Goal: Task Accomplishment & Management: Use online tool/utility

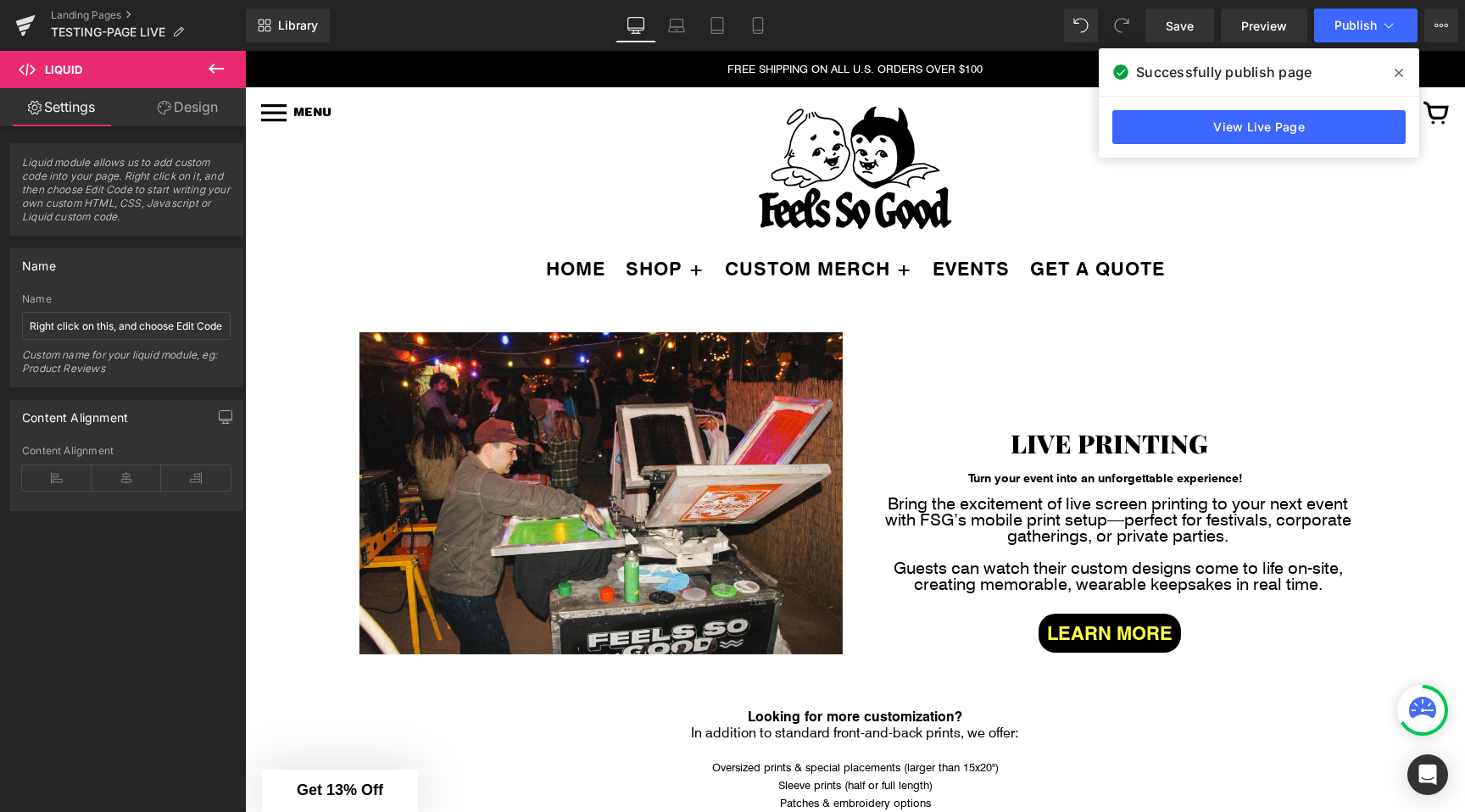
click at [1406, 68] on span at bounding box center [1399, 73] width 27 height 27
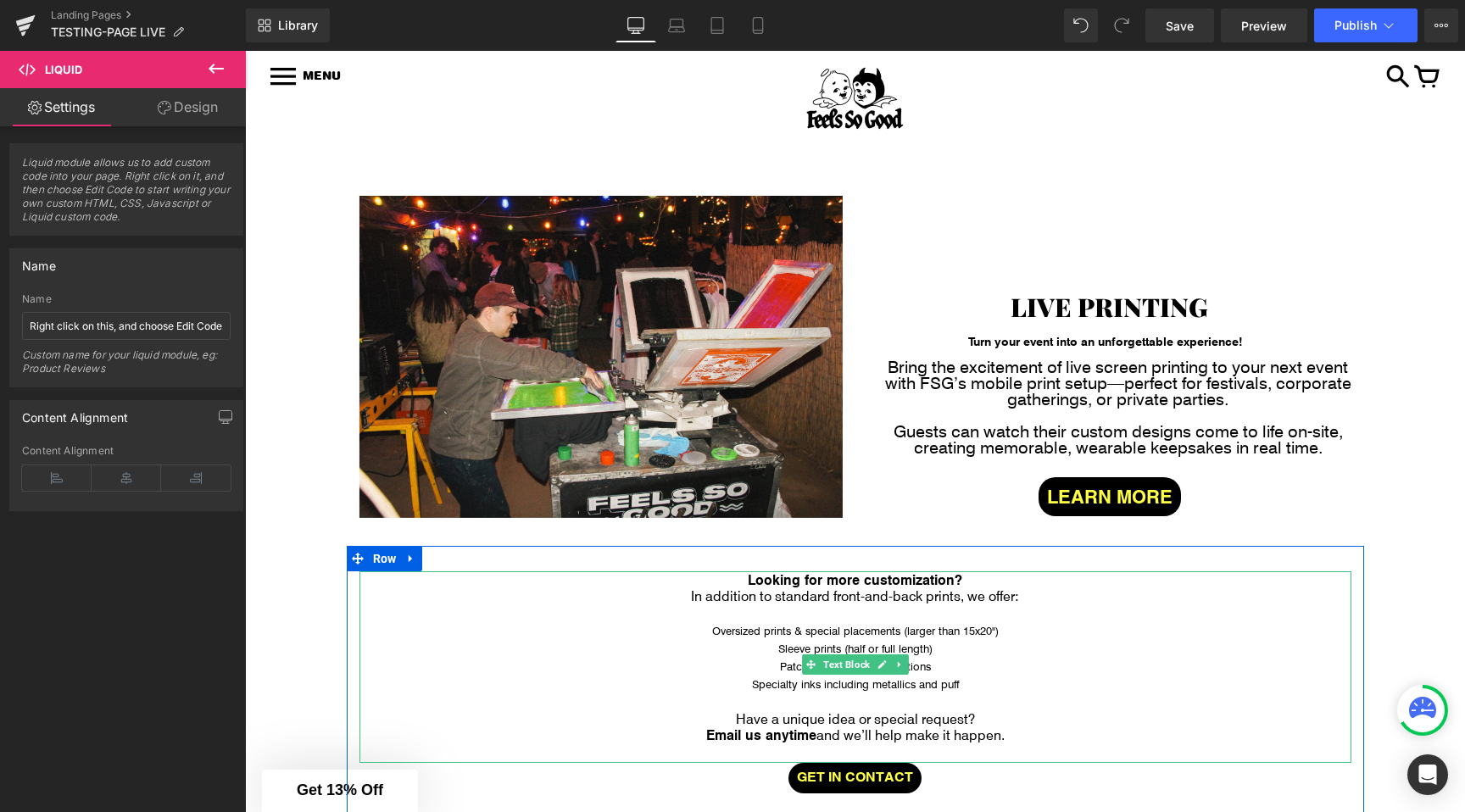
scroll to position [61, 0]
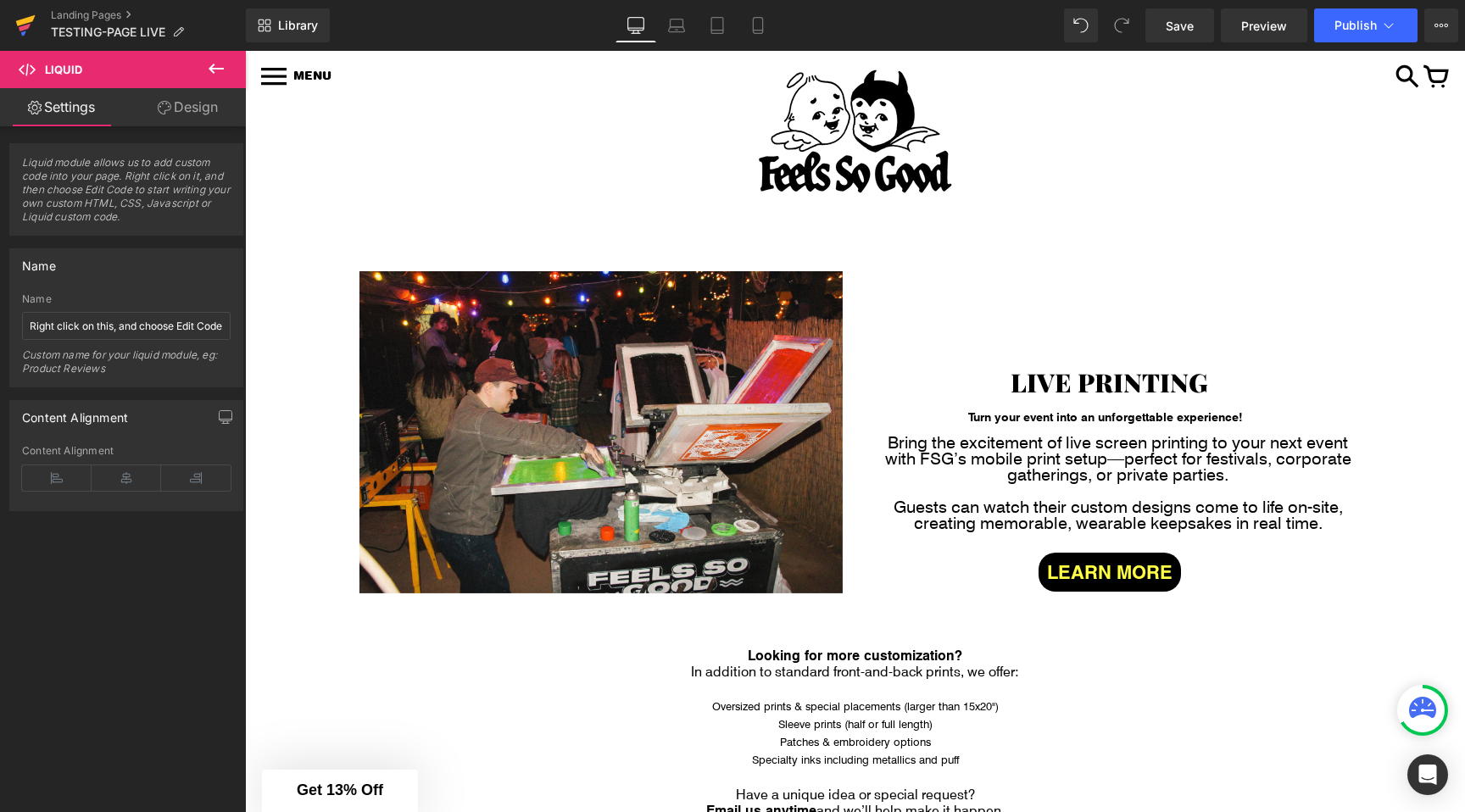
click at [37, 23] on link at bounding box center [26, 26] width 51 height 51
click at [26, 23] on icon at bounding box center [26, 21] width 20 height 11
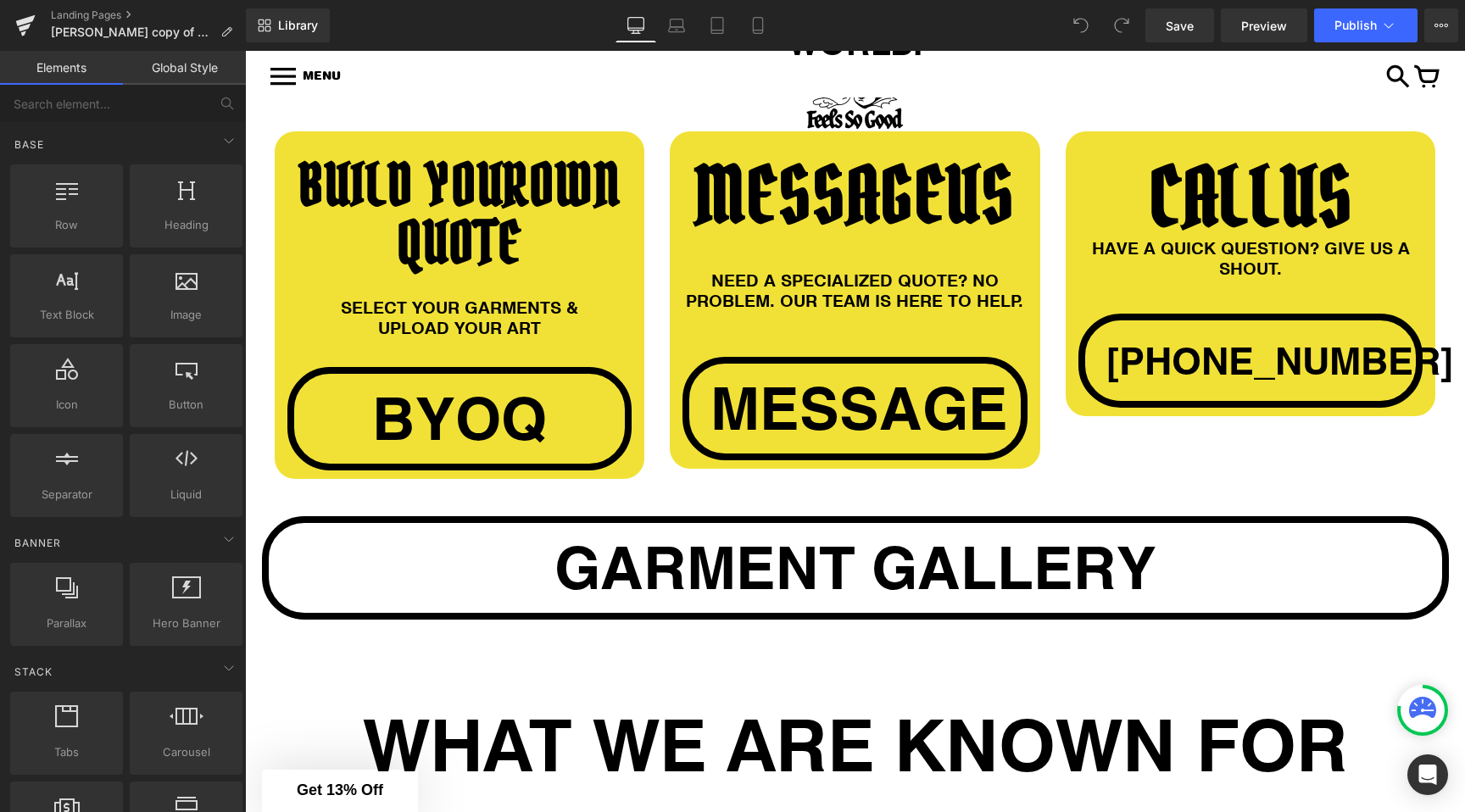
scroll to position [1629, 0]
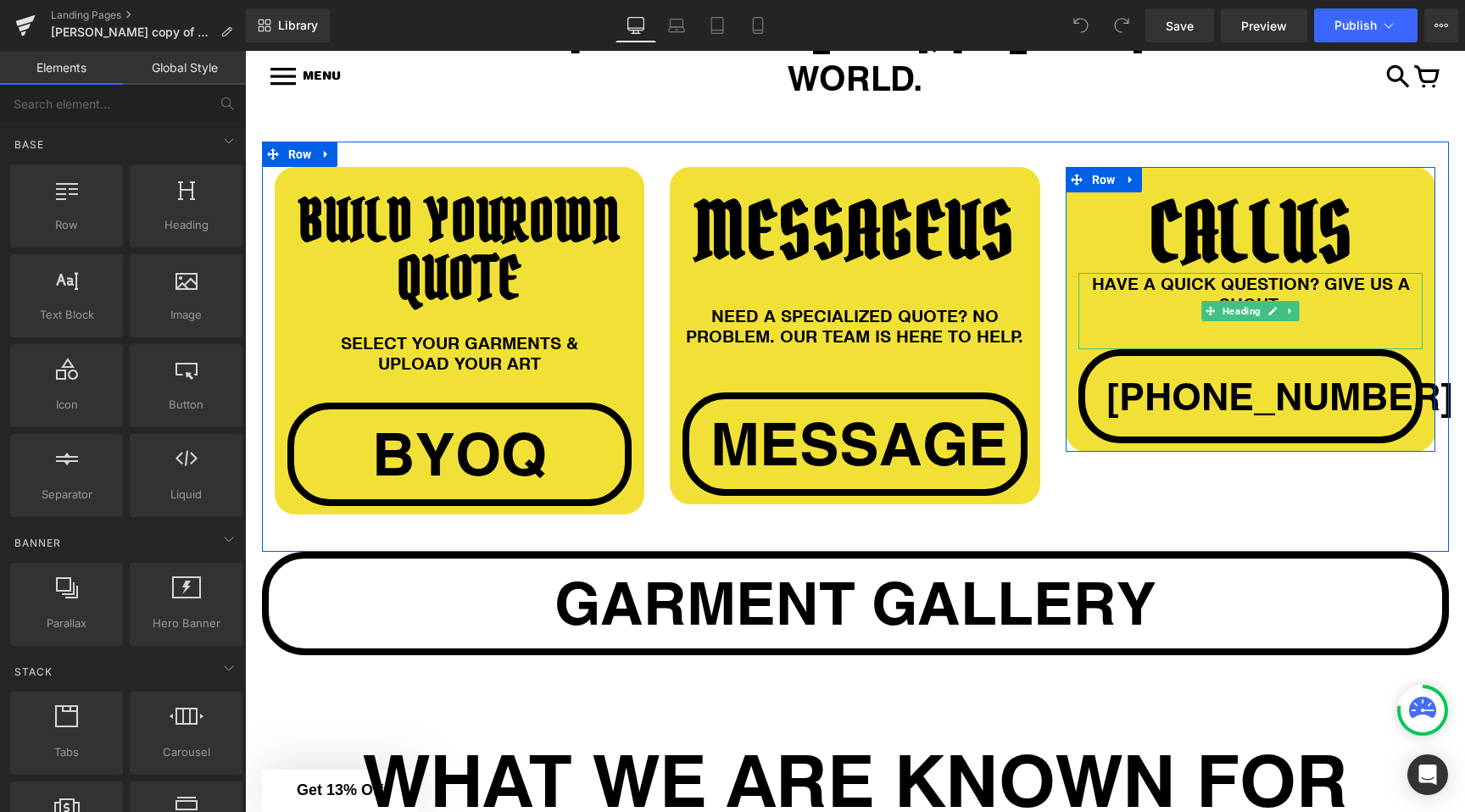
click at [1152, 292] on div "HAVE A QUICK QUESTION? GIVE US A SHOUT." at bounding box center [1250, 311] width 345 height 77
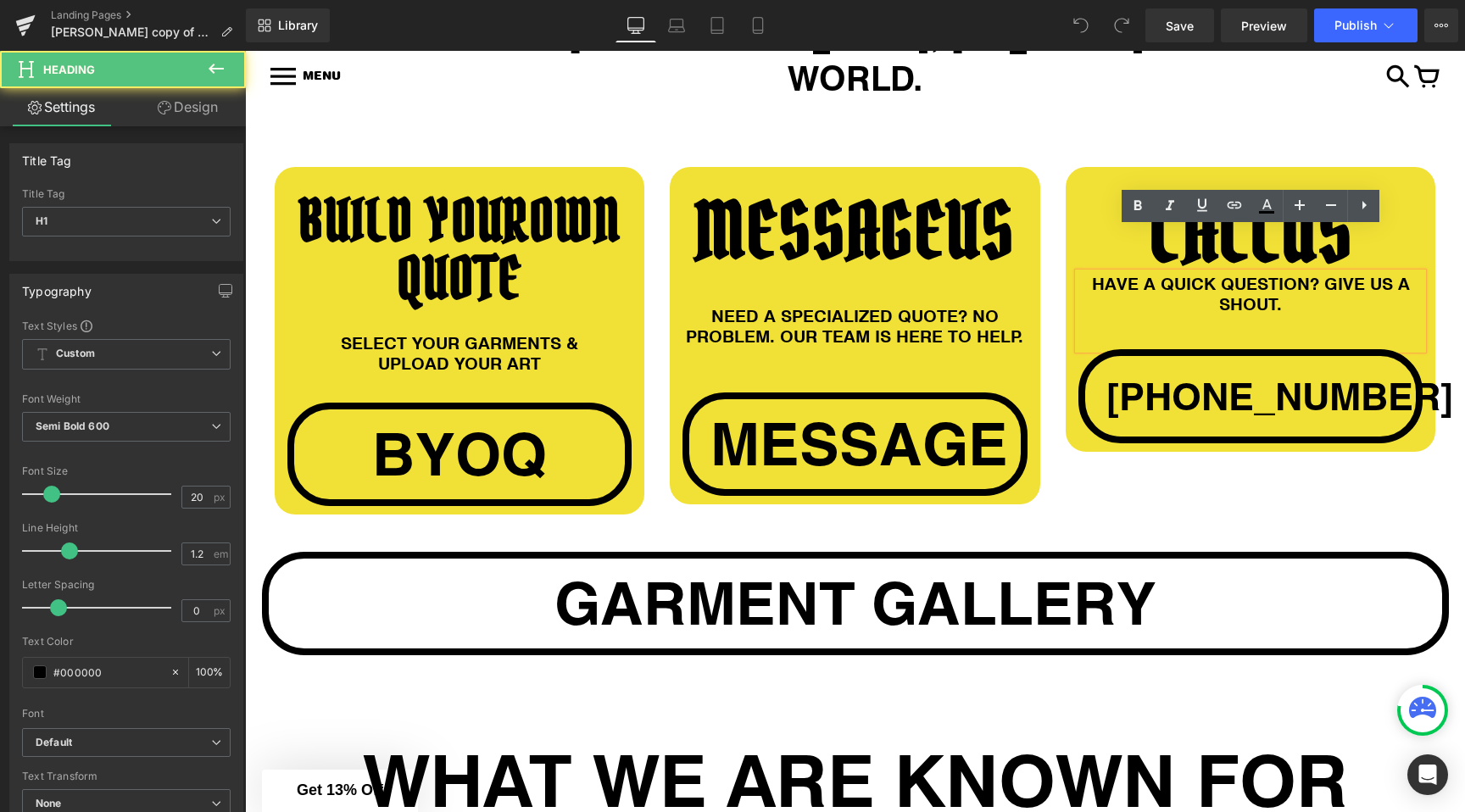
click at [1067, 333] on div "CALL US Heading HAVE A QUICK QUESTION? GIVE US A SHOUT. Heading +1 512 666 9050…" at bounding box center [1251, 318] width 371 height 251
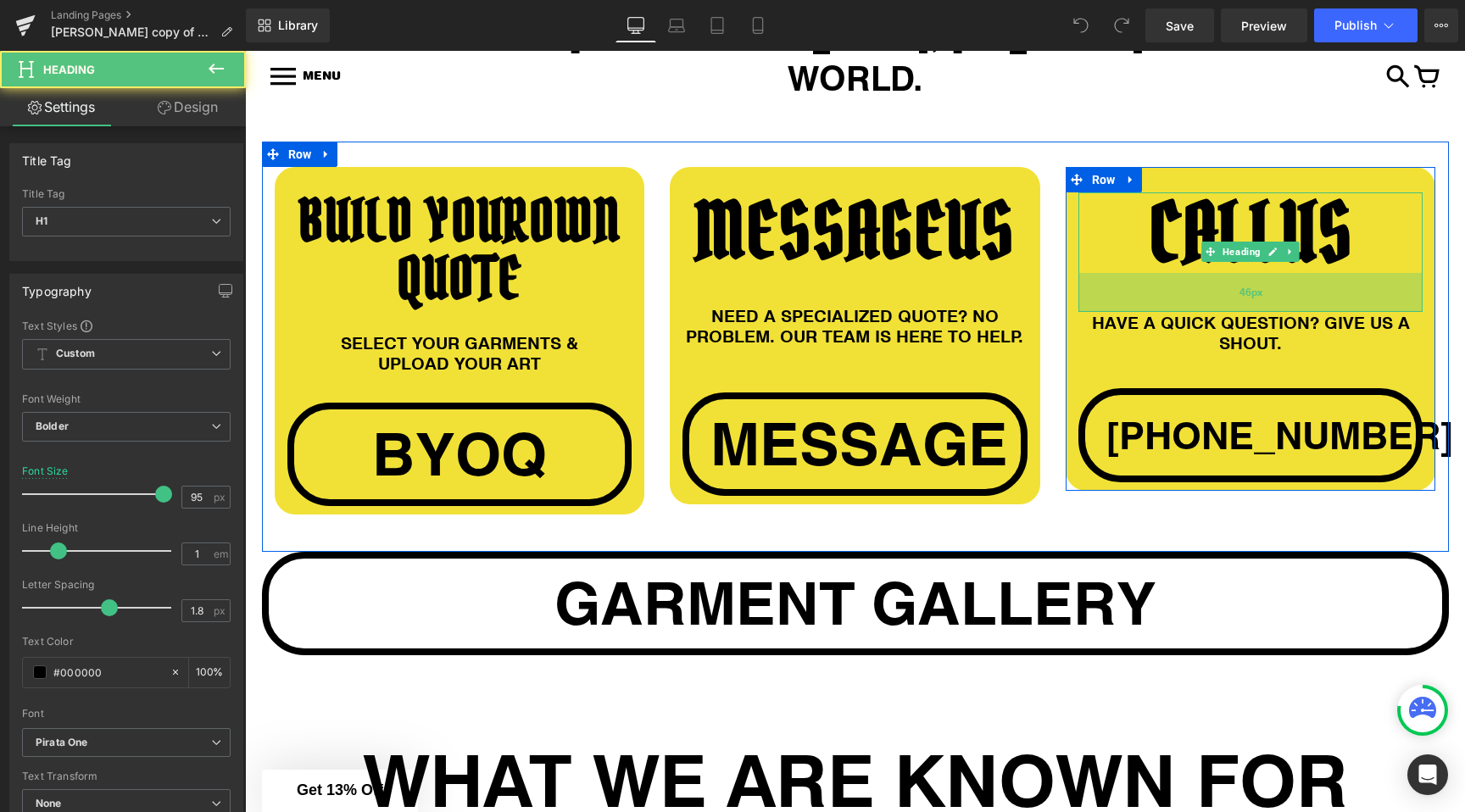
drag, startPoint x: 1157, startPoint y: 225, endPoint x: 1159, endPoint y: 265, distance: 40.0
click at [1159, 273] on div "46px" at bounding box center [1250, 292] width 345 height 39
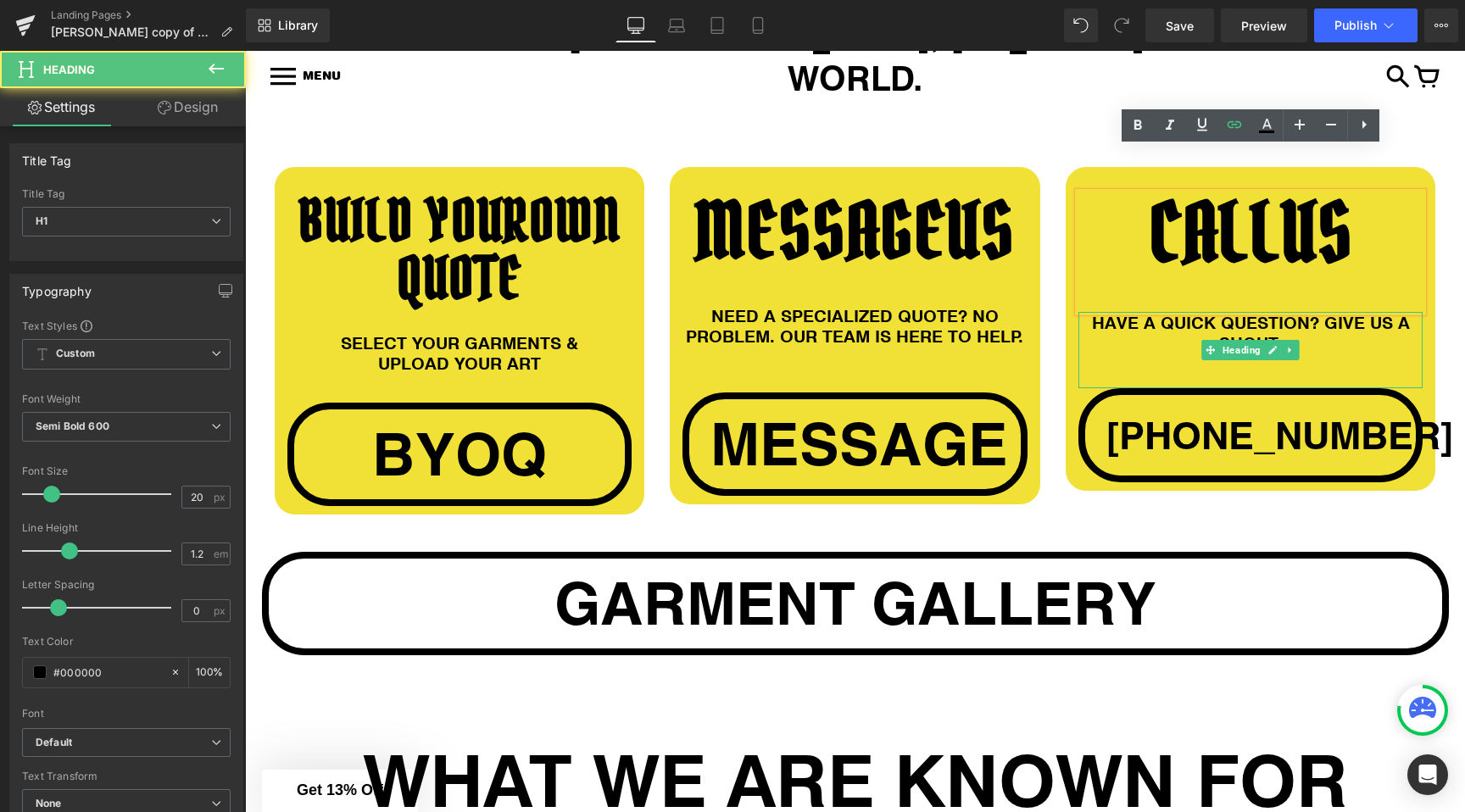
click at [1136, 337] on div "HAVE A QUICK QUESTION? GIVE US A SHOUT." at bounding box center [1250, 350] width 345 height 77
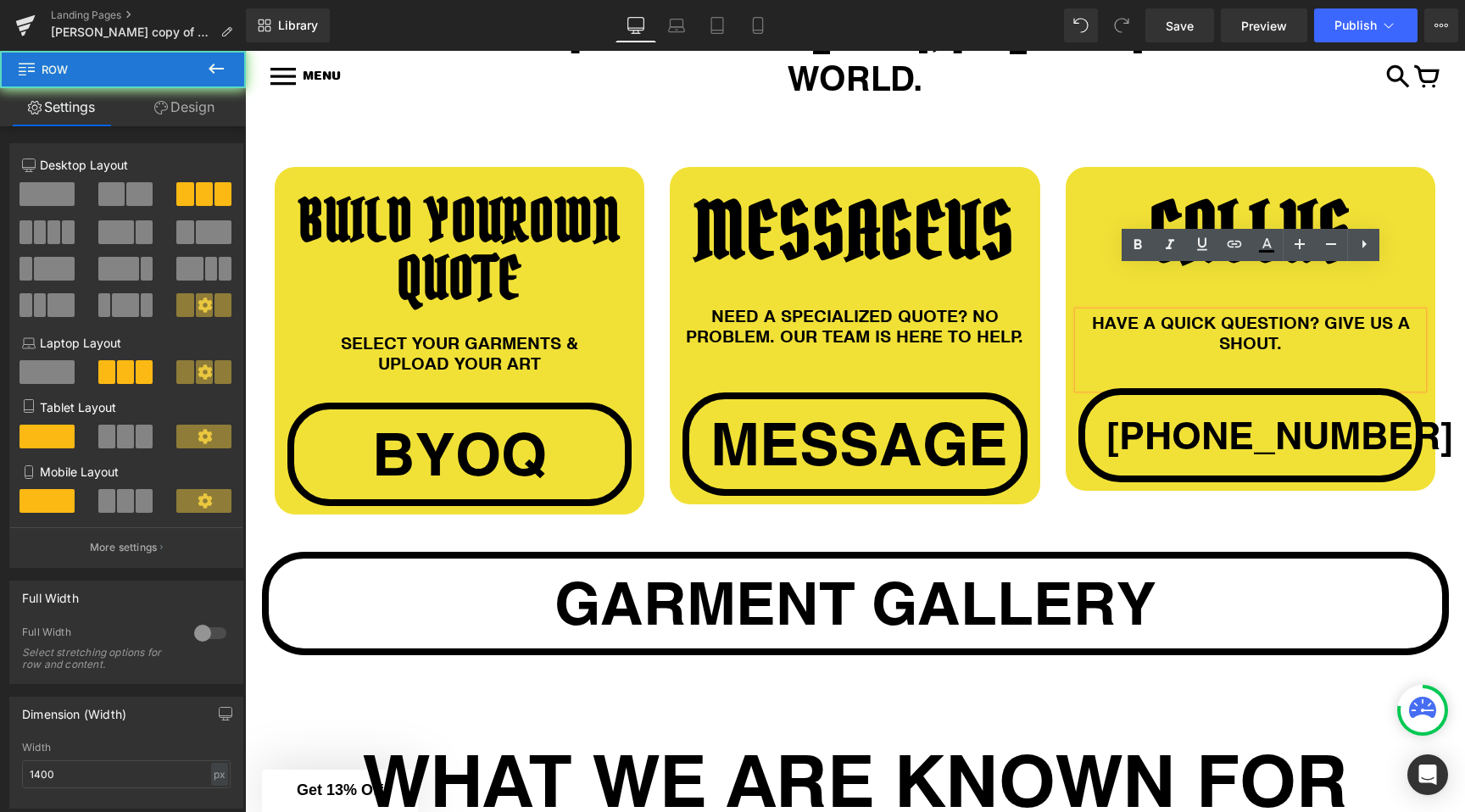
click at [1058, 345] on div "CALL US Heading 46px HAVE A QUICK QUESTION? GIVE US A SHOUT. Heading +1 512 666…" at bounding box center [1251, 329] width 396 height 323
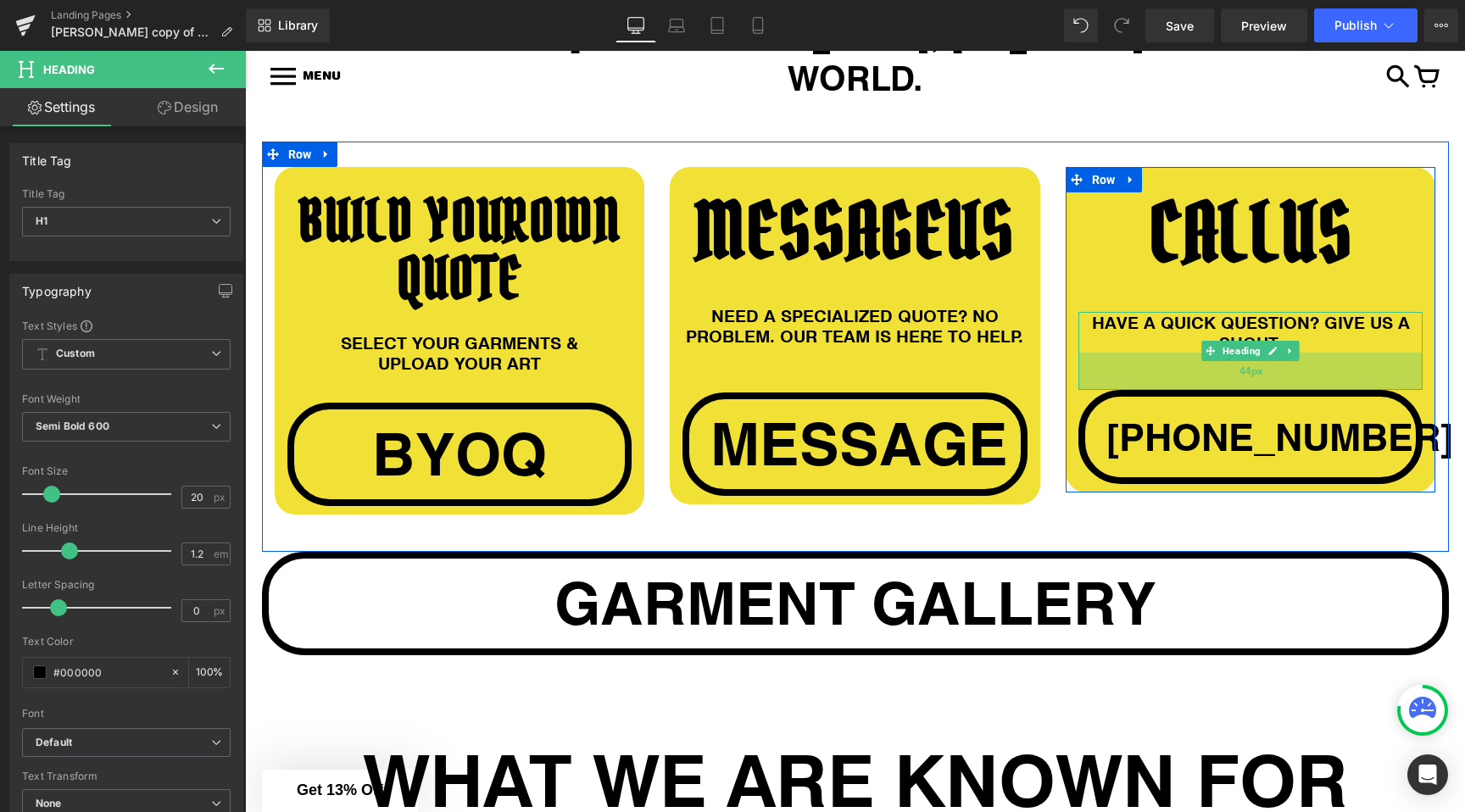
click at [1098, 353] on div "44px" at bounding box center [1250, 371] width 345 height 37
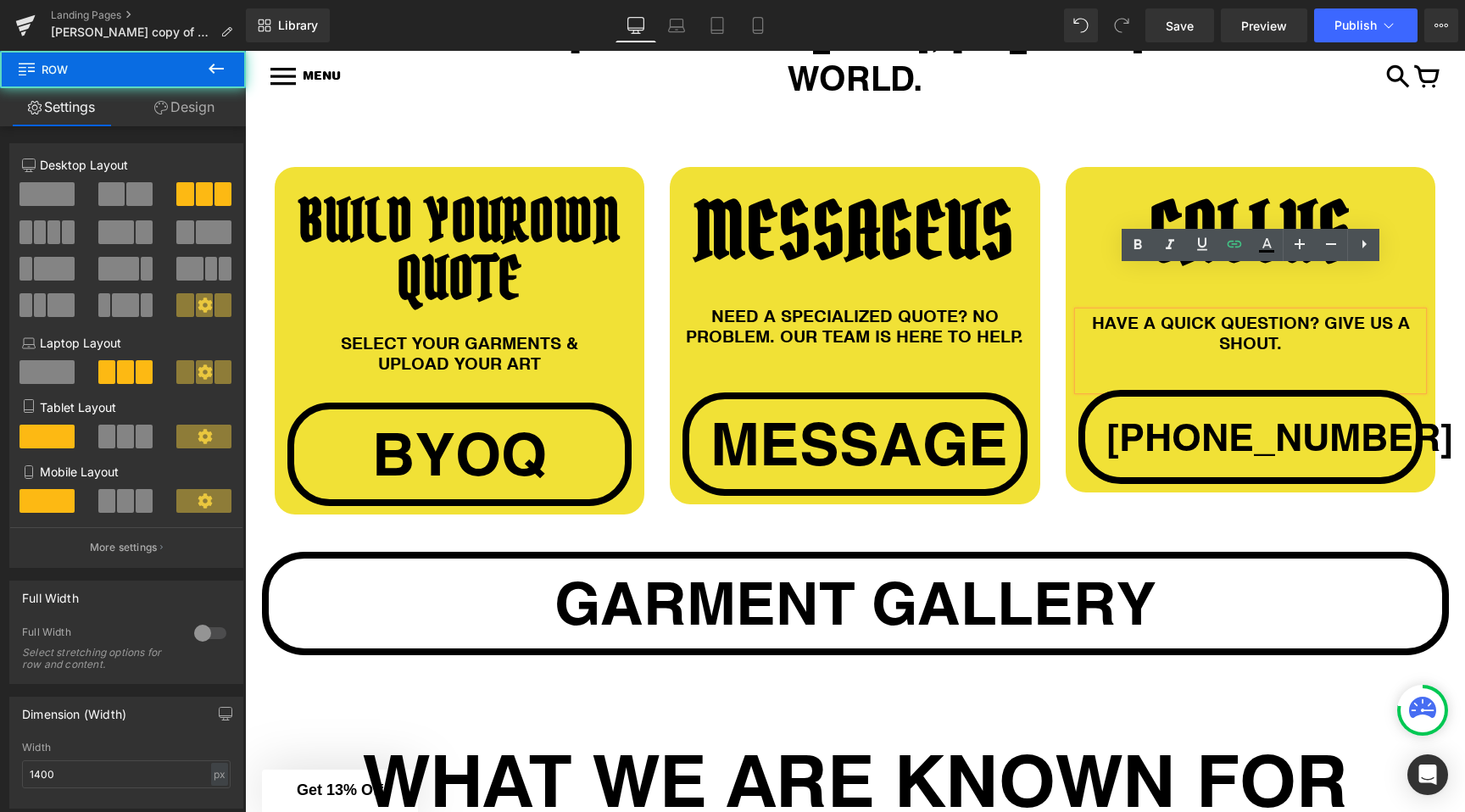
click at [1077, 479] on div "BUILD YOUR OWN QUOTE Heading SELECT YOUR GARMENTS & UPLOAD YOUR ART Heading byo…" at bounding box center [855, 347] width 1187 height 410
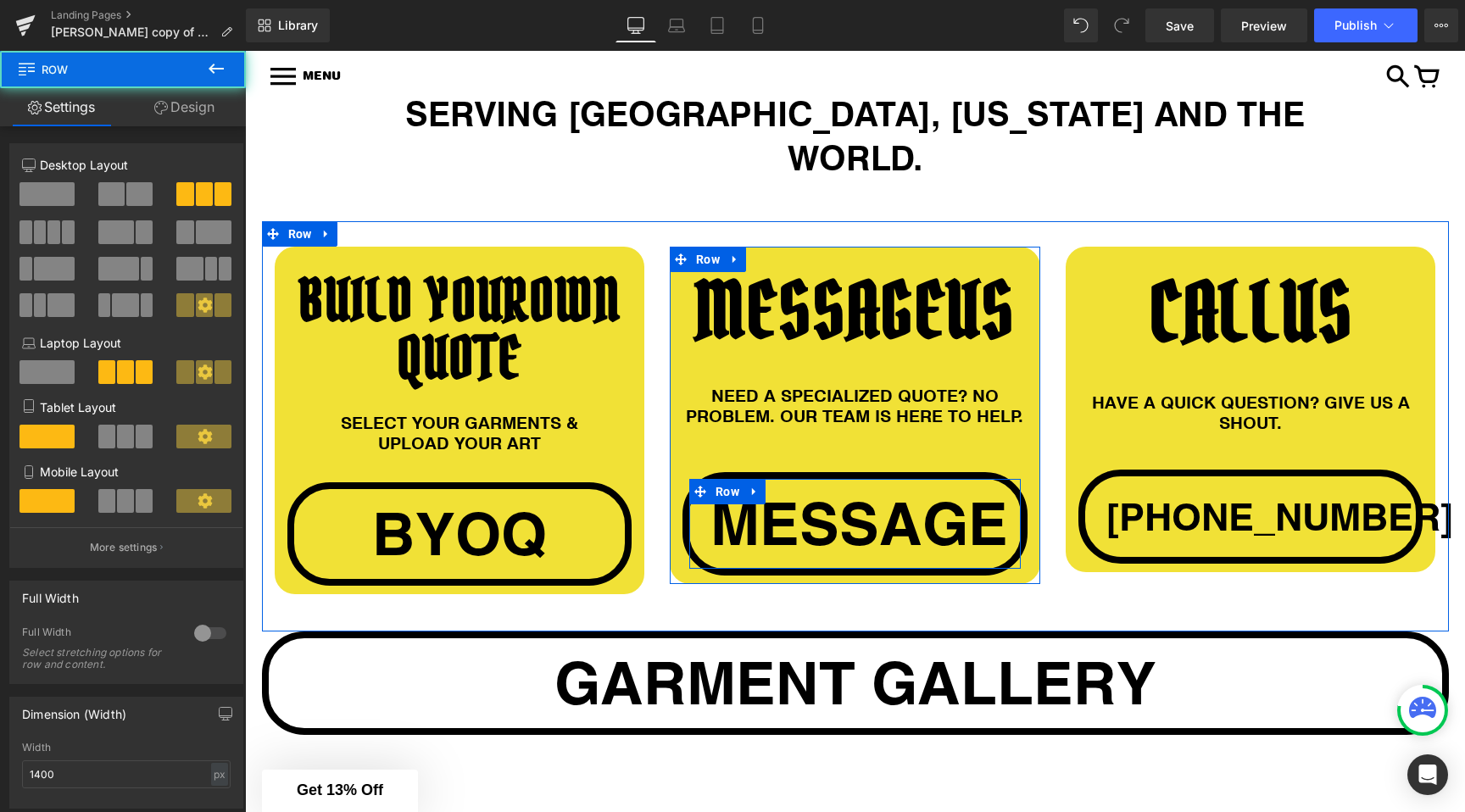
scroll to position [1548, 0]
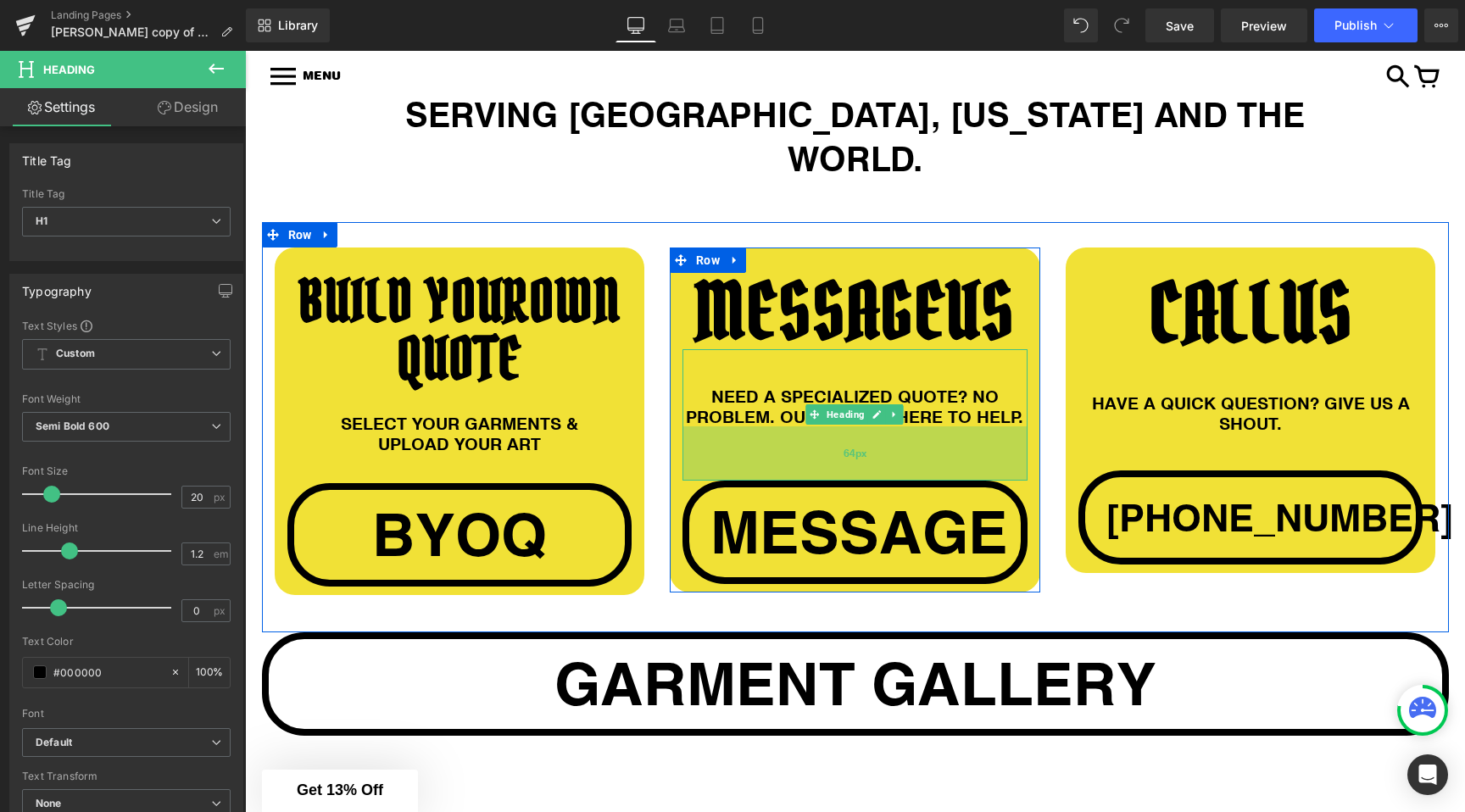
click at [703, 434] on div "64px" at bounding box center [855, 453] width 345 height 54
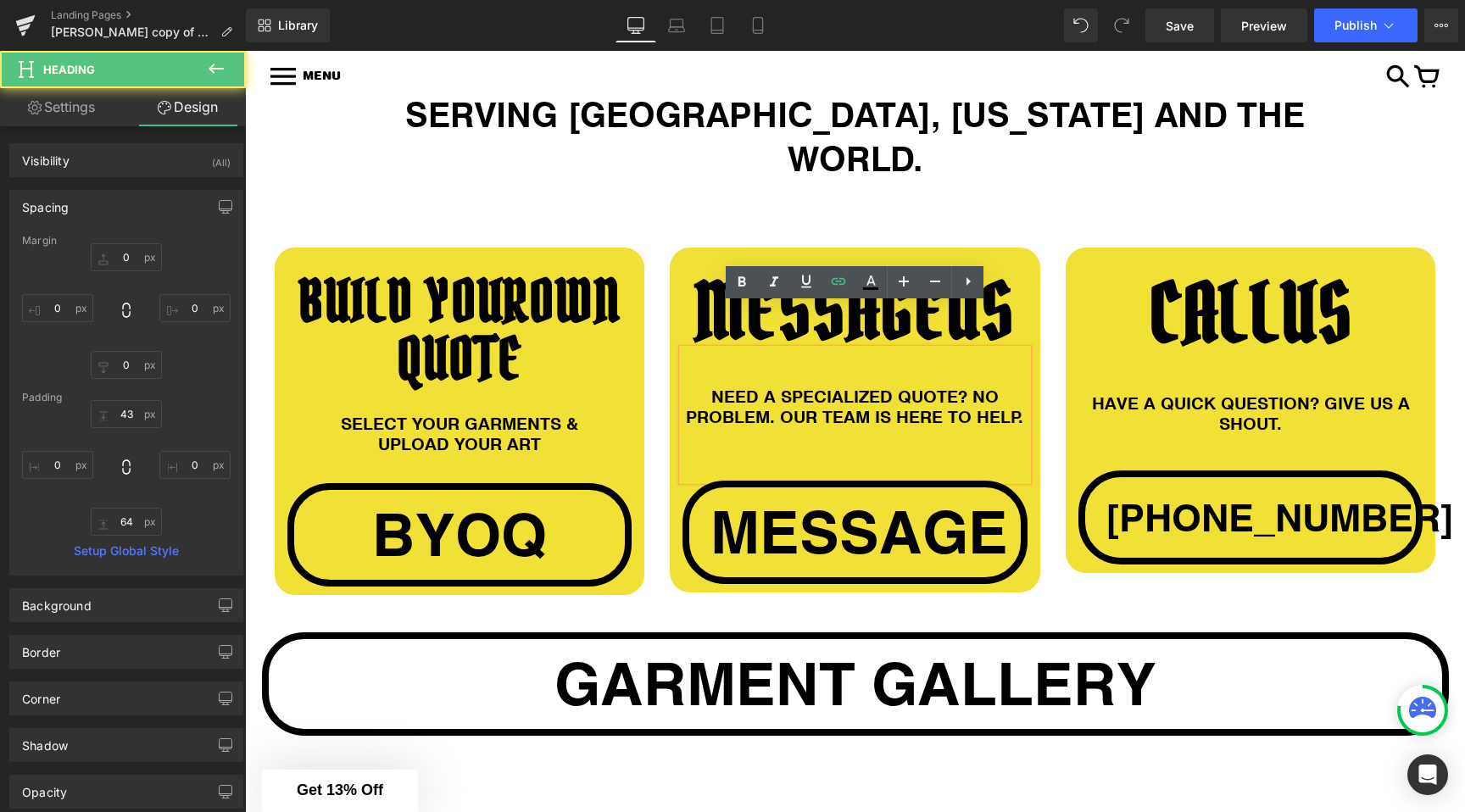
click at [638, 561] on div "BUILD YOUR OWN QUOTE Heading SELECT YOUR GARMENTS & UPLOAD YOUR ART Heading byo…" at bounding box center [855, 427] width 1187 height 410
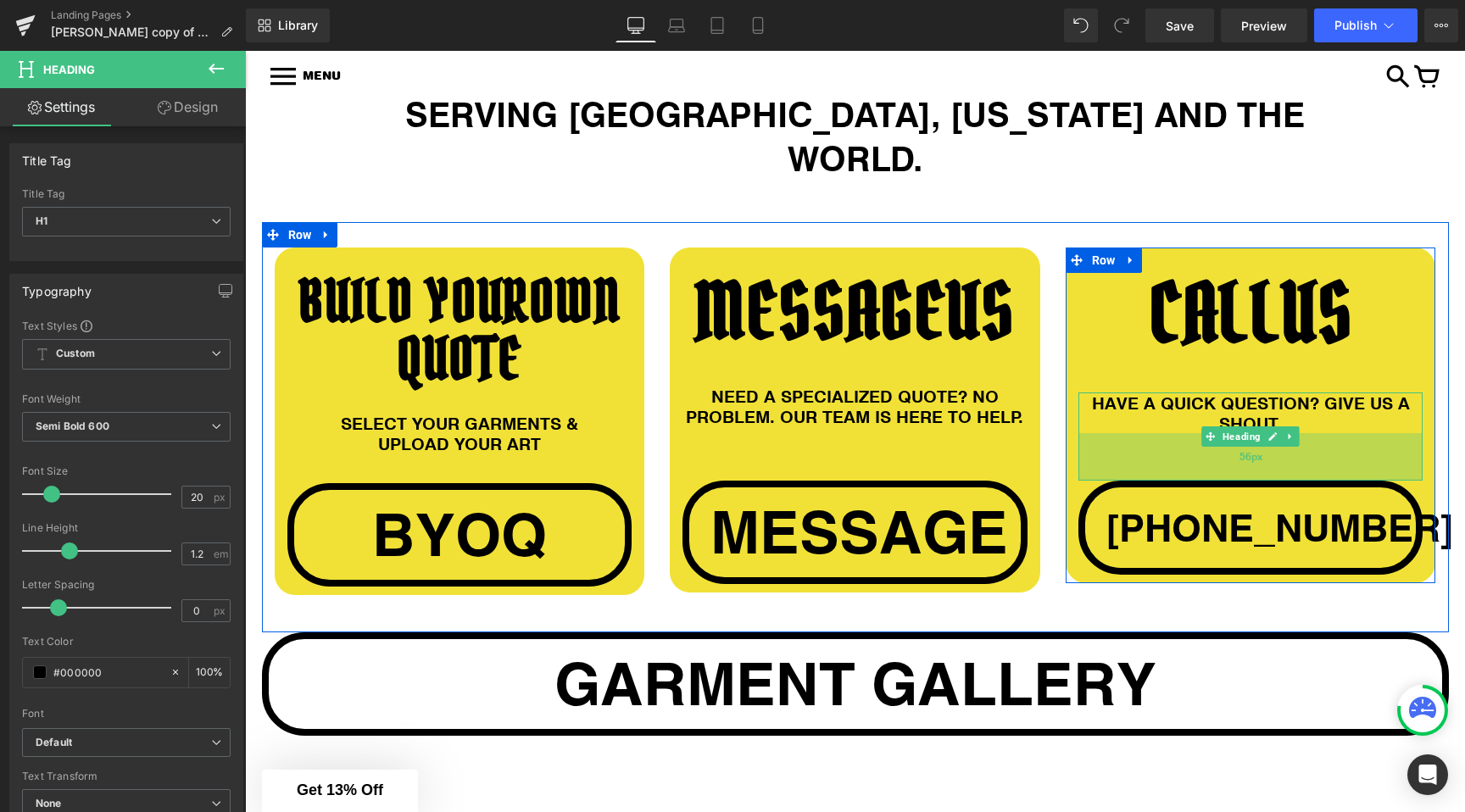
drag, startPoint x: 1103, startPoint y: 422, endPoint x: 1104, endPoint y: 432, distance: 10.0
click at [1104, 433] on div "56px" at bounding box center [1250, 457] width 345 height 47
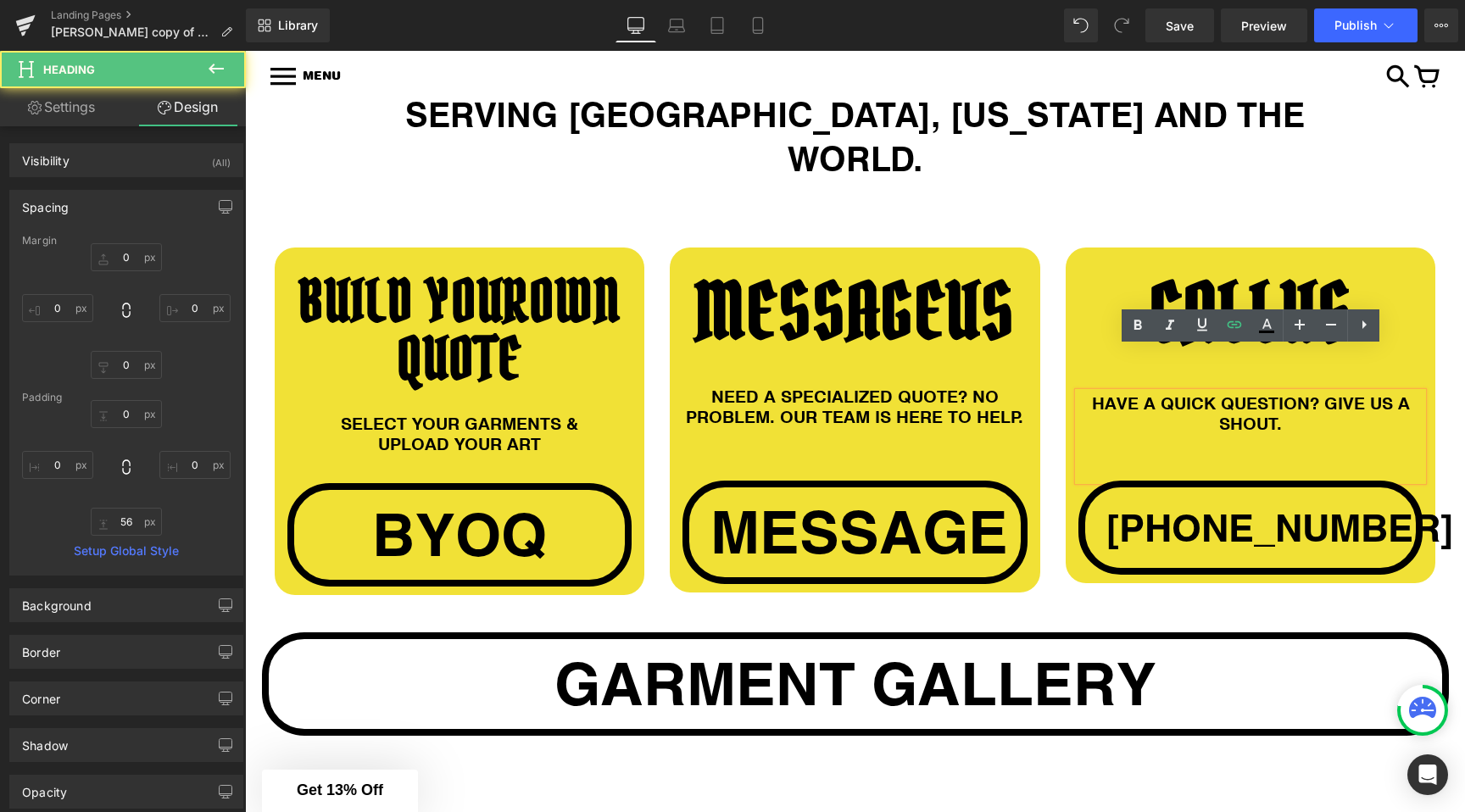
click at [1045, 529] on div "MESSAGE US Heading NEED A SPECIALIZED QUOTE? NO PROBLEM. OUR TEAM IS HERE TO HE…" at bounding box center [855, 420] width 396 height 345
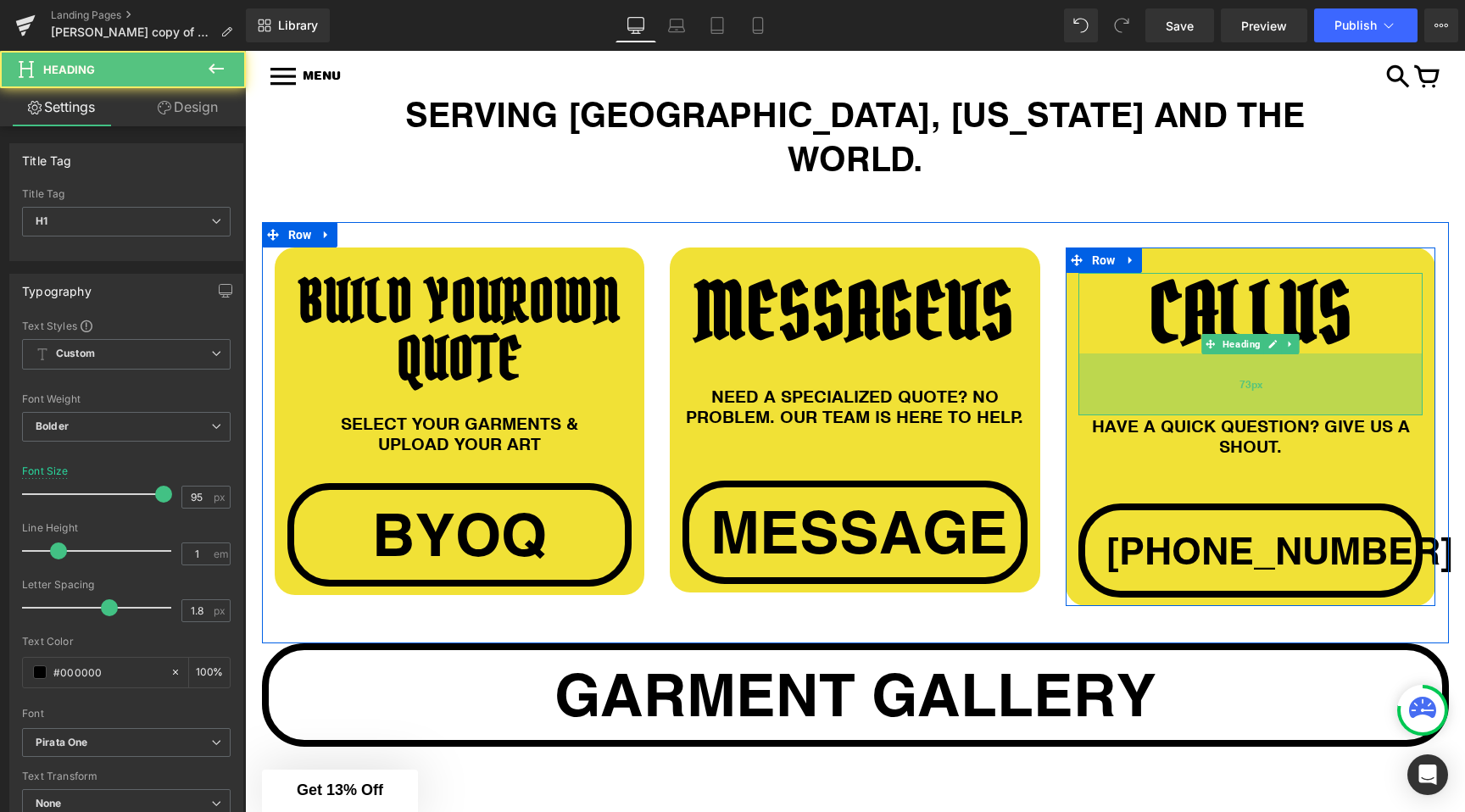
drag, startPoint x: 1119, startPoint y: 344, endPoint x: 1119, endPoint y: 367, distance: 23.0
click at [1119, 367] on div "73px" at bounding box center [1250, 384] width 345 height 61
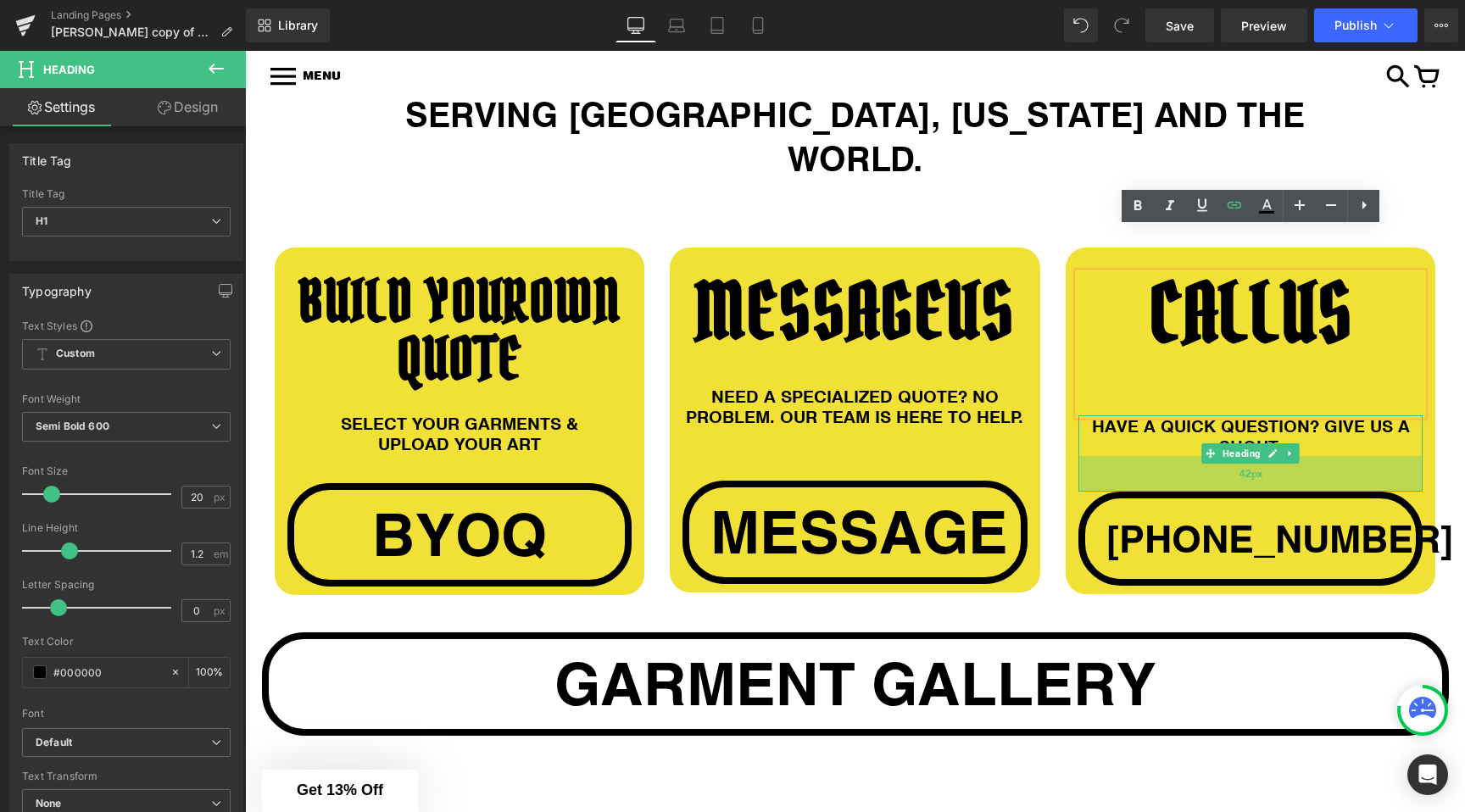
drag, startPoint x: 1109, startPoint y: 452, endPoint x: 1108, endPoint y: 440, distance: 12.0
click at [1108, 456] on div "42px" at bounding box center [1250, 474] width 345 height 36
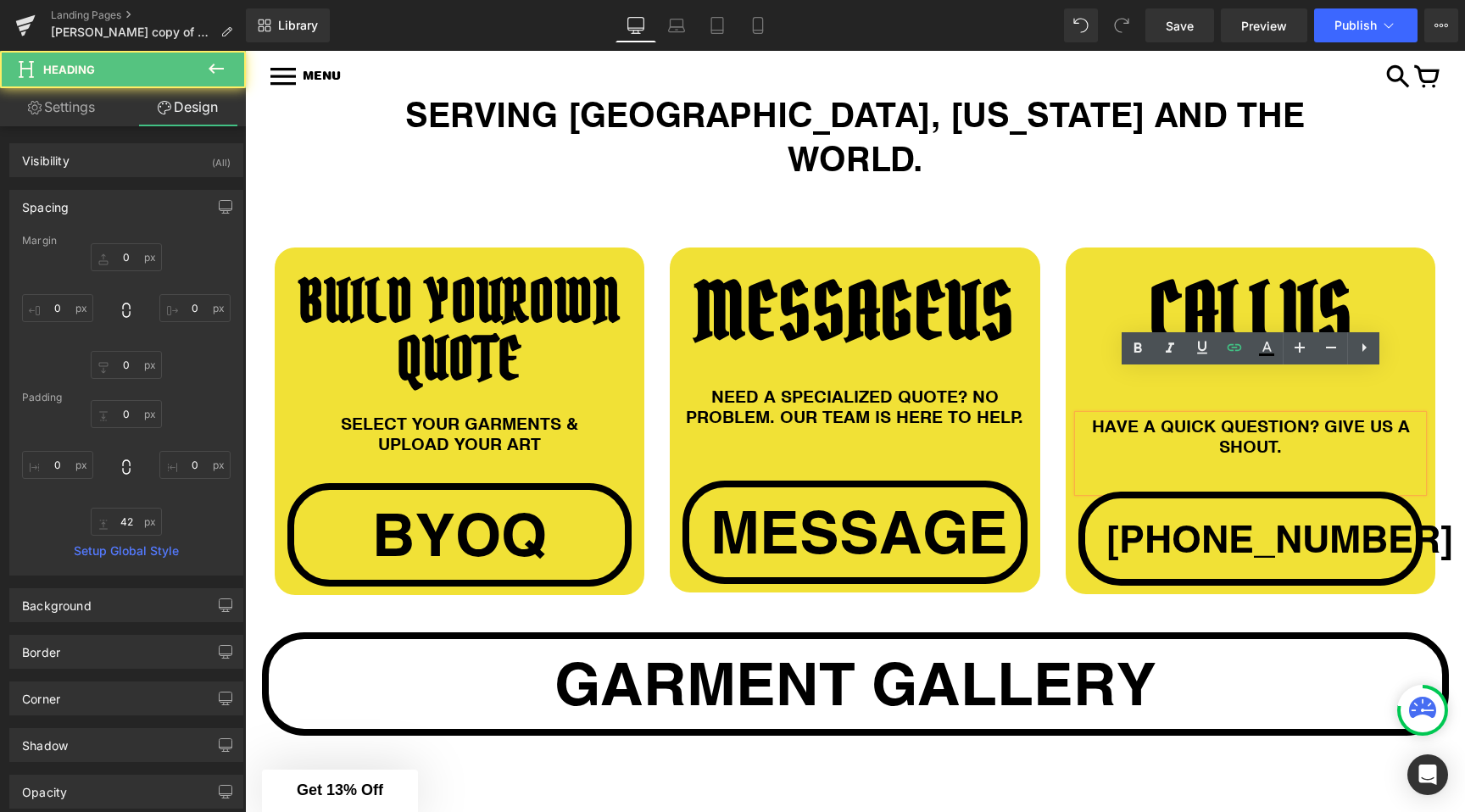
click at [1046, 573] on div "BUILD YOUR OWN QUOTE Heading SELECT YOUR GARMENTS & UPLOAD YOUR ART Heading byo…" at bounding box center [855, 427] width 1187 height 410
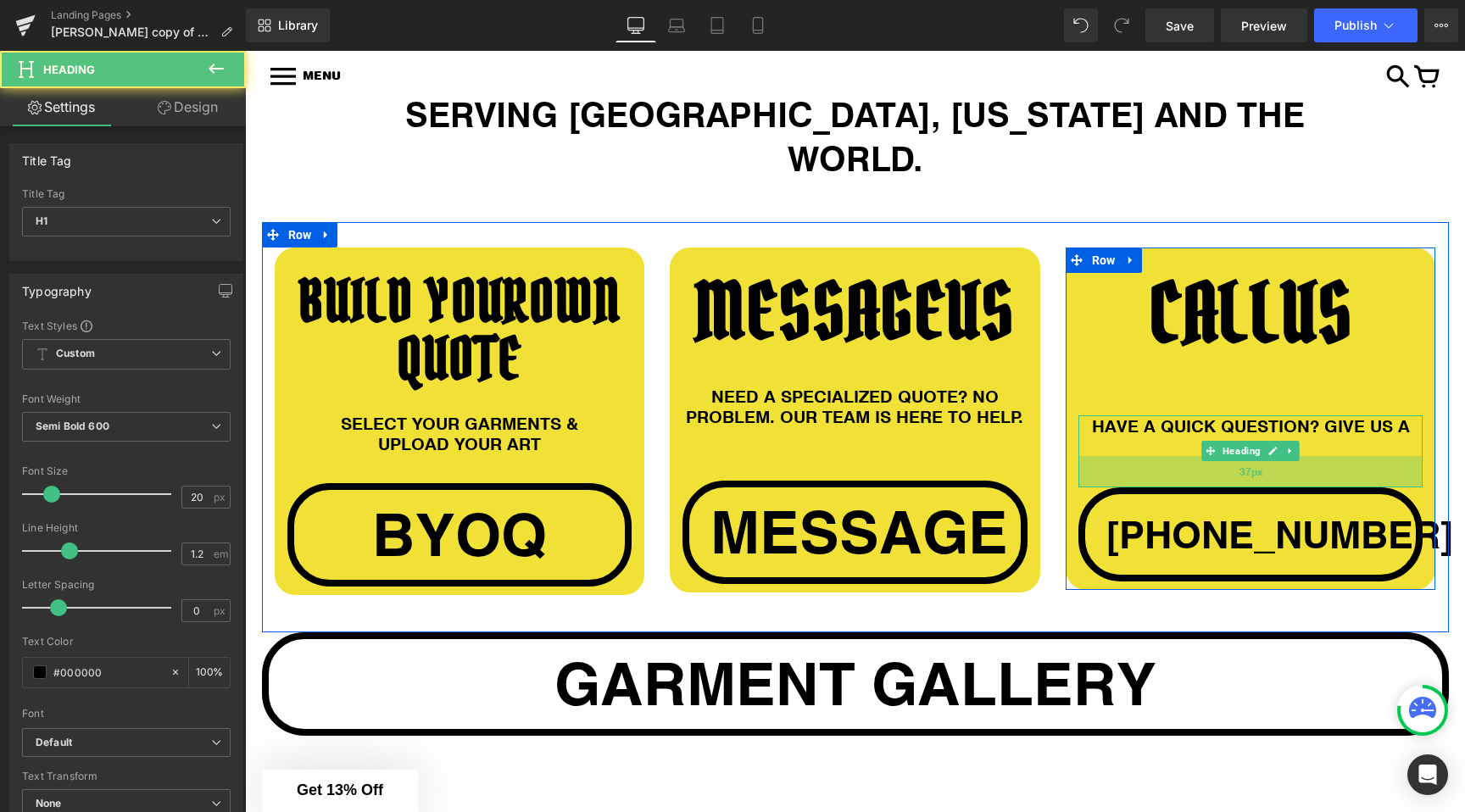
click at [1102, 456] on div "37px" at bounding box center [1250, 471] width 345 height 31
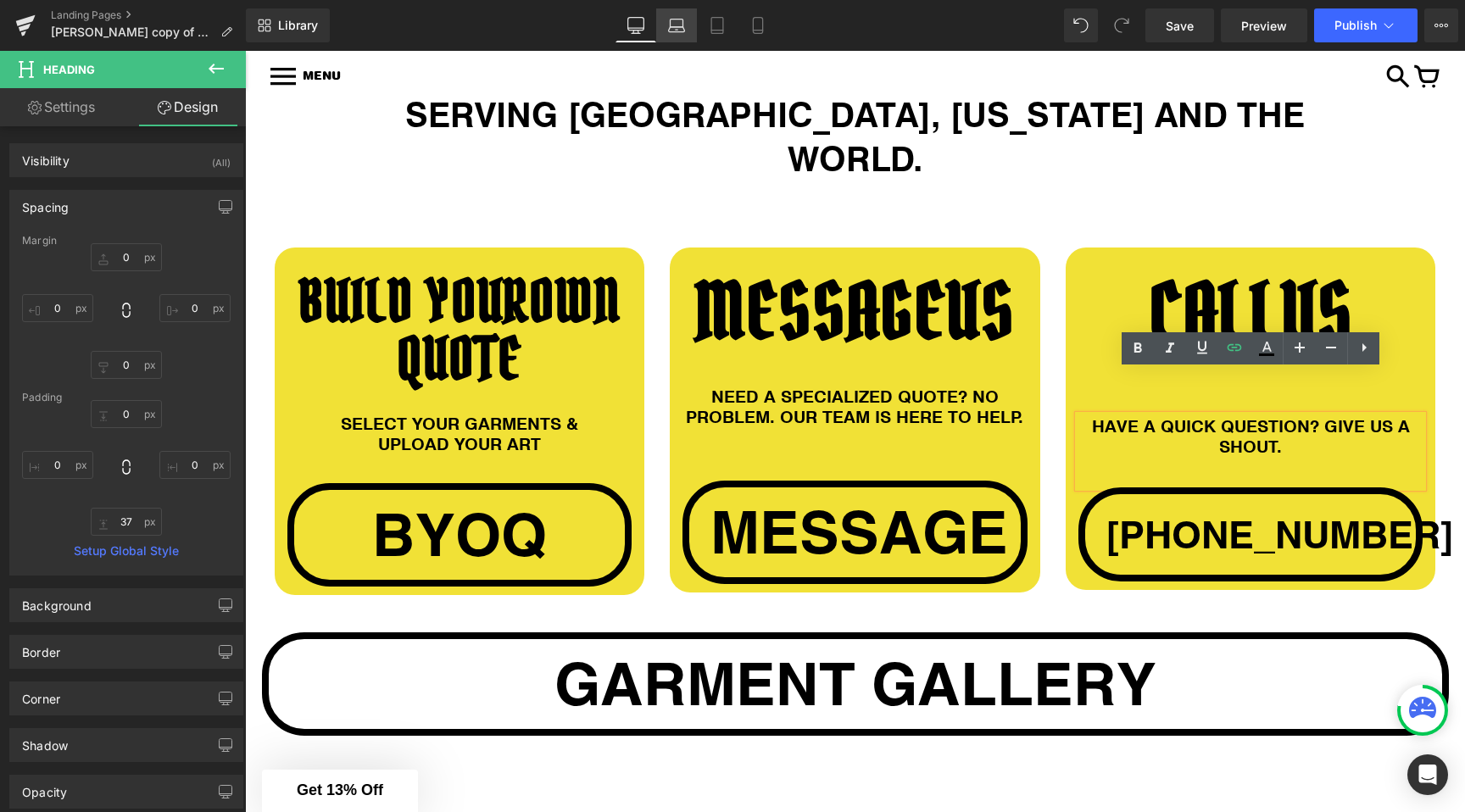
click at [671, 23] on icon at bounding box center [677, 26] width 17 height 17
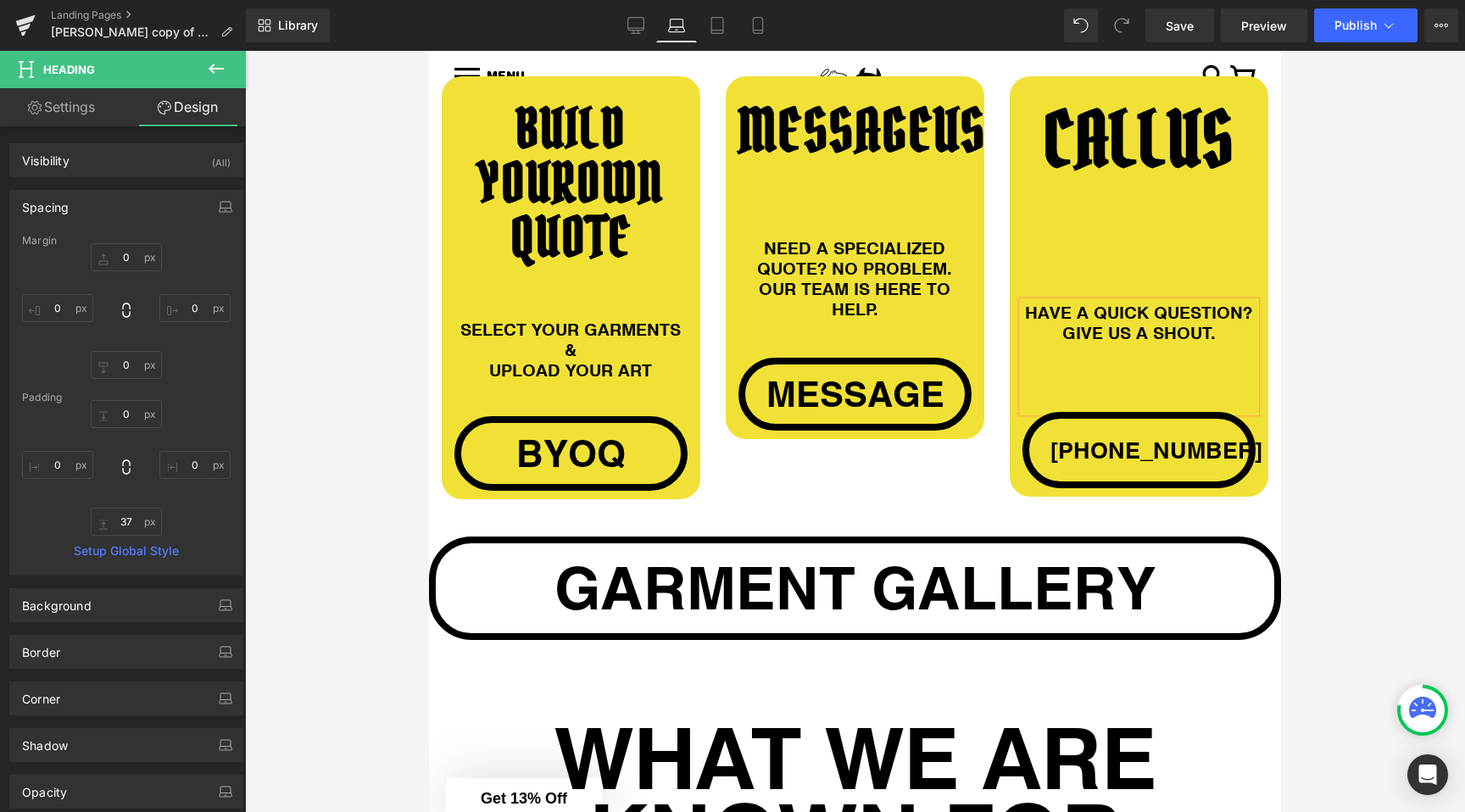
scroll to position [1498, 0]
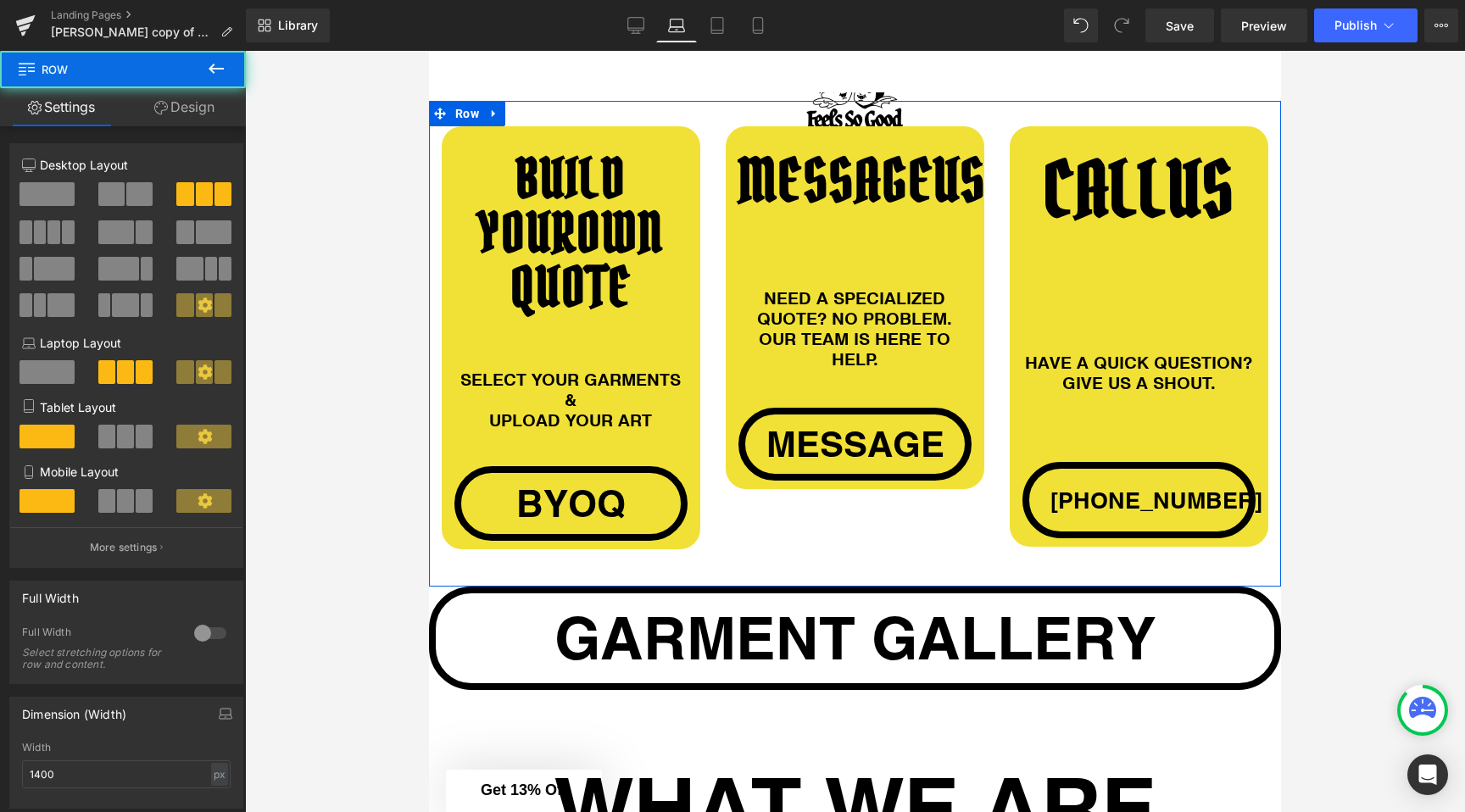
click at [715, 381] on div "MESSAGE US Heading NEED A SPECIALIZED QUOTE? NO PROBLEM. OUR TEAM IS HERE TO HE…" at bounding box center [855, 308] width 284 height 363
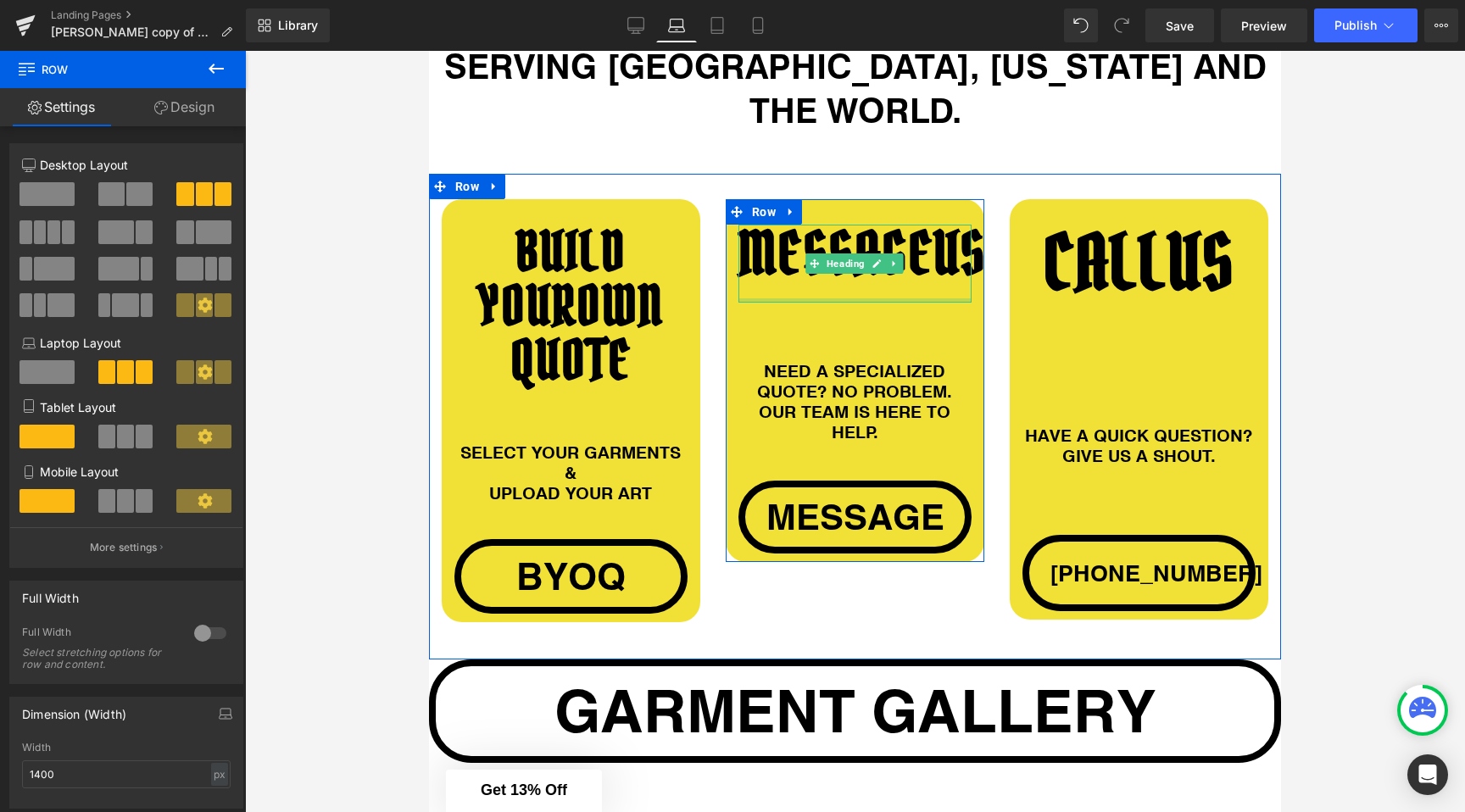
scroll to position [1426, 0]
click at [842, 252] on span "Heading" at bounding box center [846, 263] width 45 height 21
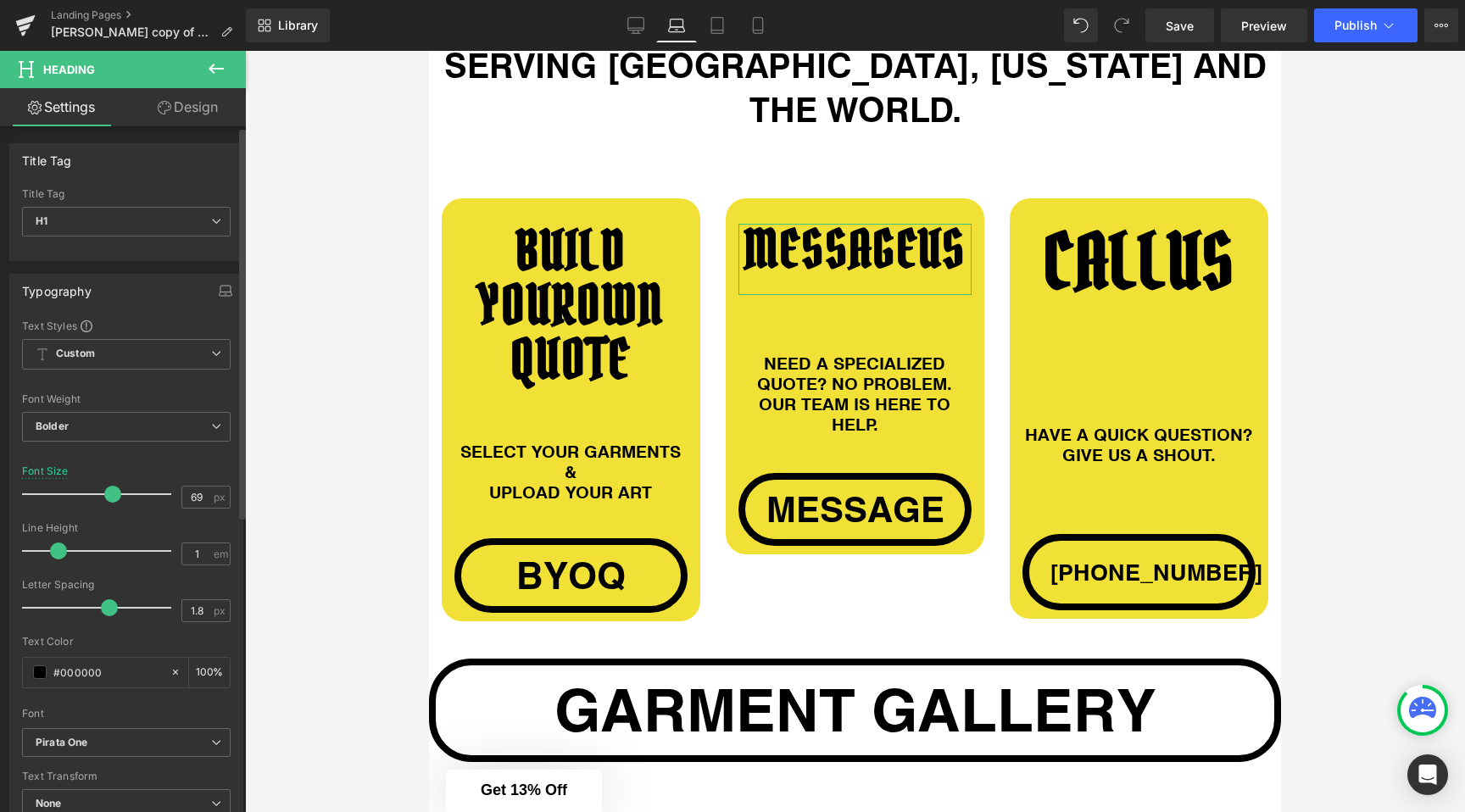
drag, startPoint x: 118, startPoint y: 490, endPoint x: 106, endPoint y: 495, distance: 13.0
click at [106, 495] on span at bounding box center [113, 494] width 17 height 17
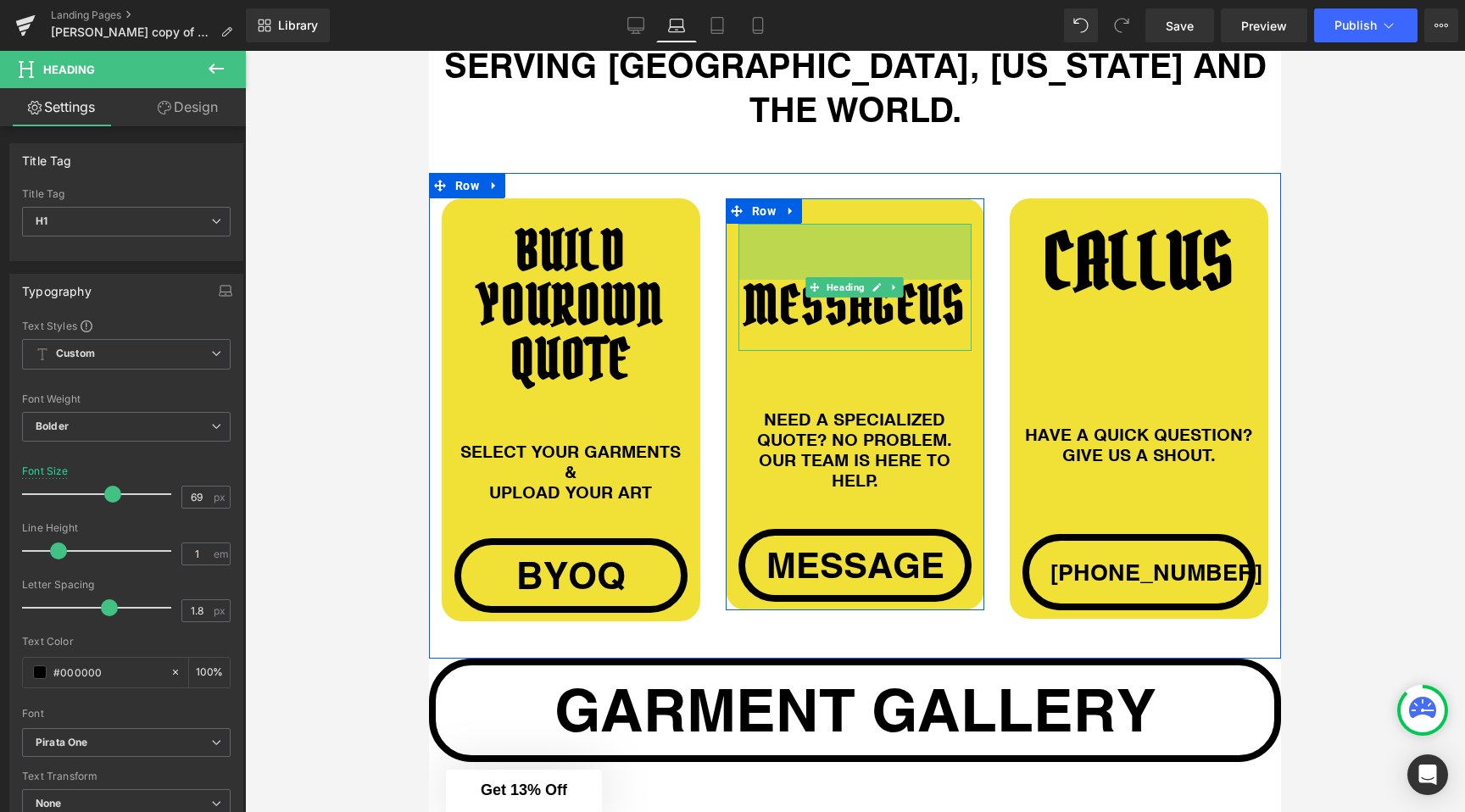
drag, startPoint x: 898, startPoint y: 180, endPoint x: 895, endPoint y: 234, distance: 54.1
click at [895, 234] on div "MESSAGE US Heading 66px" at bounding box center [855, 287] width 234 height 127
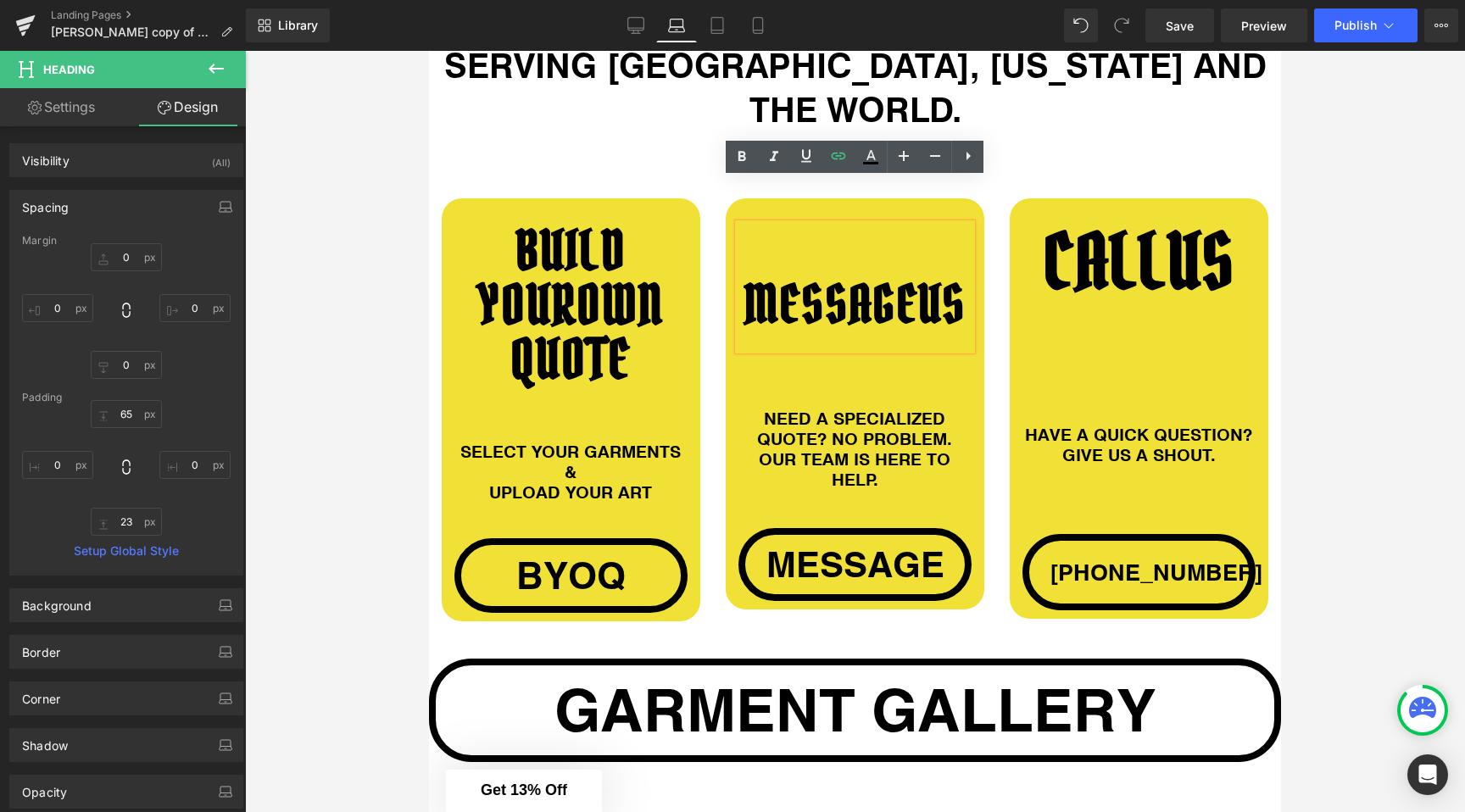
click at [996, 199] on div "MESSAGE US Heading 65px NEED A SPECIALIZED QUOTE? NO PROBLEM. OUR TEAM IS HERE …" at bounding box center [855, 404] width 284 height 411
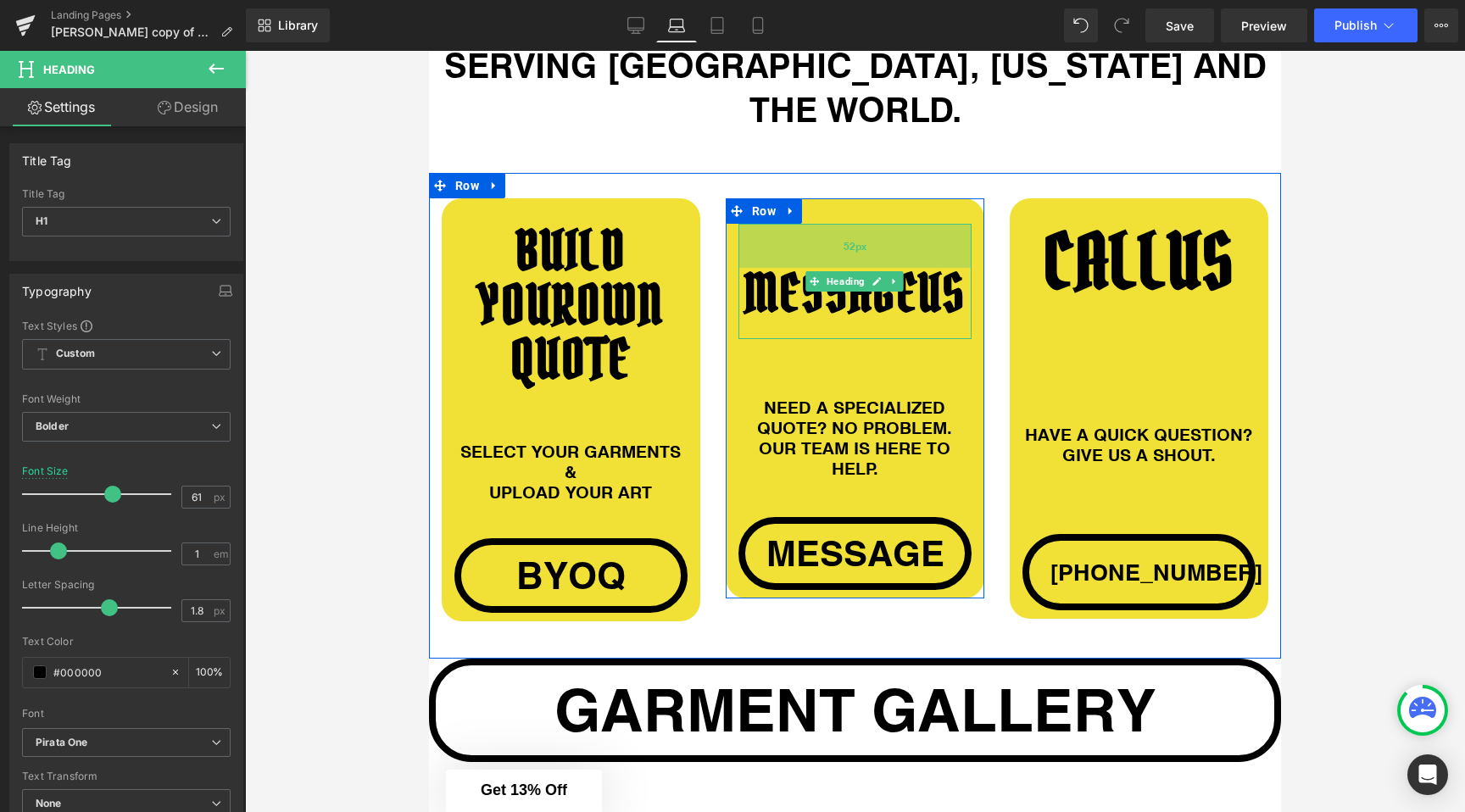
drag, startPoint x: 924, startPoint y: 231, endPoint x: 922, endPoint y: 221, distance: 10.2
click at [922, 224] on div "52px" at bounding box center [855, 246] width 234 height 44
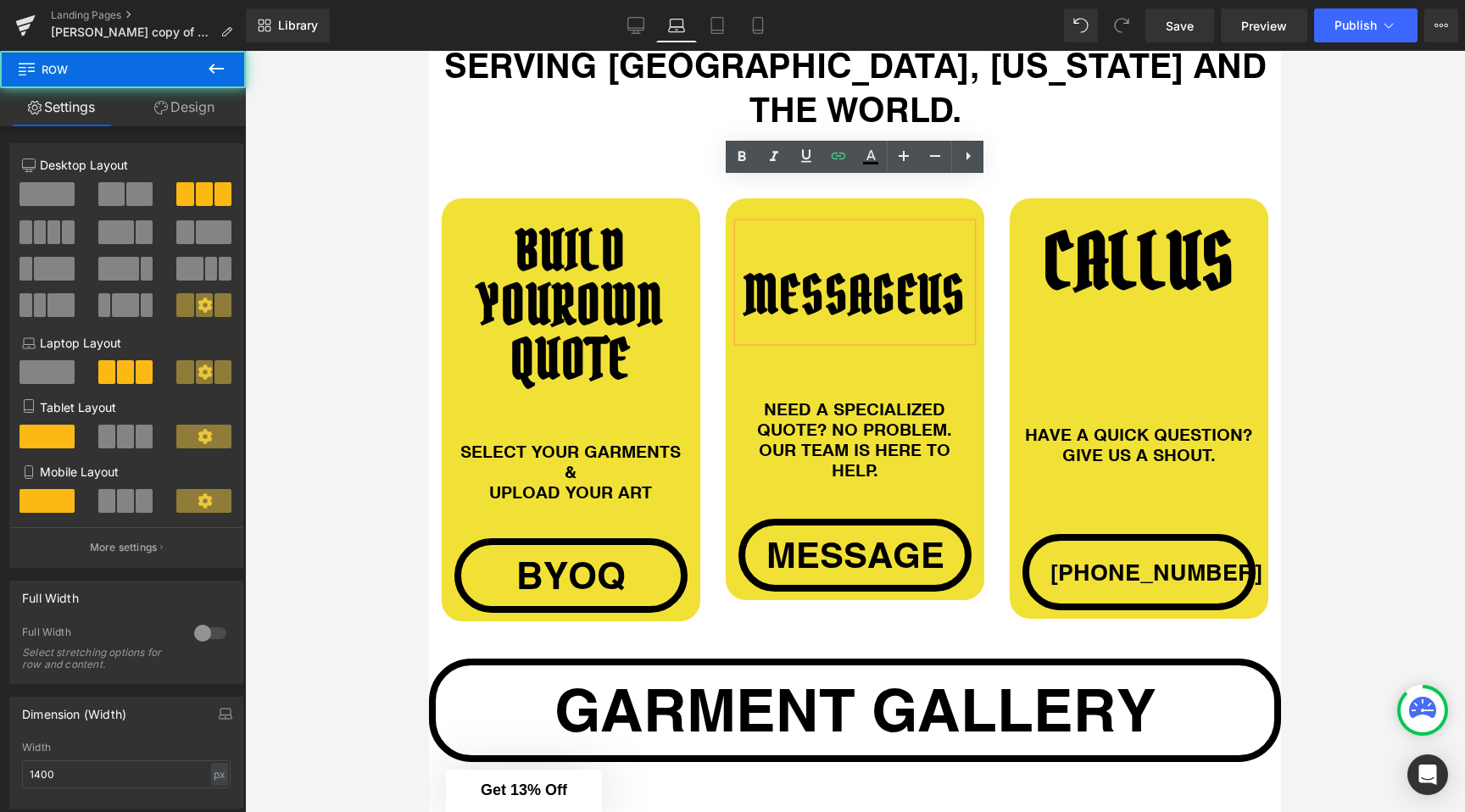
click at [1119, 173] on div "BUILD YOUR OWN QUOTE Heading SELECT YOUR GARMENTS & UPLOAD YOUR ART Heading byo…" at bounding box center [855, 416] width 852 height 486
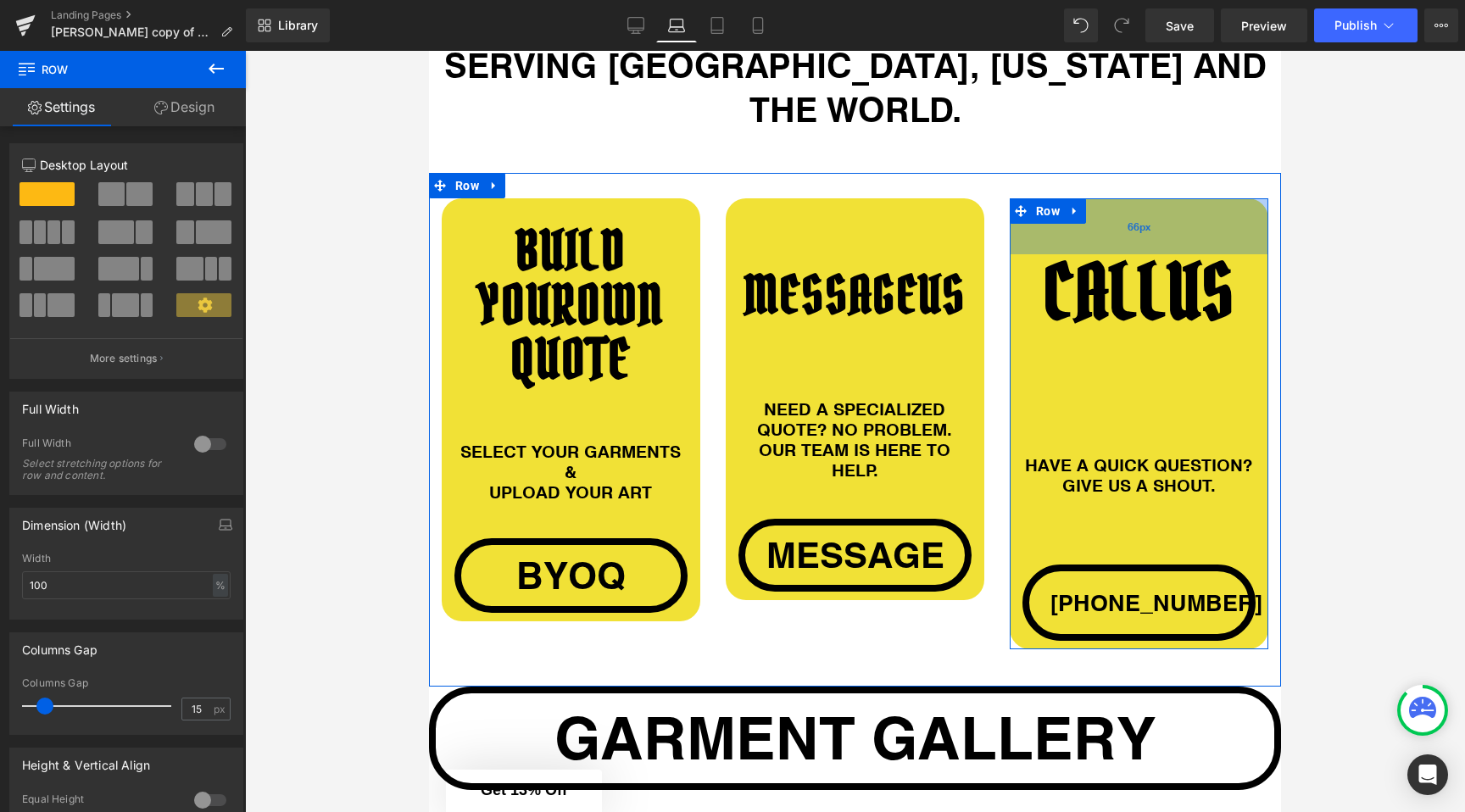
drag, startPoint x: 1119, startPoint y: 176, endPoint x: 1123, endPoint y: 205, distance: 29.3
click at [1123, 206] on div "66px" at bounding box center [1139, 226] width 258 height 56
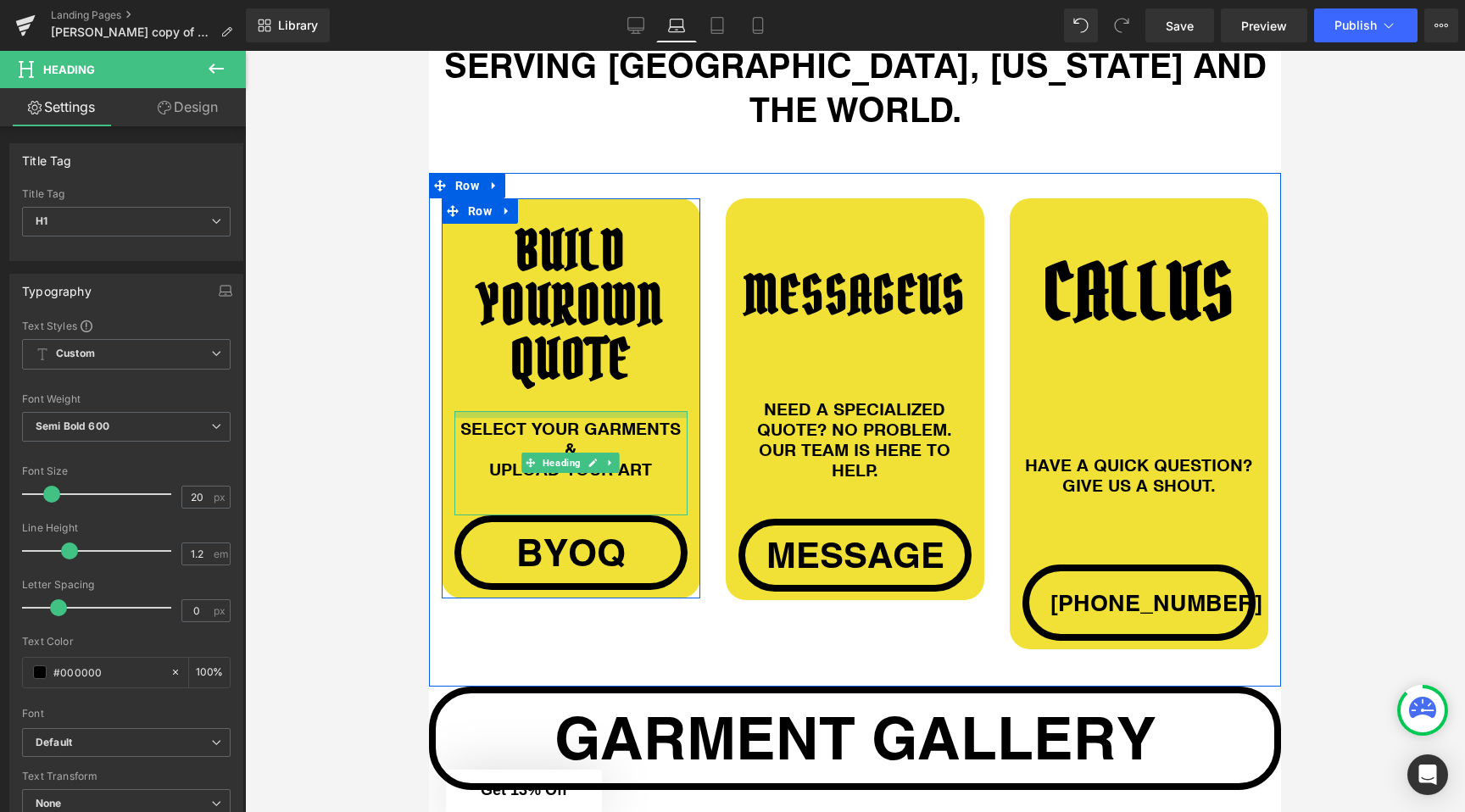
drag, startPoint x: 597, startPoint y: 367, endPoint x: 597, endPoint y: 344, distance: 23.0
click at [597, 344] on div "BUILD YOUR OWN QUOTE Heading SELECT YOUR GARMENTS & UPLOAD YOUR ART Heading byo…" at bounding box center [570, 406] width 258 height 366
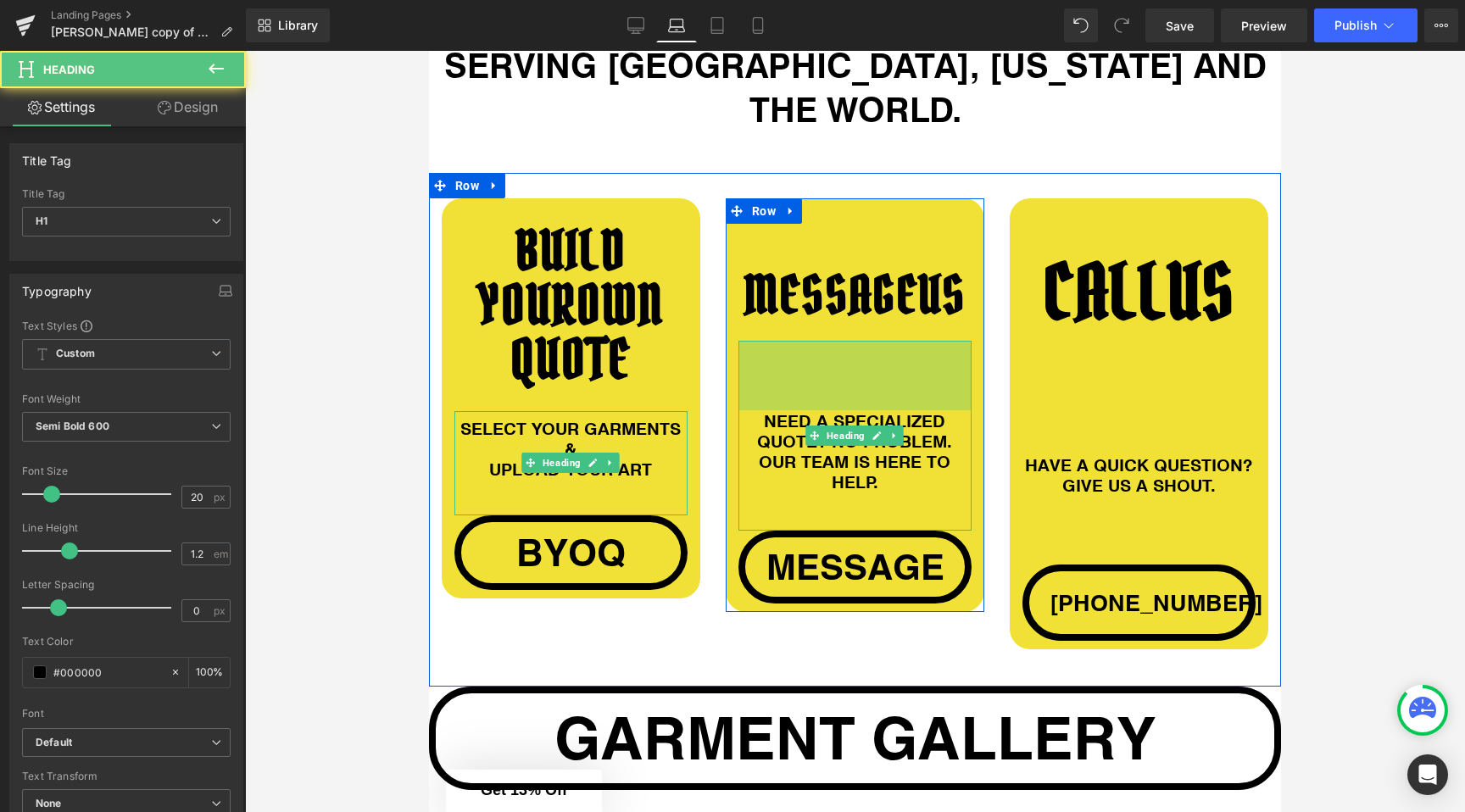
drag, startPoint x: 790, startPoint y: 299, endPoint x: 791, endPoint y: 309, distance: 10.0
click at [791, 340] on div "82px" at bounding box center [855, 375] width 234 height 70
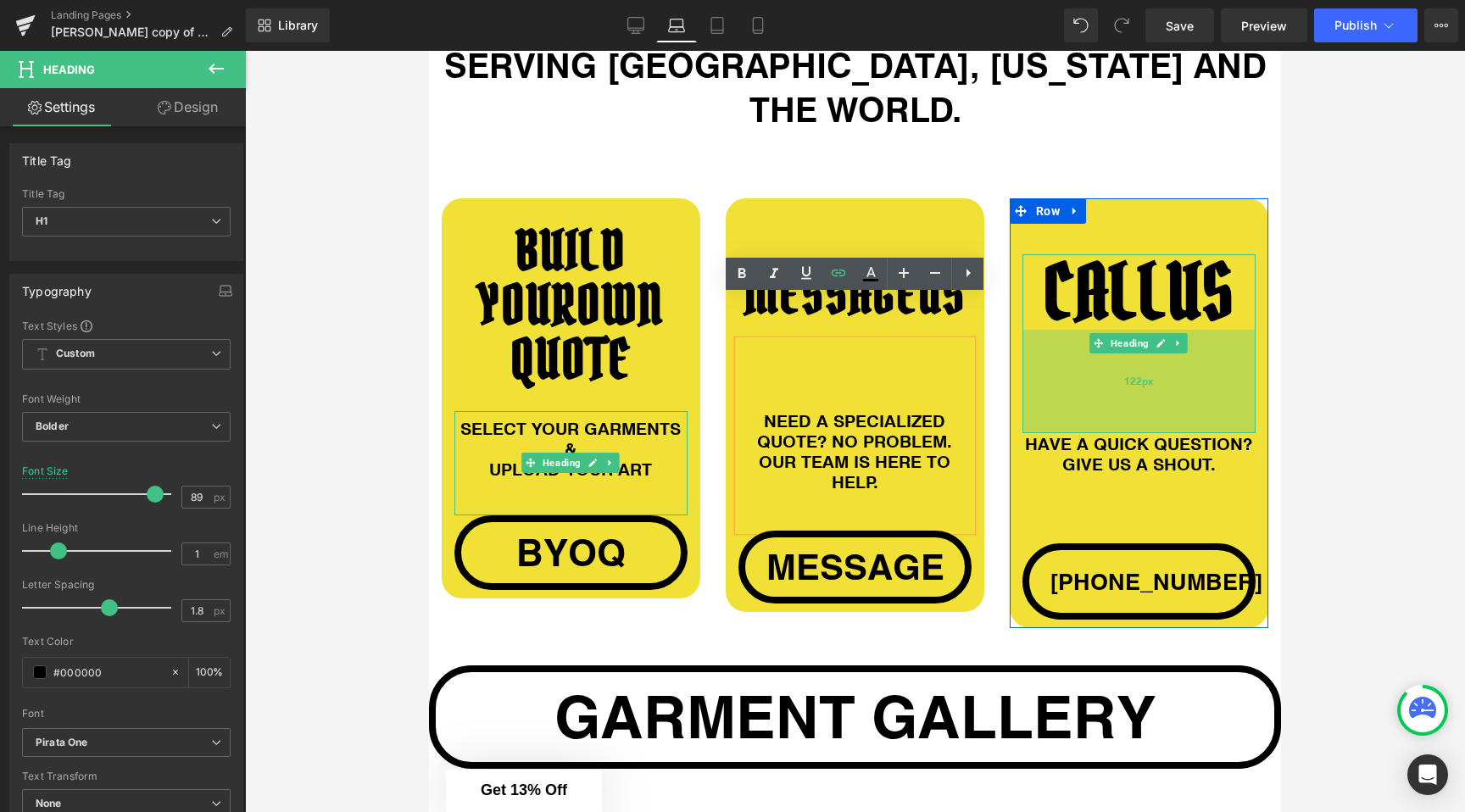
drag, startPoint x: 1063, startPoint y: 406, endPoint x: 1062, endPoint y: 385, distance: 21.0
click at [1062, 385] on div "122px" at bounding box center [1139, 381] width 234 height 103
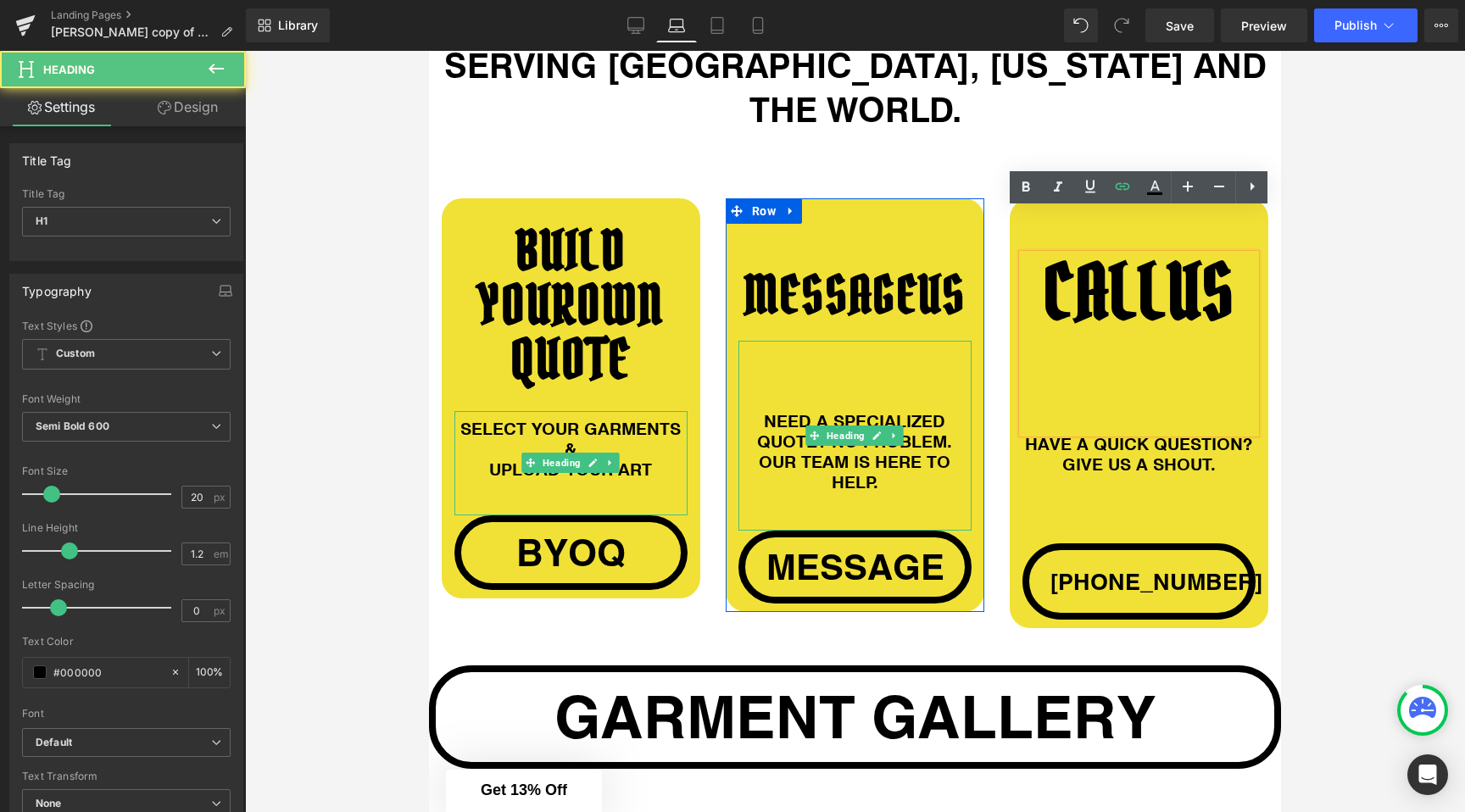
click at [814, 479] on div "NEED A SPECIALIZED QUOTE? NO PROBLEM. OUR TEAM IS HERE TO HELP." at bounding box center [855, 435] width 234 height 190
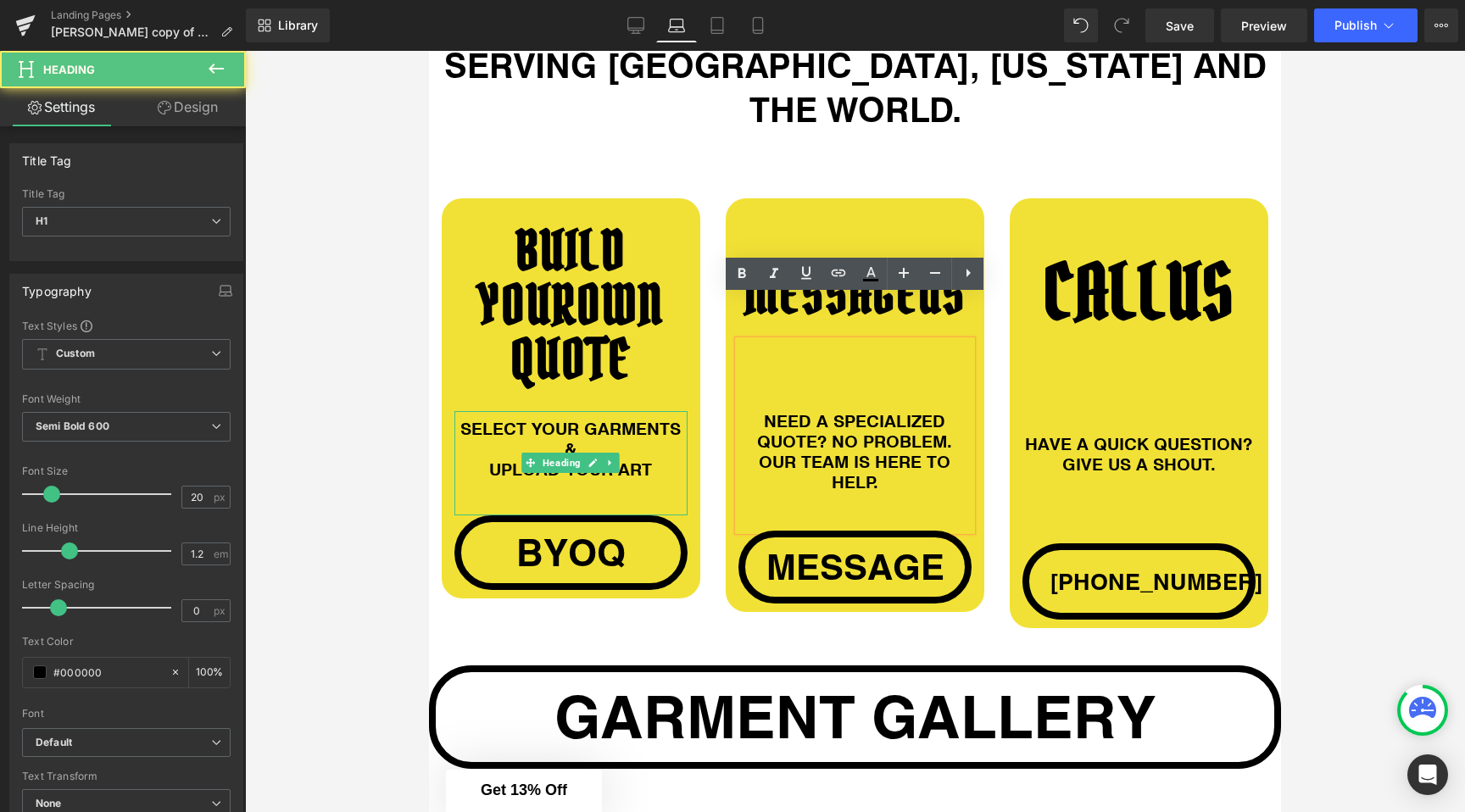
click at [709, 495] on div "BUILD YOUR OWN QUOTE Heading SELECT YOUR GARMENTS & UPLOAD YOUR ART Heading byo…" at bounding box center [571, 398] width 284 height 400
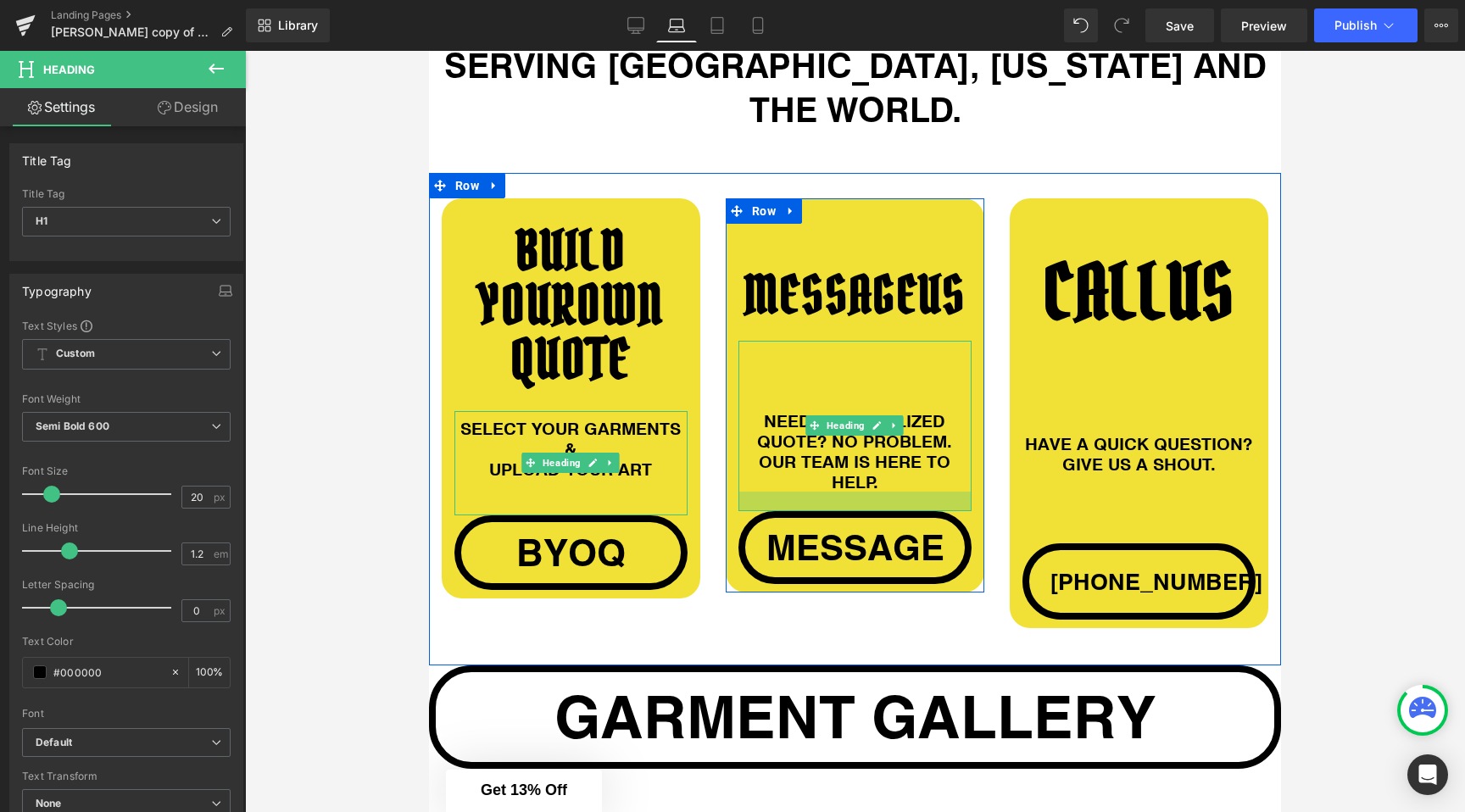
drag, startPoint x: 753, startPoint y: 483, endPoint x: 753, endPoint y: 463, distance: 20.0
click at [753, 492] on div at bounding box center [855, 501] width 234 height 20
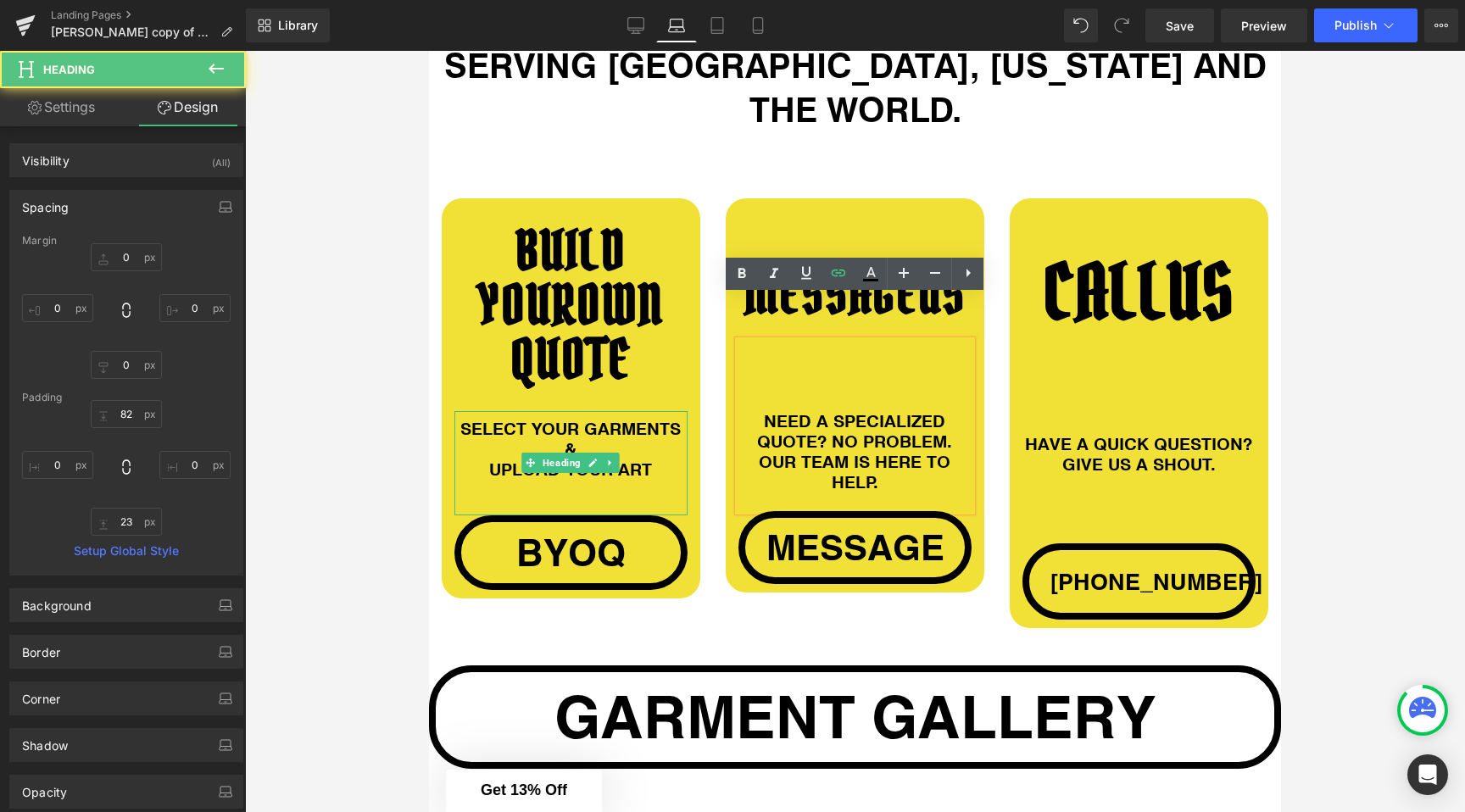
click at [1002, 494] on div "CALL US Heading 122px HAVE A QUICK QUESTION? GIVE US A SHOUT. Heading +1 512 66…" at bounding box center [1139, 413] width 284 height 430
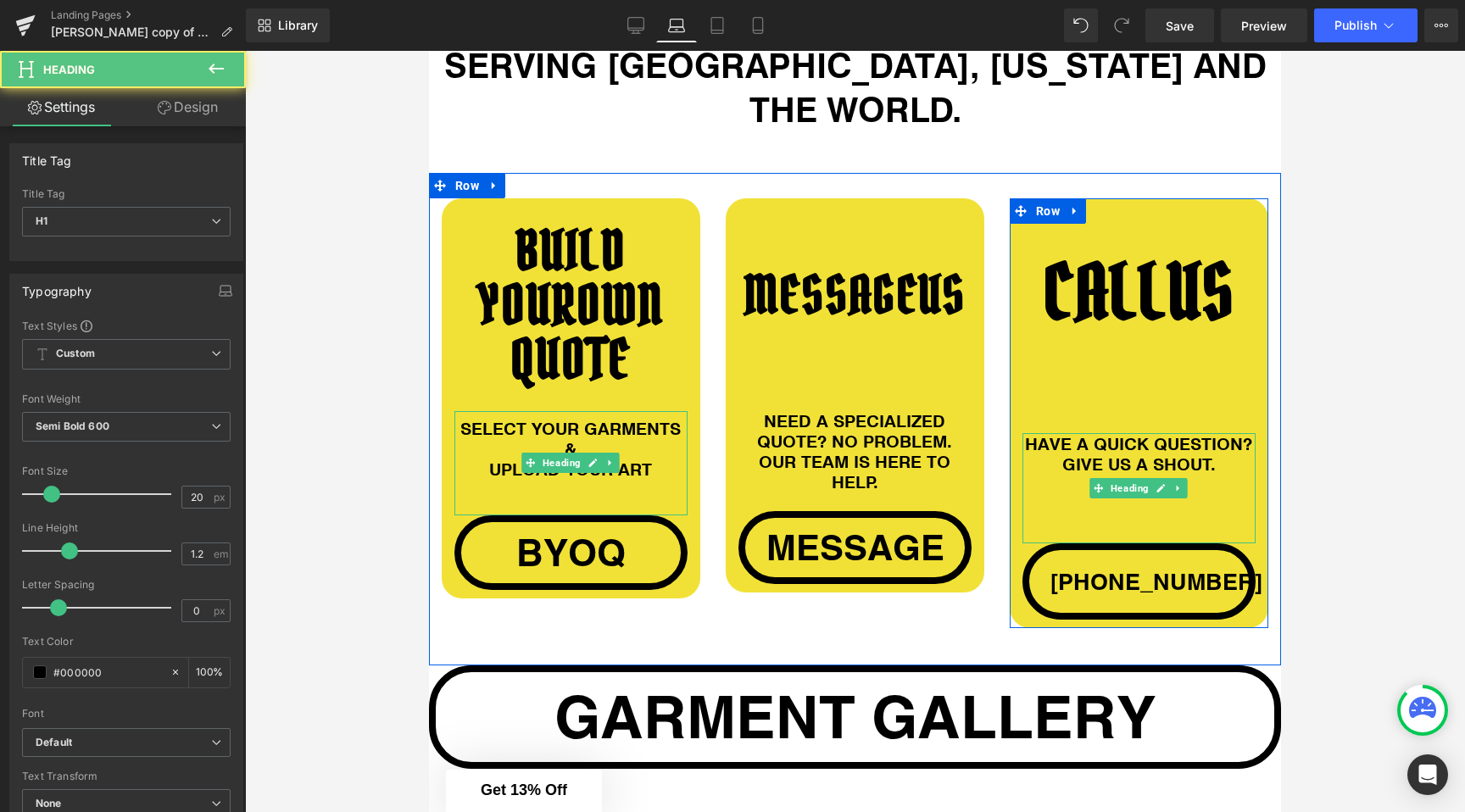
click at [1051, 492] on div "HAVE A QUICK QUESTION? GIVE US A SHOUT." at bounding box center [1139, 488] width 234 height 111
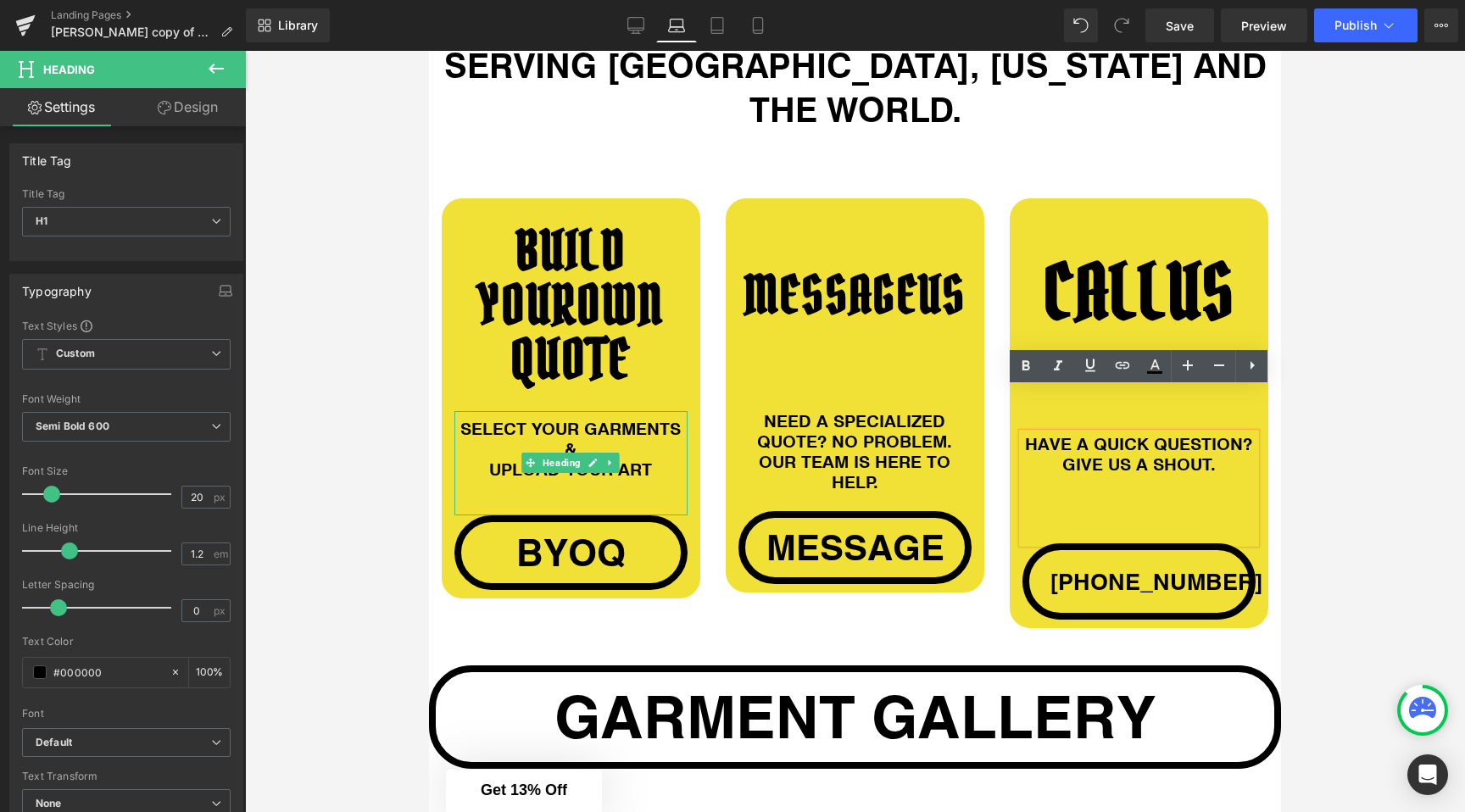
click at [1004, 498] on div "CALL US Heading 122px HAVE A QUICK QUESTION? GIVE US A SHOUT. Heading +1 512 66…" at bounding box center [1139, 413] width 284 height 430
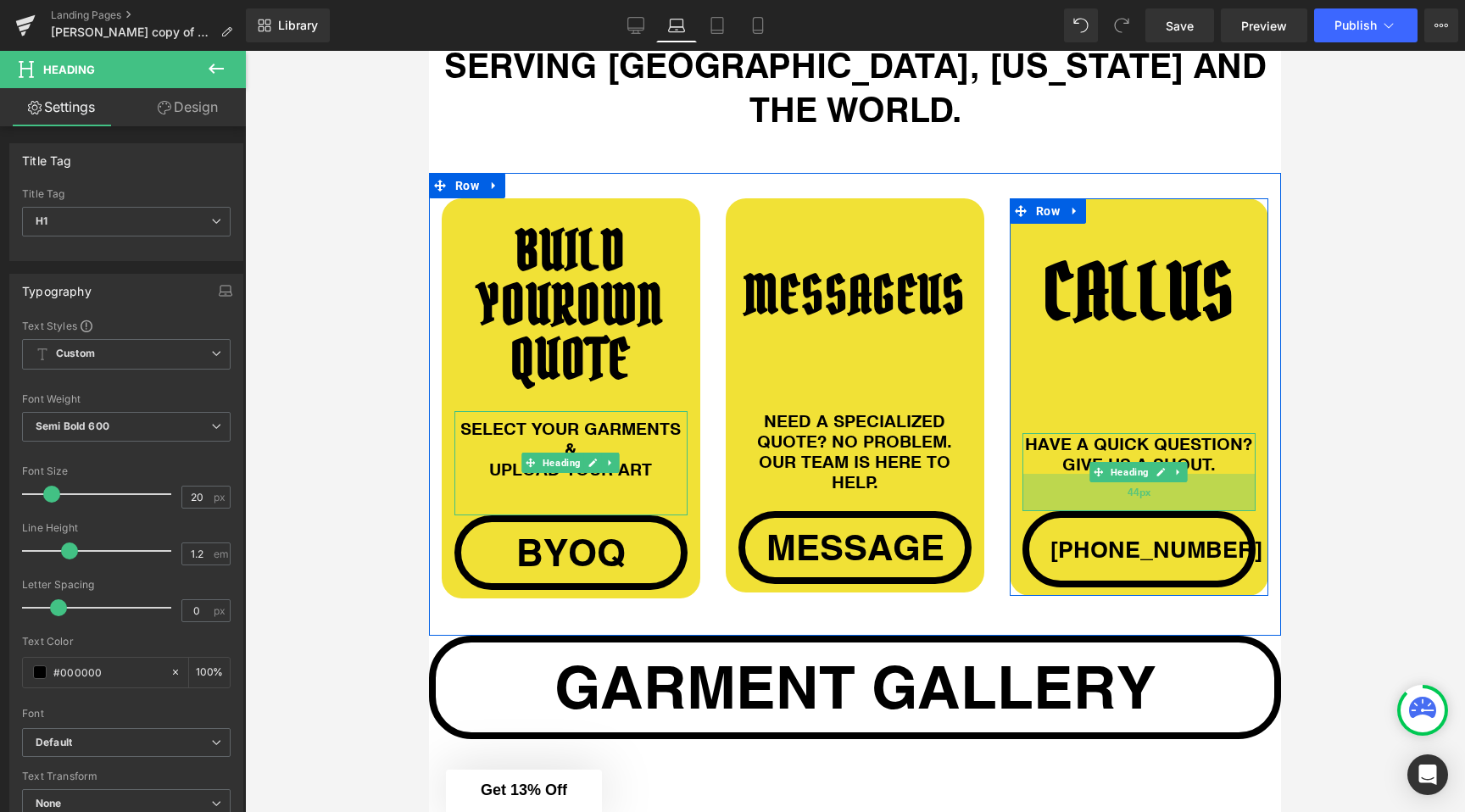
drag, startPoint x: 1045, startPoint y: 497, endPoint x: 1045, endPoint y: 465, distance: 32.0
click at [1045, 474] on div "44px" at bounding box center [1139, 492] width 234 height 37
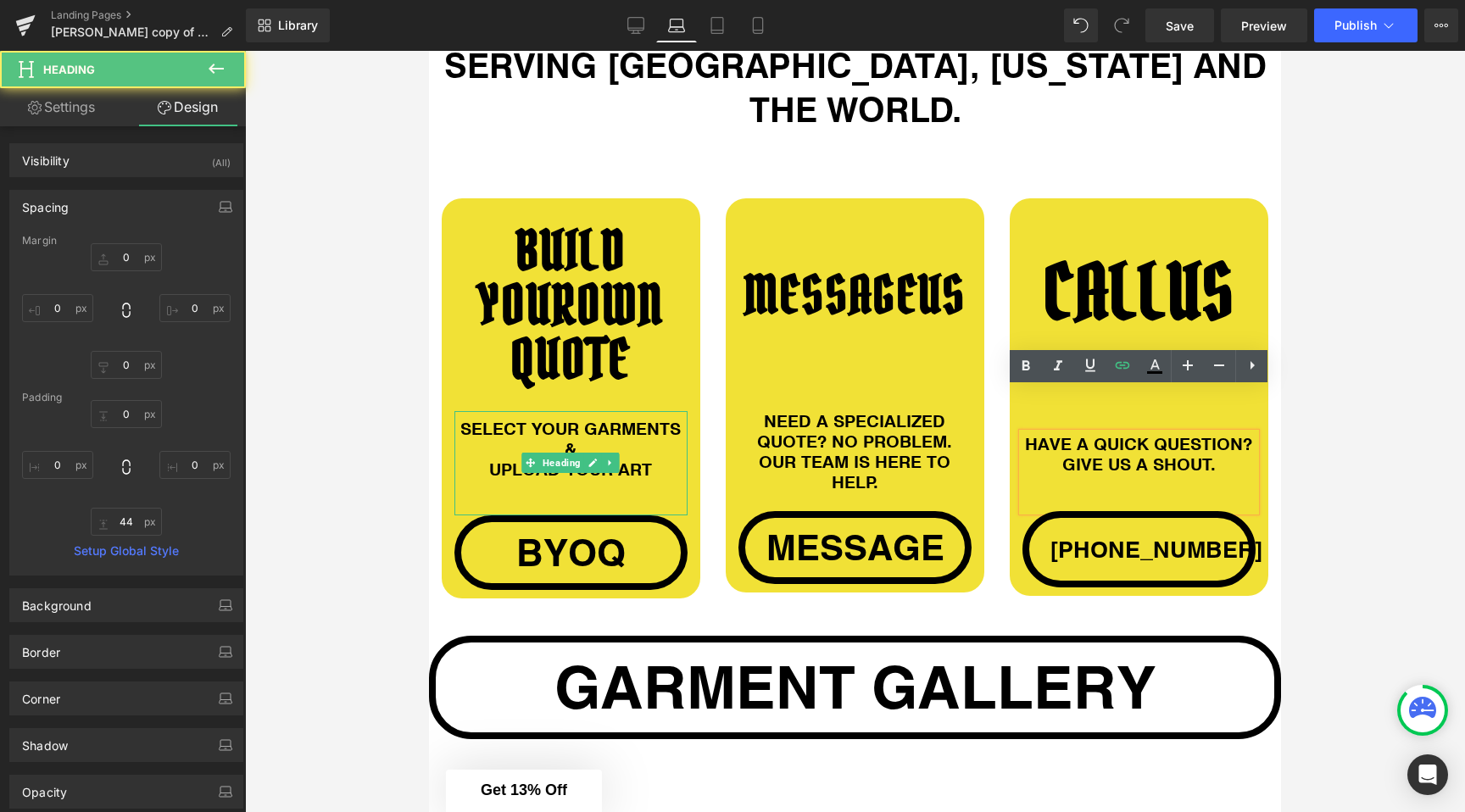
click at [986, 484] on div "MESSAGE US Heading 54px NEED A SPECIALIZED QUOTE? NO PROBLEM. OUR TEAM IS HERE …" at bounding box center [855, 395] width 284 height 394
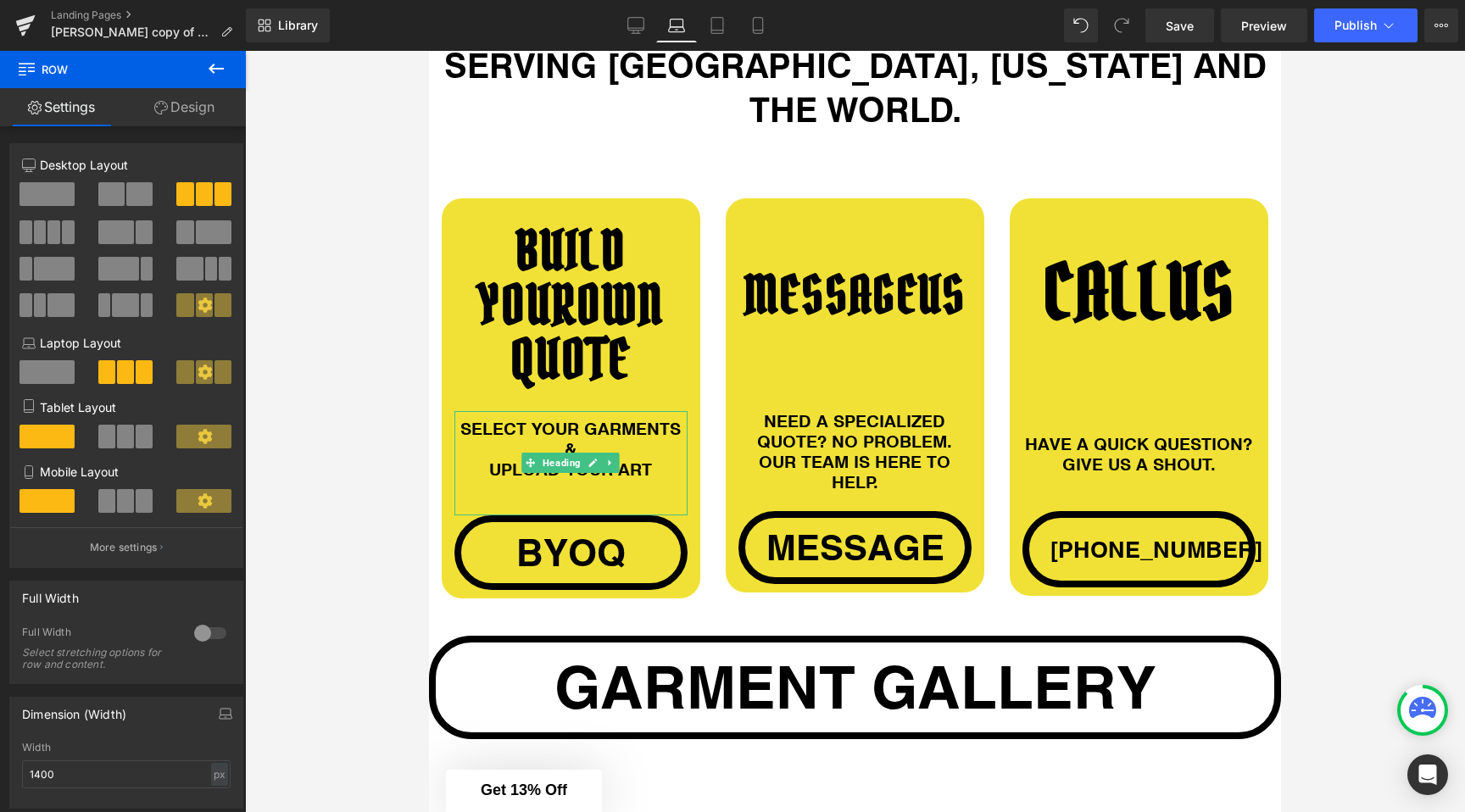
click at [307, 513] on div at bounding box center [855, 431] width 1220 height 761
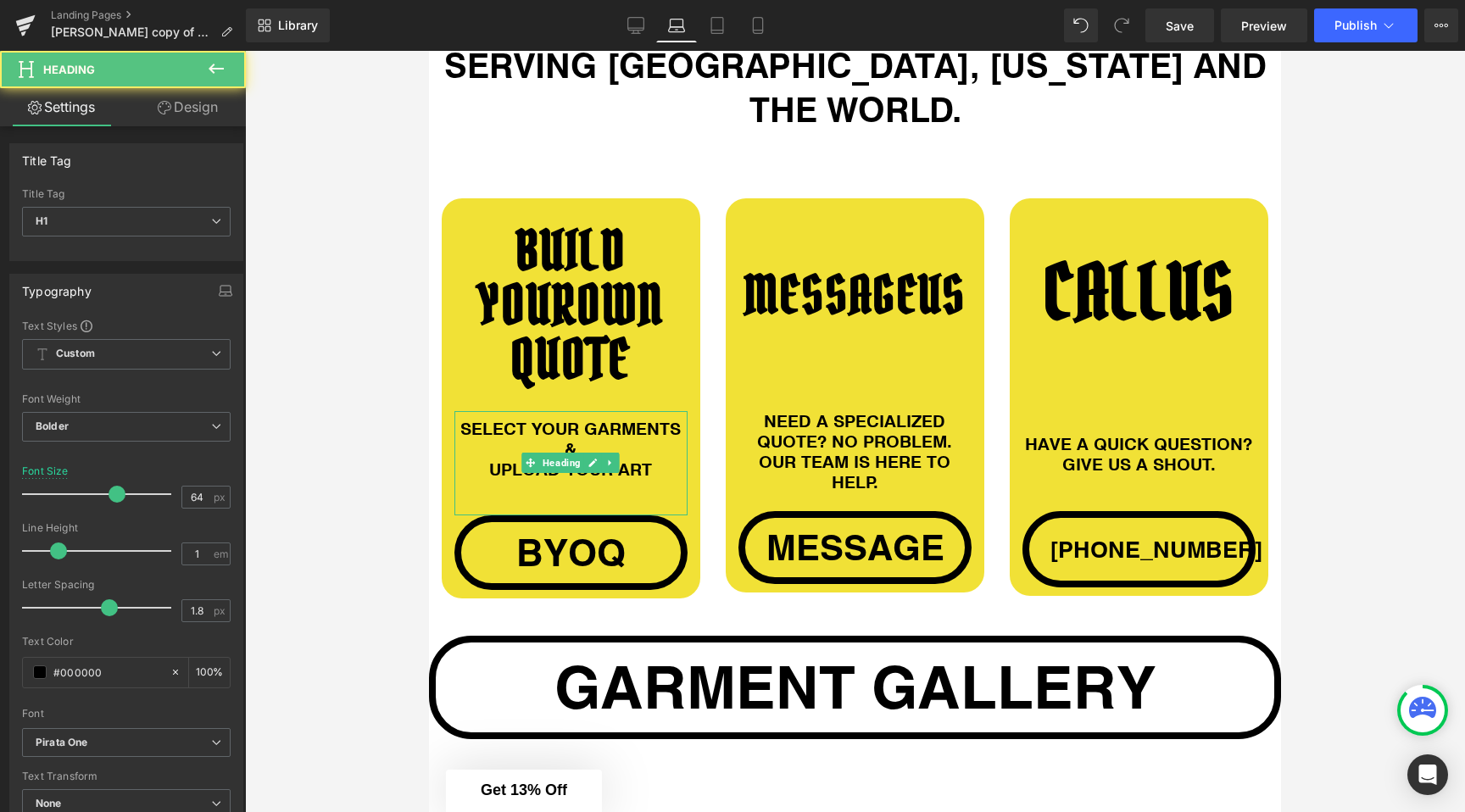
click at [472, 296] on h1 "BUILD YOUR OWN QUOTE" at bounding box center [571, 305] width 234 height 163
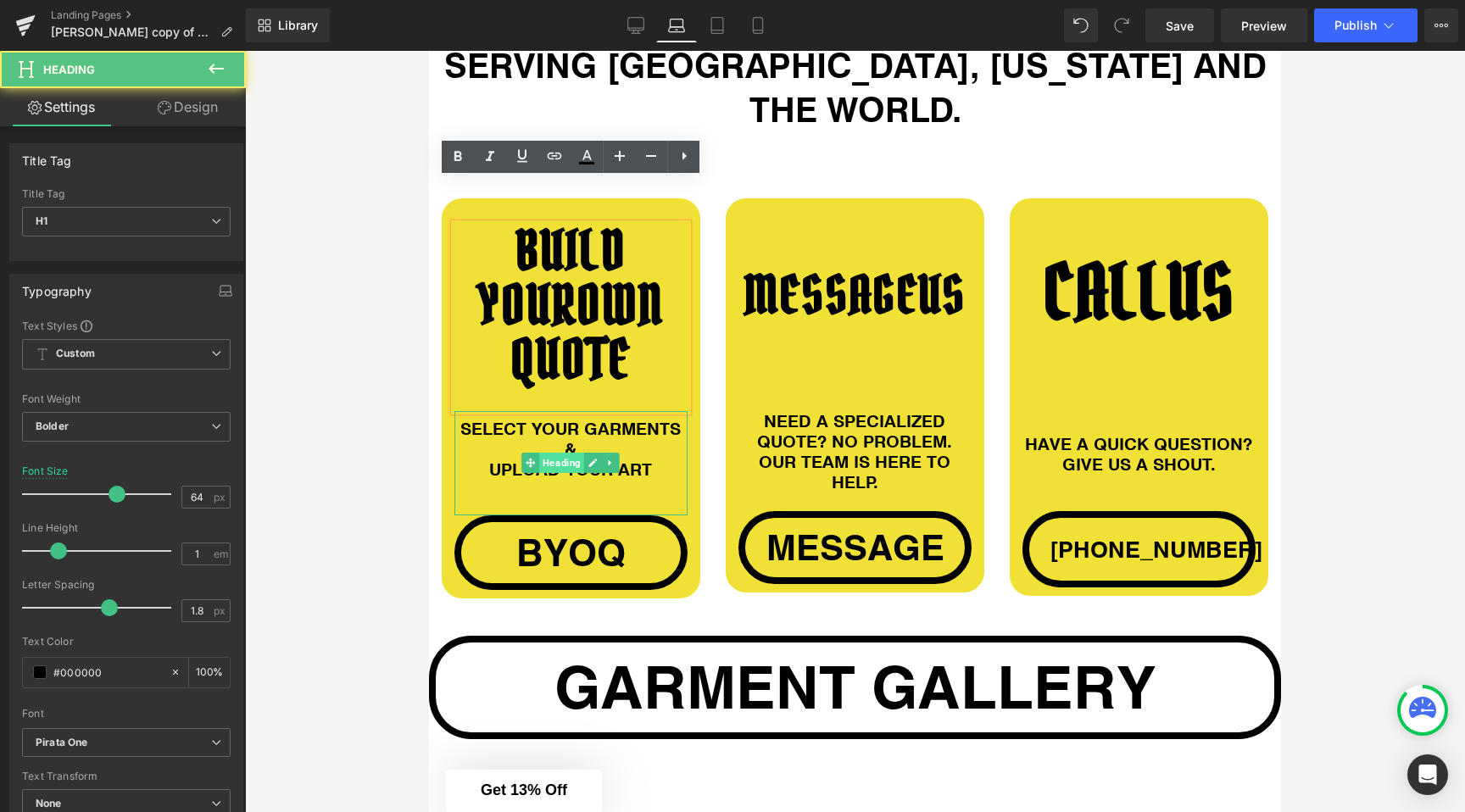
click at [568, 453] on span "Heading" at bounding box center [563, 463] width 45 height 21
click at [561, 418] on h1 "SELECT YOUR GARMENTS &" at bounding box center [571, 438] width 234 height 41
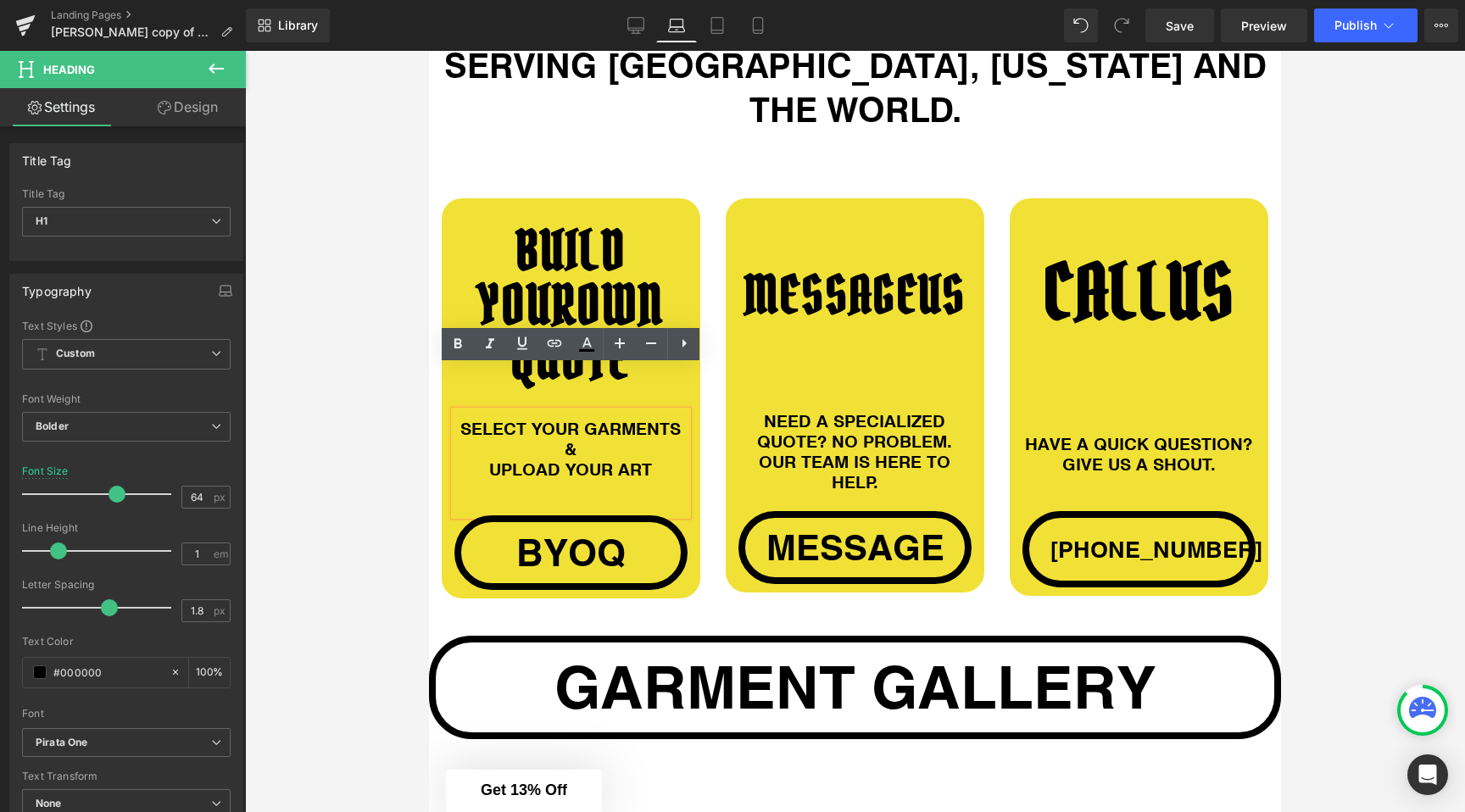
click at [459, 299] on h1 "BUILD YOUR OWN QUOTE" at bounding box center [571, 305] width 234 height 163
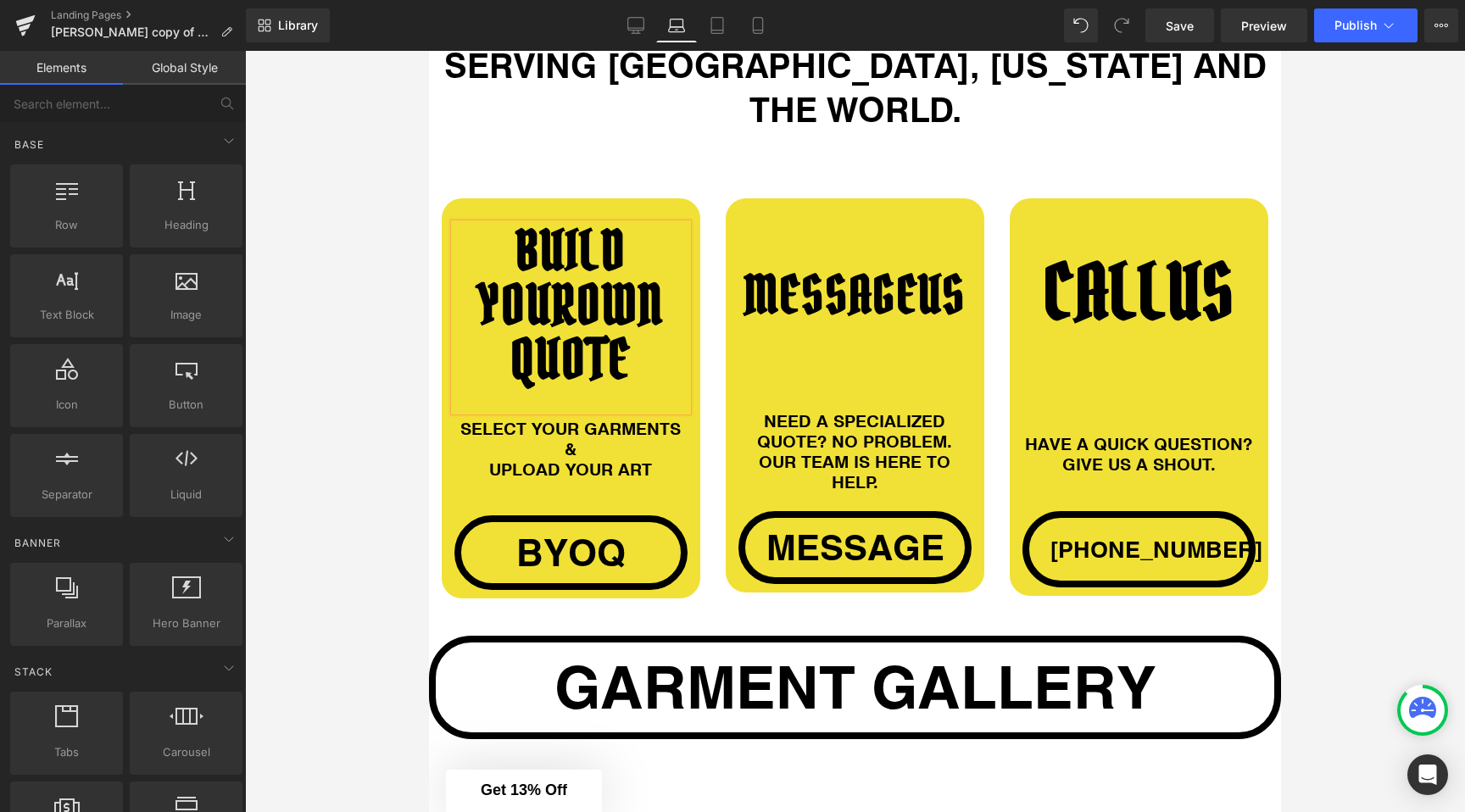
click at [392, 300] on div at bounding box center [855, 431] width 1220 height 761
click at [652, 32] on link "Desktop" at bounding box center [636, 26] width 41 height 34
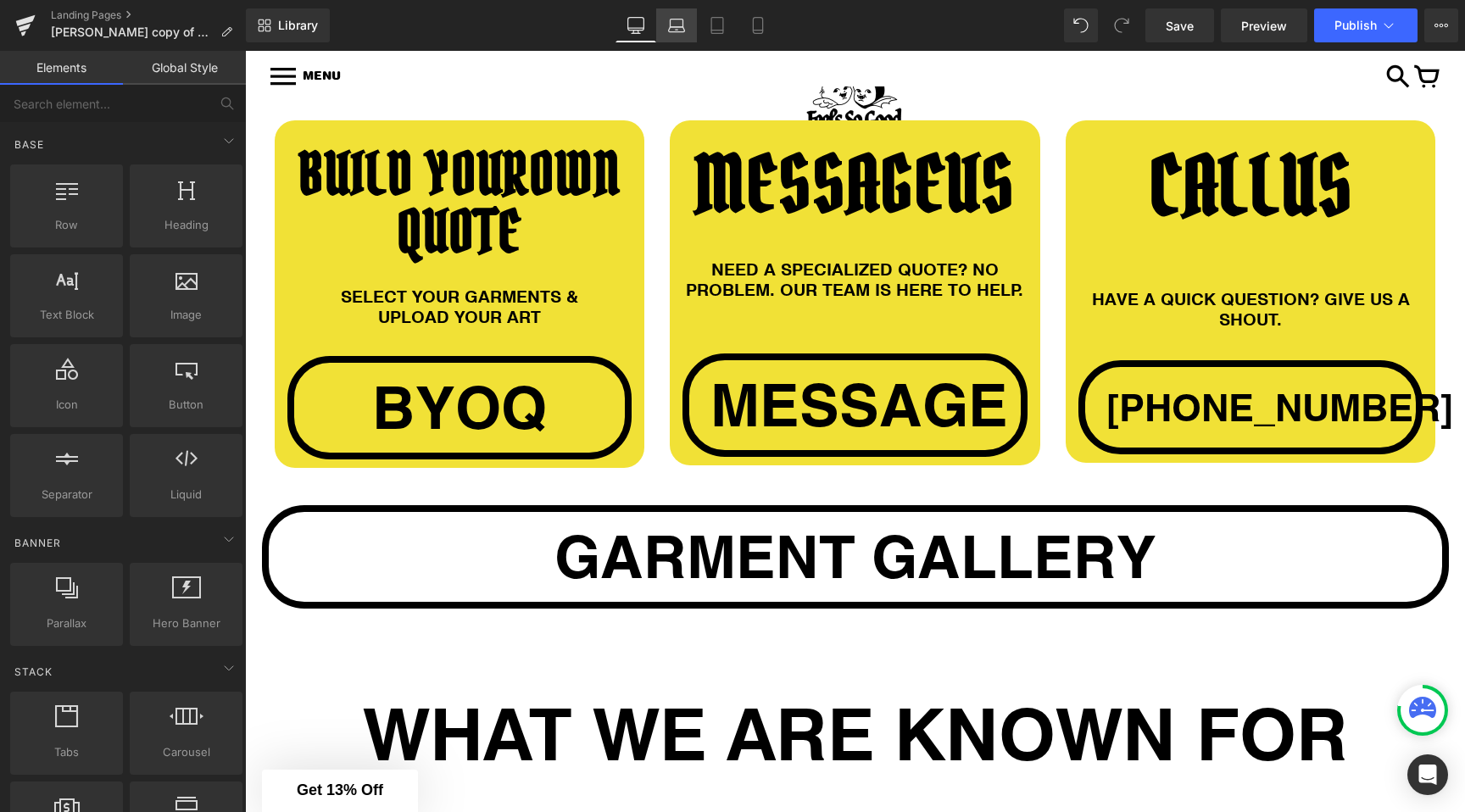
click at [681, 28] on icon at bounding box center [677, 26] width 17 height 17
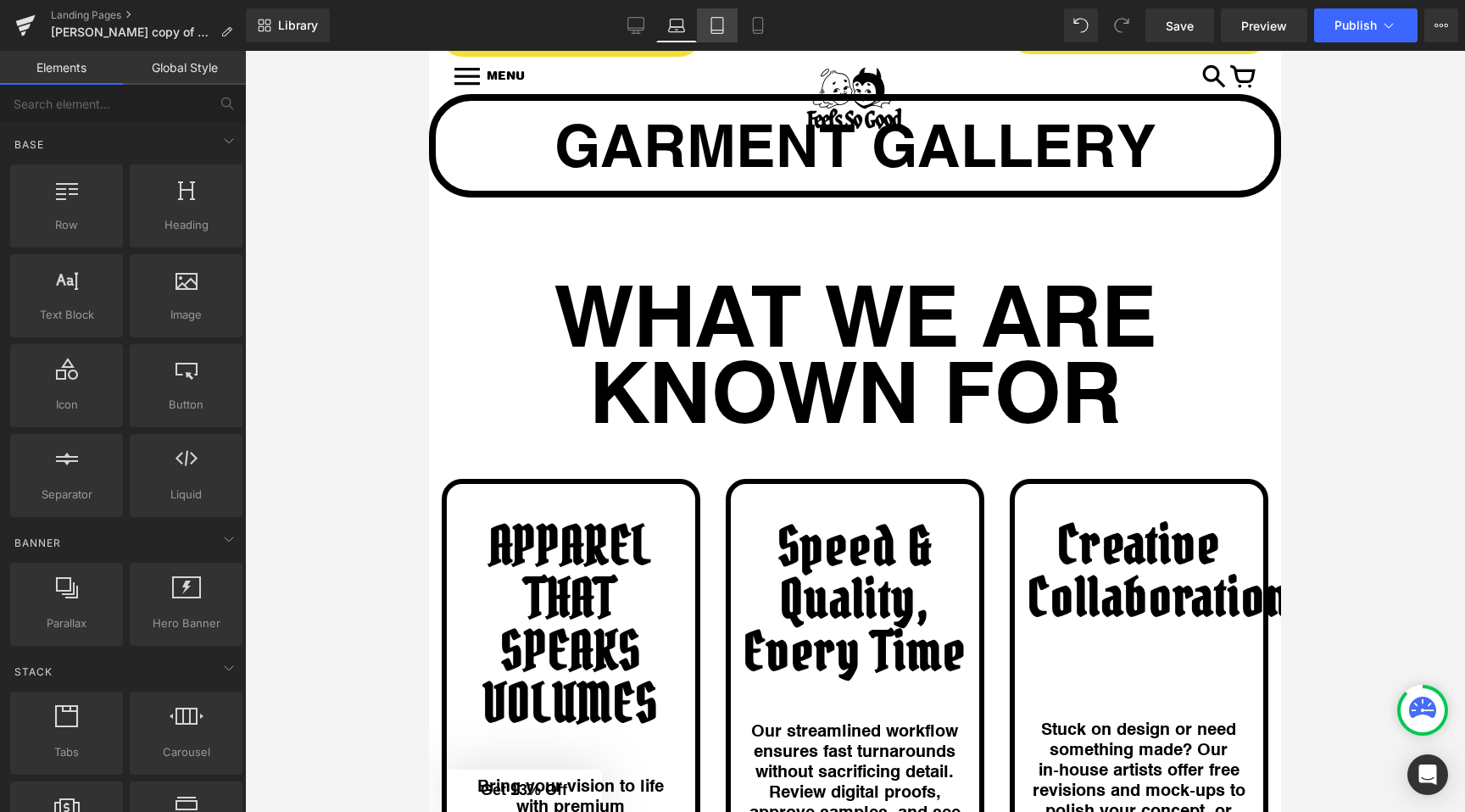
click at [716, 28] on icon at bounding box center [718, 26] width 17 height 17
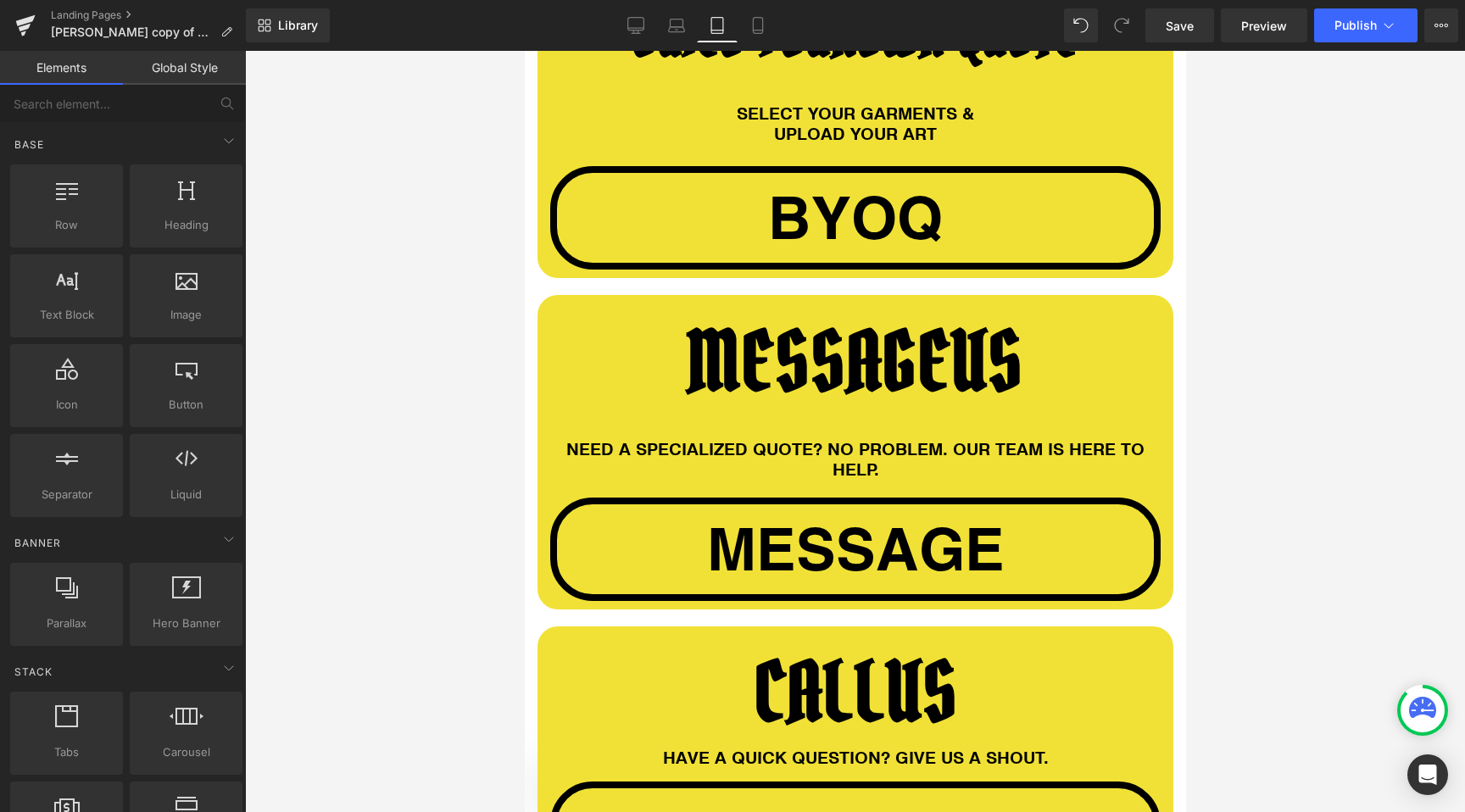
scroll to position [1439, 0]
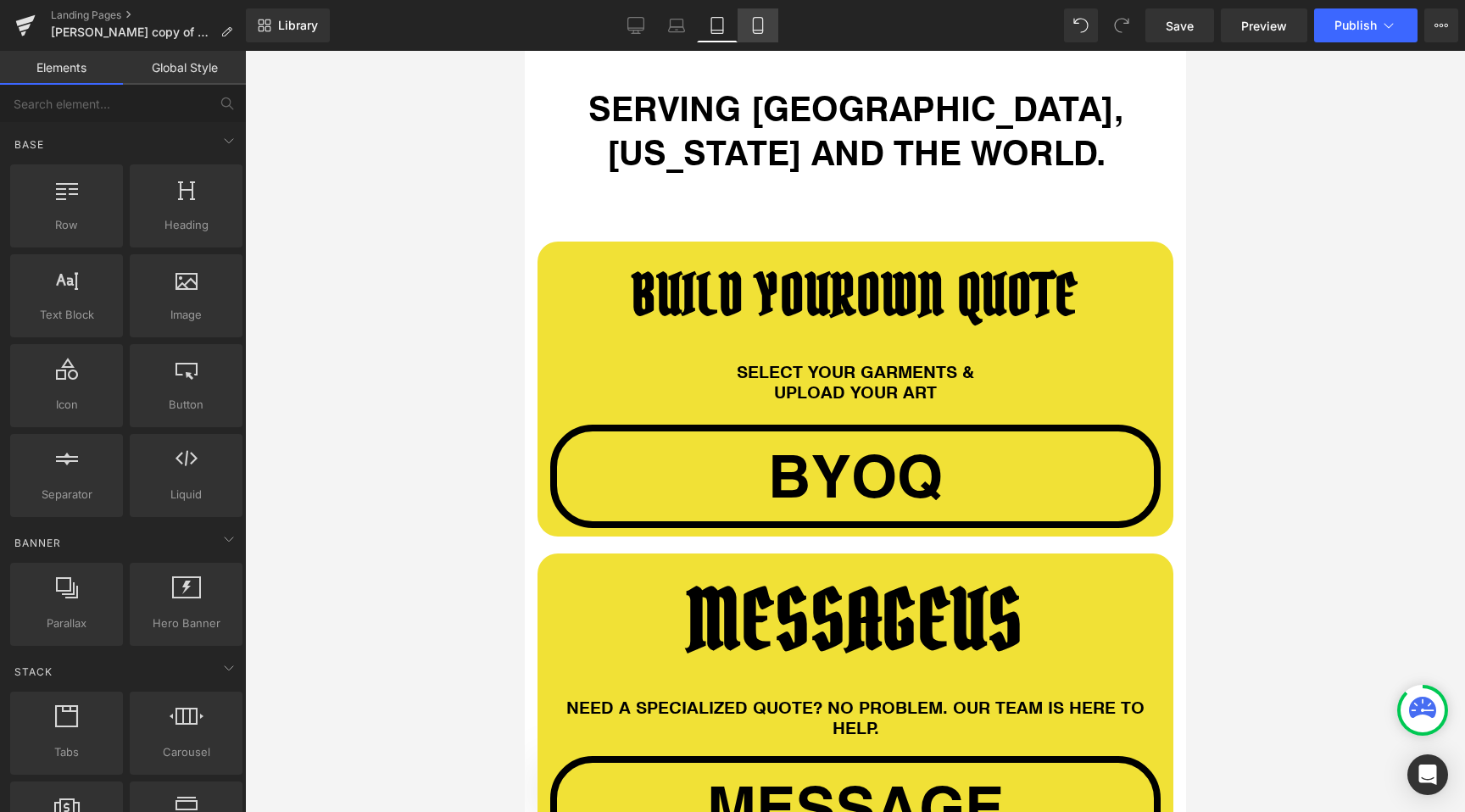
click at [745, 28] on link "Mobile" at bounding box center [758, 26] width 41 height 34
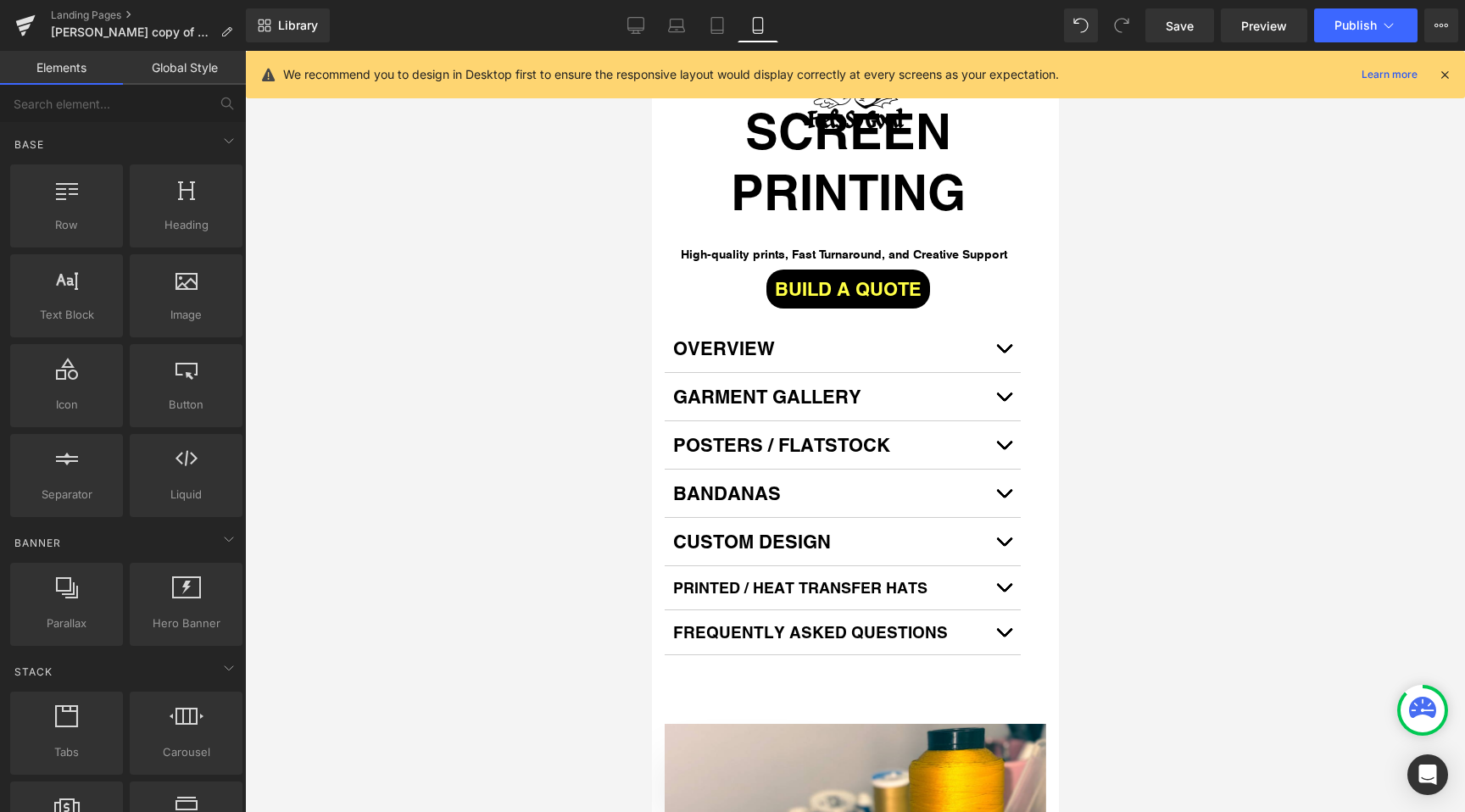
scroll to position [5561, 0]
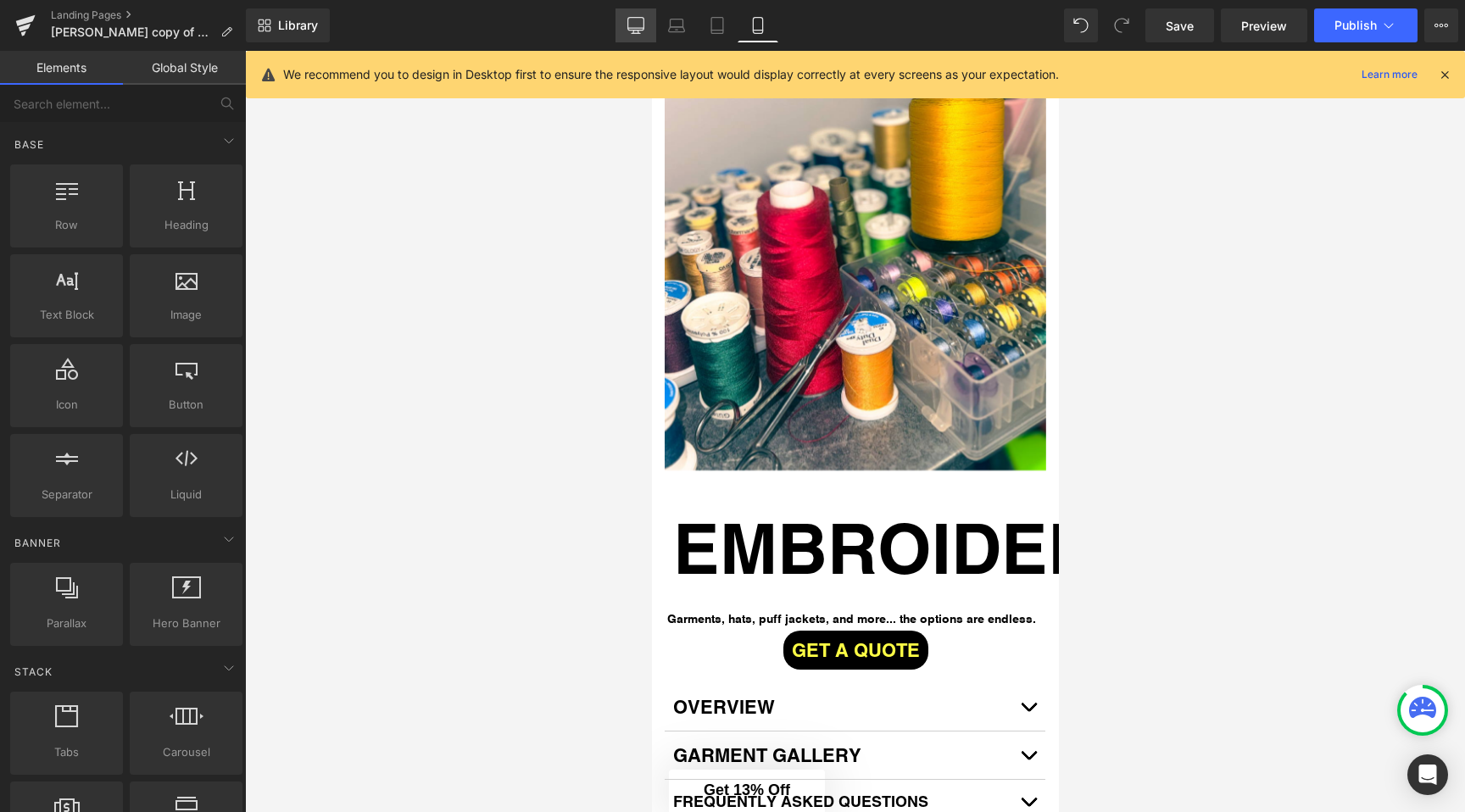
click at [636, 13] on link "Desktop" at bounding box center [636, 26] width 41 height 34
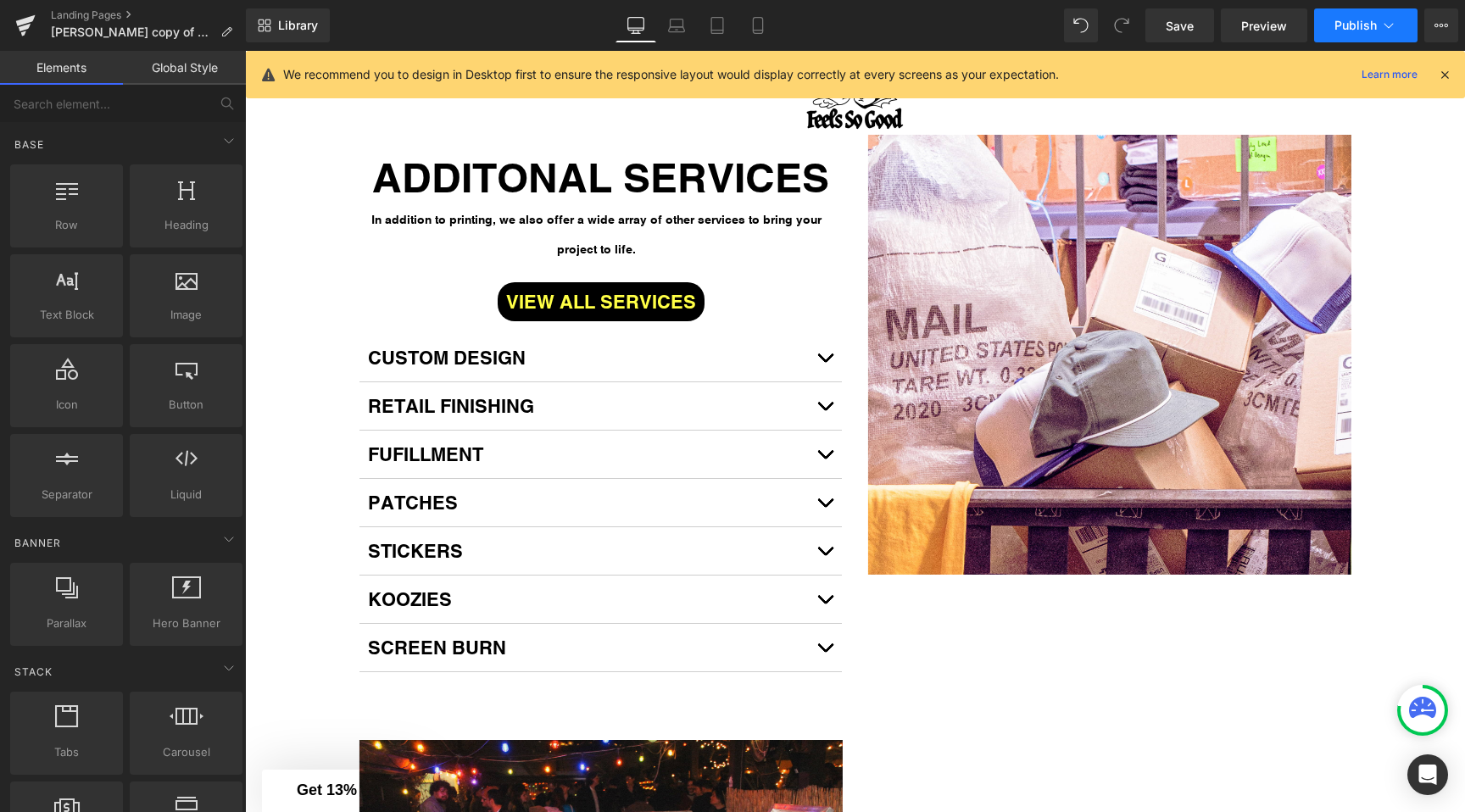
click at [1351, 31] on span "Publish" at bounding box center [1355, 26] width 43 height 13
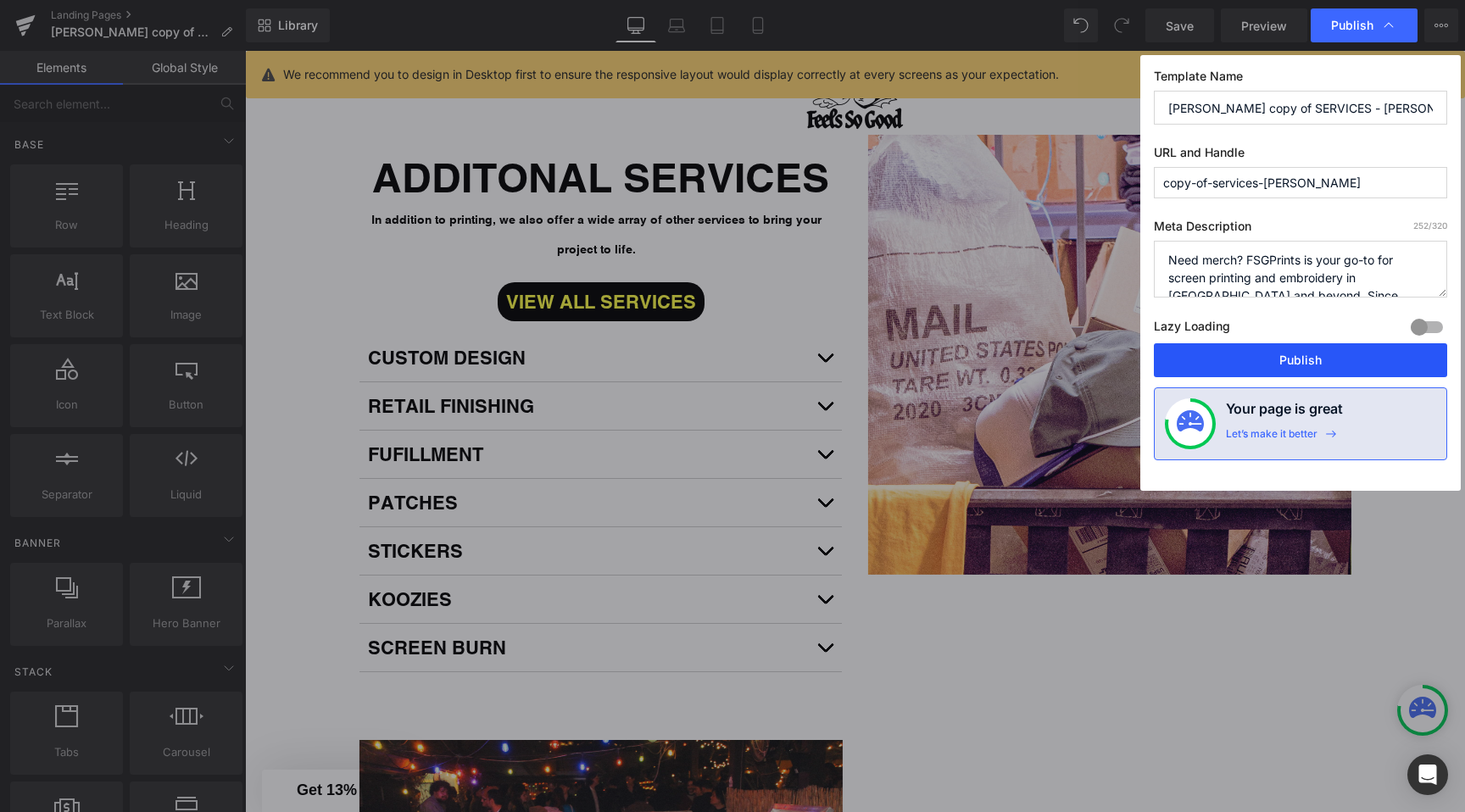
click at [1234, 366] on button "Publish" at bounding box center [1300, 360] width 293 height 34
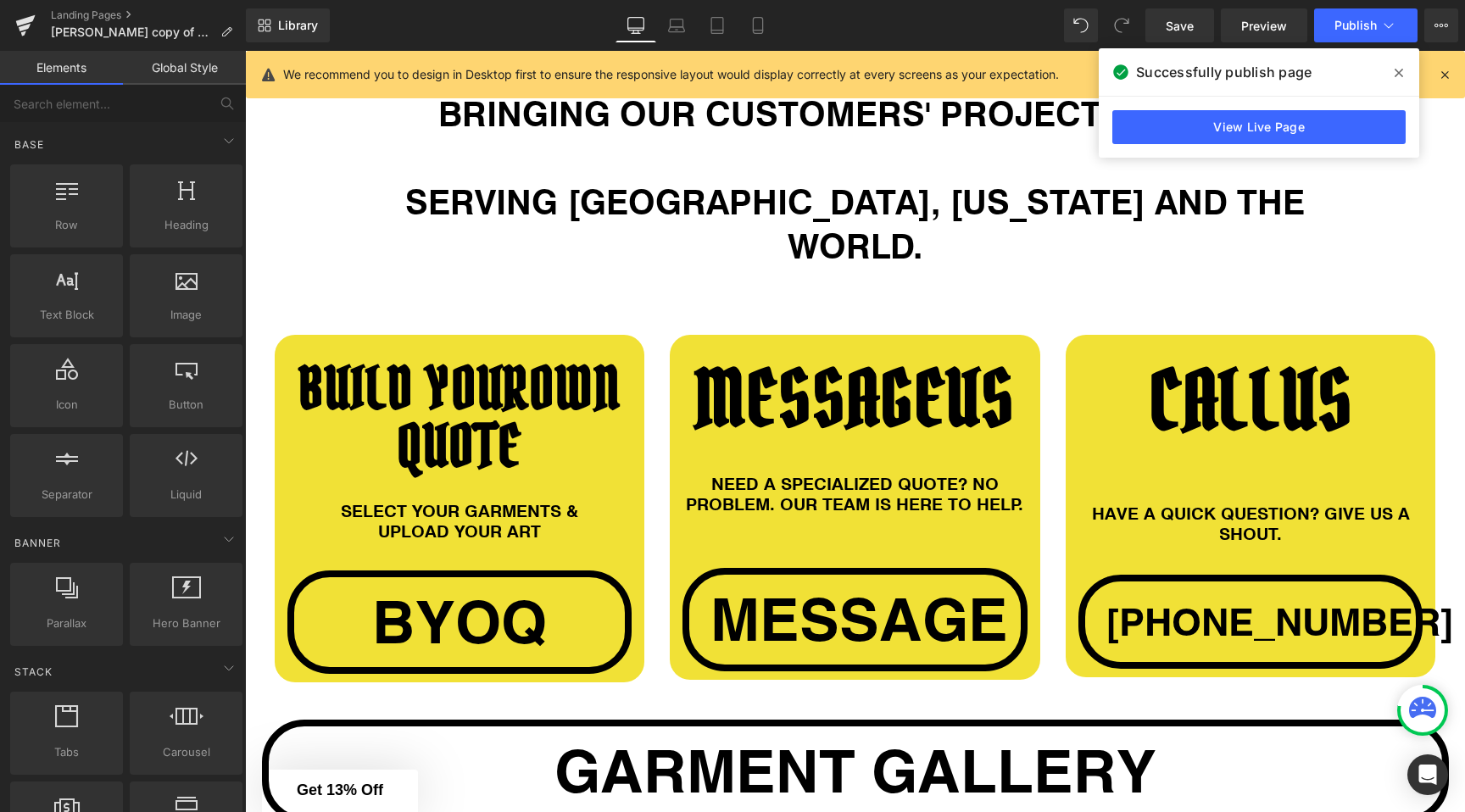
scroll to position [1469, 0]
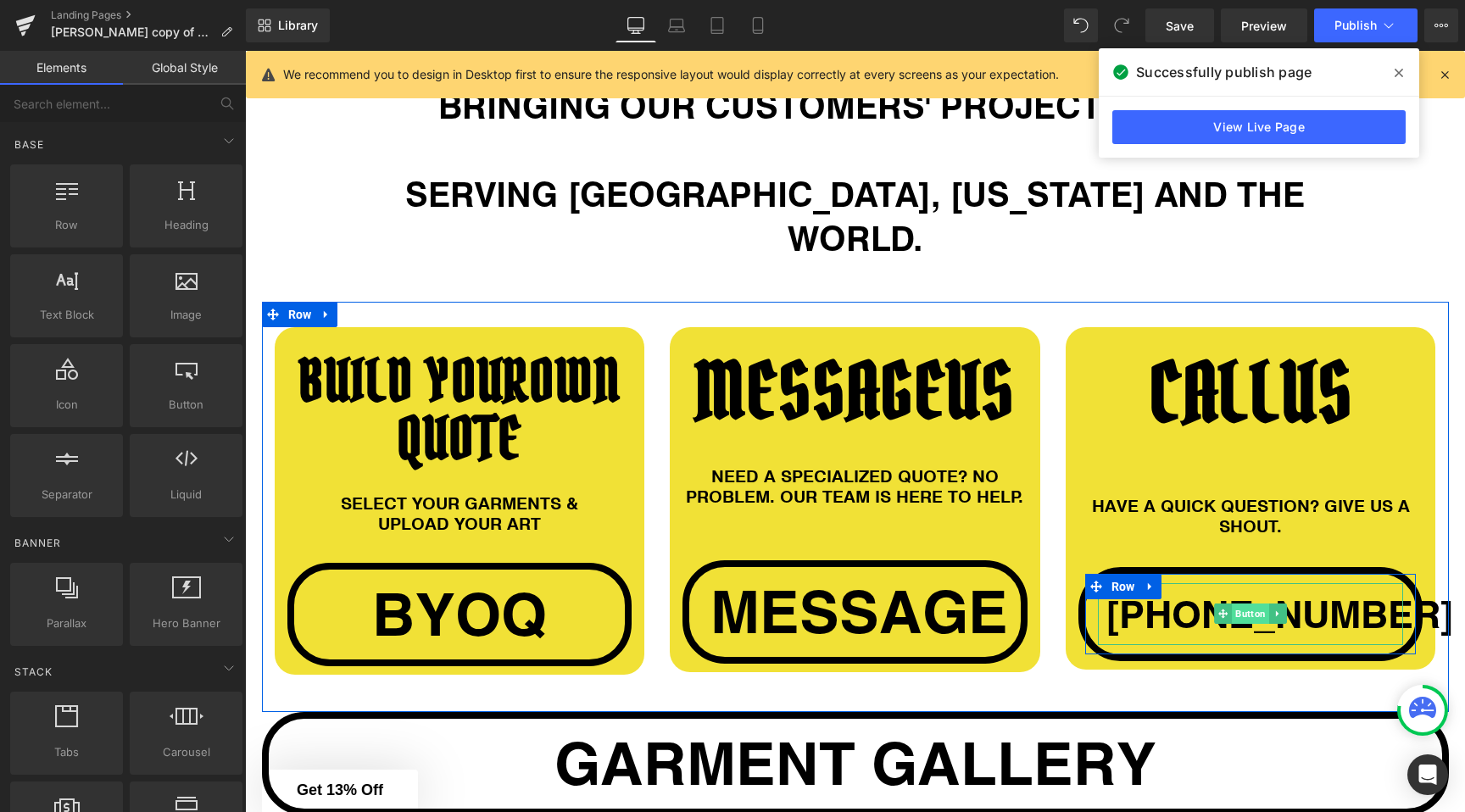
click at [1245, 603] on span "Button" at bounding box center [1250, 613] width 37 height 21
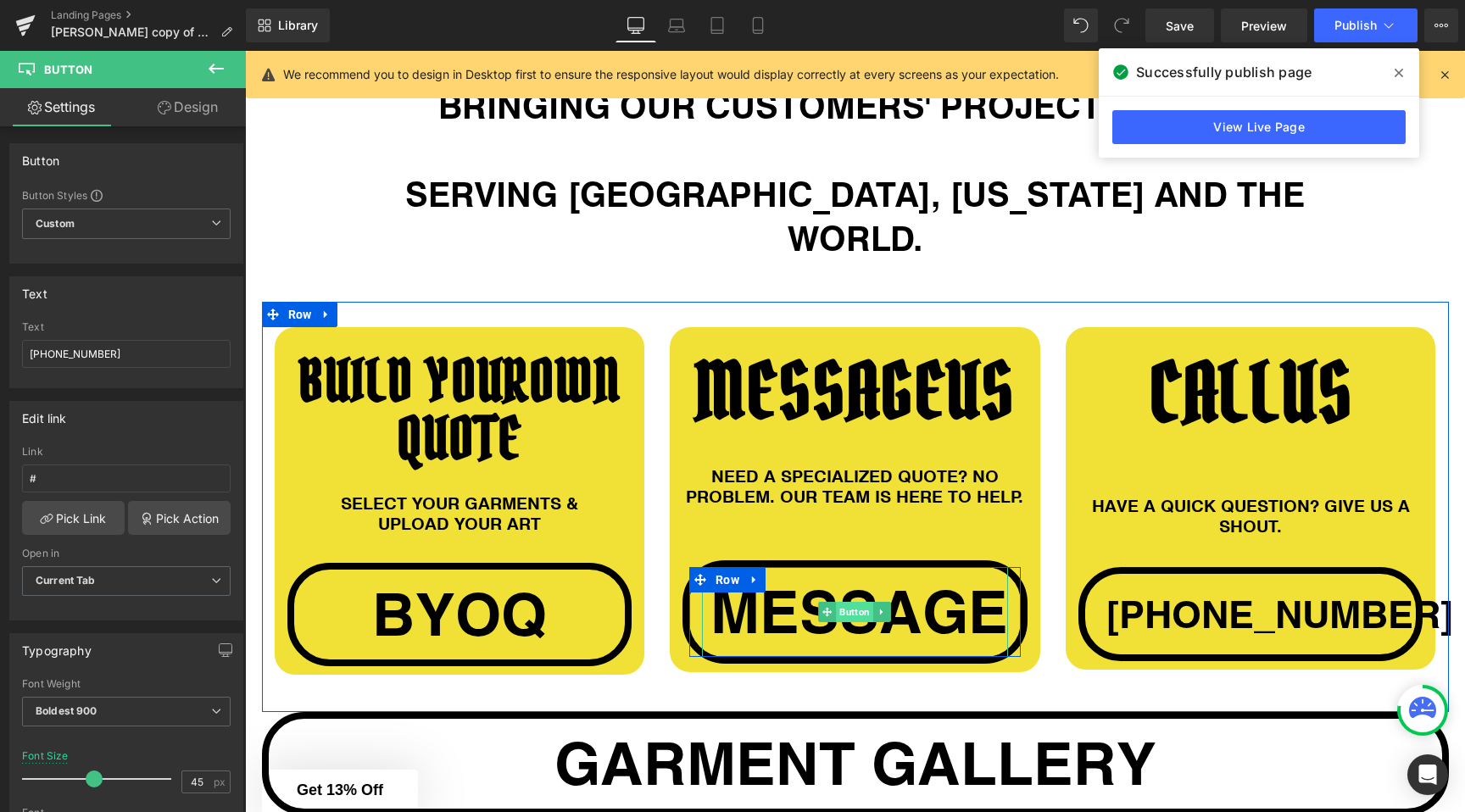
click at [858, 602] on span "Button" at bounding box center [855, 613] width 37 height 21
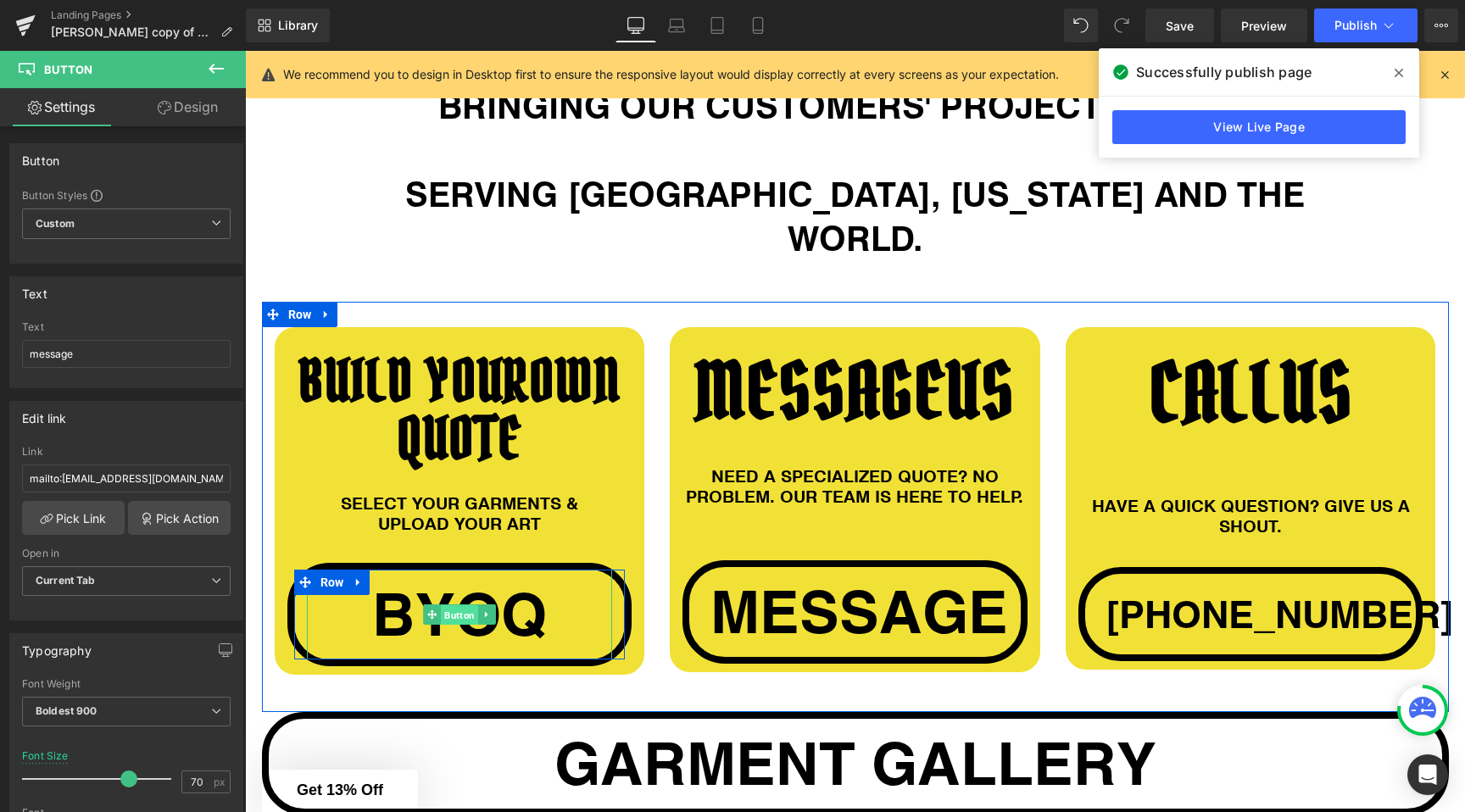
click at [463, 605] on span "Button" at bounding box center [459, 615] width 37 height 21
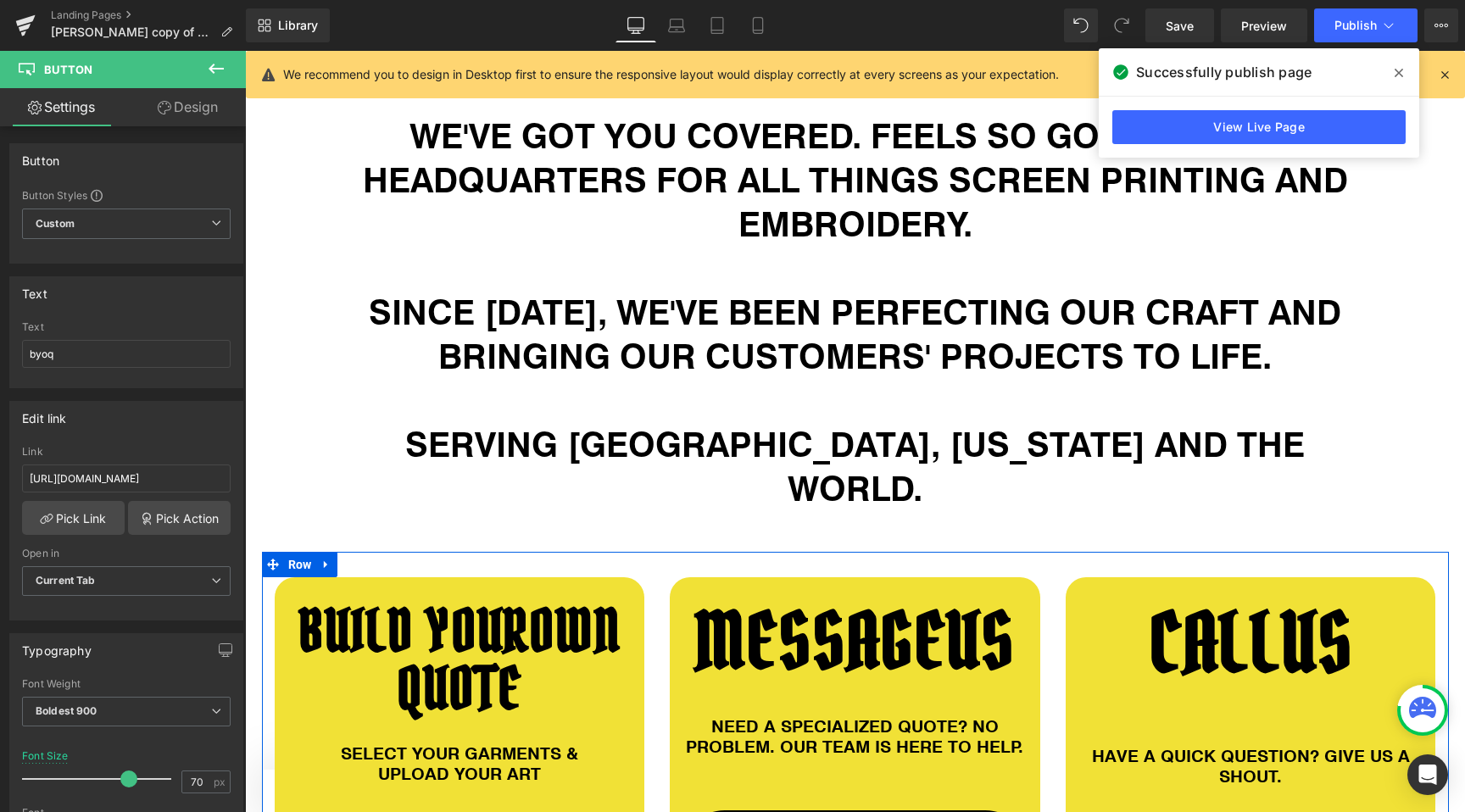
scroll to position [1020, 0]
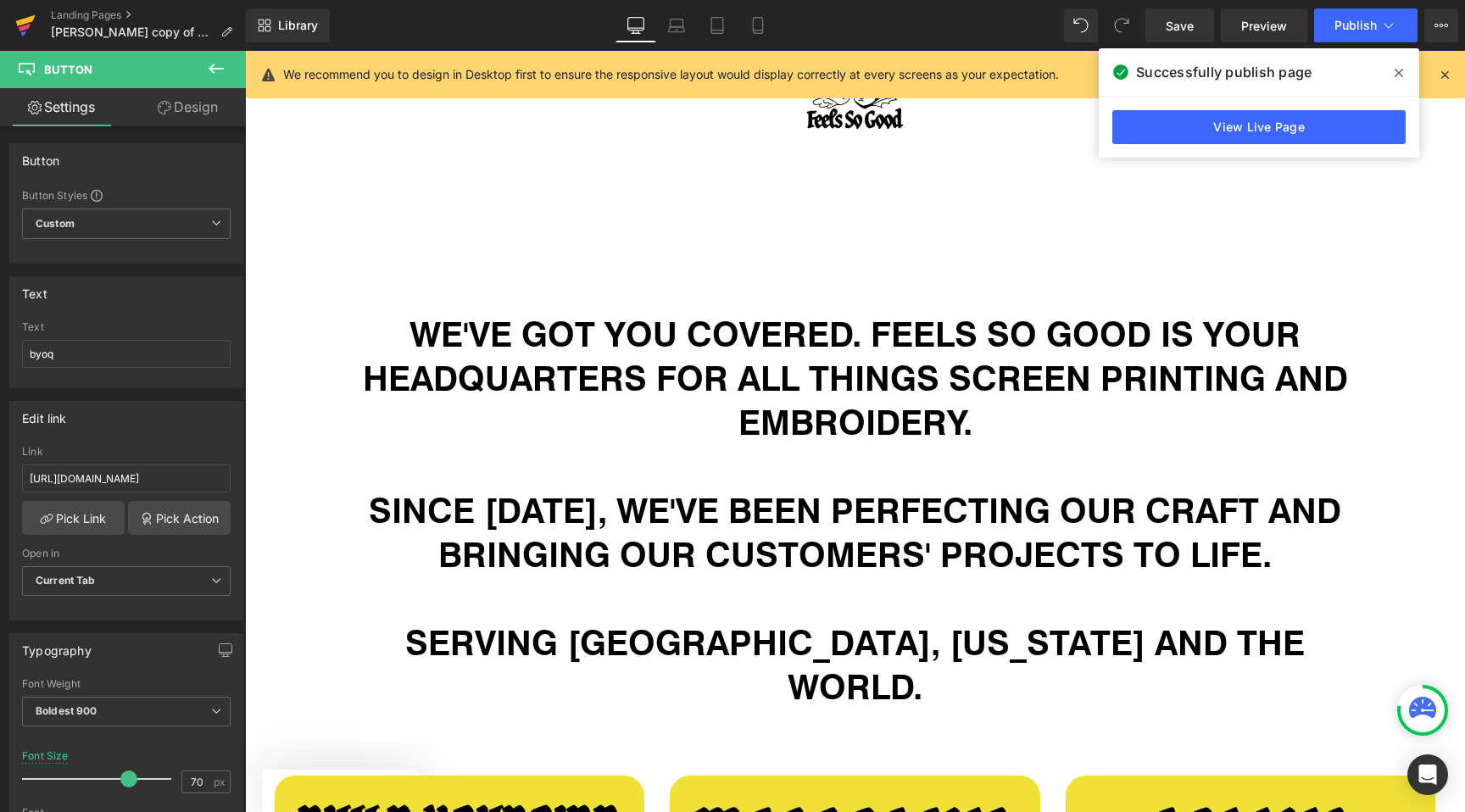
click at [21, 37] on icon at bounding box center [26, 25] width 21 height 43
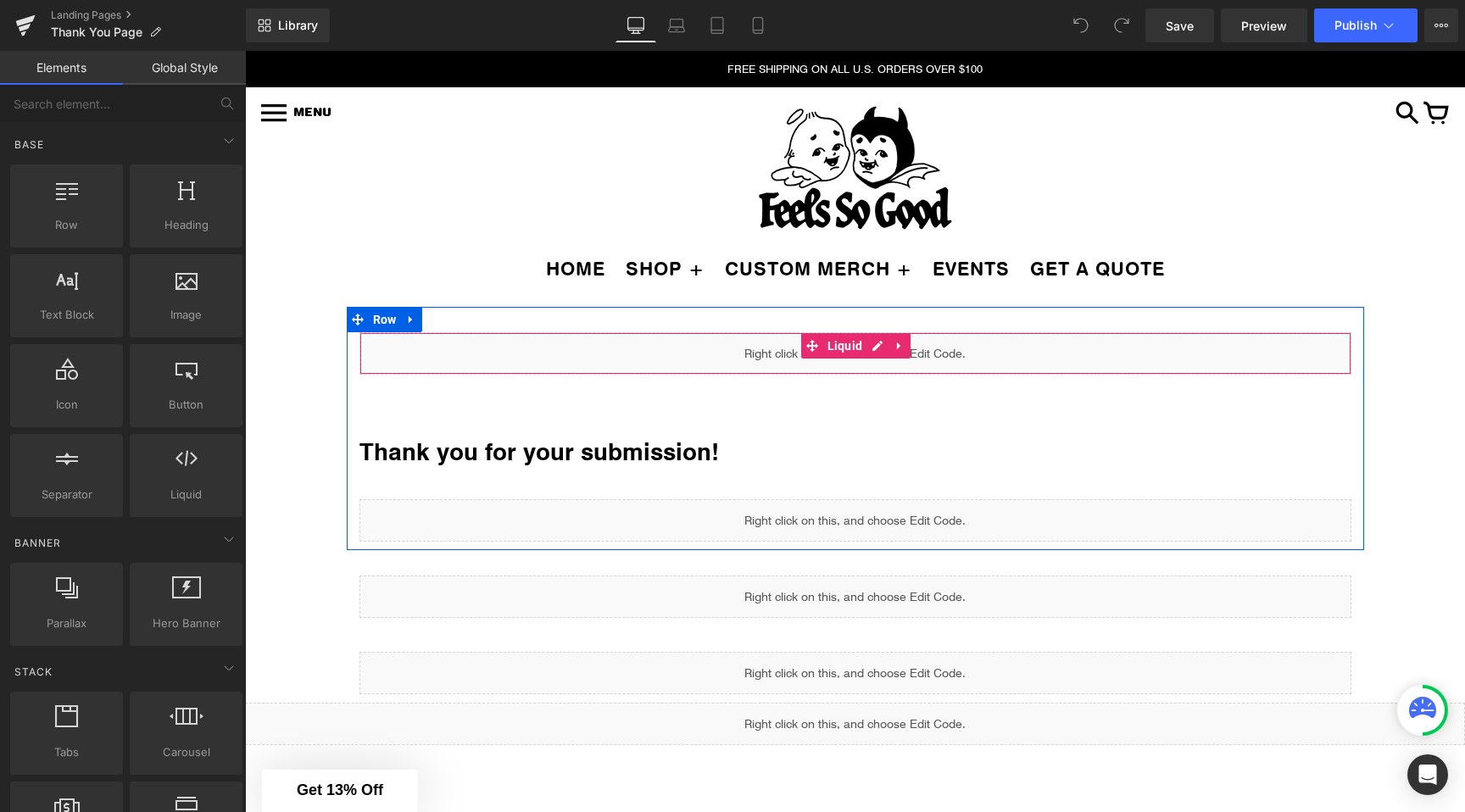
click at [879, 345] on div "Liquid" at bounding box center [855, 353] width 992 height 43
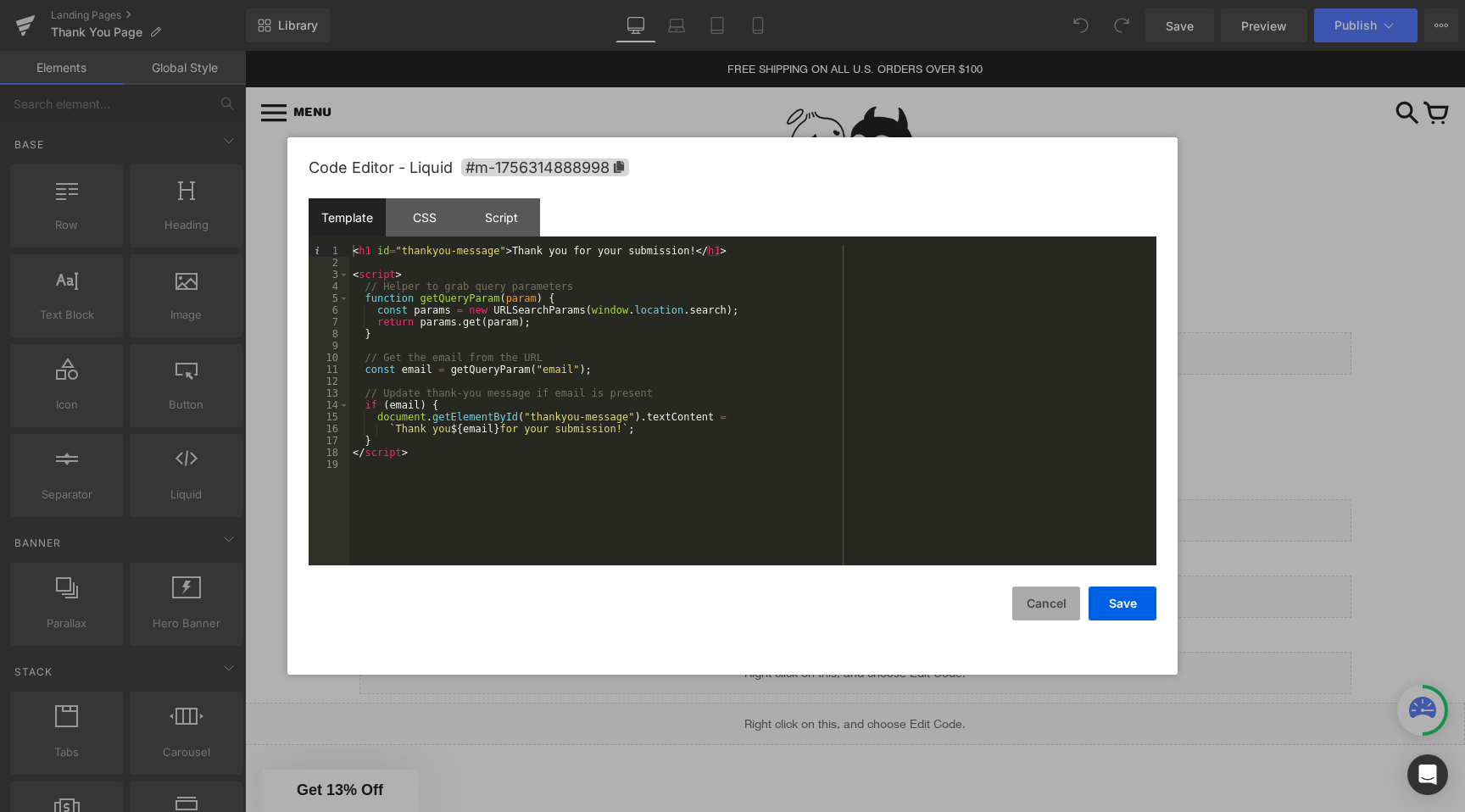
click at [1062, 609] on button "Cancel" at bounding box center [1047, 603] width 68 height 34
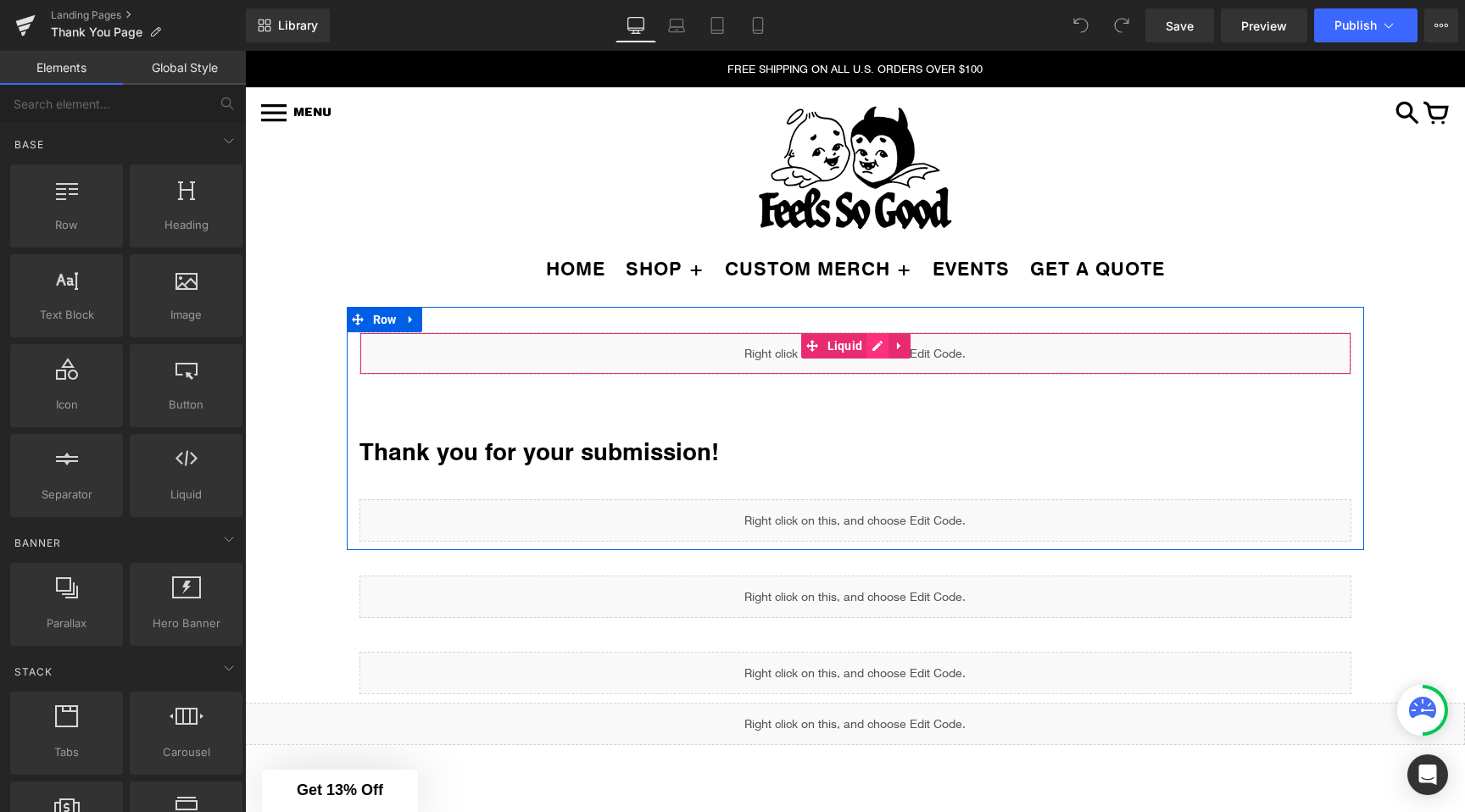
click at [878, 346] on div "Liquid" at bounding box center [855, 353] width 992 height 43
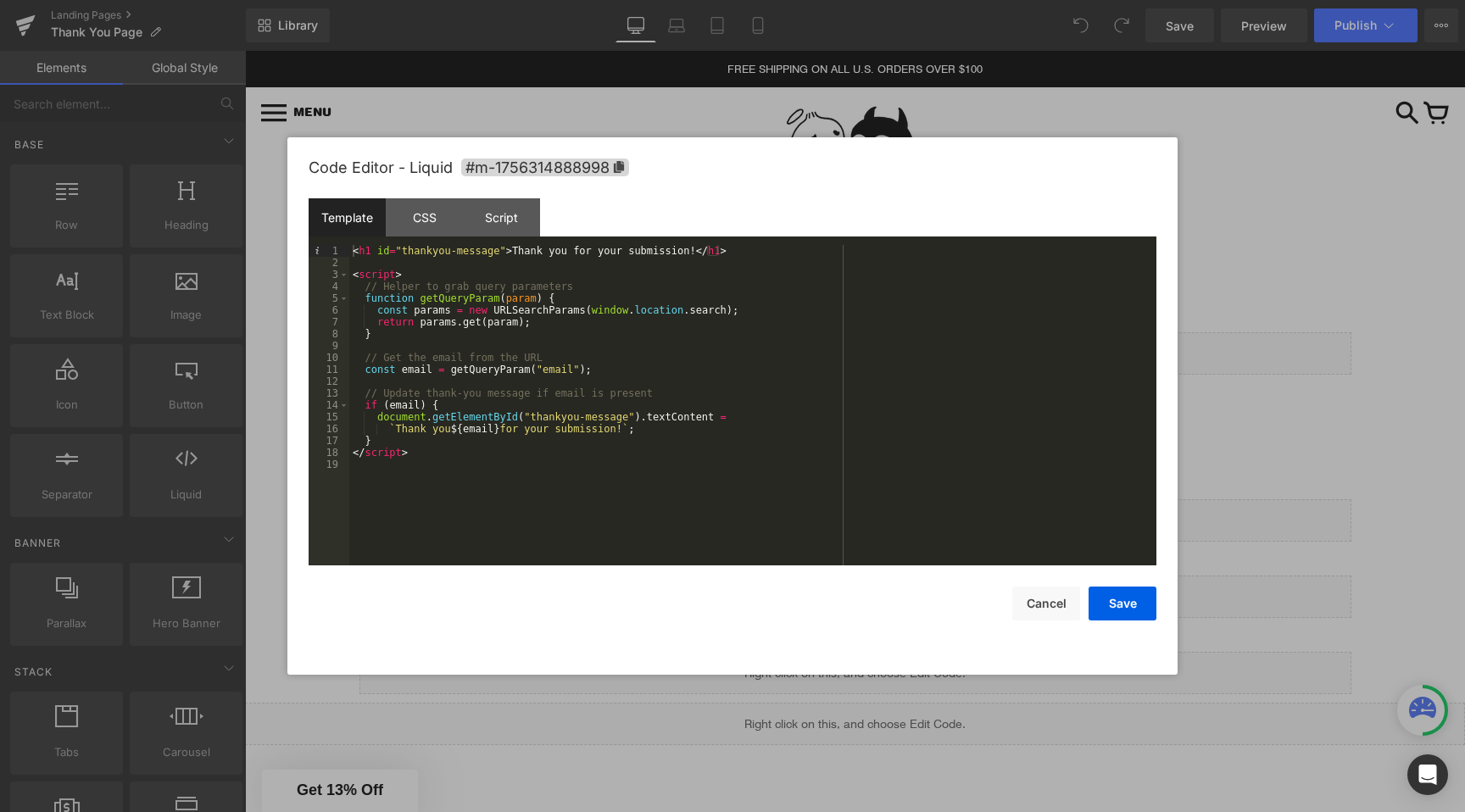
click at [446, 258] on div "< h1 id = "thankyou-message" > Thank you for your submission! </ h1 > < script …" at bounding box center [753, 417] width 808 height 344
drag, startPoint x: 358, startPoint y: 254, endPoint x: 751, endPoint y: 250, distance: 393.0
click at [753, 250] on div "< h1 id = "thankyou-message" > Thank you for your submission! </ h1 > < script …" at bounding box center [753, 417] width 808 height 344
click at [751, 250] on div "< h1 id = "thankyou-message" > Thank you for your submission! </ h1 > < script …" at bounding box center [753, 417] width 808 height 344
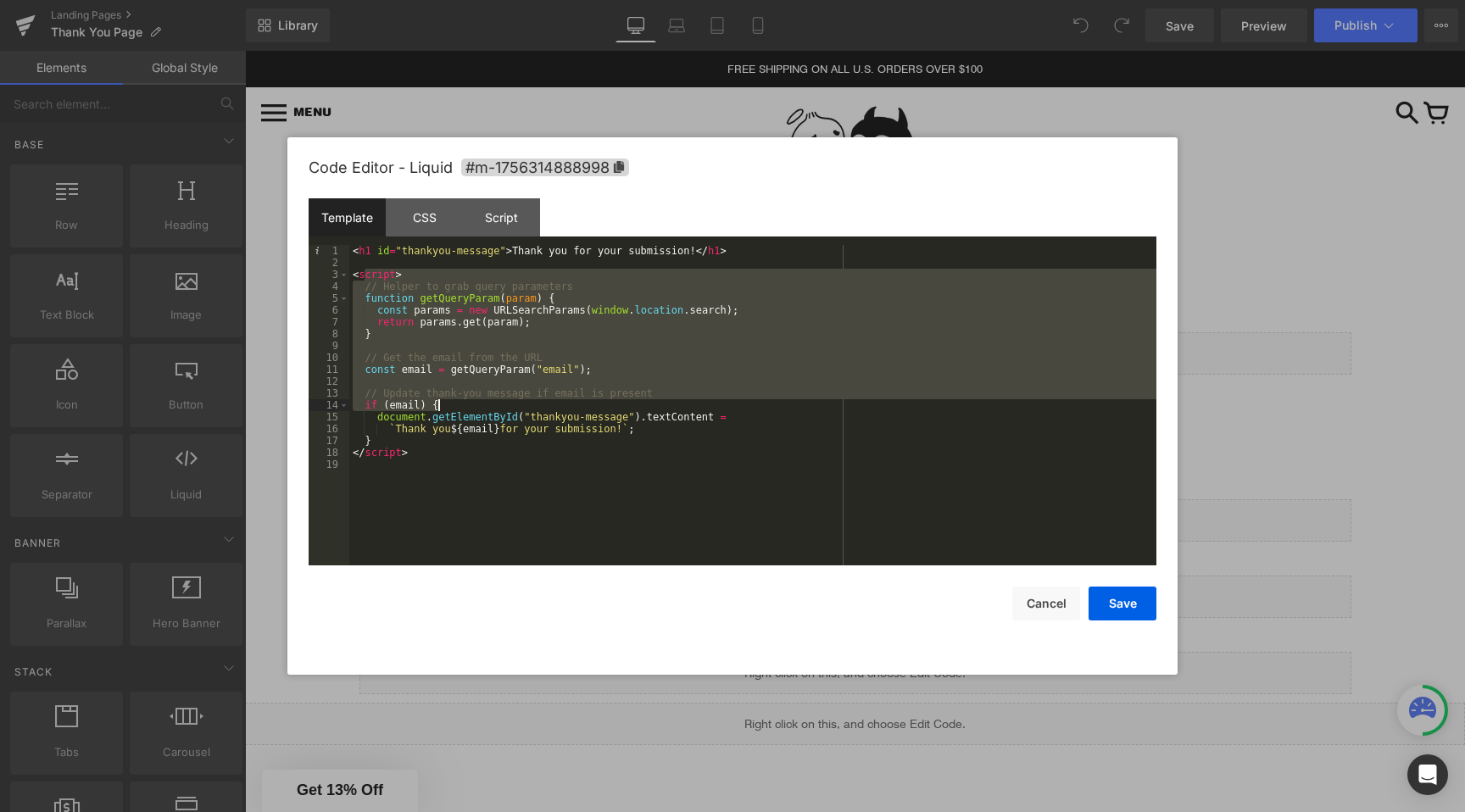
drag, startPoint x: 365, startPoint y: 273, endPoint x: 440, endPoint y: 474, distance: 214.5
click at [440, 474] on div "< h1 id = "thankyou-message" > Thank you for your submission! </ h1 > < script …" at bounding box center [753, 417] width 808 height 344
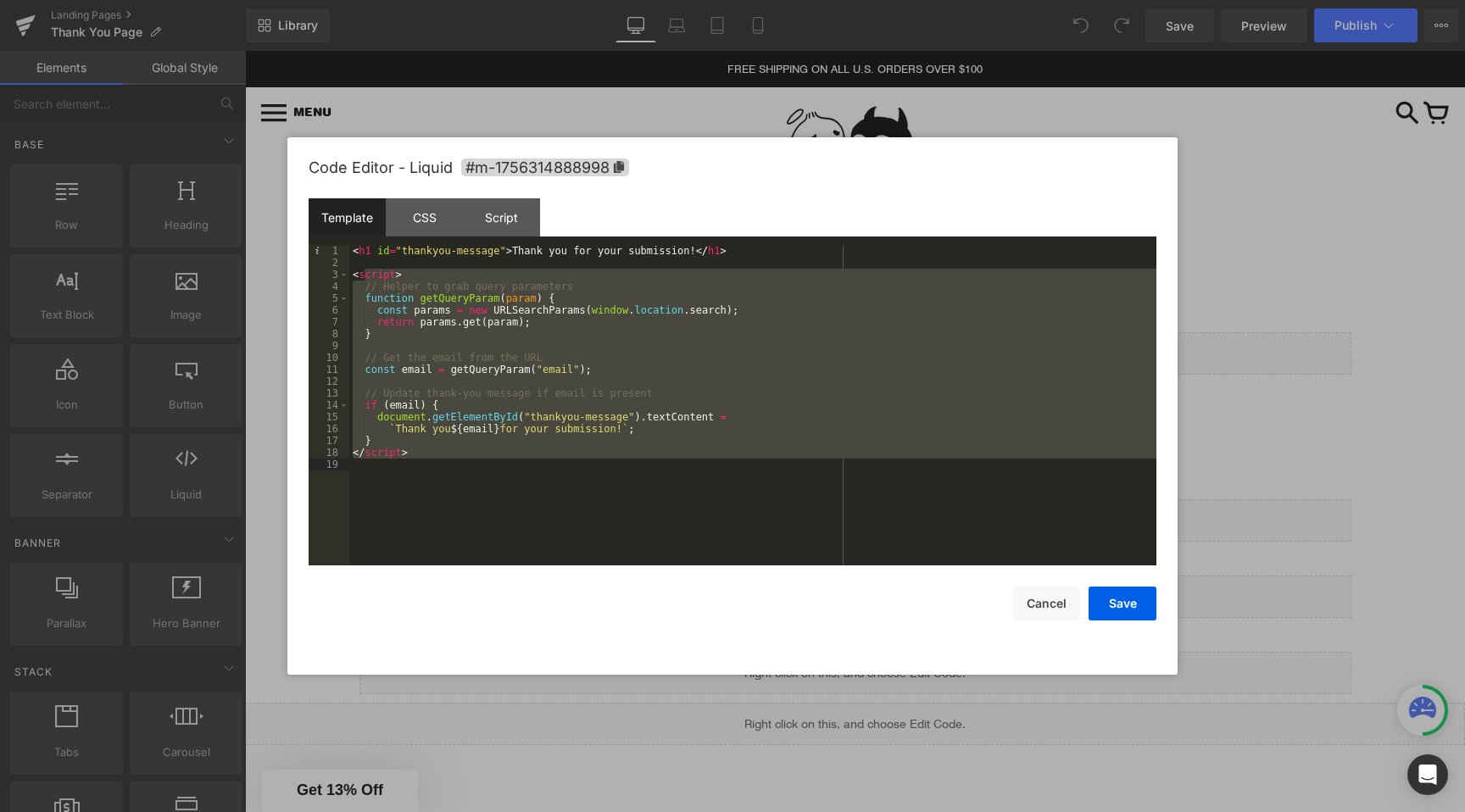
click at [440, 474] on div "< h1 id = "thankyou-message" > Thank you for your submission! </ h1 > < script …" at bounding box center [753, 417] width 808 height 344
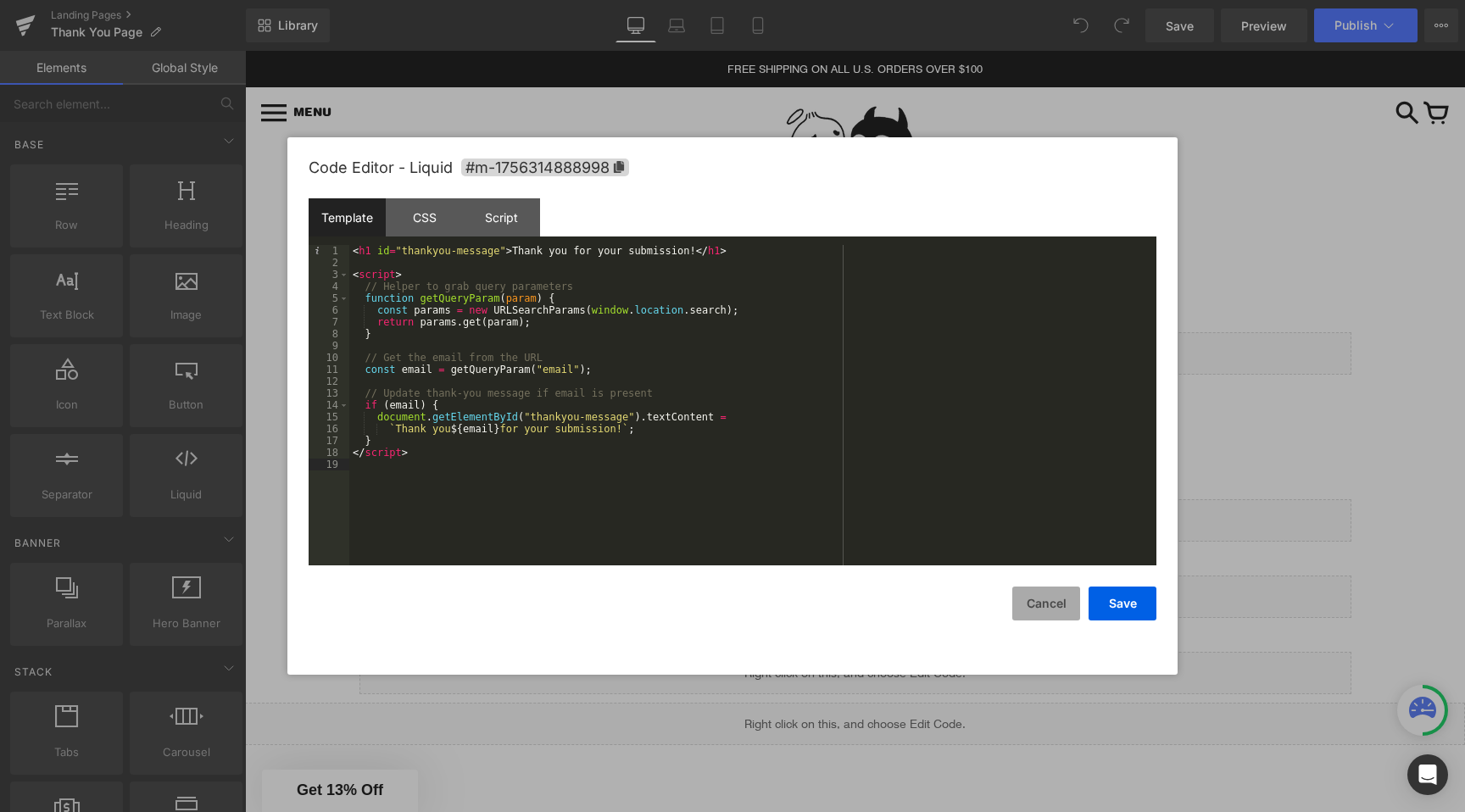
click at [1047, 610] on button "Cancel" at bounding box center [1047, 603] width 68 height 34
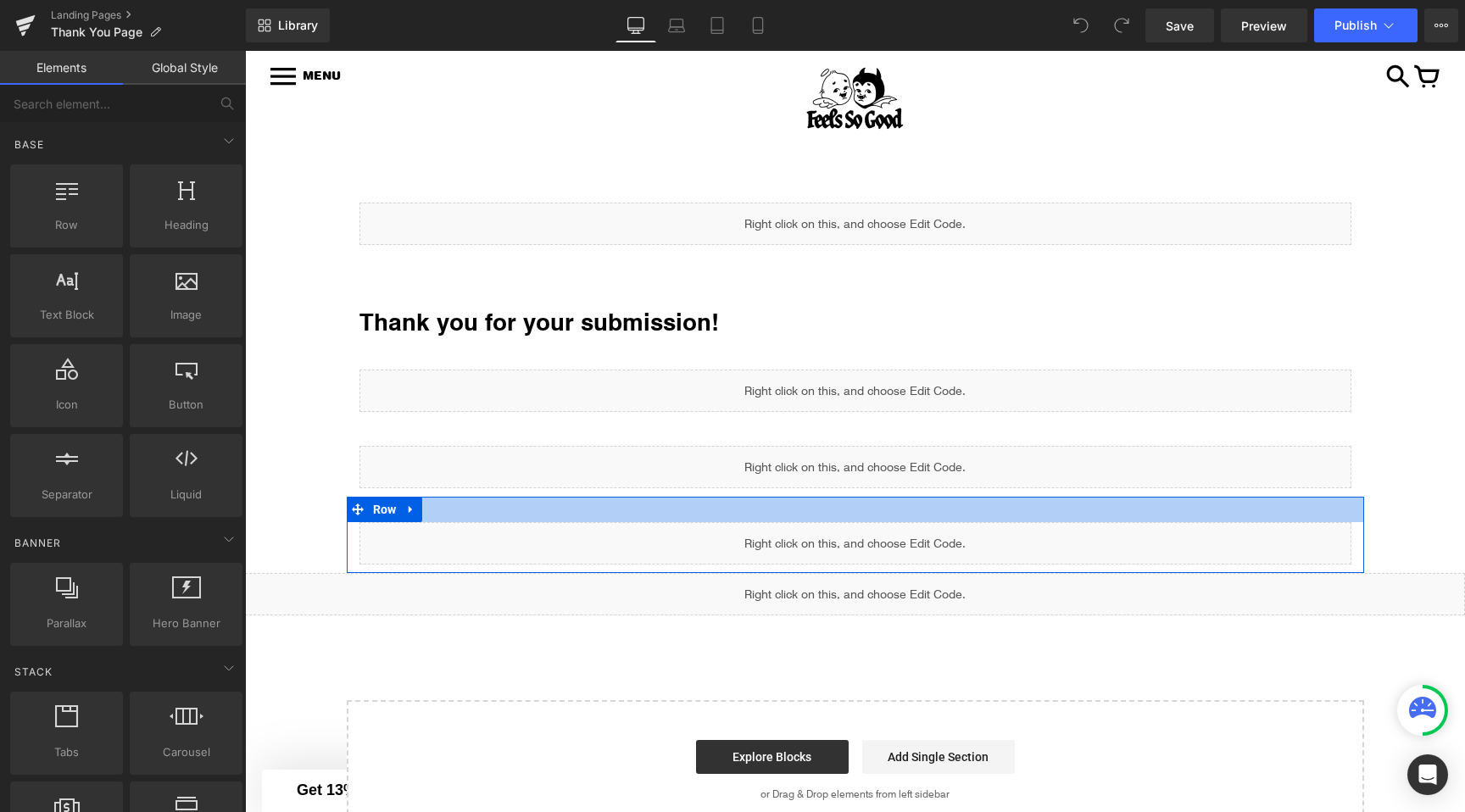
scroll to position [139, 0]
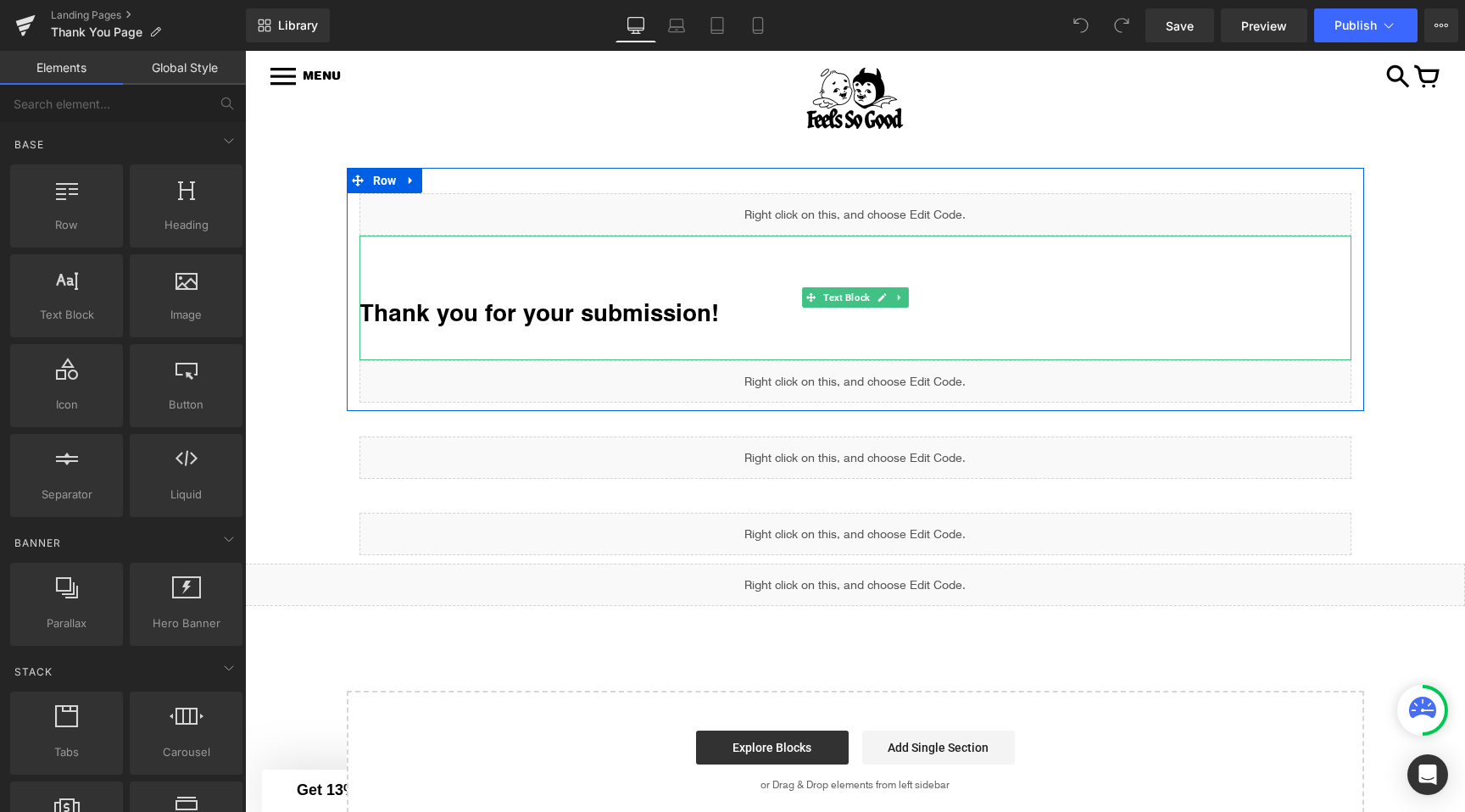
click at [666, 305] on h1 "Thank you for your submission!" at bounding box center [855, 312] width 992 height 32
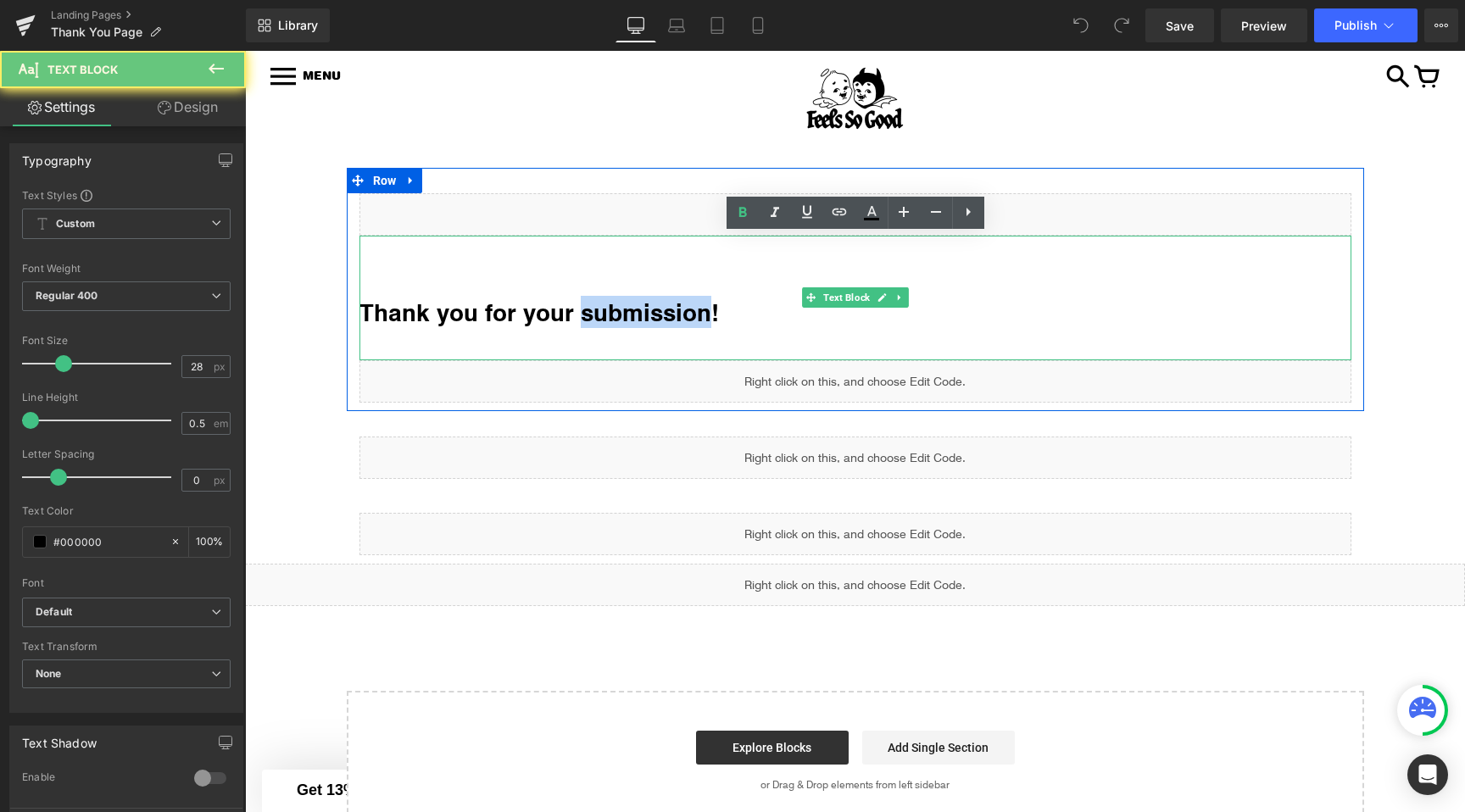
click at [666, 305] on h1 "Thank you for your submission!" at bounding box center [855, 312] width 992 height 32
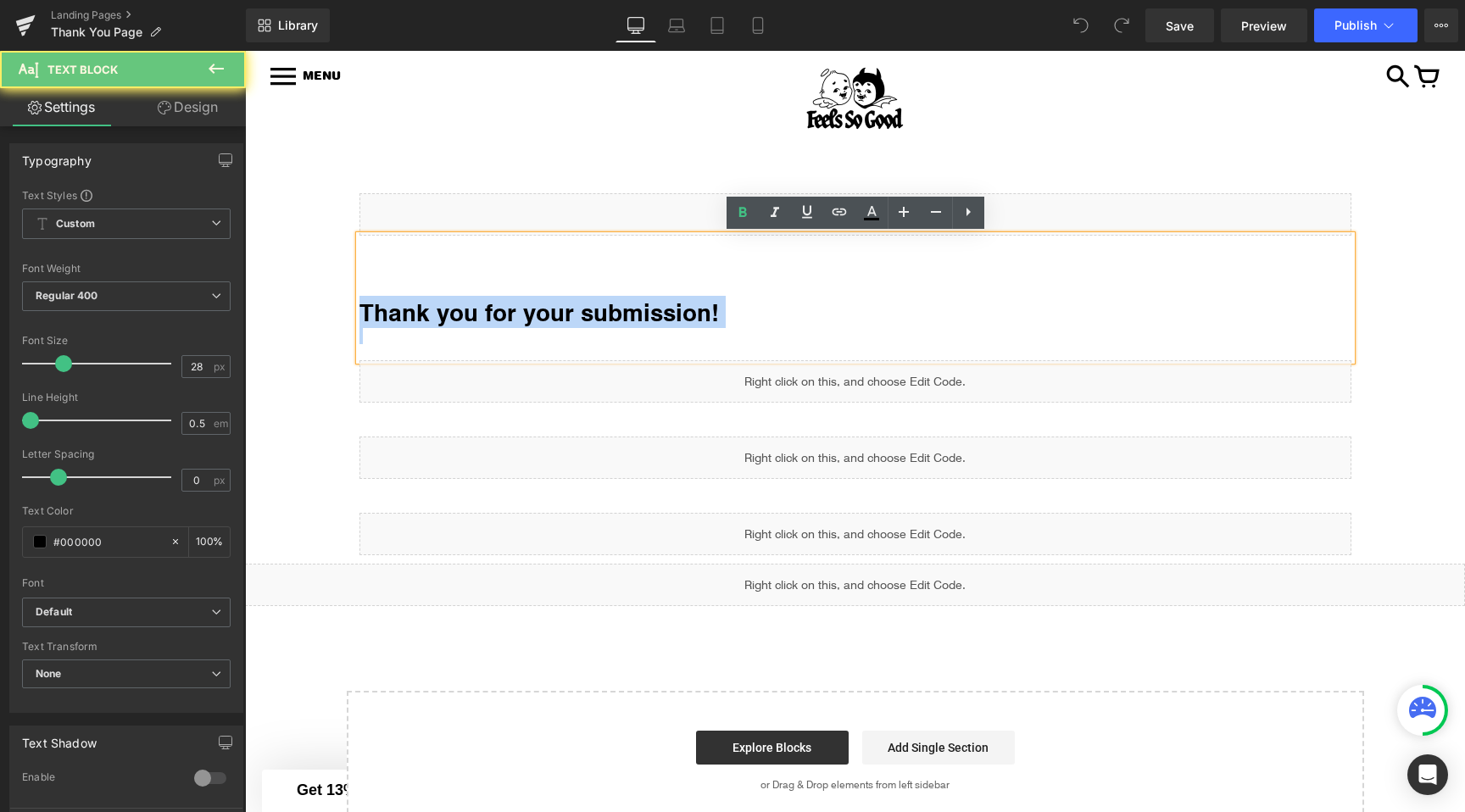
click at [666, 305] on h1 "Thank you for your submission!" at bounding box center [855, 312] width 992 height 32
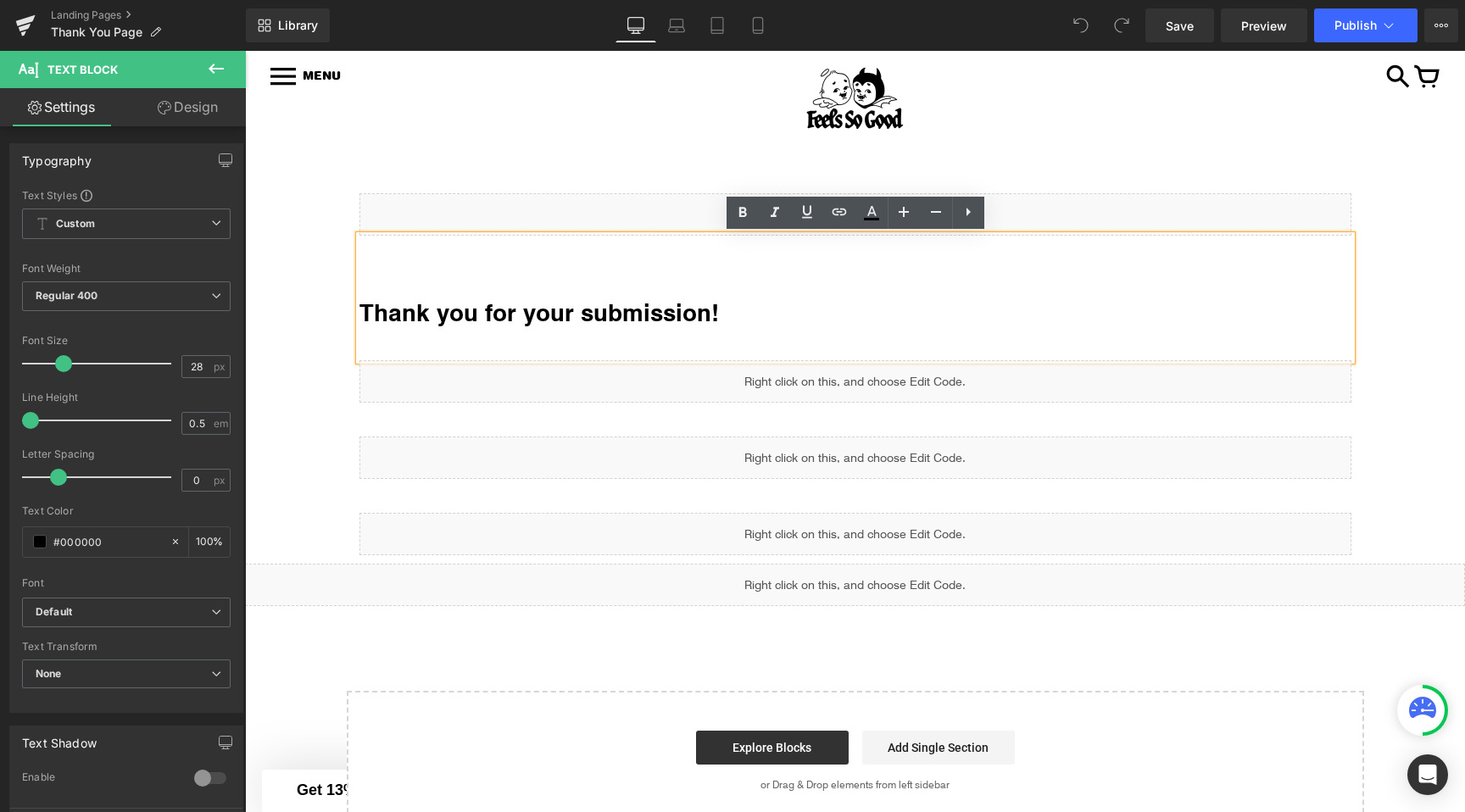
click at [316, 306] on div "Liquid Thank you for your submission! Text Block Liquid Row Liquid Row Liquid R…" at bounding box center [855, 499] width 1220 height 662
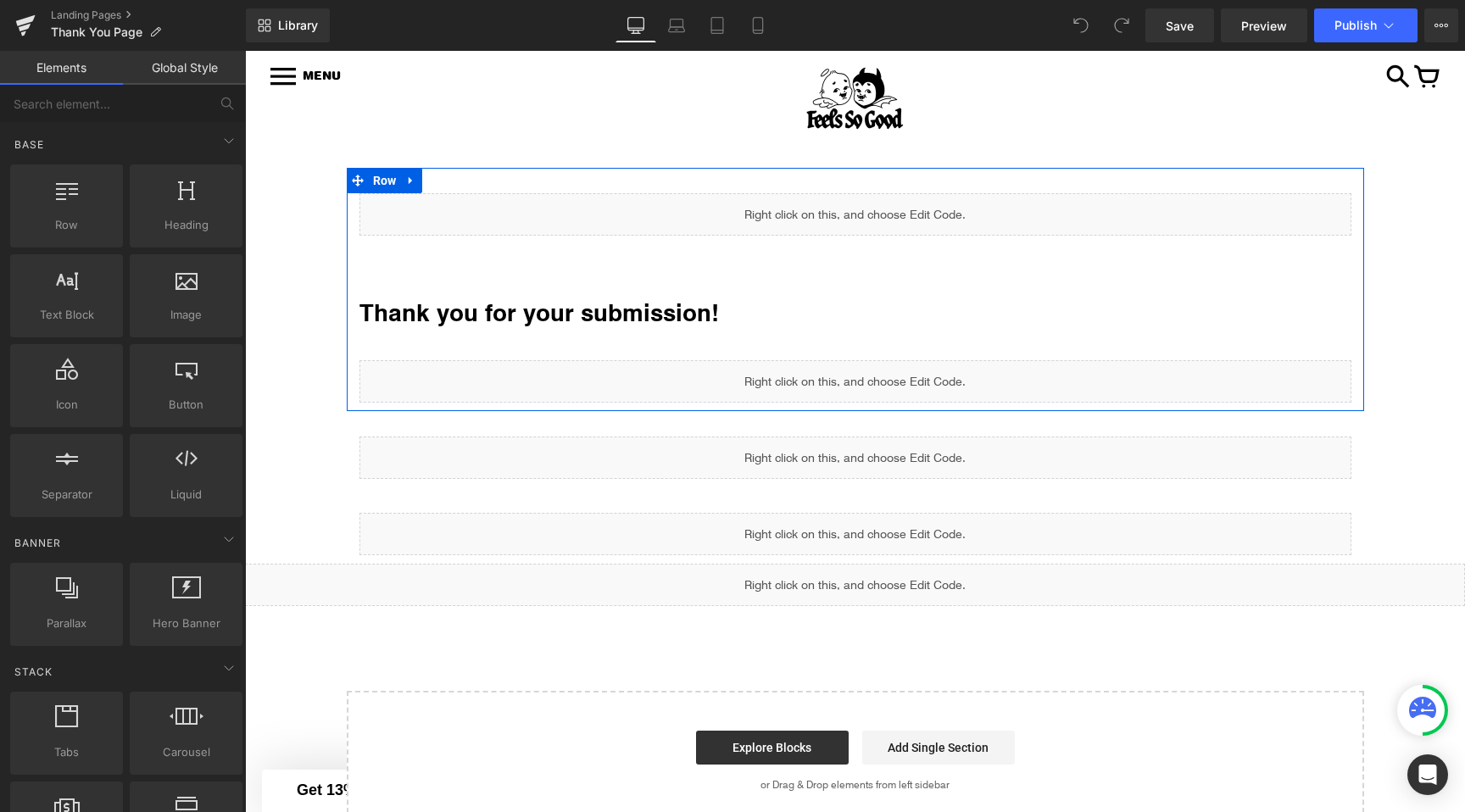
scroll to position [0, 0]
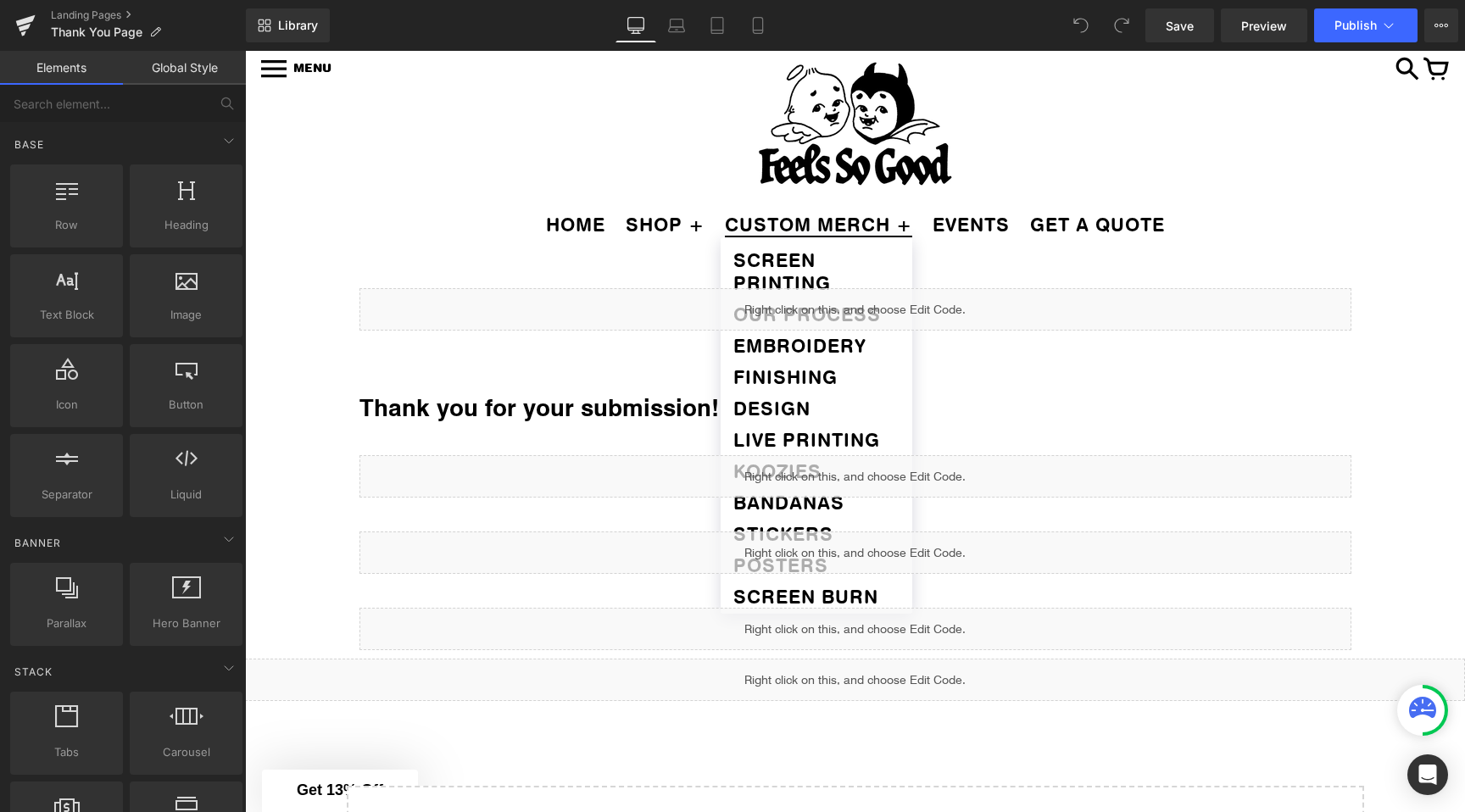
scroll to position [59, 0]
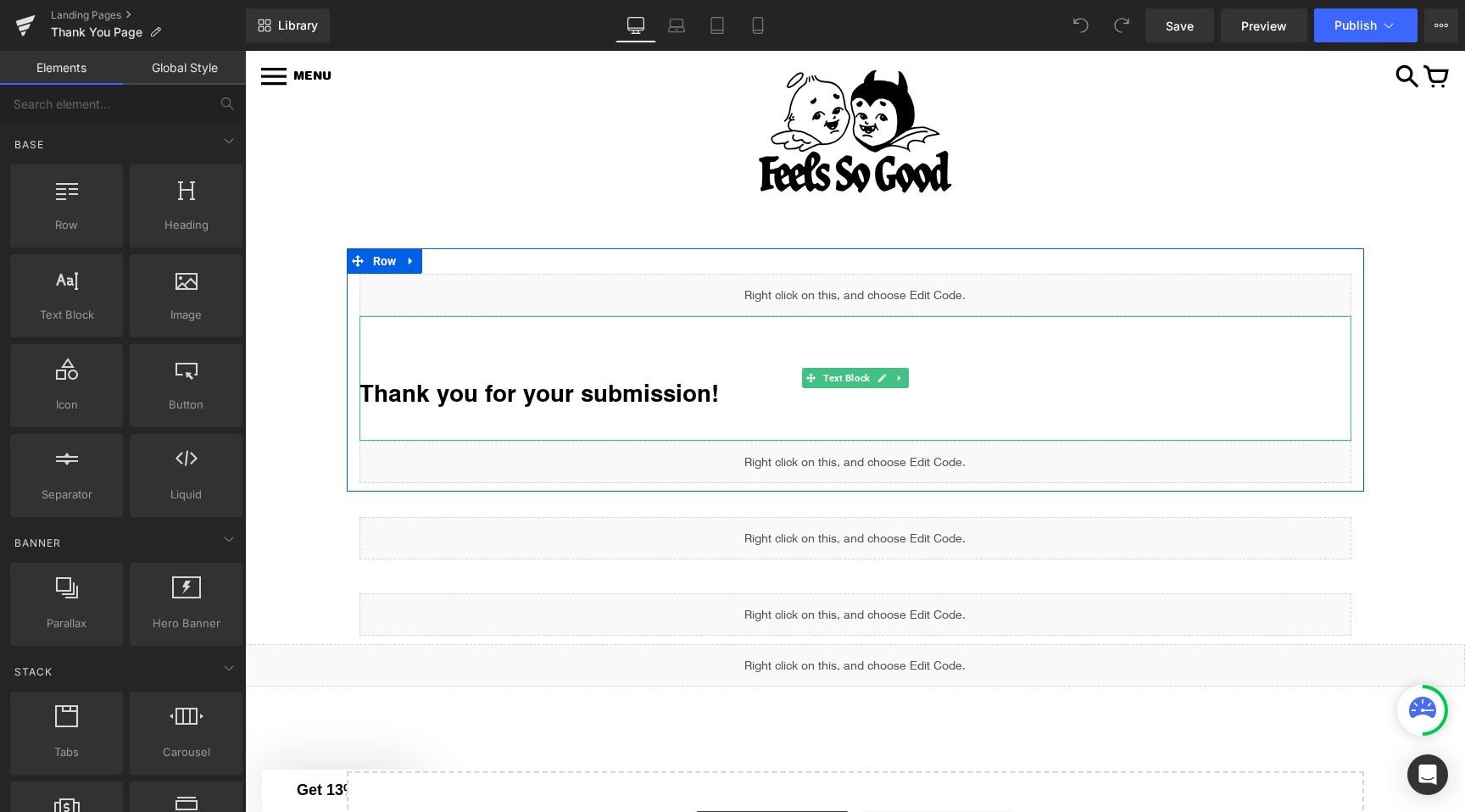
click at [537, 347] on div "Thank you for your submission!" at bounding box center [855, 378] width 992 height 125
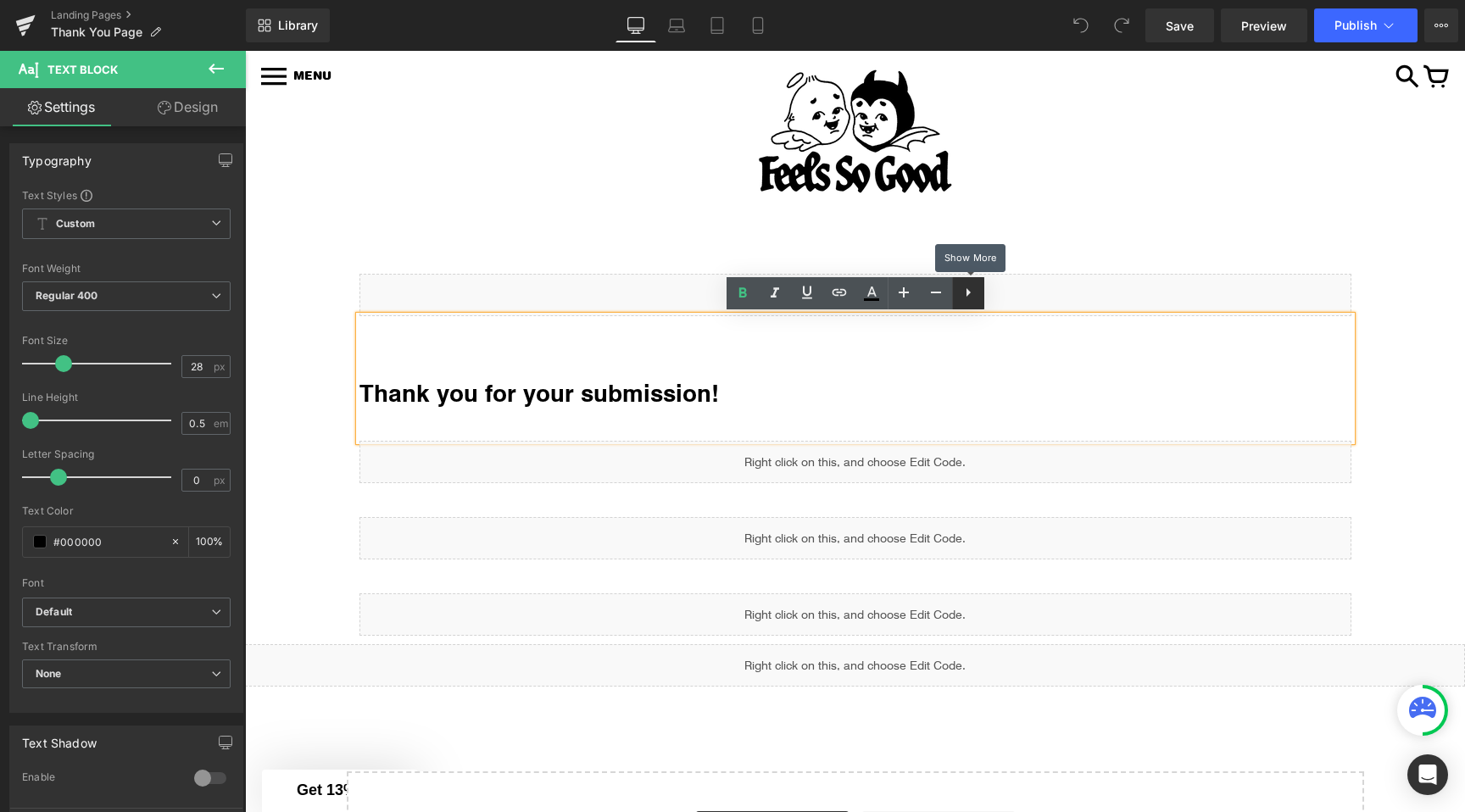
click at [973, 295] on icon at bounding box center [968, 293] width 21 height 21
click at [998, 297] on icon at bounding box center [1001, 293] width 21 height 21
click at [807, 389] on h1 "Thank you for your submission!" at bounding box center [855, 392] width 992 height 32
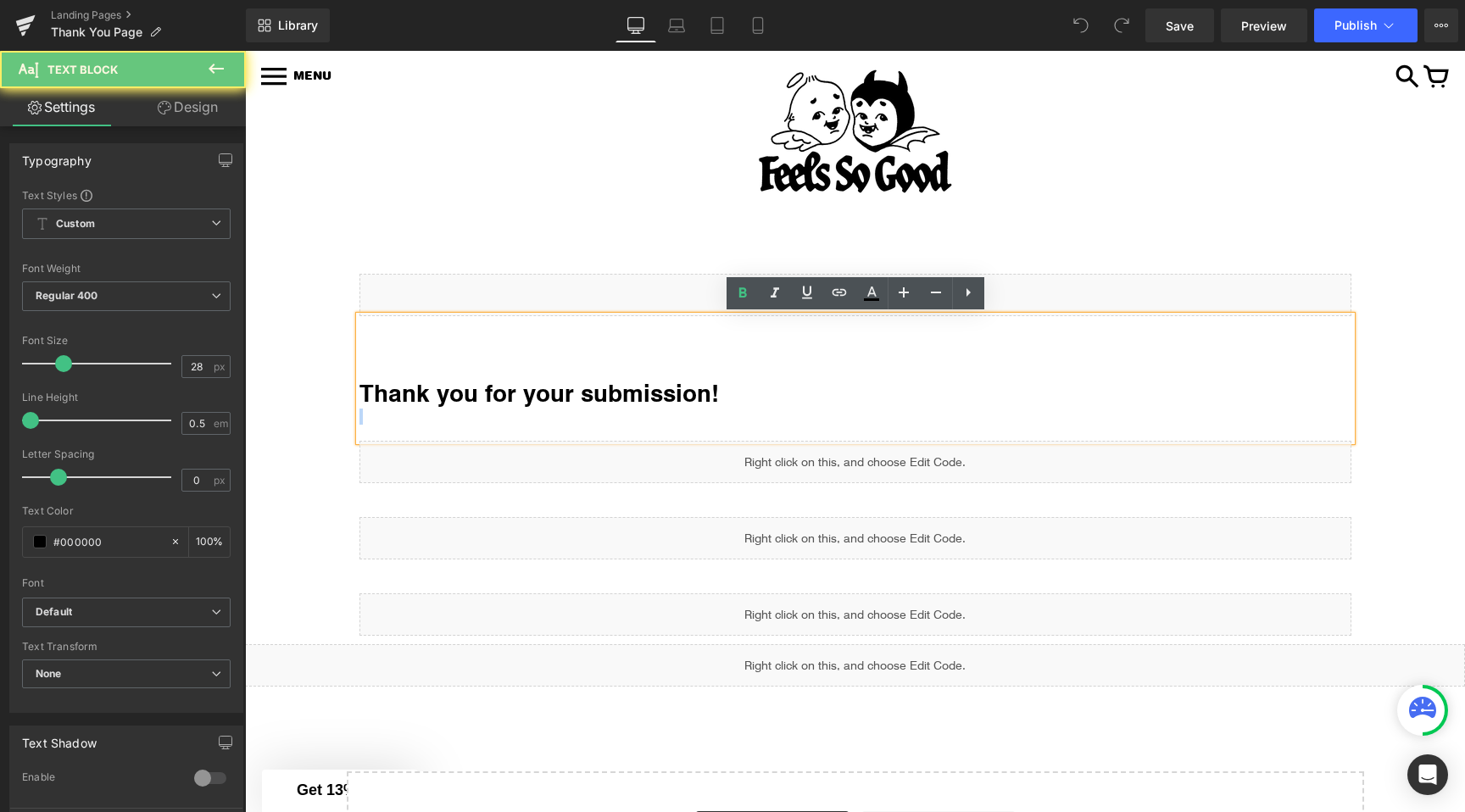
click at [807, 389] on h1 "Thank you for your submission!" at bounding box center [855, 392] width 992 height 32
click at [1059, 260] on div "Liquid Thank you for your submission! Text Block Liquid Row" at bounding box center [856, 370] width 1018 height 243
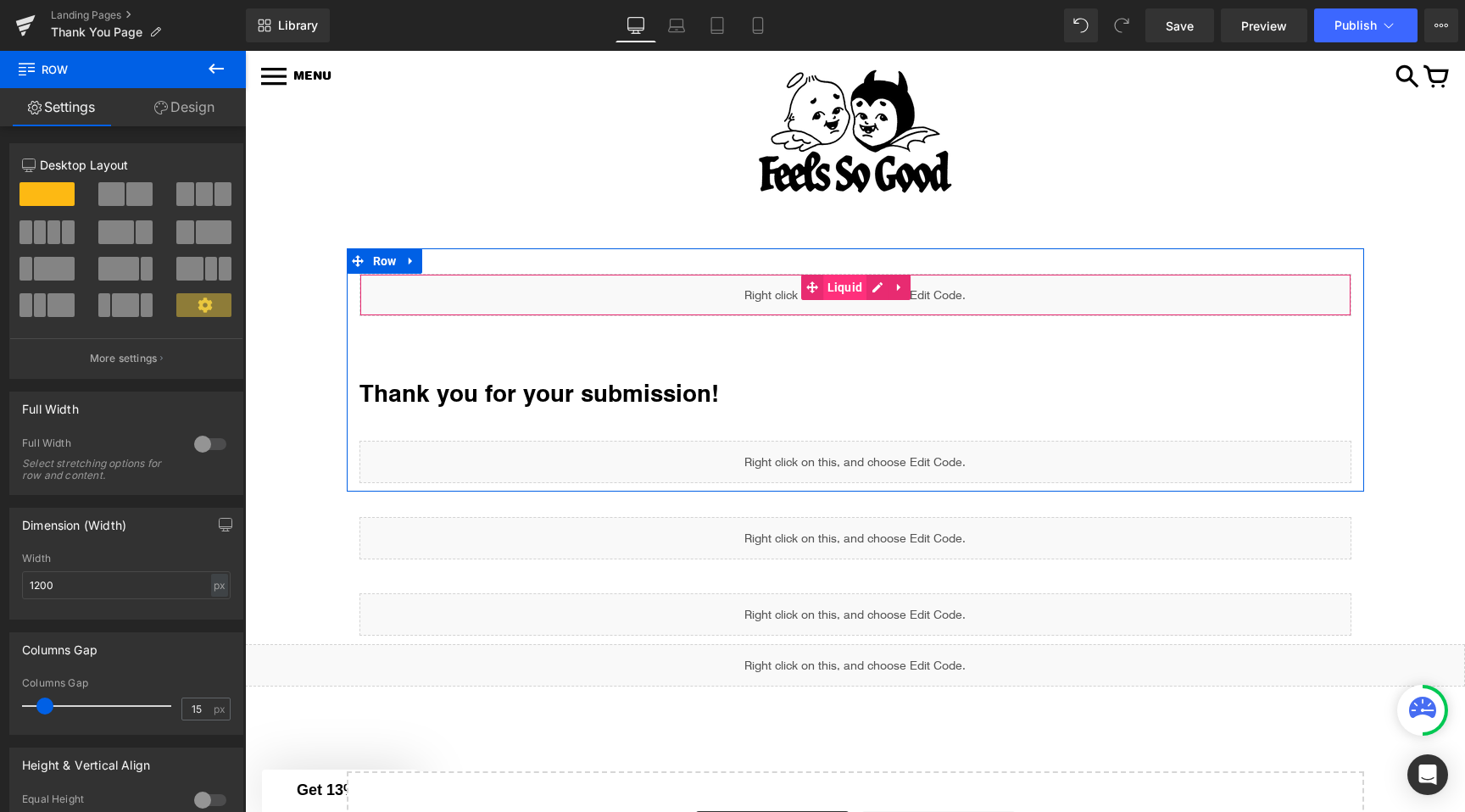
click at [848, 290] on span "Liquid" at bounding box center [846, 286] width 44 height 26
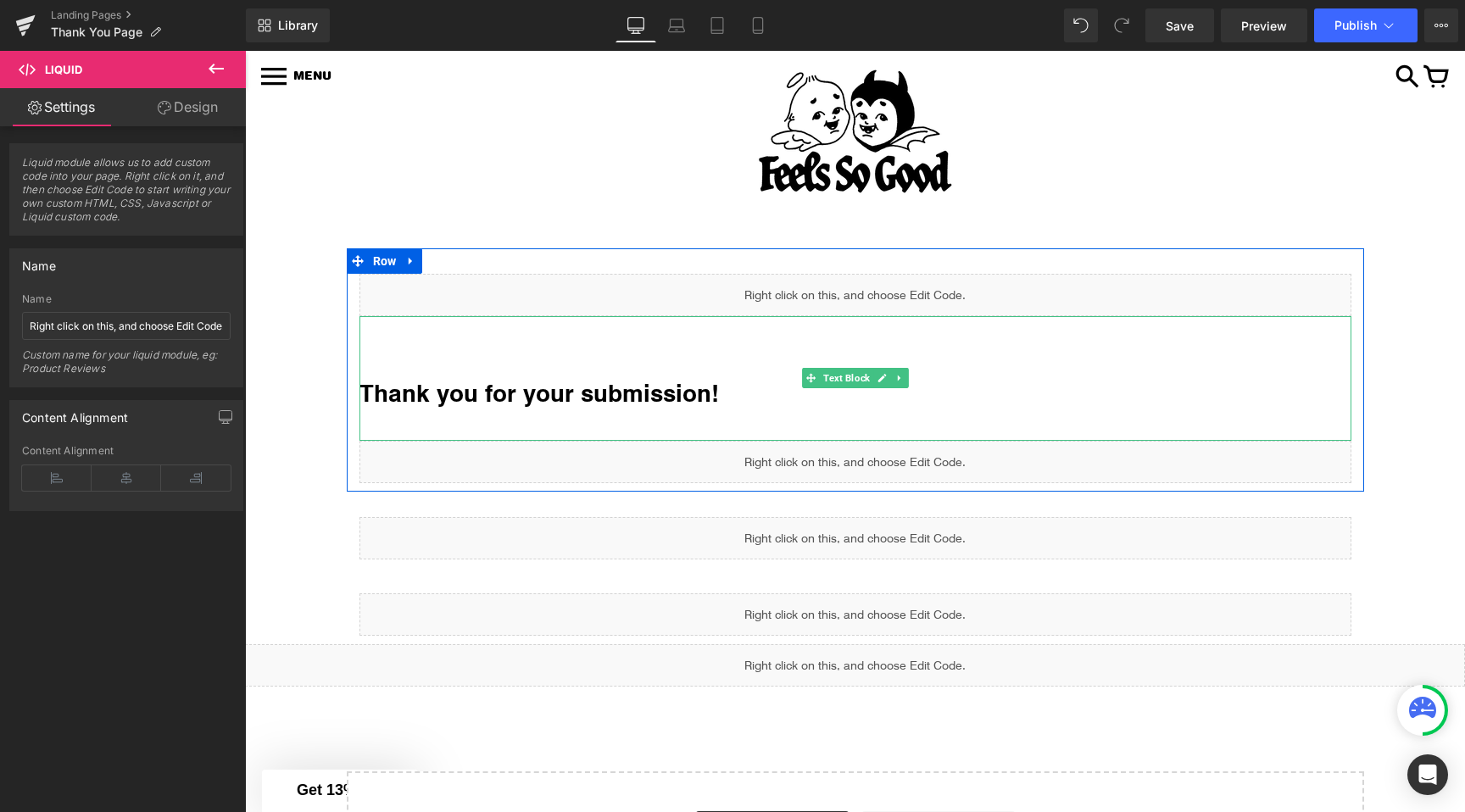
click at [785, 344] on div "Thank you for your submission!" at bounding box center [855, 378] width 992 height 125
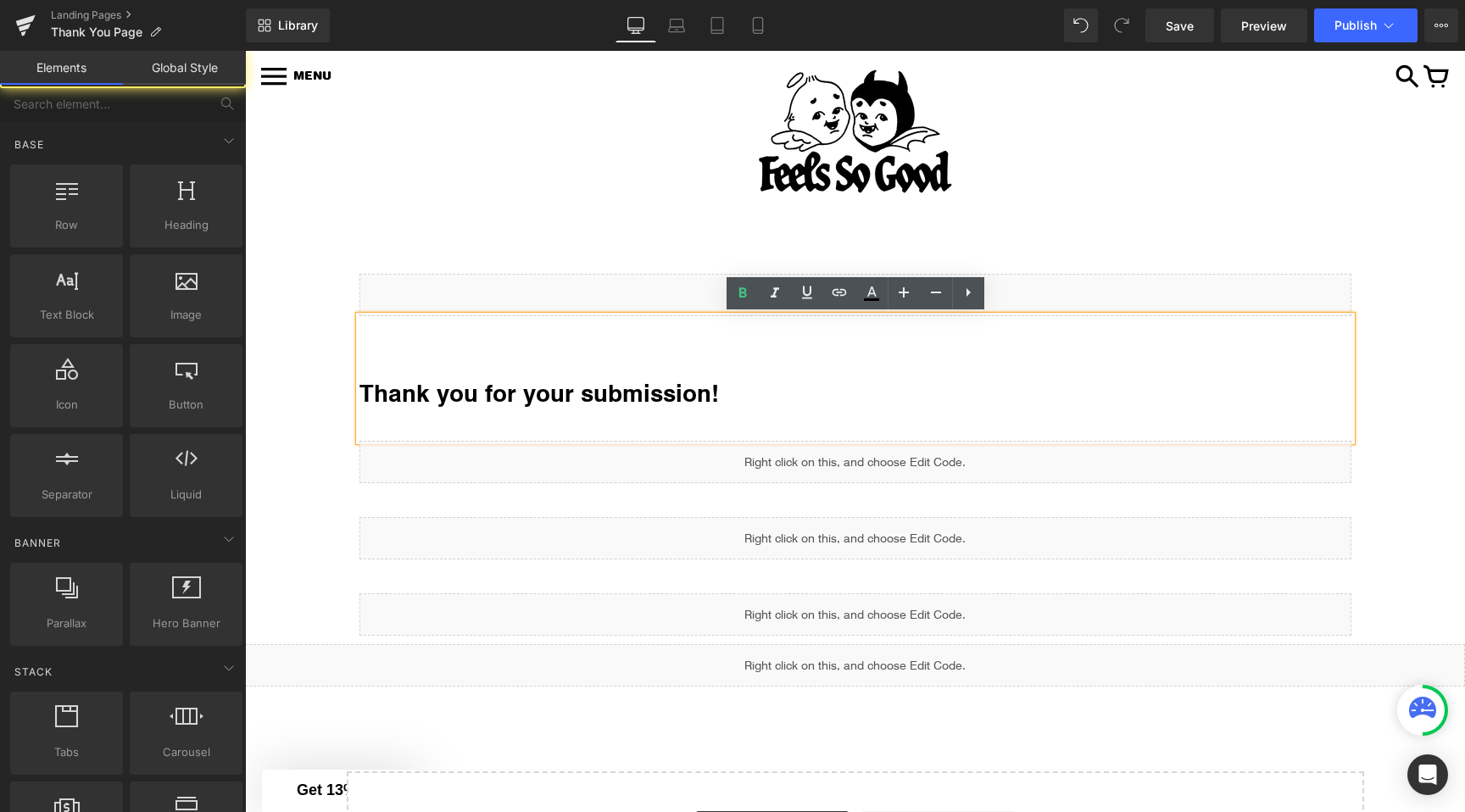
click at [721, 224] on div "HOME SHOP + MENS [DEMOGRAPHIC_DATA] VINTAGE VINYL ACCESSORIES HATS" at bounding box center [855, 220] width 1220 height 57
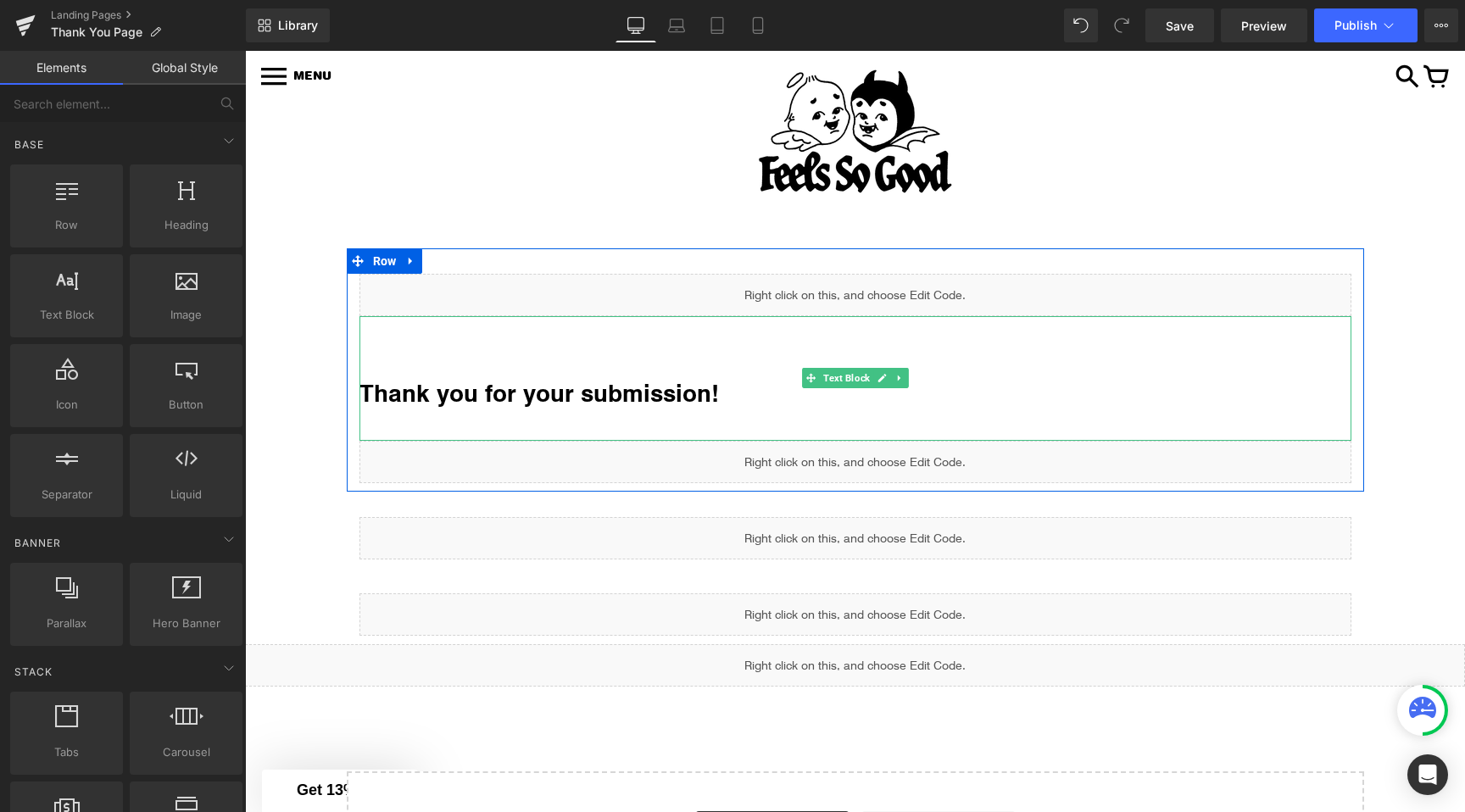
click at [771, 371] on div "Thank you for your submission!" at bounding box center [855, 378] width 992 height 125
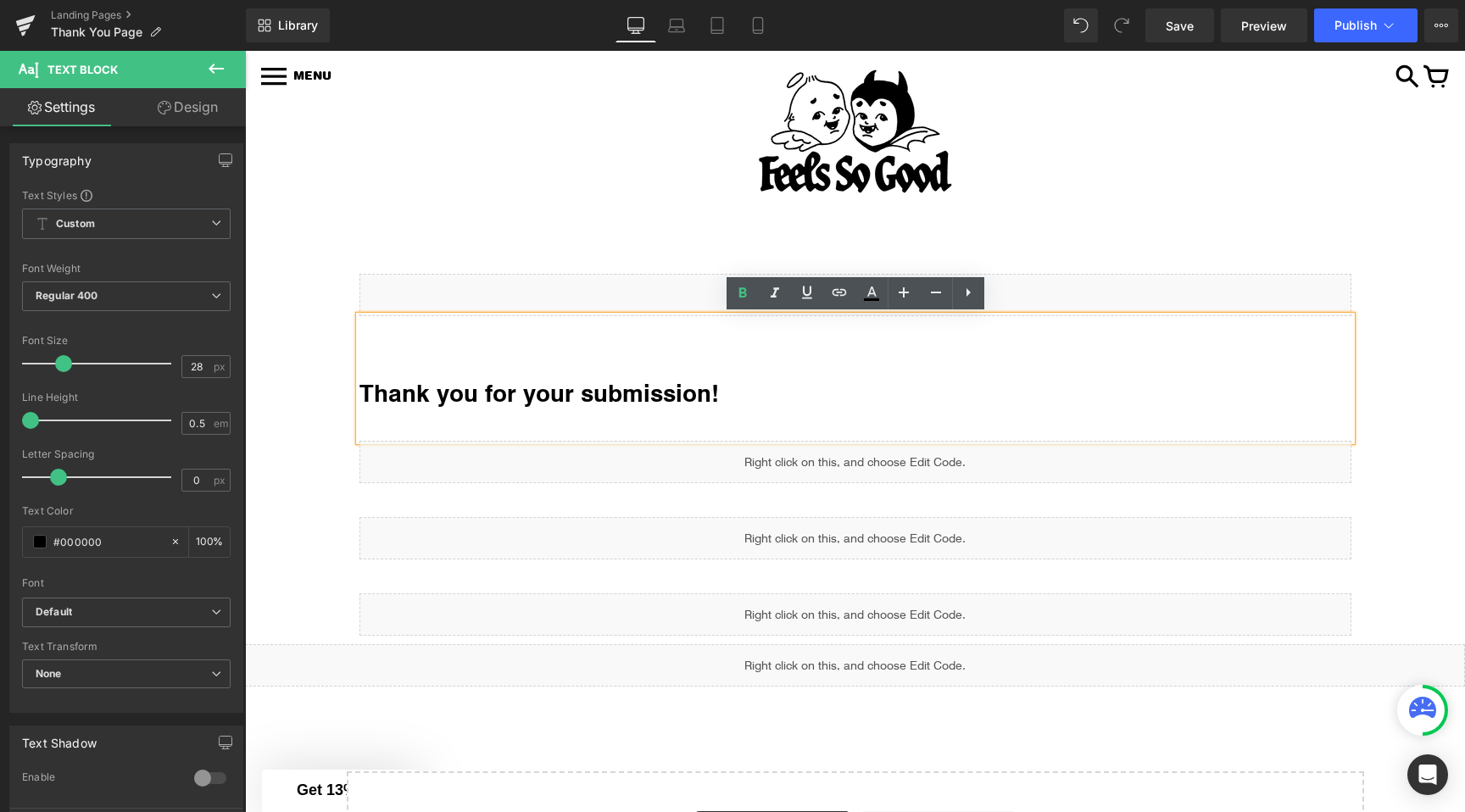
click at [1059, 180] on div at bounding box center [855, 132] width 1169 height 134
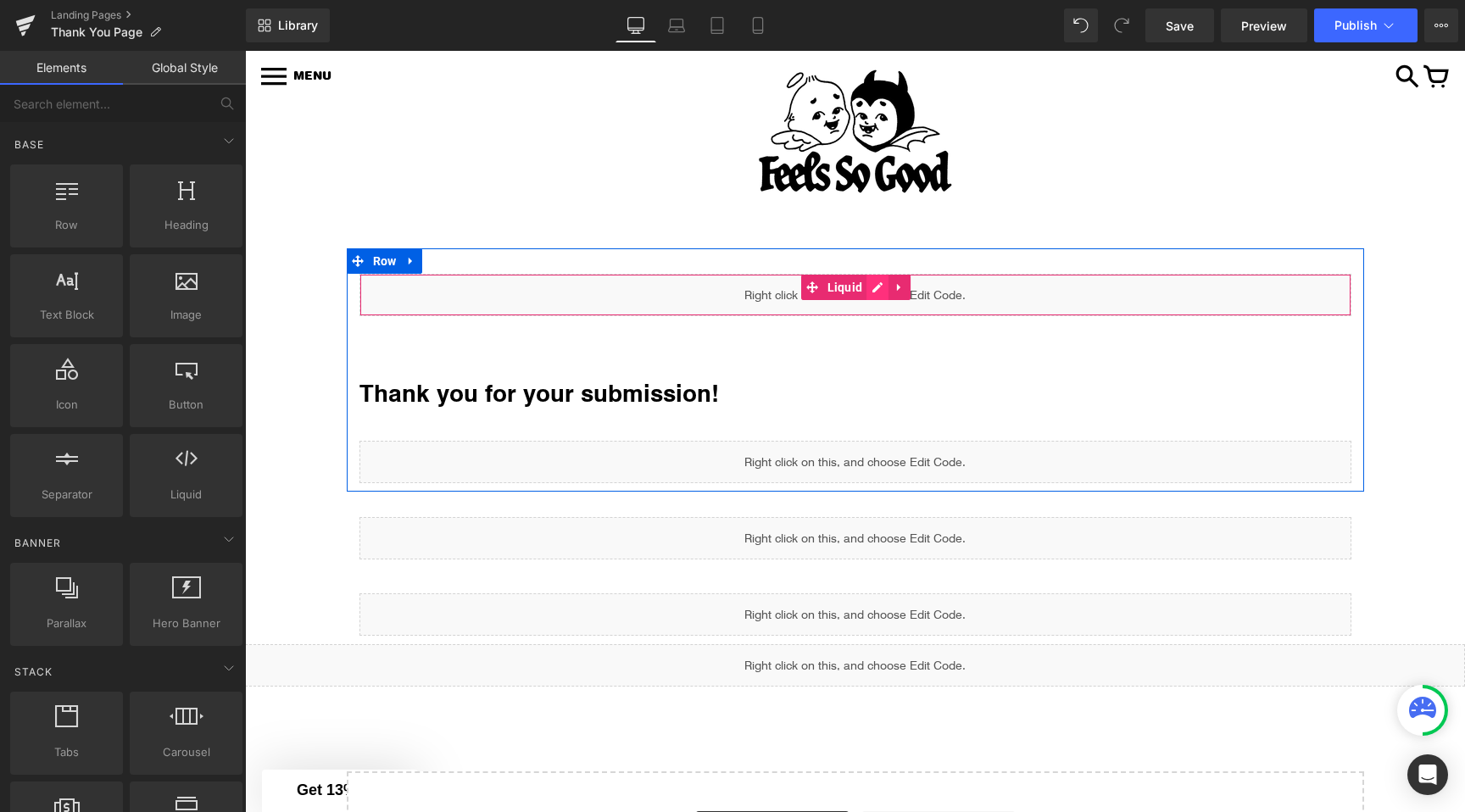
click at [872, 291] on div "Liquid" at bounding box center [855, 295] width 992 height 43
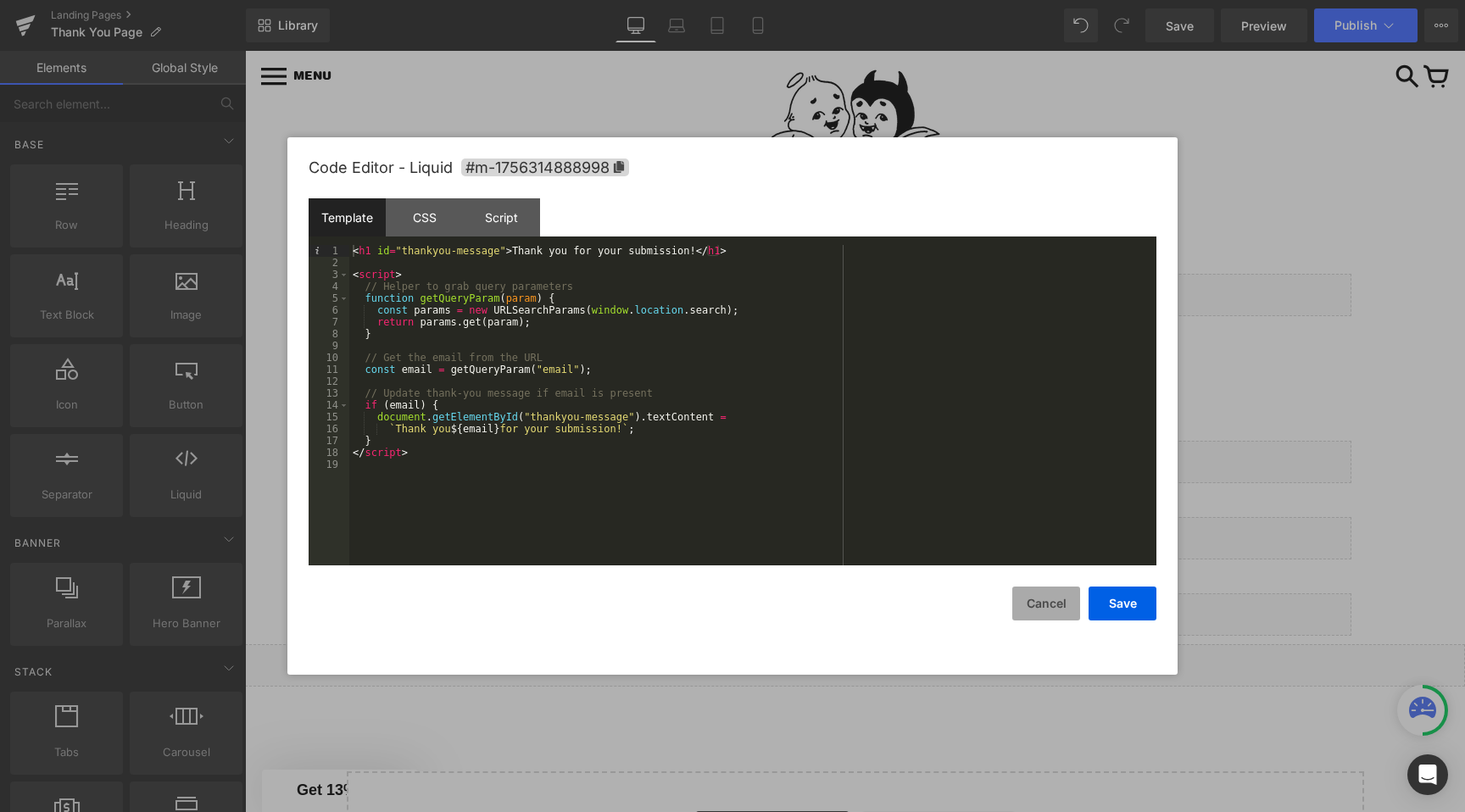
click at [1030, 604] on button "Cancel" at bounding box center [1047, 603] width 68 height 34
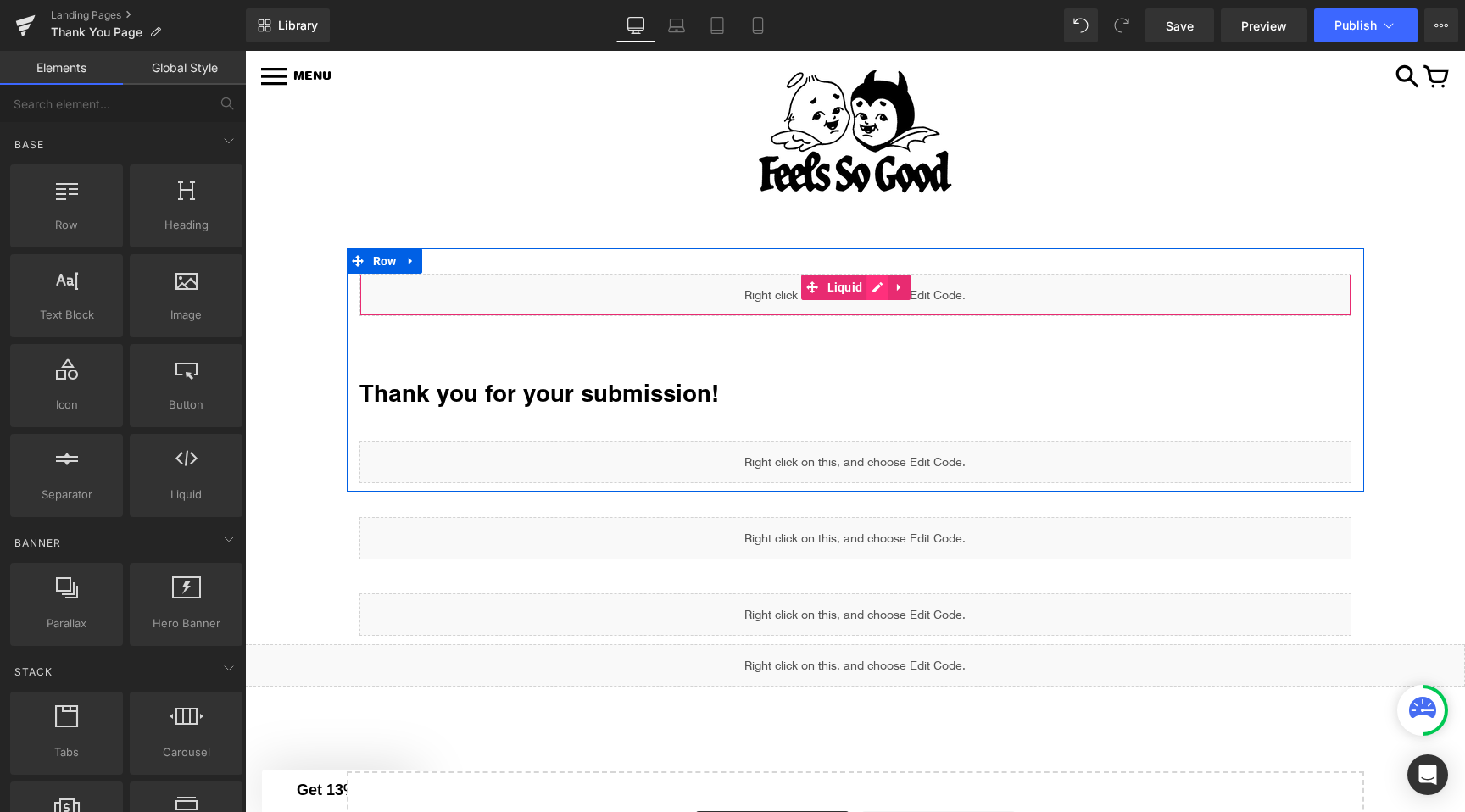
click at [878, 290] on div "Liquid" at bounding box center [855, 295] width 992 height 43
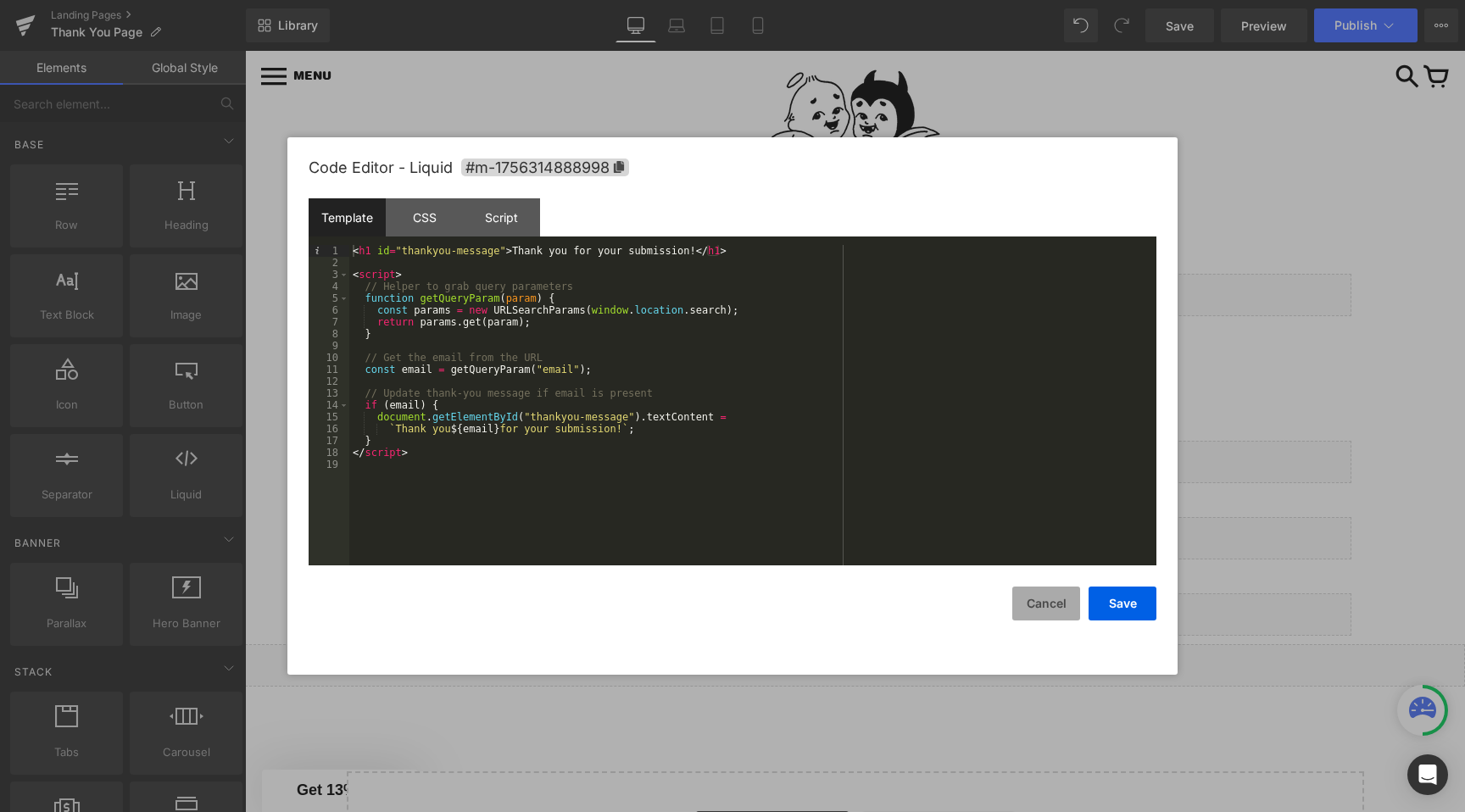
click at [1052, 605] on button "Cancel" at bounding box center [1047, 603] width 68 height 34
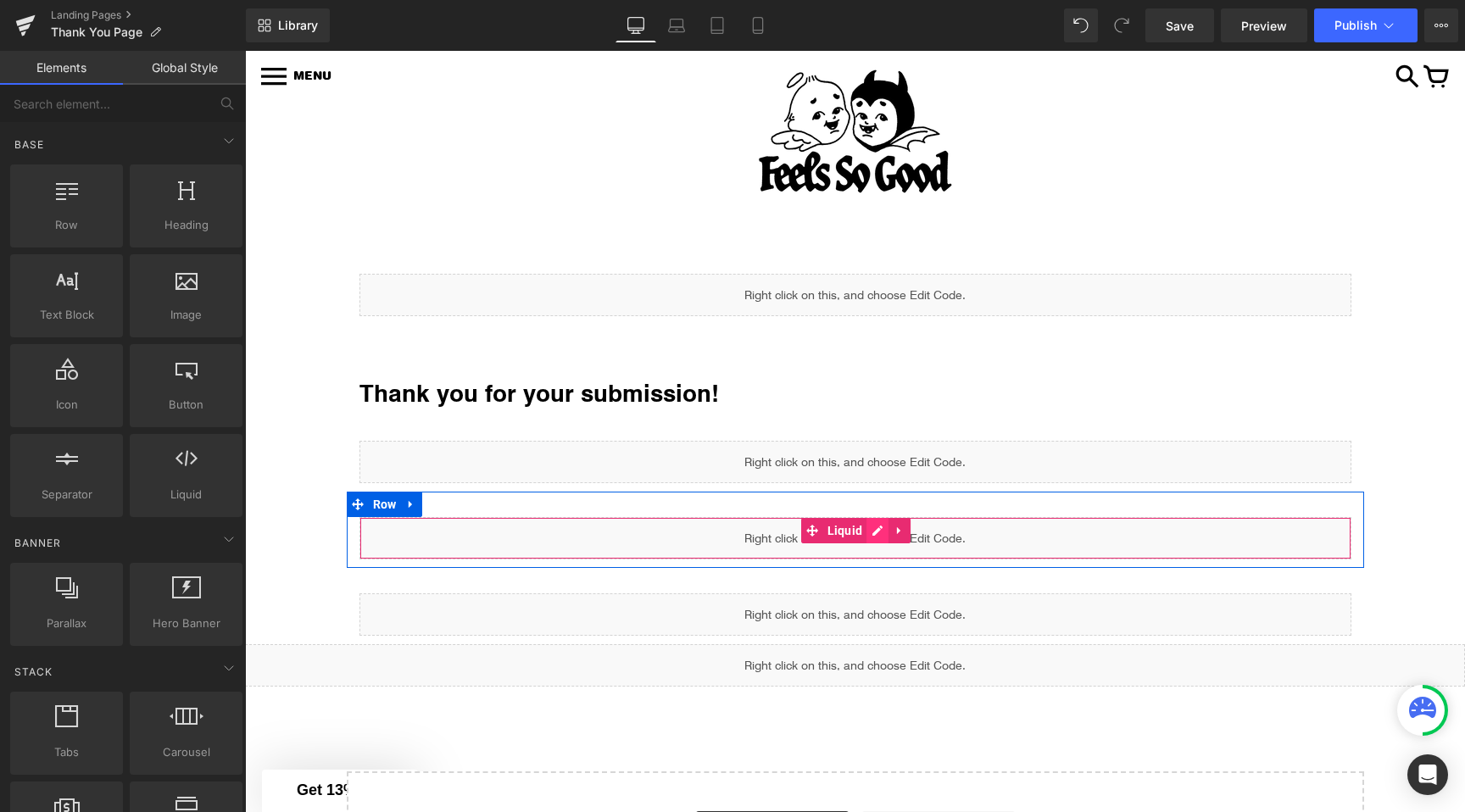
click at [879, 527] on div "Liquid" at bounding box center [855, 538] width 992 height 43
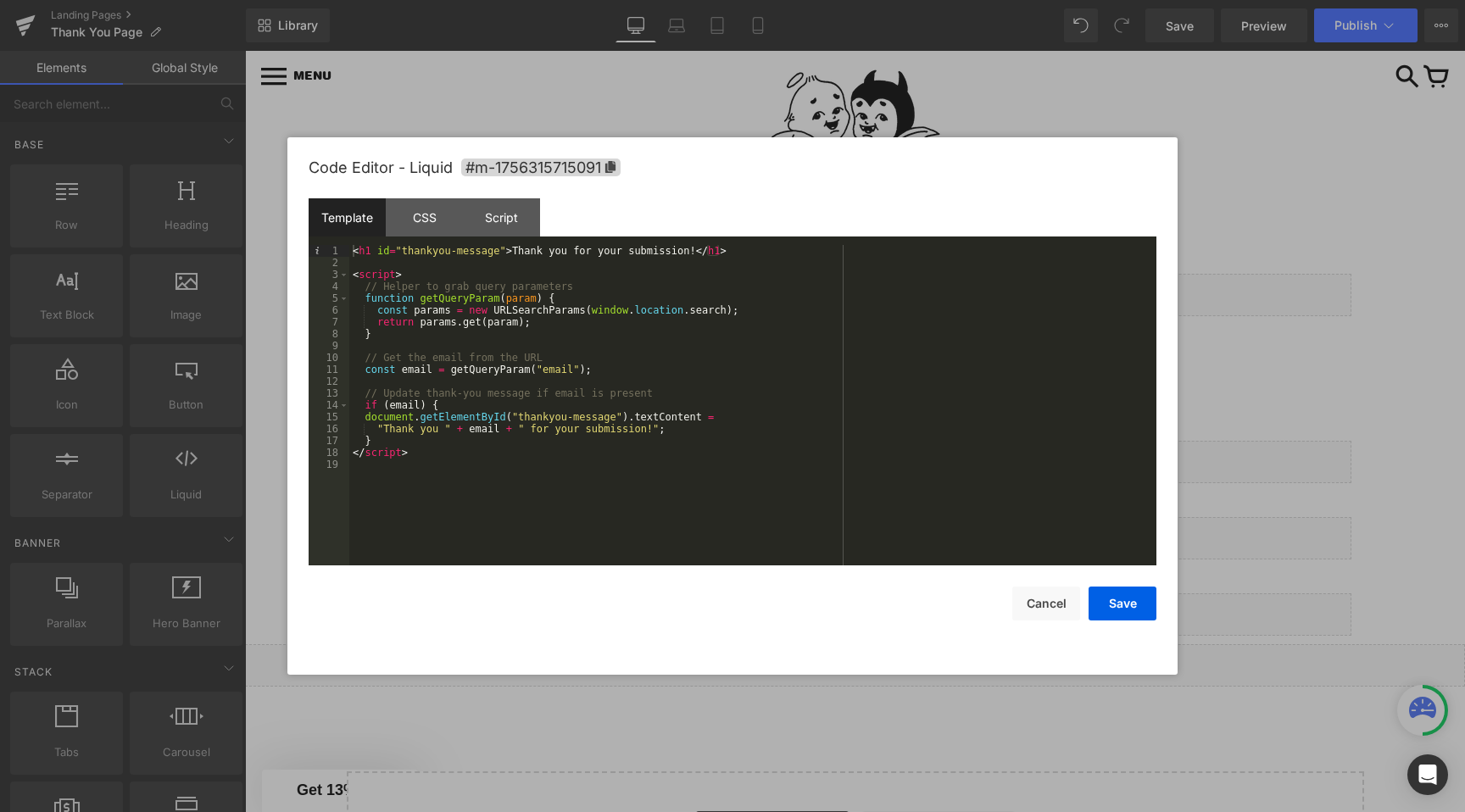
click at [1216, 389] on div at bounding box center [732, 406] width 1465 height 812
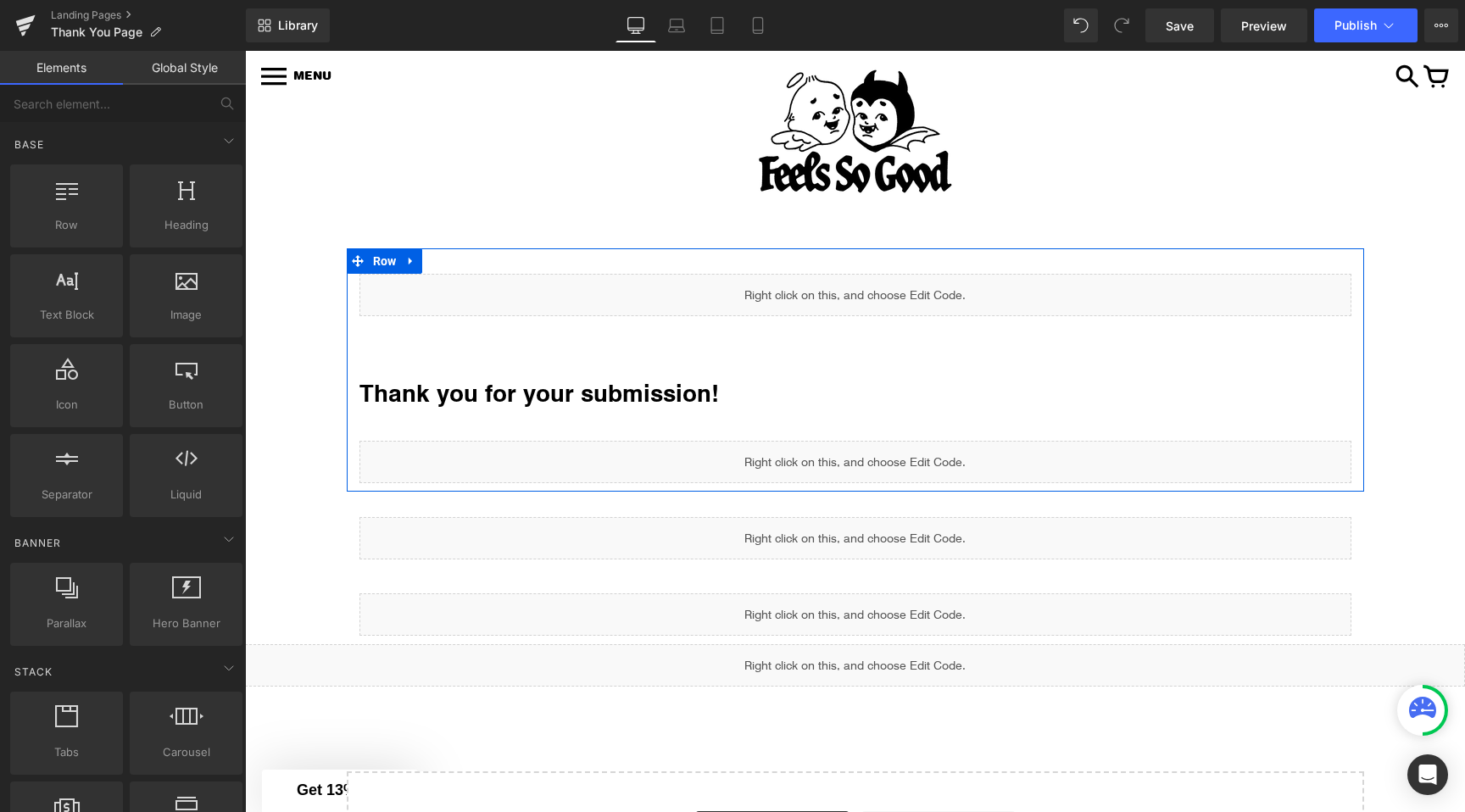
click at [879, 286] on div "Liquid" at bounding box center [855, 295] width 992 height 43
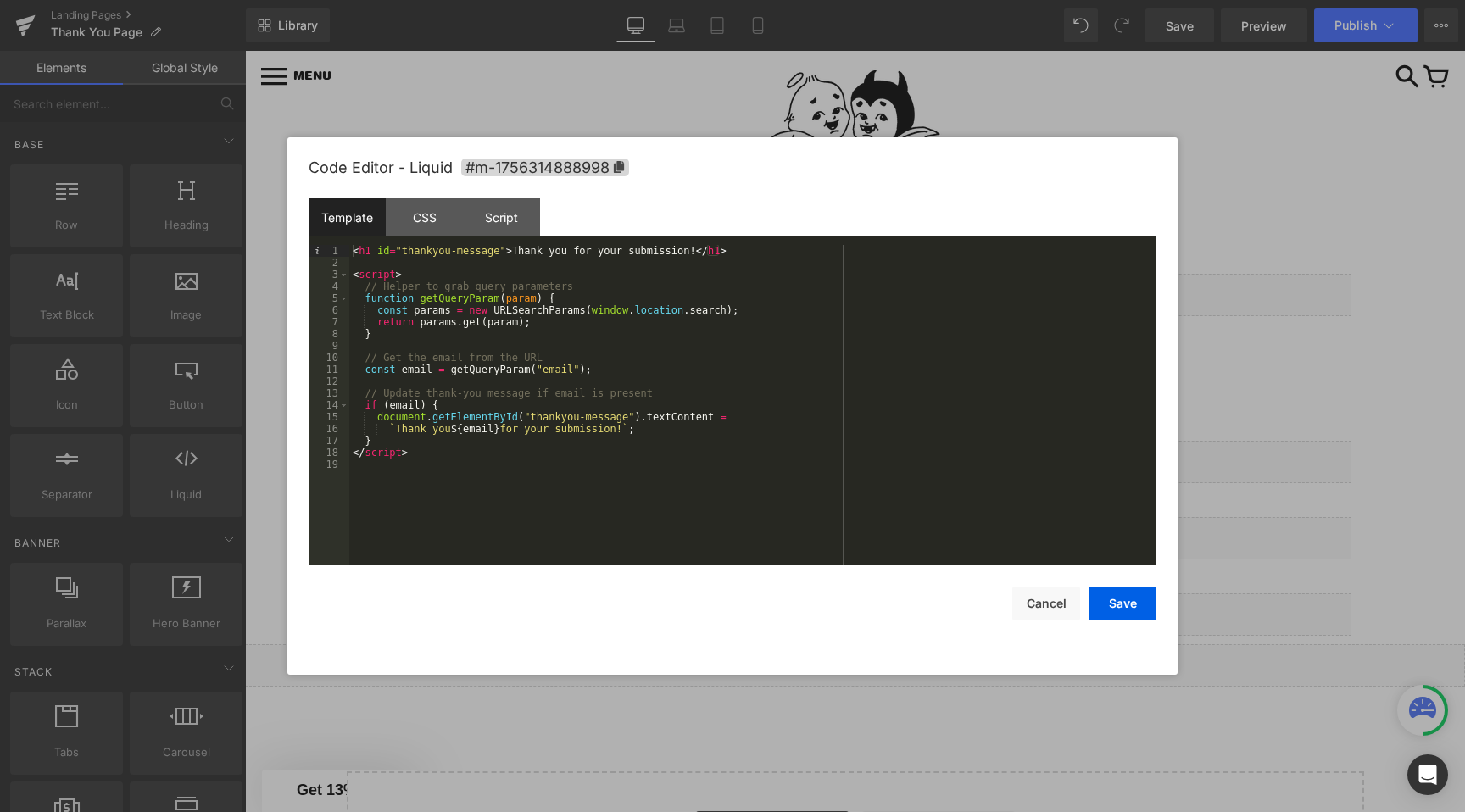
click at [741, 254] on div "< h1 id = "thankyou-message" > Thank you for your submission! </ h1 > < script …" at bounding box center [753, 417] width 808 height 344
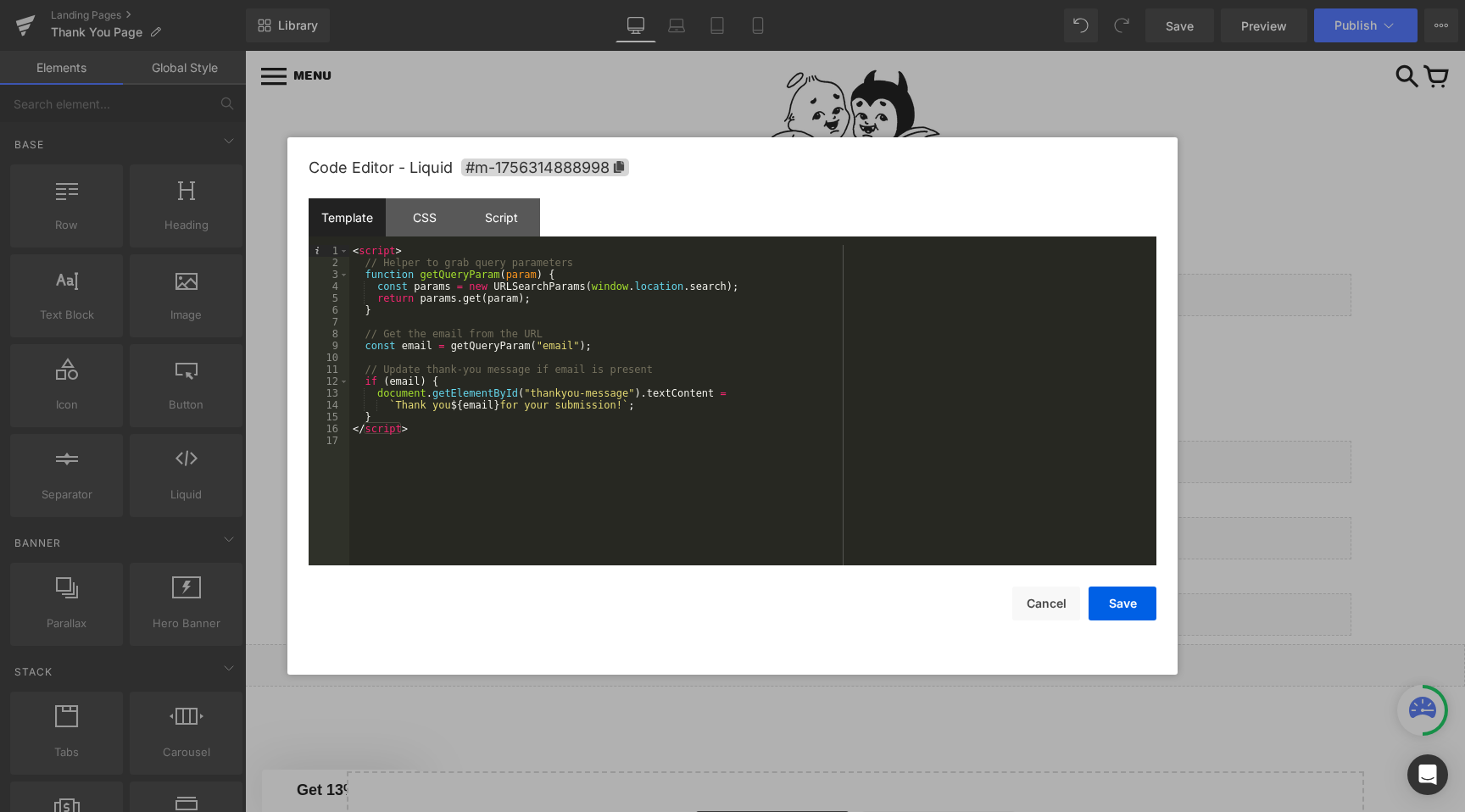
click at [482, 431] on div "< script > // Helper to grab query parameters function getQueryParam ( param ) …" at bounding box center [753, 417] width 808 height 344
click at [744, 288] on div "< script > // Helper to grab query parameters function getQueryParam ( param ) …" at bounding box center [753, 417] width 808 height 344
click at [640, 272] on div "< script > // Helper to grab query parameters function getQueryParam ( param ) …" at bounding box center [753, 417] width 808 height 344
click at [474, 272] on div "< script > // Helper to grab query parameters function getQueryParam ( param ) …" at bounding box center [753, 417] width 808 height 344
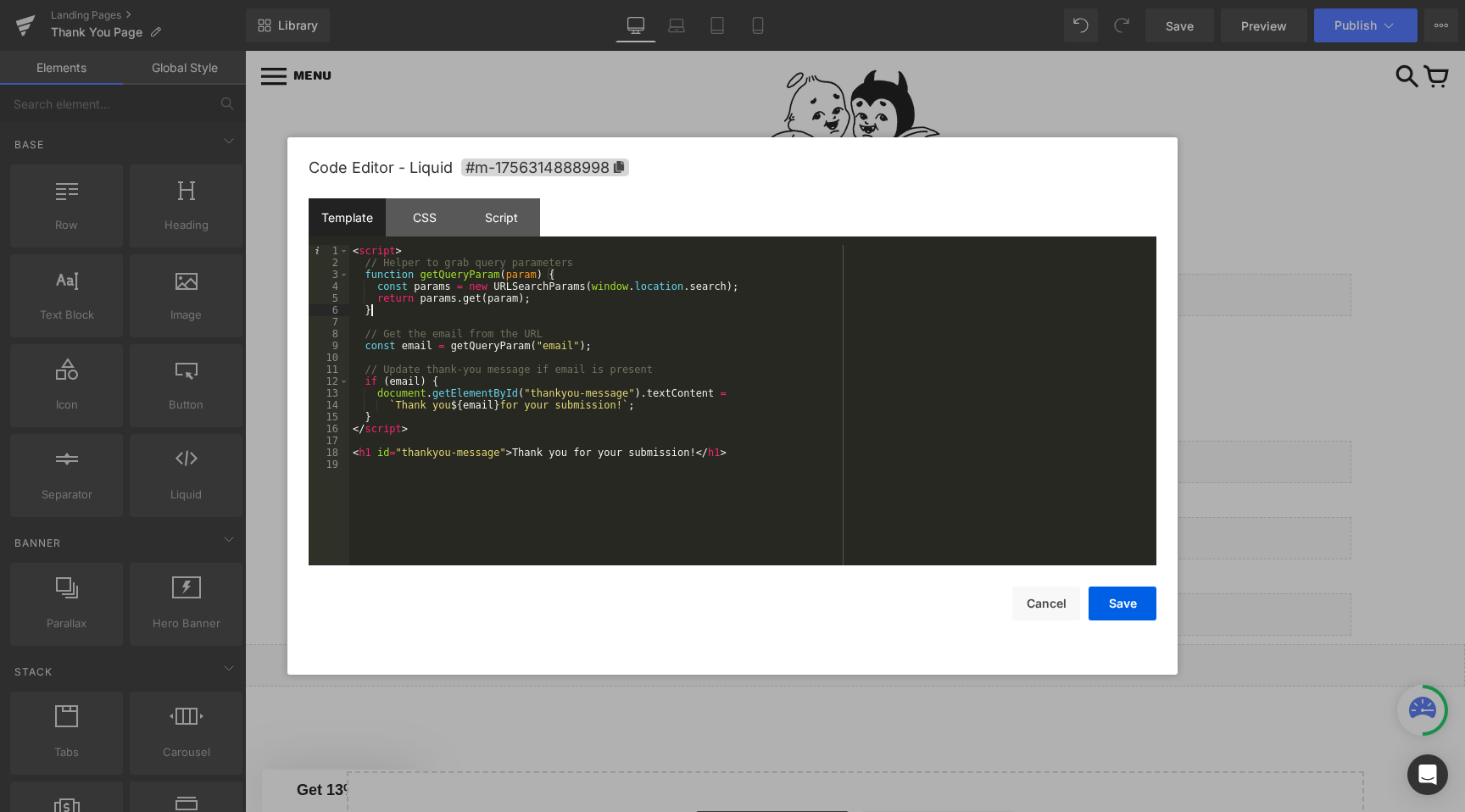
click at [415, 307] on div "< script > // Helper to grab query parameters function getQueryParam ( param ) …" at bounding box center [753, 417] width 808 height 344
click at [487, 342] on div "< script > // Helper to grab query parameters function getQueryParam ( param ) …" at bounding box center [753, 417] width 808 height 344
click at [465, 378] on div "< script > // Helper to grab query parameters function getQueryParam ( param ) …" at bounding box center [753, 417] width 808 height 344
click at [742, 285] on div "< script > // Helper to grab query parameters function getQueryParam ( param ) …" at bounding box center [753, 417] width 808 height 344
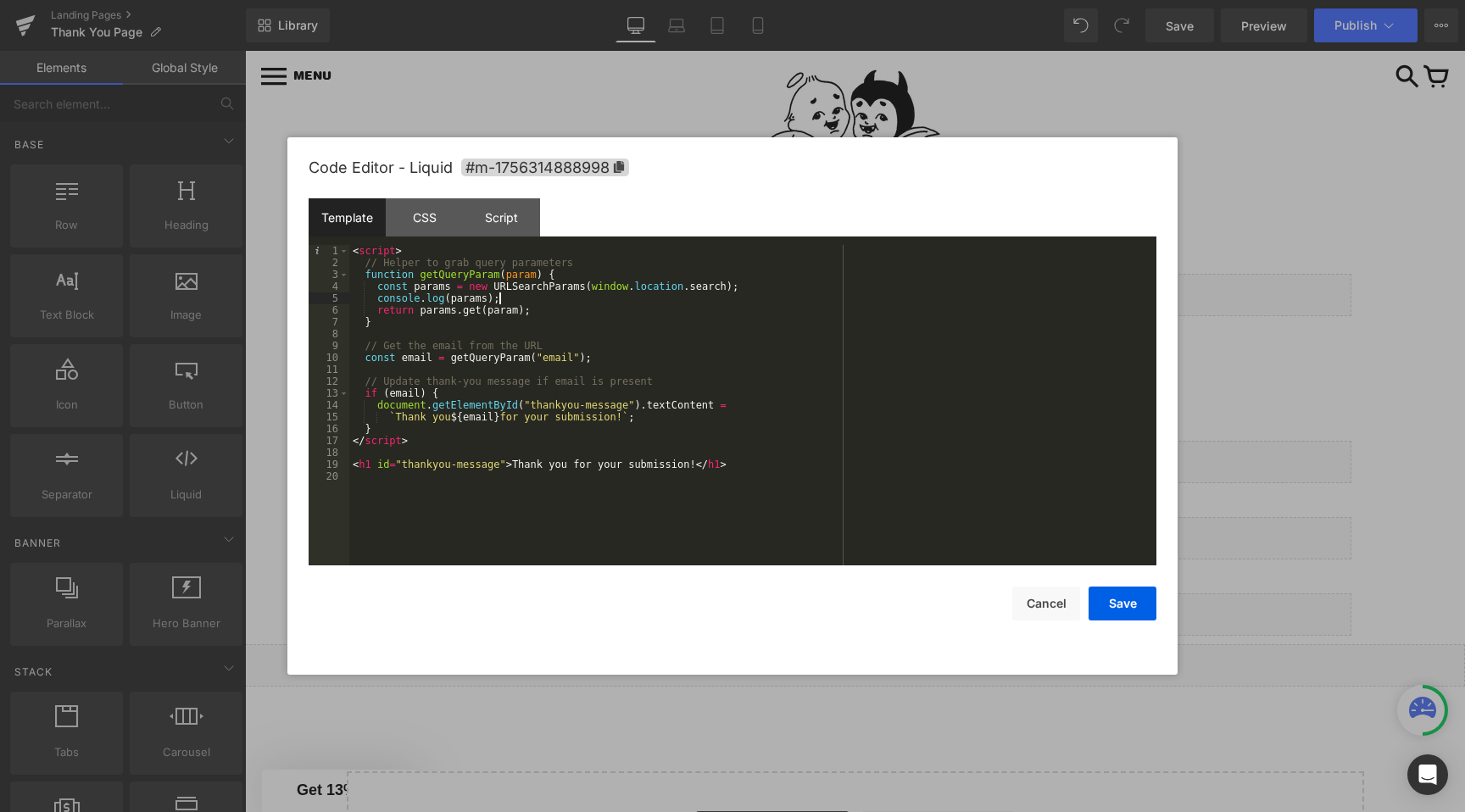
click at [598, 357] on div "< script > // Helper to grab query parameters function getQueryParam ( param ) …" at bounding box center [753, 417] width 808 height 344
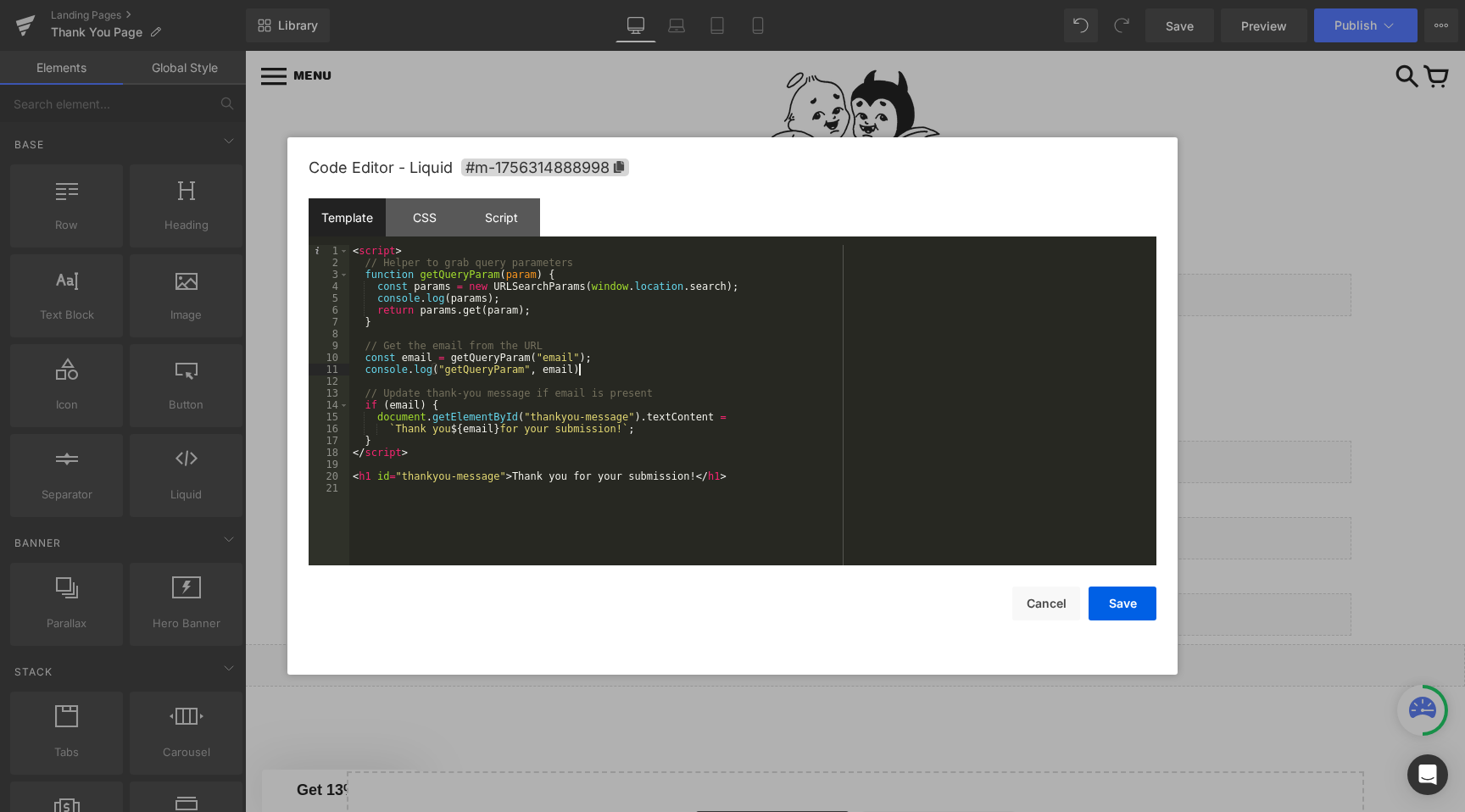
click at [451, 302] on div "< script > // Helper to grab query parameters function getQueryParam ( param ) …" at bounding box center [753, 417] width 808 height 344
click at [503, 225] on div "Script" at bounding box center [502, 217] width 78 height 38
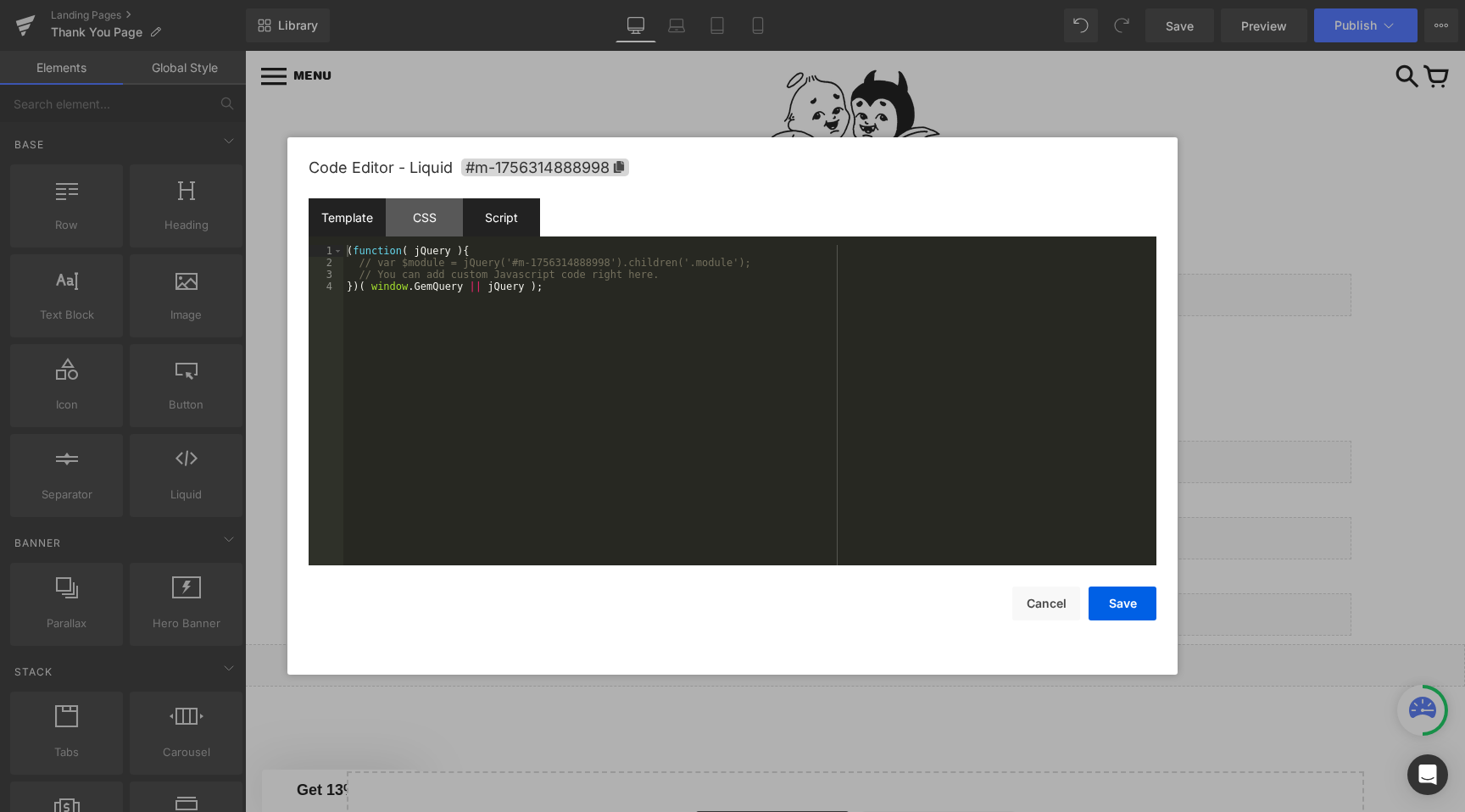
click at [358, 209] on div "Template" at bounding box center [347, 217] width 78 height 38
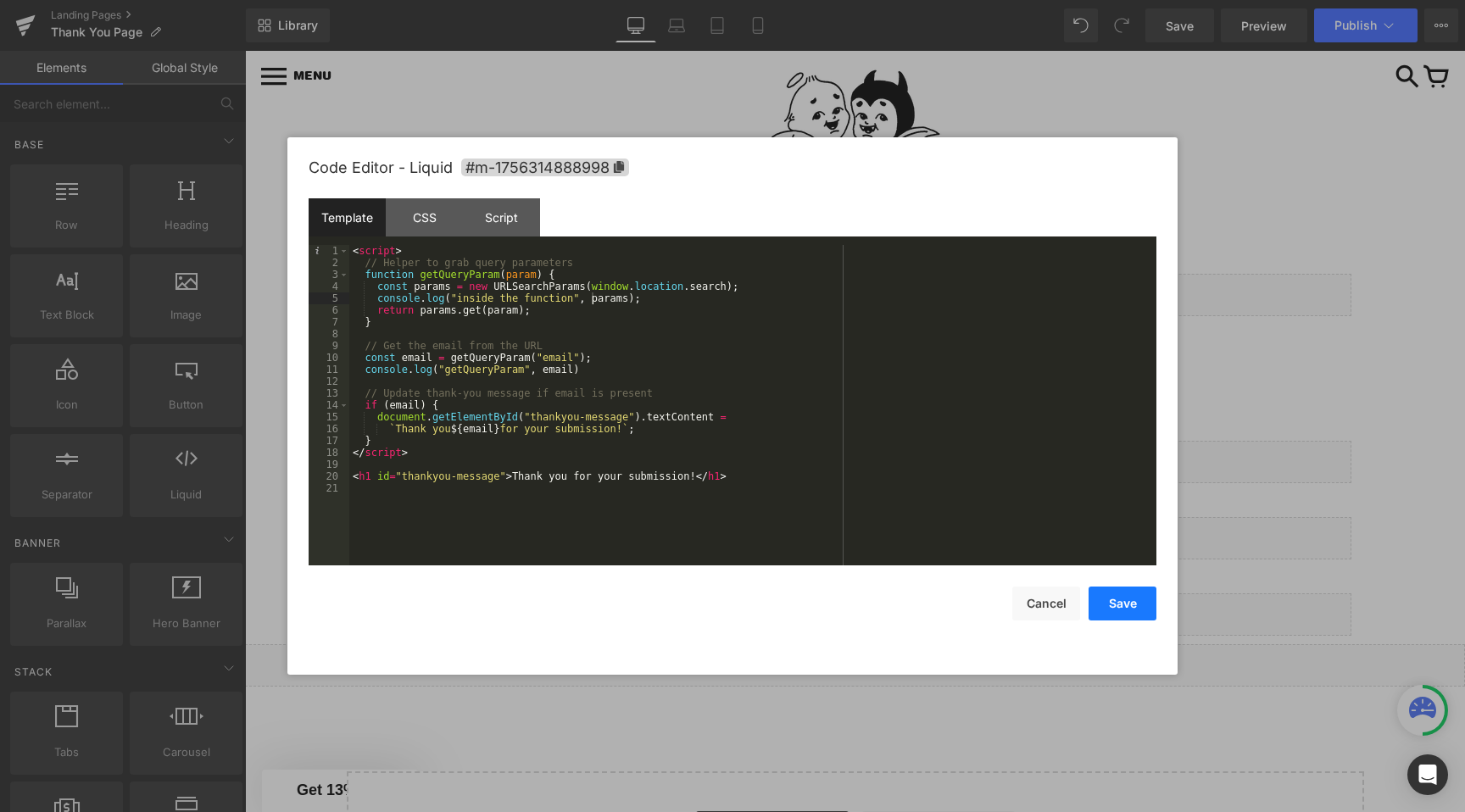
click at [1115, 600] on button "Save" at bounding box center [1123, 603] width 68 height 34
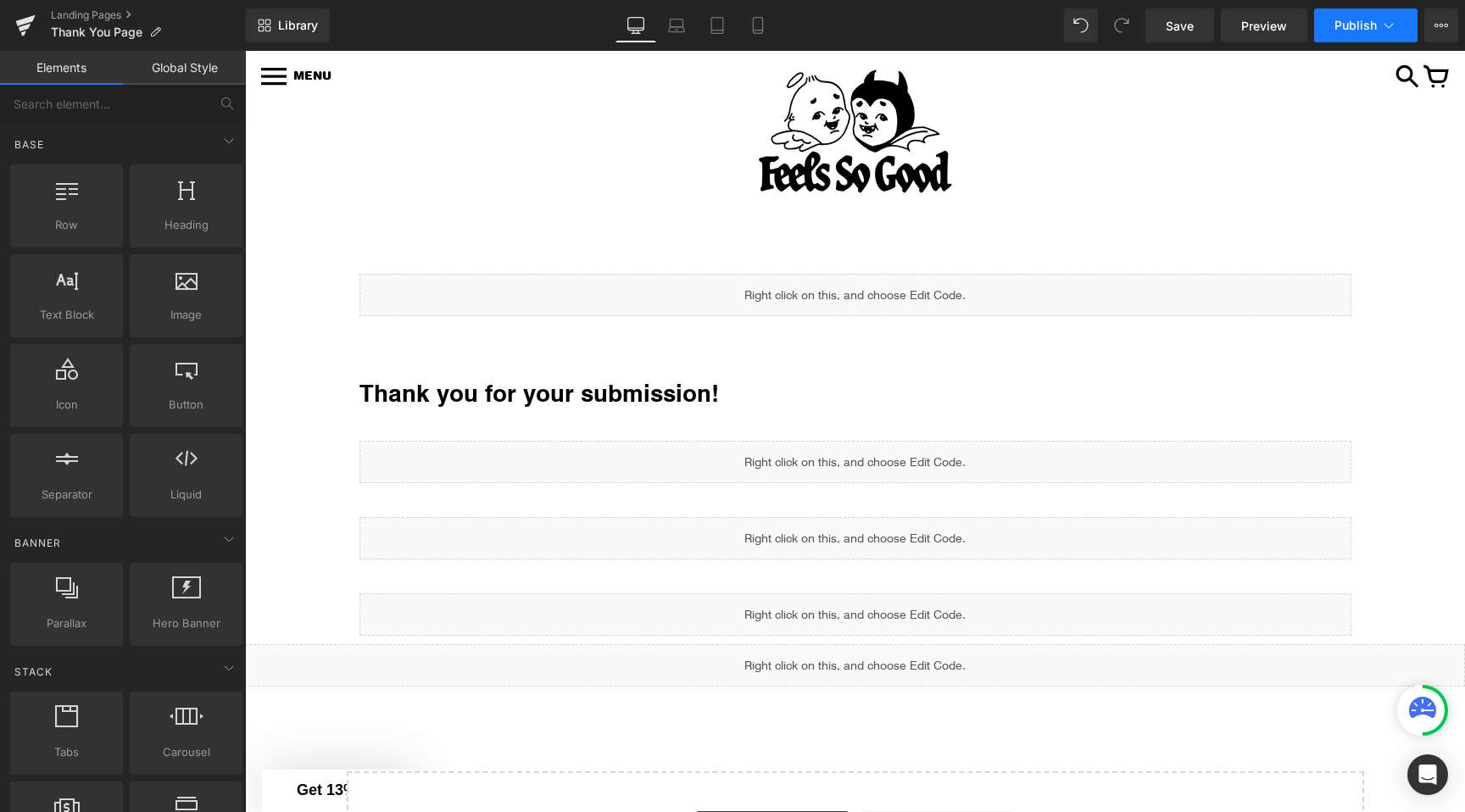
click at [1387, 28] on icon at bounding box center [1389, 26] width 17 height 17
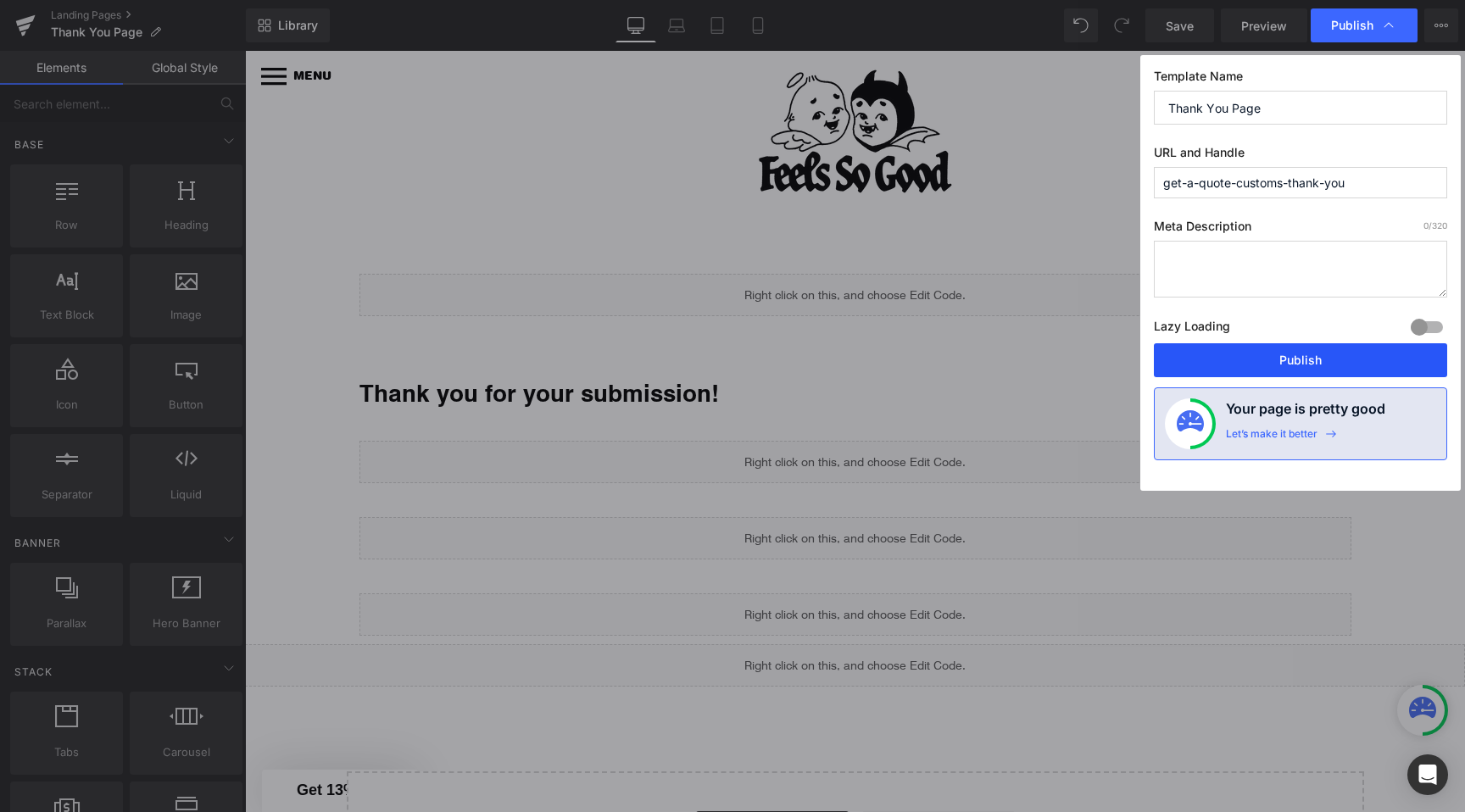
click at [1328, 361] on button "Publish" at bounding box center [1300, 360] width 293 height 34
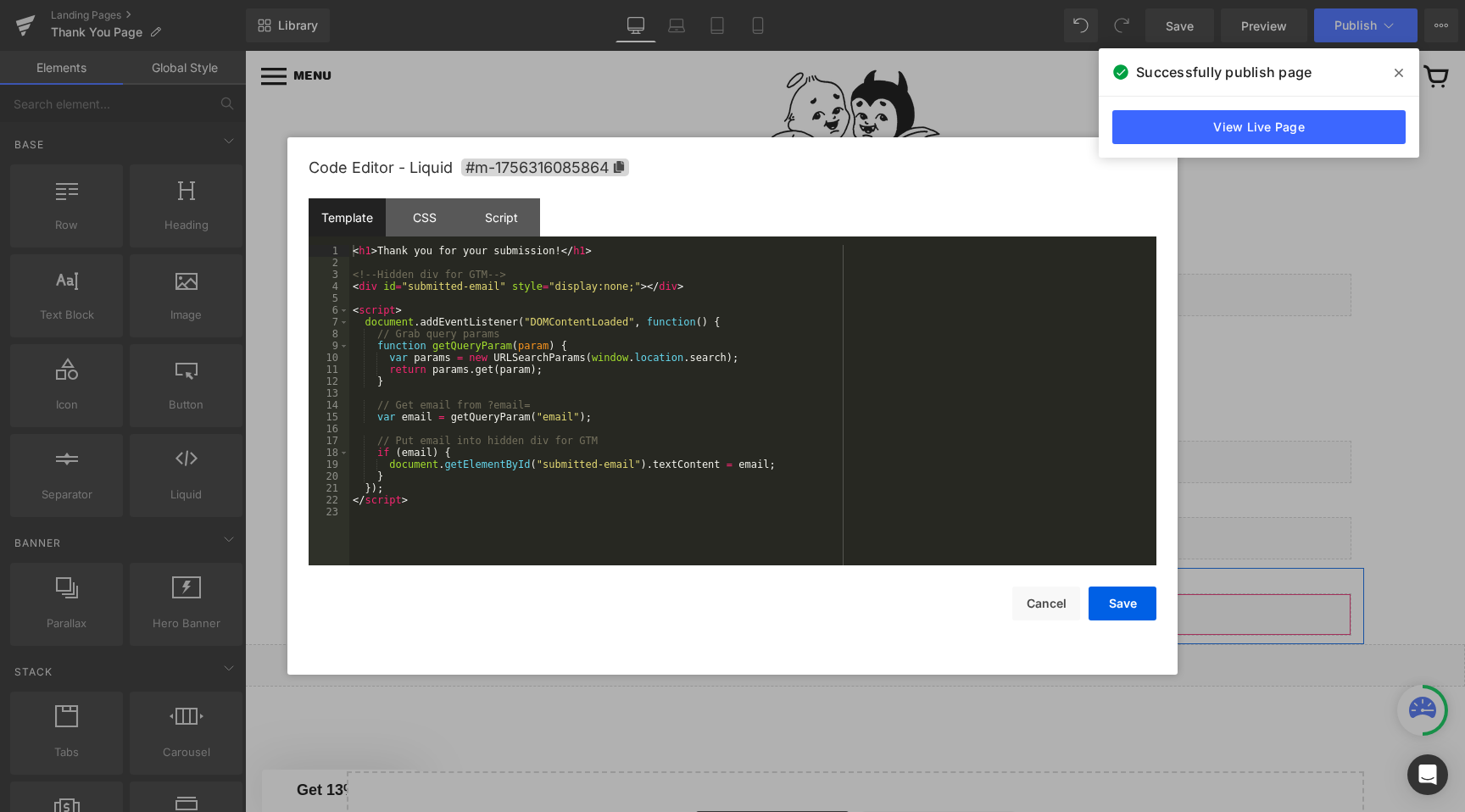
click at [870, 608] on div "Liquid" at bounding box center [855, 614] width 992 height 43
click at [1230, 410] on div at bounding box center [732, 406] width 1465 height 812
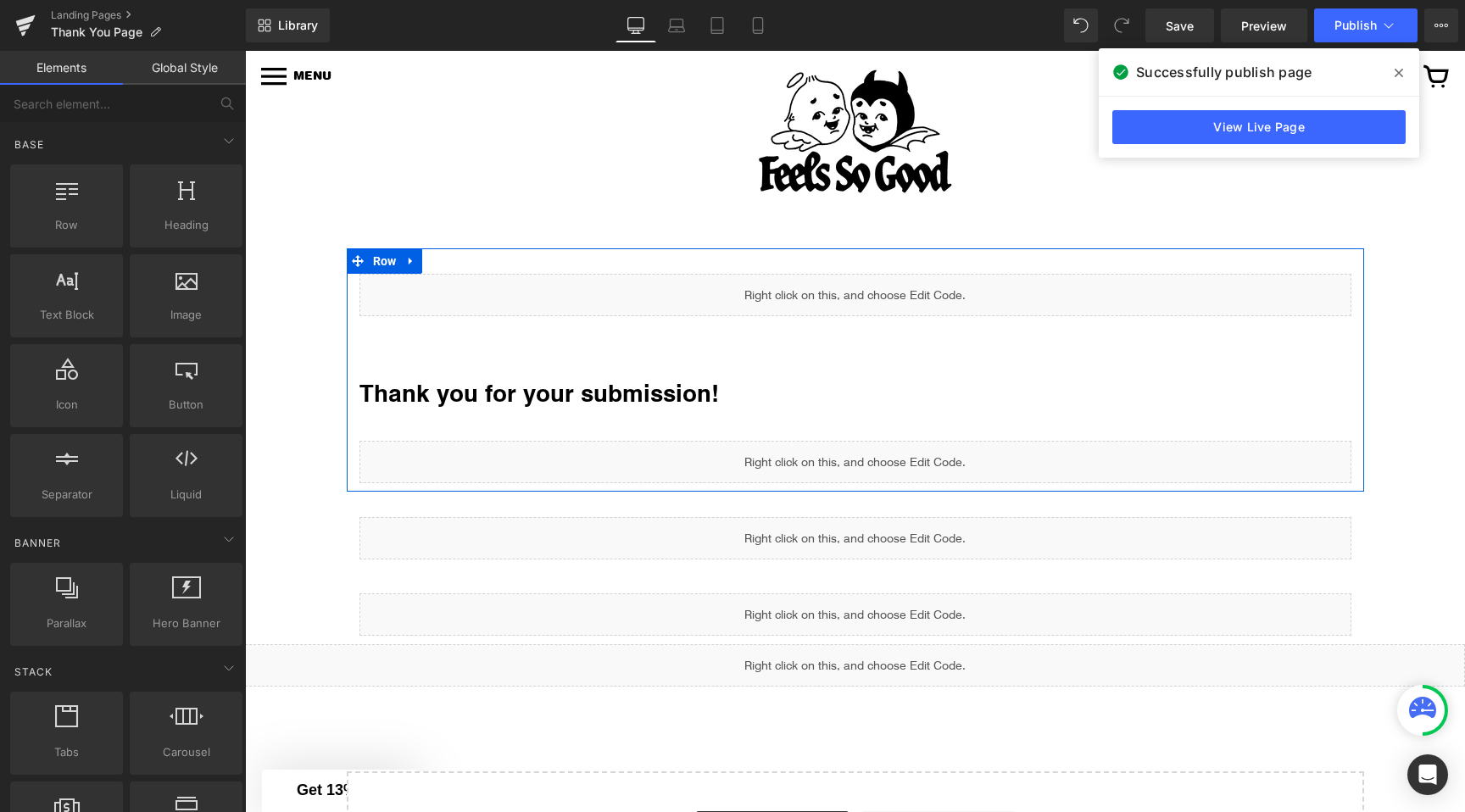
click at [876, 285] on div "Liquid" at bounding box center [855, 295] width 992 height 43
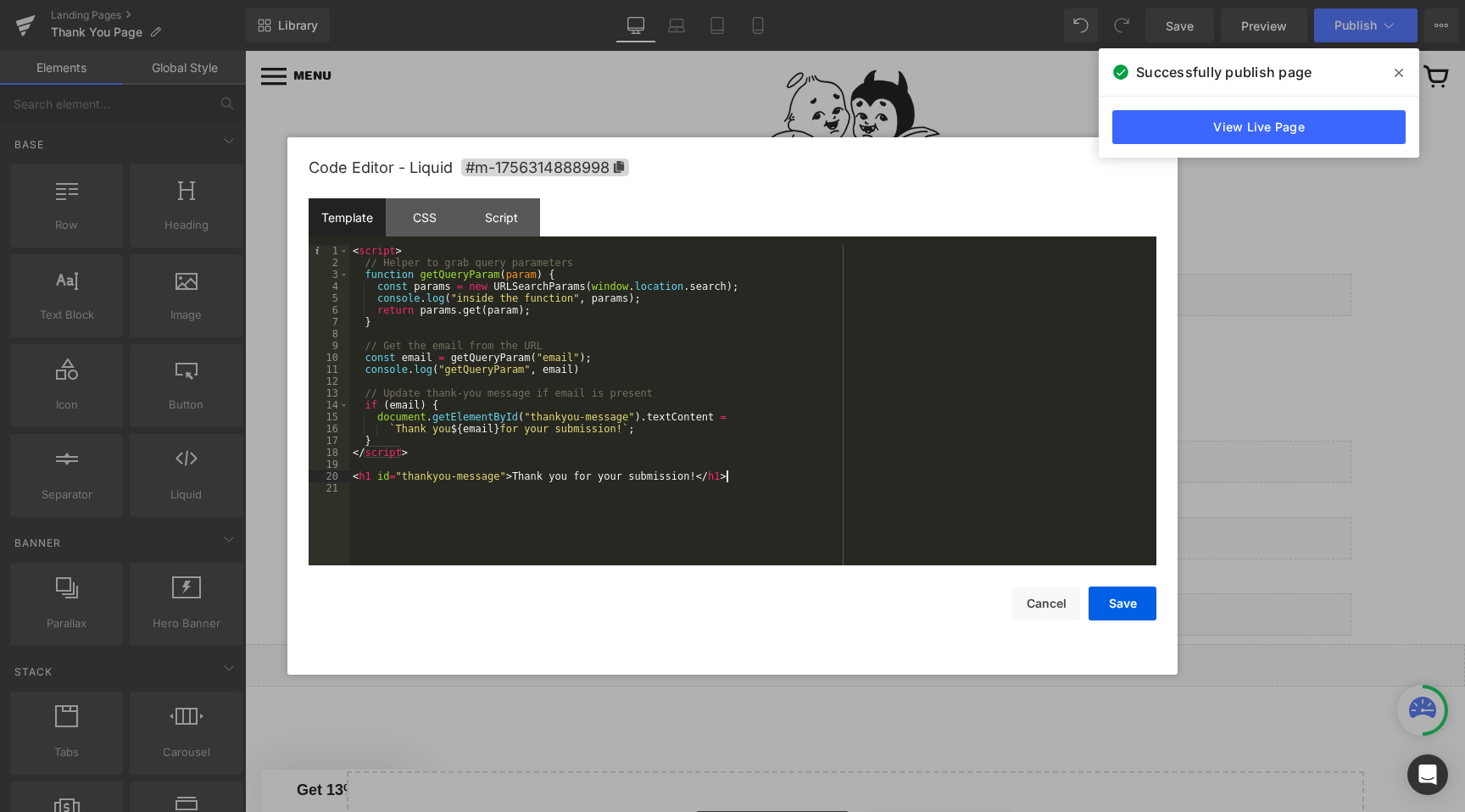
click at [738, 481] on div "< script > // Helper to grab query parameters function getQueryParam ( param ) …" at bounding box center [753, 417] width 808 height 344
click at [1125, 600] on button "Save" at bounding box center [1123, 603] width 68 height 34
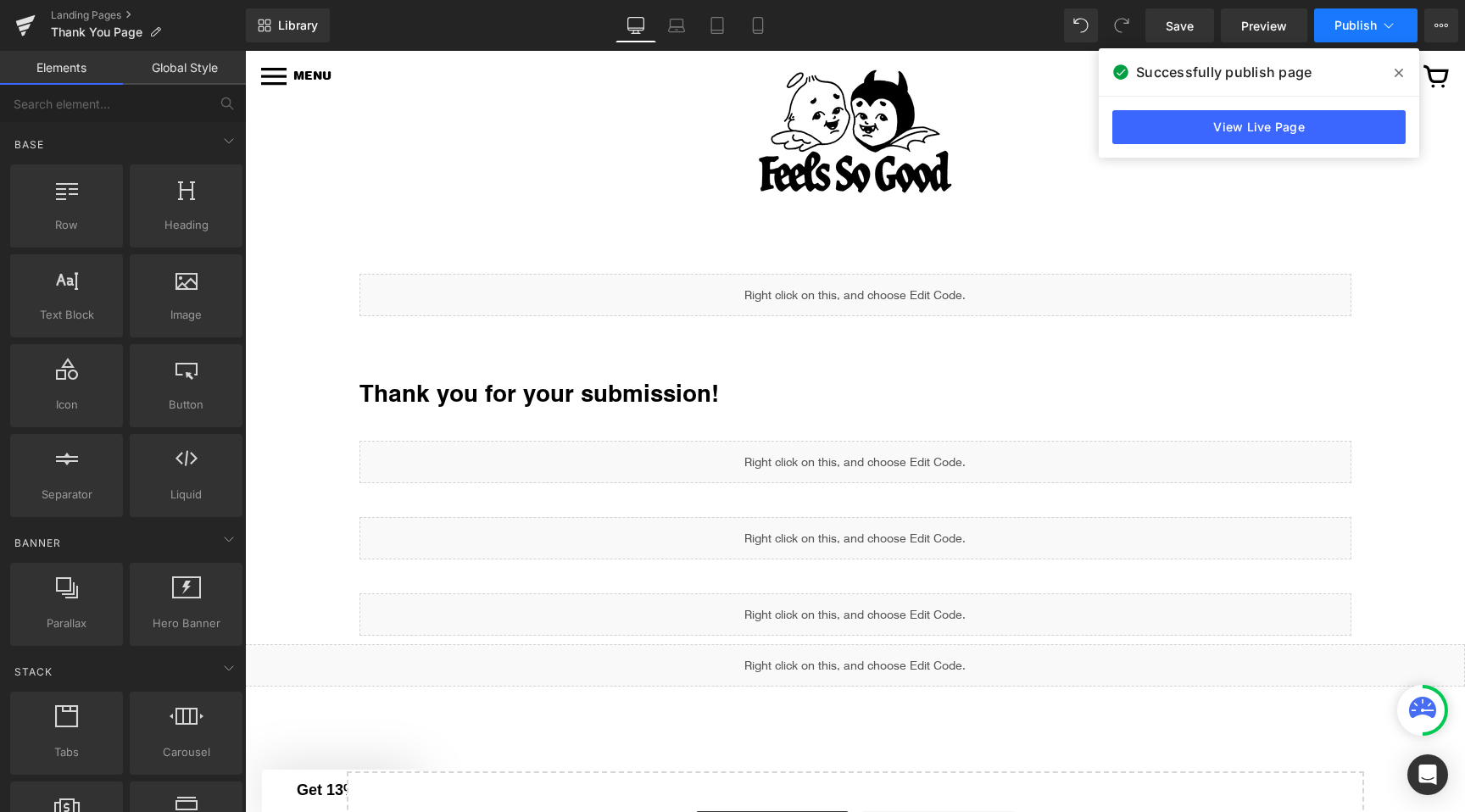
click at [1356, 26] on span "Publish" at bounding box center [1355, 26] width 43 height 13
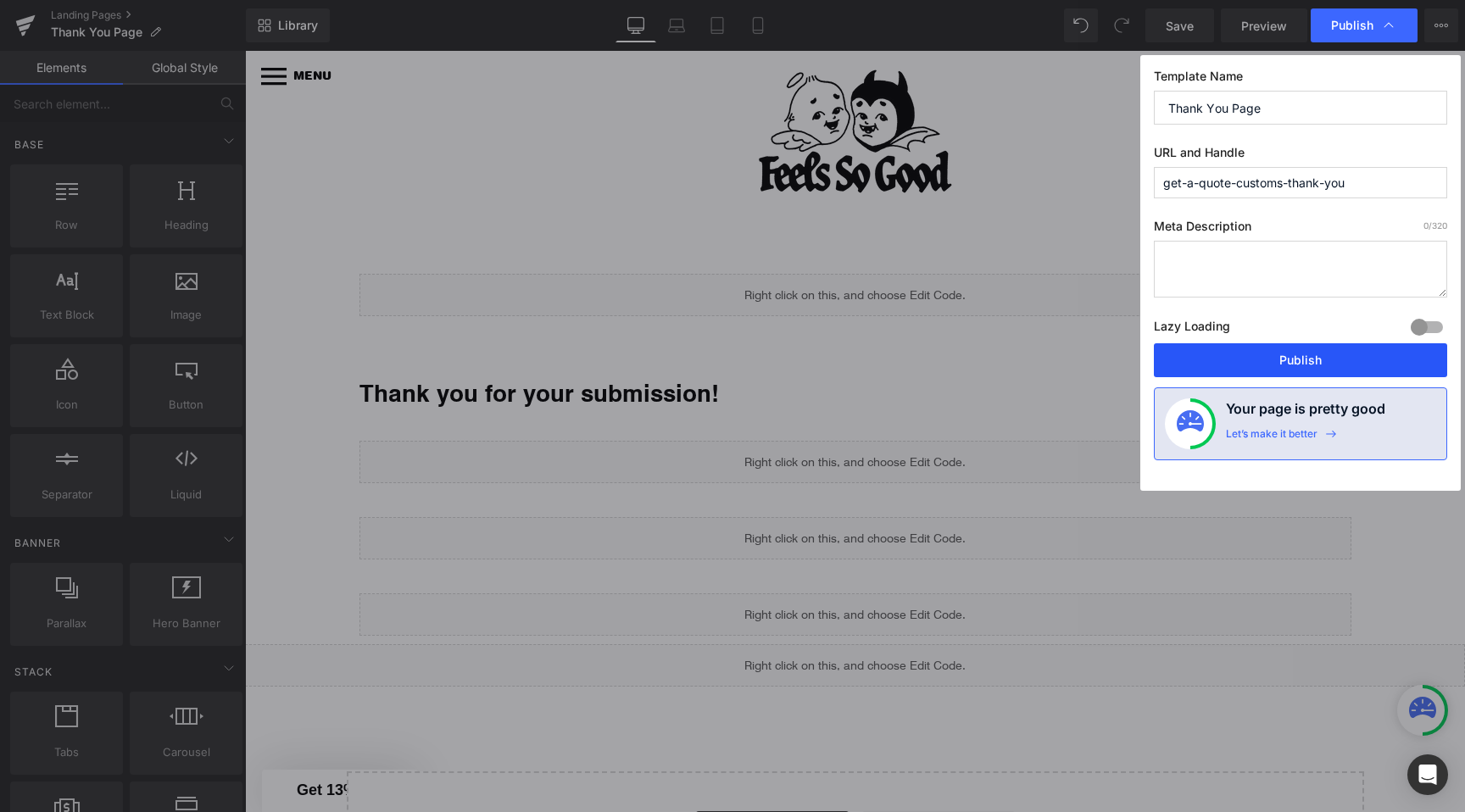
click at [1306, 360] on button "Publish" at bounding box center [1300, 360] width 293 height 34
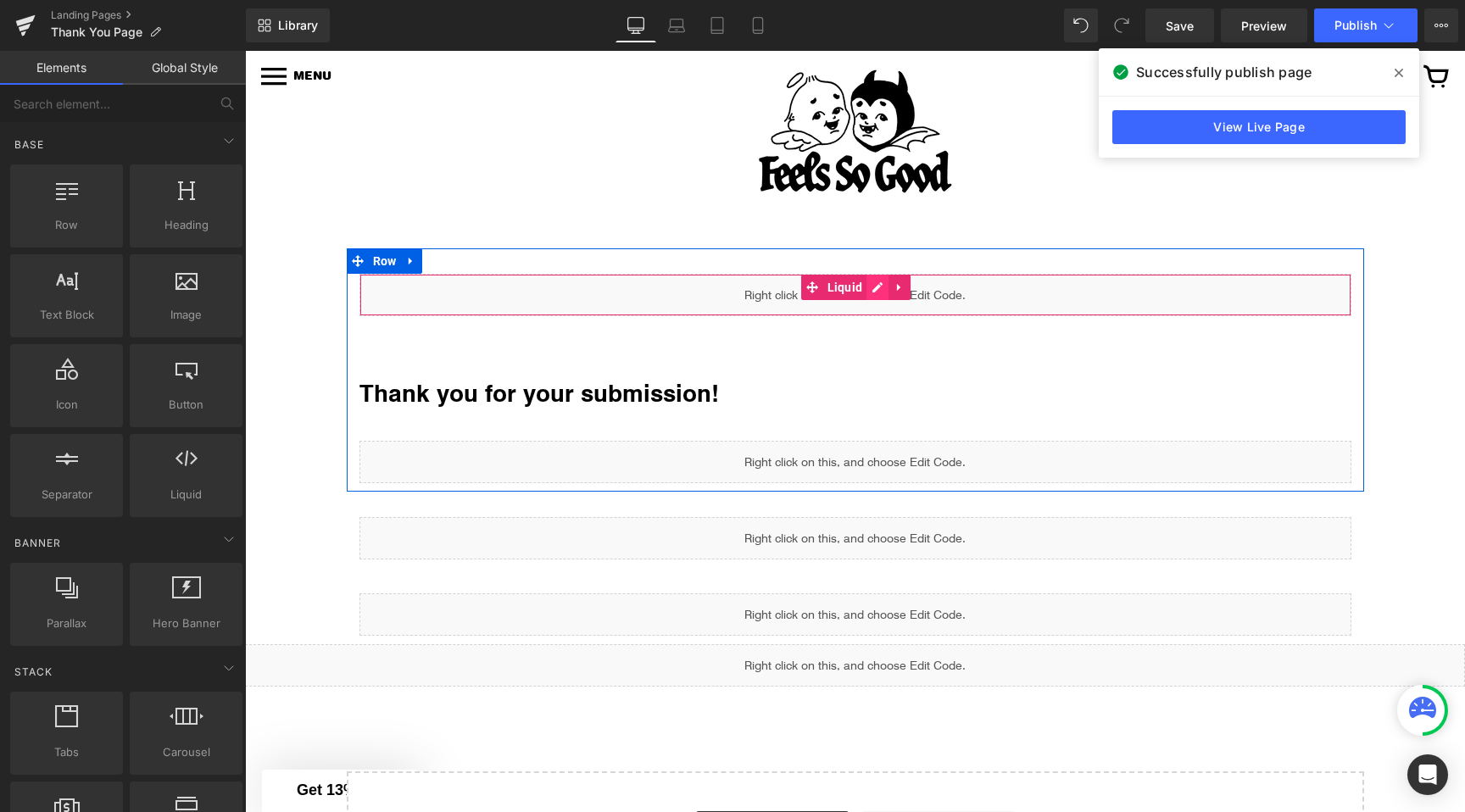
click at [872, 284] on div "Liquid" at bounding box center [855, 295] width 992 height 43
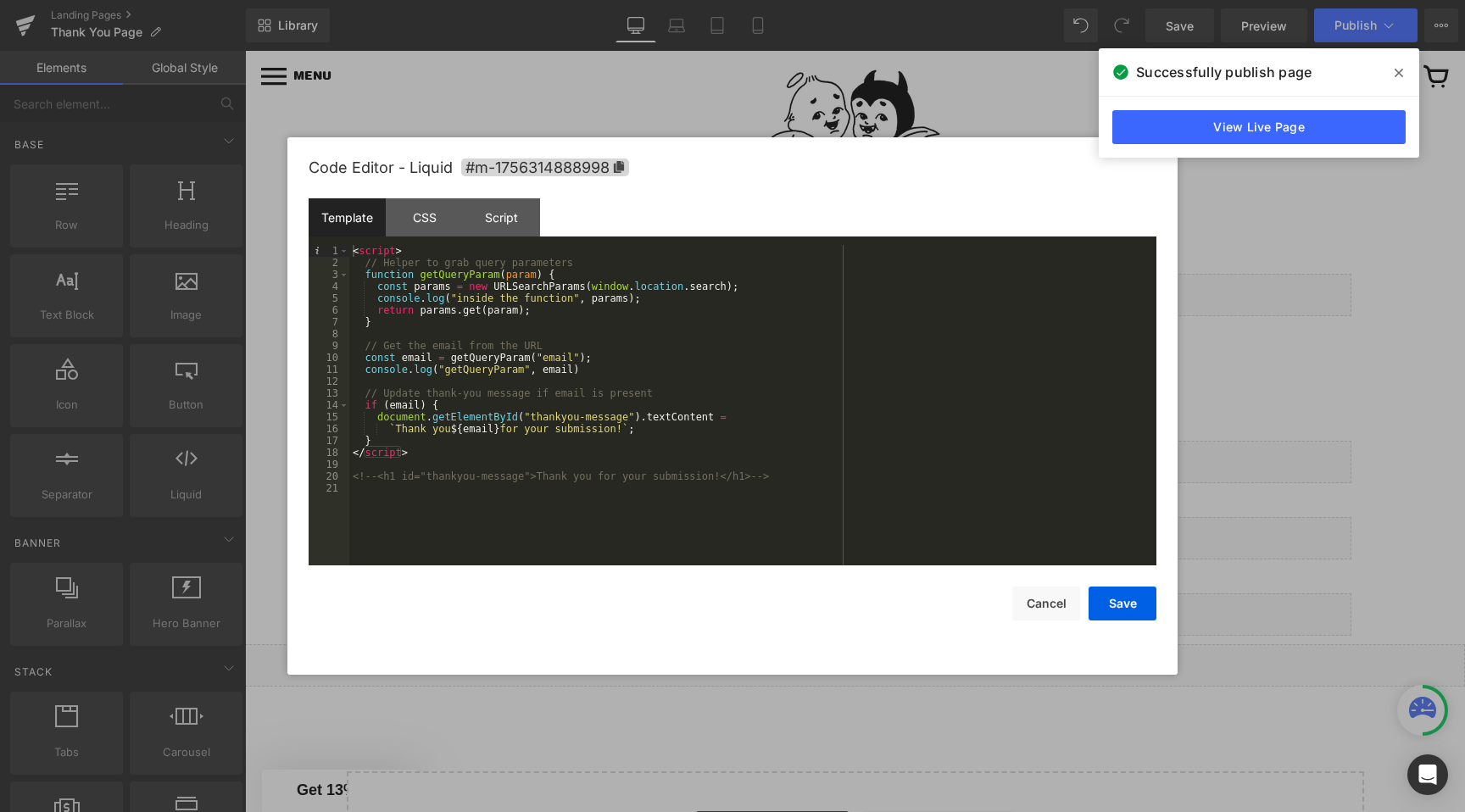
click at [770, 479] on div "< script > // Helper to grab query parameters function getQueryParam ( param ) …" at bounding box center [753, 417] width 808 height 344
click at [446, 251] on div "< script > // Helper to grab query parameters function getQueryParam ( param ) …" at bounding box center [753, 417] width 808 height 344
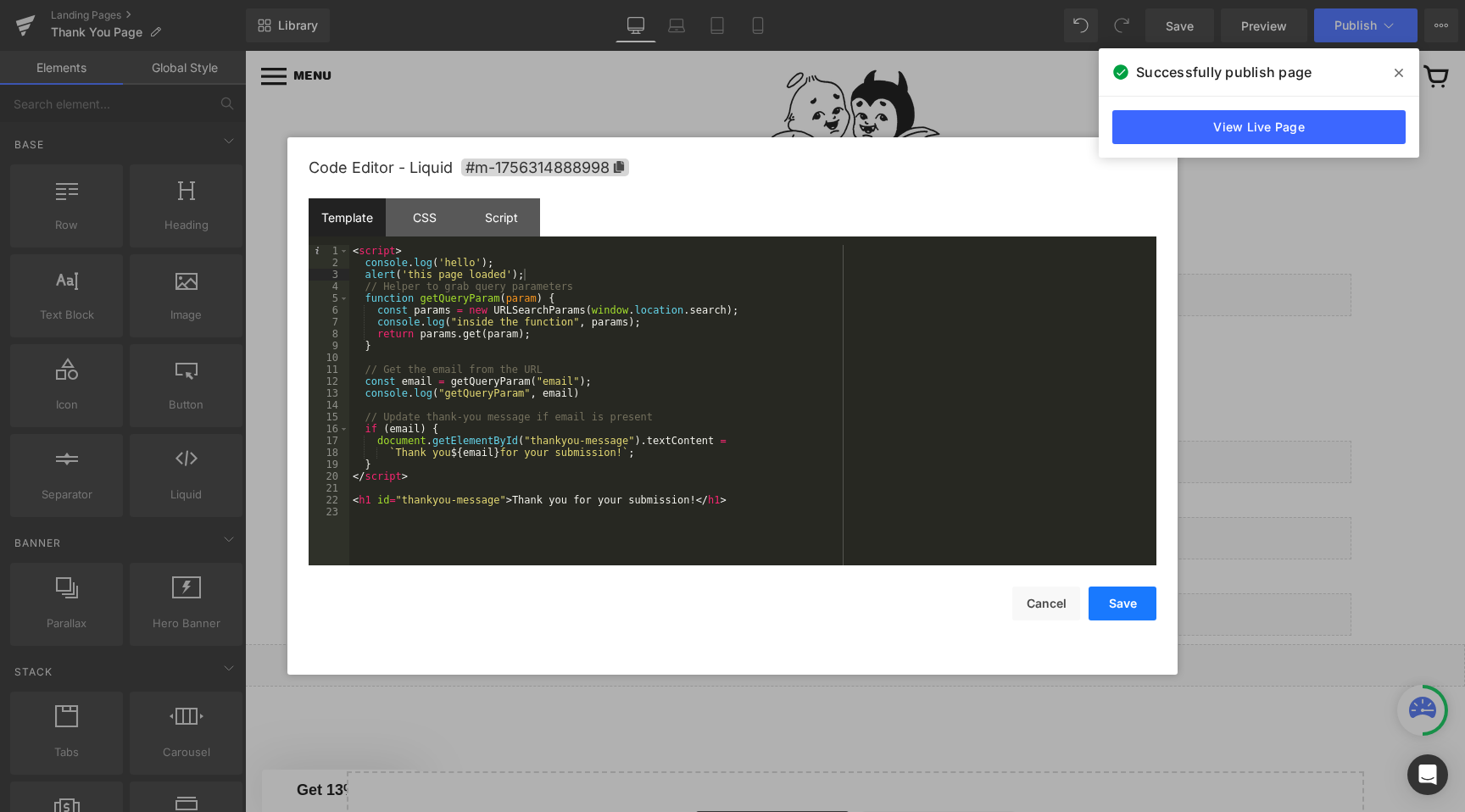
click at [1103, 600] on button "Save" at bounding box center [1123, 603] width 68 height 34
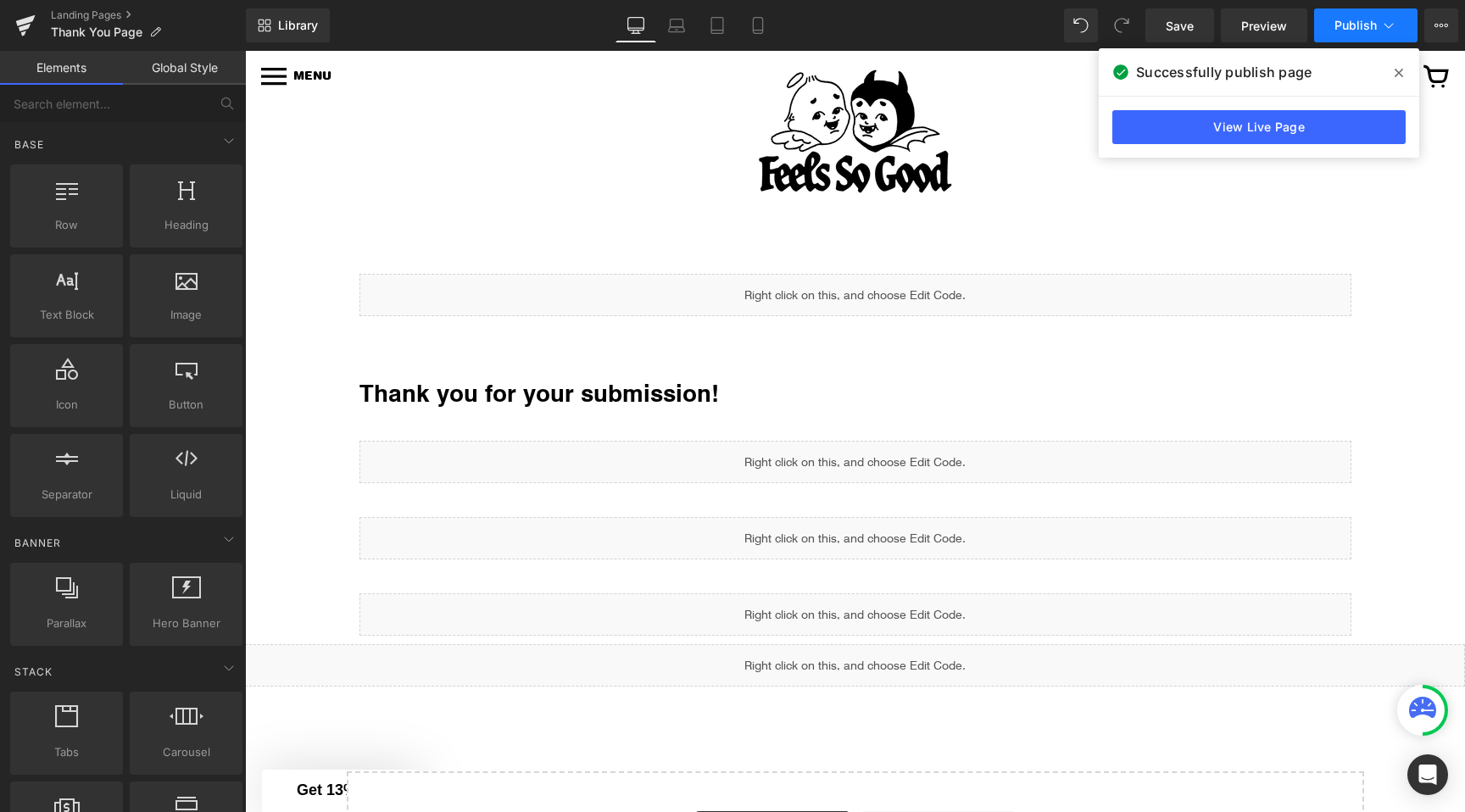
click at [1352, 22] on span "Publish" at bounding box center [1355, 26] width 43 height 13
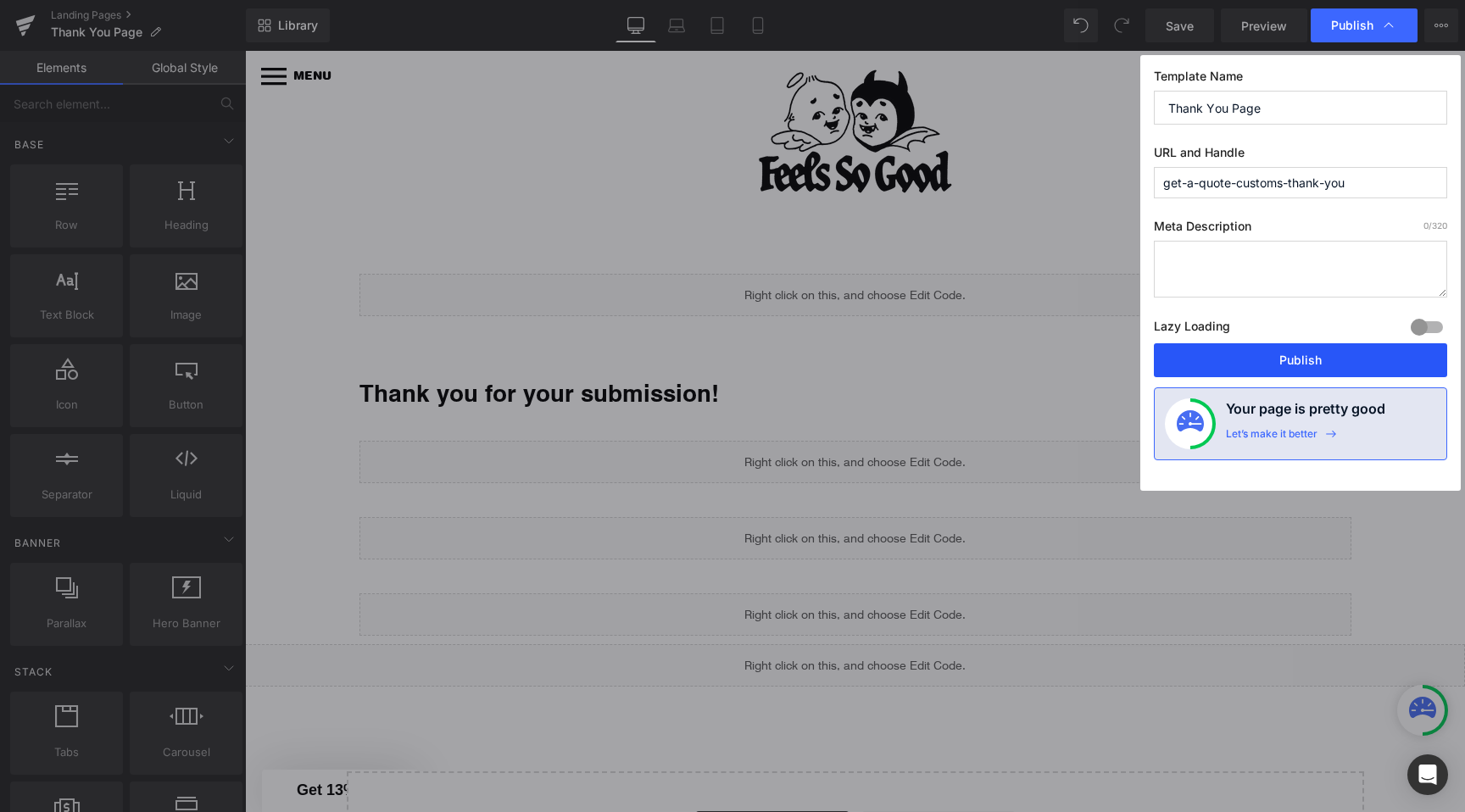
click at [1299, 365] on button "Publish" at bounding box center [1300, 360] width 293 height 34
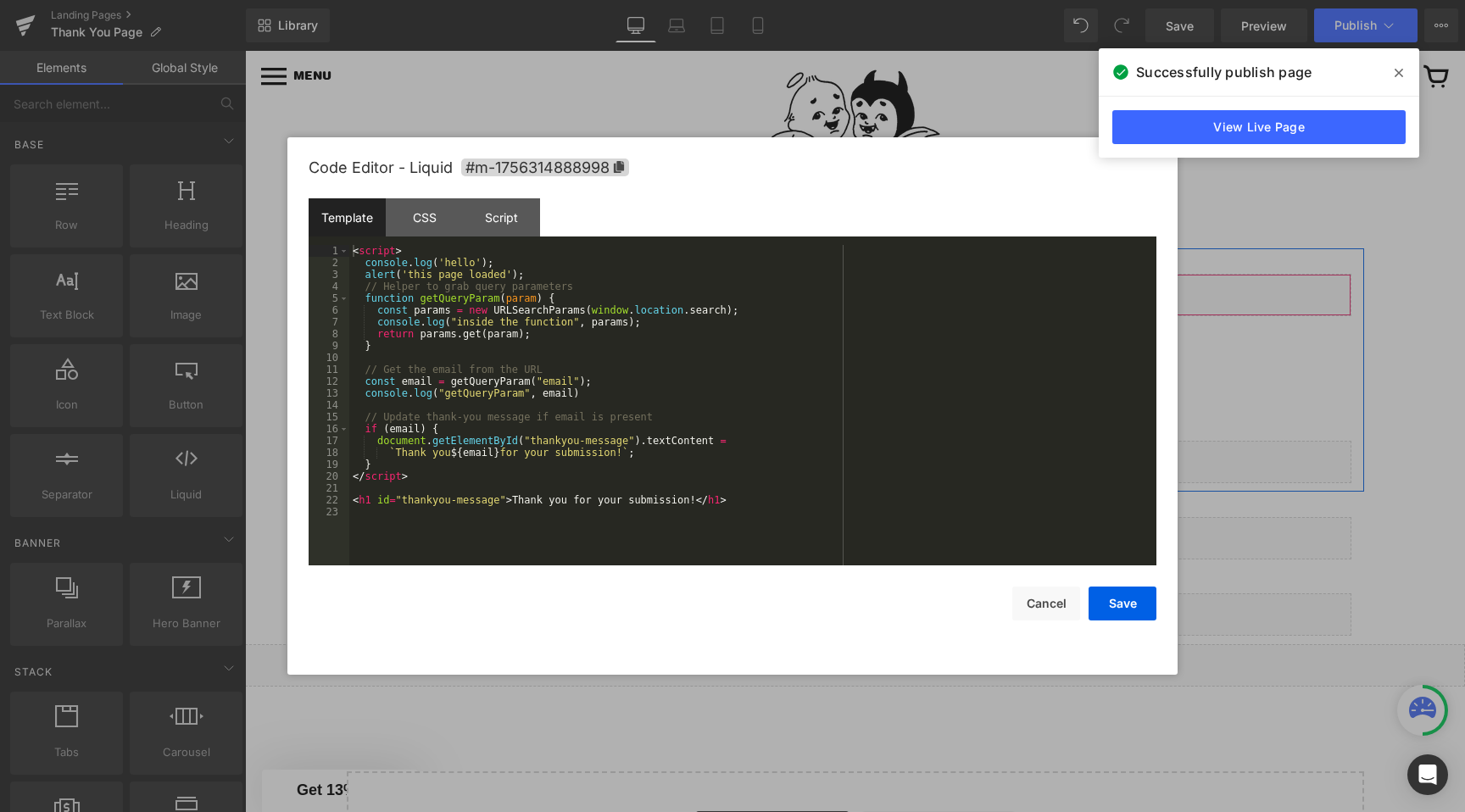
click at [873, 288] on div "Liquid" at bounding box center [855, 295] width 992 height 43
click at [497, 383] on div "< script > console . log ( 'hello' ) ; alert ( 'this page loaded' ) ; // Helper…" at bounding box center [753, 417] width 808 height 344
click at [560, 299] on div "< script > console . log ( 'hello' ) ; alert ( 'this page loaded' ) ; // Helper…" at bounding box center [753, 417] width 808 height 344
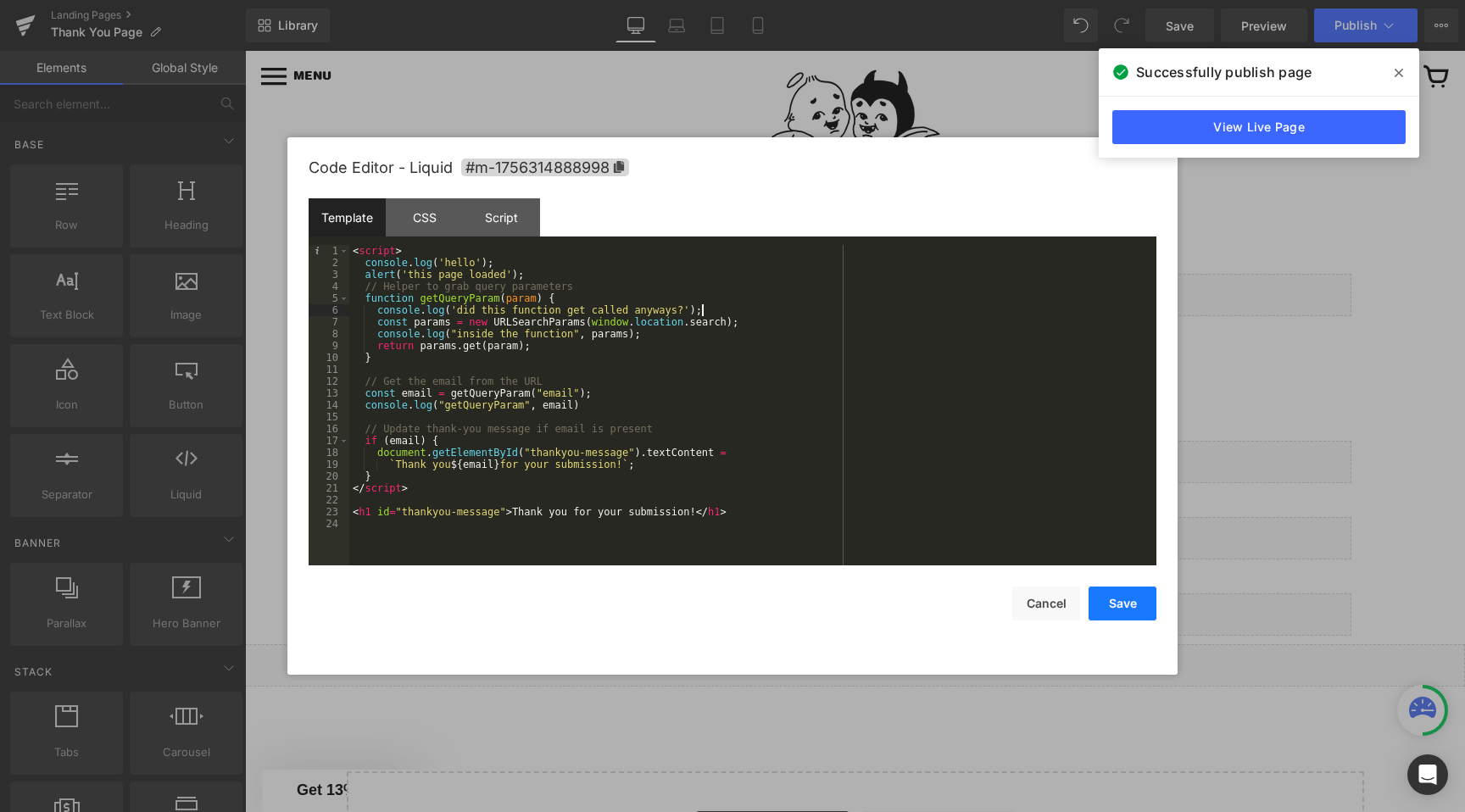
click at [1114, 603] on button "Save" at bounding box center [1123, 603] width 68 height 34
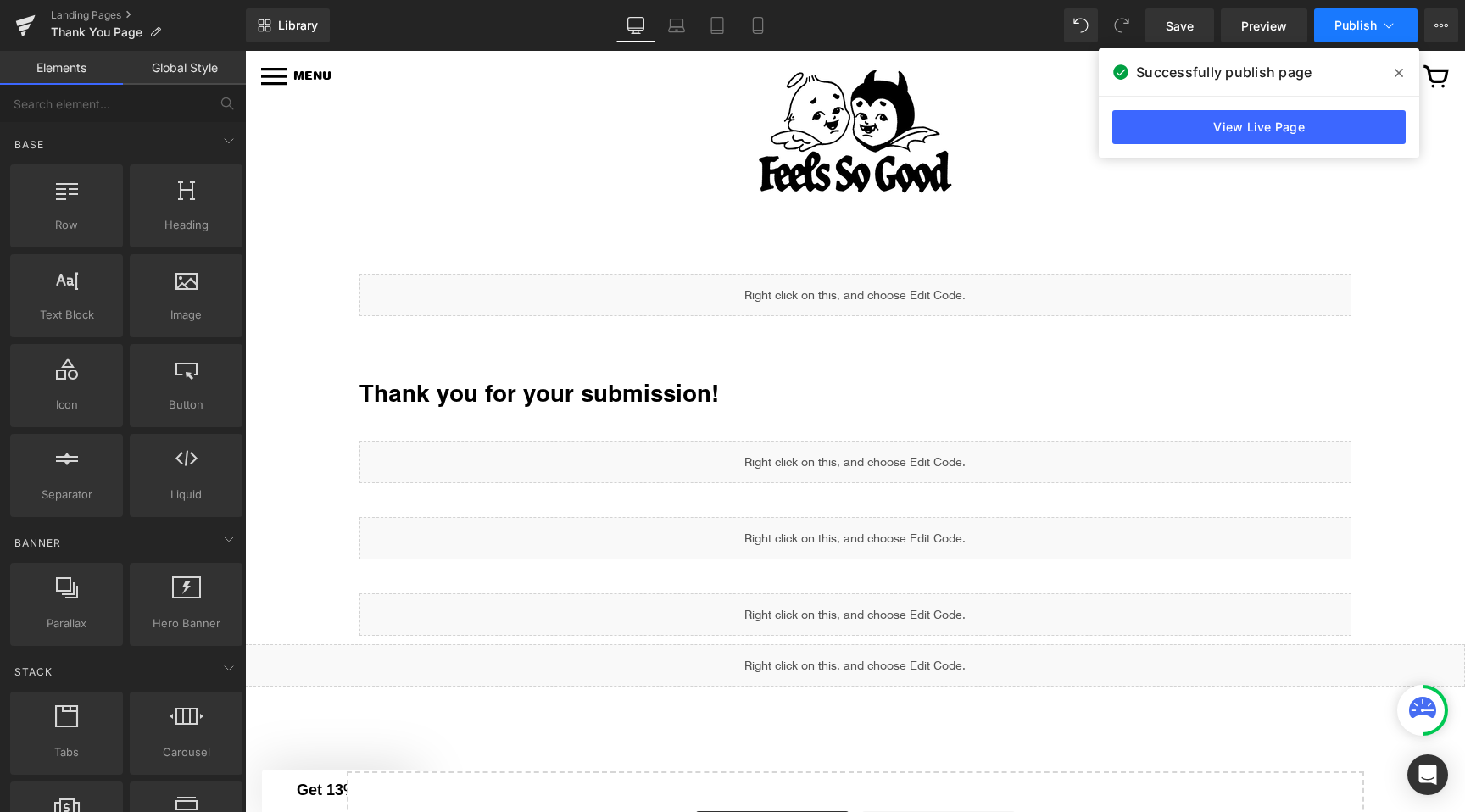
click at [1340, 36] on button "Publish" at bounding box center [1366, 26] width 103 height 34
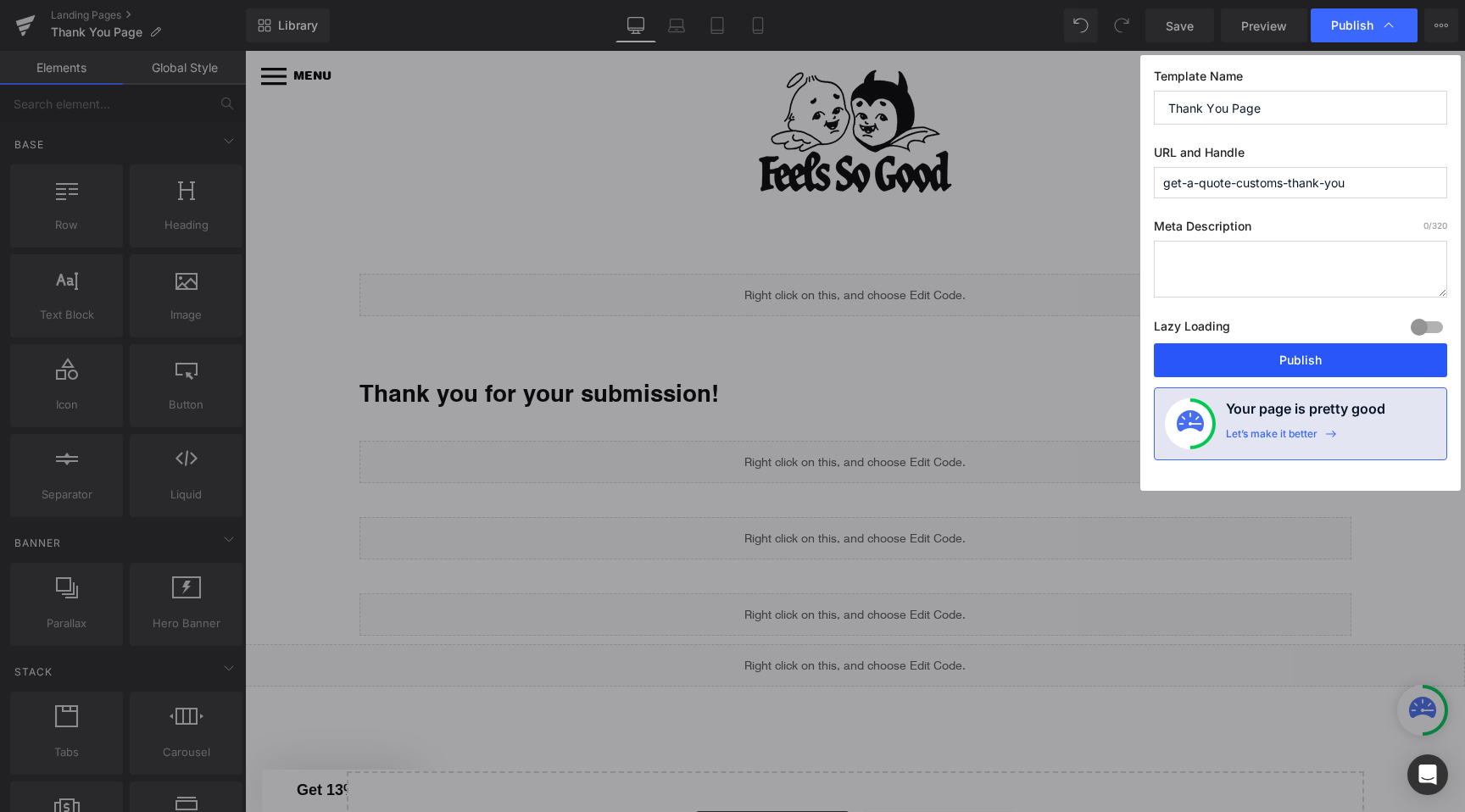
click at [1281, 362] on button "Publish" at bounding box center [1300, 360] width 293 height 34
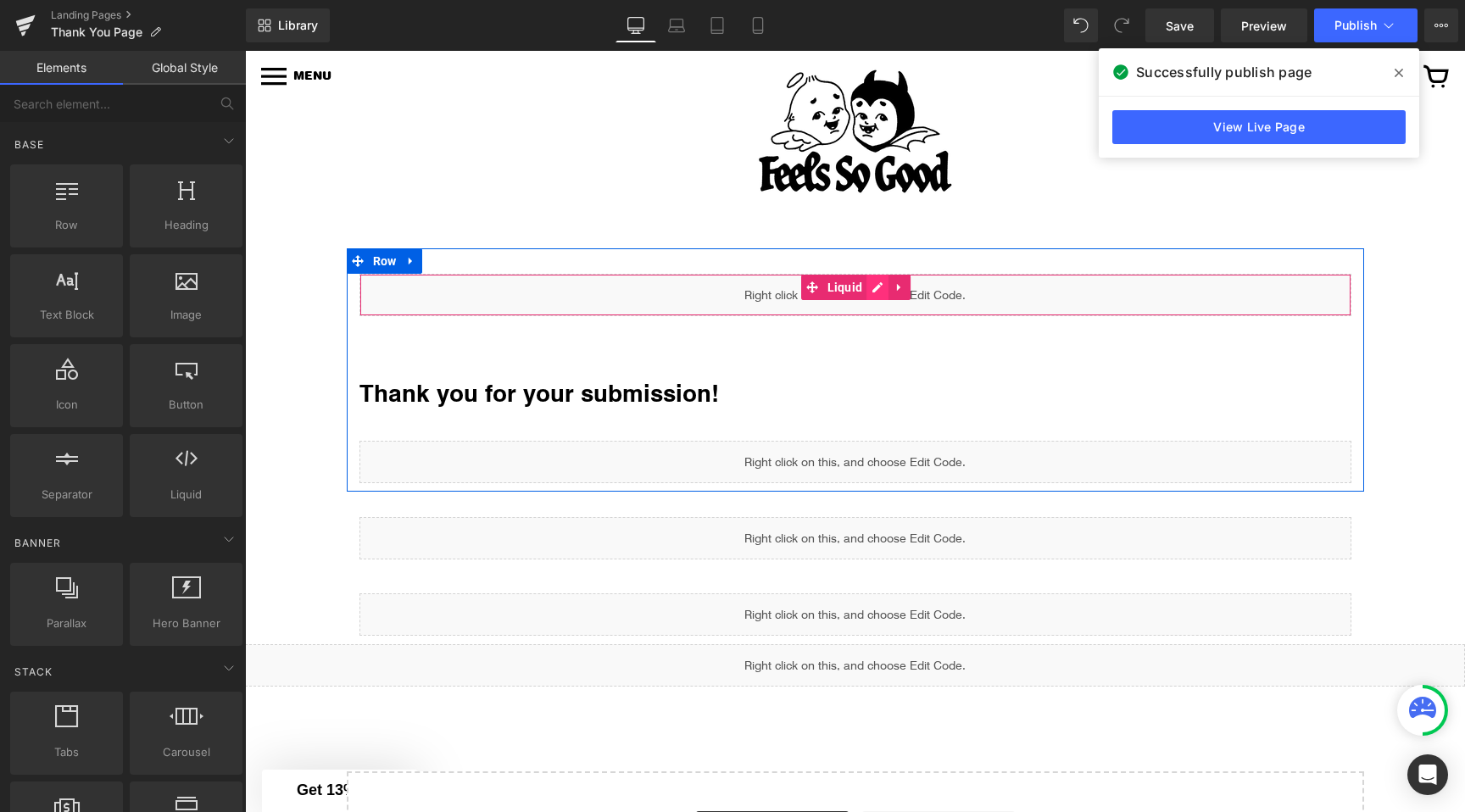
click at [874, 286] on div "Liquid" at bounding box center [855, 295] width 992 height 43
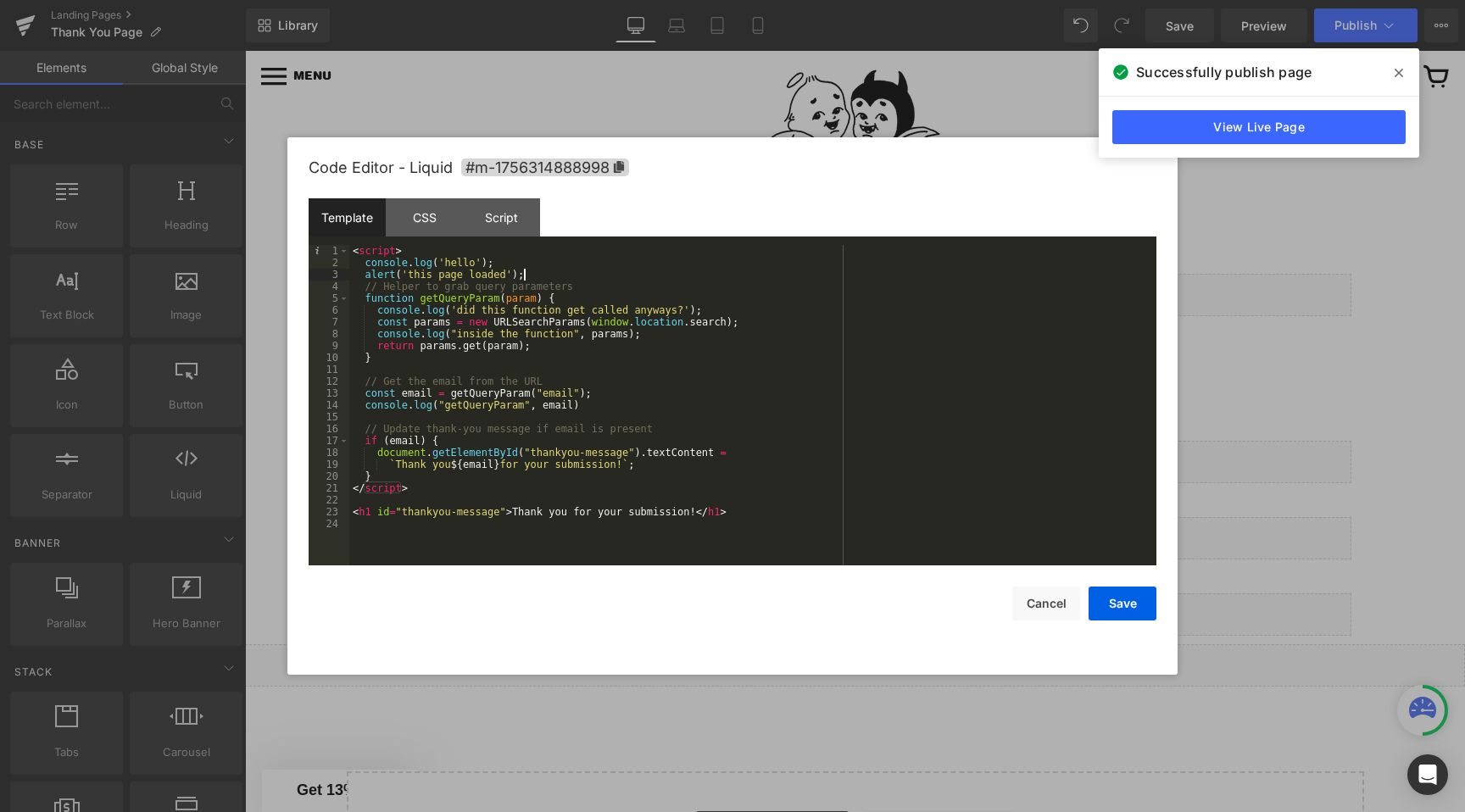
click at [558, 278] on div "< script > console . log ( 'hello' ) ; alert ( 'this page loaded' ) ; // Helper…" at bounding box center [753, 417] width 808 height 344
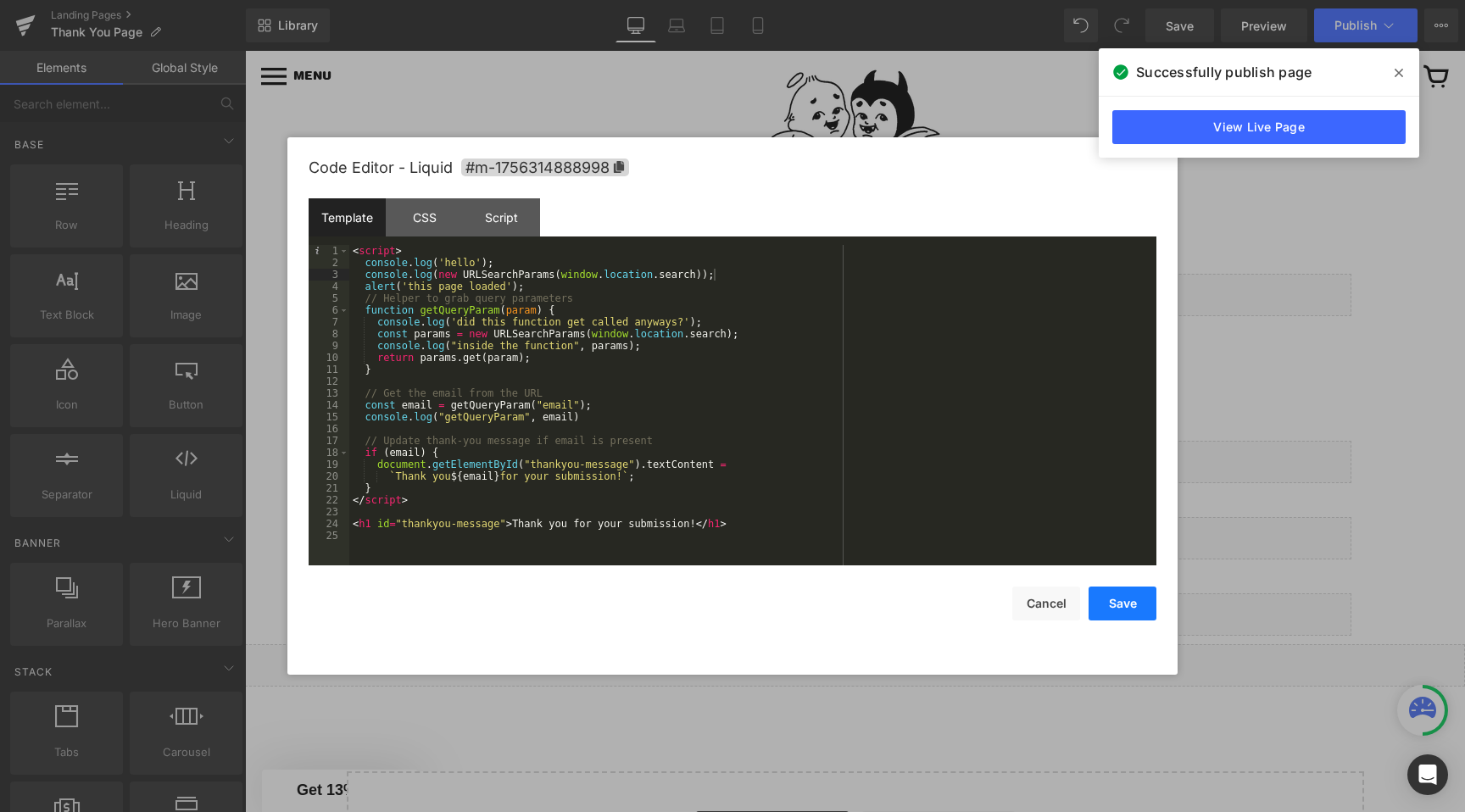
click at [1124, 605] on button "Save" at bounding box center [1123, 603] width 68 height 34
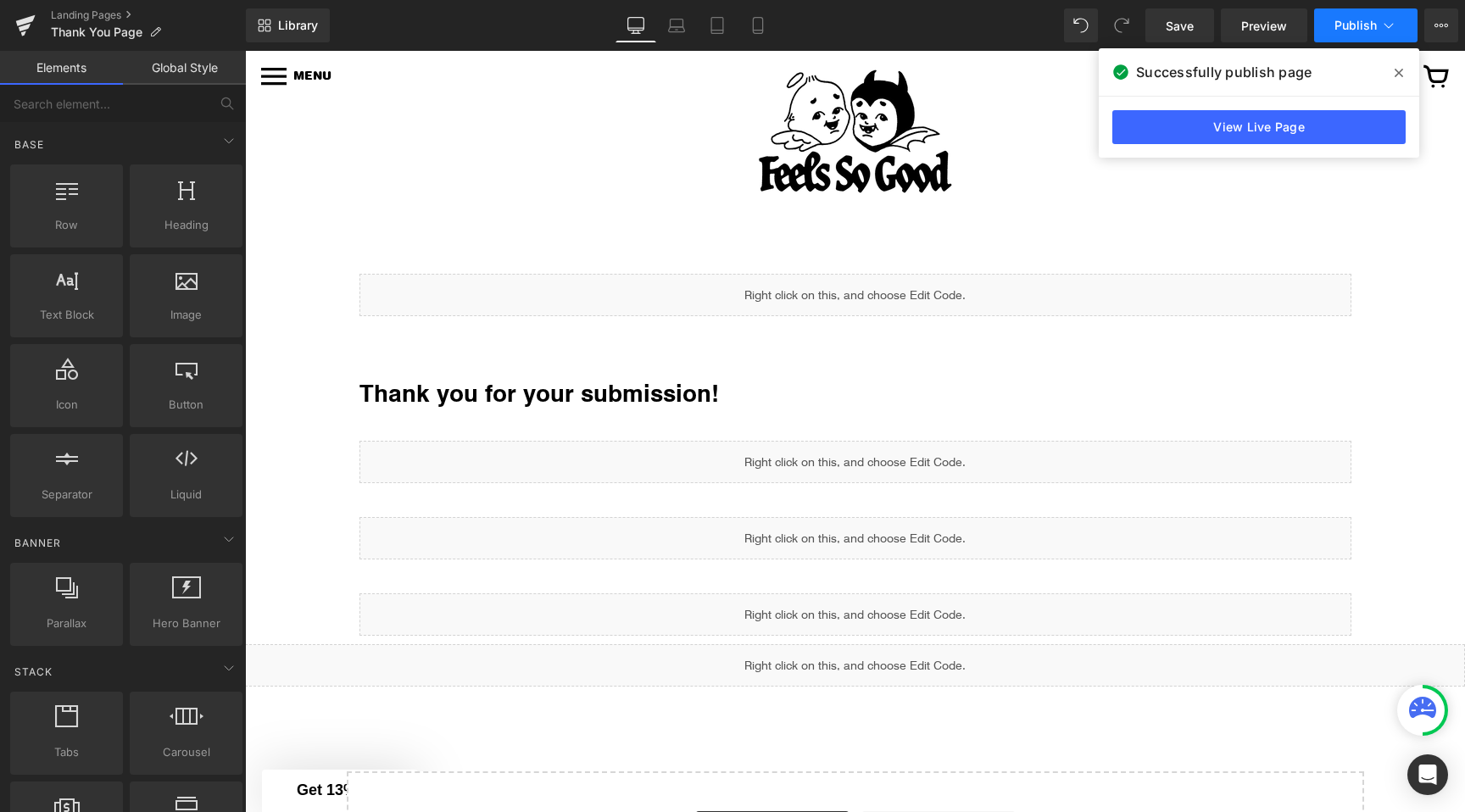
click at [1358, 14] on button "Publish" at bounding box center [1366, 26] width 103 height 34
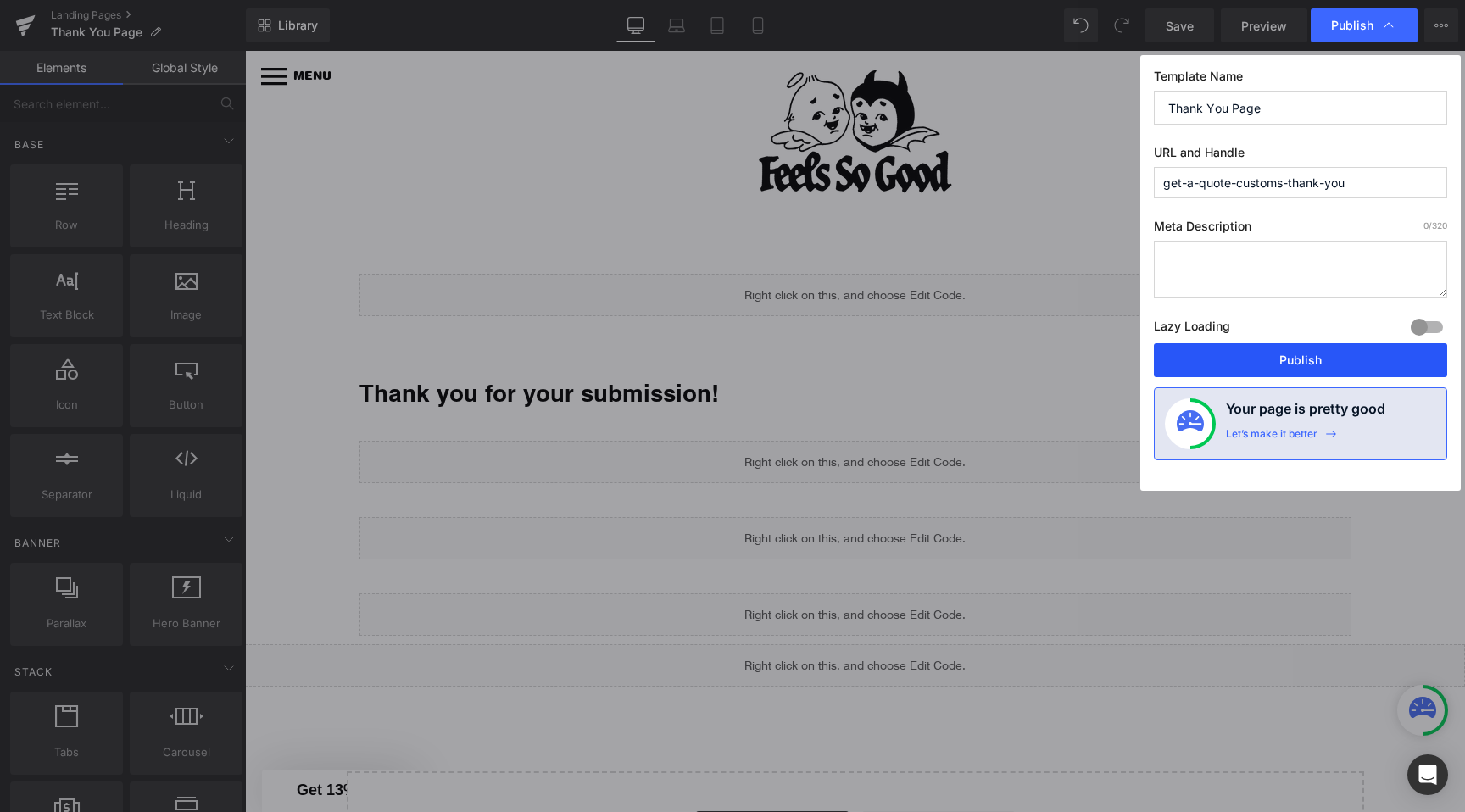
click at [1285, 353] on button "Publish" at bounding box center [1300, 360] width 293 height 34
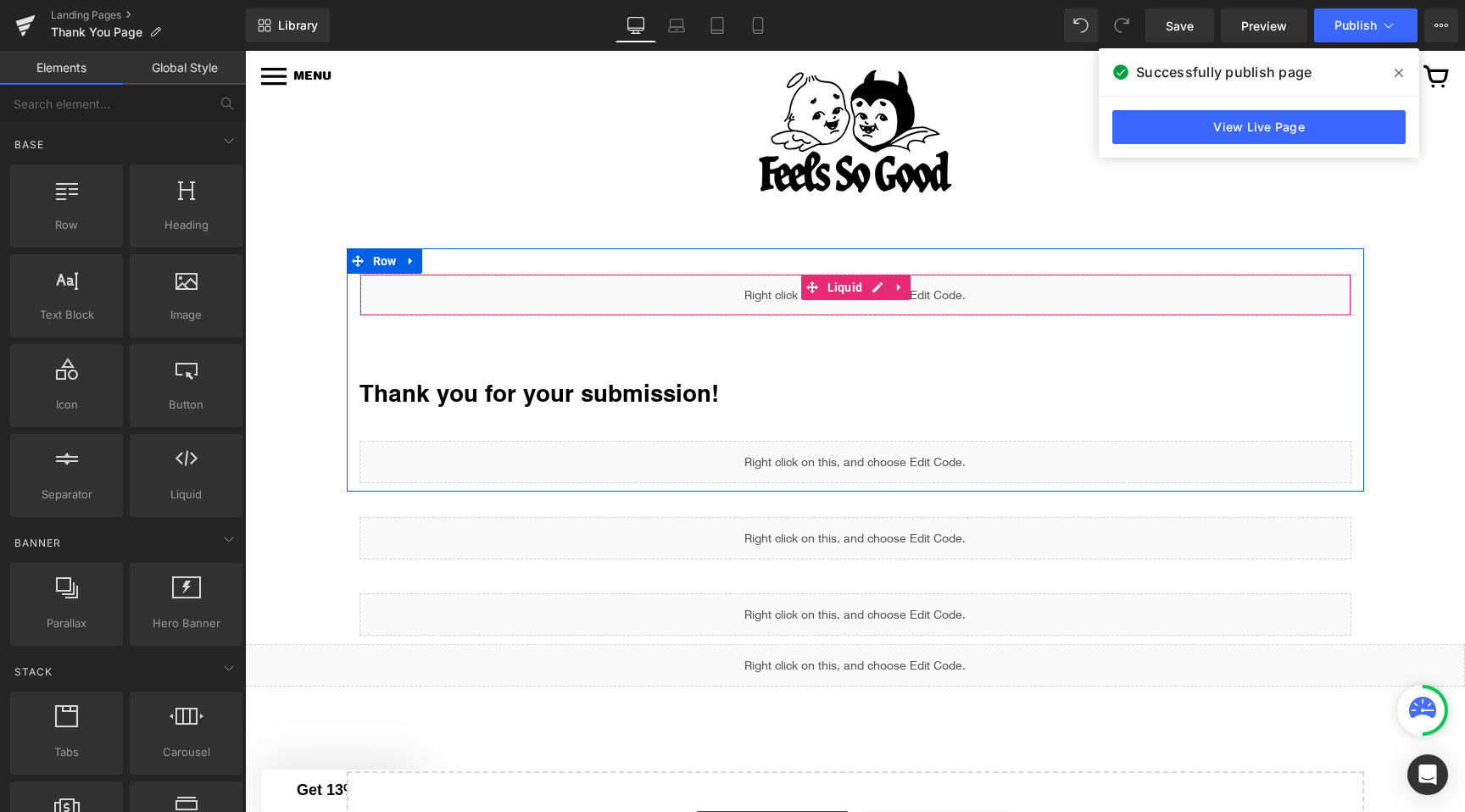
click at [876, 286] on div "Liquid" at bounding box center [855, 295] width 992 height 43
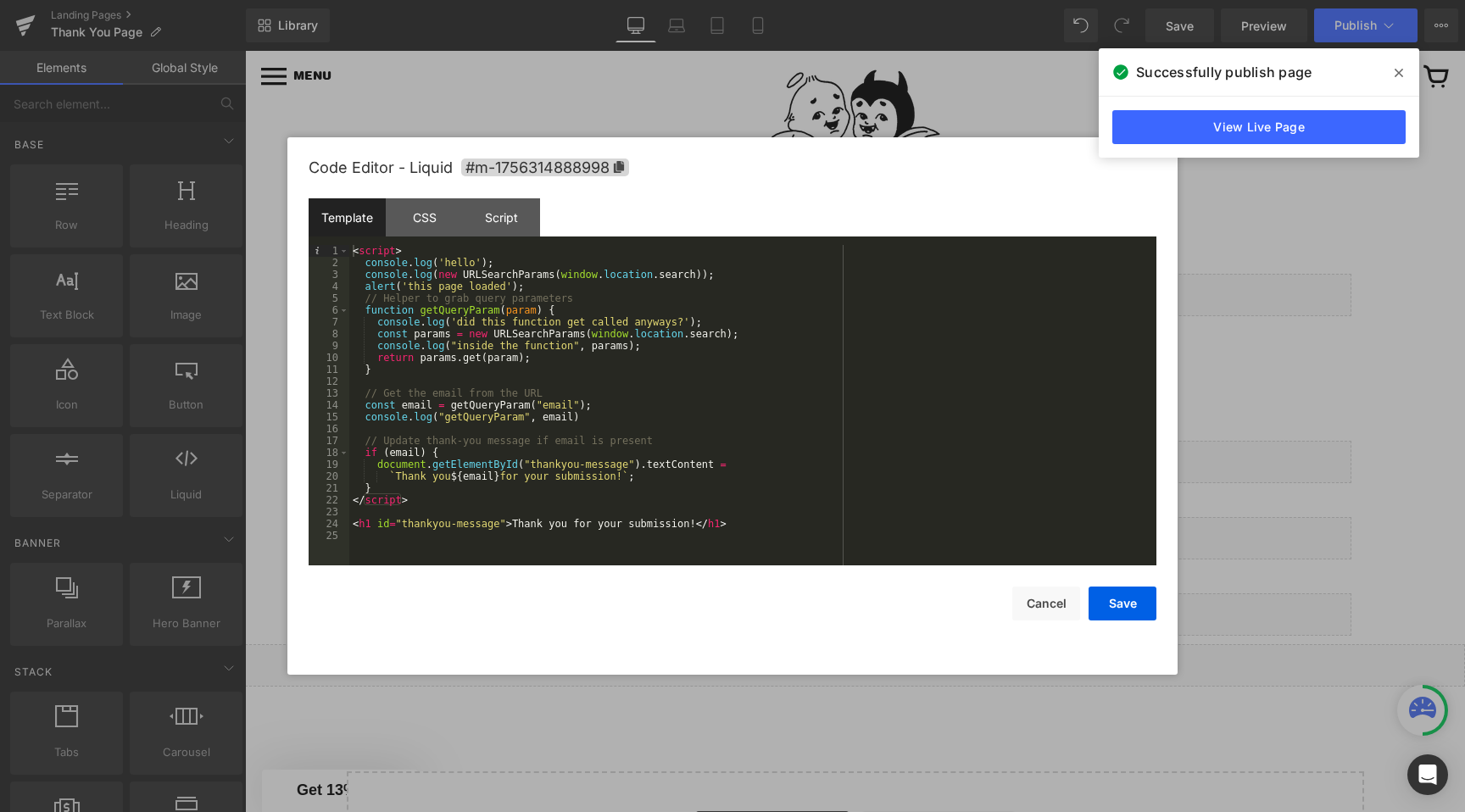
click at [725, 274] on div "< script > console . log ( 'hello' ) ; console . log ( new URLSearchParams ( wi…" at bounding box center [753, 417] width 808 height 344
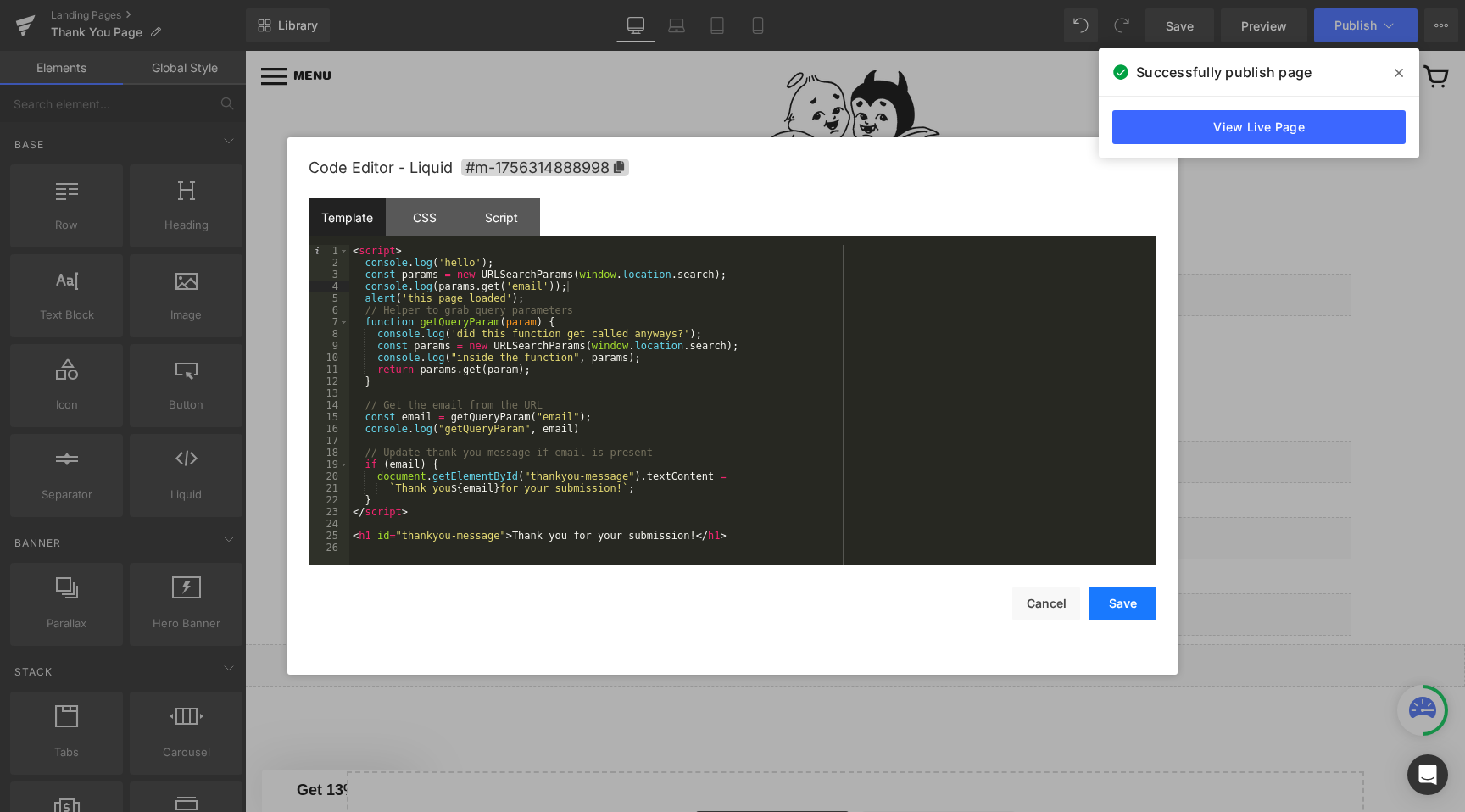
click at [1114, 606] on button "Save" at bounding box center [1123, 603] width 68 height 34
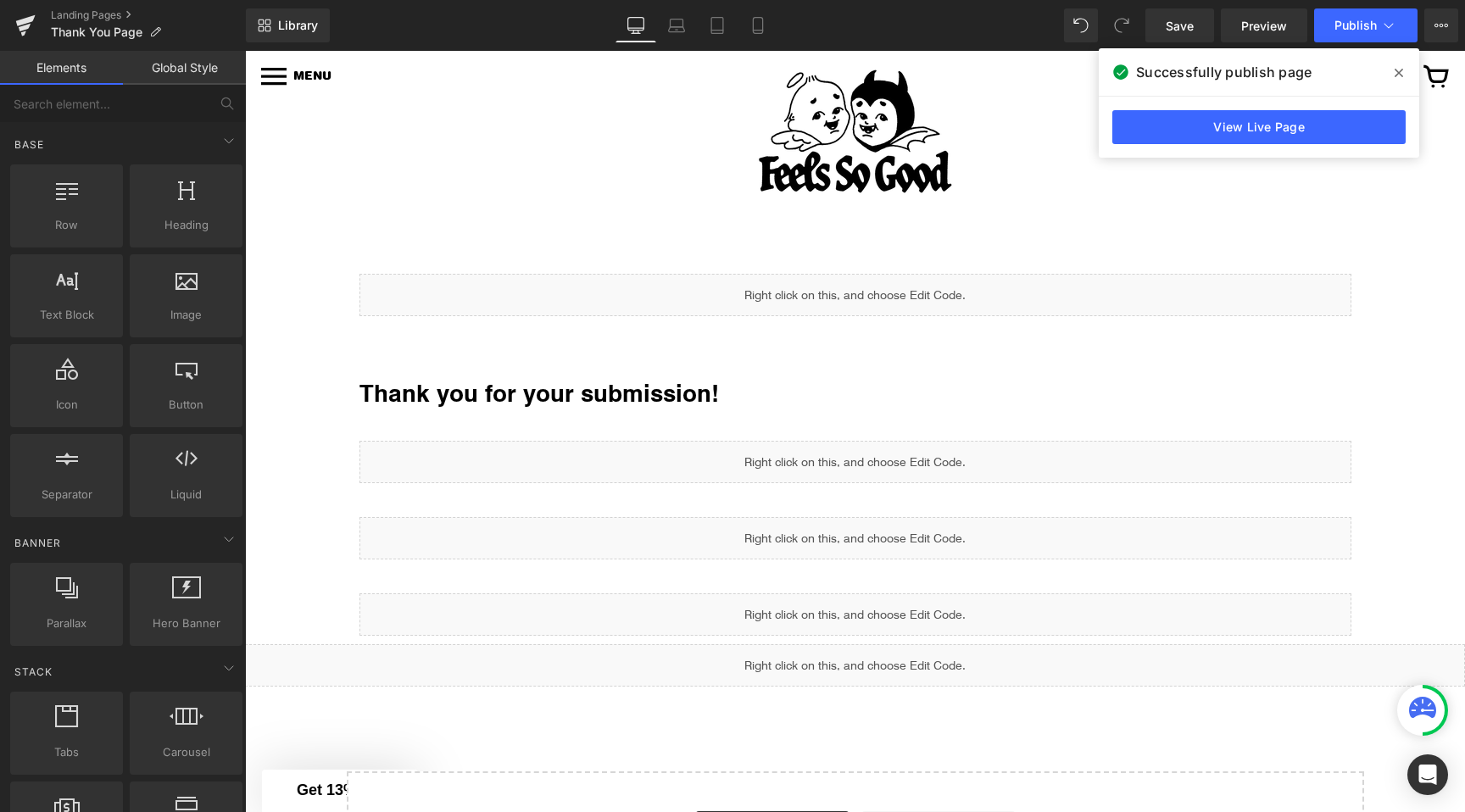
click at [1357, 43] on div "Library Desktop Desktop Laptop Tablet Mobile Save Preview Publish Scheduled Vie…" at bounding box center [855, 26] width 1219 height 51
click at [1360, 22] on span "Publish" at bounding box center [1355, 26] width 43 height 13
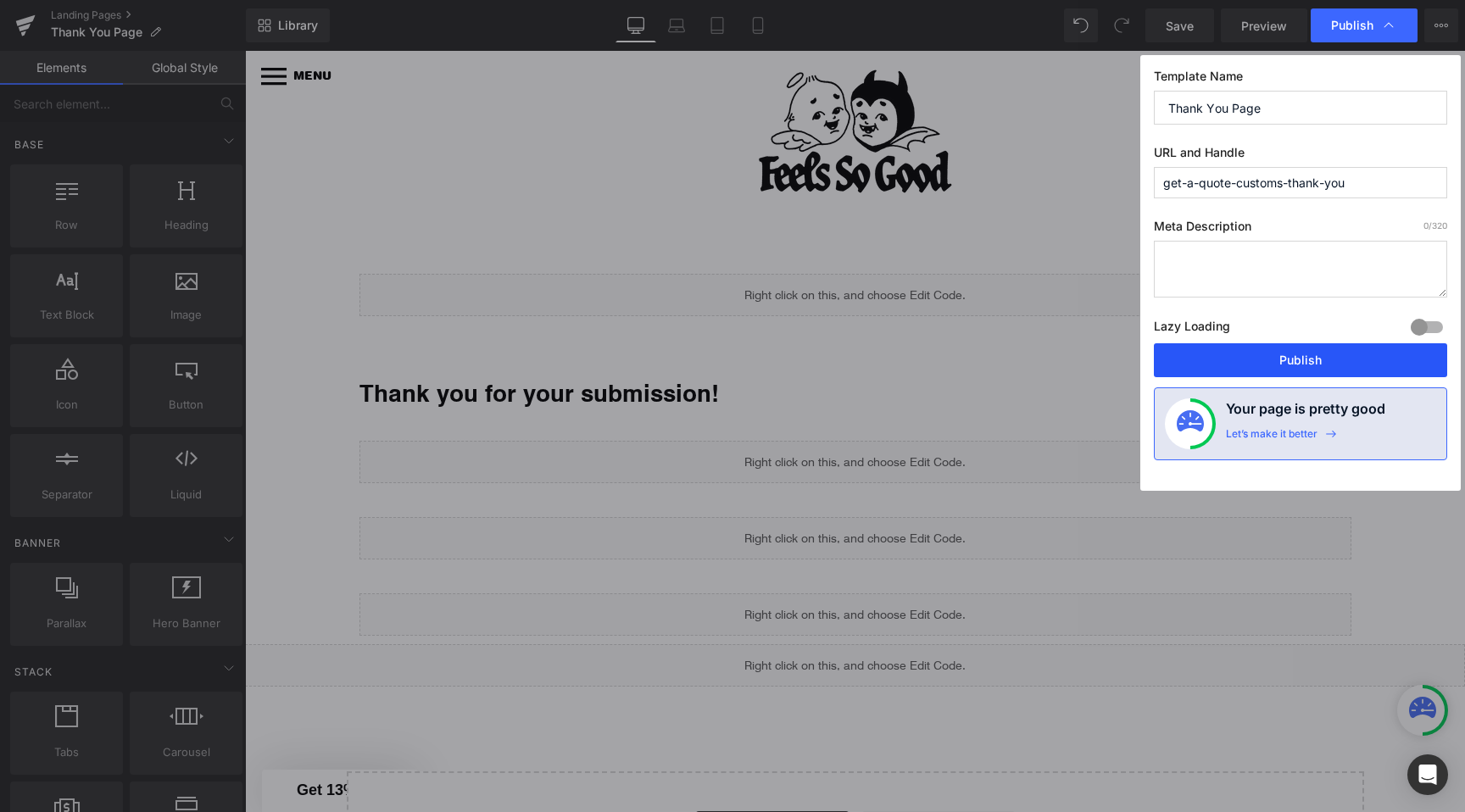
click at [1309, 365] on button "Publish" at bounding box center [1300, 360] width 293 height 34
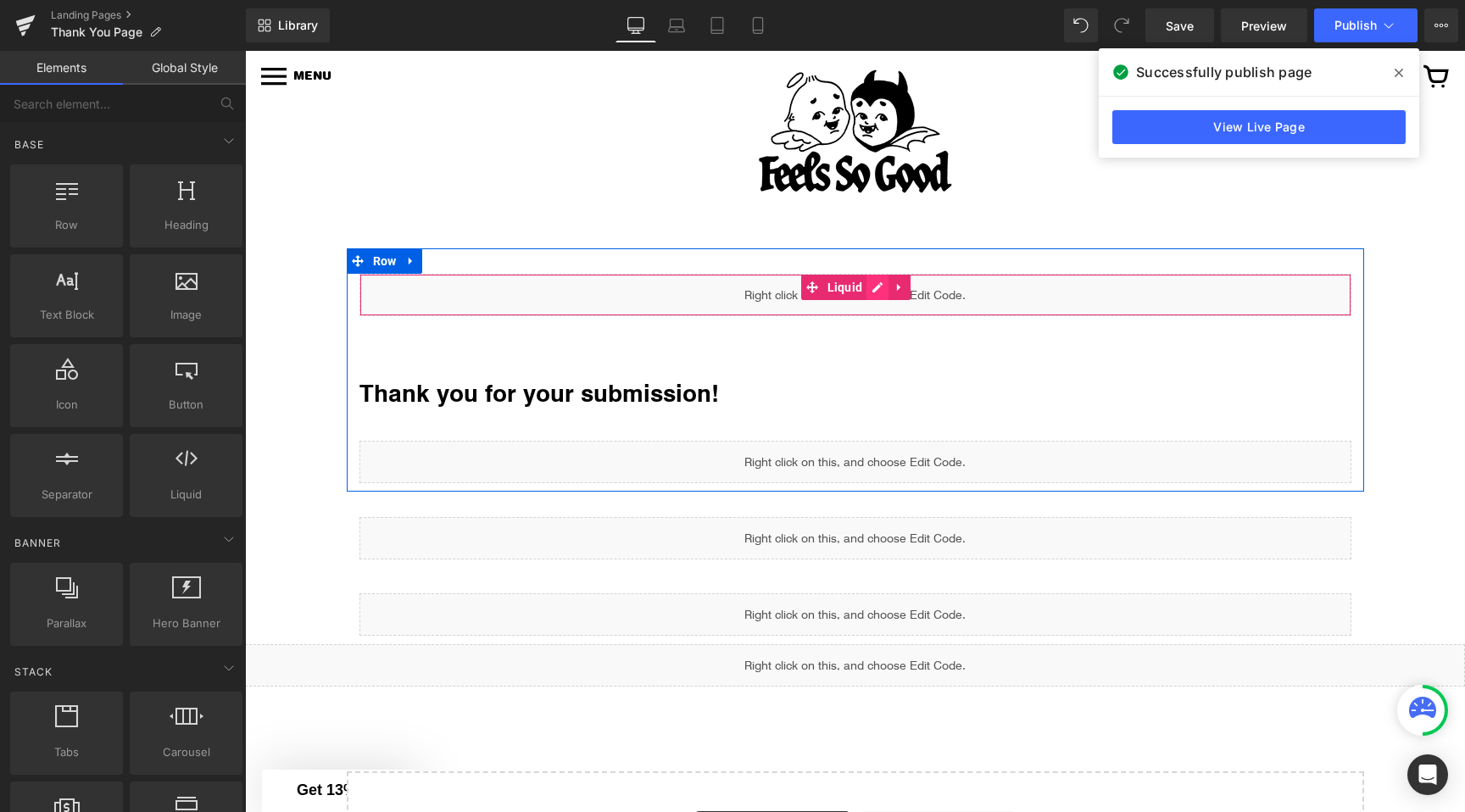
click at [874, 285] on div "Liquid" at bounding box center [855, 295] width 992 height 43
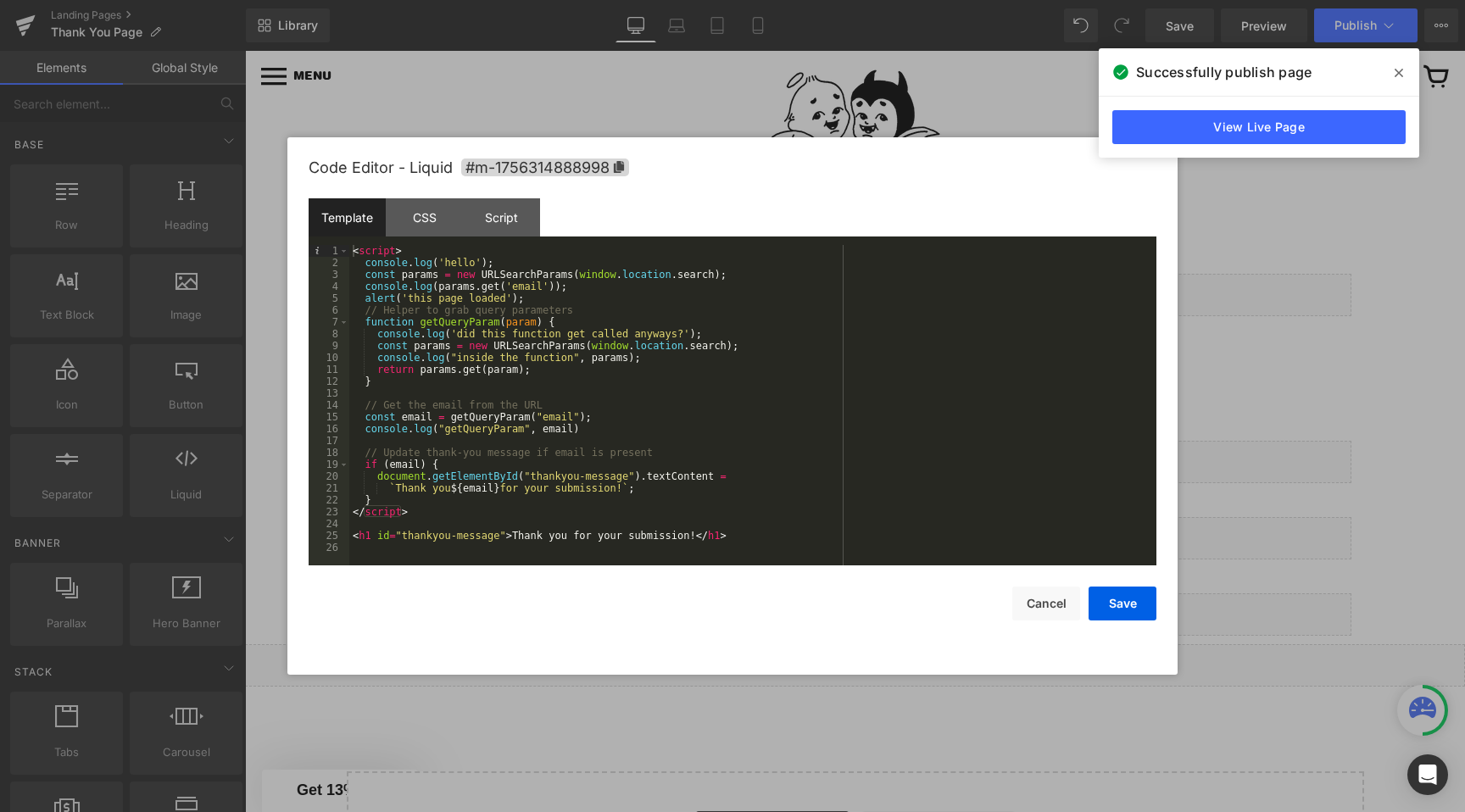
click at [575, 288] on div "< script > console . log ( 'hello' ) ; const params = new URLSearchParams ( win…" at bounding box center [753, 417] width 808 height 344
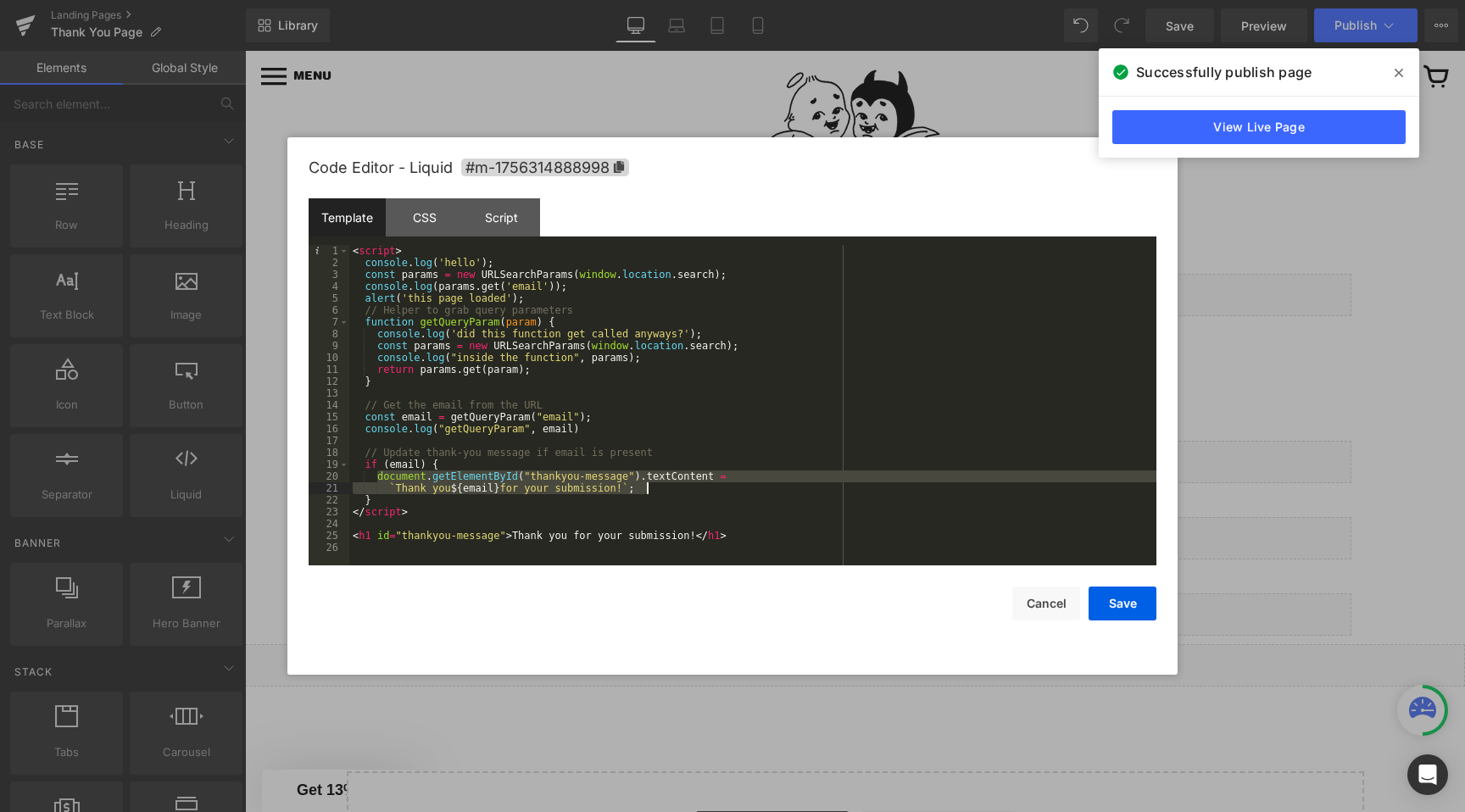
drag, startPoint x: 376, startPoint y: 477, endPoint x: 650, endPoint y: 489, distance: 274.3
click at [650, 489] on div "< script > console . log ( 'hello' ) ; const params = new URLSearchParams ( win…" at bounding box center [753, 417] width 808 height 344
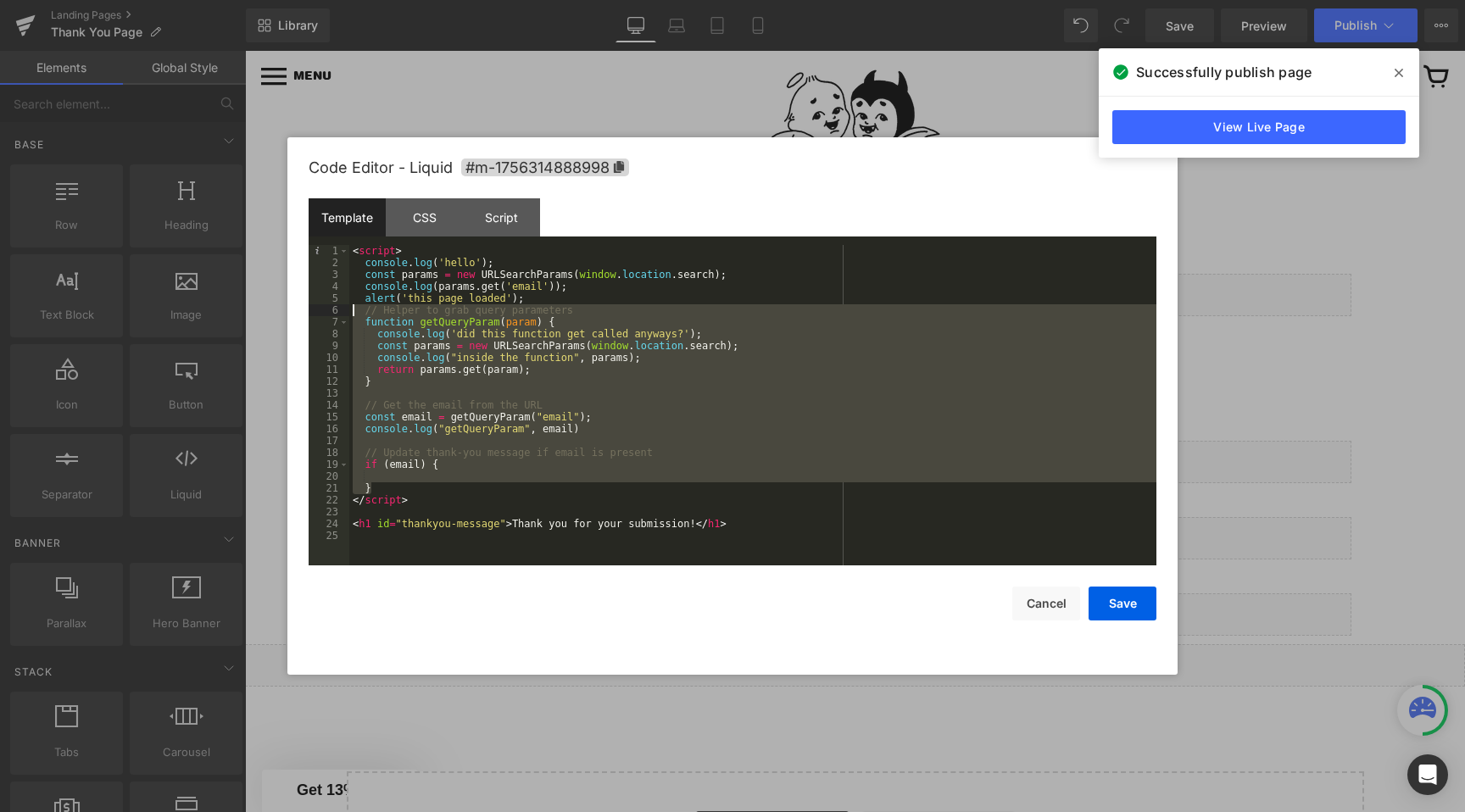
drag, startPoint x: 379, startPoint y: 489, endPoint x: 301, endPoint y: 311, distance: 194.3
click at [301, 311] on div "Code Editor - Liquid #m-1756314888998 Template CSS Script Data 1 2 3 4 5 6 7 8 …" at bounding box center [732, 406] width 890 height 537
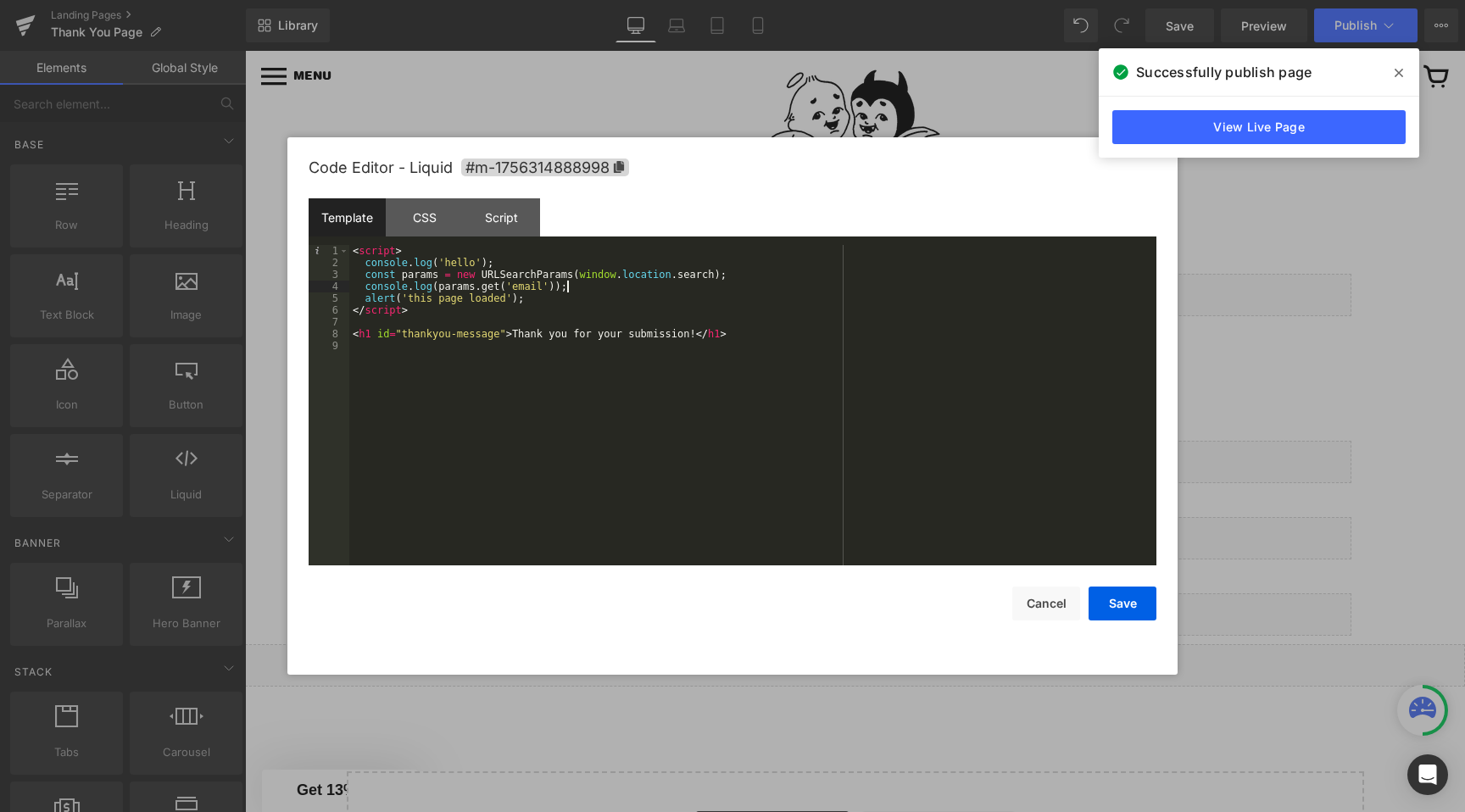
click at [586, 286] on div "< script > console . log ( 'hello' ) ; const params = new URLSearchParams ( win…" at bounding box center [753, 417] width 808 height 344
paste textarea
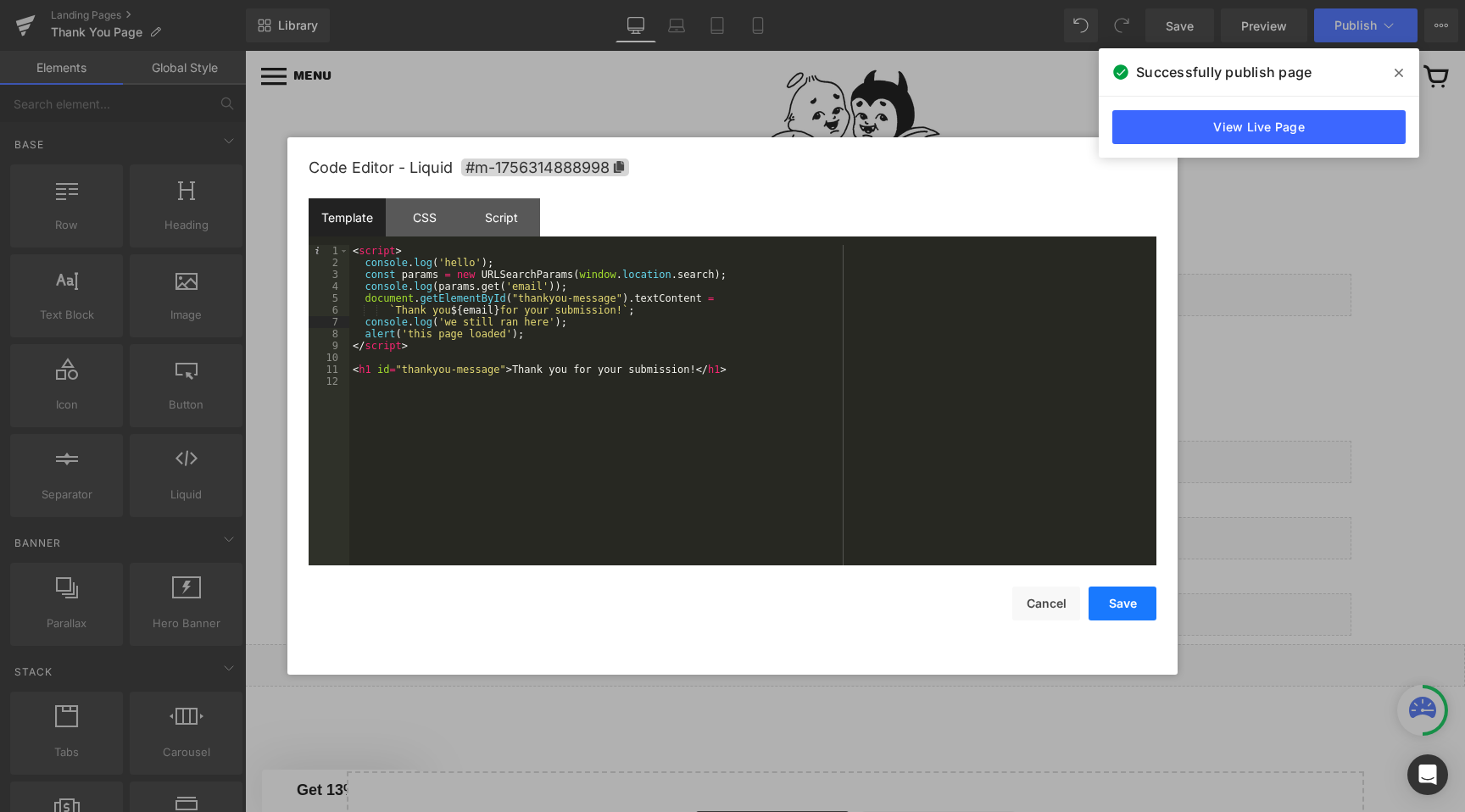
click at [1120, 601] on button "Save" at bounding box center [1123, 603] width 68 height 34
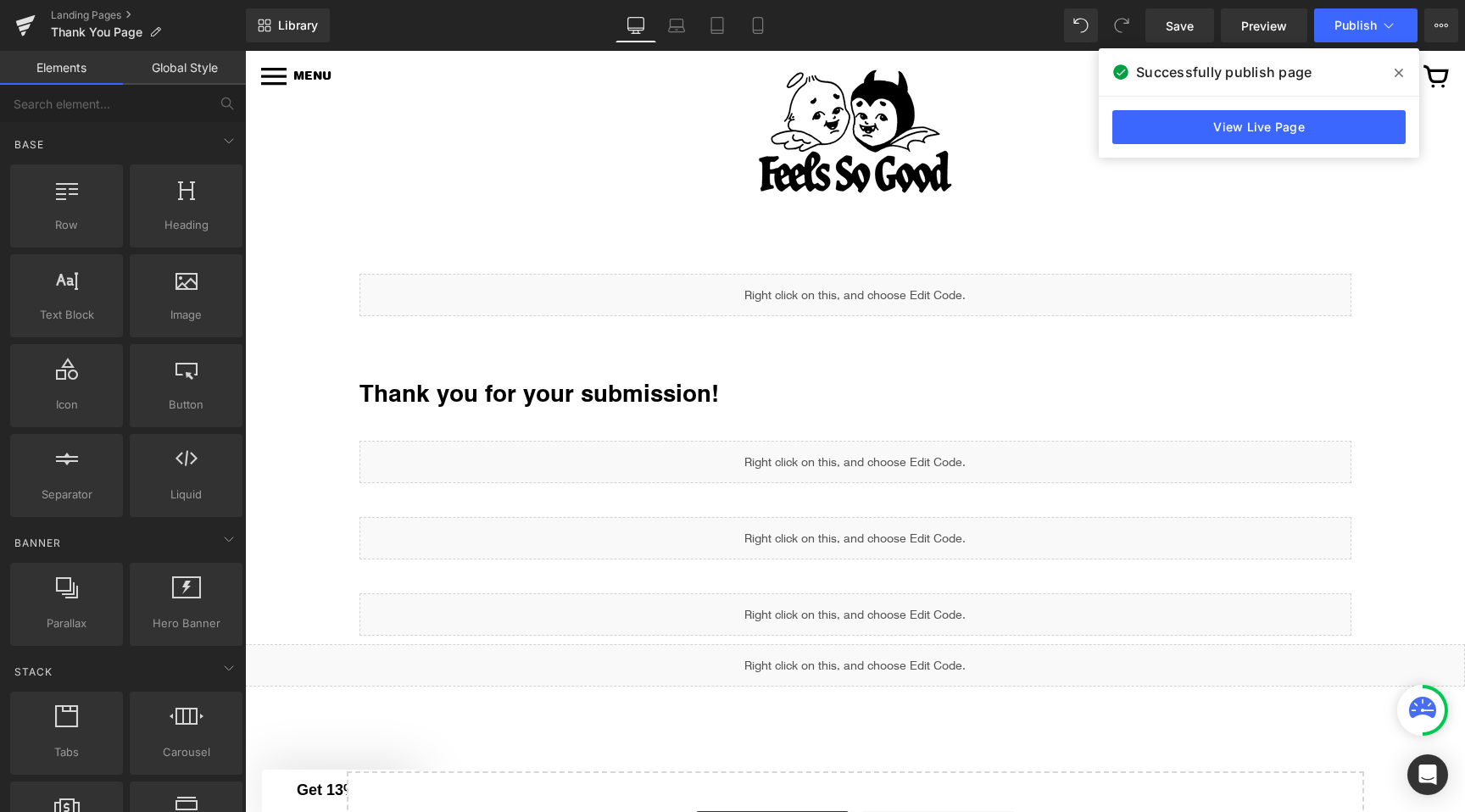
click at [1368, 53] on div "Successfully publish page" at bounding box center [1259, 72] width 321 height 47
click at [1368, 36] on button "Publish" at bounding box center [1366, 26] width 103 height 34
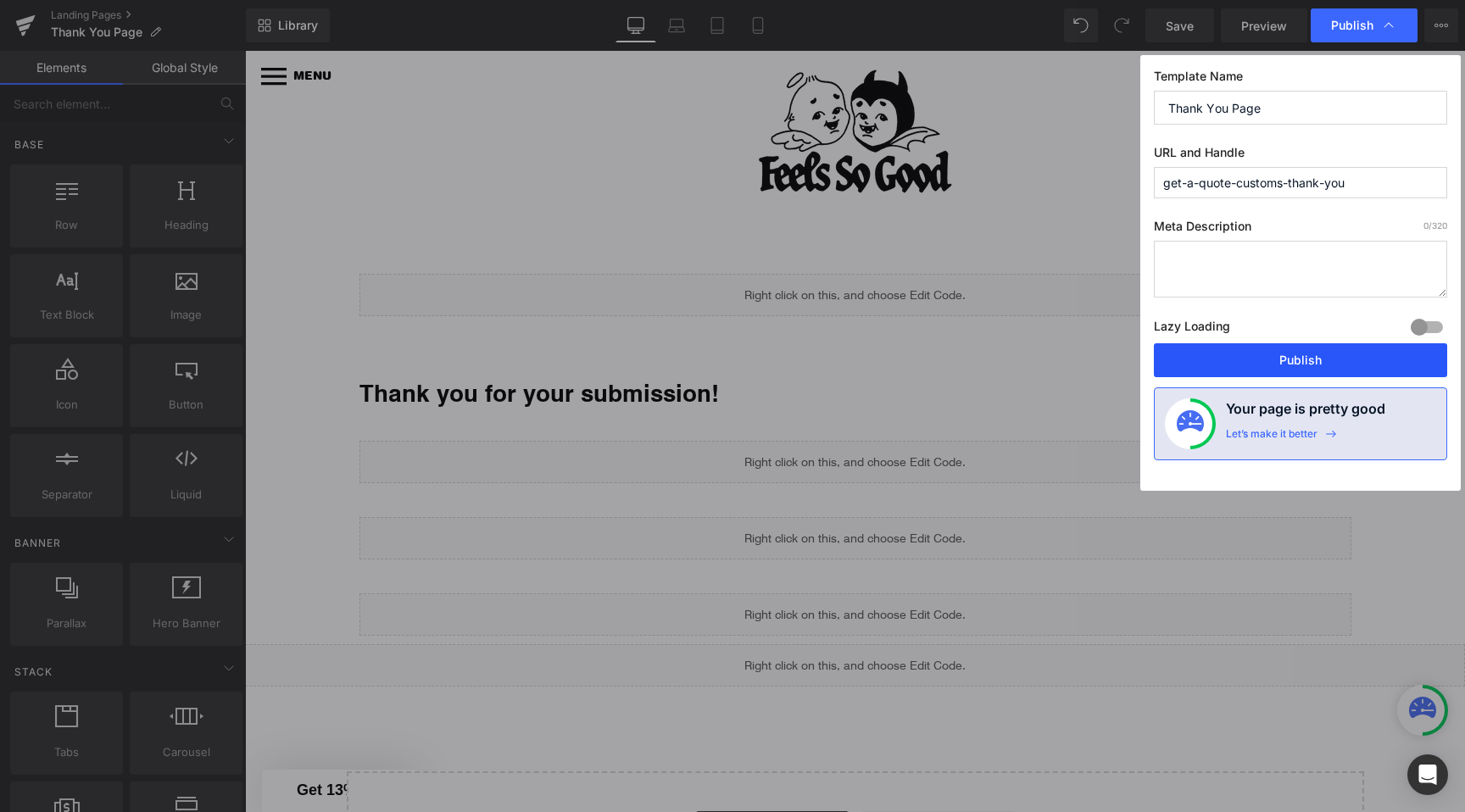
click at [1306, 365] on button "Publish" at bounding box center [1300, 360] width 293 height 34
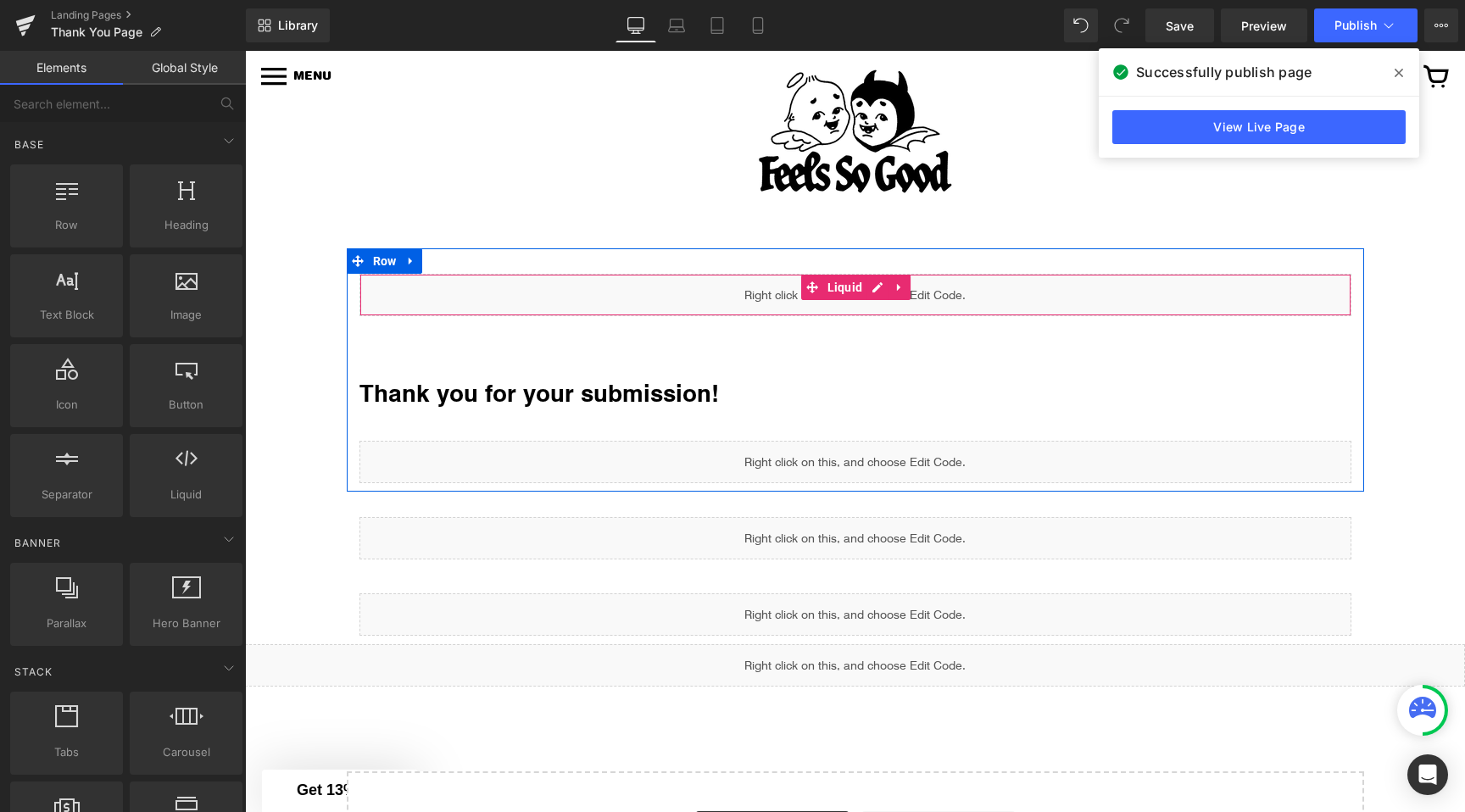
click at [878, 287] on div "Liquid" at bounding box center [855, 295] width 992 height 43
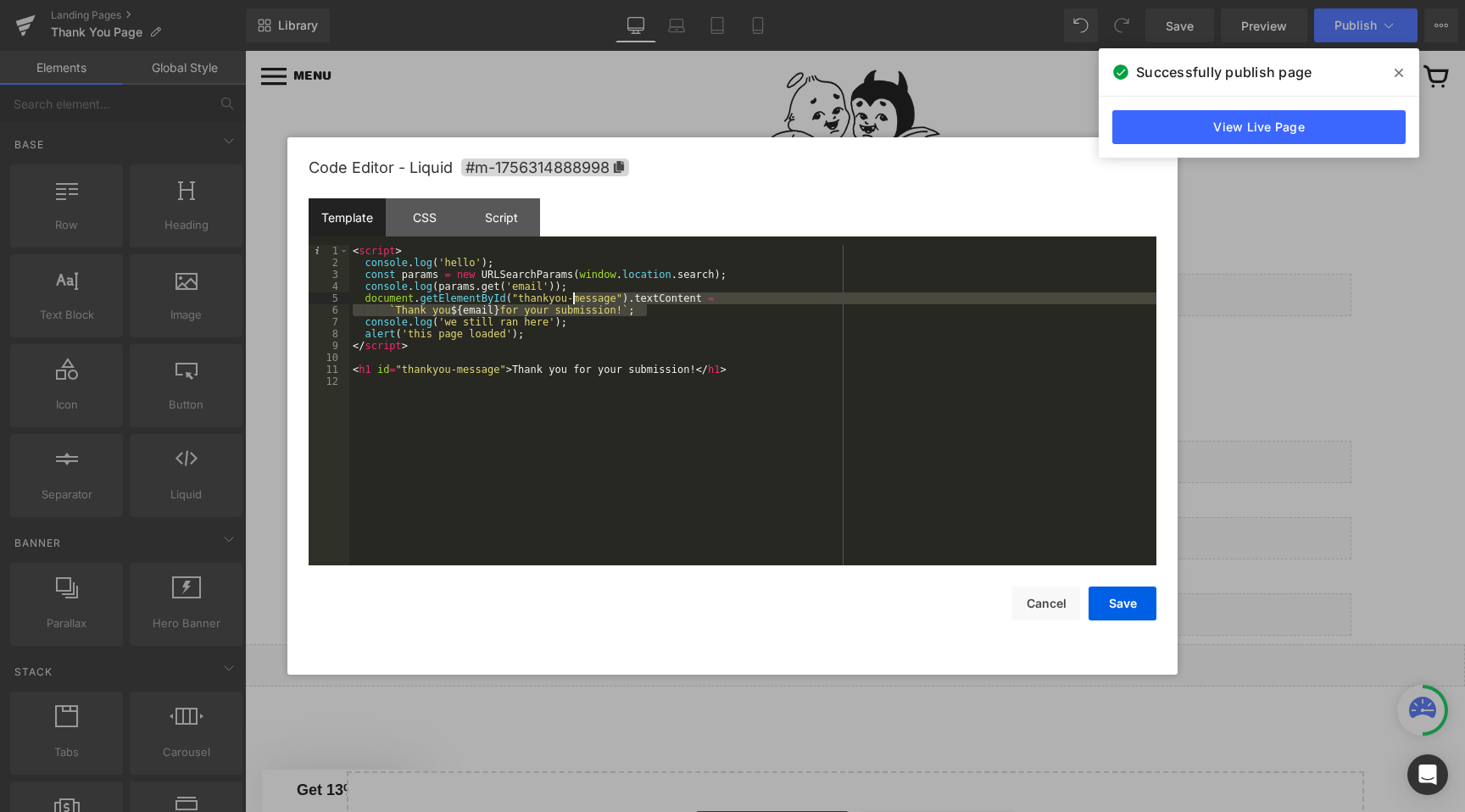
drag, startPoint x: 657, startPoint y: 313, endPoint x: 576, endPoint y: 295, distance: 83.0
click at [576, 295] on div "< script > console . log ( 'hello' ) ; const params = new URLSearchParams ( win…" at bounding box center [753, 417] width 808 height 344
click at [1116, 610] on button "Save" at bounding box center [1123, 603] width 68 height 34
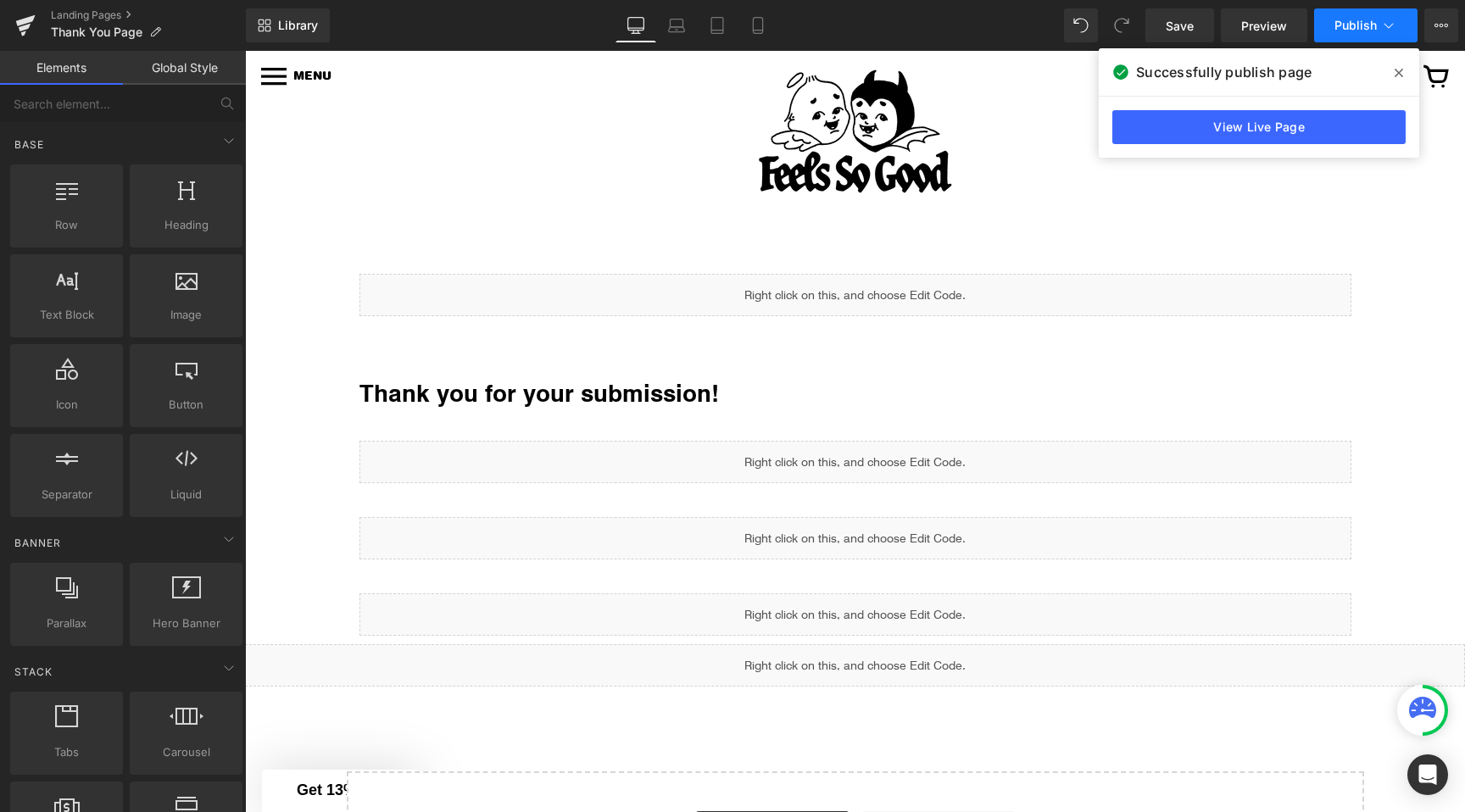
click at [1369, 27] on span "Publish" at bounding box center [1355, 26] width 43 height 13
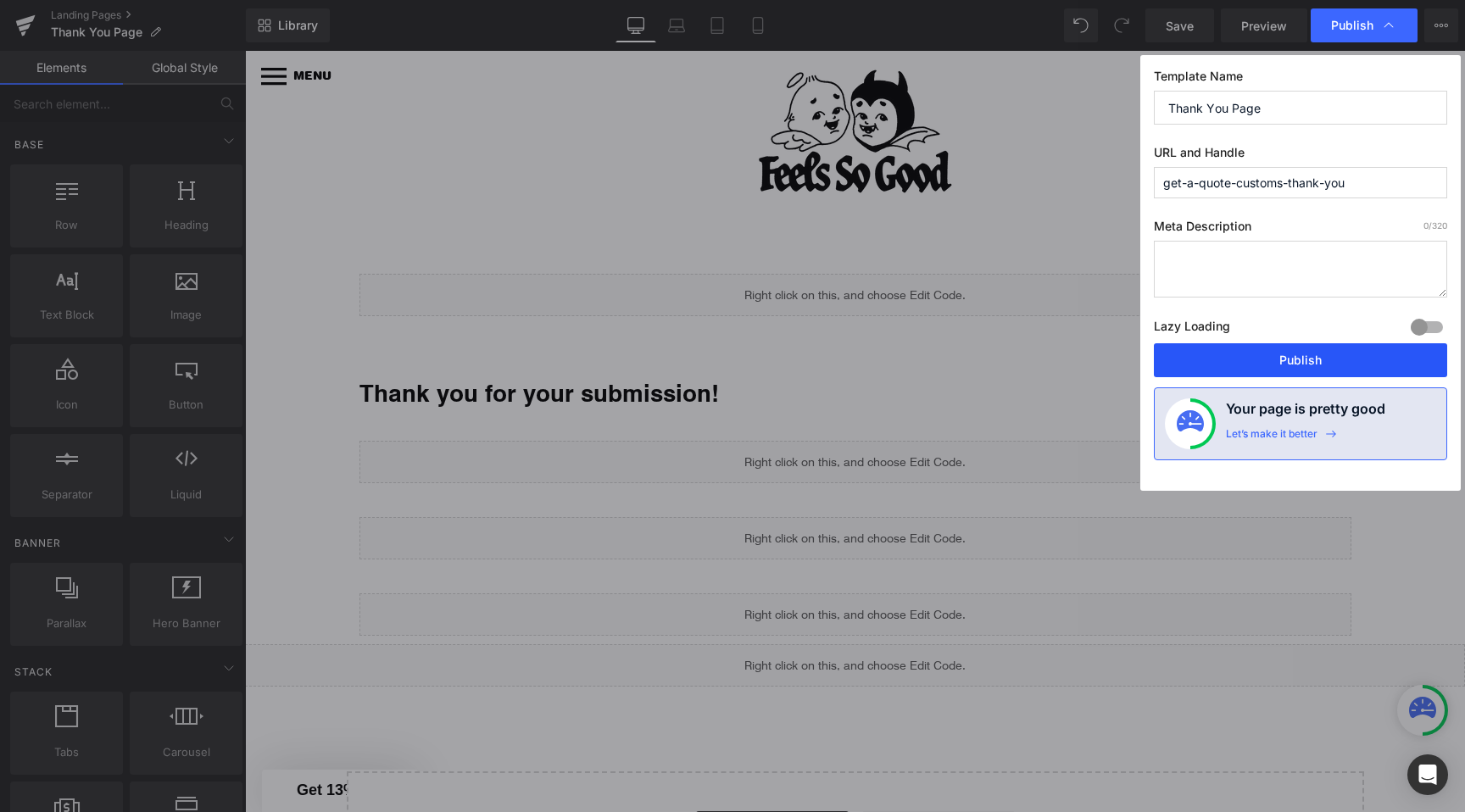
click at [1296, 358] on button "Publish" at bounding box center [1300, 360] width 293 height 34
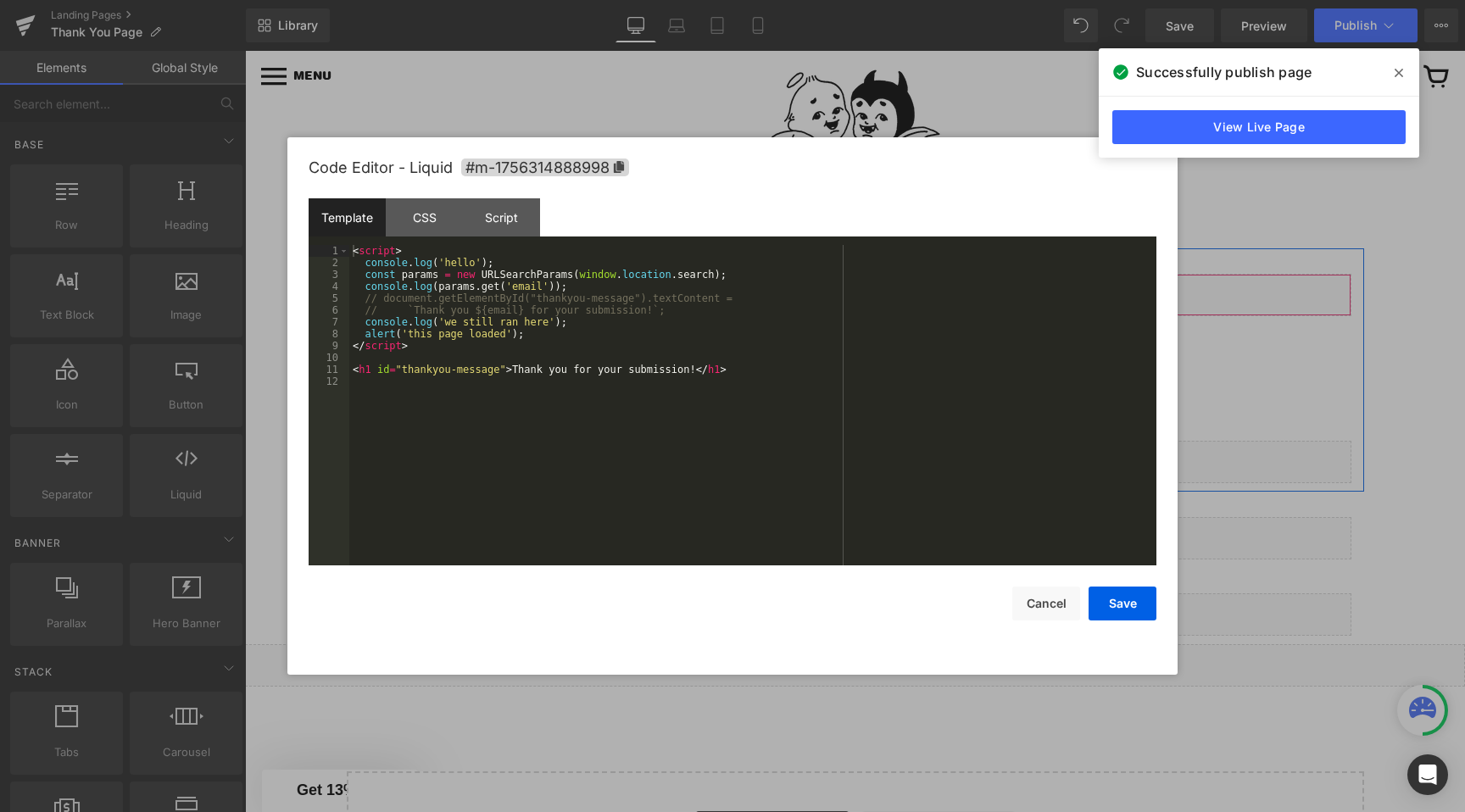
click at [869, 290] on div "Liquid" at bounding box center [855, 295] width 992 height 43
click at [568, 325] on div "< script > console . log ( 'hello' ) ; const params = new URLSearchParams ( win…" at bounding box center [753, 417] width 808 height 344
click at [1109, 601] on button "Save" at bounding box center [1123, 603] width 68 height 34
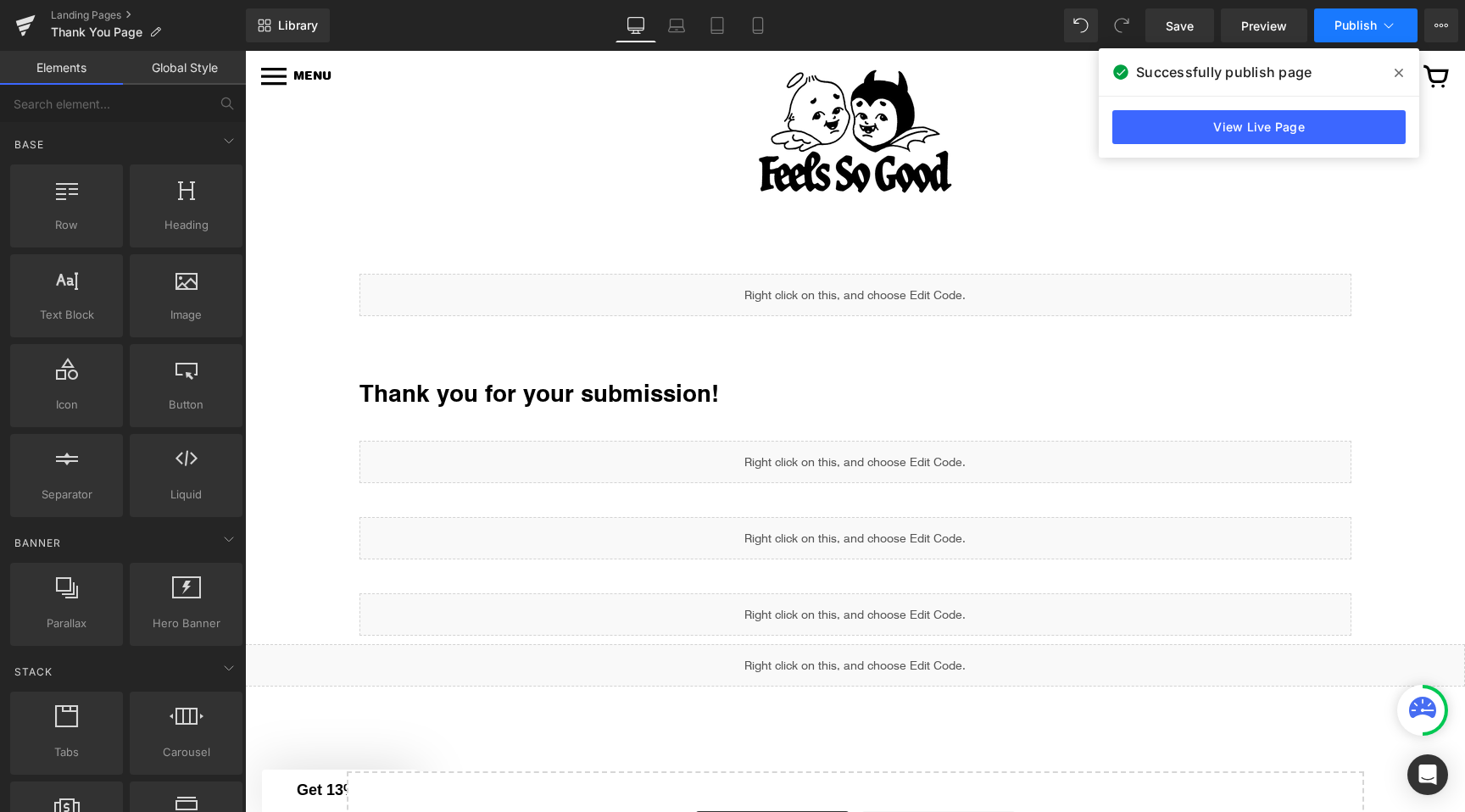
click at [1373, 36] on button "Publish" at bounding box center [1366, 26] width 103 height 34
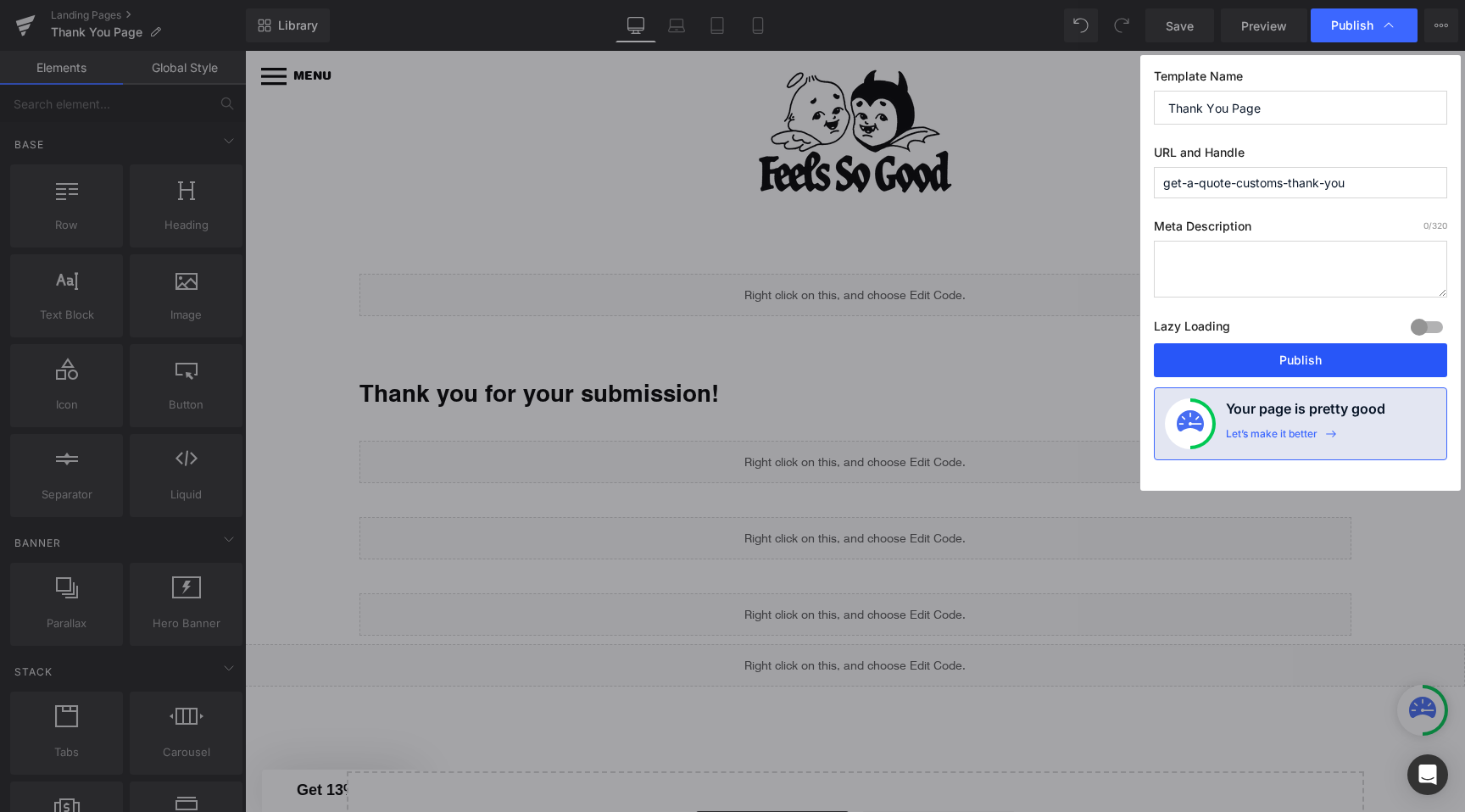
click at [1294, 357] on button "Publish" at bounding box center [1300, 360] width 293 height 34
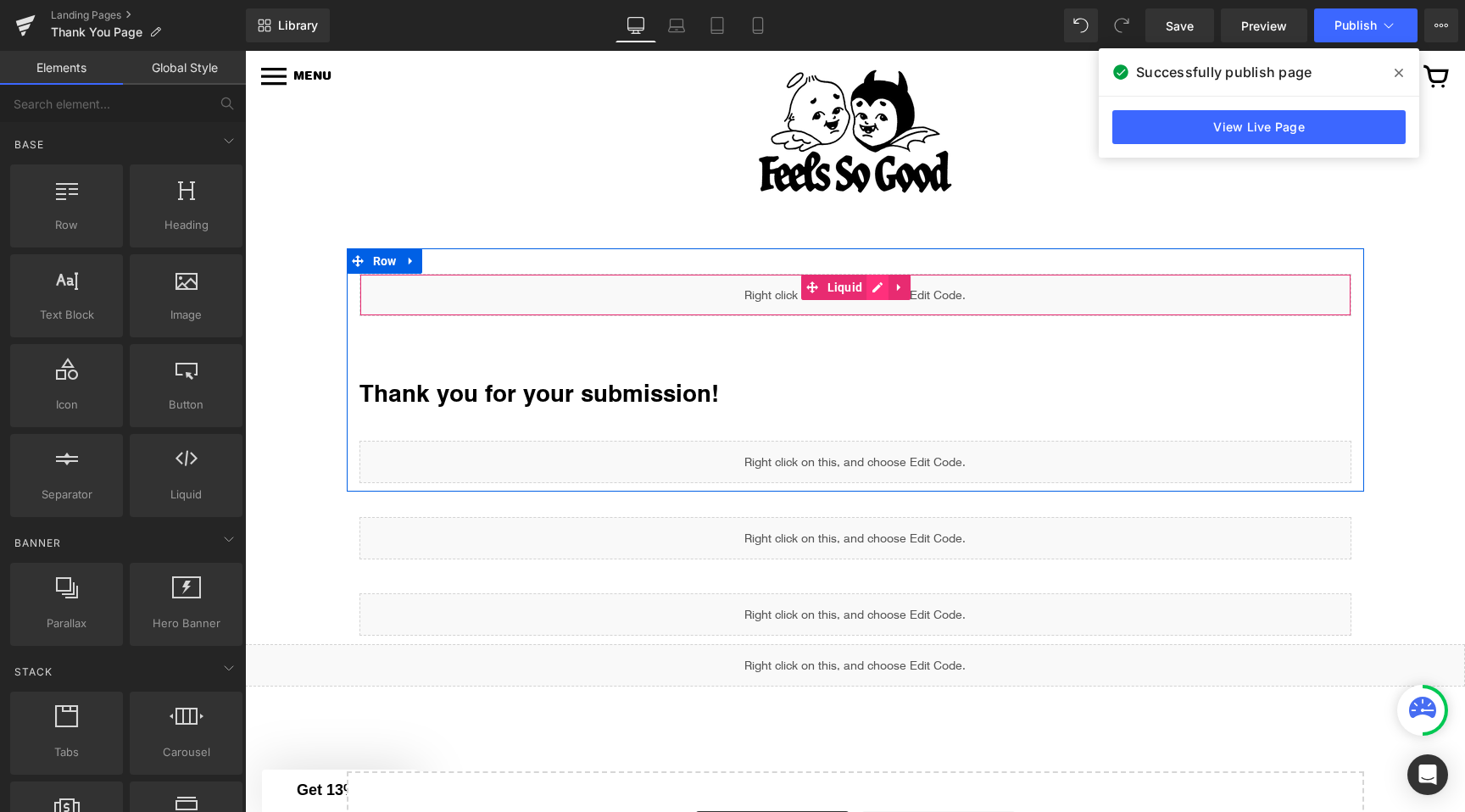
click at [886, 283] on div "Liquid" at bounding box center [855, 295] width 992 height 43
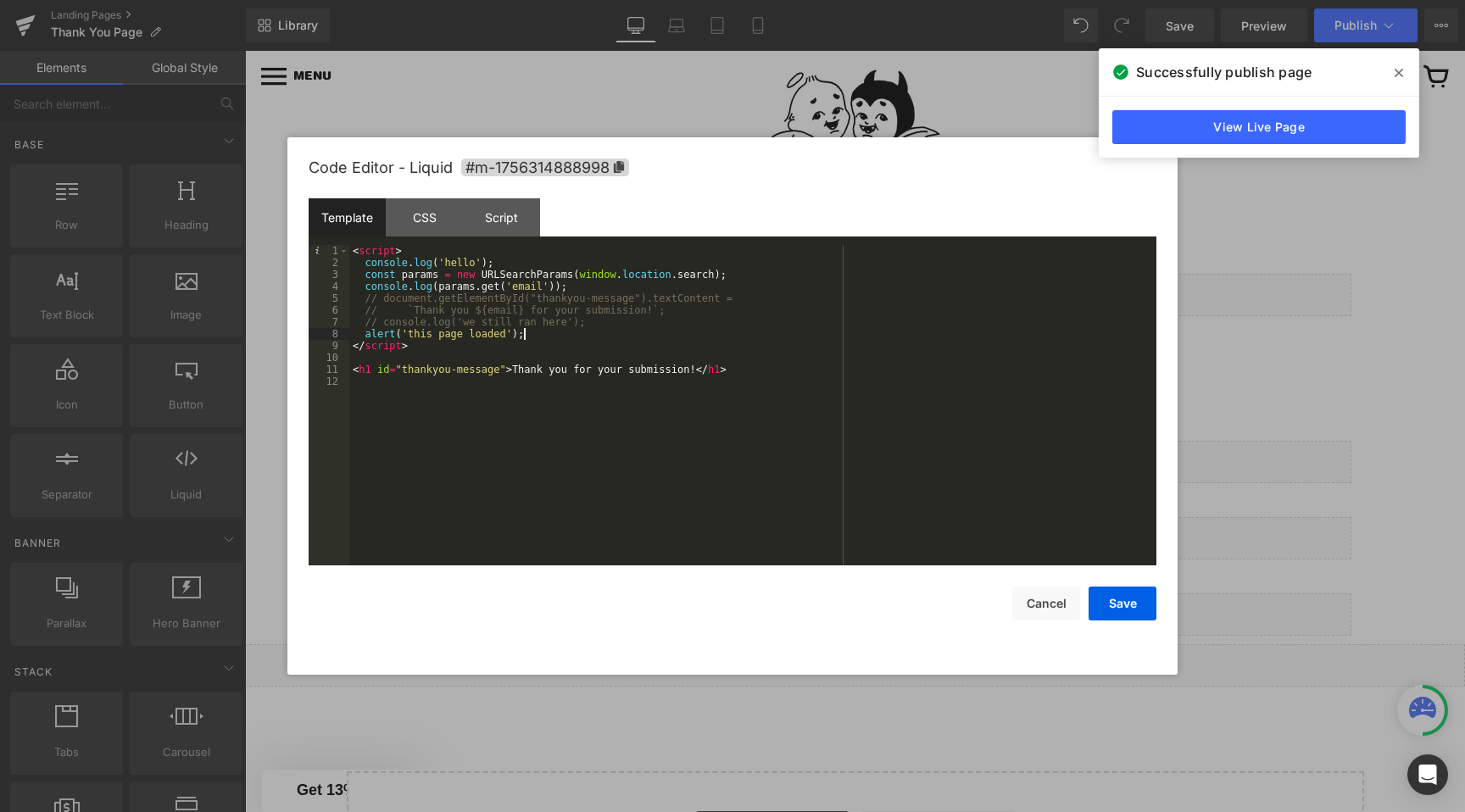
click at [542, 334] on div "< script > console . log ( 'hello' ) ; const params = new URLSearchParams ( win…" at bounding box center [753, 417] width 808 height 344
click at [607, 327] on div "< script > console . log ( 'hello' ) ; const params = new URLSearchParams ( win…" at bounding box center [753, 417] width 808 height 344
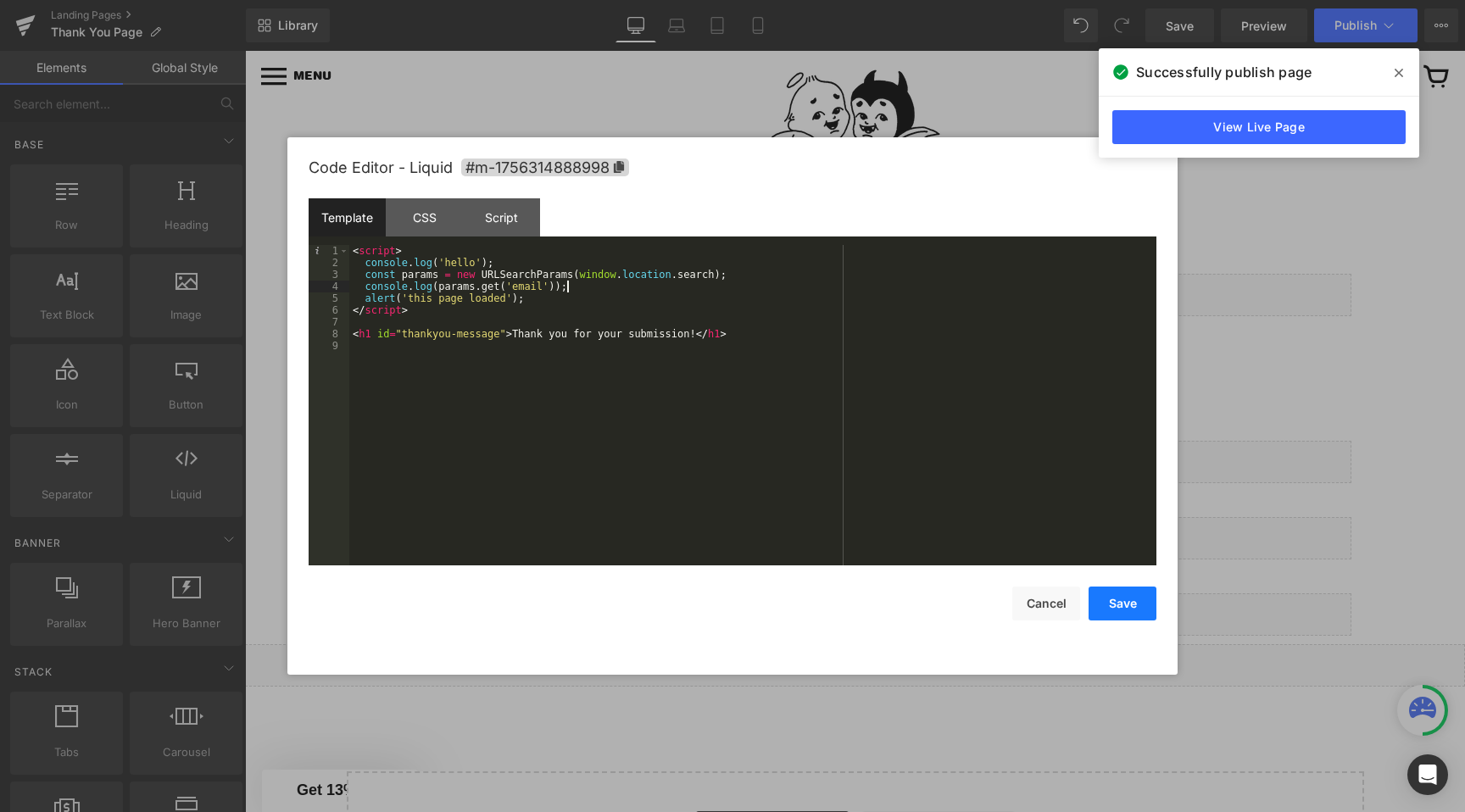
click at [1125, 598] on button "Save" at bounding box center [1123, 603] width 68 height 34
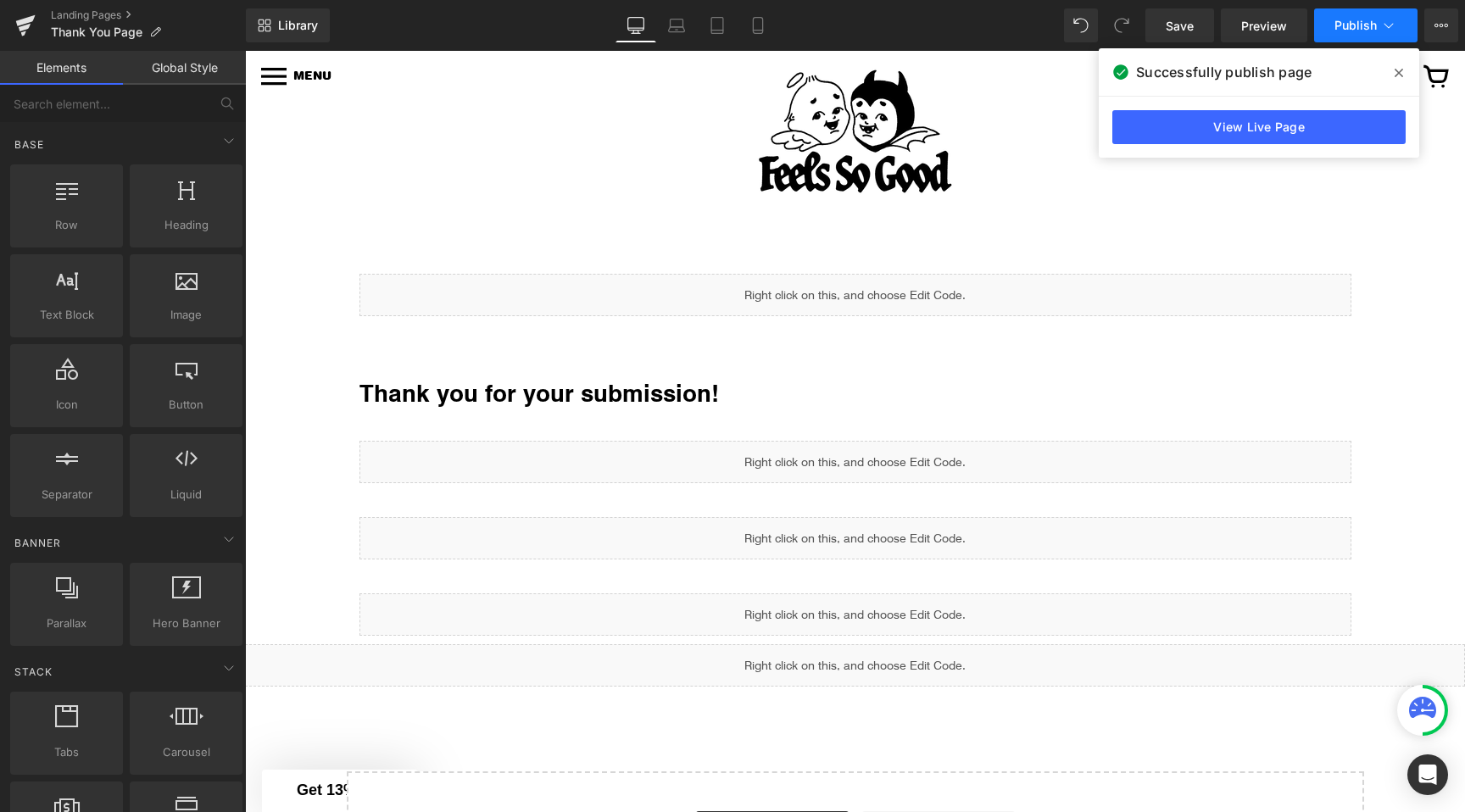
click at [1373, 26] on span "Publish" at bounding box center [1355, 26] width 43 height 13
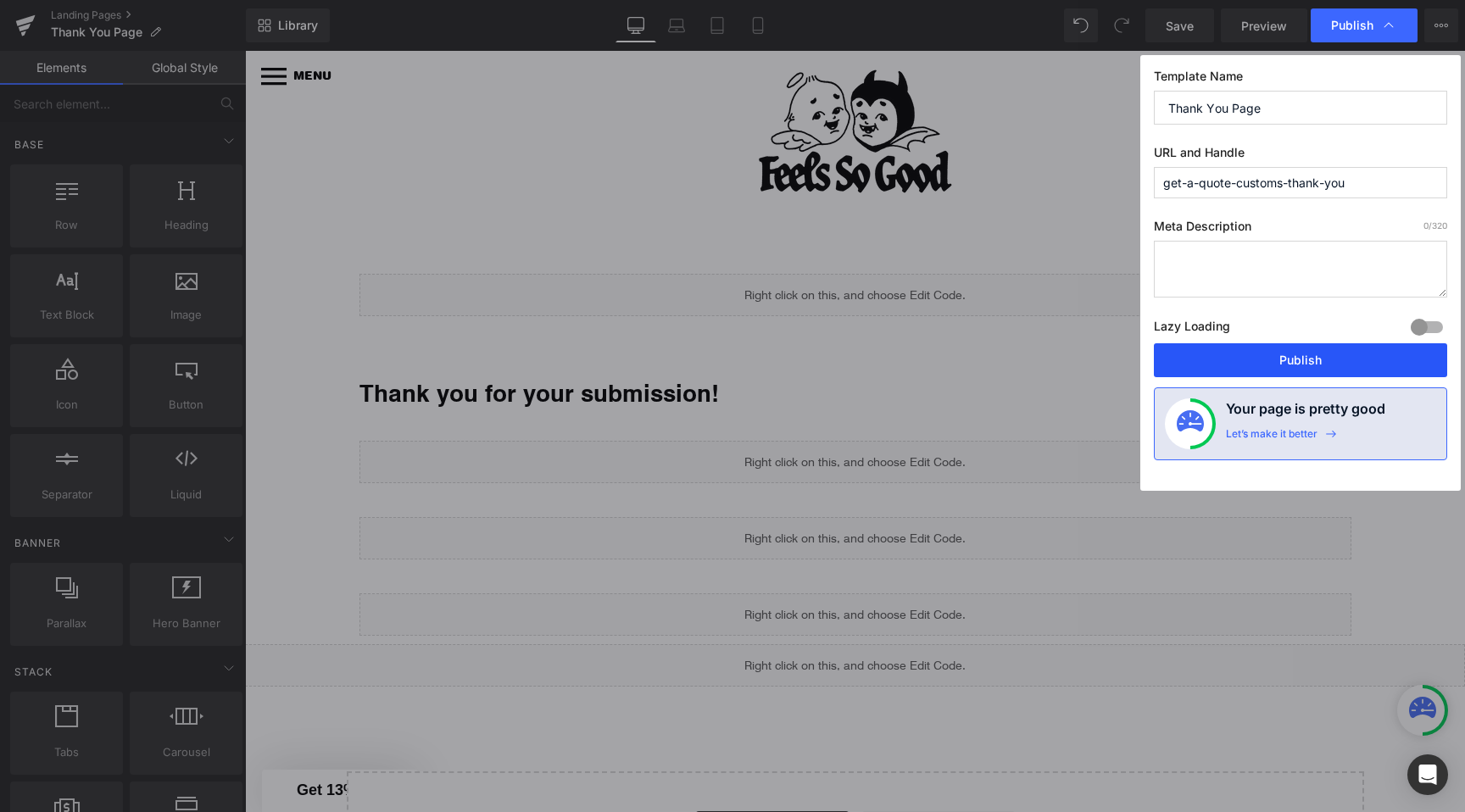
click at [1344, 346] on button "Publish" at bounding box center [1300, 360] width 293 height 34
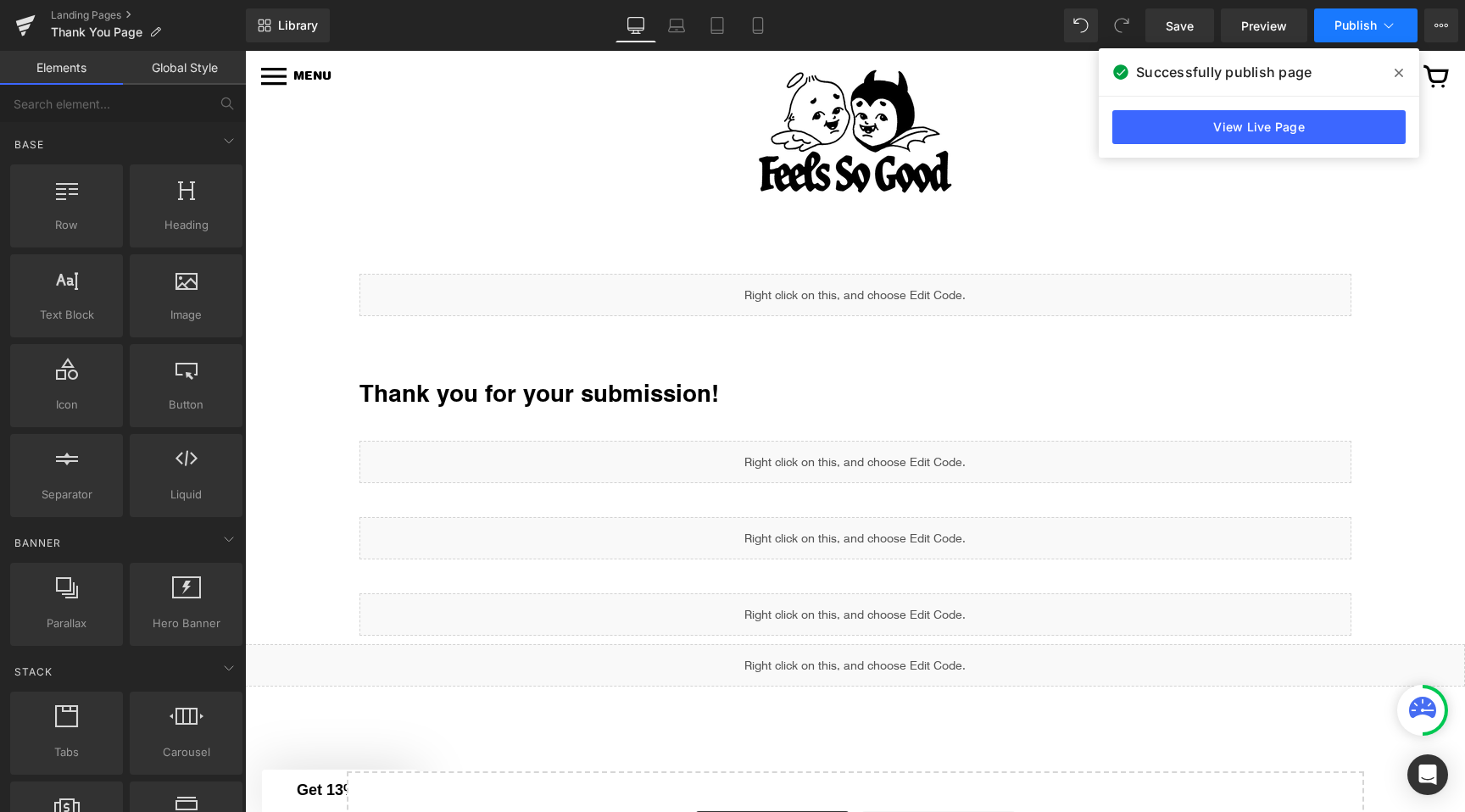
click at [1395, 26] on icon at bounding box center [1389, 26] width 17 height 17
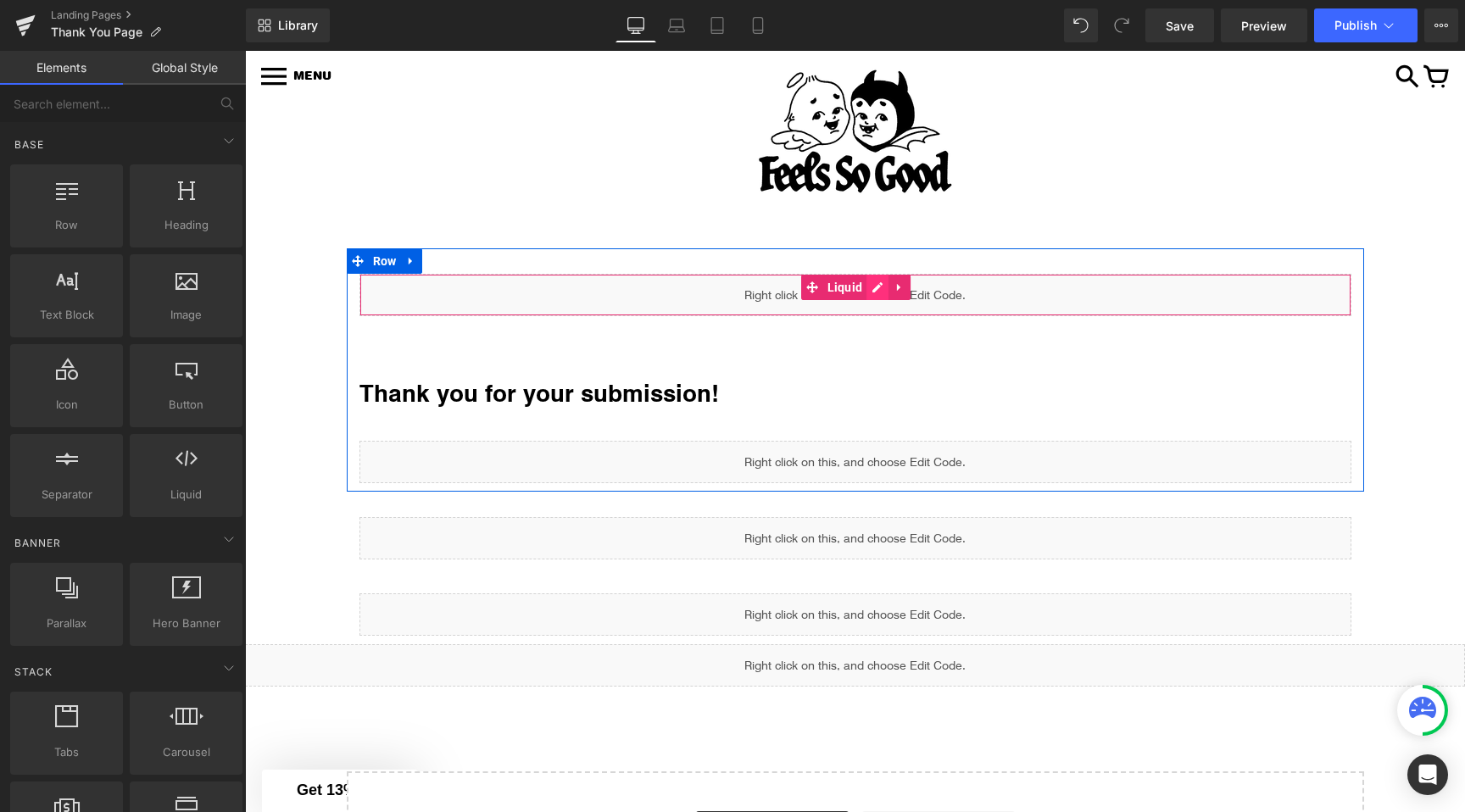
click at [879, 285] on div "Liquid" at bounding box center [855, 295] width 992 height 43
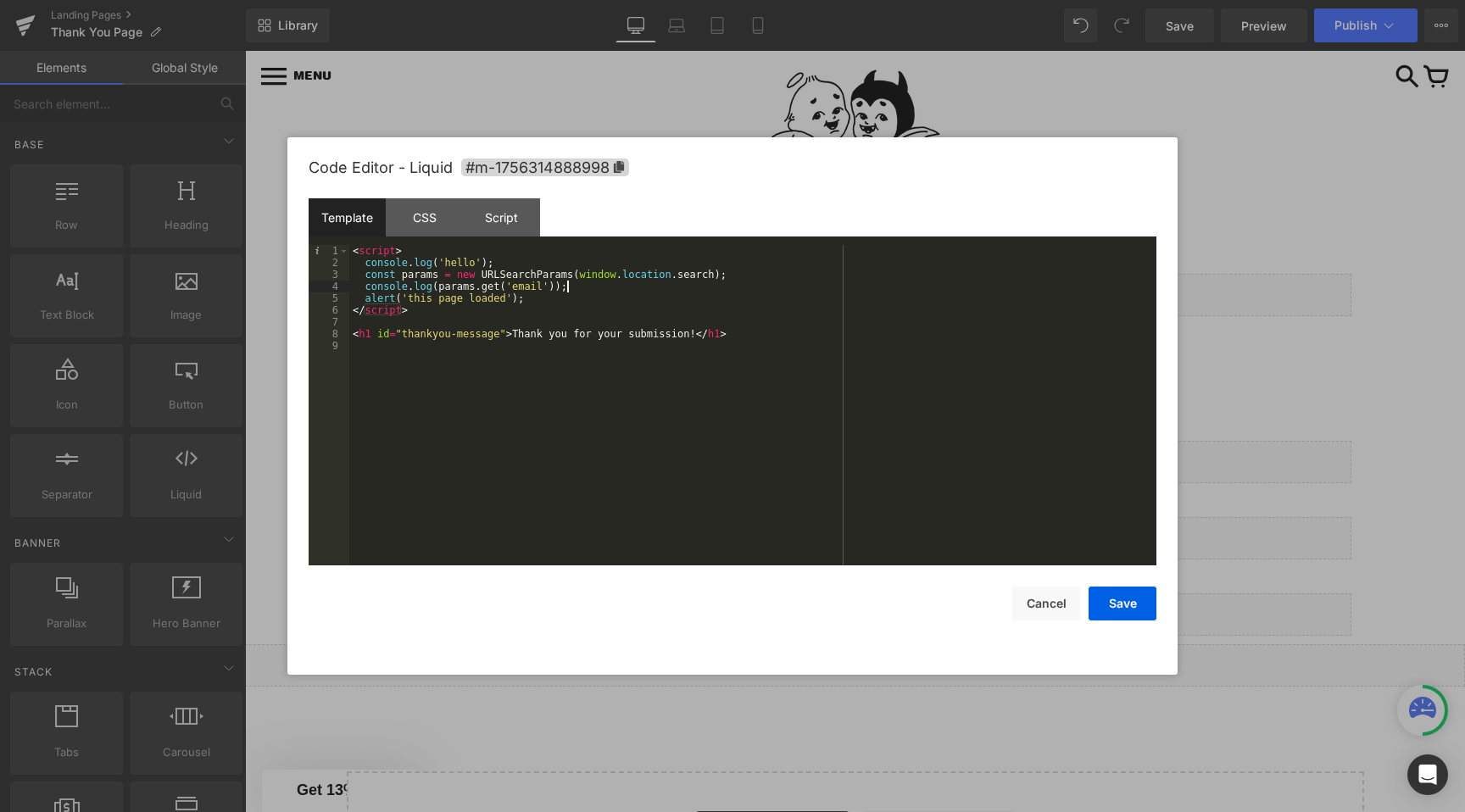
click at [592, 291] on div "< script > console . log ( 'hello' ) ; const params = new URLSearchParams ( win…" at bounding box center [753, 417] width 808 height 344
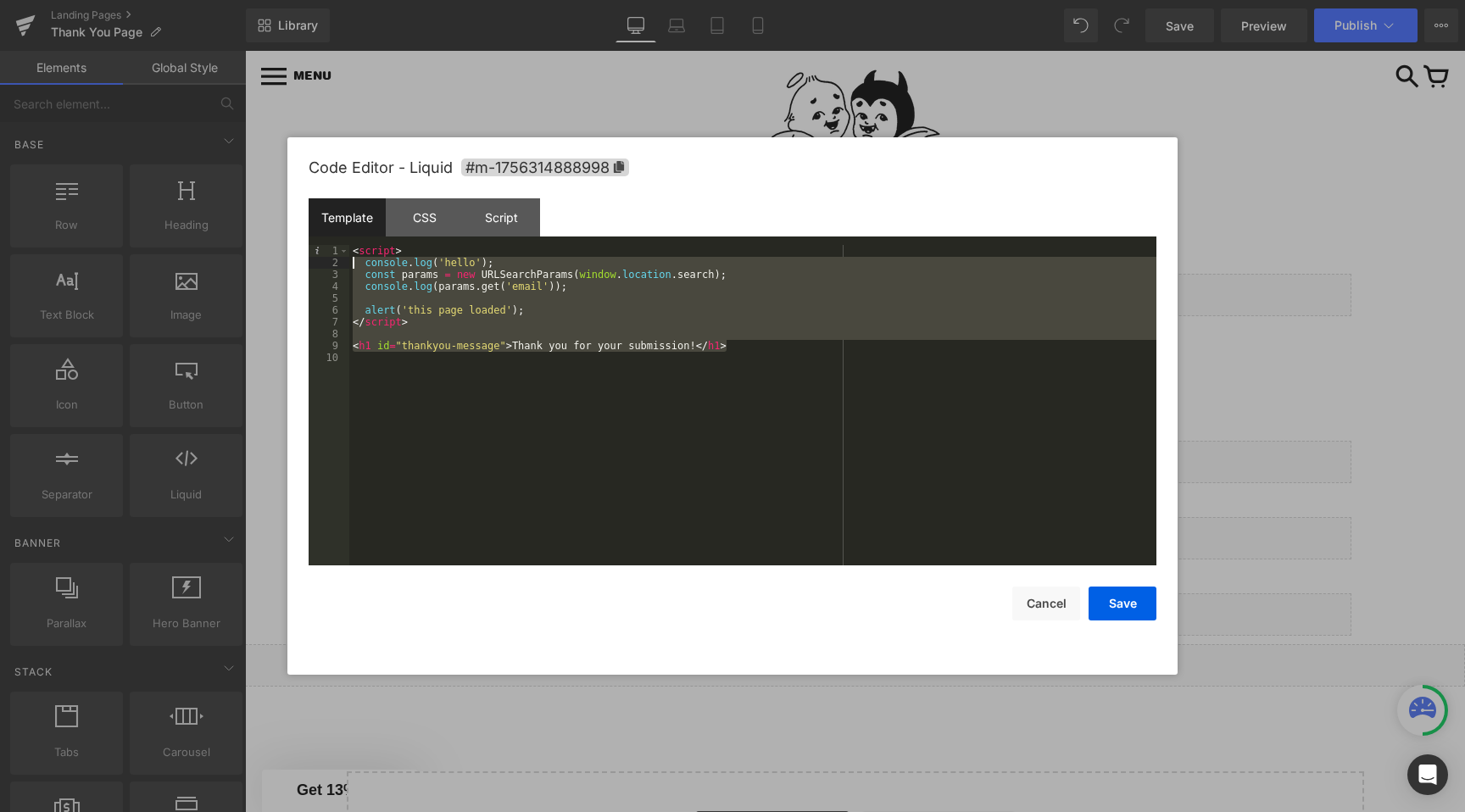
drag, startPoint x: 741, startPoint y: 349, endPoint x: 333, endPoint y: 250, distance: 419.8
click at [333, 250] on pre "1 2 3 4 5 6 7 8 9 10 < script > console . log ( 'hello' ) ; const params = new …" at bounding box center [732, 405] width 848 height 320
click at [598, 378] on div "< script > console . log ( 'hello' ) ; const params = new URLSearchParams ( win…" at bounding box center [753, 417] width 808 height 344
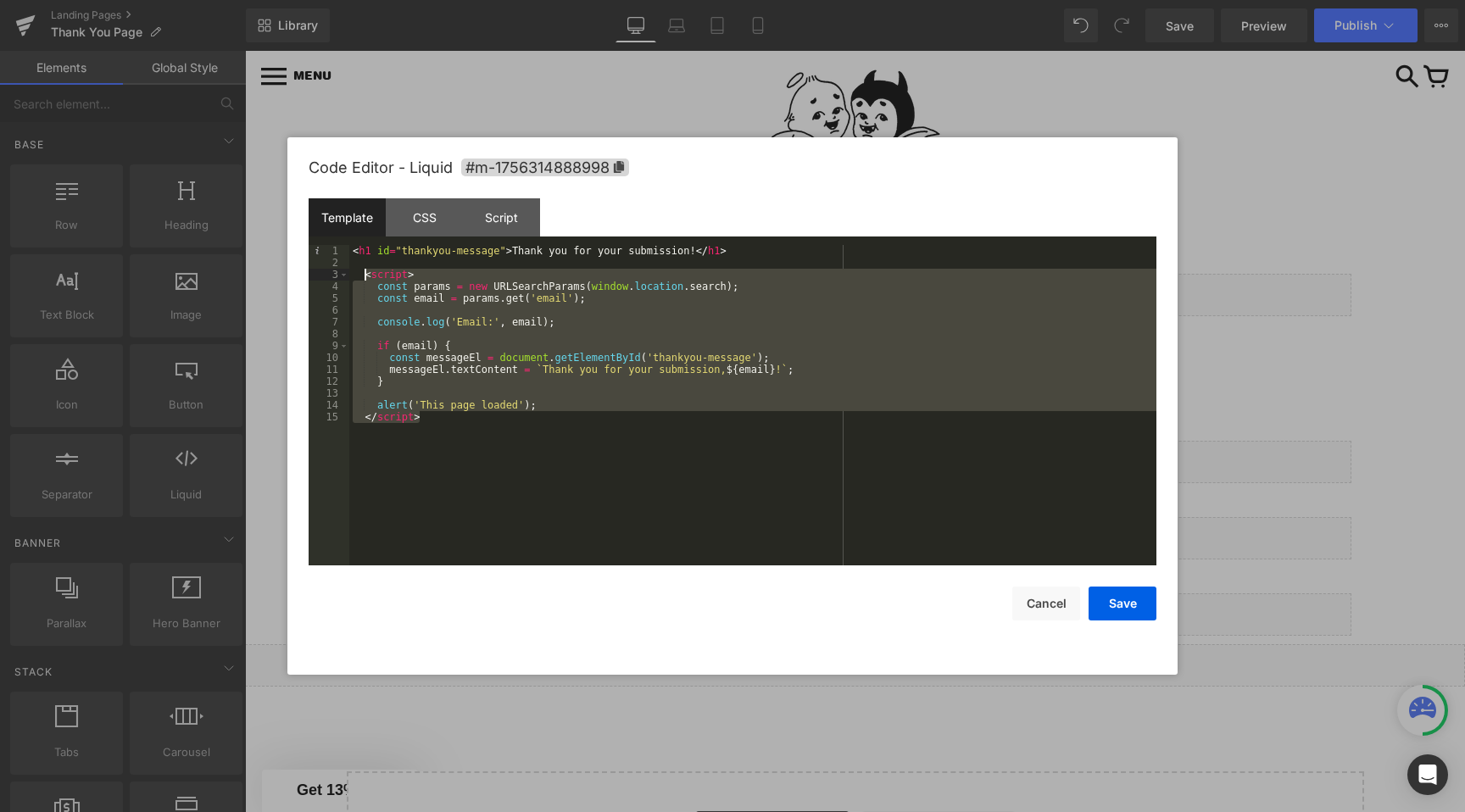
drag, startPoint x: 444, startPoint y: 422, endPoint x: 363, endPoint y: 274, distance: 168.7
click at [363, 274] on div "< h1 id = "thankyou-message" > Thank you for your submission! </ h1 > < script …" at bounding box center [753, 417] width 808 height 344
click at [455, 421] on div "< h1 id = "thankyou-message" > Thank you for your submission! </ h1 > < script …" at bounding box center [753, 417] width 808 height 344
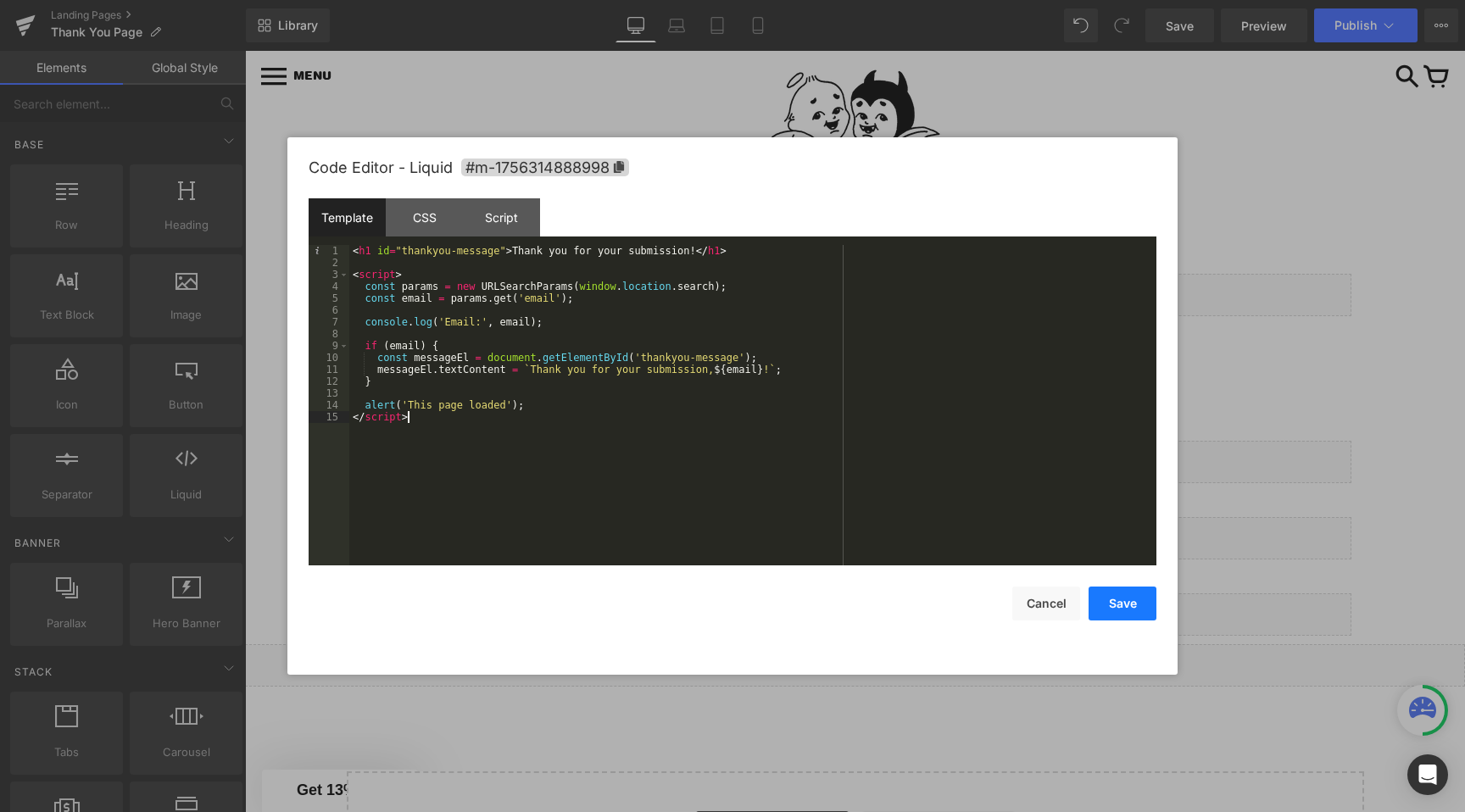
click at [1107, 595] on button "Save" at bounding box center [1123, 603] width 68 height 34
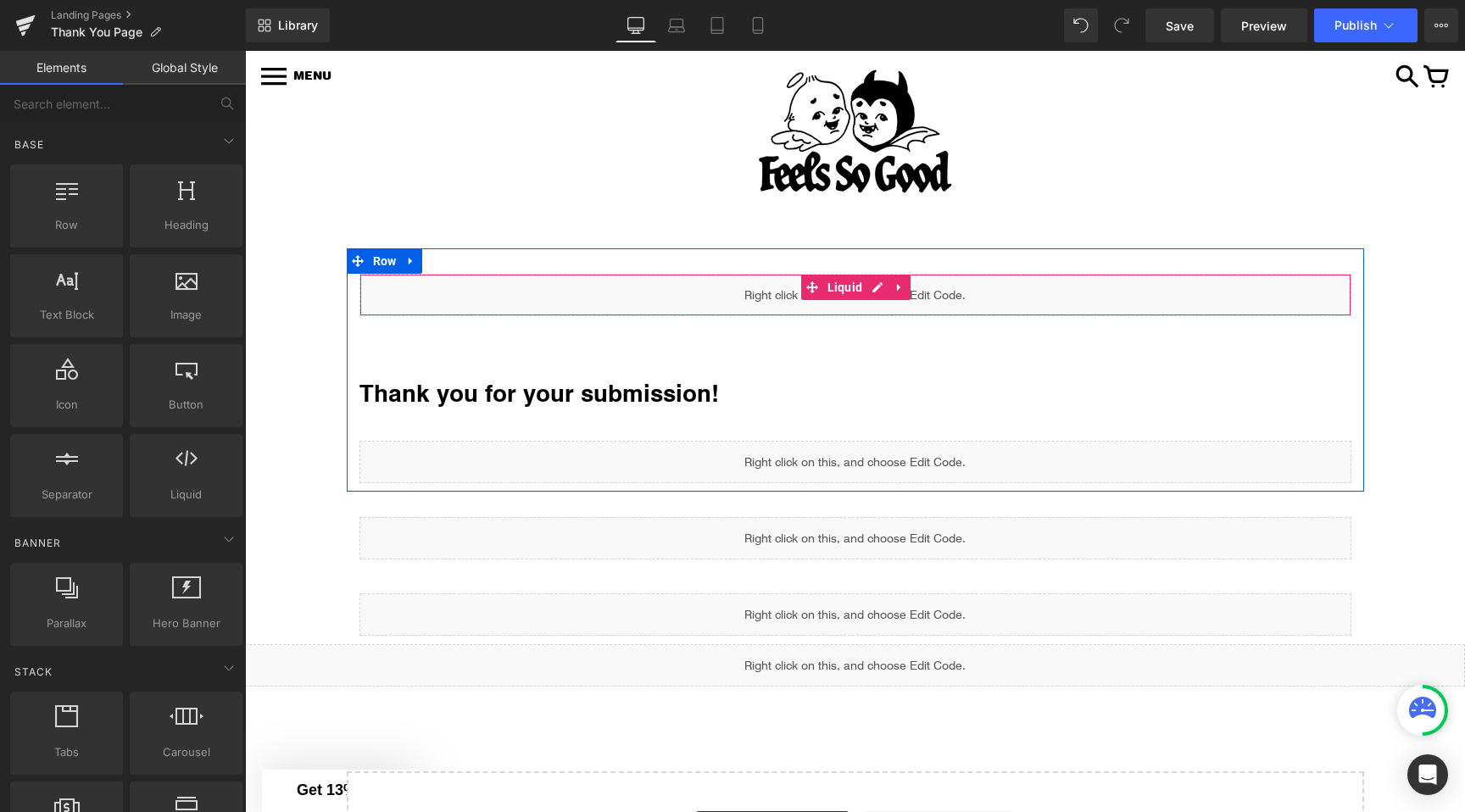
click at [881, 274] on div "Liquid" at bounding box center [855, 295] width 992 height 43
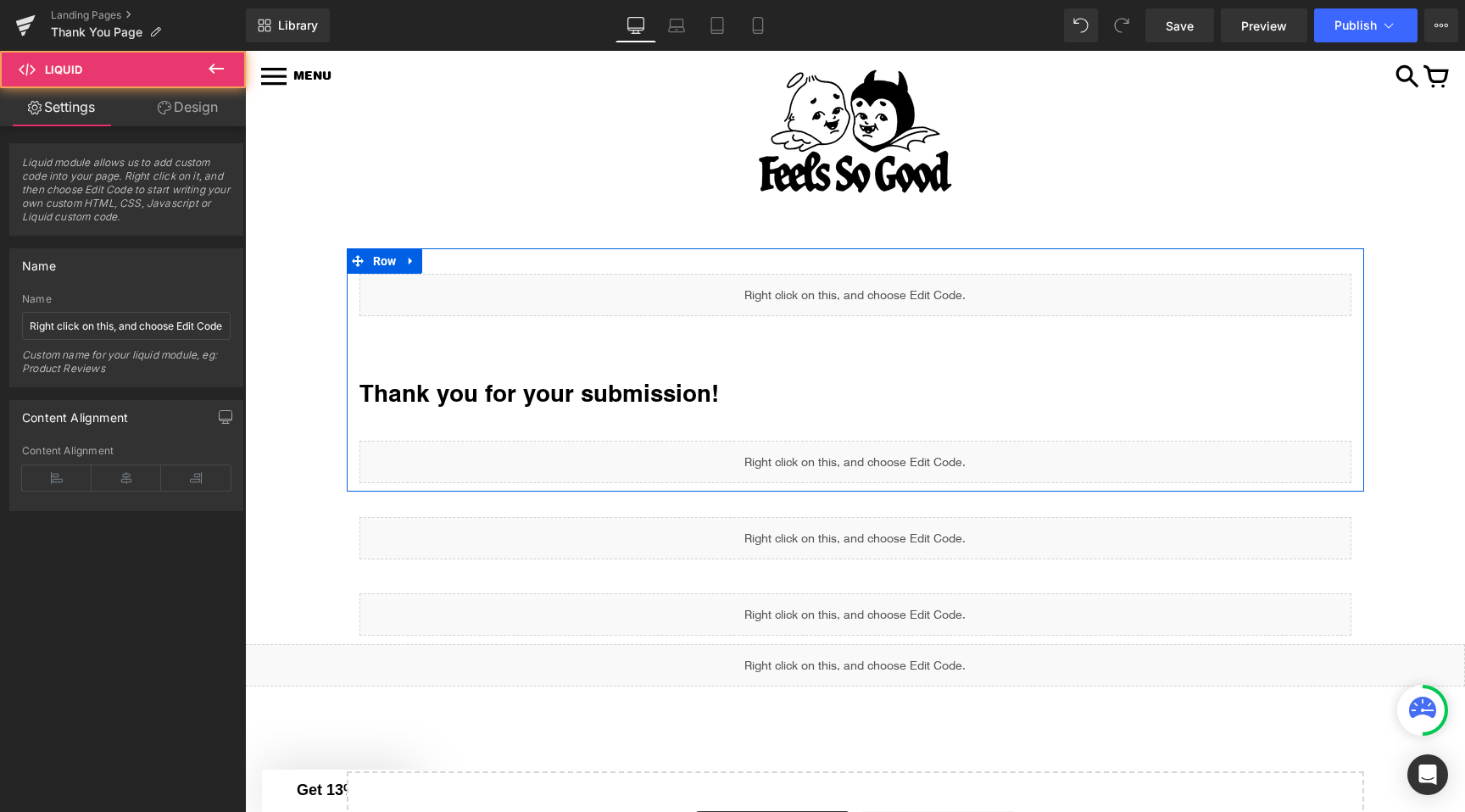
click at [876, 284] on div "Liquid" at bounding box center [855, 295] width 992 height 43
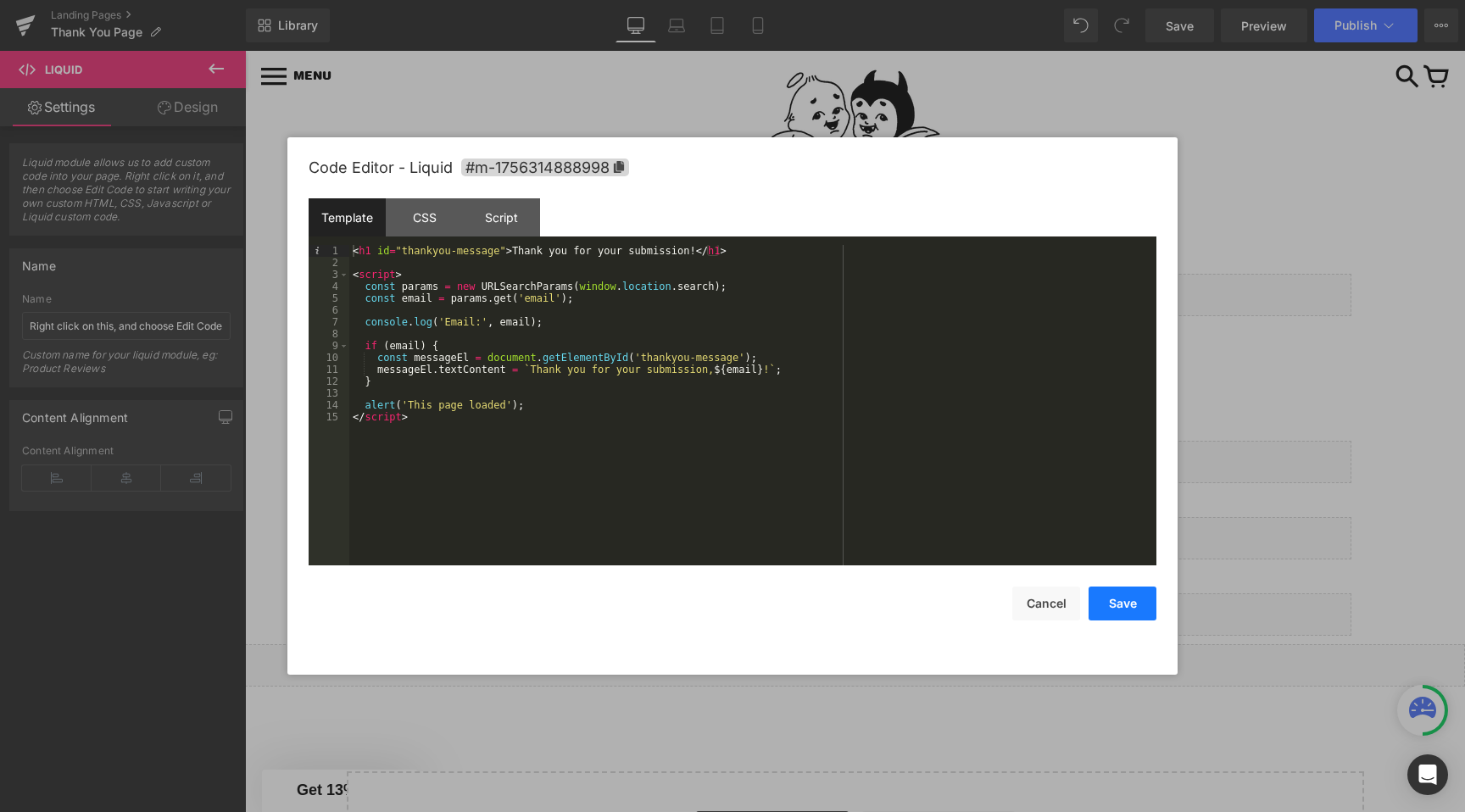
click at [1120, 595] on button "Save" at bounding box center [1123, 603] width 68 height 34
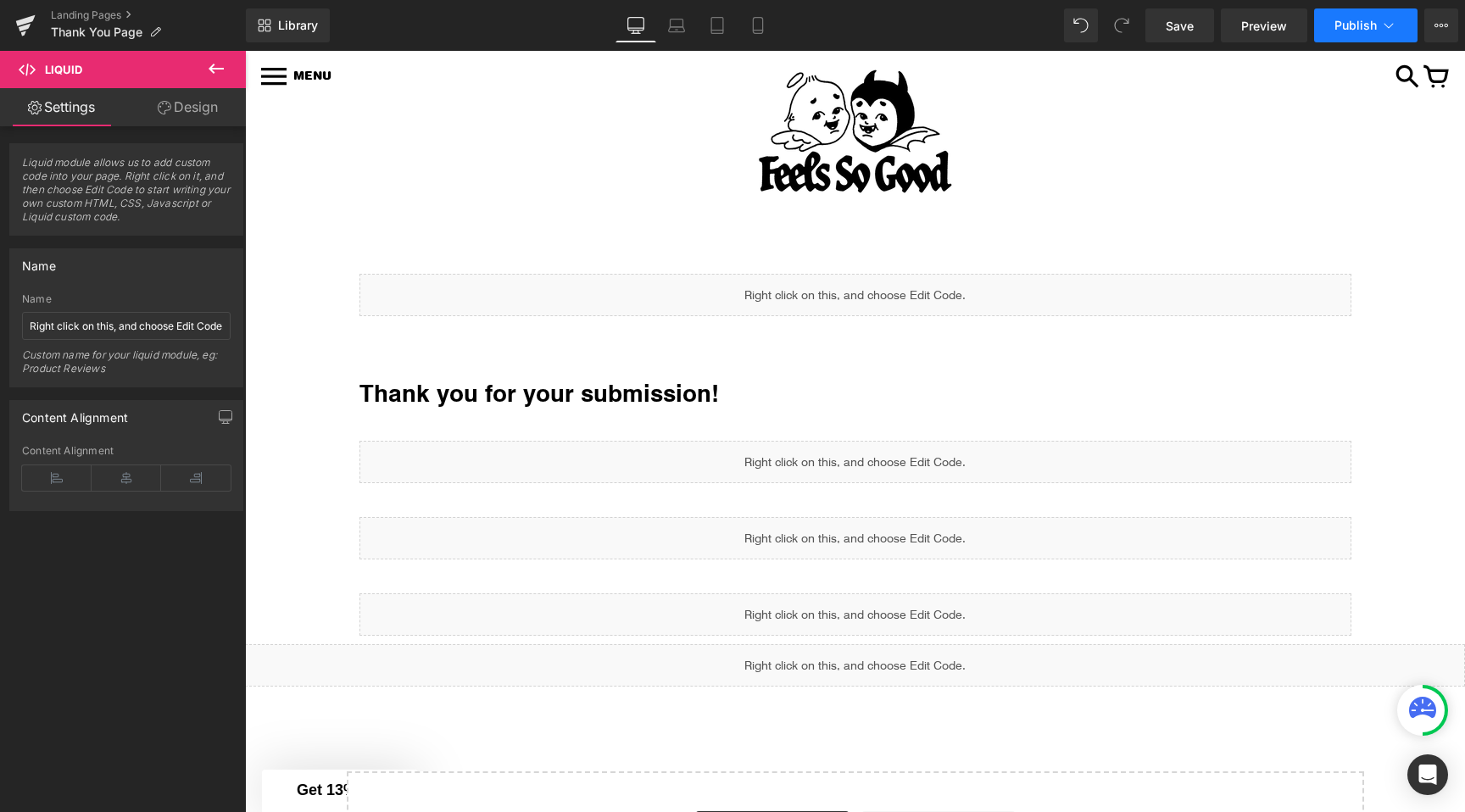
click at [1389, 25] on icon at bounding box center [1389, 26] width 17 height 17
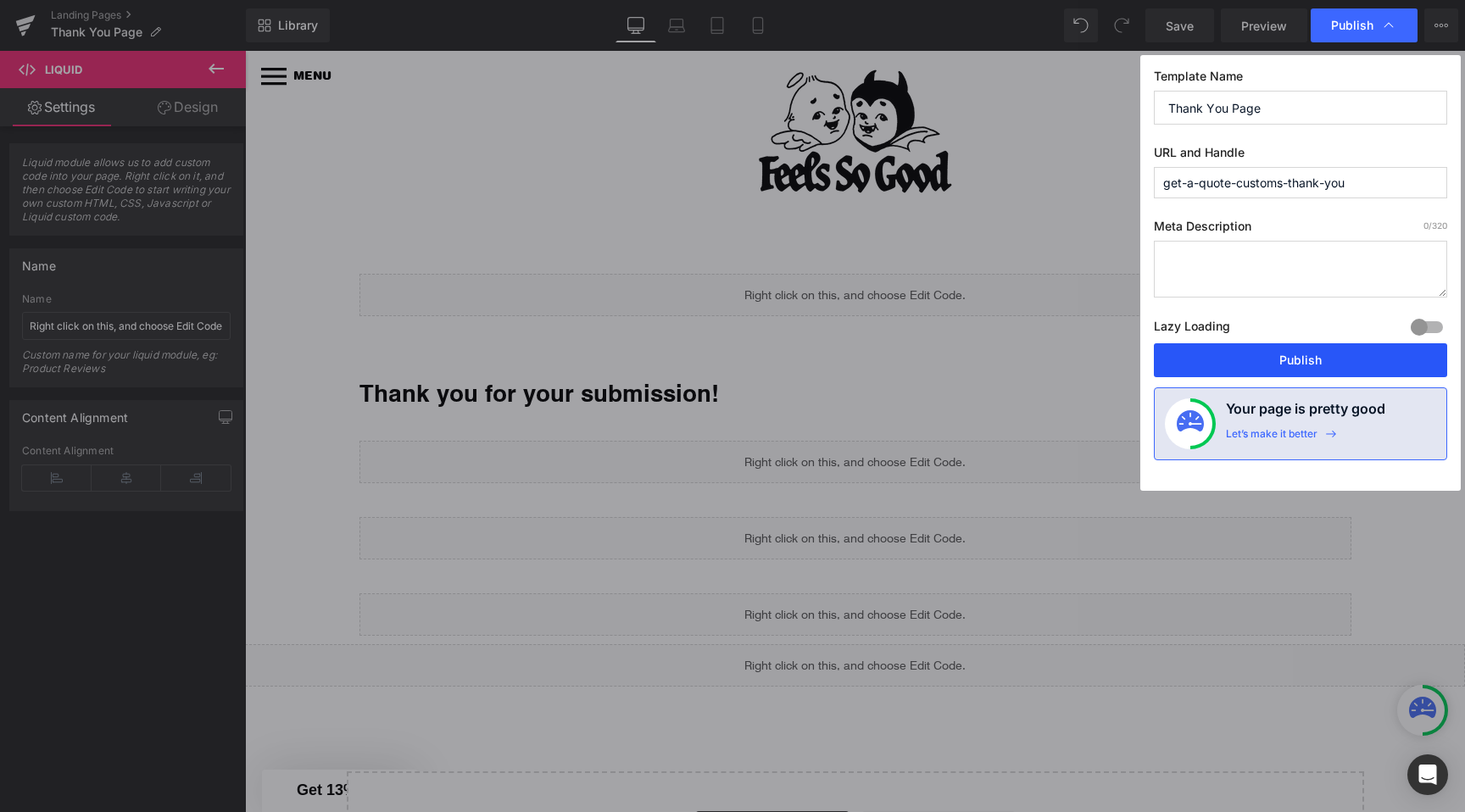
click at [1328, 356] on button "Publish" at bounding box center [1300, 360] width 293 height 34
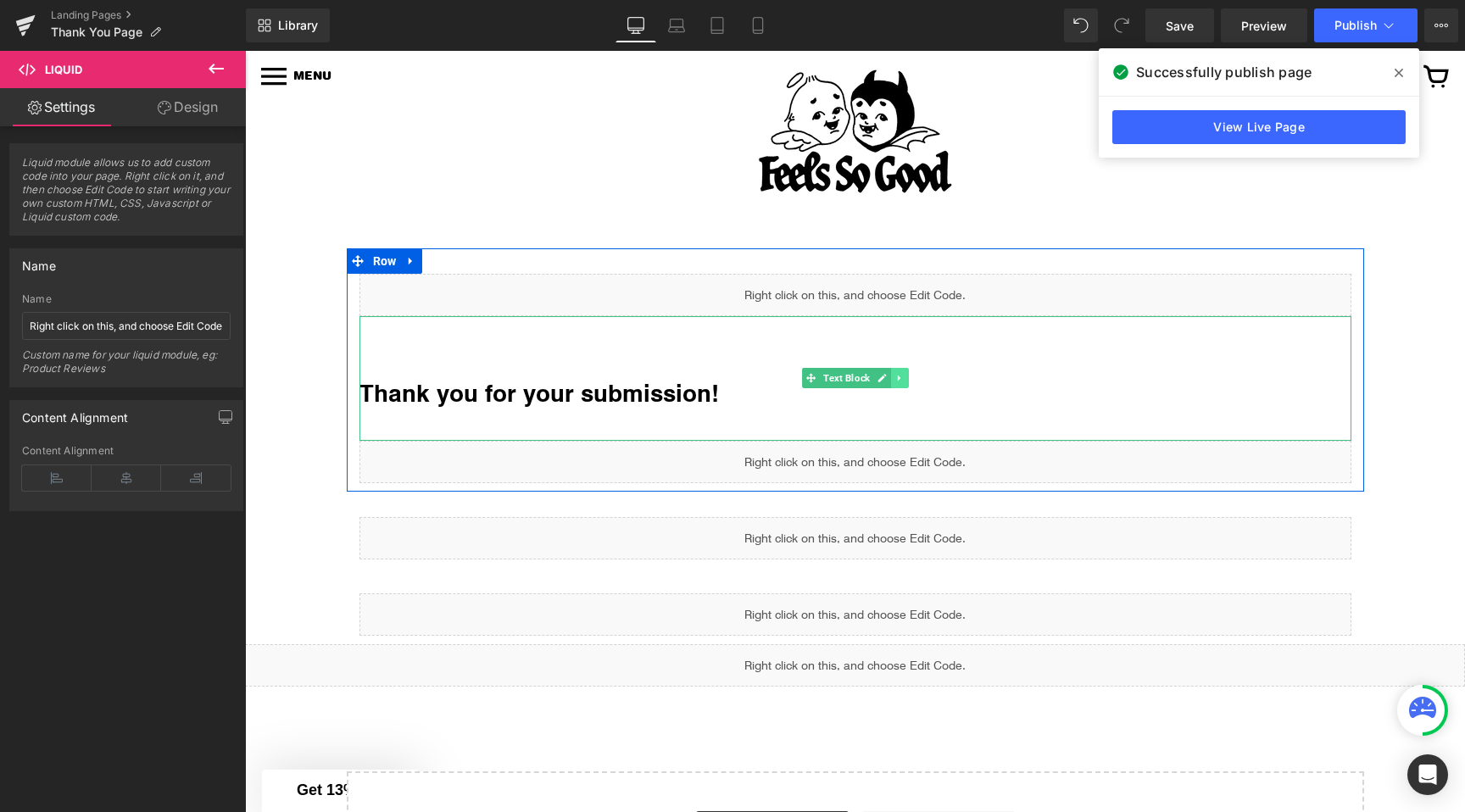
click at [898, 379] on icon at bounding box center [898, 378] width 3 height 6
click at [906, 381] on icon at bounding box center [909, 377] width 9 height 9
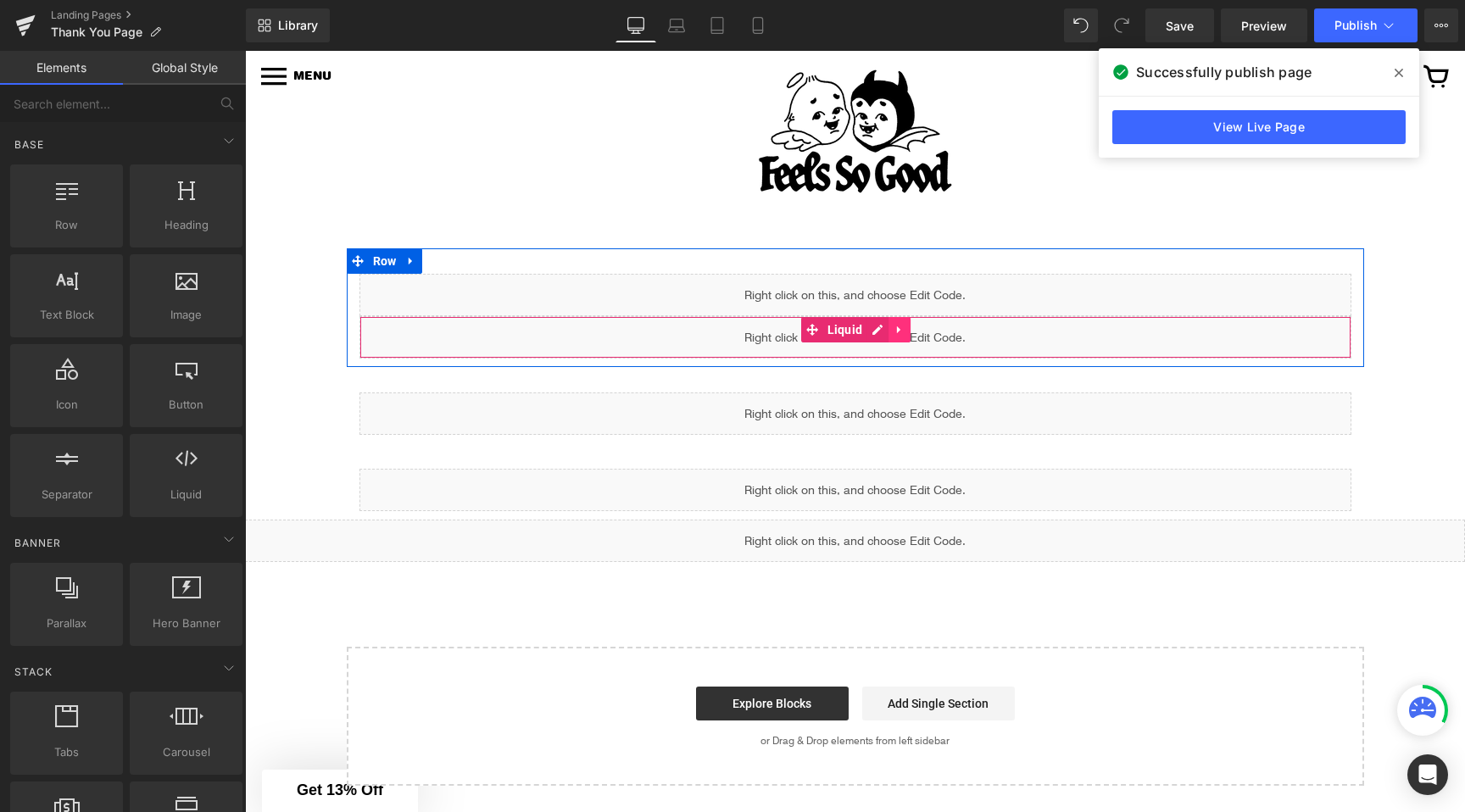
click at [898, 330] on icon at bounding box center [899, 330] width 4 height 8
click at [912, 332] on icon at bounding box center [911, 329] width 12 height 12
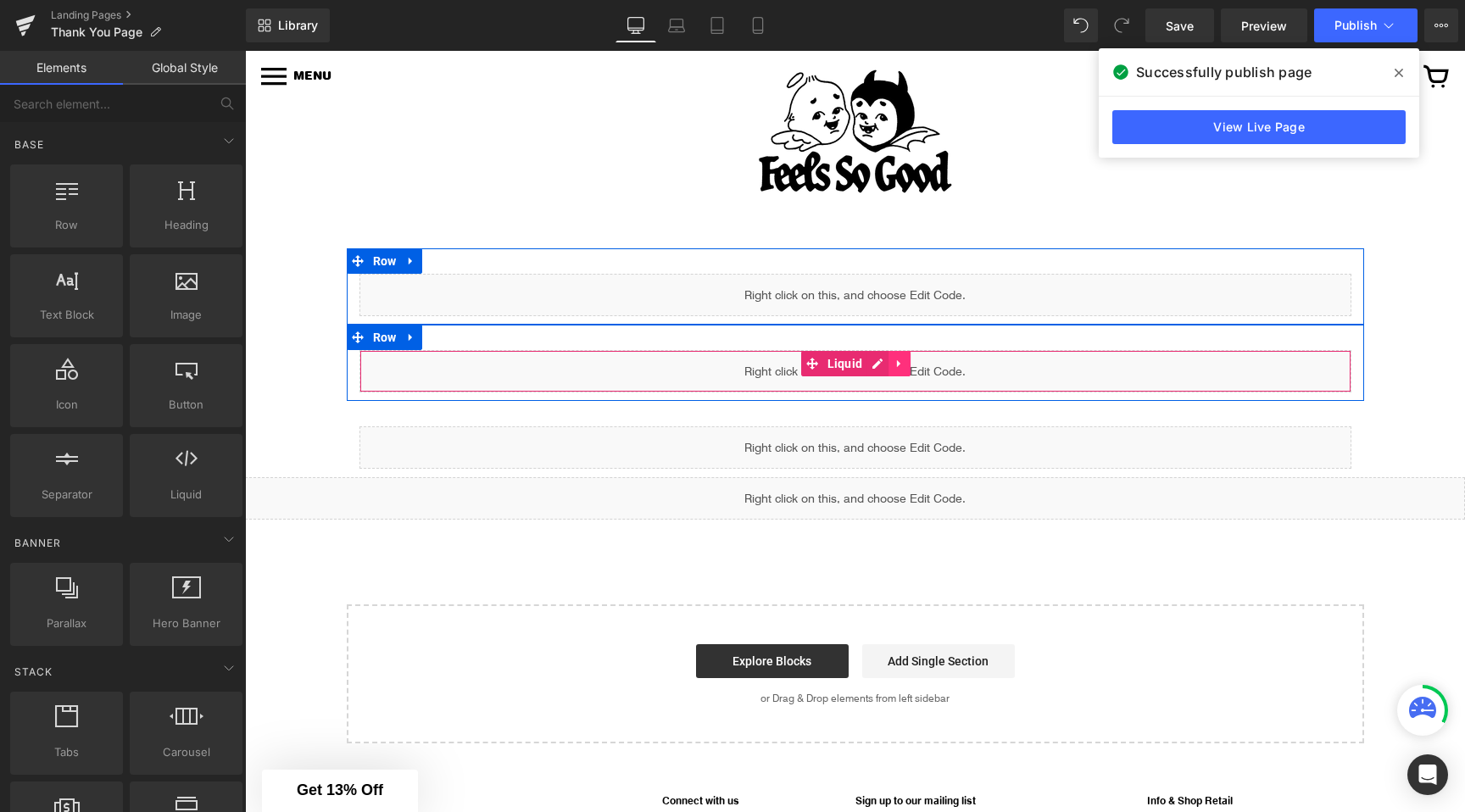
click at [898, 363] on icon at bounding box center [899, 364] width 4 height 8
click at [911, 366] on icon at bounding box center [911, 363] width 12 height 12
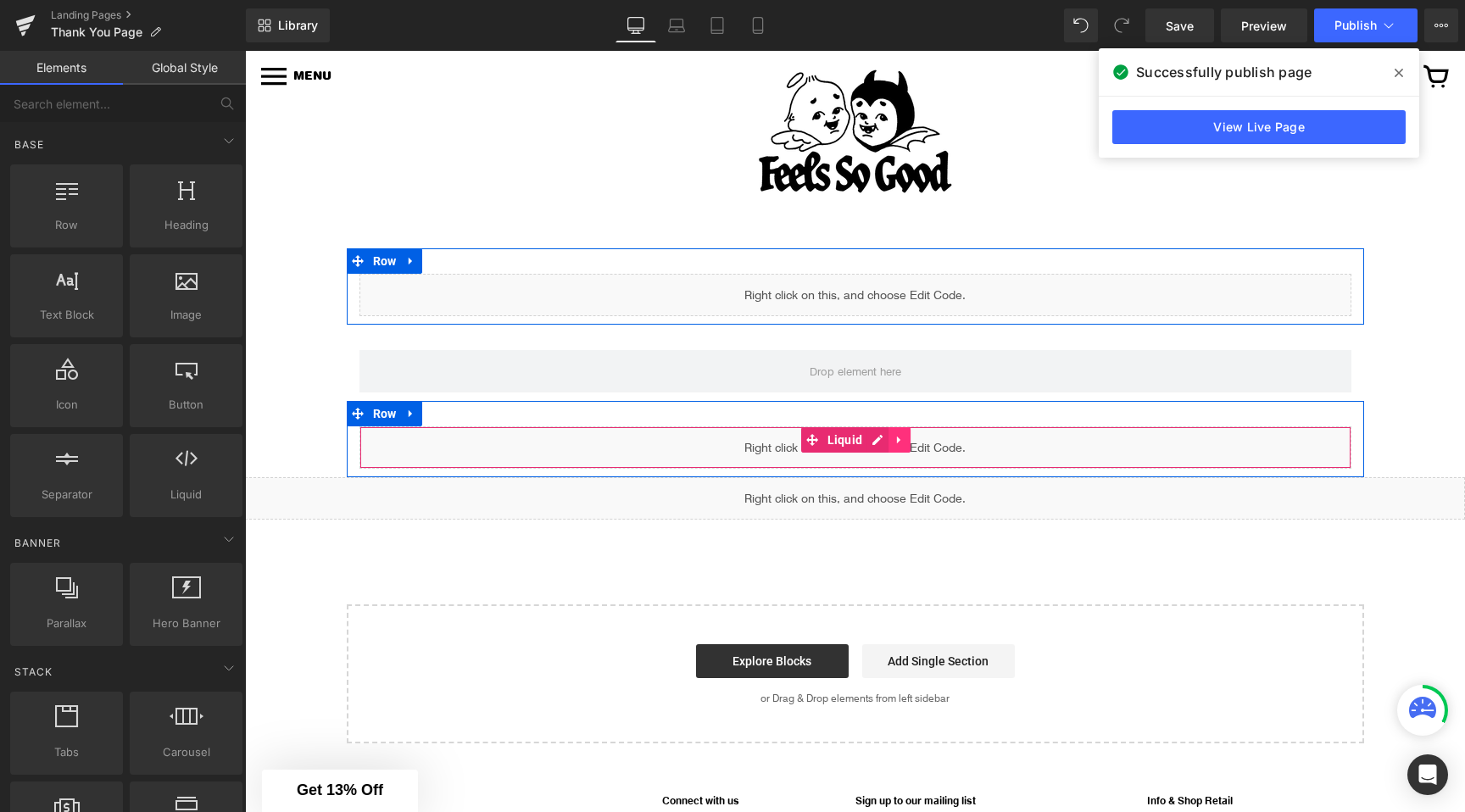
click at [899, 439] on icon at bounding box center [899, 441] width 4 height 8
click at [910, 445] on icon at bounding box center [911, 440] width 12 height 12
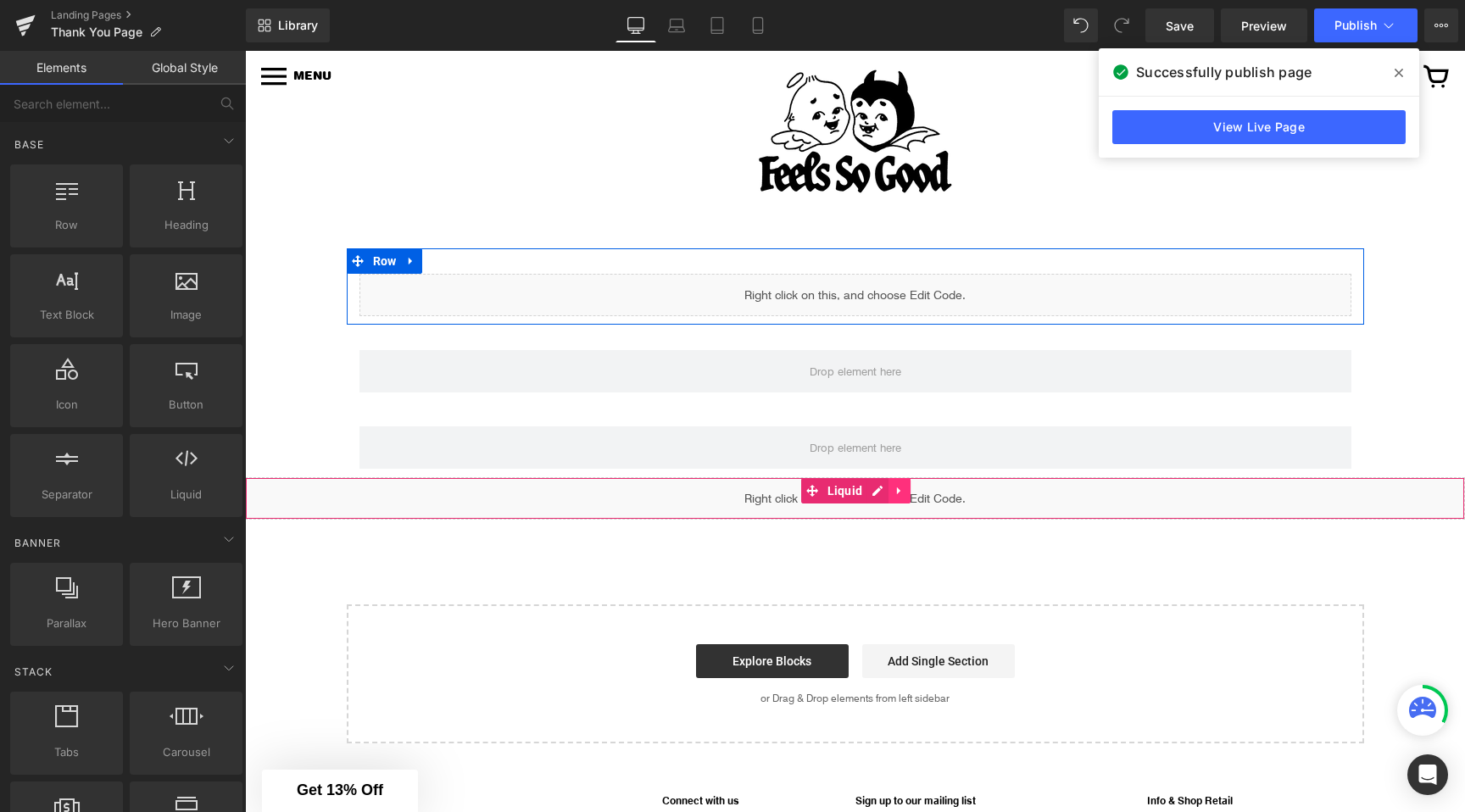
click at [900, 491] on icon at bounding box center [899, 491] width 12 height 12
click at [913, 493] on icon at bounding box center [911, 491] width 12 height 12
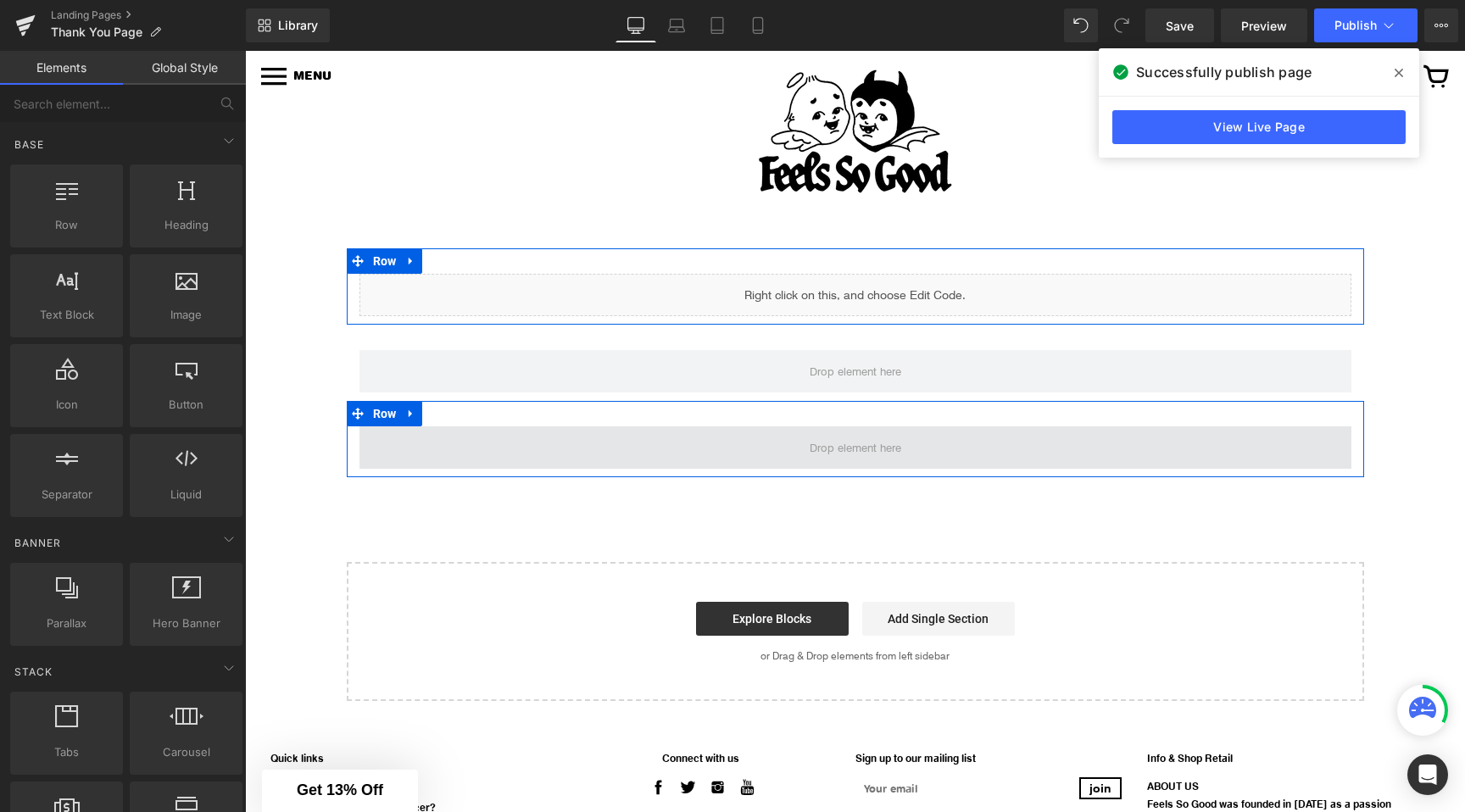
click at [730, 434] on span at bounding box center [855, 447] width 992 height 43
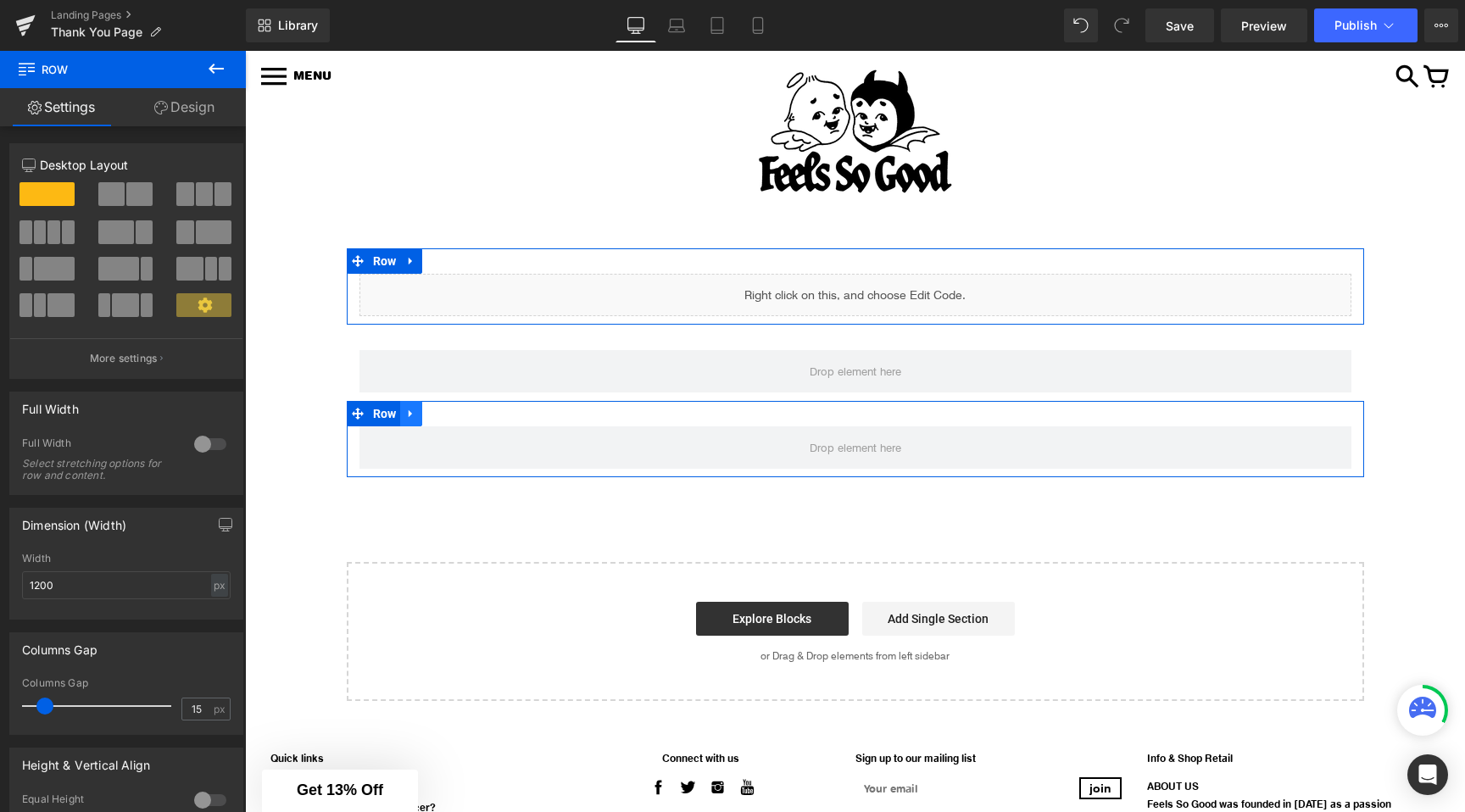
click at [409, 414] on icon at bounding box center [410, 414] width 4 height 8
click at [456, 411] on icon at bounding box center [455, 413] width 12 height 12
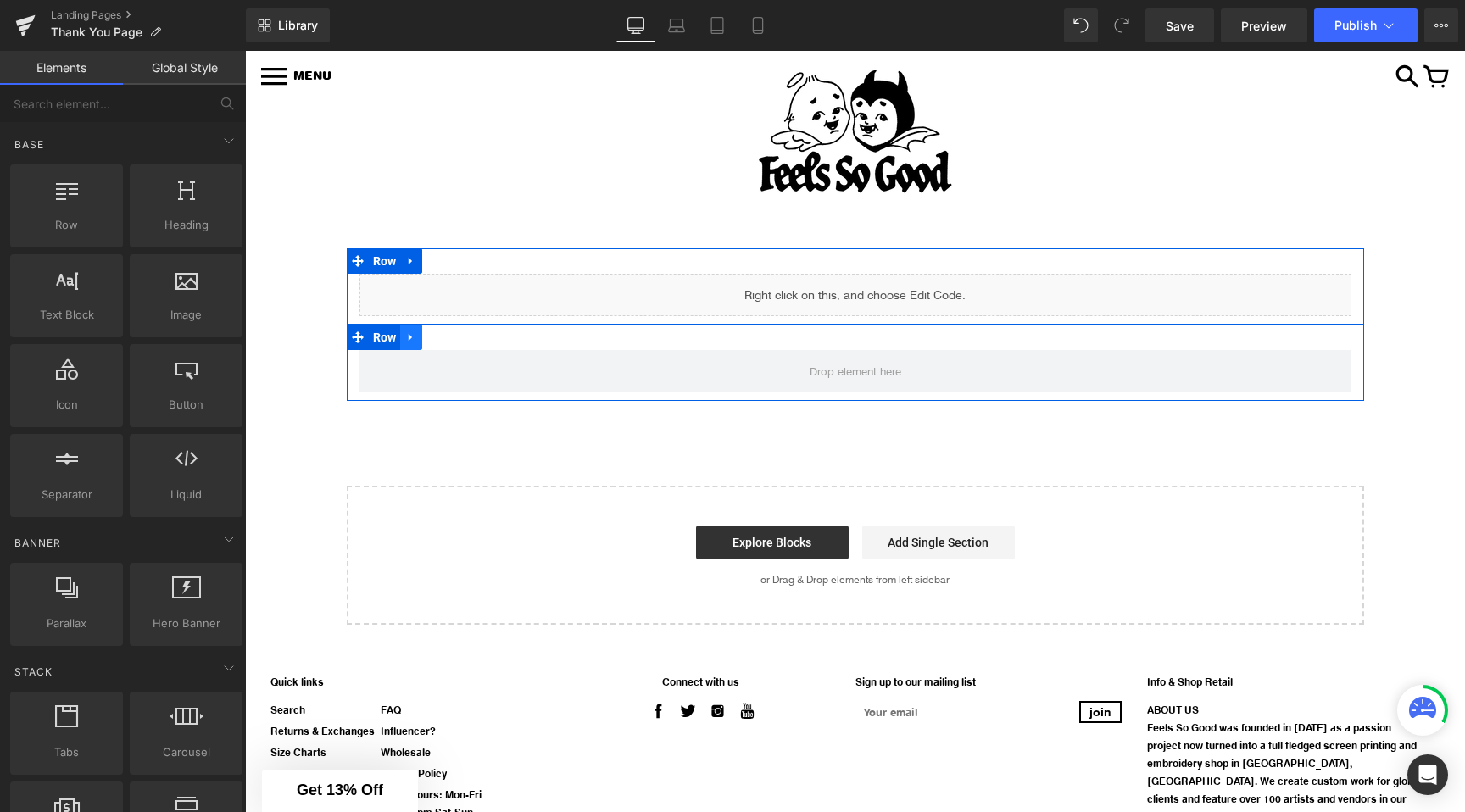
click at [409, 338] on icon at bounding box center [410, 337] width 4 height 8
click at [451, 339] on icon at bounding box center [455, 337] width 12 height 12
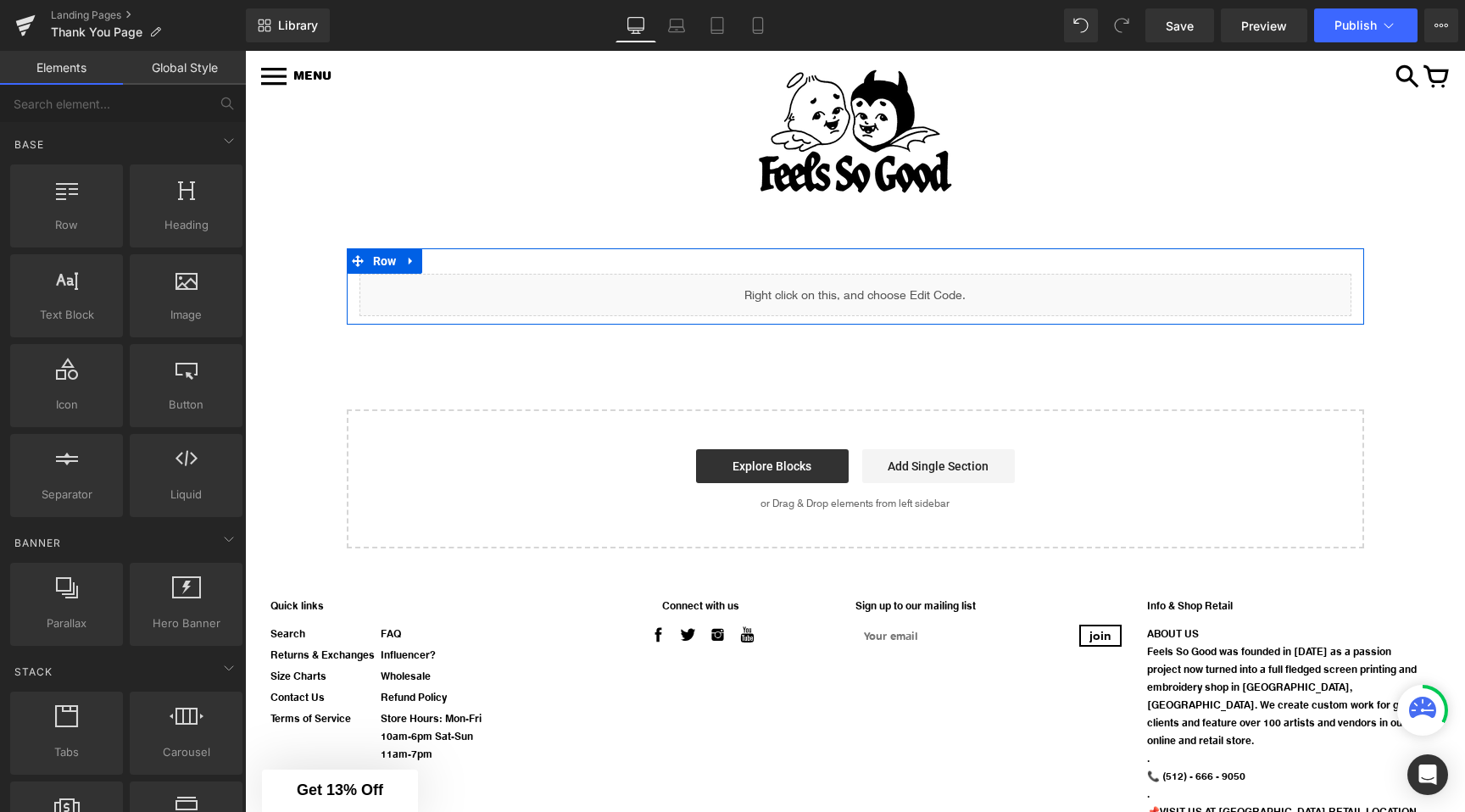
click at [878, 283] on icon at bounding box center [873, 286] width 9 height 9
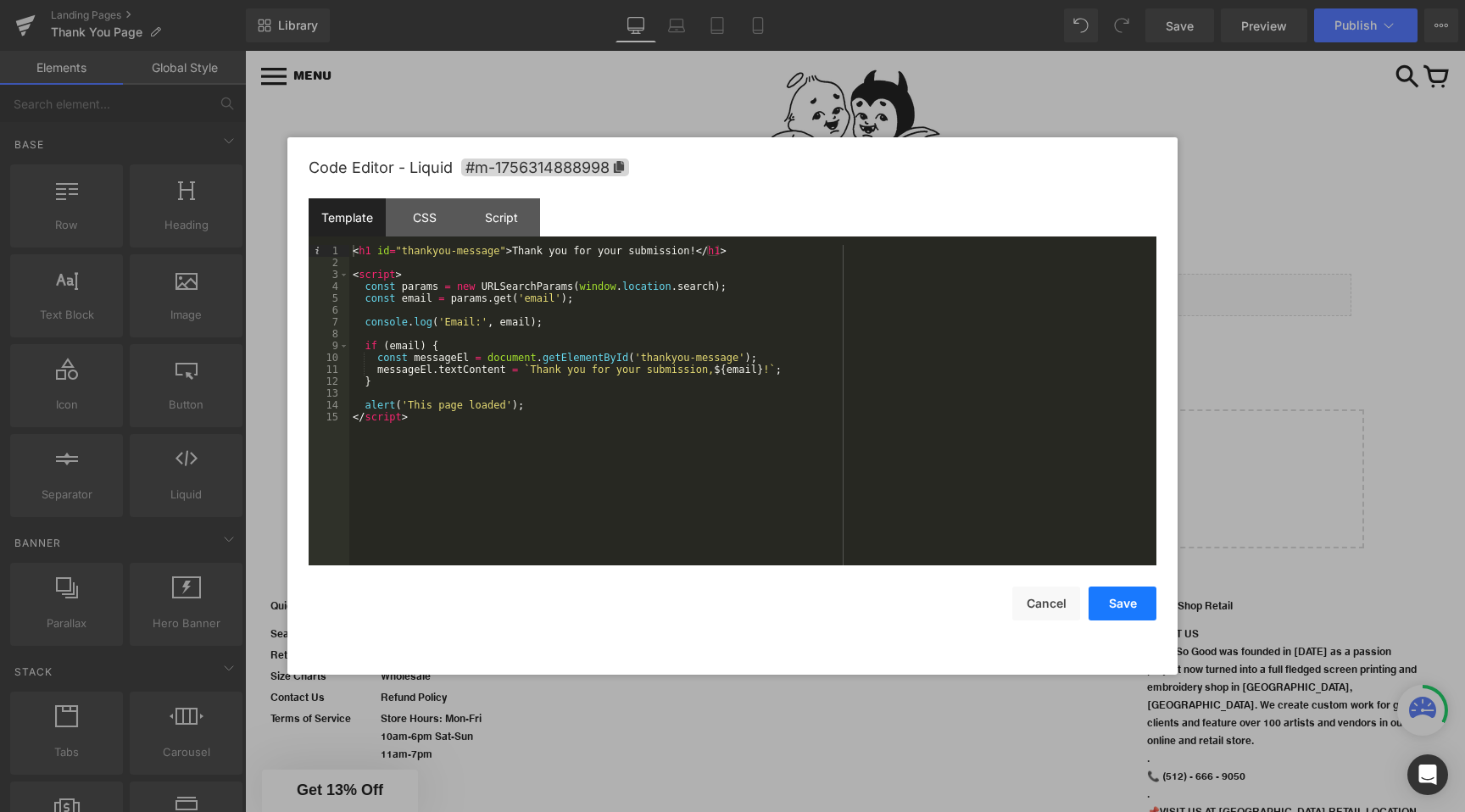
click at [1125, 602] on button "Save" at bounding box center [1123, 603] width 68 height 34
click at [876, 286] on div "Liquid" at bounding box center [855, 295] width 992 height 43
click at [504, 255] on div "< h1 id = "thankyou-message" > Thank you for your submission! </ h1 > < script …" at bounding box center [753, 417] width 808 height 344
click at [1111, 600] on button "Save" at bounding box center [1123, 603] width 68 height 34
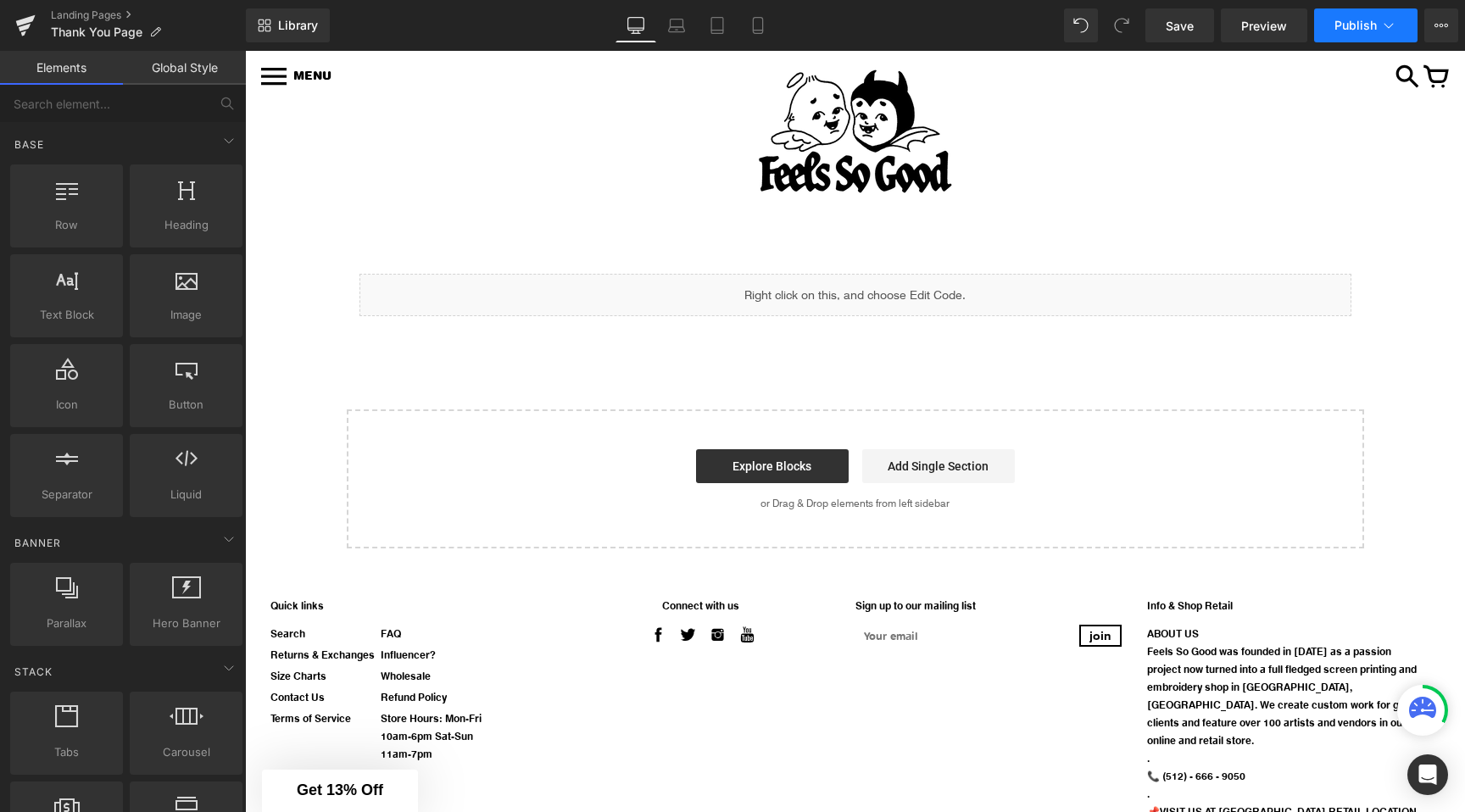
click at [1390, 26] on icon at bounding box center [1389, 25] width 9 height 5
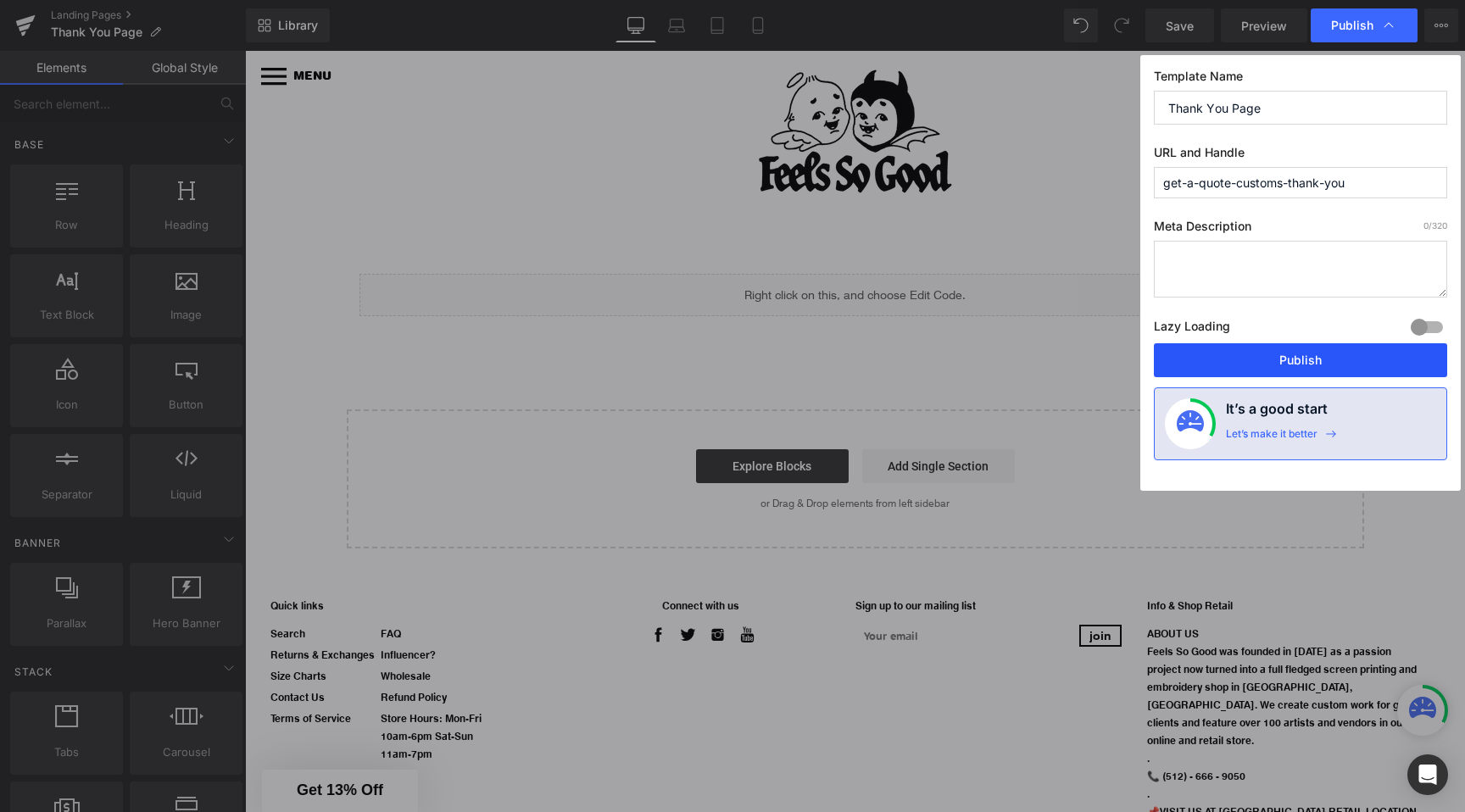
click at [1290, 359] on button "Publish" at bounding box center [1300, 360] width 293 height 34
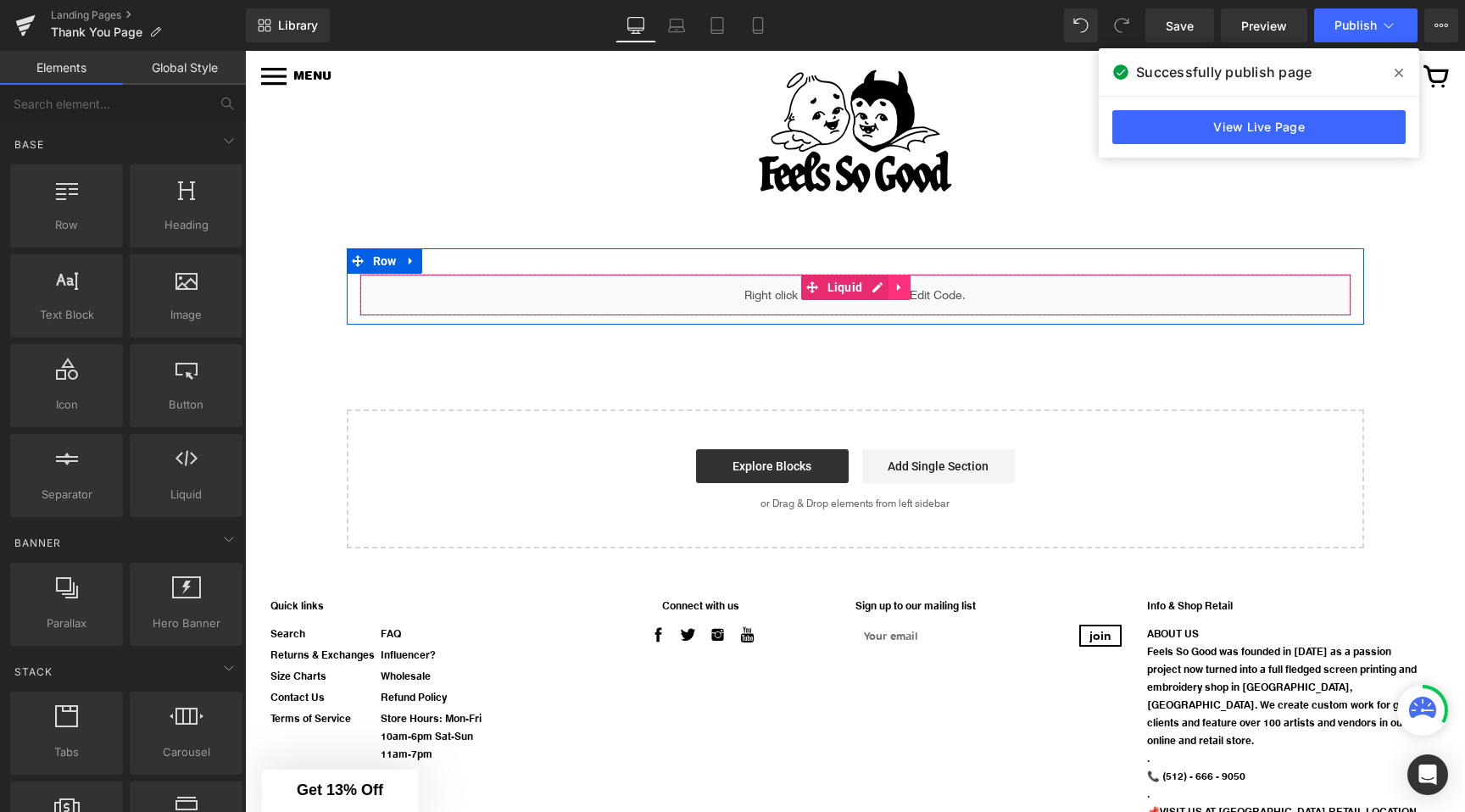
click at [905, 285] on icon at bounding box center [899, 287] width 12 height 12
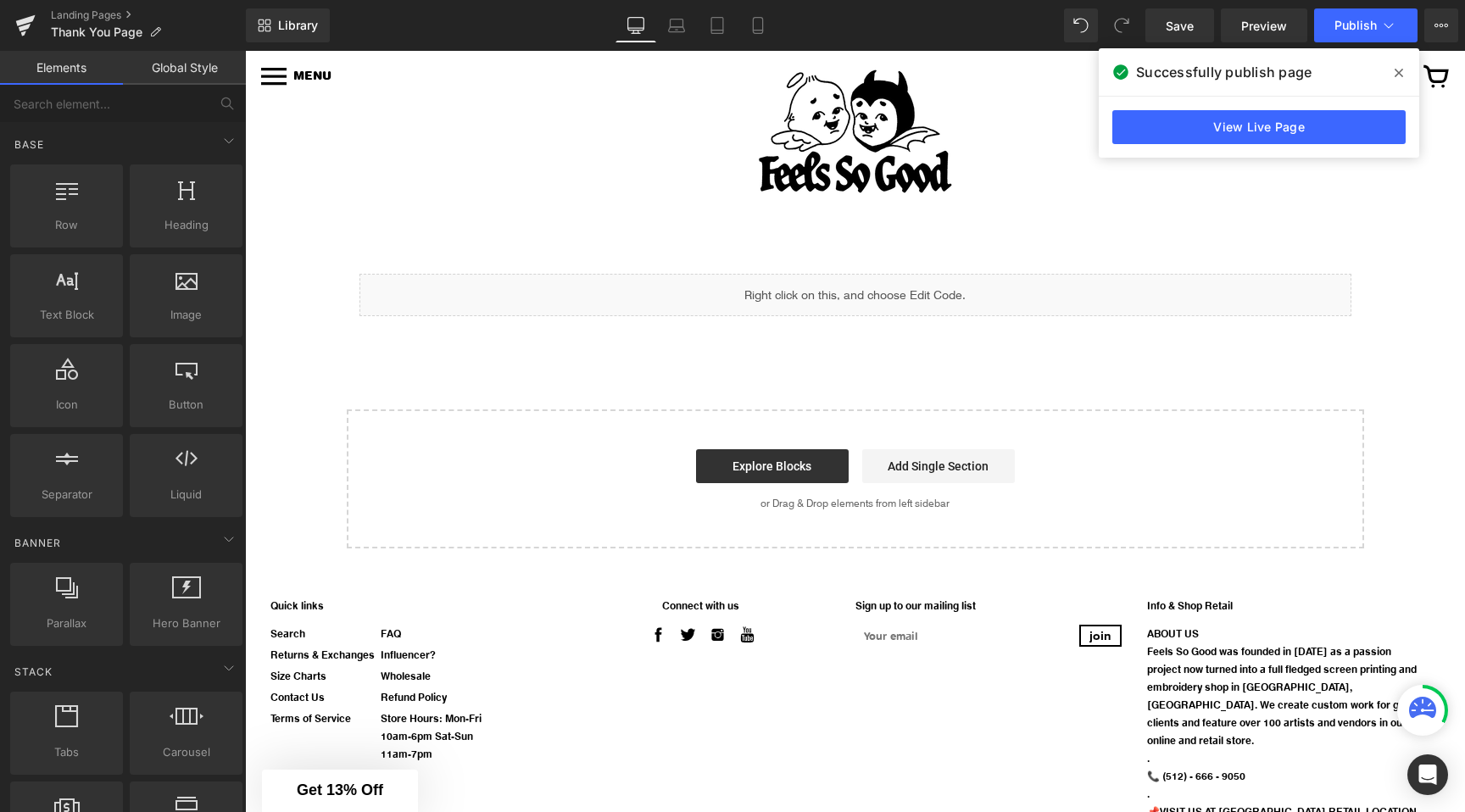
click at [865, 231] on div "HOME SHOP + MENS LADIES VINTAGE VINYL ACCESSORIES HATS" at bounding box center [855, 220] width 1220 height 57
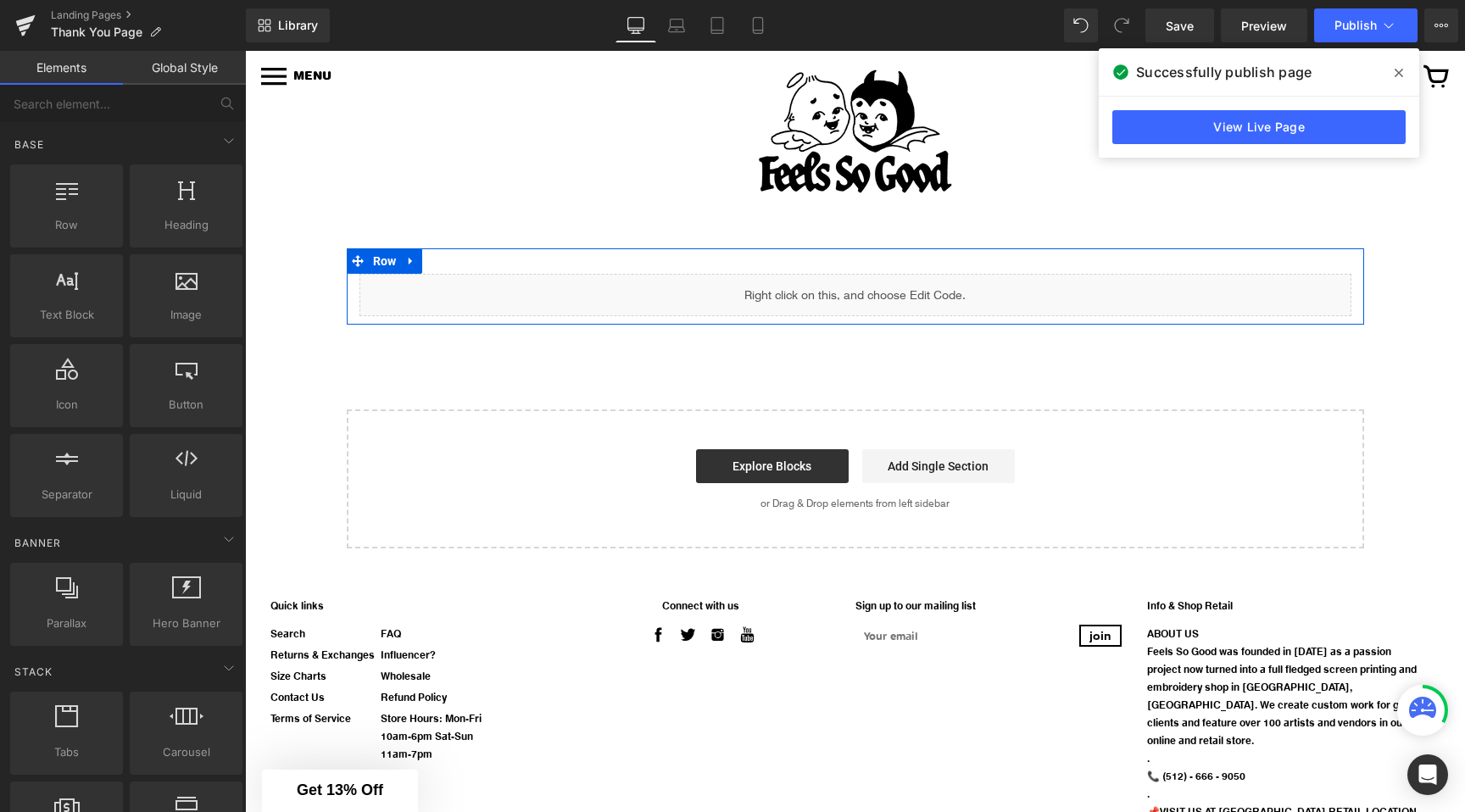
click at [842, 283] on div "Liquid" at bounding box center [855, 295] width 992 height 43
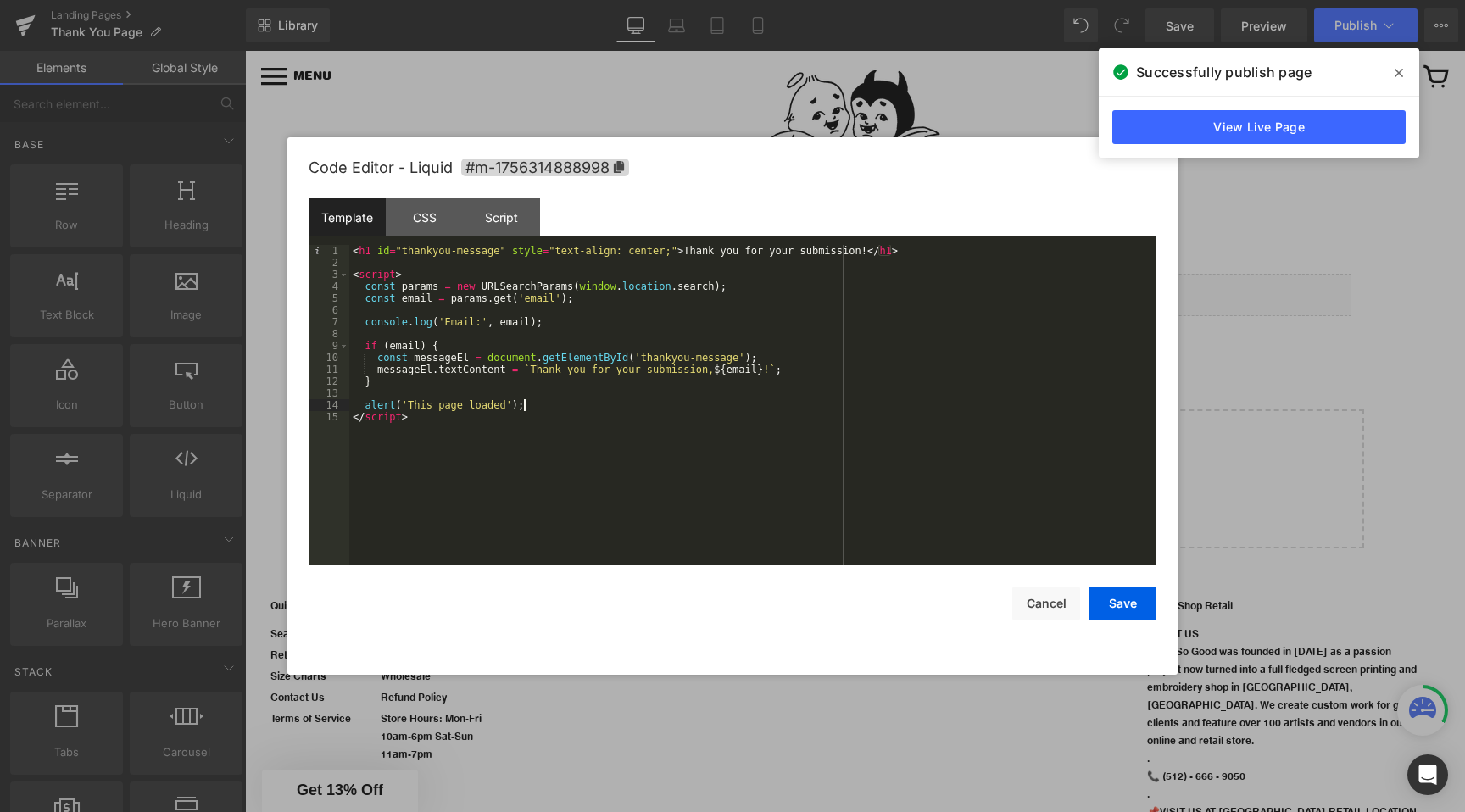
click at [527, 406] on div "< h1 id = "thankyou-message" style = "text-align: center;" > Thank you for your…" at bounding box center [753, 417] width 808 height 344
click at [1125, 604] on button "Save" at bounding box center [1123, 603] width 68 height 34
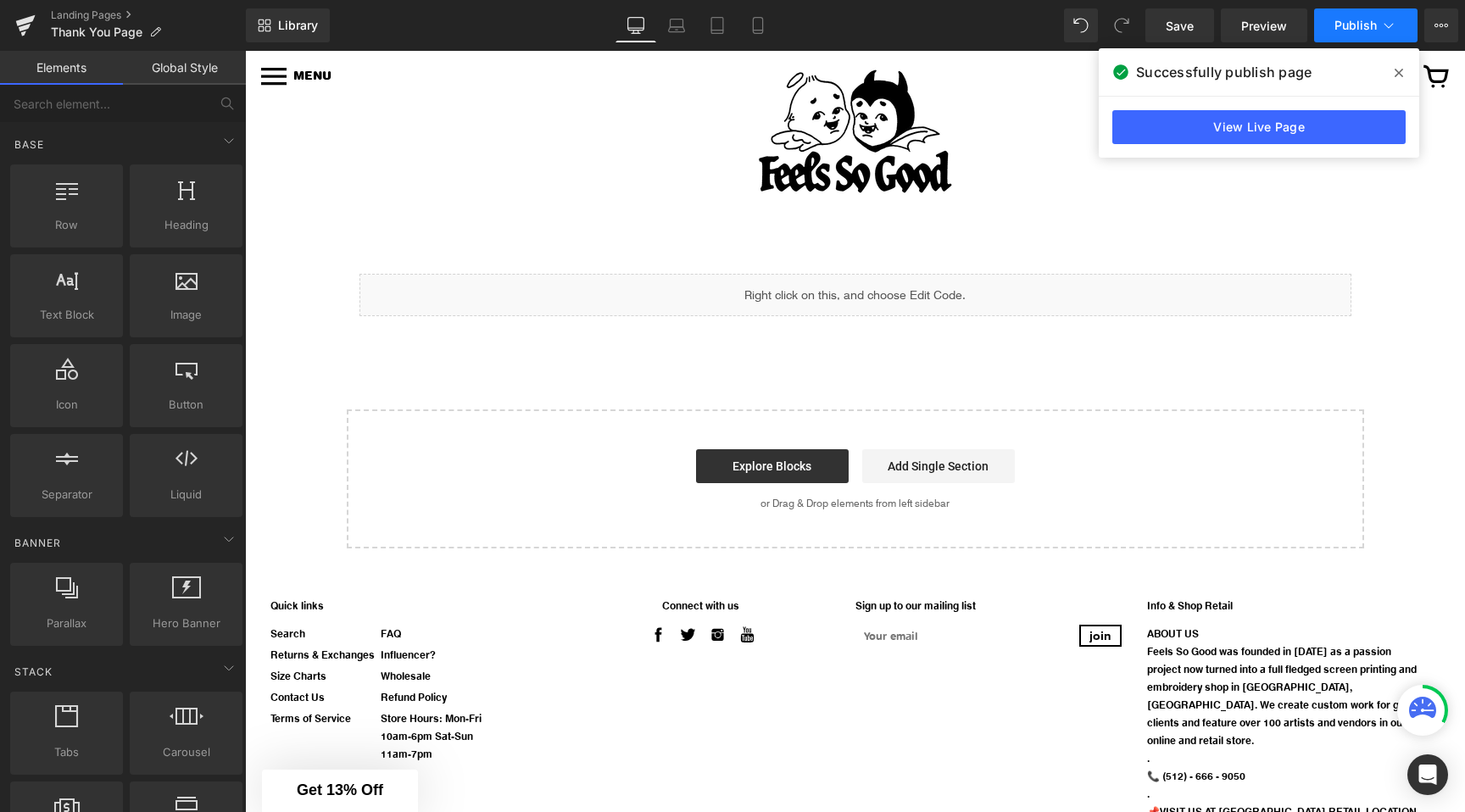
click at [1380, 28] on button "Publish" at bounding box center [1366, 26] width 103 height 34
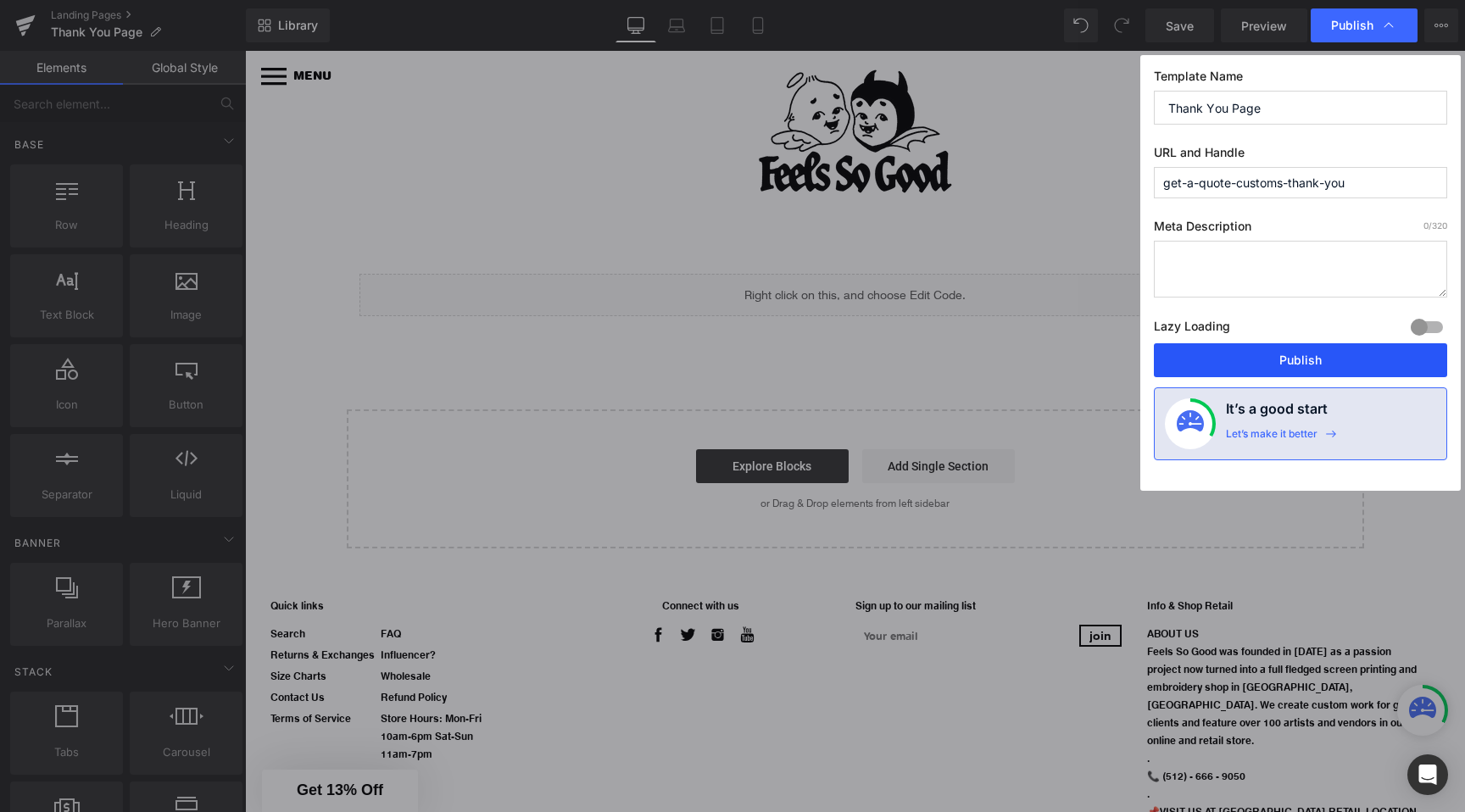
click at [1293, 364] on button "Publish" at bounding box center [1300, 360] width 293 height 34
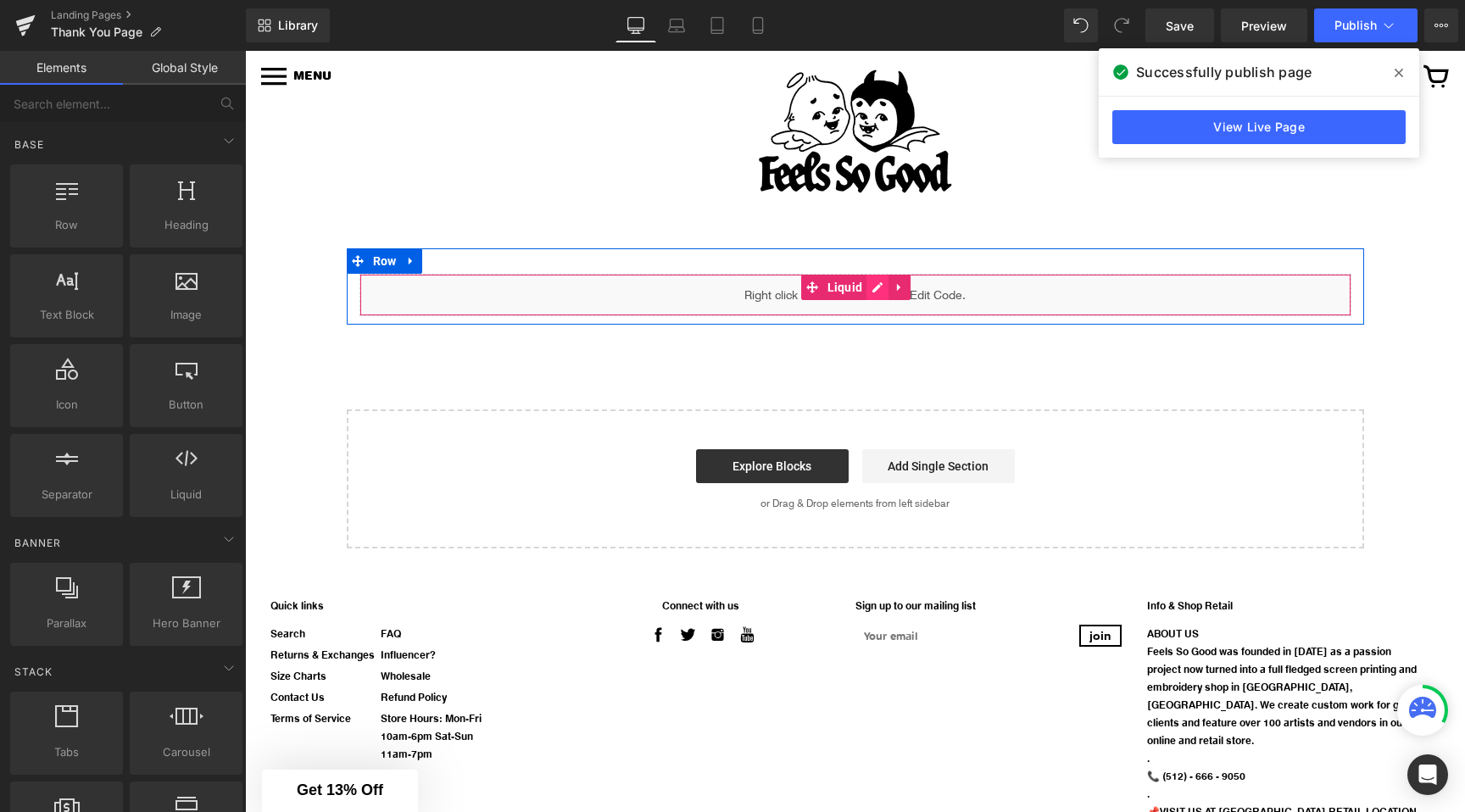
click at [875, 284] on div "Liquid" at bounding box center [855, 295] width 992 height 43
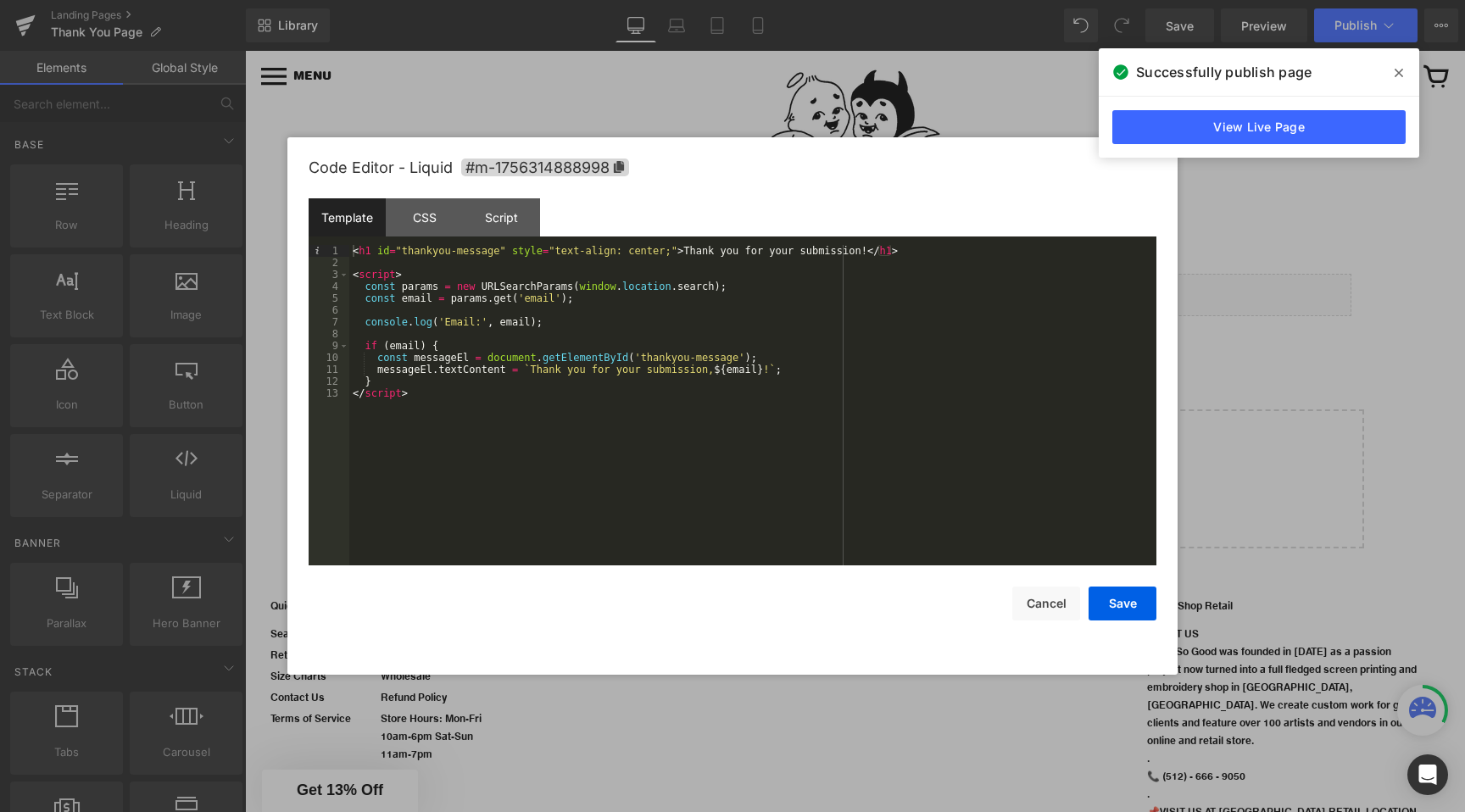
click at [449, 102] on div at bounding box center [732, 406] width 1465 height 812
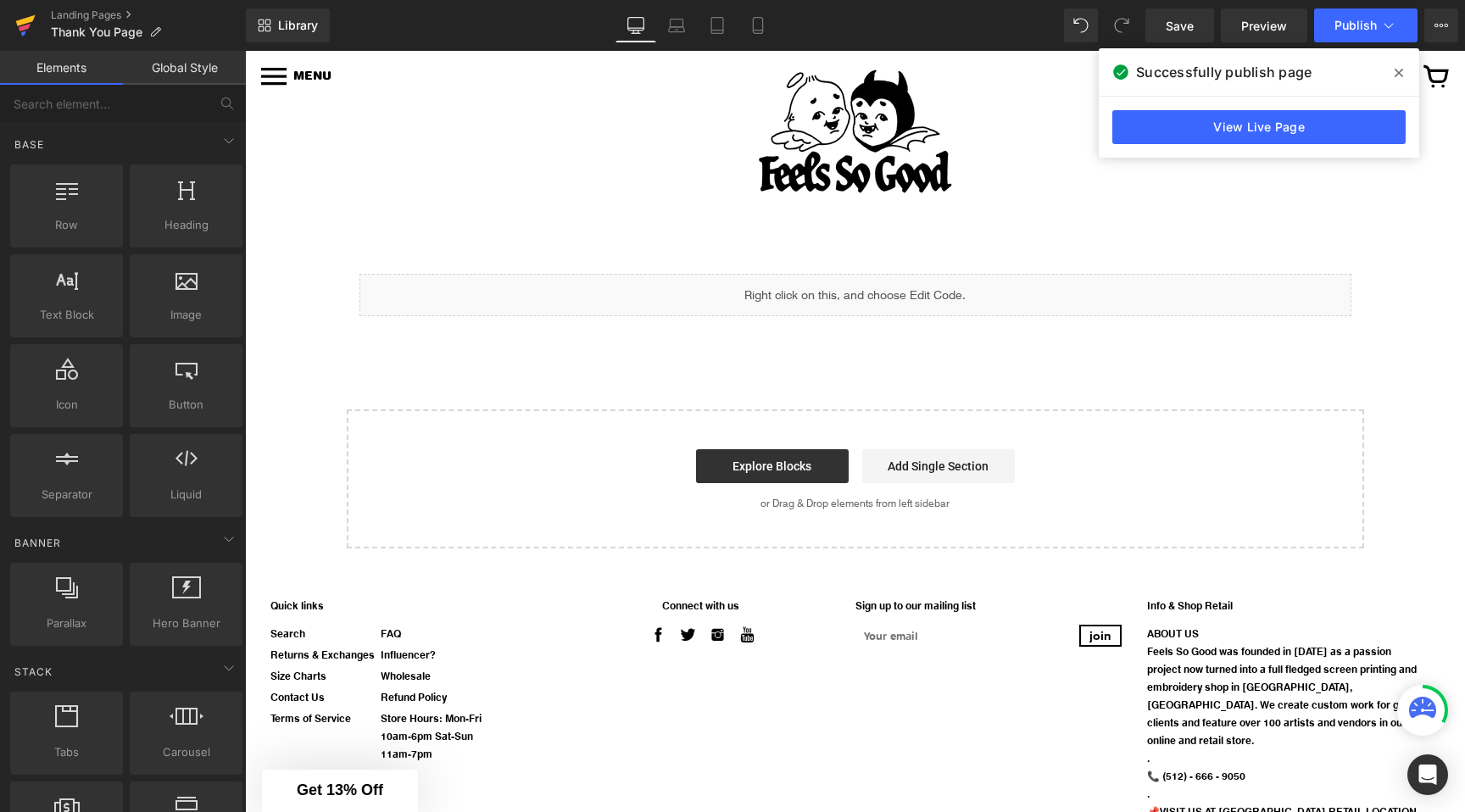
click at [10, 31] on link at bounding box center [26, 26] width 51 height 51
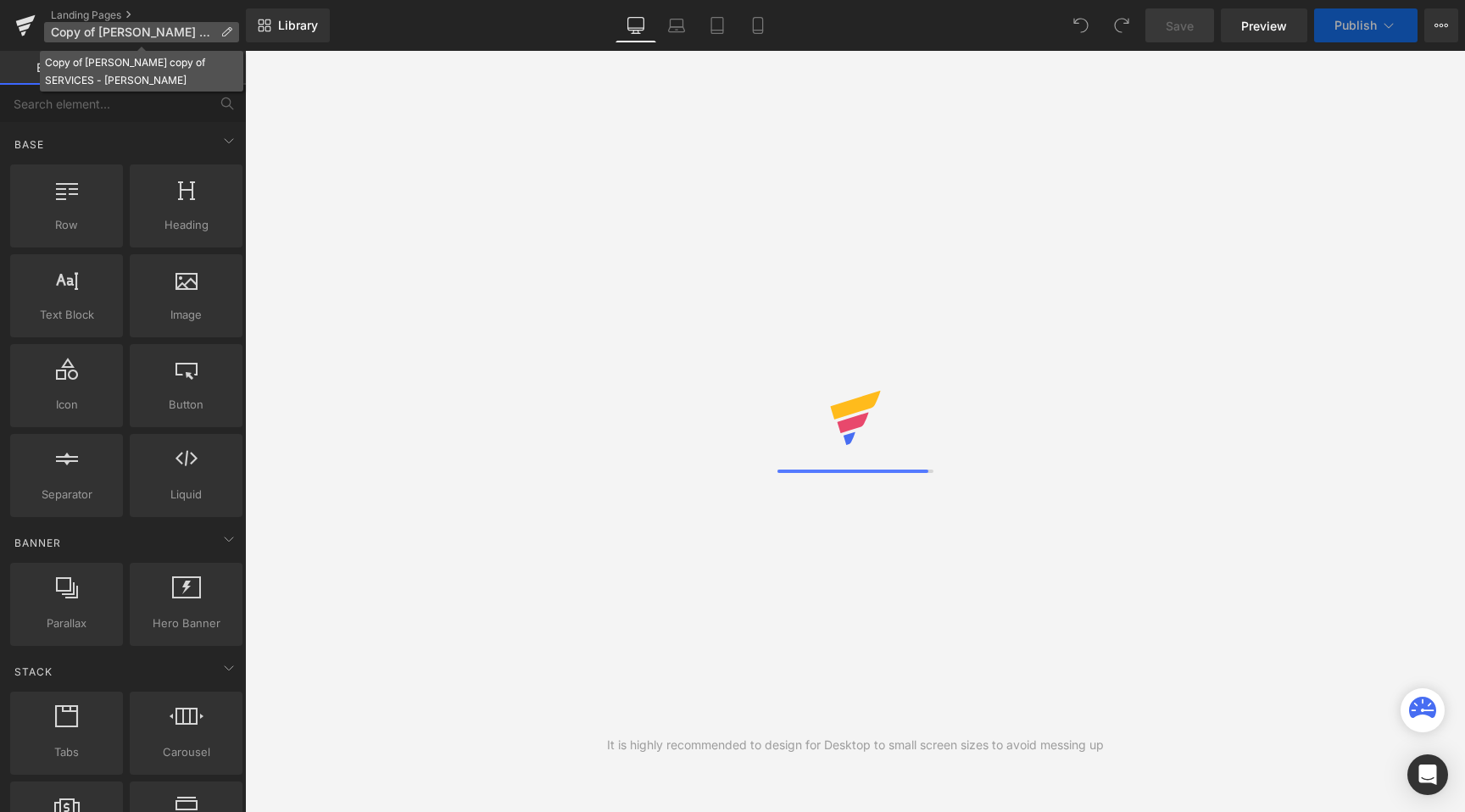
click at [227, 28] on icon at bounding box center [226, 32] width 12 height 12
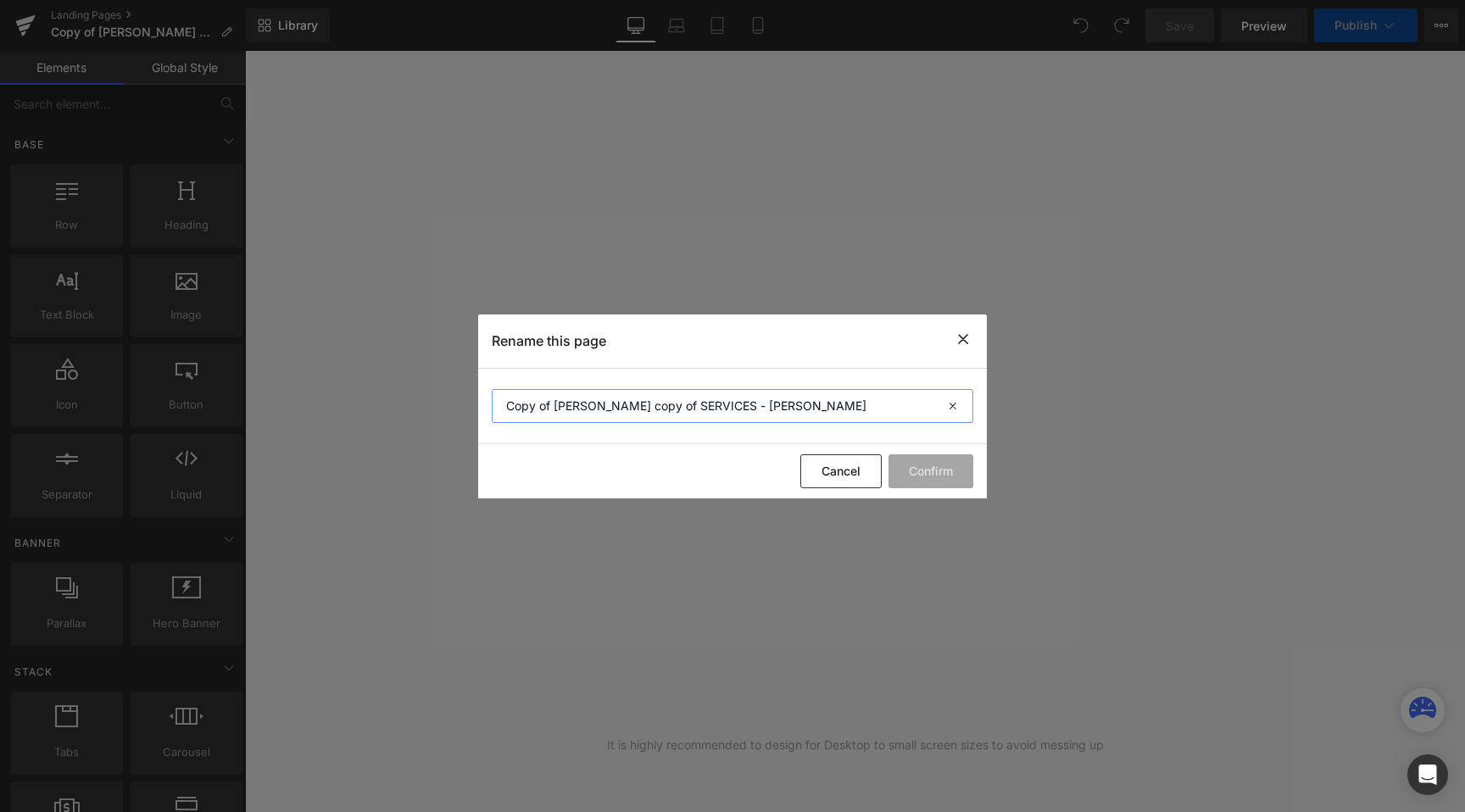
click at [557, 408] on input "Copy of [PERSON_NAME] copy of SERVICES - [PERSON_NAME]" at bounding box center [732, 406] width 481 height 34
type input "Articles"
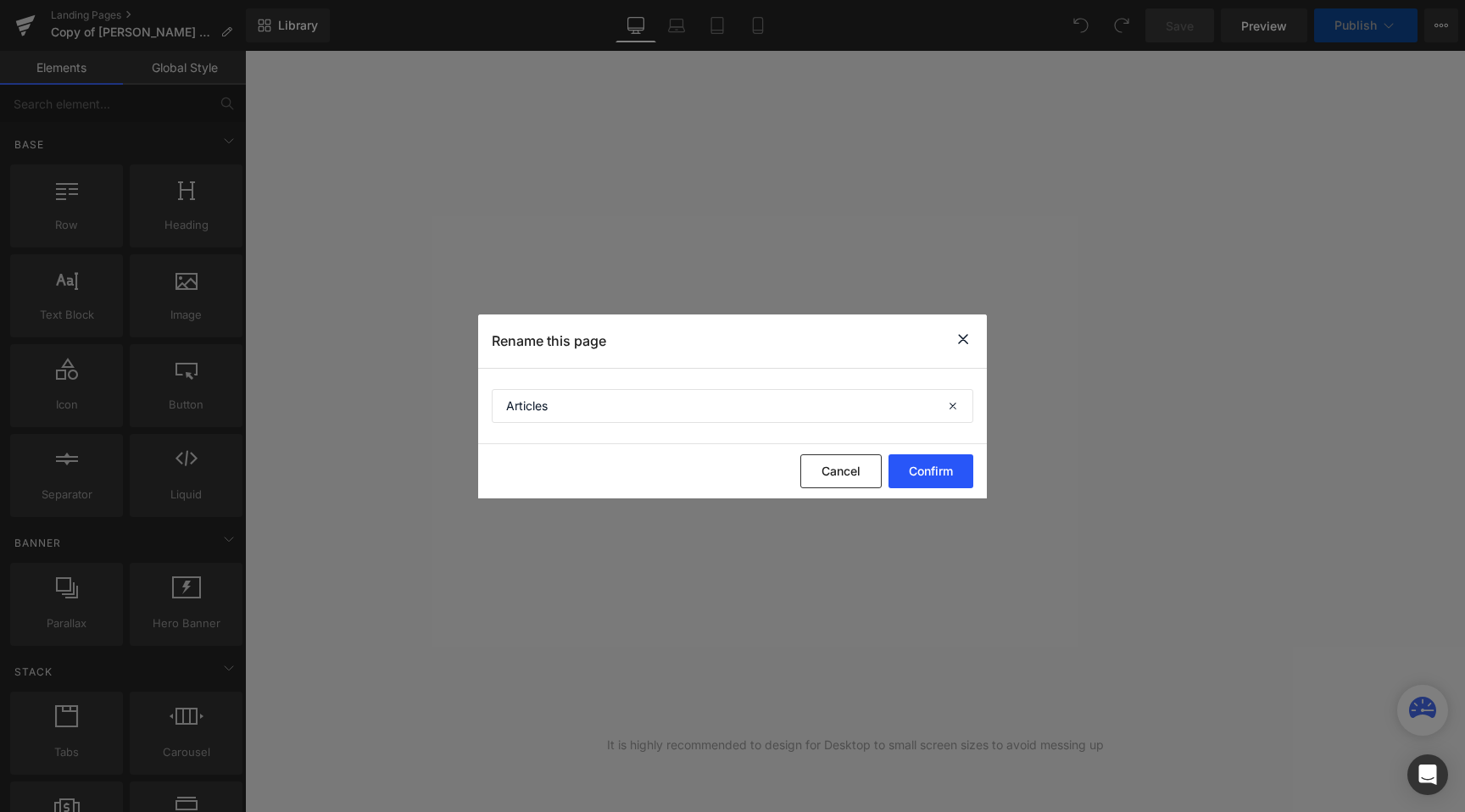
click at [949, 475] on button "Confirm" at bounding box center [932, 472] width 85 height 34
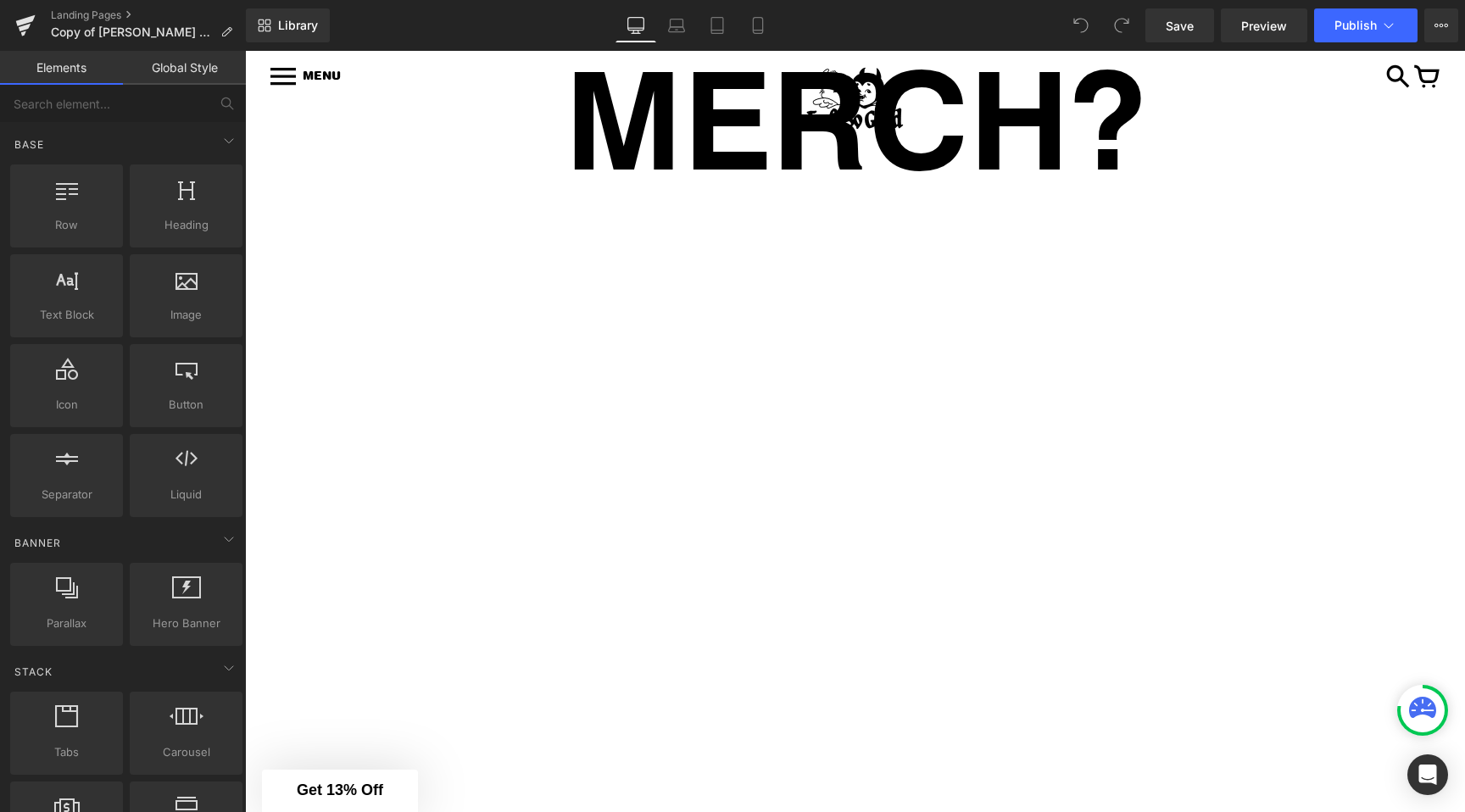
scroll to position [431, 0]
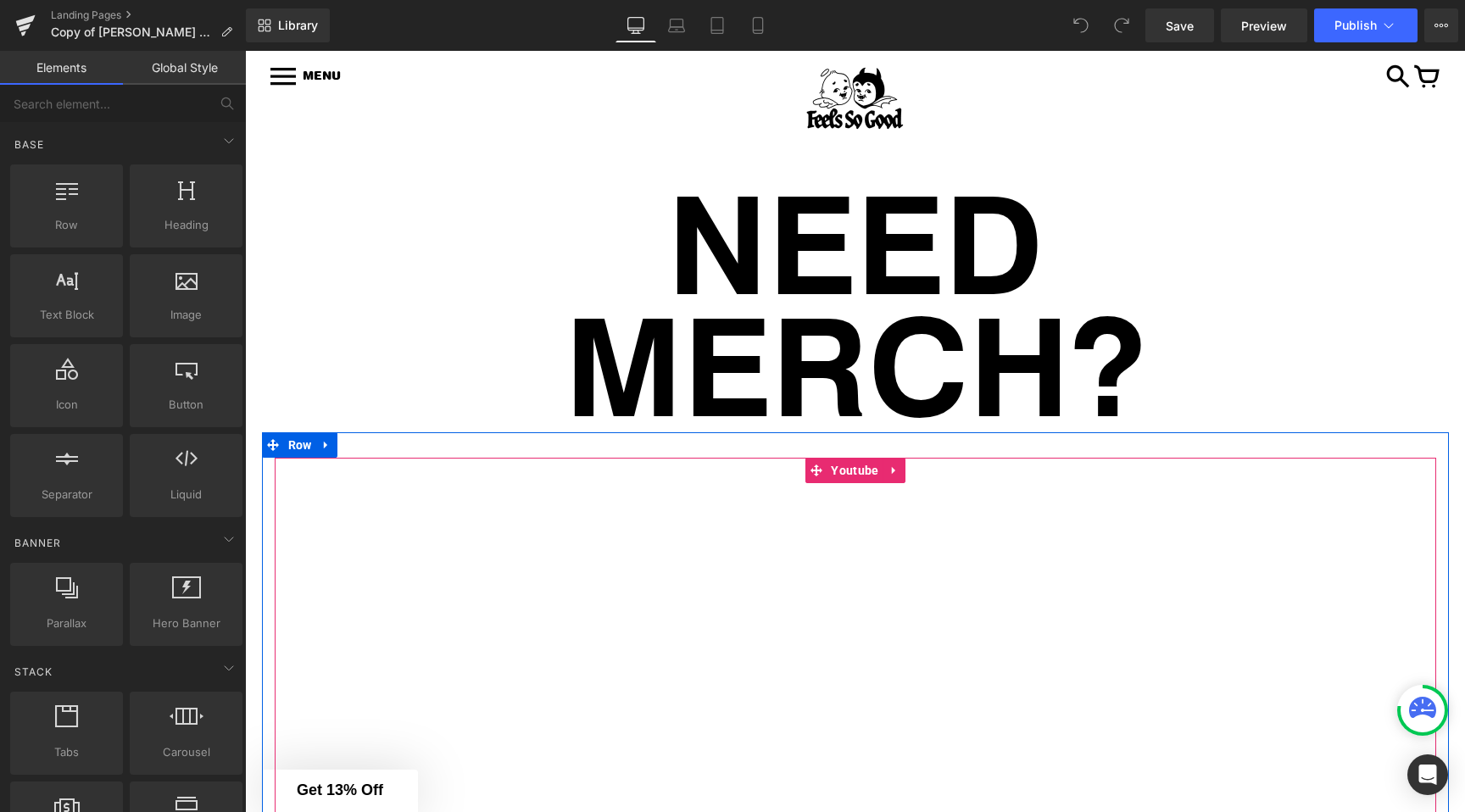
scroll to position [142, 0]
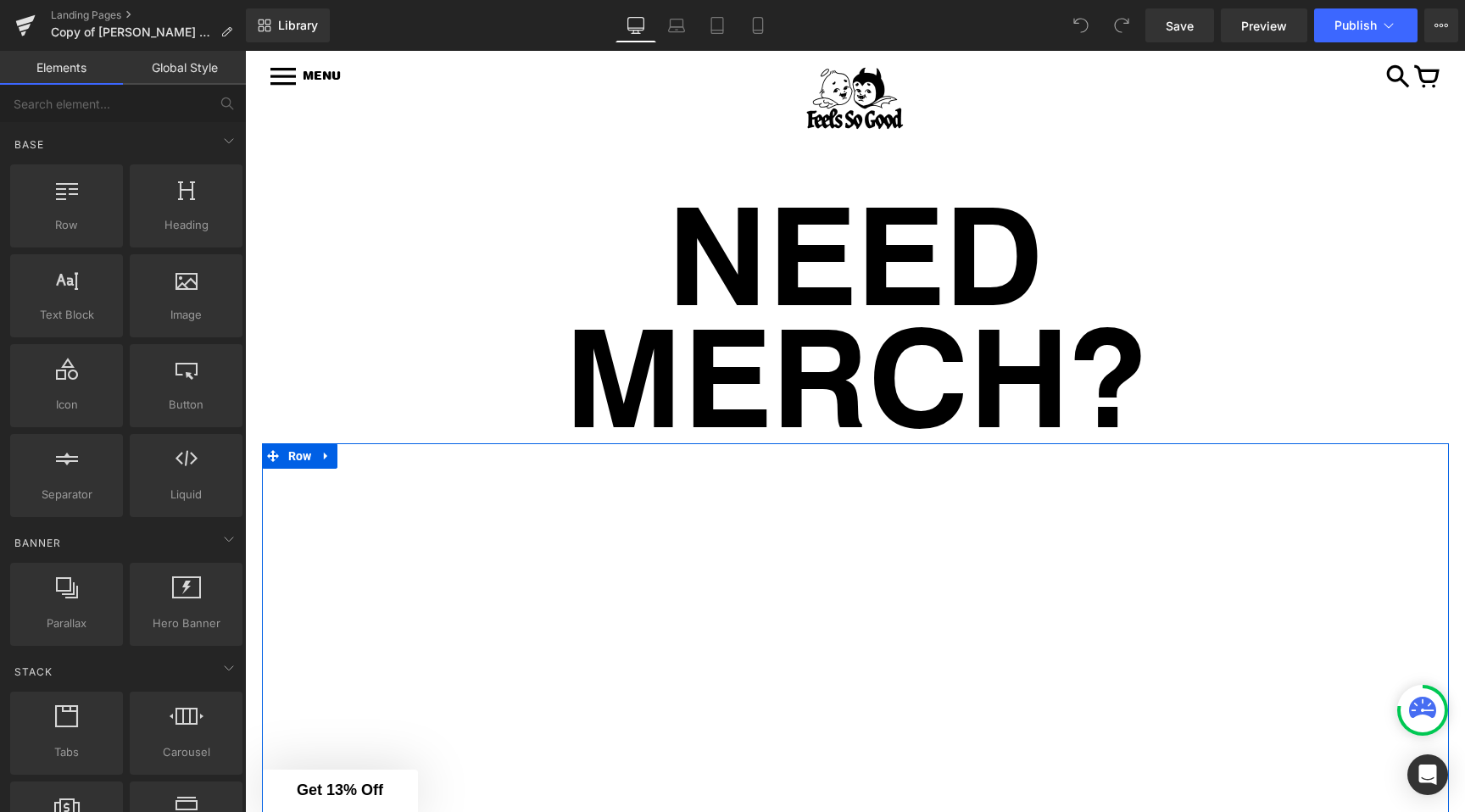
click at [871, 460] on div "Youtube Row" at bounding box center [855, 786] width 1187 height 687
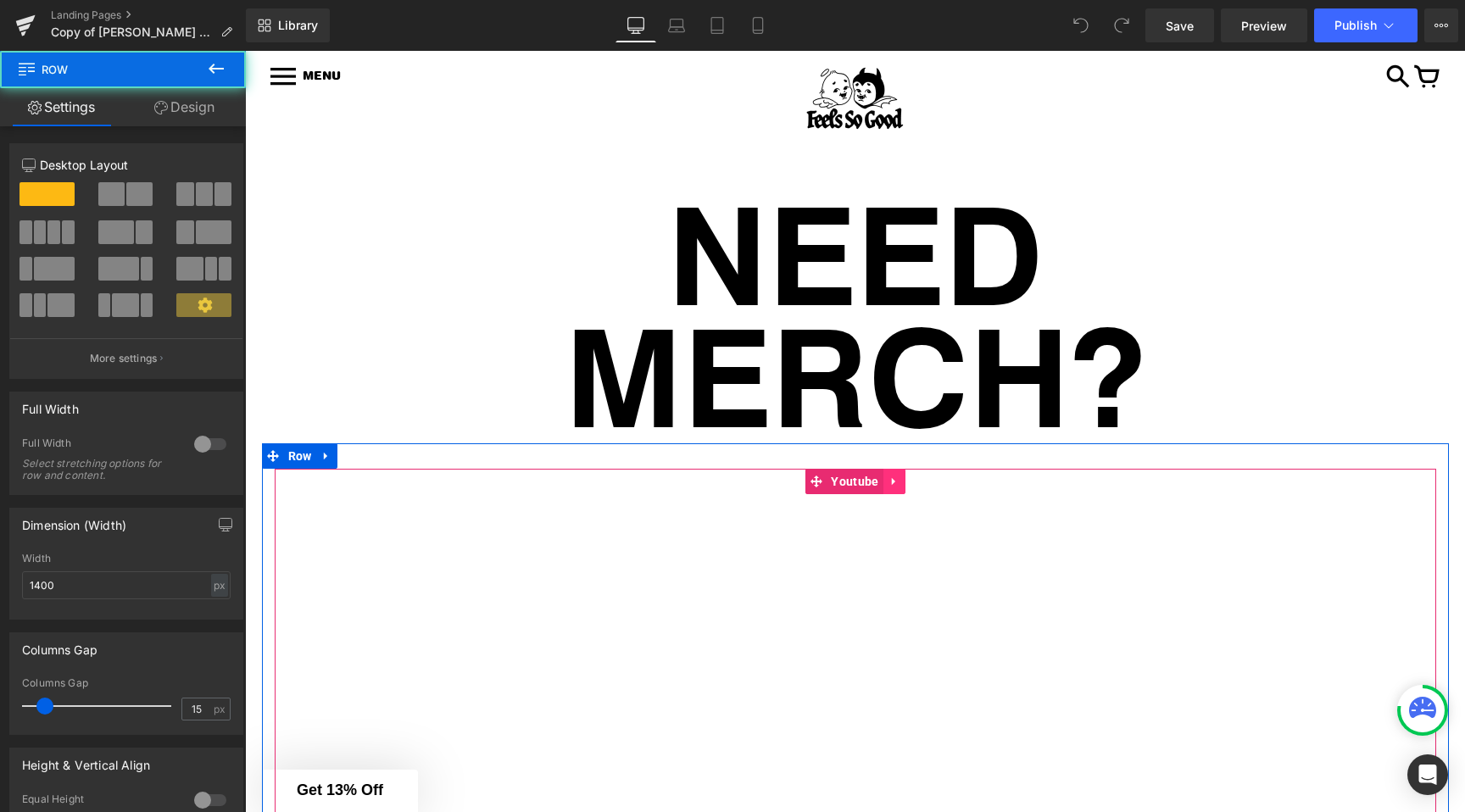
click at [889, 478] on icon at bounding box center [895, 481] width 12 height 12
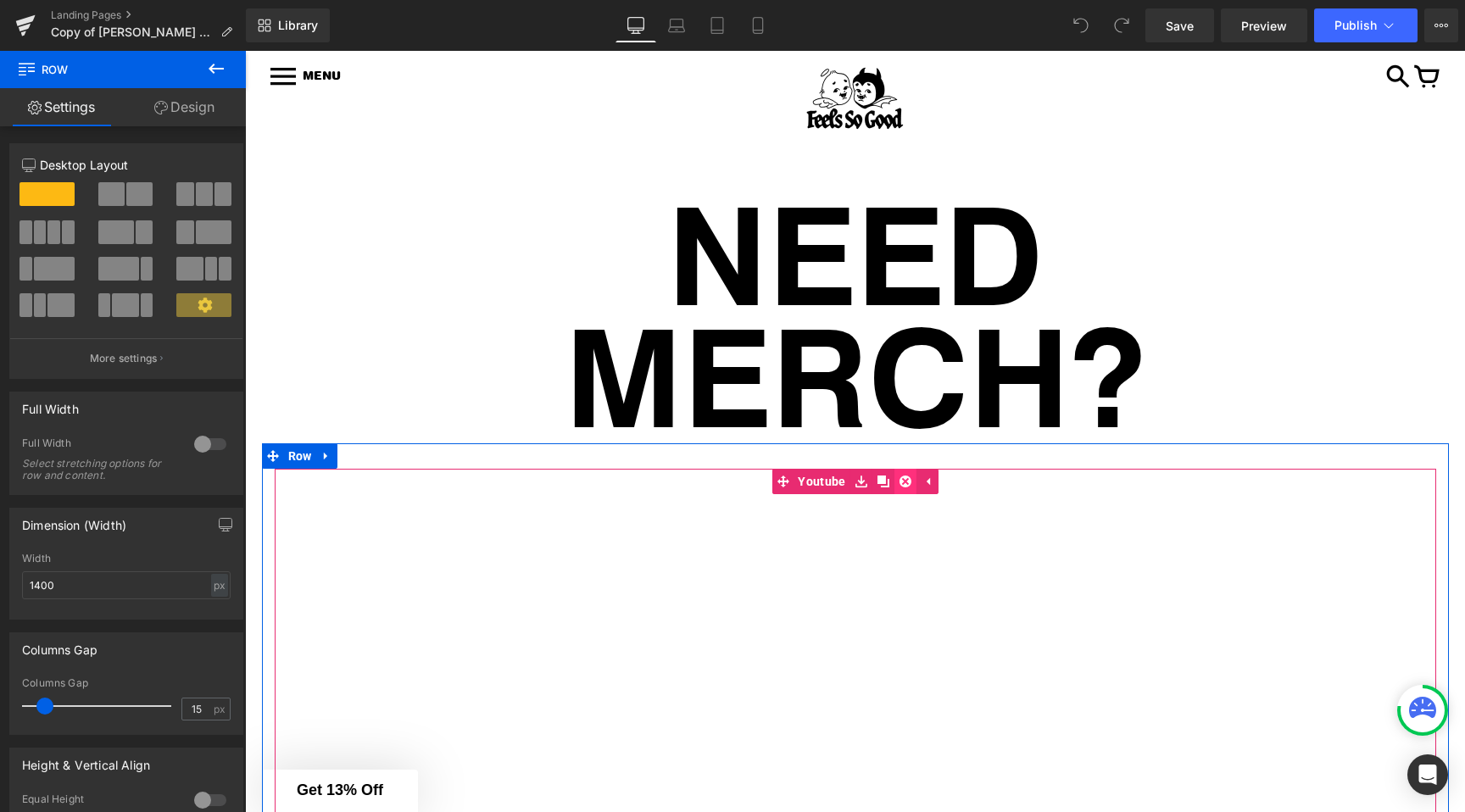
click at [907, 482] on icon at bounding box center [905, 481] width 12 height 12
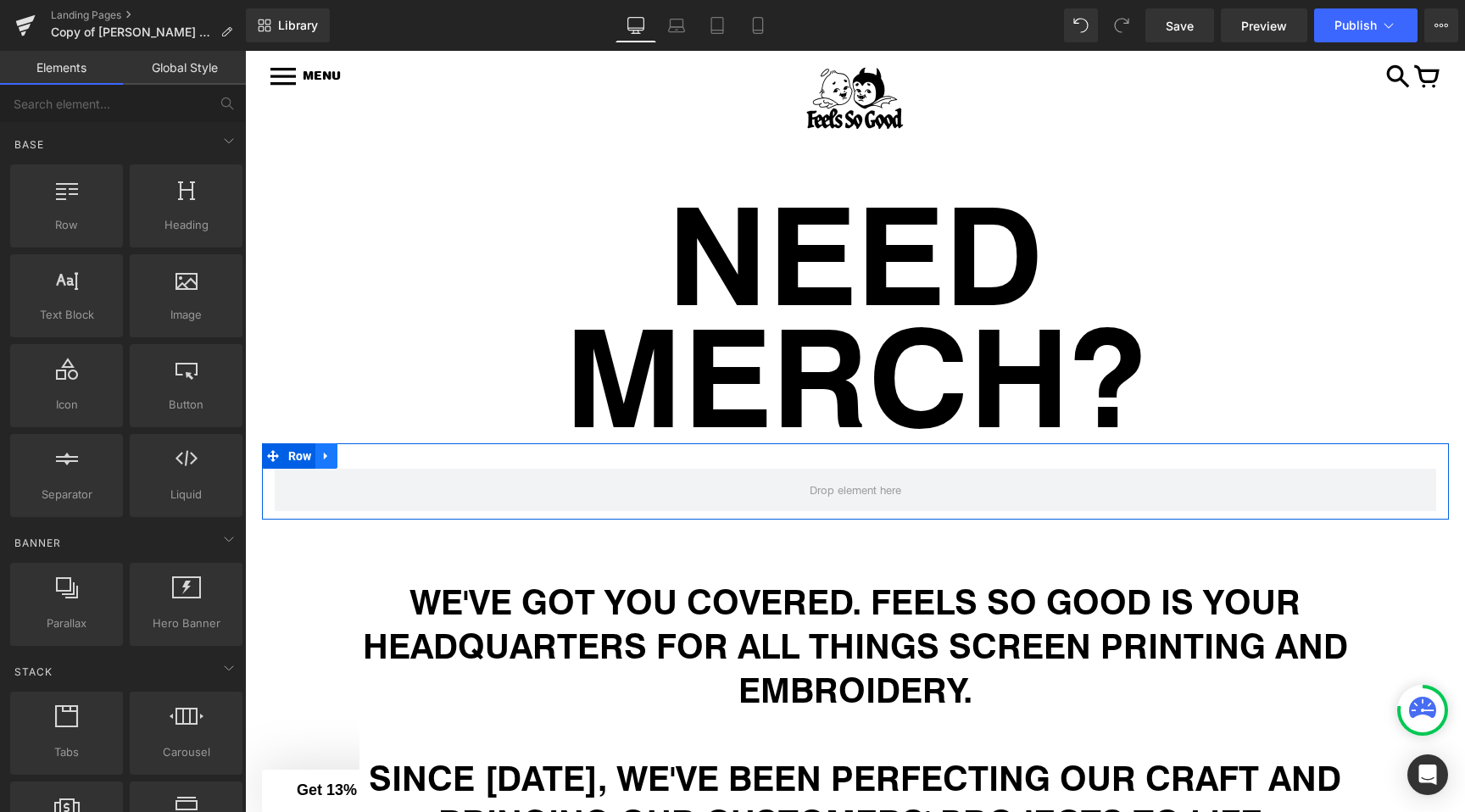
click at [335, 459] on link at bounding box center [326, 456] width 22 height 26
click at [379, 458] on link at bounding box center [370, 456] width 22 height 26
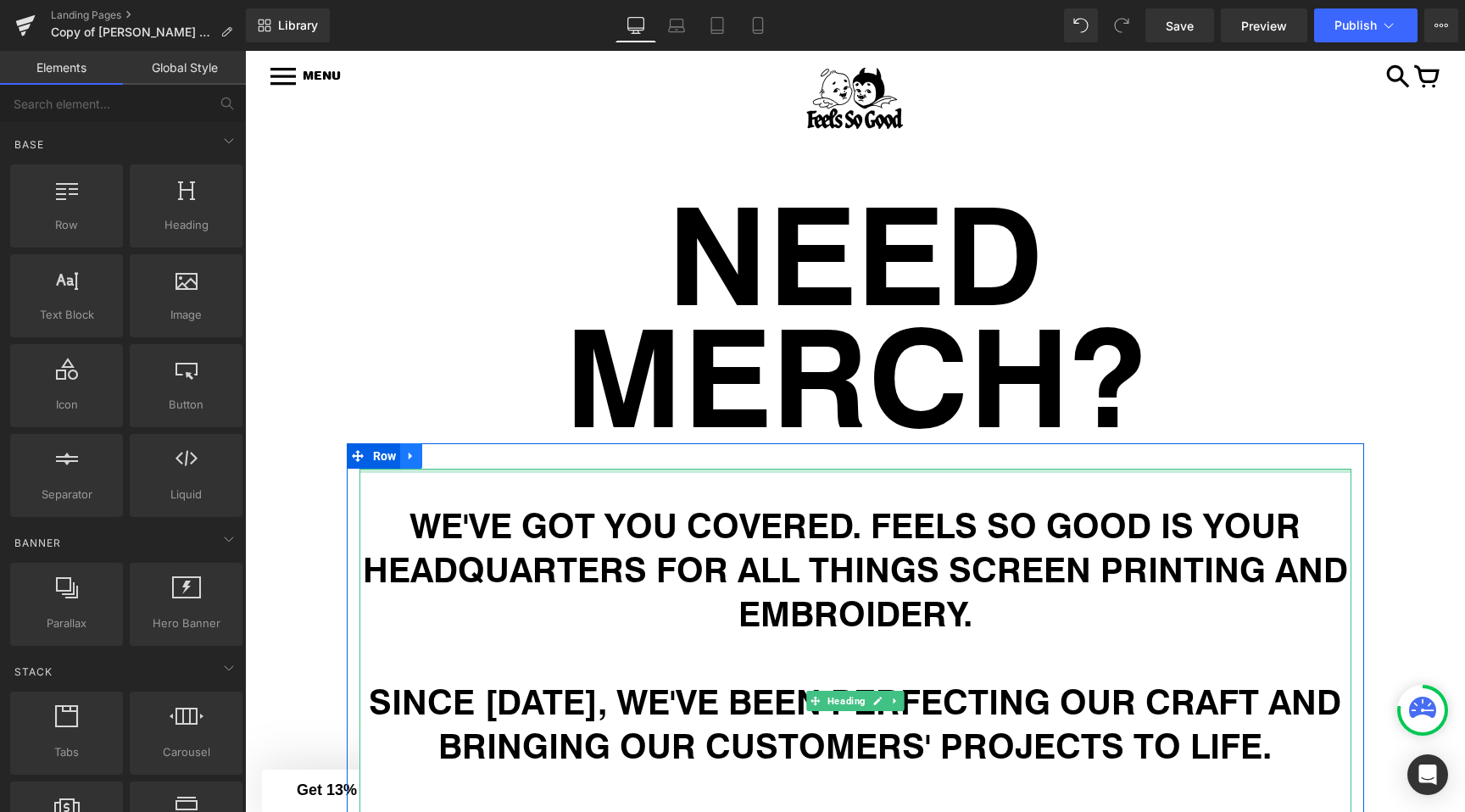
click at [410, 457] on icon at bounding box center [410, 457] width 4 height 8
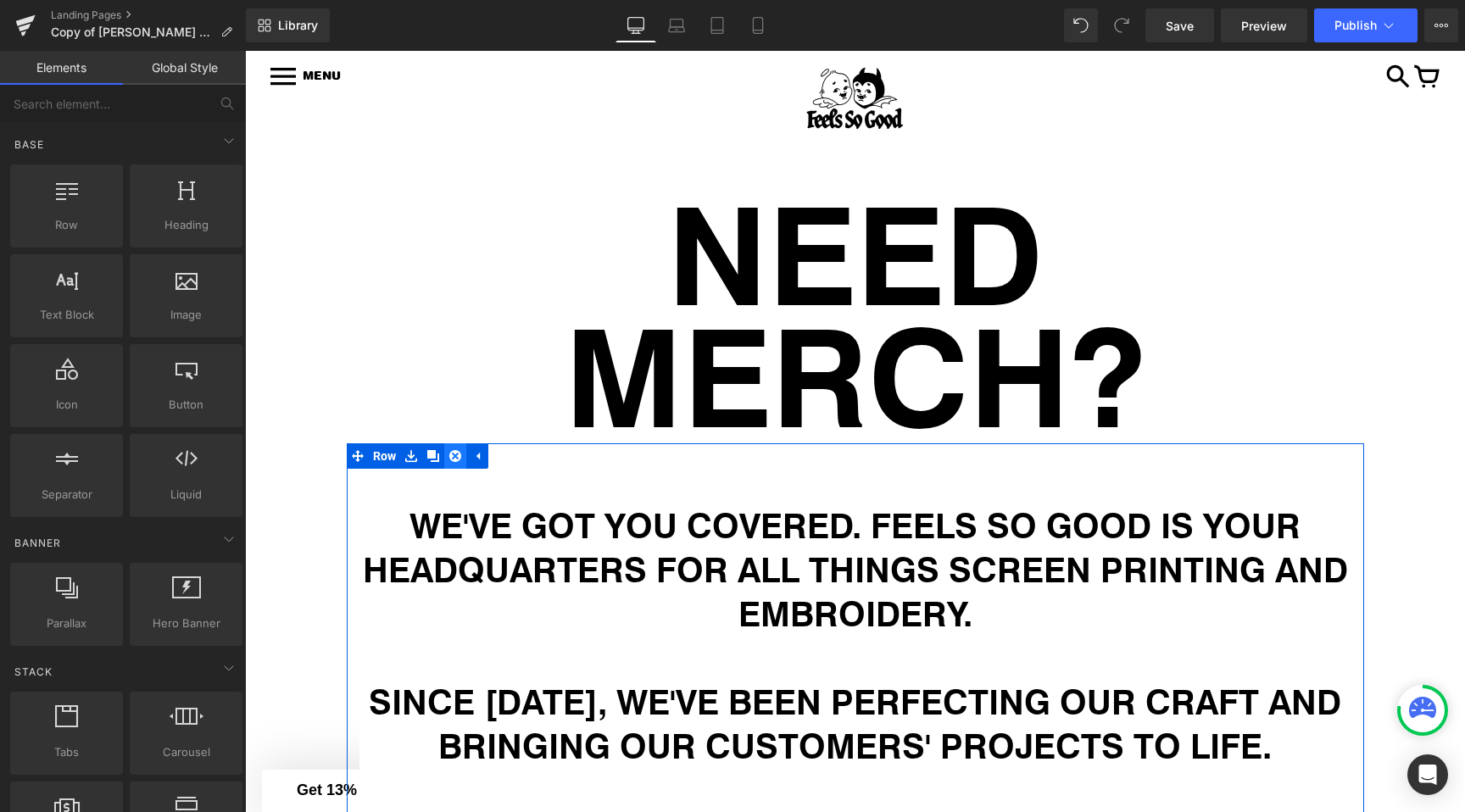
click at [454, 457] on icon at bounding box center [455, 456] width 12 height 12
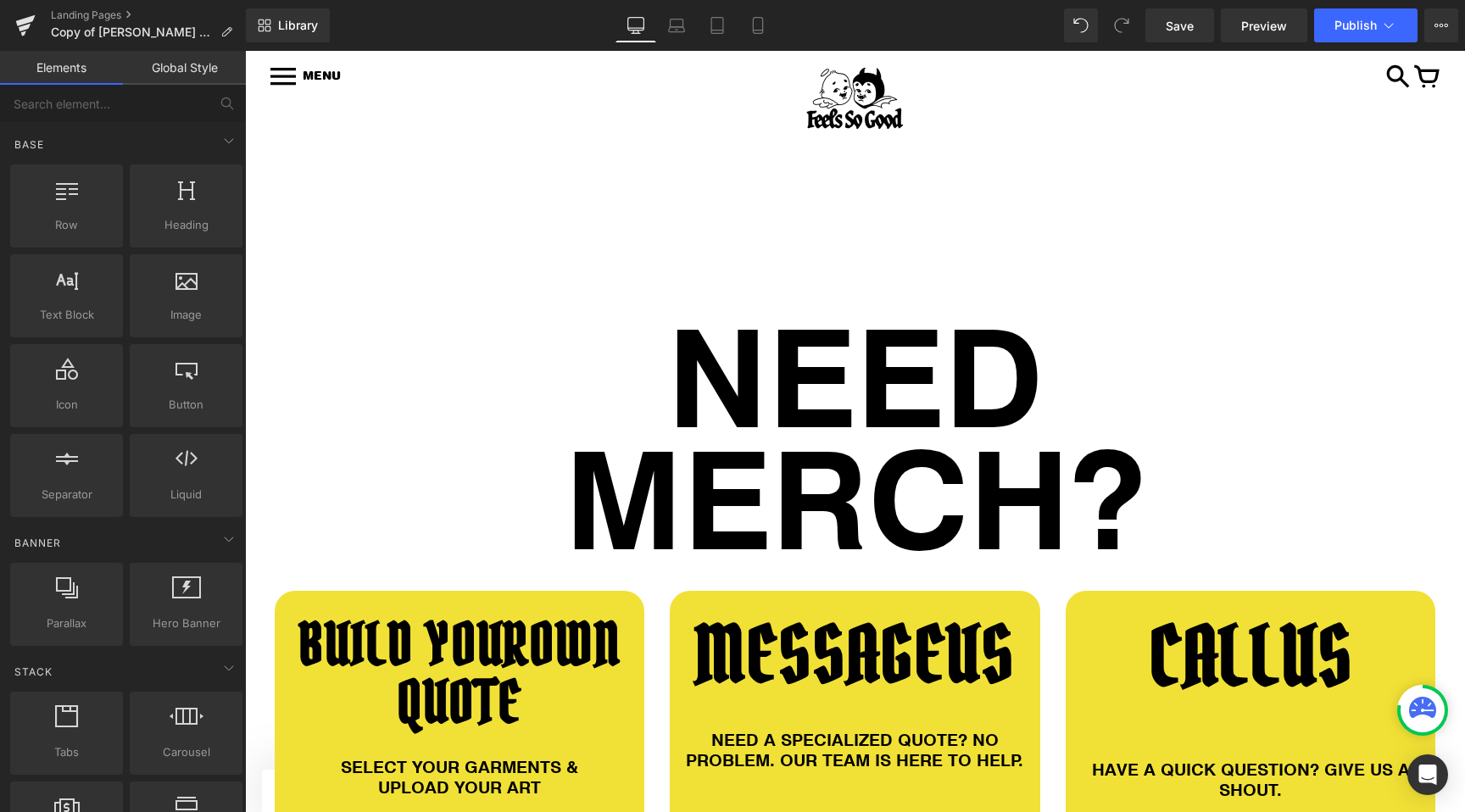
scroll to position [0, 0]
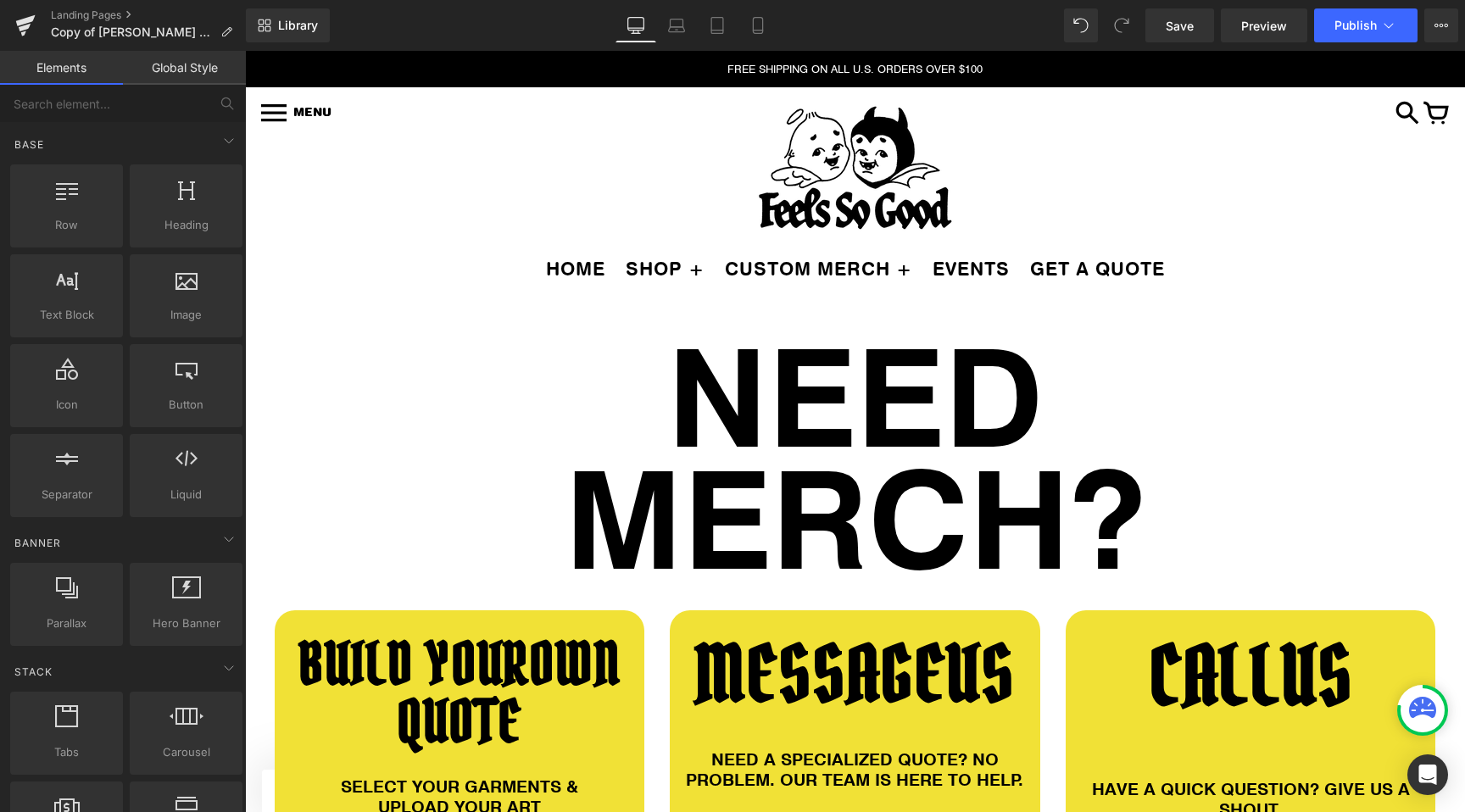
click at [707, 411] on h1 "NEED MERCH?" at bounding box center [855, 454] width 992 height 244
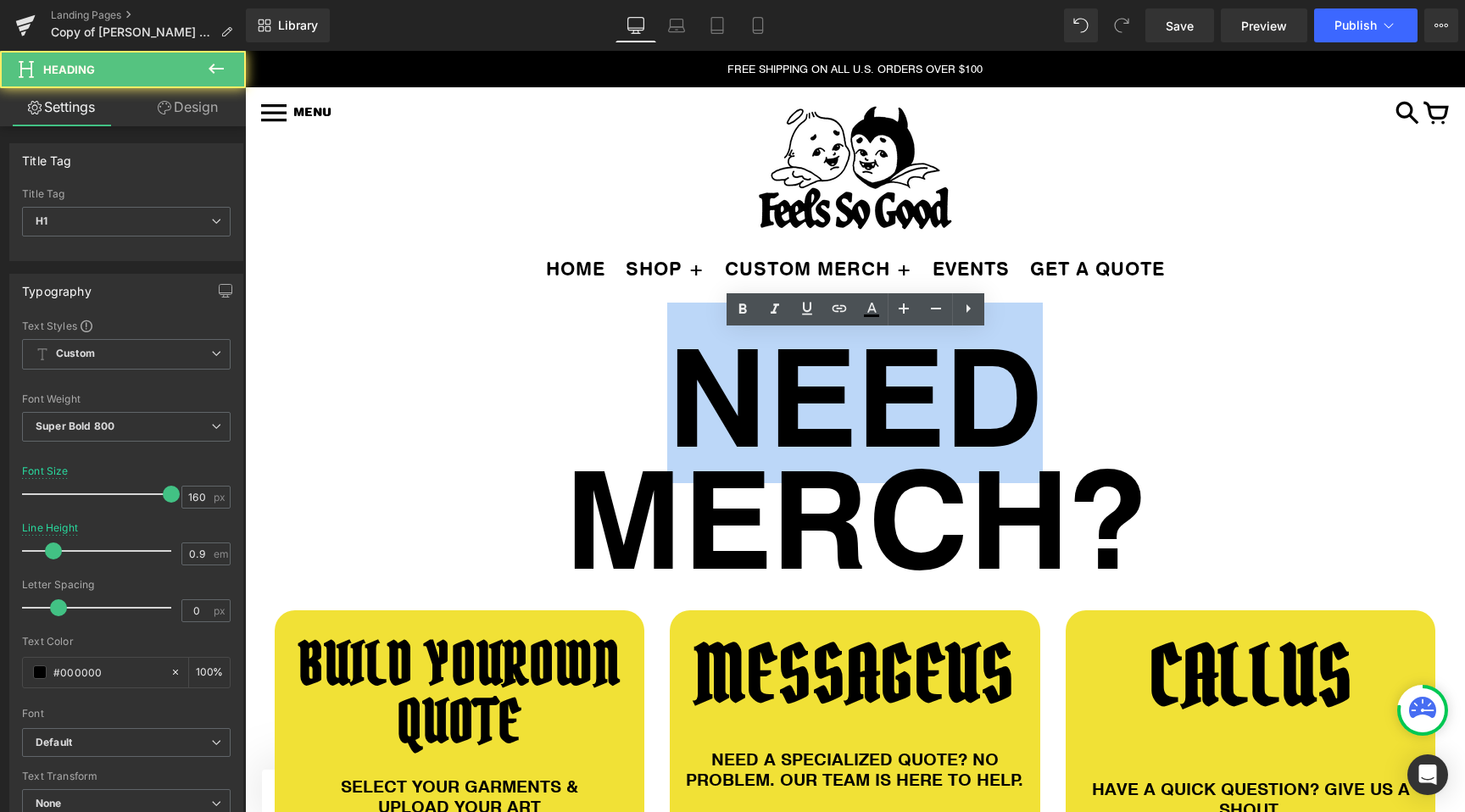
click at [707, 411] on h1 "NEED MERCH?" at bounding box center [855, 454] width 992 height 244
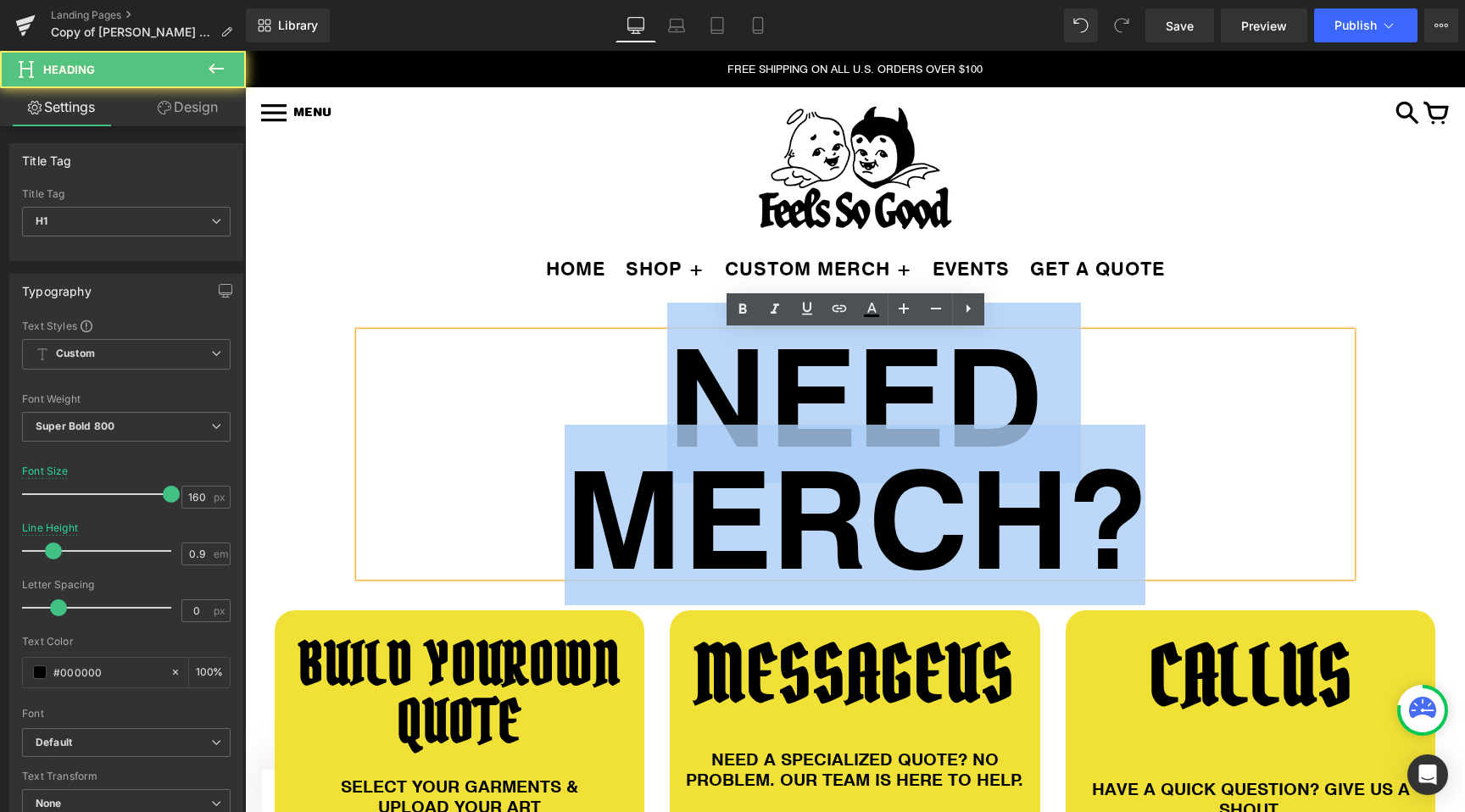
click at [707, 411] on h1 "NEED MERCH?" at bounding box center [855, 454] width 992 height 244
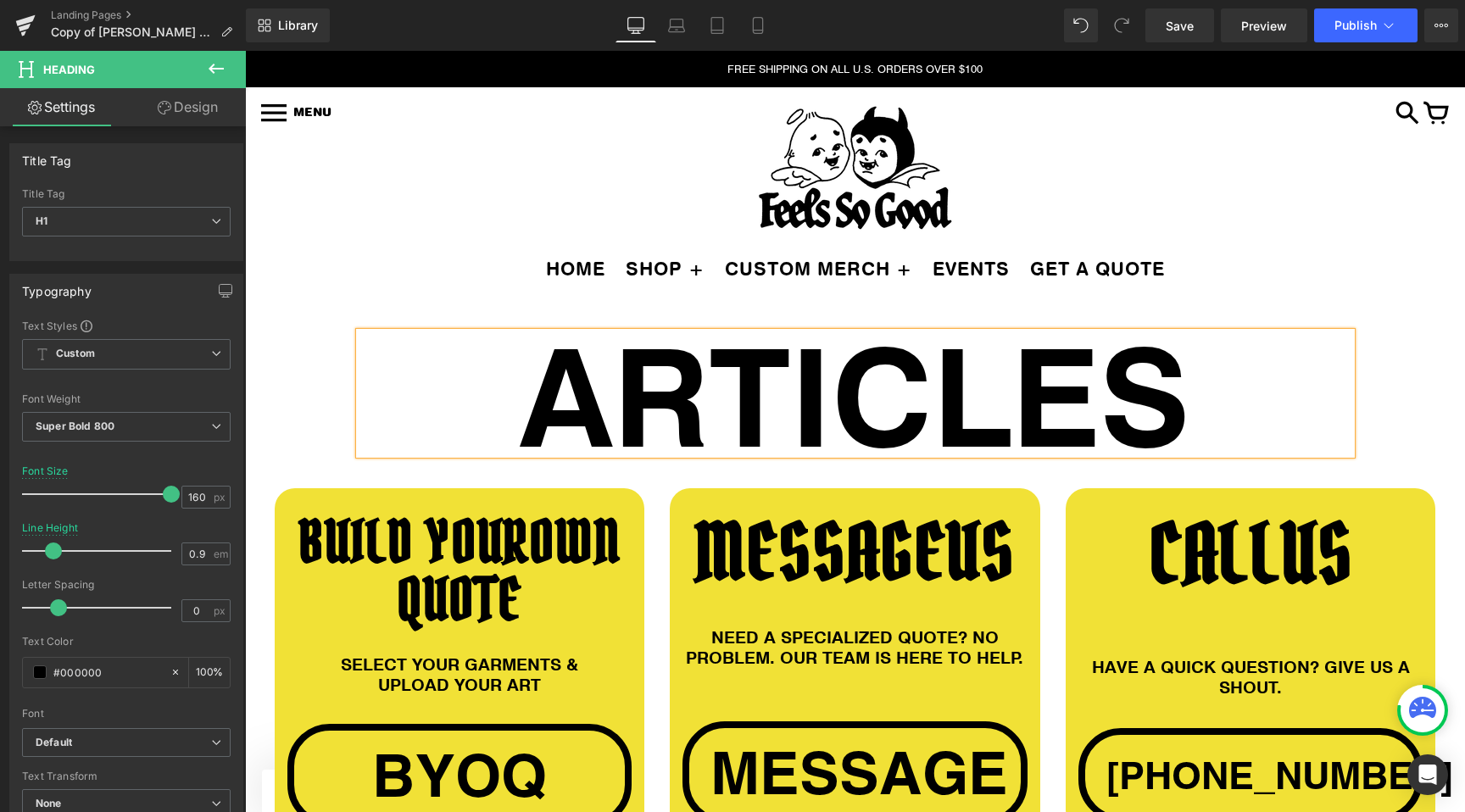
click at [327, 299] on div "HOME SHOP + MENS LADIES VINTAGE VINYL ACCESSORIES HATS" at bounding box center [855, 278] width 1220 height 57
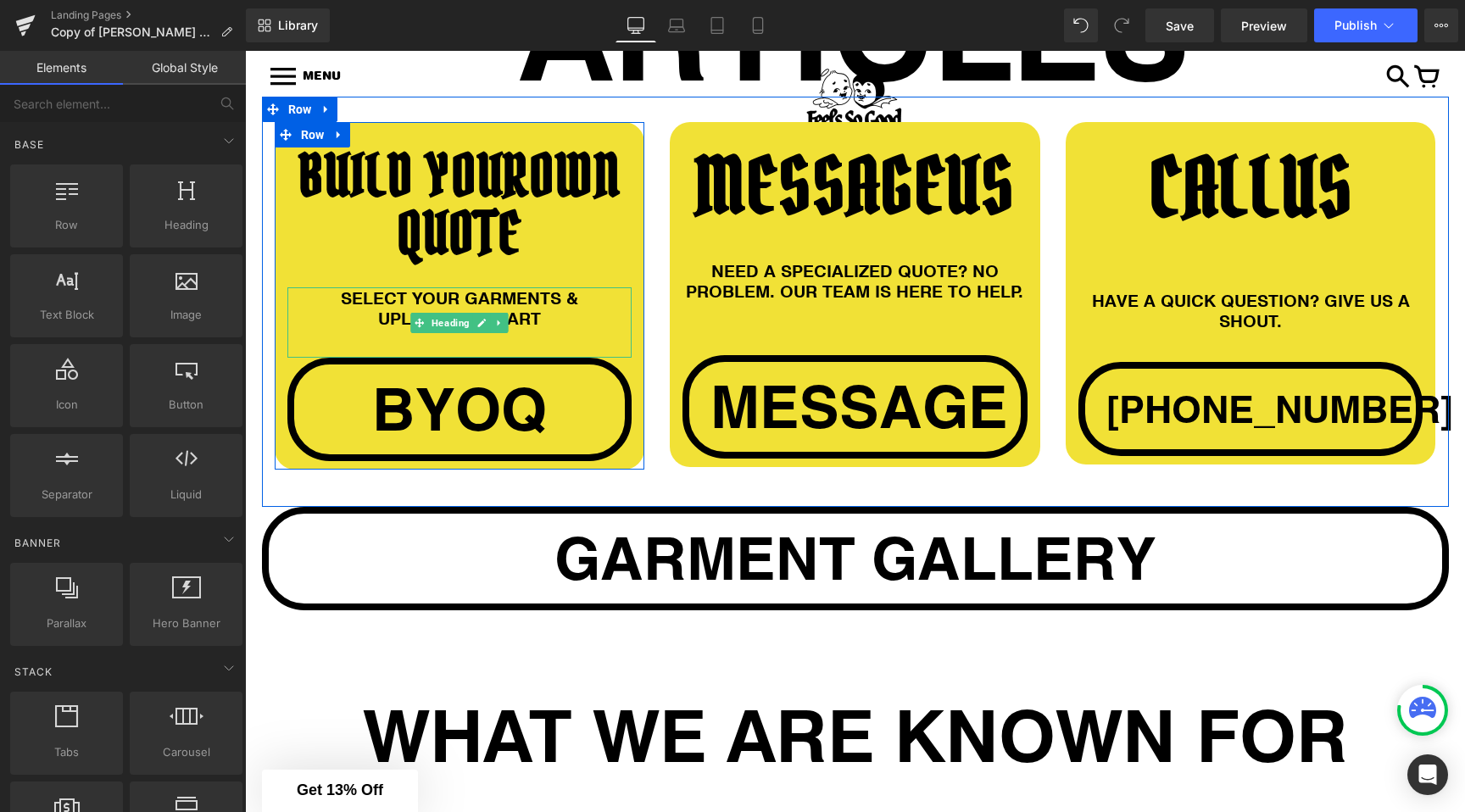
scroll to position [380, 0]
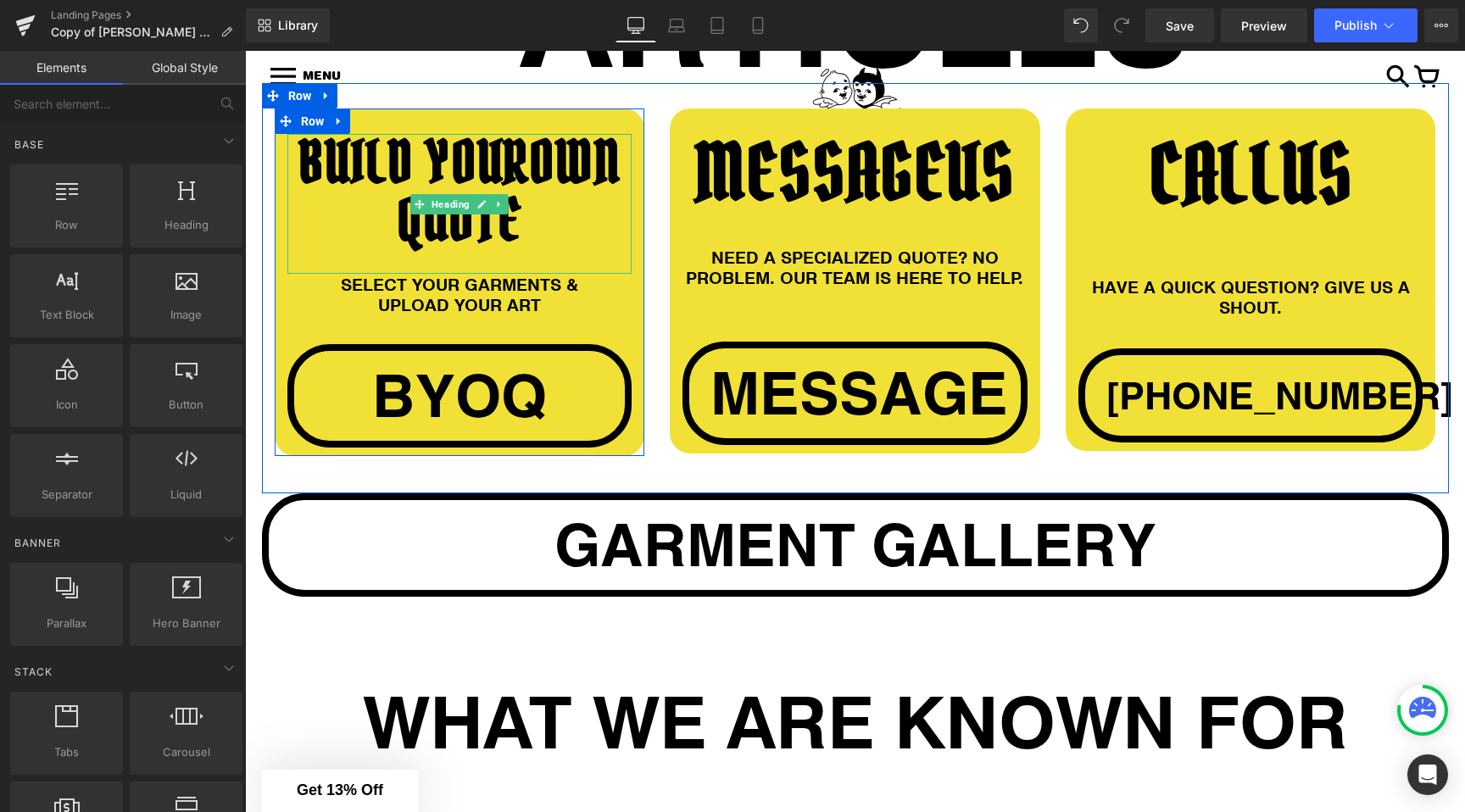
click at [444, 178] on h1 "BUILD YOUR OWN QUOTE" at bounding box center [460, 192] width 345 height 115
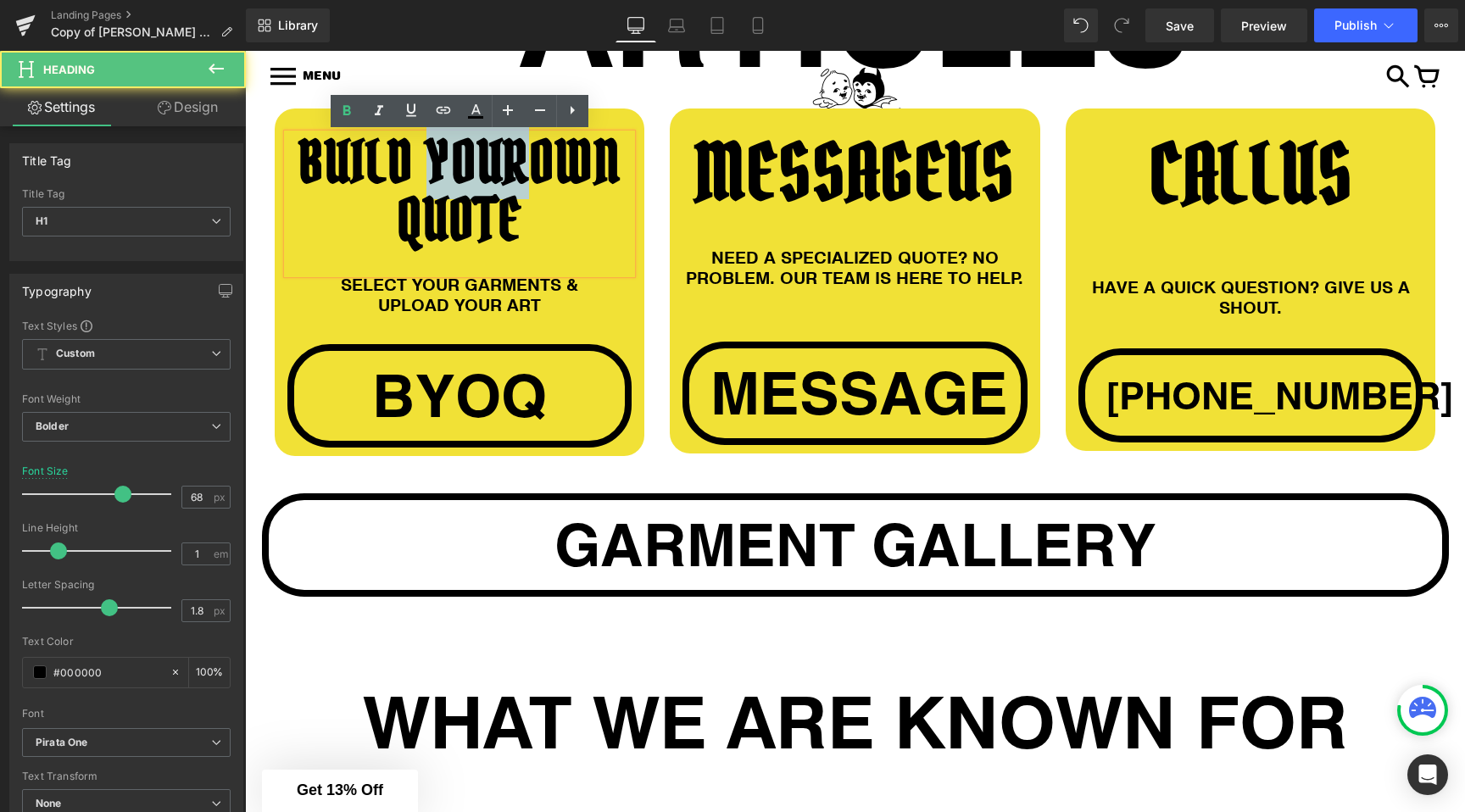
click at [444, 178] on h1 "BUILD YOUR OWN QUOTE" at bounding box center [460, 192] width 345 height 115
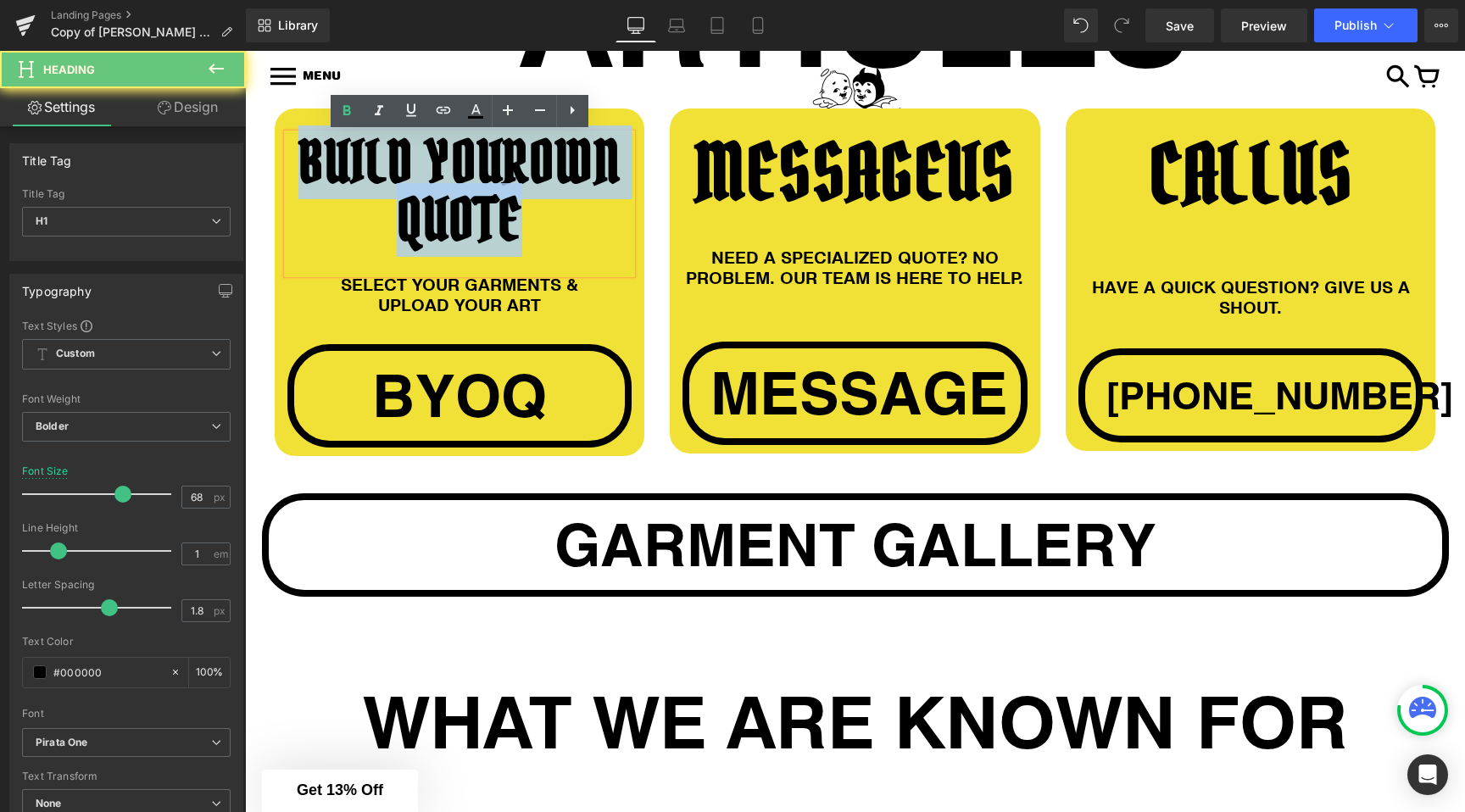
click at [444, 178] on h1 "BUILD YOUR OWN QUOTE" at bounding box center [460, 192] width 345 height 115
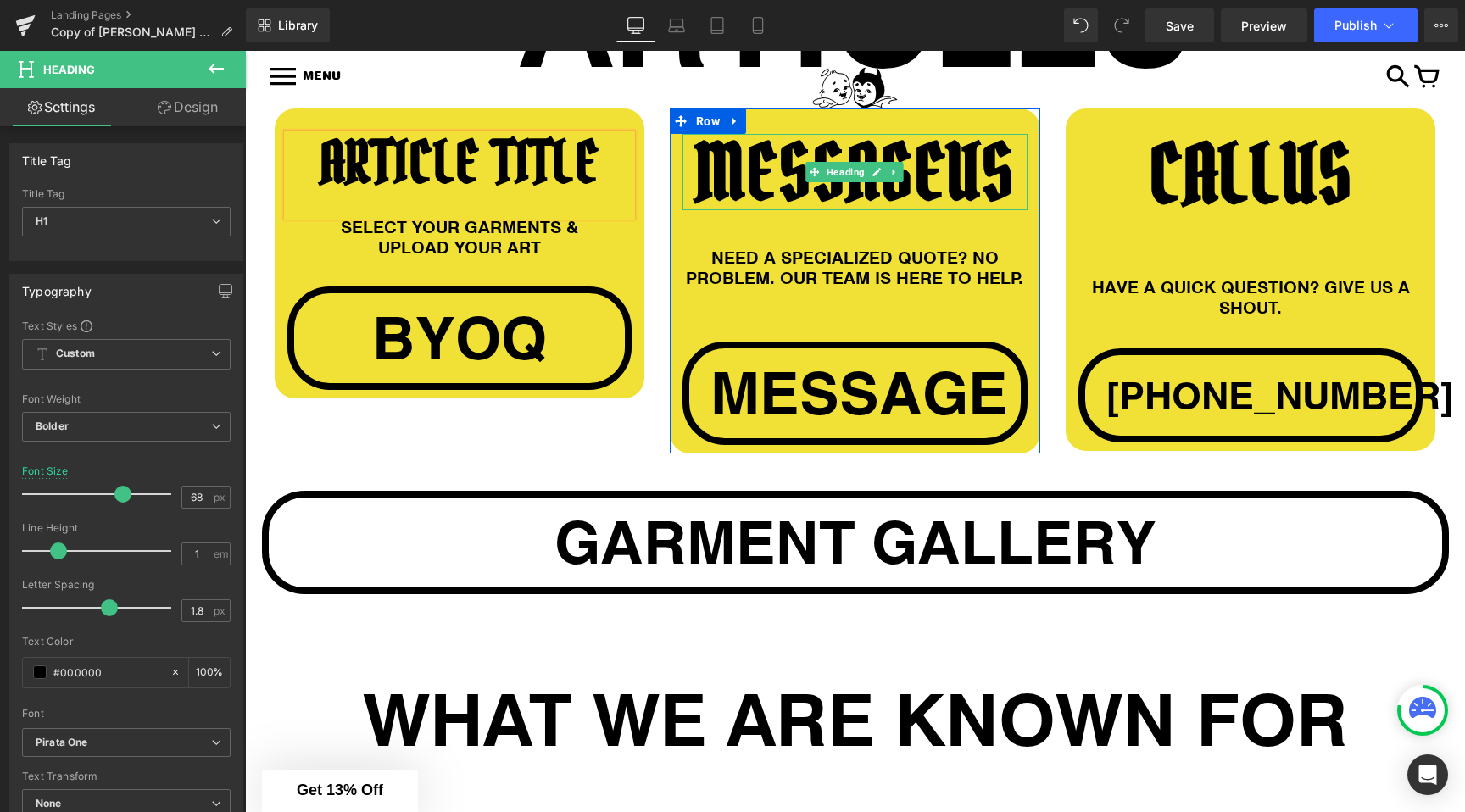
click at [789, 184] on h1 "MESSAGE US" at bounding box center [855, 172] width 345 height 77
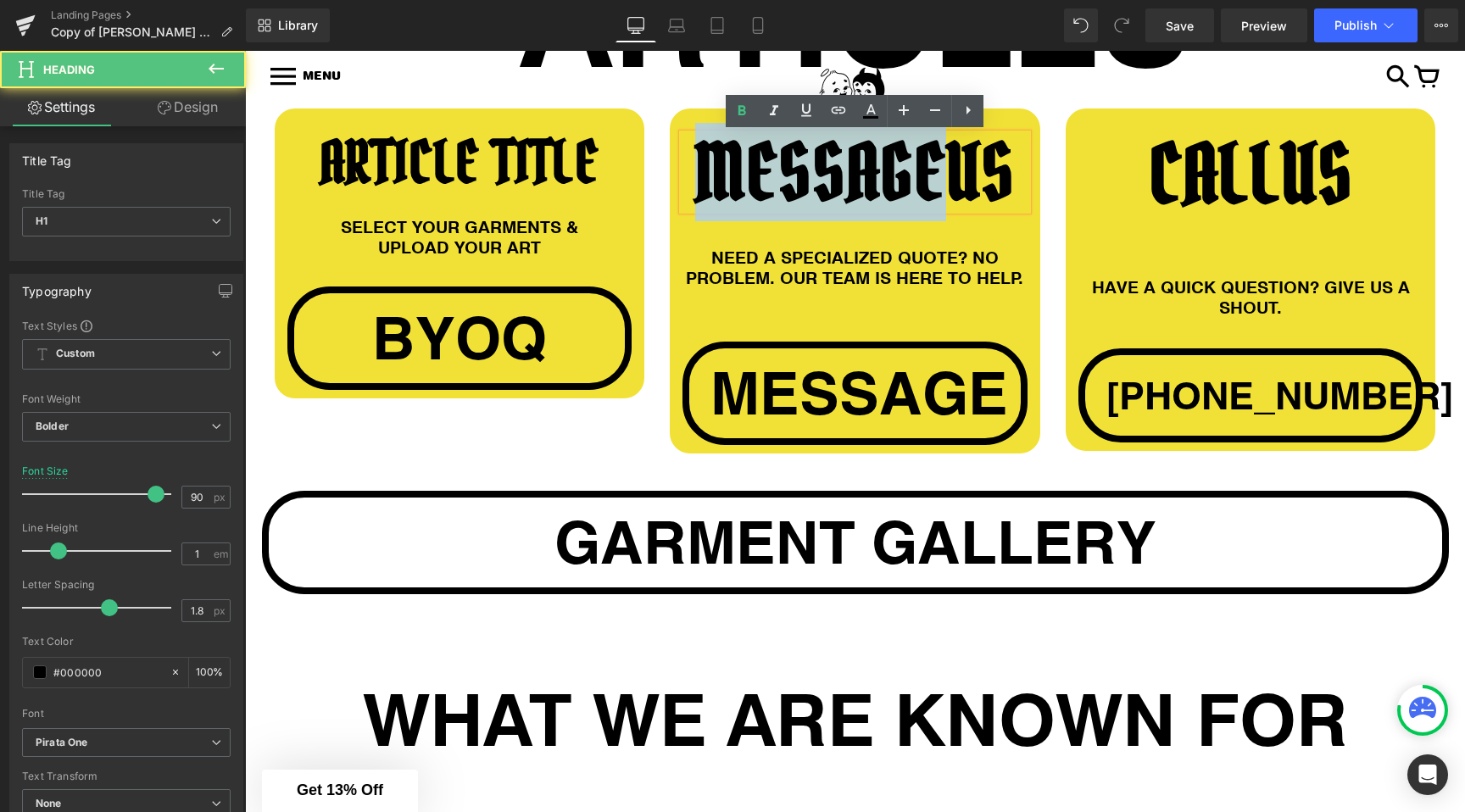
click at [789, 184] on h1 "MESSAGE US" at bounding box center [855, 172] width 345 height 77
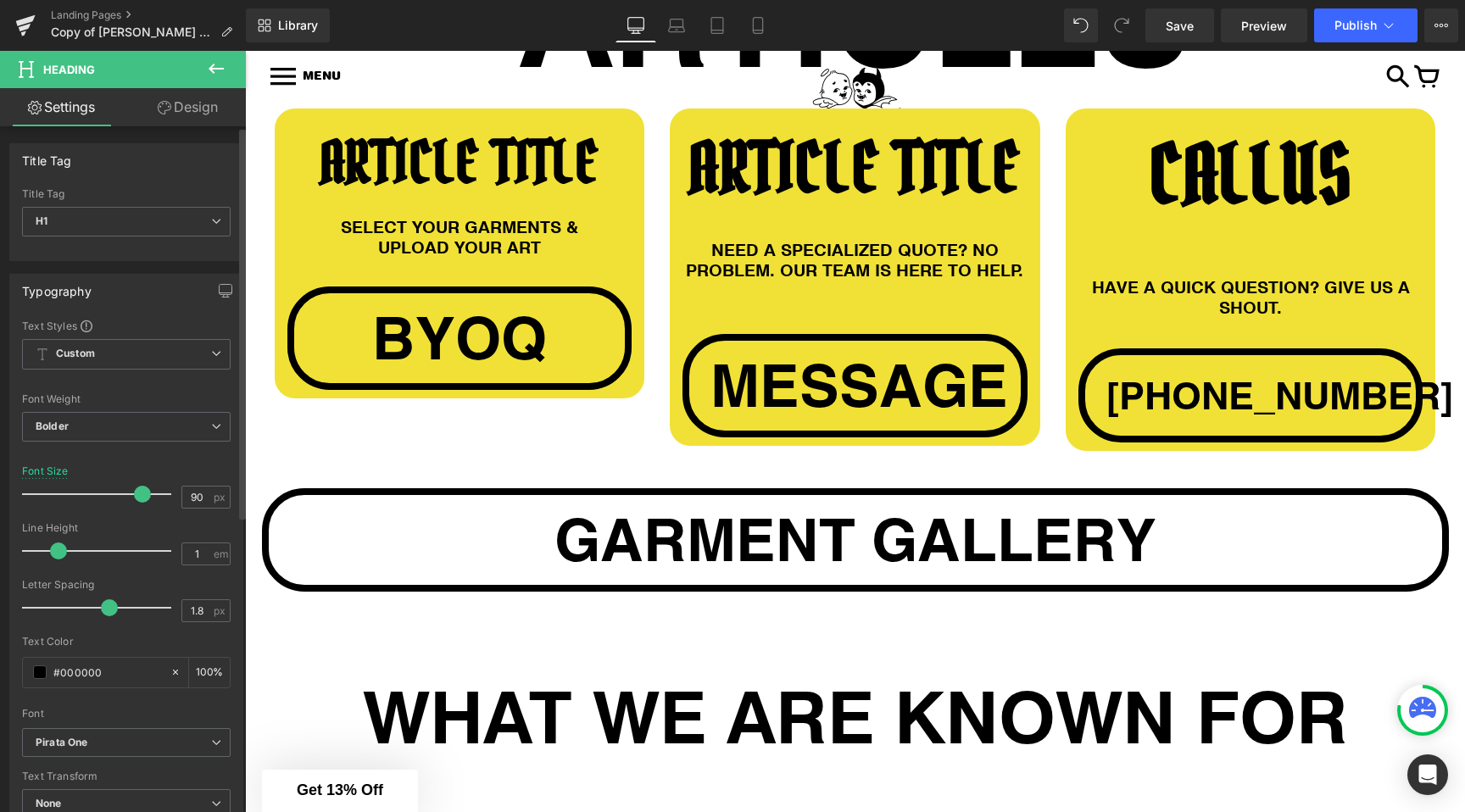
drag, startPoint x: 149, startPoint y: 494, endPoint x: 136, endPoint y: 495, distance: 13.0
click at [136, 495] on span at bounding box center [143, 494] width 17 height 17
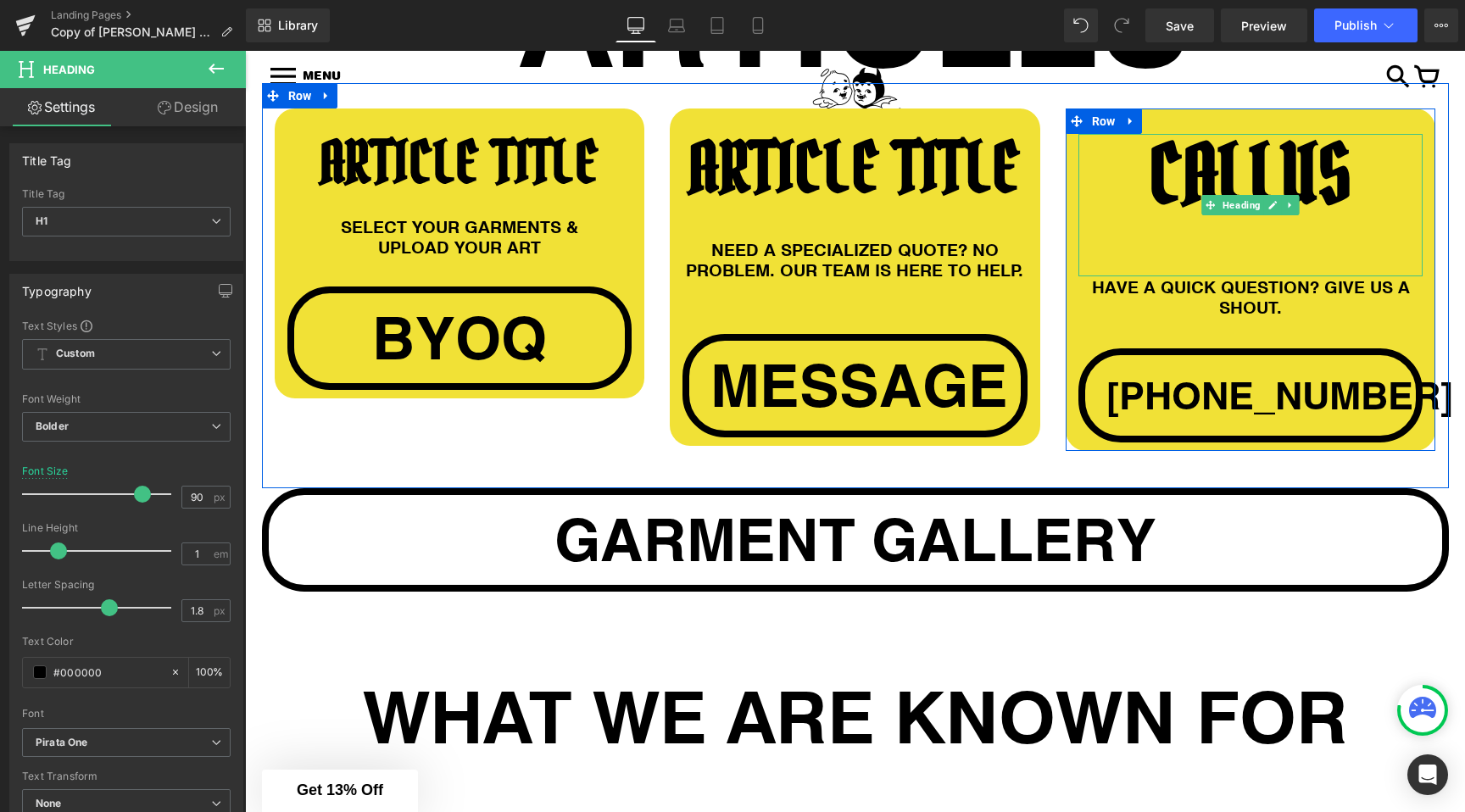
click at [1173, 156] on h1 "CALL US" at bounding box center [1250, 174] width 345 height 80
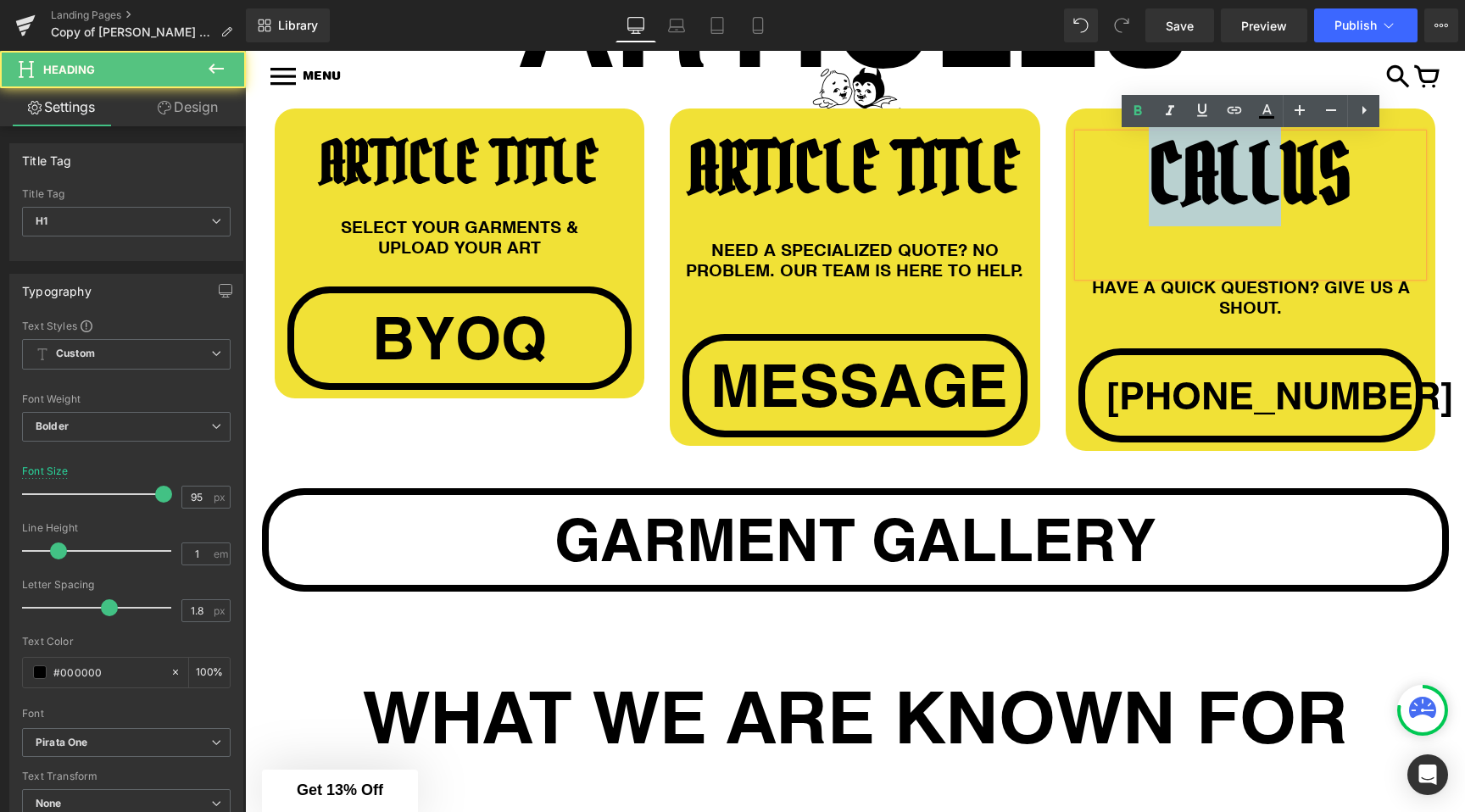
click at [1173, 156] on h1 "CALL US" at bounding box center [1250, 174] width 345 height 80
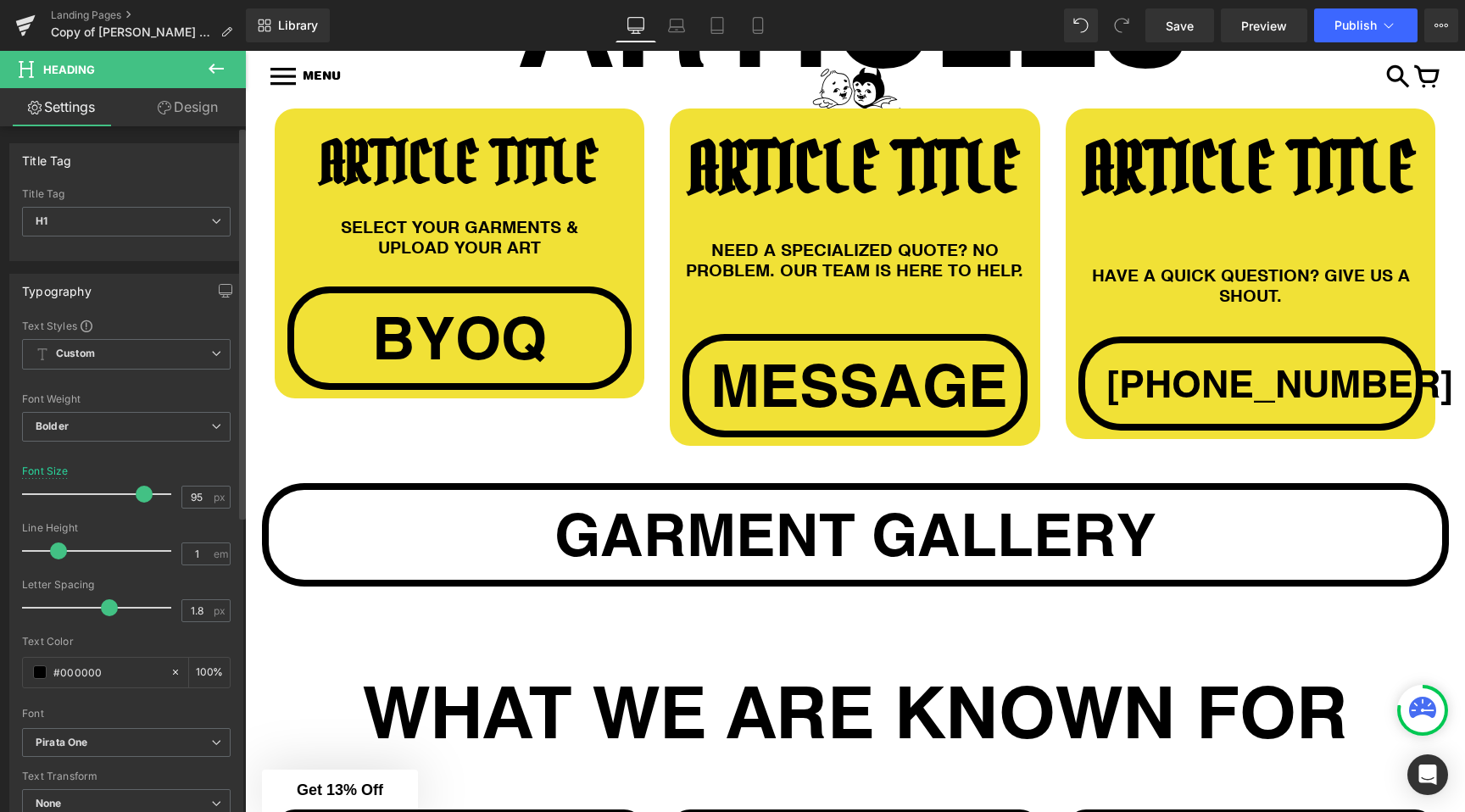
drag, startPoint x: 151, startPoint y: 490, endPoint x: 128, endPoint y: 490, distance: 23.0
click at [135, 490] on span at bounding box center [144, 494] width 17 height 17
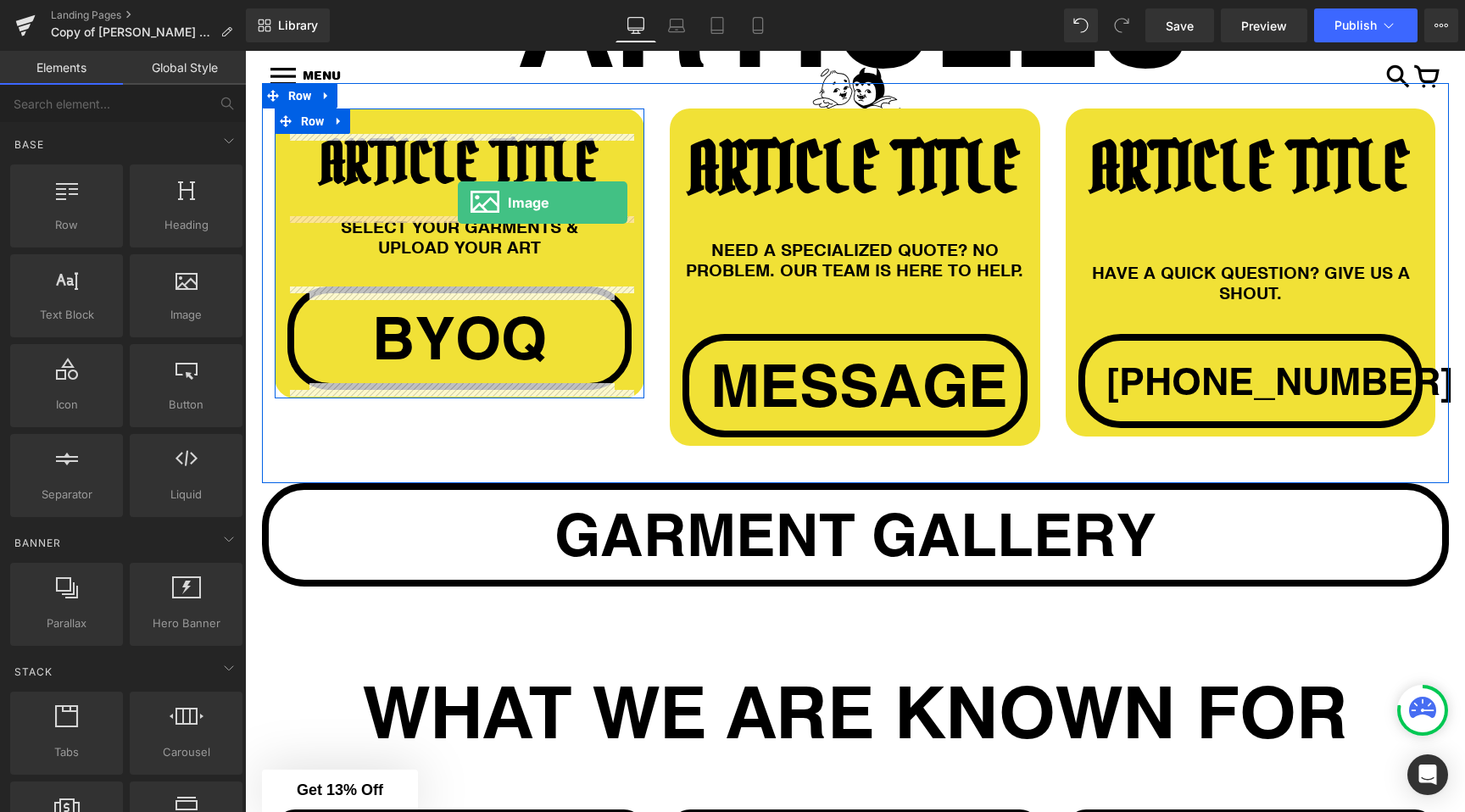
drag, startPoint x: 402, startPoint y: 337, endPoint x: 458, endPoint y: 201, distance: 147.1
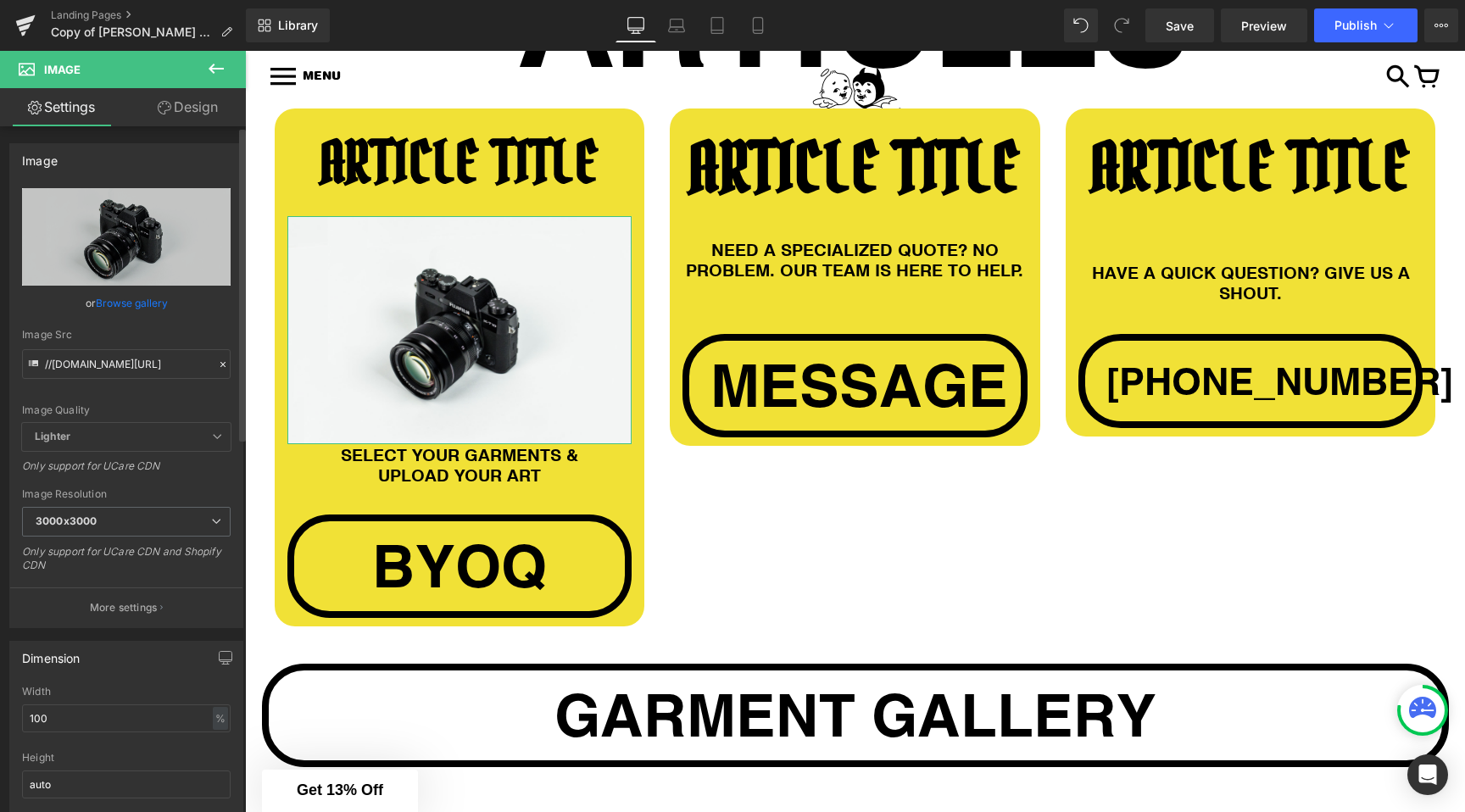
click at [142, 298] on link "Browse gallery" at bounding box center [131, 302] width 72 height 29
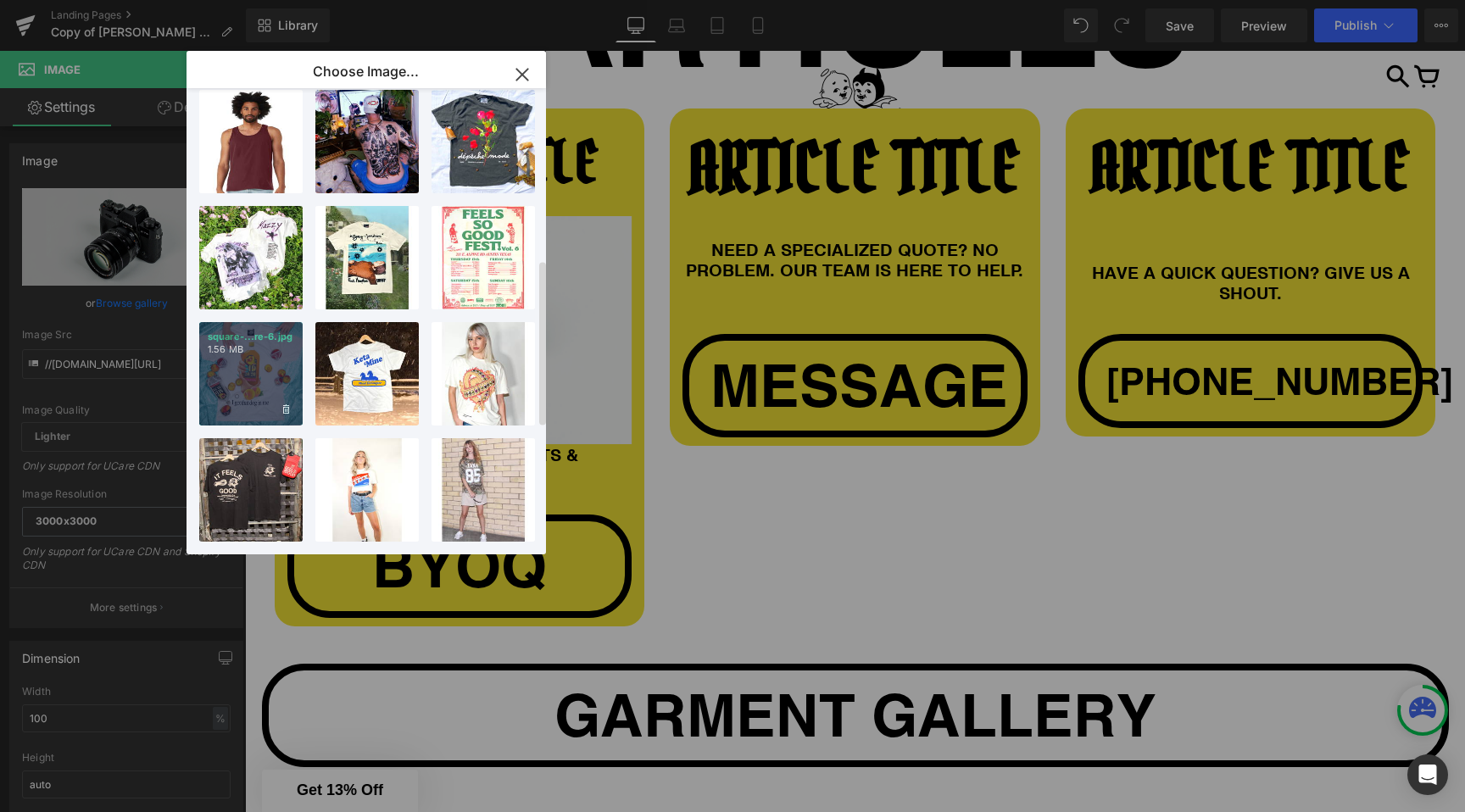
scroll to position [561, 0]
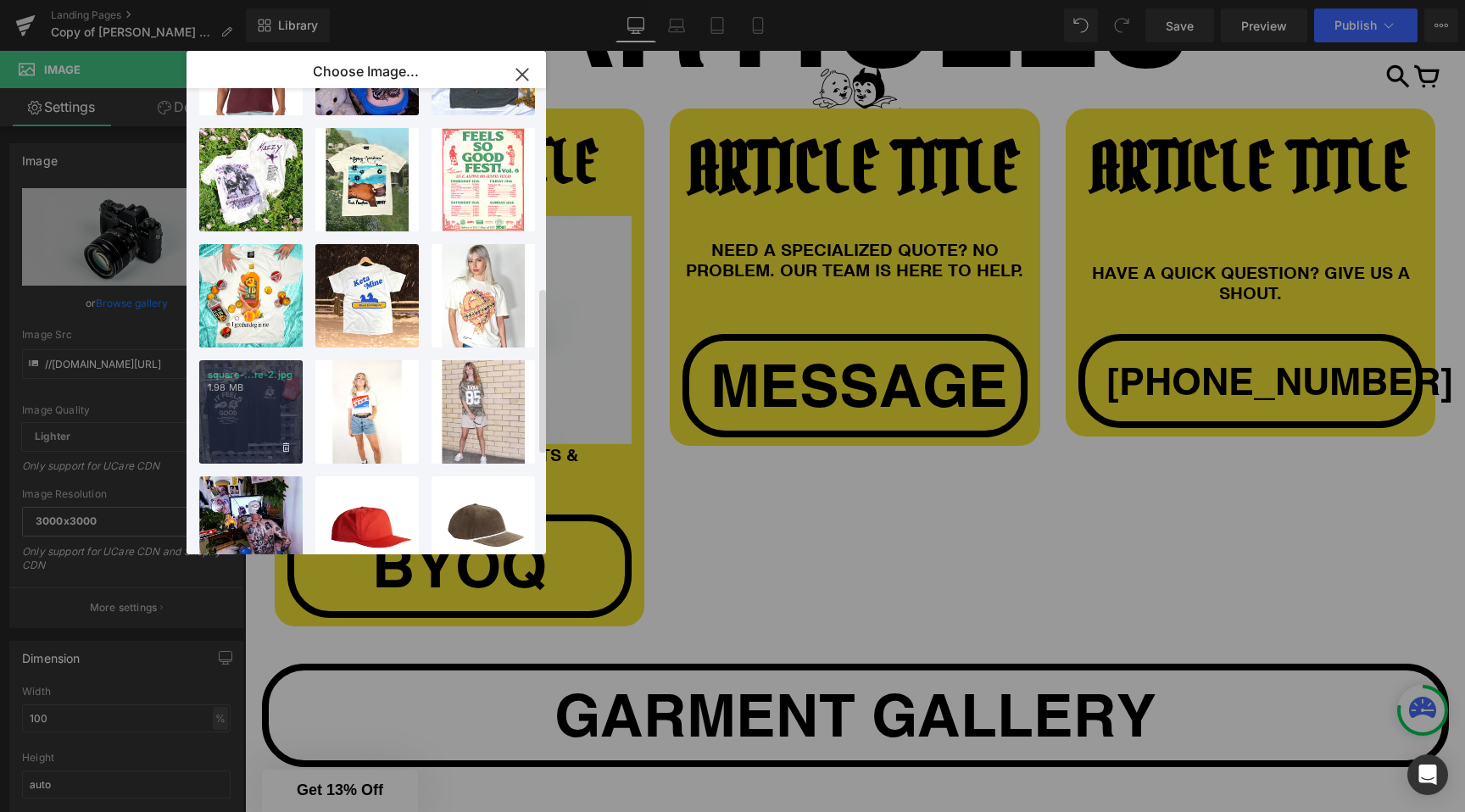
click at [242, 417] on div "square-...re-2.jpg 1.98 MB" at bounding box center [251, 411] width 103 height 103
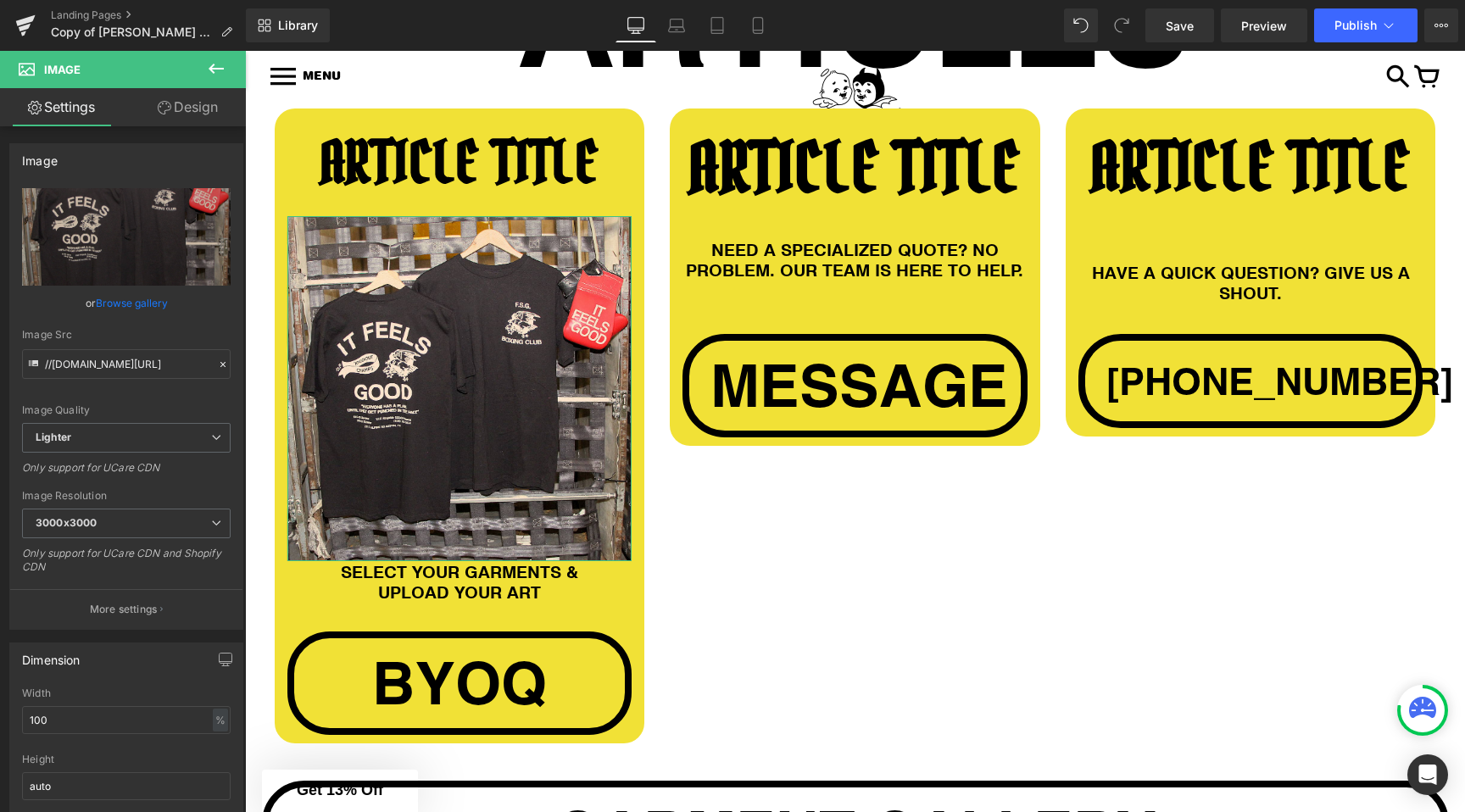
click at [170, 112] on link "Design" at bounding box center [188, 107] width 123 height 38
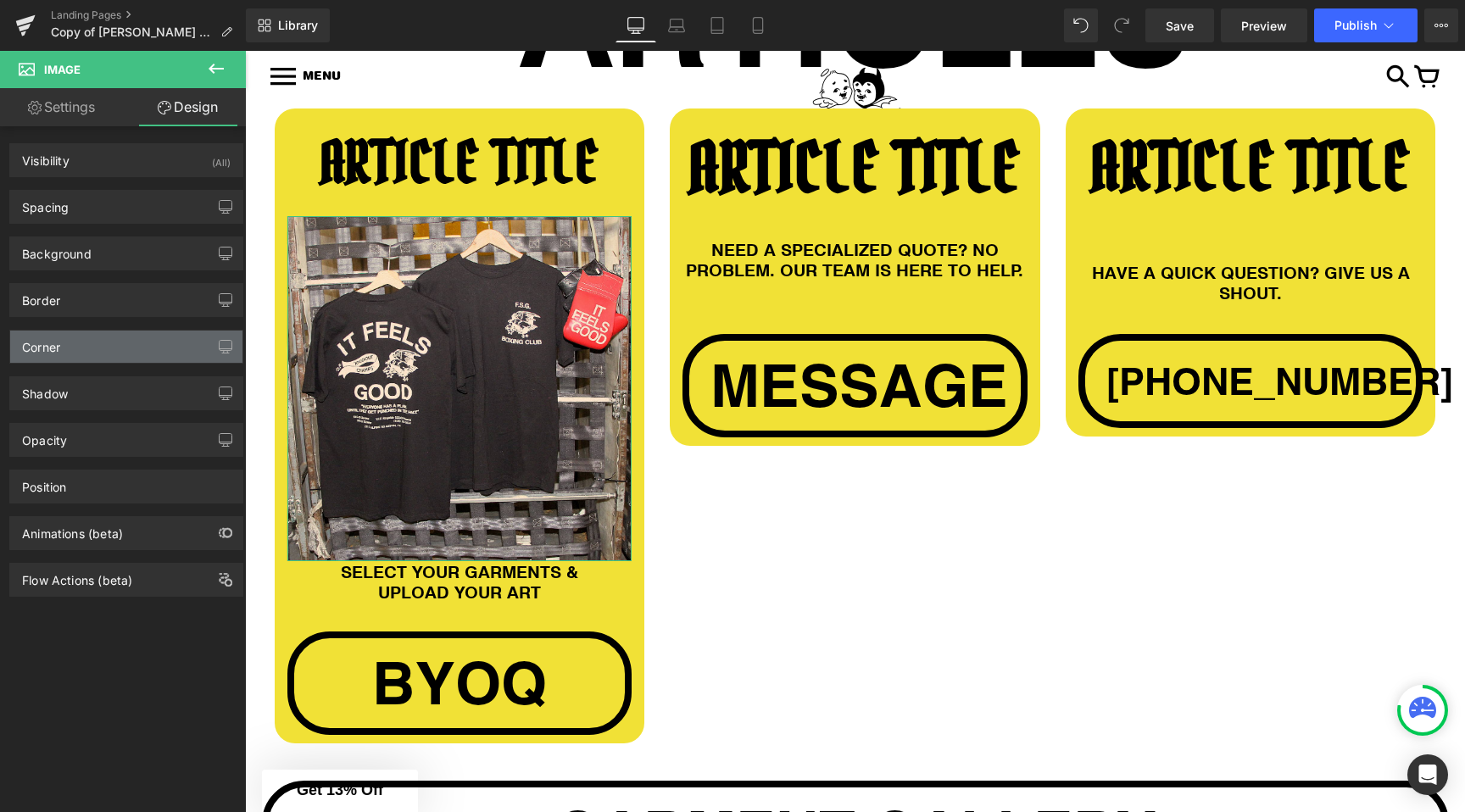
click at [134, 346] on div "Corner" at bounding box center [127, 347] width 233 height 32
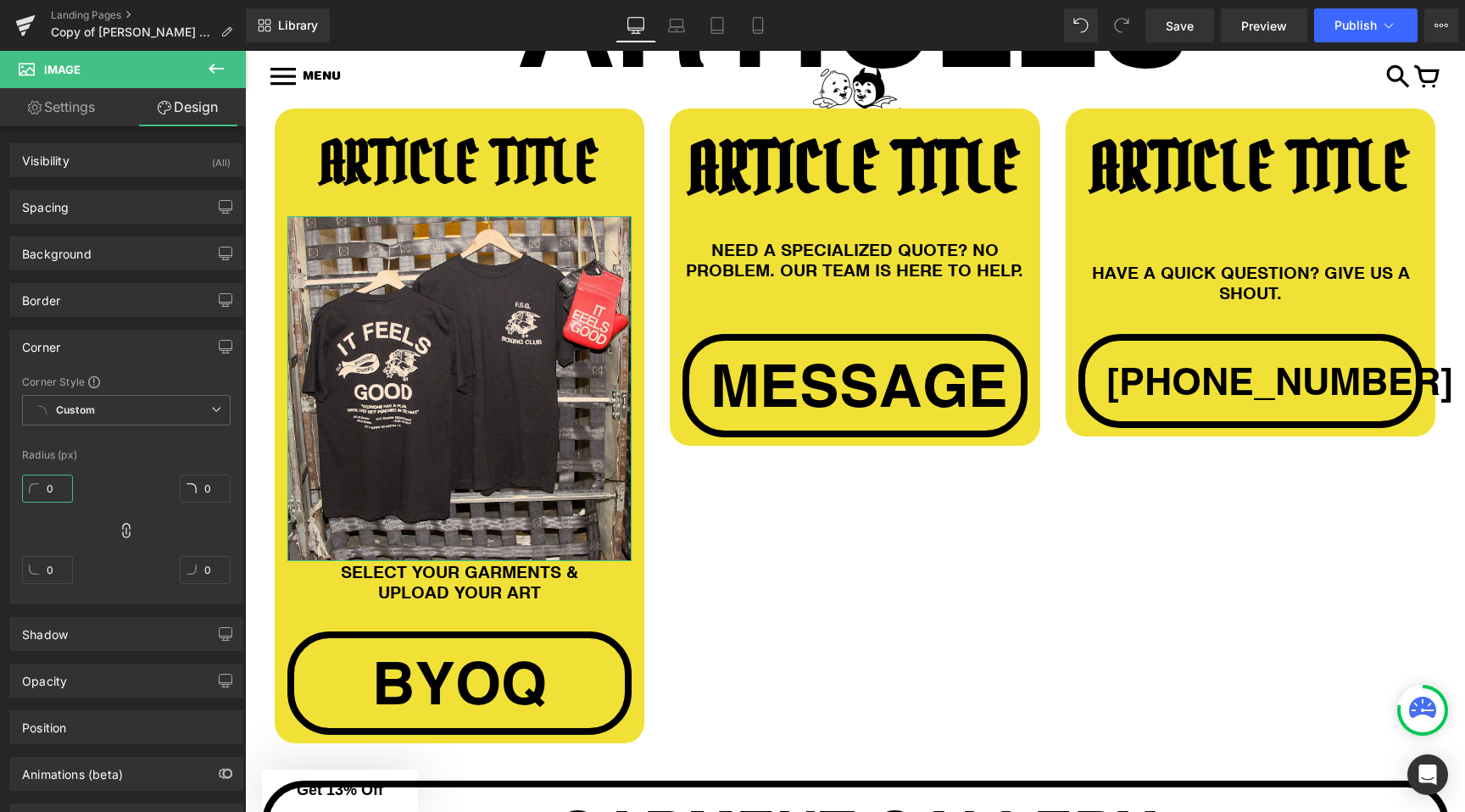
click at [53, 493] on input "0" at bounding box center [47, 489] width 51 height 28
click at [53, 493] on input "5" at bounding box center [47, 489] width 51 height 28
type input "5"
type input "25"
click at [111, 471] on div "25 0 0 0" at bounding box center [126, 535] width 209 height 135
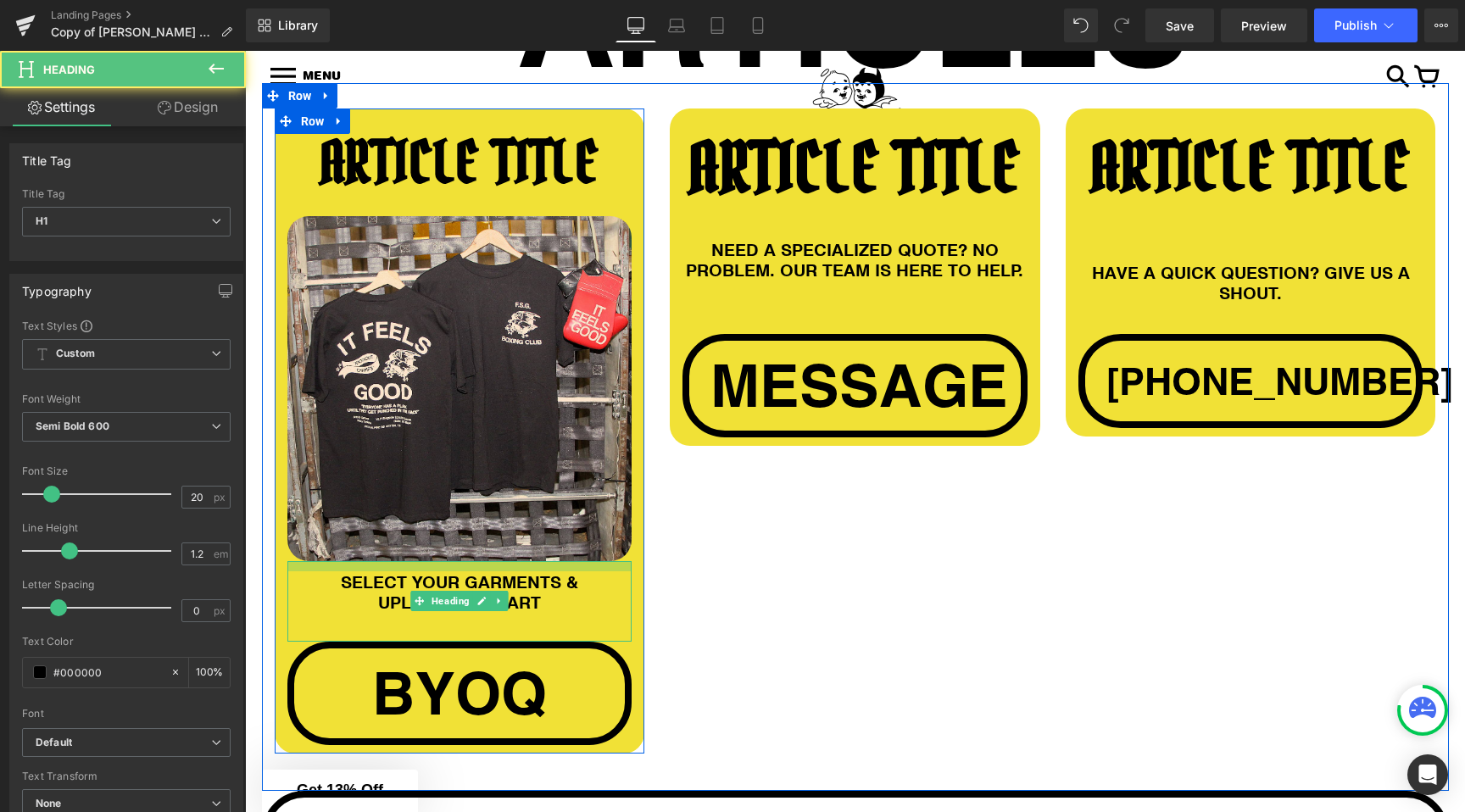
drag, startPoint x: 413, startPoint y: 561, endPoint x: 414, endPoint y: 577, distance: 16.0
click at [414, 577] on div "SELECT YOUR GARMENTS & UPLOAD YOUR ART Heading" at bounding box center [460, 601] width 345 height 80
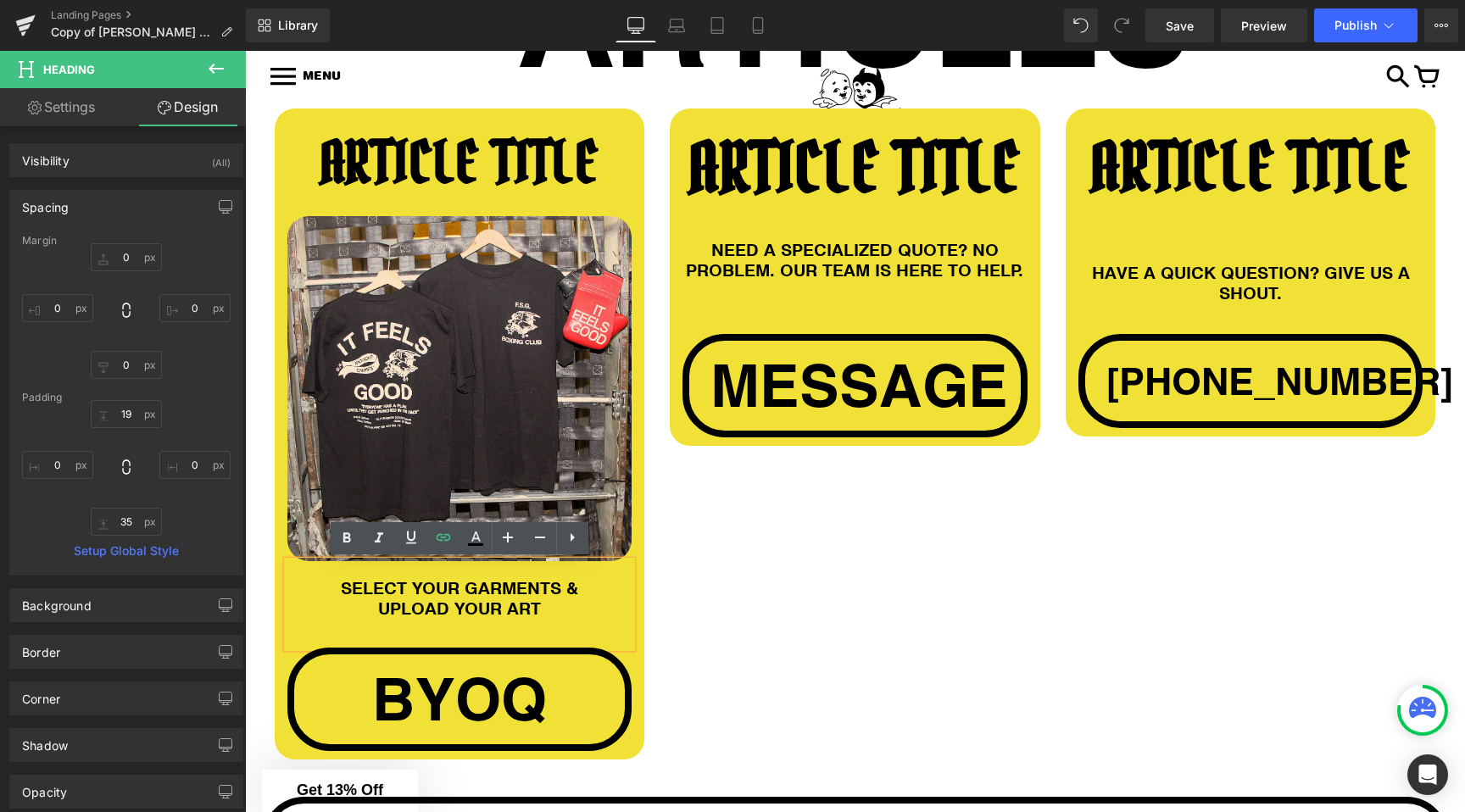
click at [727, 682] on div "ARTICLE TITLE Heading Image SELECT YOUR GARMENTS & UPLOAD YOUR ART Heading byoq…" at bounding box center [855, 440] width 1187 height 714
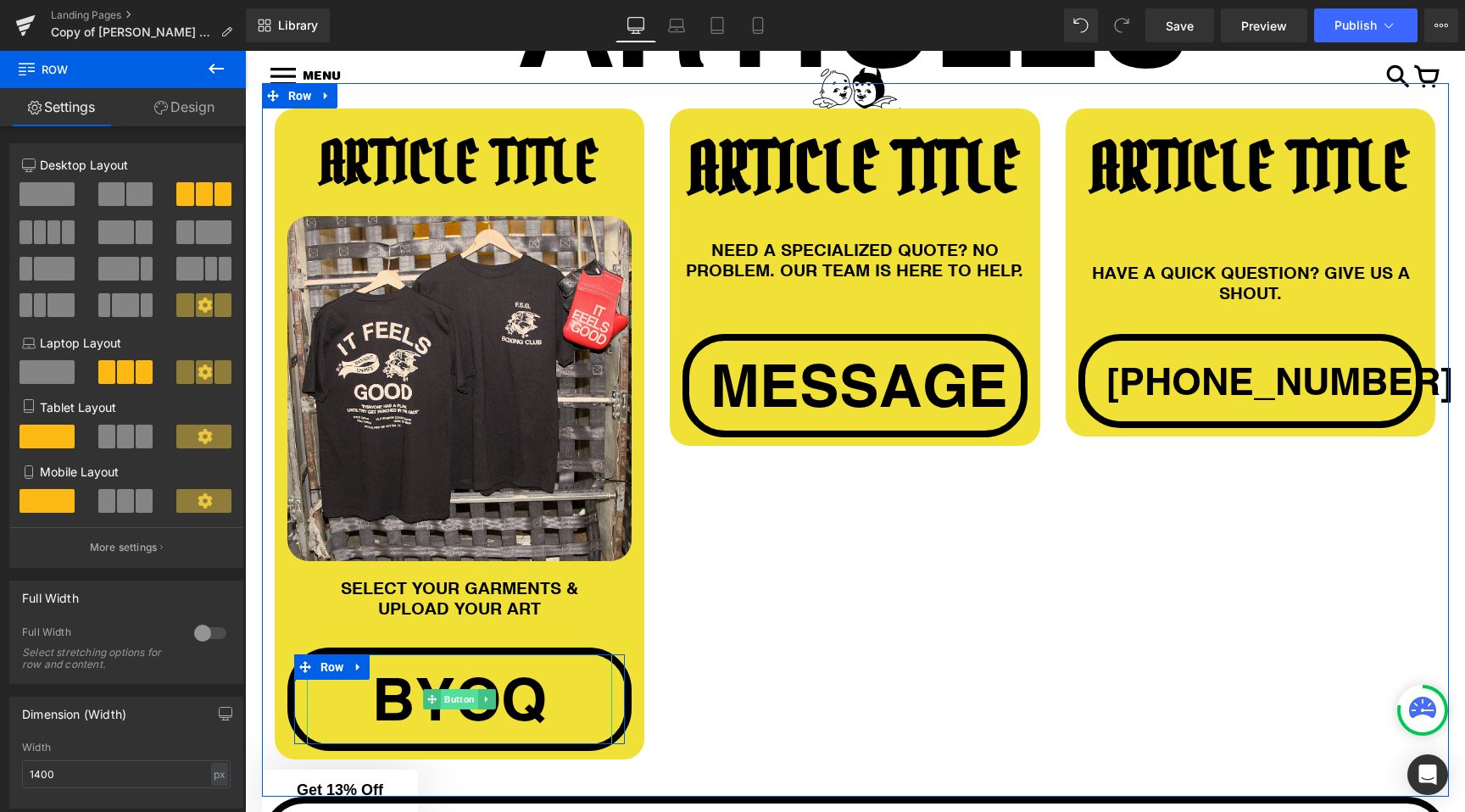
click at [453, 697] on span "Button" at bounding box center [459, 700] width 37 height 21
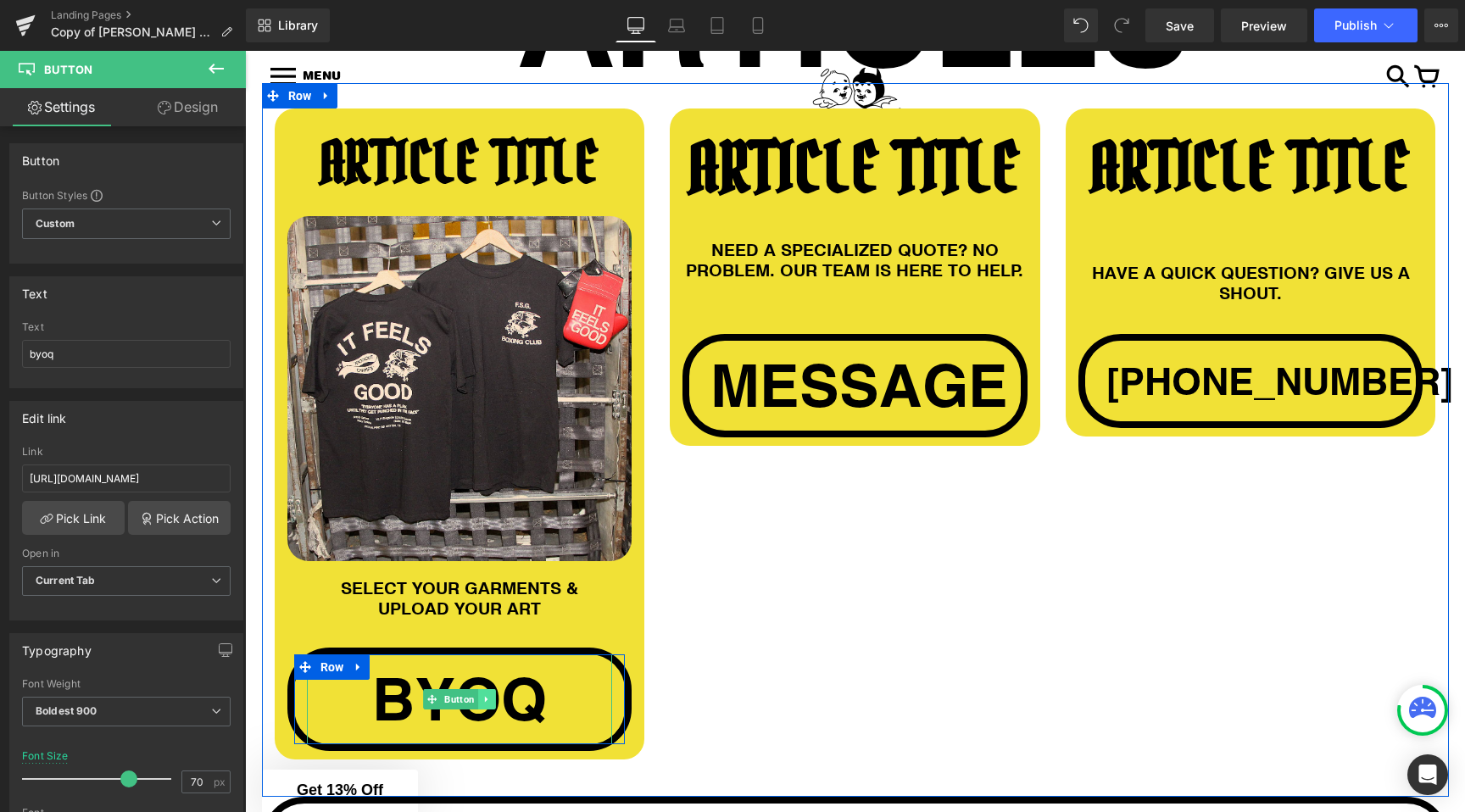
click at [483, 697] on icon at bounding box center [487, 699] width 9 height 10
click at [498, 695] on icon at bounding box center [496, 699] width 9 height 9
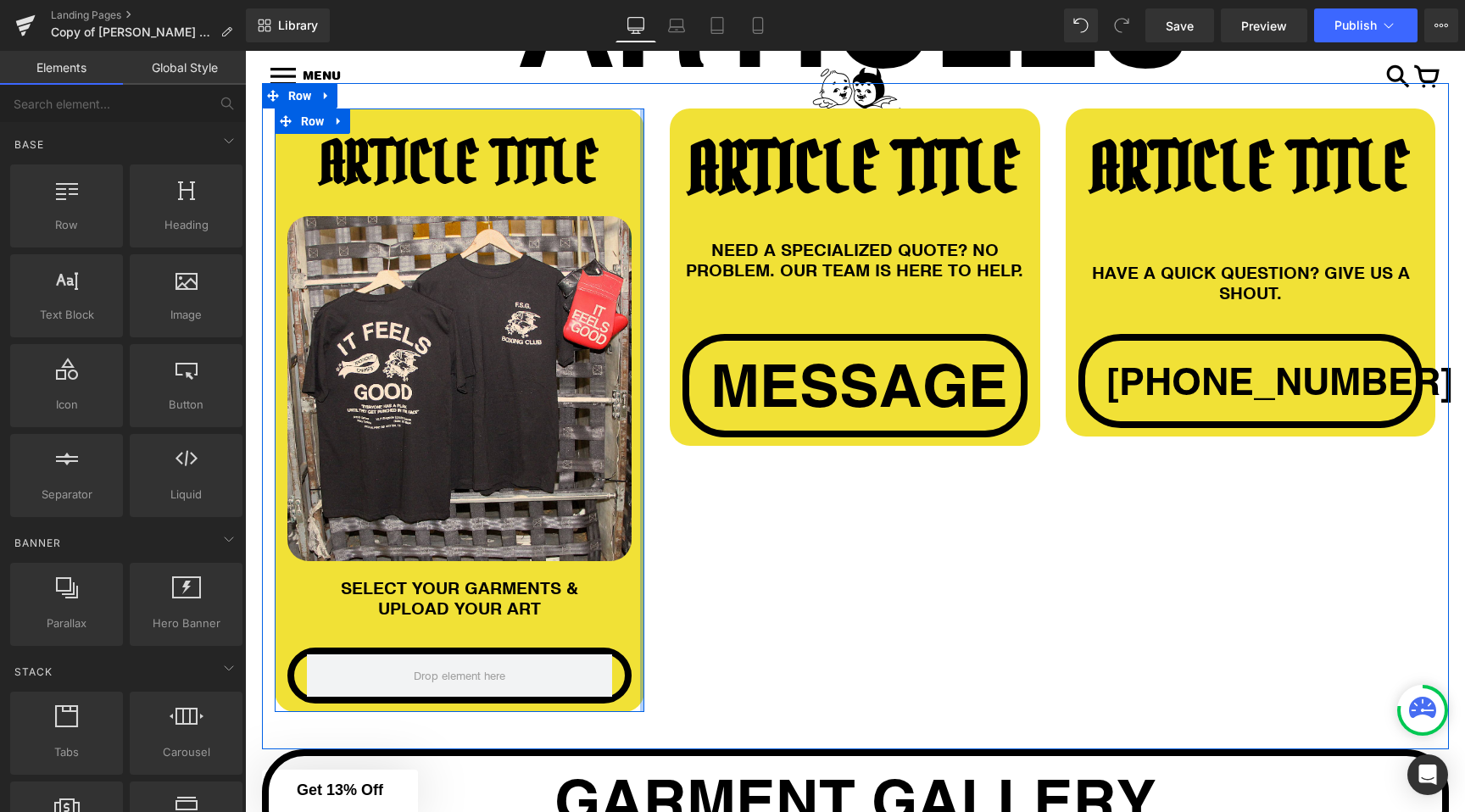
click at [706, 628] on div "ARTICLE TITLE Heading Image SELECT YOUR GARMENTS & UPLOAD YOUR ART Heading Row …" at bounding box center [855, 416] width 1187 height 666
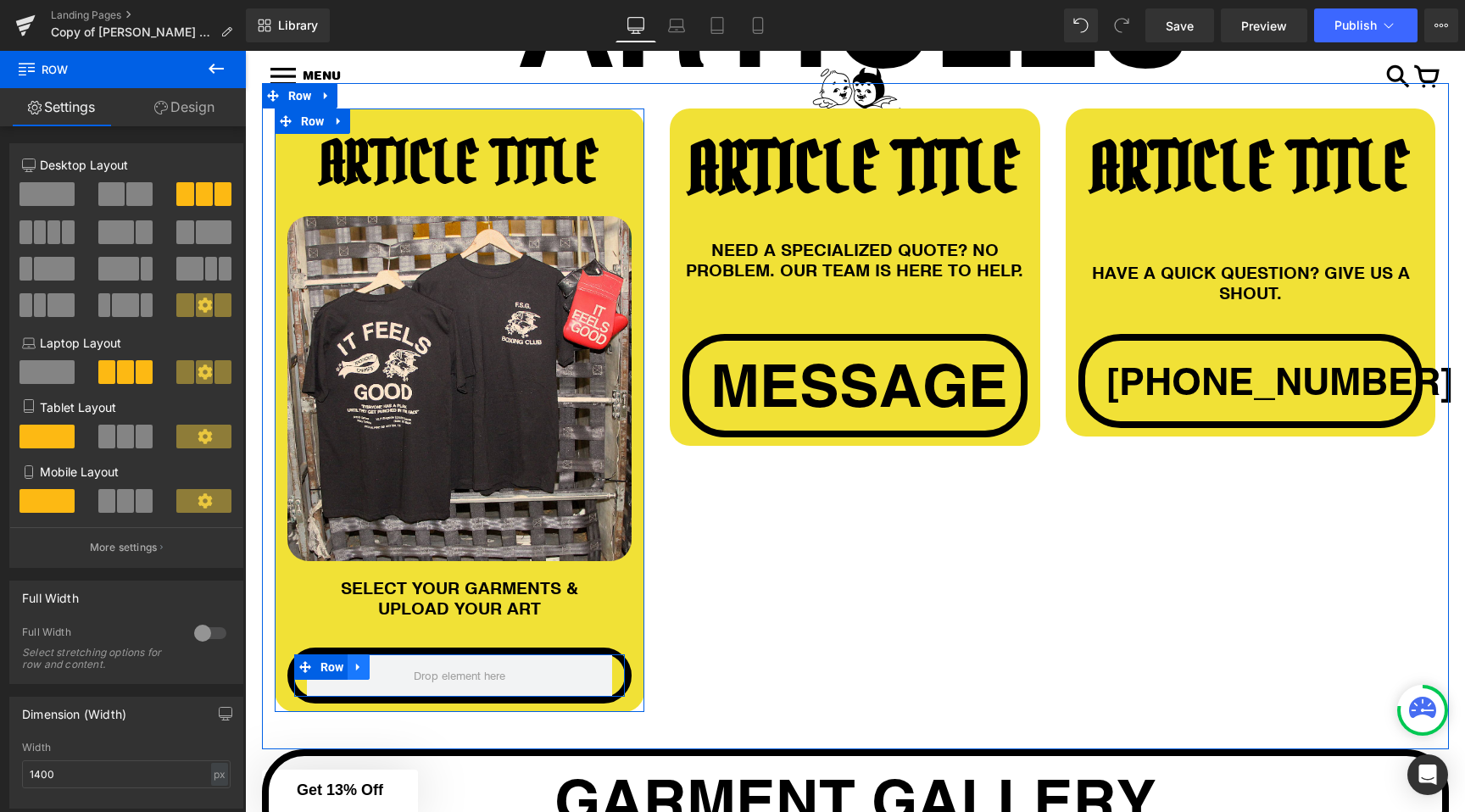
click at [354, 665] on icon at bounding box center [358, 665] width 12 height 12
click at [401, 666] on icon at bounding box center [403, 666] width 12 height 12
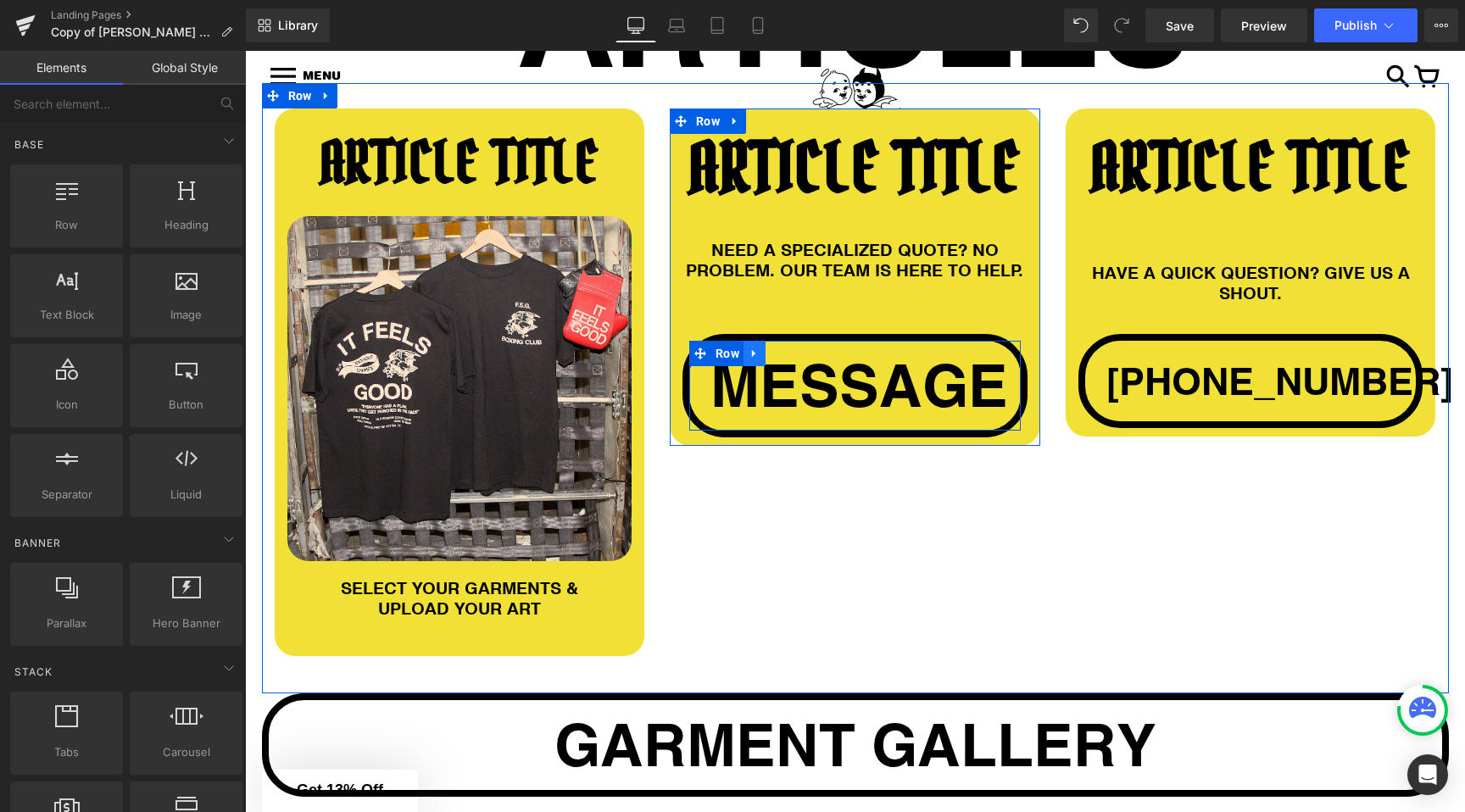
click at [754, 350] on icon at bounding box center [755, 354] width 12 height 12
click at [797, 348] on icon at bounding box center [798, 354] width 12 height 12
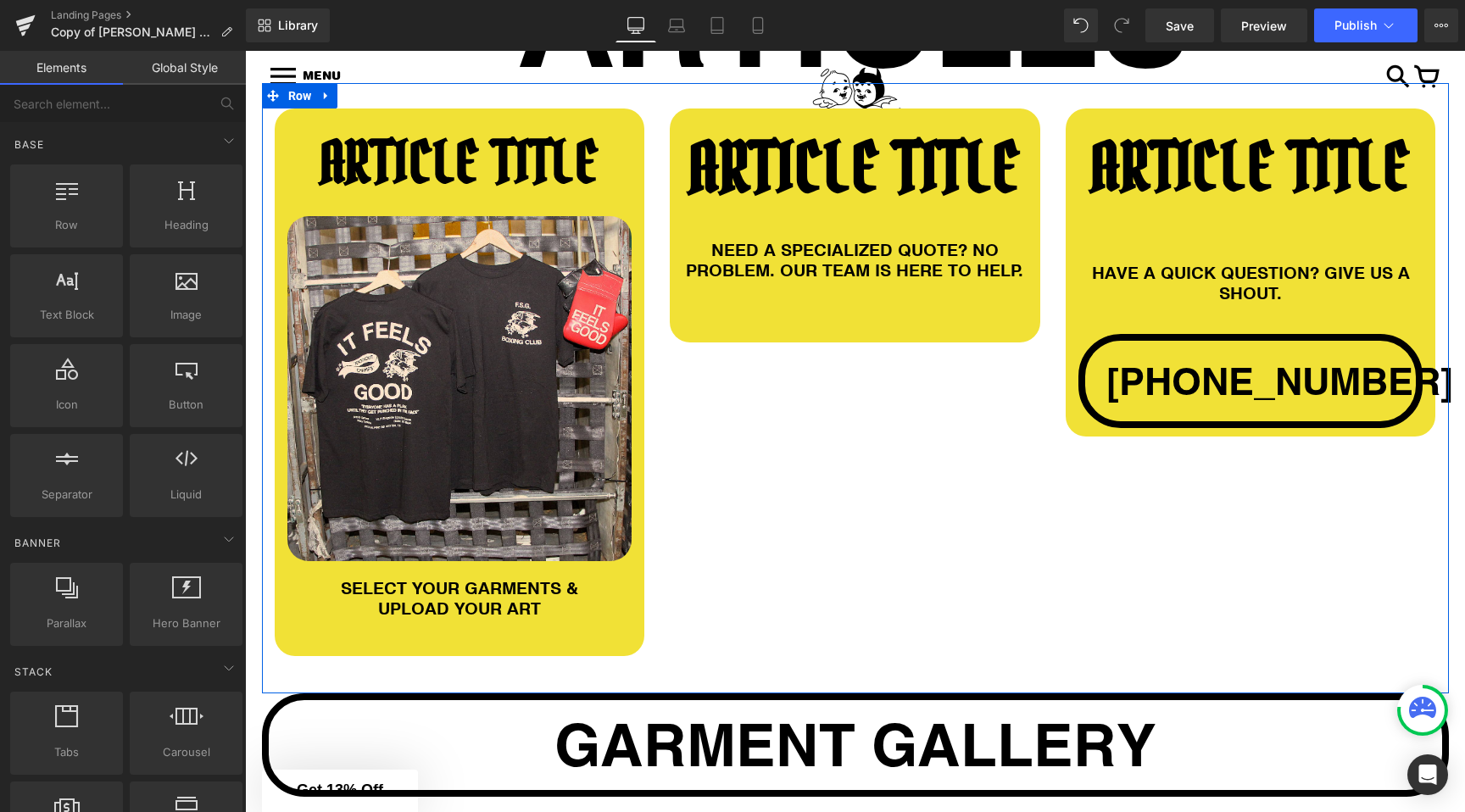
click at [732, 476] on div "ARTICLE TITLE Heading Image SELECT YOUR GARMENTS & UPLOAD YOUR ART Heading Row …" at bounding box center [855, 389] width 1187 height 611
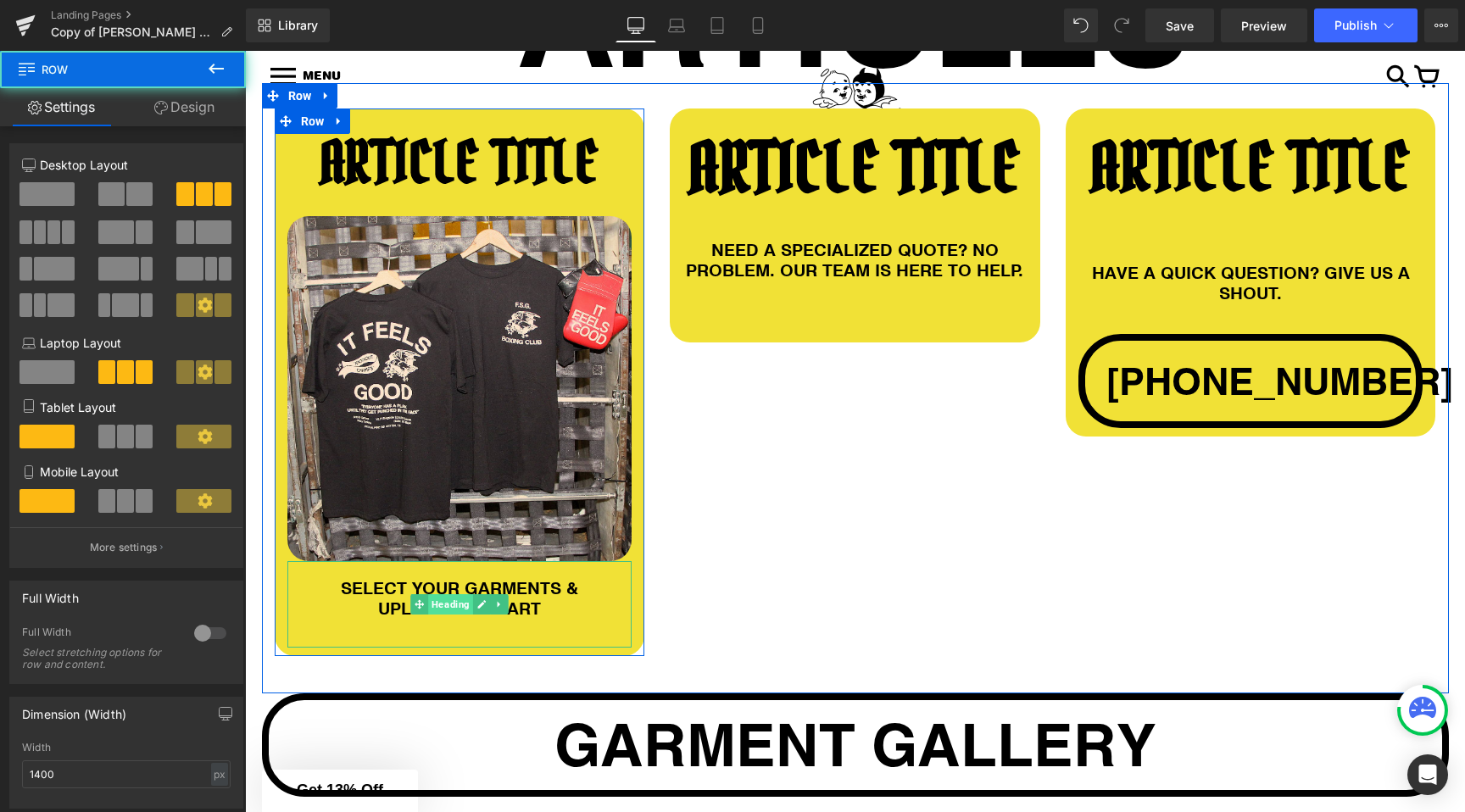
click at [431, 600] on span "Heading" at bounding box center [451, 605] width 45 height 21
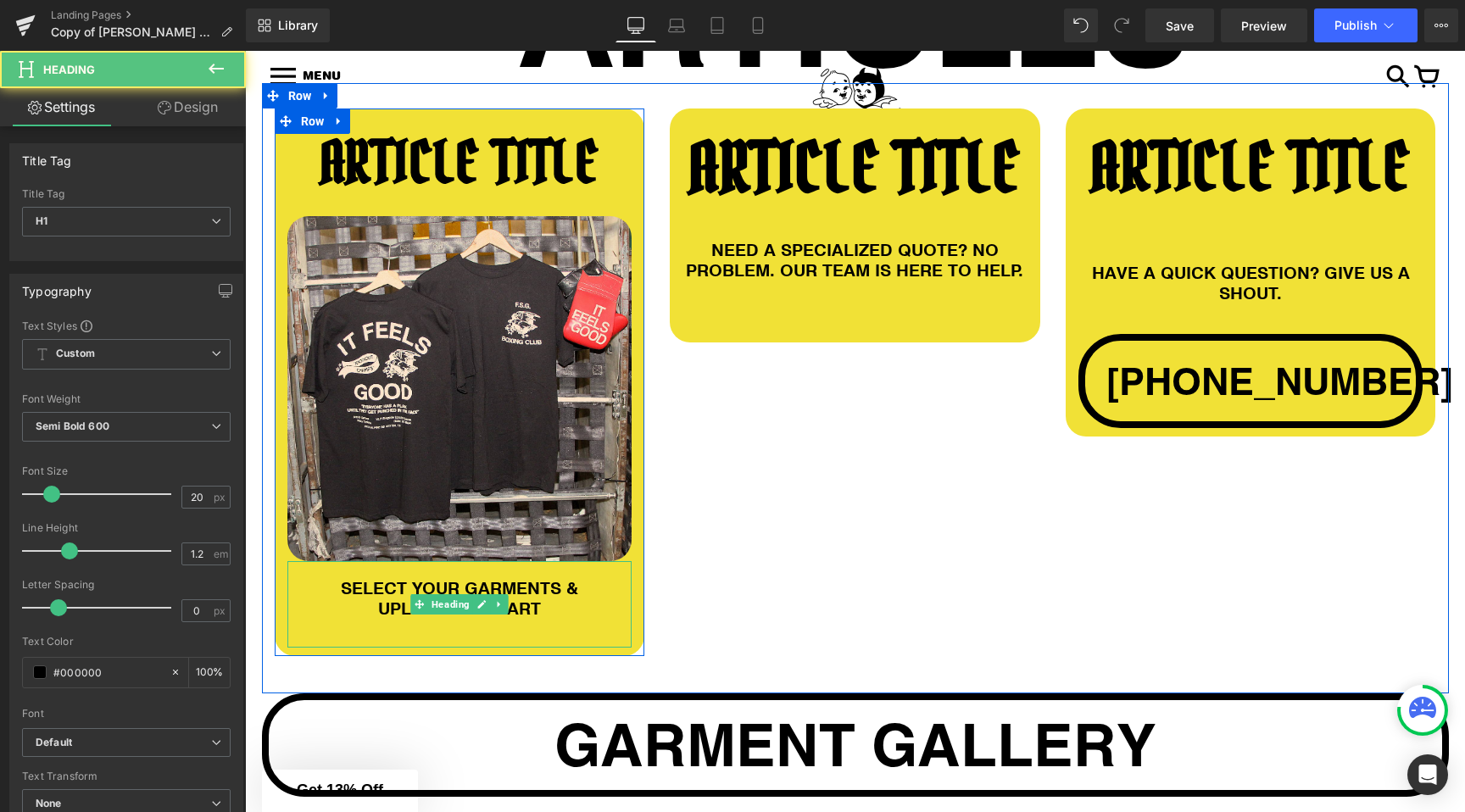
click at [368, 589] on h1 "SELECT YOUR GARMENTS &" at bounding box center [460, 588] width 345 height 21
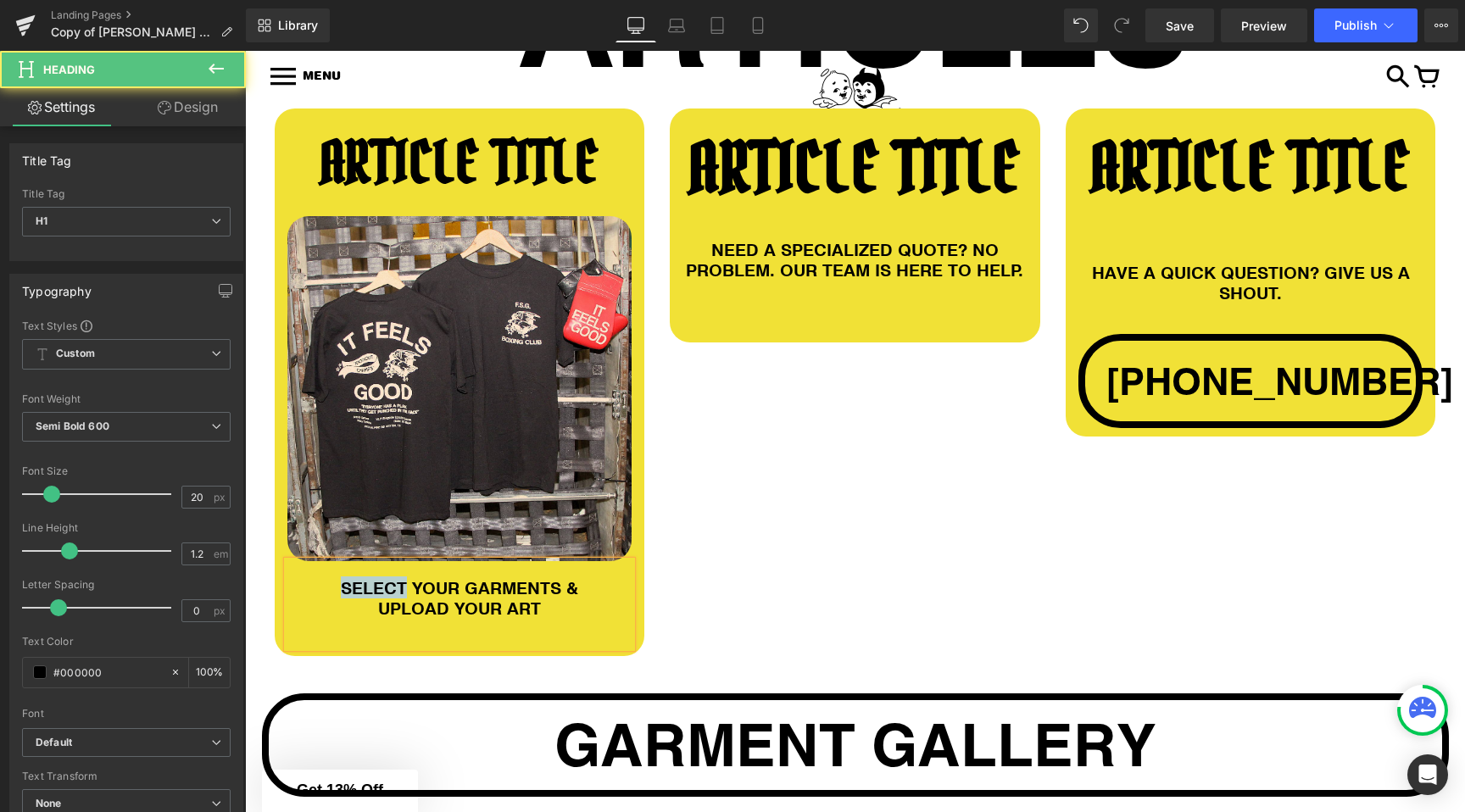
click at [368, 589] on h1 "SELECT YOUR GARMENTS &" at bounding box center [460, 588] width 345 height 21
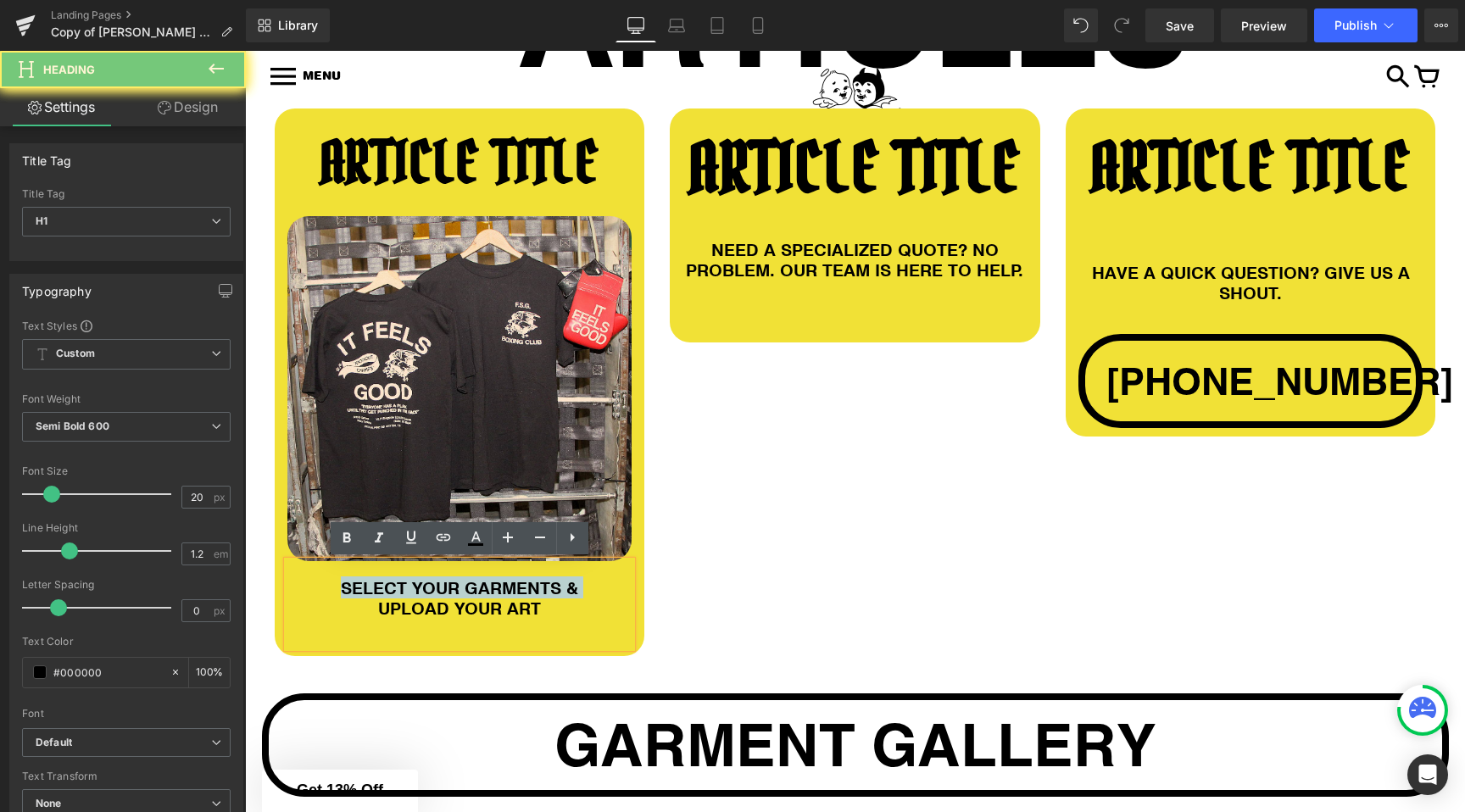
click at [368, 589] on h1 "SELECT YOUR GARMENTS &" at bounding box center [460, 588] width 345 height 21
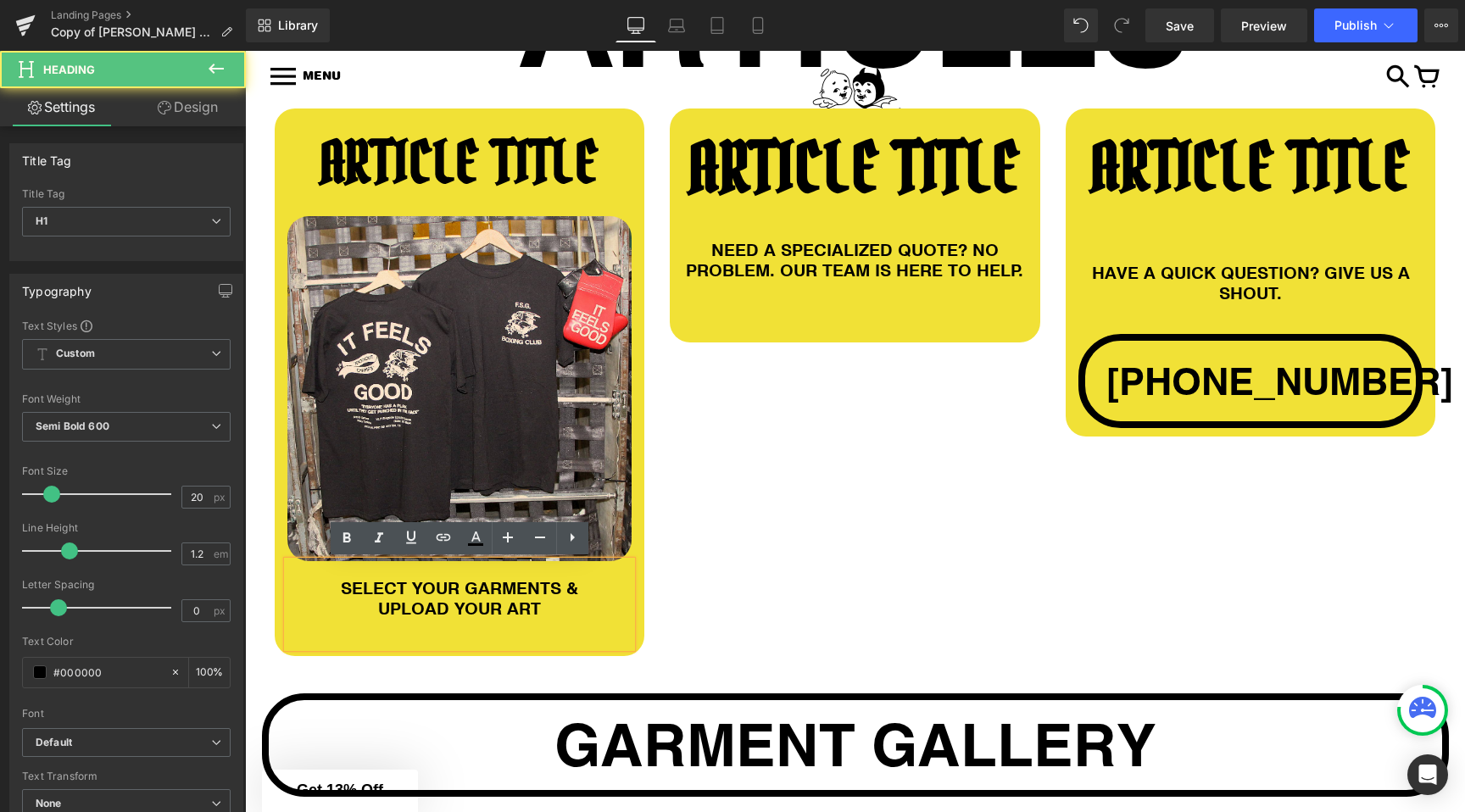
click at [384, 587] on h1 "SELECT YOUR GARMENTS &" at bounding box center [460, 588] width 345 height 21
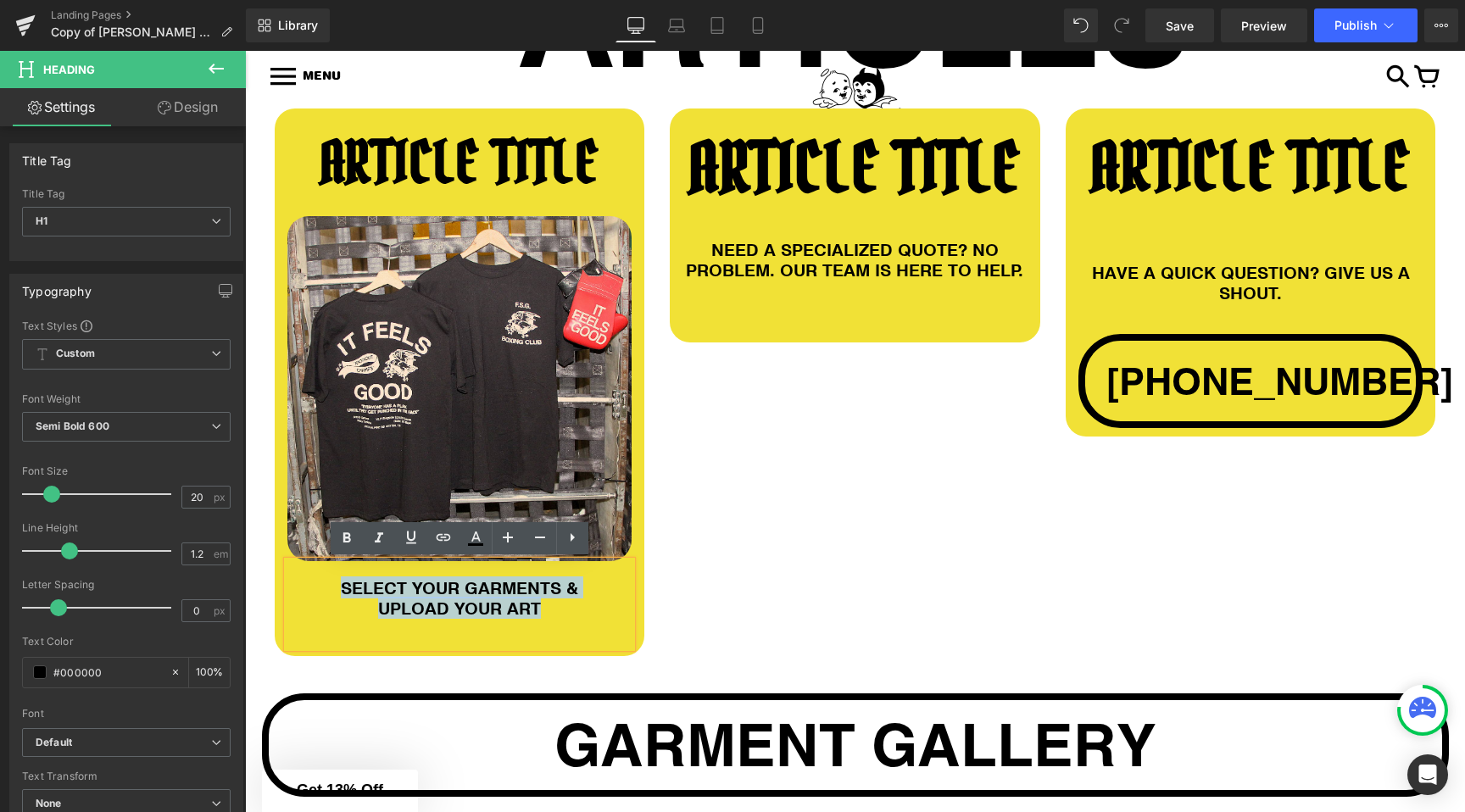
drag, startPoint x: 384, startPoint y: 587, endPoint x: 528, endPoint y: 602, distance: 144.8
click at [528, 602] on div "SELECT YOUR GARMENTS & UPLOAD YOUR ART" at bounding box center [460, 604] width 345 height 86
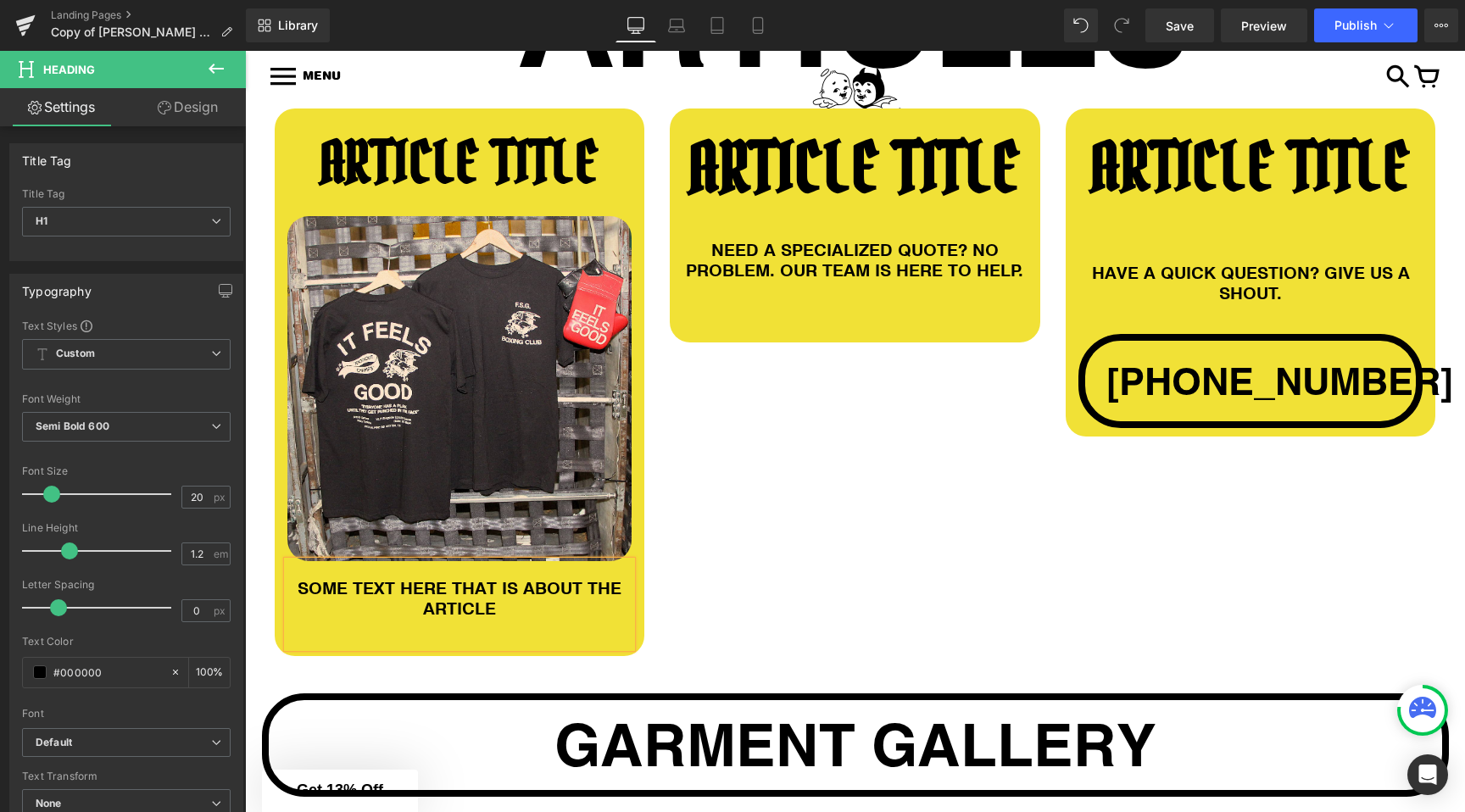
click at [911, 576] on div "ARTICLE TITLE Heading Image SOME TEXT HERE THAT IS ABOUT THE ARTICLE Heading Ro…" at bounding box center [855, 389] width 1187 height 611
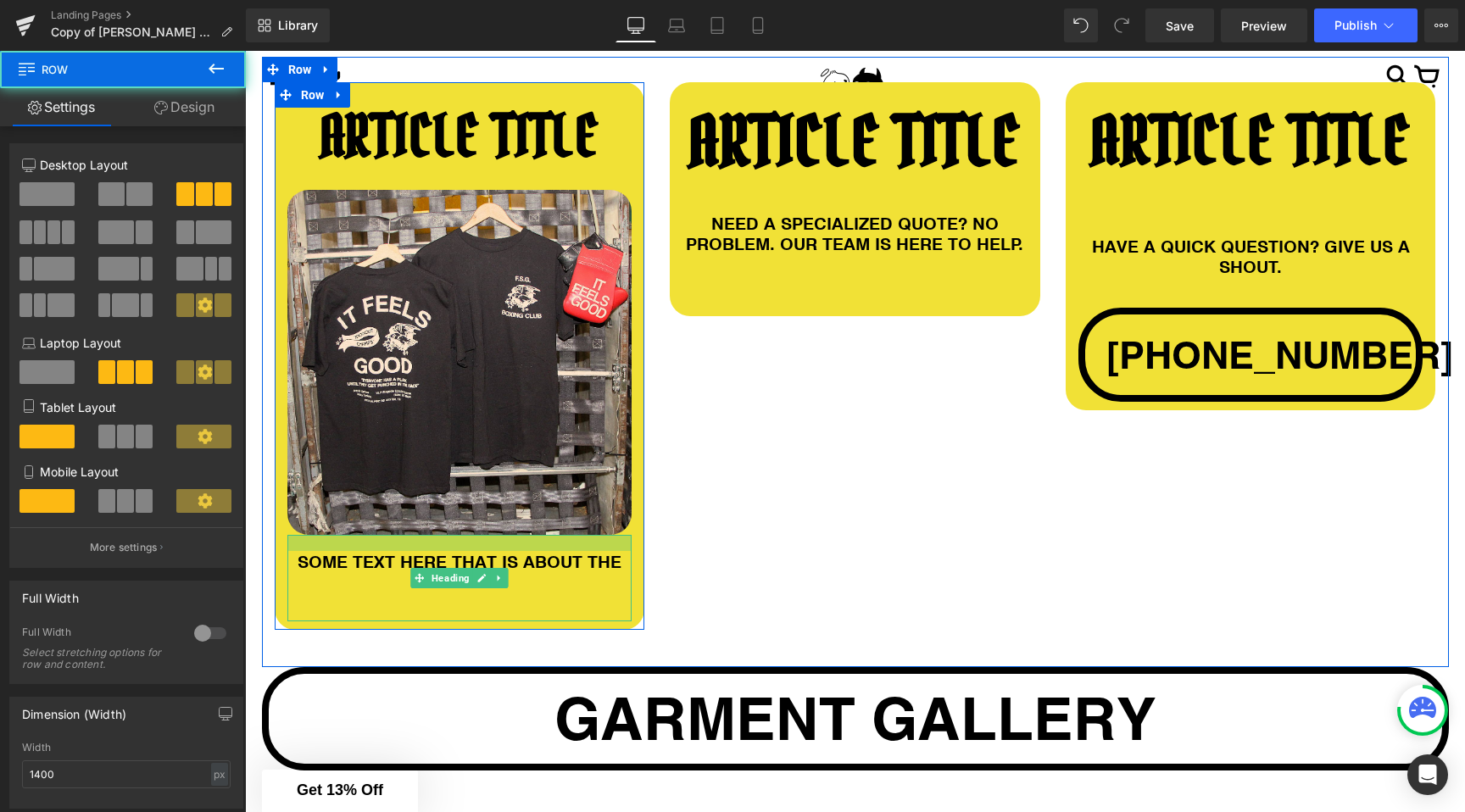
scroll to position [366, 0]
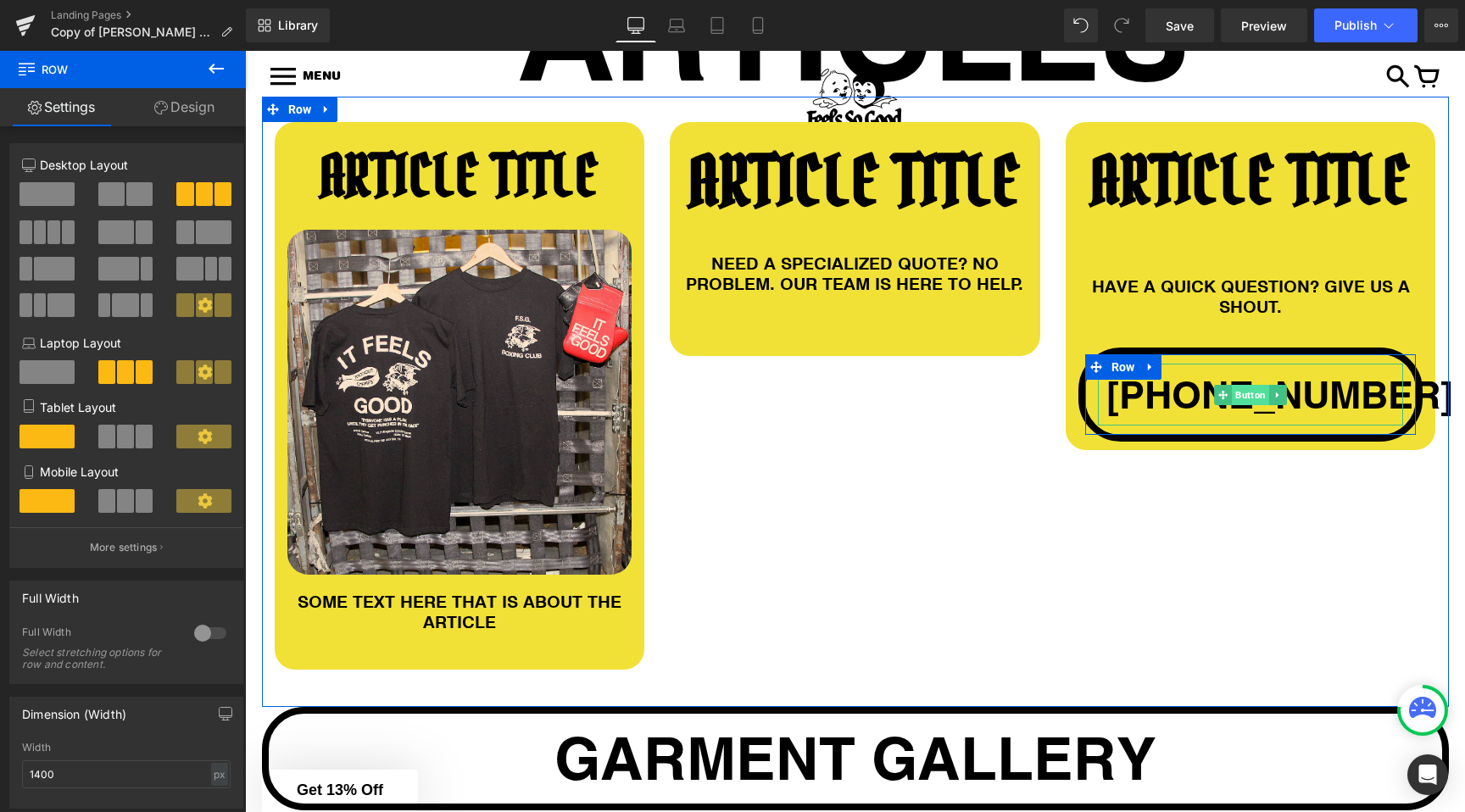
click at [1242, 392] on span "Button" at bounding box center [1250, 395] width 37 height 21
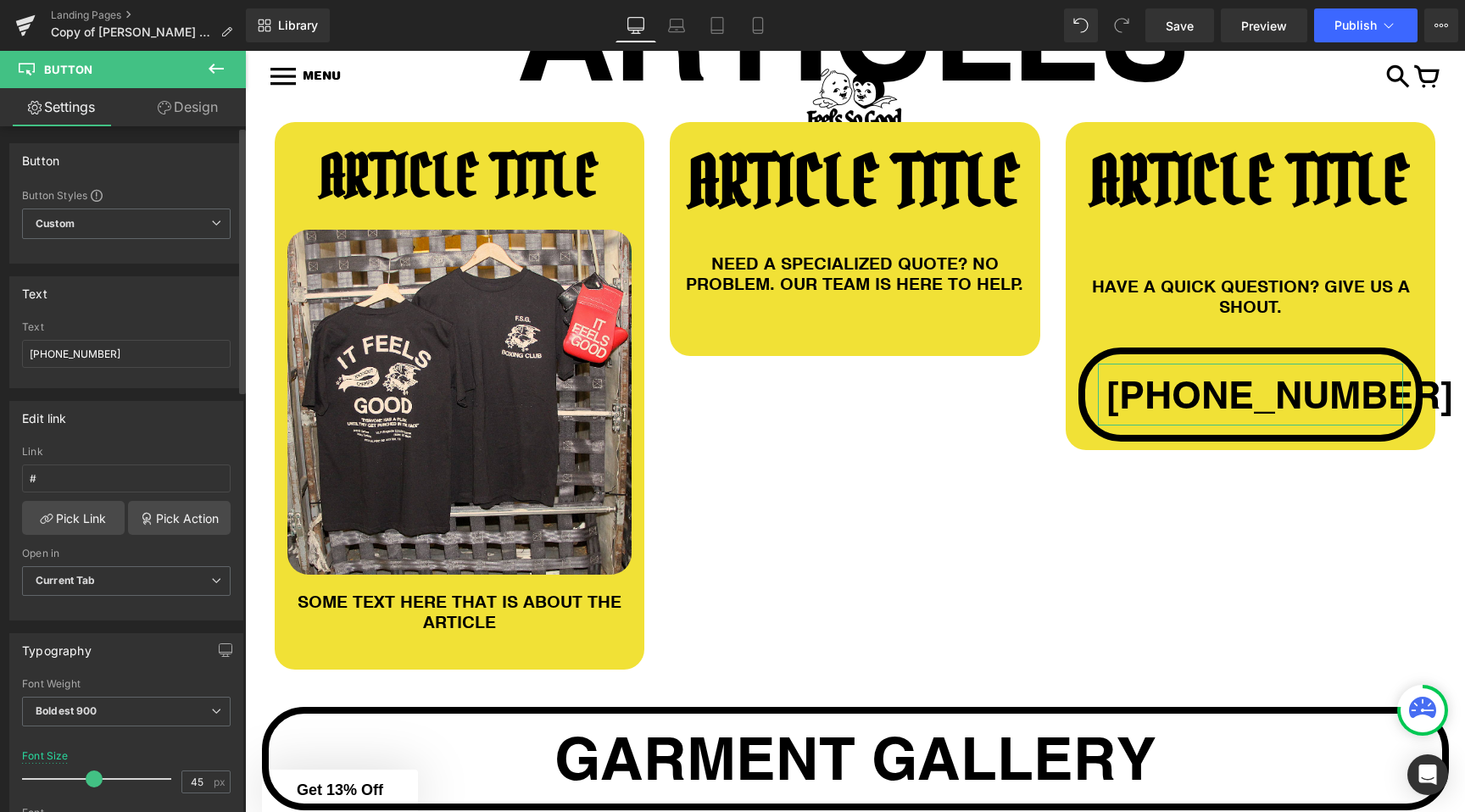
click at [41, 780] on div at bounding box center [100, 779] width 141 height 34
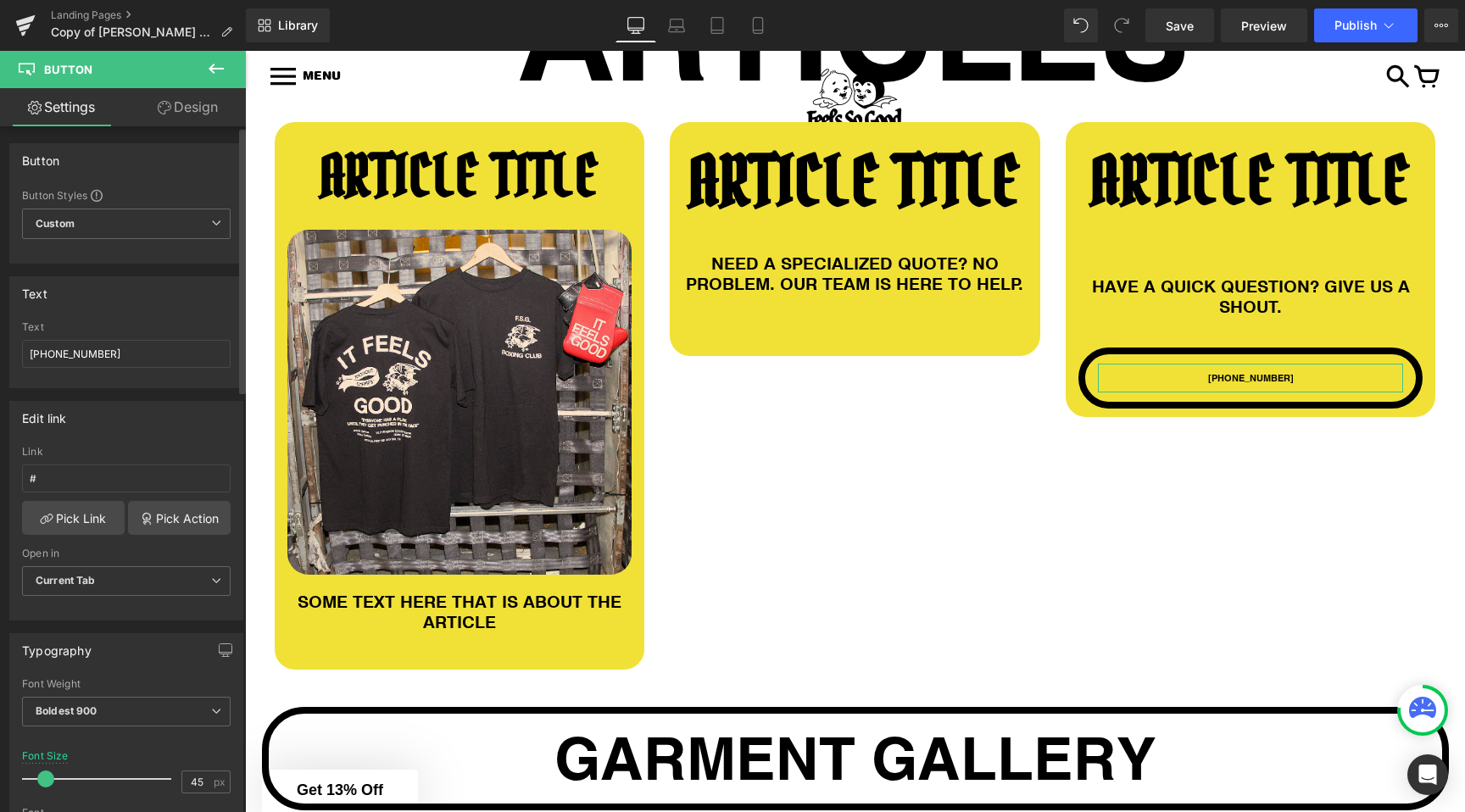
click at [45, 778] on span at bounding box center [45, 779] width 17 height 17
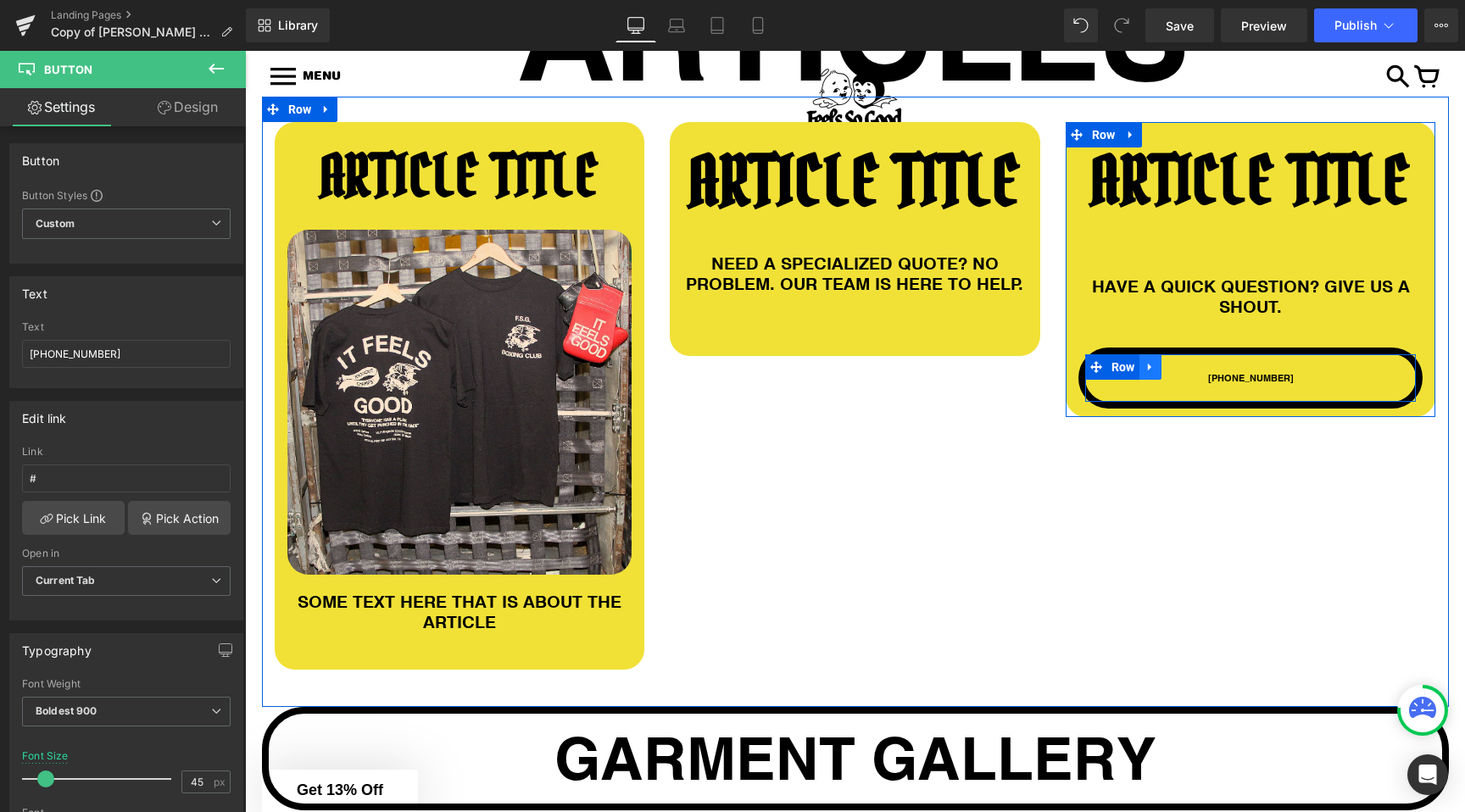
click at [1154, 363] on icon at bounding box center [1150, 367] width 12 height 12
click at [1194, 363] on icon at bounding box center [1195, 367] width 12 height 12
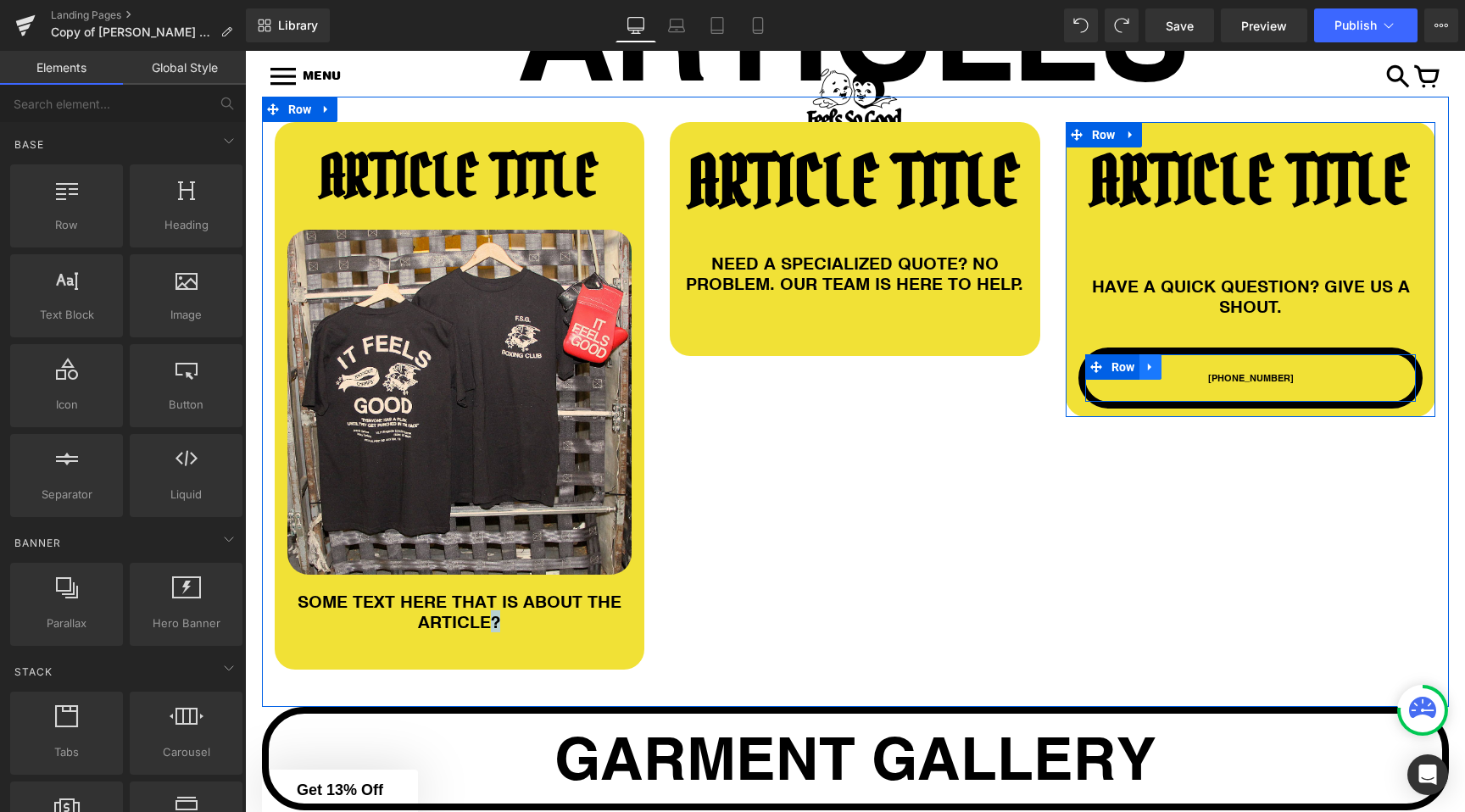
click at [1148, 369] on icon at bounding box center [1150, 368] width 4 height 8
click at [1187, 365] on link at bounding box center [1195, 367] width 22 height 26
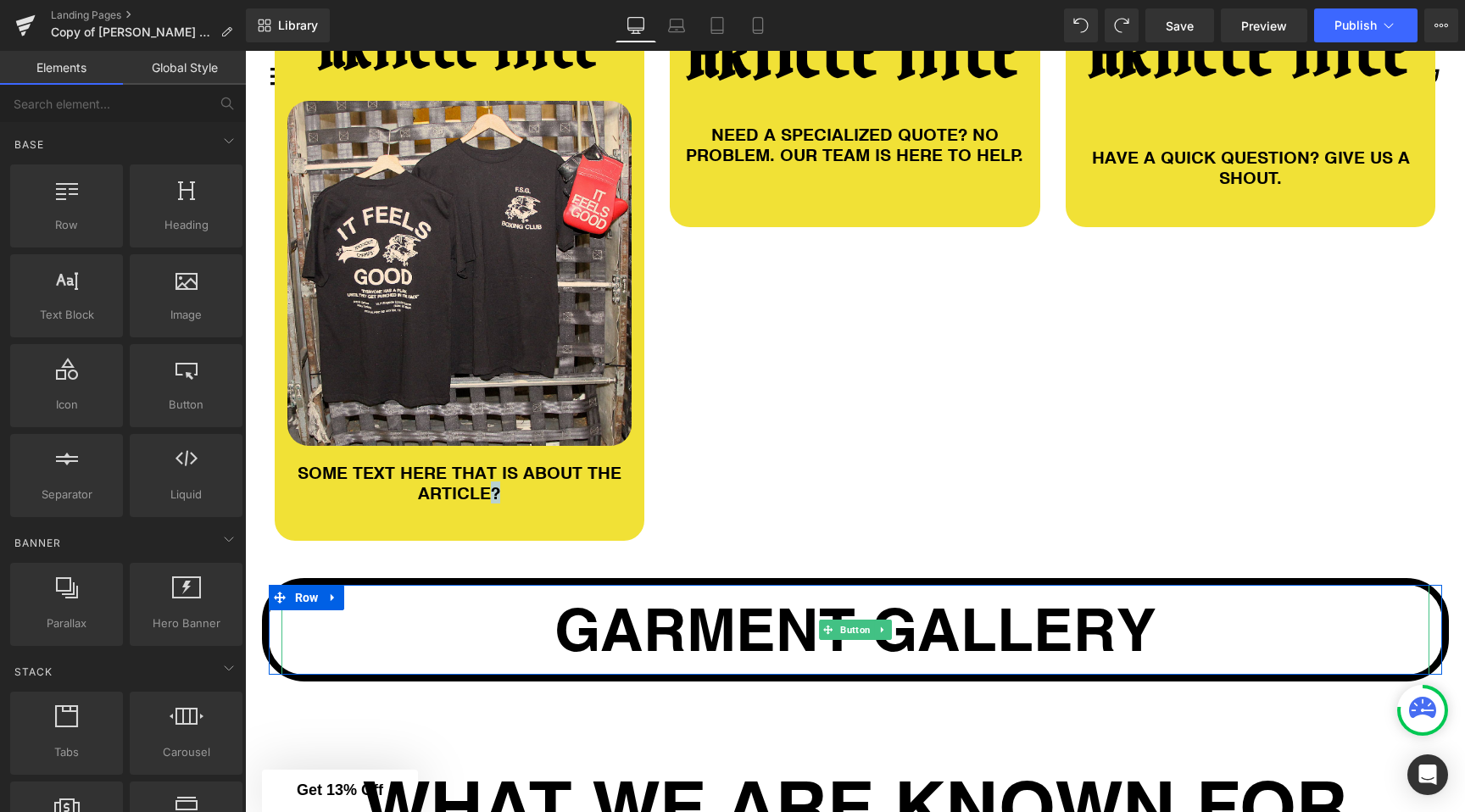
scroll to position [824, 0]
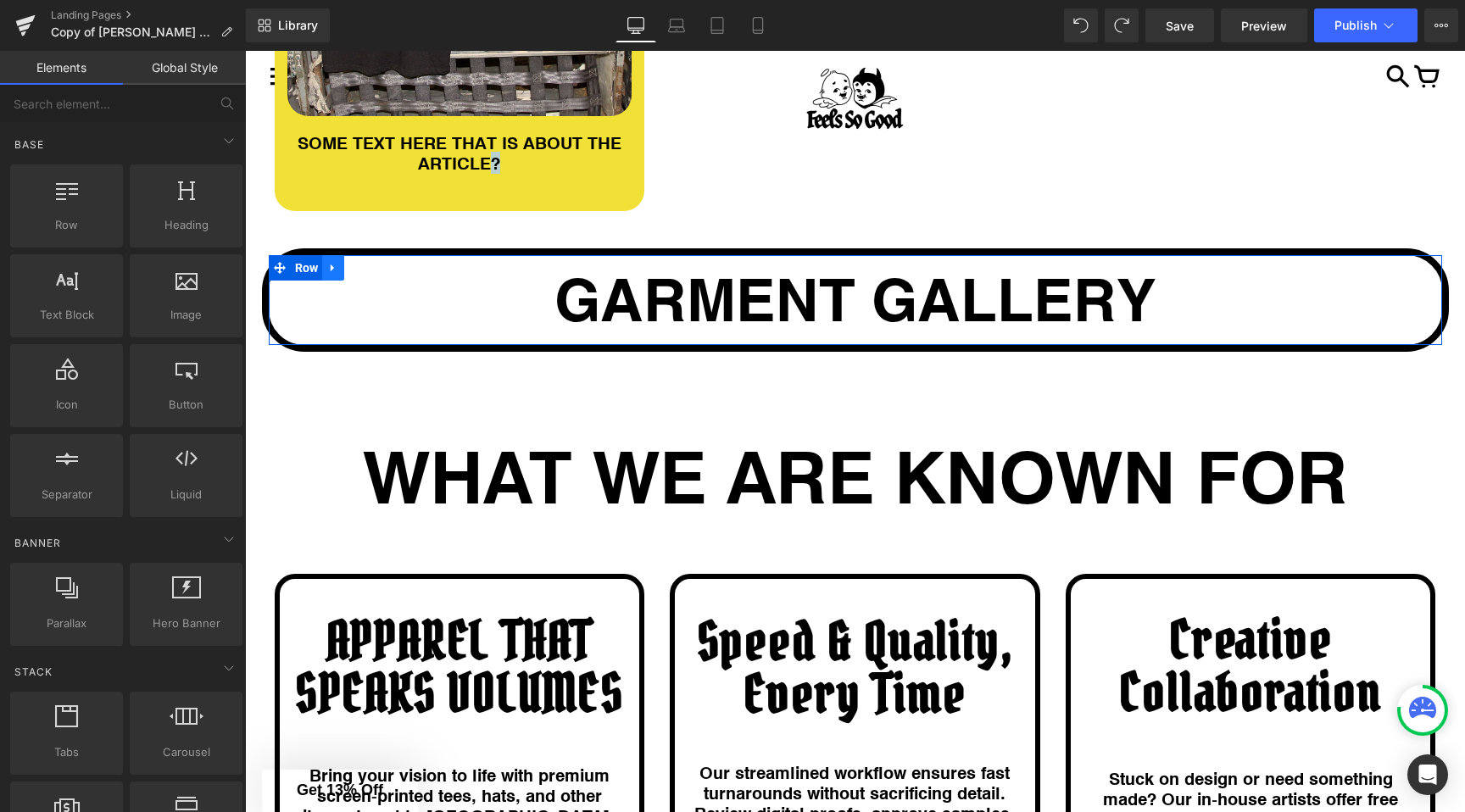
click at [336, 263] on icon at bounding box center [333, 267] width 12 height 12
click at [379, 267] on icon at bounding box center [377, 268] width 12 height 12
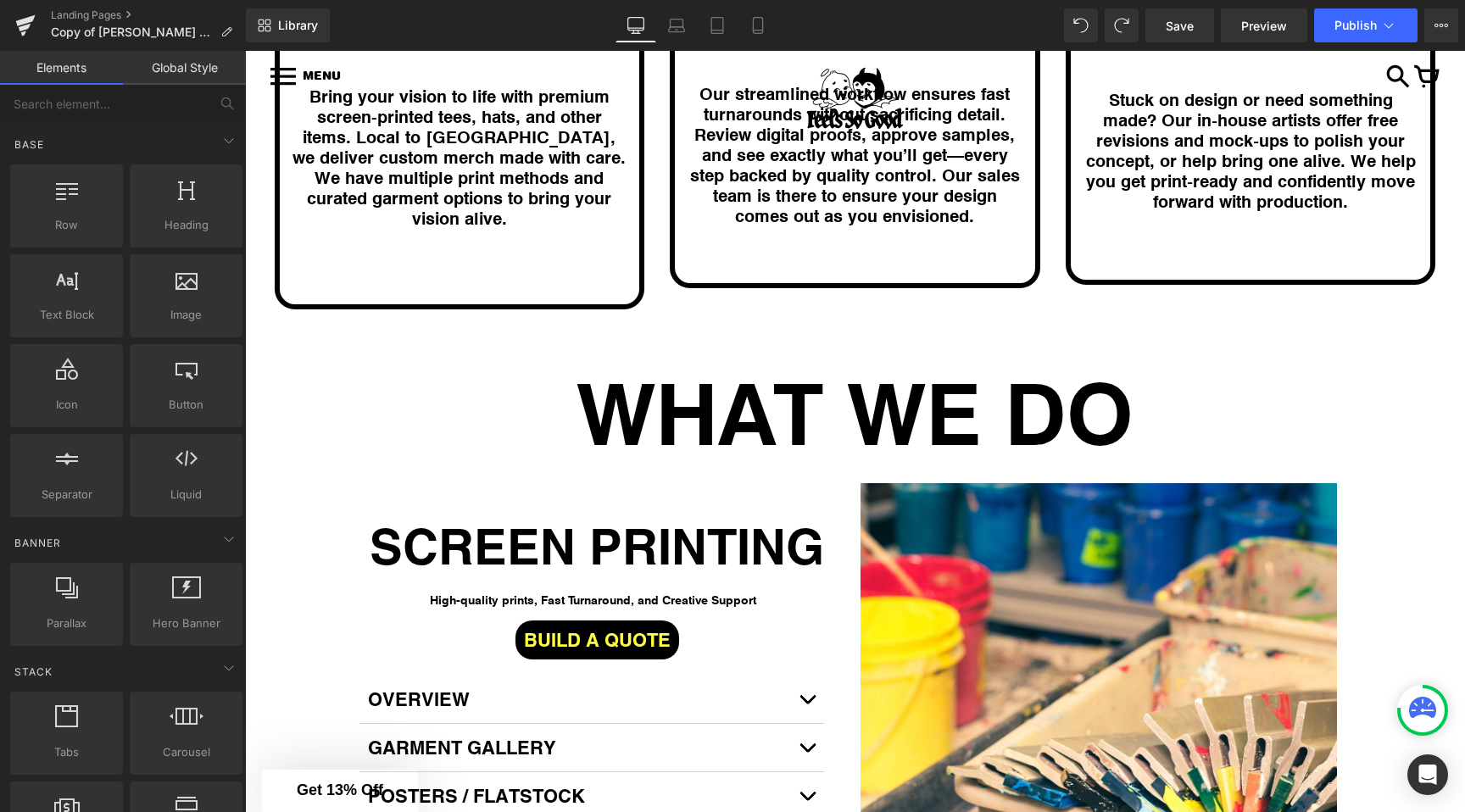
scroll to position [1532, 0]
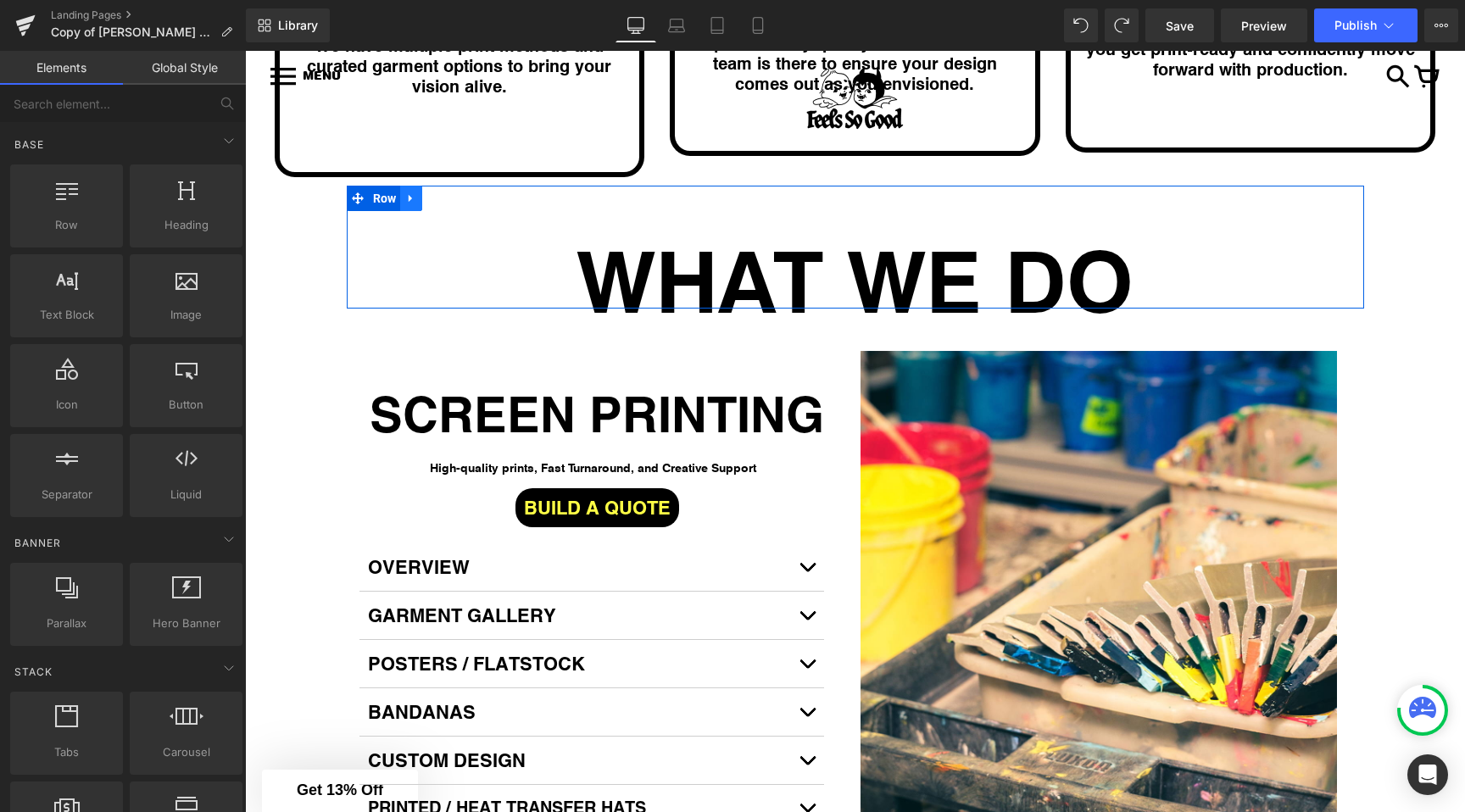
click at [405, 185] on link at bounding box center [410, 198] width 22 height 26
click at [454, 193] on icon at bounding box center [455, 199] width 12 height 12
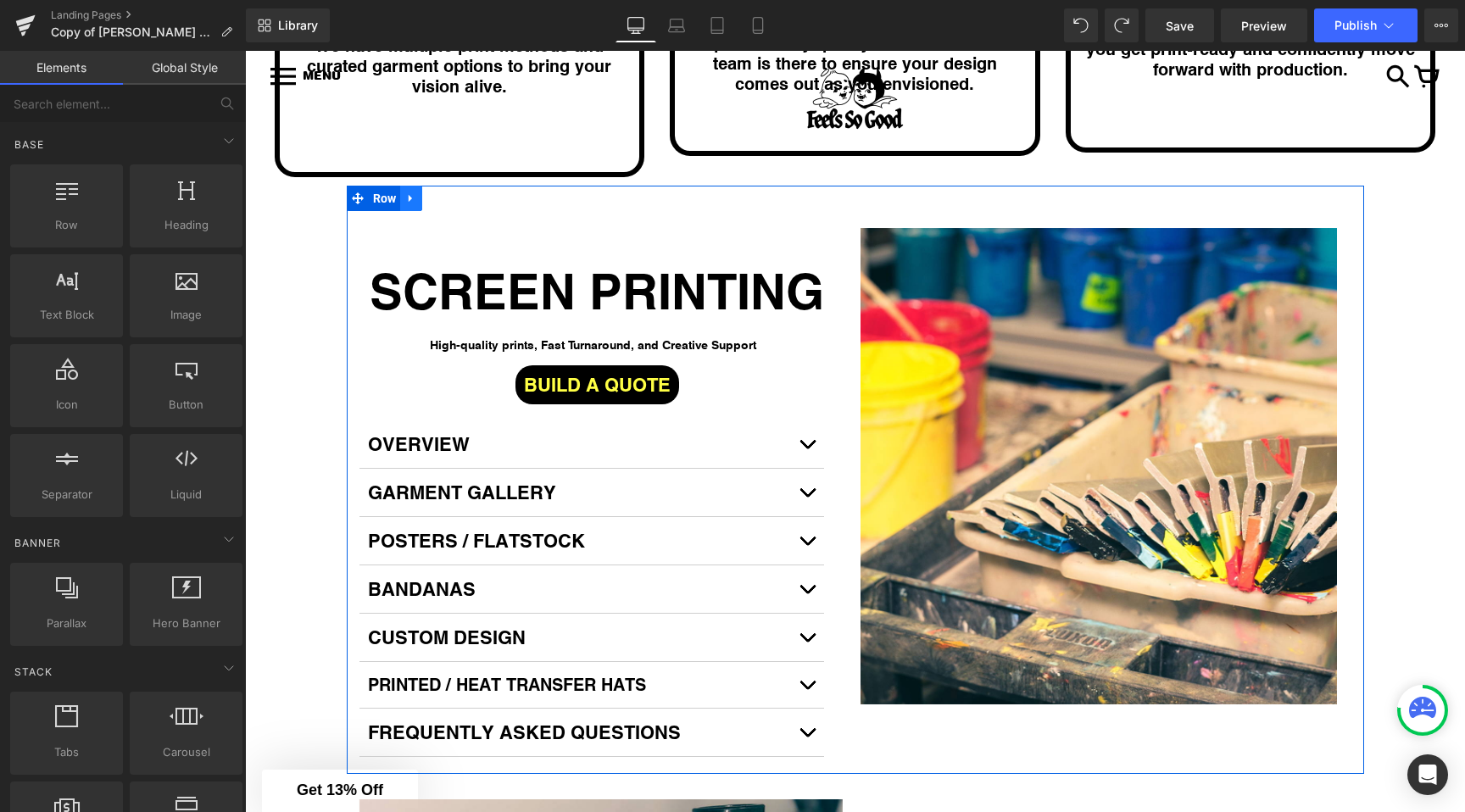
click at [415, 193] on icon at bounding box center [411, 199] width 12 height 12
click at [455, 193] on icon at bounding box center [455, 199] width 12 height 12
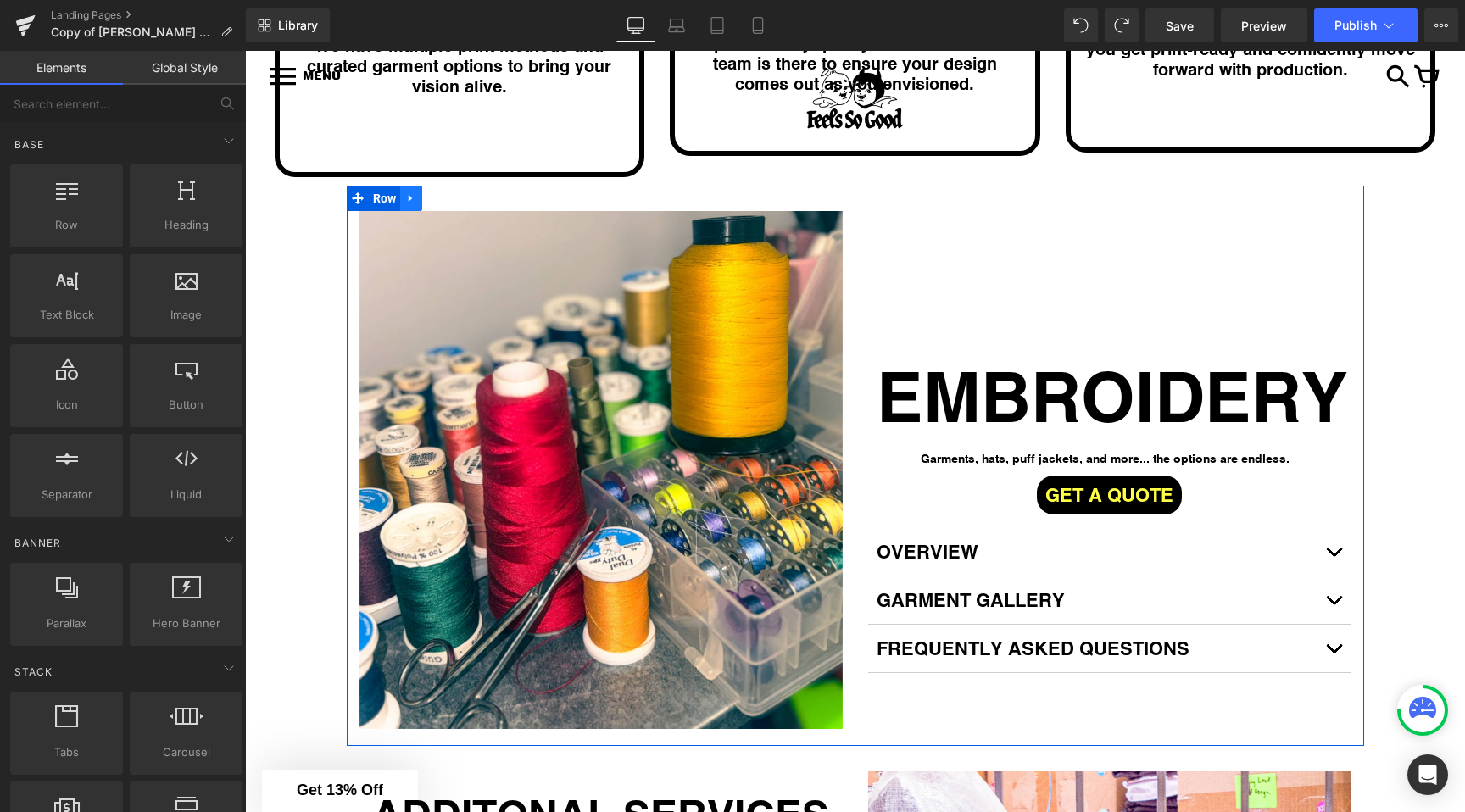
click at [410, 193] on icon at bounding box center [411, 199] width 12 height 12
click at [452, 193] on icon at bounding box center [455, 199] width 12 height 12
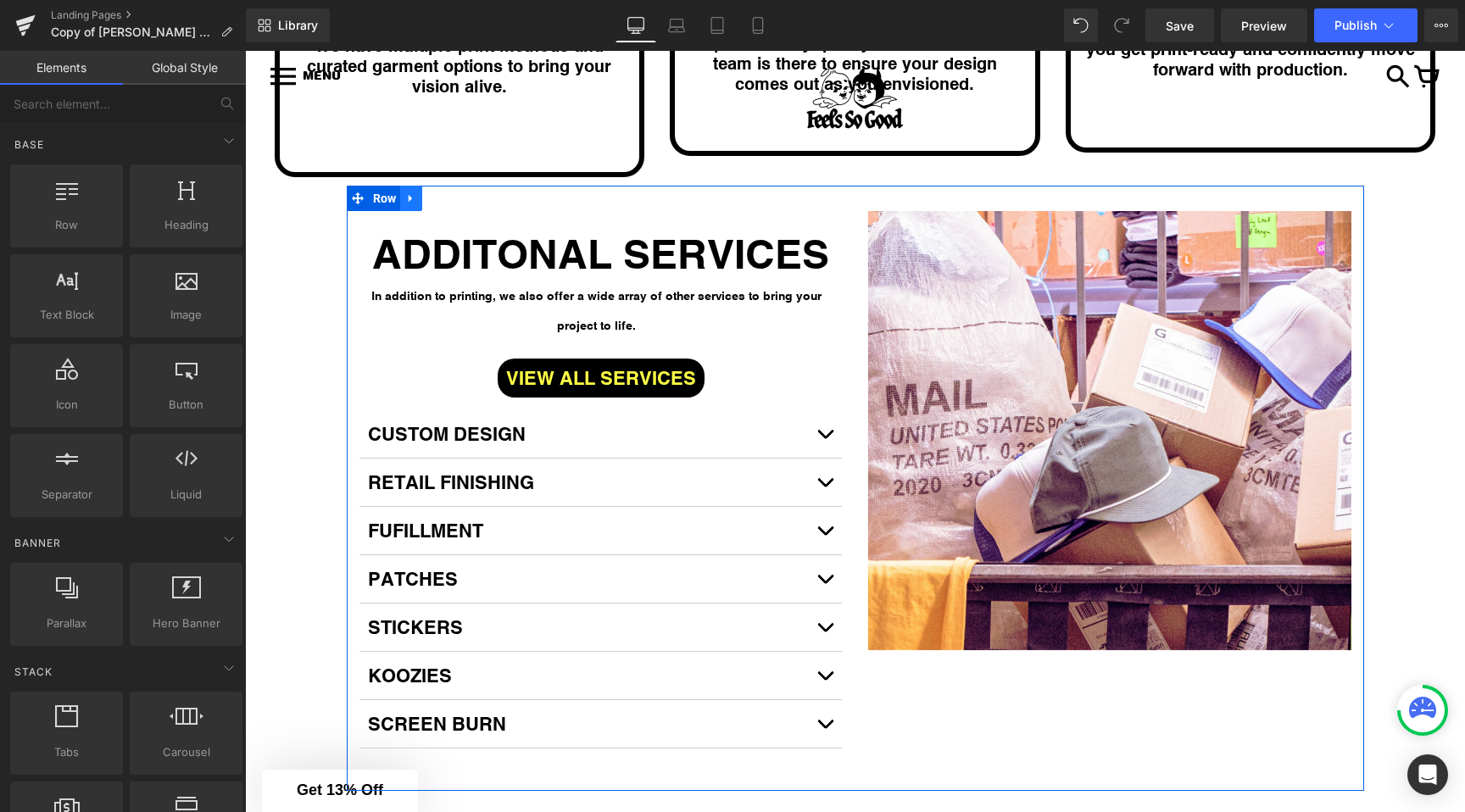
click at [414, 193] on icon at bounding box center [411, 199] width 12 height 12
click at [459, 186] on link at bounding box center [455, 198] width 22 height 26
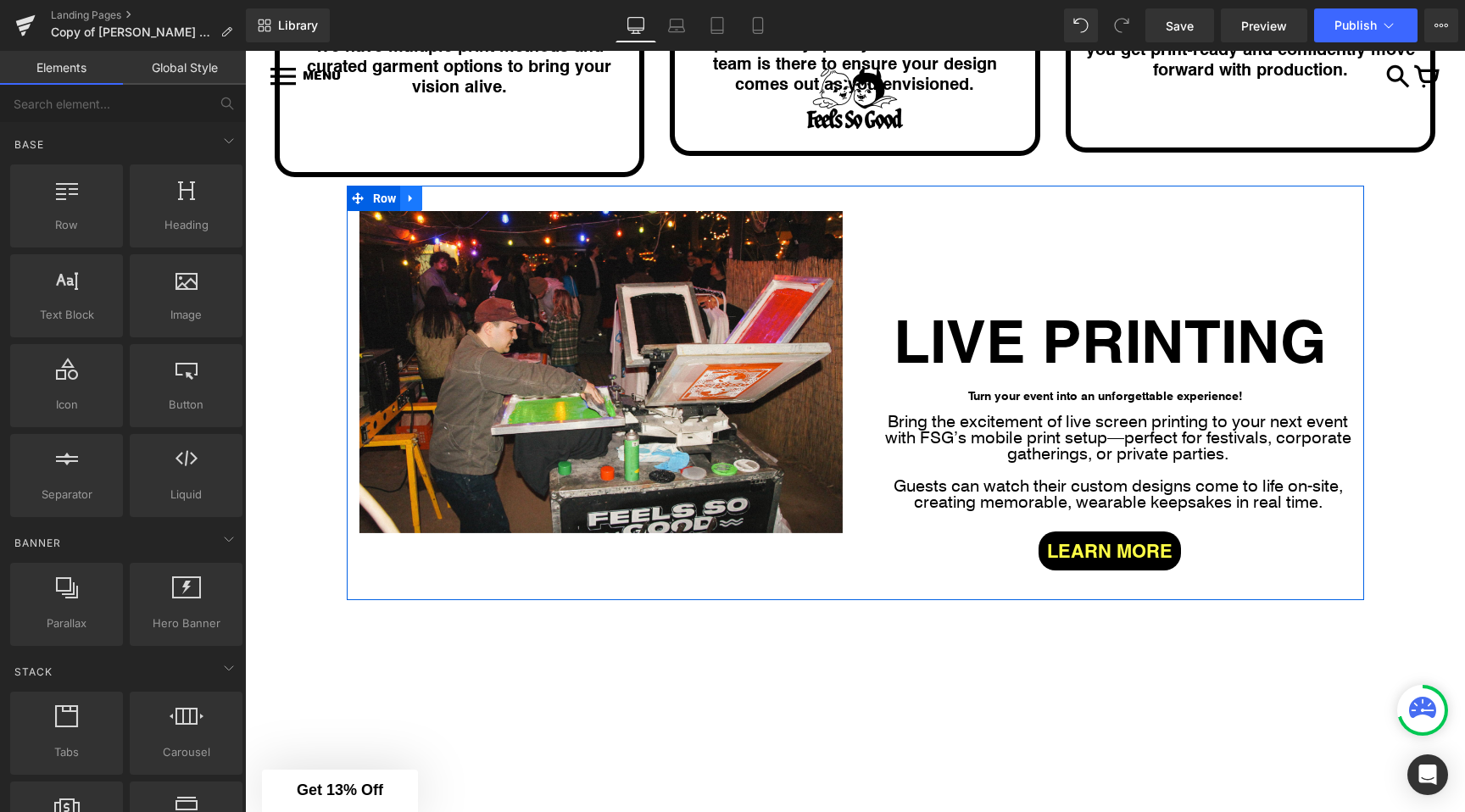
click at [414, 193] on icon at bounding box center [411, 199] width 12 height 12
click at [462, 185] on link at bounding box center [455, 198] width 22 height 26
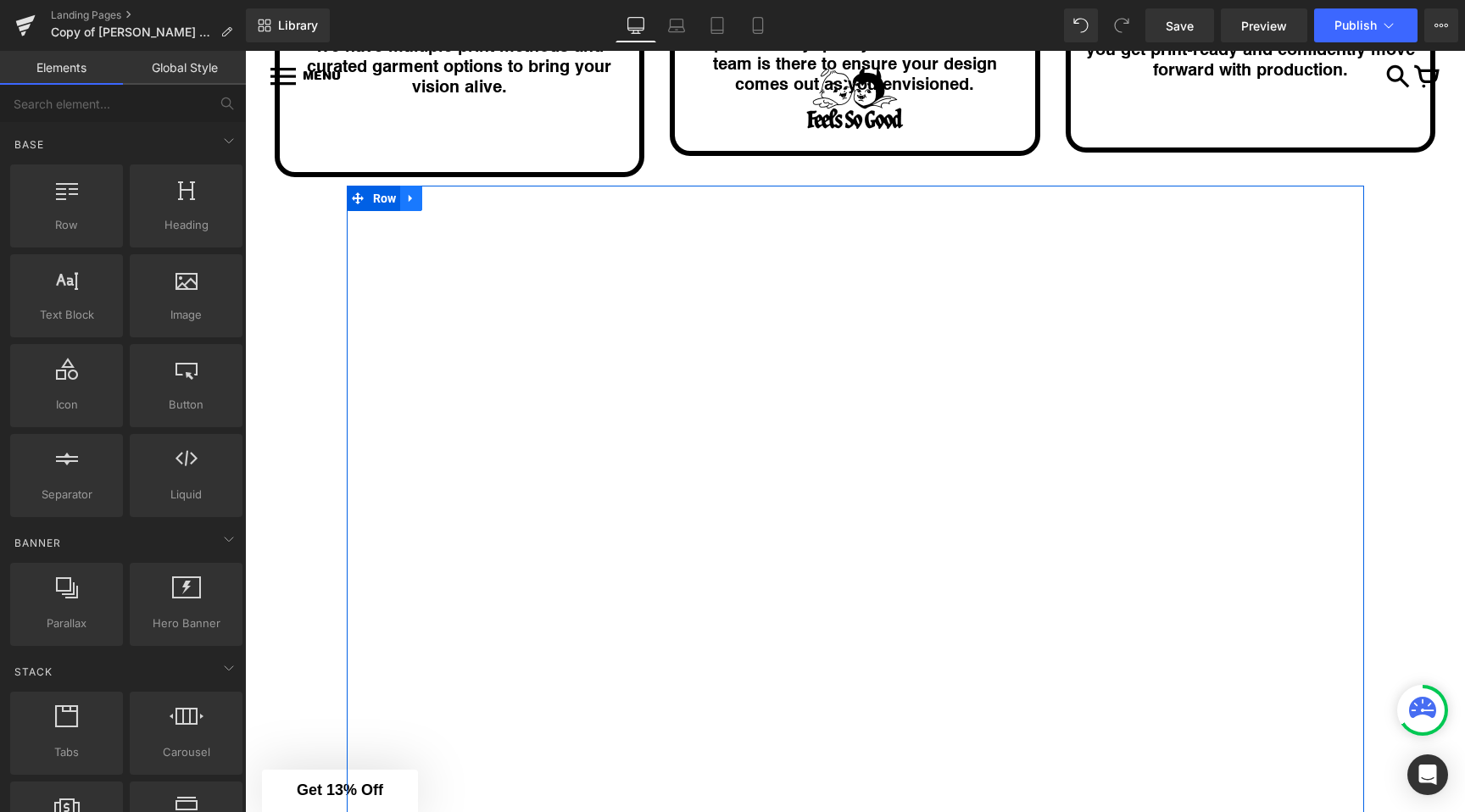
click at [406, 186] on link at bounding box center [410, 198] width 22 height 26
click at [447, 185] on link at bounding box center [455, 198] width 22 height 26
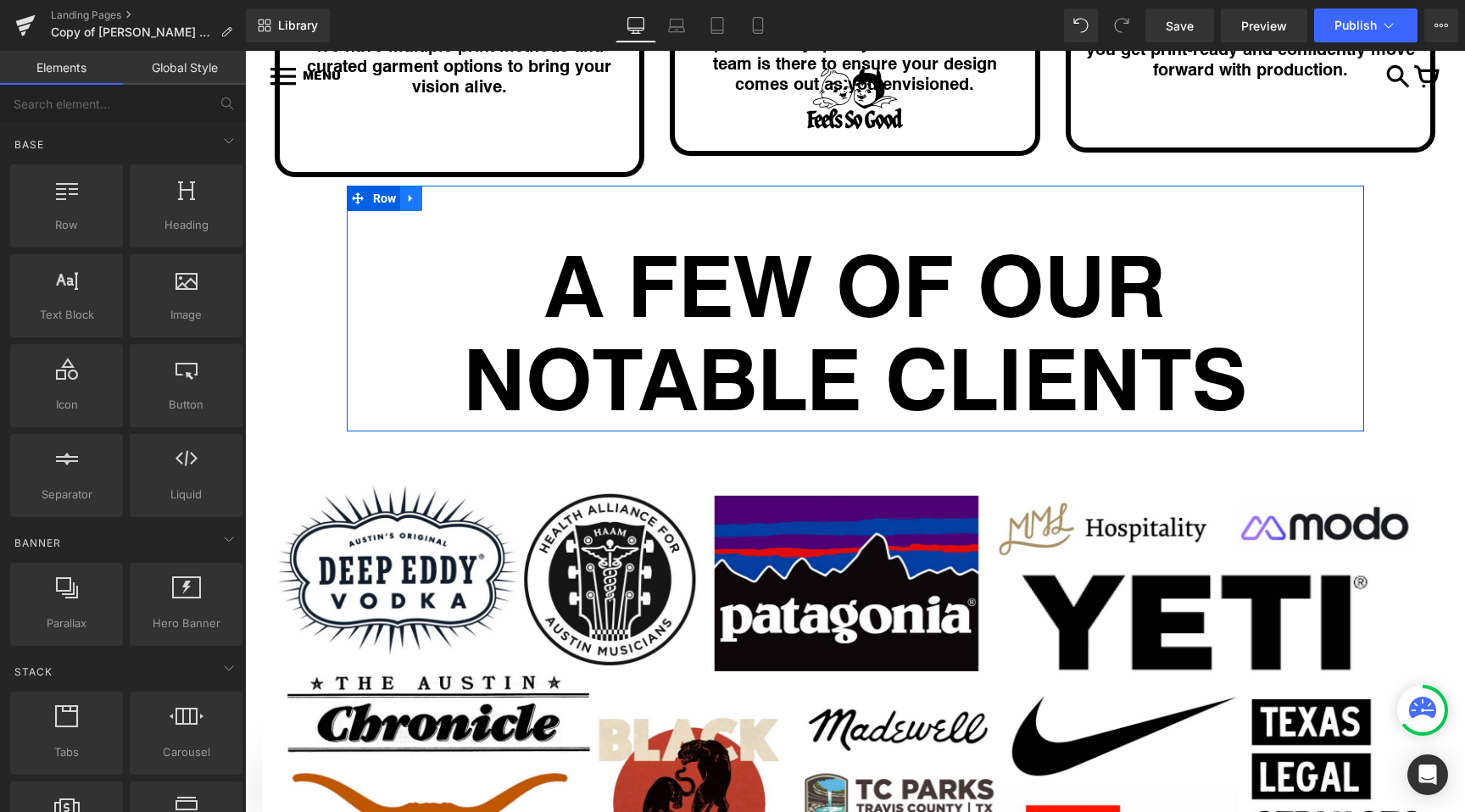
click at [407, 193] on icon at bounding box center [411, 199] width 12 height 12
click at [457, 193] on icon at bounding box center [455, 199] width 12 height 12
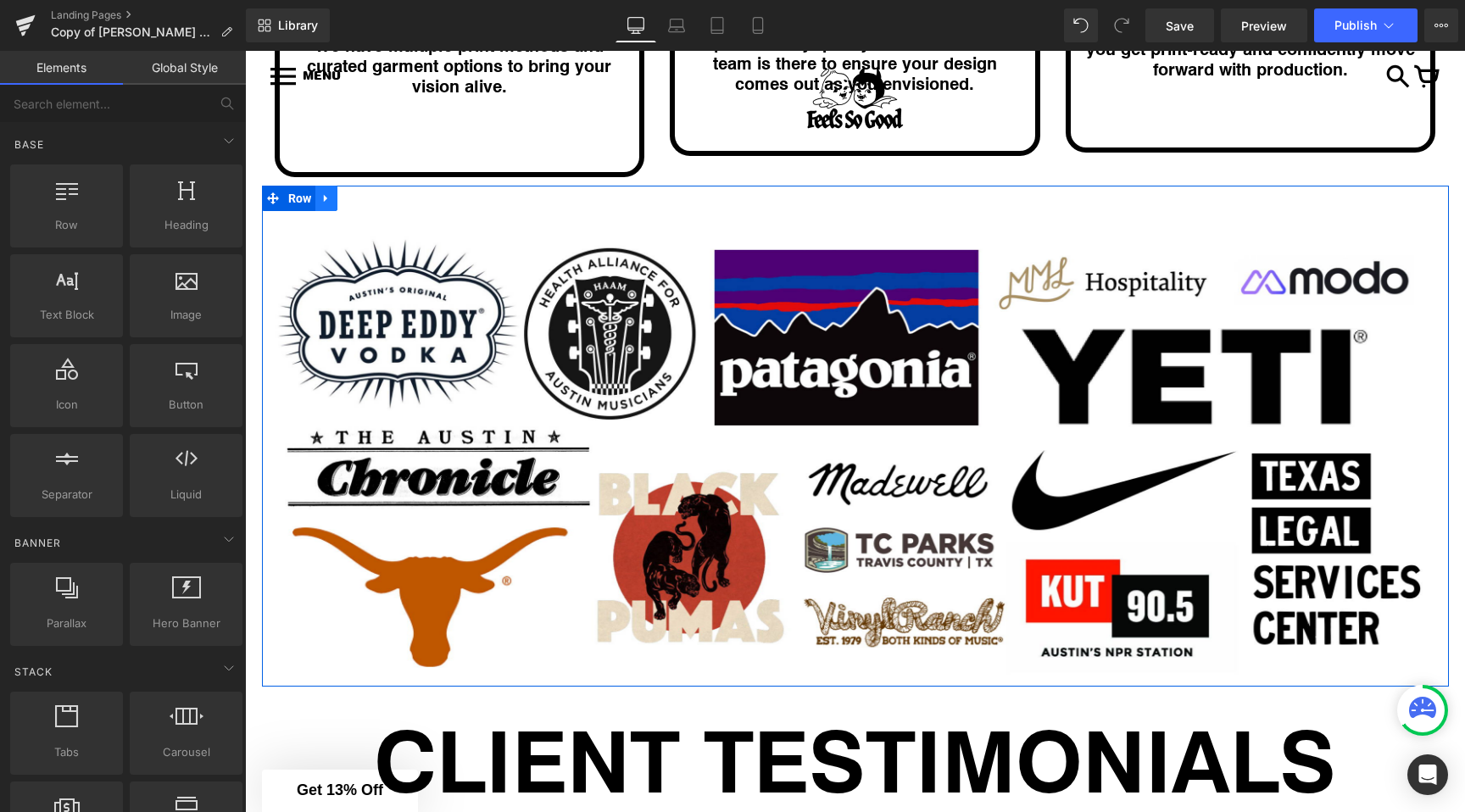
click at [332, 193] on icon at bounding box center [326, 199] width 12 height 12
click at [375, 193] on icon at bounding box center [371, 199] width 12 height 12
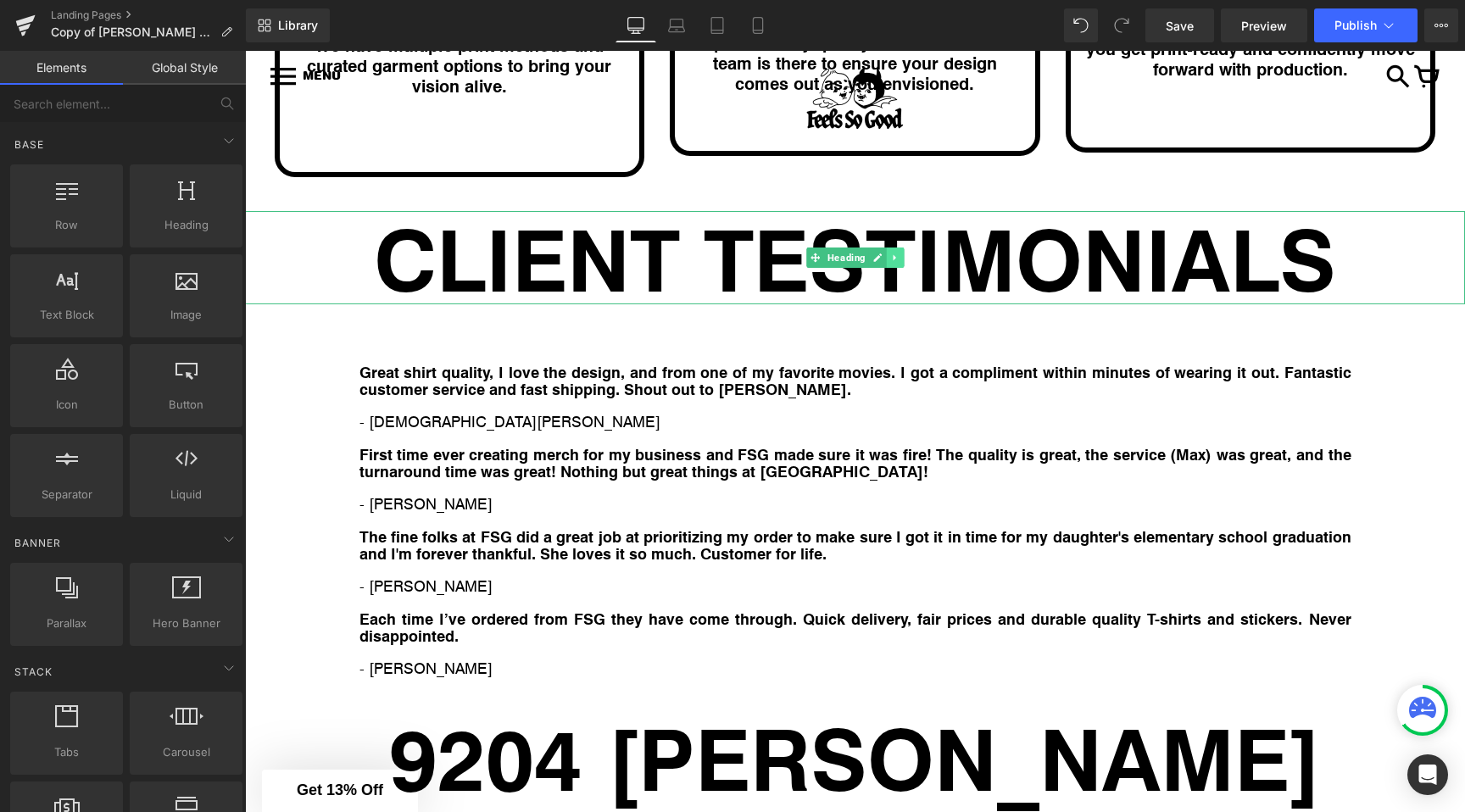
click at [895, 248] on link at bounding box center [895, 258] width 18 height 21
click at [904, 248] on link at bounding box center [904, 258] width 18 height 21
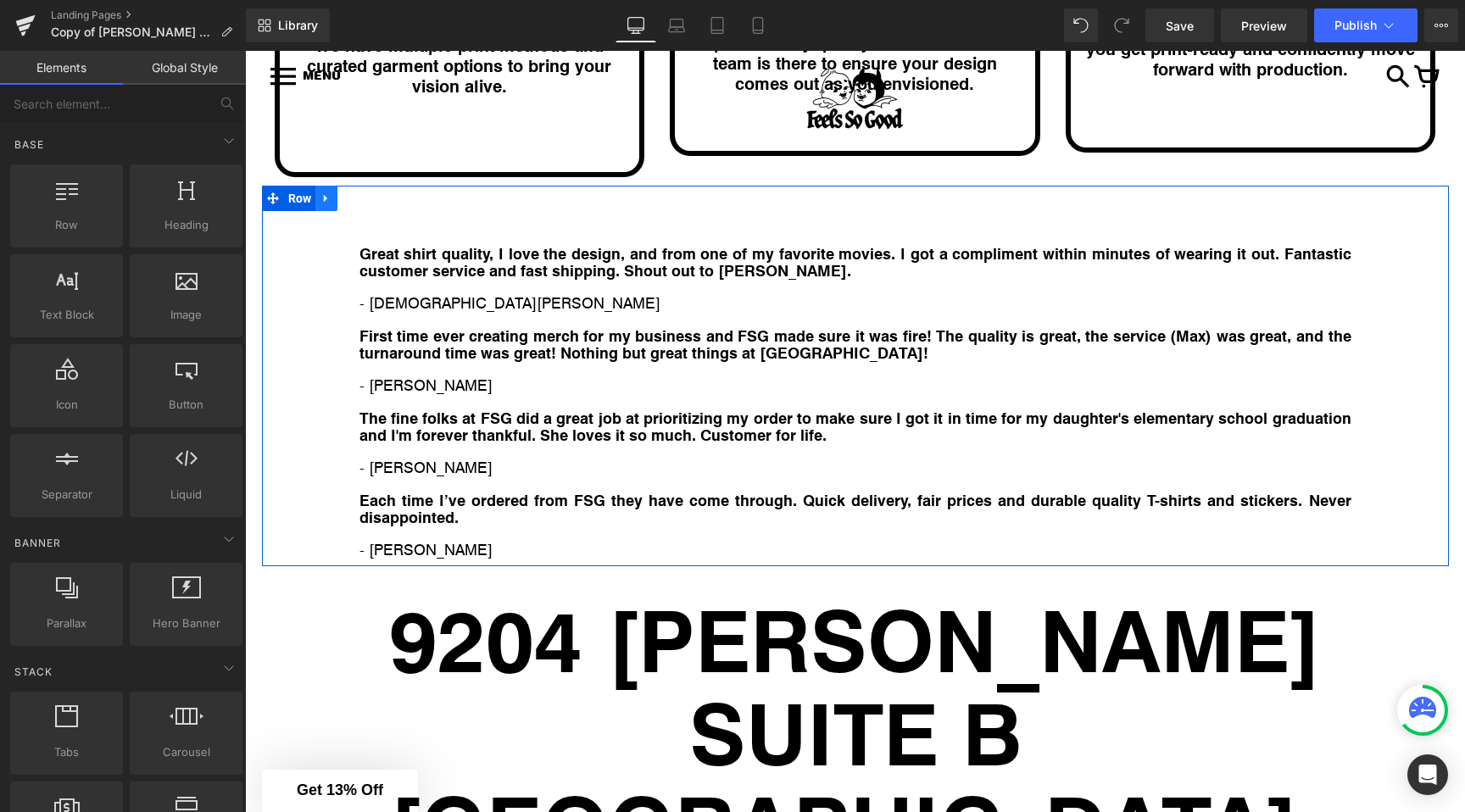
click at [331, 193] on icon at bounding box center [326, 199] width 12 height 12
click at [372, 193] on icon at bounding box center [371, 199] width 12 height 12
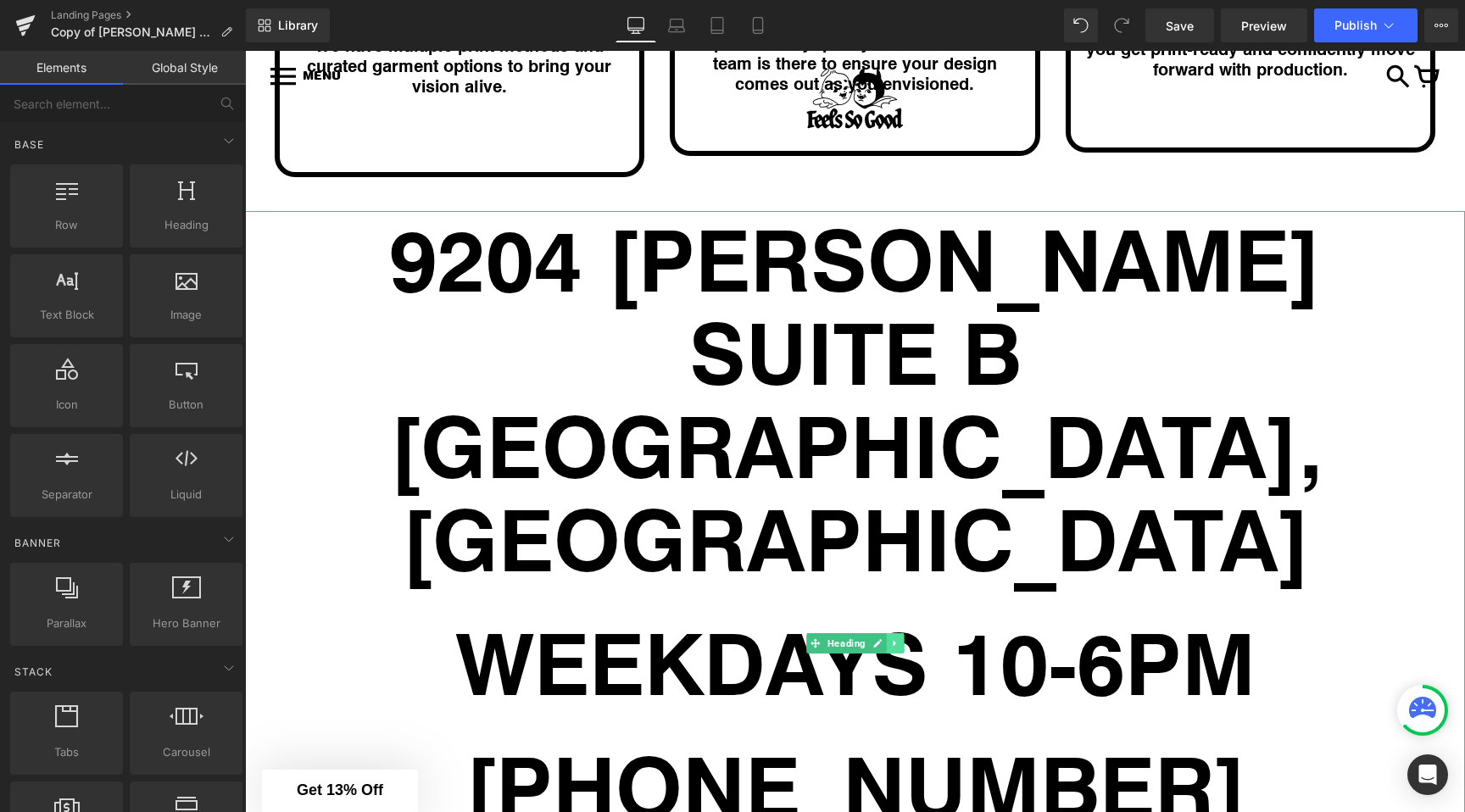
click at [898, 638] on icon at bounding box center [895, 643] width 9 height 10
click at [899, 638] on icon at bounding box center [904, 643] width 9 height 9
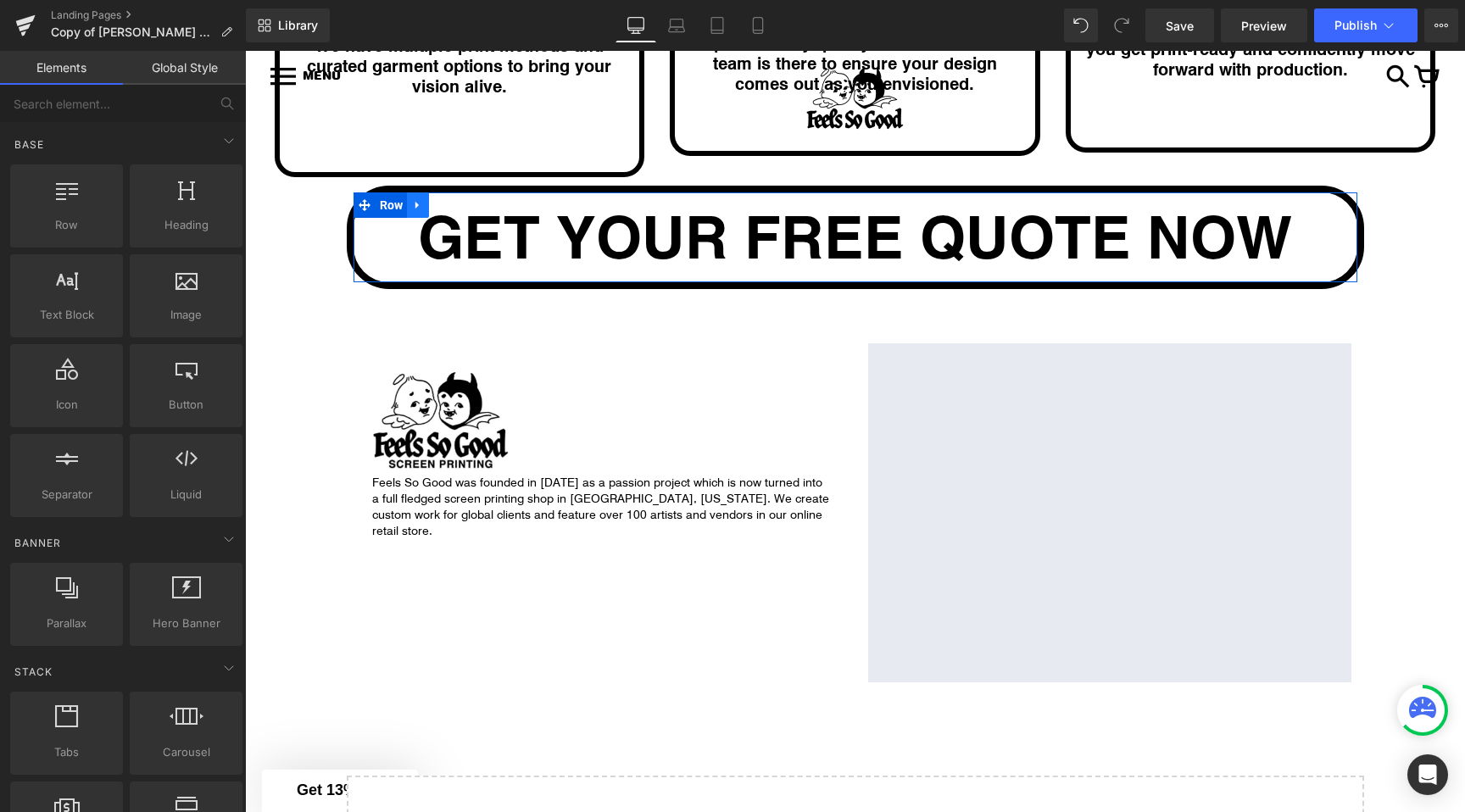
click at [420, 199] on icon at bounding box center [418, 205] width 12 height 12
click at [463, 199] on icon at bounding box center [462, 205] width 12 height 12
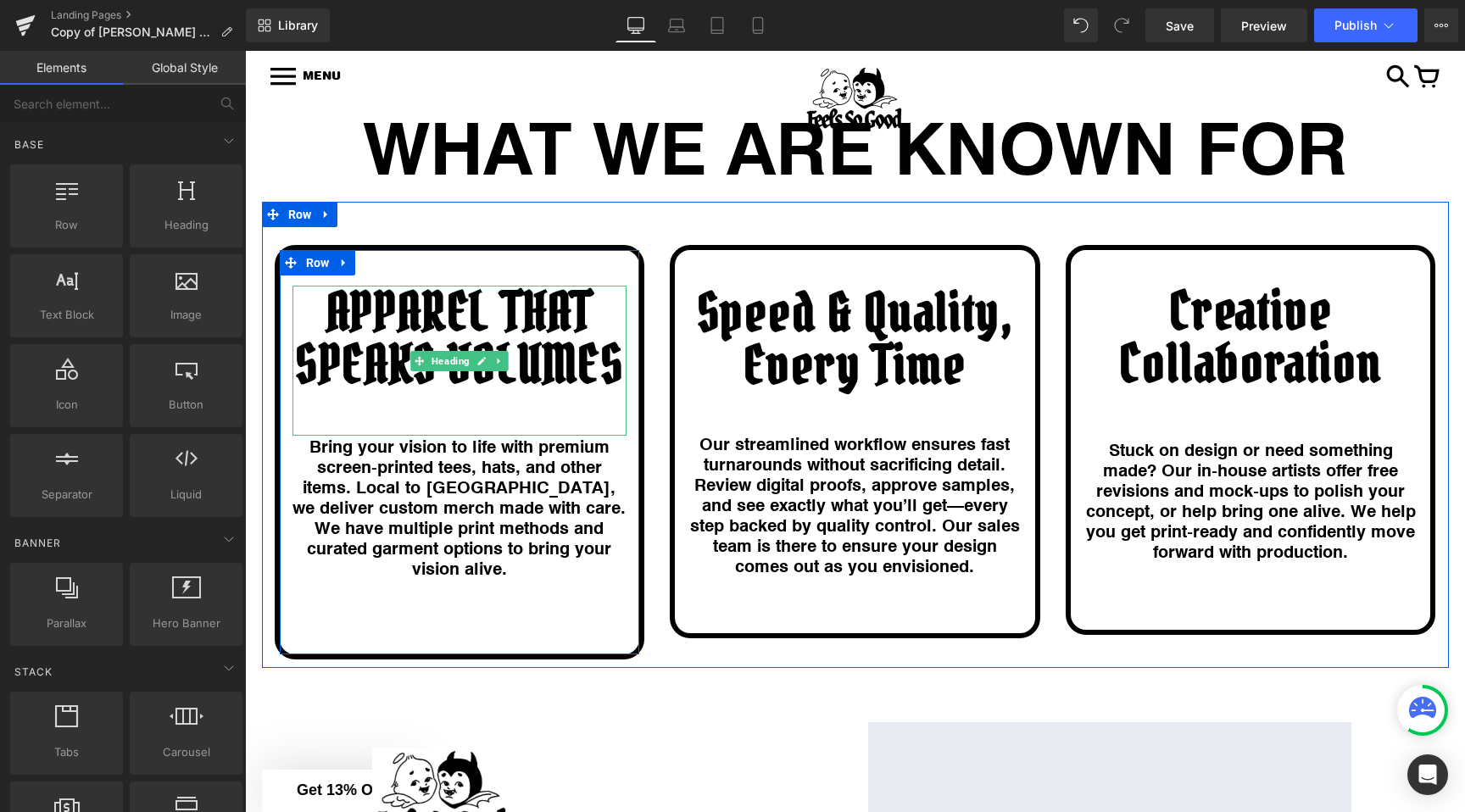
scroll to position [1049, 0]
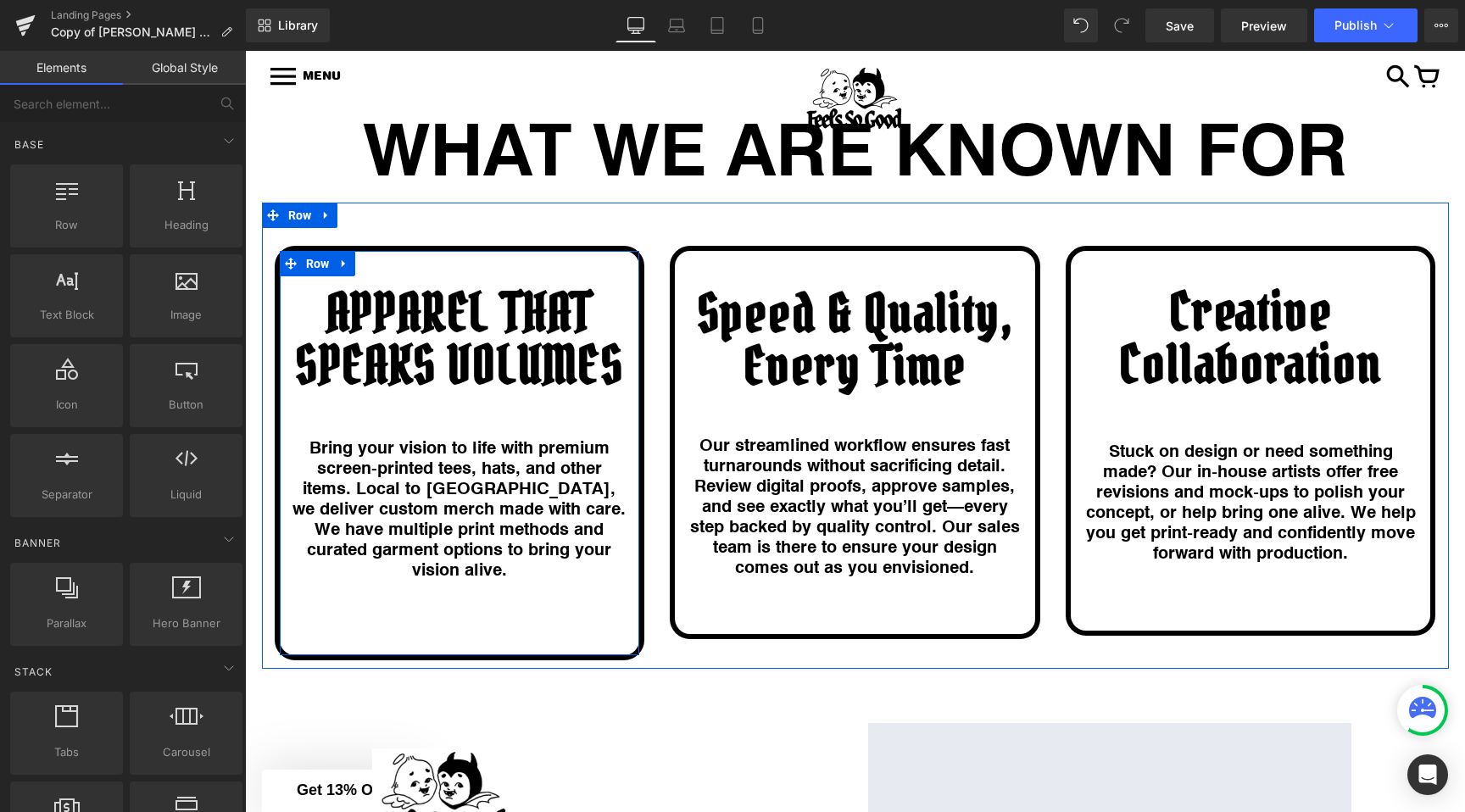
click at [343, 303] on h1 "APPAREL THAT SPEAKS VOLUMES" at bounding box center [460, 338] width 335 height 105
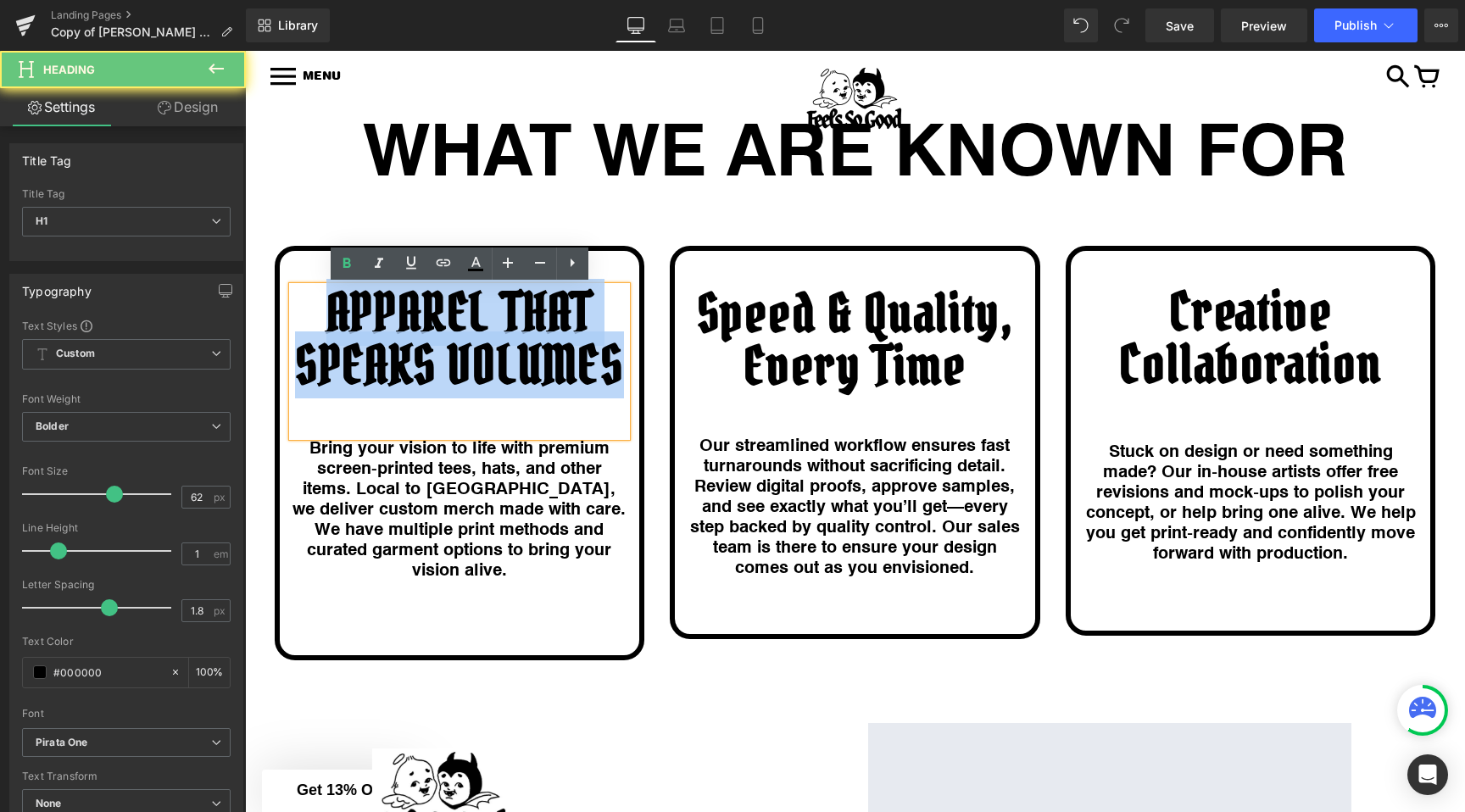
drag, startPoint x: 343, startPoint y: 303, endPoint x: 579, endPoint y: 383, distance: 249.2
click at [580, 383] on h1 "APPAREL THAT SPEAKS VOLUMES" at bounding box center [460, 338] width 335 height 105
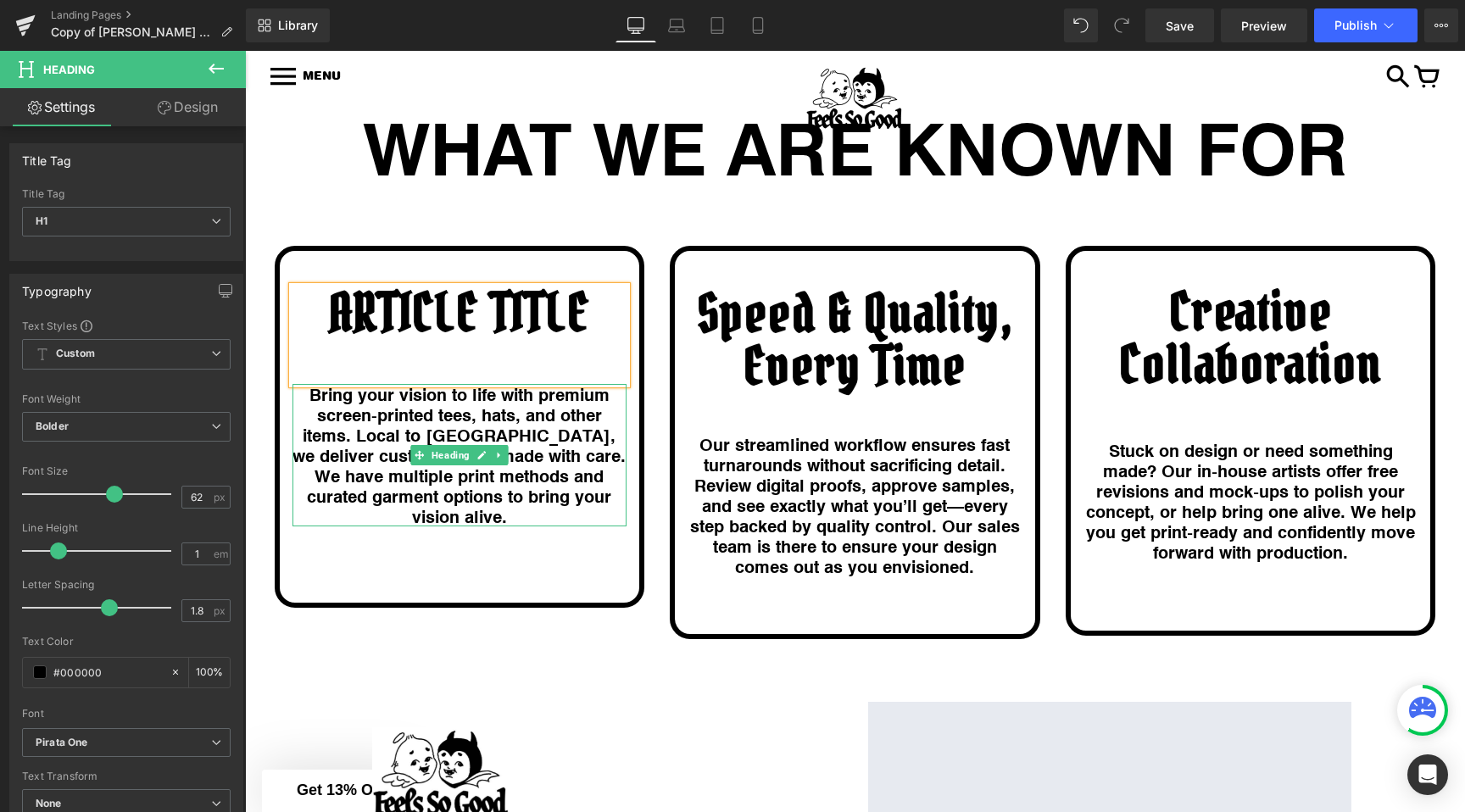
click at [397, 450] on h1 "Bring your vision to life with premium screen‑printed tees, hats, and other ite…" at bounding box center [460, 455] width 335 height 143
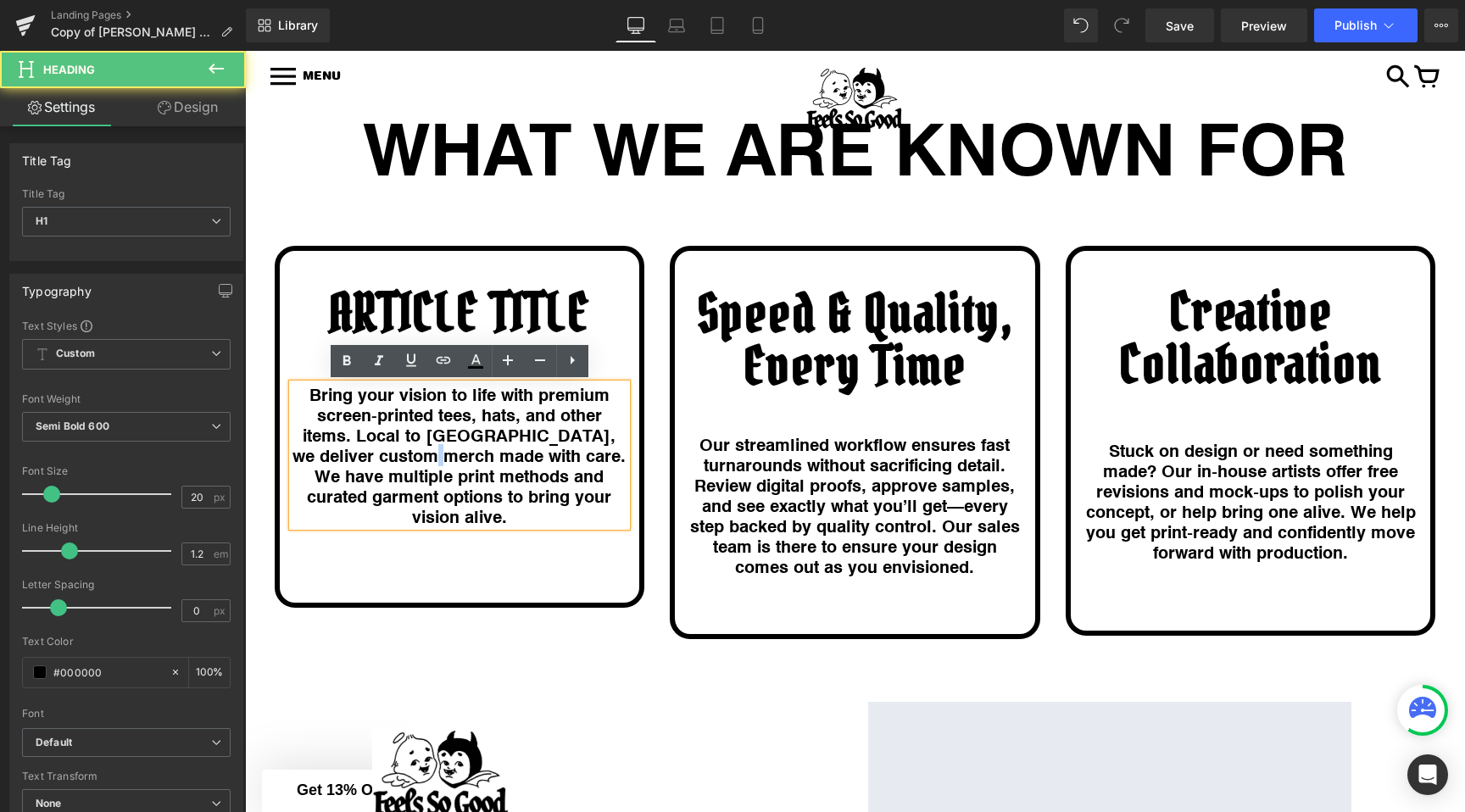
click at [397, 450] on h1 "Bring your vision to life with premium screen‑printed tees, hats, and other ite…" at bounding box center [460, 455] width 335 height 143
click at [382, 213] on div "ARTICLE TITLE Heading Bring your vision to life with premium screen‑printed tee…" at bounding box center [855, 424] width 1187 height 445
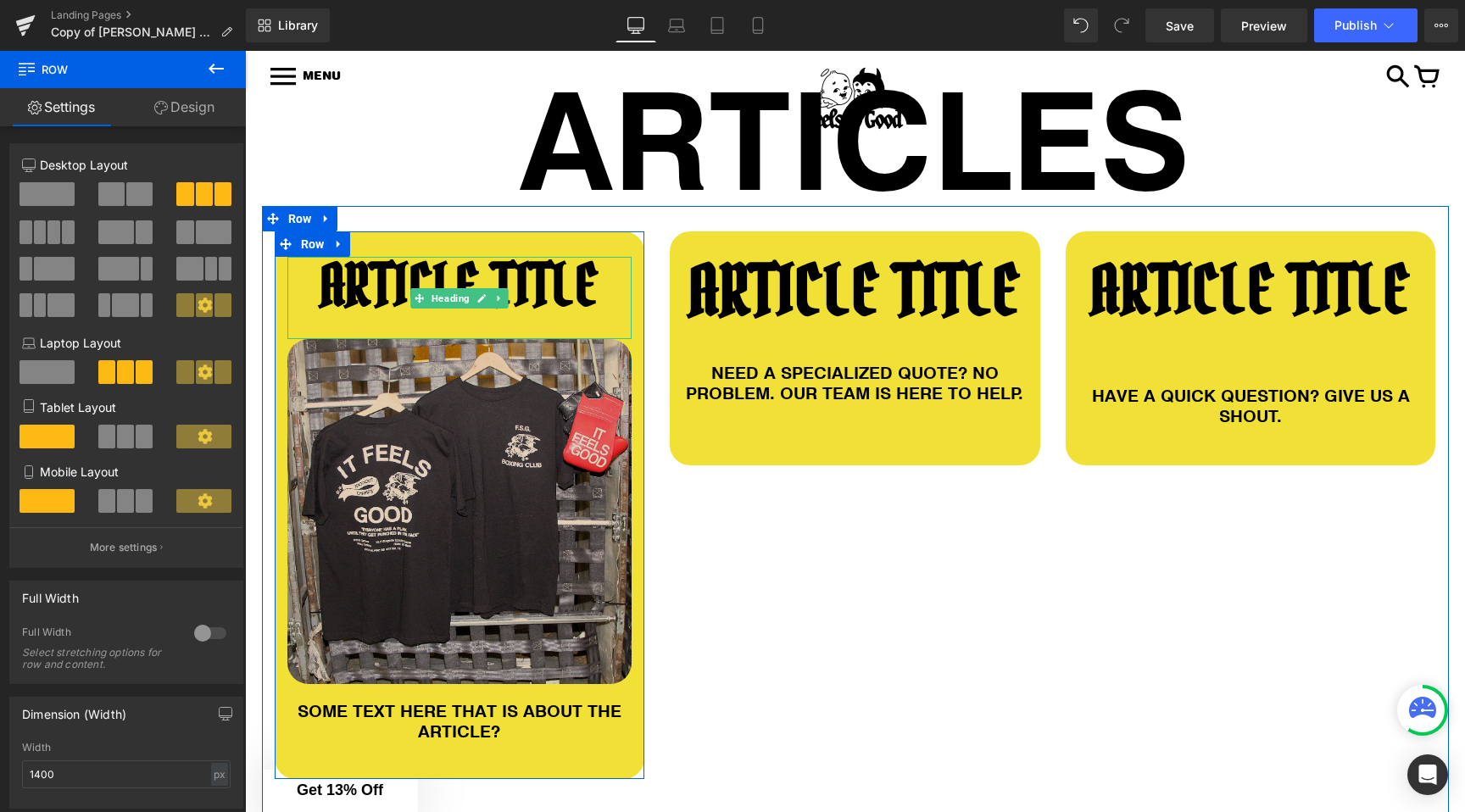
scroll to position [296, 0]
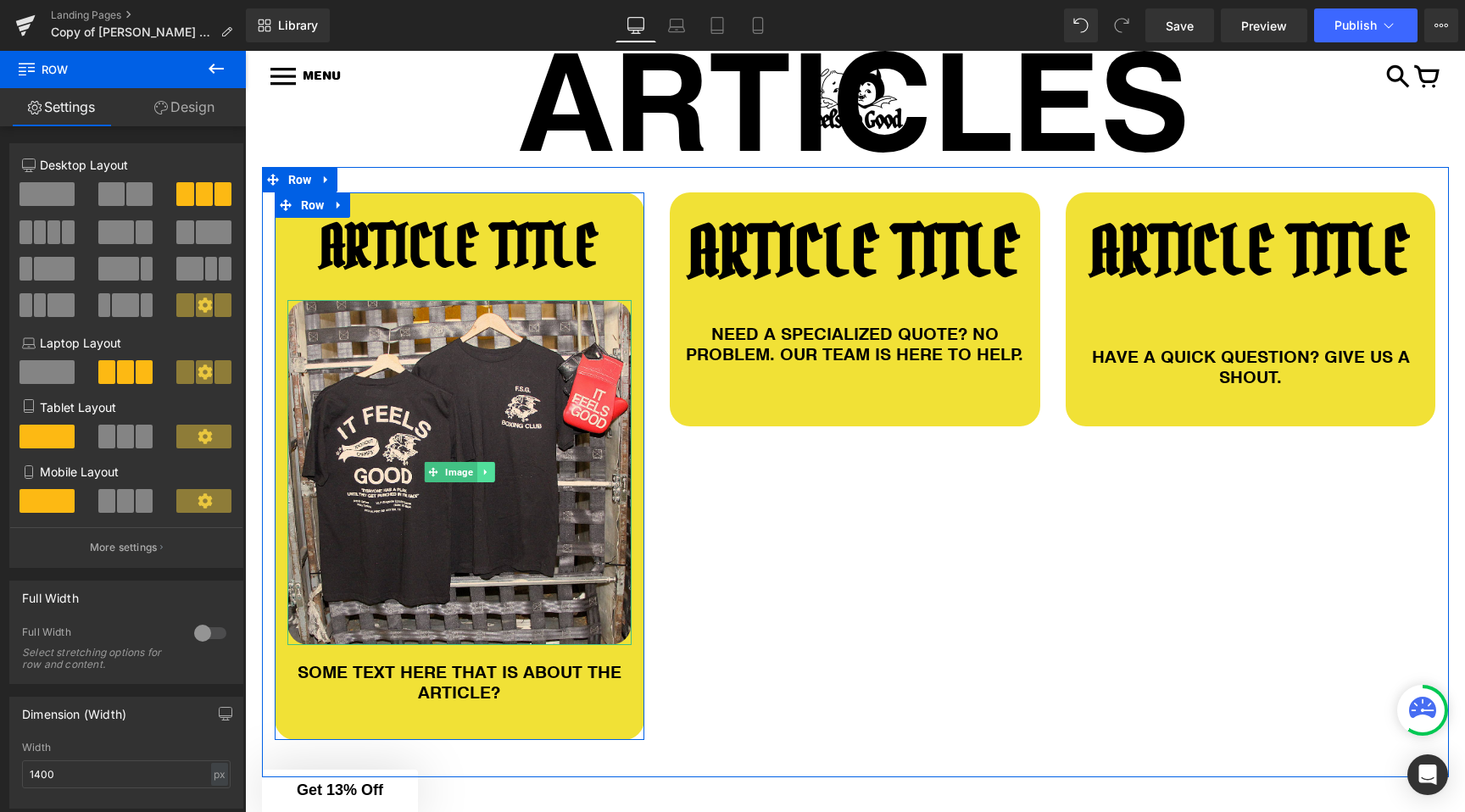
click at [483, 477] on link at bounding box center [485, 473] width 18 height 21
click at [476, 475] on icon at bounding box center [477, 472] width 9 height 10
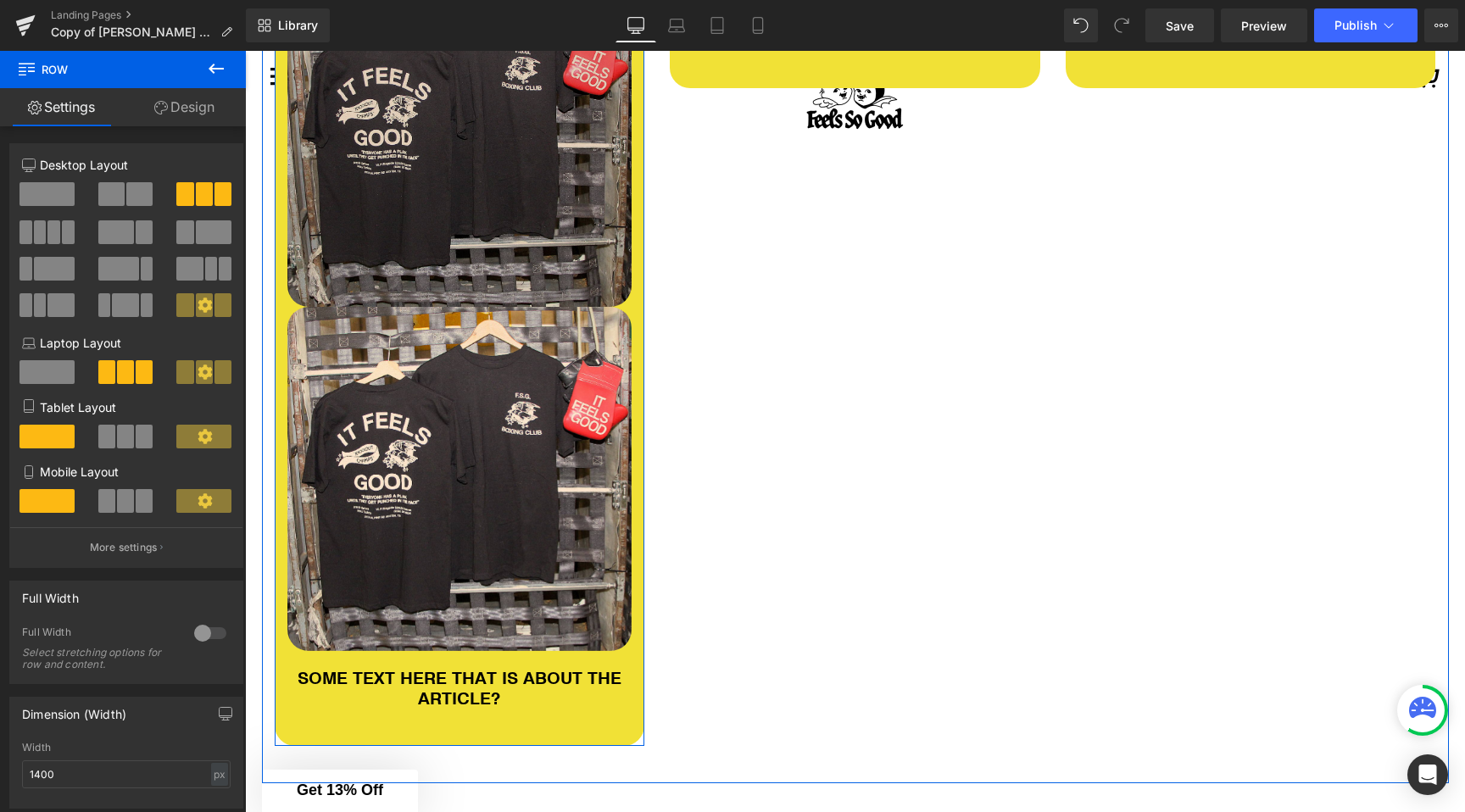
scroll to position [602, 0]
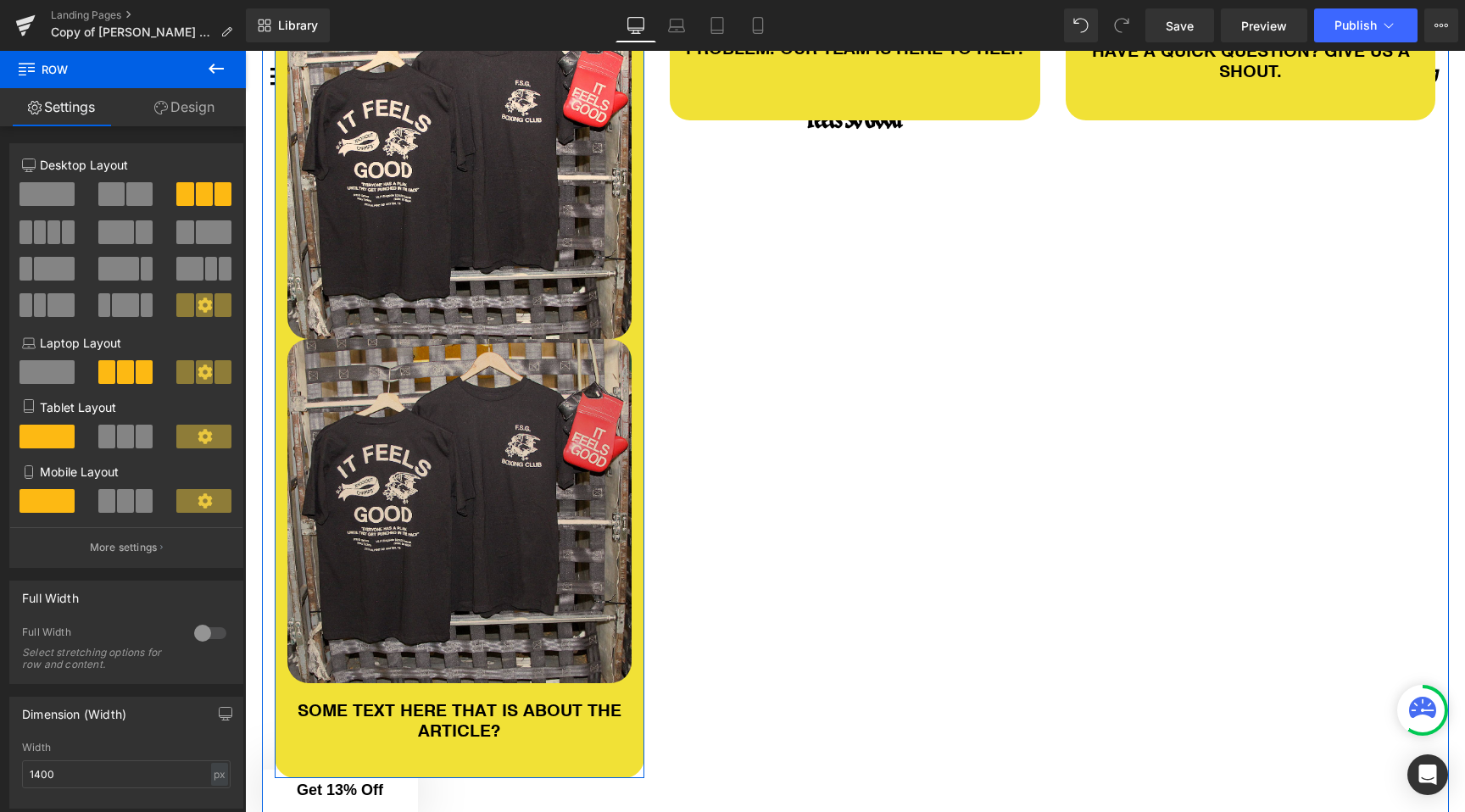
click at [403, 387] on img at bounding box center [460, 511] width 345 height 345
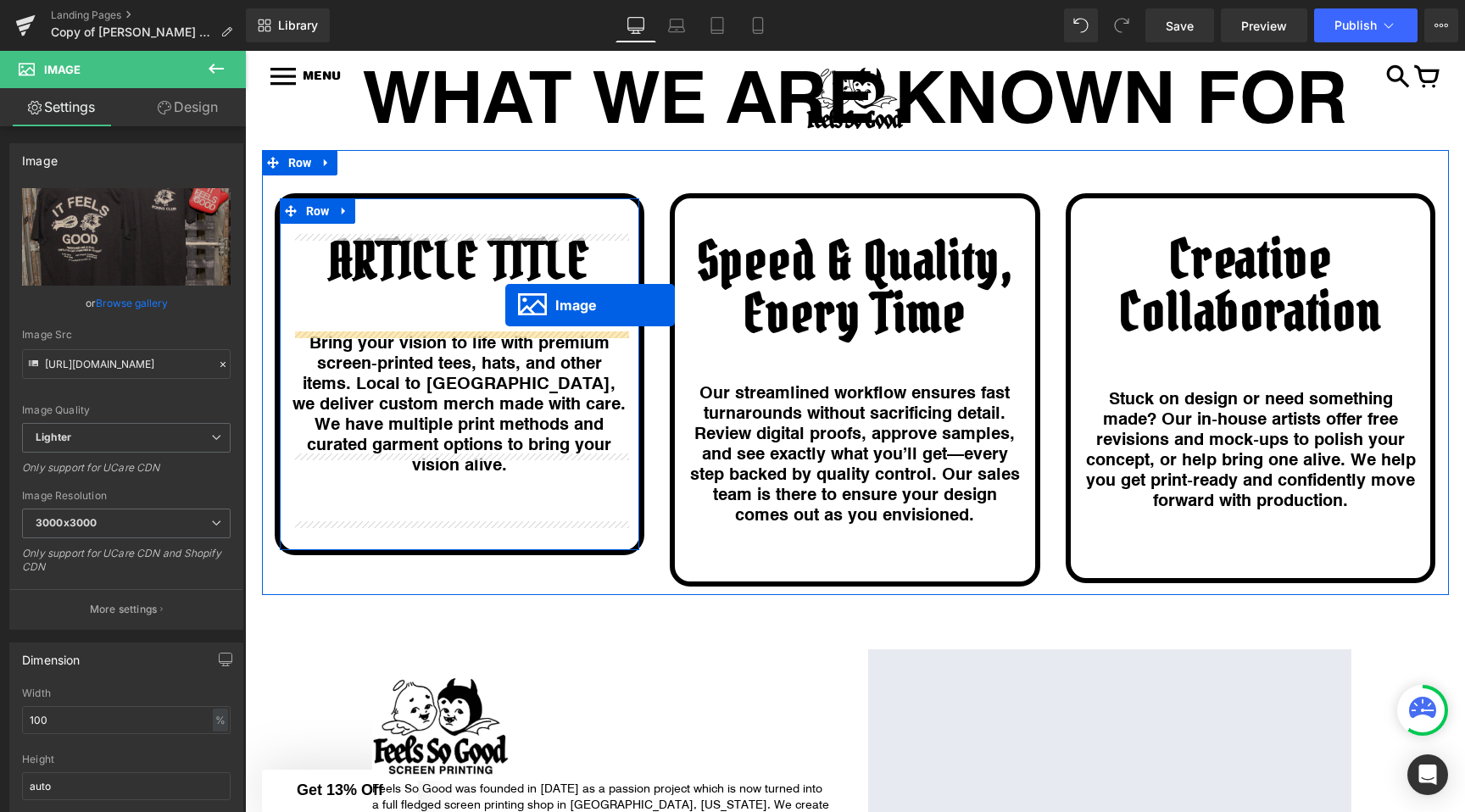
drag, startPoint x: 428, startPoint y: 511, endPoint x: 503, endPoint y: 307, distance: 217.3
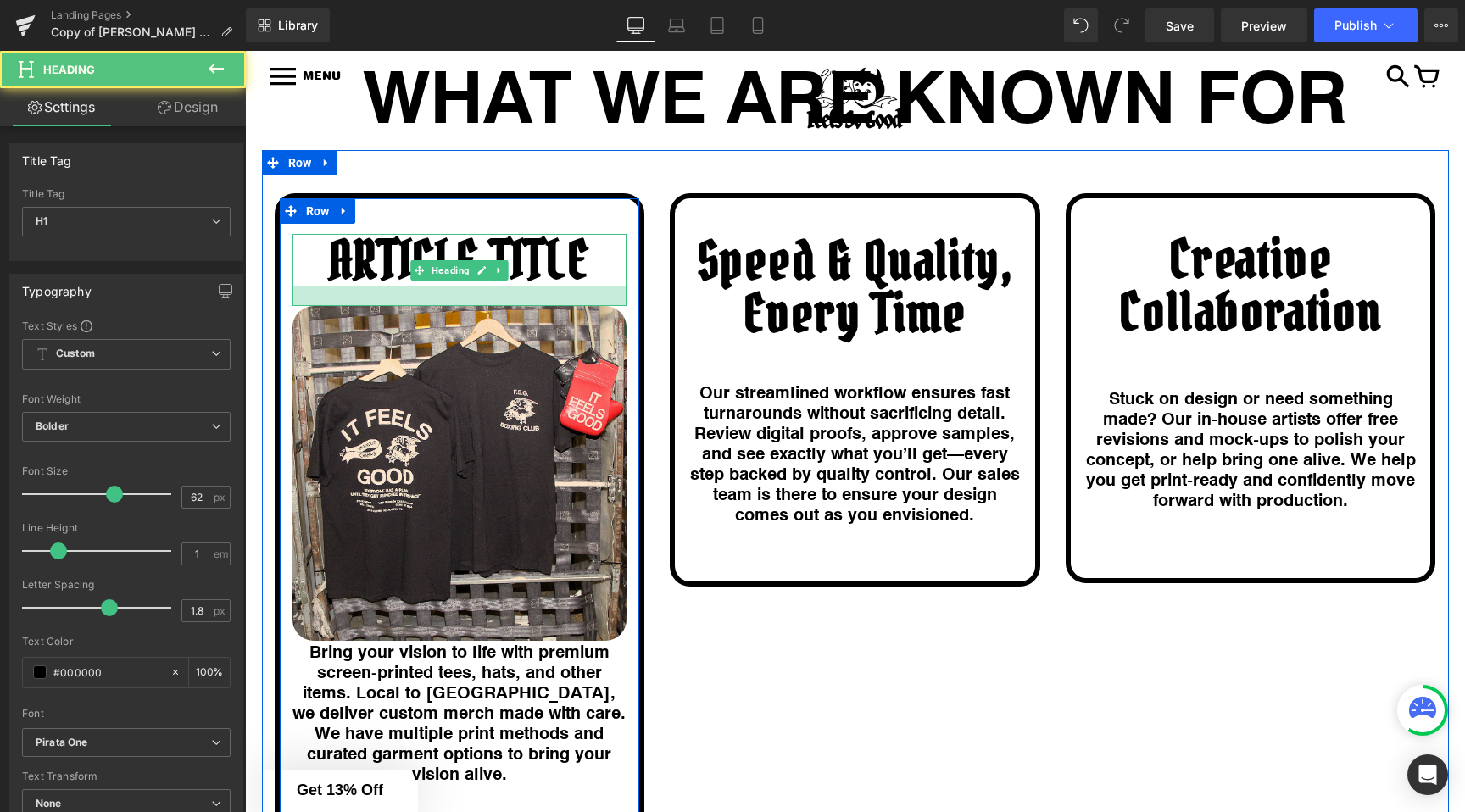
drag, startPoint x: 498, startPoint y: 327, endPoint x: 523, endPoint y: 301, distance: 36.1
click at [523, 301] on div at bounding box center [460, 296] width 335 height 20
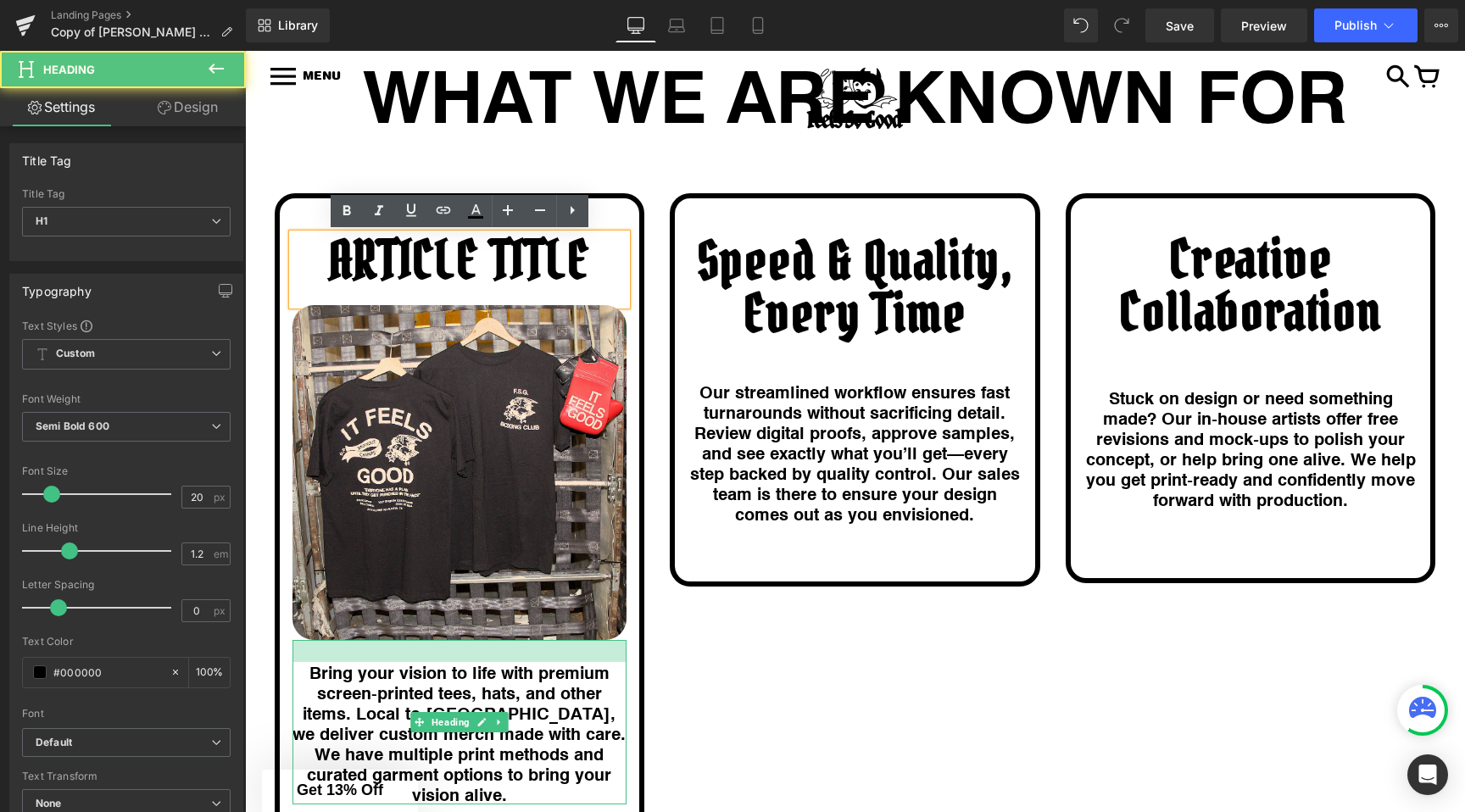
drag, startPoint x: 587, startPoint y: 640, endPoint x: 587, endPoint y: 661, distance: 21.0
click at [587, 661] on div "Bring your vision to life with premium screen‑printed tees, hats, and other ite…" at bounding box center [460, 722] width 335 height 164
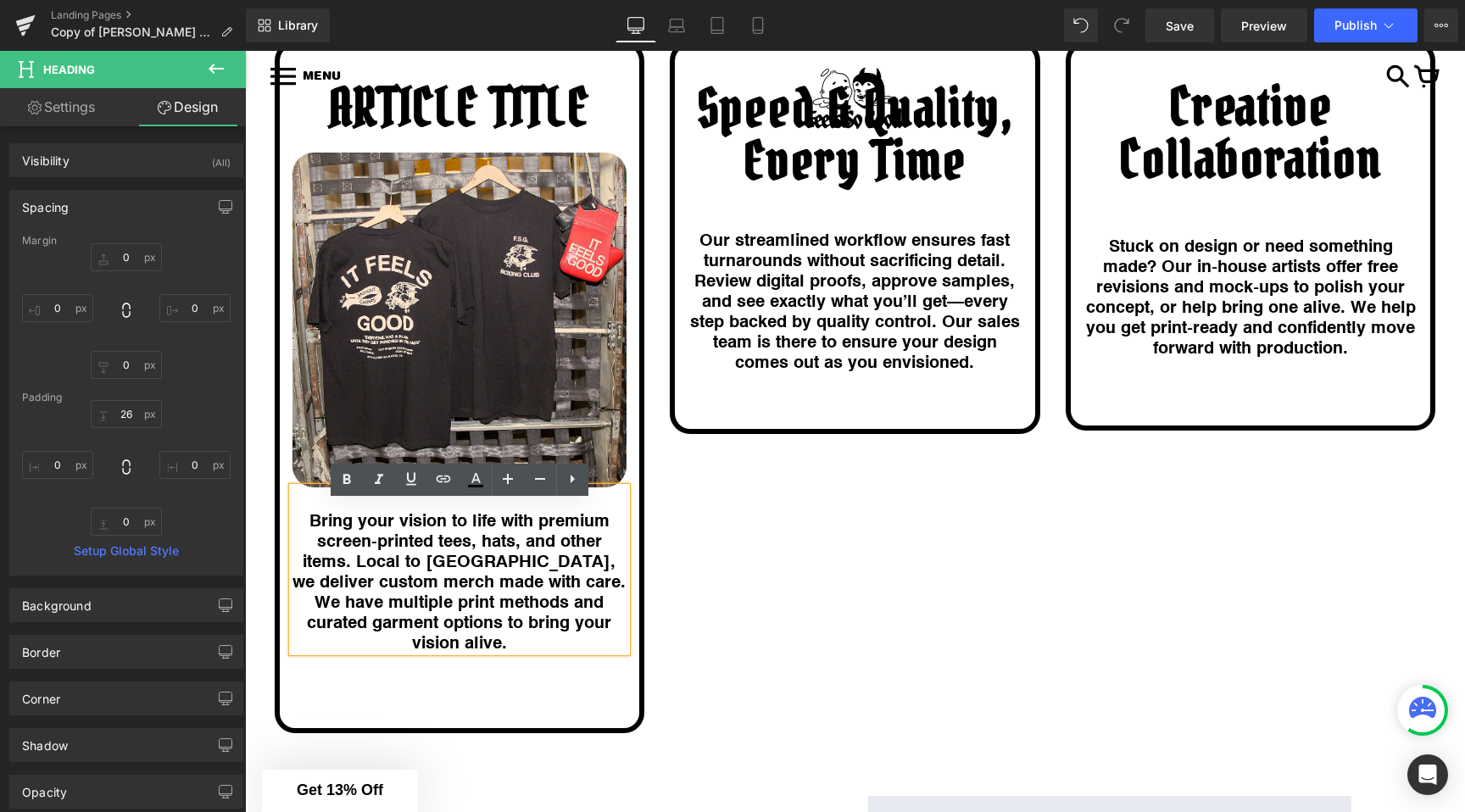
scroll to position [1256, 0]
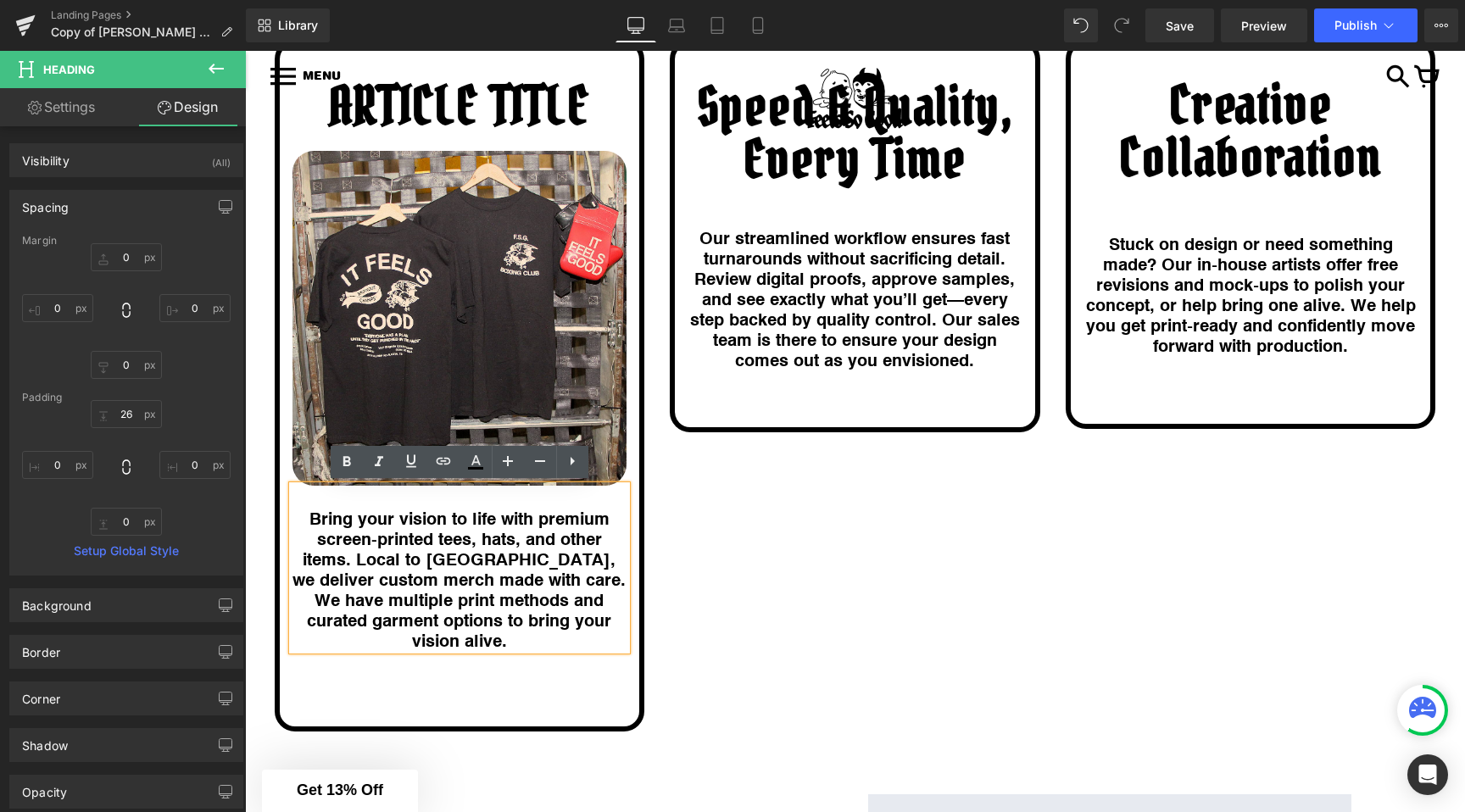
click at [513, 672] on div at bounding box center [460, 684] width 335 height 68
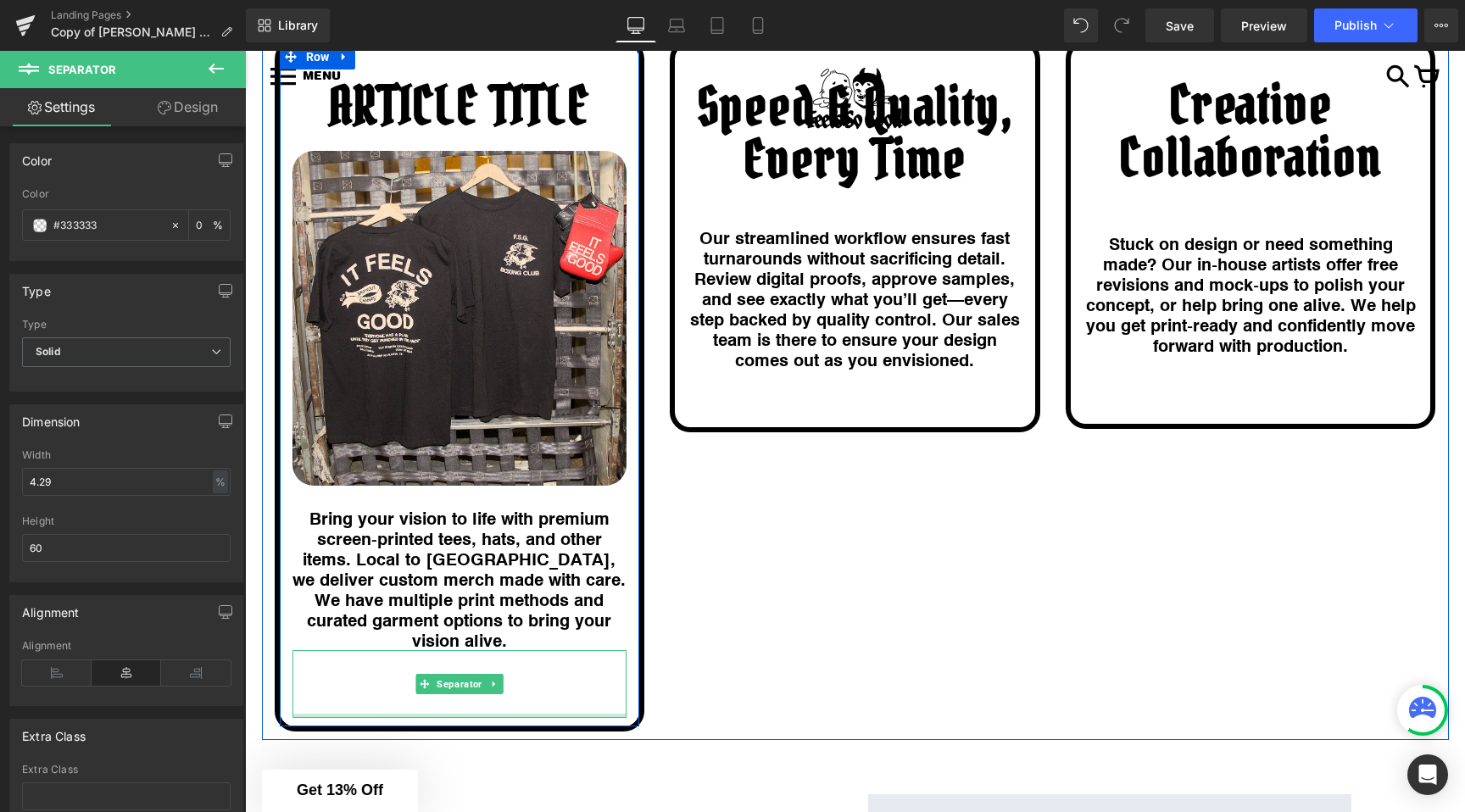
click at [480, 714] on div at bounding box center [460, 716] width 335 height 4
click at [488, 674] on link at bounding box center [495, 684] width 18 height 21
click at [497, 674] on link at bounding box center [503, 684] width 18 height 21
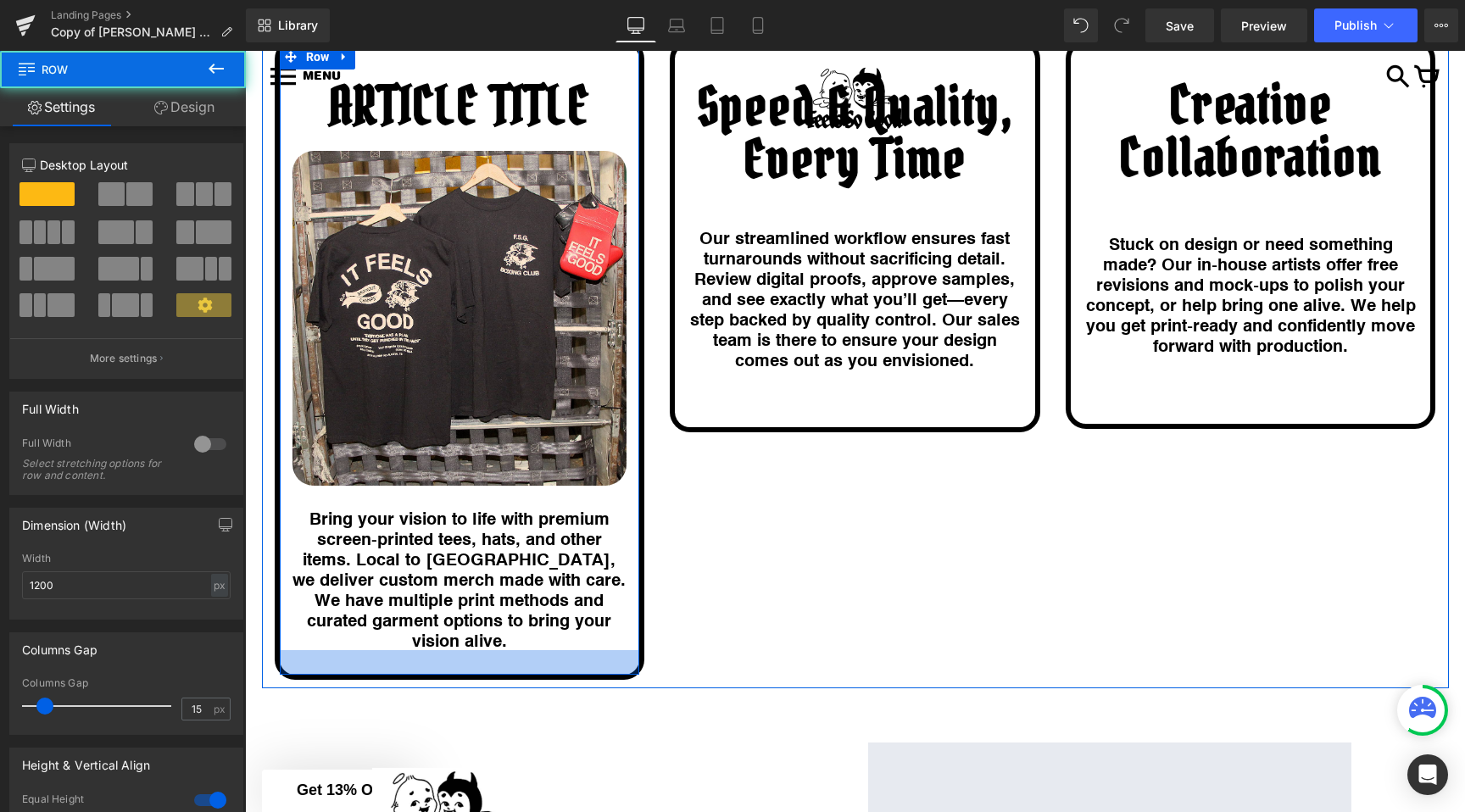
drag, startPoint x: 520, startPoint y: 630, endPoint x: 520, endPoint y: 647, distance: 17.0
click at [520, 650] on div at bounding box center [460, 663] width 360 height 25
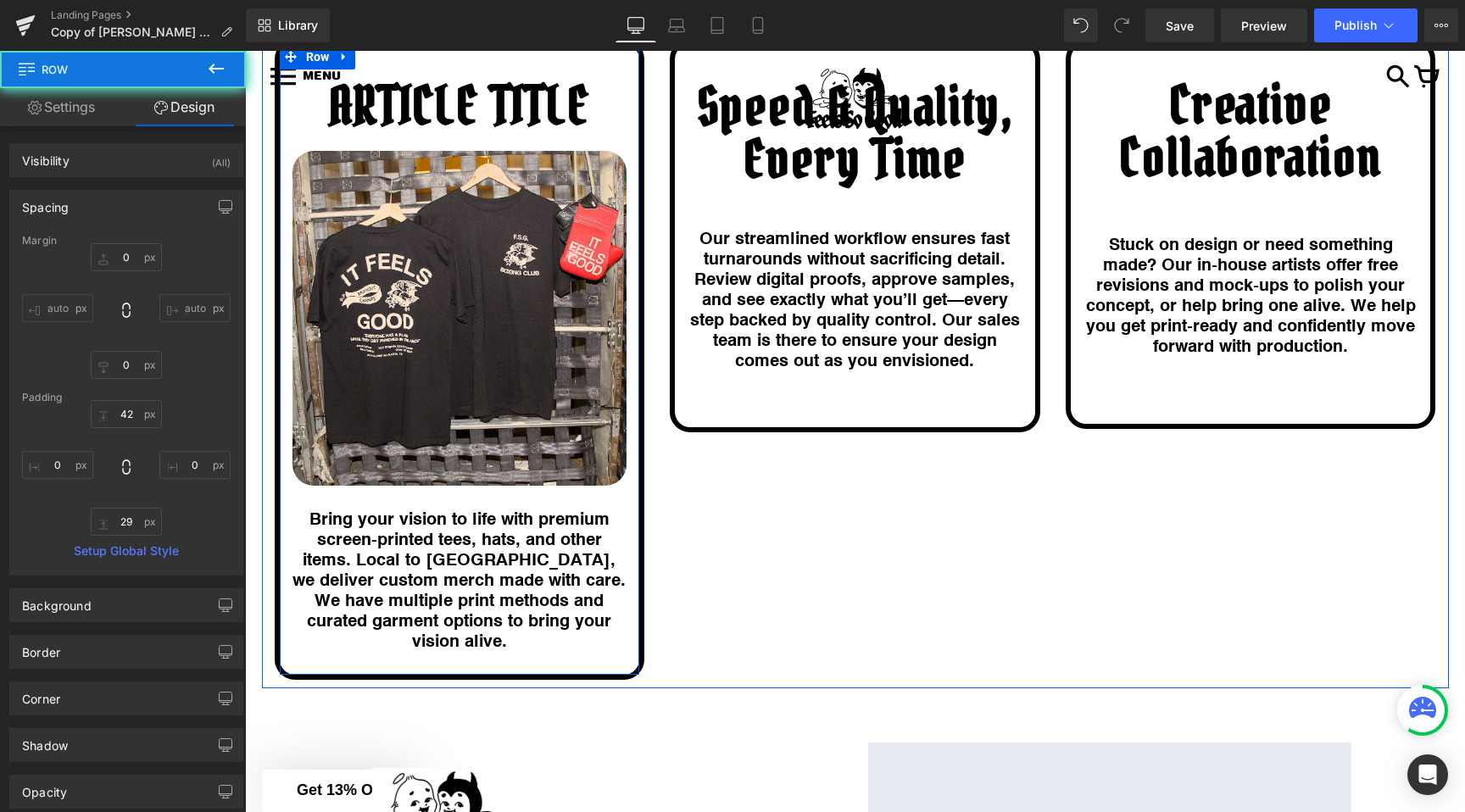
click at [716, 598] on div "ARTICLE TITLE Heading Image Bring your vision to life with premium screen‑print…" at bounding box center [855, 342] width 1187 height 693
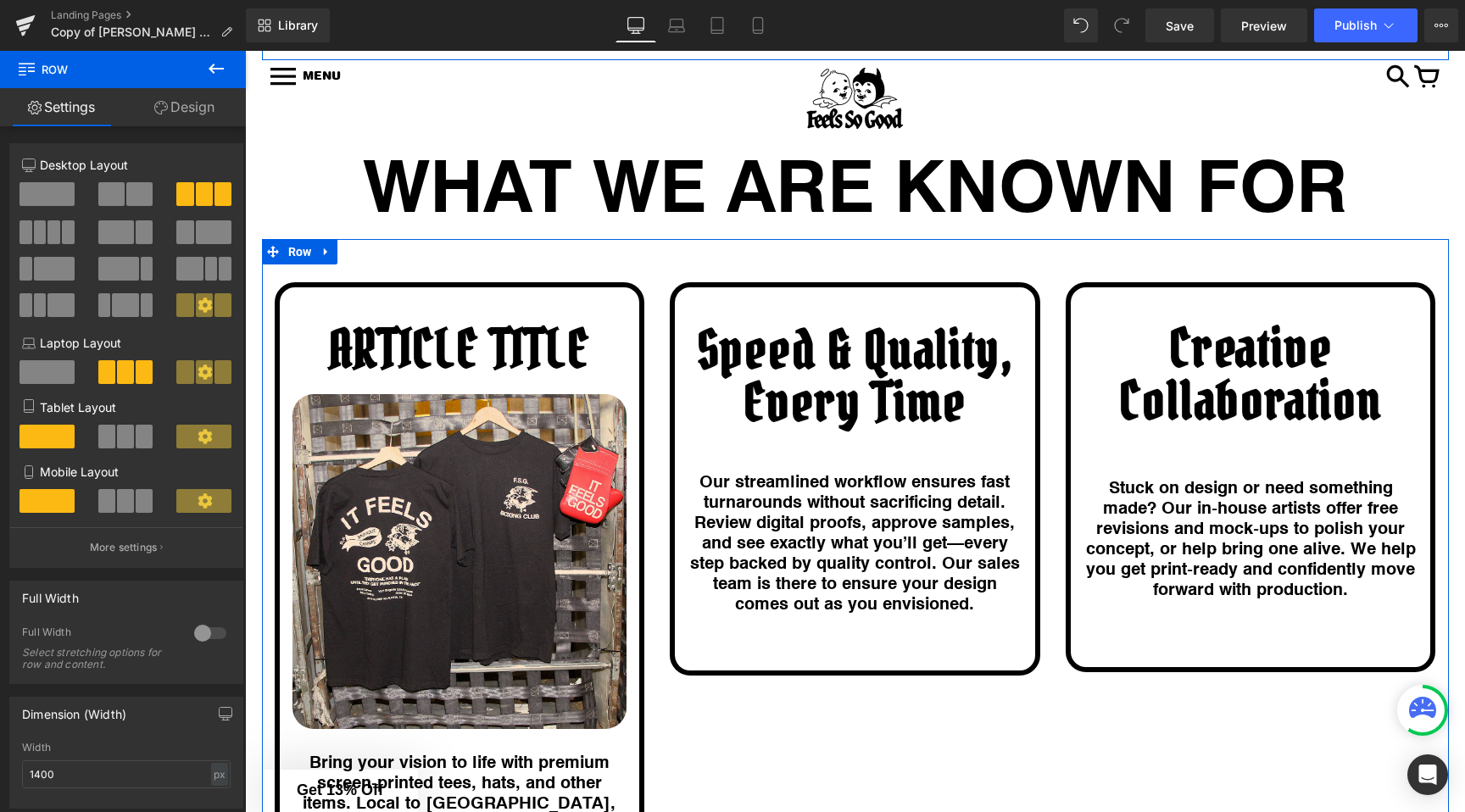
scroll to position [994, 0]
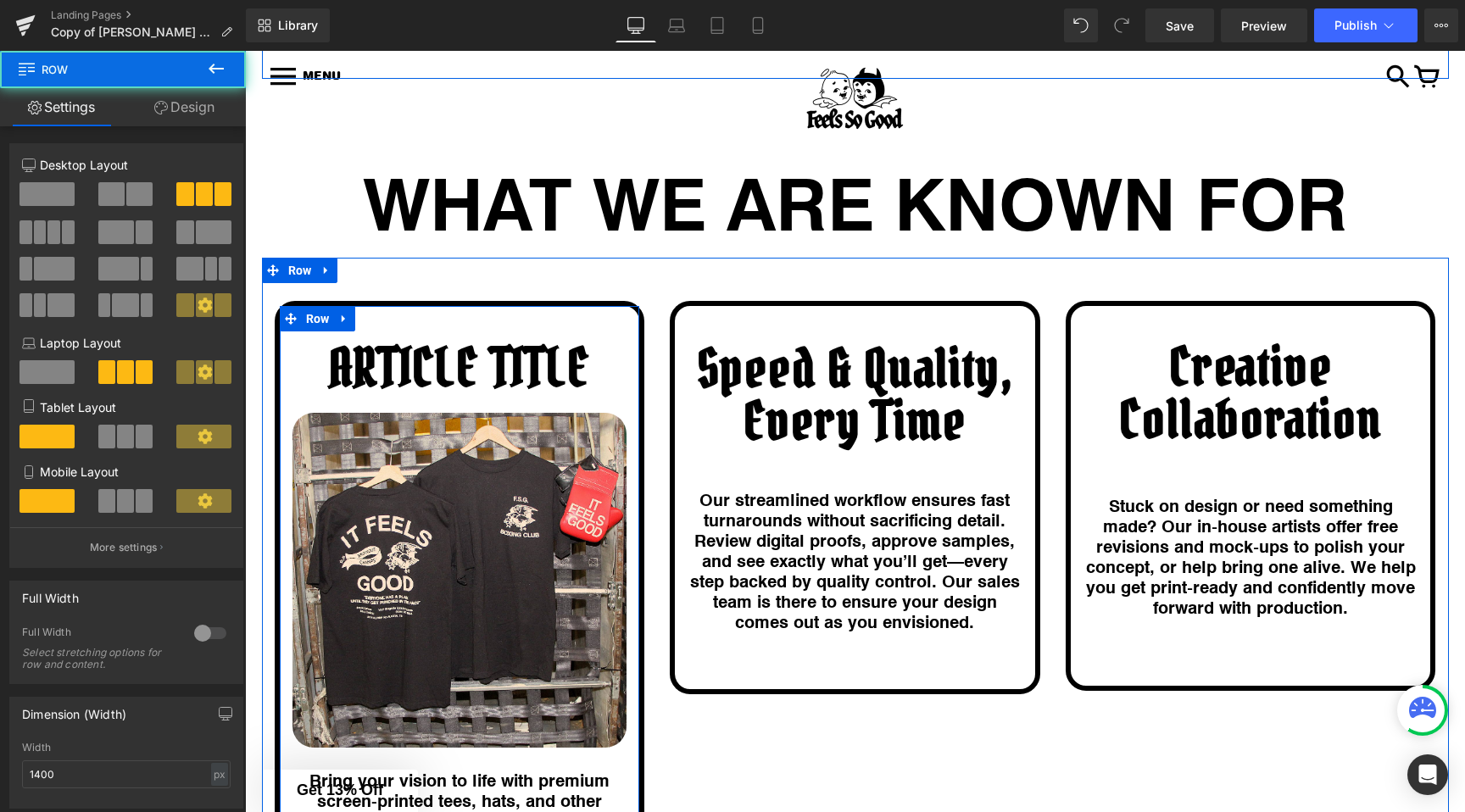
click at [350, 286] on div "ARTICLE TITLE Heading Image Bring your vision to life with premium screen‑print…" at bounding box center [855, 604] width 1187 height 693
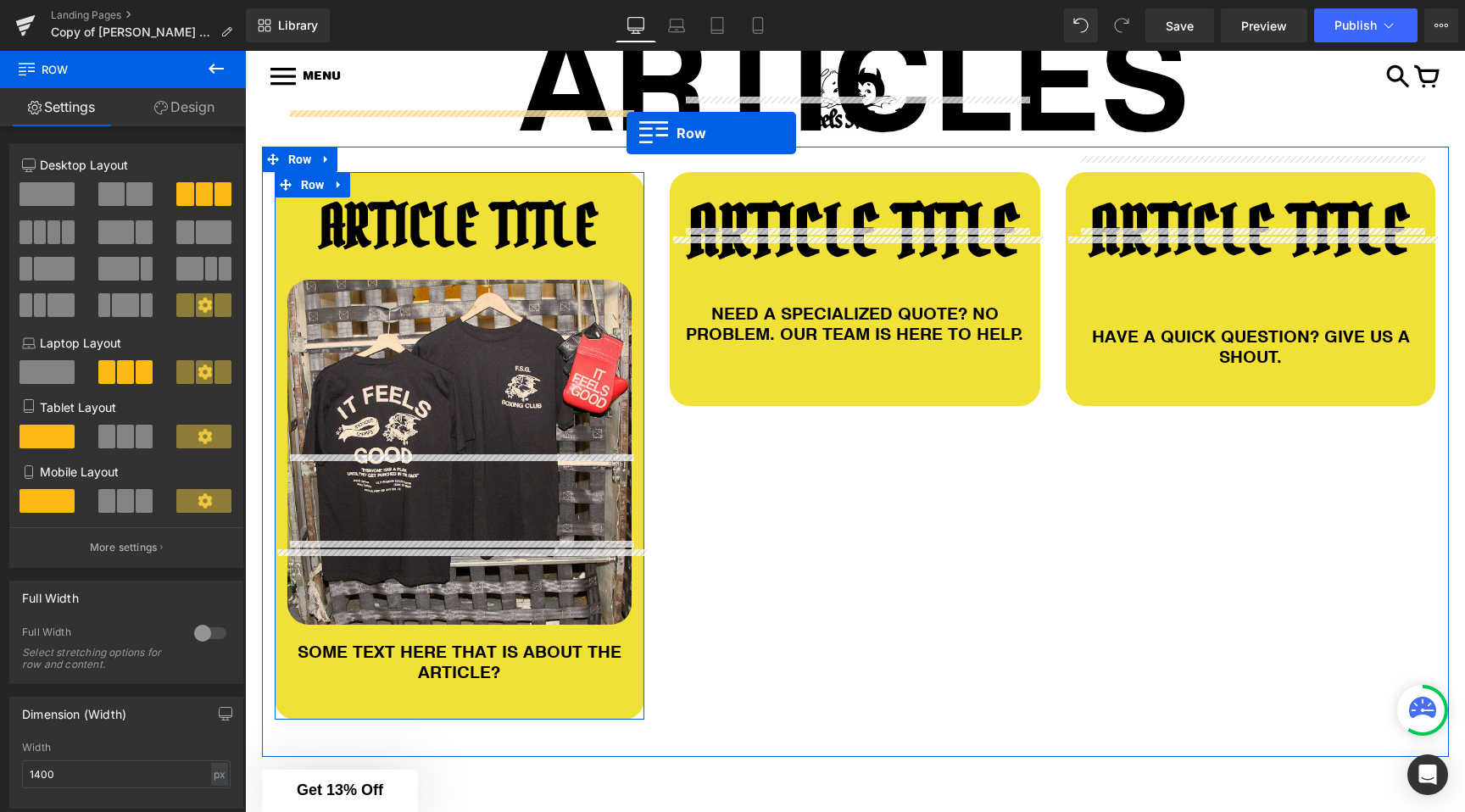
scroll to position [266, 0]
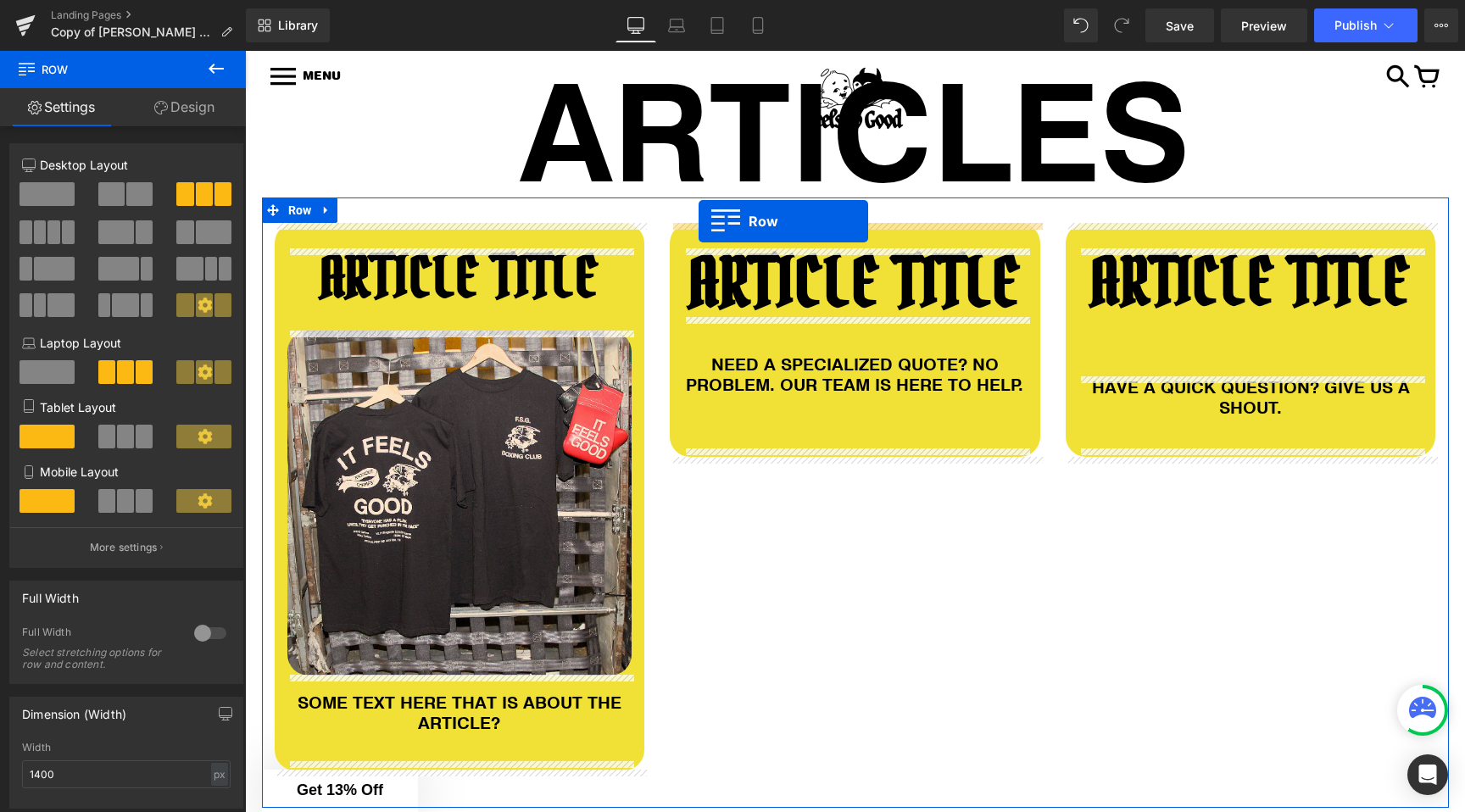
drag, startPoint x: 290, startPoint y: 318, endPoint x: 699, endPoint y: 220, distance: 420.6
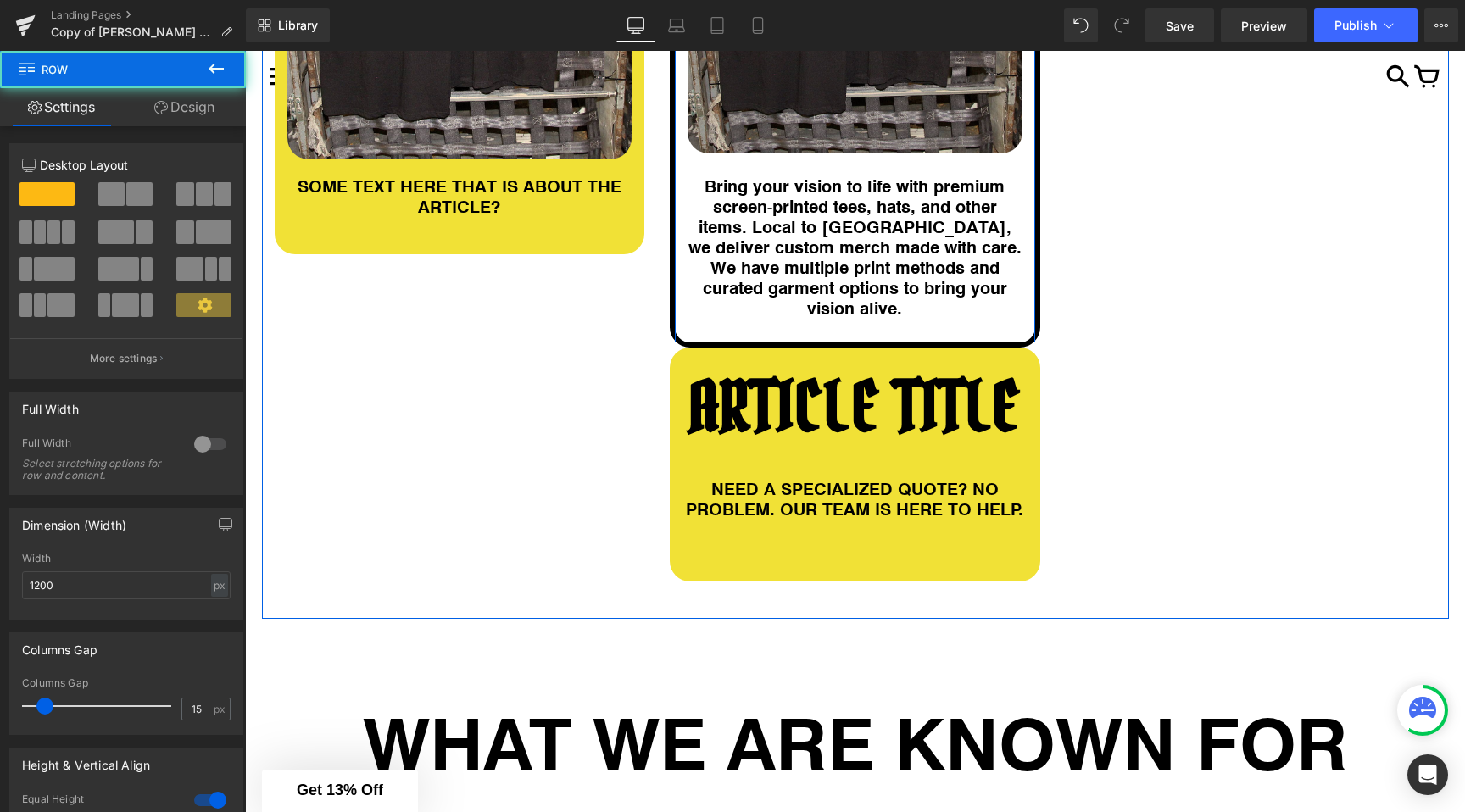
scroll to position [818, 0]
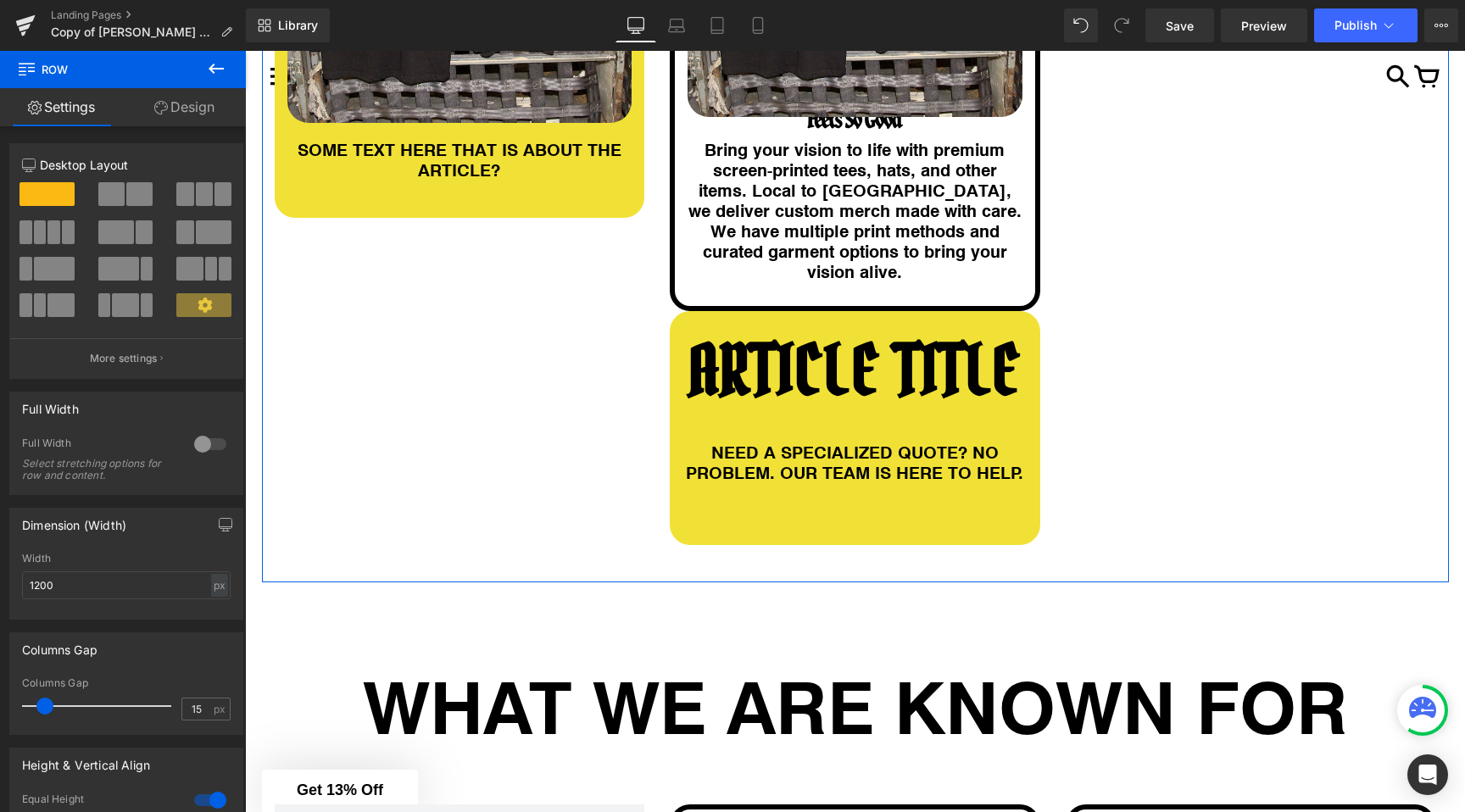
click at [648, 309] on div "ARTICLE TITLE Heading Image SOME TEXT HERE THAT IS ABOUT THE ARTICLE? Heading R…" at bounding box center [855, 113] width 1187 height 938
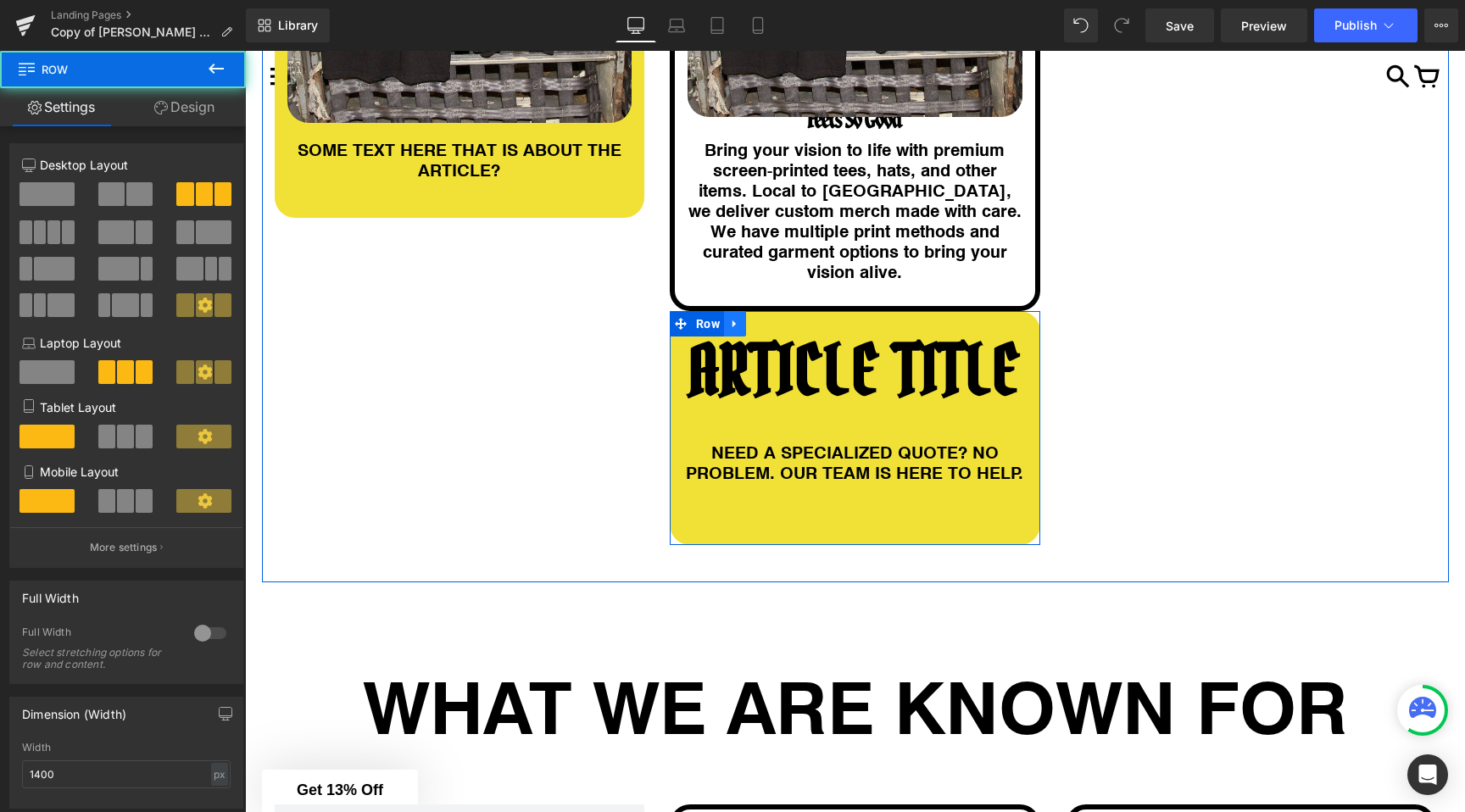
click at [733, 320] on icon at bounding box center [735, 323] width 4 height 8
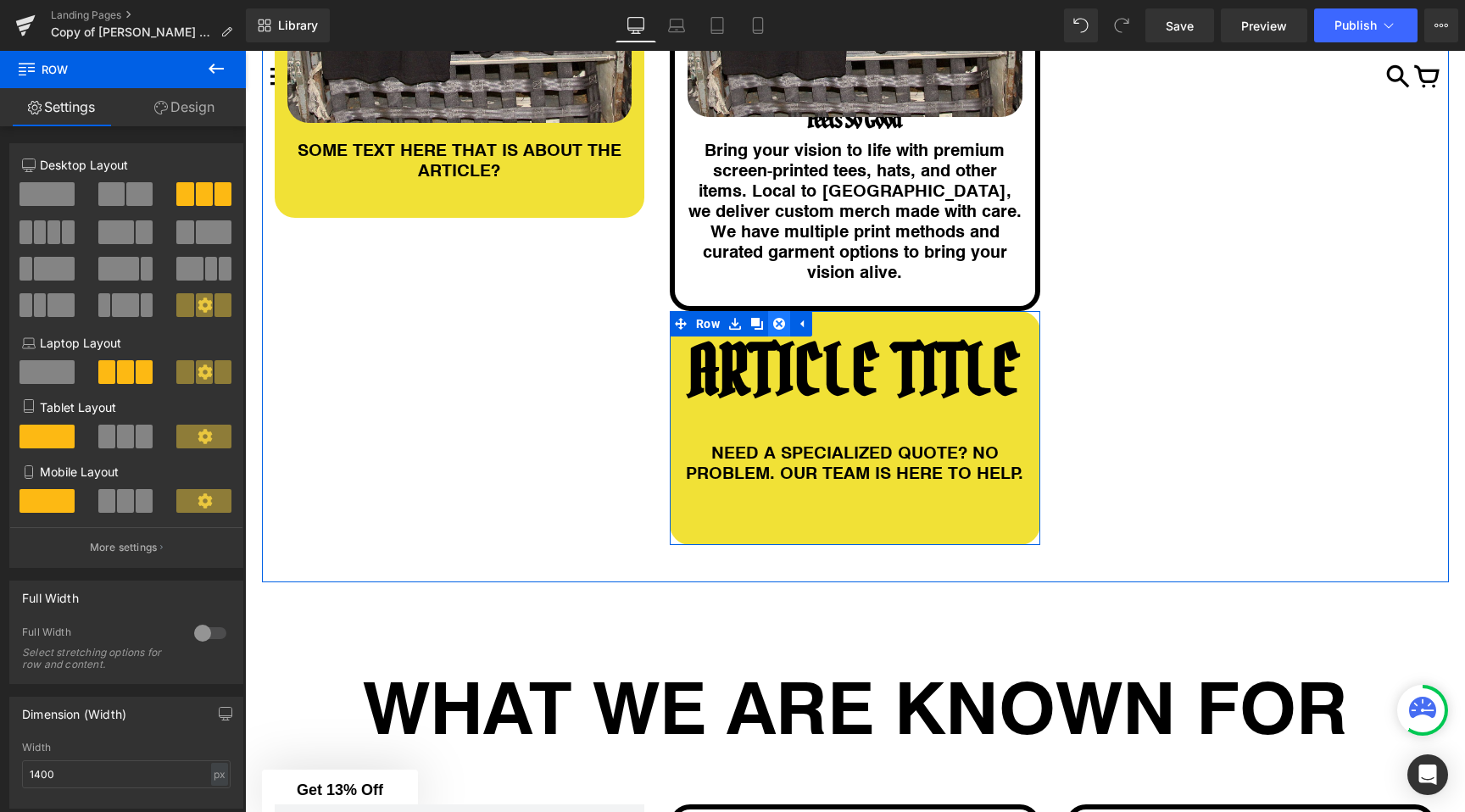
click at [777, 317] on icon at bounding box center [779, 322] width 12 height 12
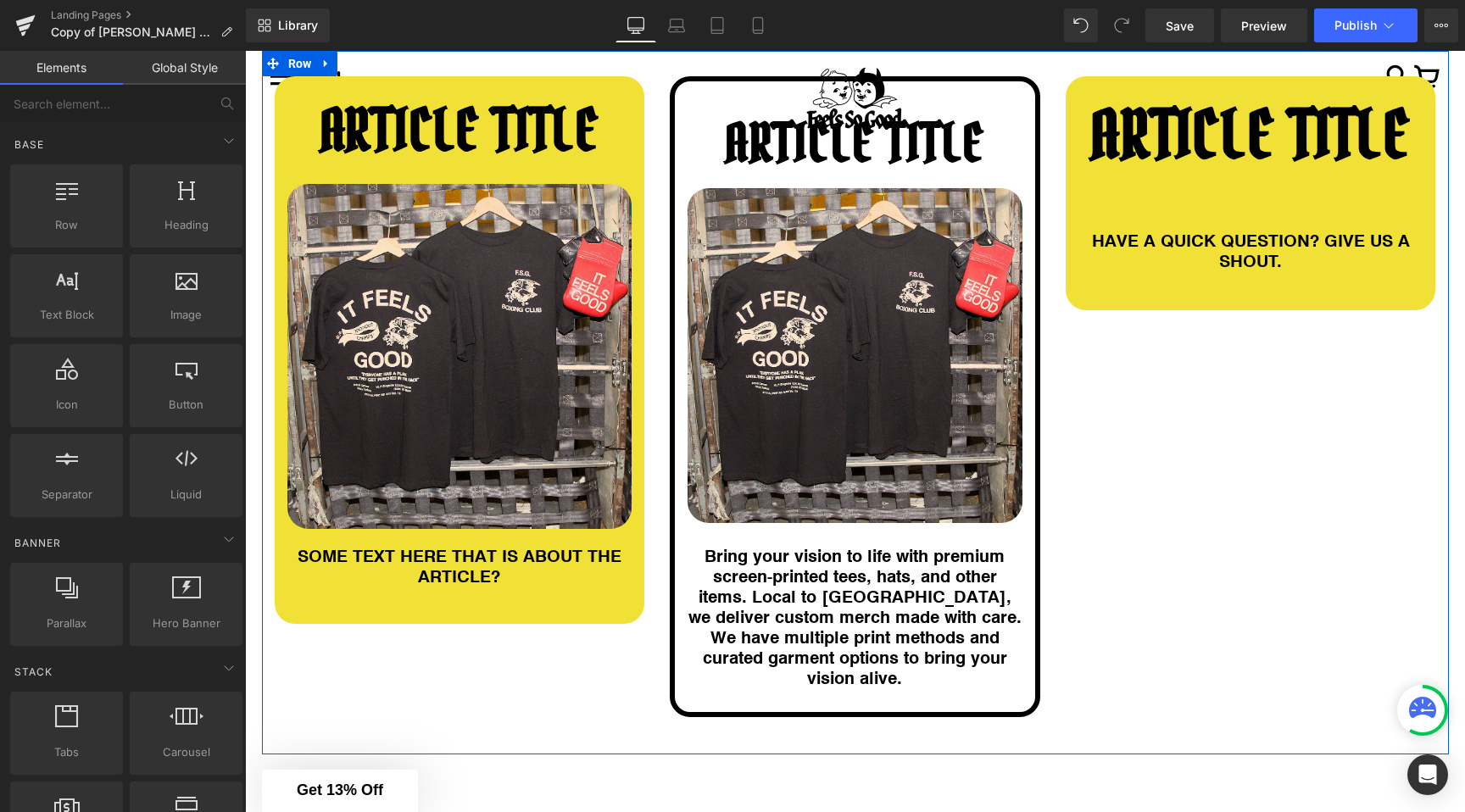
scroll to position [233, 0]
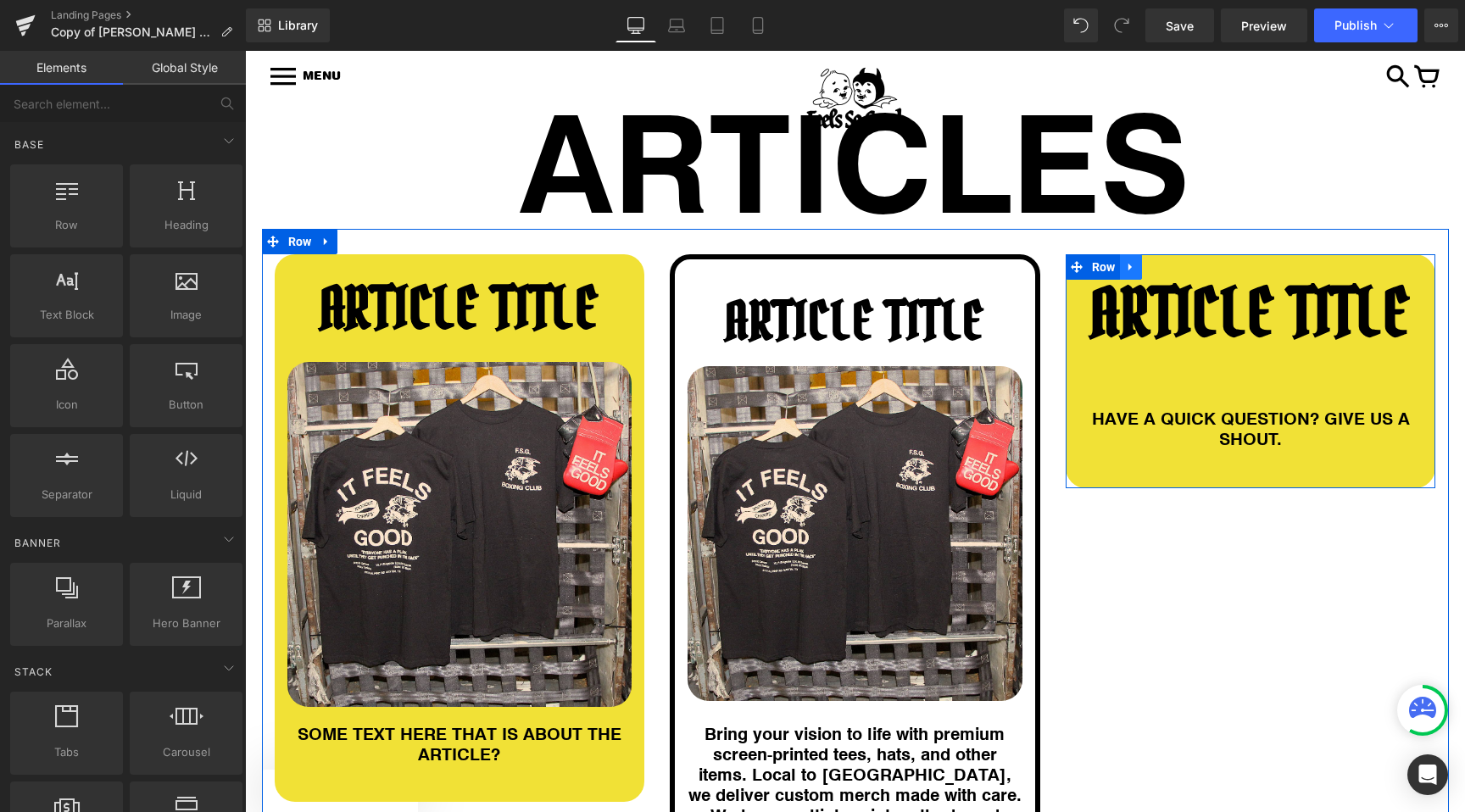
click at [1128, 270] on icon at bounding box center [1131, 267] width 12 height 12
click at [1175, 265] on icon at bounding box center [1175, 267] width 12 height 12
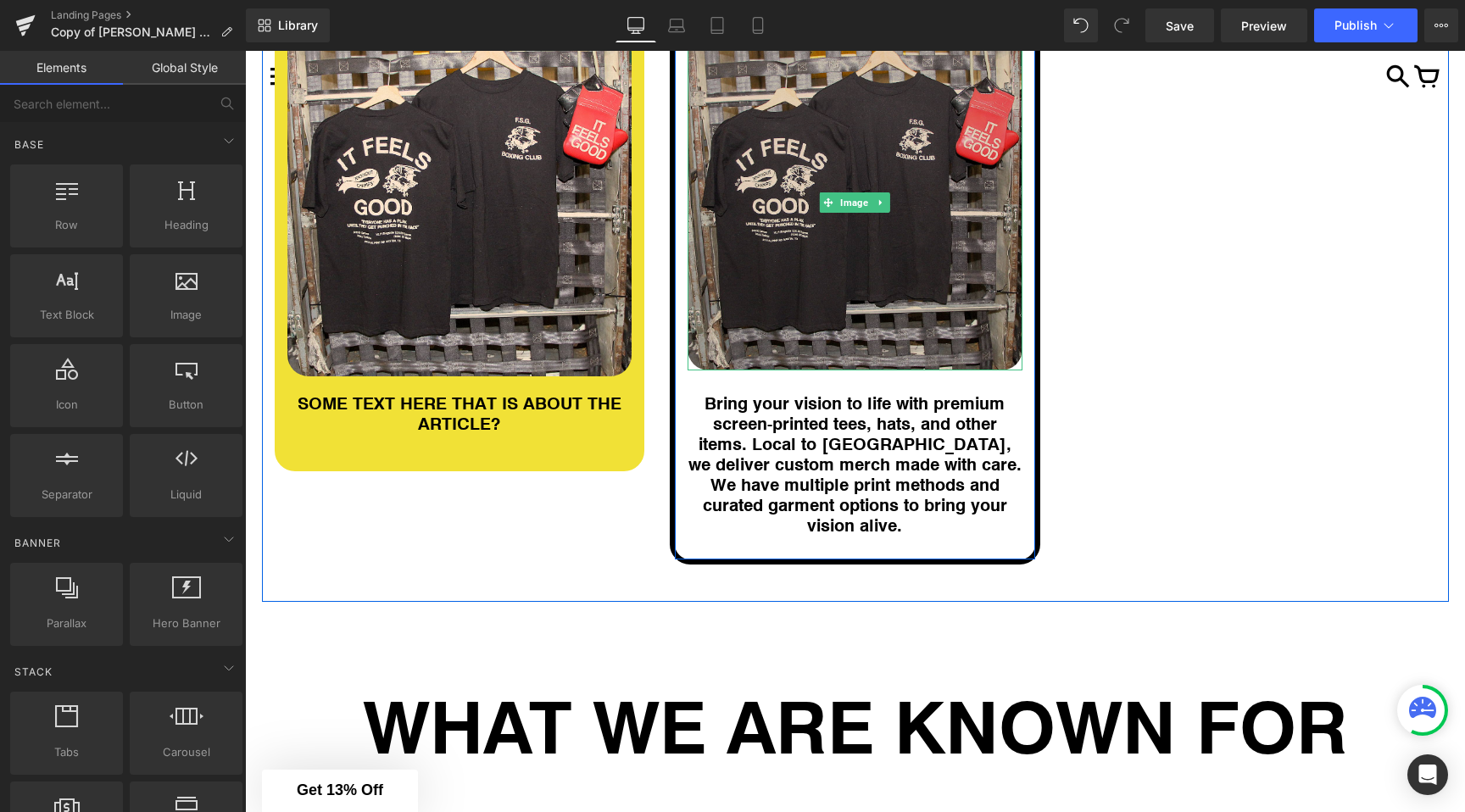
scroll to position [588, 0]
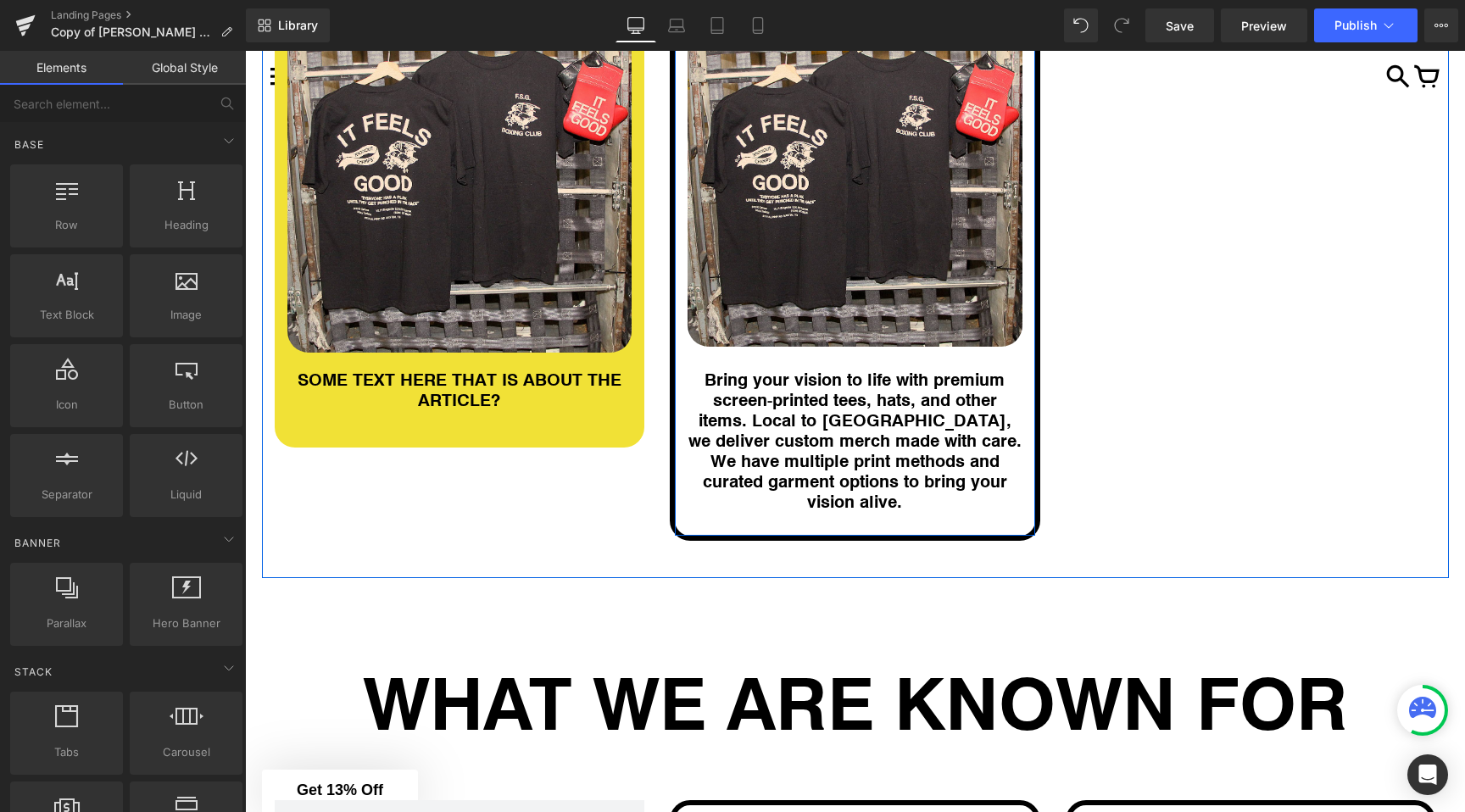
click at [739, 440] on h1 "Bring your vision to life with premium screen‑printed tees, hats, and other ite…" at bounding box center [855, 440] width 335 height 143
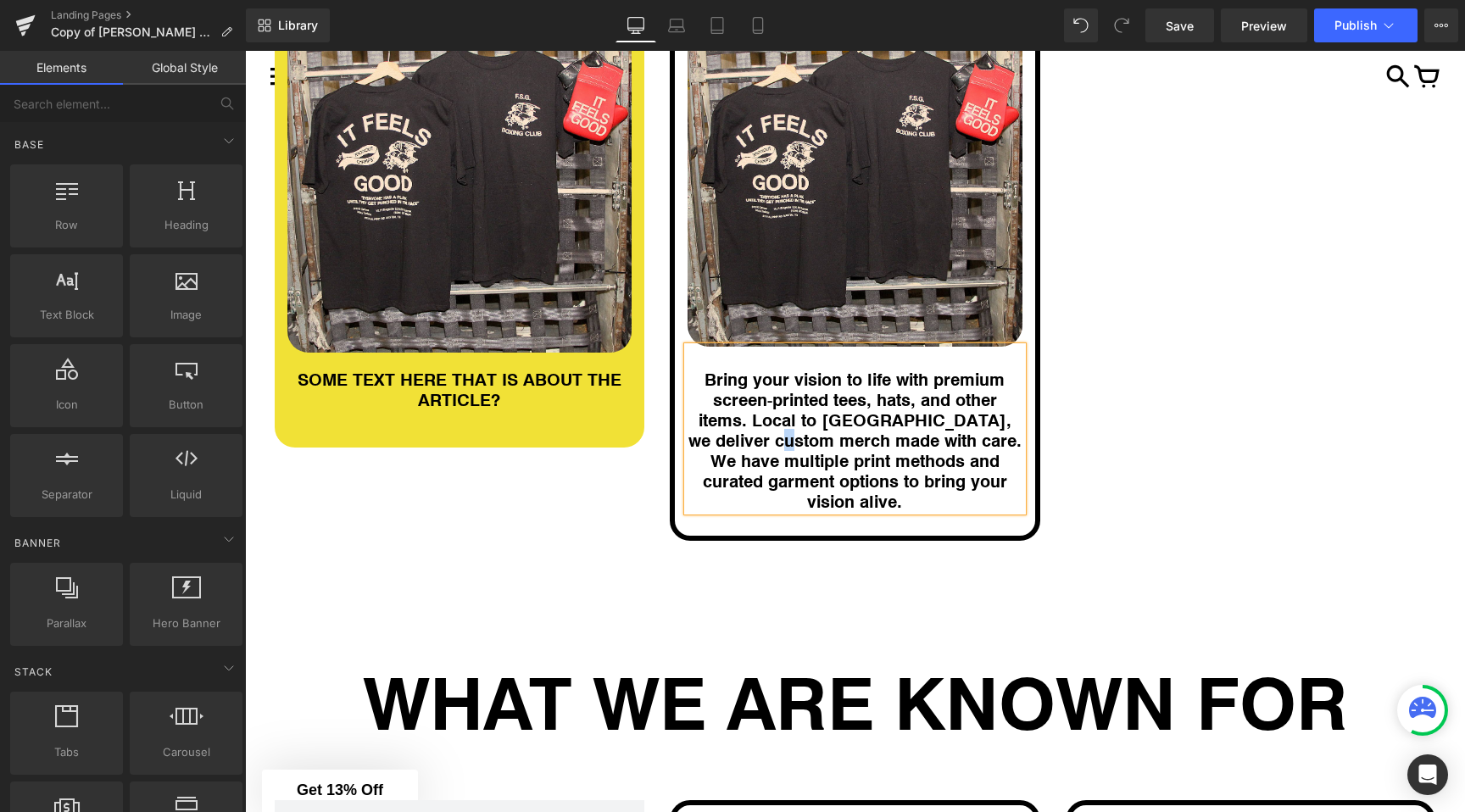
click at [739, 440] on h1 "Bring your vision to life with premium screen‑printed tees, hats, and other ite…" at bounding box center [855, 440] width 335 height 143
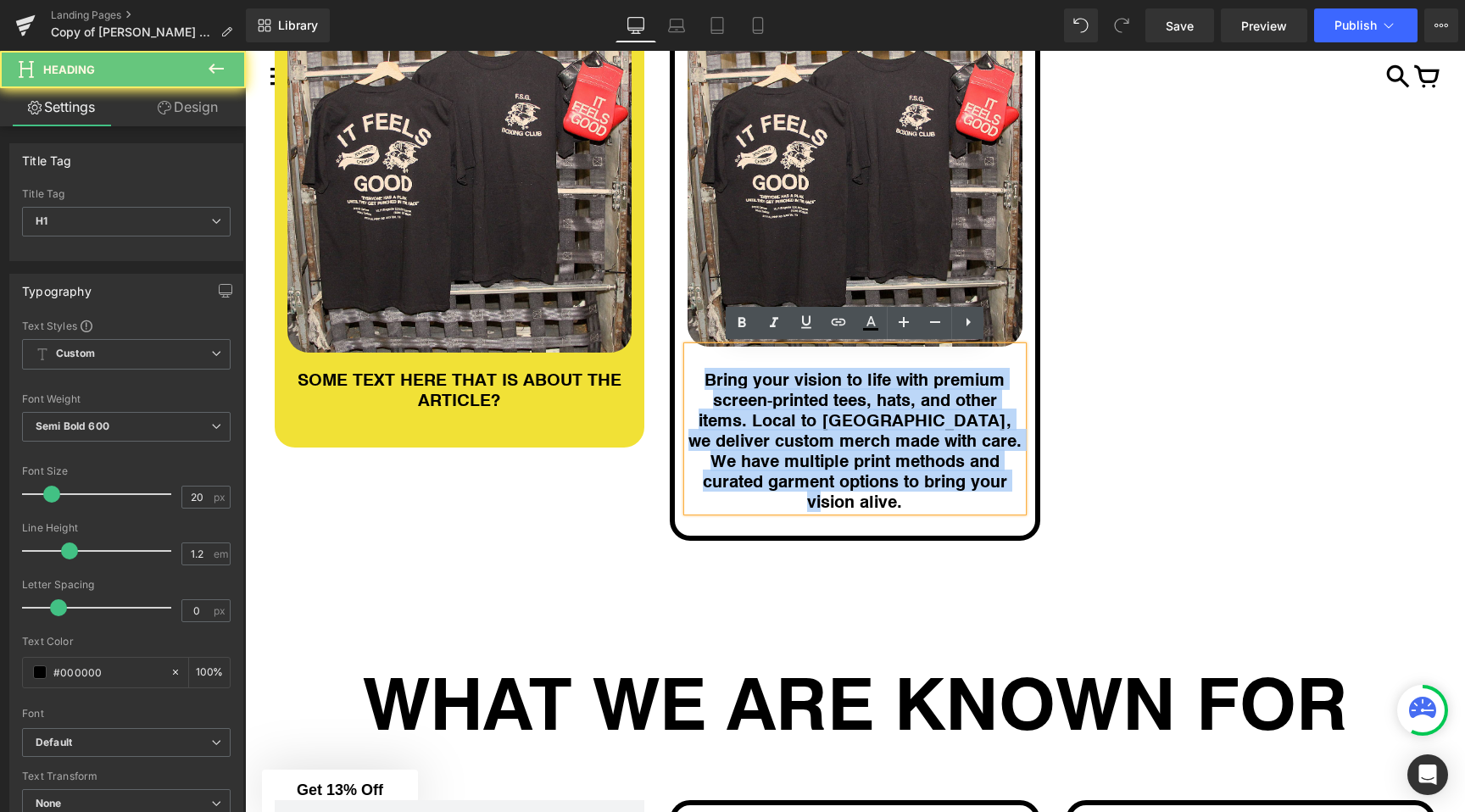
click at [739, 440] on h1 "Bring your vision to life with premium screen‑printed tees, hats, and other ite…" at bounding box center [855, 440] width 335 height 143
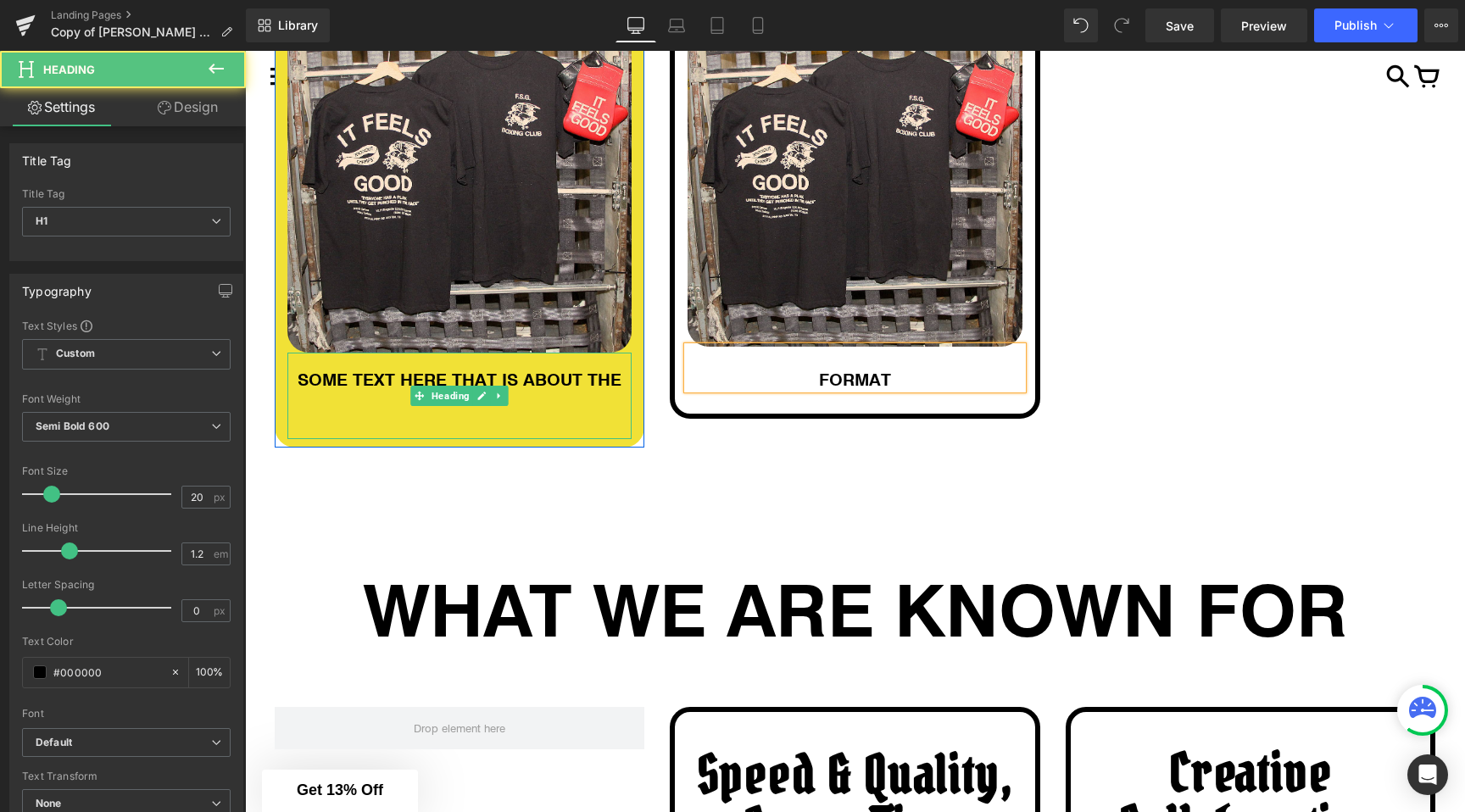
click at [302, 367] on div at bounding box center [460, 360] width 345 height 16
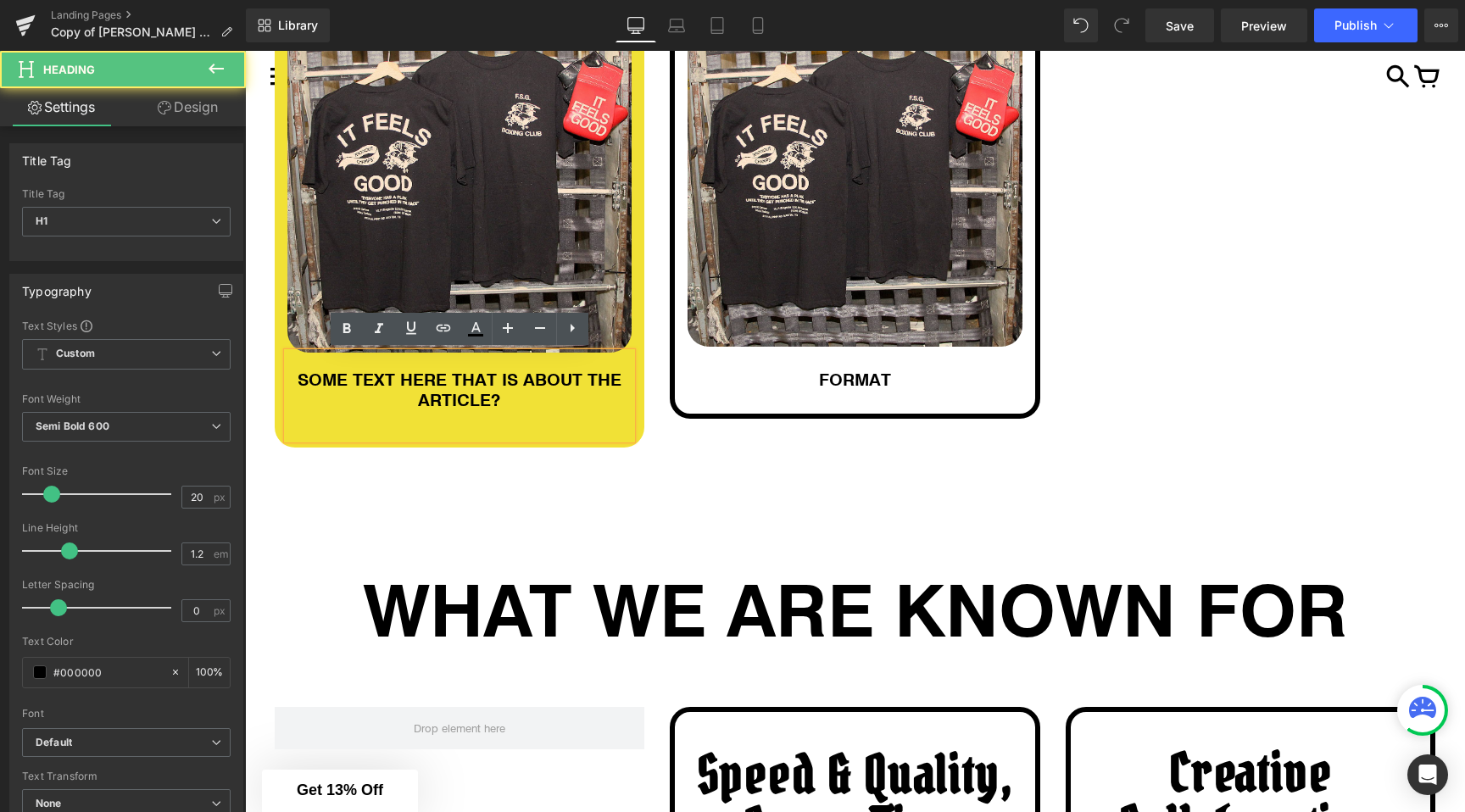
click at [309, 375] on h1 "SOME TEXT HERE THAT IS ABOUT THE ARTICLE?" at bounding box center [460, 389] width 345 height 41
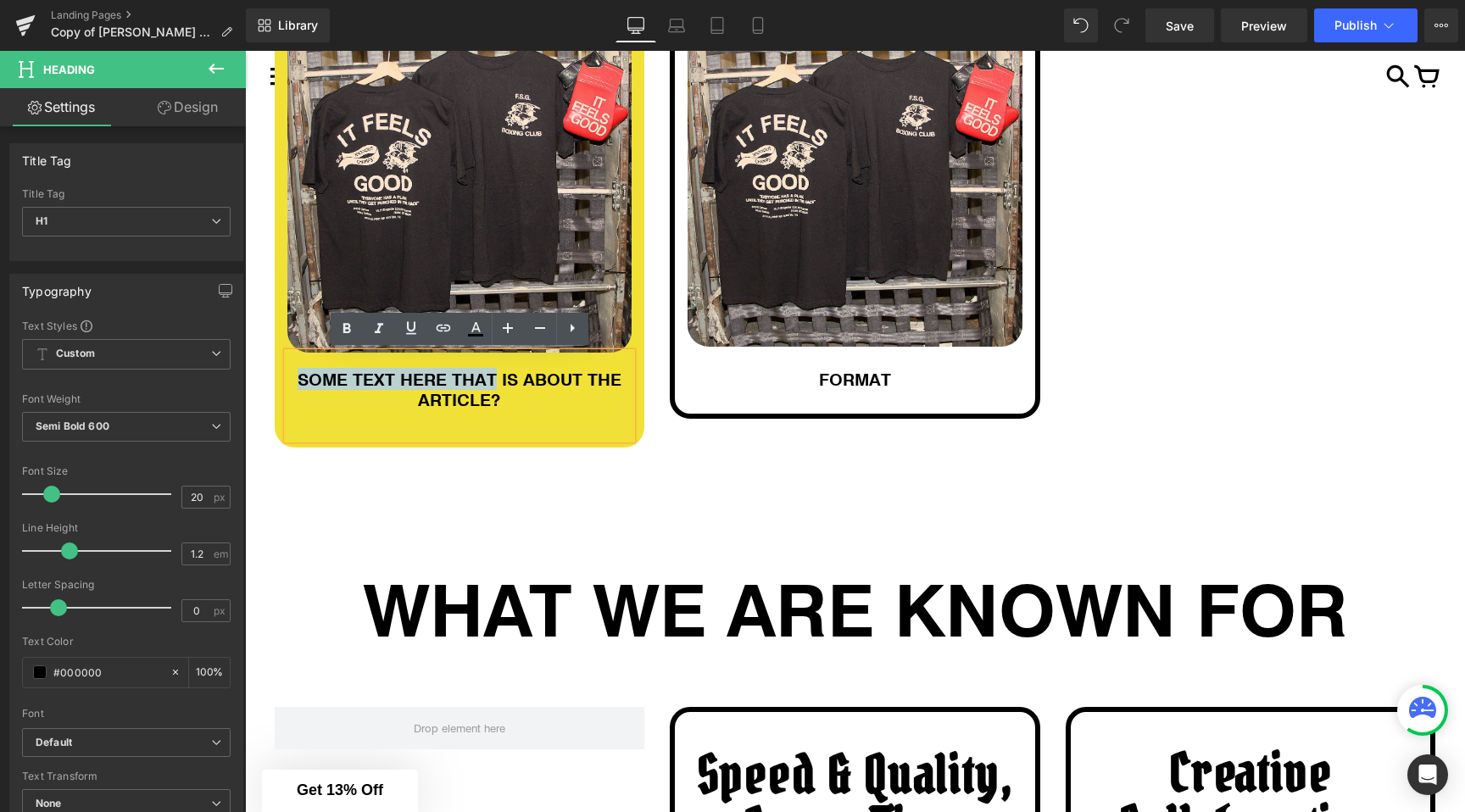
drag, startPoint x: 309, startPoint y: 375, endPoint x: 470, endPoint y: 385, distance: 161.3
click at [470, 385] on h1 "SOME TEXT HERE THAT IS ABOUT THE ARTICLE?" at bounding box center [460, 389] width 345 height 41
copy h1 "SOME TEXT HERE THAT"
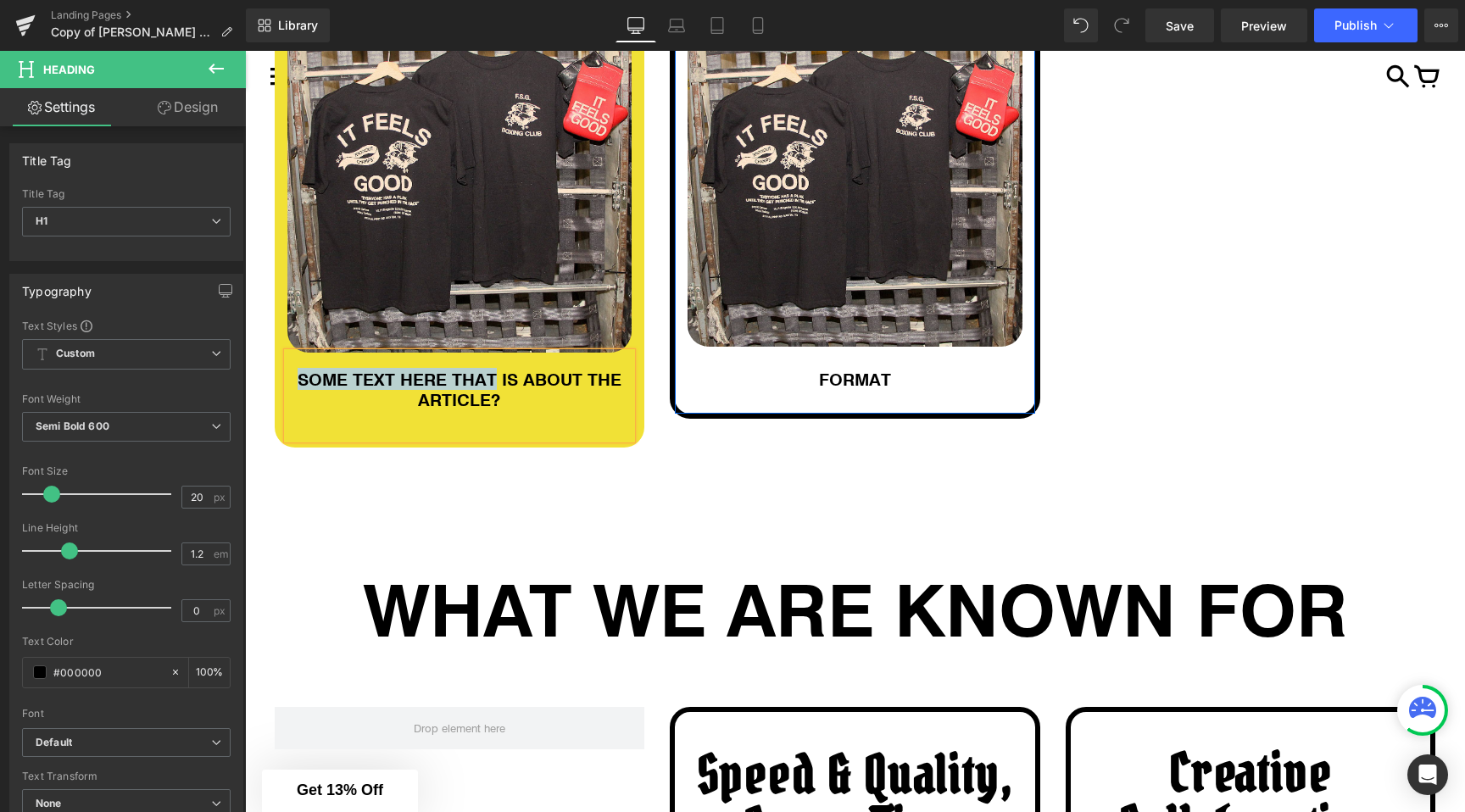
click at [847, 372] on span "Heading" at bounding box center [846, 368] width 45 height 21
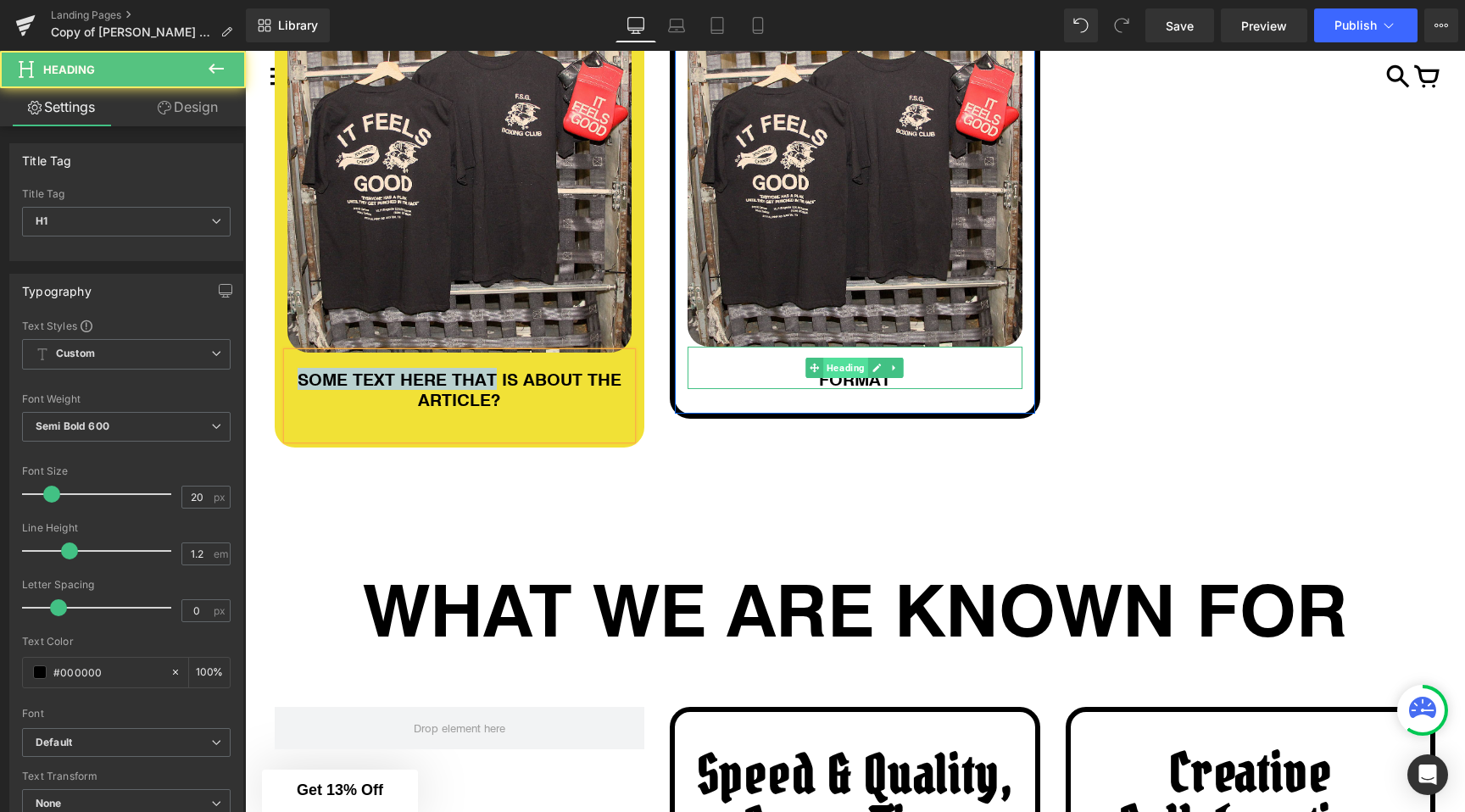
click at [847, 372] on span "Heading" at bounding box center [846, 368] width 45 height 21
click at [825, 375] on span "Heading" at bounding box center [846, 368] width 45 height 21
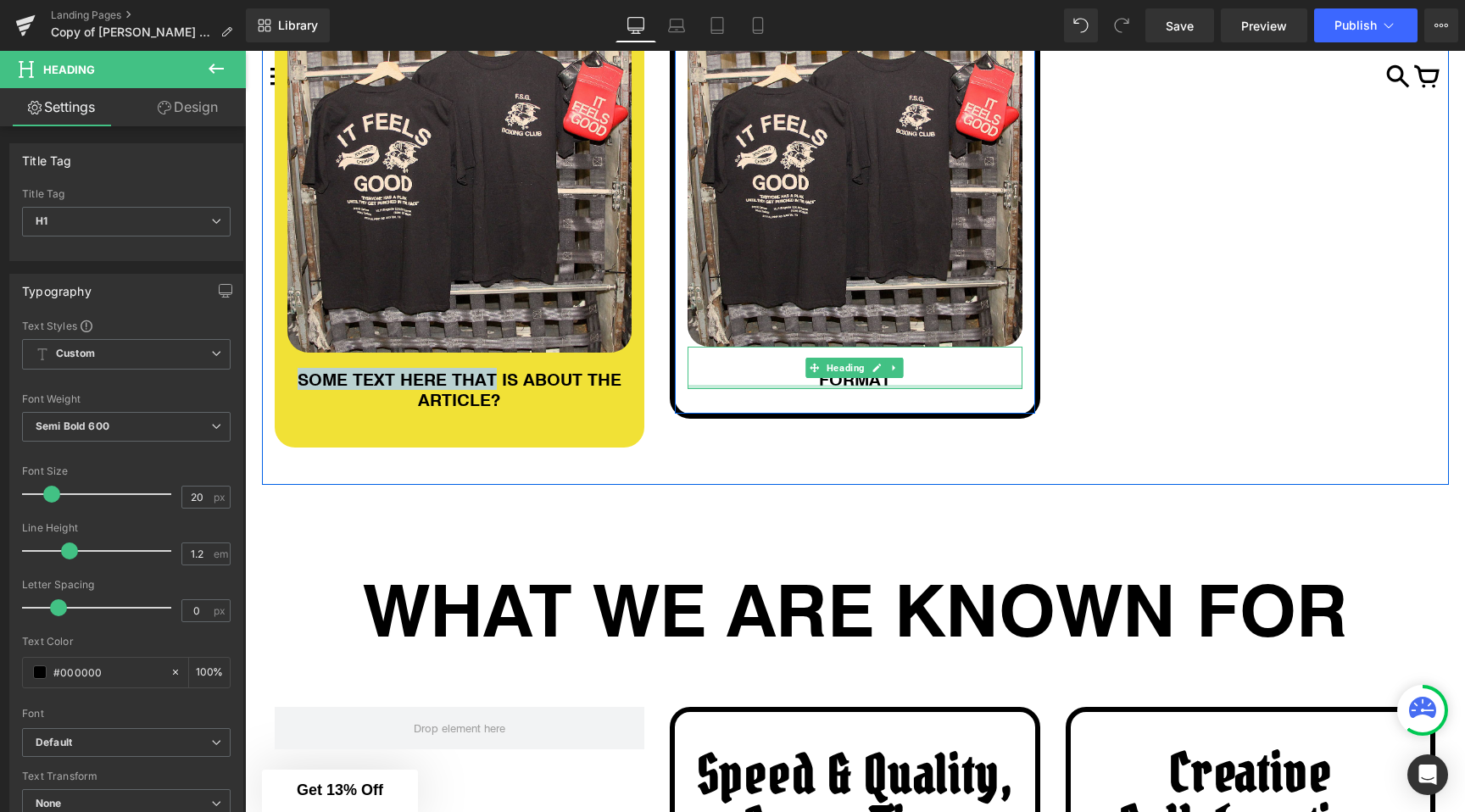
click at [887, 385] on div at bounding box center [855, 387] width 335 height 4
click at [887, 384] on h1 "FORMAT" at bounding box center [855, 379] width 335 height 21
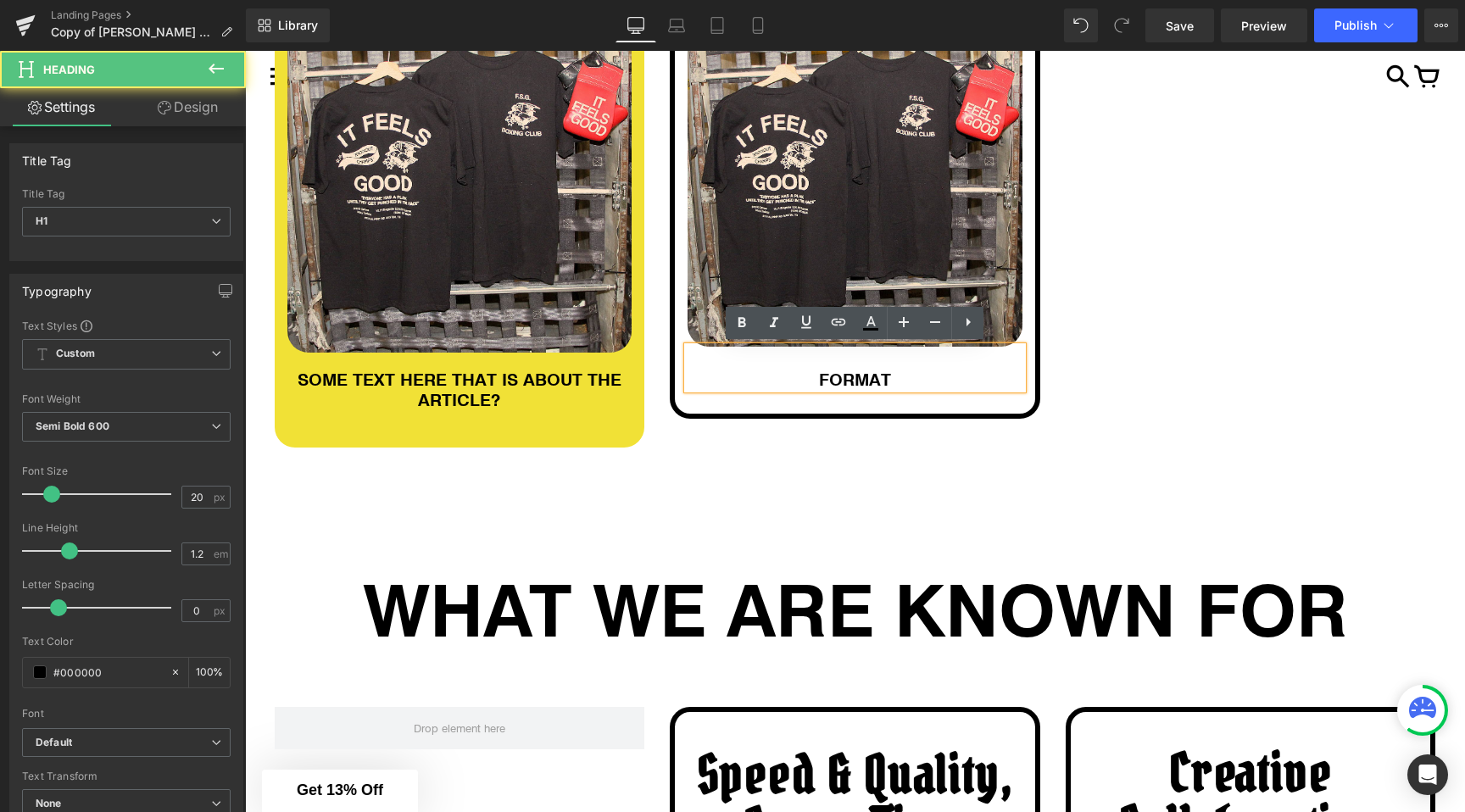
click at [887, 381] on h1 "FORMAT" at bounding box center [855, 379] width 335 height 21
click at [865, 381] on h1 "FORMAT" at bounding box center [855, 379] width 335 height 21
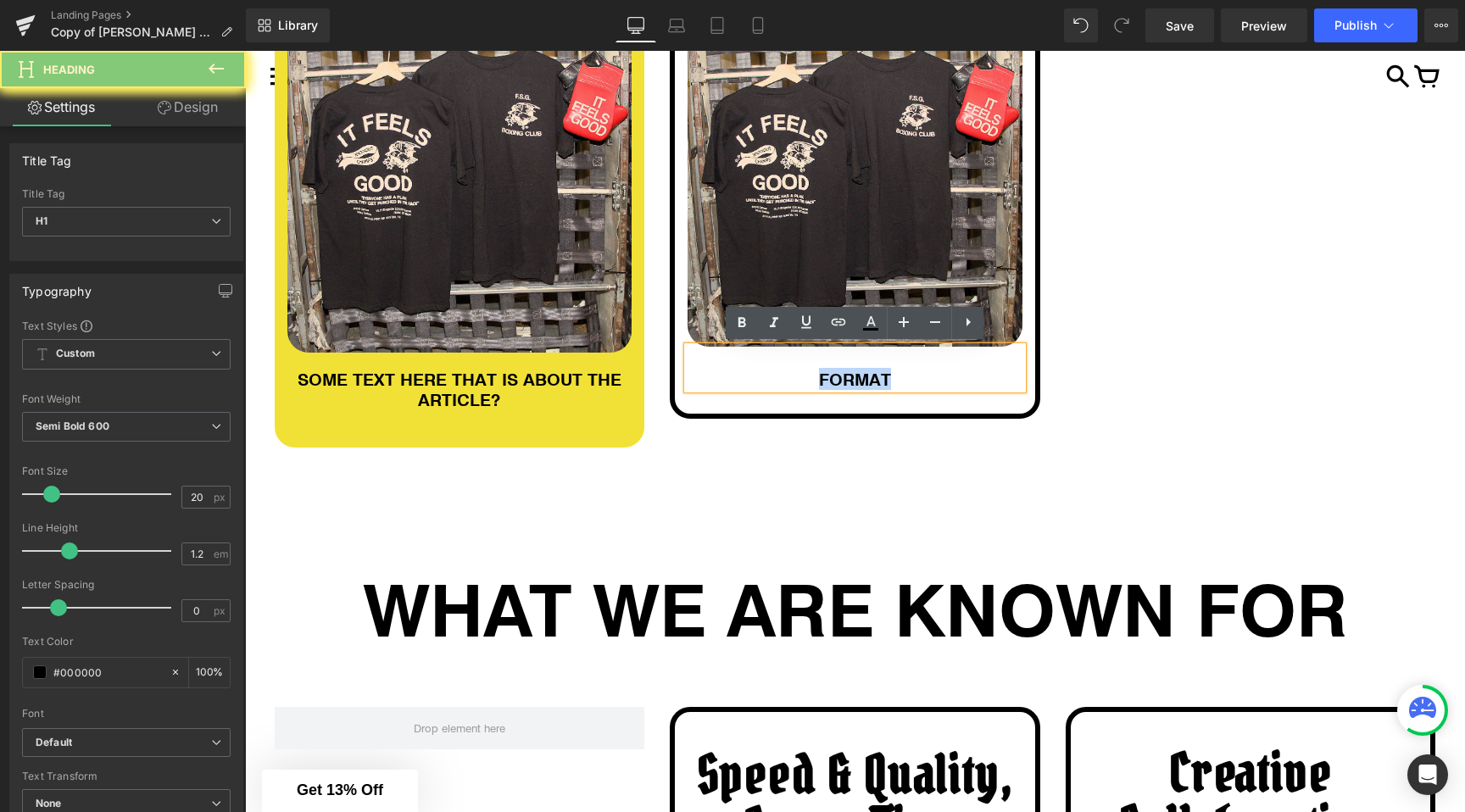
click at [865, 381] on h1 "FORMAT" at bounding box center [855, 379] width 335 height 21
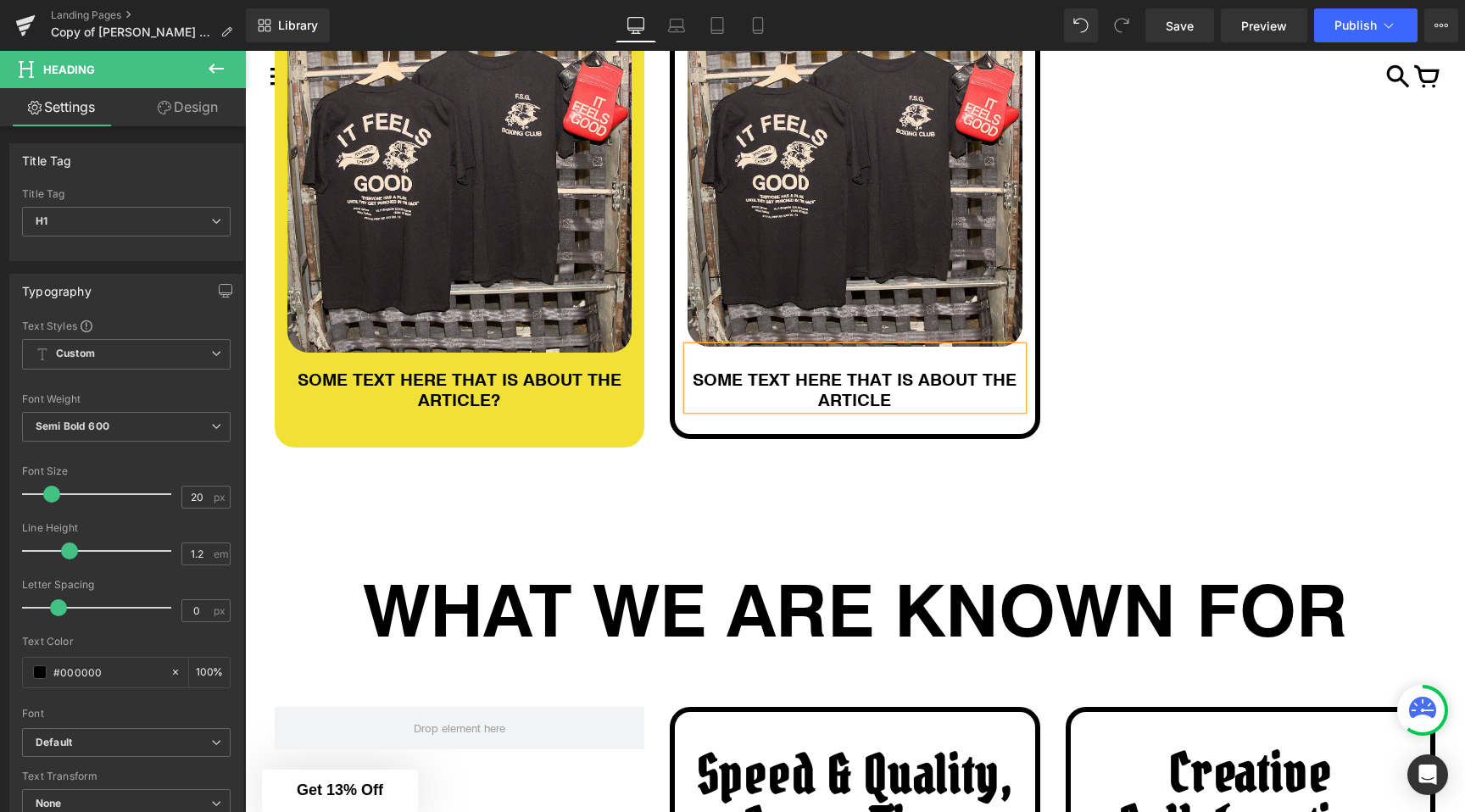
click at [1250, 354] on div "ARTICLE TITLE Heading Image SOME TEXT HERE THAT IS ABOUT THE ARTICLE? Heading R…" at bounding box center [855, 180] width 1187 height 611
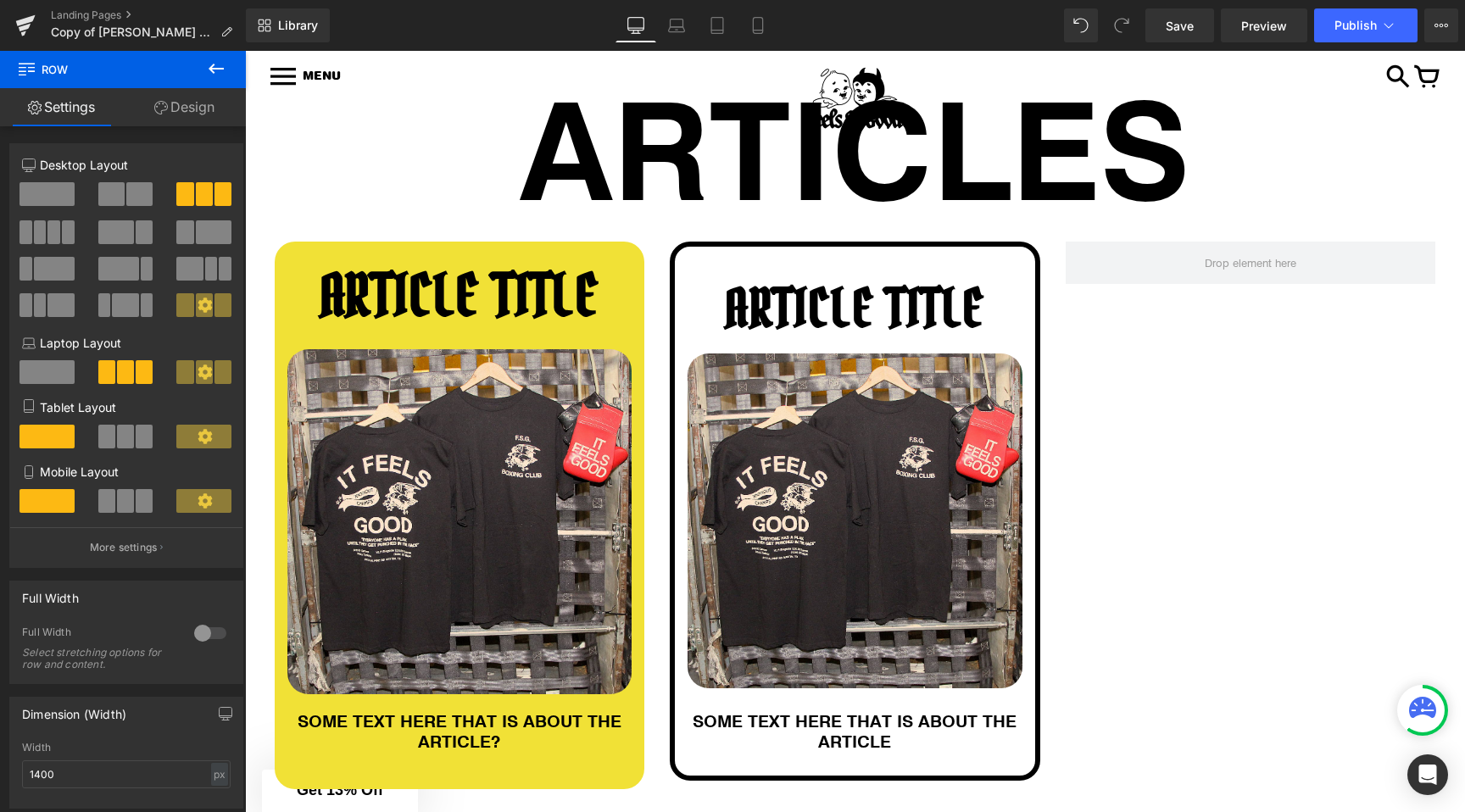
scroll to position [89, 0]
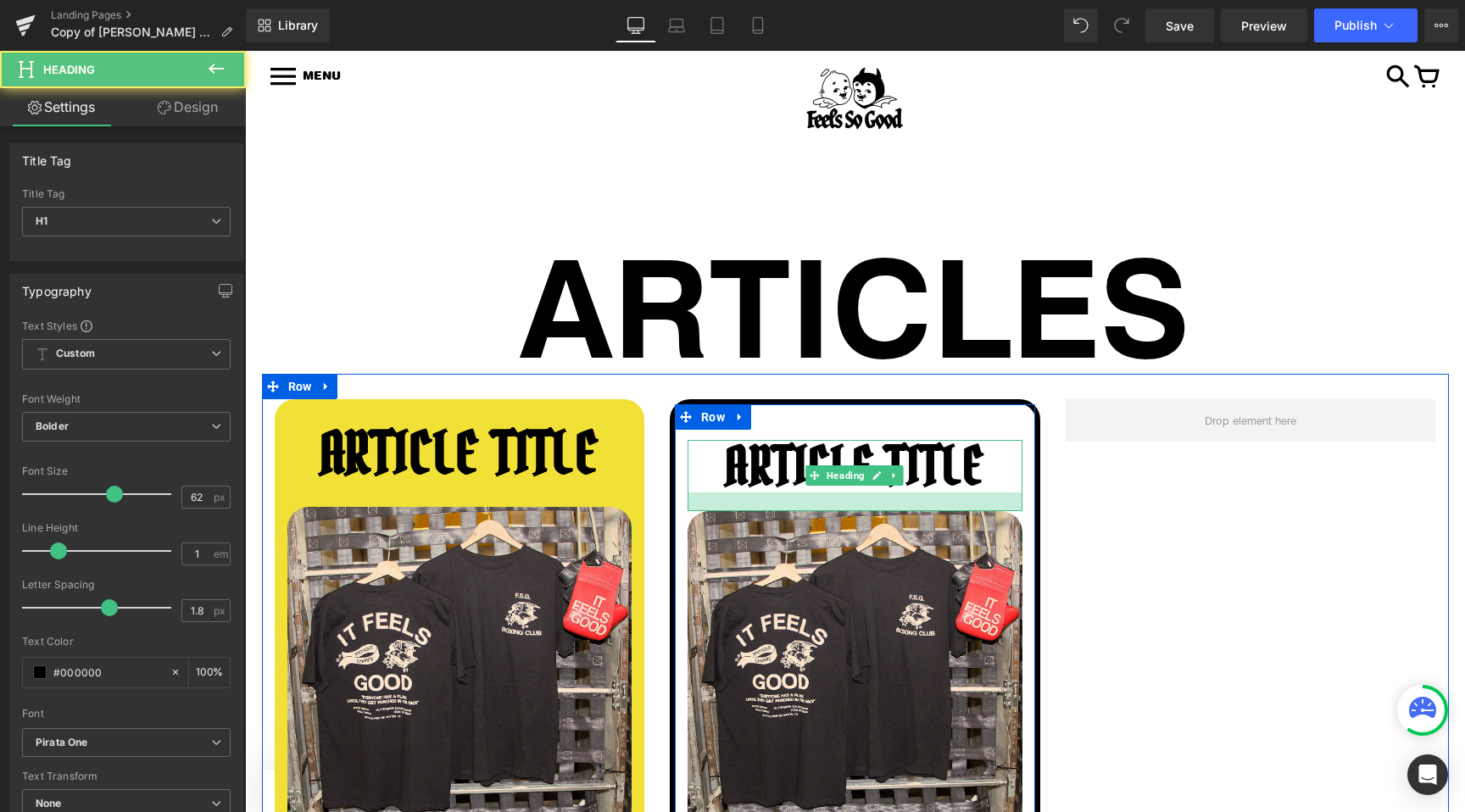
click at [808, 495] on div at bounding box center [855, 502] width 335 height 19
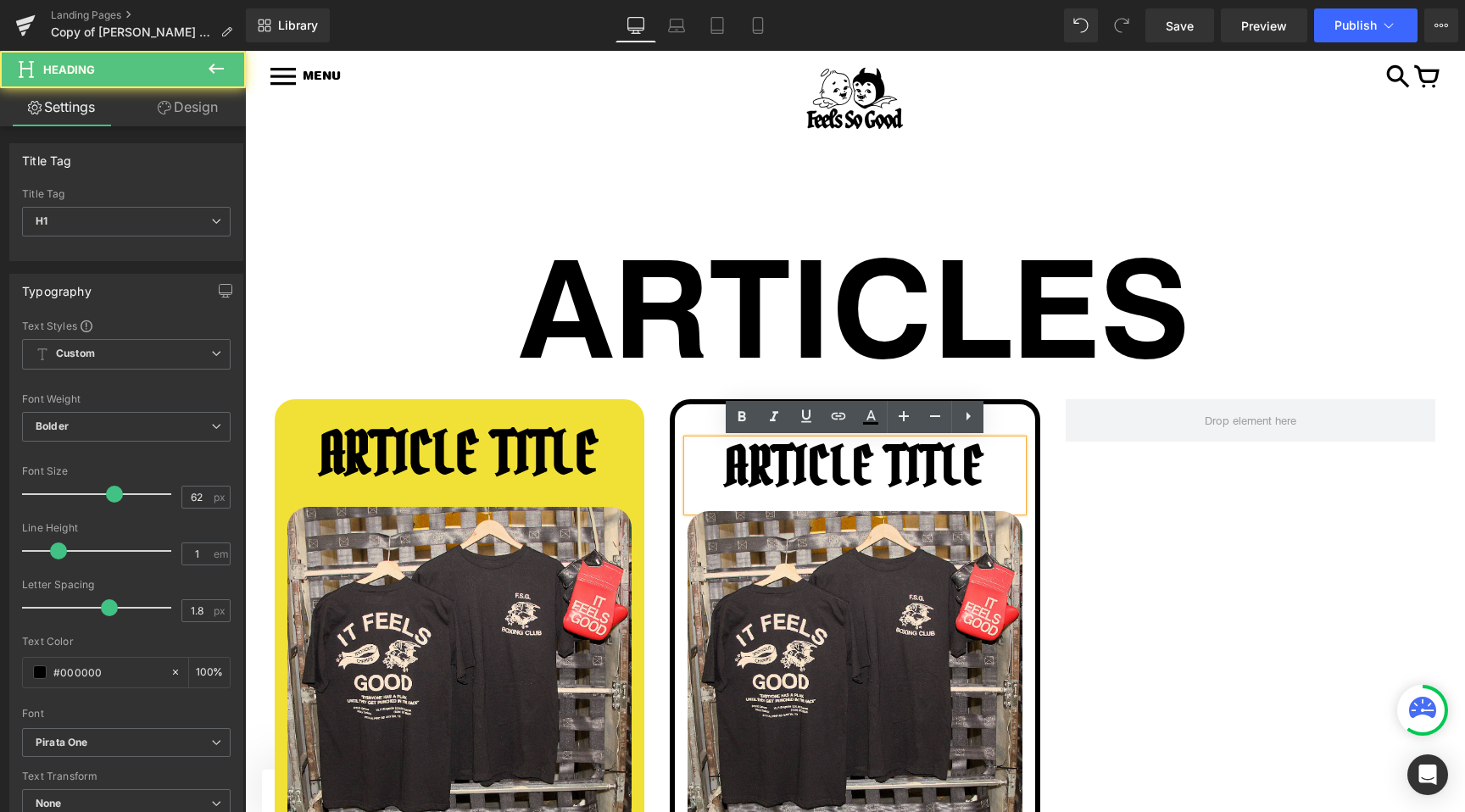
click at [1192, 510] on div "ARTICLE TITLE Heading Image SOME TEXT HERE THAT IS ABOUT THE ARTICLE? Heading R…" at bounding box center [855, 679] width 1187 height 611
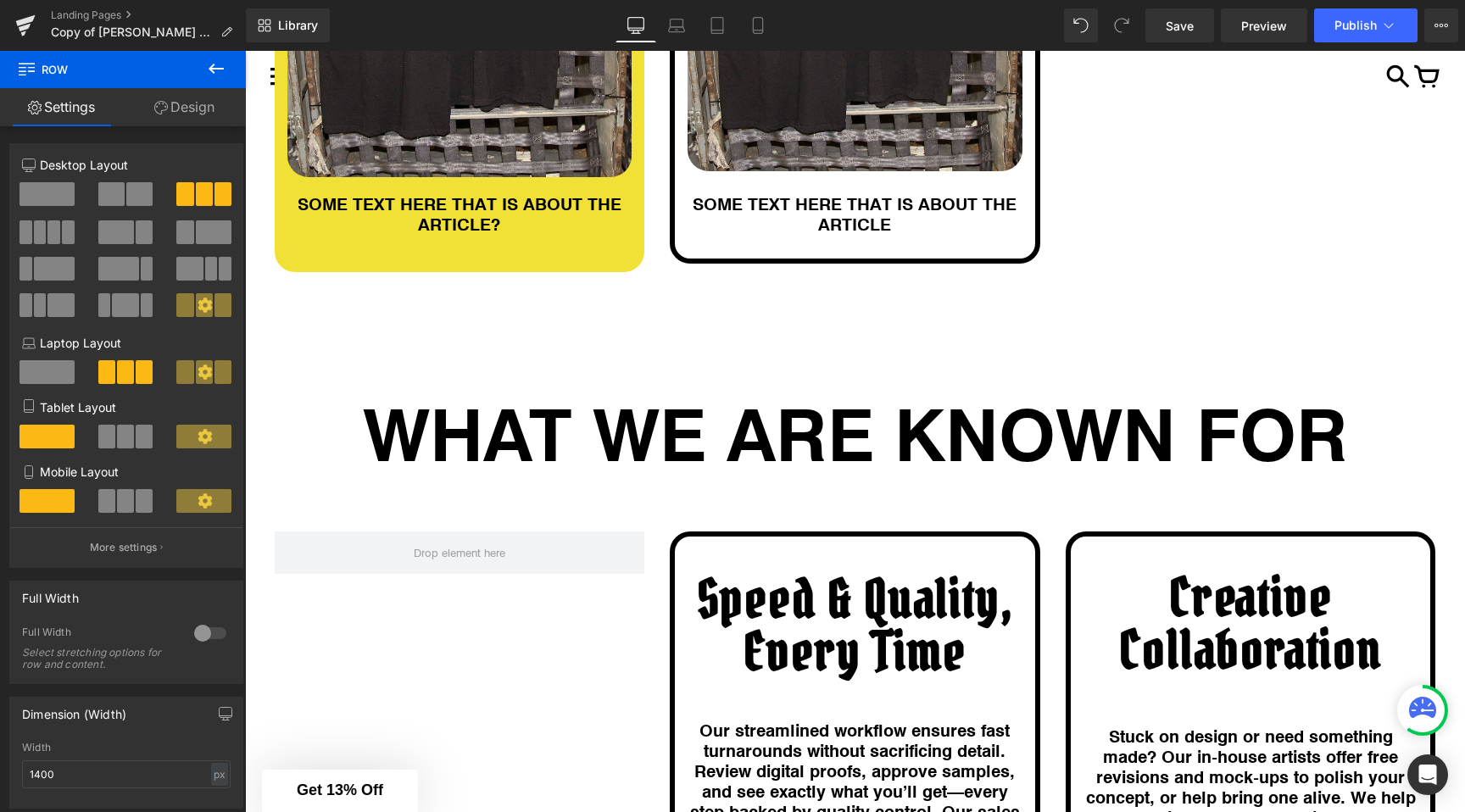
scroll to position [775, 0]
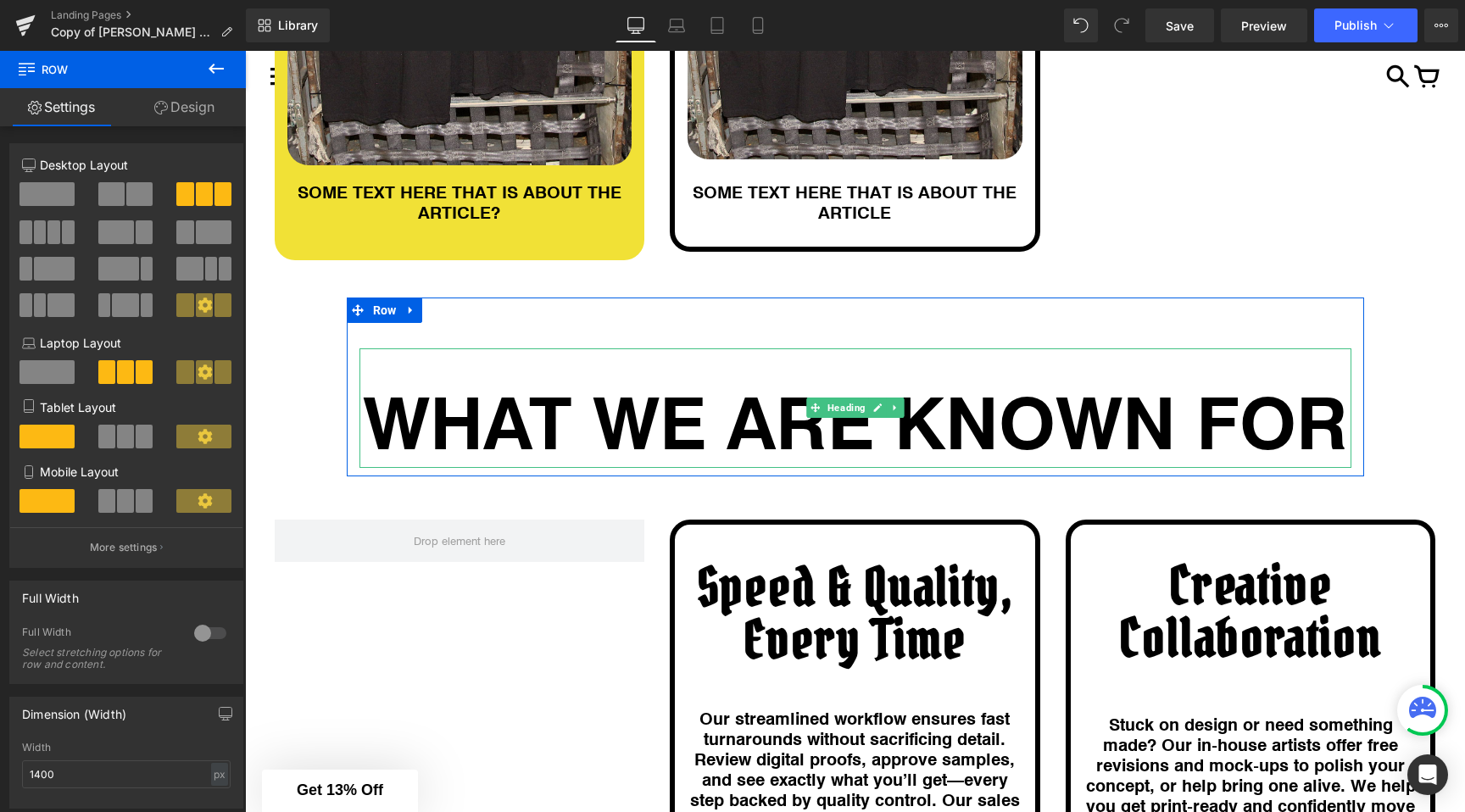
click at [672, 349] on div at bounding box center [855, 350] width 992 height 4
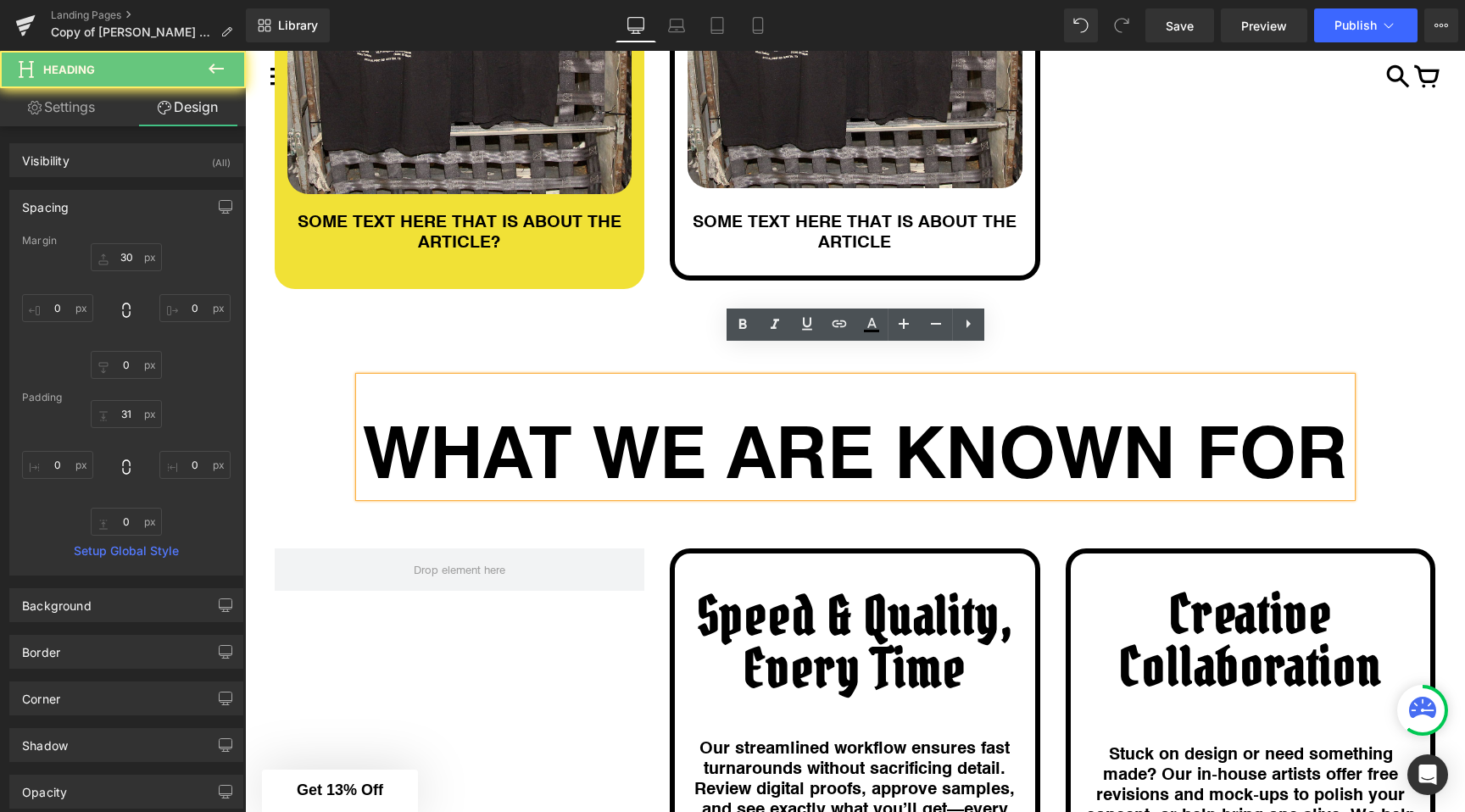
scroll to position [216, 0]
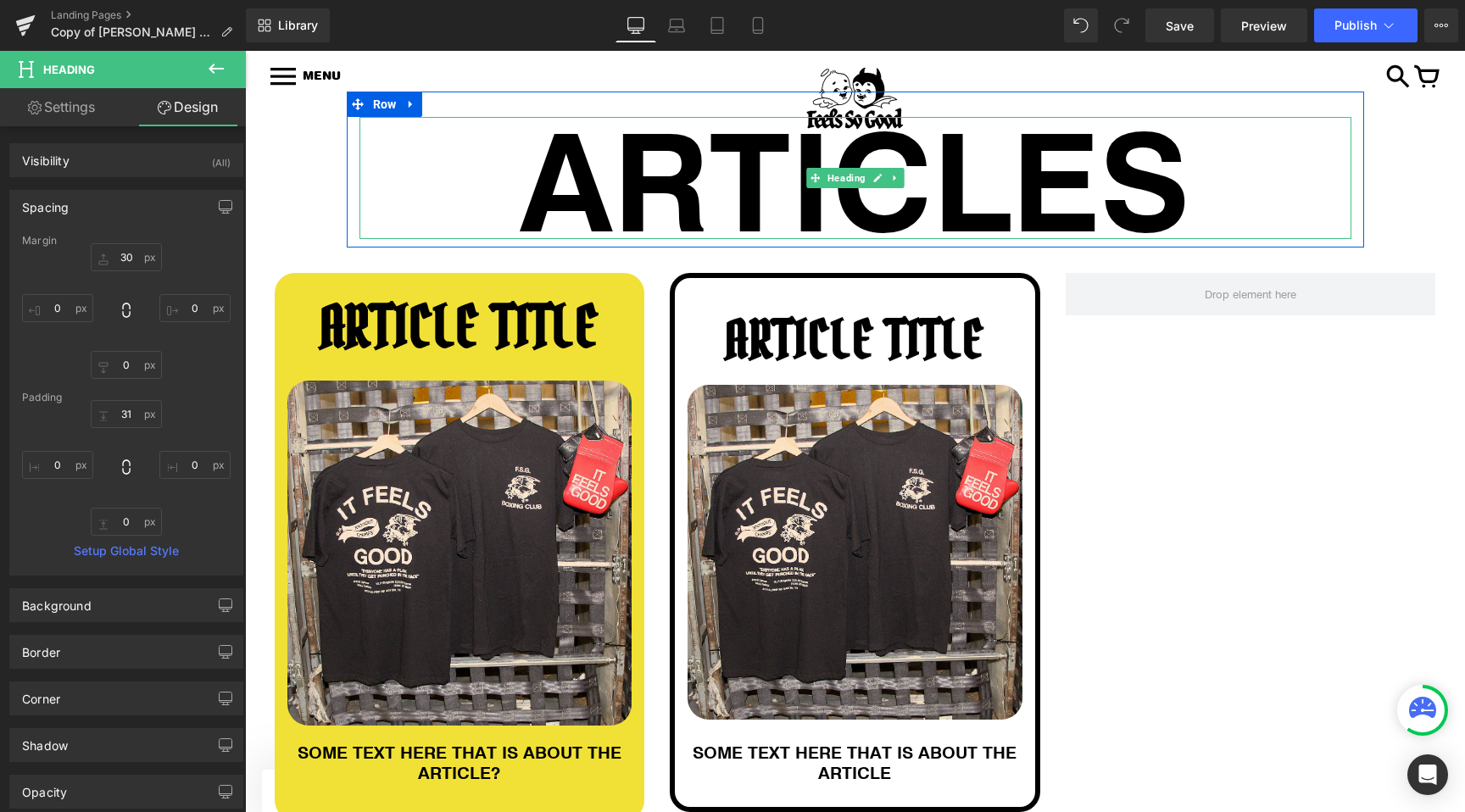
click at [654, 176] on h1 "ARTICLES" at bounding box center [855, 178] width 992 height 122
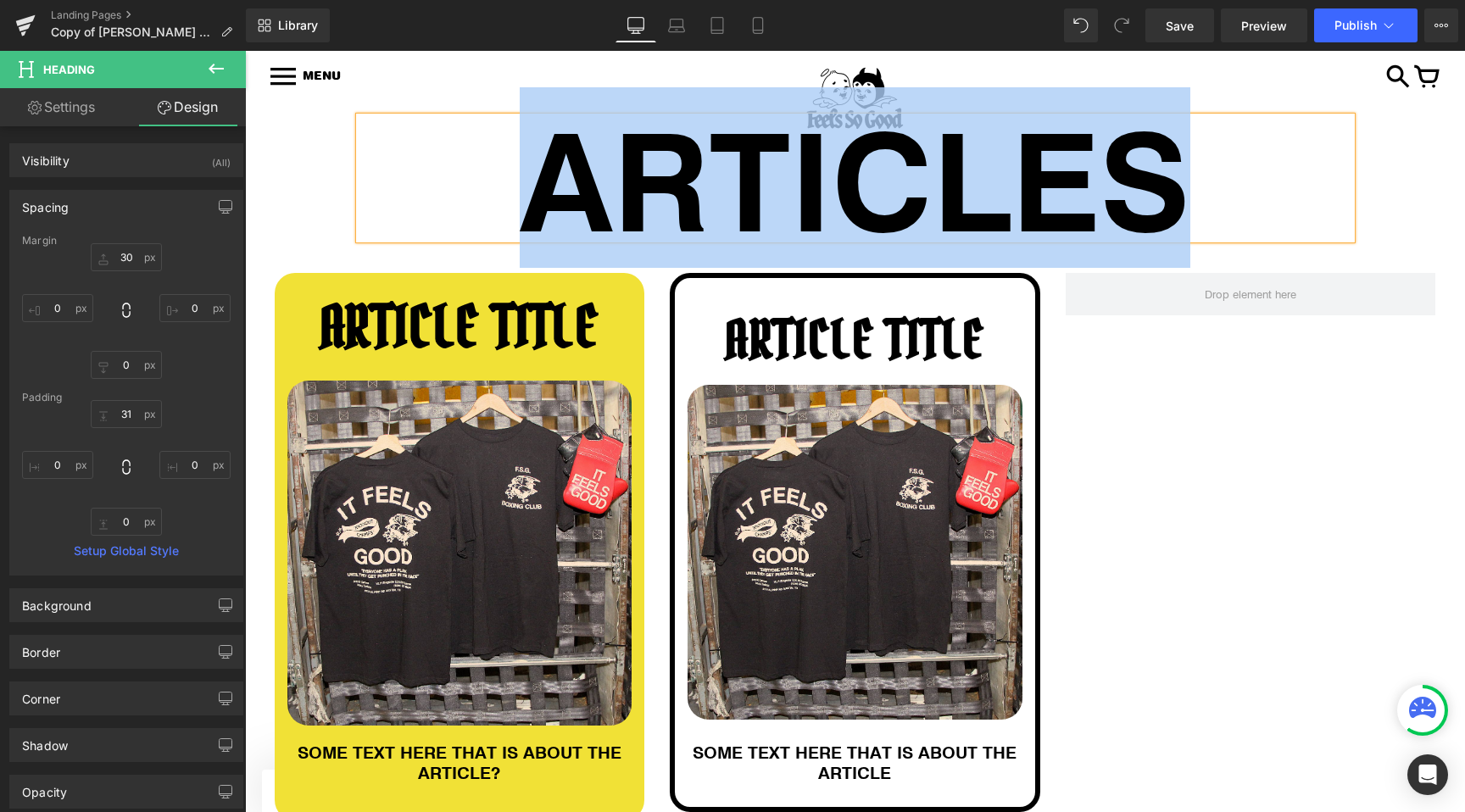
click at [654, 176] on h1 "ARTICLES" at bounding box center [855, 178] width 992 height 122
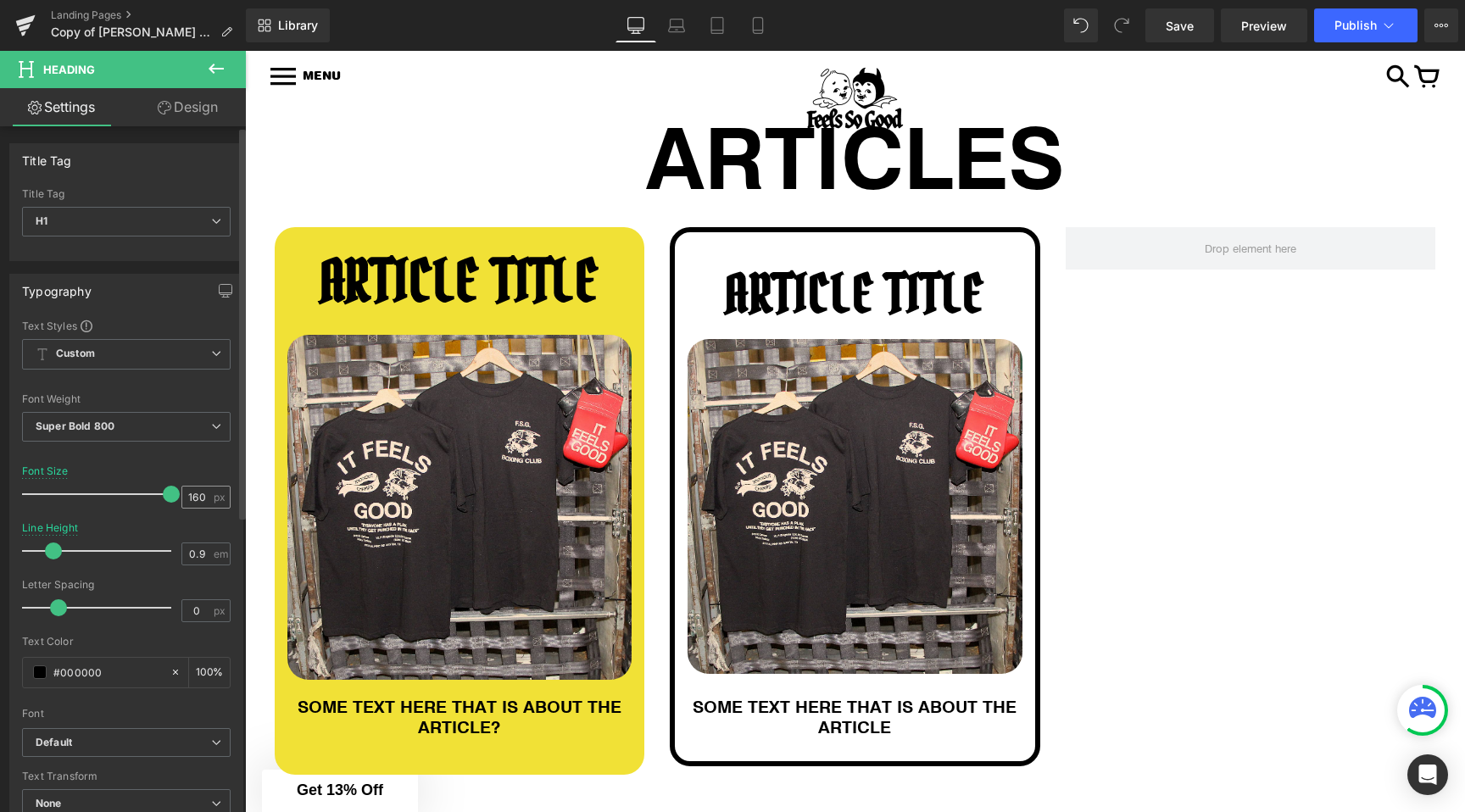
drag, startPoint x: 165, startPoint y: 494, endPoint x: 184, endPoint y: 491, distance: 19.2
click at [184, 491] on div "Font Size 160 px" at bounding box center [126, 493] width 209 height 57
click at [1034, 385] on div "ARTICLE TITLE Heading Image SOME TEXT HERE THAT IS ABOUT THE ARTICLE Heading Row" at bounding box center [855, 496] width 371 height 539
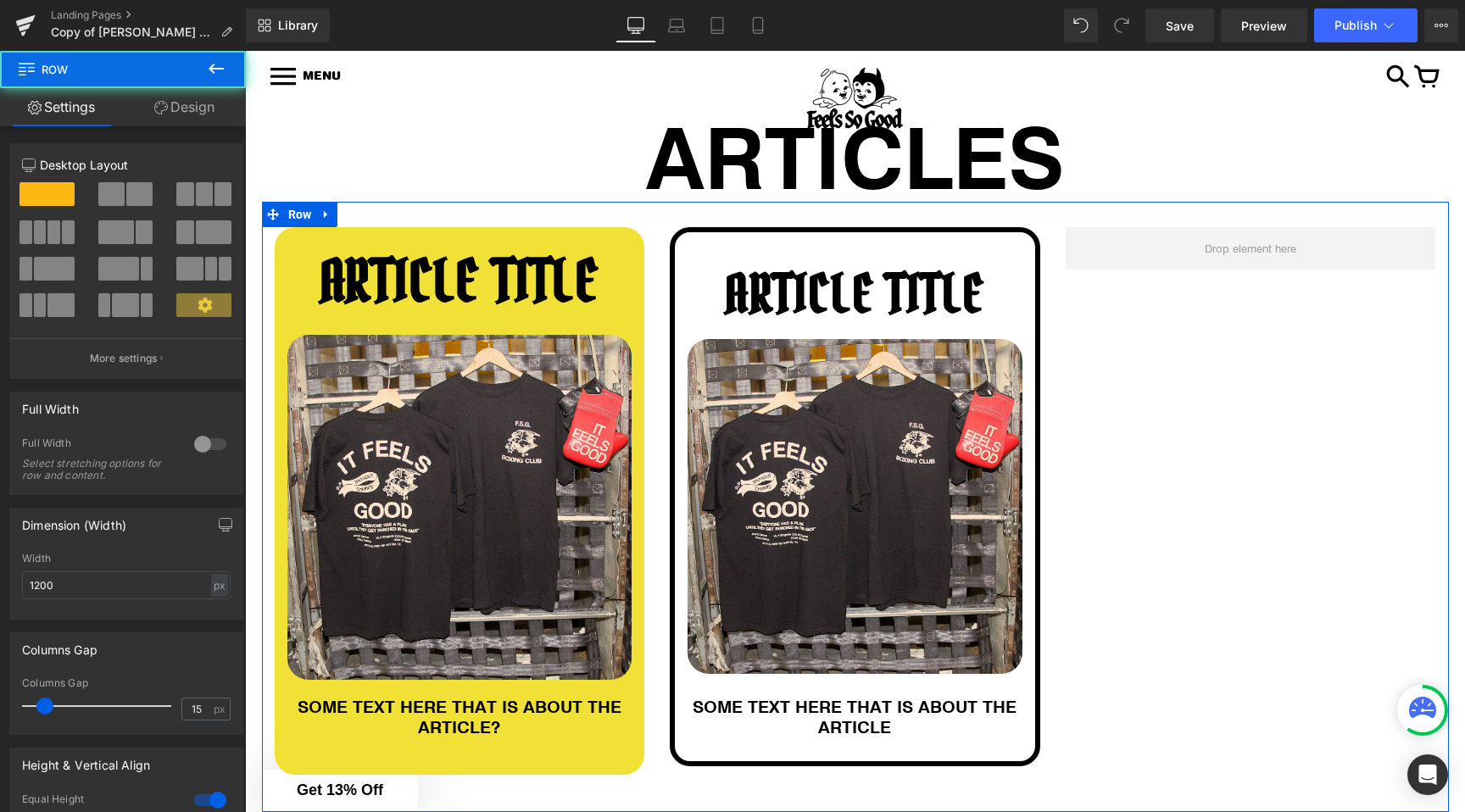
click at [1113, 289] on div "ARTICLE TITLE Heading Image SOME TEXT HERE THAT IS ABOUT THE ARTICLE? Heading R…" at bounding box center [855, 507] width 1187 height 611
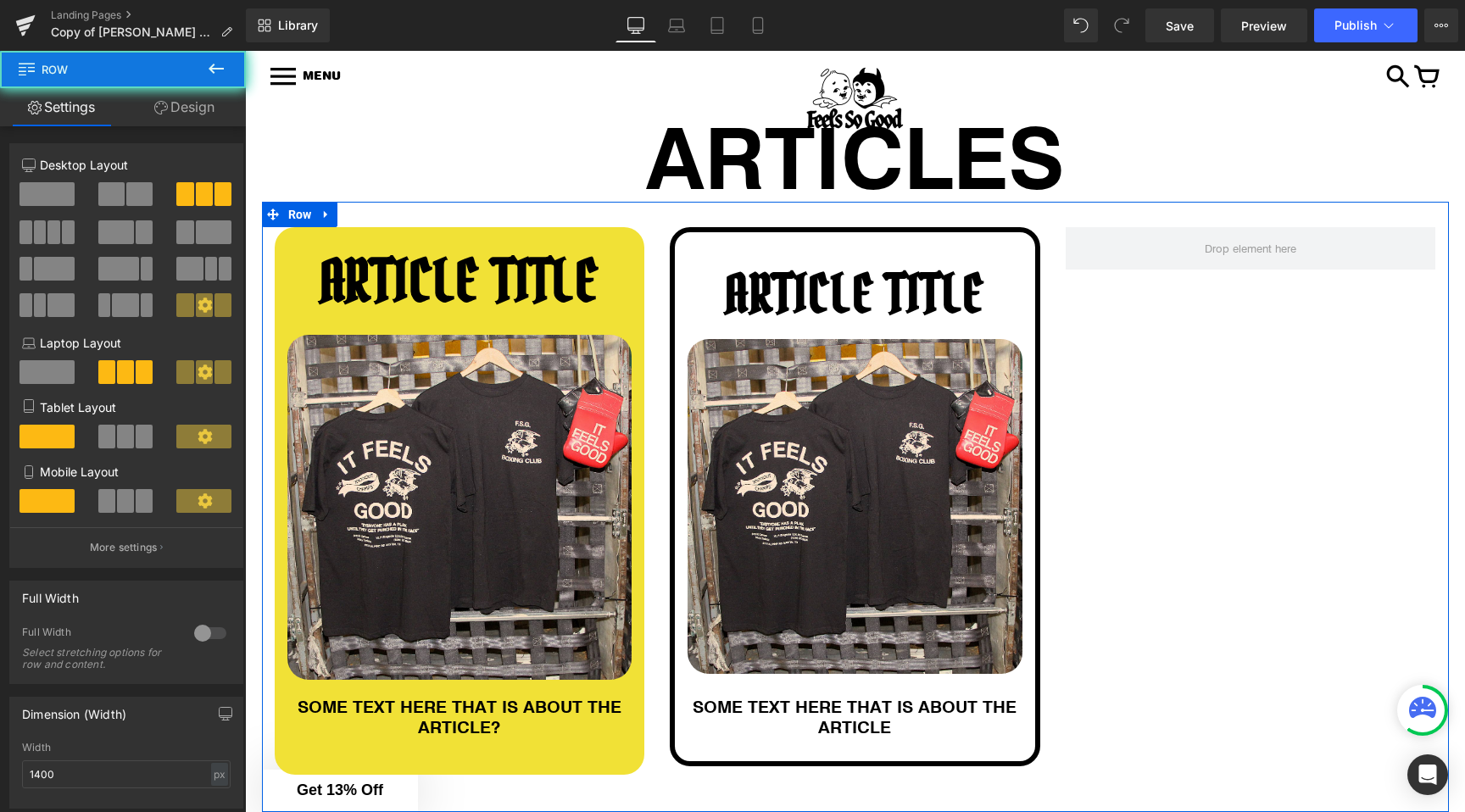
scroll to position [662, 0]
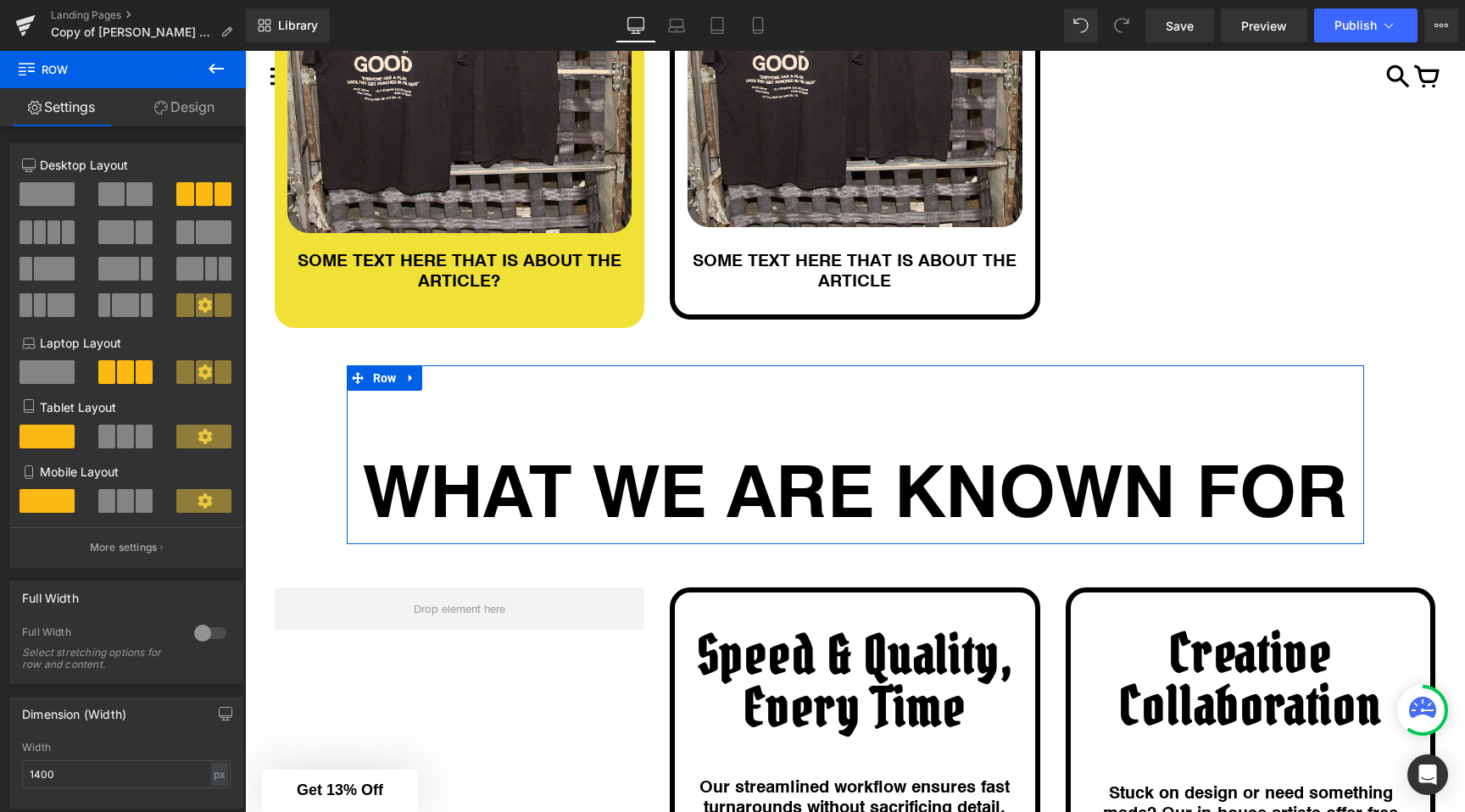
click at [576, 410] on div "WHAT WE ARE KNOWN FOR Heading 31px" at bounding box center [856, 463] width 1018 height 146
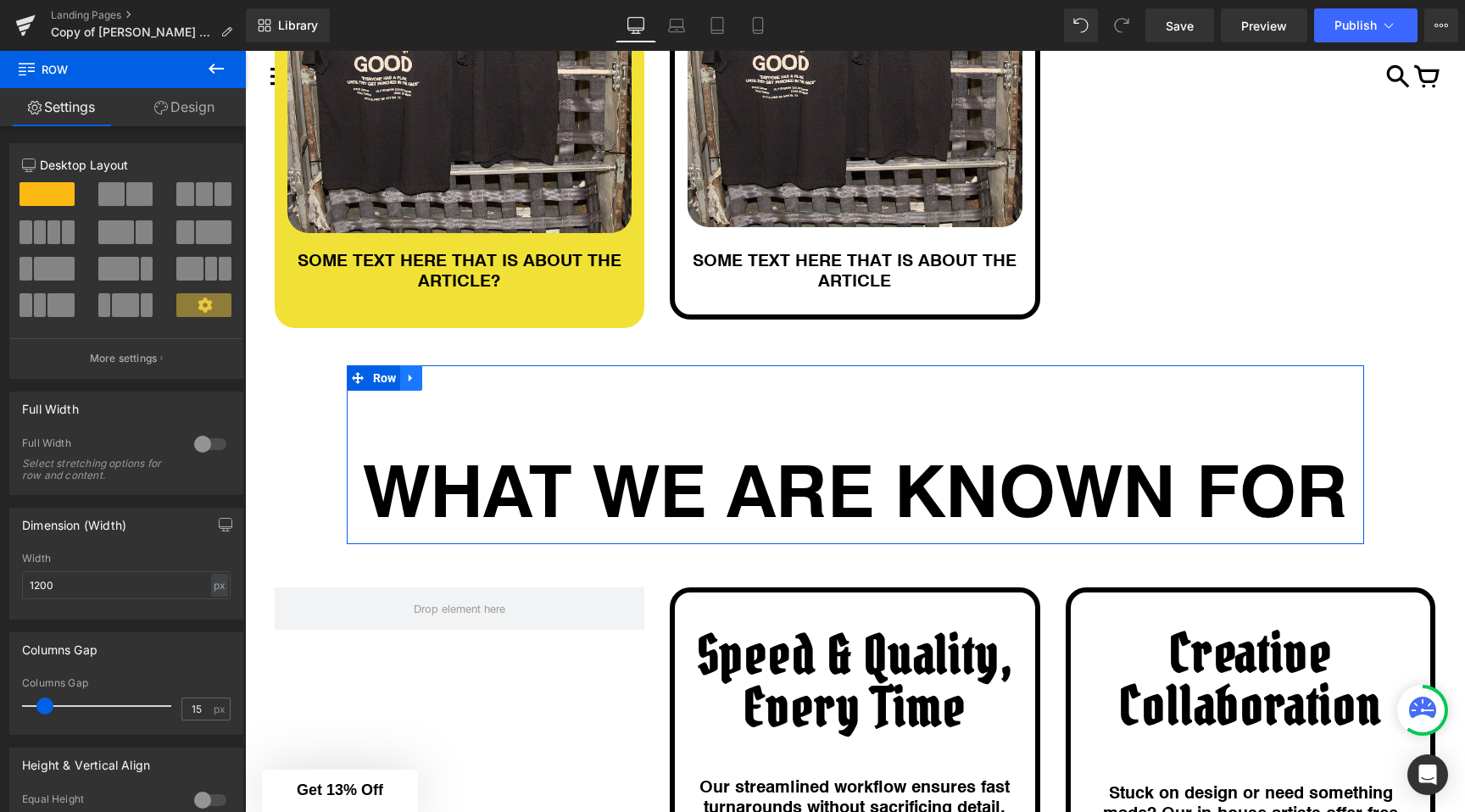
click at [420, 375] on link at bounding box center [410, 377] width 22 height 26
click at [454, 378] on icon at bounding box center [455, 378] width 12 height 12
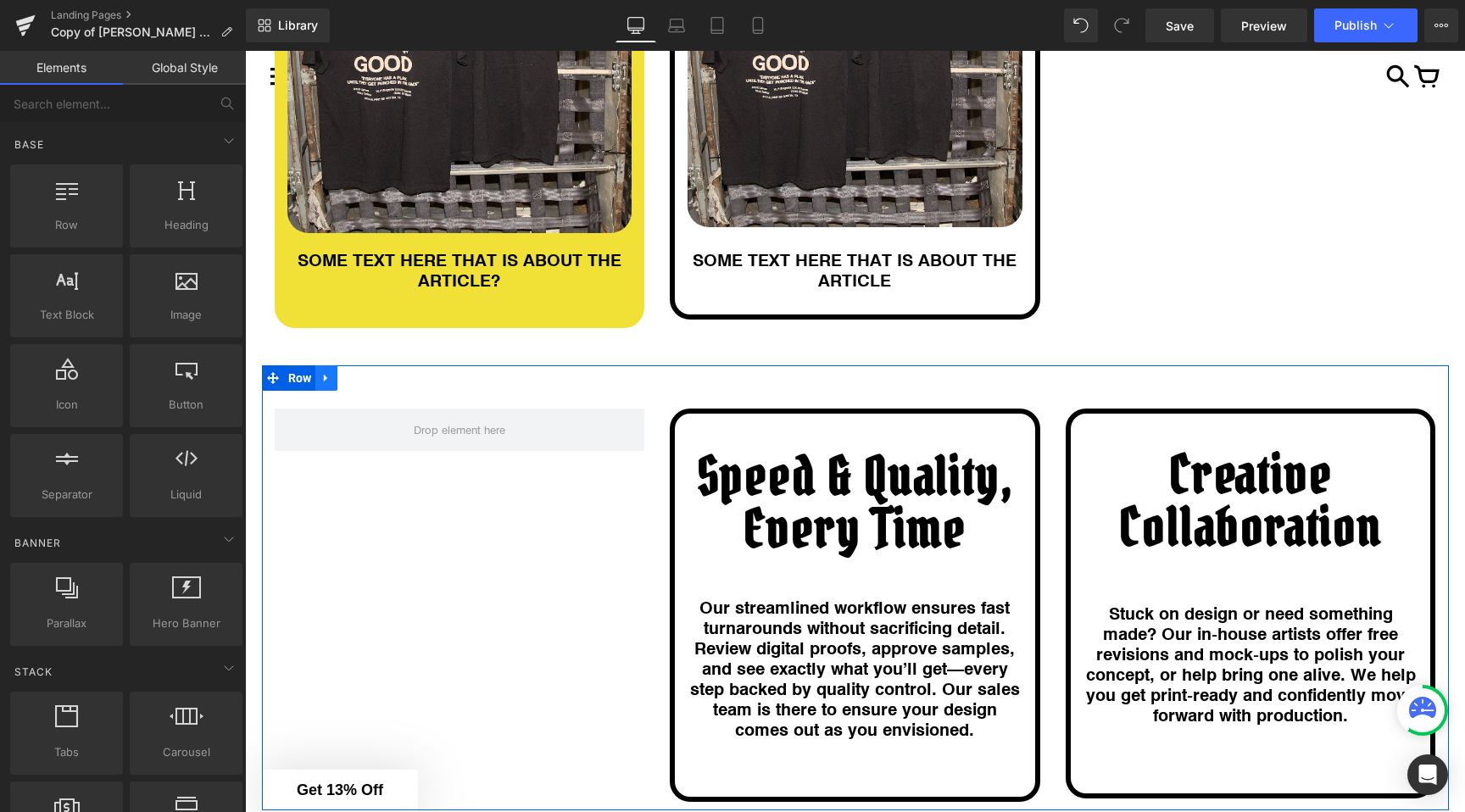
click at [318, 367] on link at bounding box center [326, 377] width 22 height 26
click at [368, 382] on icon at bounding box center [371, 378] width 12 height 12
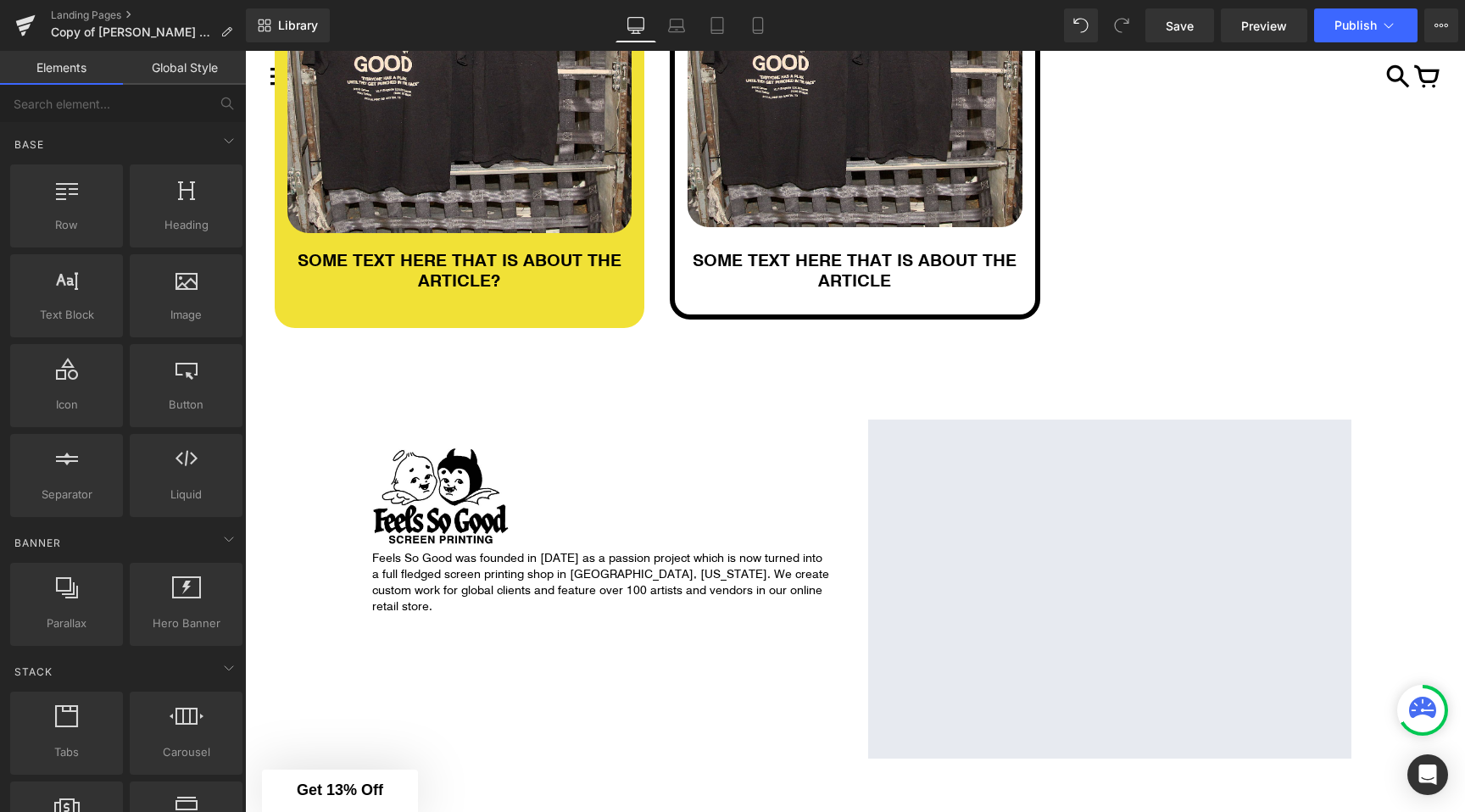
click at [314, 421] on div "ARTICLES Heading Row ARTICLE TITLE Heading Image SOME TEXT HERE THAT IS ABOUT T…" at bounding box center [855, 318] width 1220 height 1346
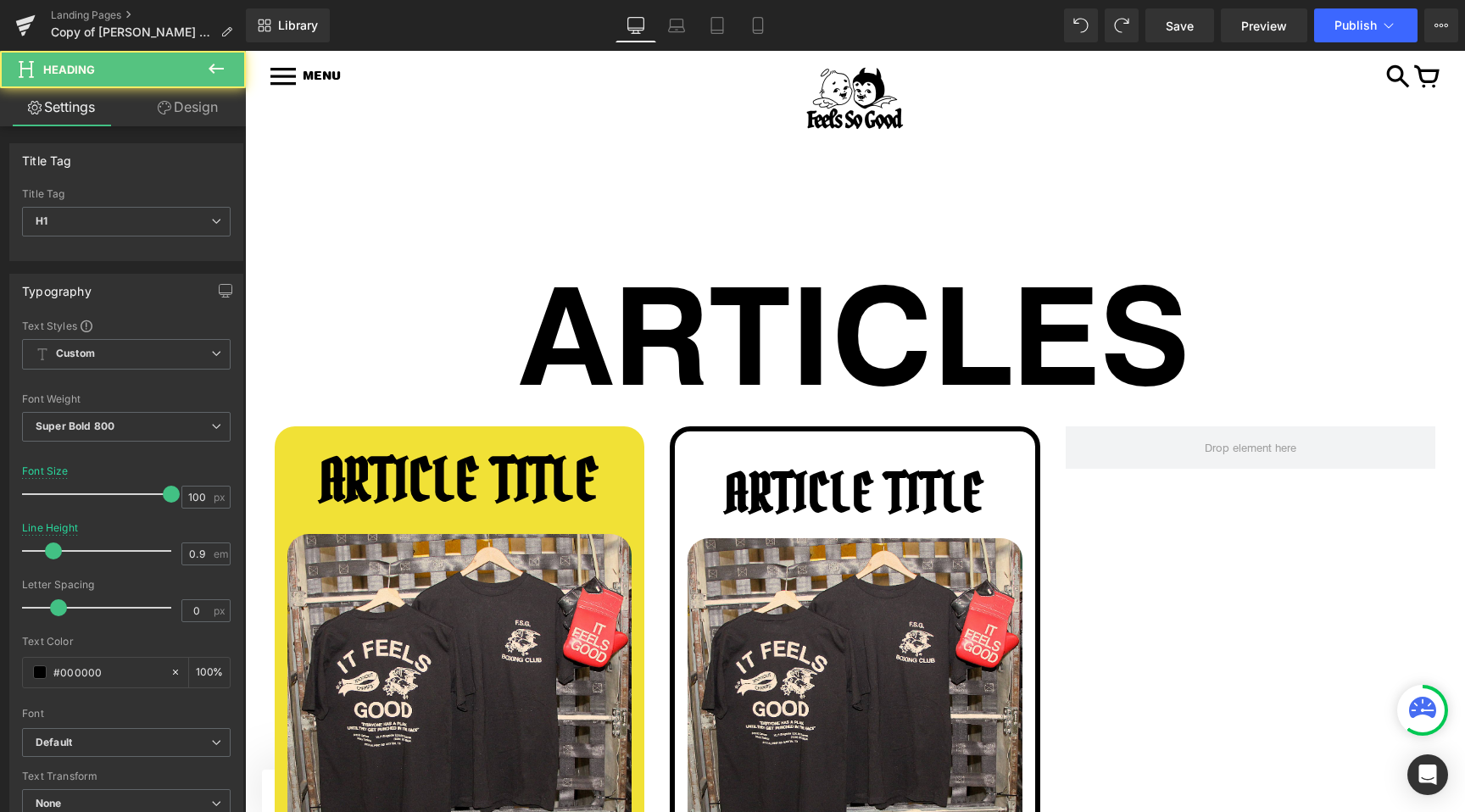
scroll to position [25, 0]
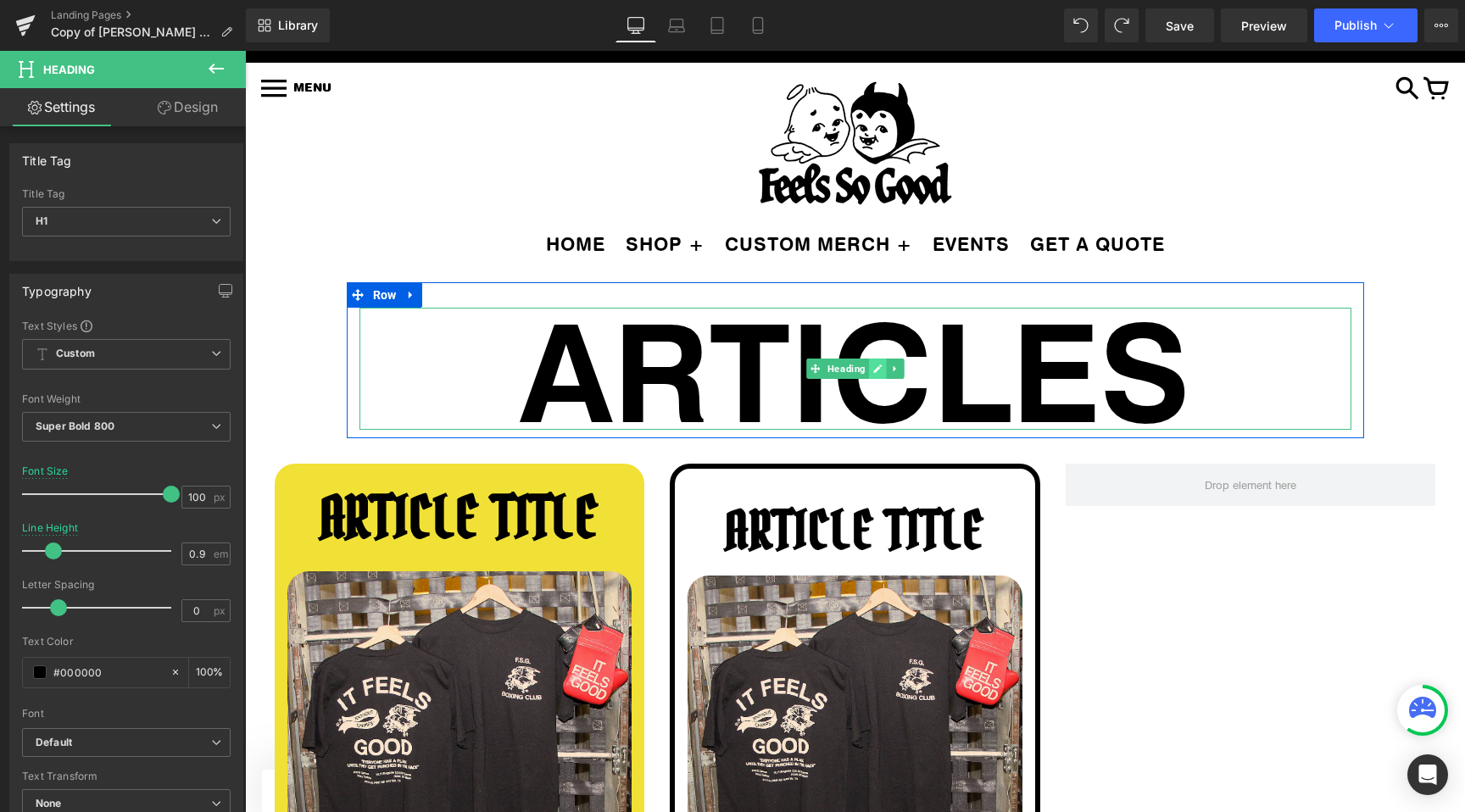
click at [869, 368] on link at bounding box center [878, 369] width 18 height 21
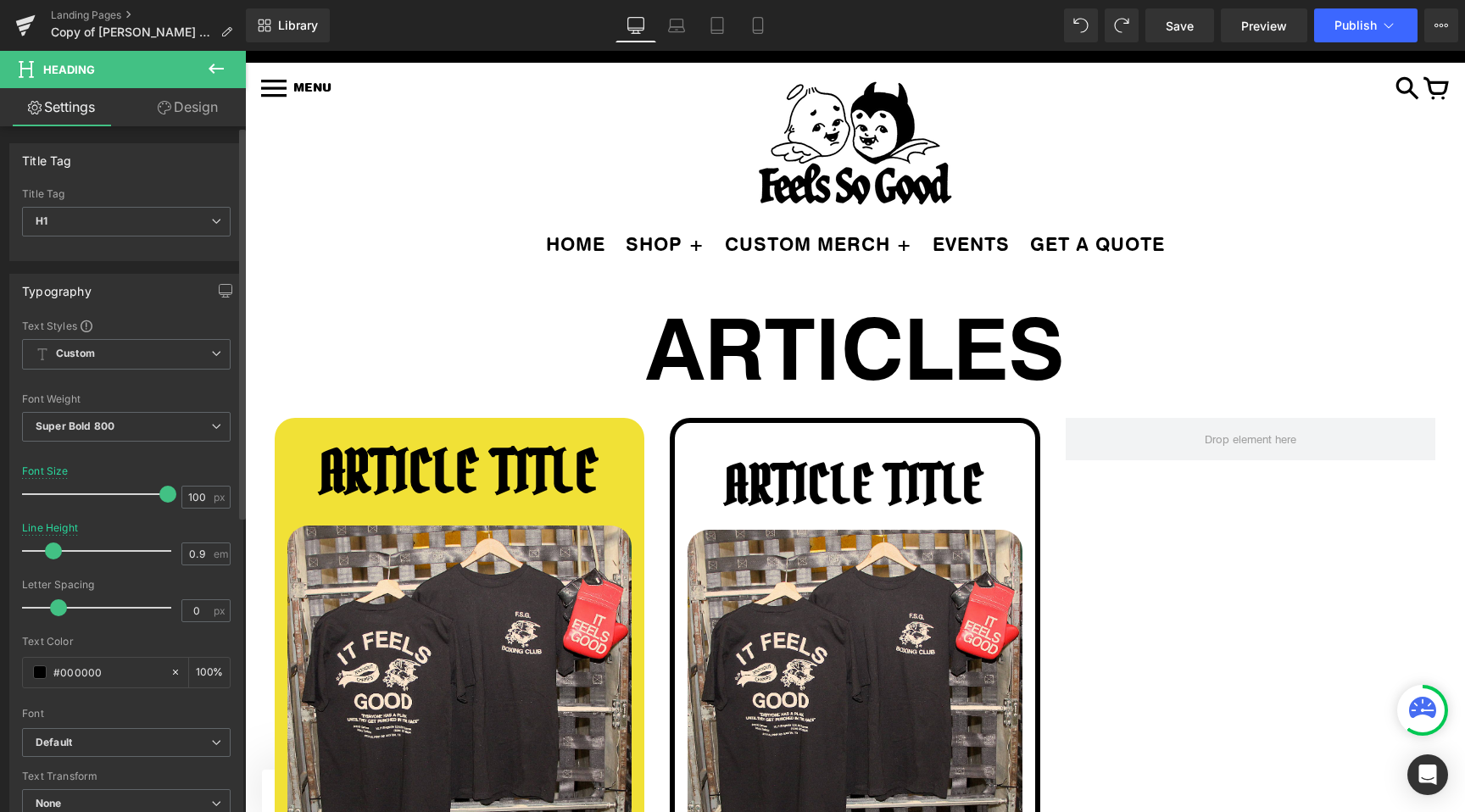
click at [163, 489] on span at bounding box center [168, 494] width 17 height 17
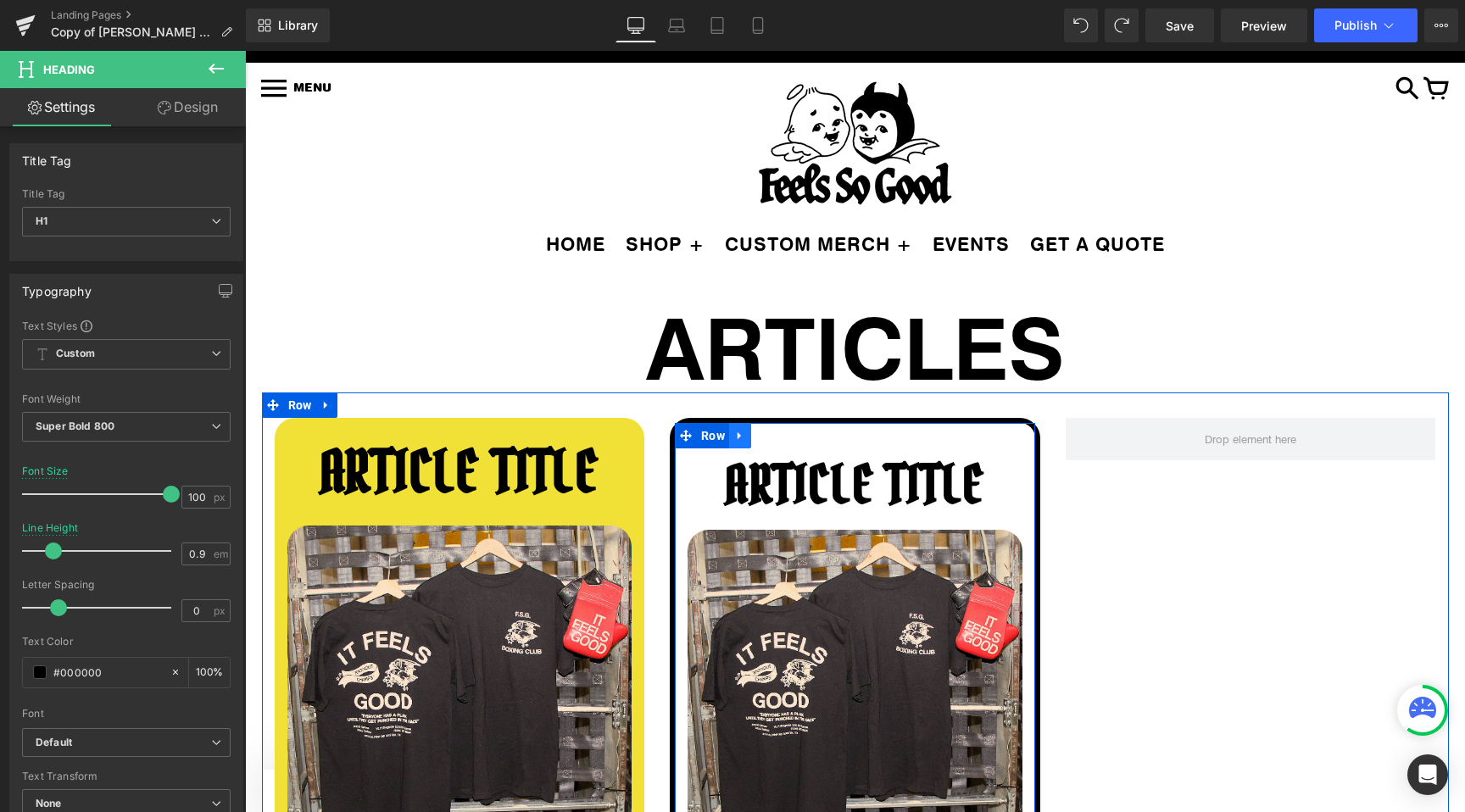
click at [740, 436] on icon at bounding box center [740, 436] width 4 height 8
click at [788, 430] on icon at bounding box center [784, 436] width 12 height 12
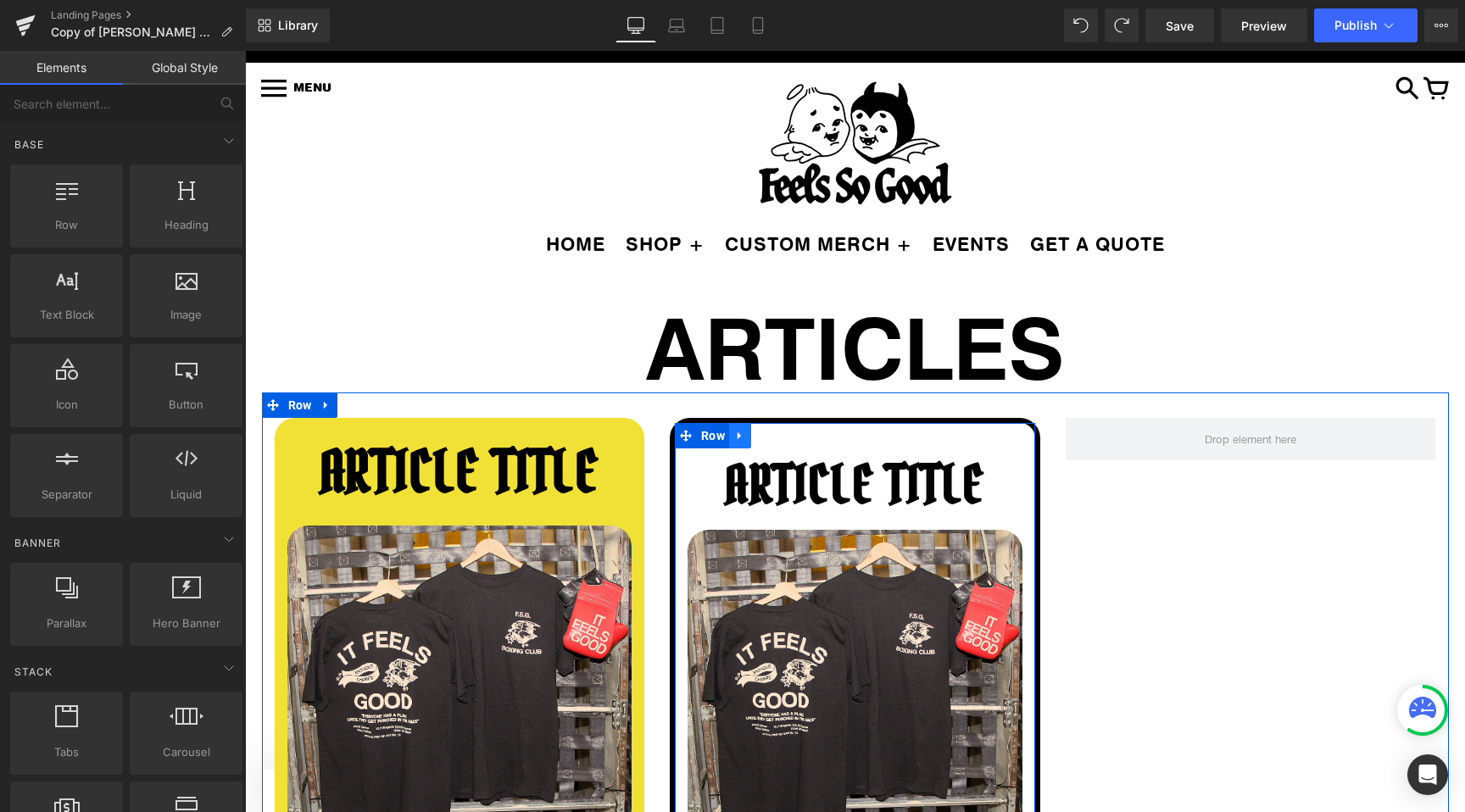
click at [738, 437] on icon at bounding box center [740, 436] width 4 height 8
click at [756, 437] on link at bounding box center [761, 435] width 22 height 26
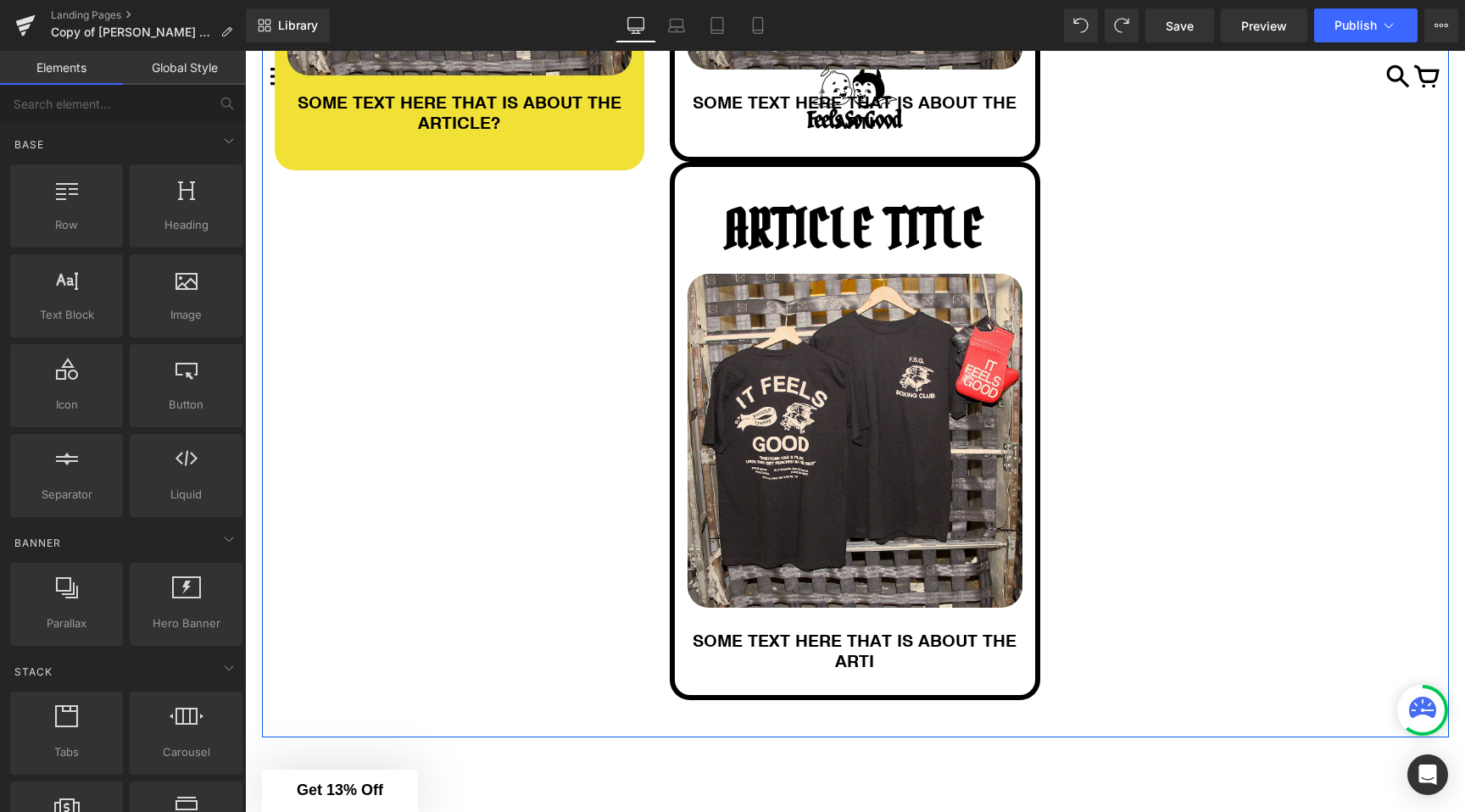
scroll to position [862, 0]
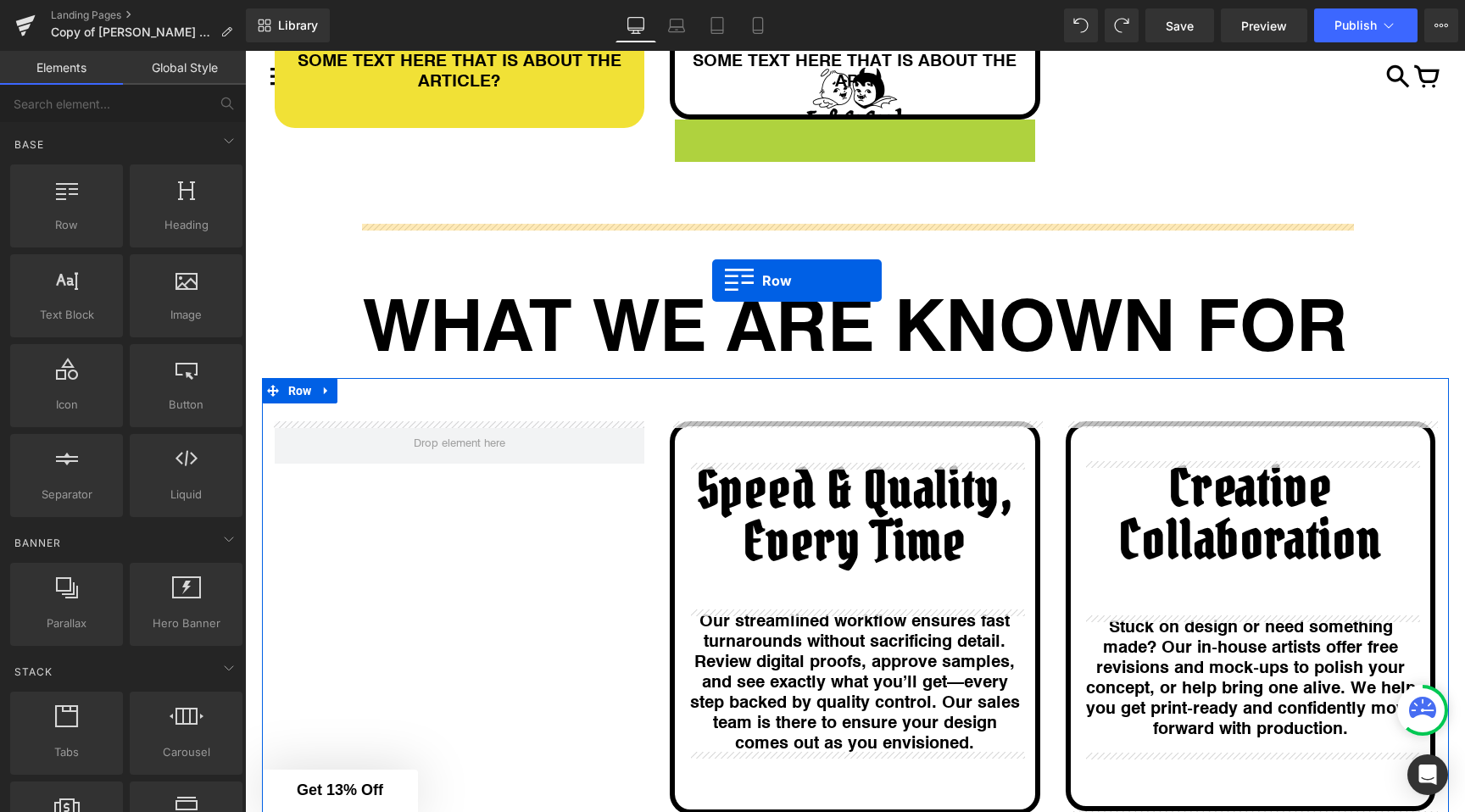
drag, startPoint x: 683, startPoint y: 131, endPoint x: 712, endPoint y: 280, distance: 151.8
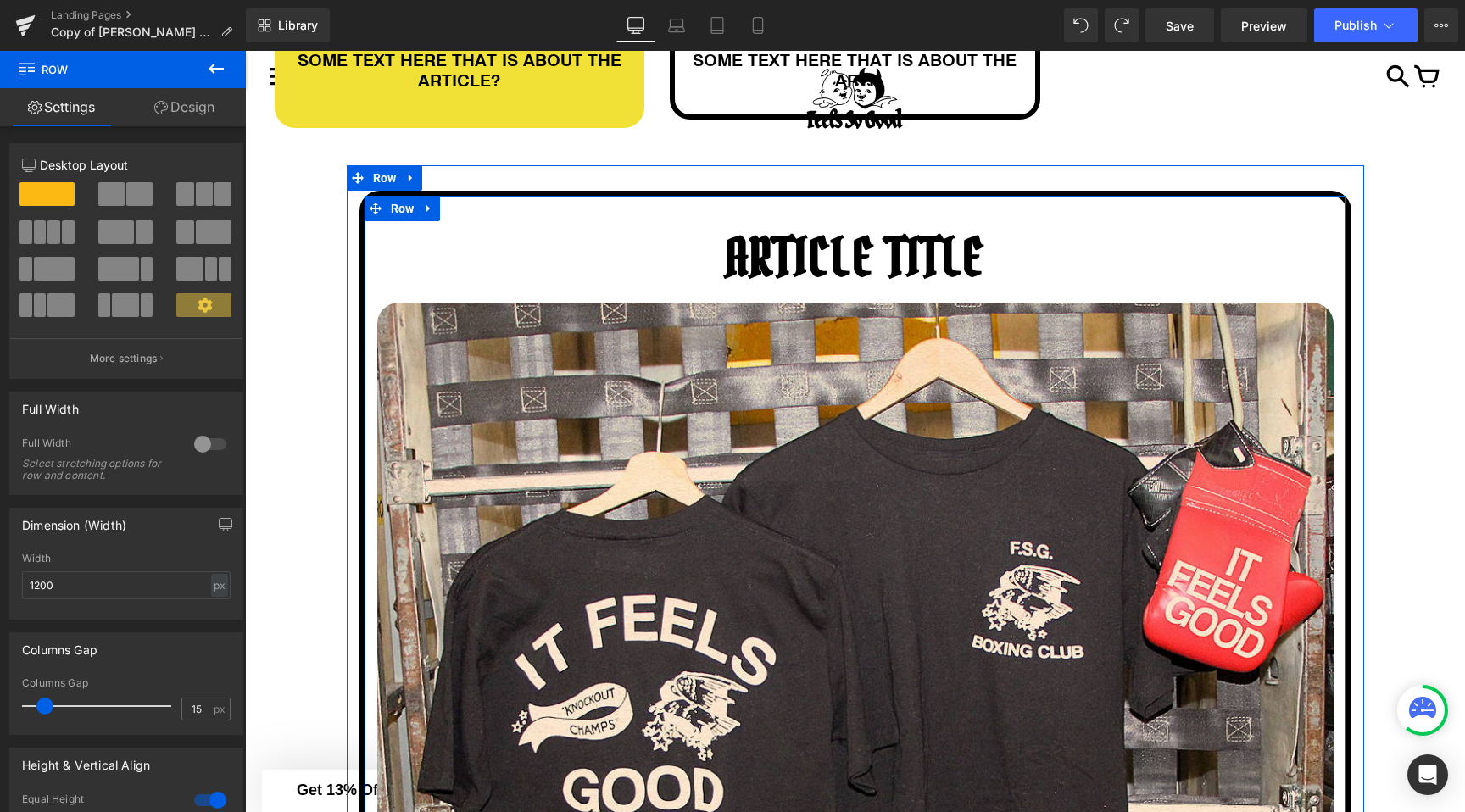
click at [775, 257] on h1 "ARTICLE TITLE" at bounding box center [855, 258] width 956 height 53
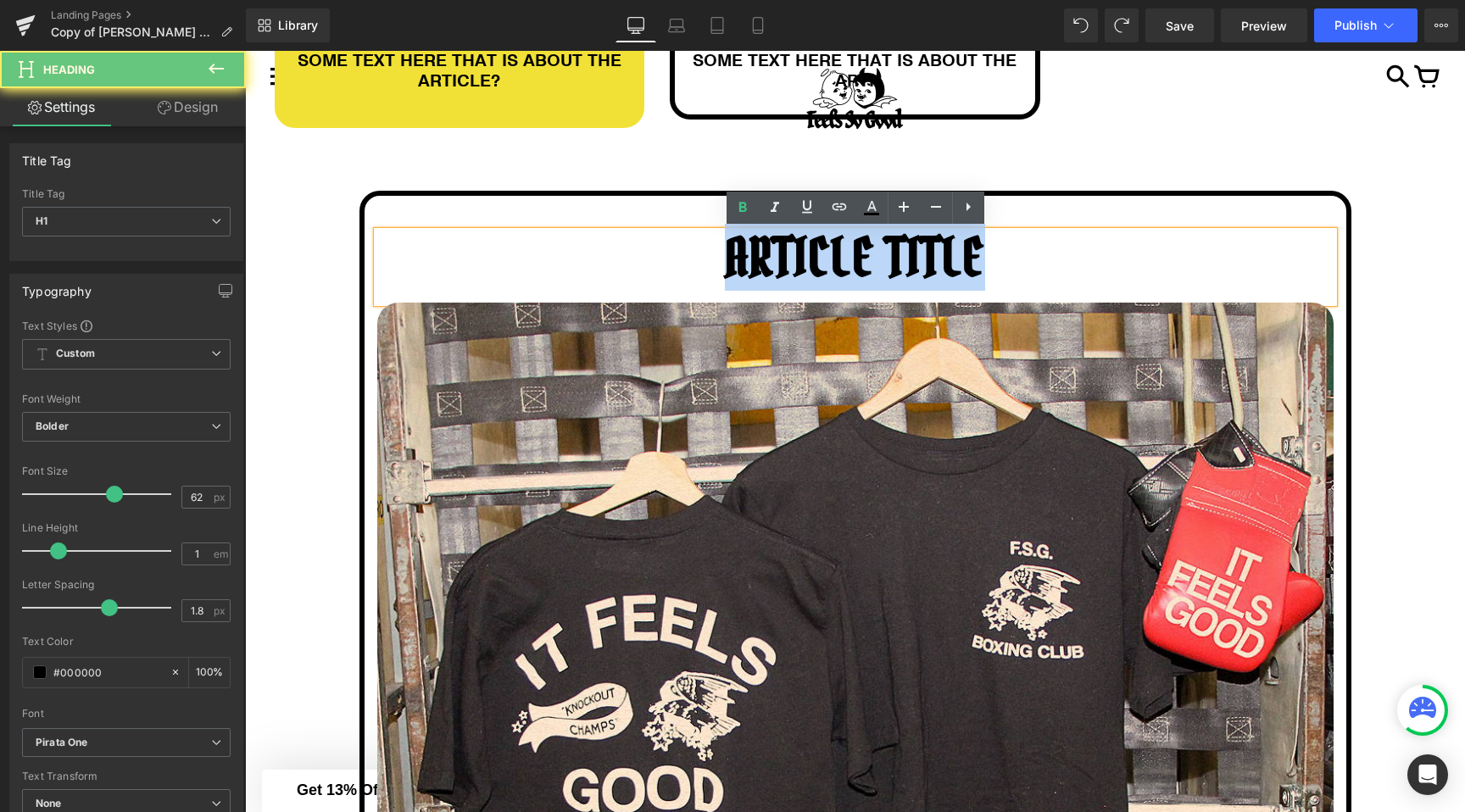
drag, startPoint x: 775, startPoint y: 257, endPoint x: 900, endPoint y: 257, distance: 125.0
click at [901, 257] on h1 "ARTICLE TITLE" at bounding box center [855, 258] width 956 height 53
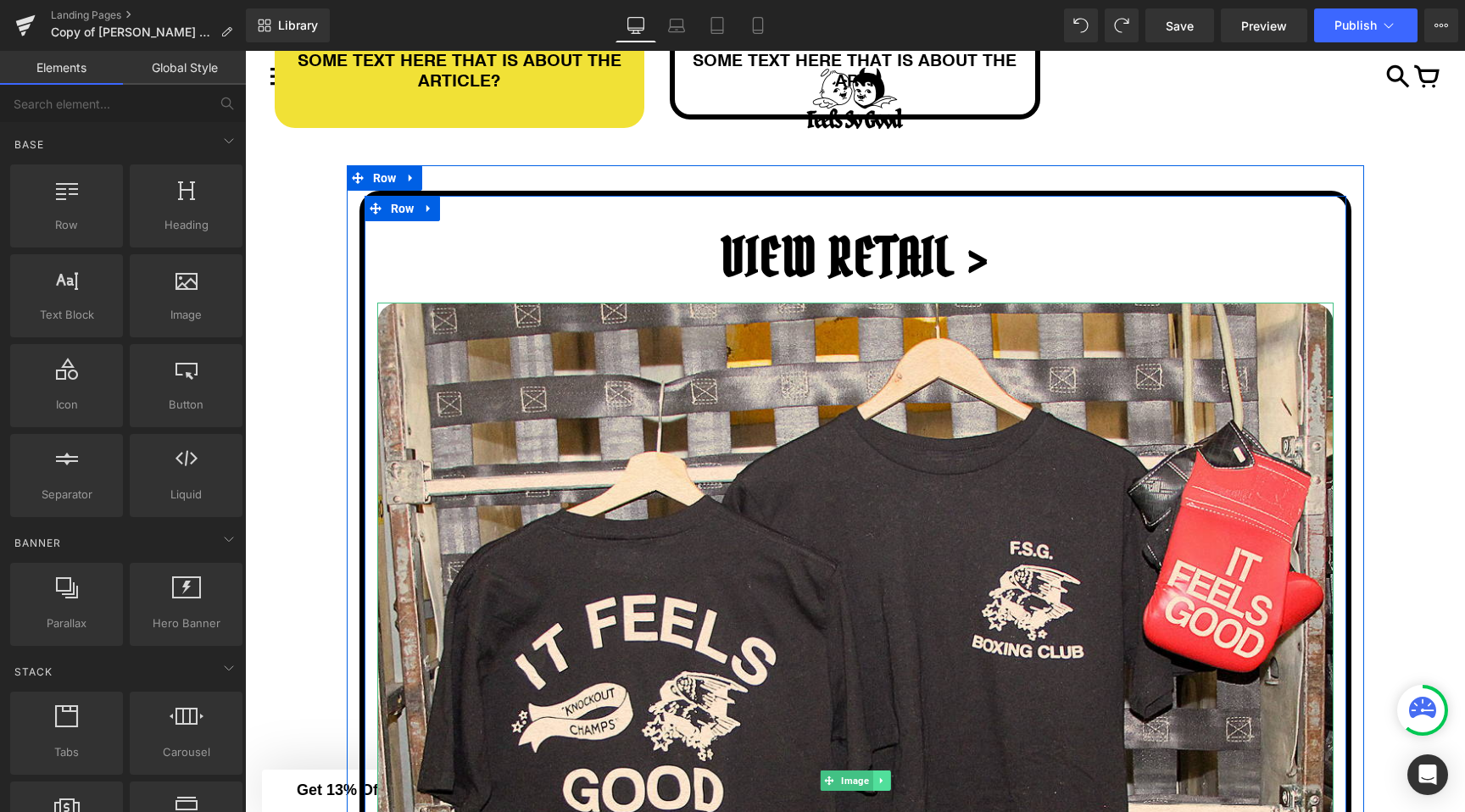
click at [882, 781] on icon at bounding box center [881, 780] width 9 height 10
click at [895, 780] on icon at bounding box center [890, 780] width 9 height 9
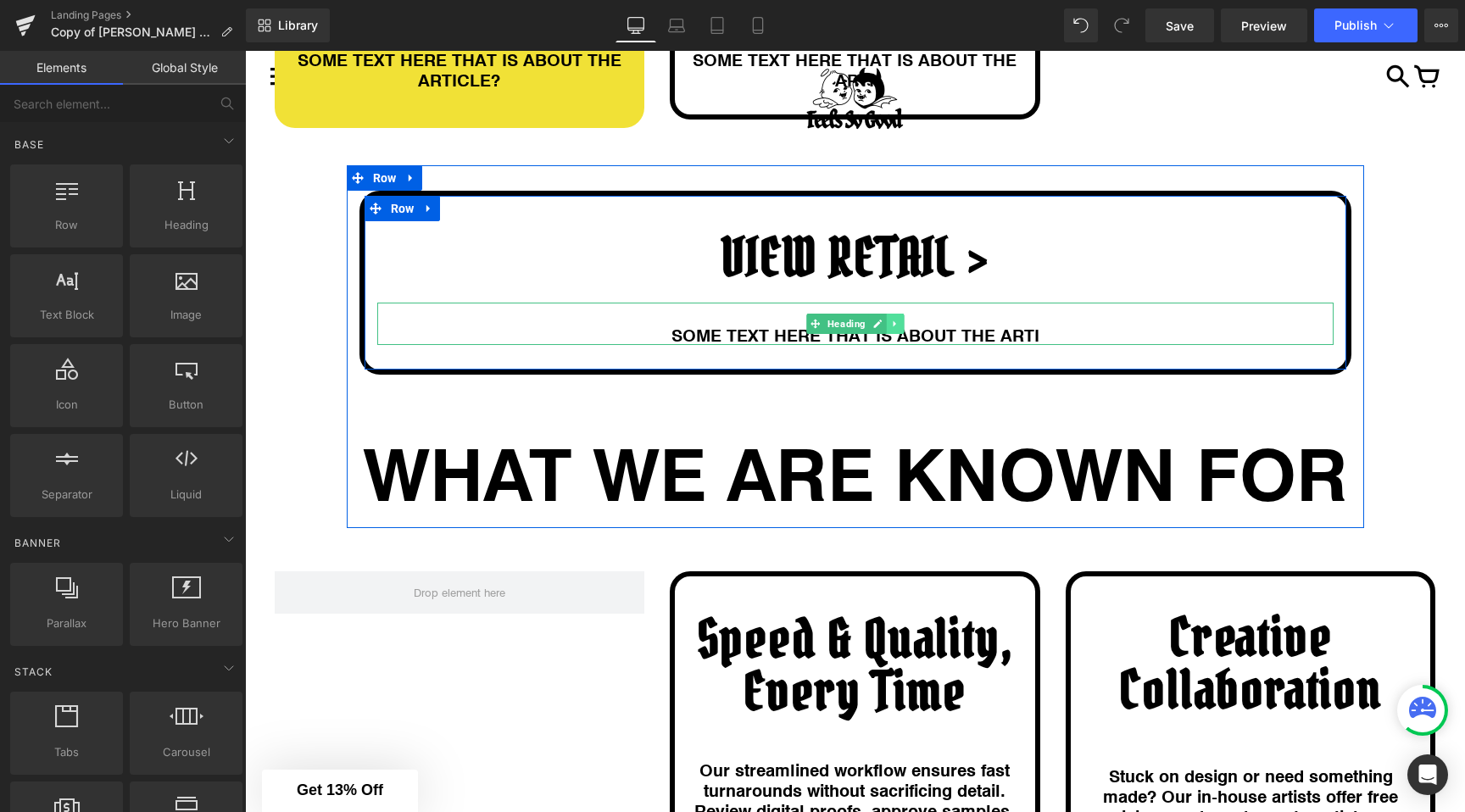
click at [892, 323] on icon at bounding box center [895, 323] width 9 height 10
click at [906, 323] on icon at bounding box center [904, 323] width 9 height 9
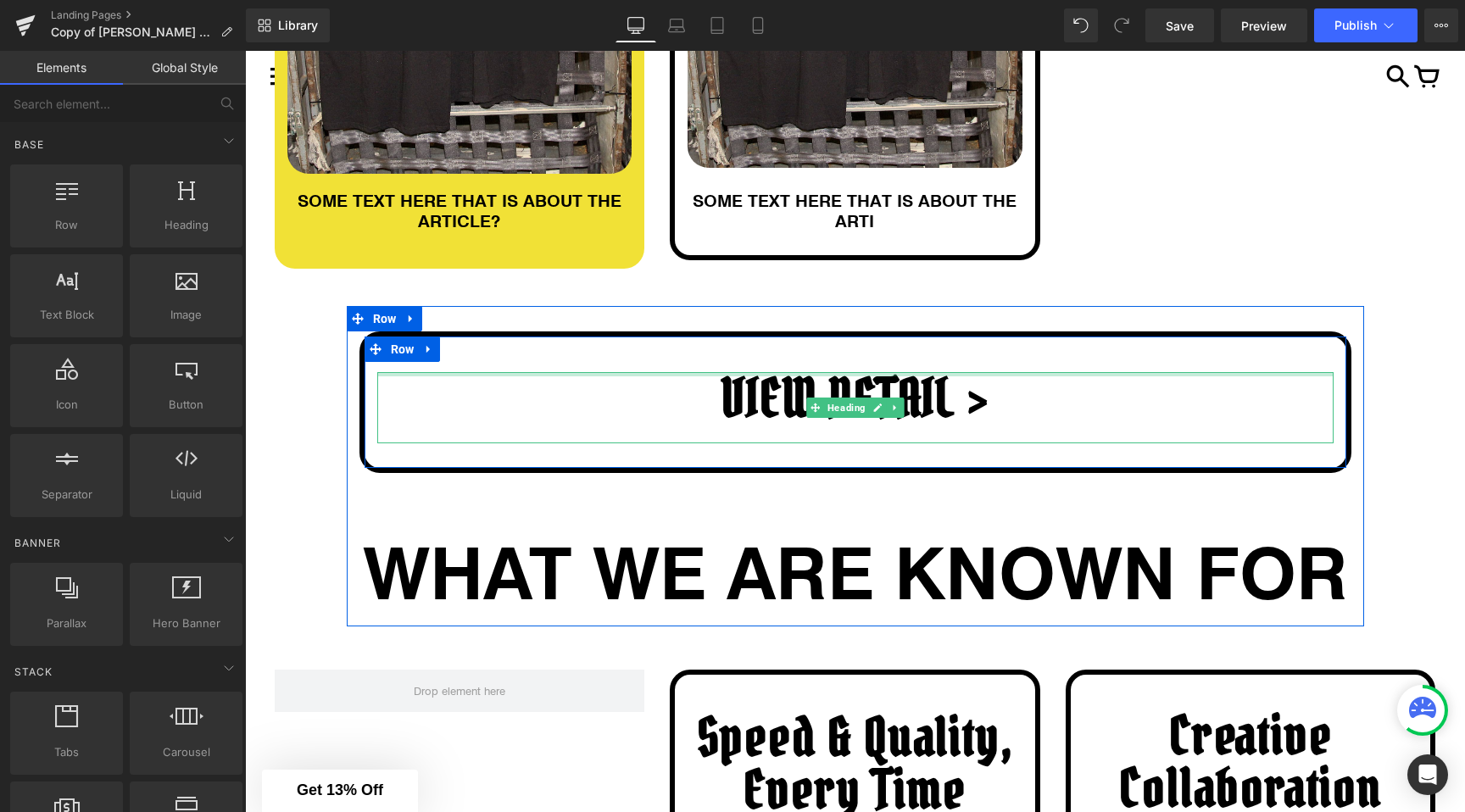
scroll to position [717, 0]
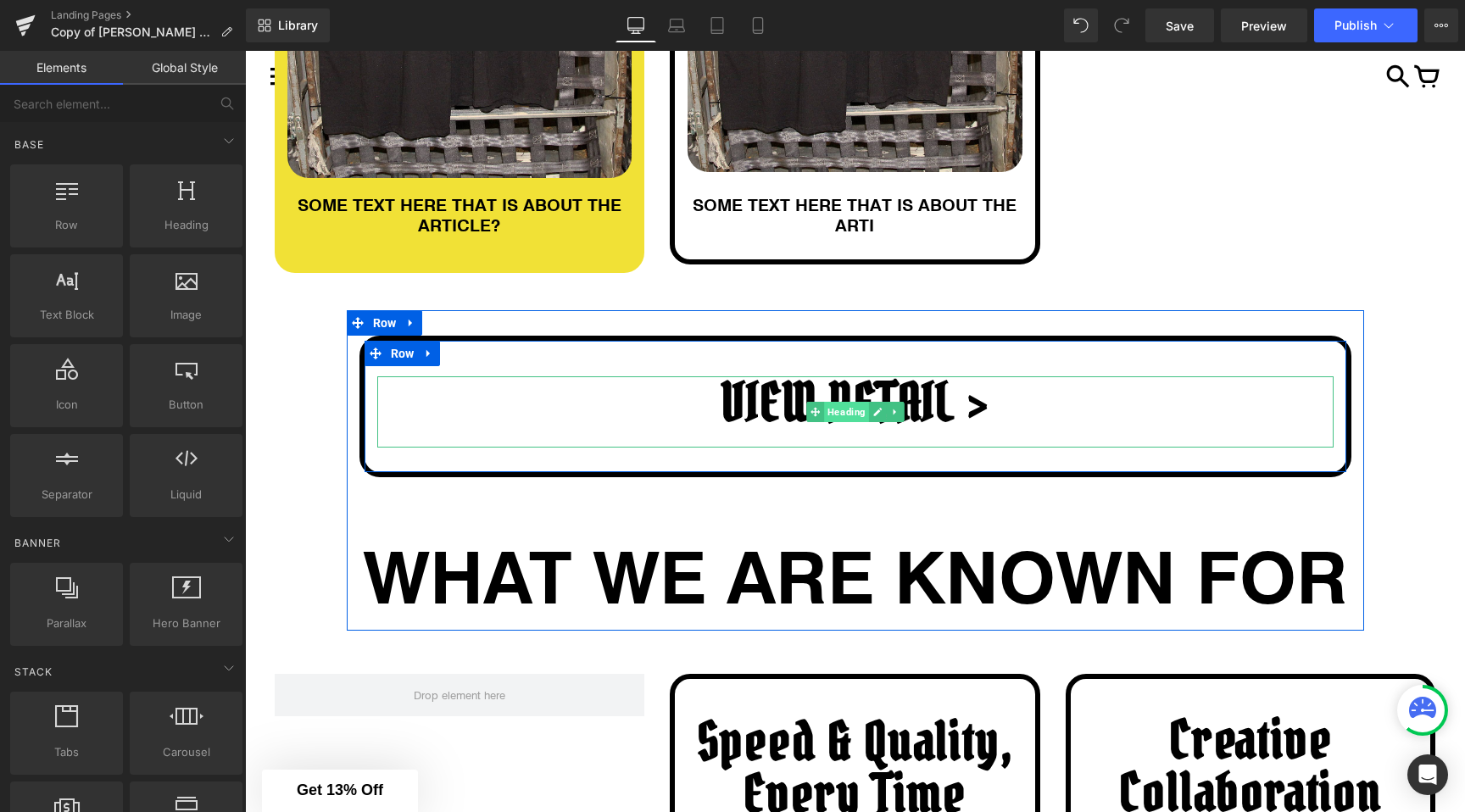
click at [847, 408] on span "Heading" at bounding box center [846, 412] width 45 height 21
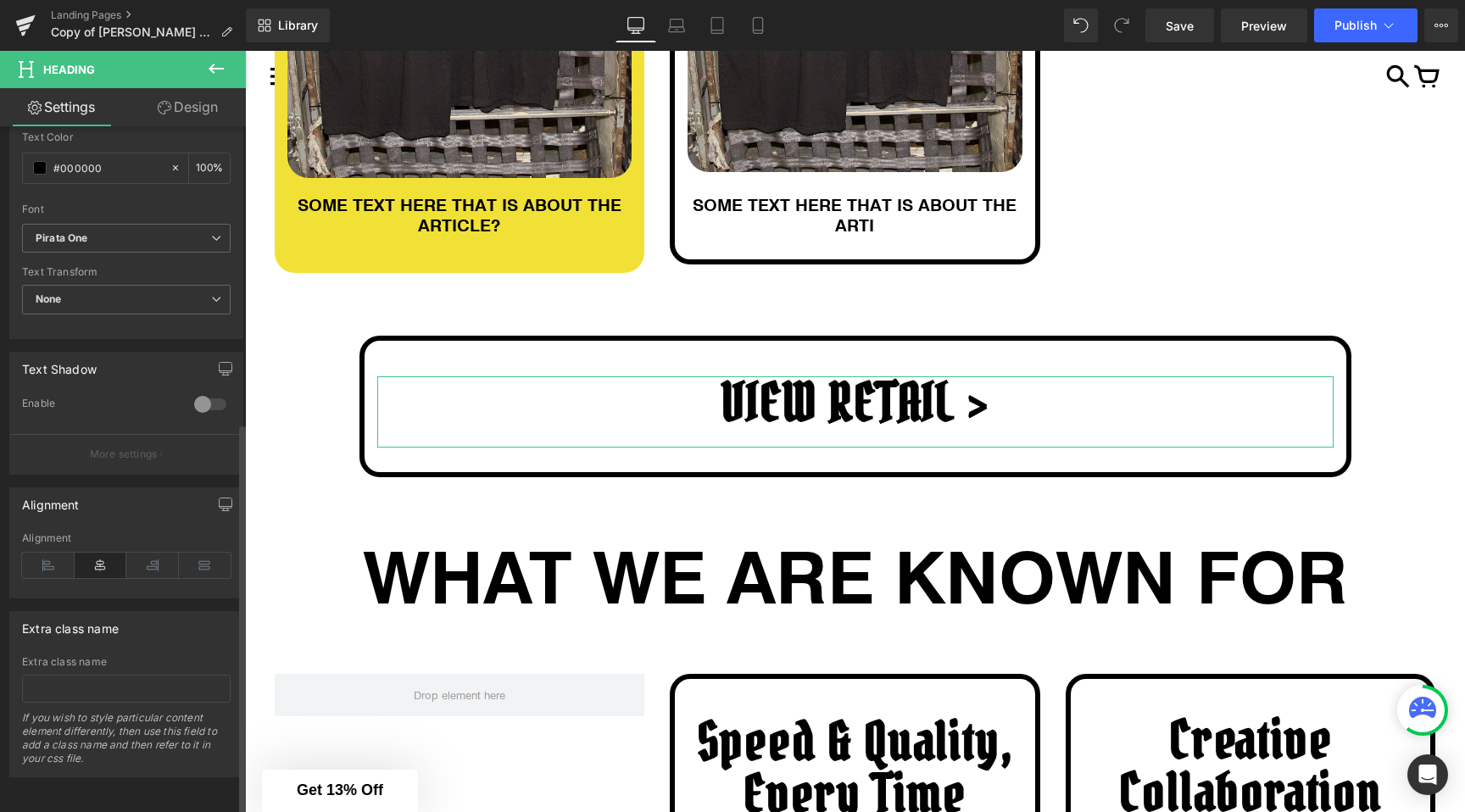
scroll to position [0, 0]
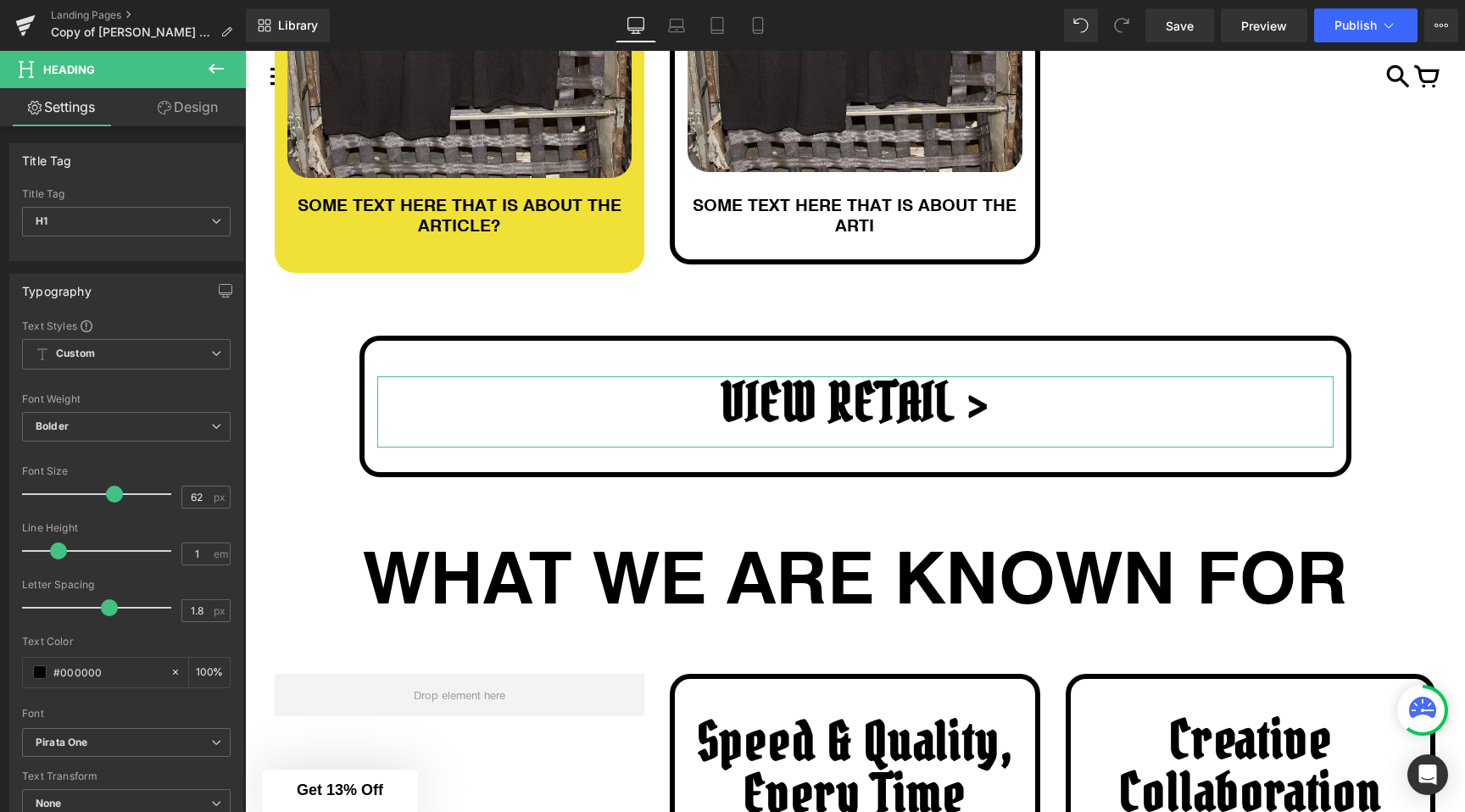
click at [172, 109] on link "Design" at bounding box center [188, 107] width 123 height 38
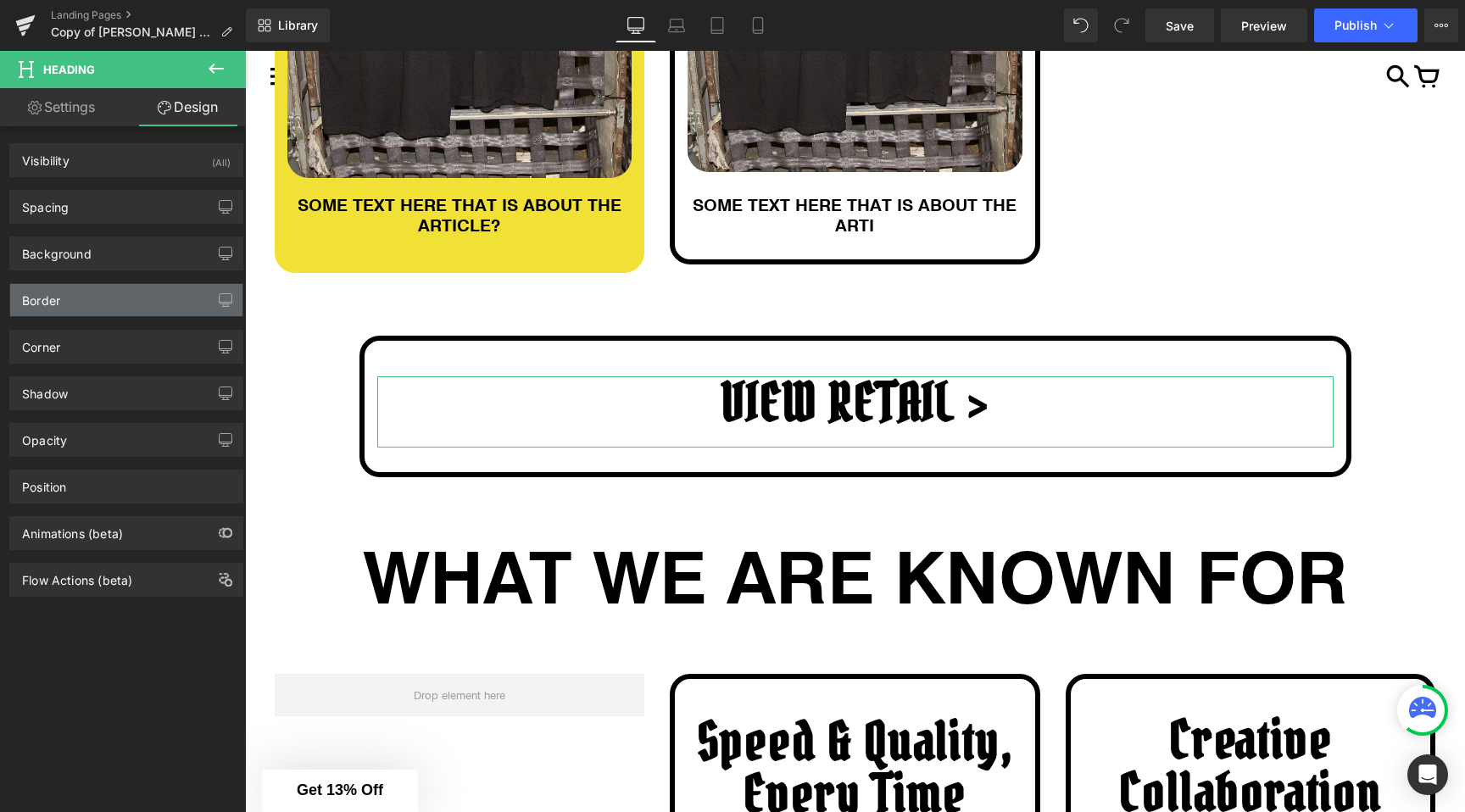
click at [101, 294] on div "Border" at bounding box center [127, 300] width 233 height 32
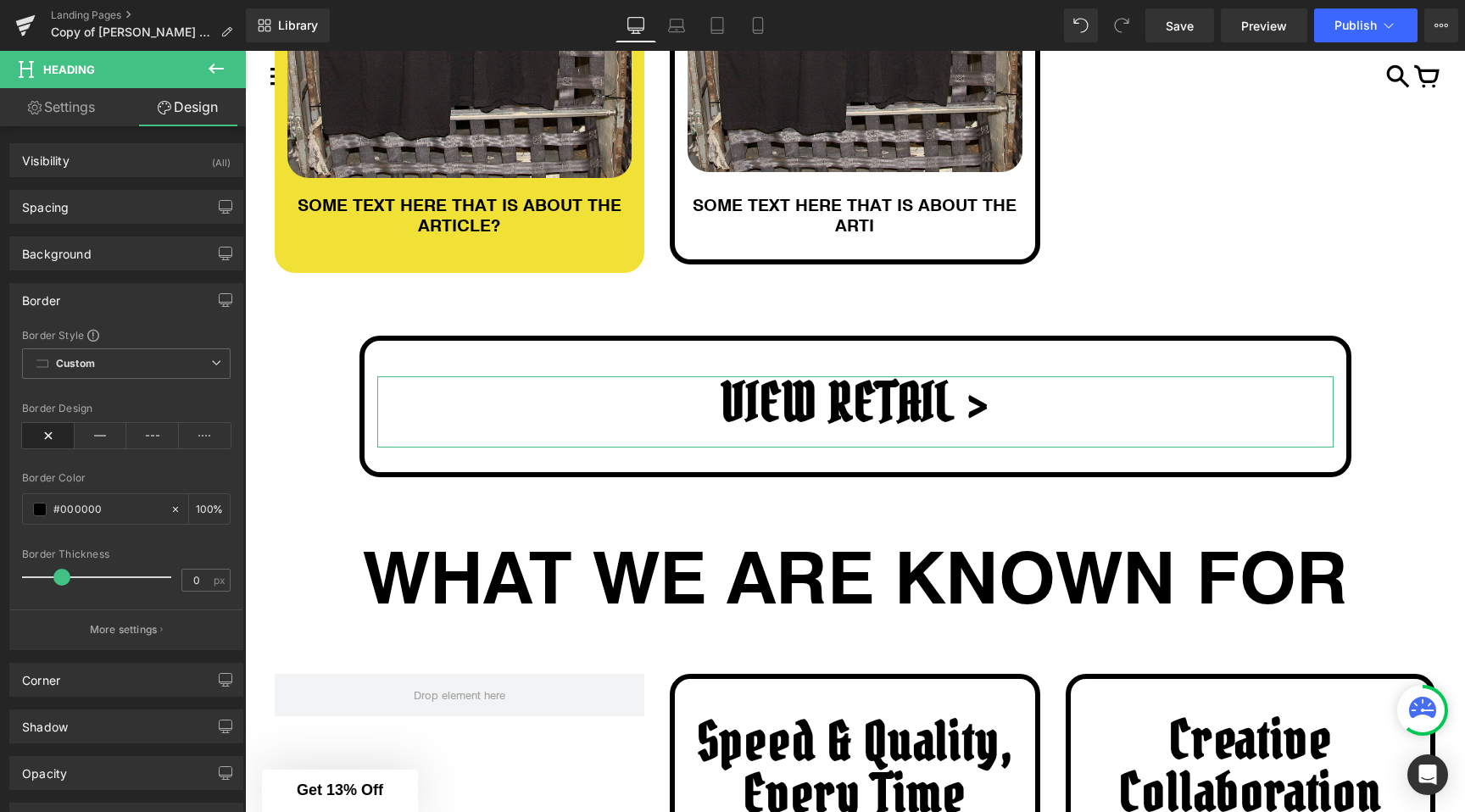
drag, startPoint x: 28, startPoint y: 573, endPoint x: 54, endPoint y: 573, distance: 26.0
click at [56, 573] on span at bounding box center [61, 578] width 17 height 17
click at [88, 435] on icon at bounding box center [101, 435] width 53 height 26
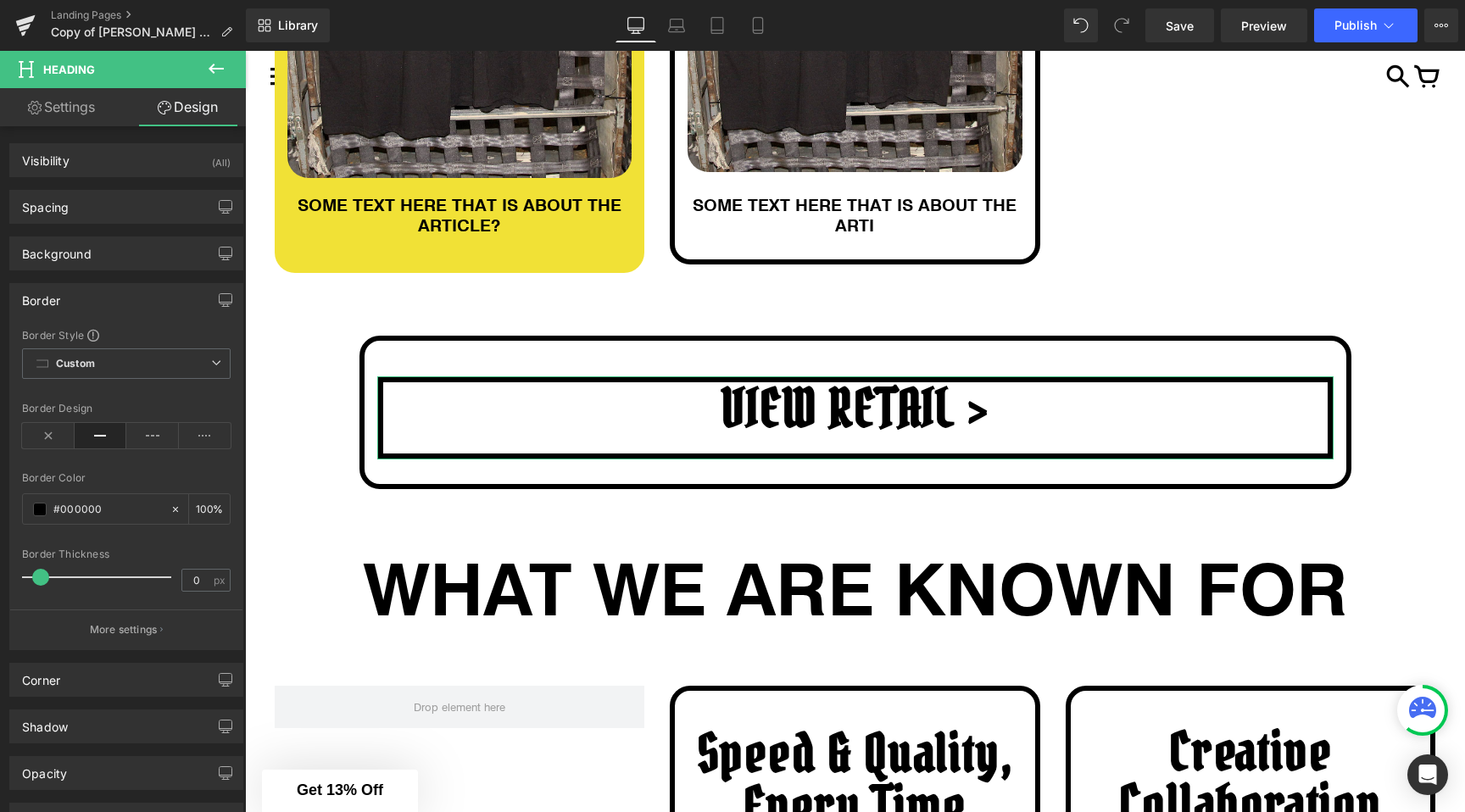
drag, startPoint x: 59, startPoint y: 576, endPoint x: 40, endPoint y: 574, distance: 19.1
click at [40, 574] on span at bounding box center [41, 578] width 17 height 17
click at [100, 352] on span "Custom Setup Global Style" at bounding box center [126, 363] width 209 height 30
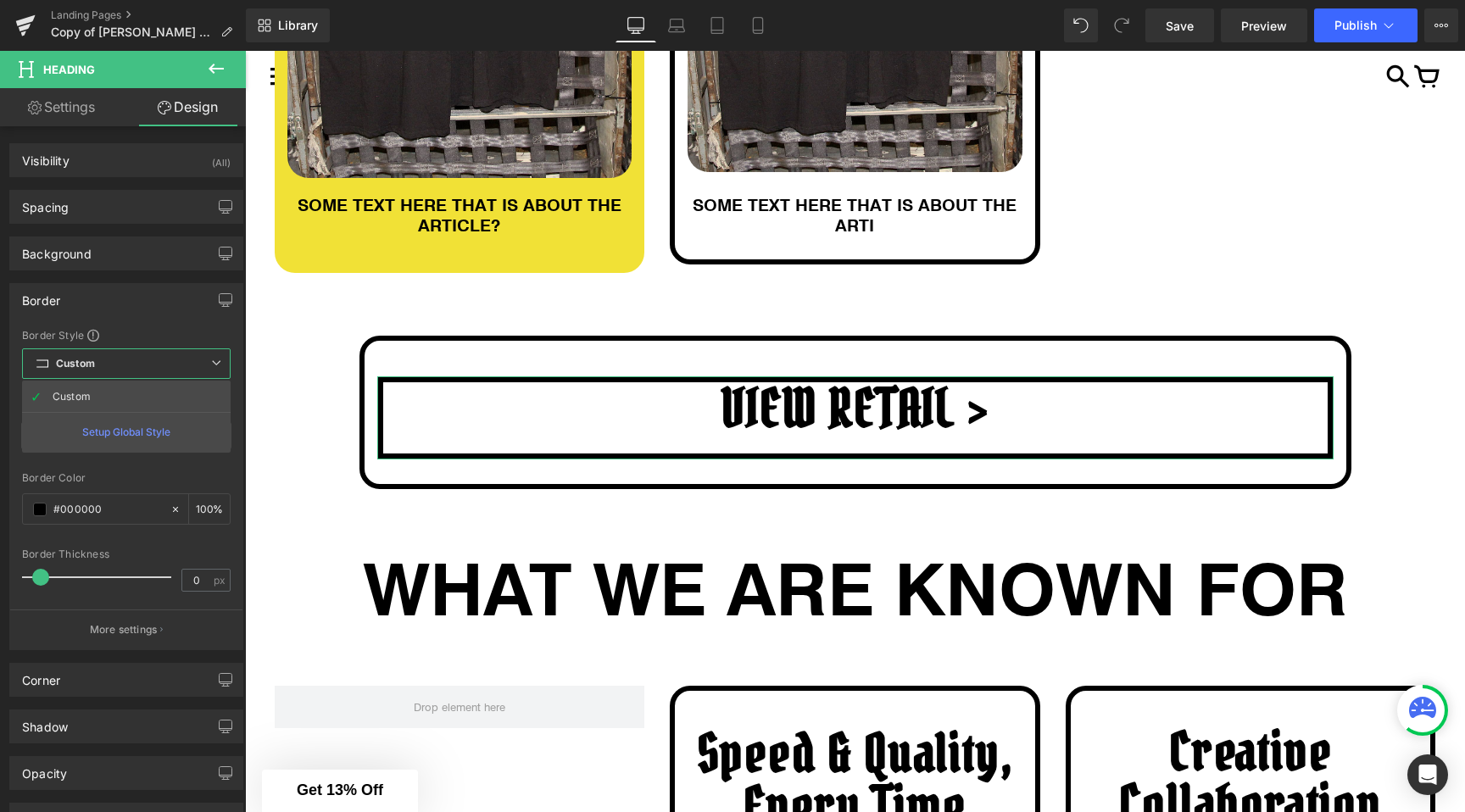
click at [91, 373] on span "Custom Setup Global Style" at bounding box center [126, 363] width 209 height 30
click at [93, 372] on span "Custom Setup Global Style" at bounding box center [126, 363] width 209 height 30
click at [85, 434] on div "Setup Global Style" at bounding box center [126, 432] width 209 height 40
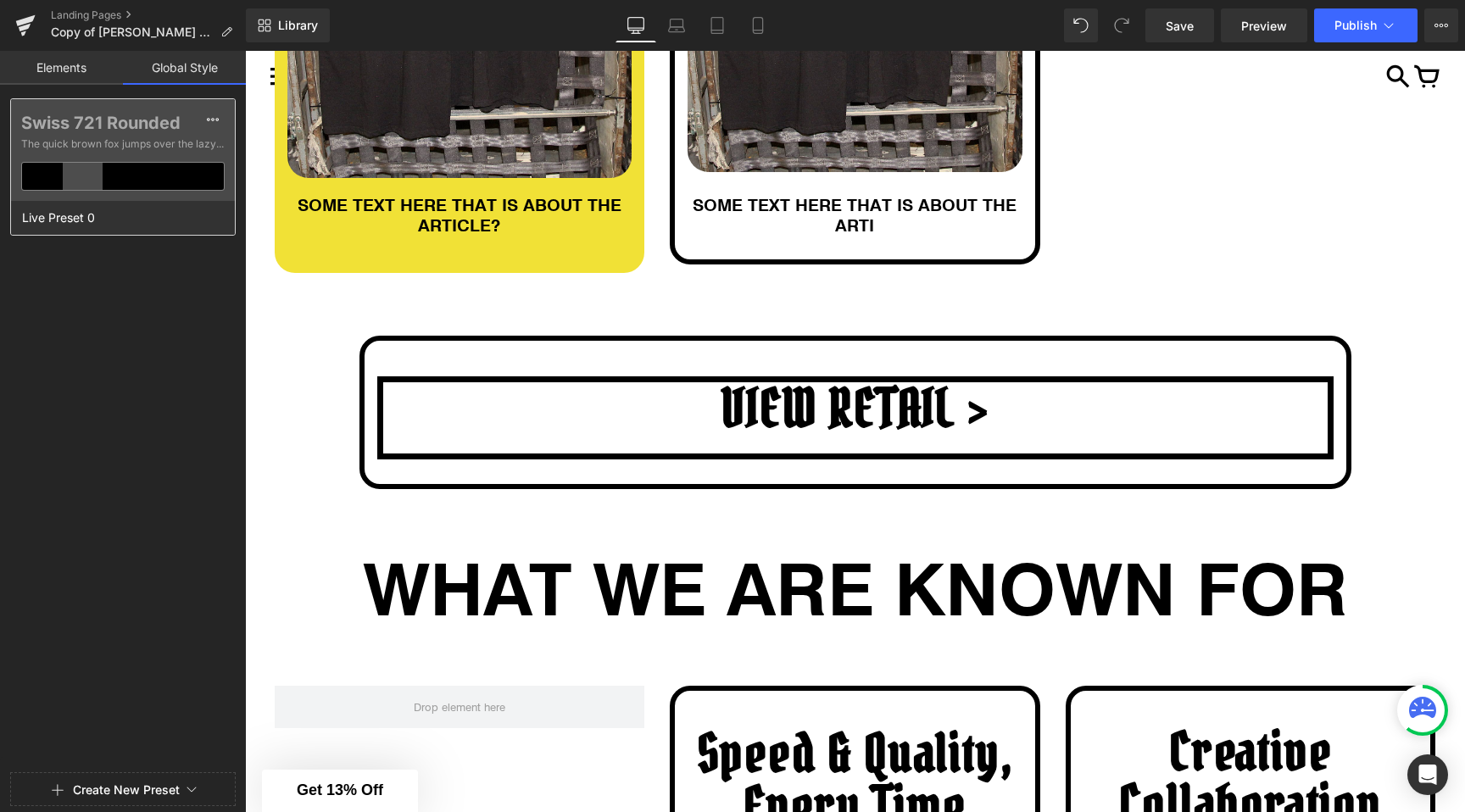
click at [86, 175] on div at bounding box center [82, 176] width 41 height 27
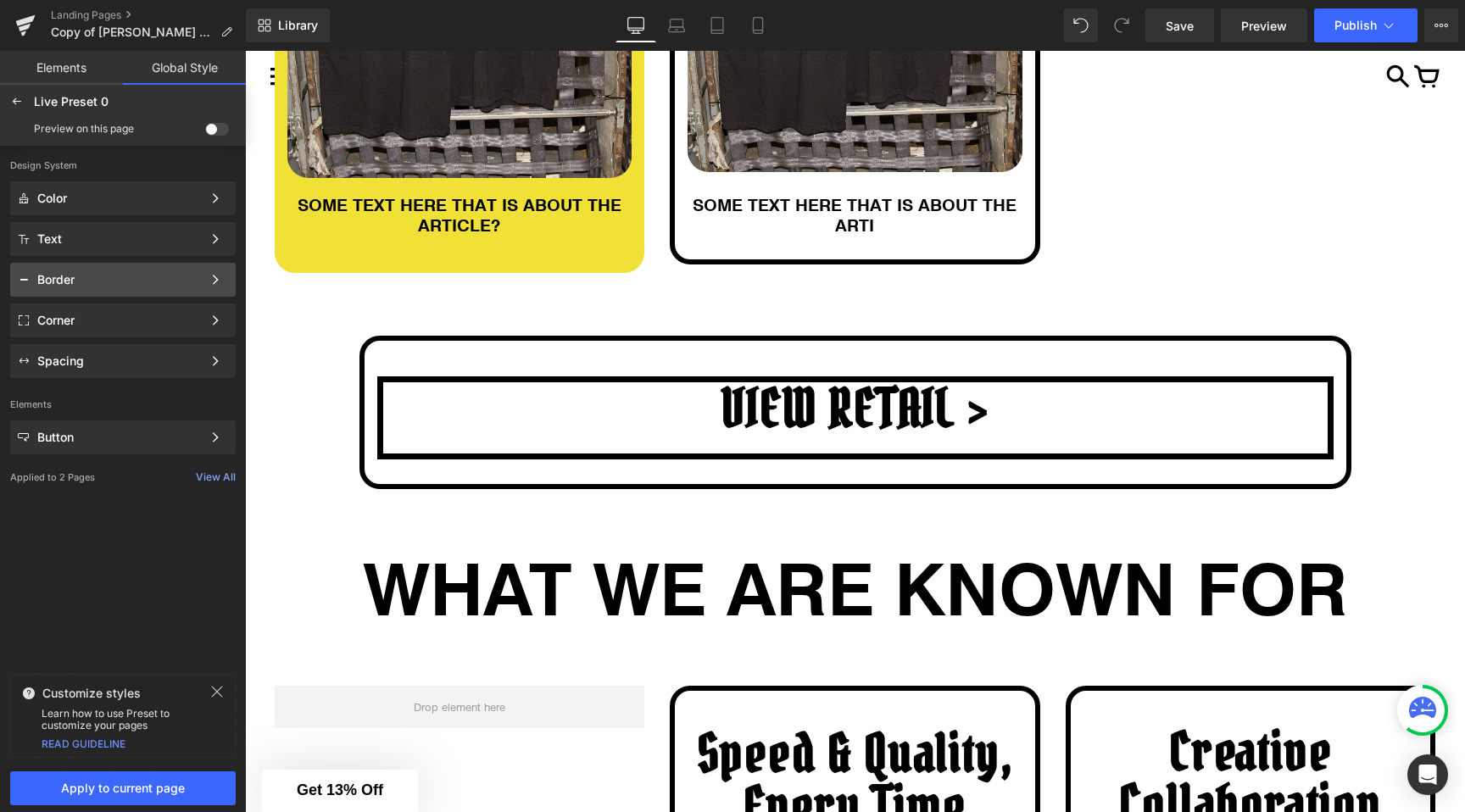
click at [72, 281] on div "Border" at bounding box center [119, 280] width 165 height 13
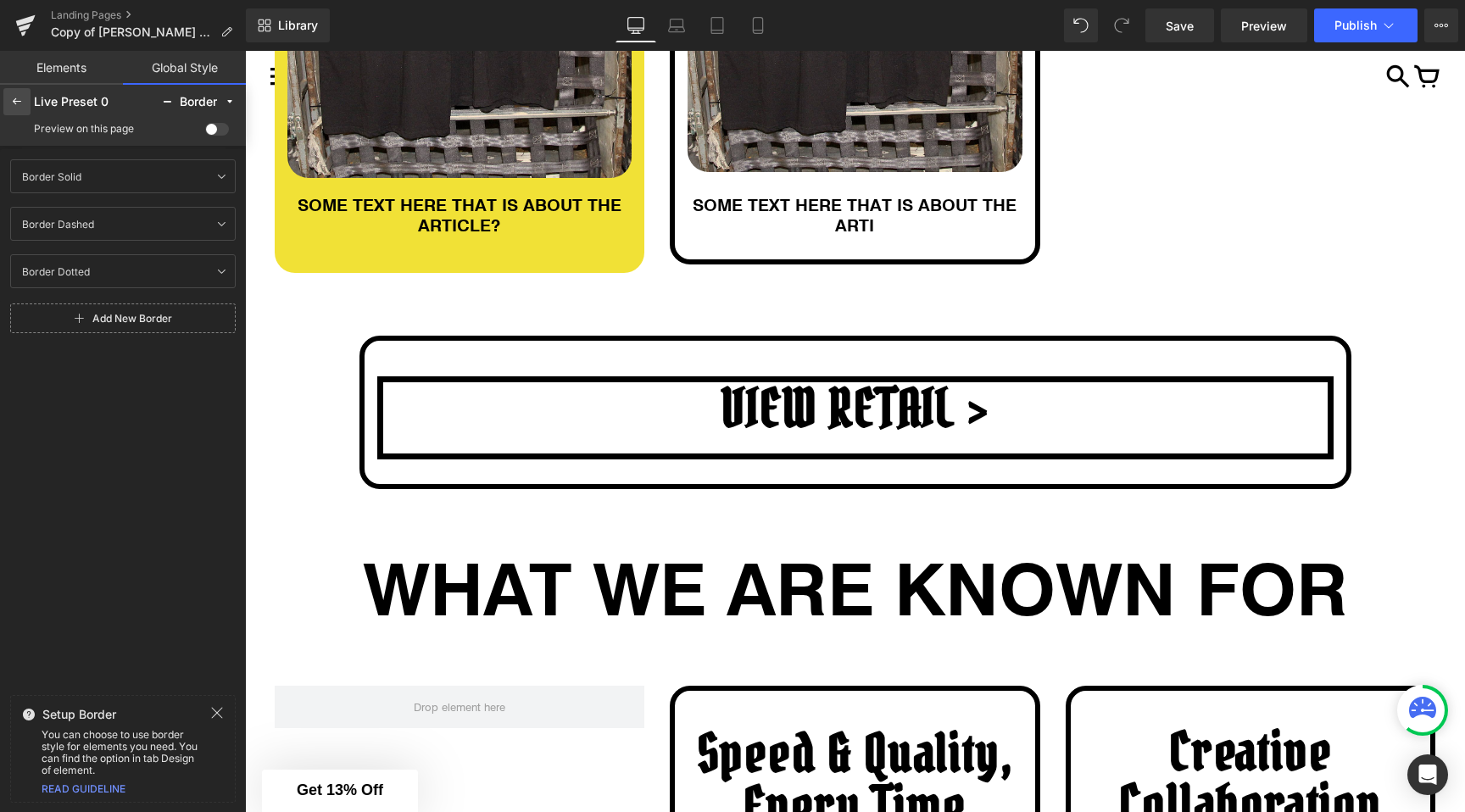
click at [22, 95] on icon at bounding box center [17, 101] width 13 height 13
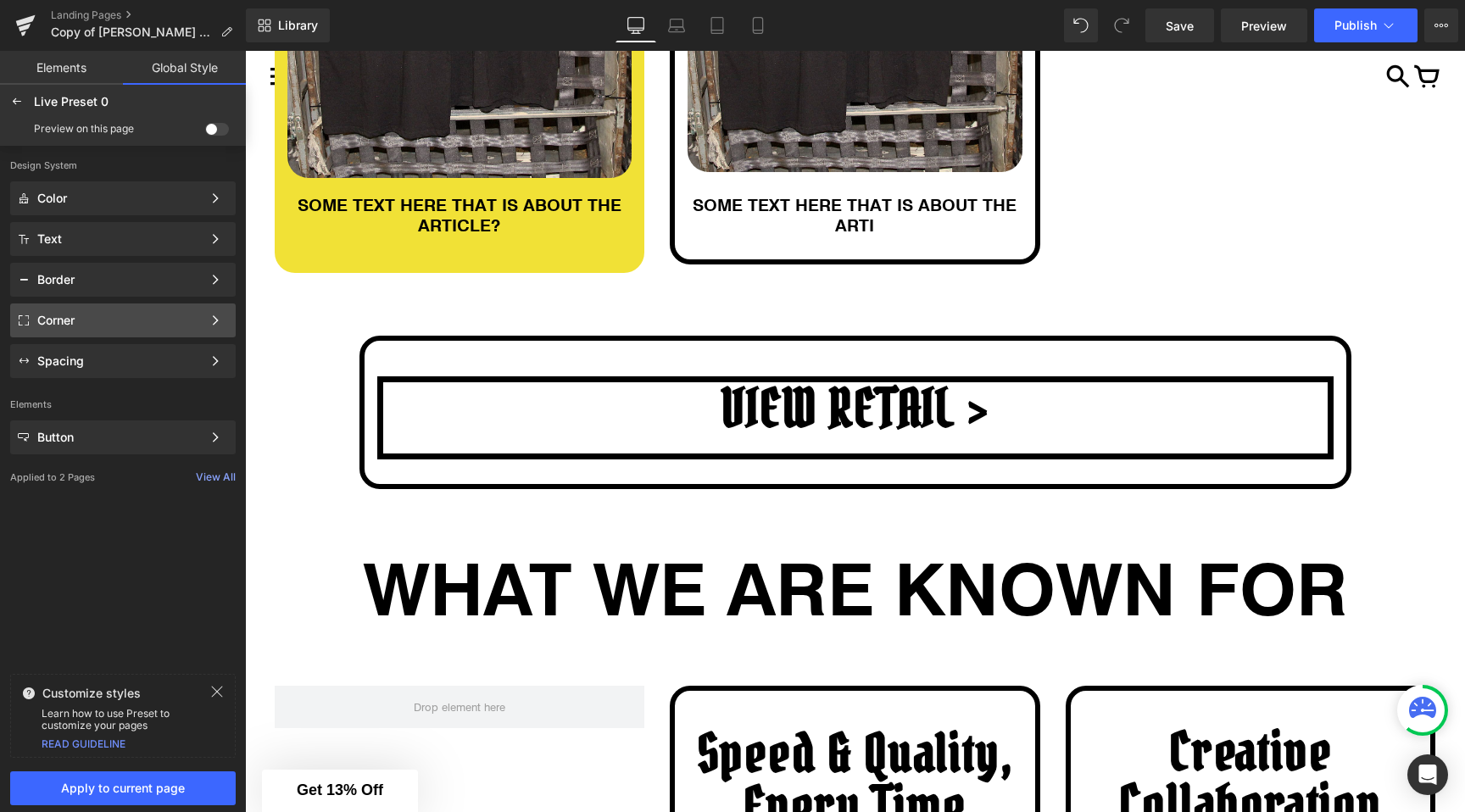
click at [62, 327] on div "Corner" at bounding box center [119, 320] width 165 height 13
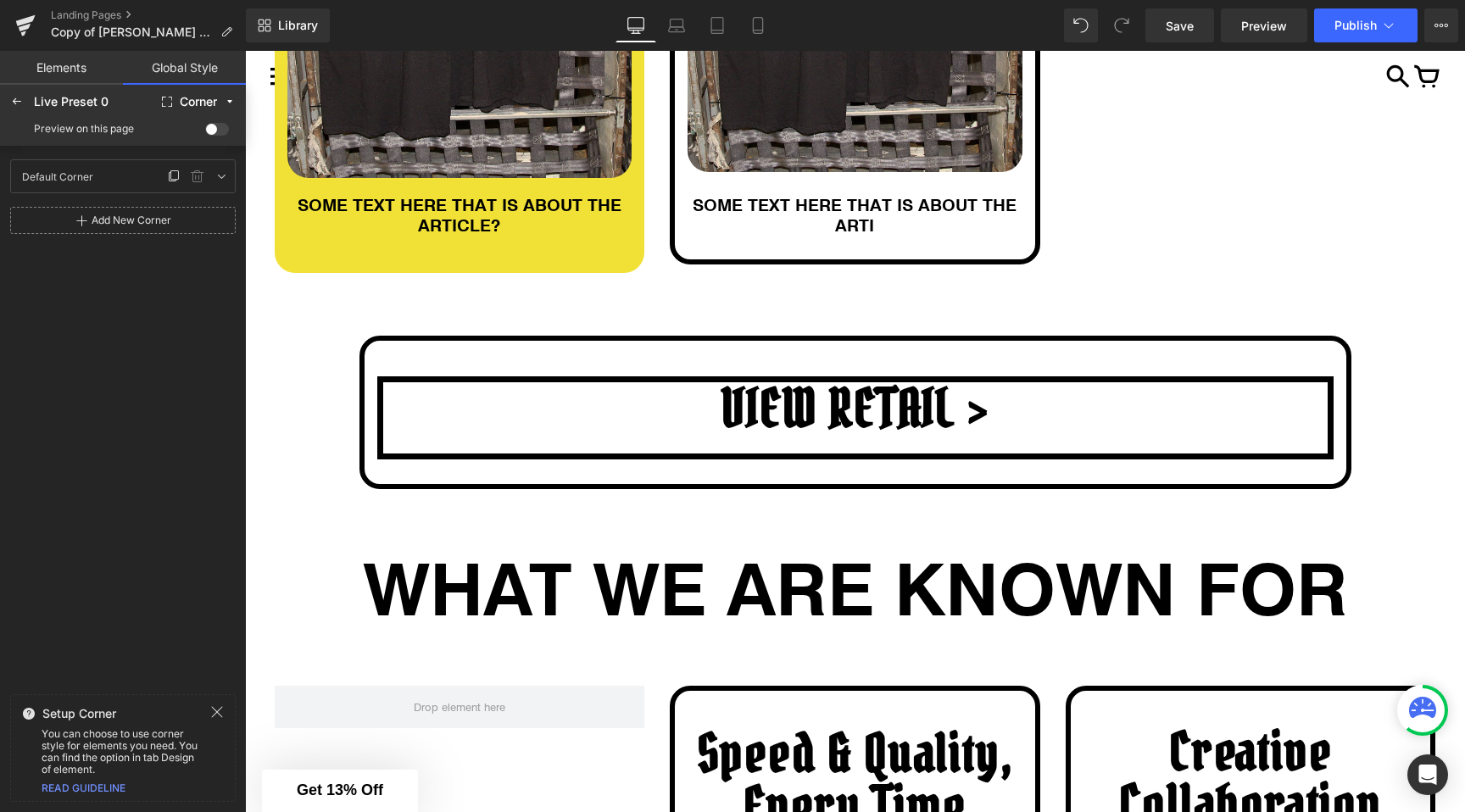
click at [102, 186] on div "Default Corner Default Corner" at bounding box center [89, 176] width 149 height 26
click at [226, 177] on icon at bounding box center [221, 176] width 13 height 13
click at [55, 240] on input "0" at bounding box center [44, 235] width 51 height 27
type input "5"
type input "25"
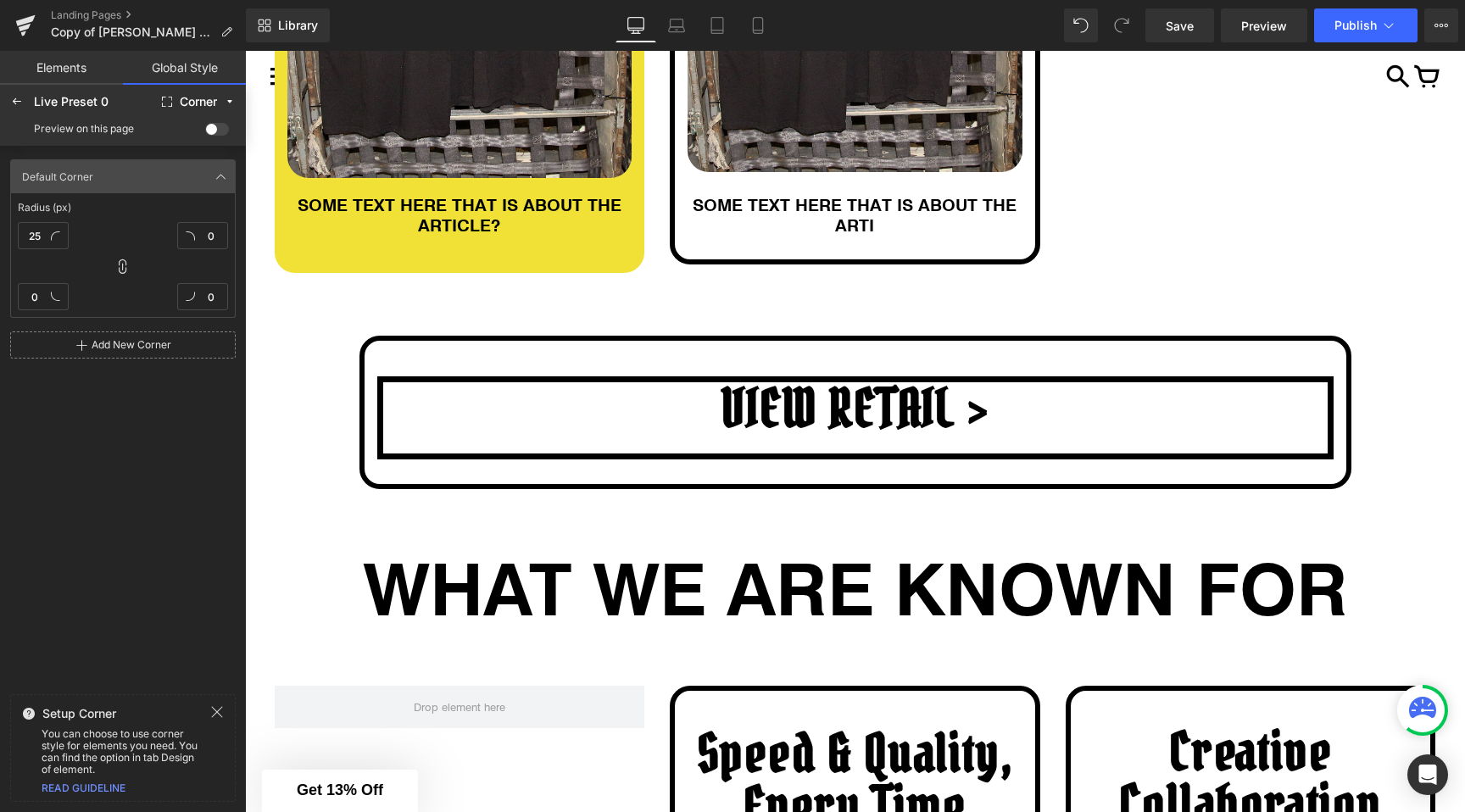
click at [123, 242] on div "0" at bounding box center [175, 235] width 105 height 27
click at [219, 127] on span at bounding box center [217, 129] width 24 height 12
click at [205, 132] on input "checkbox" at bounding box center [205, 132] width 0 height 0
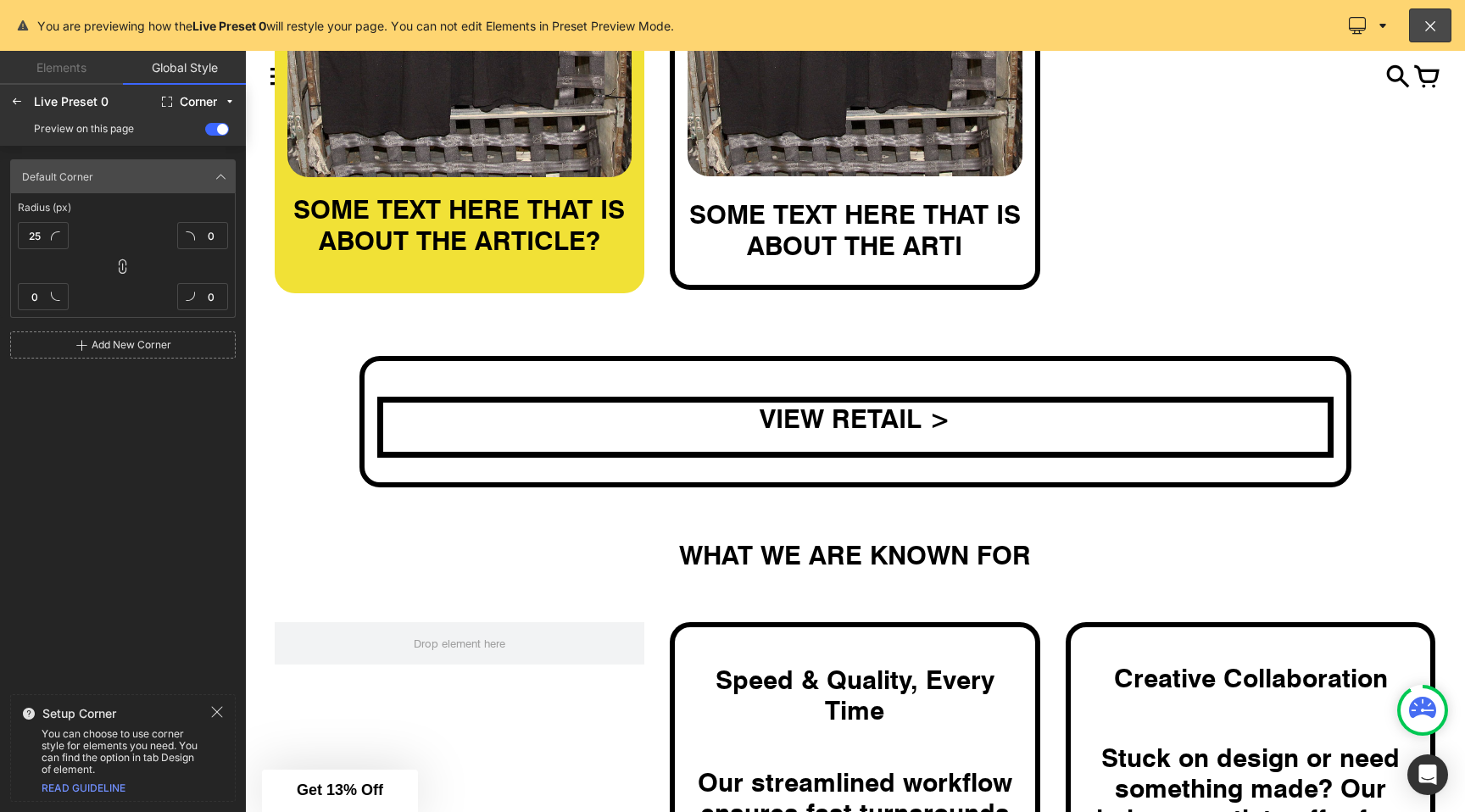
click at [219, 127] on span at bounding box center [217, 129] width 24 height 12
click at [205, 132] on input "checkbox" at bounding box center [205, 132] width 0 height 0
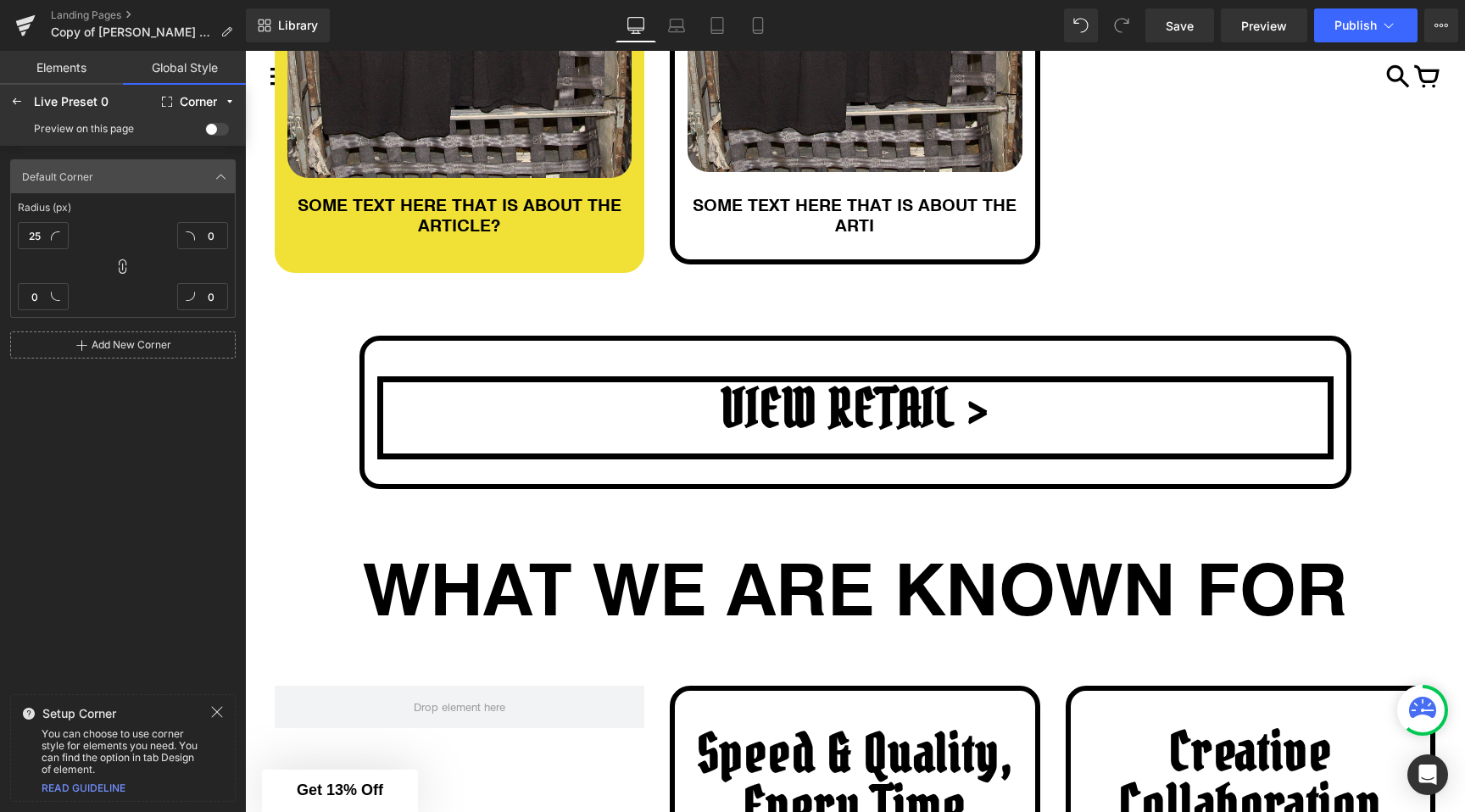
click at [219, 127] on span at bounding box center [217, 129] width 24 height 12
click at [205, 132] on input "checkbox" at bounding box center [205, 132] width 0 height 0
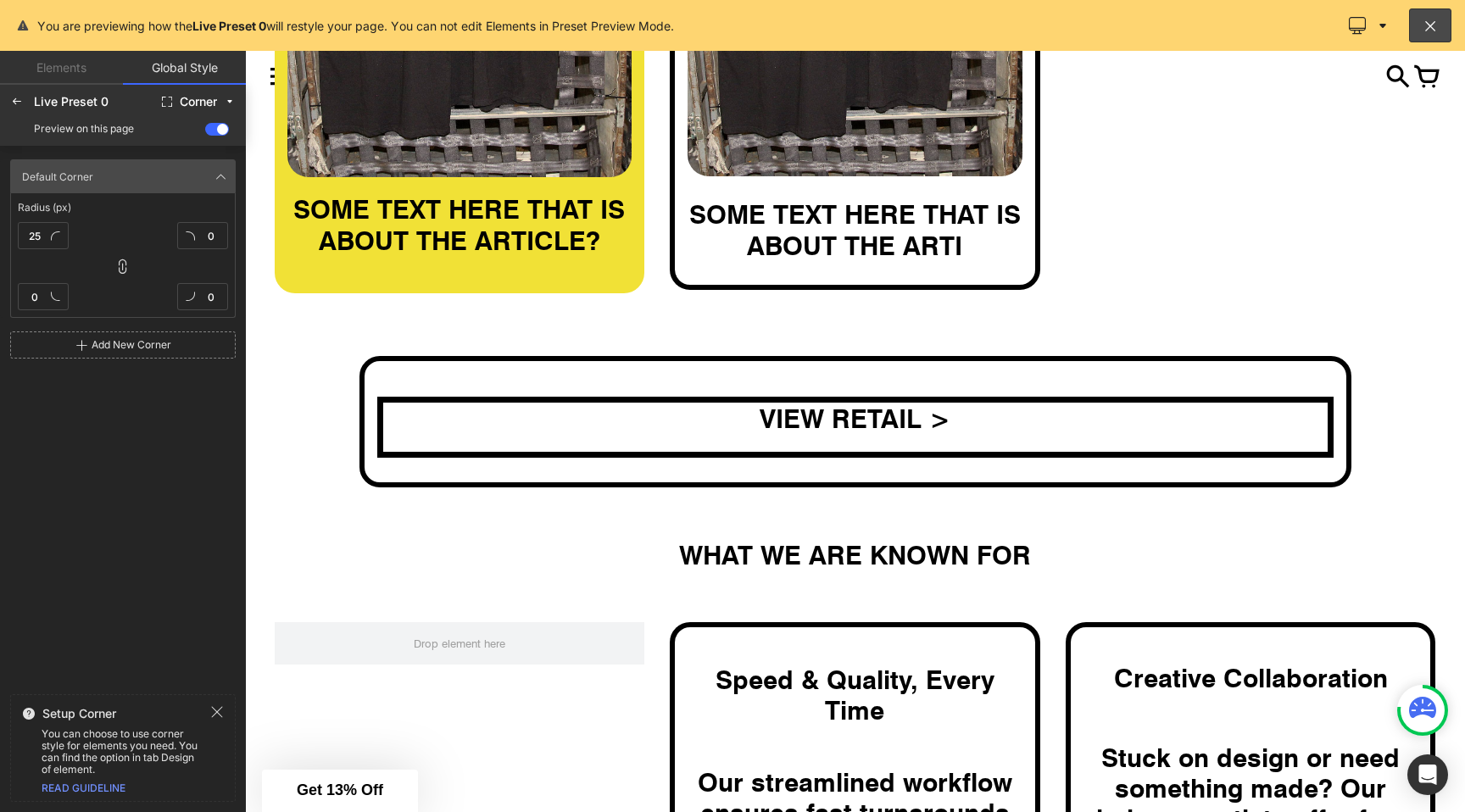
click at [219, 127] on span at bounding box center [217, 129] width 24 height 12
click at [205, 132] on input "checkbox" at bounding box center [205, 132] width 0 height 0
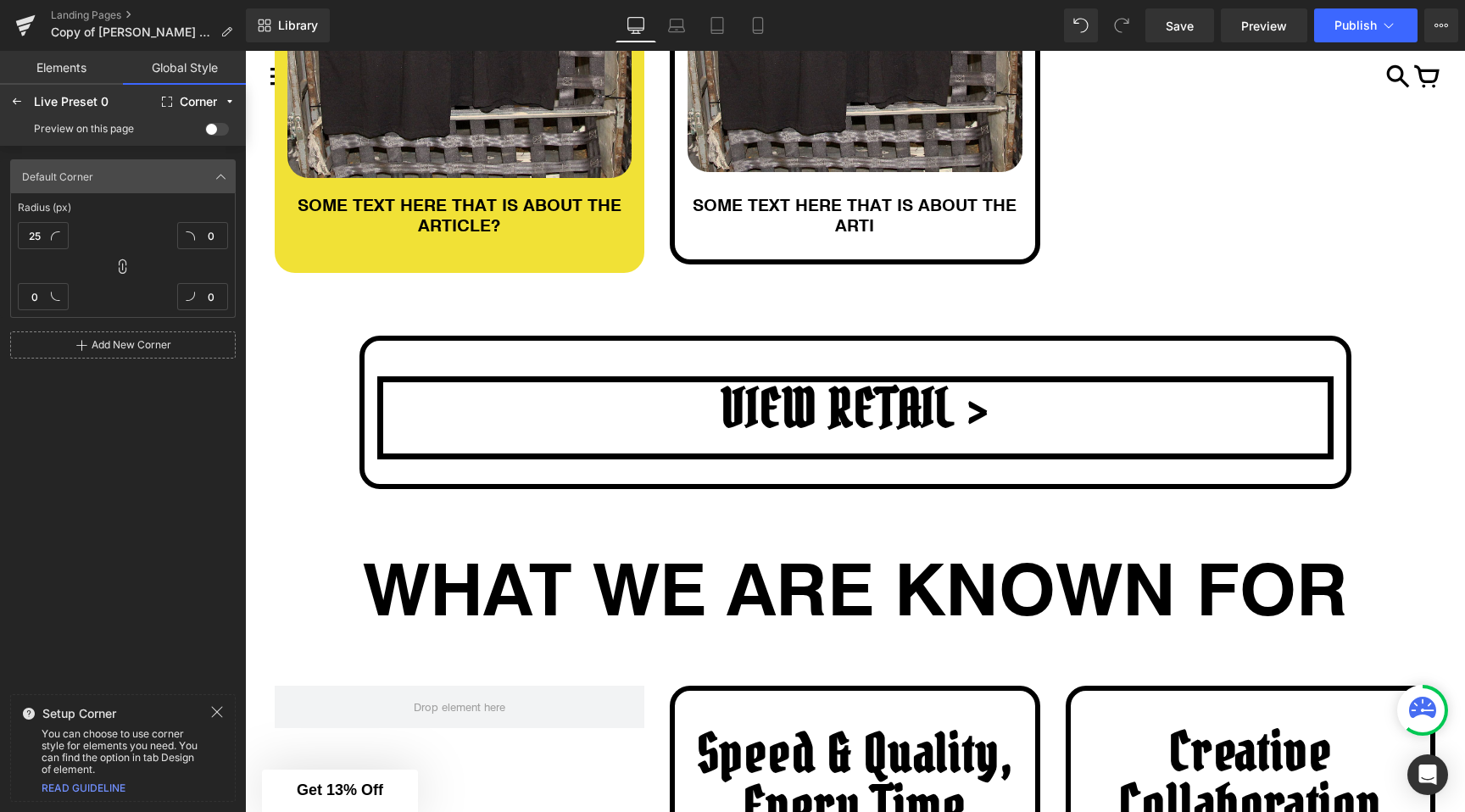
click at [219, 127] on span at bounding box center [217, 129] width 24 height 12
click at [205, 132] on input "checkbox" at bounding box center [205, 132] width 0 height 0
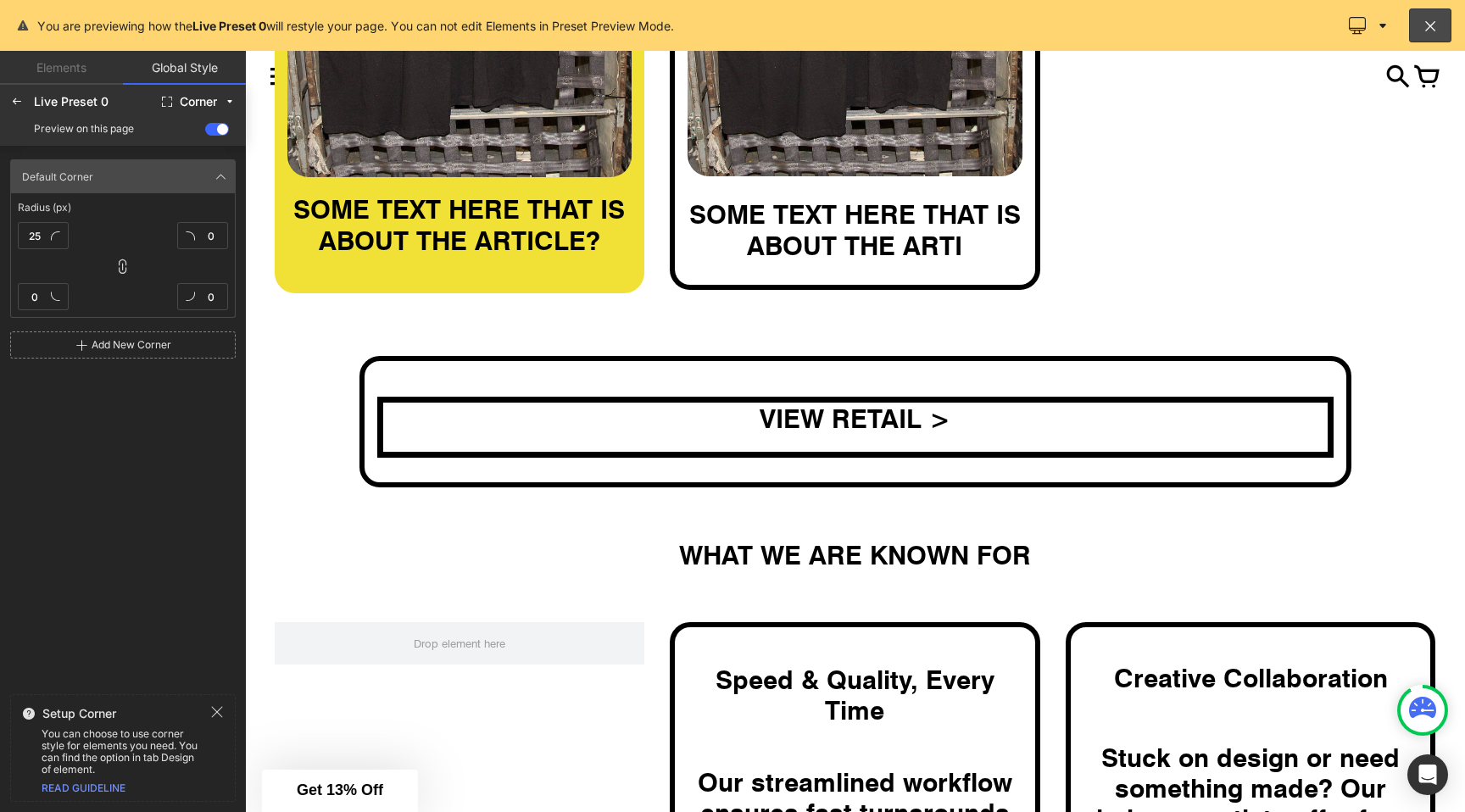
click at [219, 127] on span at bounding box center [217, 129] width 24 height 12
click at [205, 132] on input "checkbox" at bounding box center [205, 132] width 0 height 0
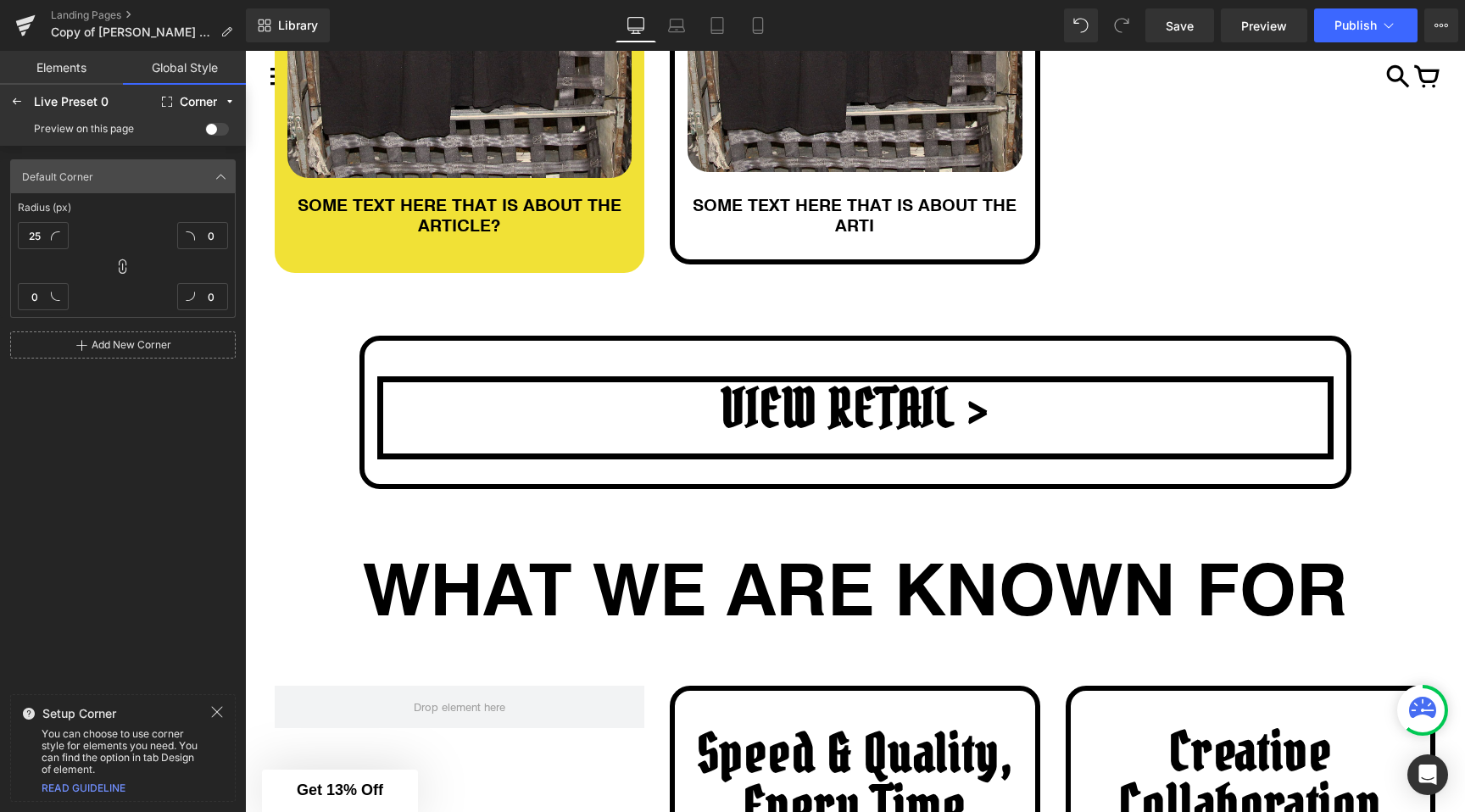
click at [219, 127] on span at bounding box center [217, 129] width 24 height 12
click at [205, 132] on input "checkbox" at bounding box center [205, 132] width 0 height 0
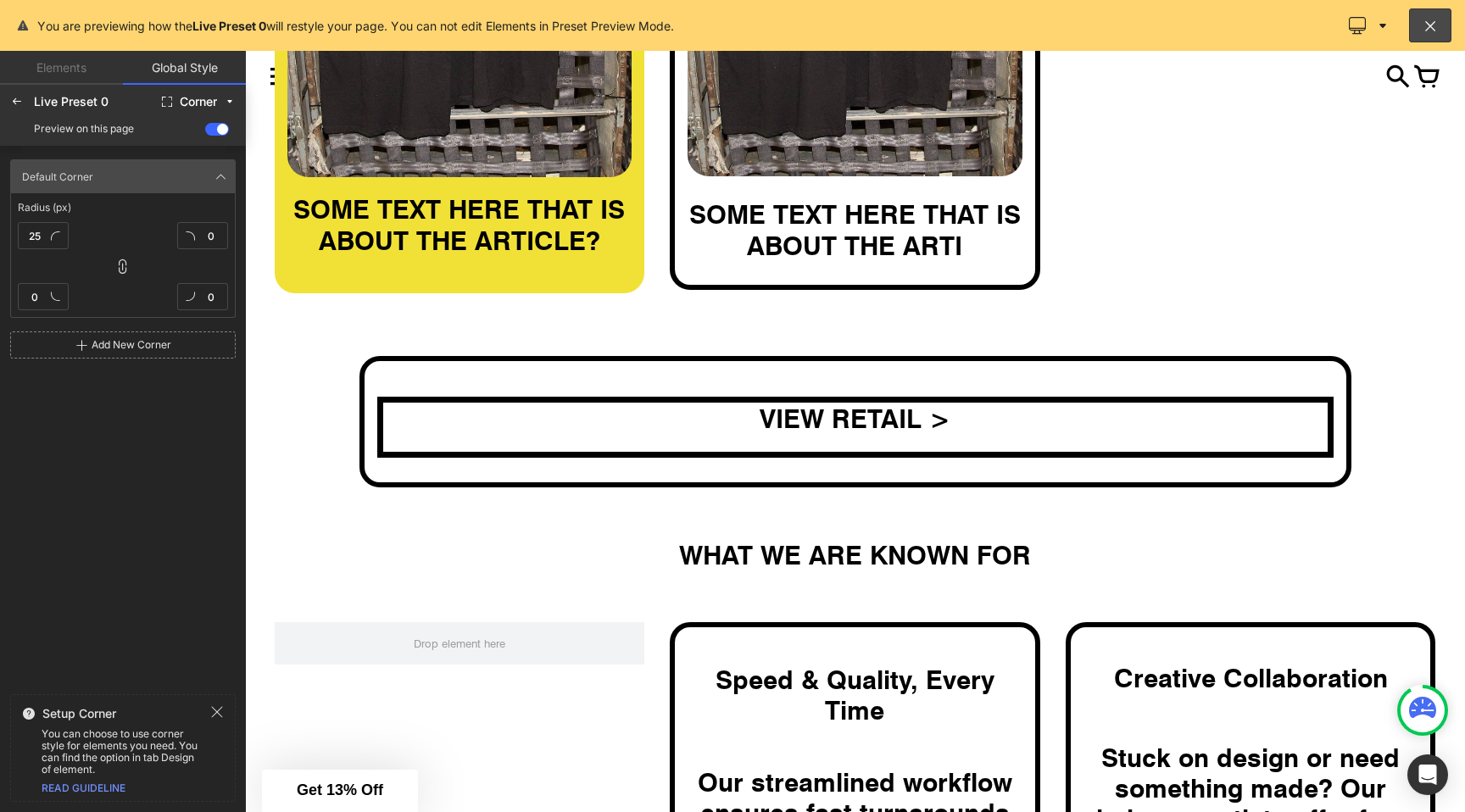
click at [219, 127] on span at bounding box center [217, 129] width 24 height 12
click at [205, 132] on input "checkbox" at bounding box center [205, 132] width 0 height 0
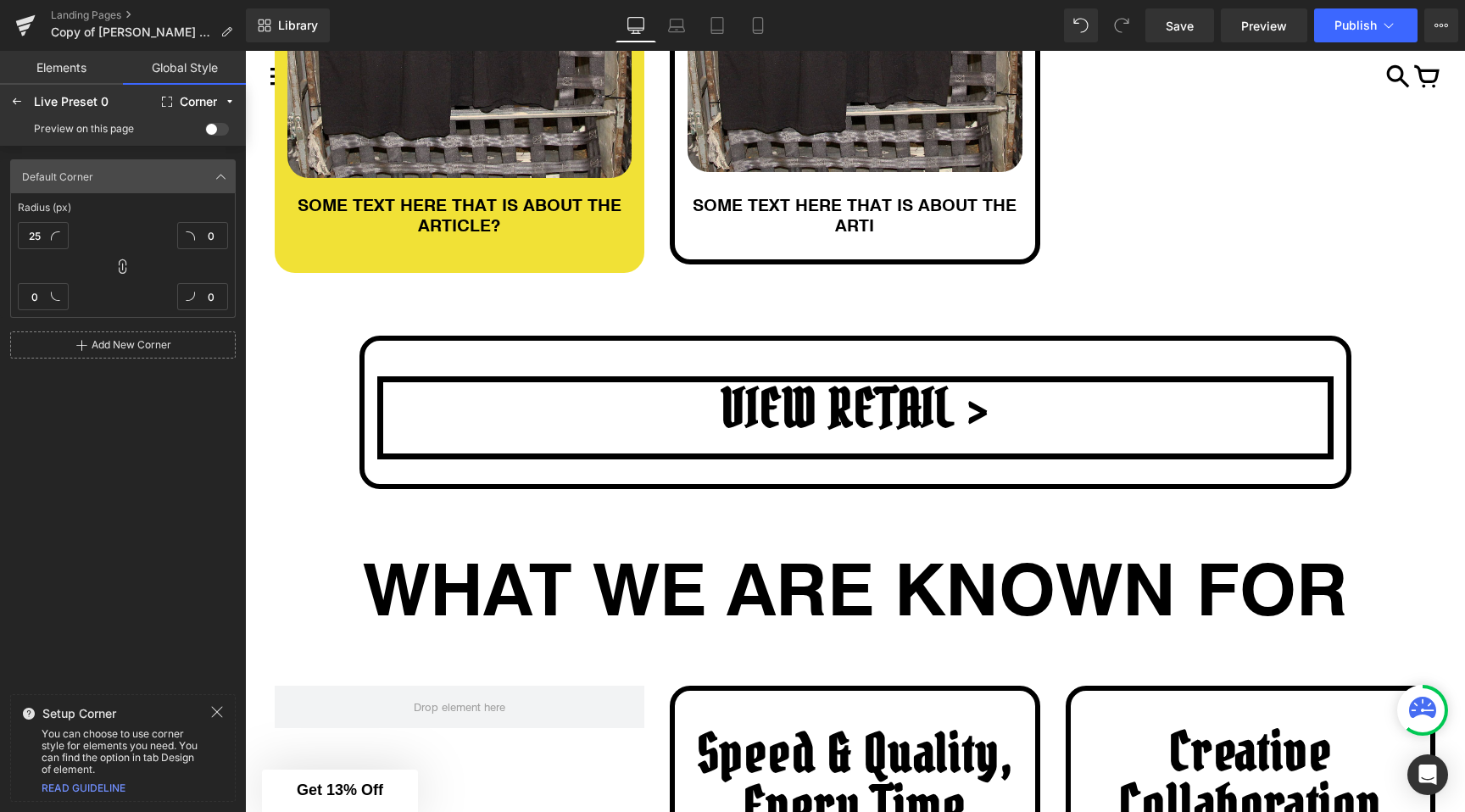
click at [219, 127] on span at bounding box center [217, 129] width 24 height 12
click at [205, 132] on input "checkbox" at bounding box center [205, 132] width 0 height 0
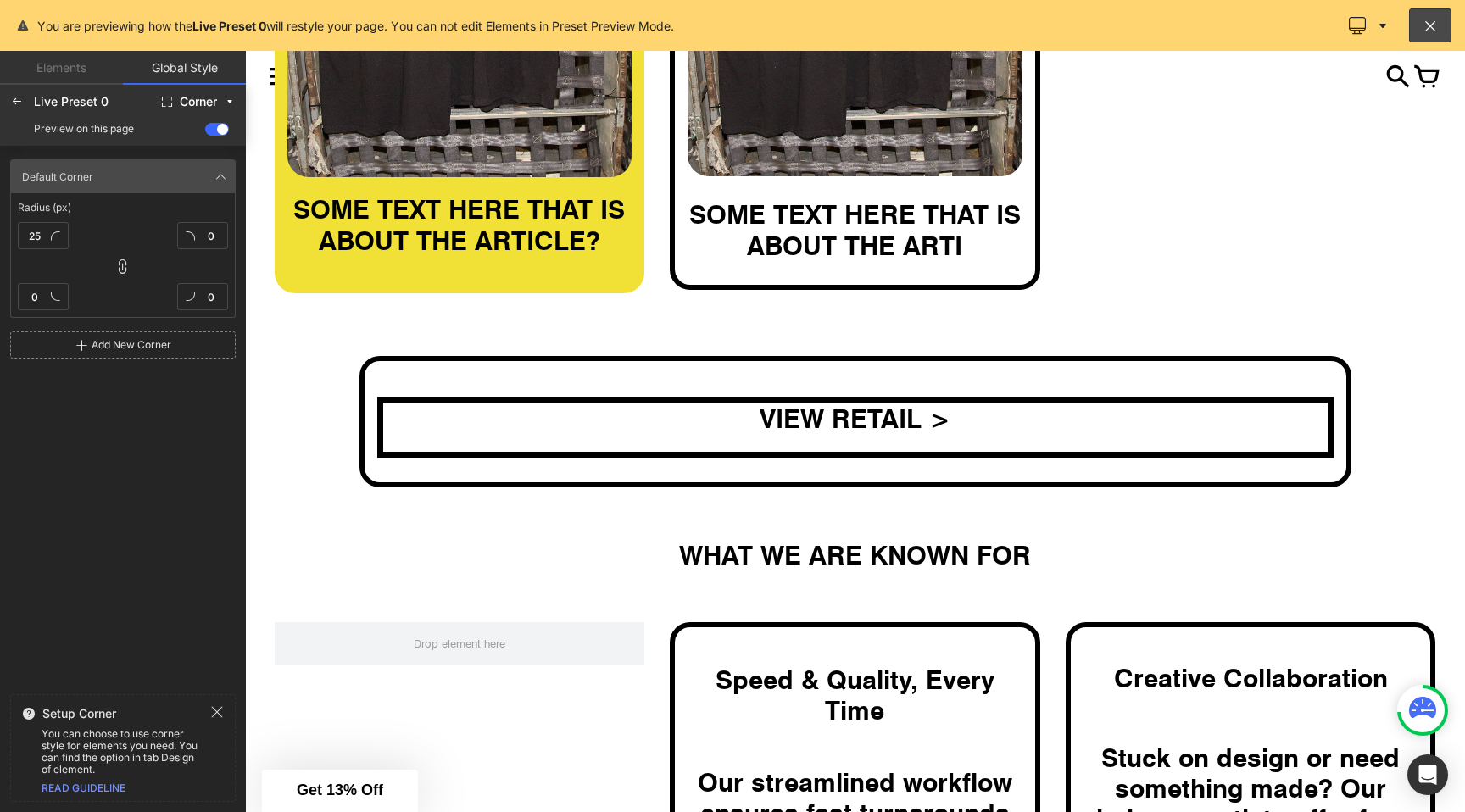
click at [219, 127] on span at bounding box center [217, 129] width 24 height 12
click at [205, 132] on input "checkbox" at bounding box center [205, 132] width 0 height 0
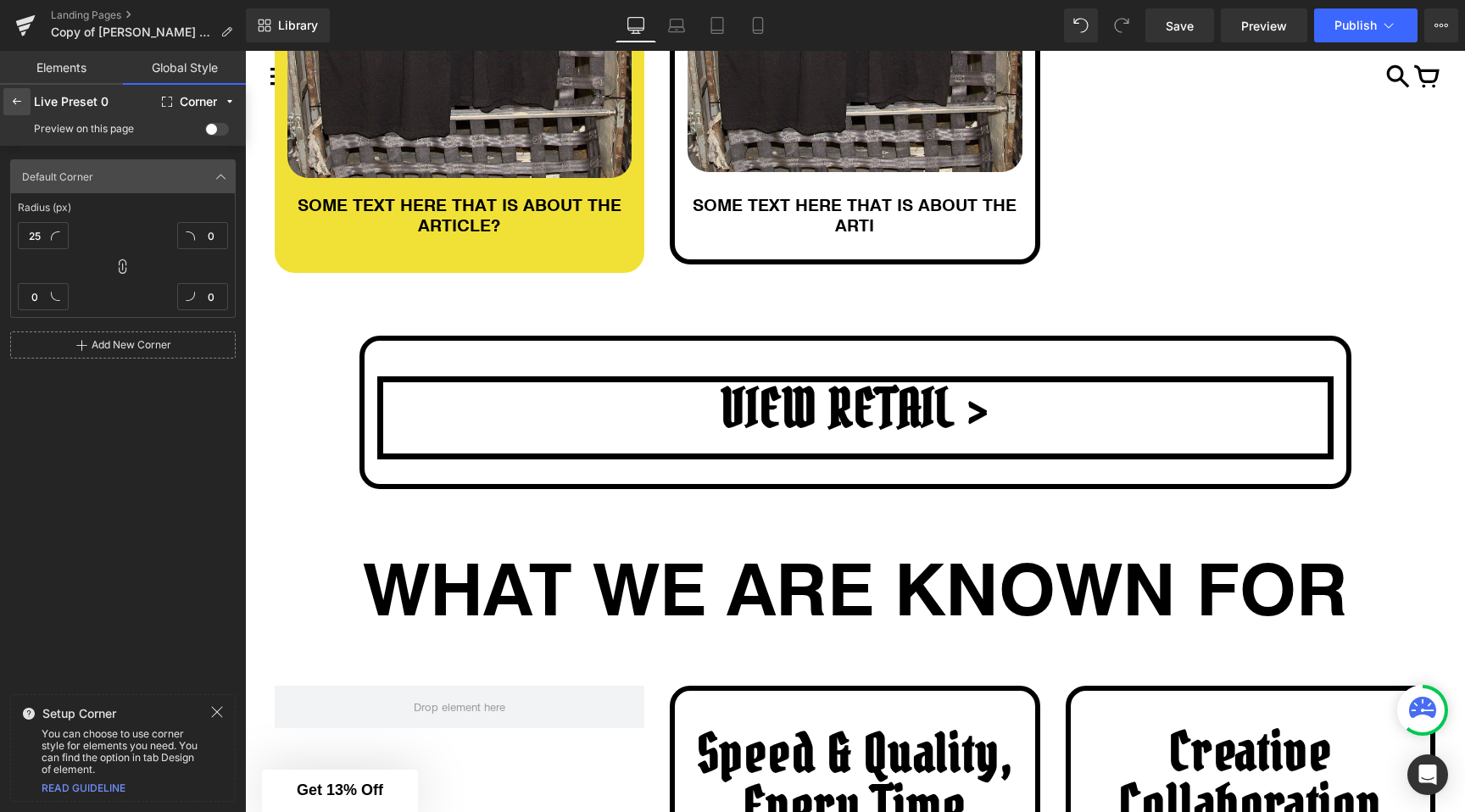
click at [4, 102] on div at bounding box center [17, 101] width 27 height 27
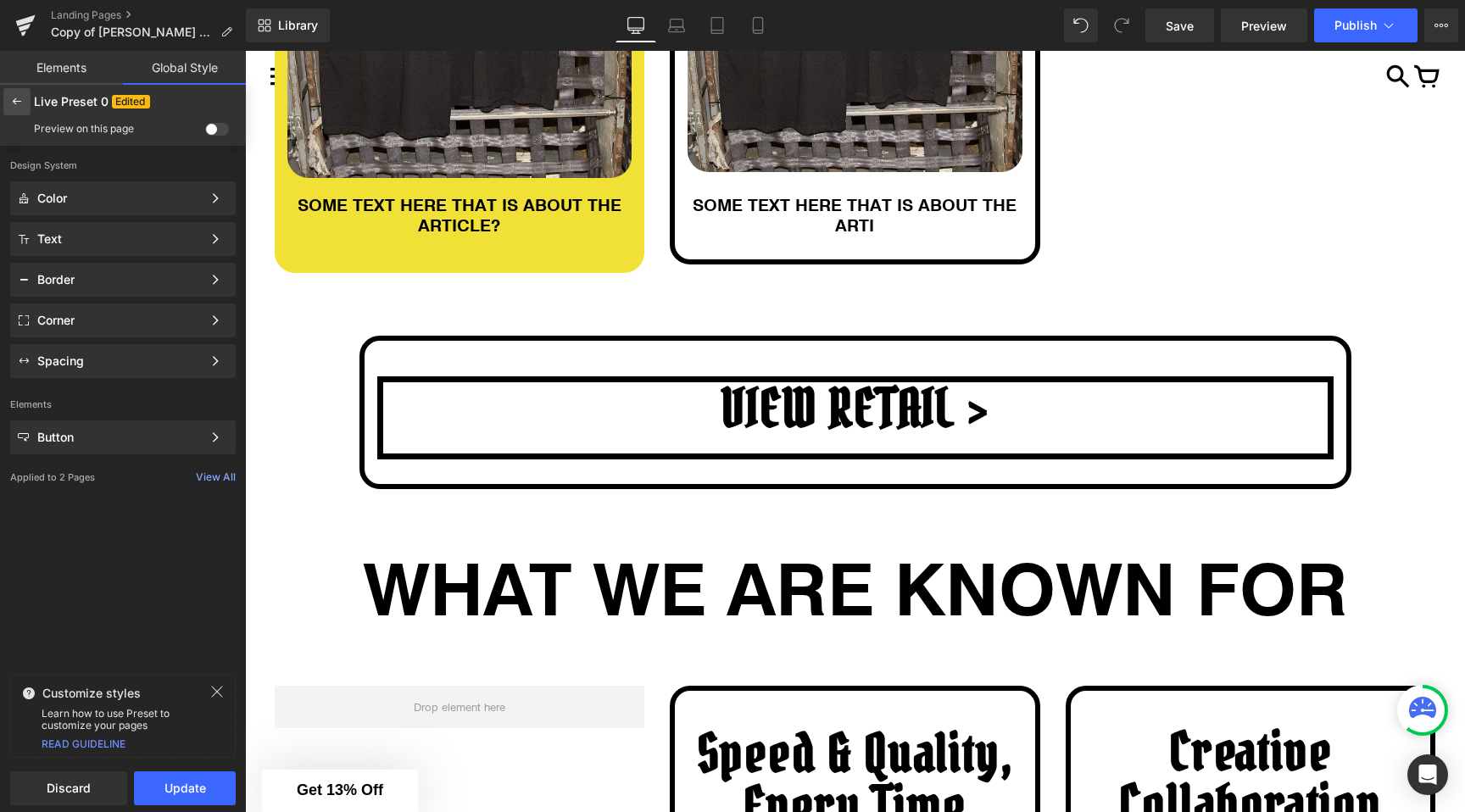
click at [13, 102] on icon at bounding box center [17, 101] width 13 height 13
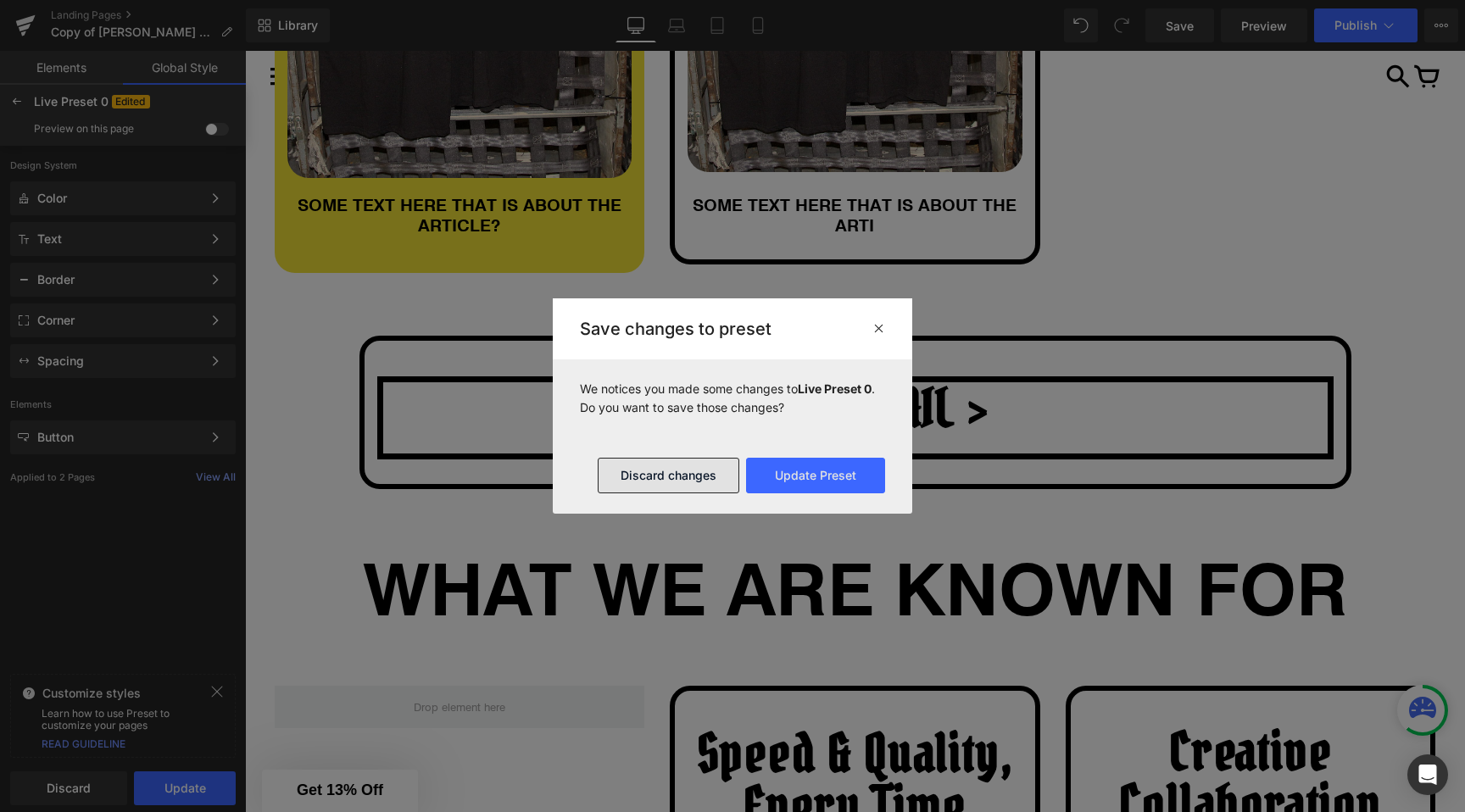
click at [678, 471] on button "Discard changes" at bounding box center [669, 475] width 142 height 36
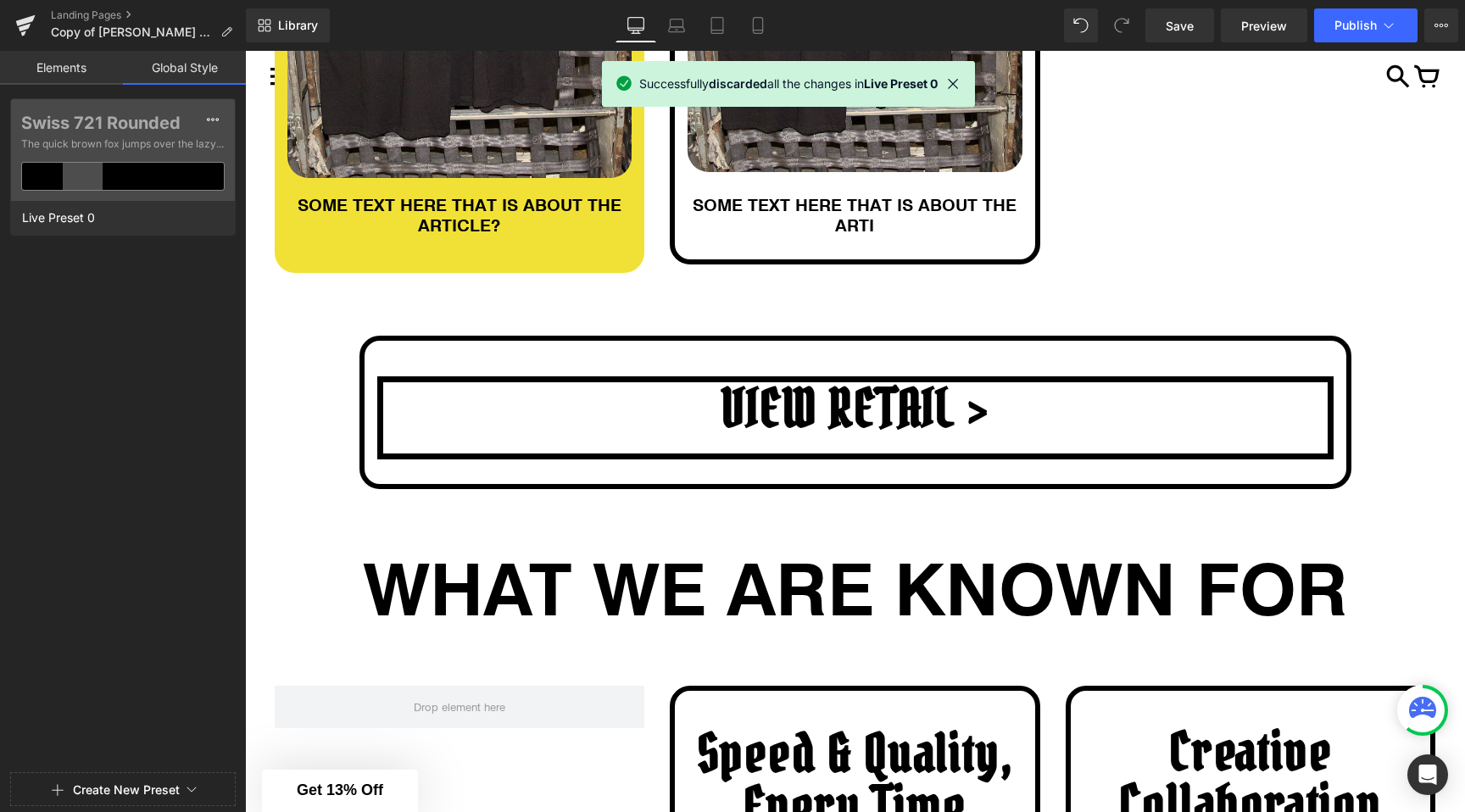
click at [76, 53] on link "Elements" at bounding box center [61, 68] width 123 height 34
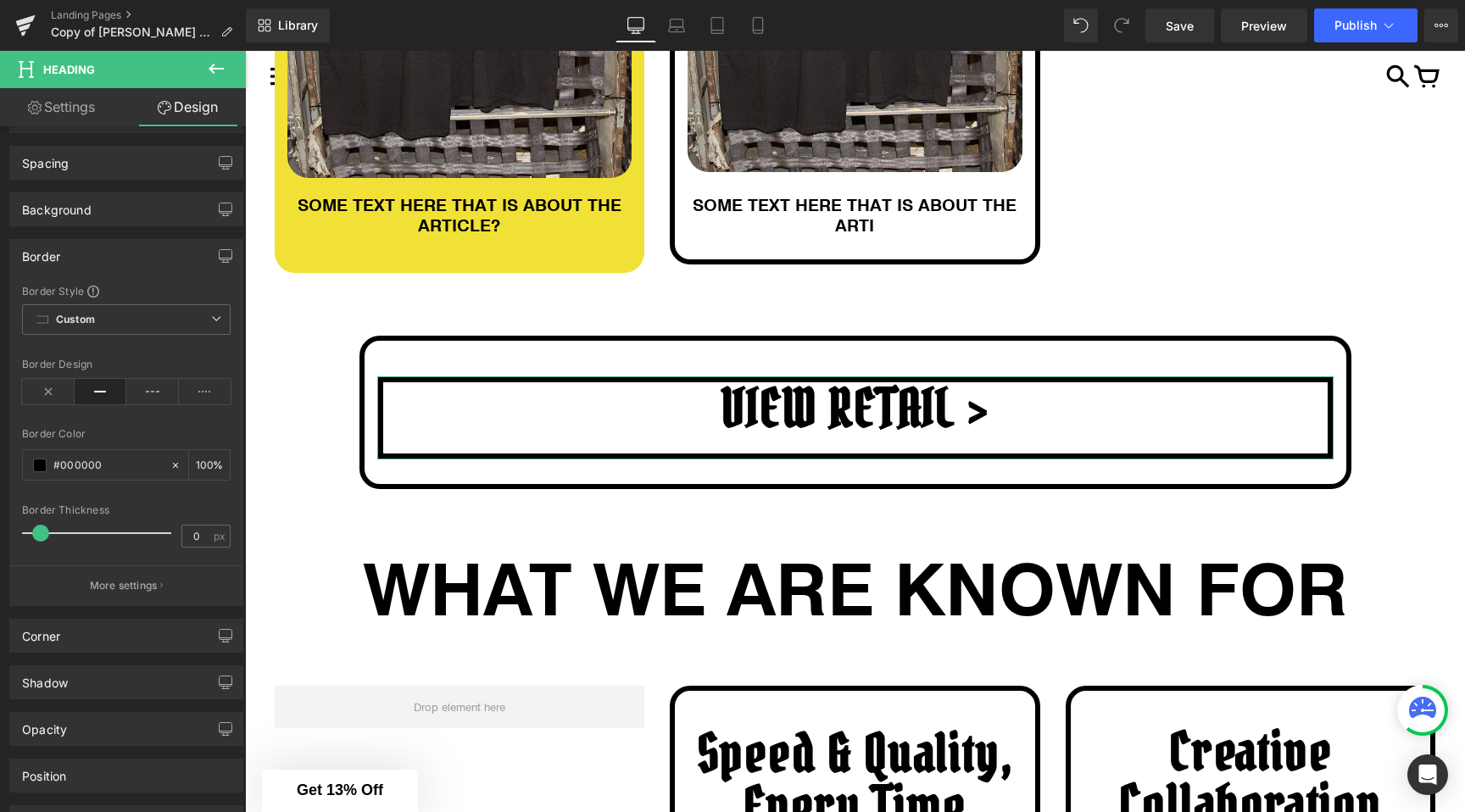
scroll to position [74, 0]
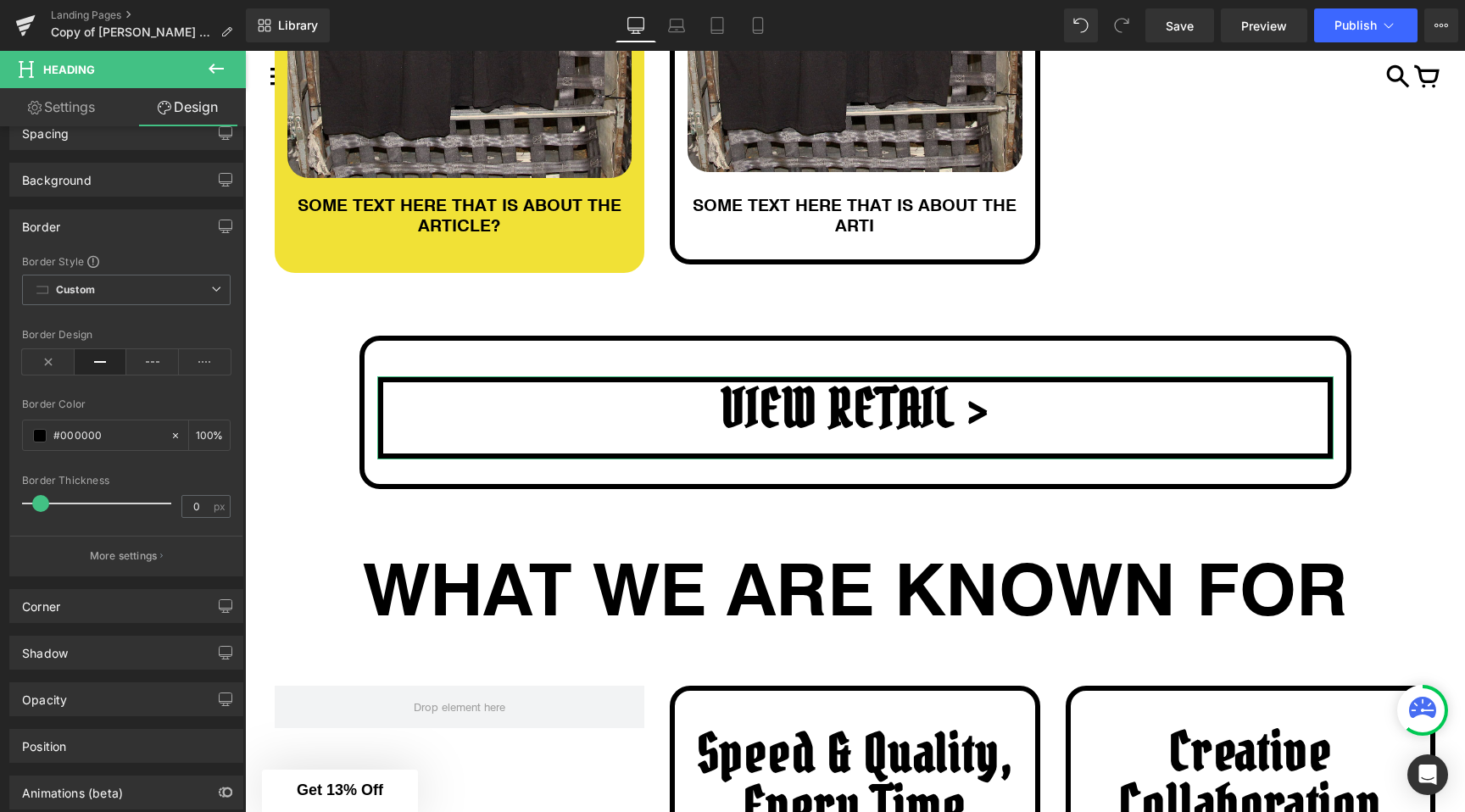
click at [75, 623] on div "Shadow Shadow Style Drop Shadow Outer Shadow Shadow Color #333333 100 % More se…" at bounding box center [127, 646] width 253 height 46
click at [86, 607] on div "Corner" at bounding box center [127, 606] width 233 height 32
click at [61, 668] on b "Custom" at bounding box center [75, 669] width 39 height 14
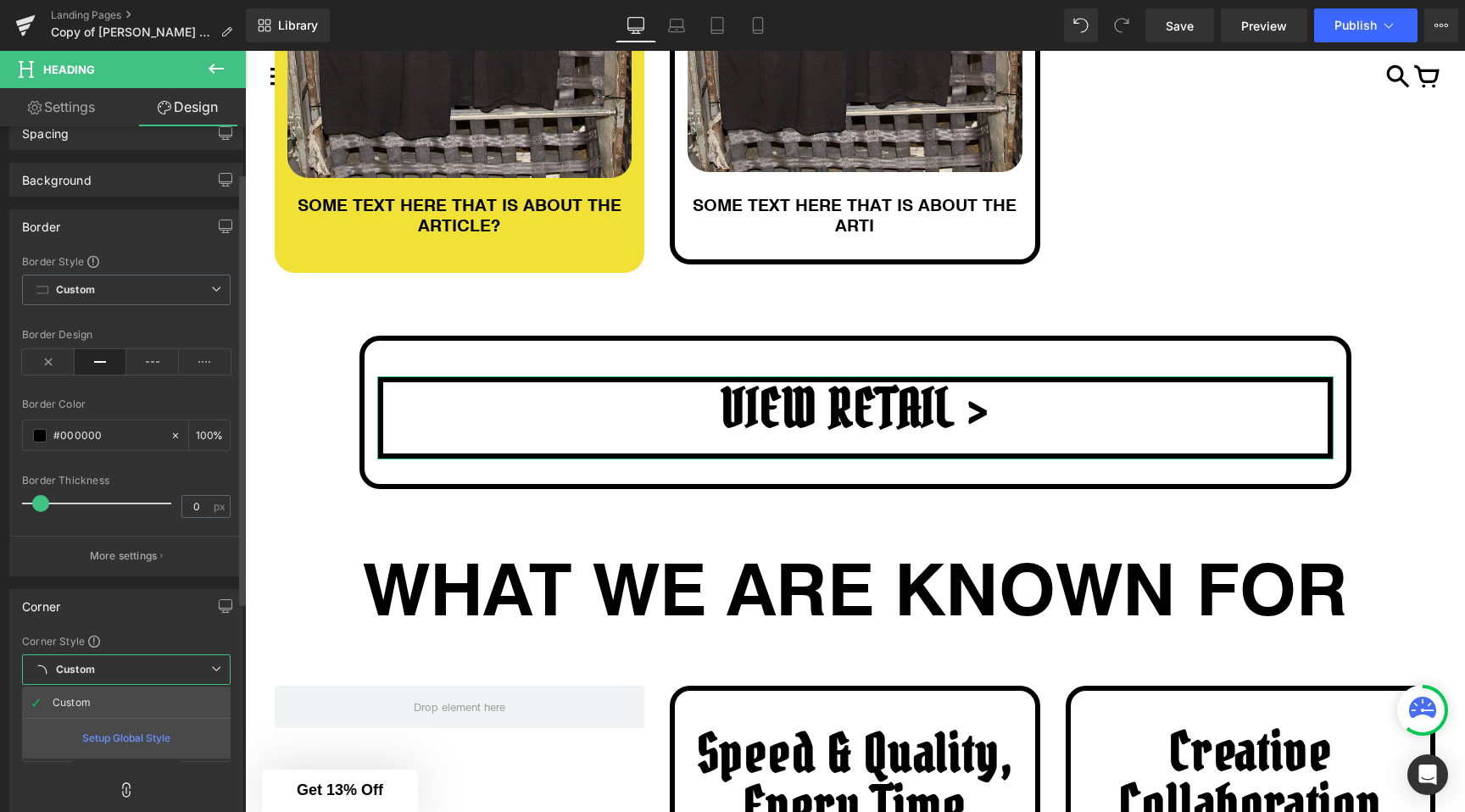
click at [88, 676] on b "Custom" at bounding box center [75, 669] width 39 height 14
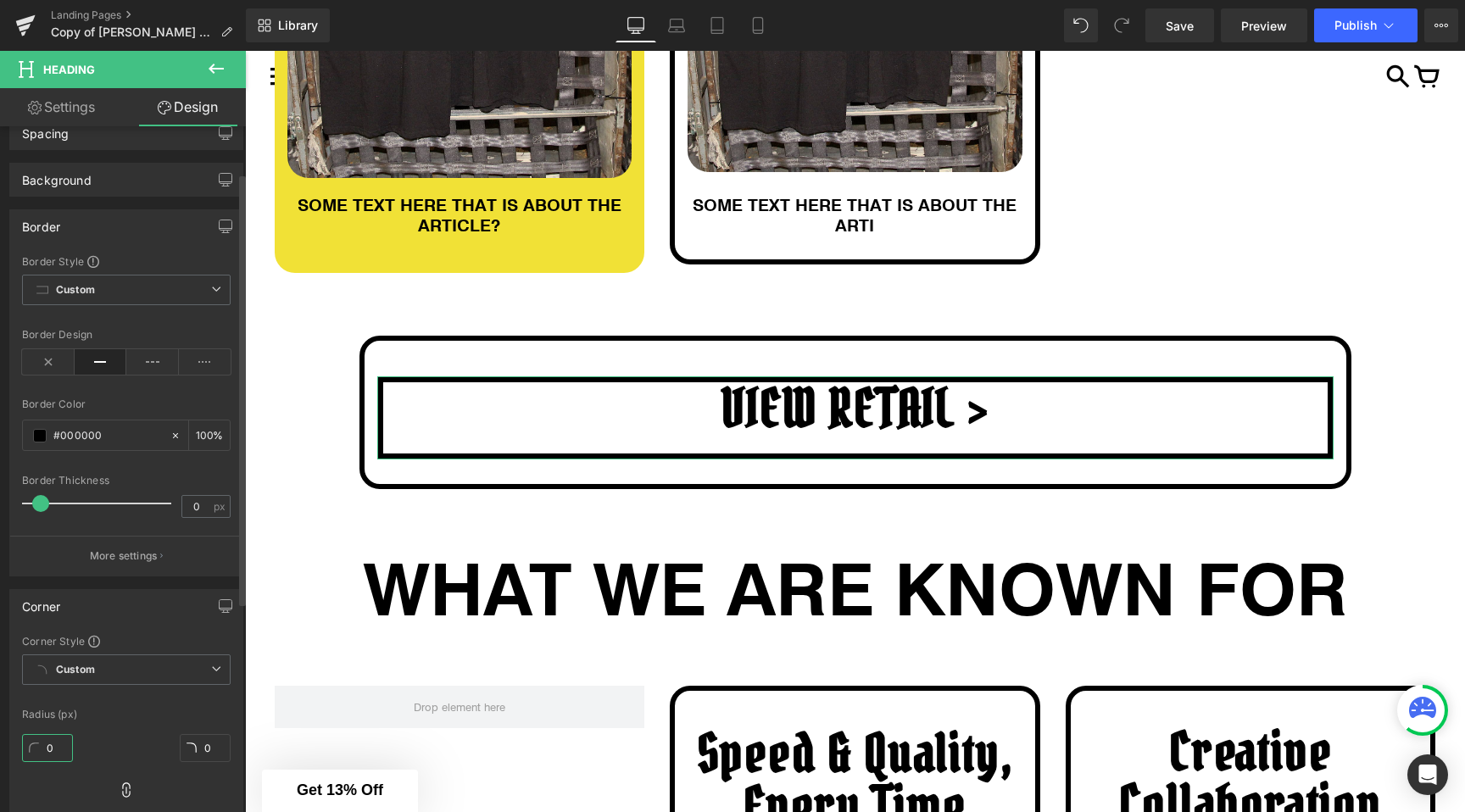
click at [57, 754] on input "0" at bounding box center [47, 748] width 51 height 28
type input "25"
click at [309, 492] on div "ARTICLES Heading Row ARTICLE TITLE Heading Image SOME TEXT HERE THAT IS ABOUT T…" at bounding box center [855, 651] width 1220 height 2123
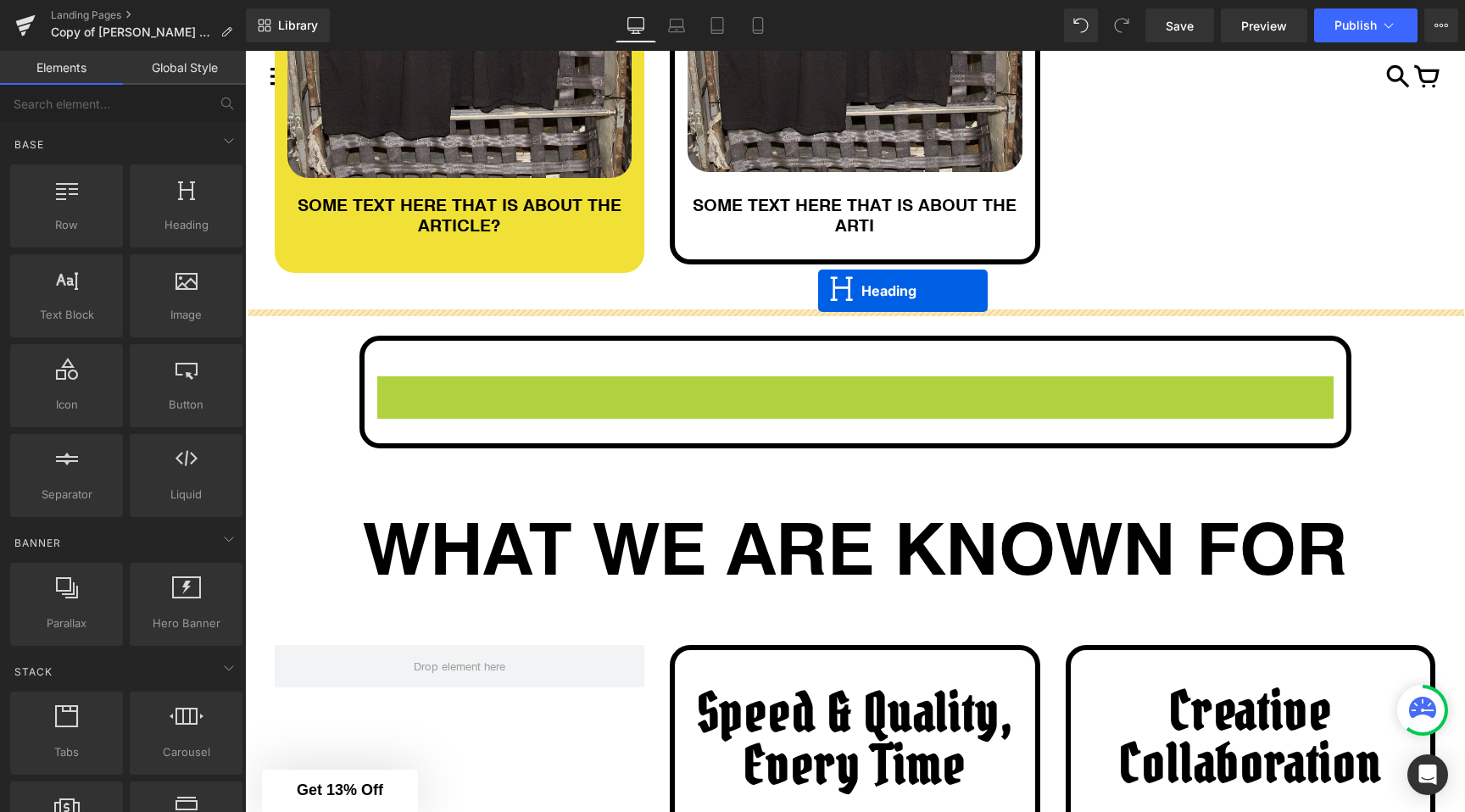
drag, startPoint x: 819, startPoint y: 420, endPoint x: 817, endPoint y: 294, distance: 126.0
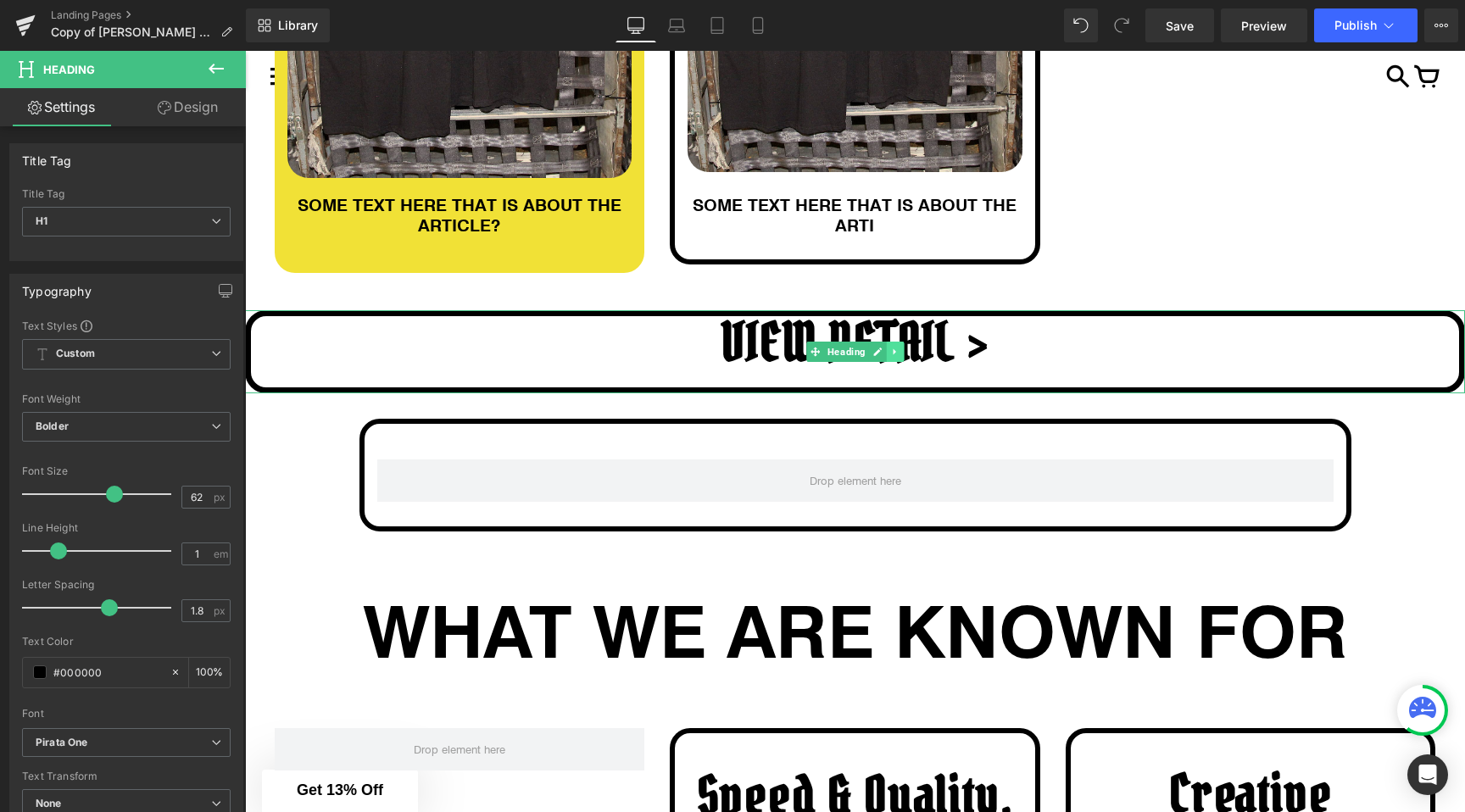
click at [896, 355] on icon at bounding box center [895, 352] width 9 height 10
click at [896, 355] on link at bounding box center [904, 352] width 18 height 21
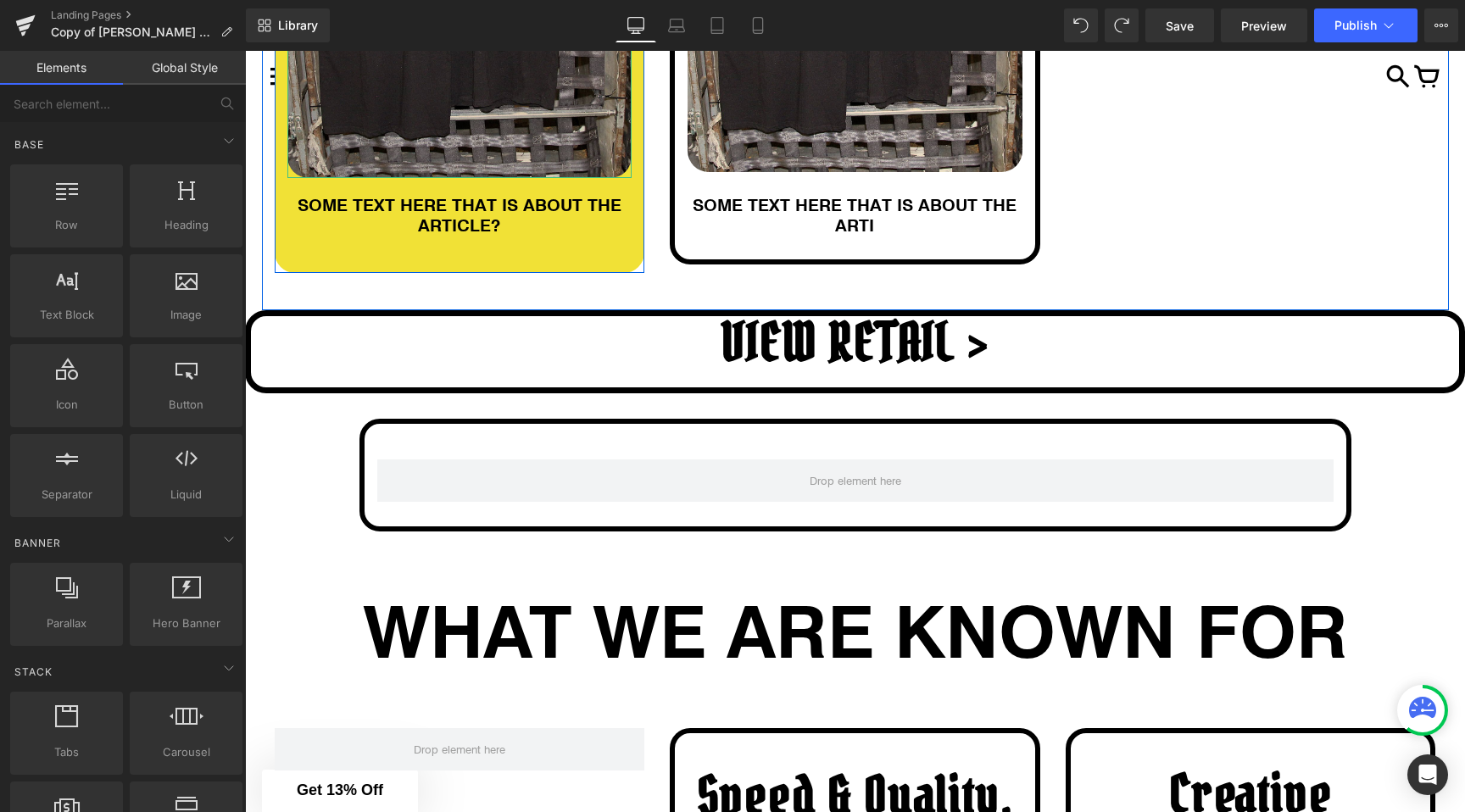
scroll to position [312, 0]
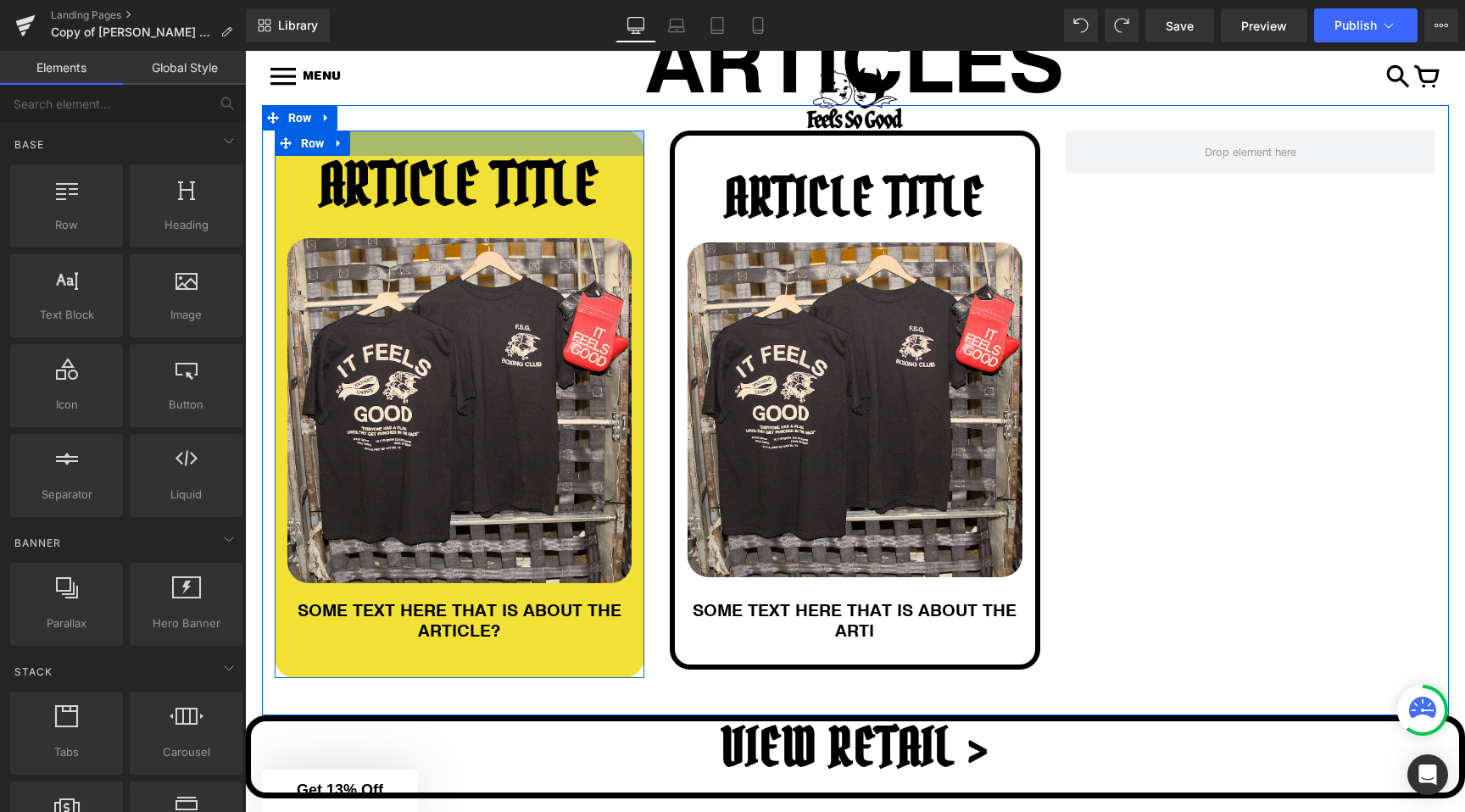
click at [486, 152] on div at bounding box center [460, 143] width 371 height 26
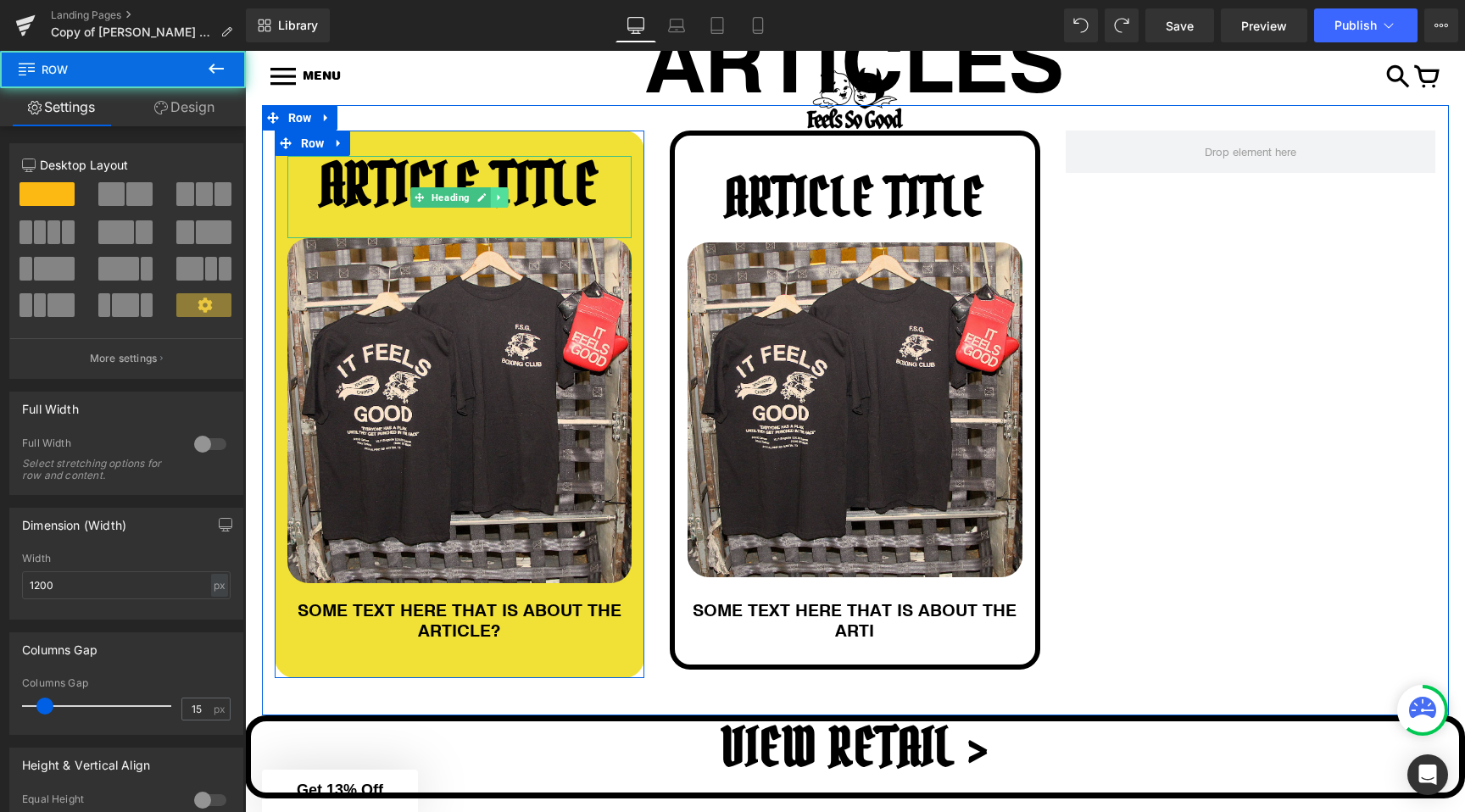
click at [496, 197] on icon at bounding box center [499, 198] width 9 height 10
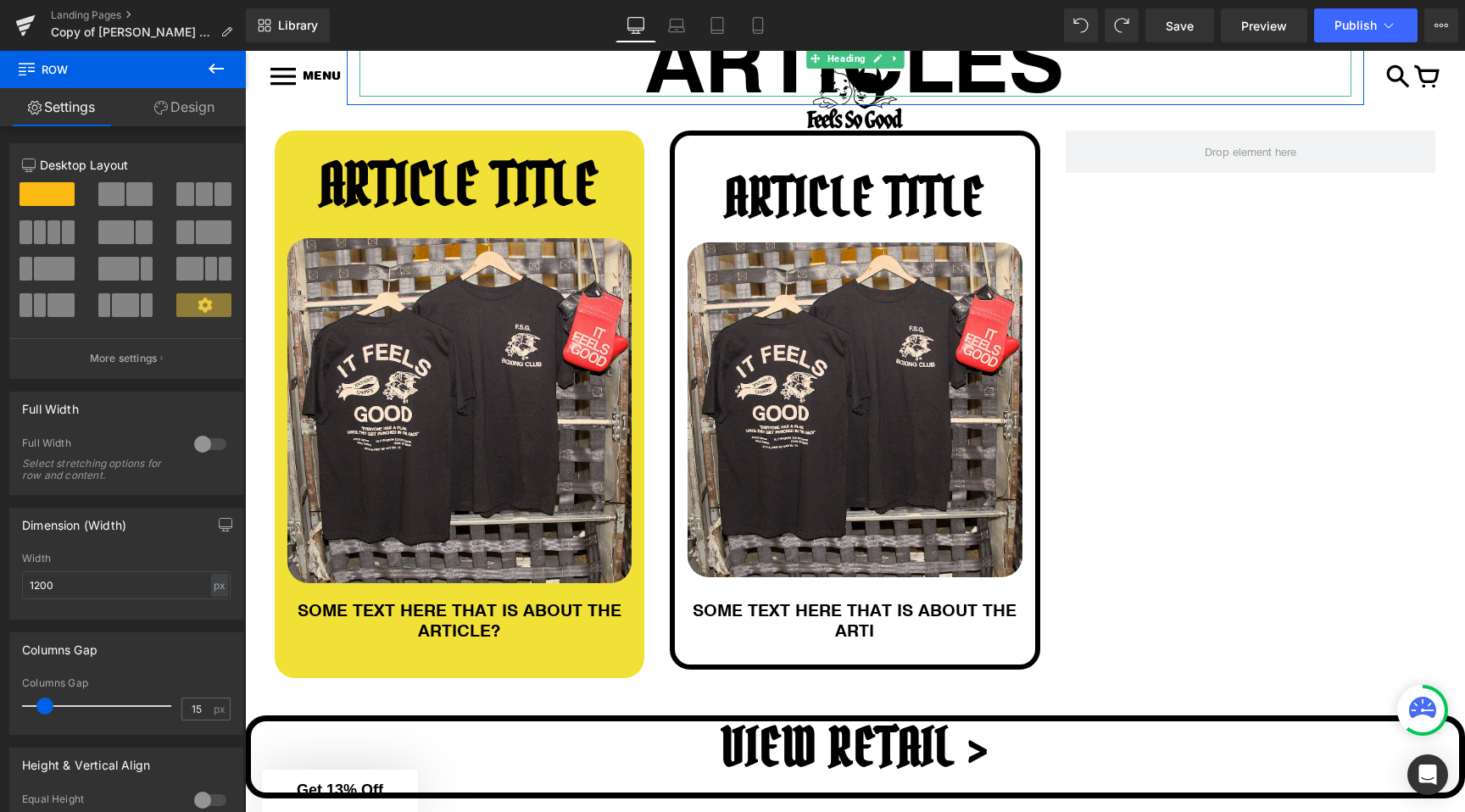
click at [507, 84] on h1 "ARTICLES" at bounding box center [855, 59] width 992 height 77
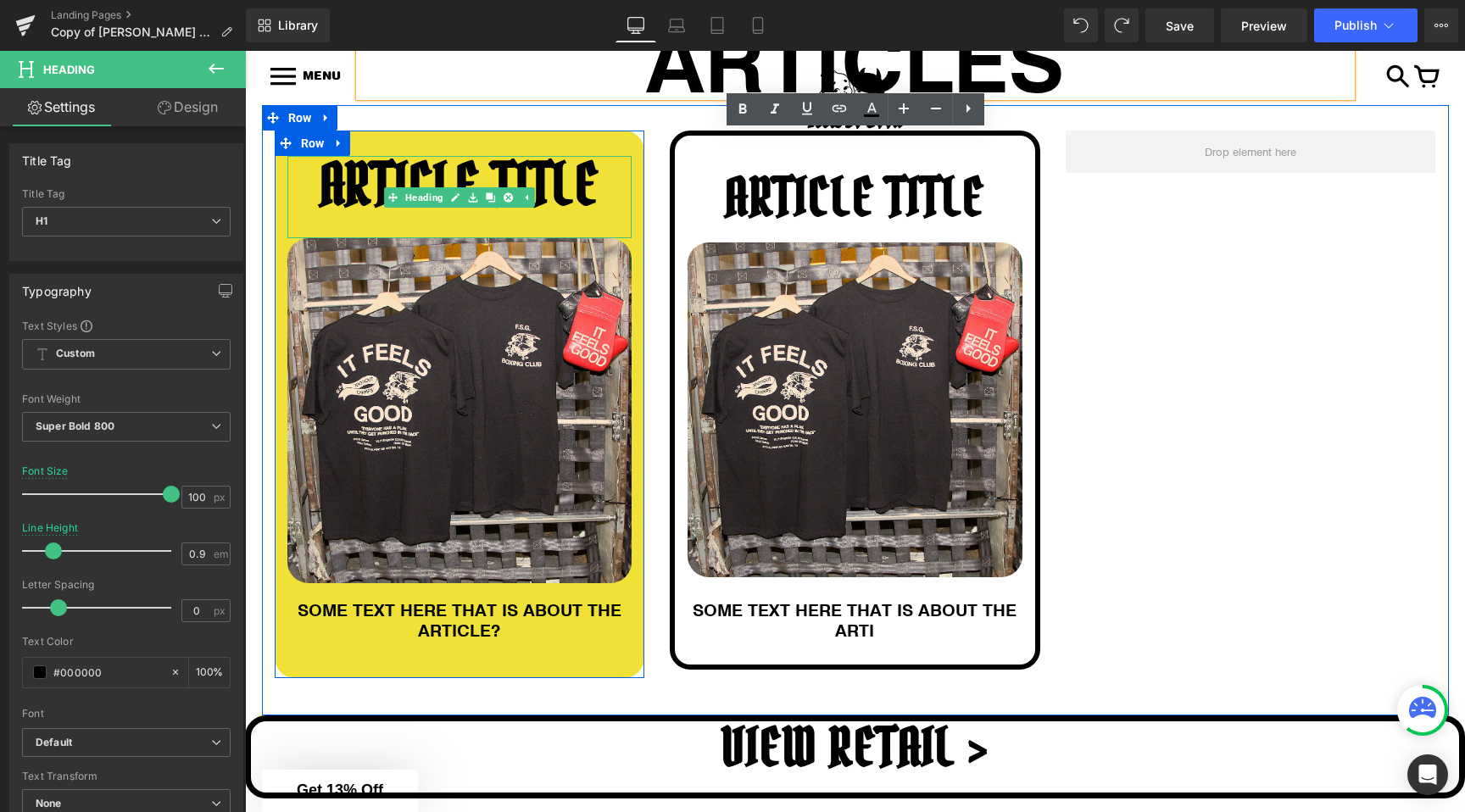
click at [428, 165] on h1 "ARTICLE TITLE" at bounding box center [460, 184] width 345 height 58
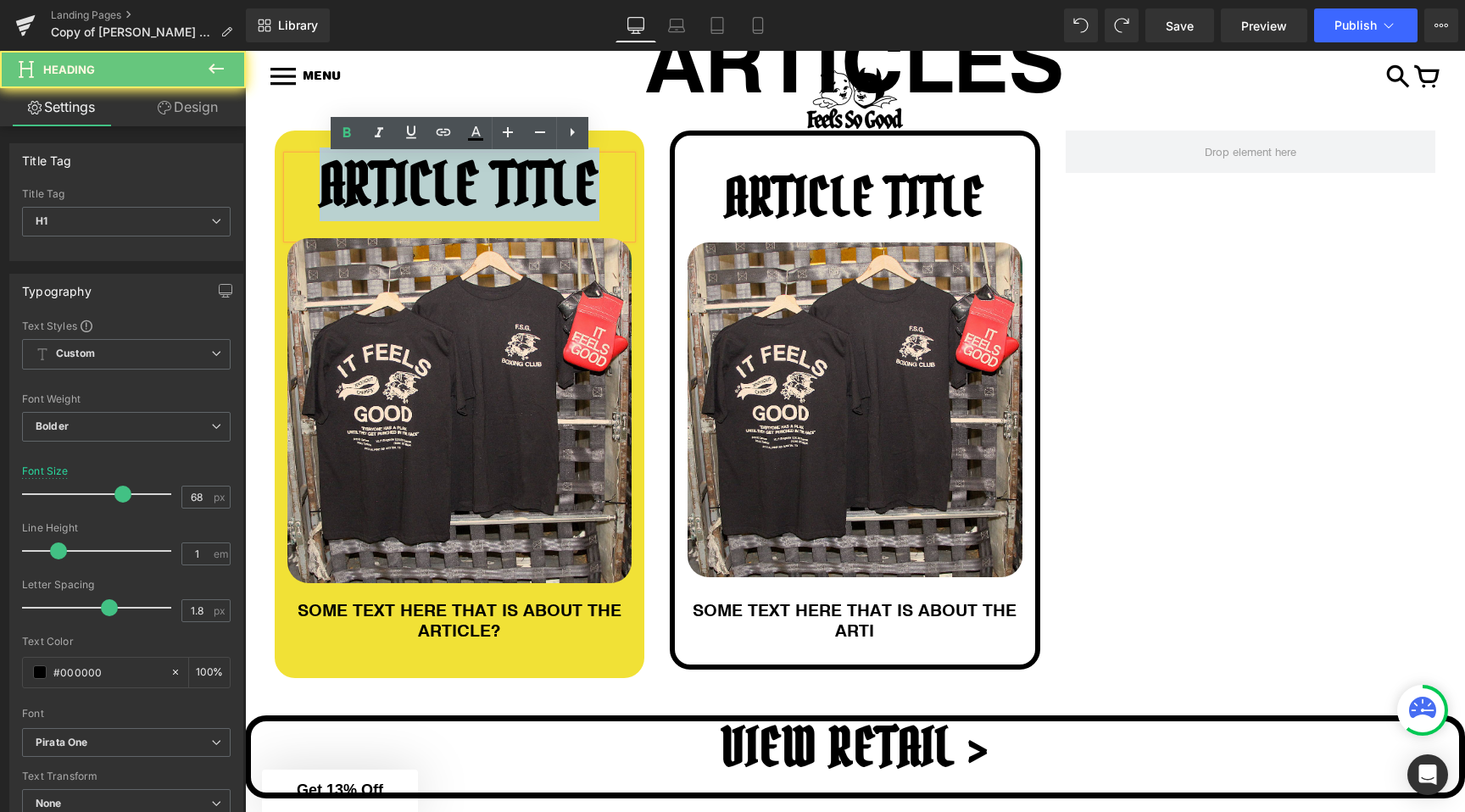
drag, startPoint x: 428, startPoint y: 165, endPoint x: 543, endPoint y: 165, distance: 115.0
click at [543, 165] on h1 "ARTICLE TITLE" at bounding box center [460, 184] width 345 height 58
click at [392, 182] on h1 "ARTICLE TITLE" at bounding box center [460, 184] width 345 height 58
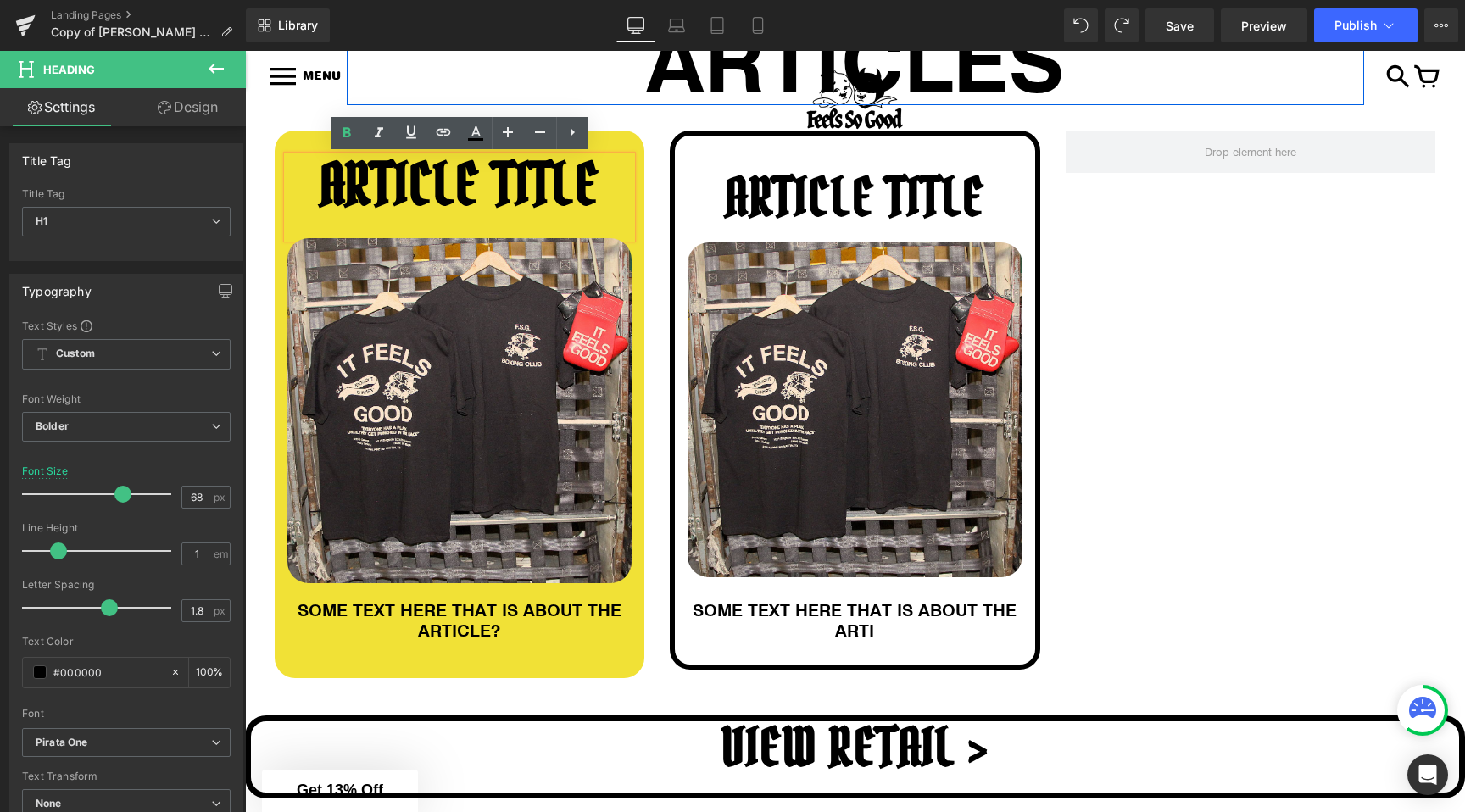
click at [355, 63] on div "ARTICLES Heading" at bounding box center [856, 59] width 1018 height 77
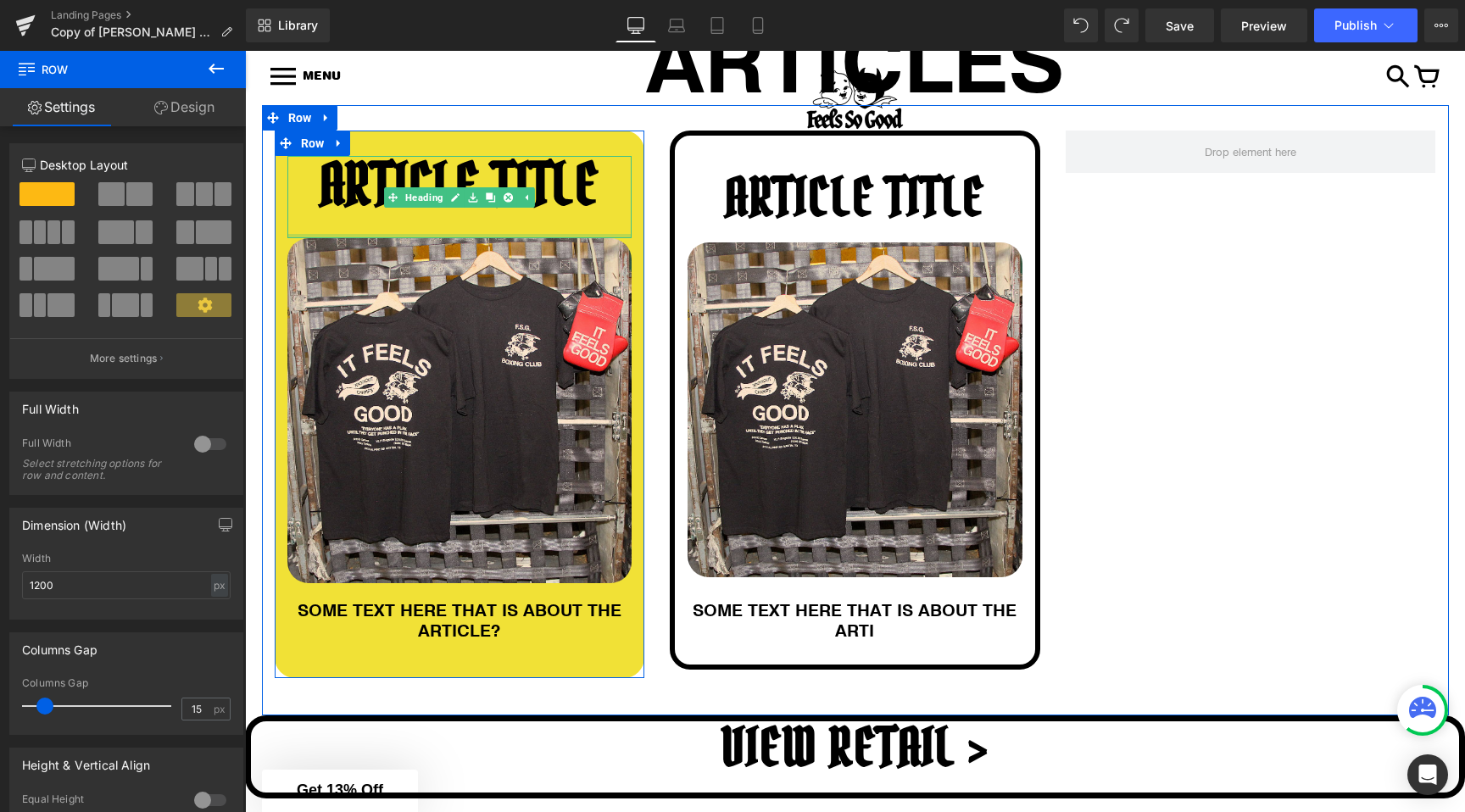
scroll to position [317, 0]
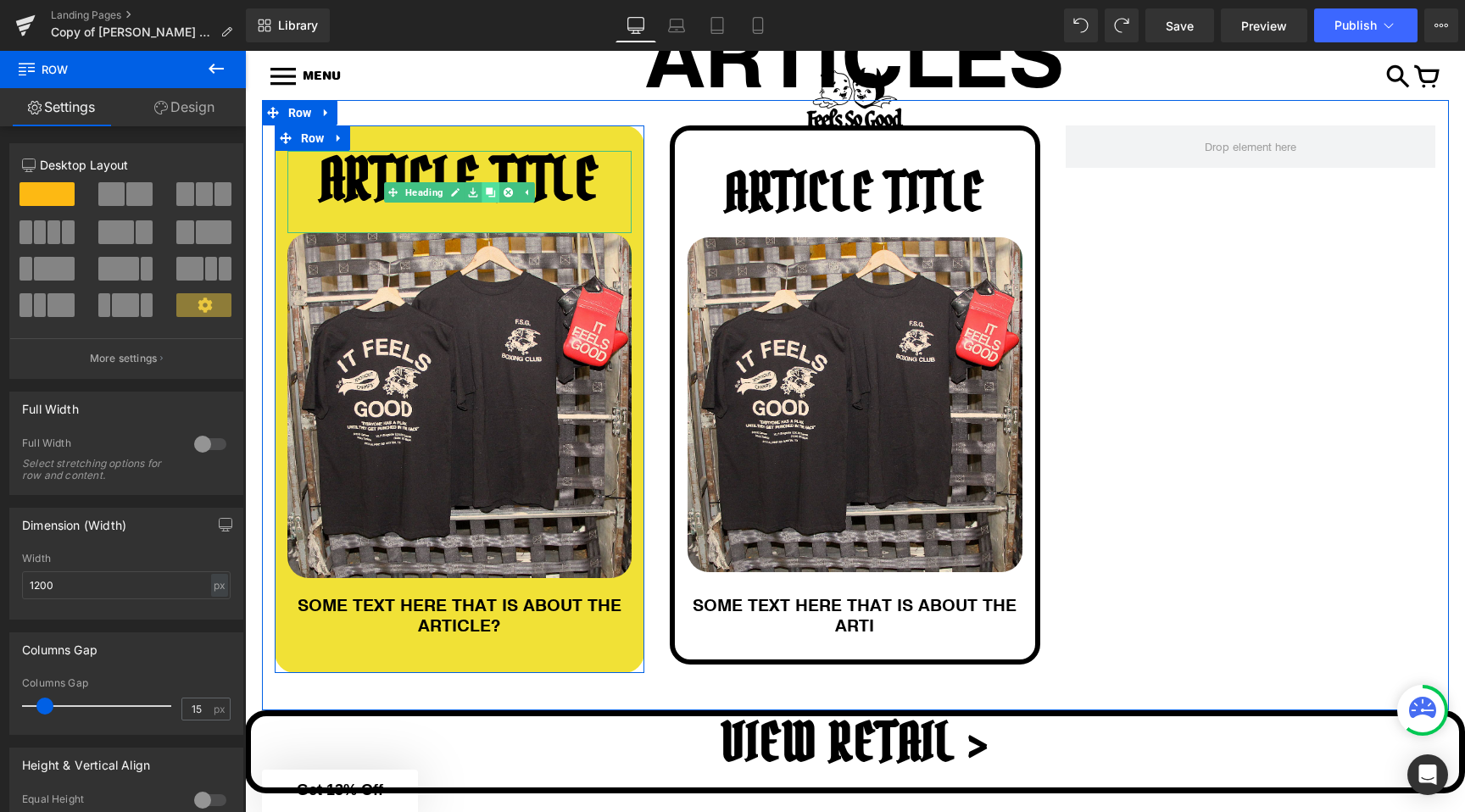
click at [490, 193] on icon at bounding box center [491, 192] width 9 height 9
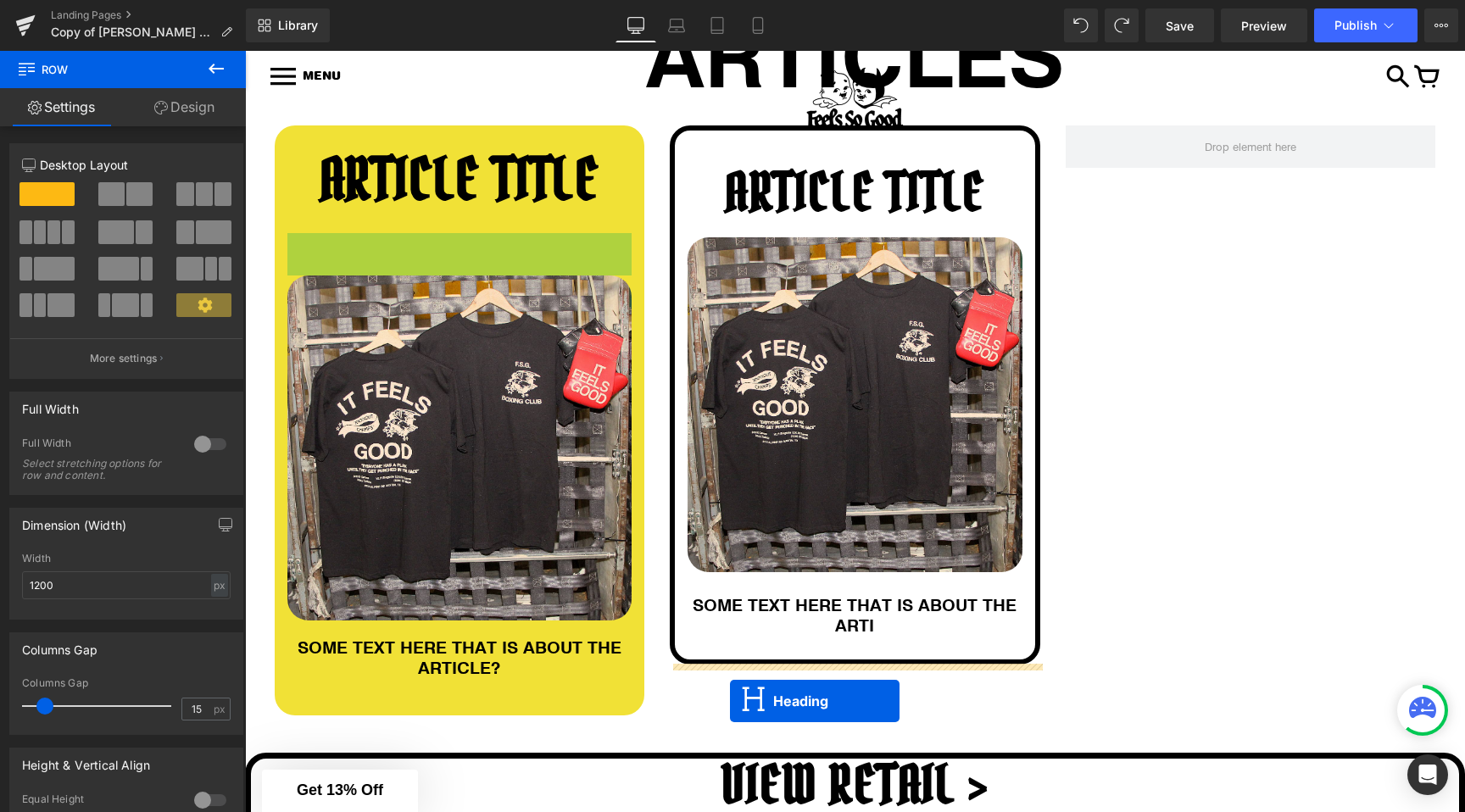
scroll to position [453, 0]
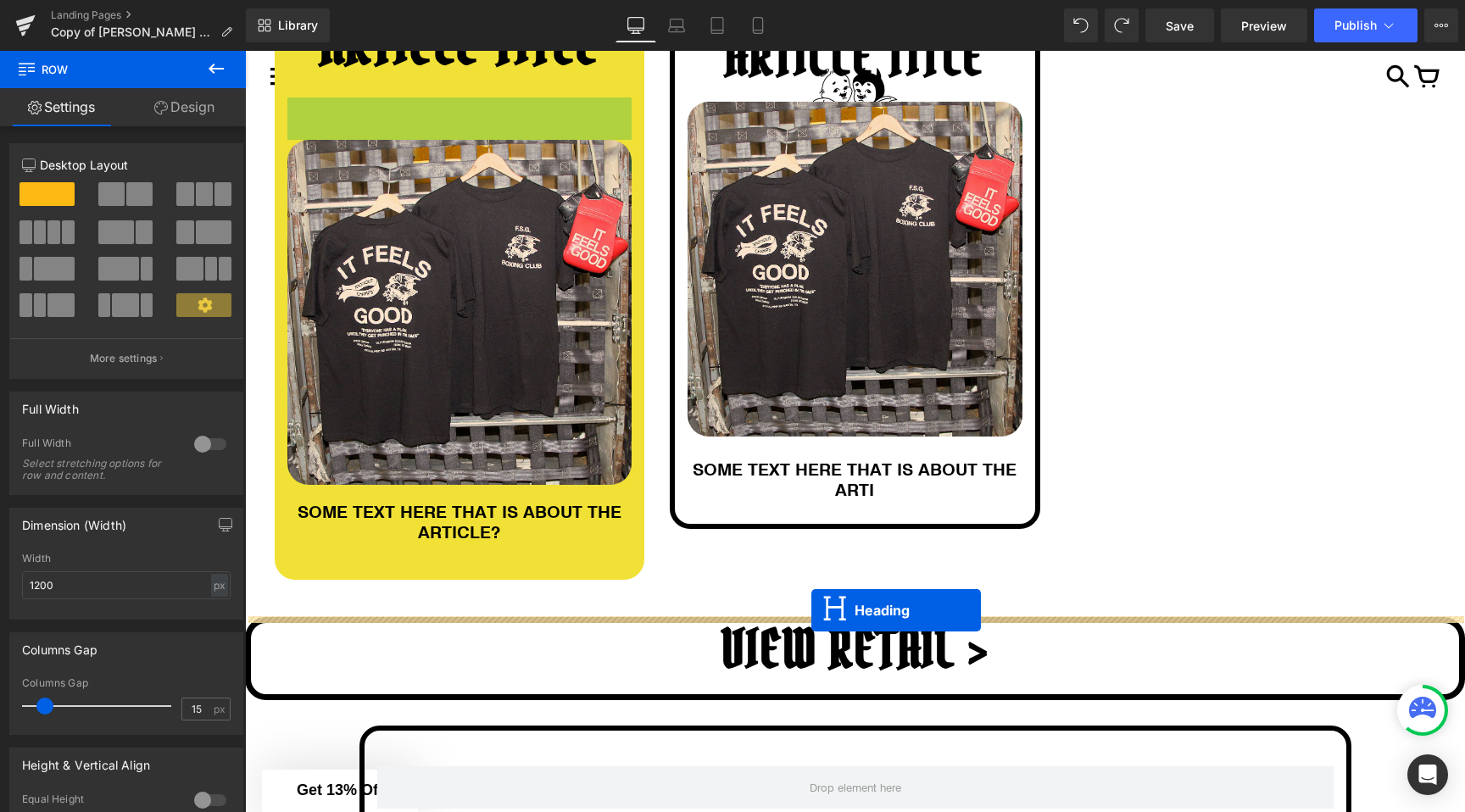
drag, startPoint x: 424, startPoint y: 277, endPoint x: 802, endPoint y: 619, distance: 509.8
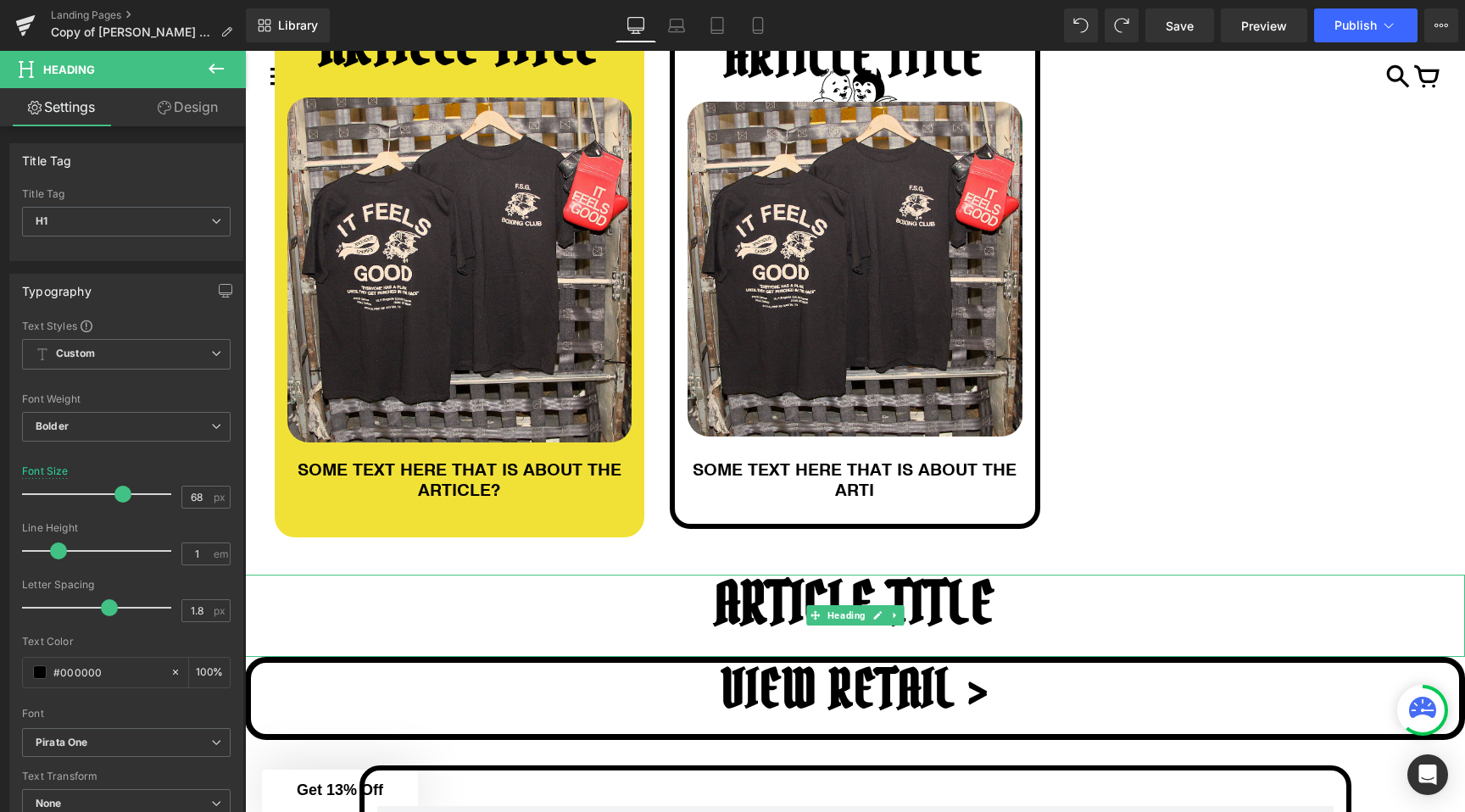
click at [939, 607] on h1 "ARTICLE TITLE" at bounding box center [855, 603] width 1220 height 58
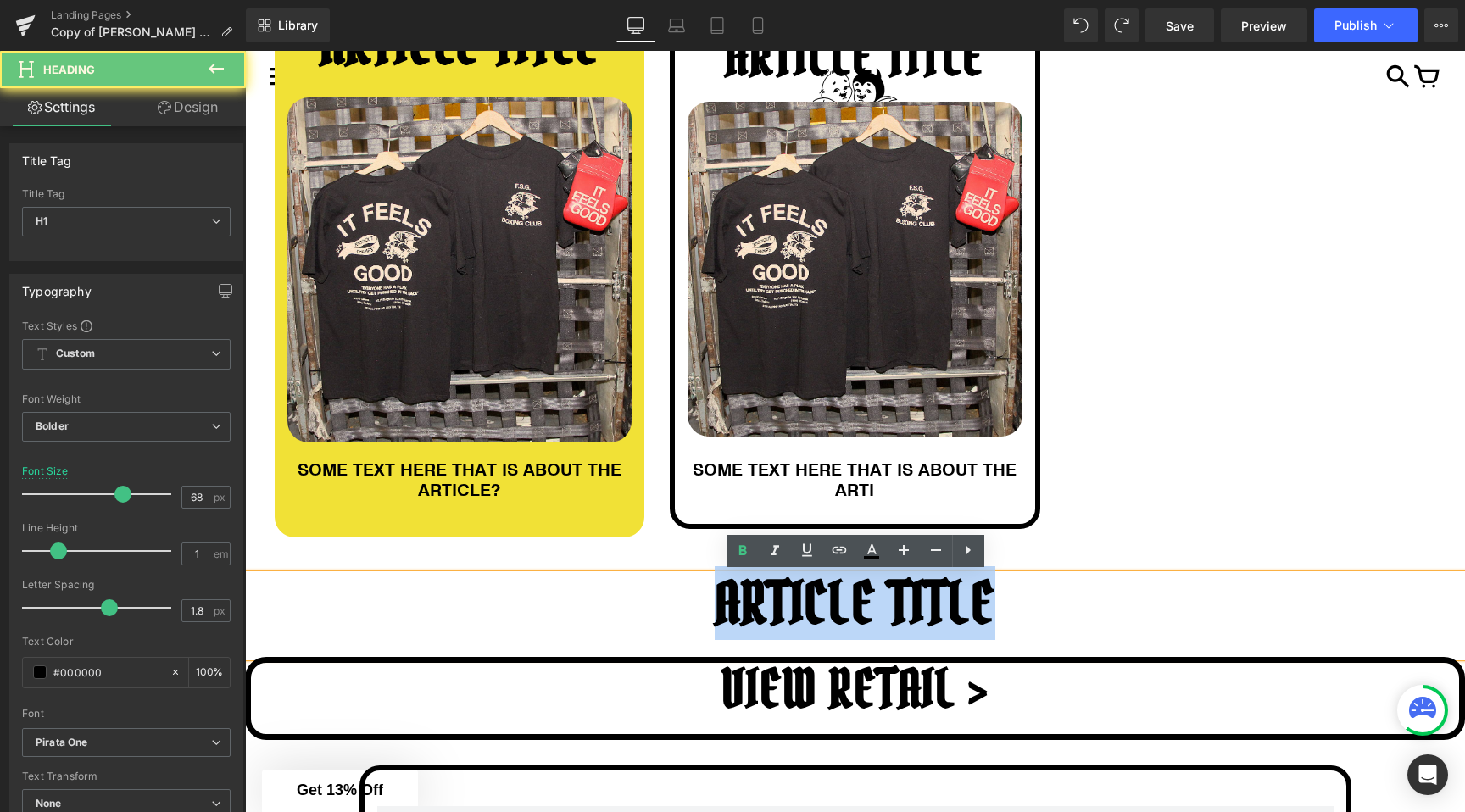
drag, startPoint x: 939, startPoint y: 607, endPoint x: 840, endPoint y: 607, distance: 99.0
click at [840, 607] on h1 "ARTICLE TITLE" at bounding box center [855, 603] width 1220 height 58
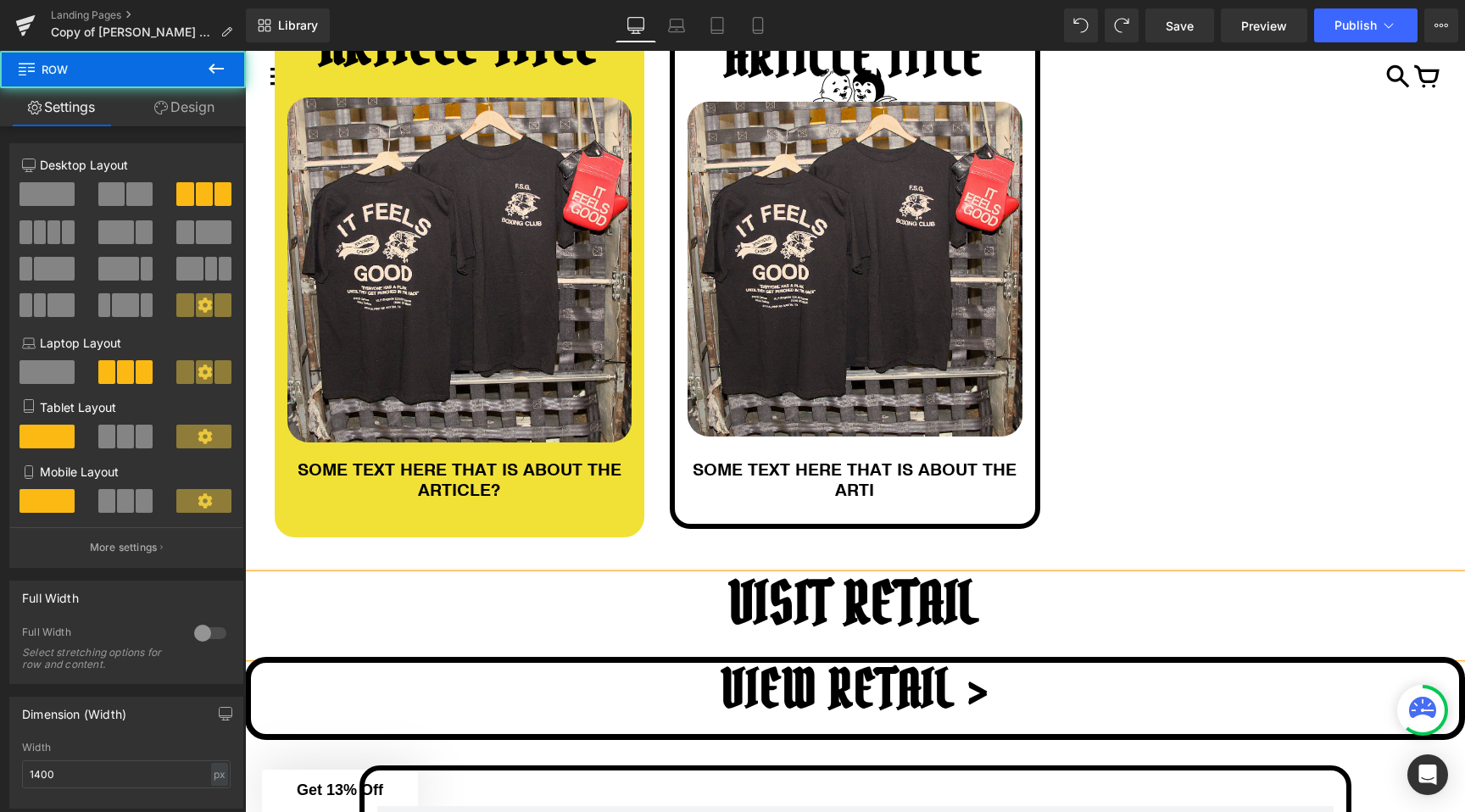
click at [245, 51] on div "44px" at bounding box center [245, 51] width 0 height 0
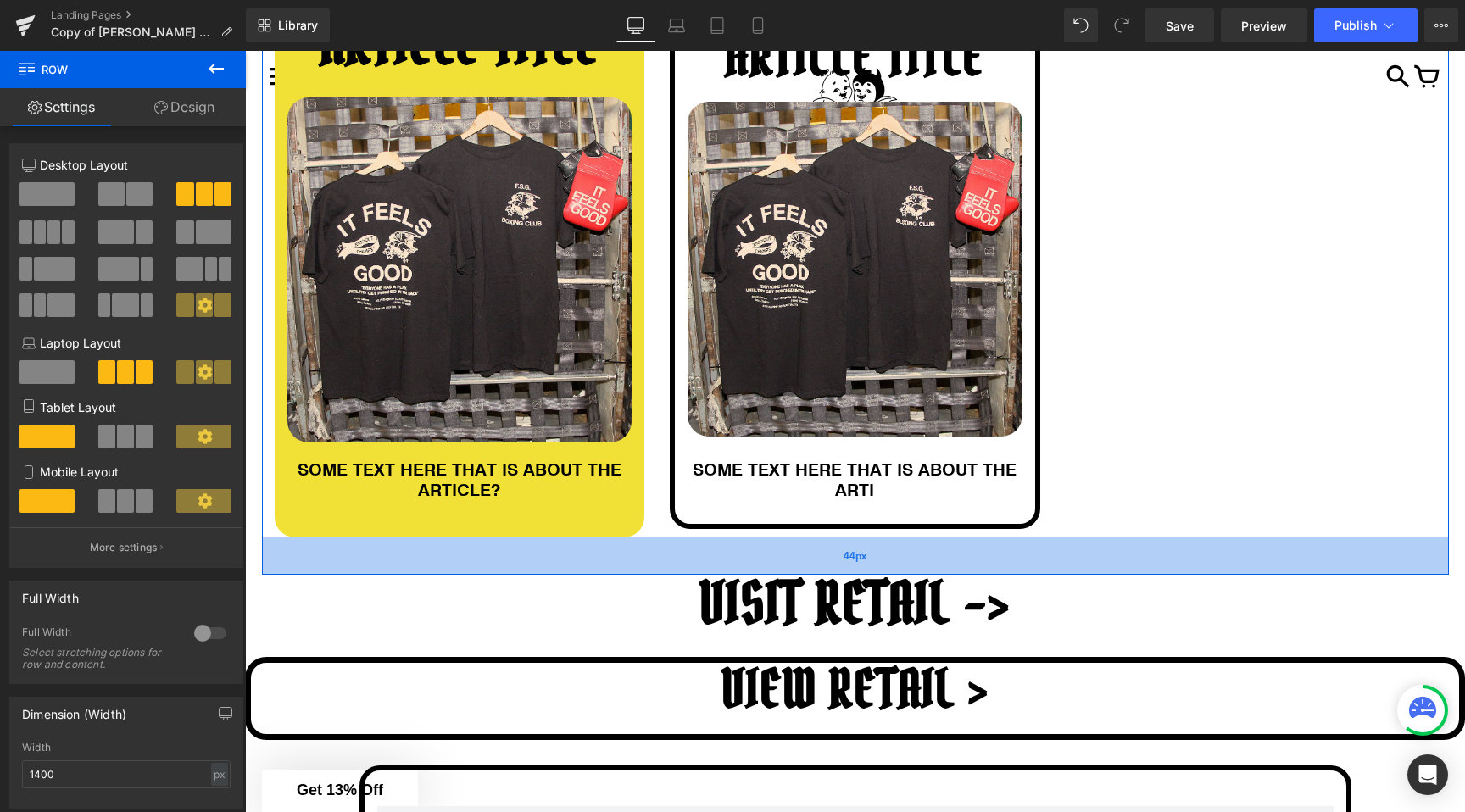
click at [898, 537] on div "44px" at bounding box center [855, 555] width 1187 height 37
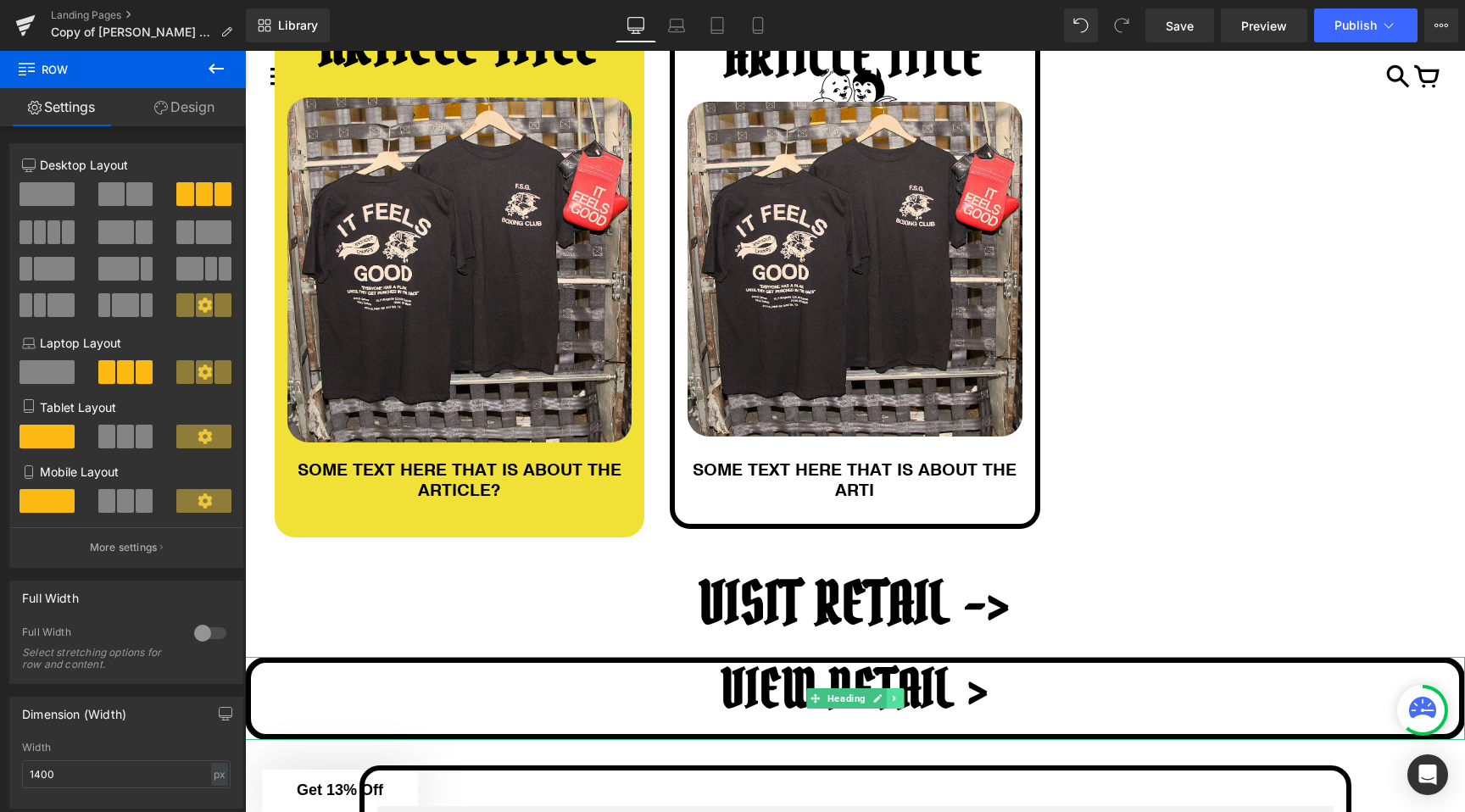
click at [898, 700] on icon at bounding box center [895, 698] width 9 height 10
click at [899, 698] on icon at bounding box center [904, 698] width 9 height 9
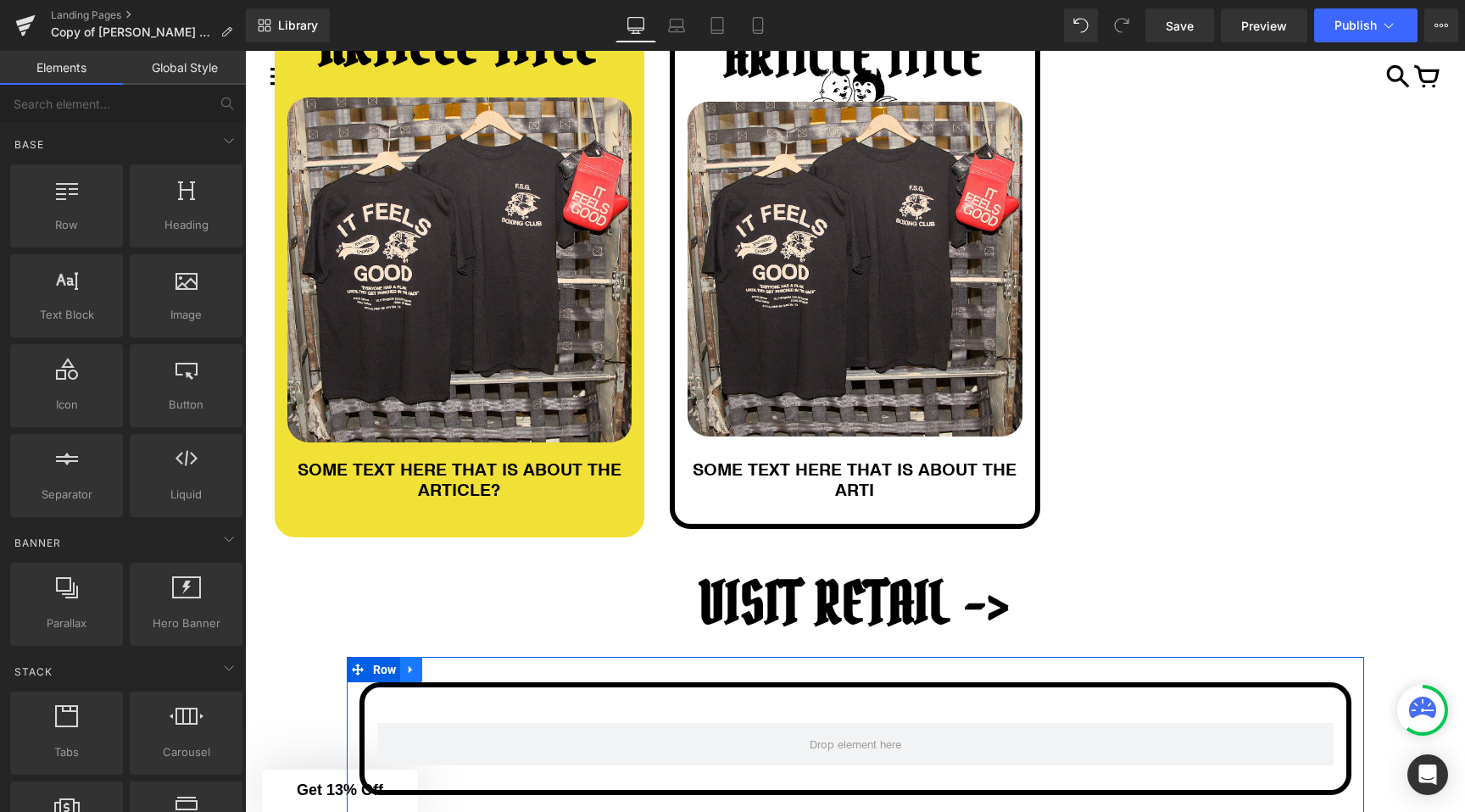
click at [409, 664] on icon at bounding box center [411, 668] width 12 height 12
click at [463, 666] on link at bounding box center [455, 669] width 22 height 26
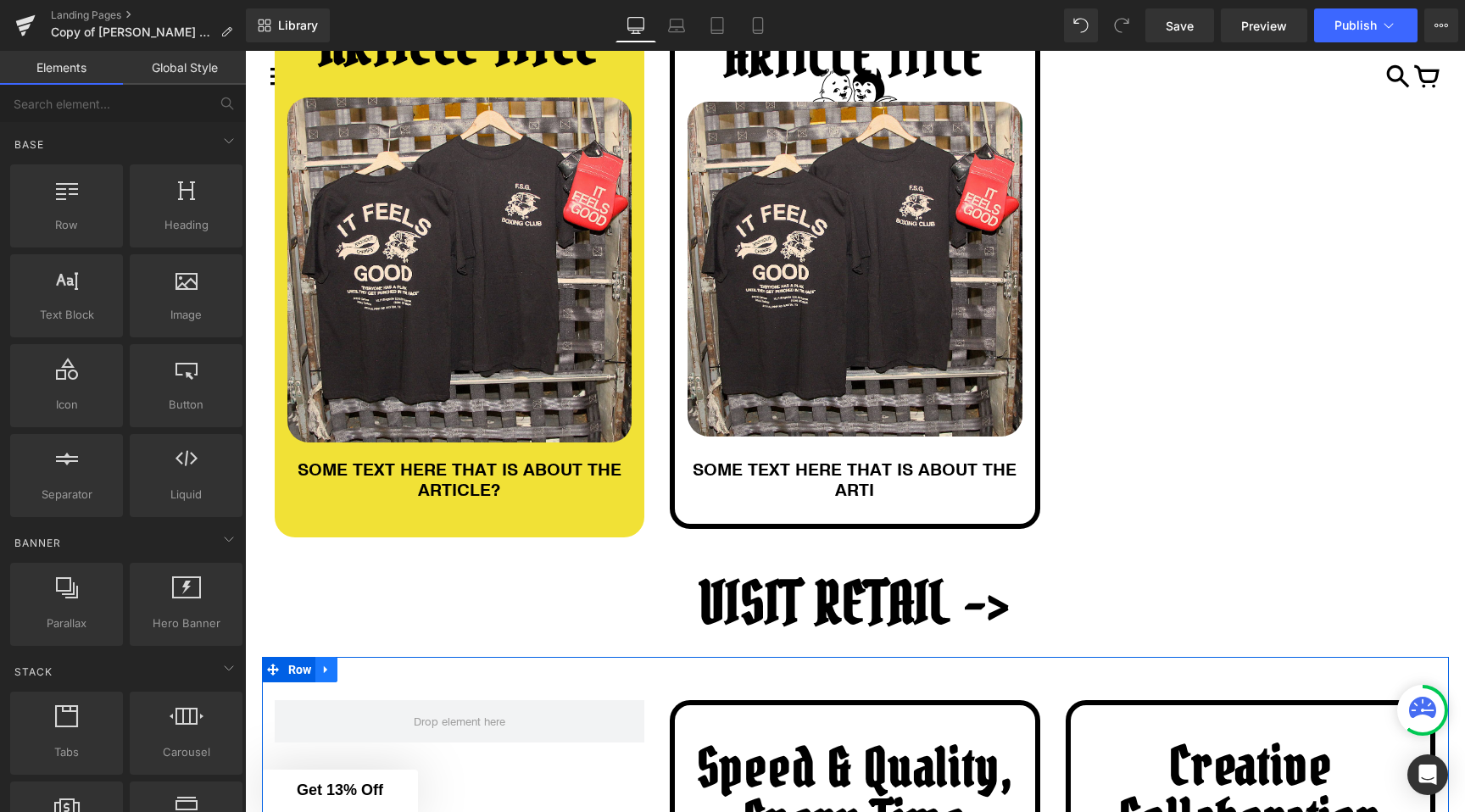
click at [328, 676] on link at bounding box center [326, 669] width 22 height 26
click at [375, 676] on link at bounding box center [370, 669] width 22 height 26
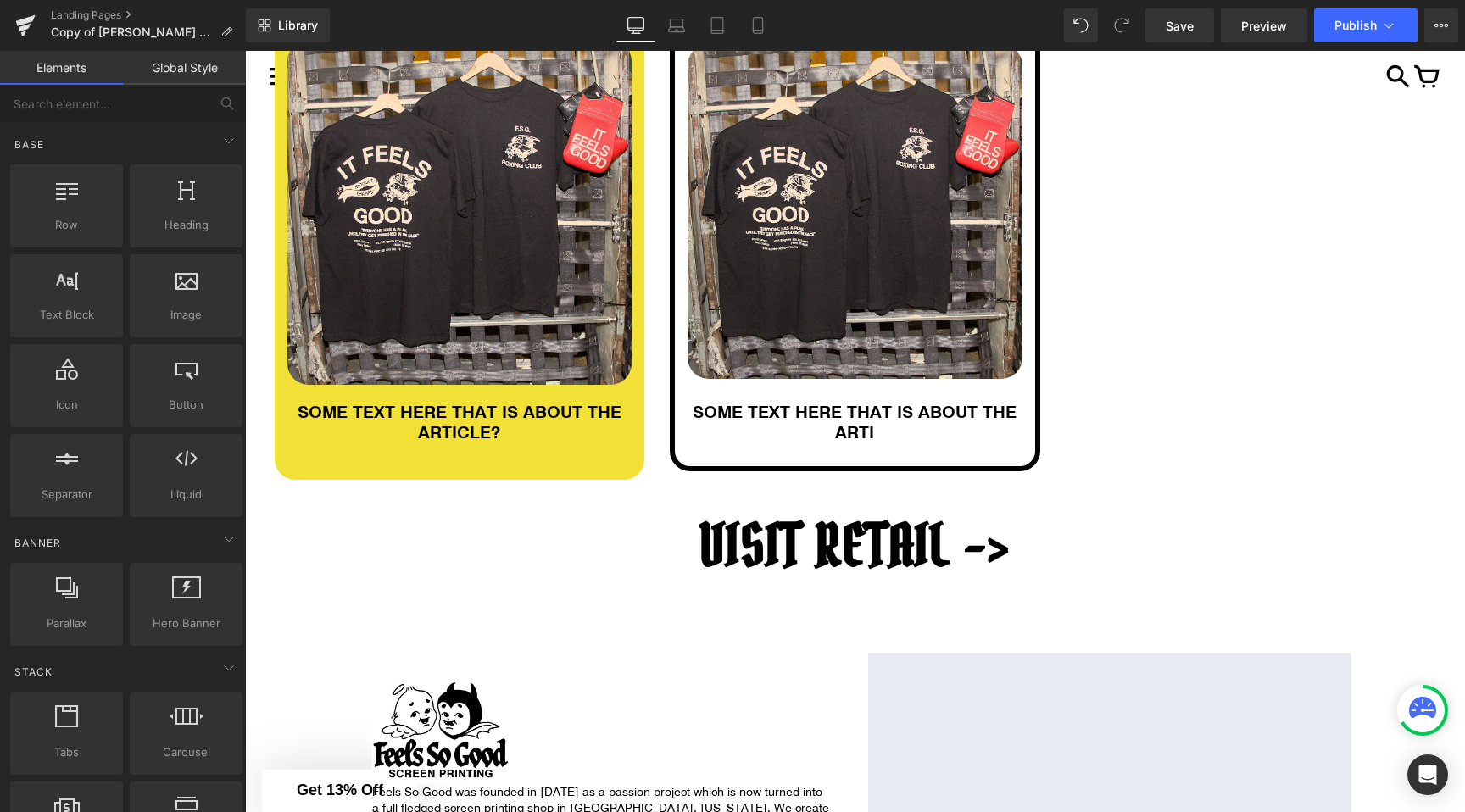
scroll to position [449, 0]
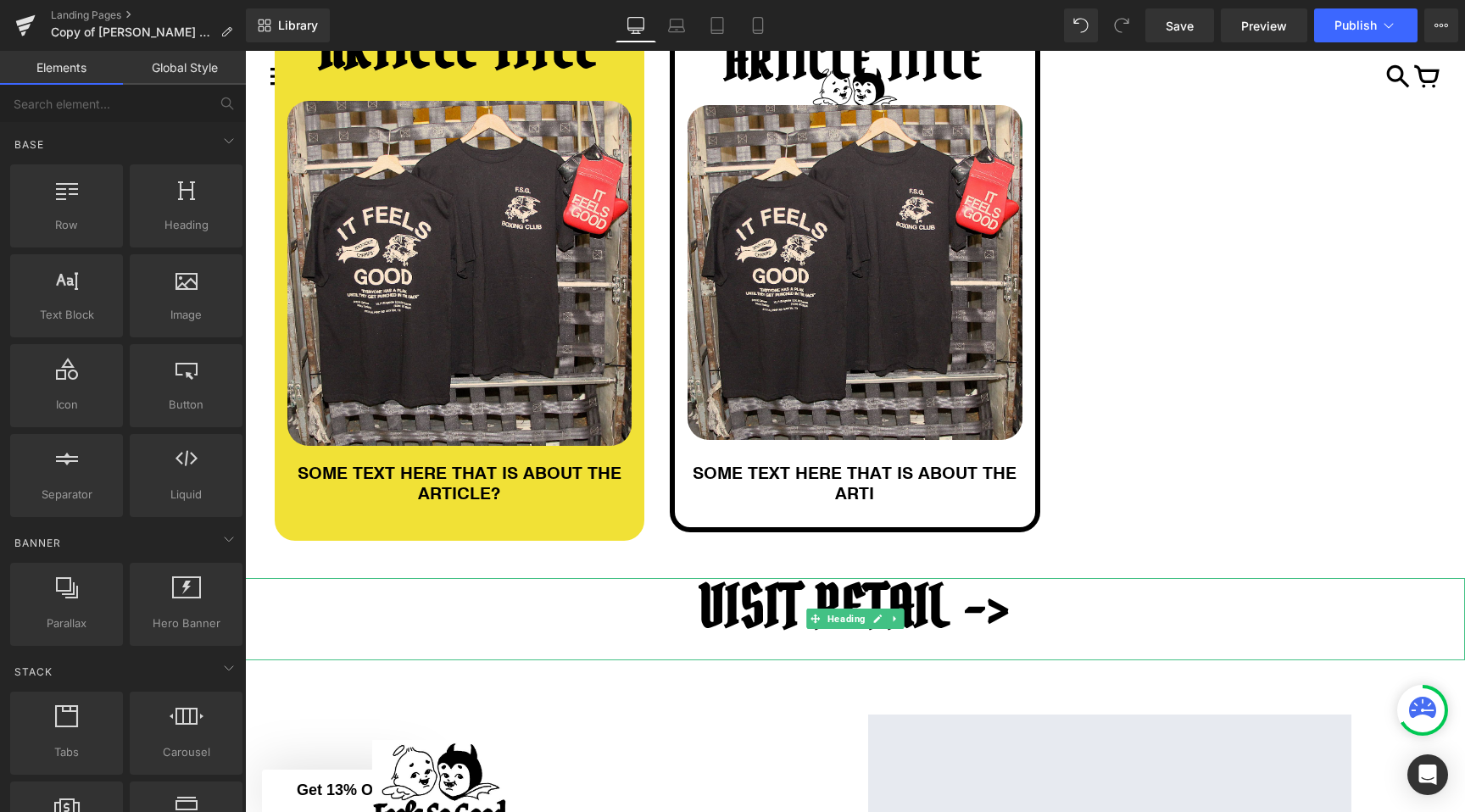
click at [1014, 600] on h1 "VISIT RETAIL ->" at bounding box center [855, 606] width 1220 height 58
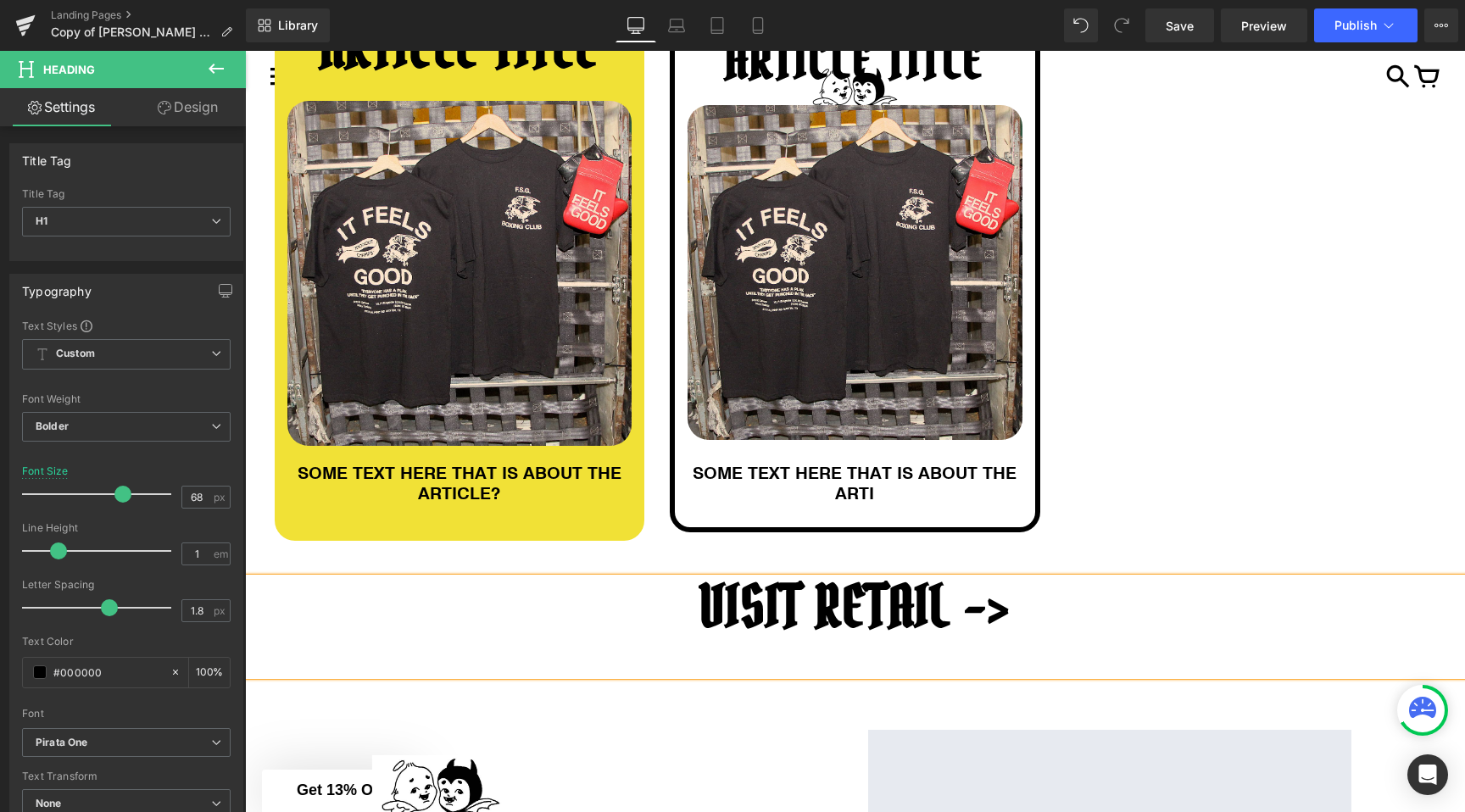
click at [944, 613] on h1 "VISIT RETAIL ->" at bounding box center [855, 606] width 1220 height 58
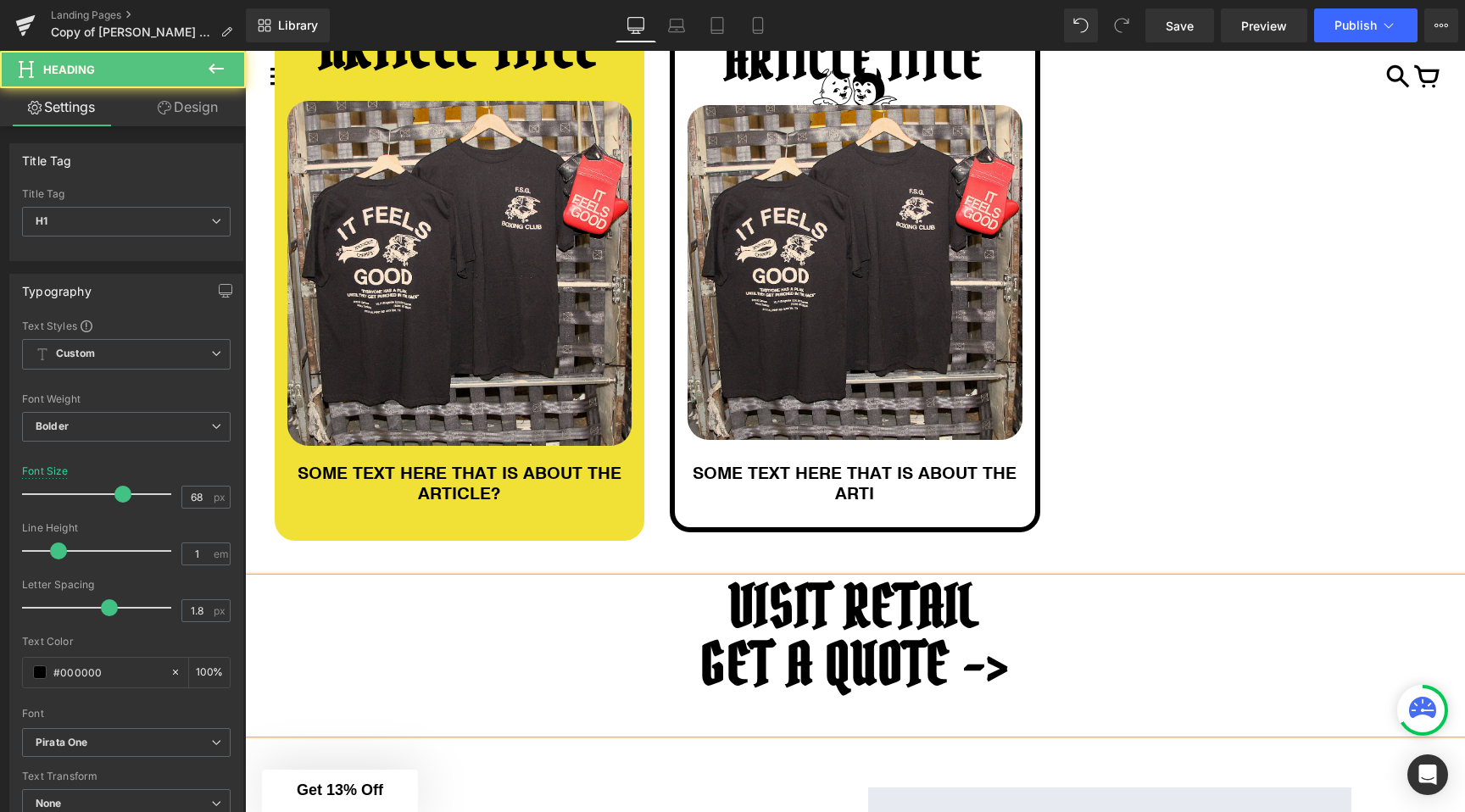
click at [986, 607] on h1 "VISIT RETAIL" at bounding box center [855, 606] width 1220 height 58
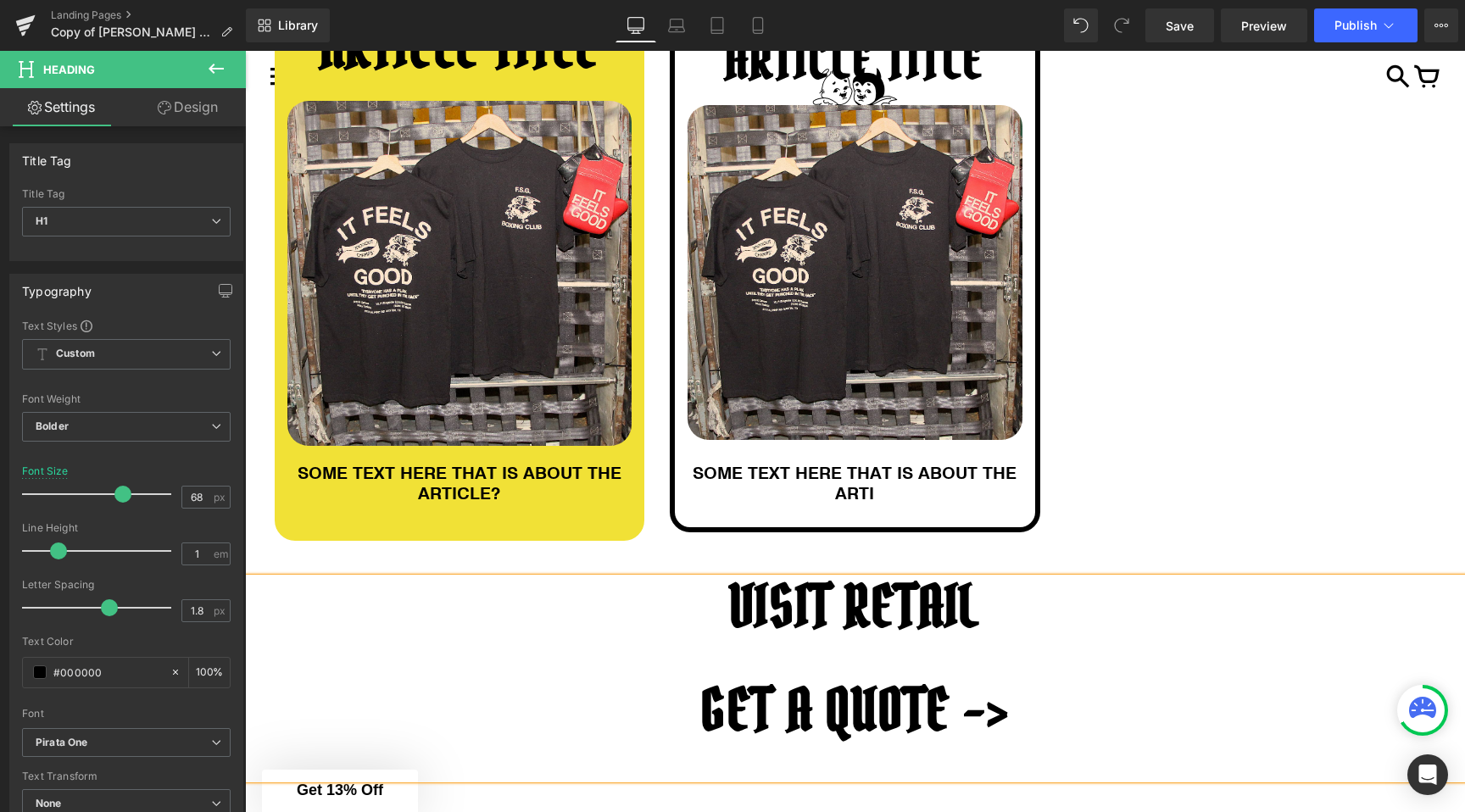
click at [1020, 607] on h1 "VISIT RETAIL" at bounding box center [855, 606] width 1220 height 58
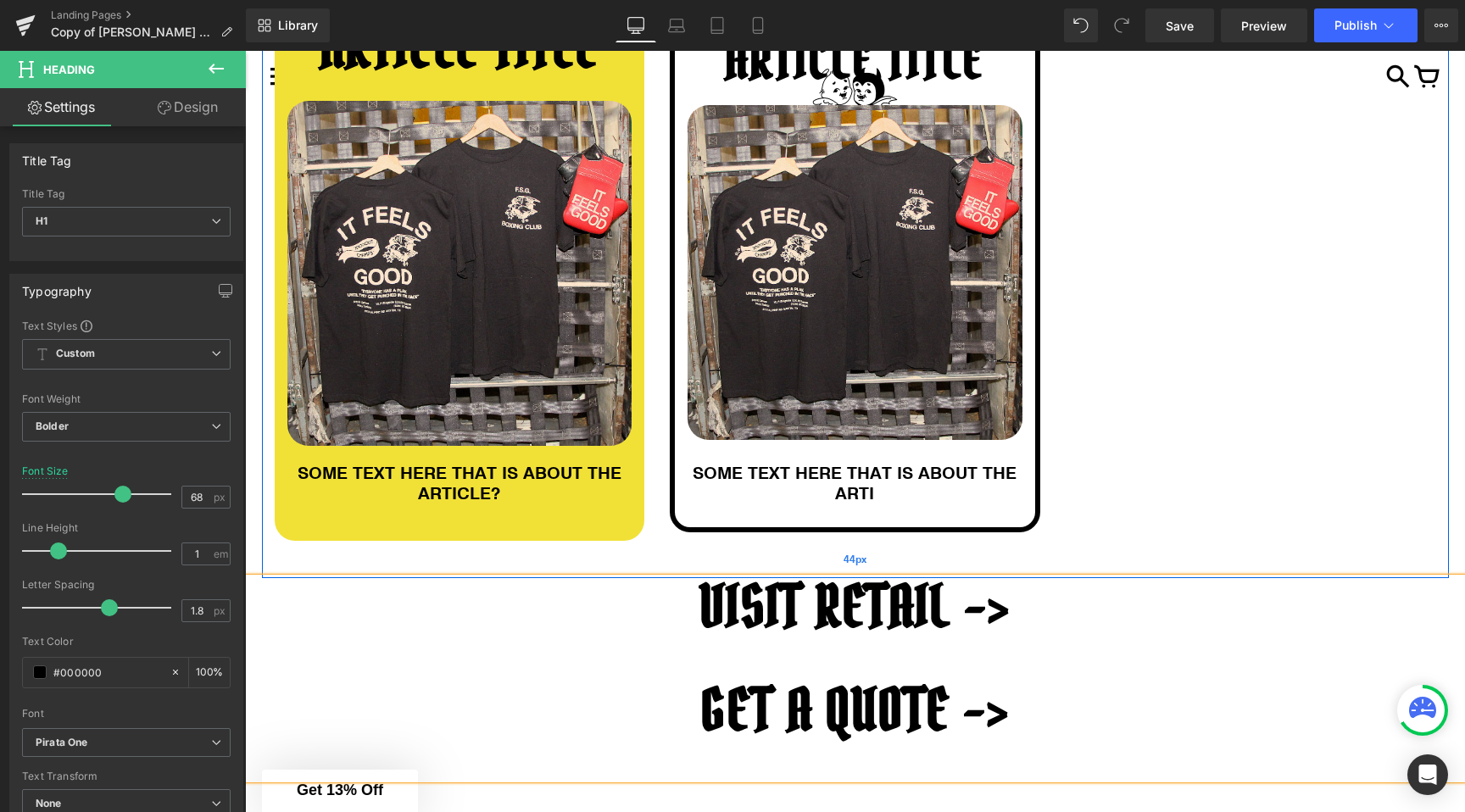
click at [871, 552] on div "44px" at bounding box center [855, 559] width 1187 height 37
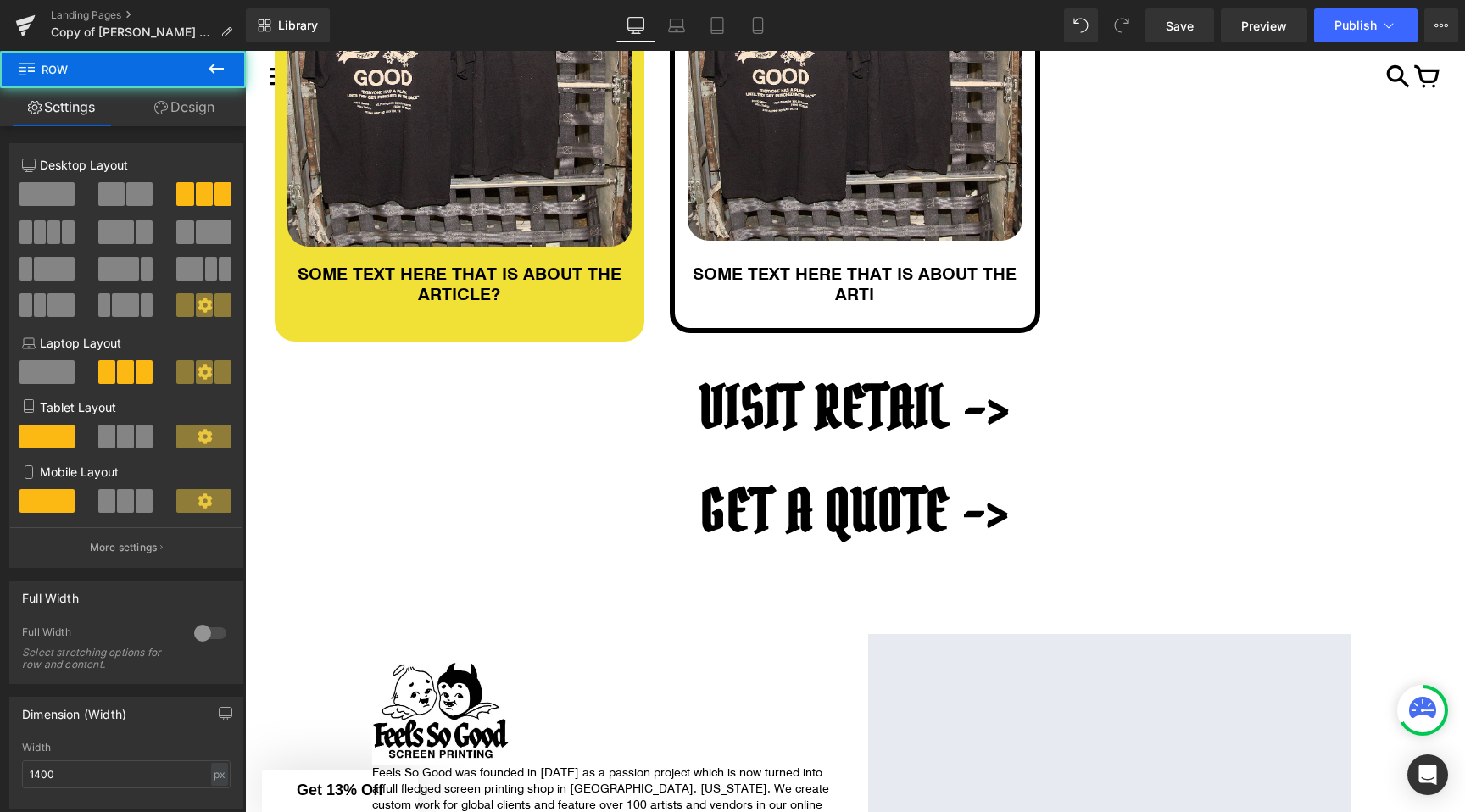
scroll to position [676, 0]
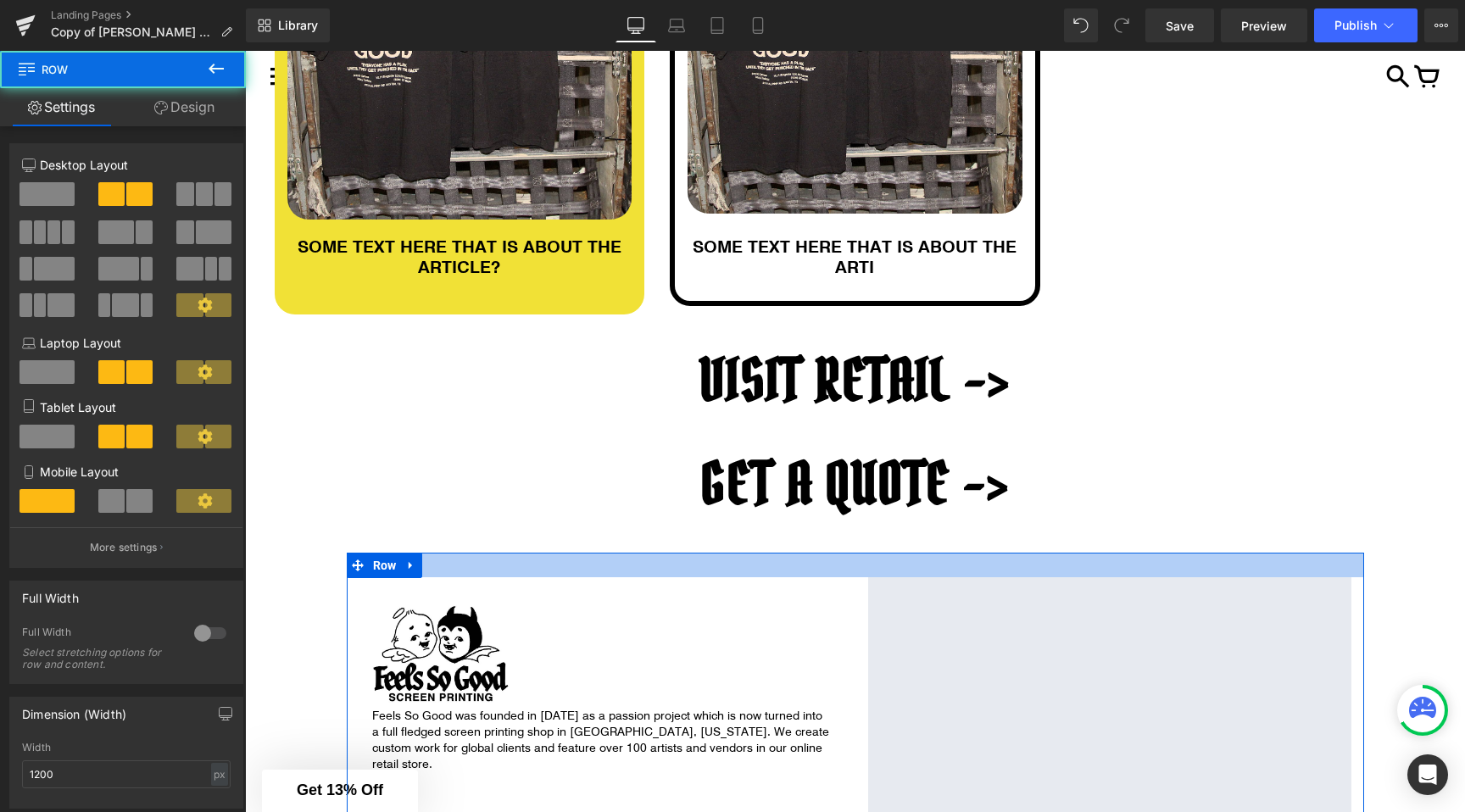
drag, startPoint x: 749, startPoint y: 581, endPoint x: 773, endPoint y: 553, distance: 36.9
click at [774, 553] on div at bounding box center [856, 565] width 1018 height 25
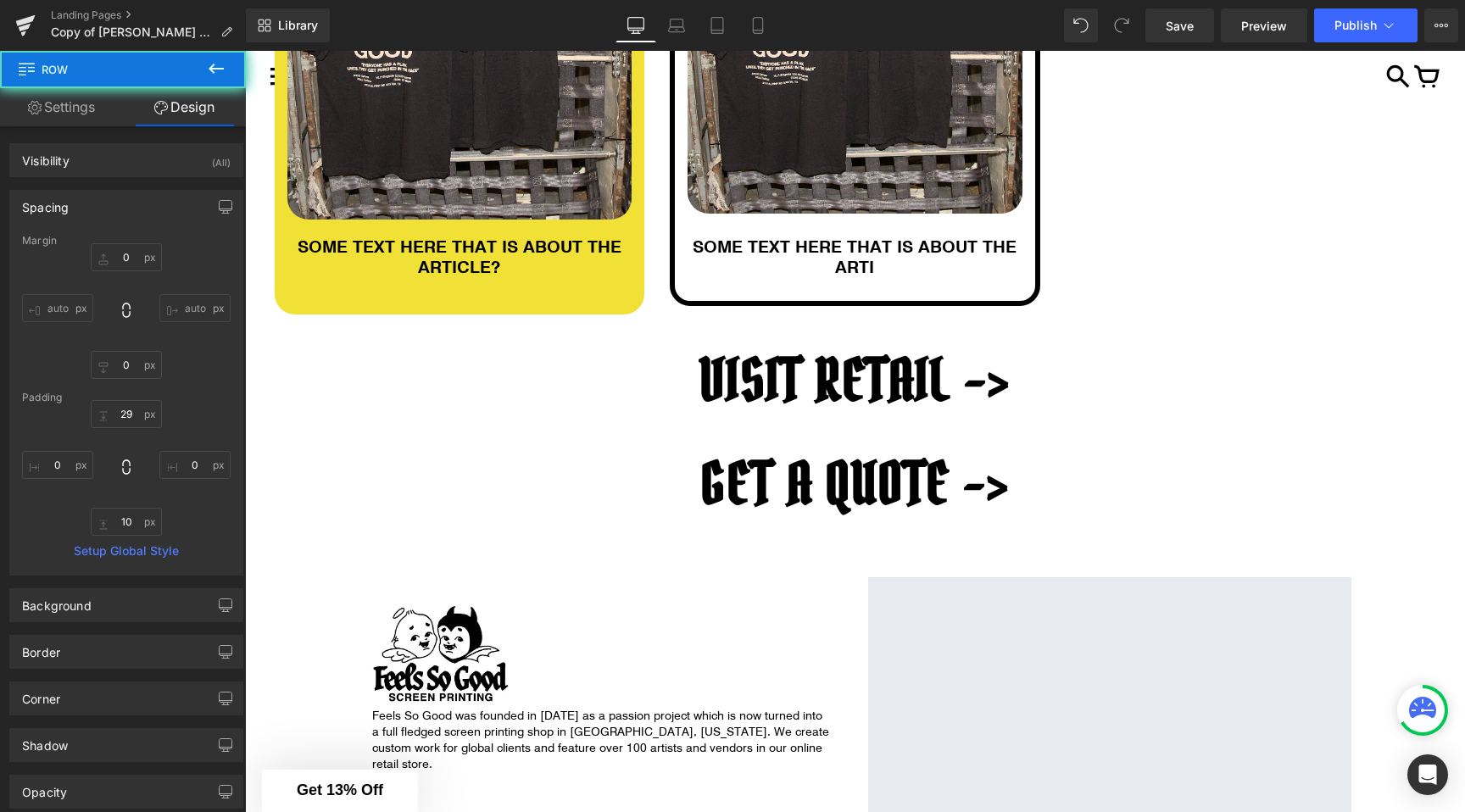
click at [288, 561] on div "ARTICLES Heading Row ARTICLE TITLE Heading Image SOME TEXT HERE THAT IS ABOUT T…" at bounding box center [855, 389] width 1220 height 1517
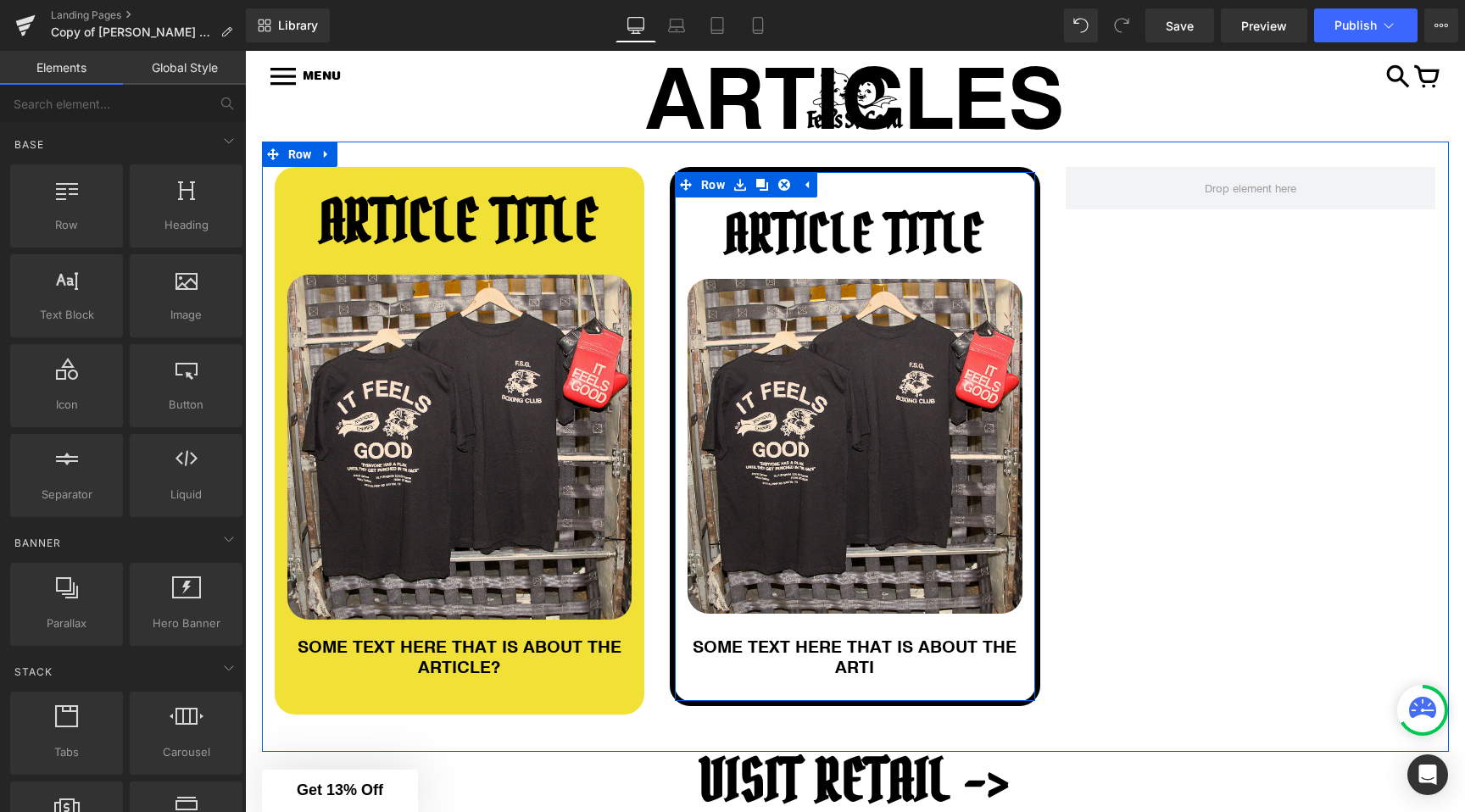
scroll to position [274, 0]
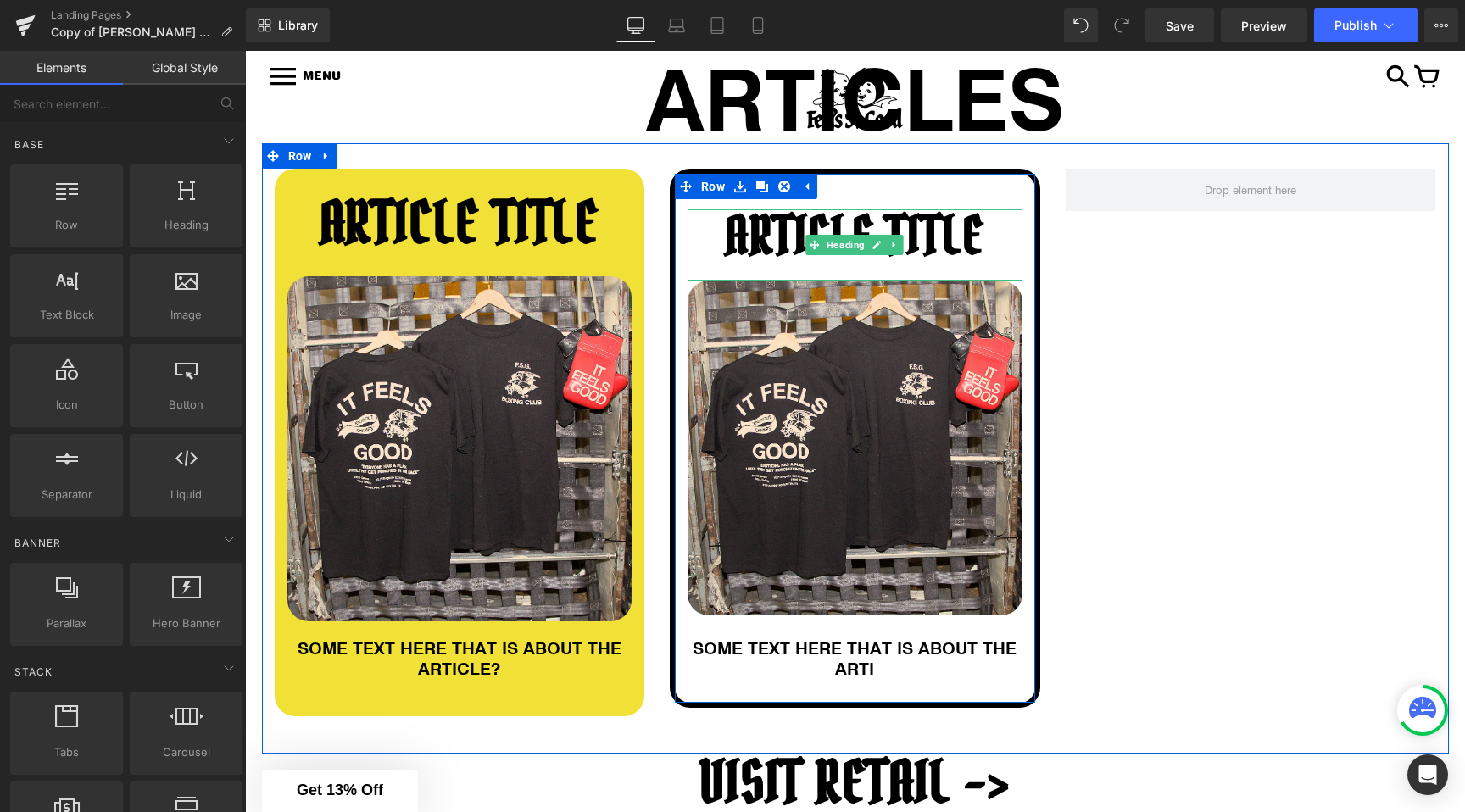
click at [971, 226] on h1 "ARTICLE TITLE" at bounding box center [855, 235] width 335 height 53
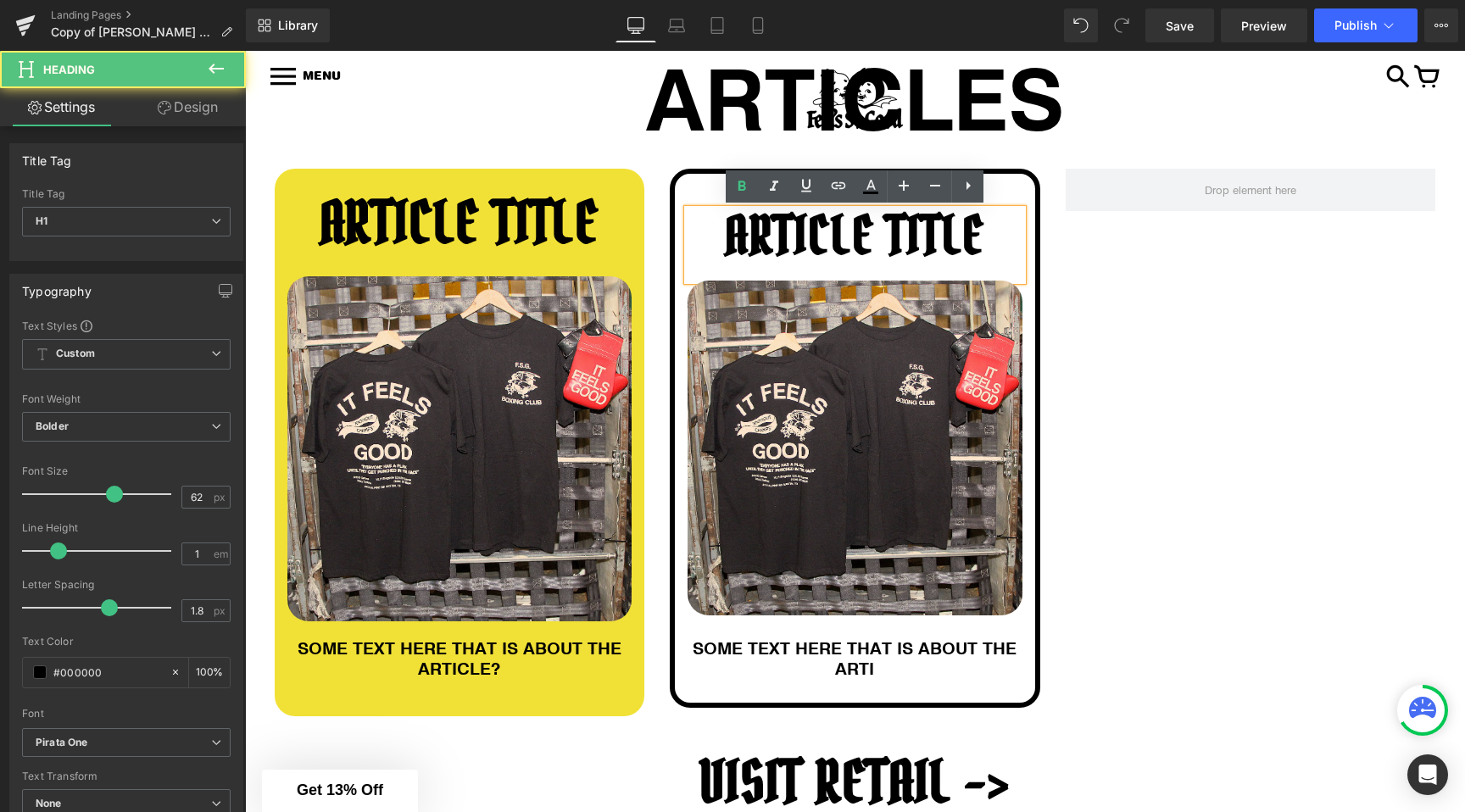
click at [993, 226] on h1 "ARTICLE TITLE" at bounding box center [855, 235] width 335 height 53
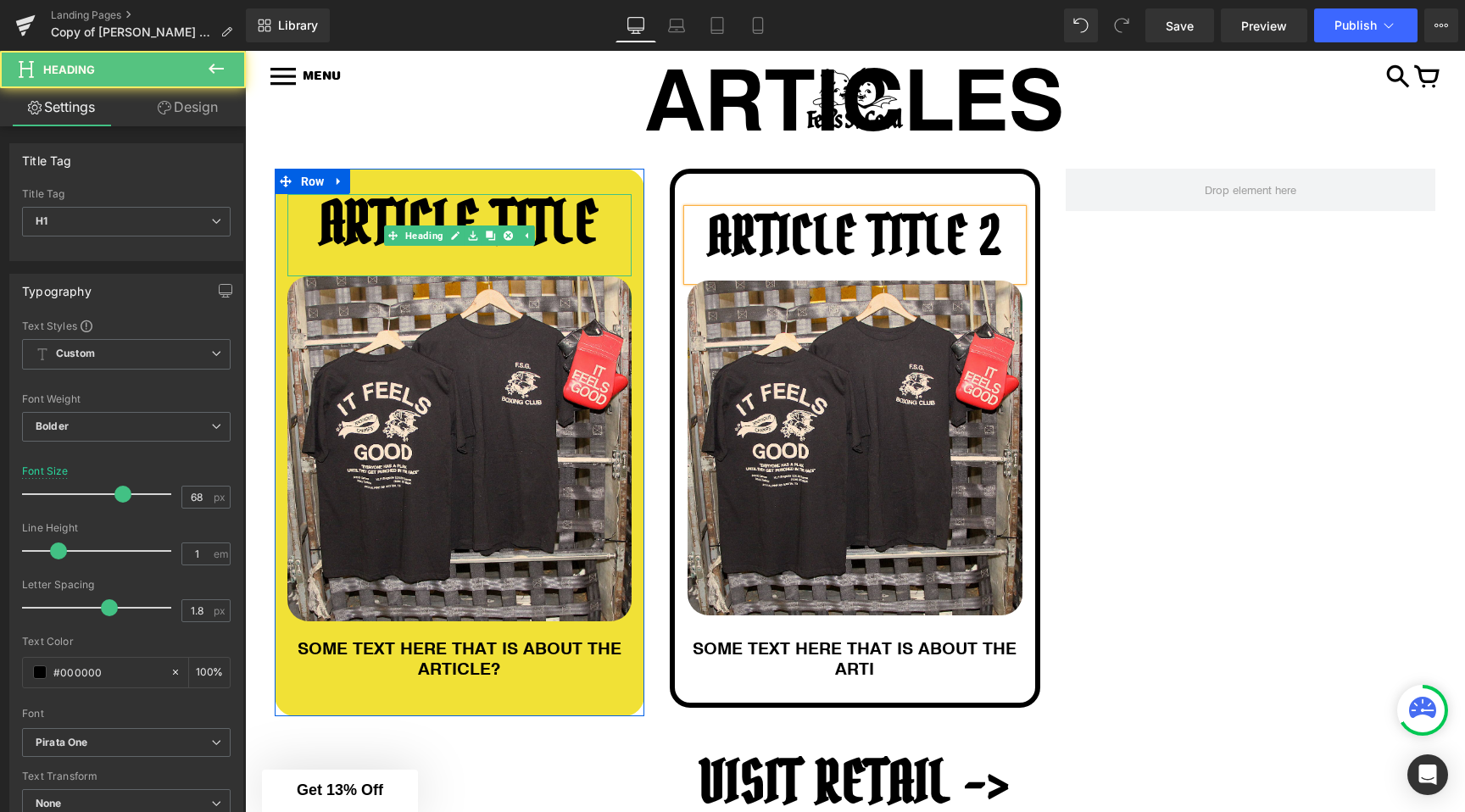
click at [503, 224] on h1 "ARTICLE TITLE" at bounding box center [460, 222] width 345 height 58
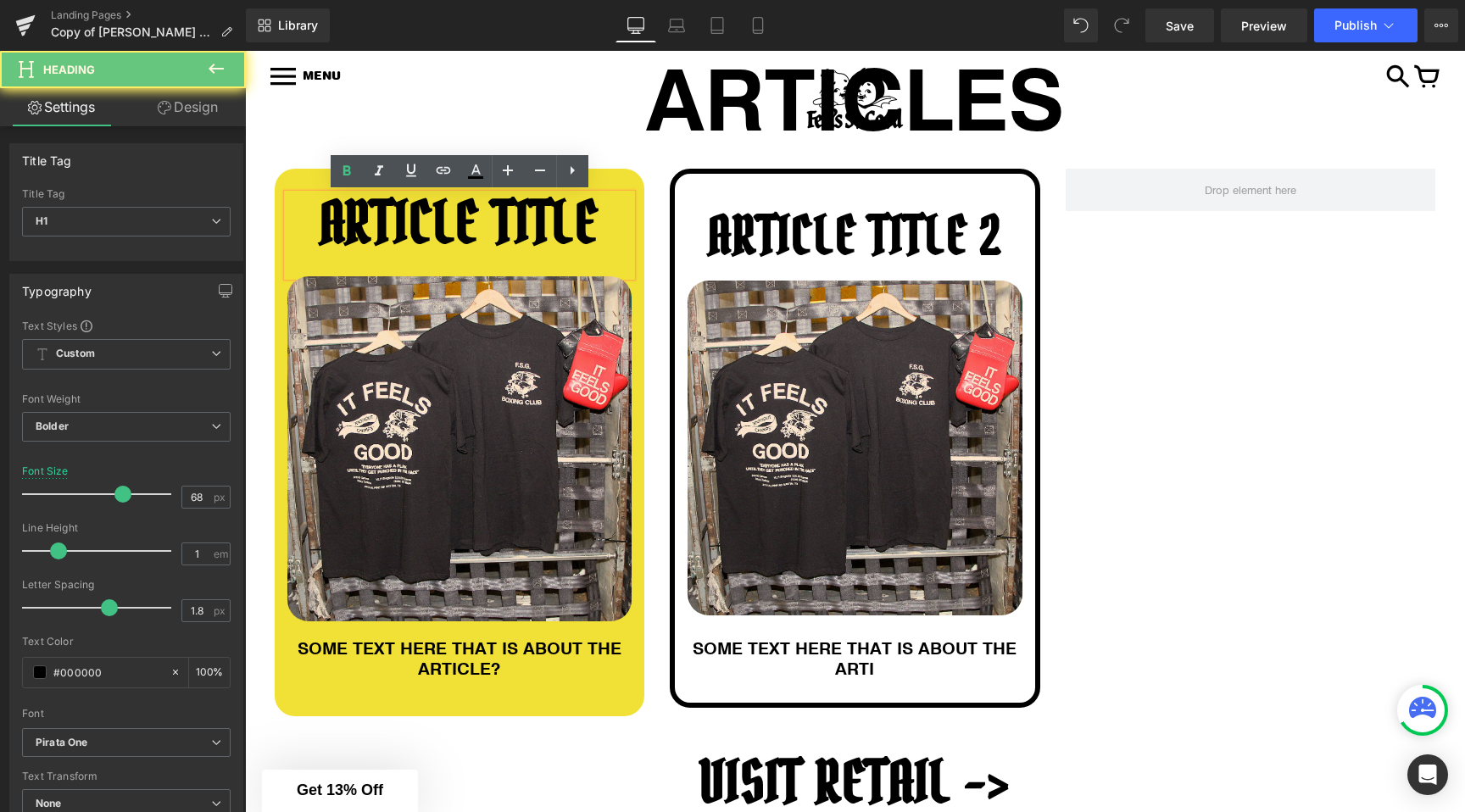
click at [624, 218] on h1 "ARTICLE TITLE" at bounding box center [460, 222] width 345 height 58
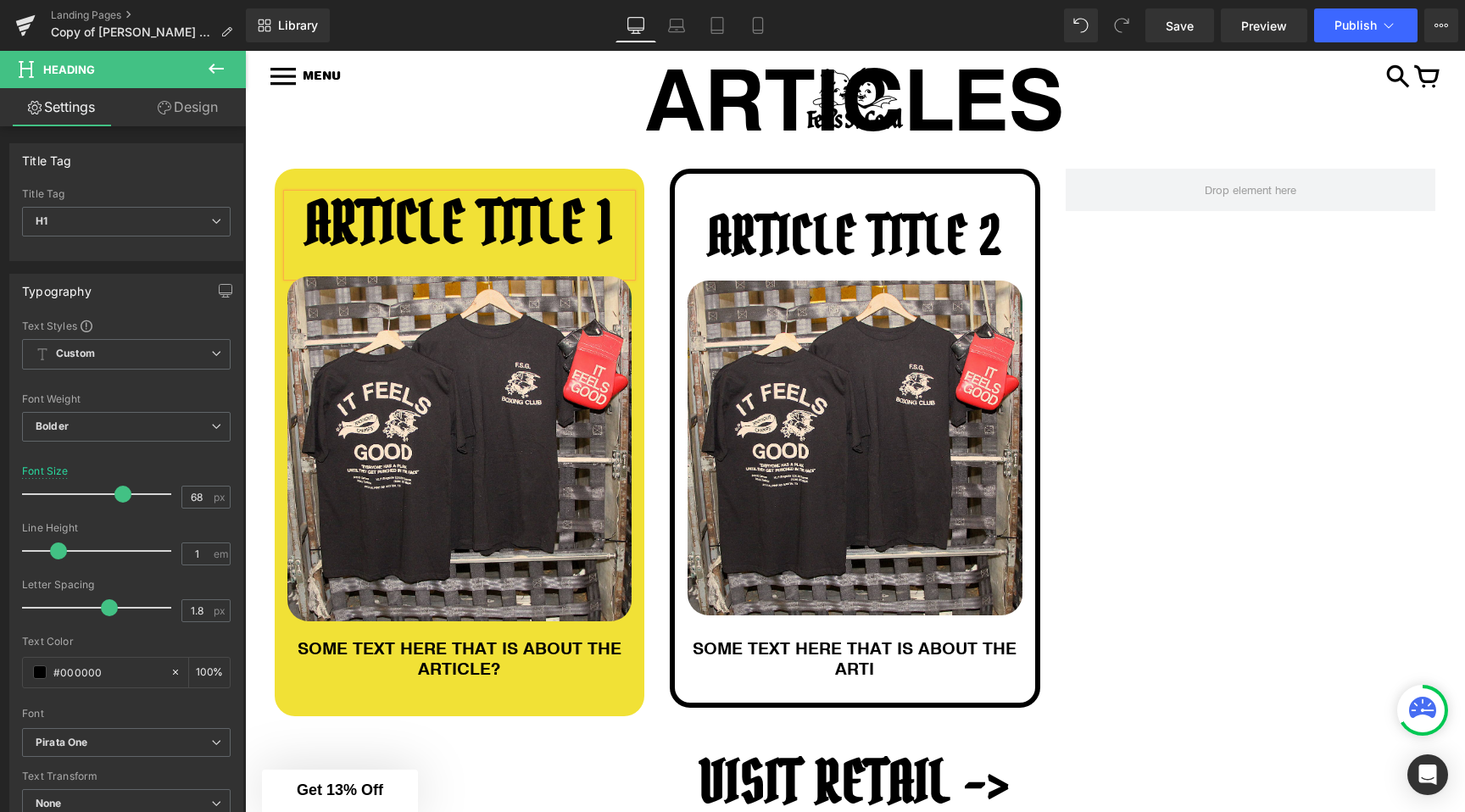
click at [640, 160] on div "ARTICLE TITLE 1 Heading Image SOME TEXT HERE THAT IS ABOUT THE ARTICLE? Heading…" at bounding box center [855, 449] width 1187 height 611
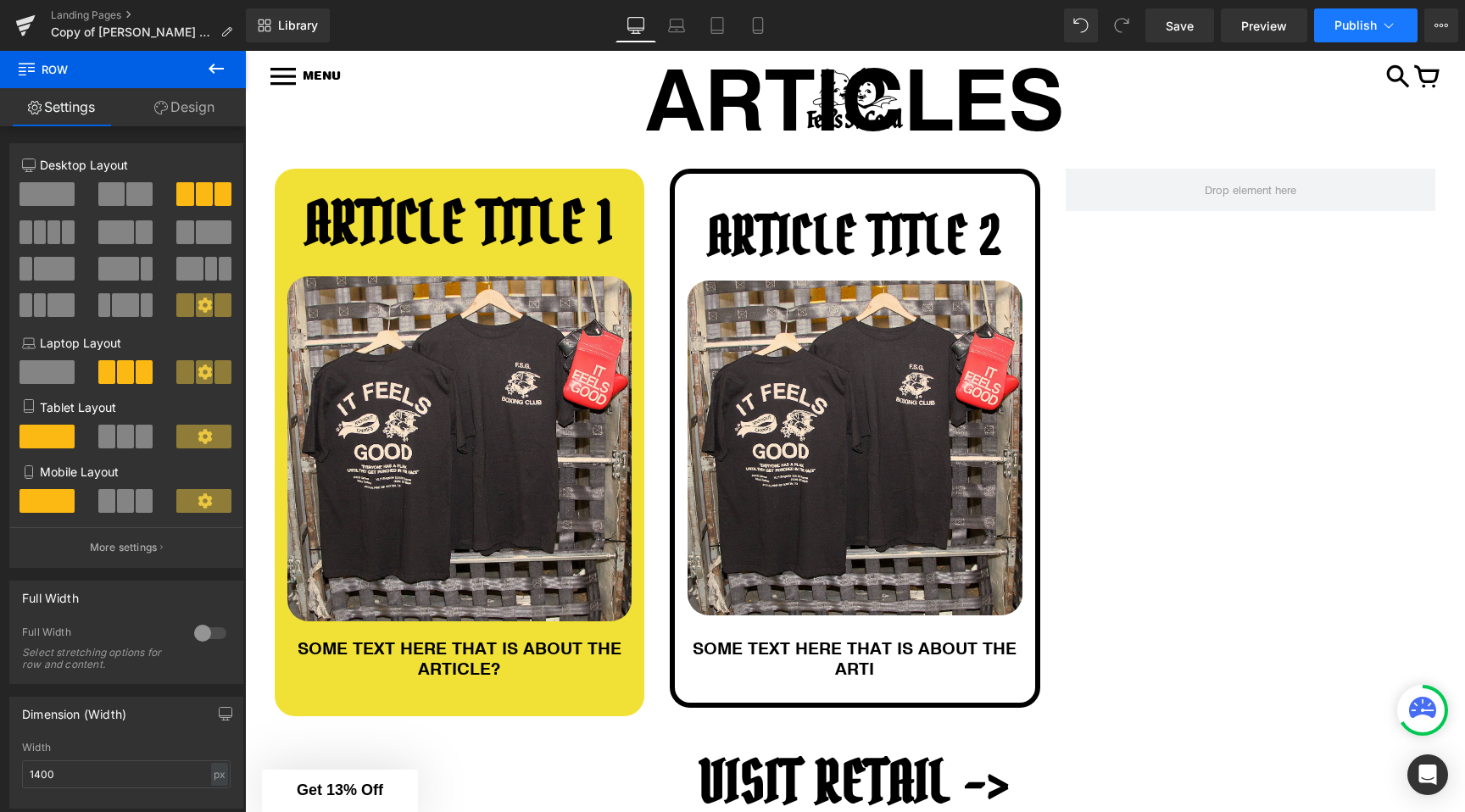
click at [1381, 30] on icon at bounding box center [1389, 26] width 17 height 17
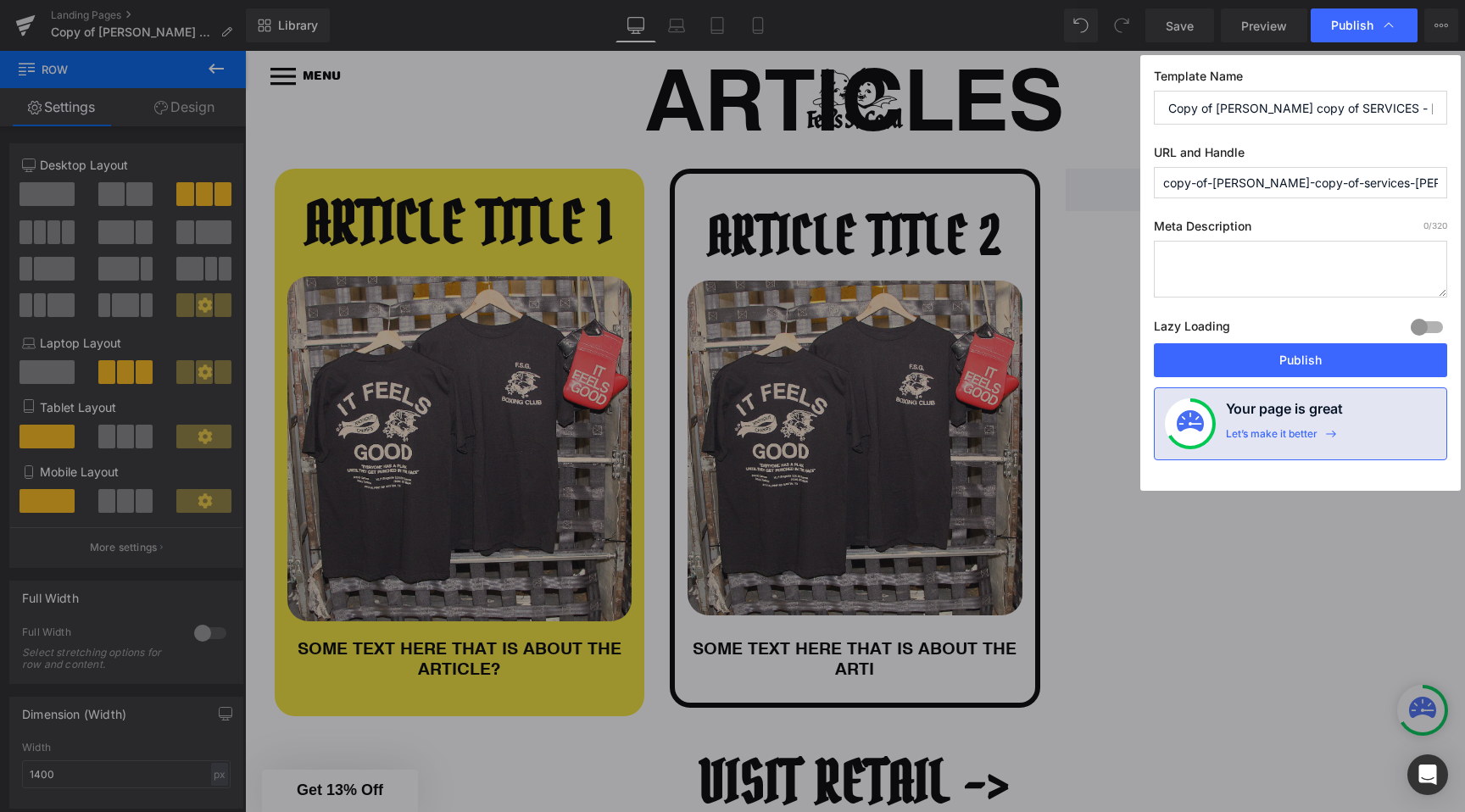
click at [1249, 188] on input "copy-of-parth-copy-of-services-weems" at bounding box center [1300, 182] width 293 height 31
type input "articles"
click at [1231, 101] on input "Copy of parth copy of SERVICES - WEEMS" at bounding box center [1300, 108] width 293 height 34
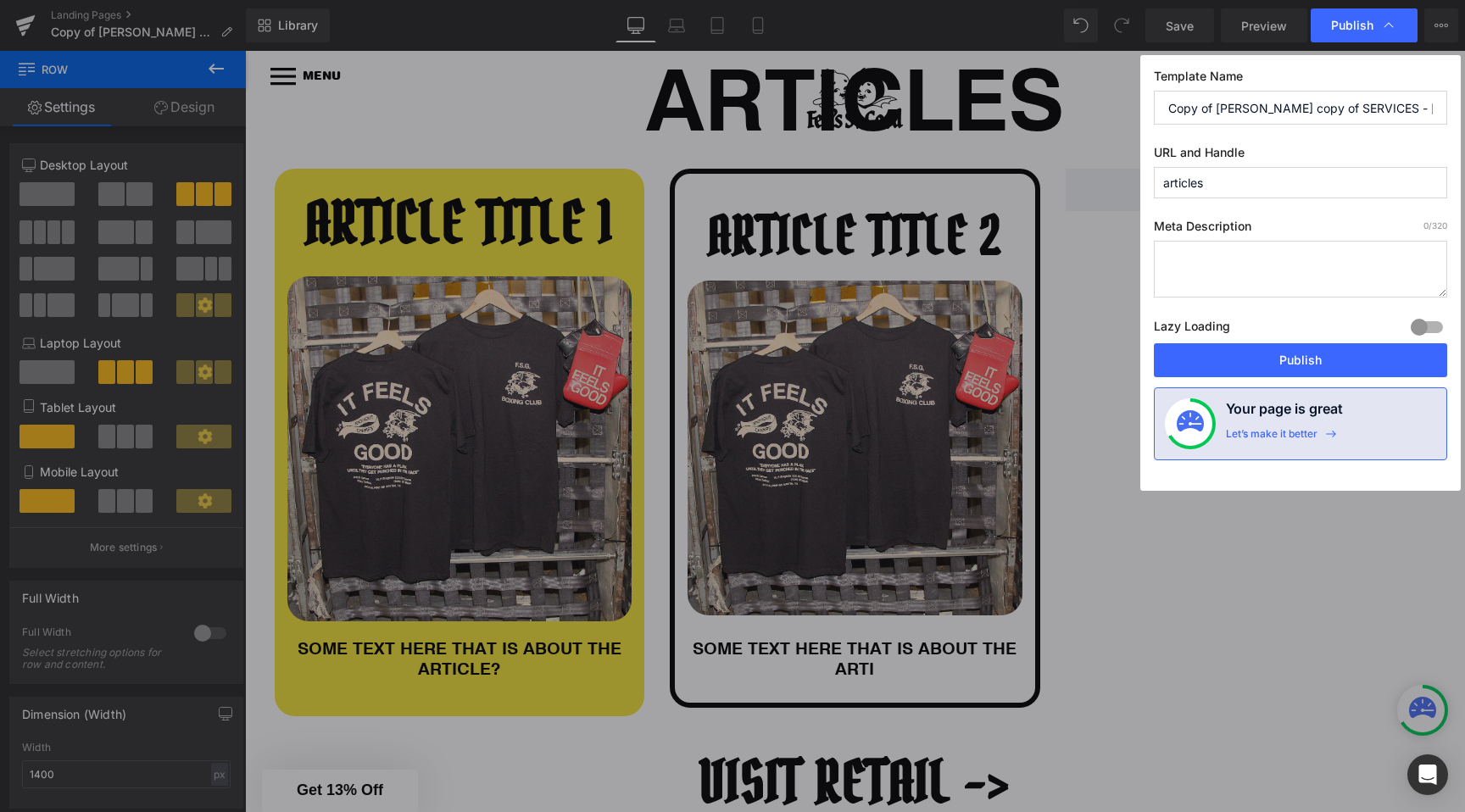
click at [1231, 101] on input "Copy of parth copy of SERVICES - WEEMS" at bounding box center [1300, 108] width 293 height 34
type input "Articles"
click at [1216, 181] on input "articles" at bounding box center [1300, 182] width 293 height 31
click at [1193, 138] on div "Template Name Articles URL and Handle articles Meta Description 0 /320 Lazy Loa…" at bounding box center [1300, 272] width 321 height 436
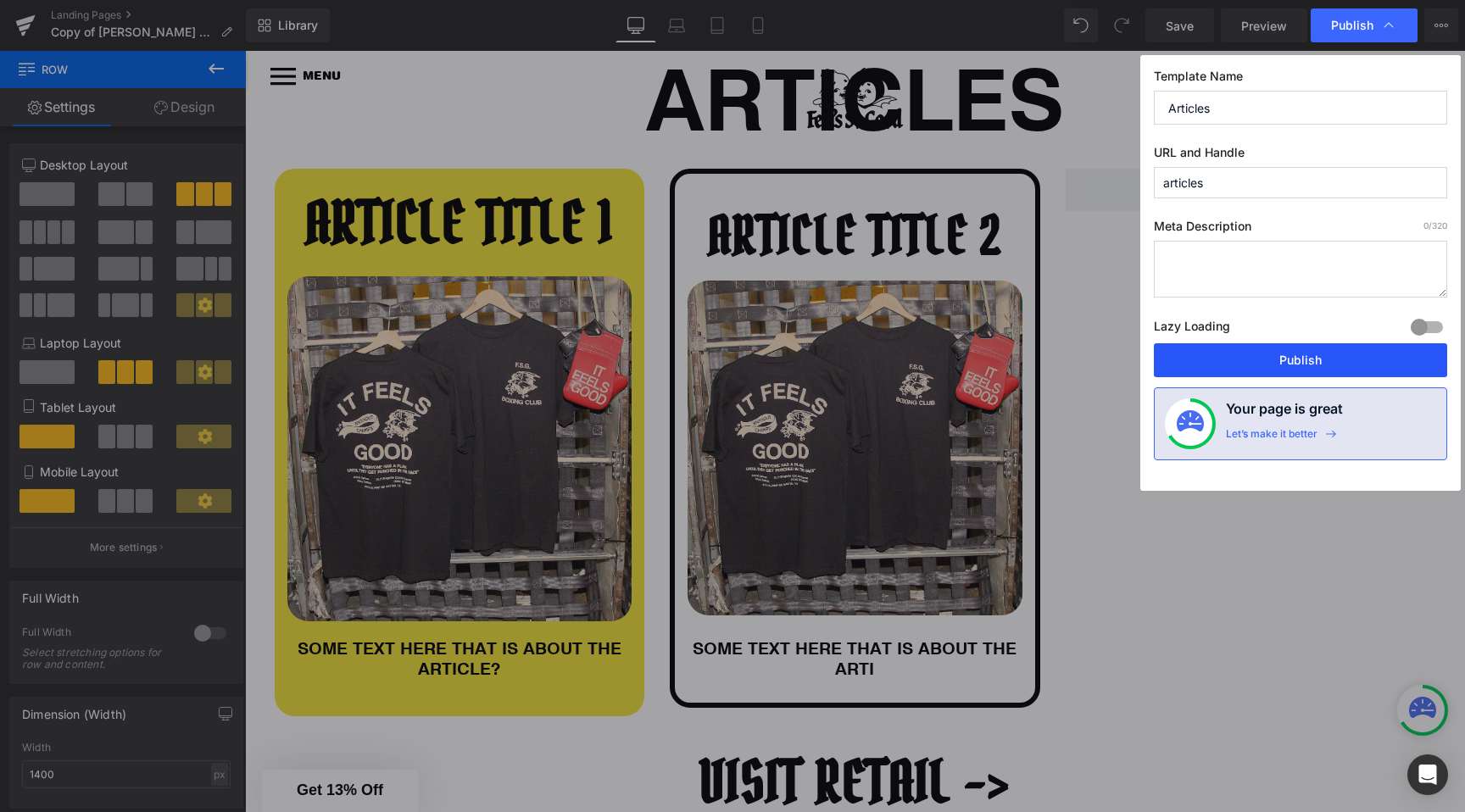
click at [1247, 360] on button "Publish" at bounding box center [1300, 360] width 293 height 34
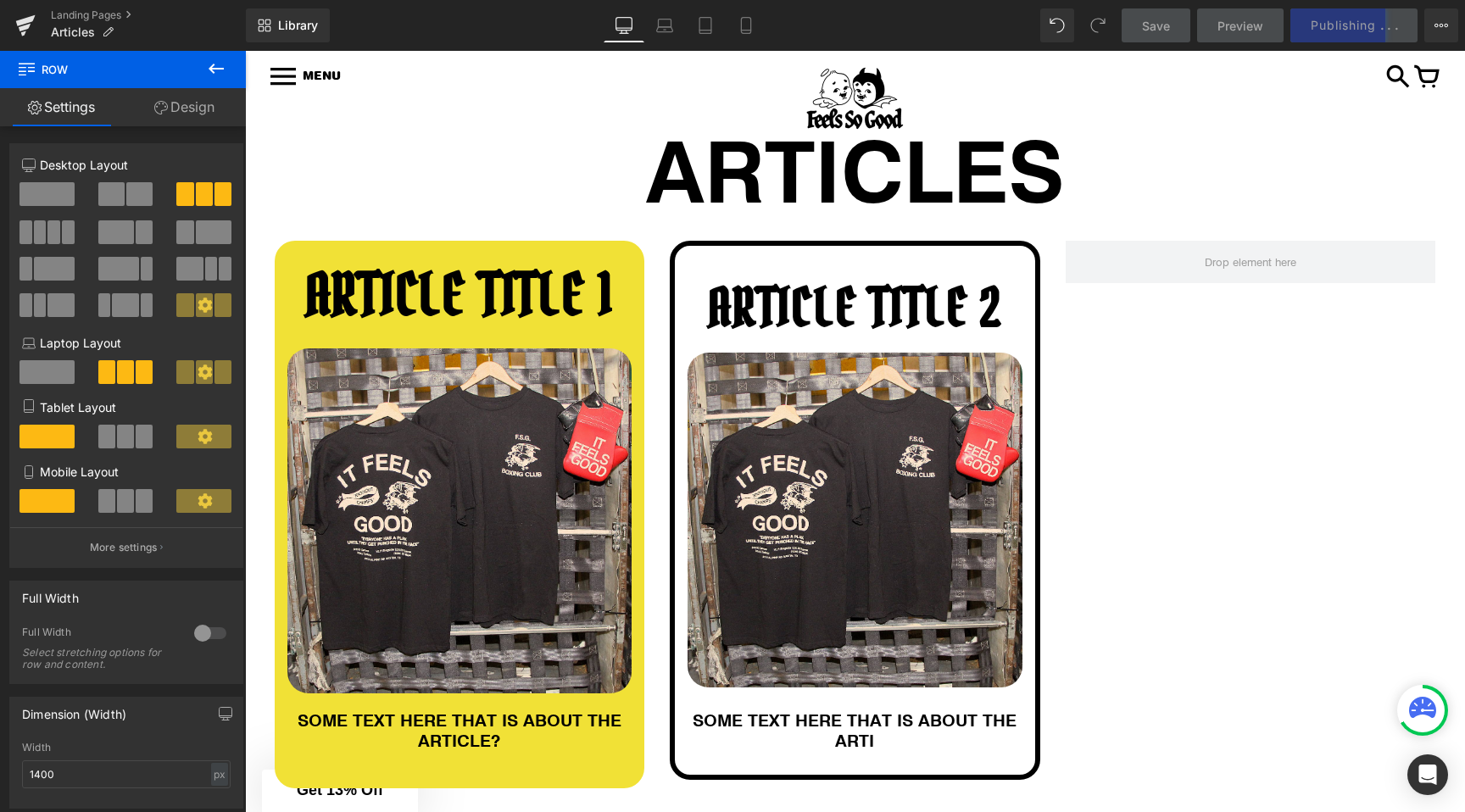
scroll to position [175, 0]
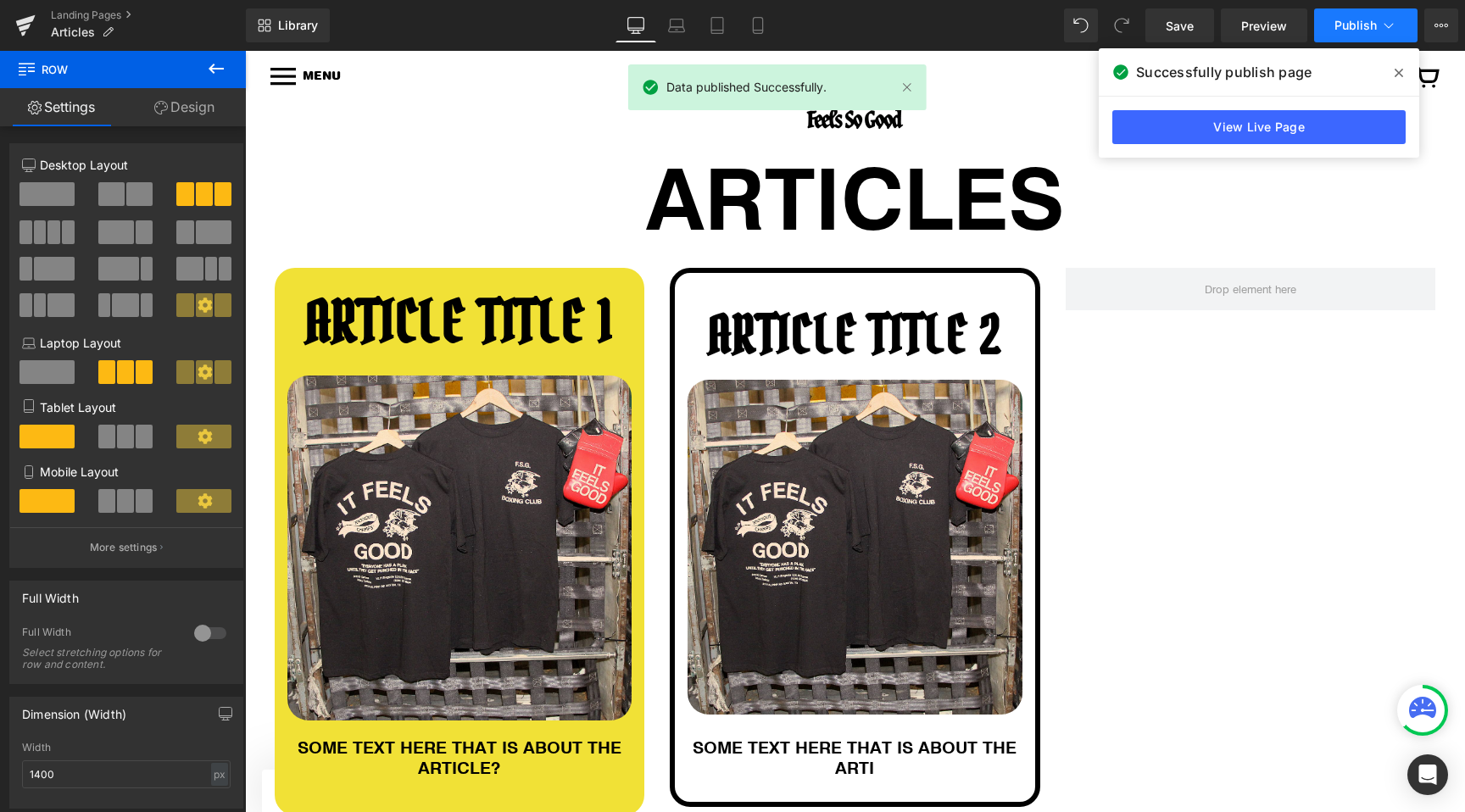
click at [1388, 34] on button "Publish" at bounding box center [1366, 26] width 103 height 34
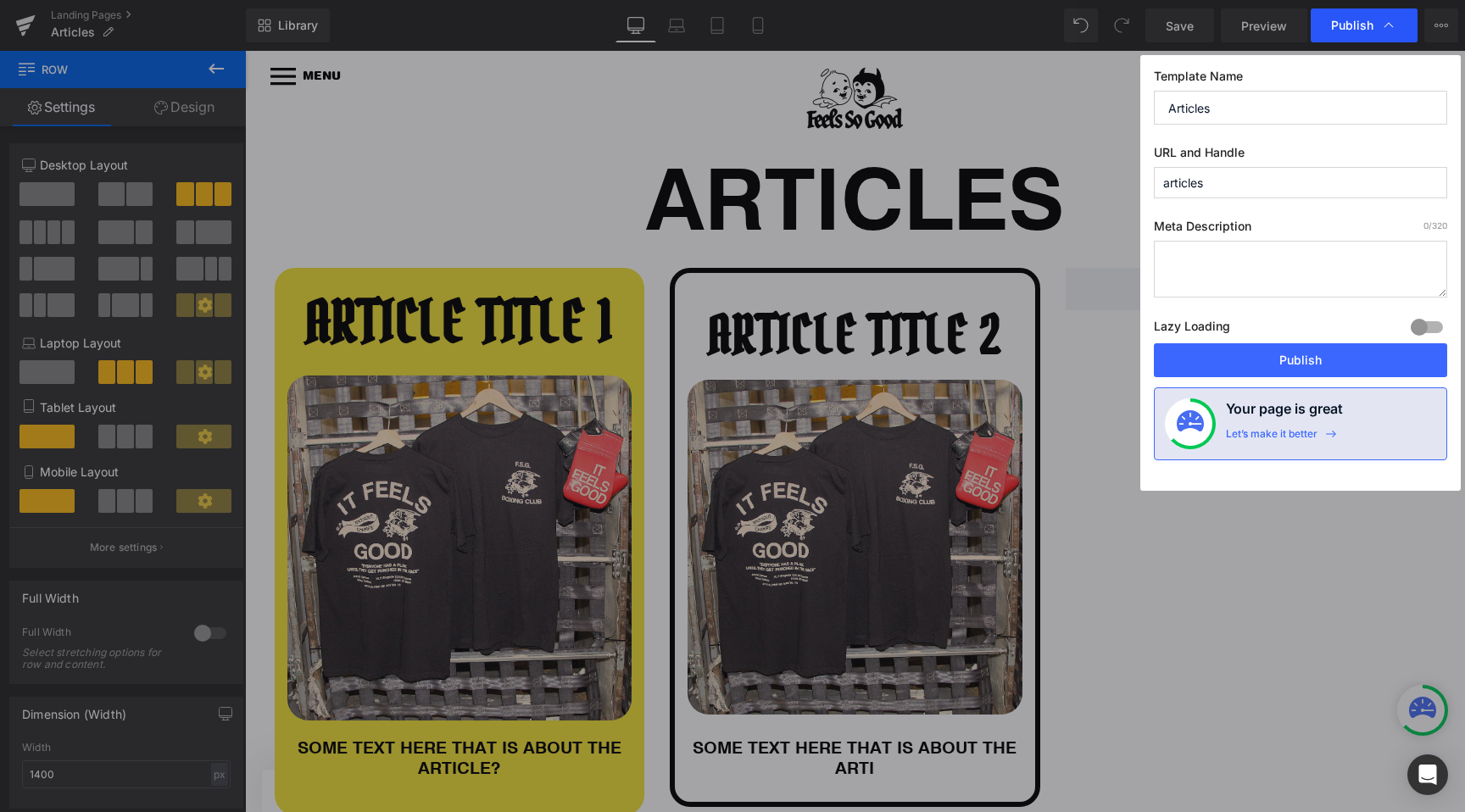
click at [1327, 26] on div "Publish" at bounding box center [1364, 26] width 107 height 34
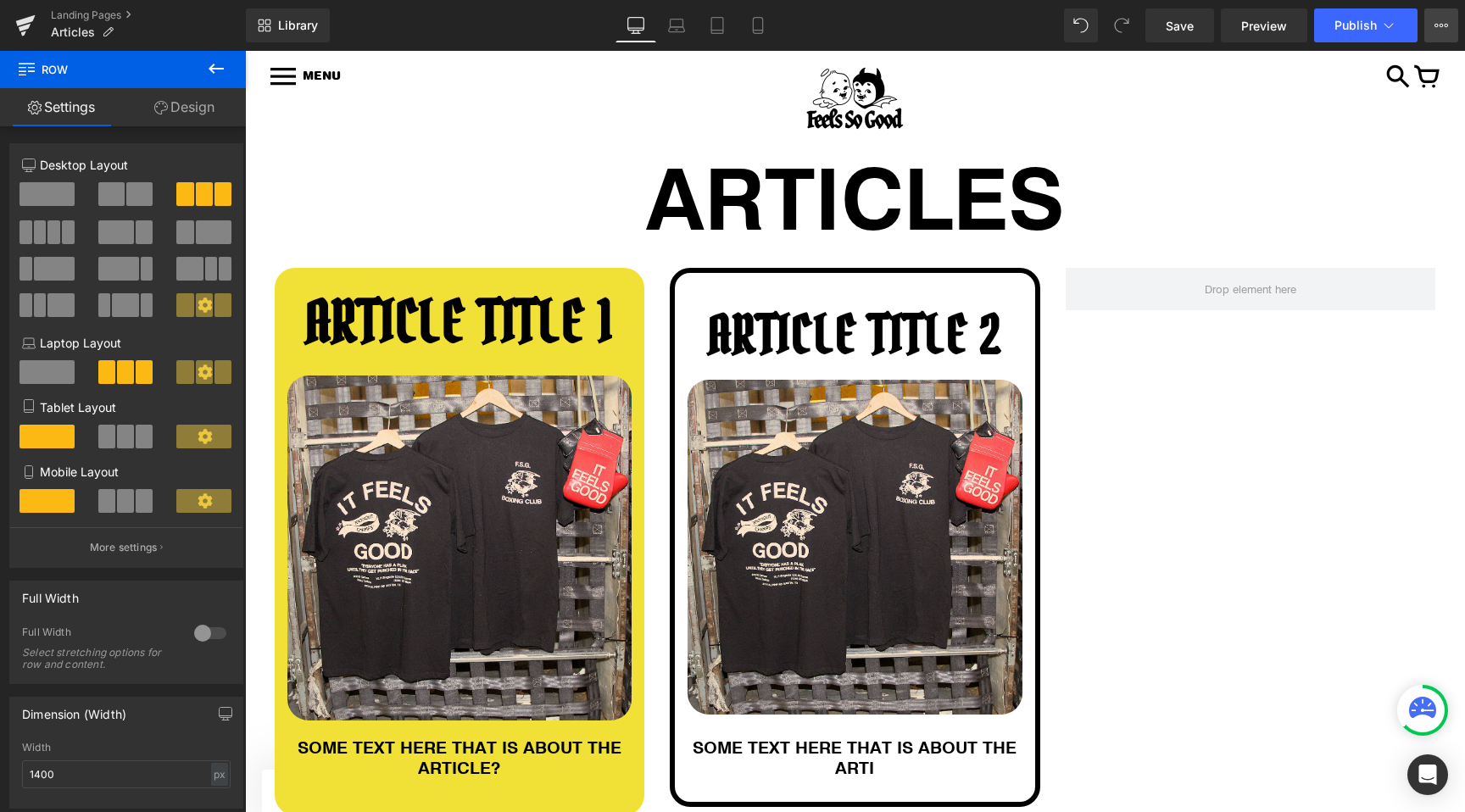
click at [1433, 26] on button "View Live Page View with current Template Save Template to Library Schedule Pub…" at bounding box center [1441, 26] width 34 height 34
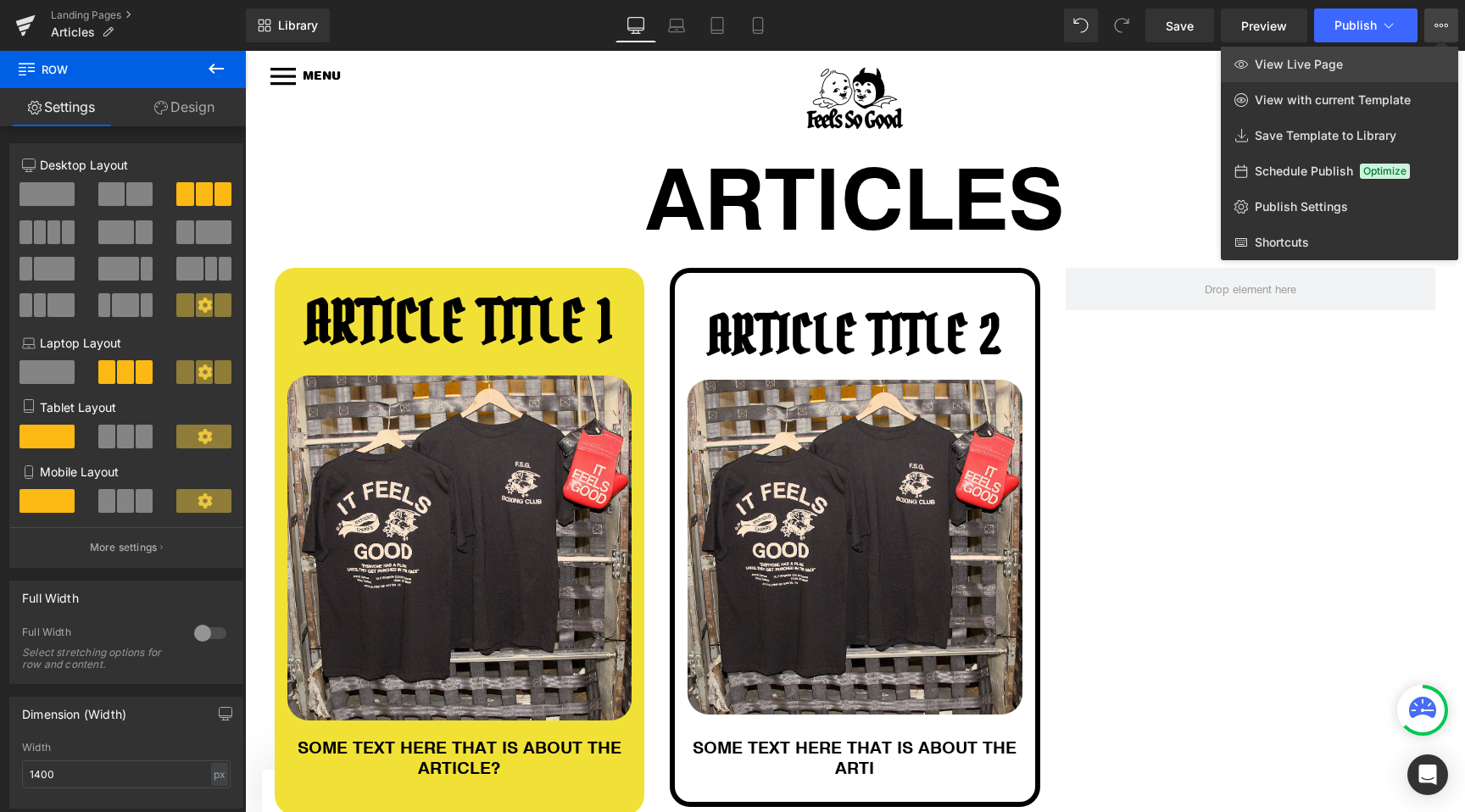
click at [1354, 65] on link "View Live Page" at bounding box center [1339, 64] width 237 height 36
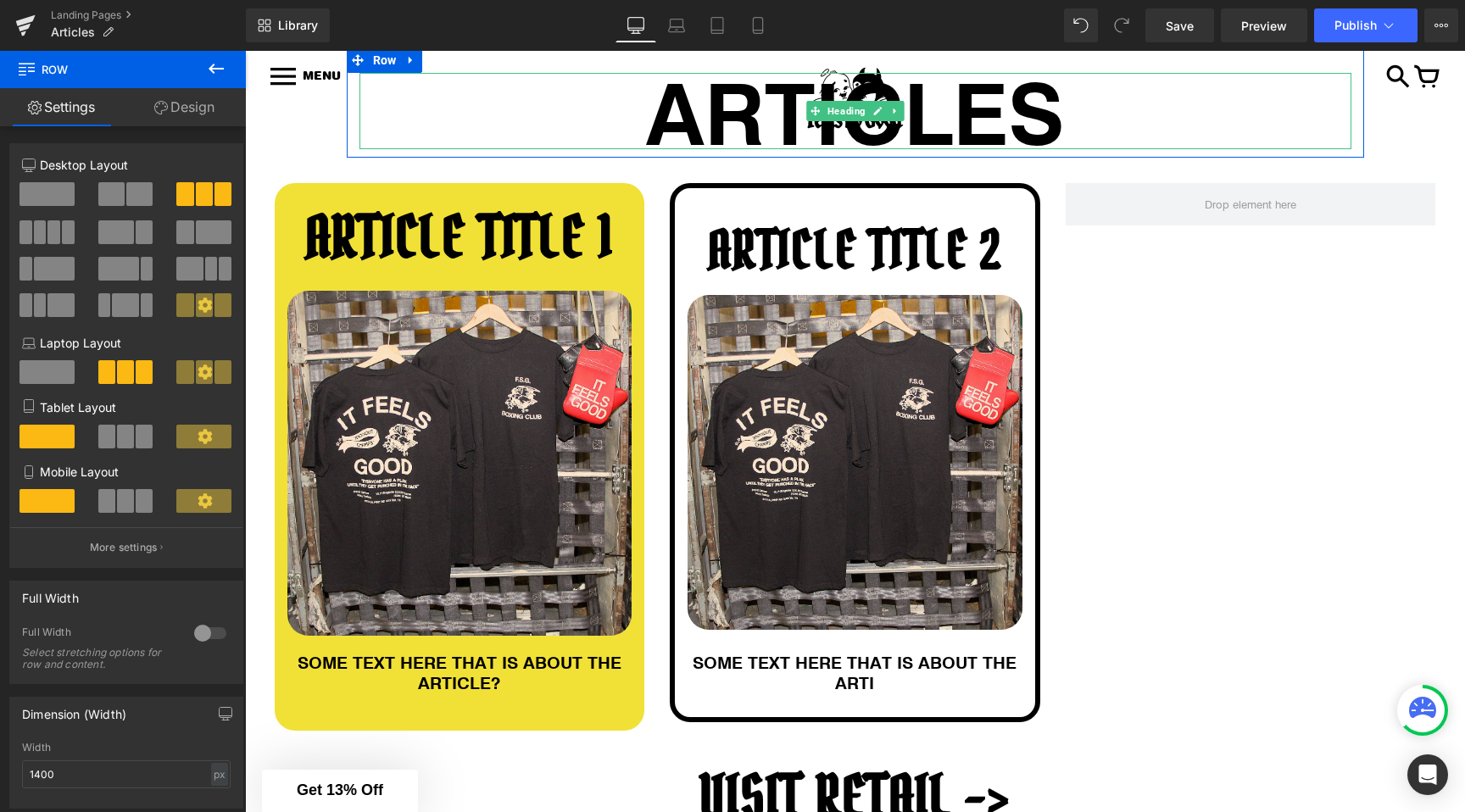
scroll to position [0, 0]
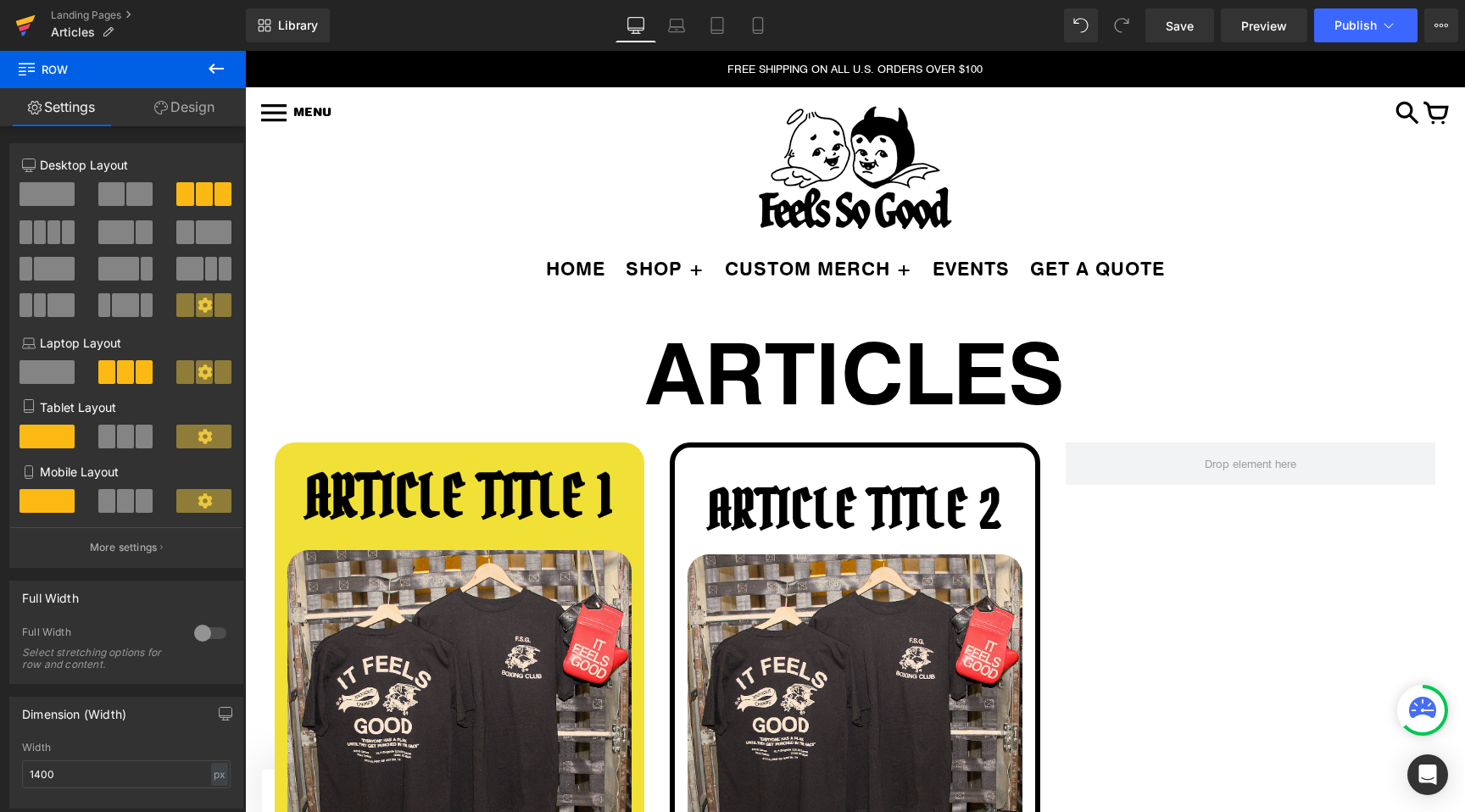
click at [20, 25] on icon at bounding box center [26, 21] width 20 height 11
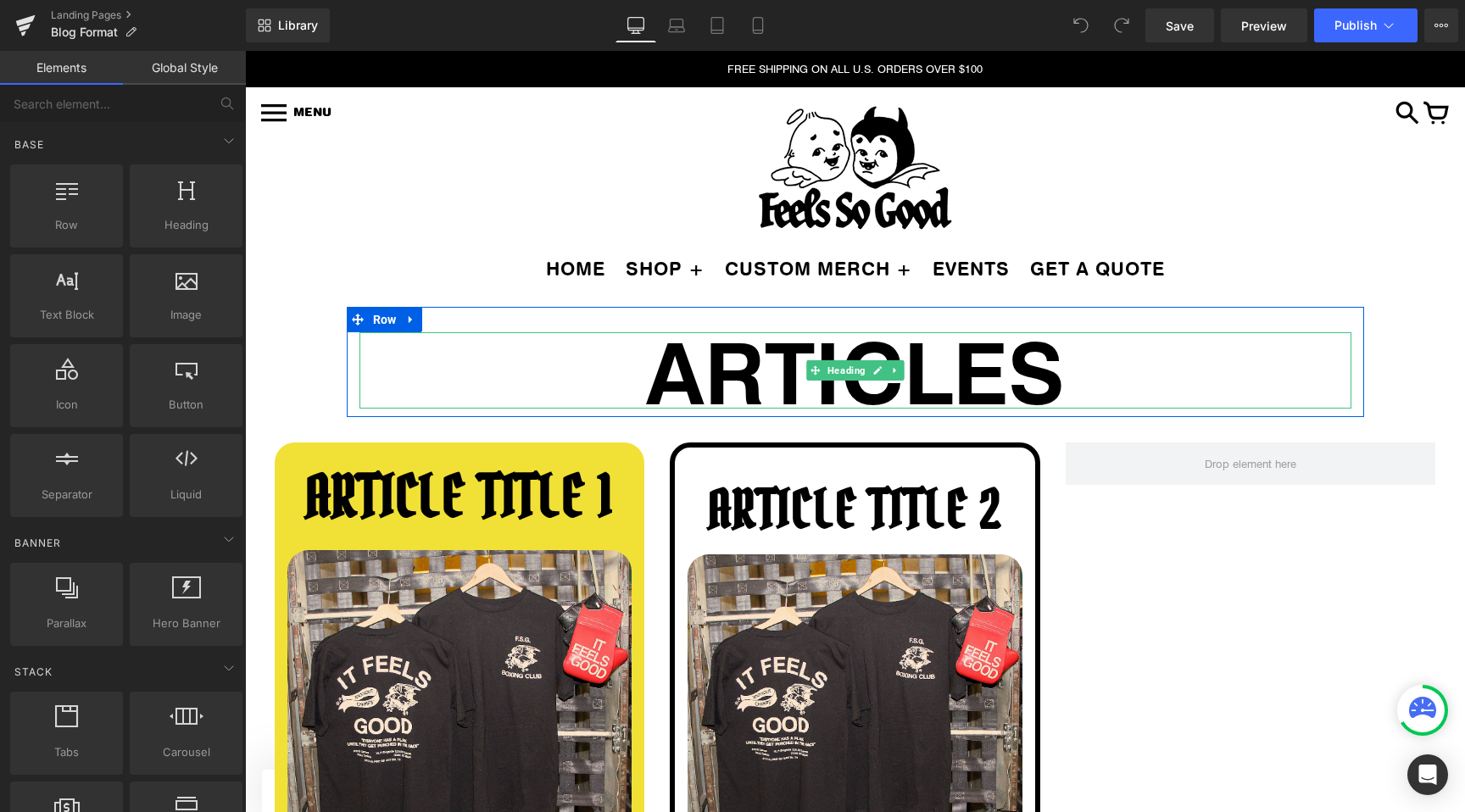
click at [737, 376] on h1 "ARTICLES" at bounding box center [855, 370] width 992 height 77
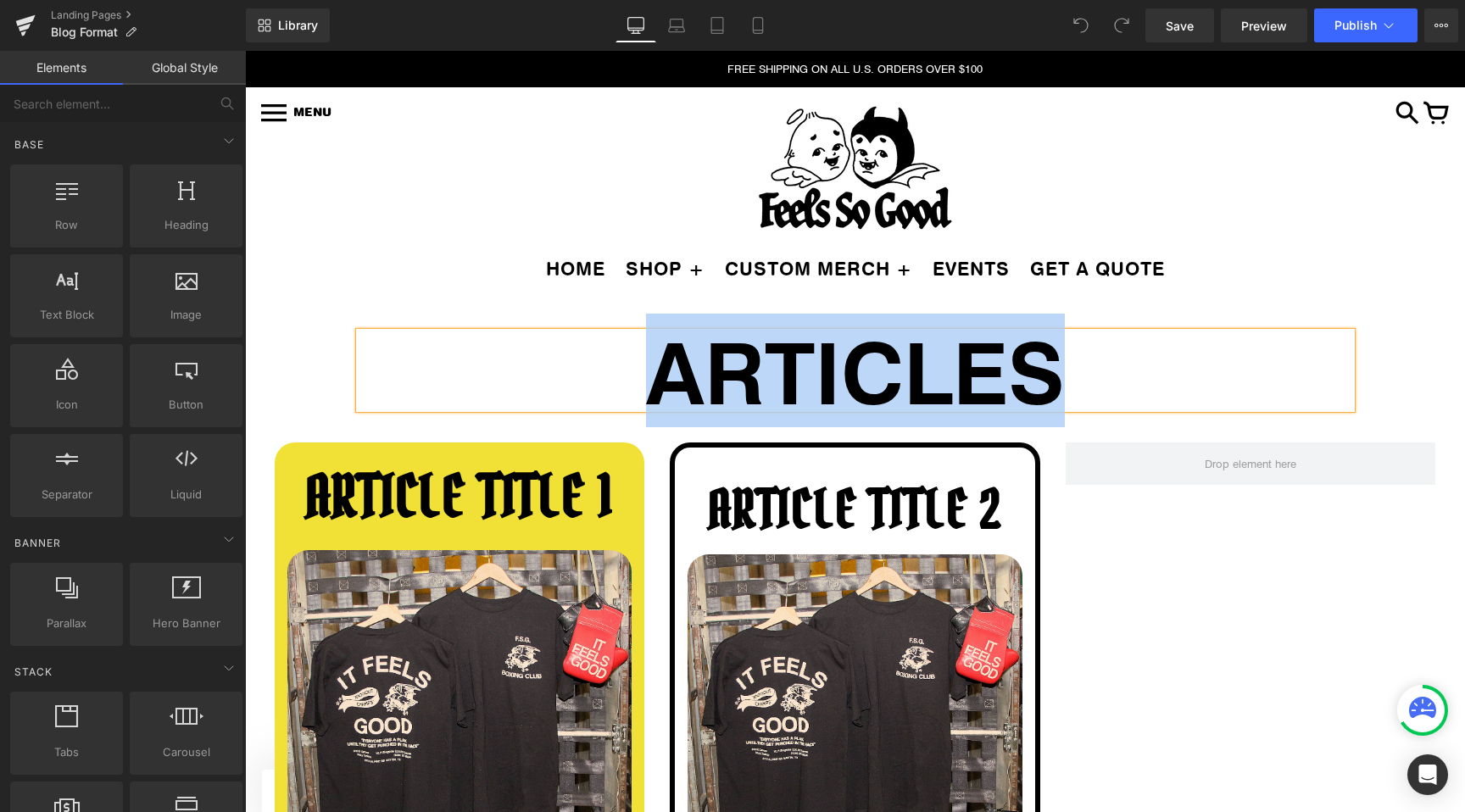
click at [737, 376] on h1 "ARTICLES" at bounding box center [855, 370] width 992 height 77
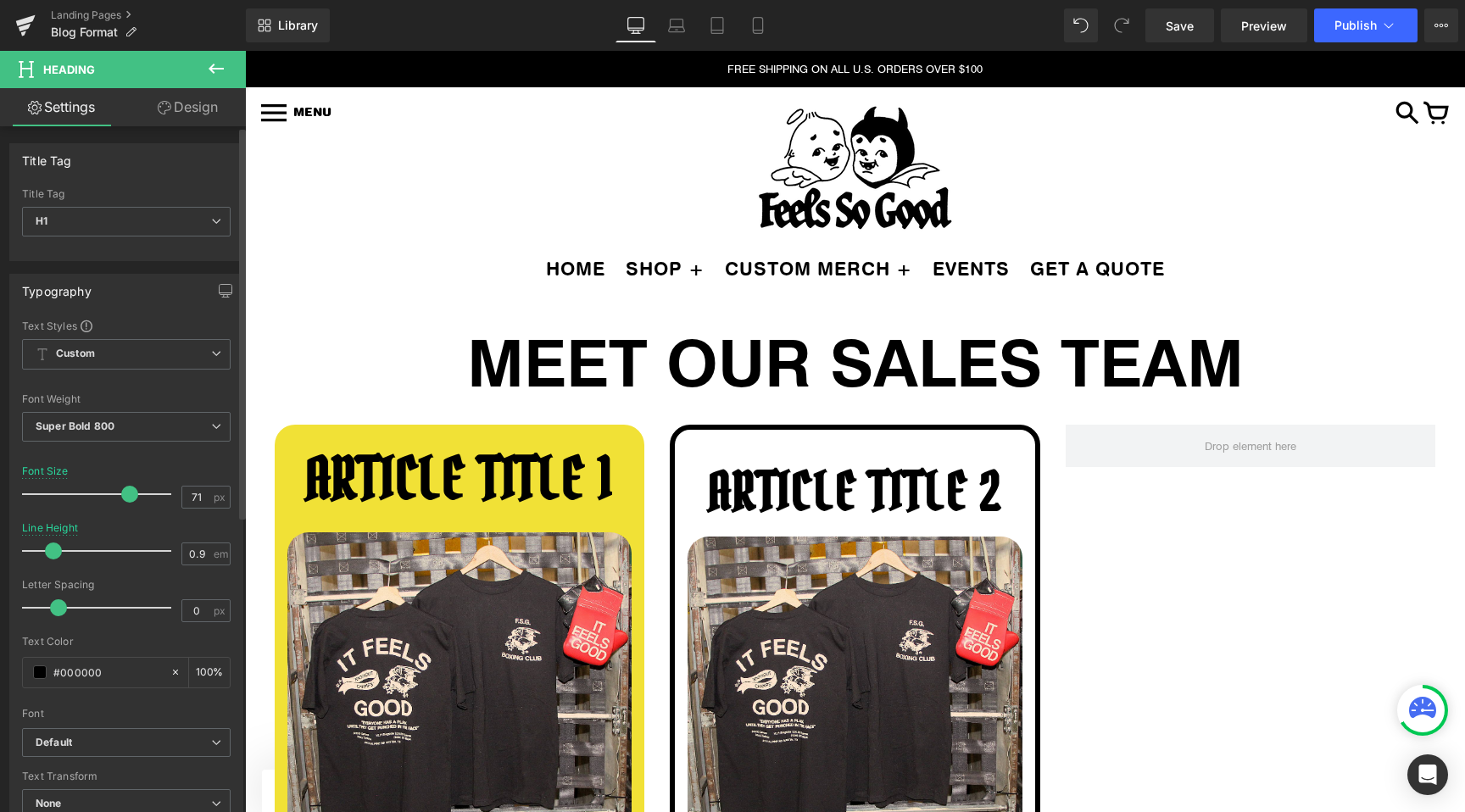
type input "72"
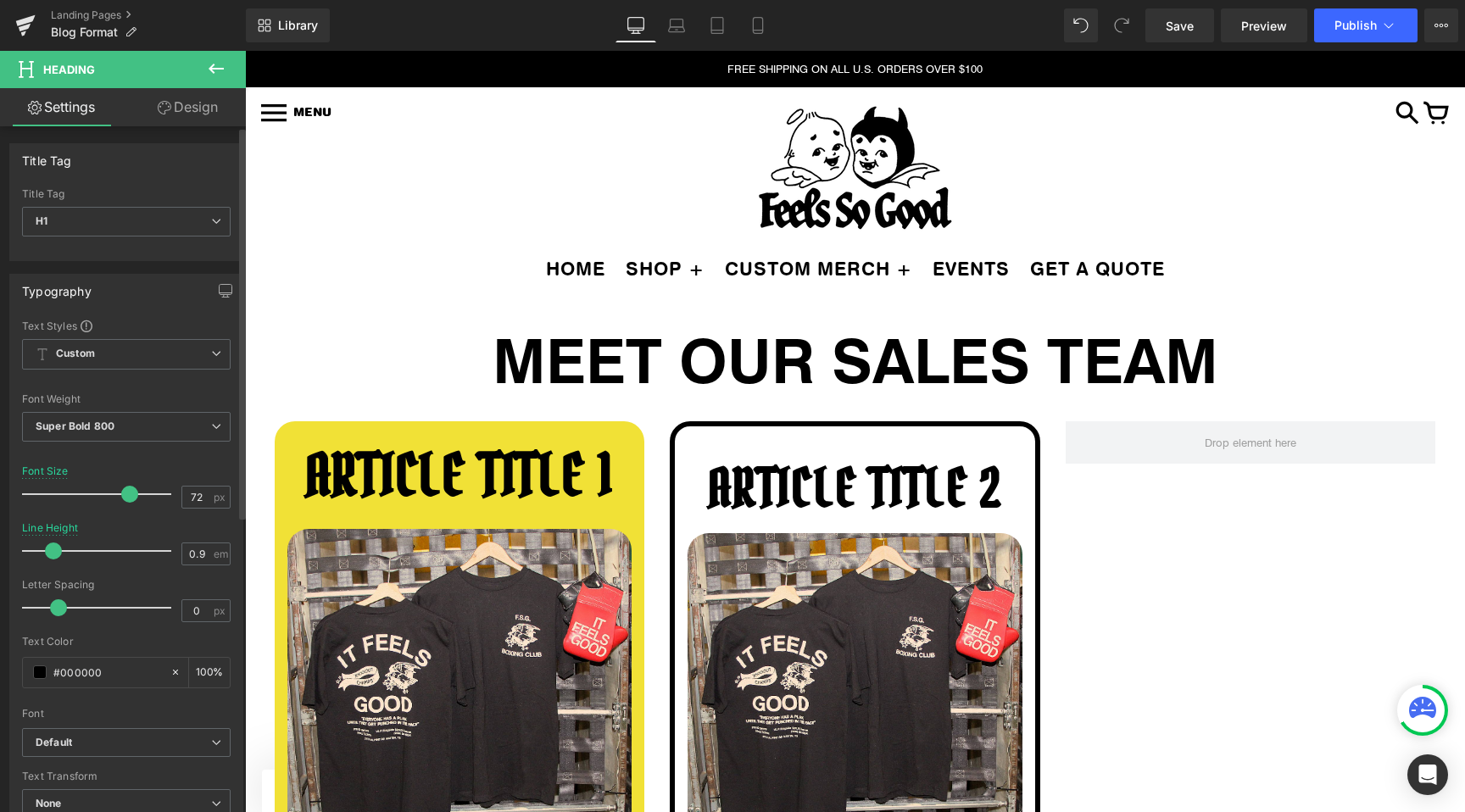
drag, startPoint x: 167, startPoint y: 495, endPoint x: 127, endPoint y: 495, distance: 40.0
click at [127, 495] on span at bounding box center [130, 494] width 17 height 17
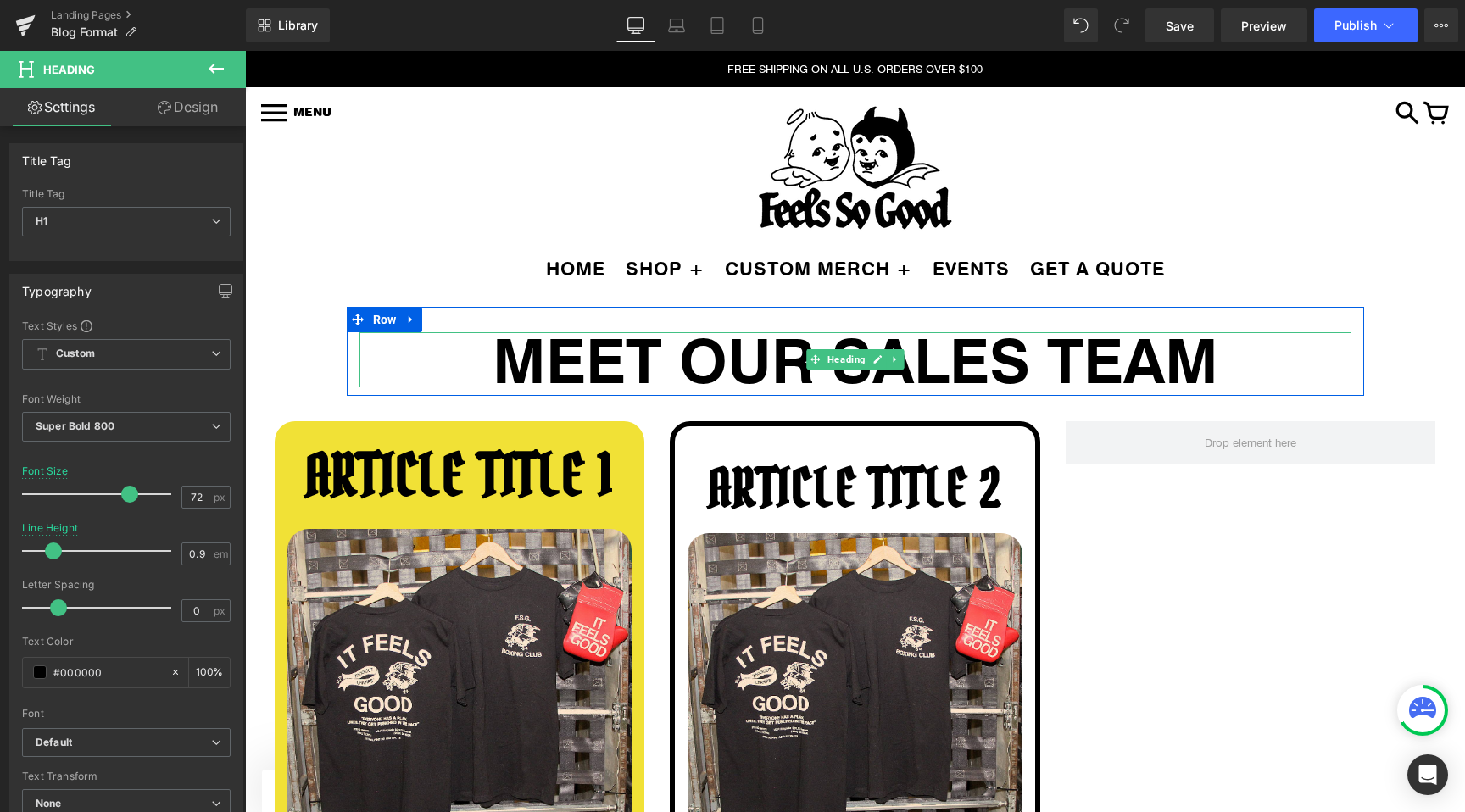
click at [393, 351] on h1 "MEET OUR SALES TEAM" at bounding box center [855, 359] width 992 height 55
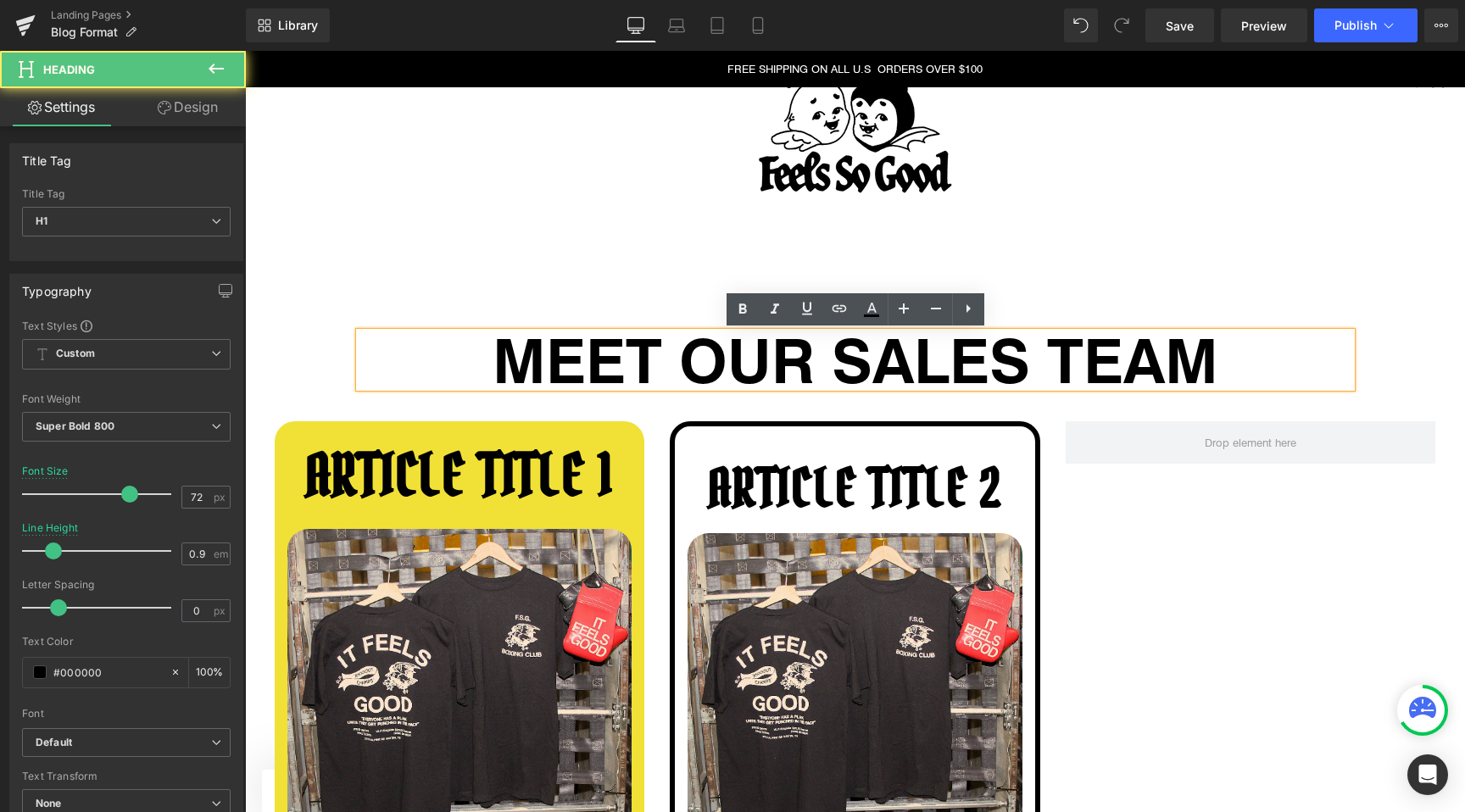
scroll to position [111, 0]
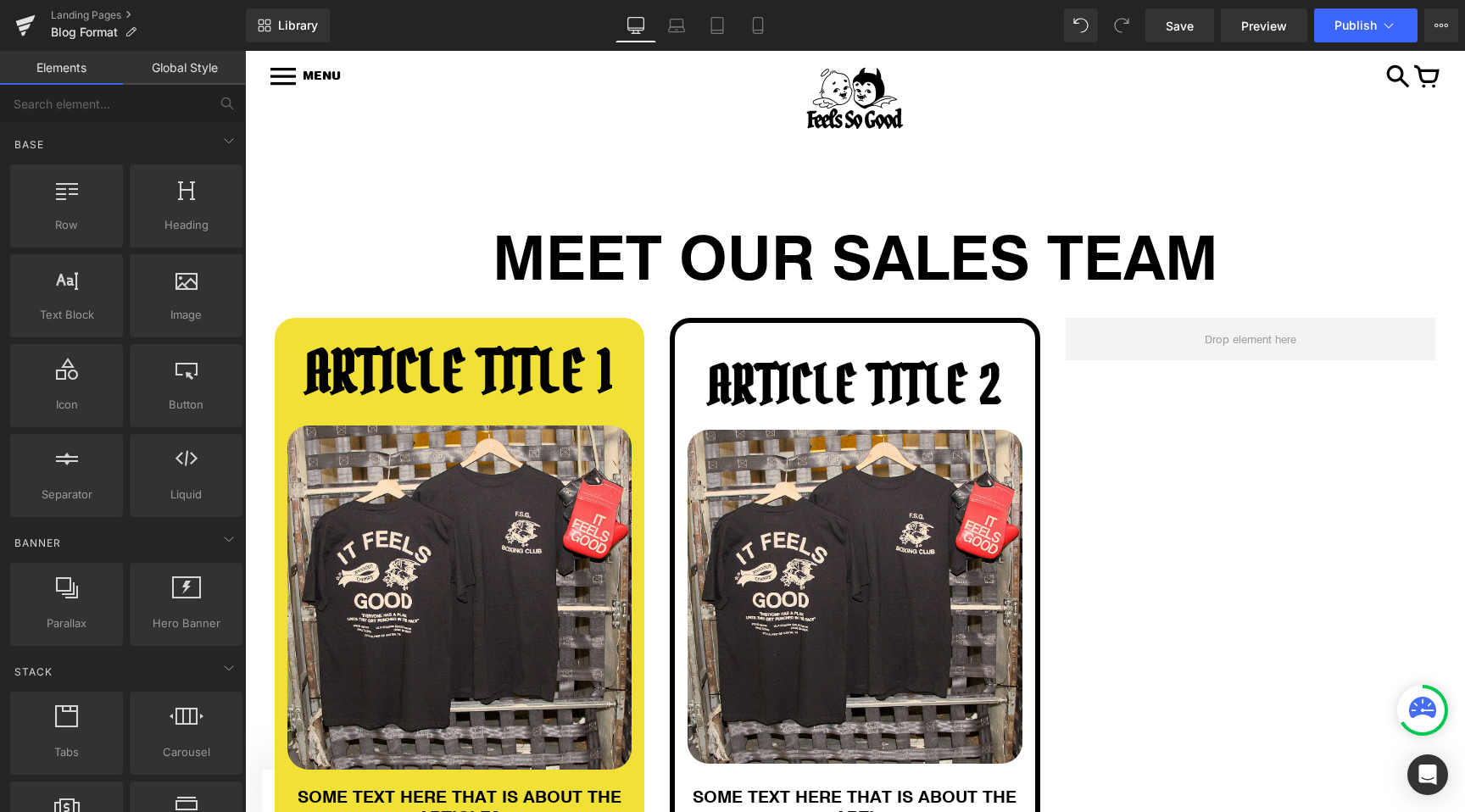
scroll to position [96, 0]
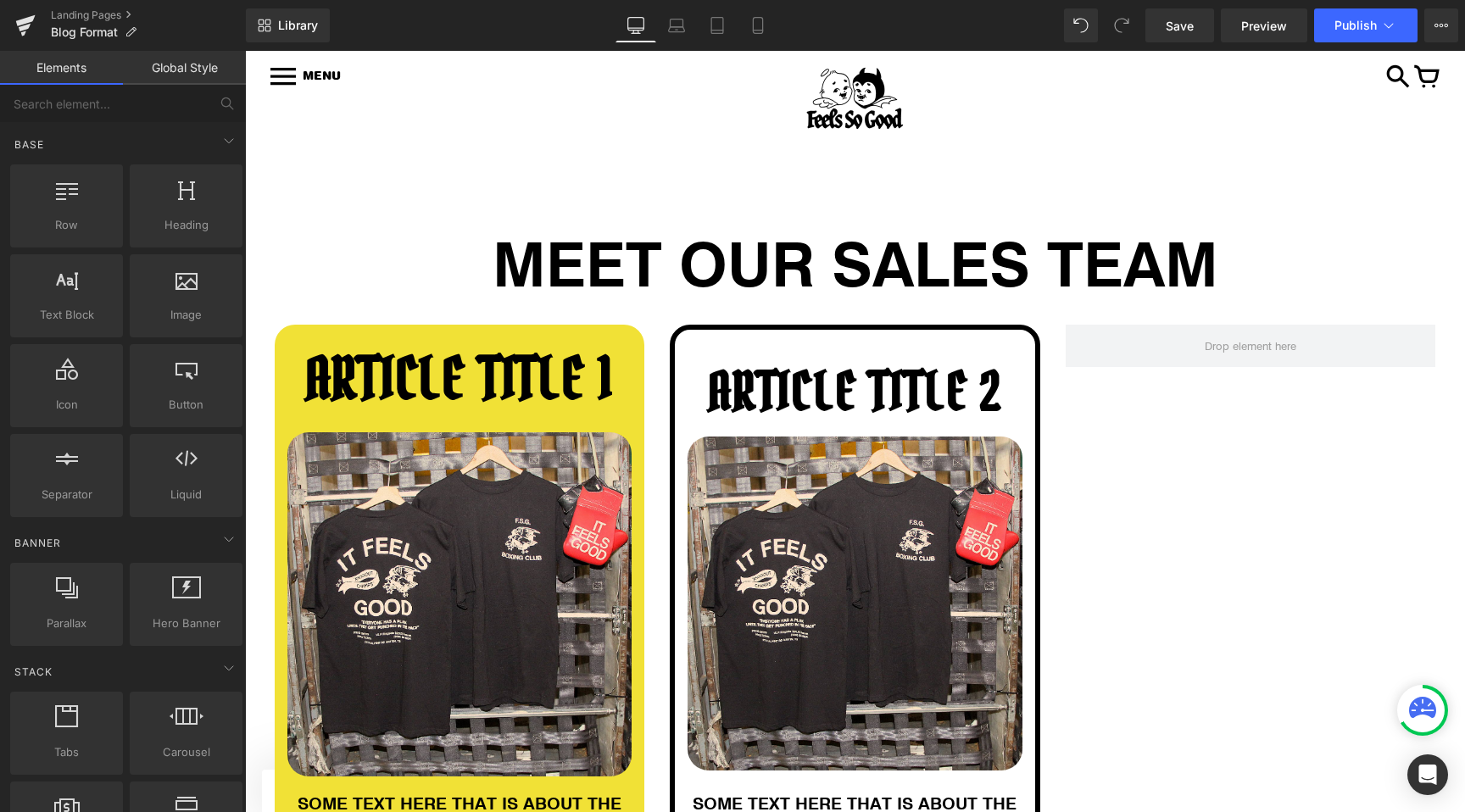
click at [701, 261] on h1 "MEET OUR SALES TEAM" at bounding box center [855, 263] width 992 height 55
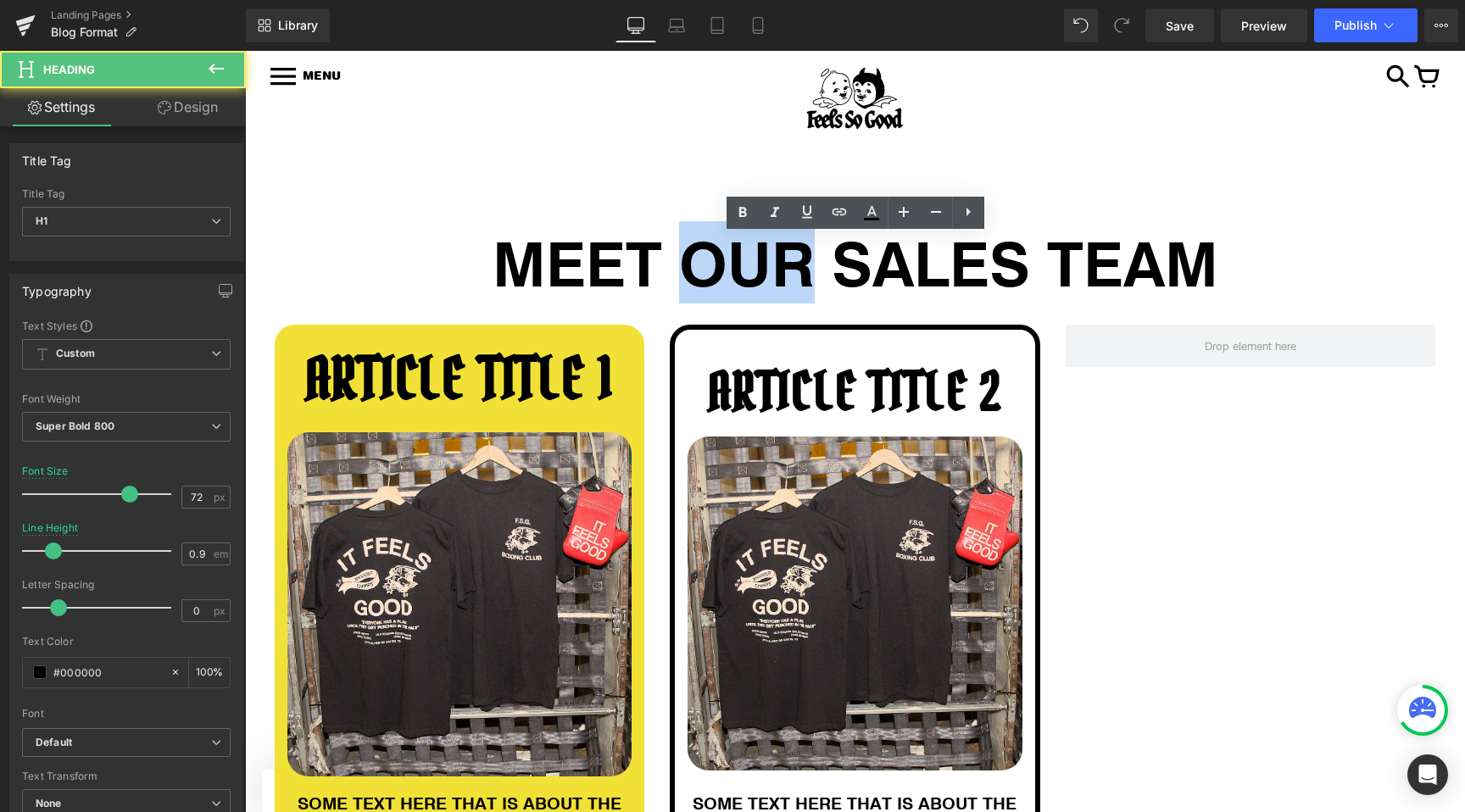
click at [701, 261] on h1 "MEET OUR SALES TEAM" at bounding box center [855, 263] width 992 height 55
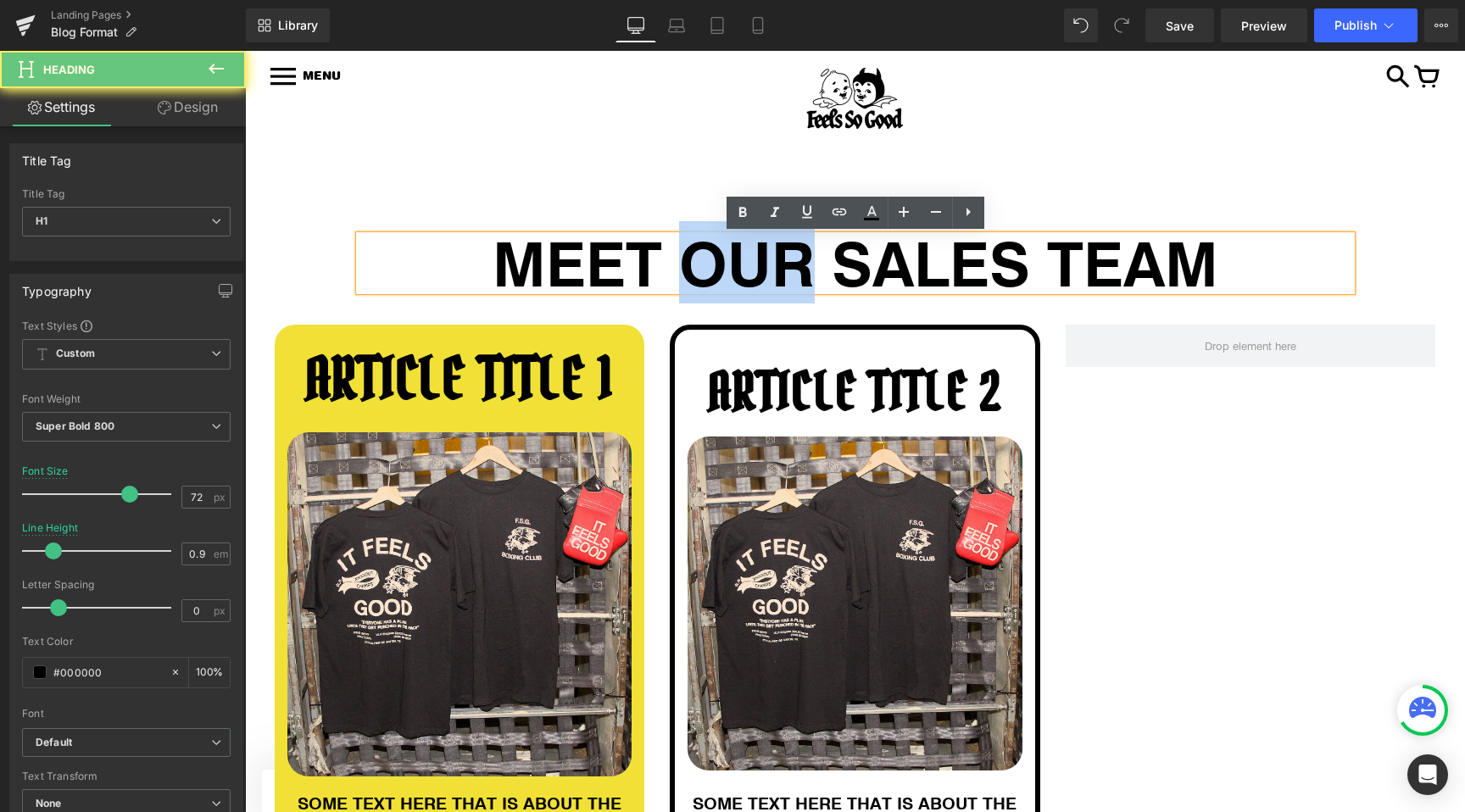
click at [527, 211] on div "MEET OUR SALES TEAM Heading Row" at bounding box center [856, 254] width 1018 height 89
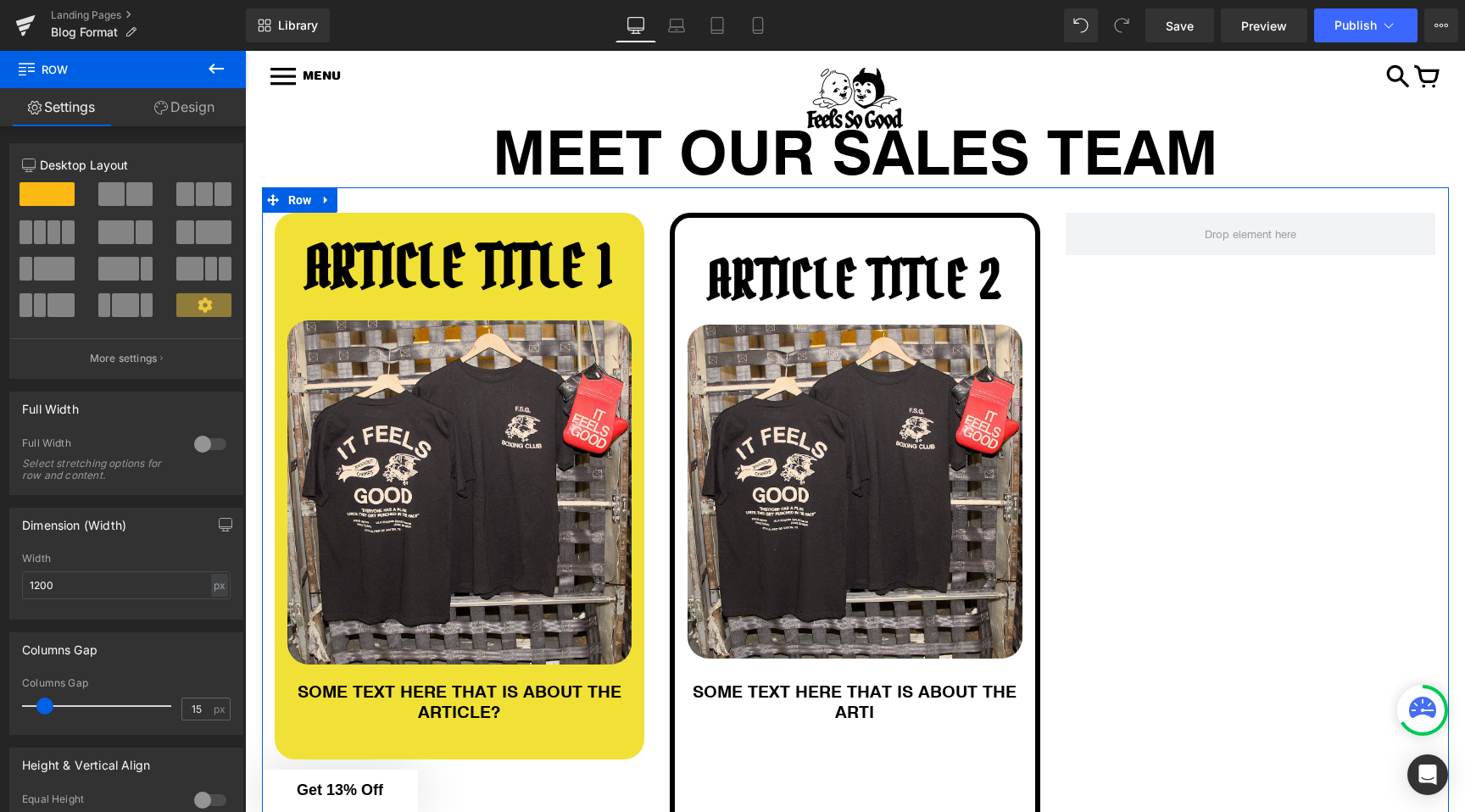
scroll to position [209, 0]
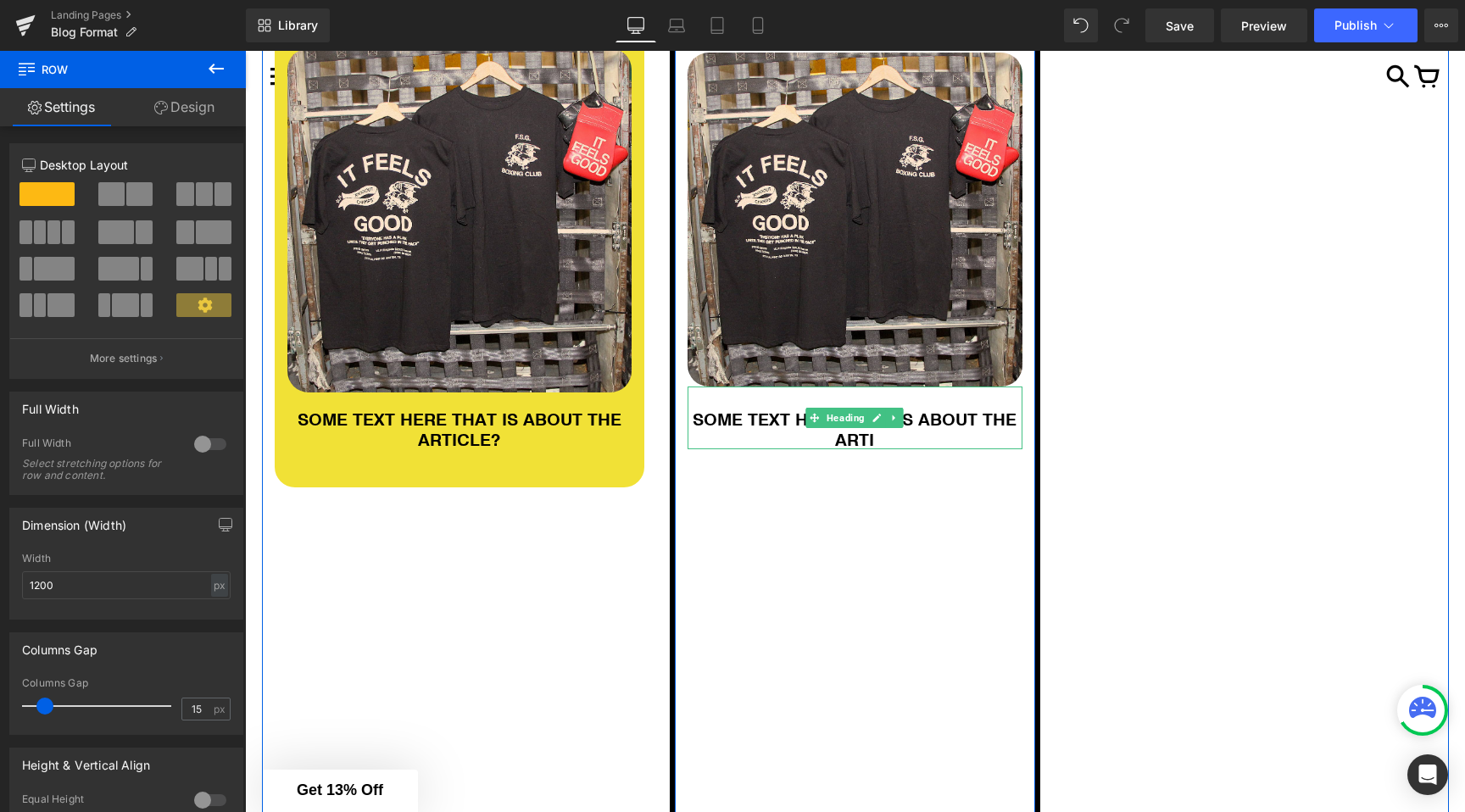
click at [863, 444] on h1 "SOME TEXT HERE THAT IS ABOUT THE ARTI" at bounding box center [855, 428] width 335 height 41
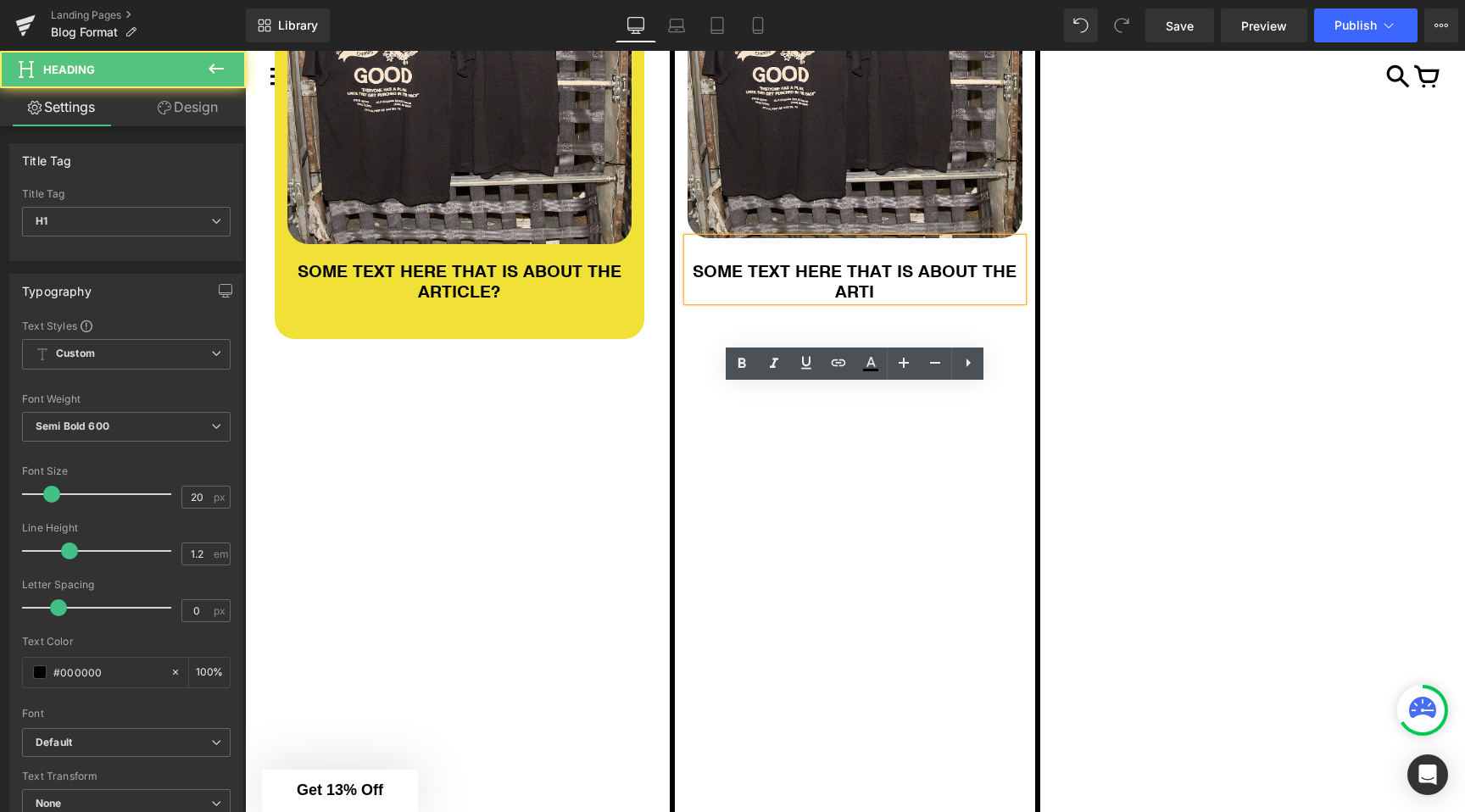
scroll to position [804, 0]
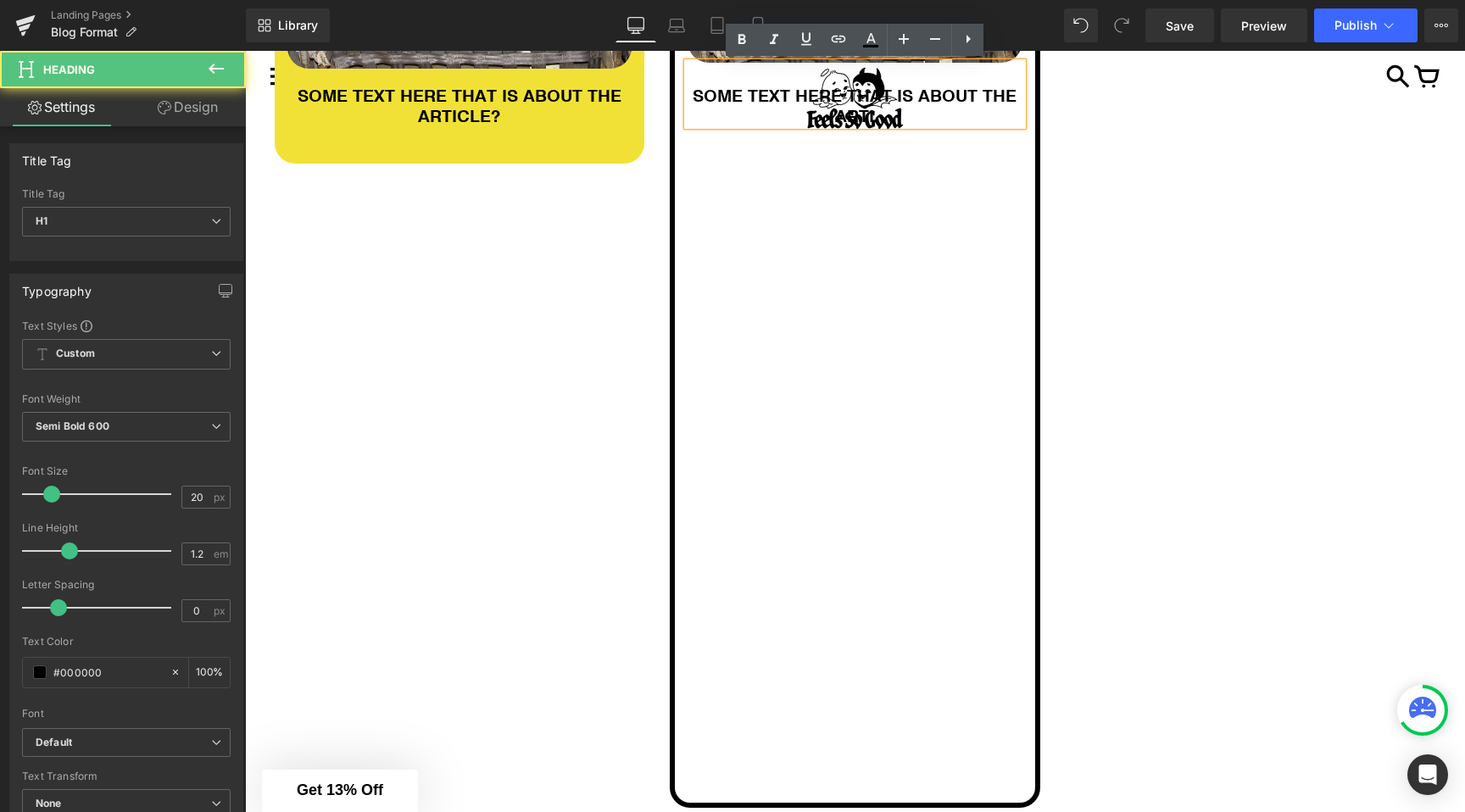
click at [612, 536] on div "ARTICLE TITLE 1 Heading Image SOME TEXT HERE THAT IS ABOUT THE ARTICLE? Heading…" at bounding box center [855, 218] width 1187 height 1253
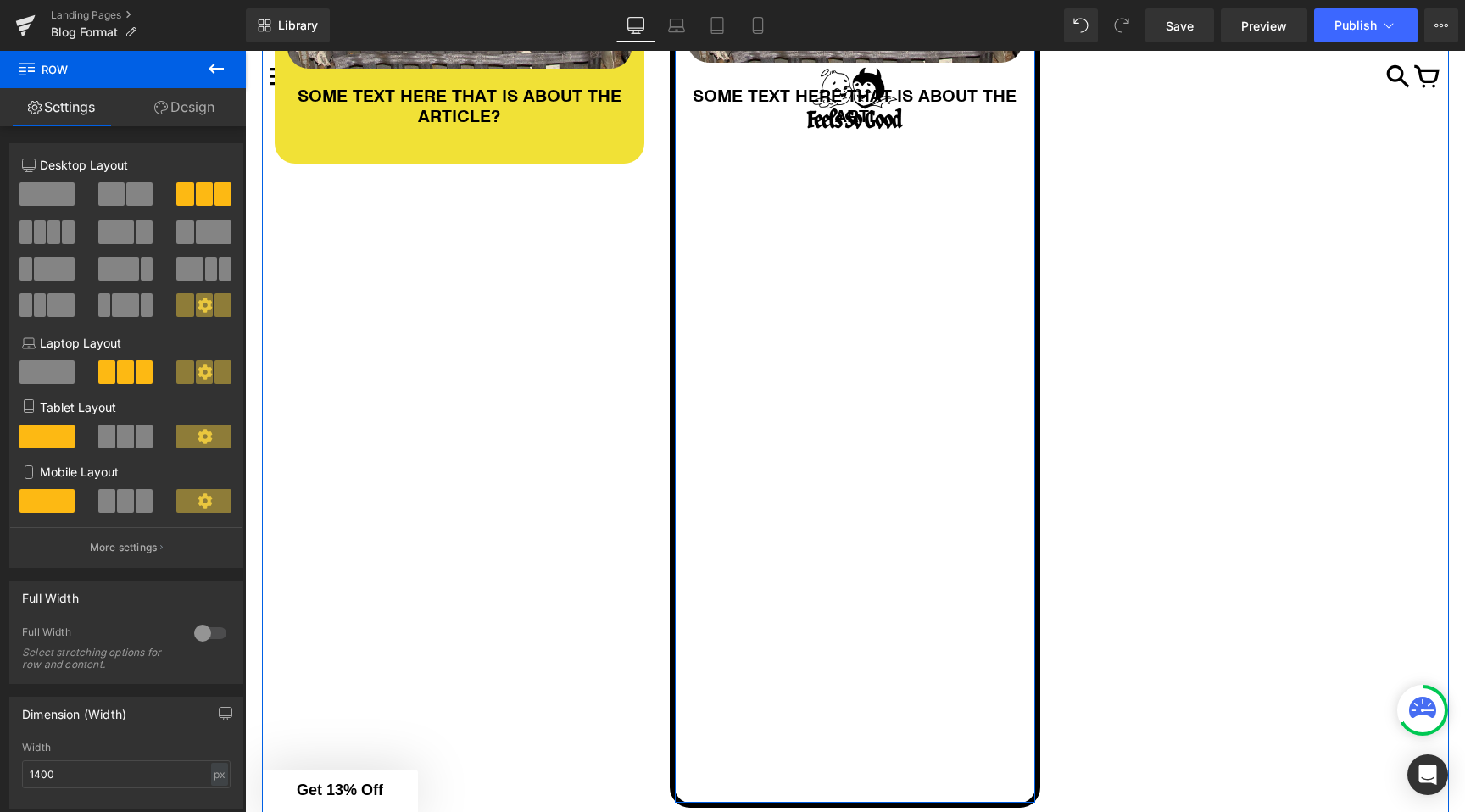
click at [717, 768] on div "ARTICLE TITLE 2 Heading Image SOME TEXT HERE THAT IS ABOUT THE ARTI Heading" at bounding box center [855, 217] width 360 height 1120
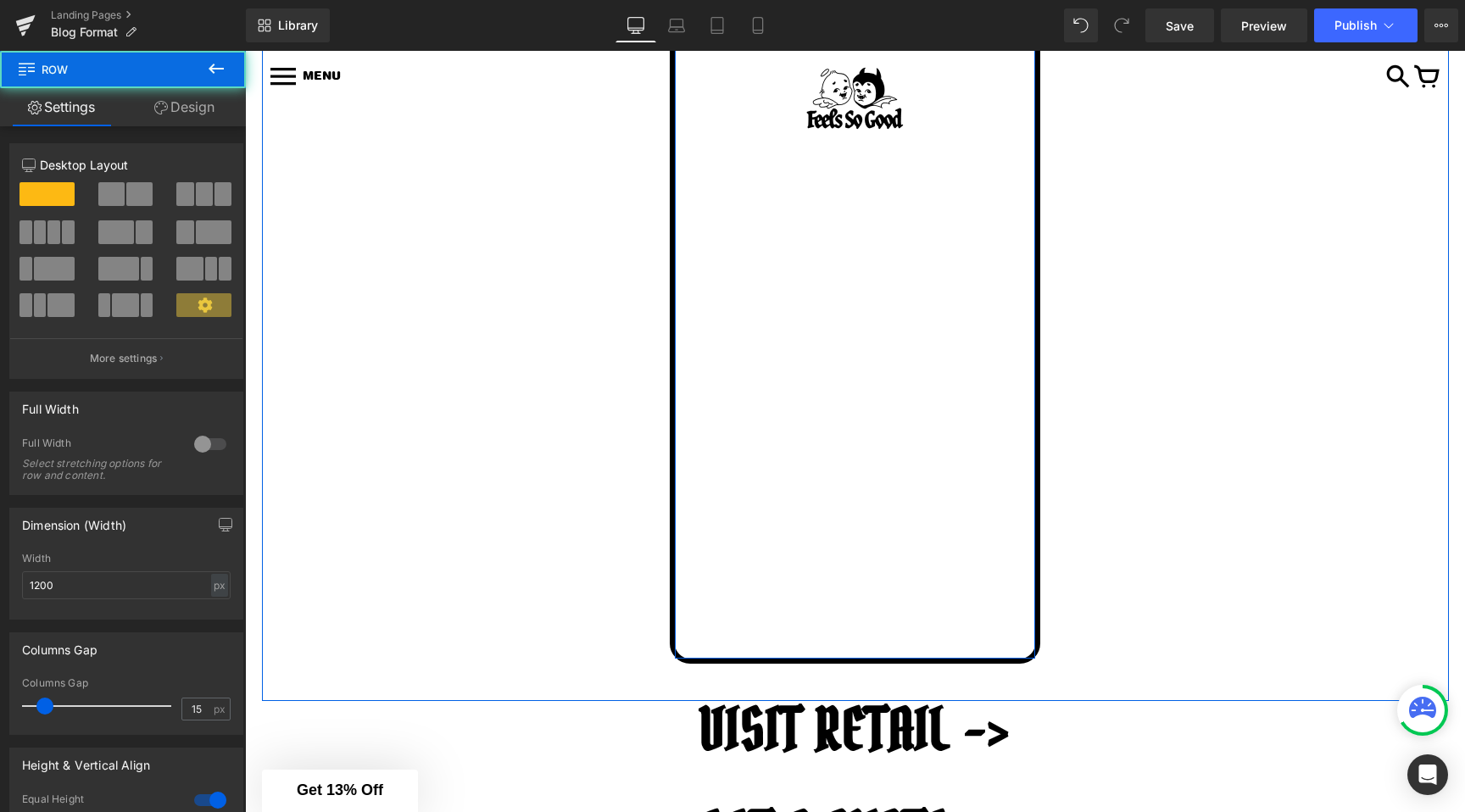
scroll to position [992, 0]
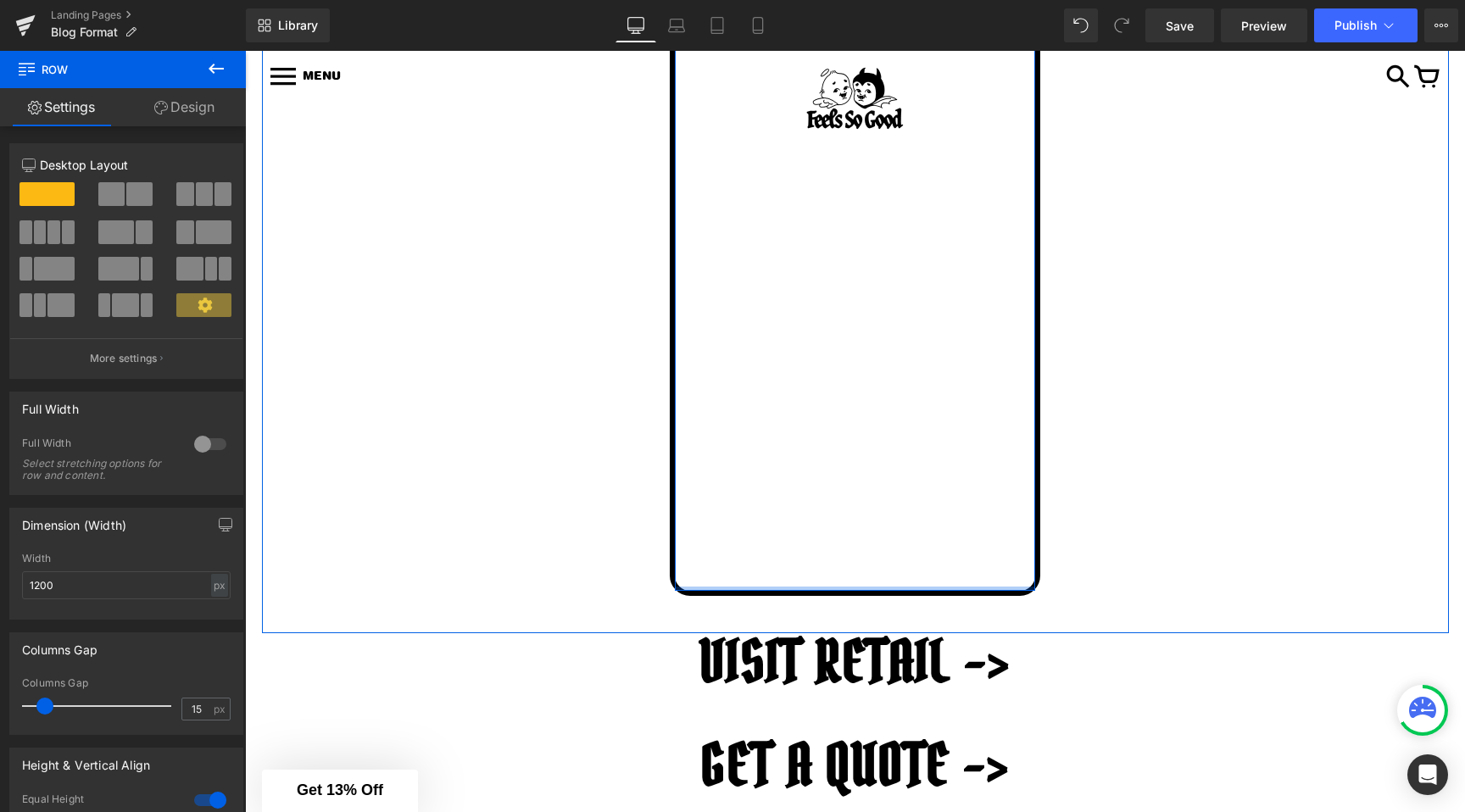
drag, startPoint x: 742, startPoint y: 611, endPoint x: 794, endPoint y: 228, distance: 386.5
click at [794, 228] on div "ARTICLE TITLE 2 Heading Image SOME TEXT HERE THAT IS ABOUT THE ARTI Heading Row" at bounding box center [855, 13] width 371 height 1166
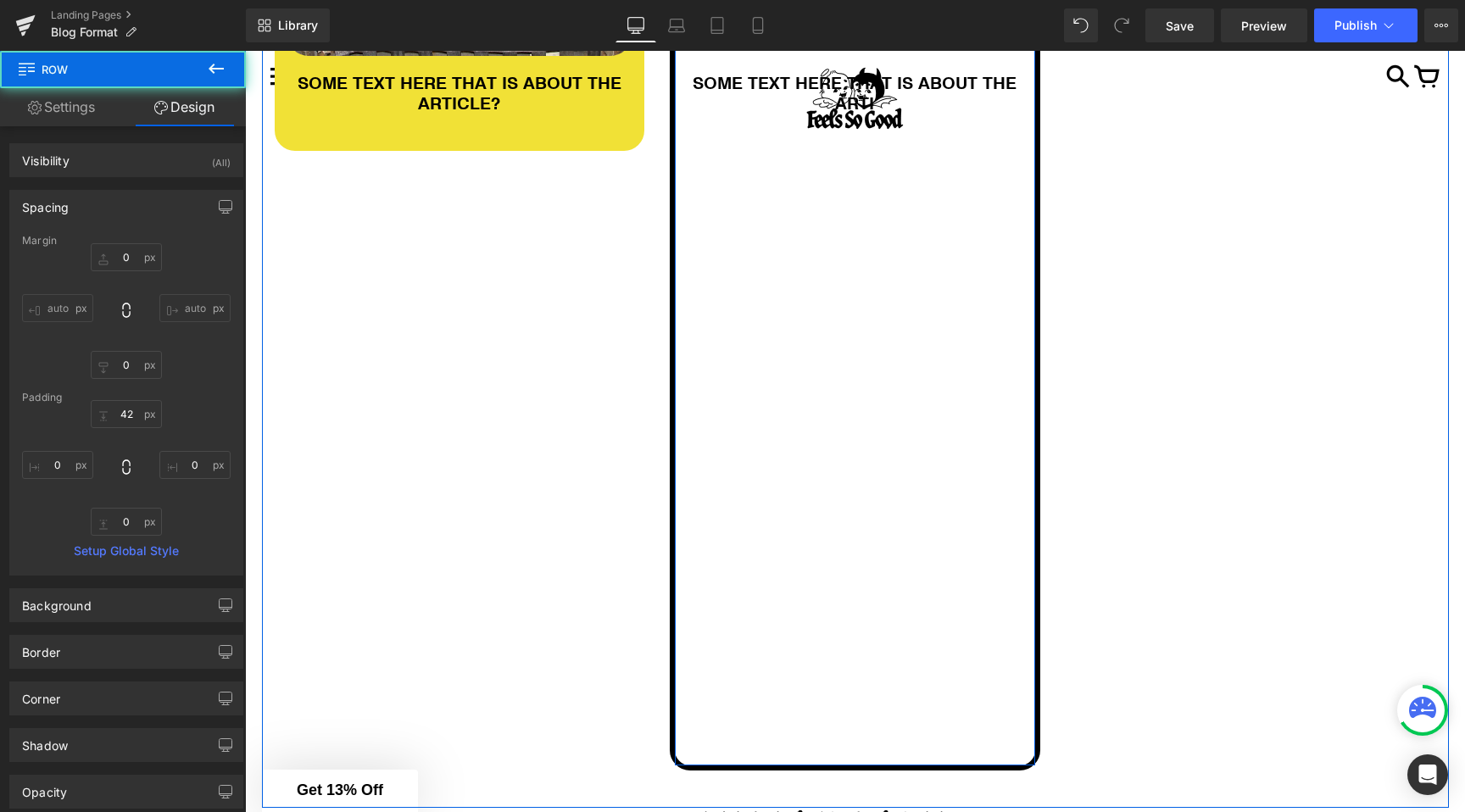
scroll to position [812, 0]
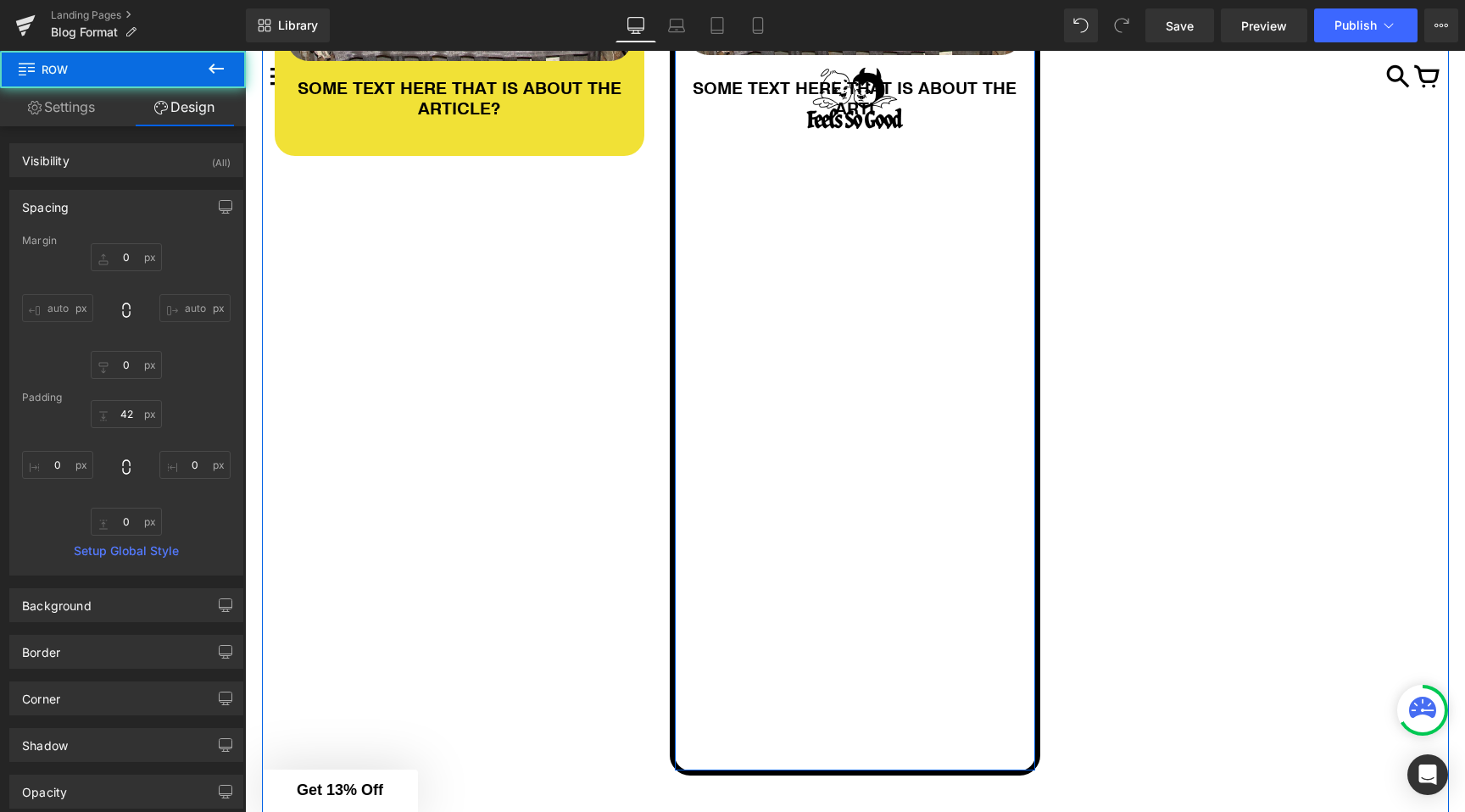
click at [760, 116] on div "SOME TEXT HERE THAT IS ABOUT THE ARTI Heading" at bounding box center [855, 86] width 335 height 62
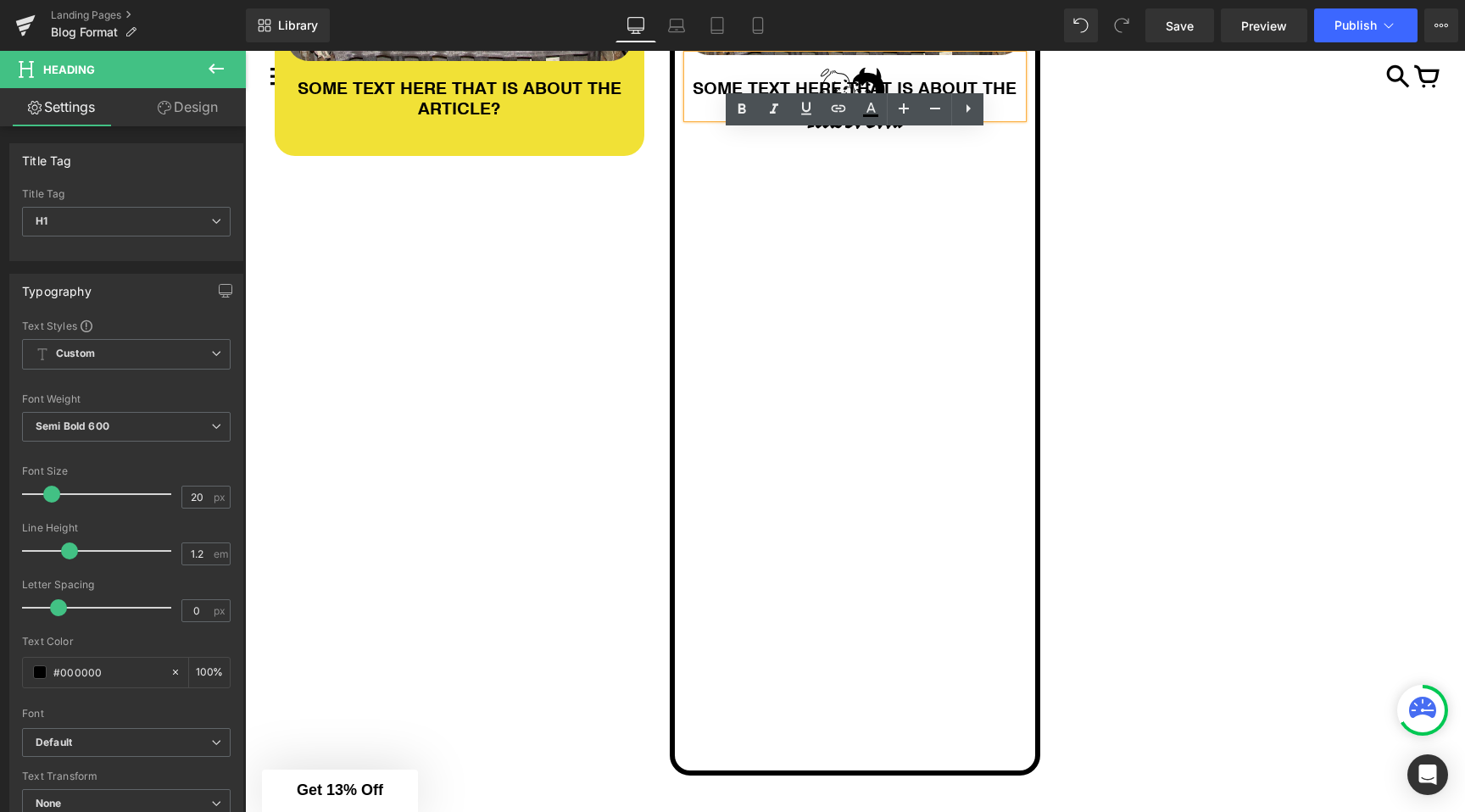
click at [706, 114] on h1 "SOME TEXT HERE THAT IS ABOUT THE ARTI" at bounding box center [855, 97] width 335 height 41
click at [618, 222] on div "ARTICLE TITLE 1 Heading Image SOME TEXT HERE THAT IS ABOUT THE ARTICLE? Heading…" at bounding box center [855, 199] width 1187 height 1229
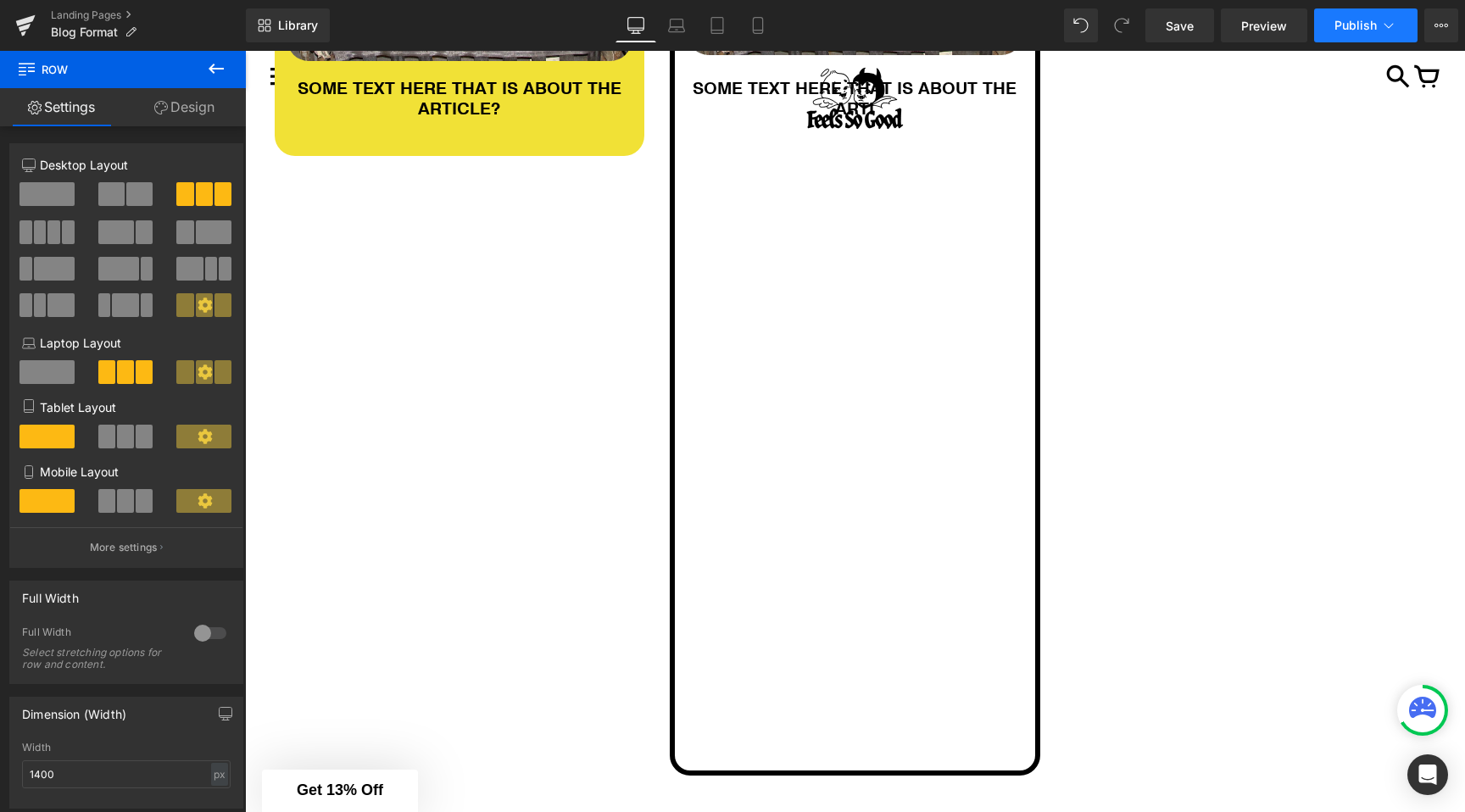
click at [1328, 15] on button "Publish" at bounding box center [1366, 26] width 103 height 34
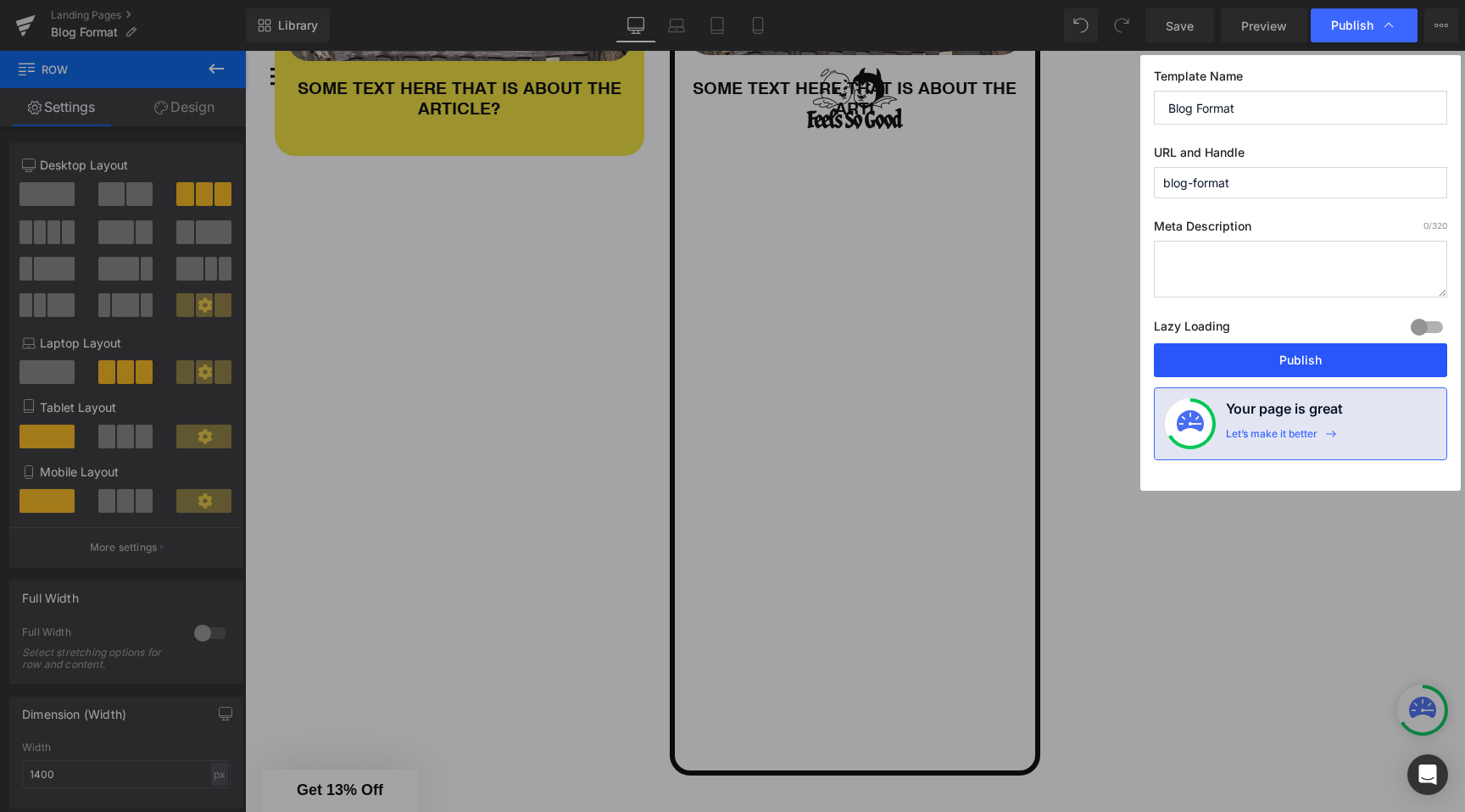
click at [1252, 357] on button "Publish" at bounding box center [1300, 360] width 293 height 34
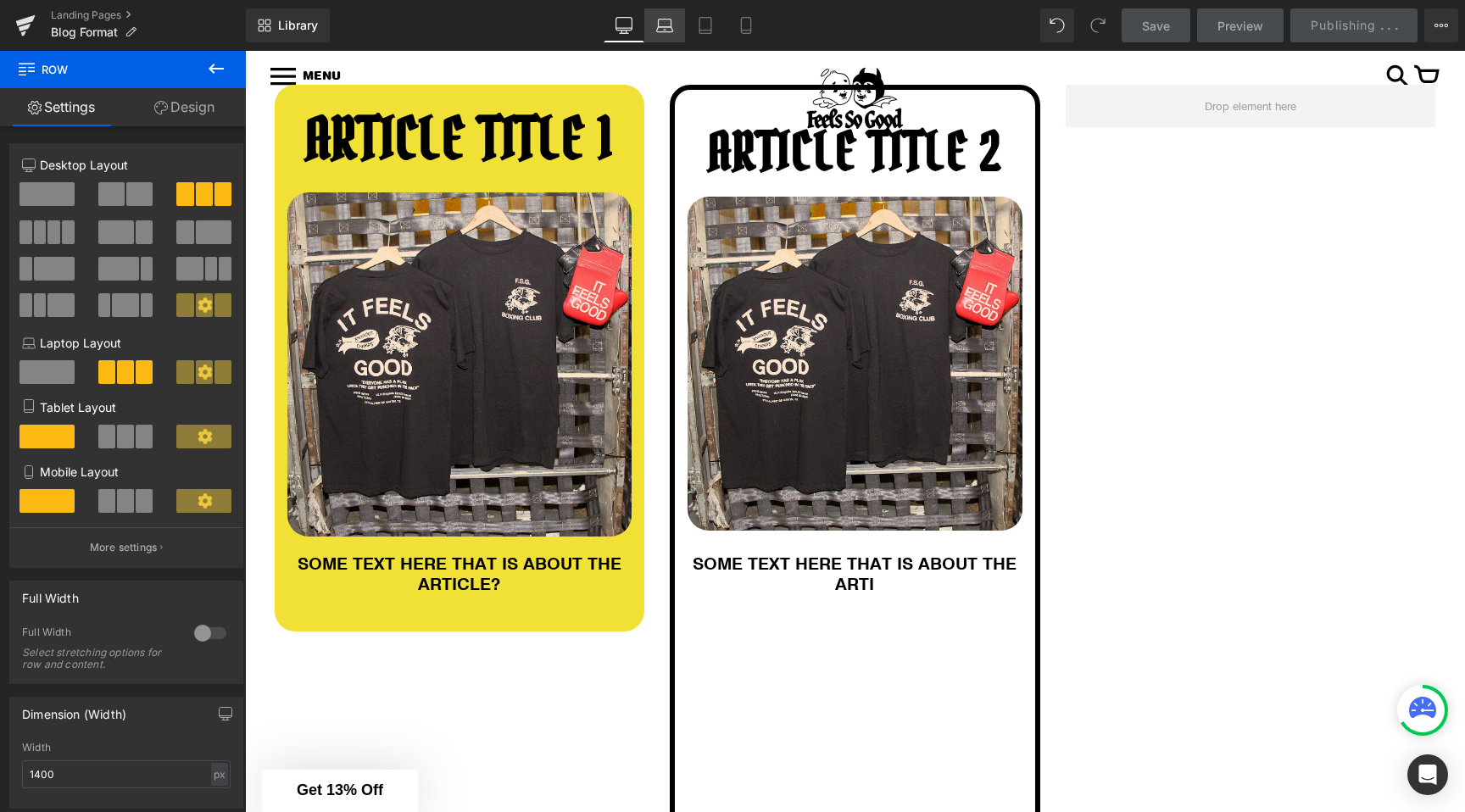
click at [683, 30] on link "Laptop" at bounding box center [664, 26] width 41 height 34
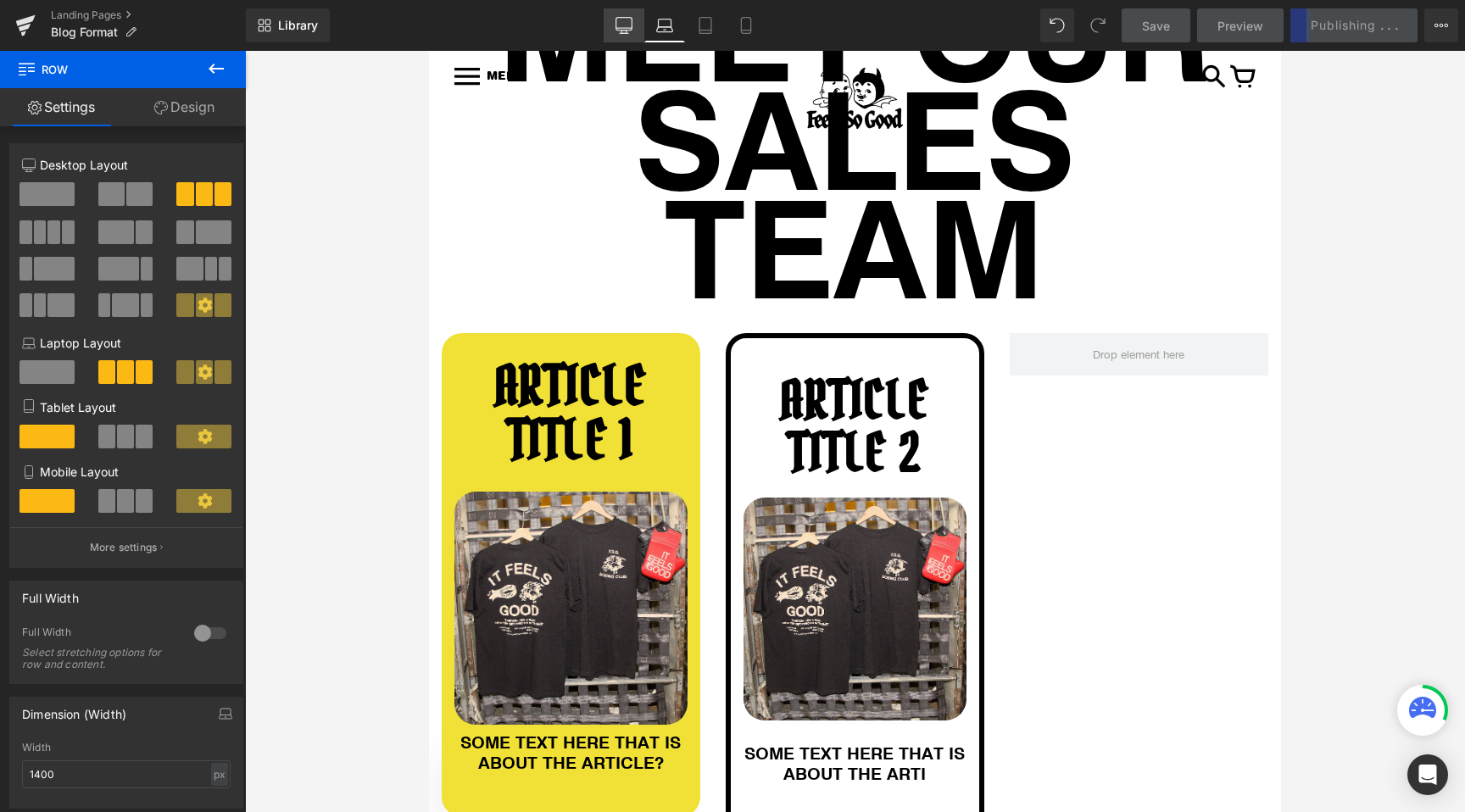
click at [607, 29] on link "Desktop" at bounding box center [623, 26] width 41 height 34
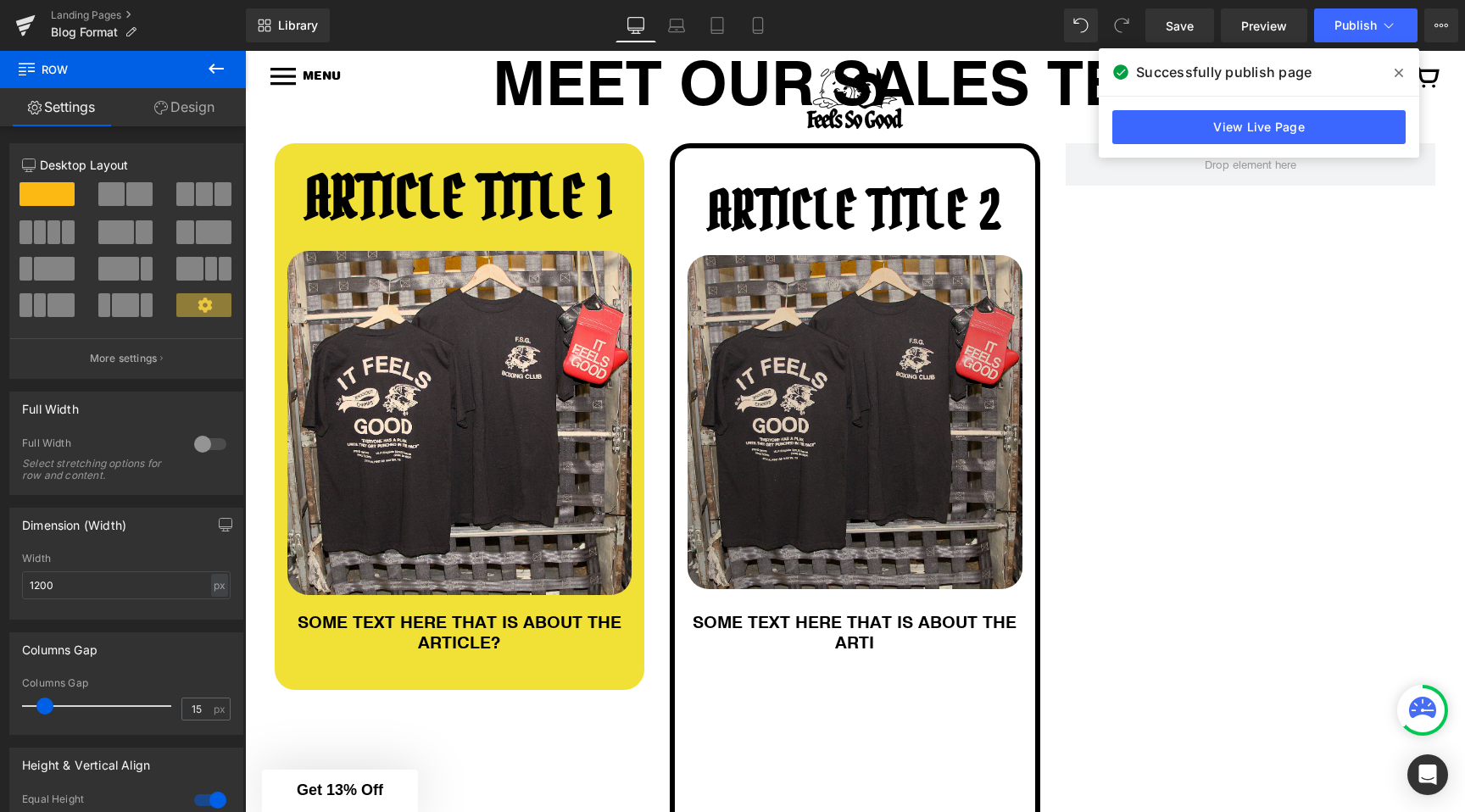
scroll to position [256, 0]
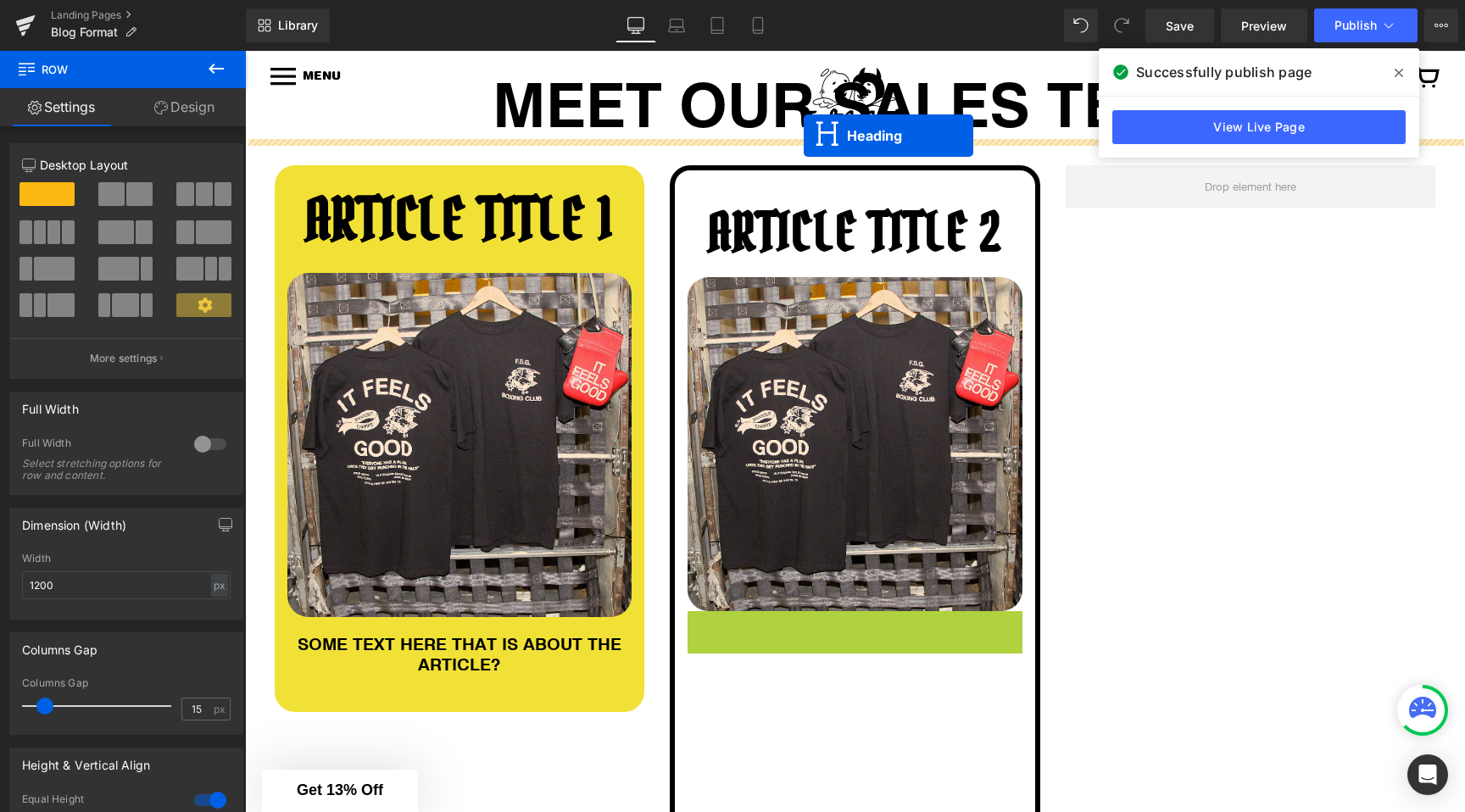
drag, startPoint x: 816, startPoint y: 644, endPoint x: 804, endPoint y: 135, distance: 509.1
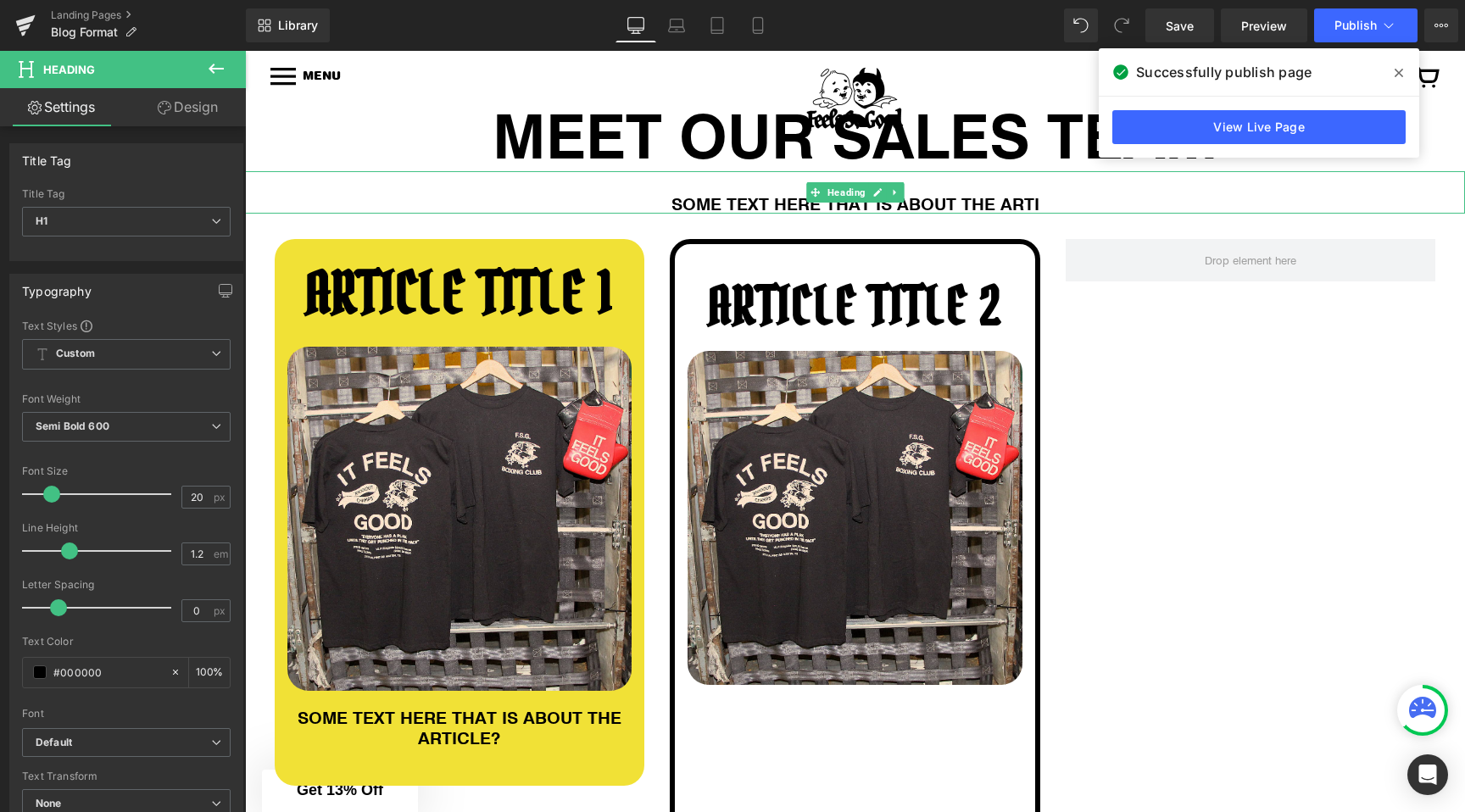
scroll to position [214, 0]
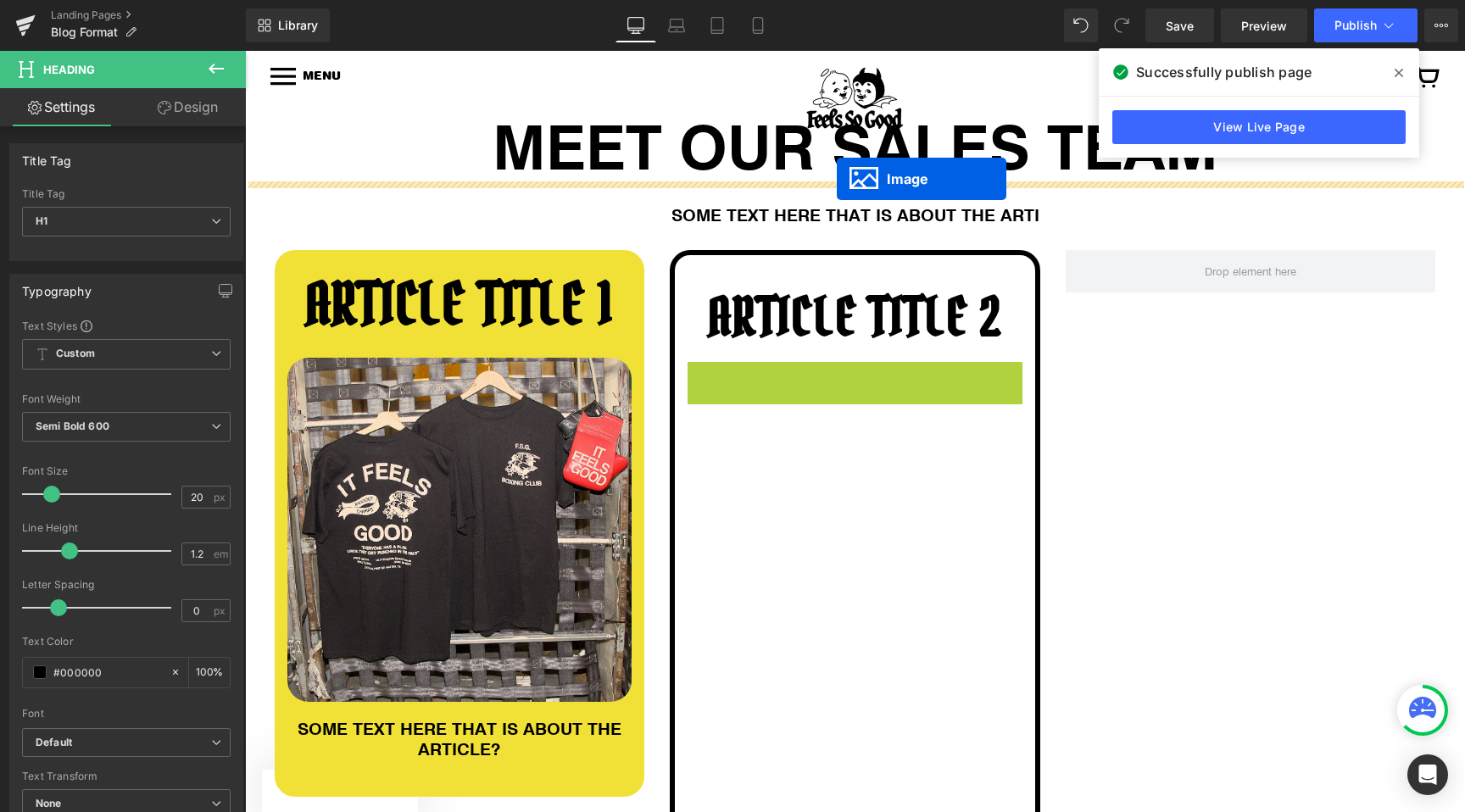
drag, startPoint x: 831, startPoint y: 530, endPoint x: 836, endPoint y: 181, distance: 349.0
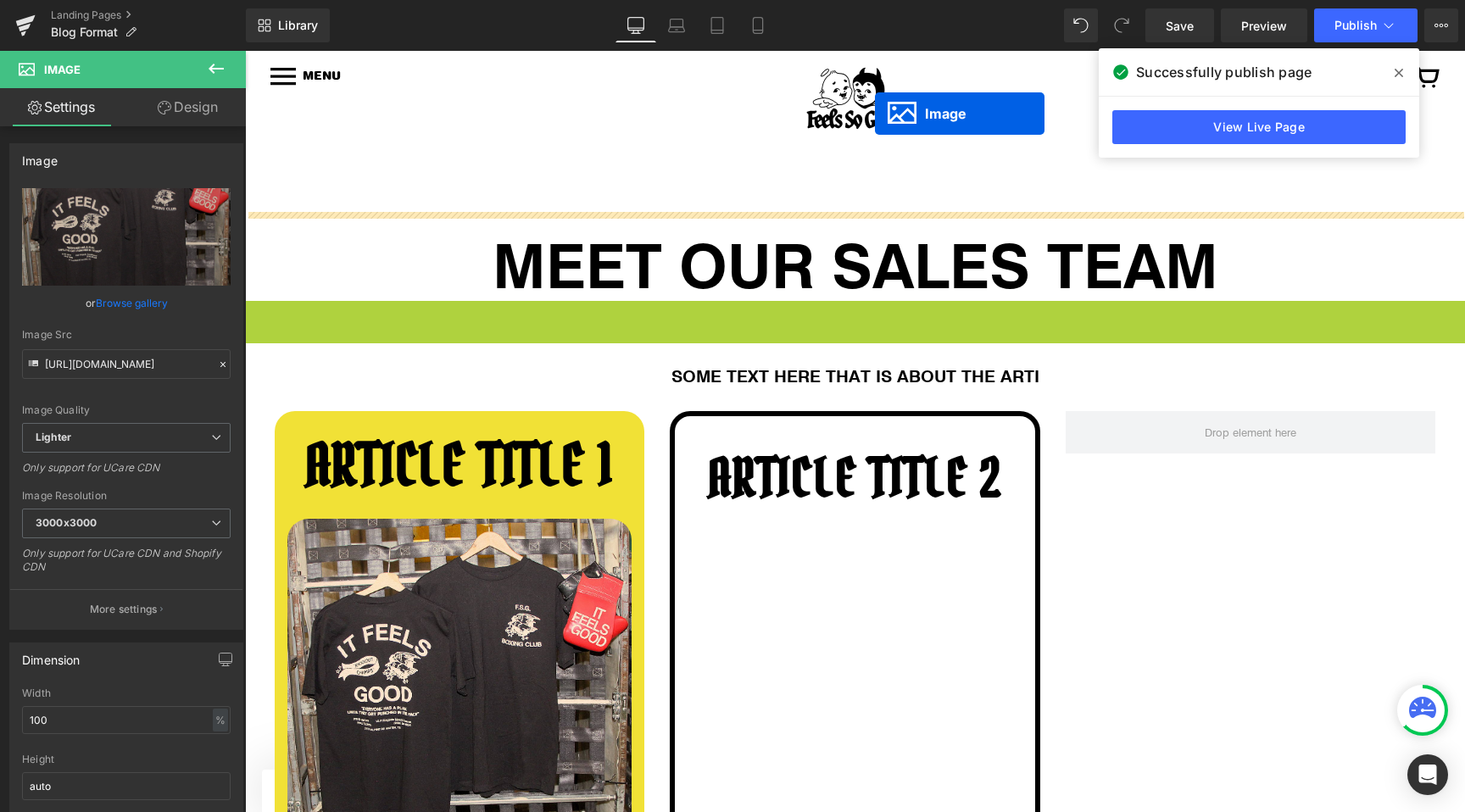
scroll to position [0, 0]
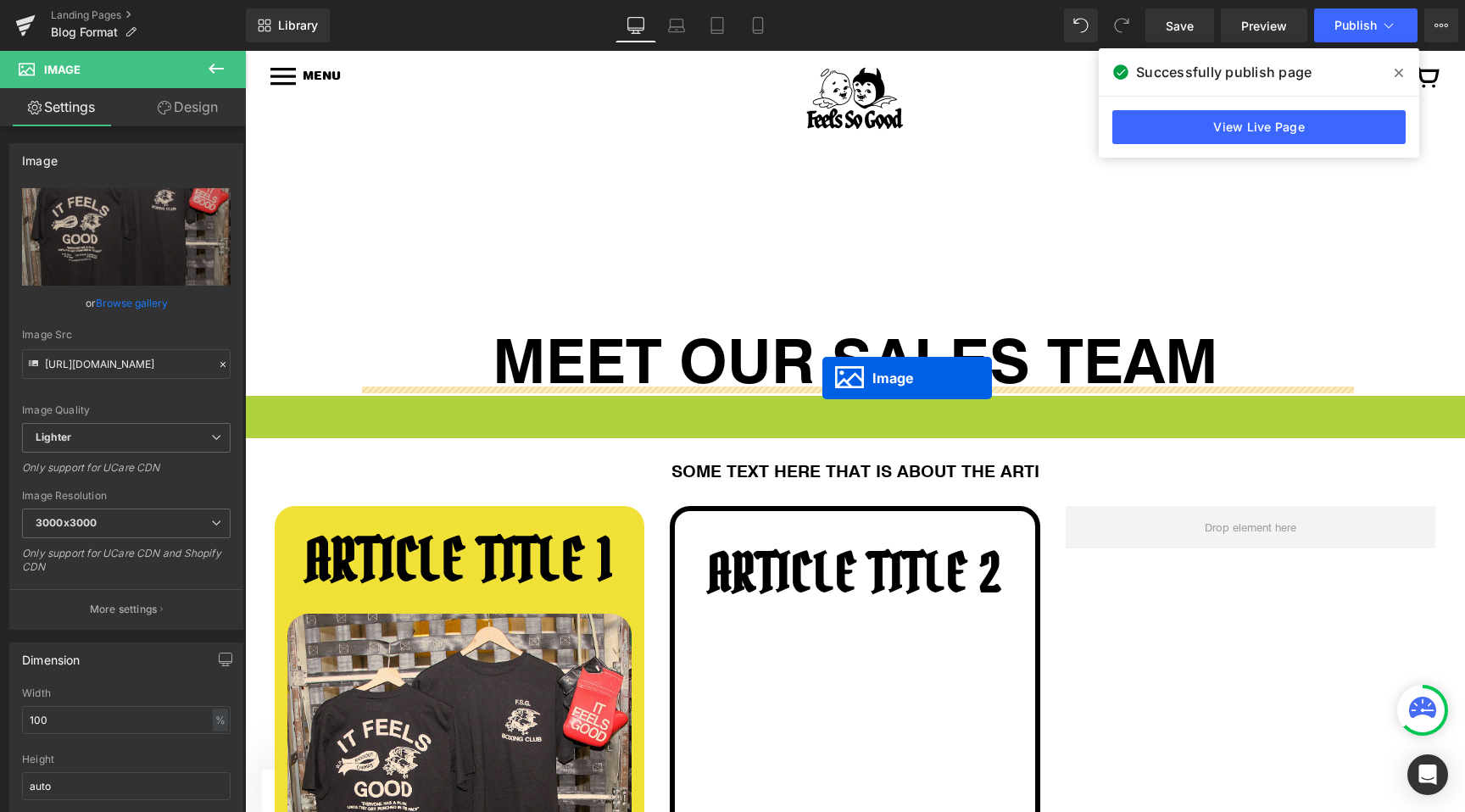
drag, startPoint x: 826, startPoint y: 791, endPoint x: 823, endPoint y: 378, distance: 413.0
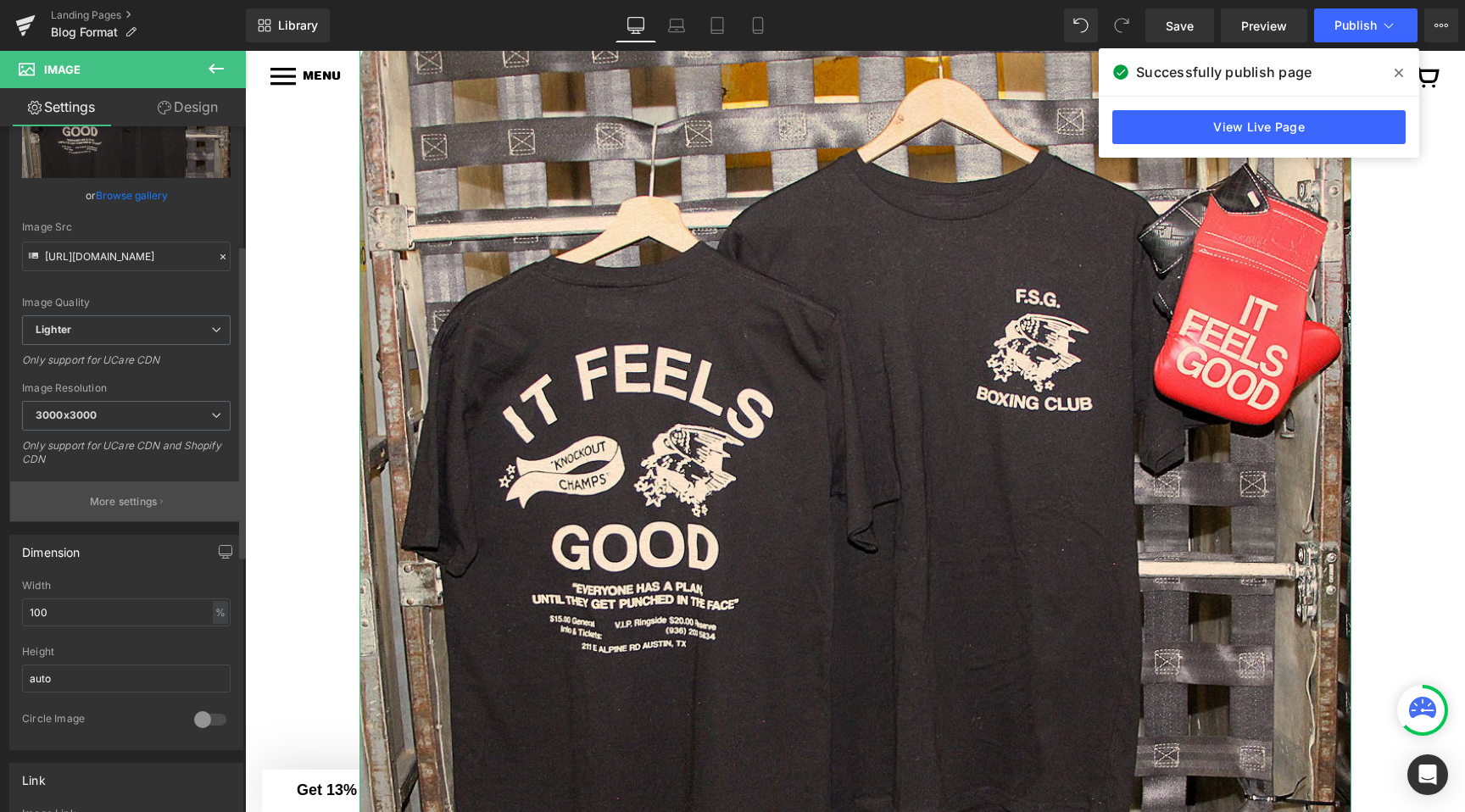
scroll to position [258, 0]
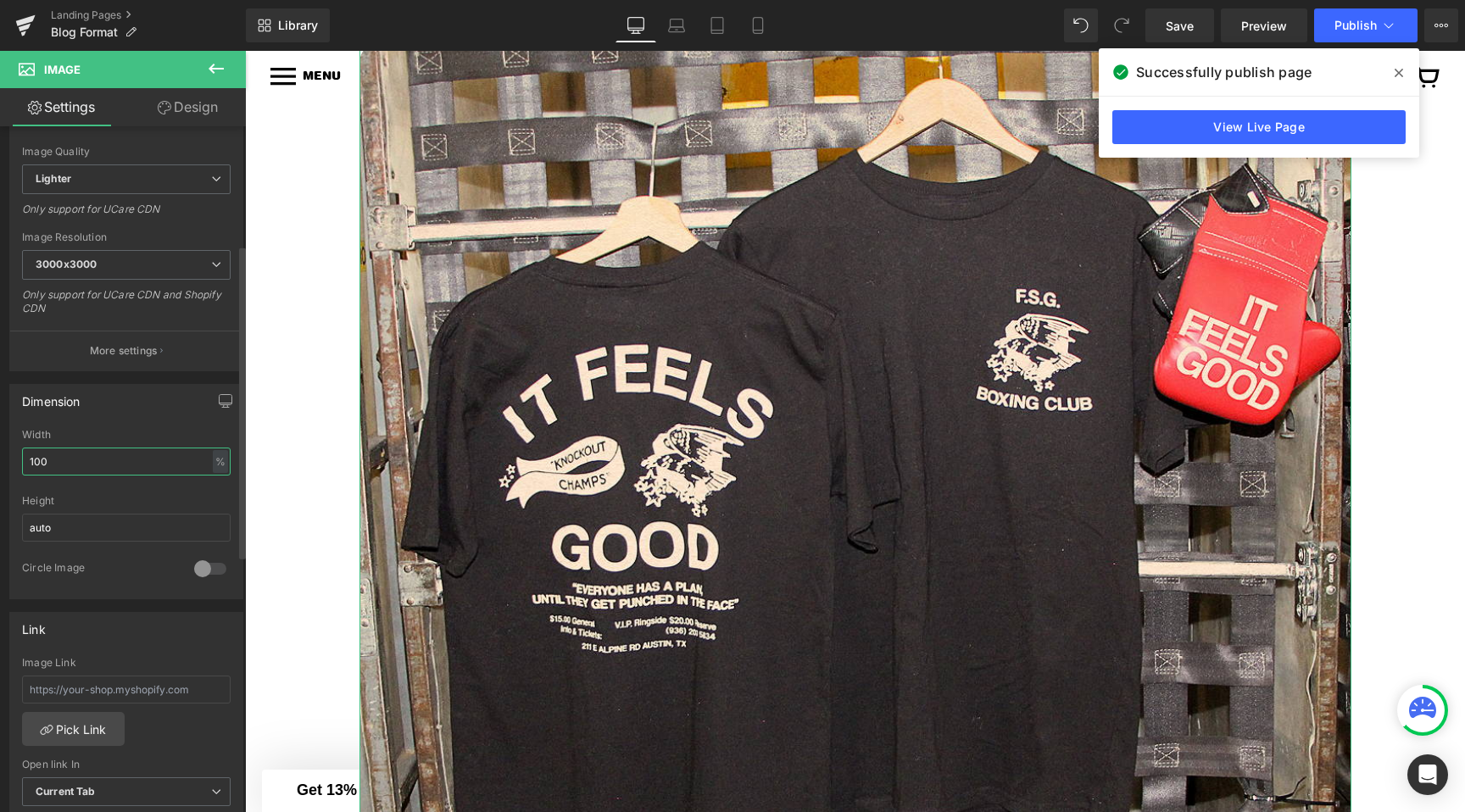
click at [113, 450] on input "100" at bounding box center [126, 461] width 209 height 28
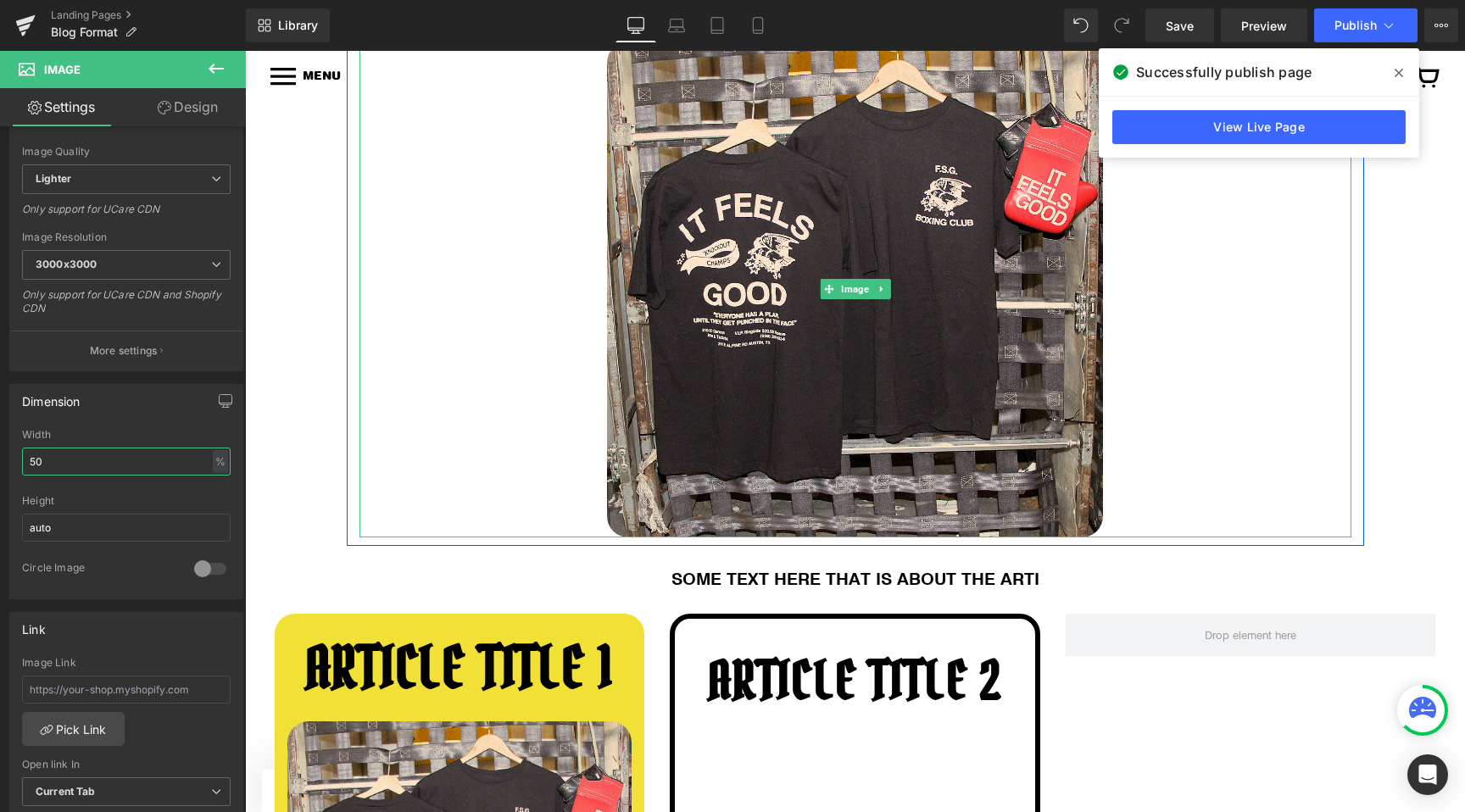
scroll to position [94, 0]
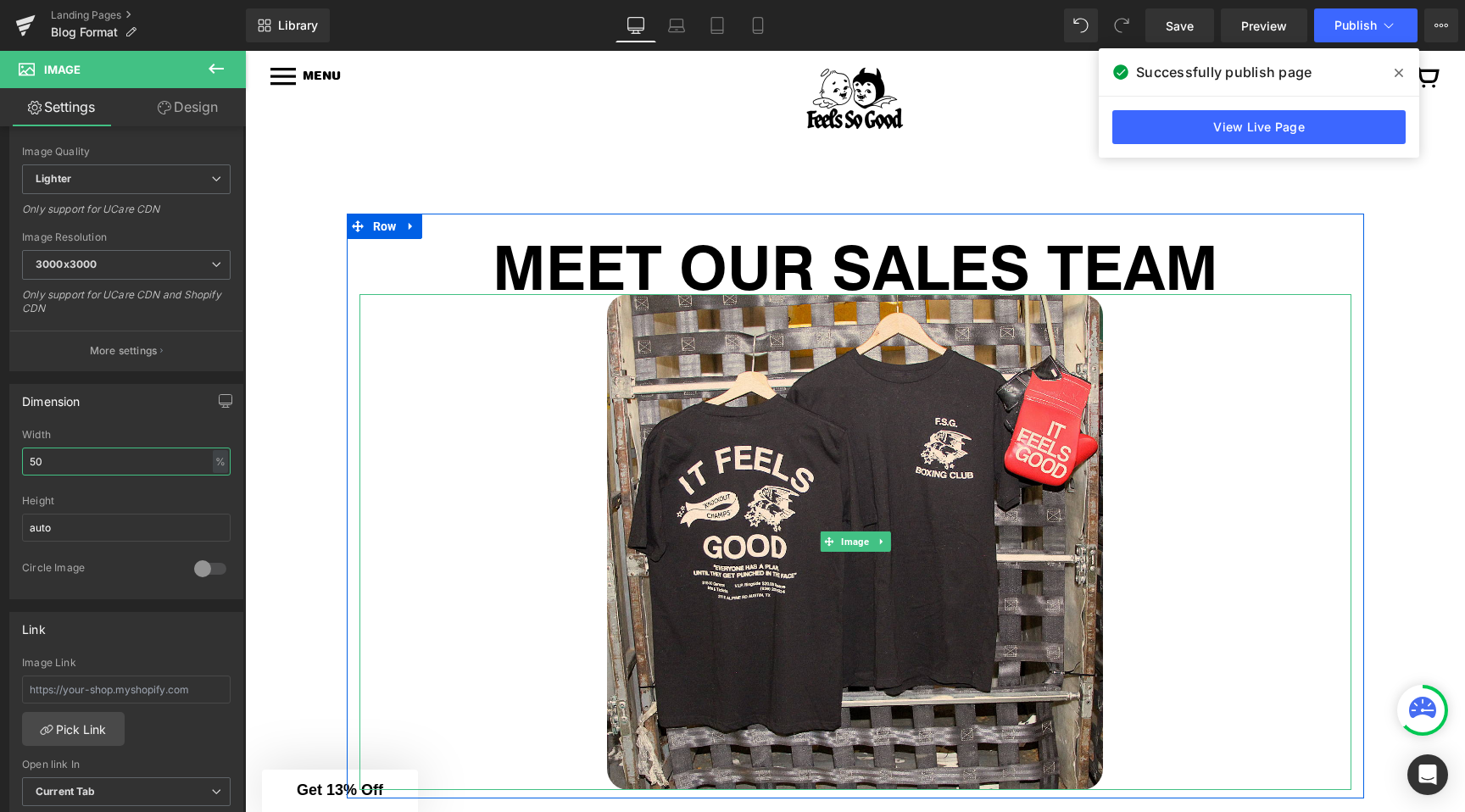
type input "50"
click at [413, 422] on div at bounding box center [855, 542] width 992 height 495
drag, startPoint x: 585, startPoint y: 296, endPoint x: 585, endPoint y: 331, distance: 35.0
click at [585, 331] on div "Image" at bounding box center [855, 542] width 992 height 495
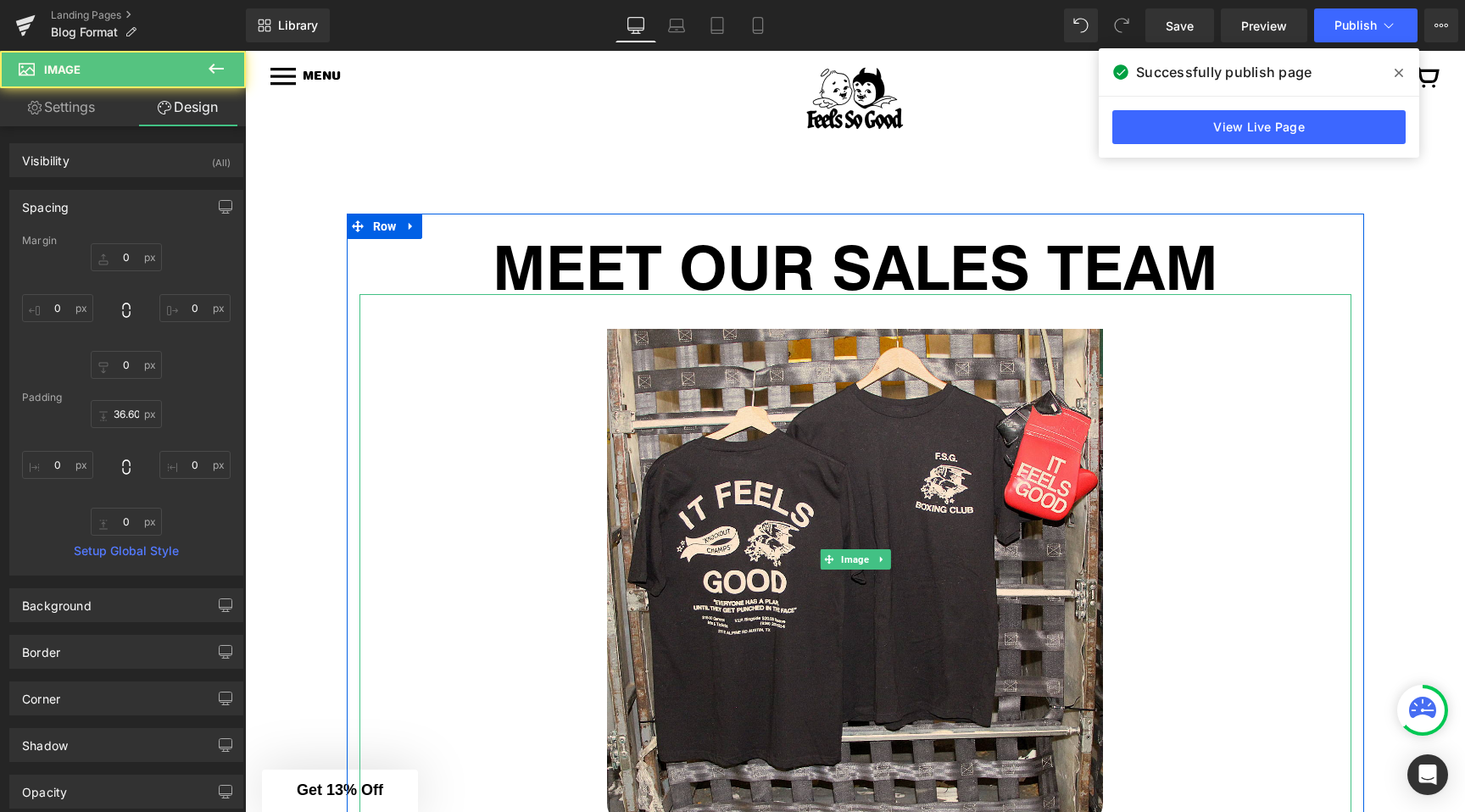
click at [359, 368] on div at bounding box center [361, 559] width 4 height 530
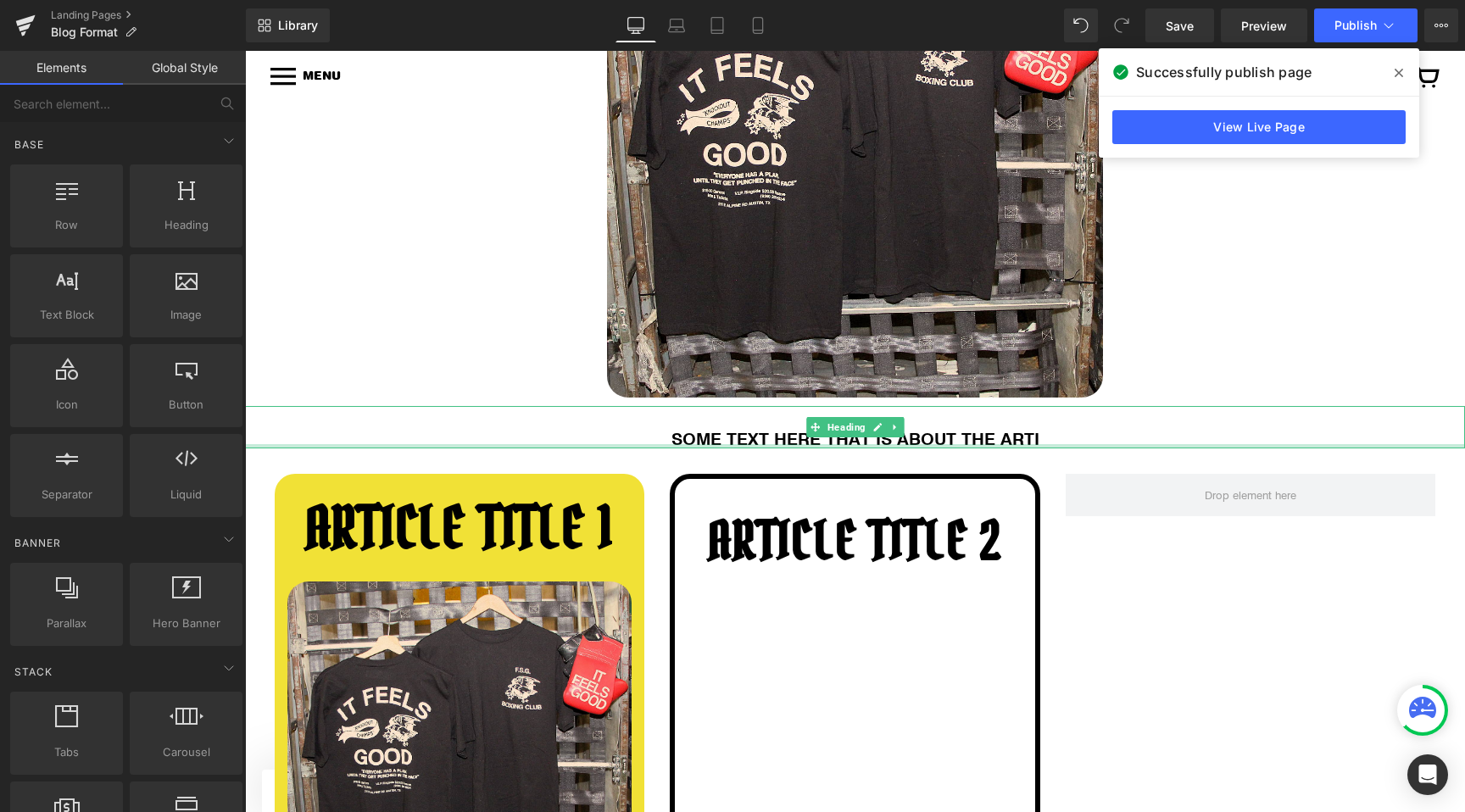
scroll to position [628, 0]
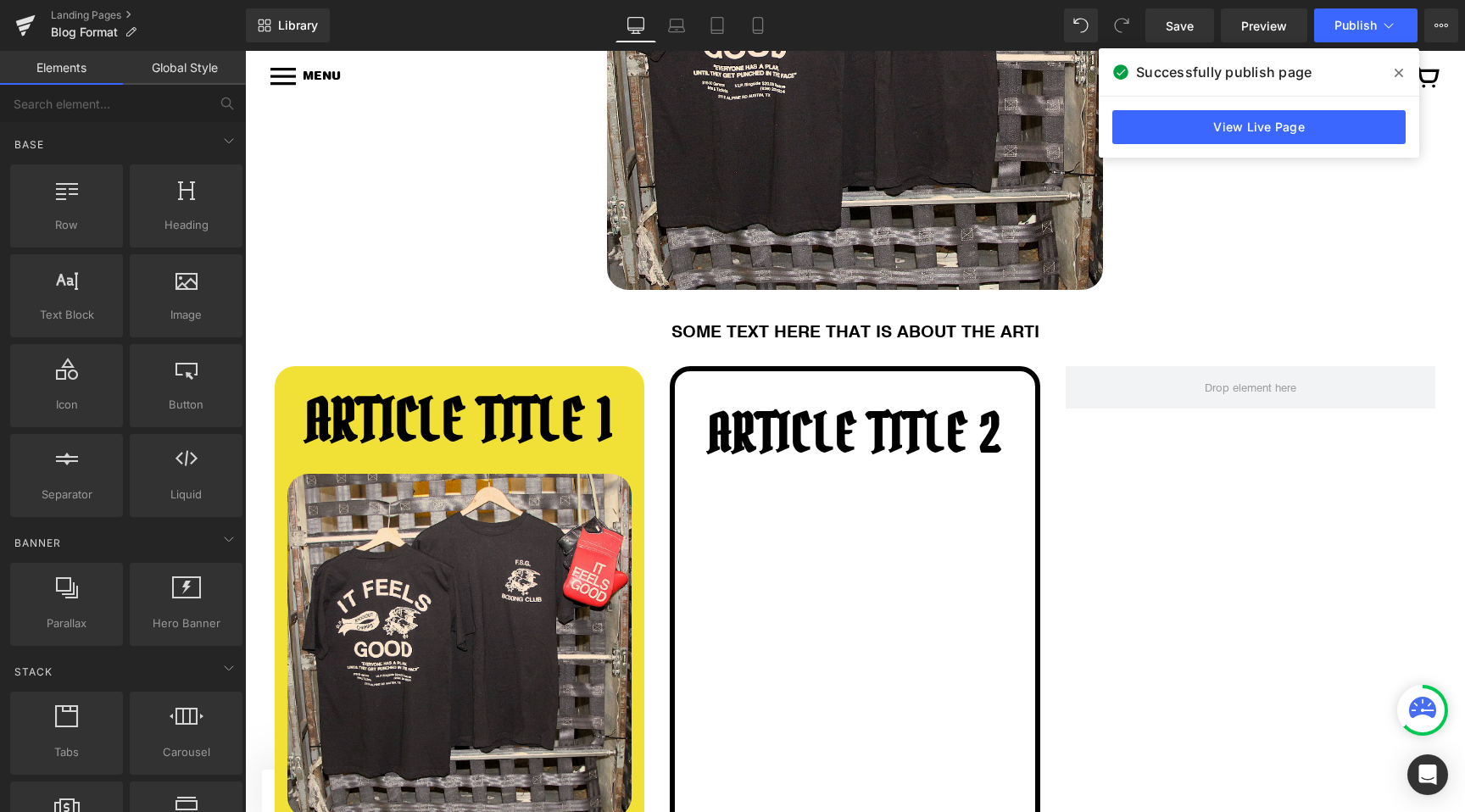
click at [764, 330] on h1 "SOME TEXT HERE THAT IS ABOUT THE ARTI" at bounding box center [855, 331] width 1220 height 21
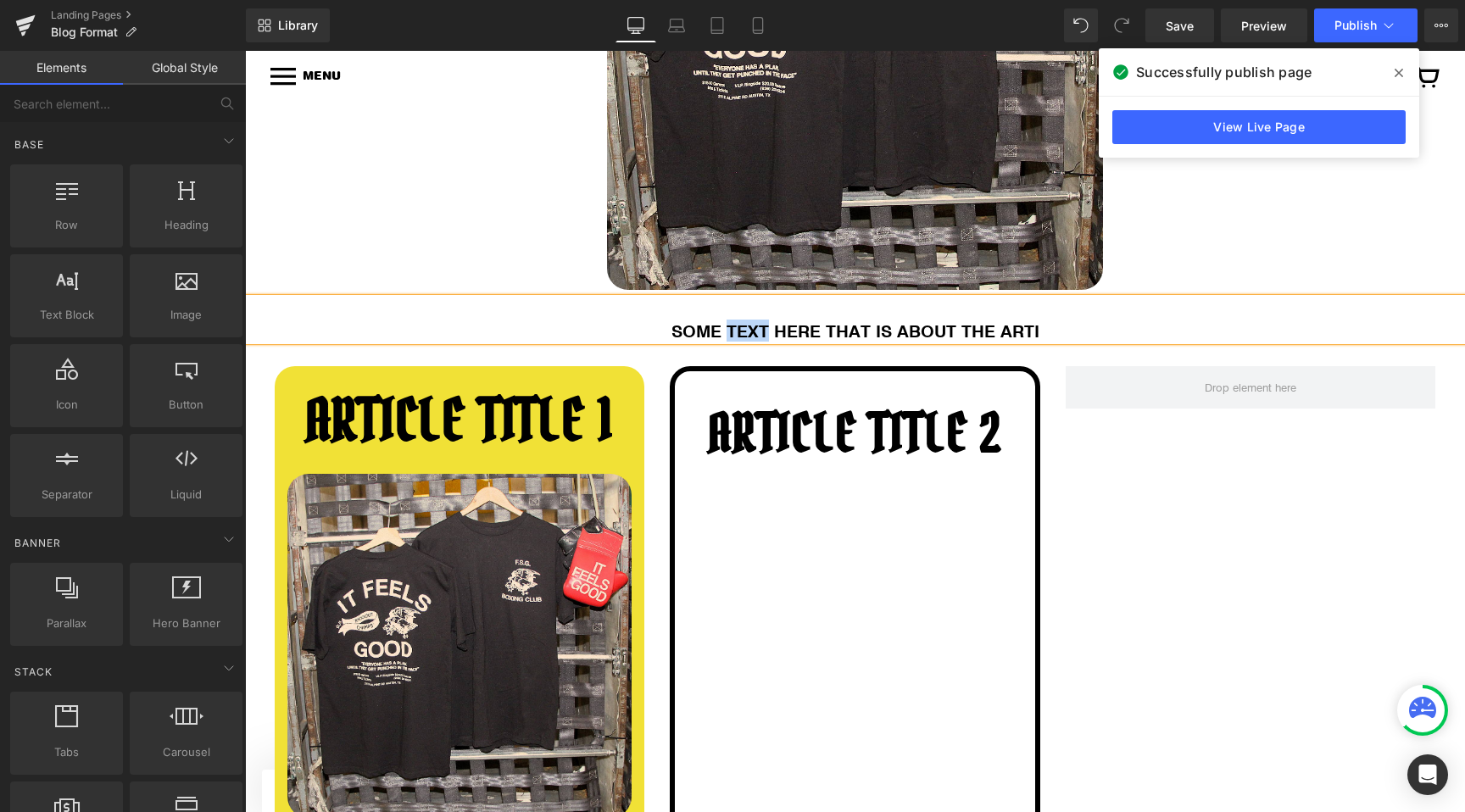
click at [764, 330] on h1 "SOME TEXT HERE THAT IS ABOUT THE ARTI" at bounding box center [855, 331] width 1220 height 21
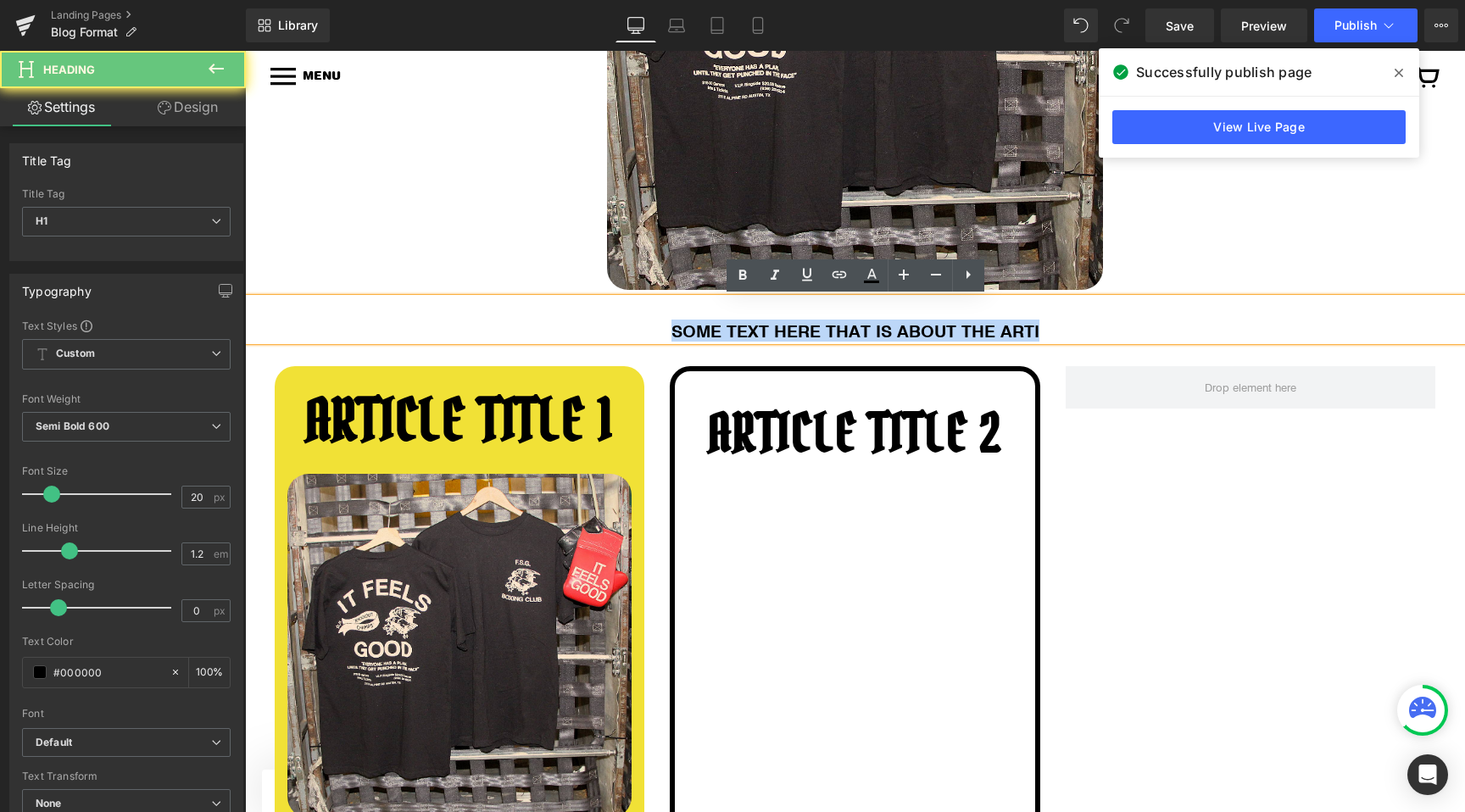
click at [764, 330] on h1 "SOME TEXT HERE THAT IS ABOUT THE ARTI" at bounding box center [855, 331] width 1220 height 21
paste div
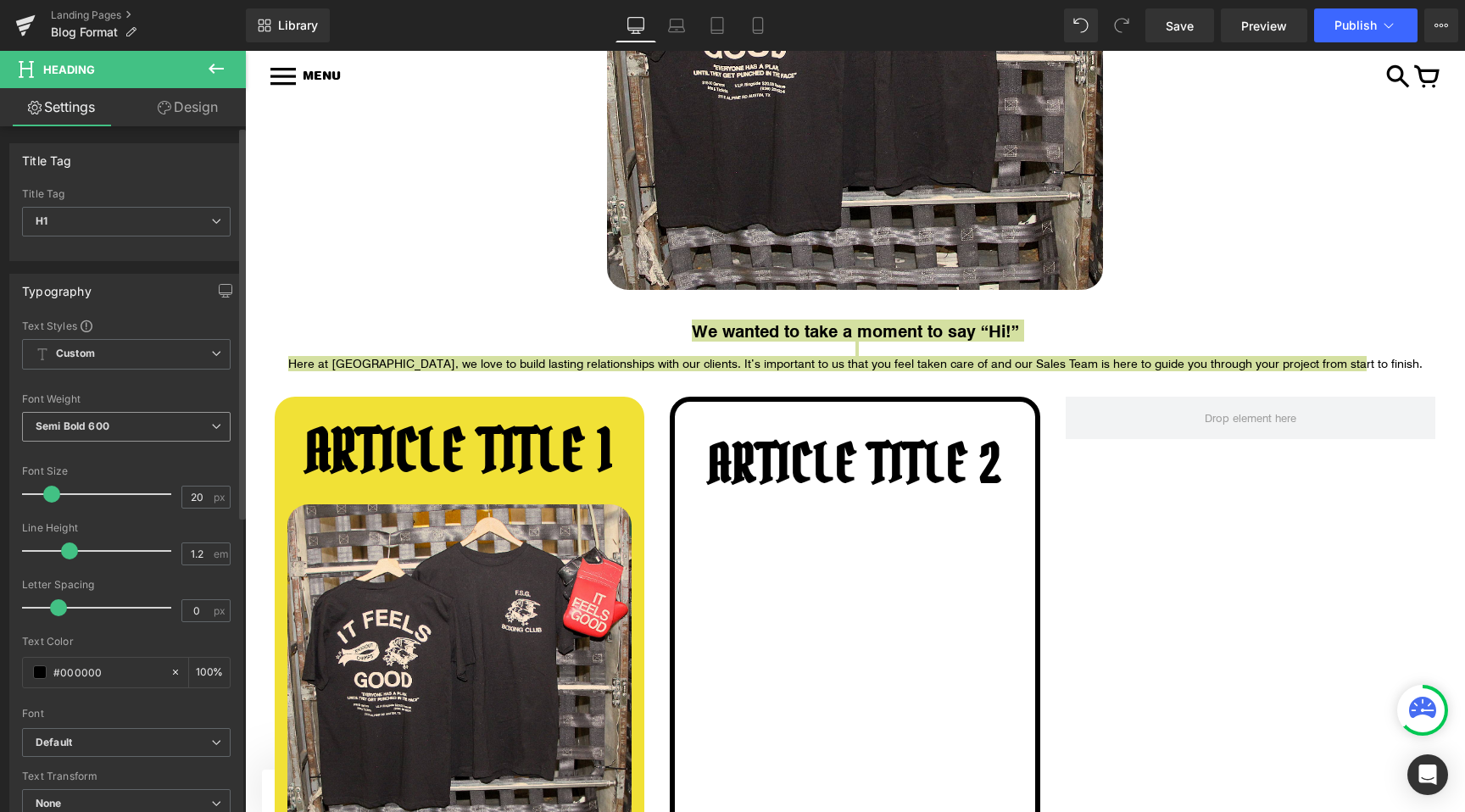
click at [70, 430] on b "Semi Bold 600" at bounding box center [73, 425] width 74 height 12
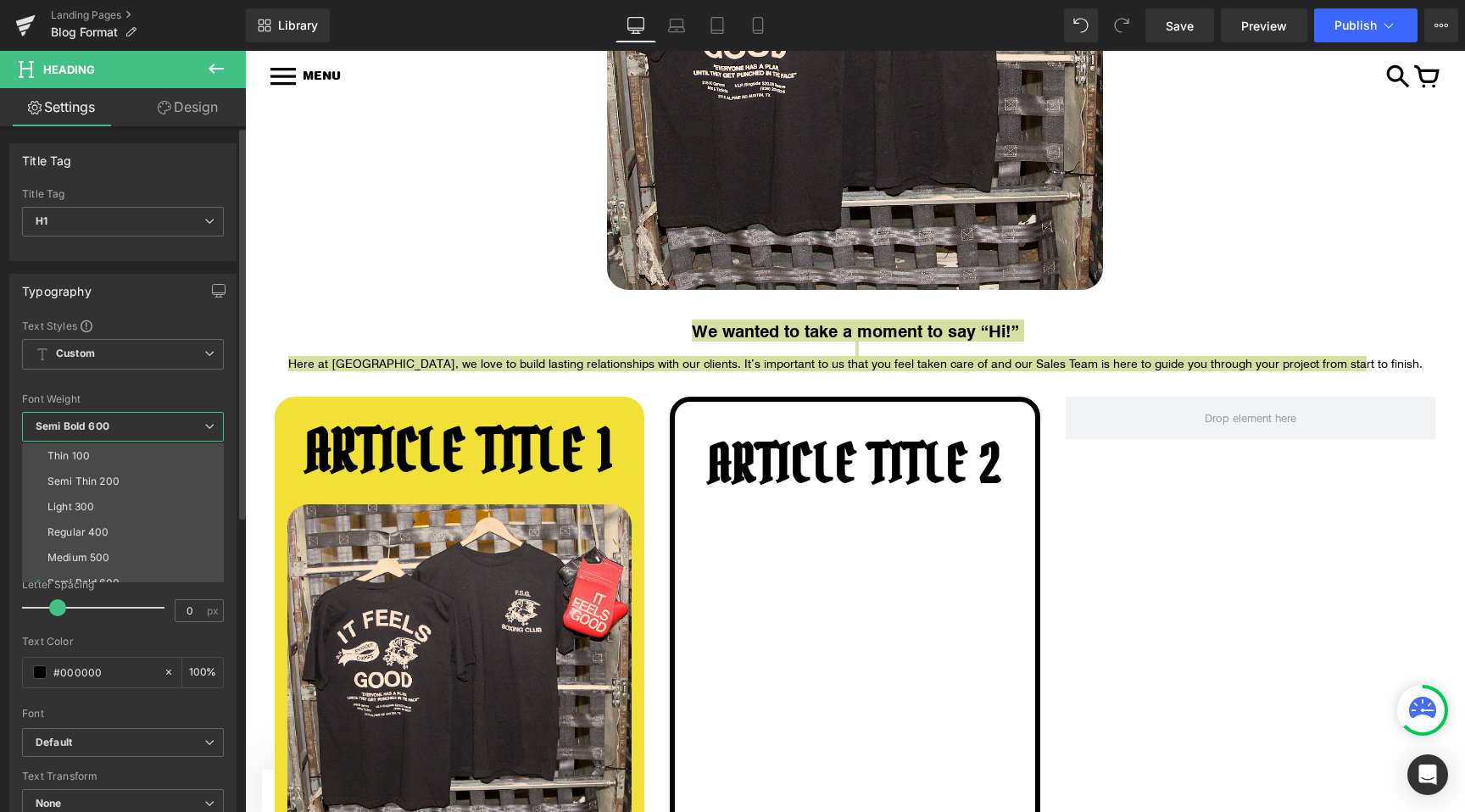
click at [80, 430] on b "Semi Bold 600" at bounding box center [73, 425] width 74 height 12
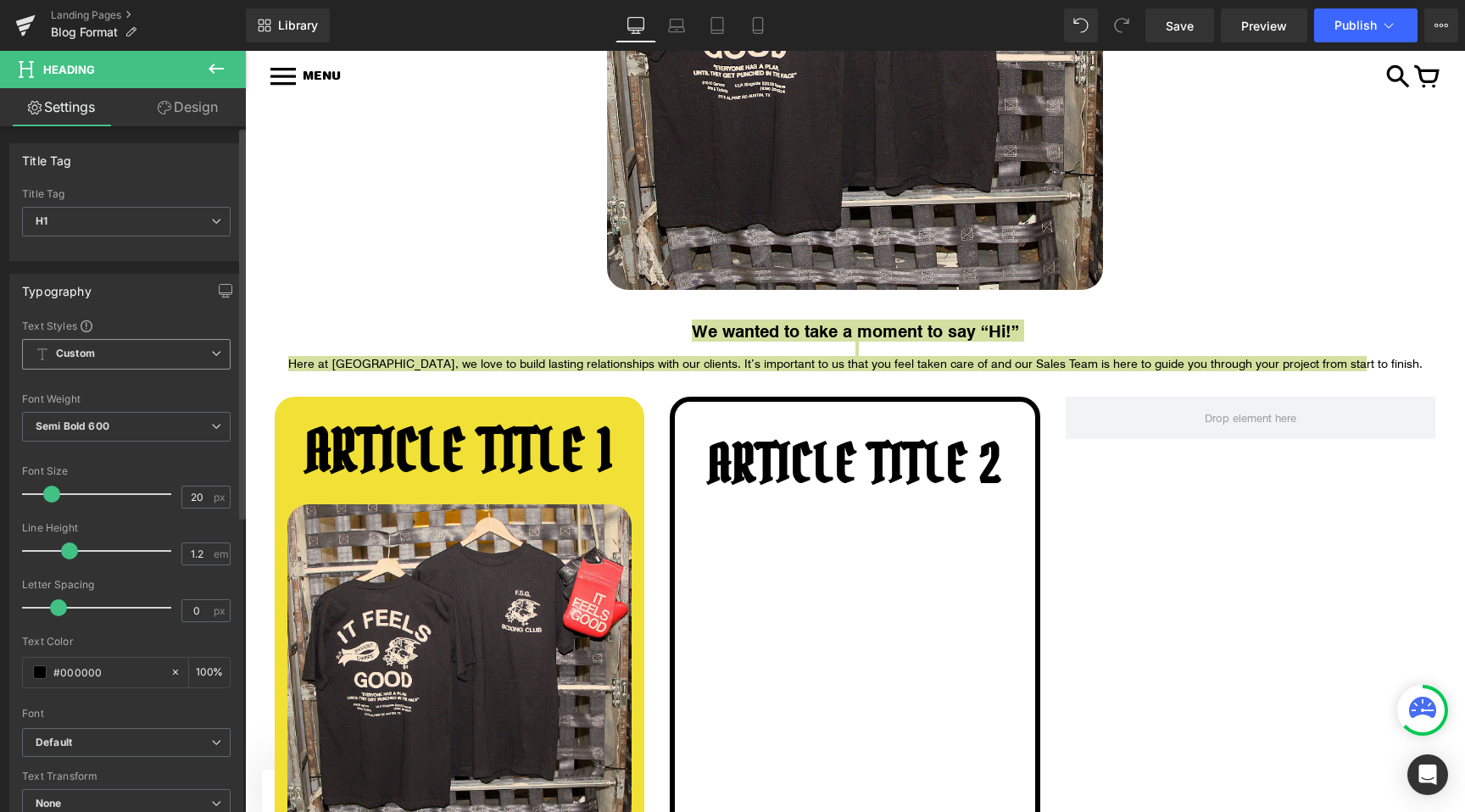
click at [101, 350] on span "Custom Setup Global Style" at bounding box center [126, 354] width 209 height 30
click at [106, 347] on span "Custom Setup Global Style" at bounding box center [122, 354] width 201 height 30
click at [81, 743] on b "Default" at bounding box center [124, 742] width 176 height 14
click at [60, 774] on p "Default" at bounding box center [73, 772] width 35 height 12
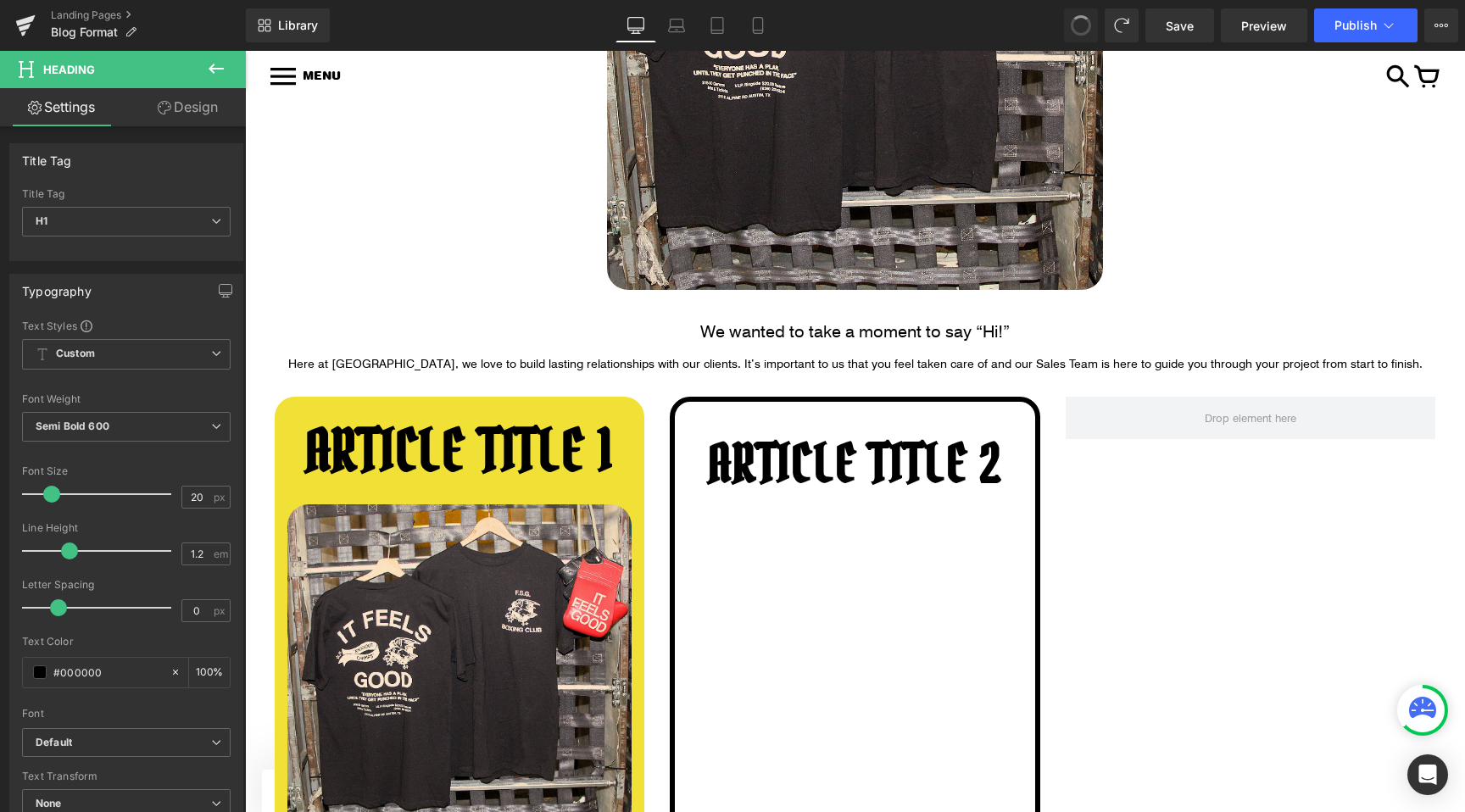
click at [652, 323] on h1 "We wanted to take a moment to say “Hi!”" at bounding box center [855, 331] width 1220 height 21
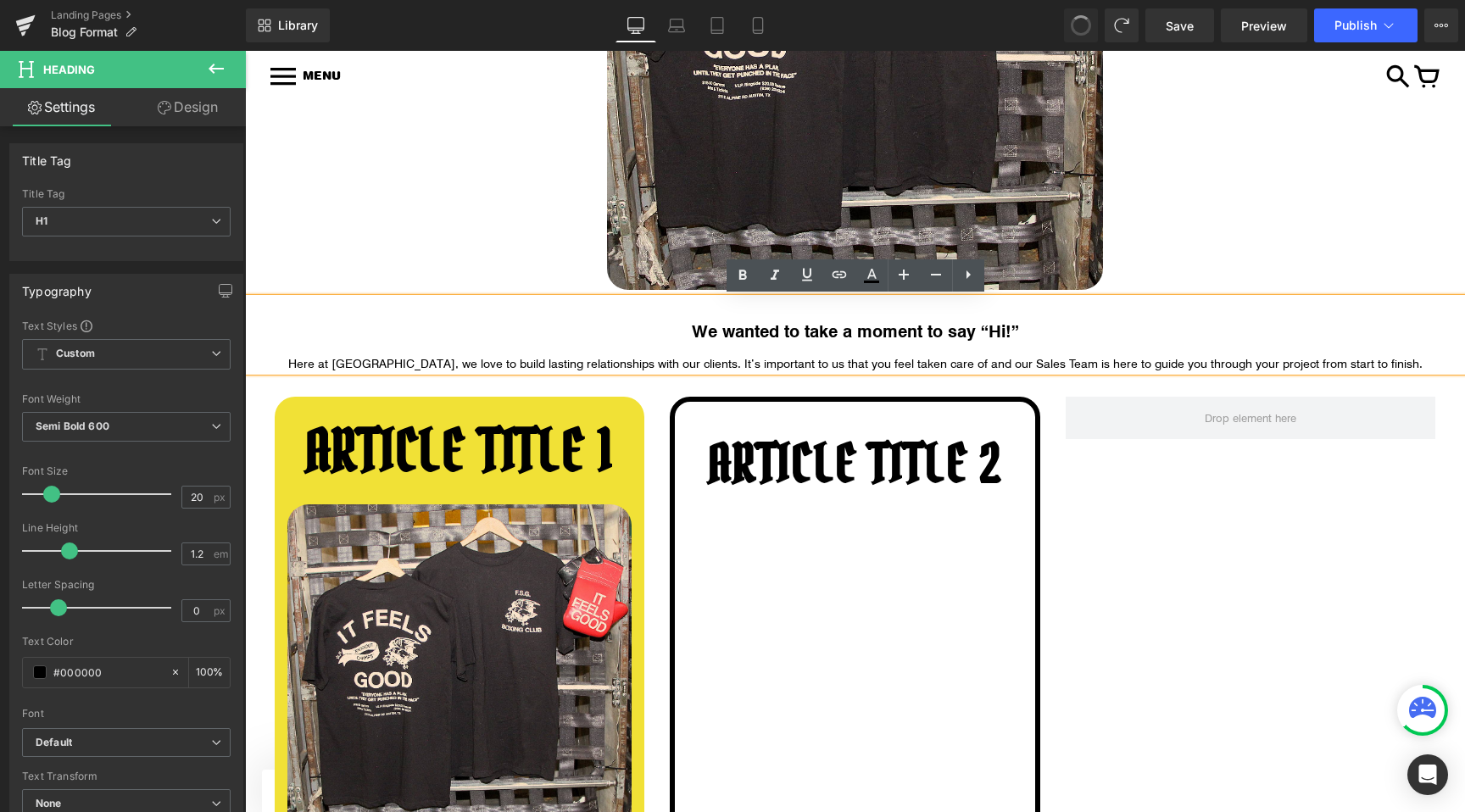
click at [546, 260] on div at bounding box center [855, 24] width 992 height 530
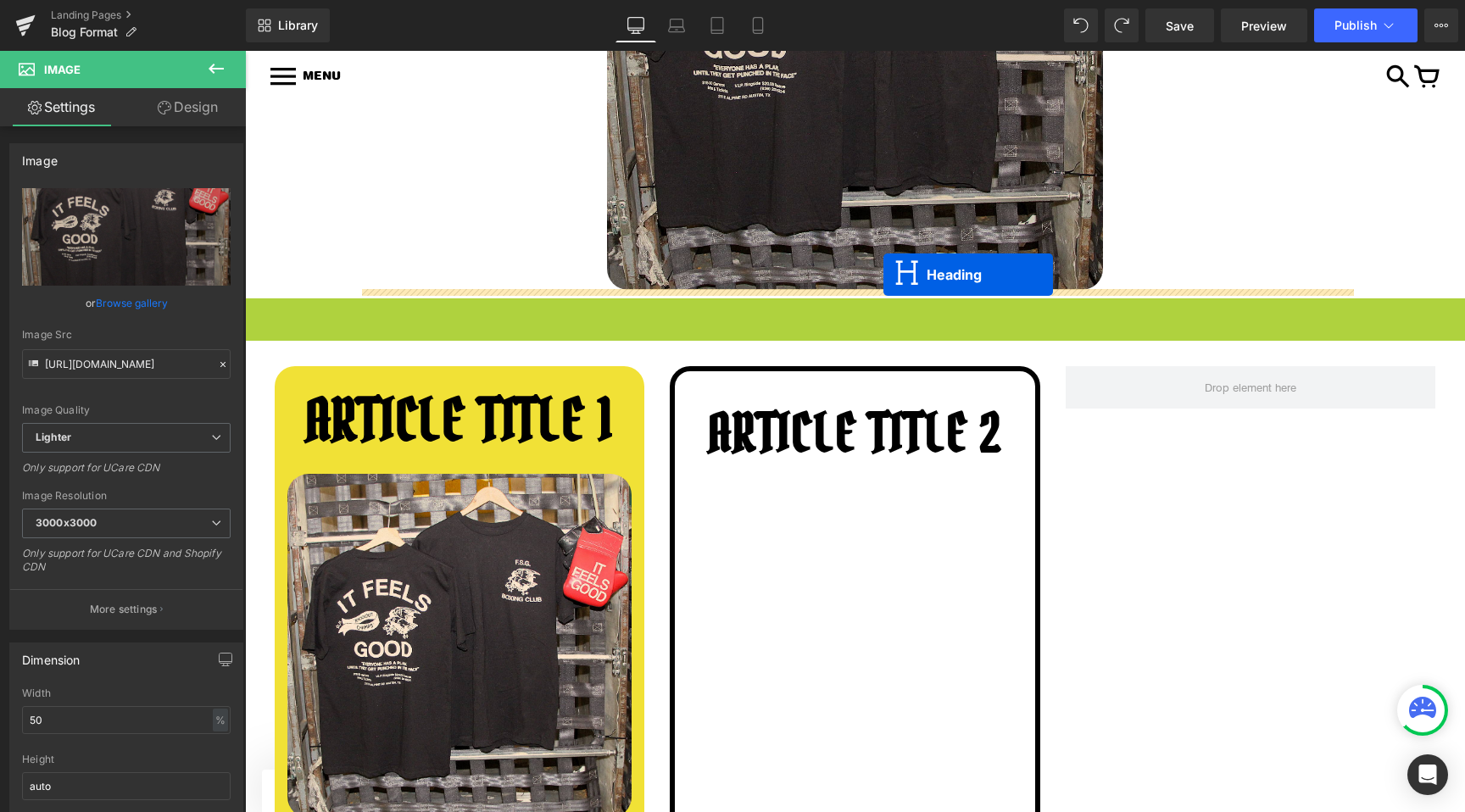
drag, startPoint x: 816, startPoint y: 337, endPoint x: 883, endPoint y: 274, distance: 92.0
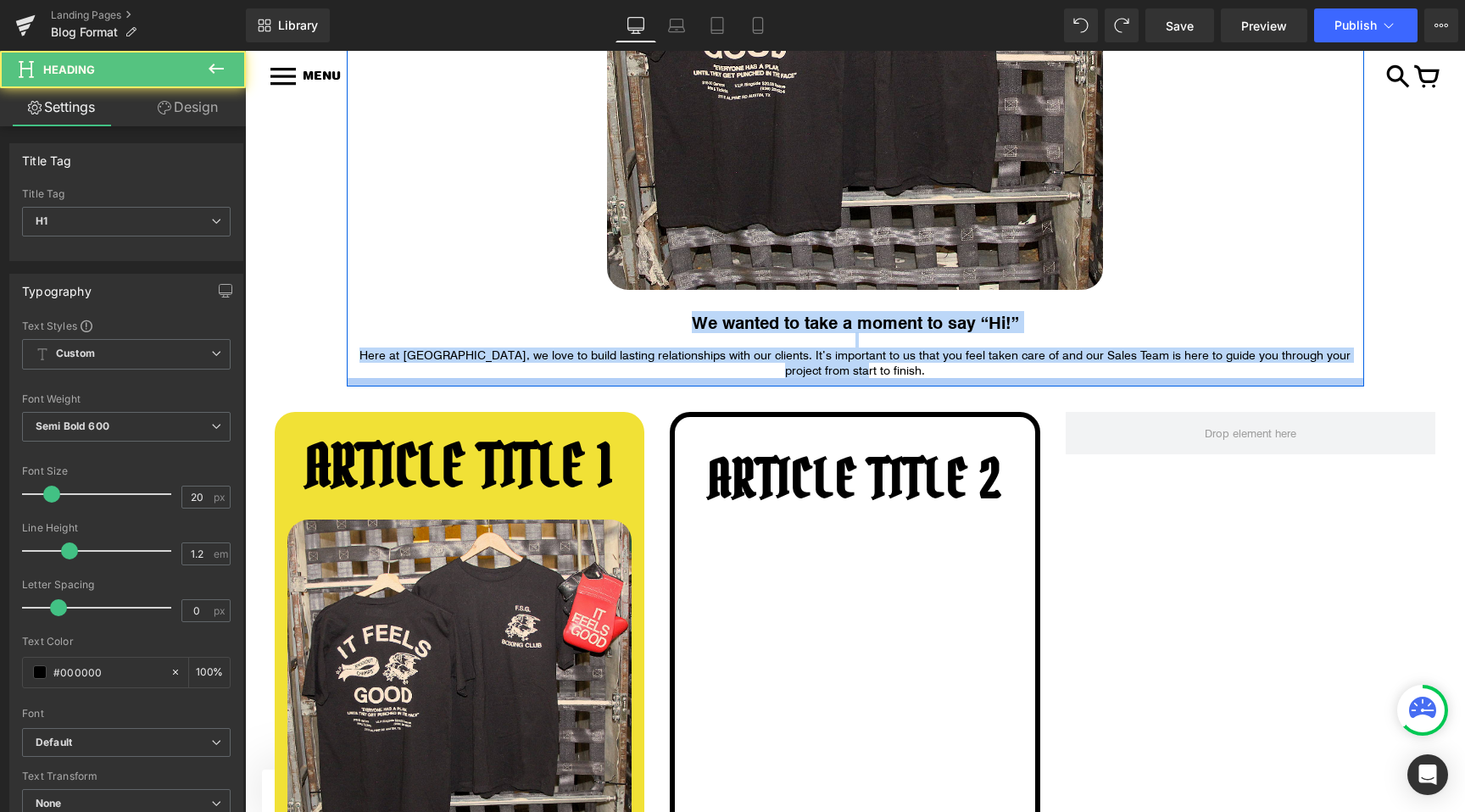
drag, startPoint x: 685, startPoint y: 325, endPoint x: 927, endPoint y: 385, distance: 249.3
click at [927, 384] on div "MEET OUR SALES TEAM Heading Image 41px We wanted to take a moment to say “Hi!” …" at bounding box center [856, 32] width 1018 height 708
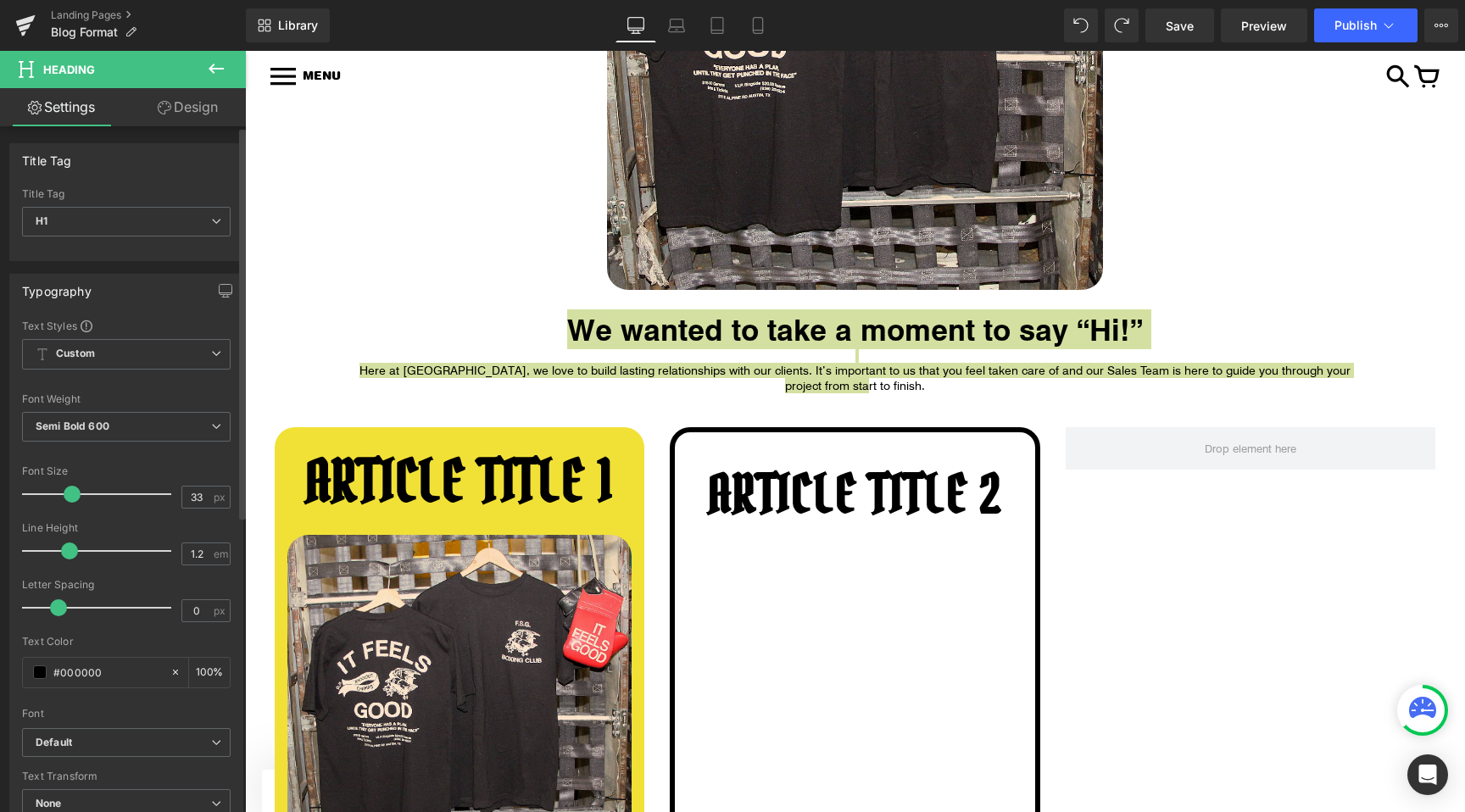
type input "32"
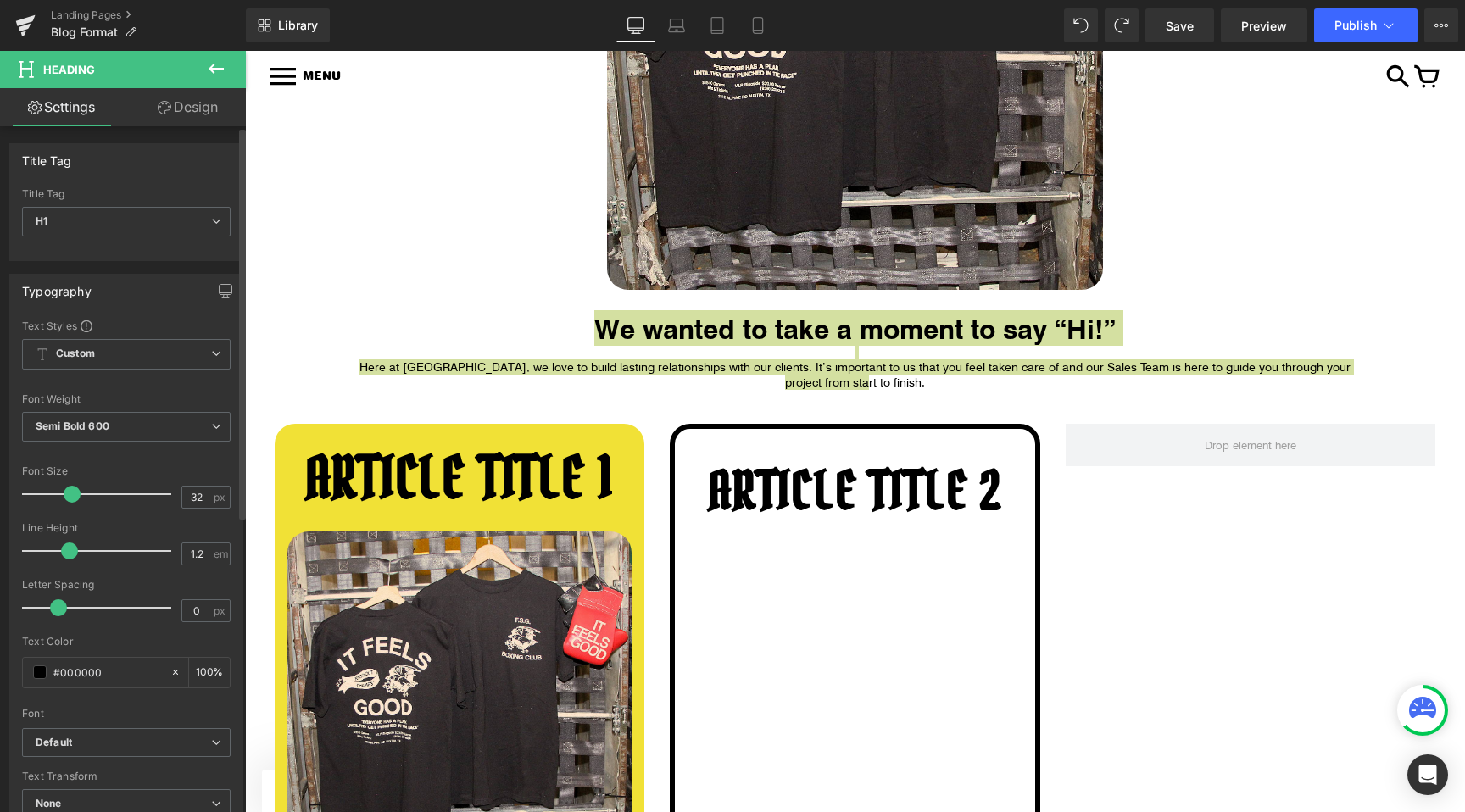
drag, startPoint x: 47, startPoint y: 486, endPoint x: 63, endPoint y: 488, distance: 16.1
click at [64, 488] on span at bounding box center [72, 494] width 17 height 17
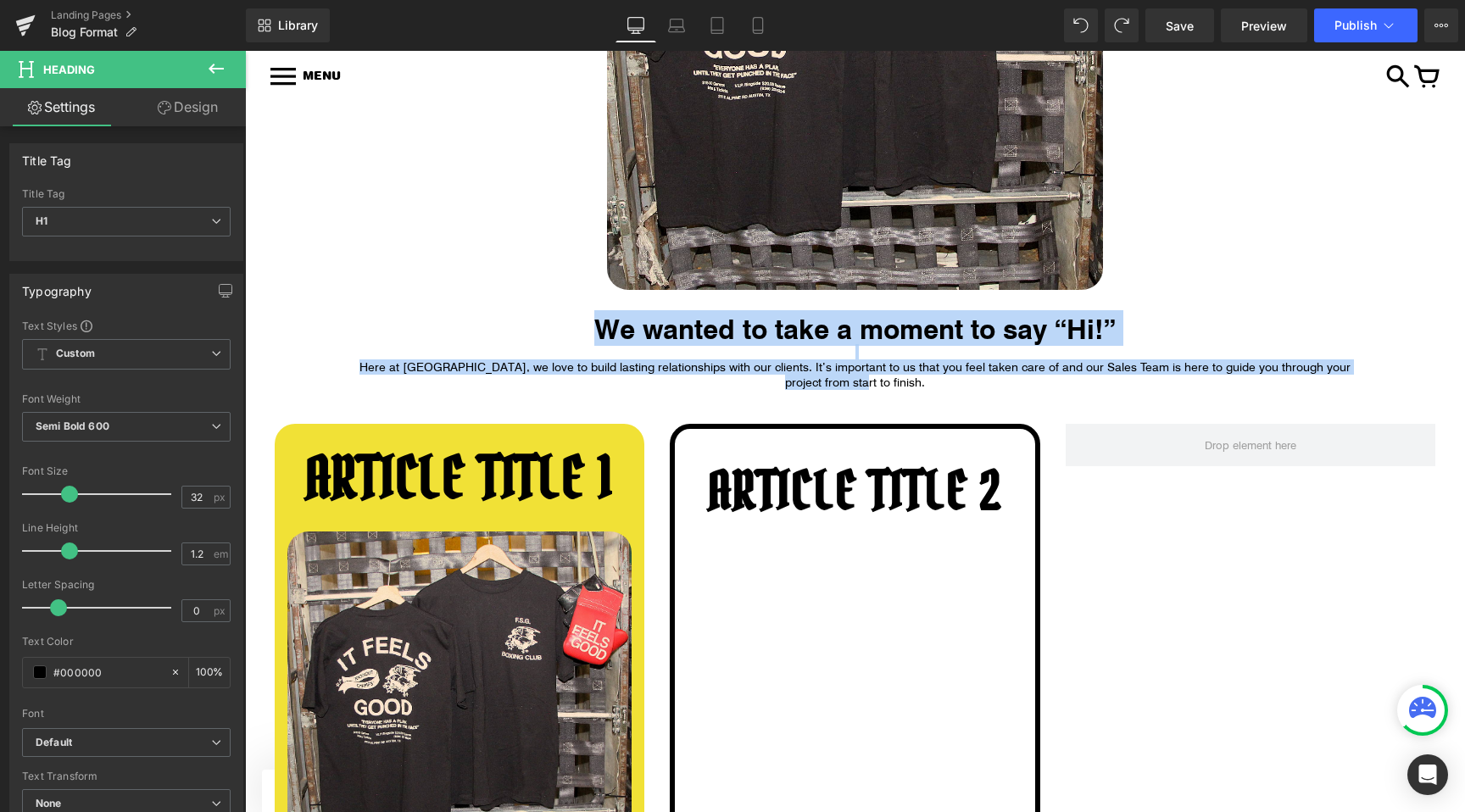
click at [460, 362] on div "Here at [GEOGRAPHIC_DATA], we love to build lasting relationships with our clie…" at bounding box center [855, 374] width 992 height 30
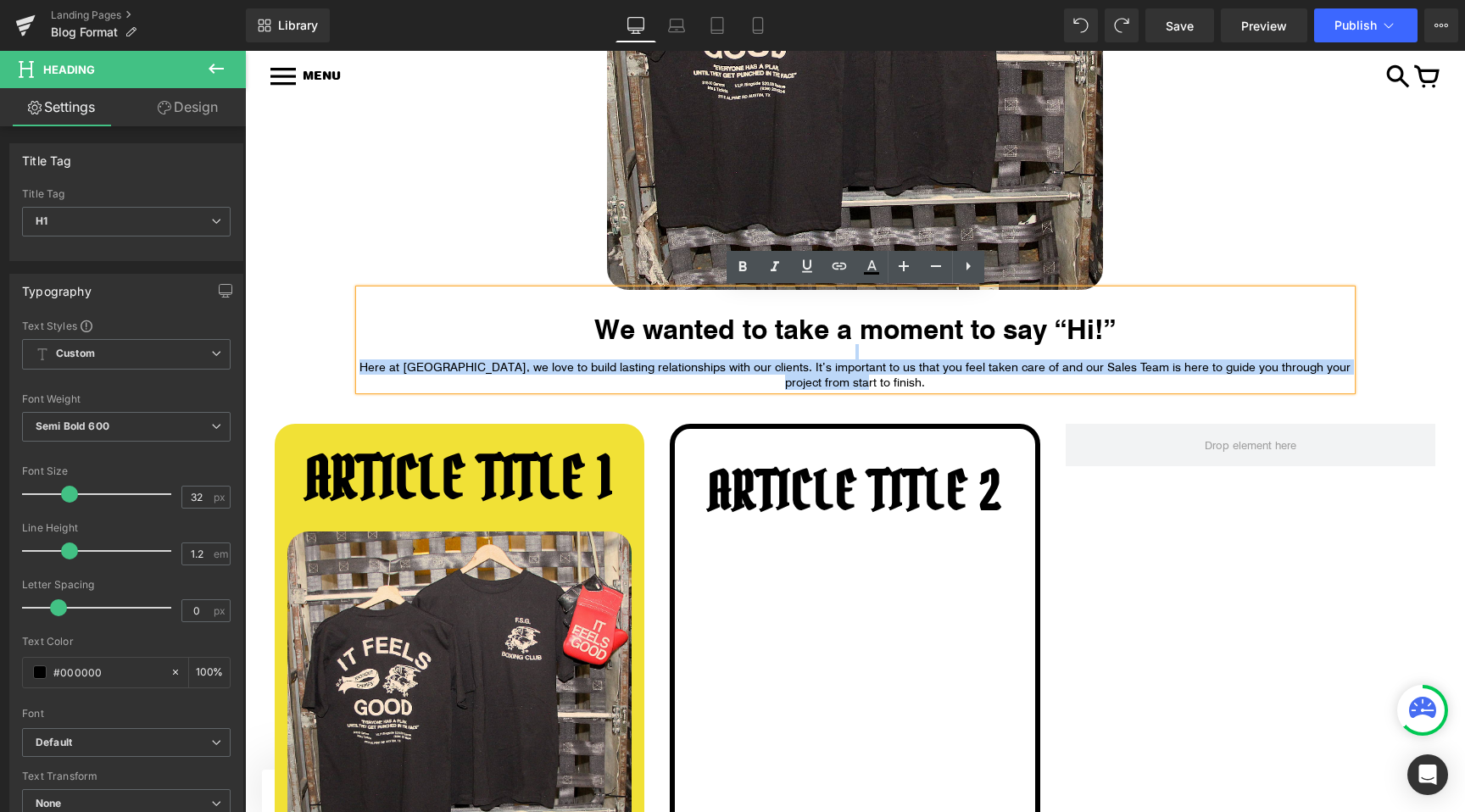
drag, startPoint x: 879, startPoint y: 376, endPoint x: 364, endPoint y: 358, distance: 515.3
click at [364, 358] on div "We wanted to take a moment to say “Hi!” Here at [GEOGRAPHIC_DATA], we love to b…" at bounding box center [855, 340] width 992 height 100
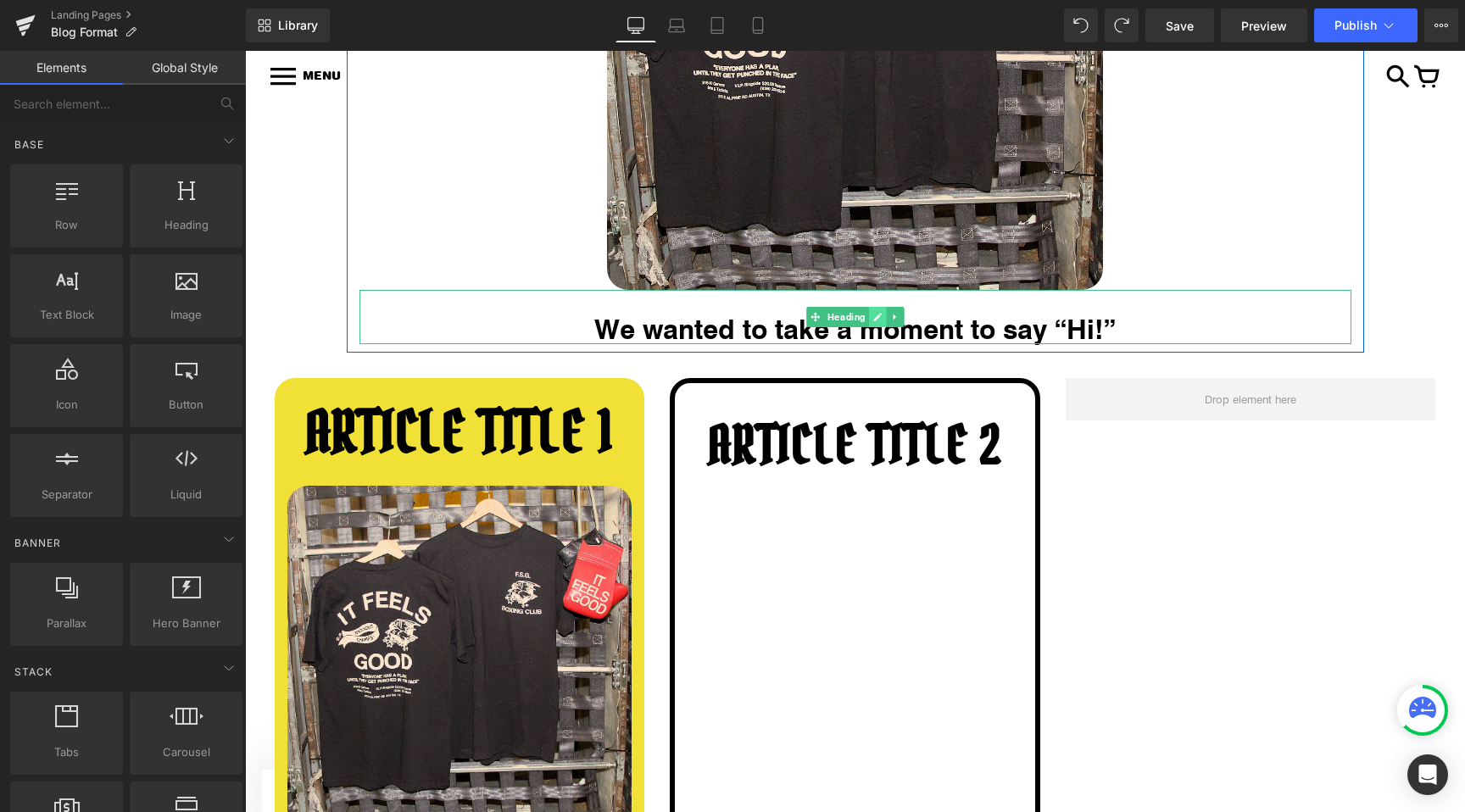
click at [885, 317] on link at bounding box center [878, 318] width 18 height 21
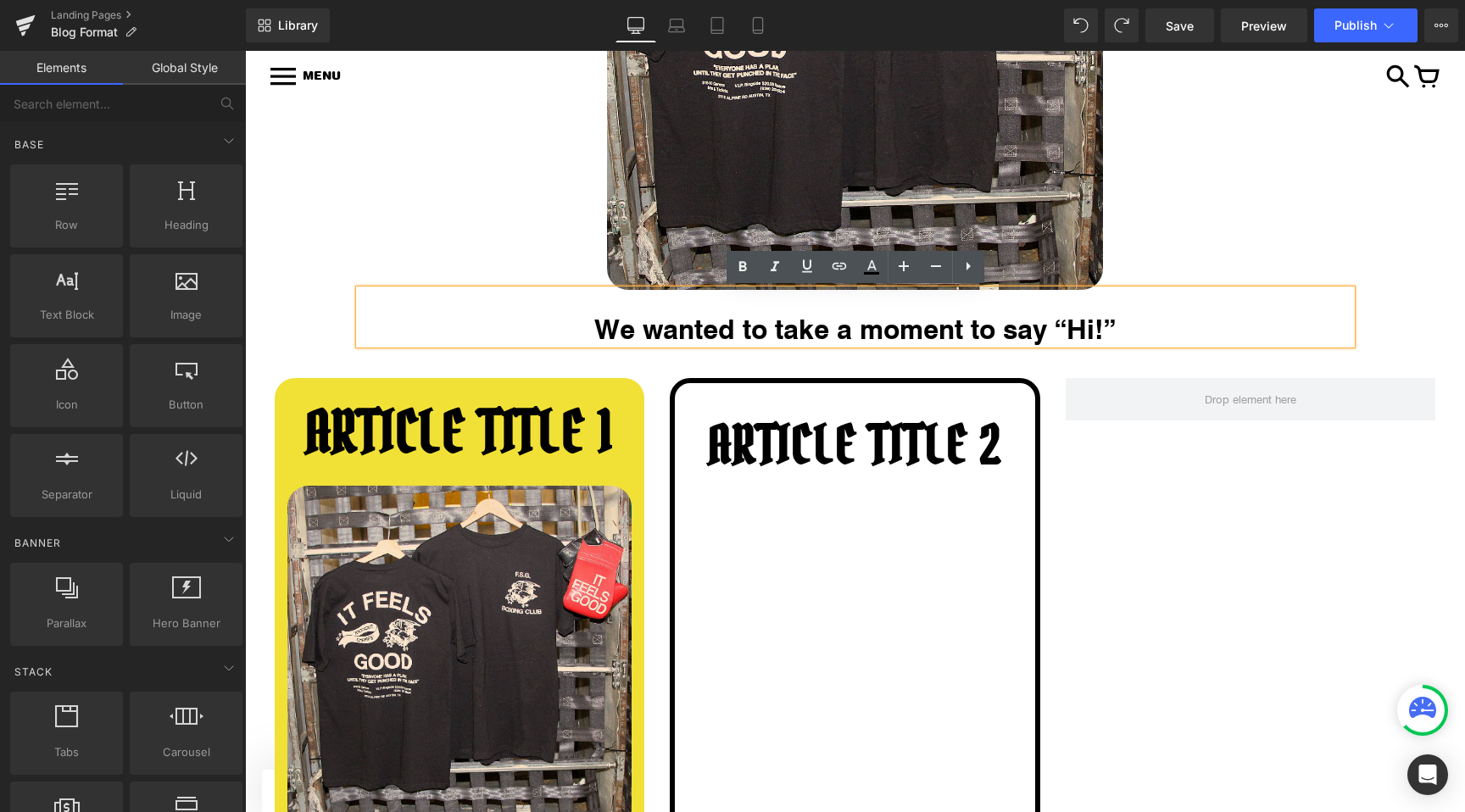
click at [245, 51] on div at bounding box center [245, 51] width 0 height 0
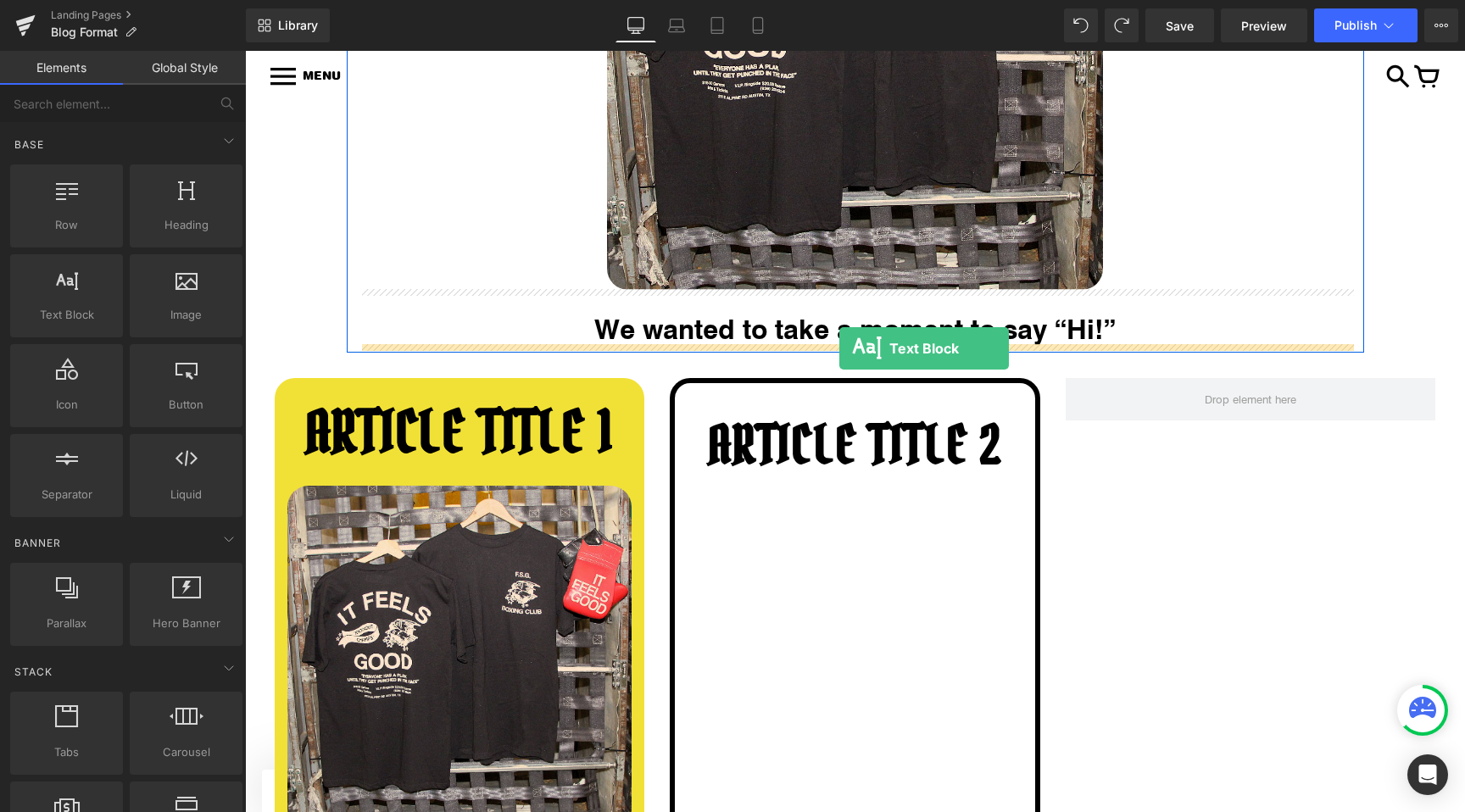
drag, startPoint x: 316, startPoint y: 362, endPoint x: 840, endPoint y: 348, distance: 524.2
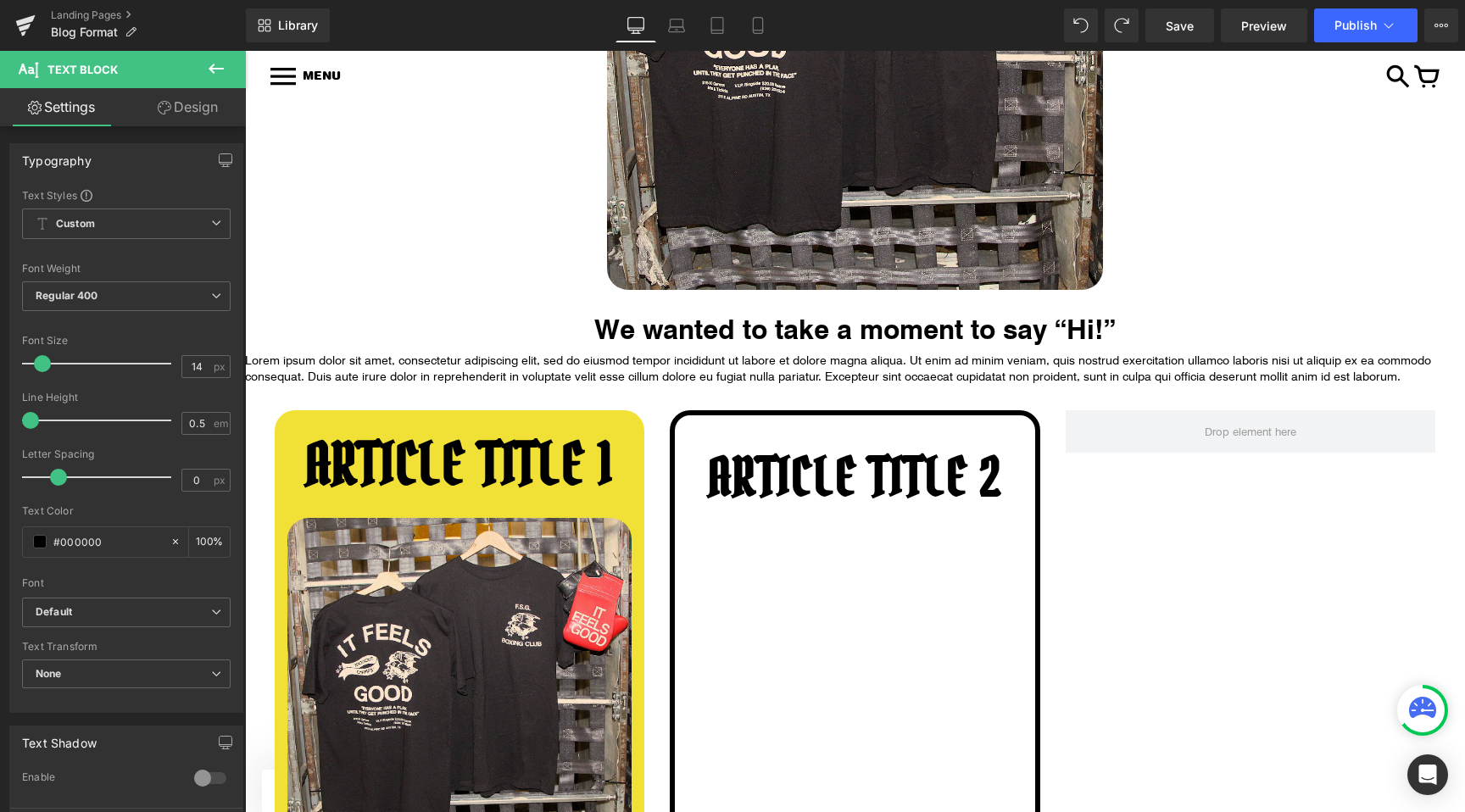
click at [700, 365] on p "Lorem ipsum dolor sit amet, consectetur adipiscing elit, sed do eiusmod tempor …" at bounding box center [855, 369] width 1220 height 32
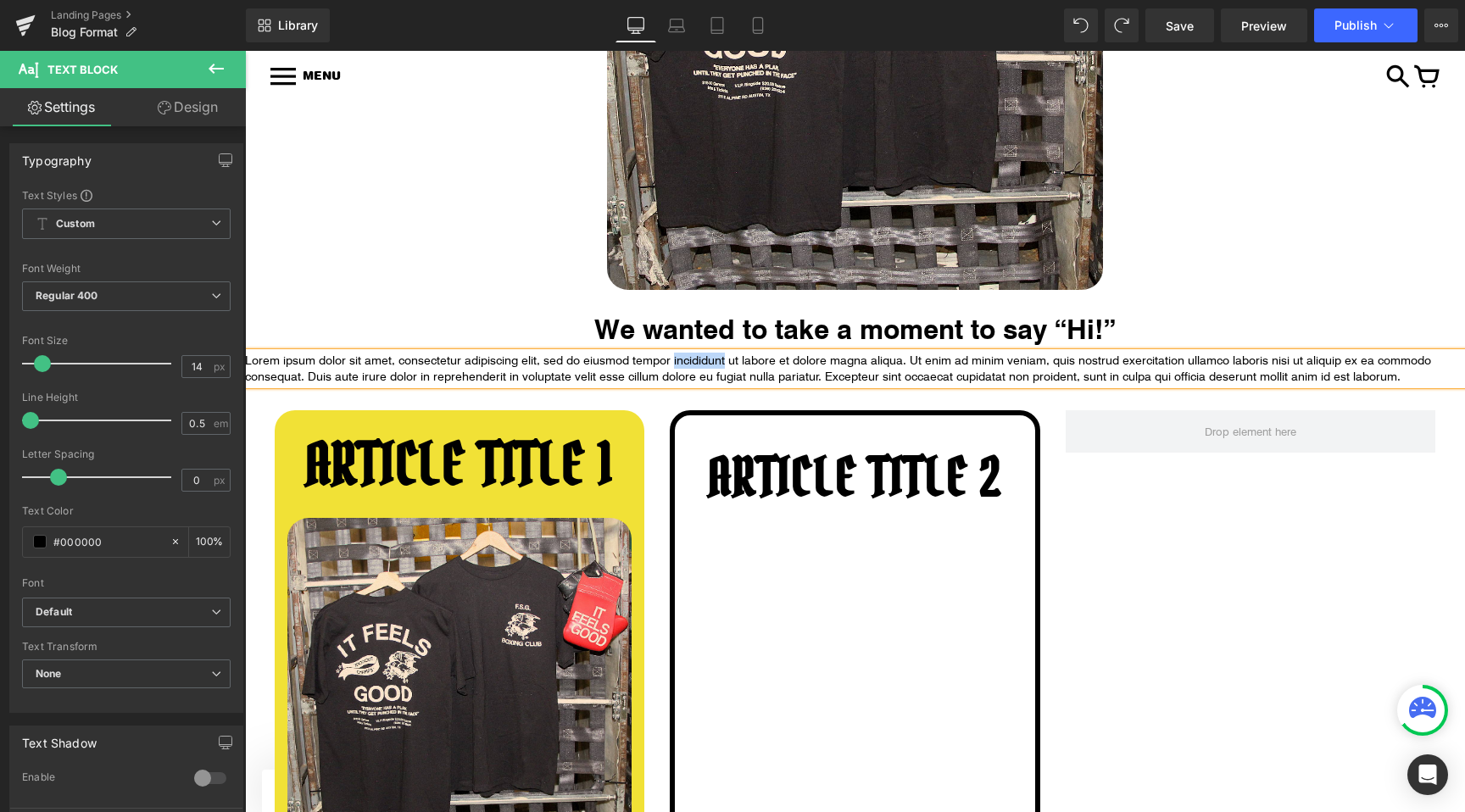
click at [700, 365] on p "Lorem ipsum dolor sit amet, consectetur adipiscing elit, sed do eiusmod tempor …" at bounding box center [855, 369] width 1220 height 32
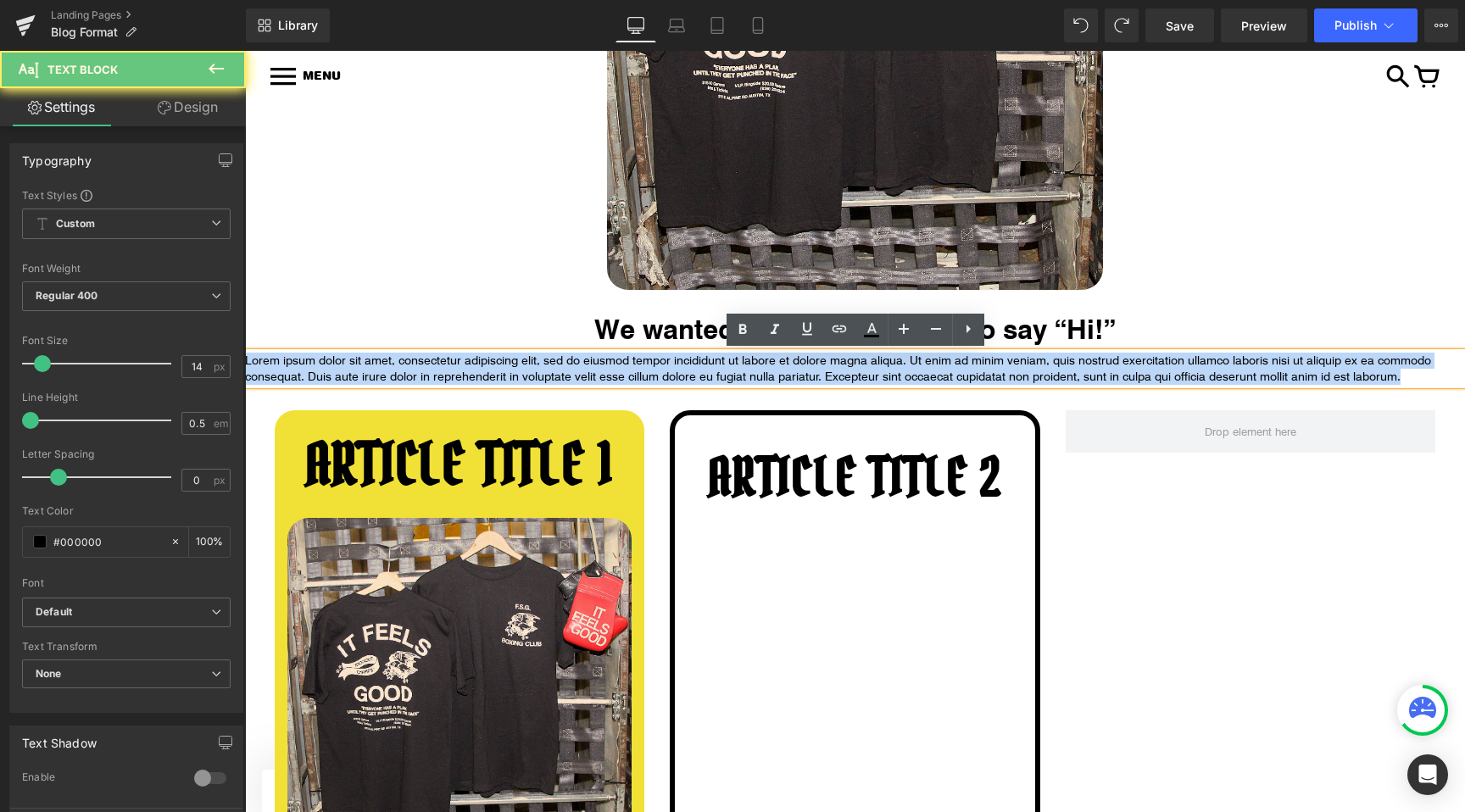
click at [700, 365] on p "Lorem ipsum dolor sit amet, consectetur adipiscing elit, sed do eiusmod tempor …" at bounding box center [855, 369] width 1220 height 32
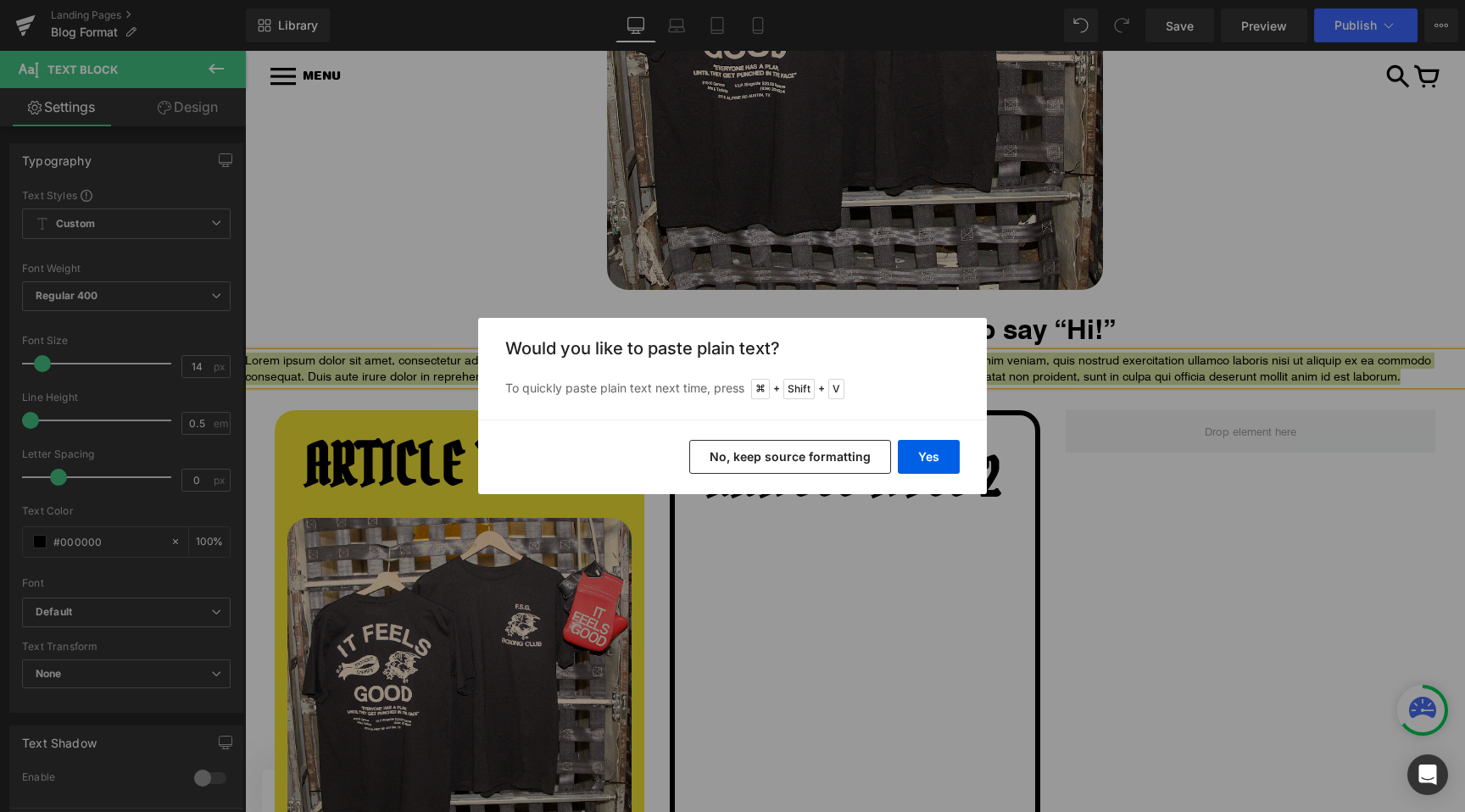
click at [793, 463] on button "No, keep source formatting" at bounding box center [790, 457] width 201 height 34
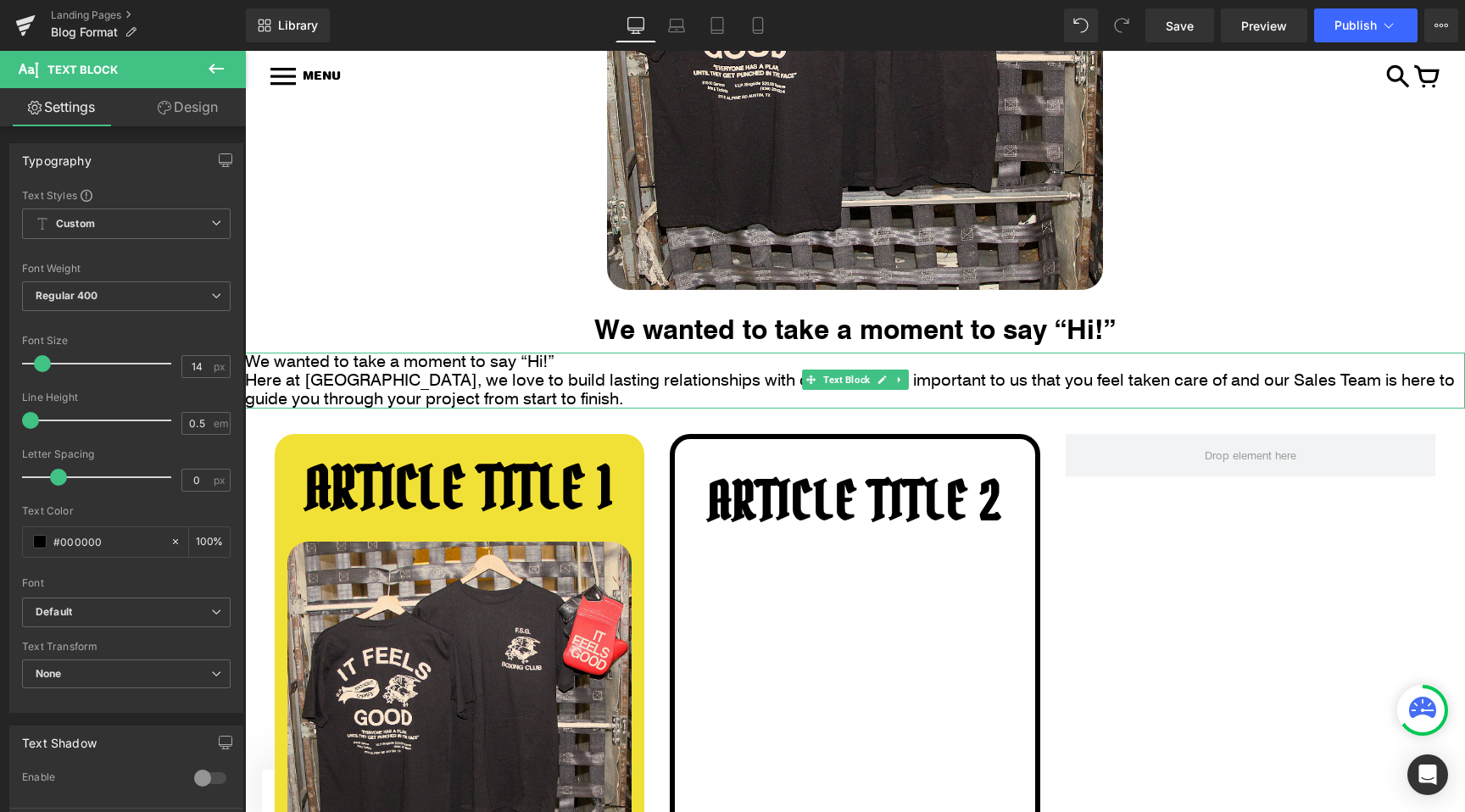
click at [637, 372] on span "Here at [GEOGRAPHIC_DATA], we love to build lasting relationships with our clie…" at bounding box center [849, 388] width 1210 height 41
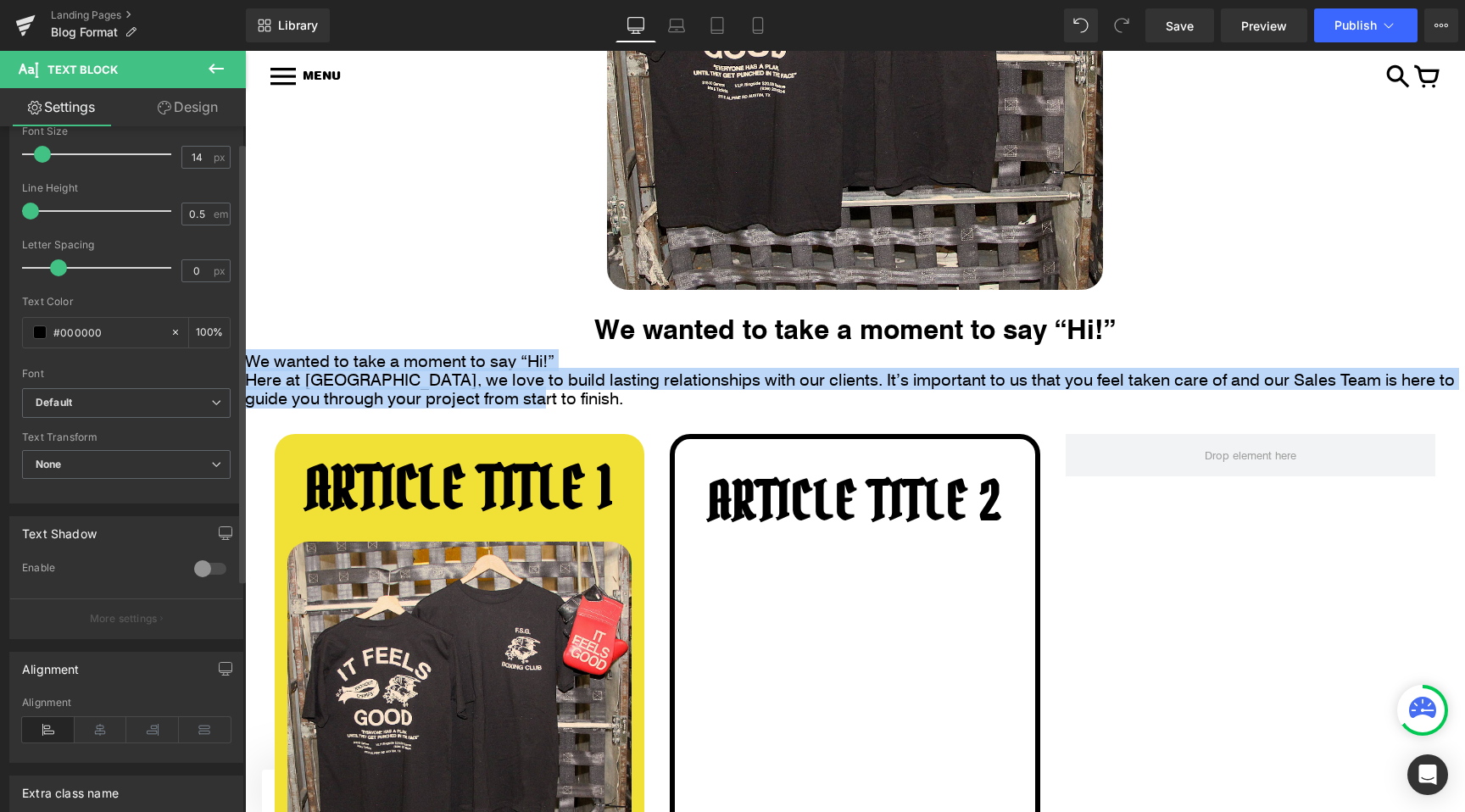
scroll to position [227, 0]
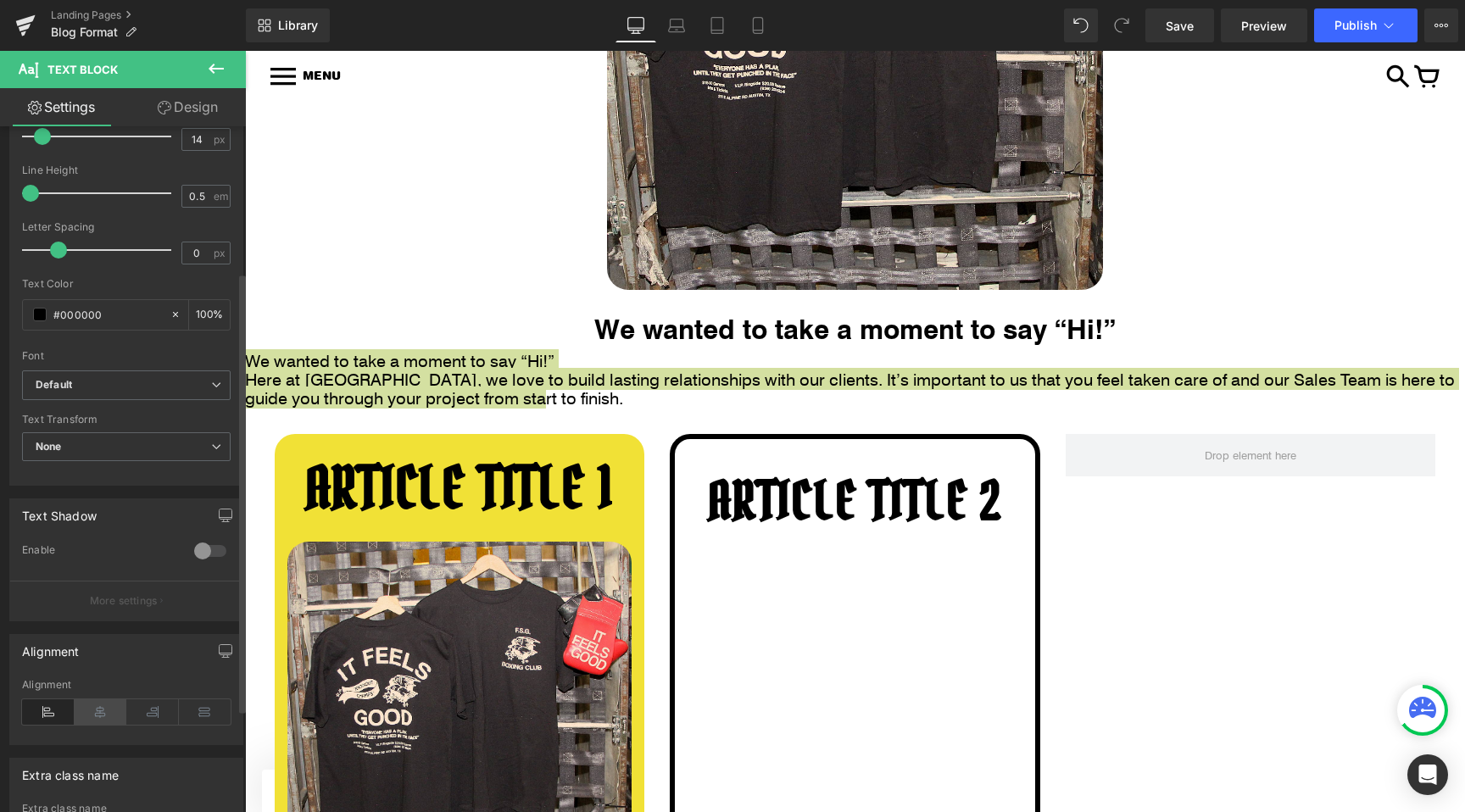
click at [84, 709] on icon at bounding box center [101, 712] width 53 height 26
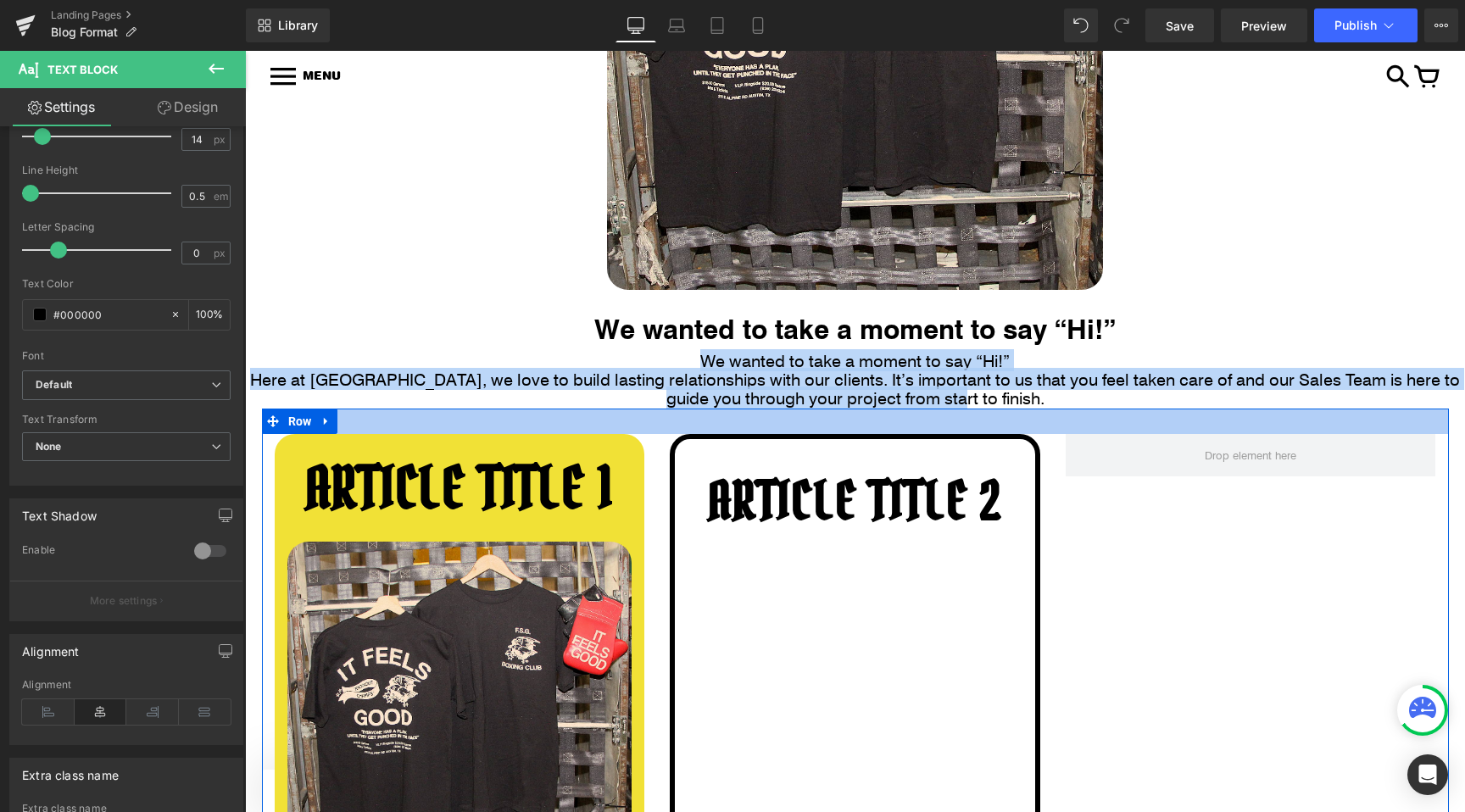
click at [417, 340] on div "We wanted to take a moment to say “Hi!” Heading" at bounding box center [855, 317] width 992 height 54
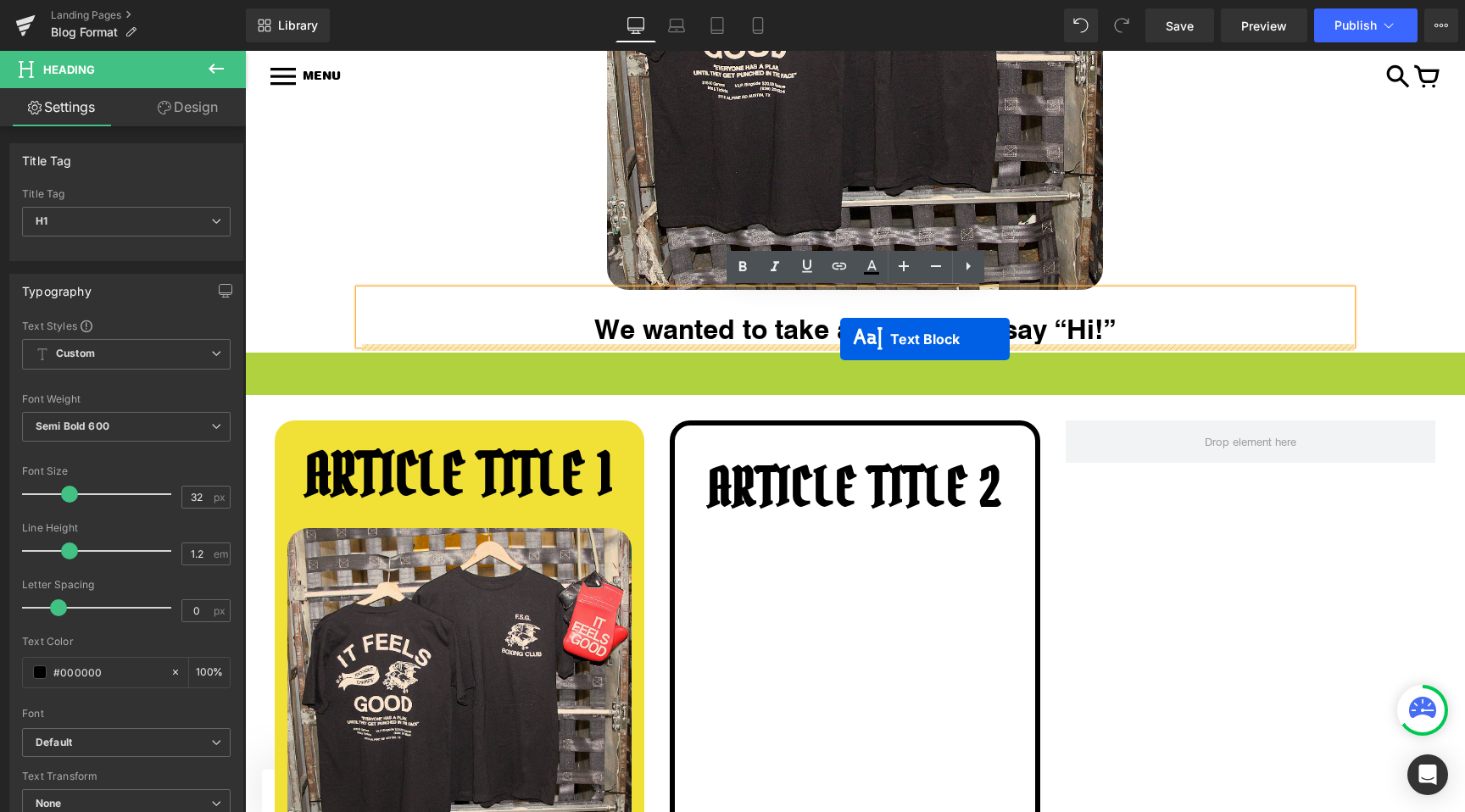
drag, startPoint x: 808, startPoint y: 379, endPoint x: 841, endPoint y: 339, distance: 51.9
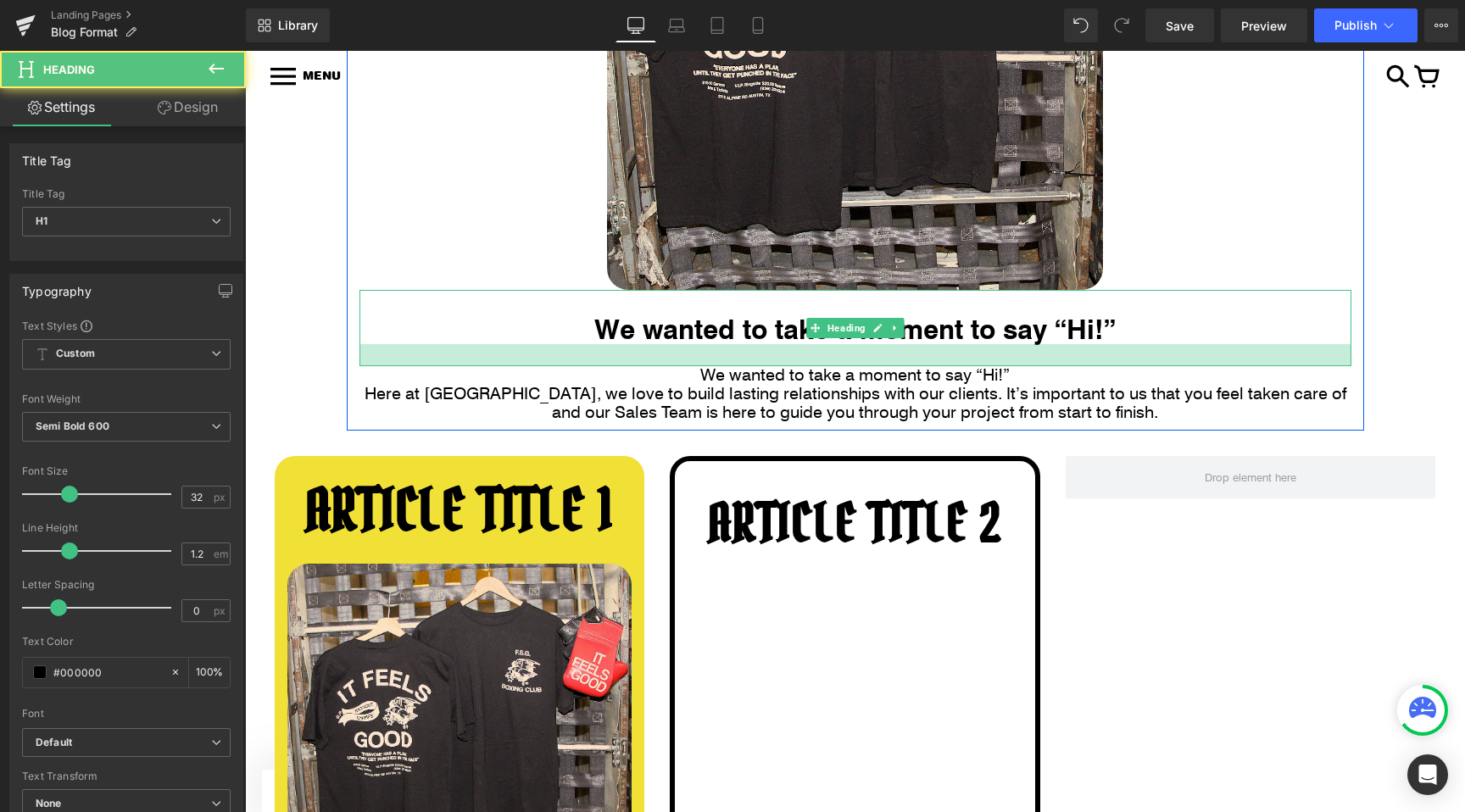
drag, startPoint x: 904, startPoint y: 340, endPoint x: 904, endPoint y: 372, distance: 32.0
click at [904, 366] on div at bounding box center [855, 354] width 992 height 22
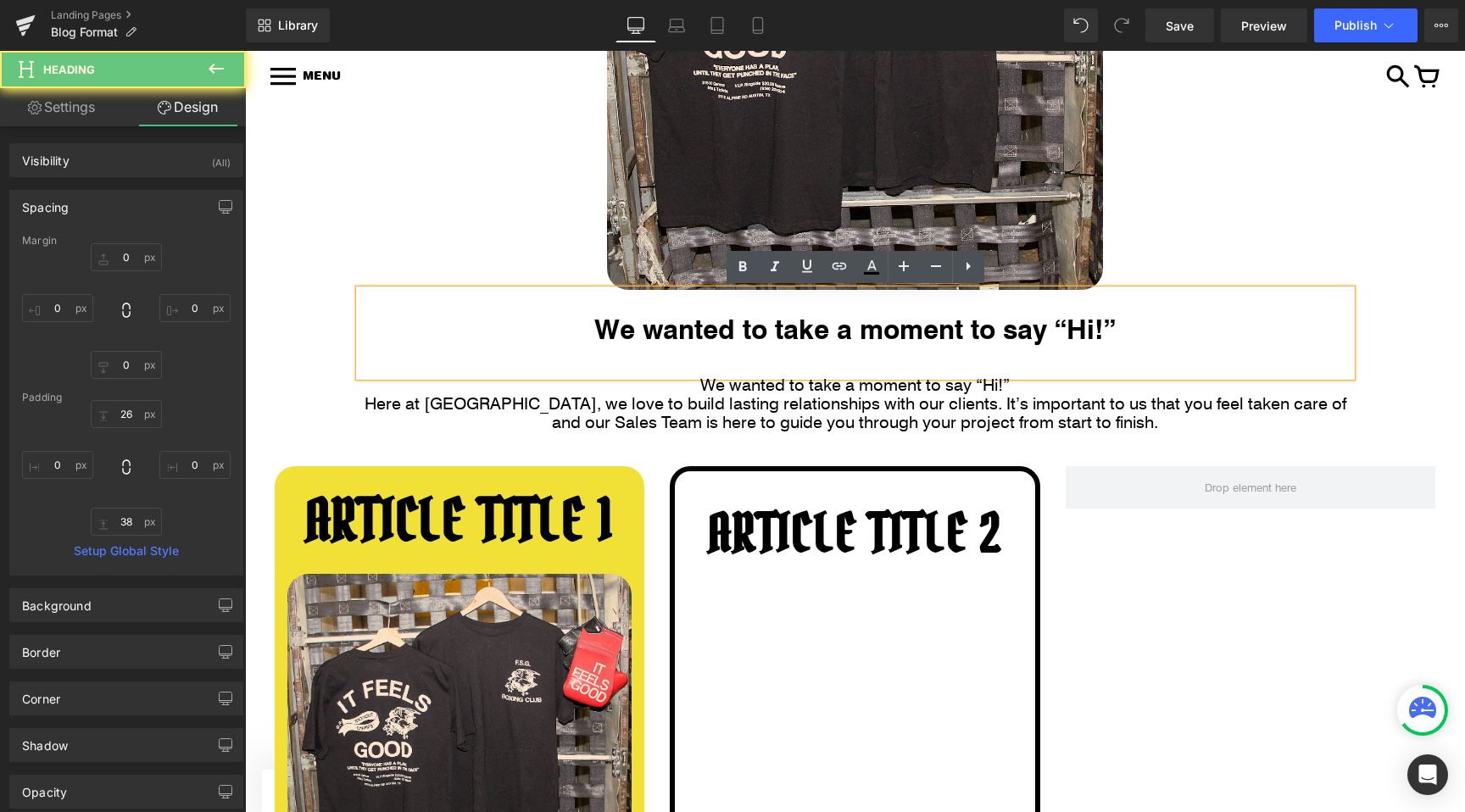
click at [368, 372] on div "We wanted to take a moment to say “Hi!”" at bounding box center [855, 333] width 992 height 86
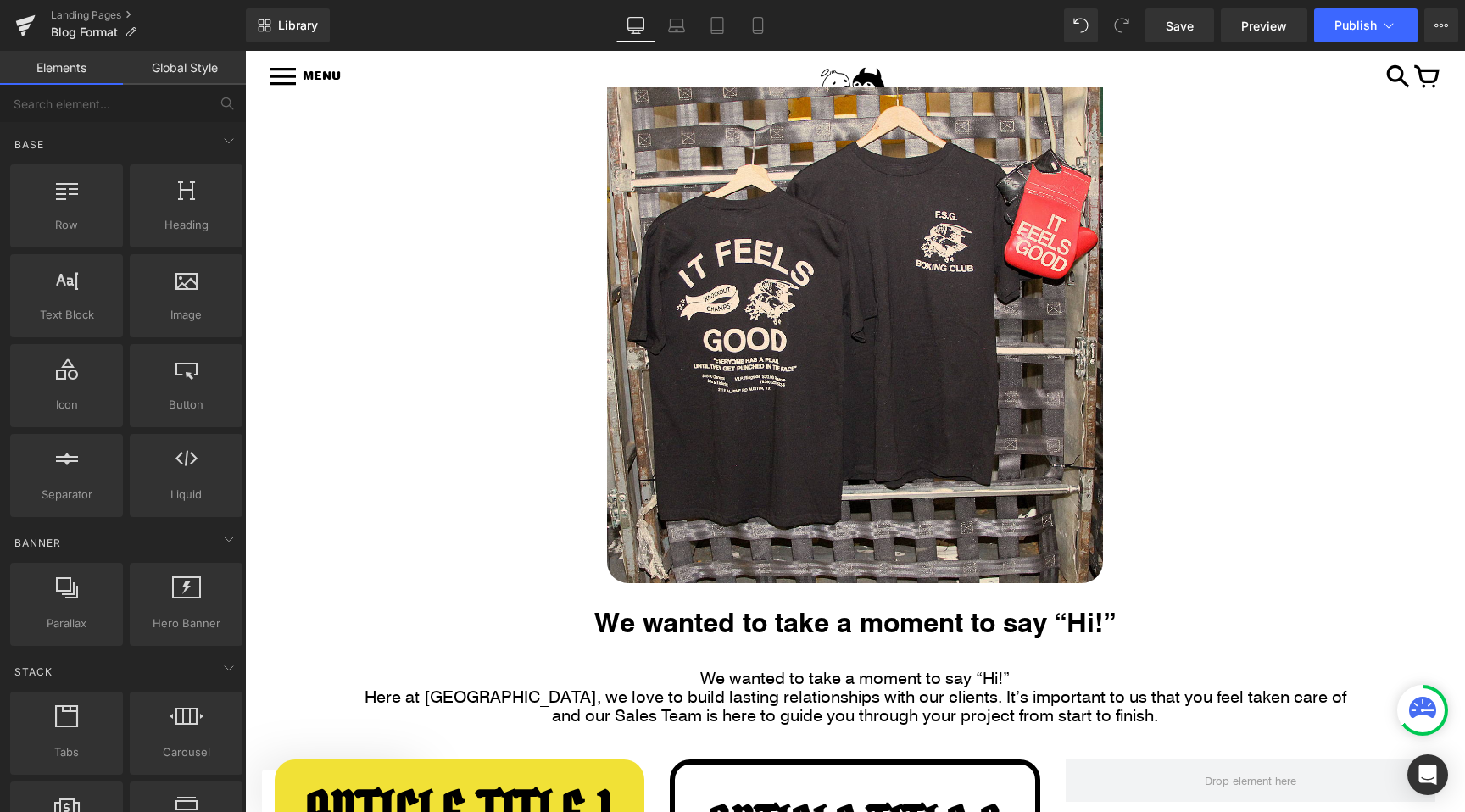
scroll to position [270, 0]
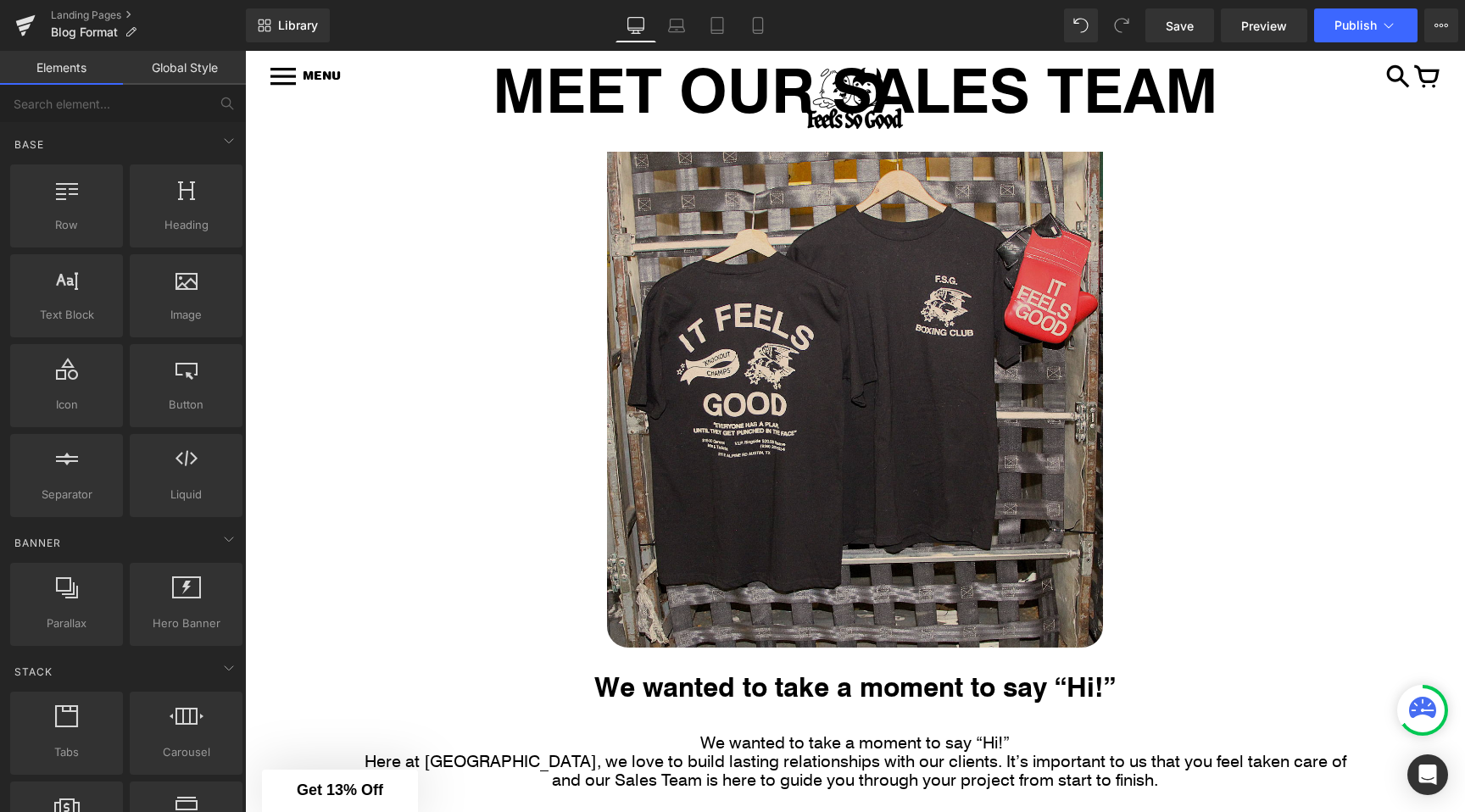
click at [742, 403] on img at bounding box center [855, 382] width 496 height 530
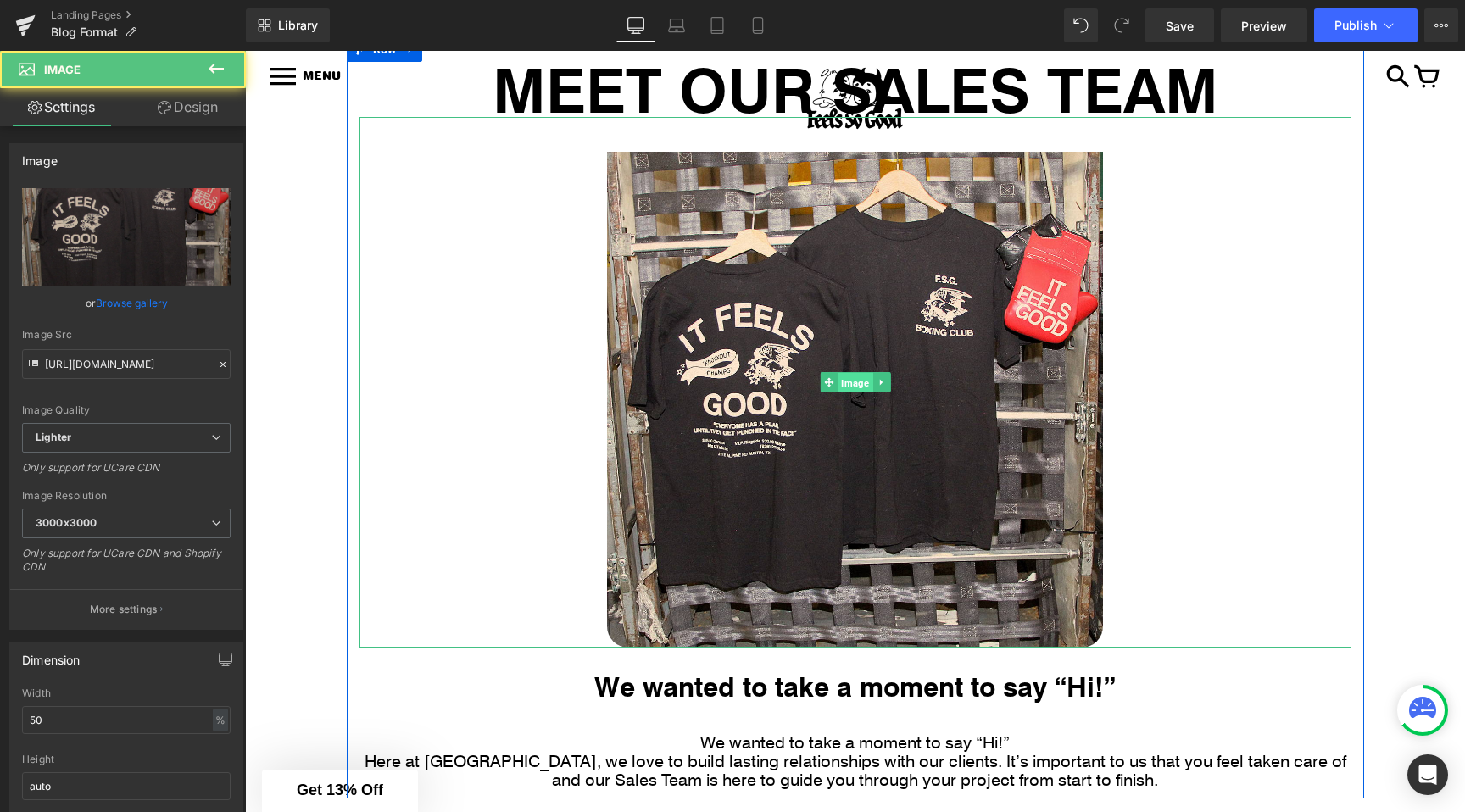
click at [848, 381] on span "Image" at bounding box center [855, 383] width 35 height 21
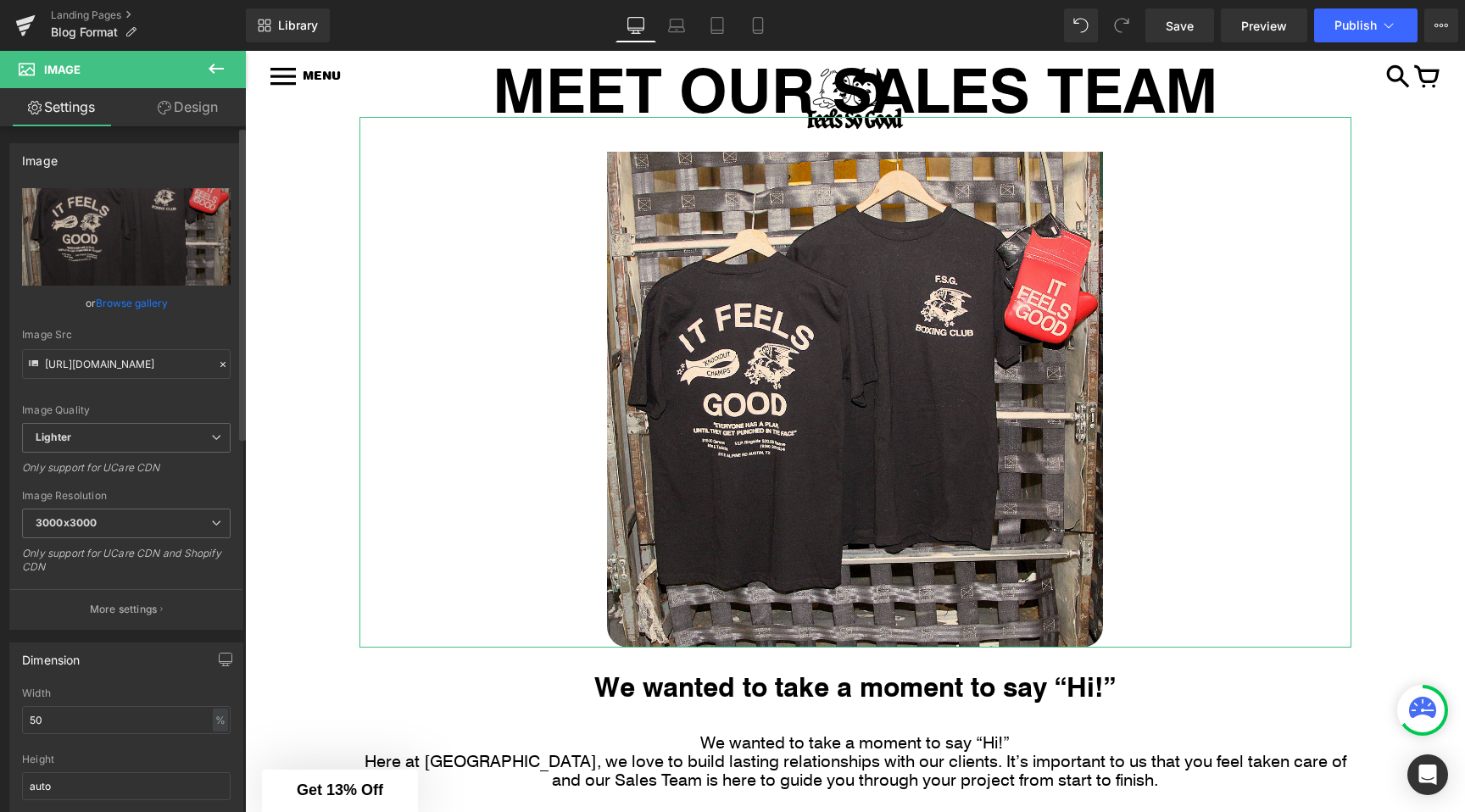
click at [131, 312] on link "Browse gallery" at bounding box center [131, 302] width 72 height 29
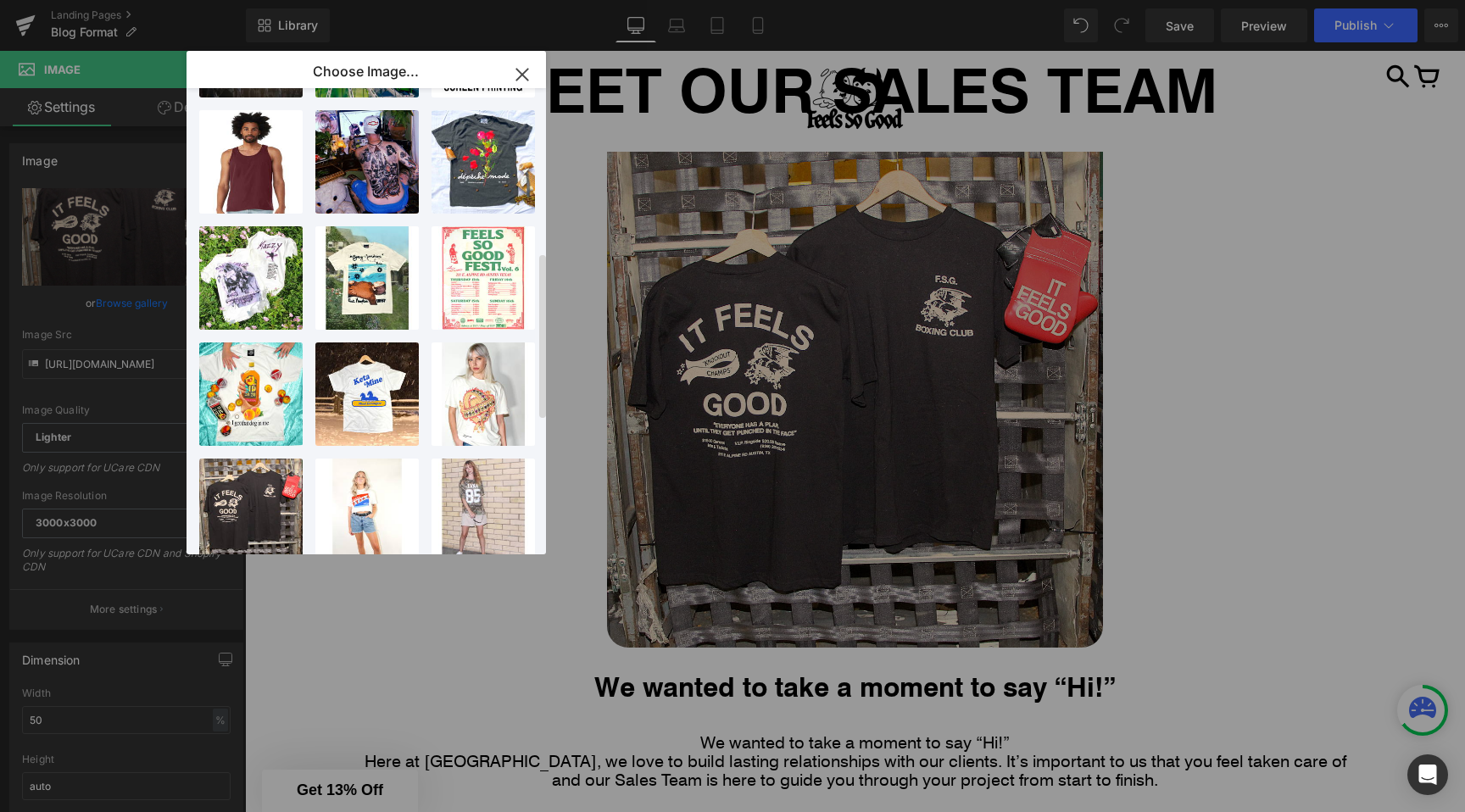
scroll to position [0, 0]
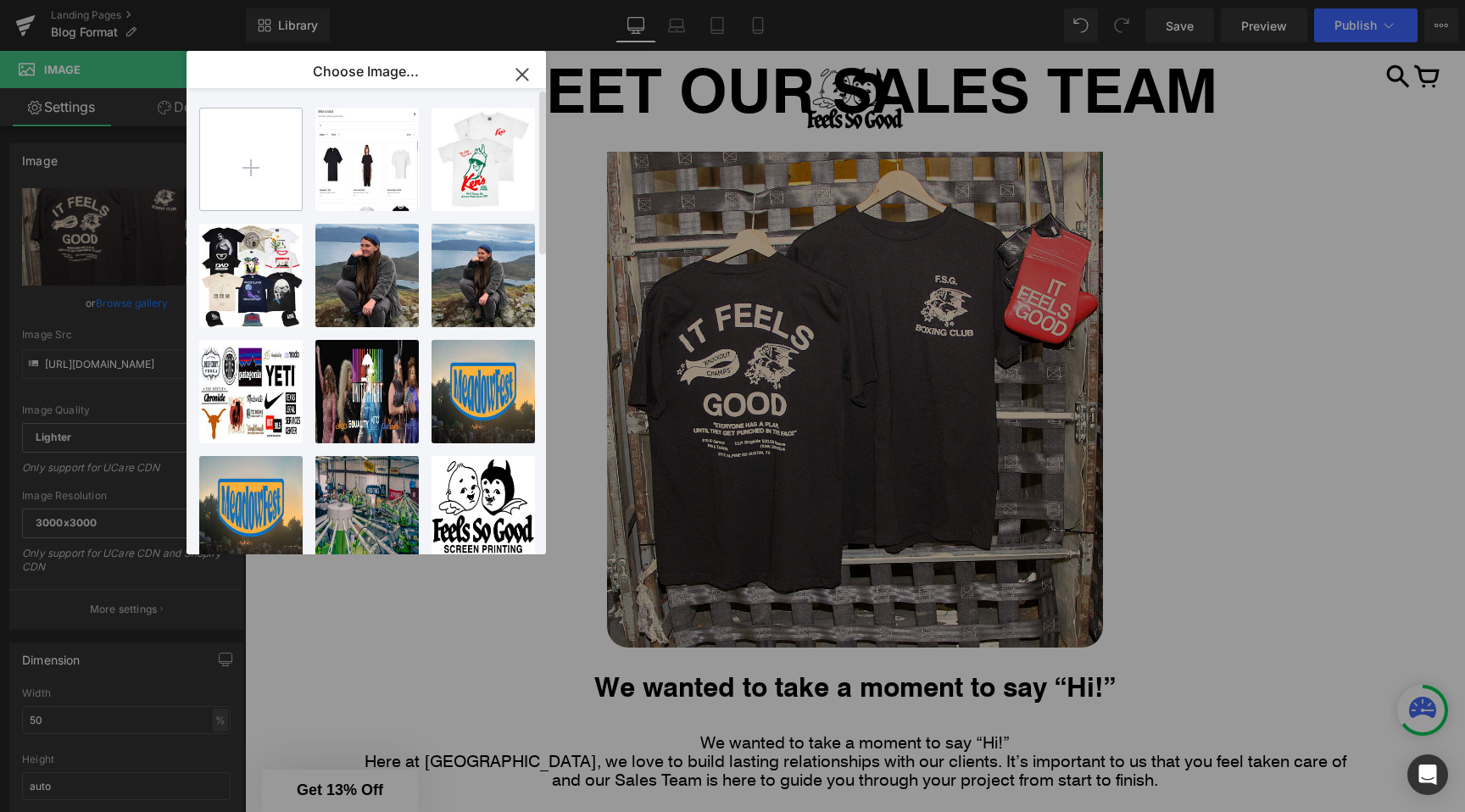
click at [246, 185] on input "file" at bounding box center [252, 160] width 102 height 102
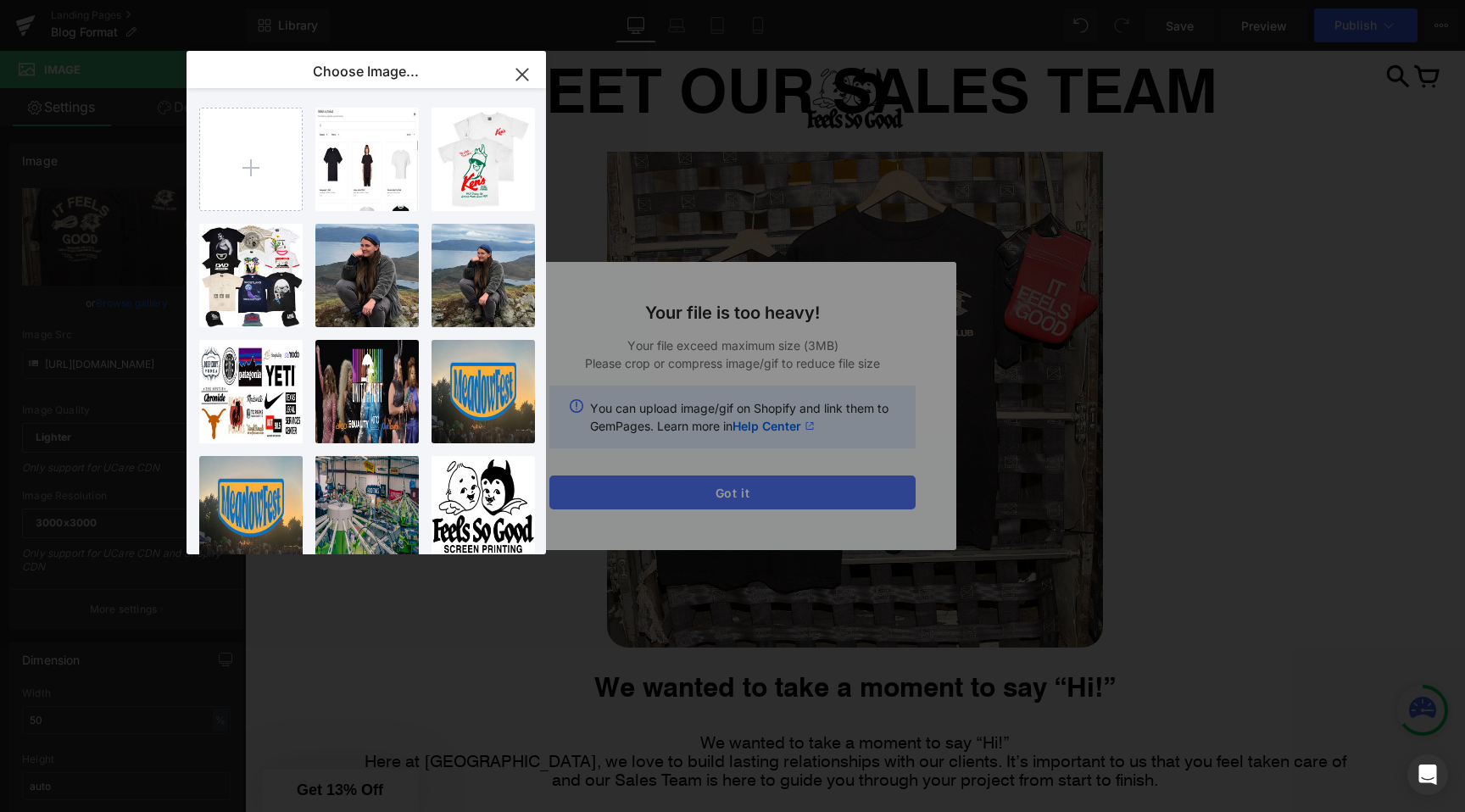
click at [651, 0] on div "Text Color Highlight Color #333333 Edit or remove link: Edit - Unlink - Cancel …" at bounding box center [732, 0] width 1465 height 0
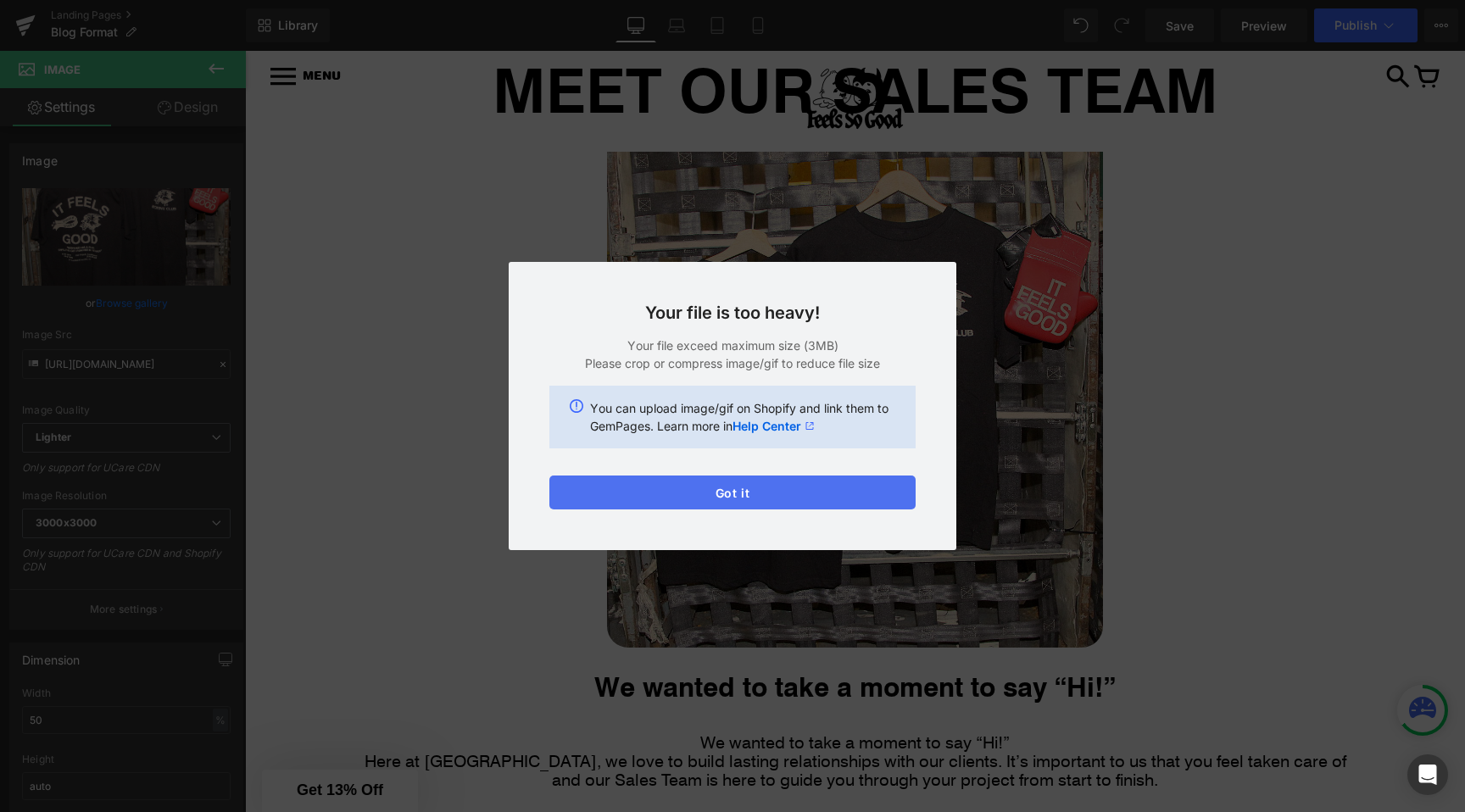
click at [651, 490] on button "Got it" at bounding box center [732, 492] width 366 height 34
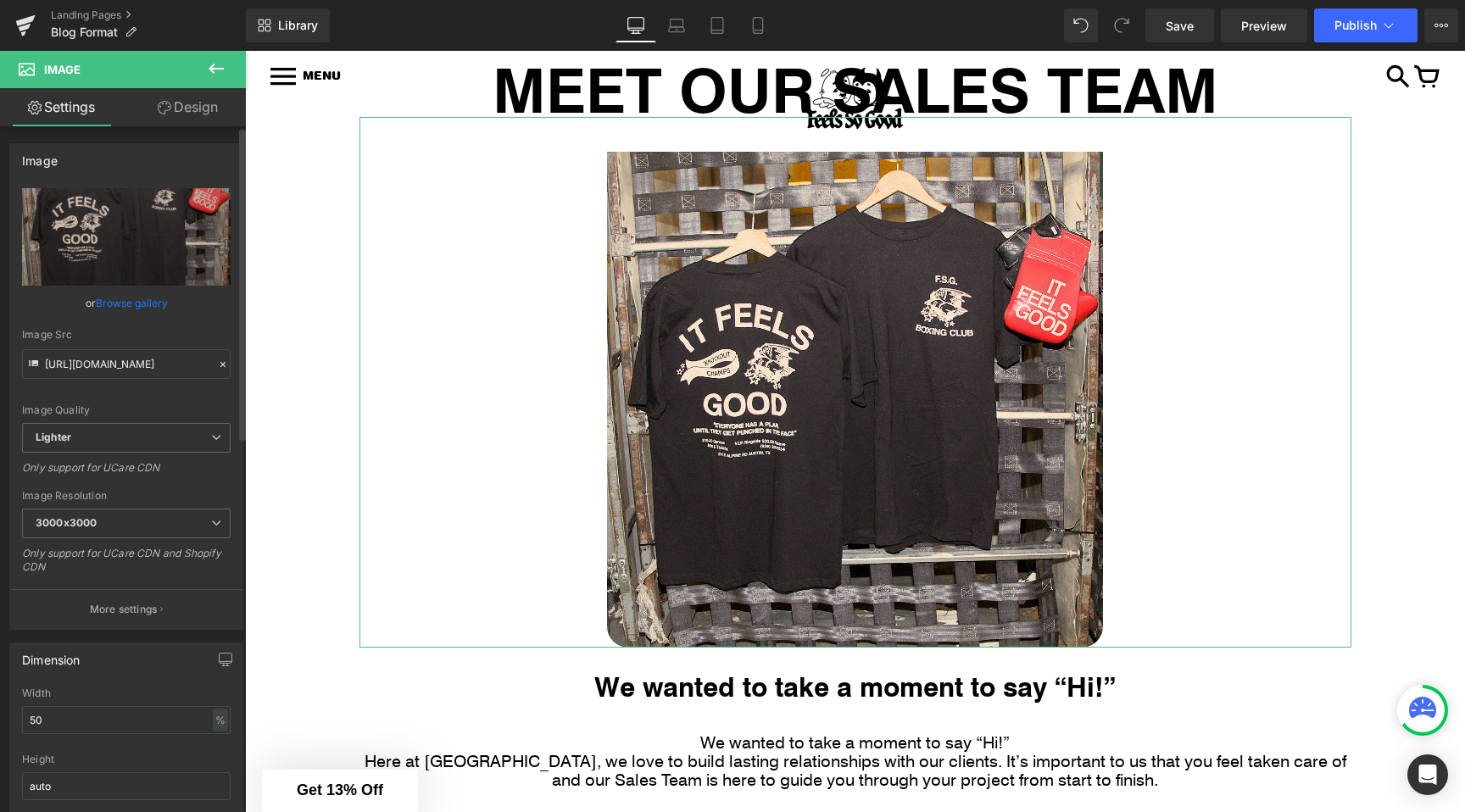
click at [131, 303] on link "Browse gallery" at bounding box center [131, 302] width 72 height 29
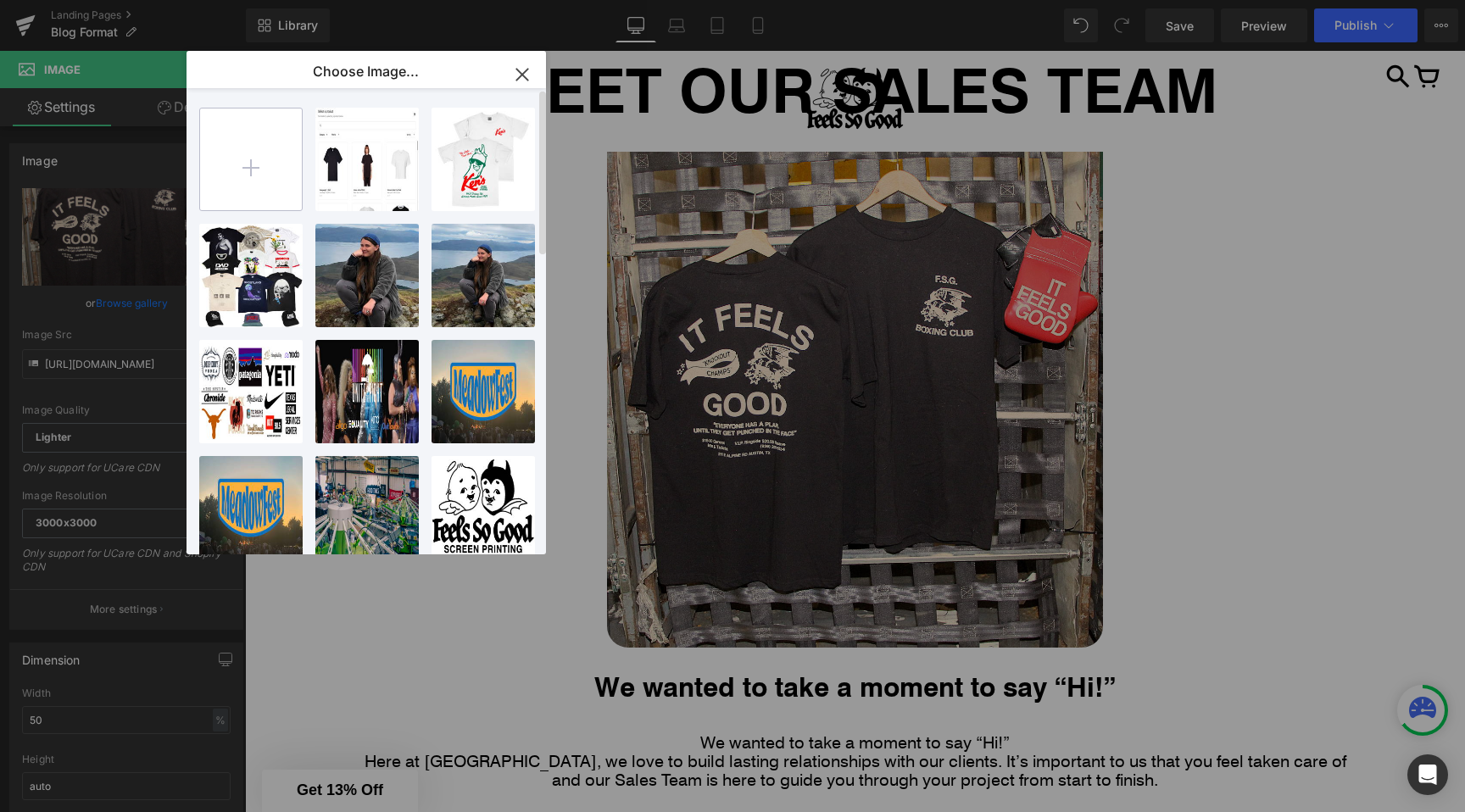
click at [278, 164] on input "file" at bounding box center [252, 160] width 102 height 102
type input "C:\fakepath\sales.jpg"
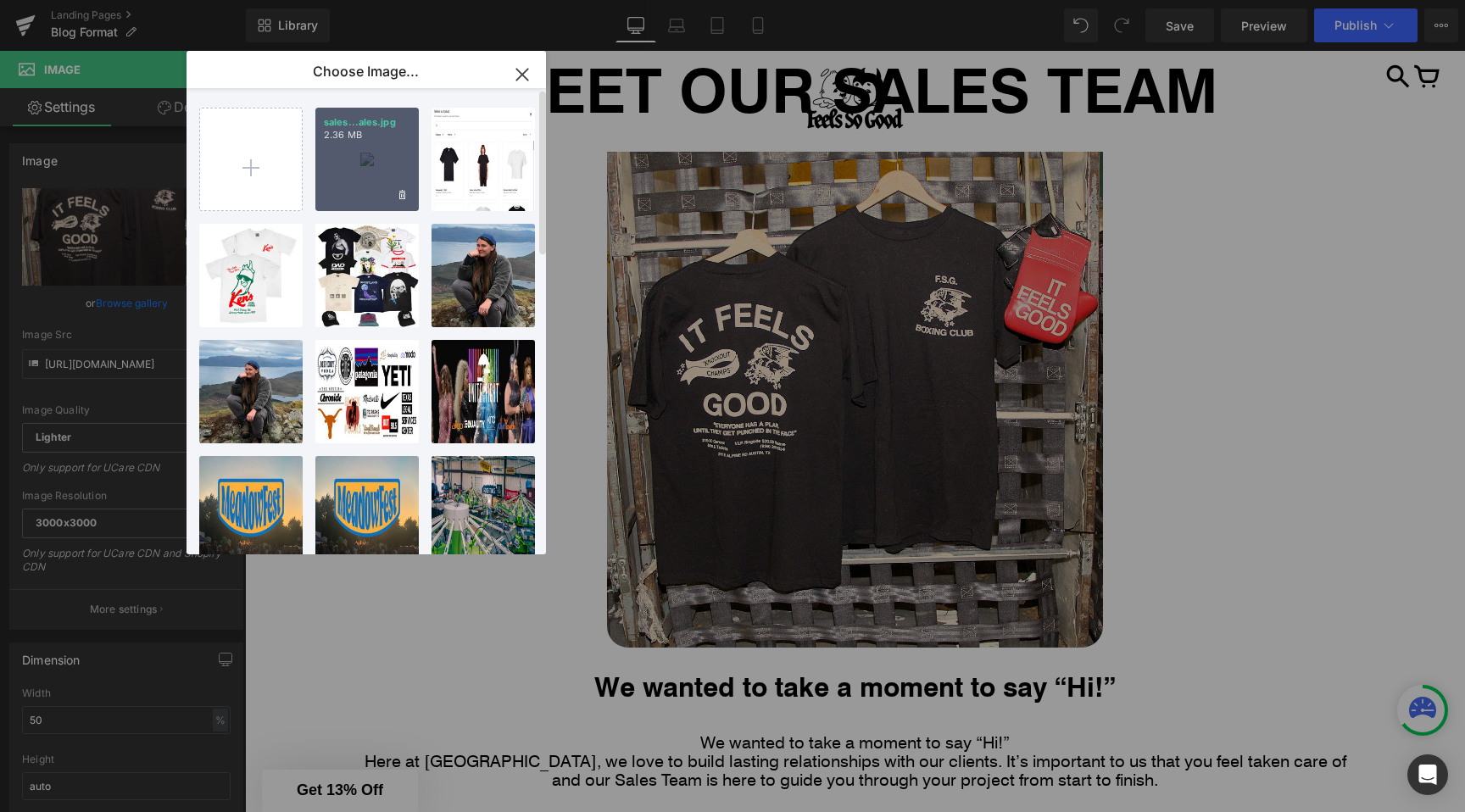
click at [370, 144] on div "sales...ales.jpg 2.36 MB" at bounding box center [367, 159] width 103 height 103
type input "https://ucarecdn.com/f36d1fb6-c73e-4b2c-b9eb-6ba29787a70a/-/format/auto/-/previ…"
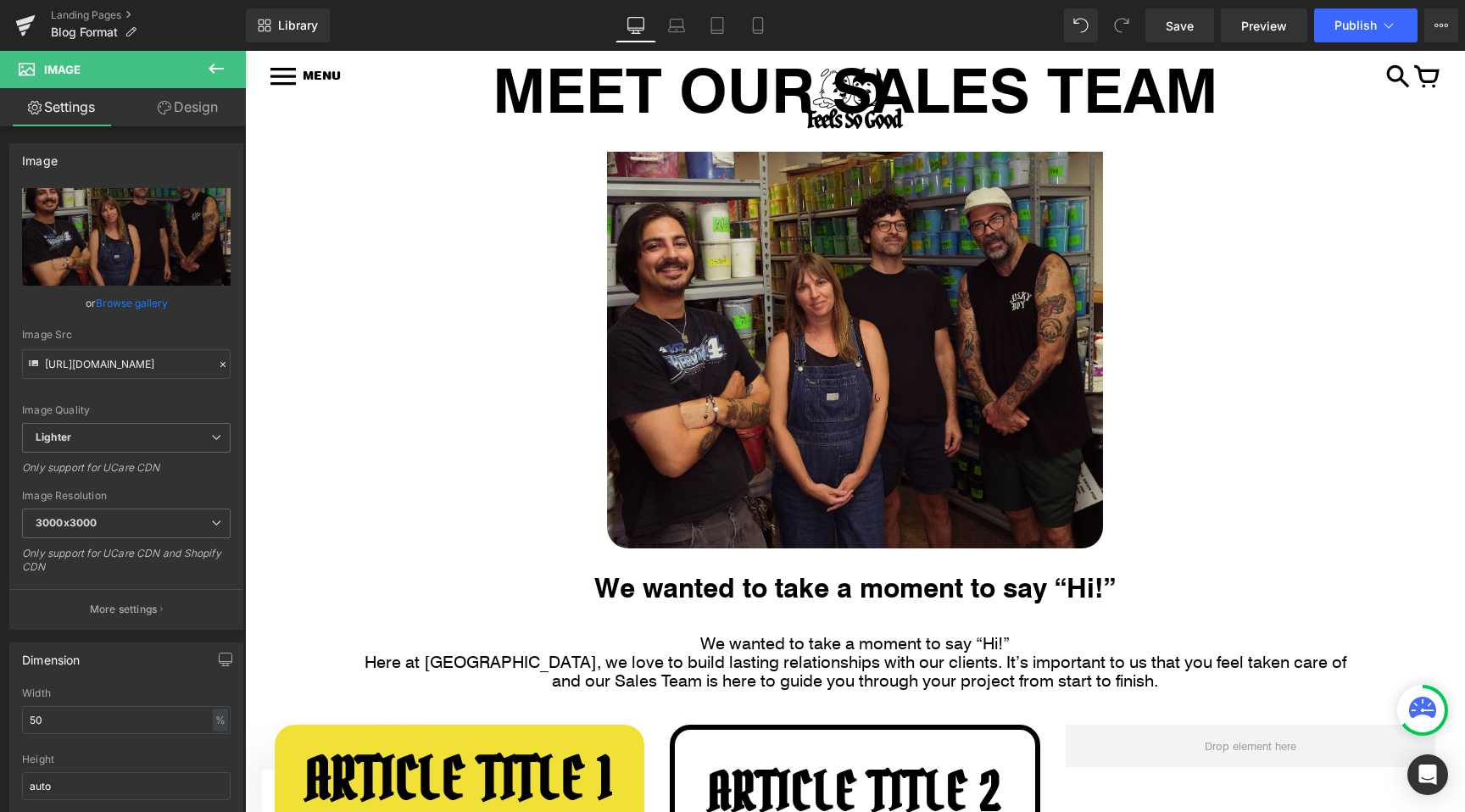
click at [387, 332] on div at bounding box center [855, 333] width 992 height 431
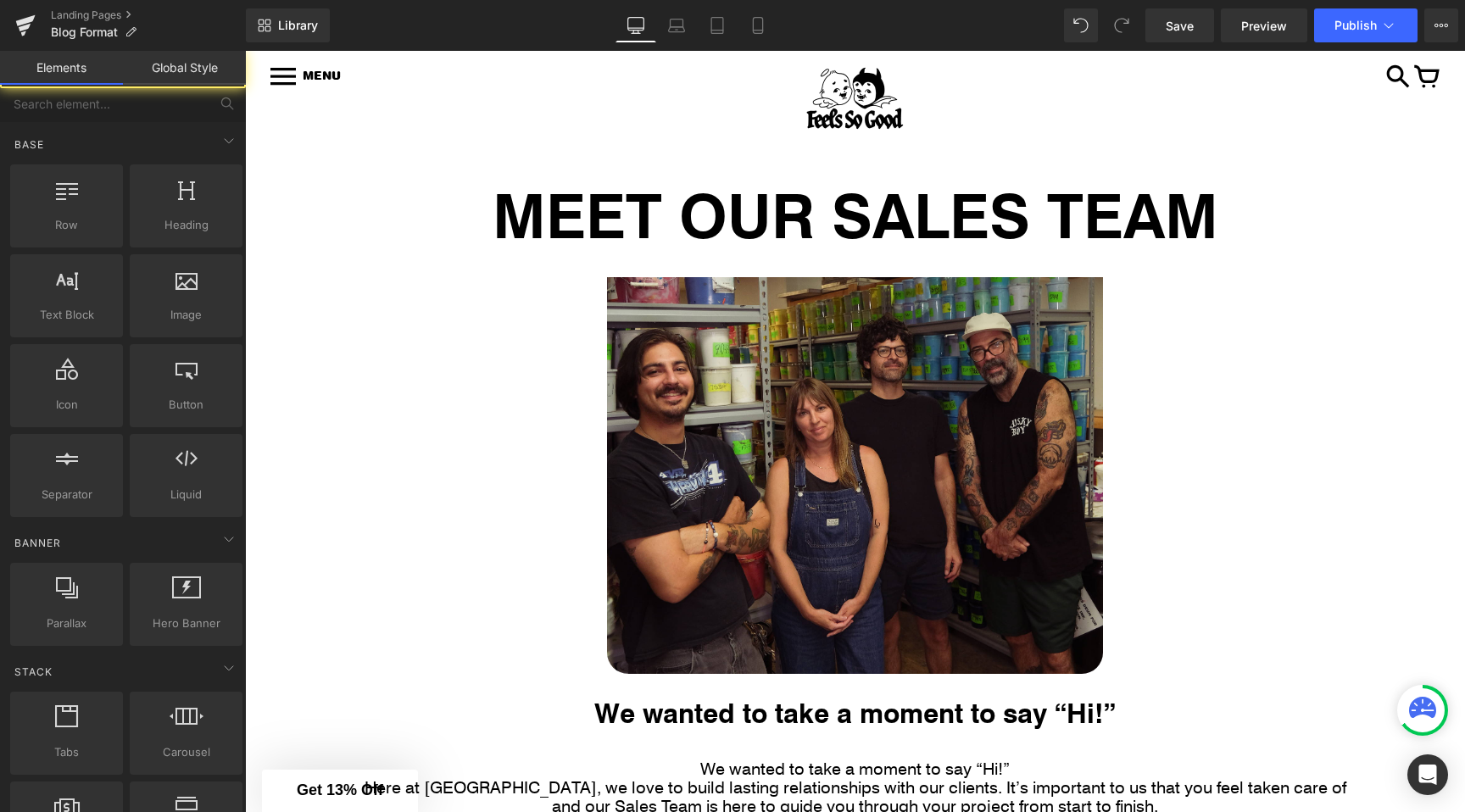
scroll to position [119, 0]
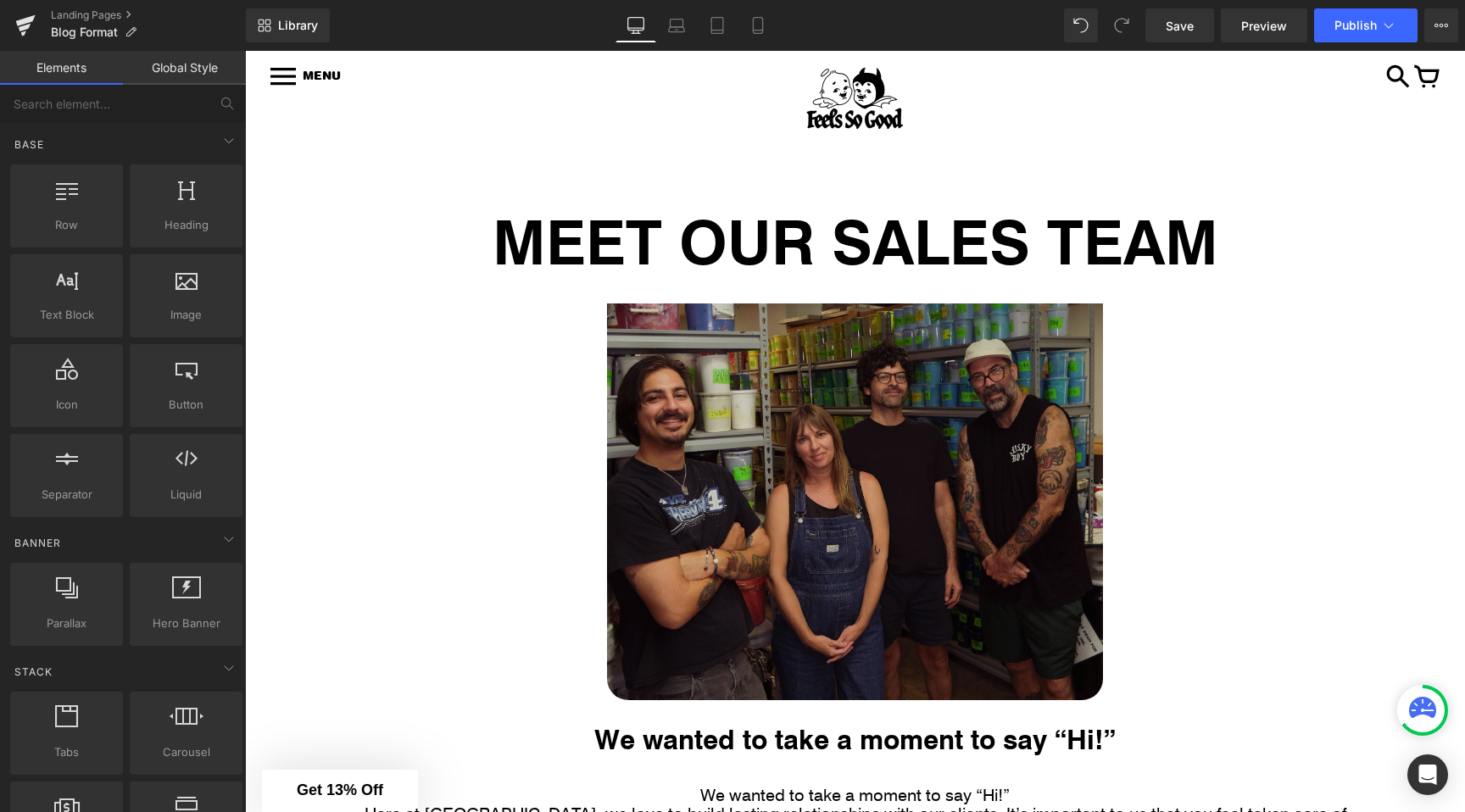
click at [706, 406] on img at bounding box center [855, 484] width 496 height 431
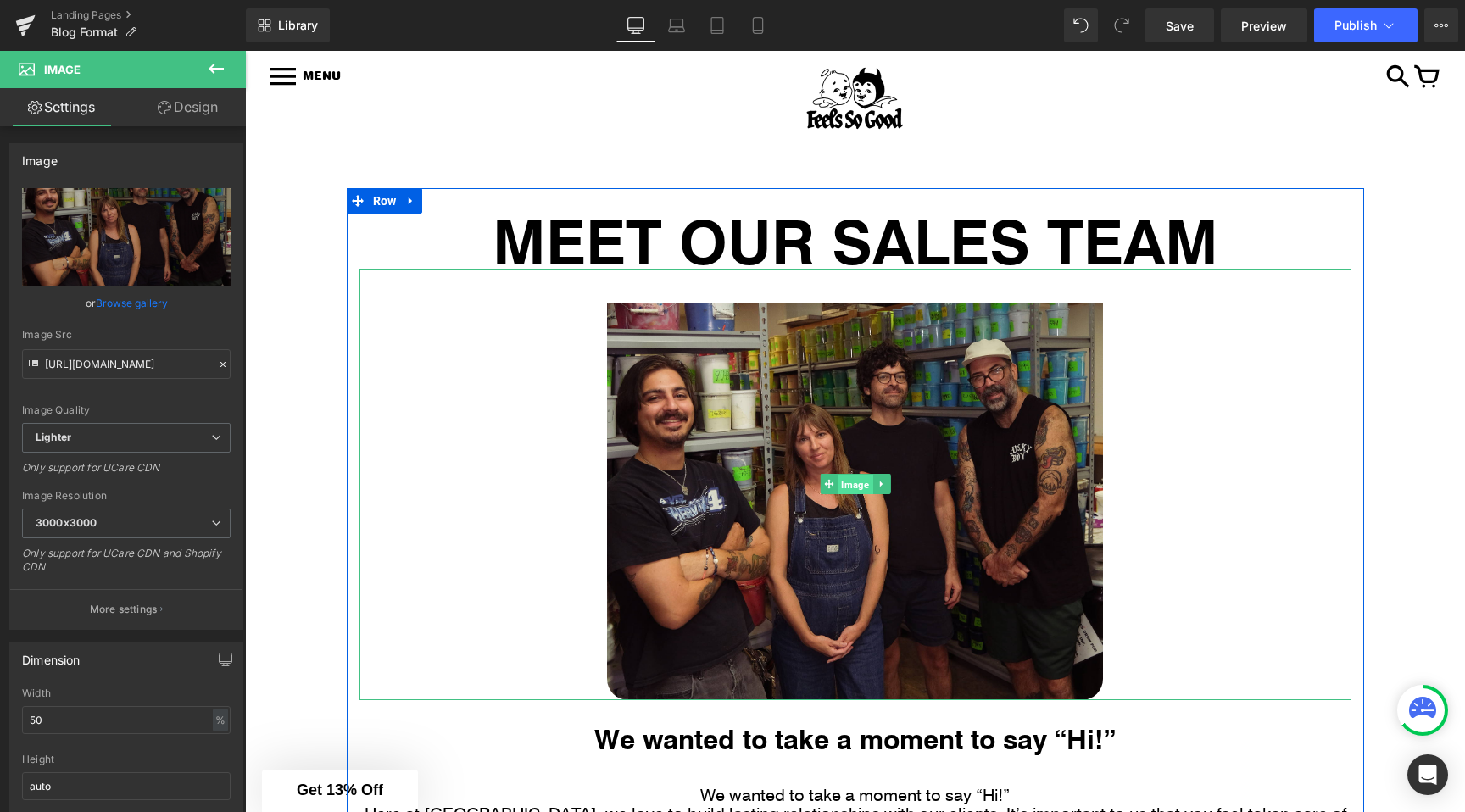
click at [847, 485] on span "Image" at bounding box center [855, 485] width 35 height 21
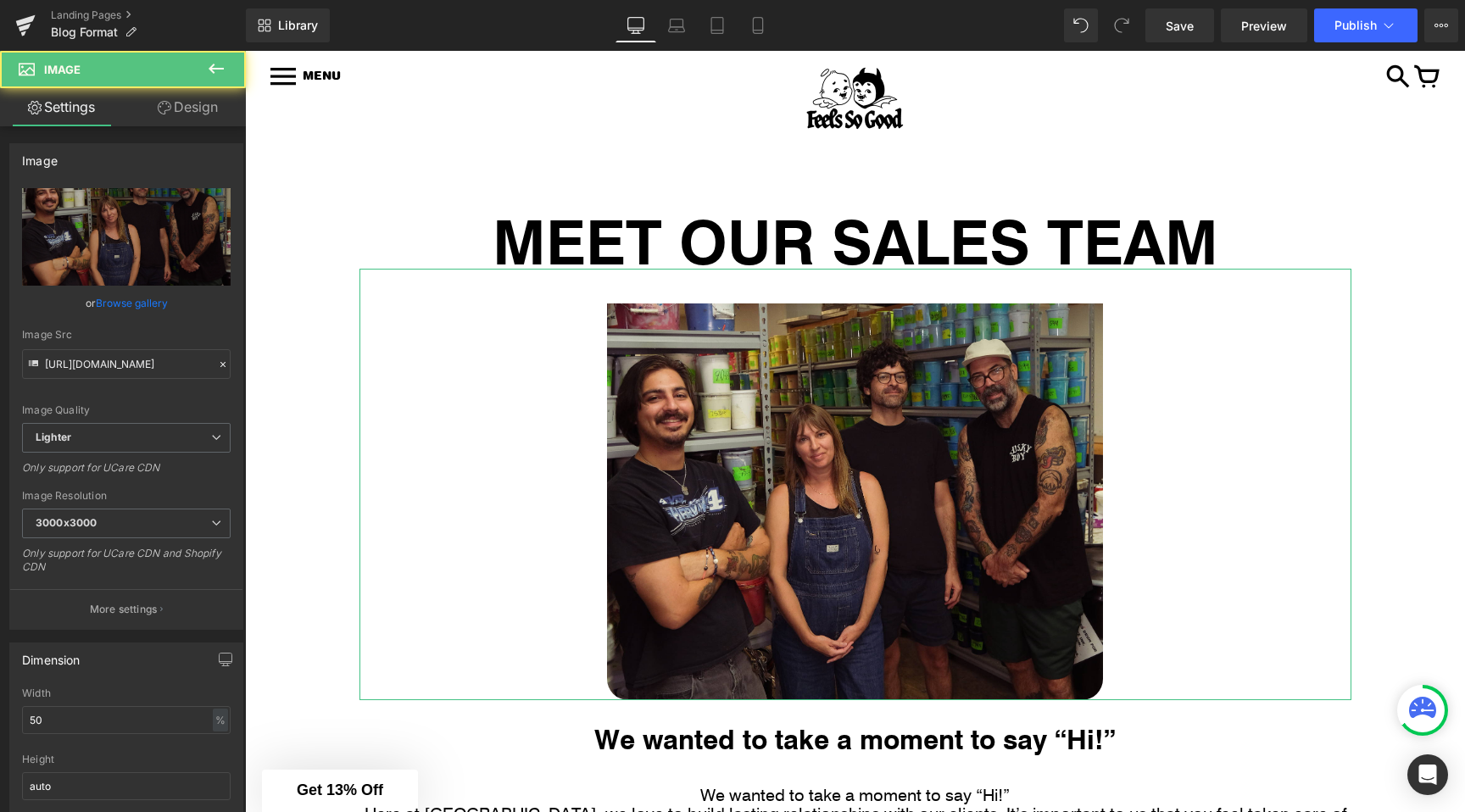
click at [177, 123] on link "Design" at bounding box center [188, 107] width 123 height 38
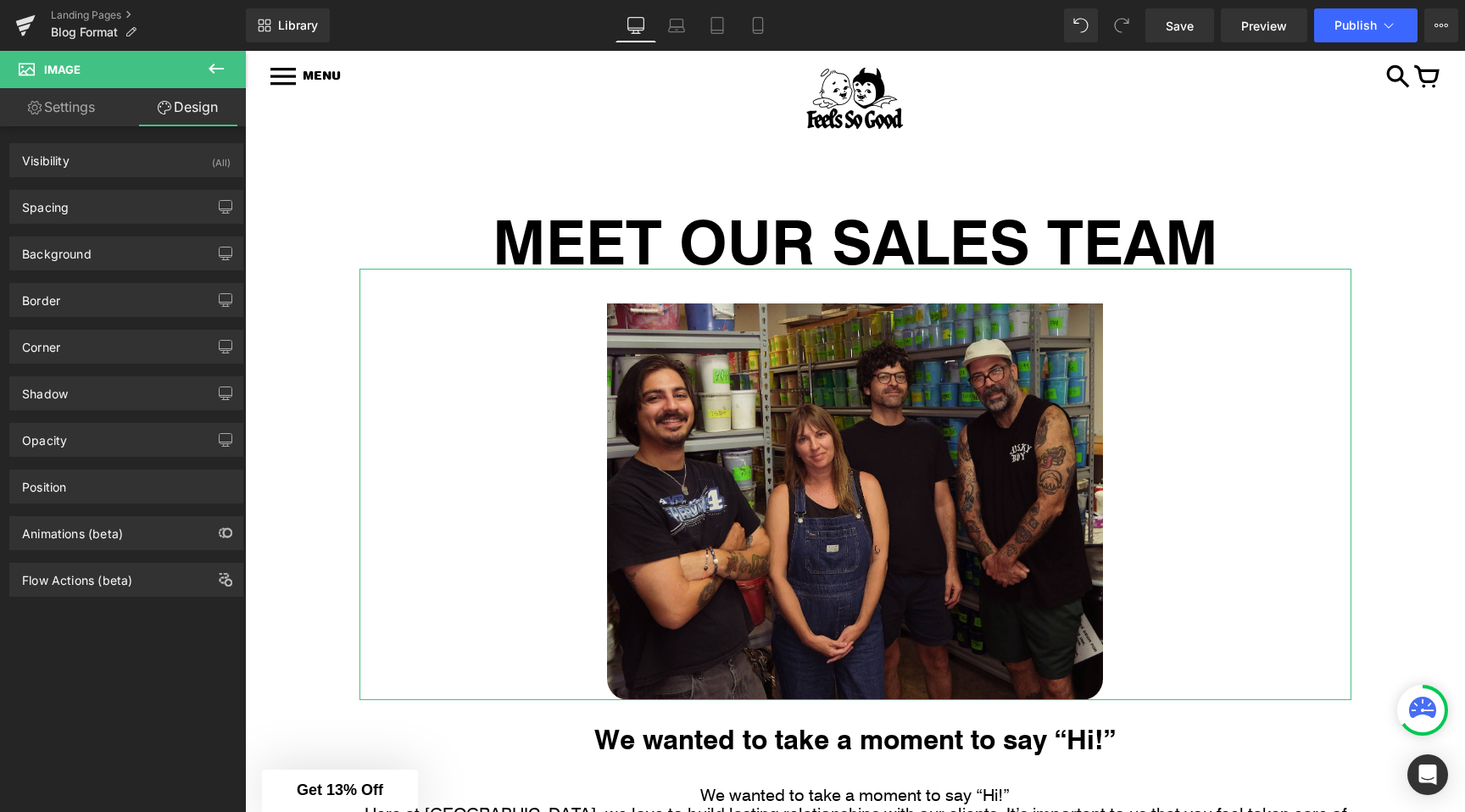
type input "25"
click at [70, 354] on div "Corner" at bounding box center [127, 347] width 233 height 32
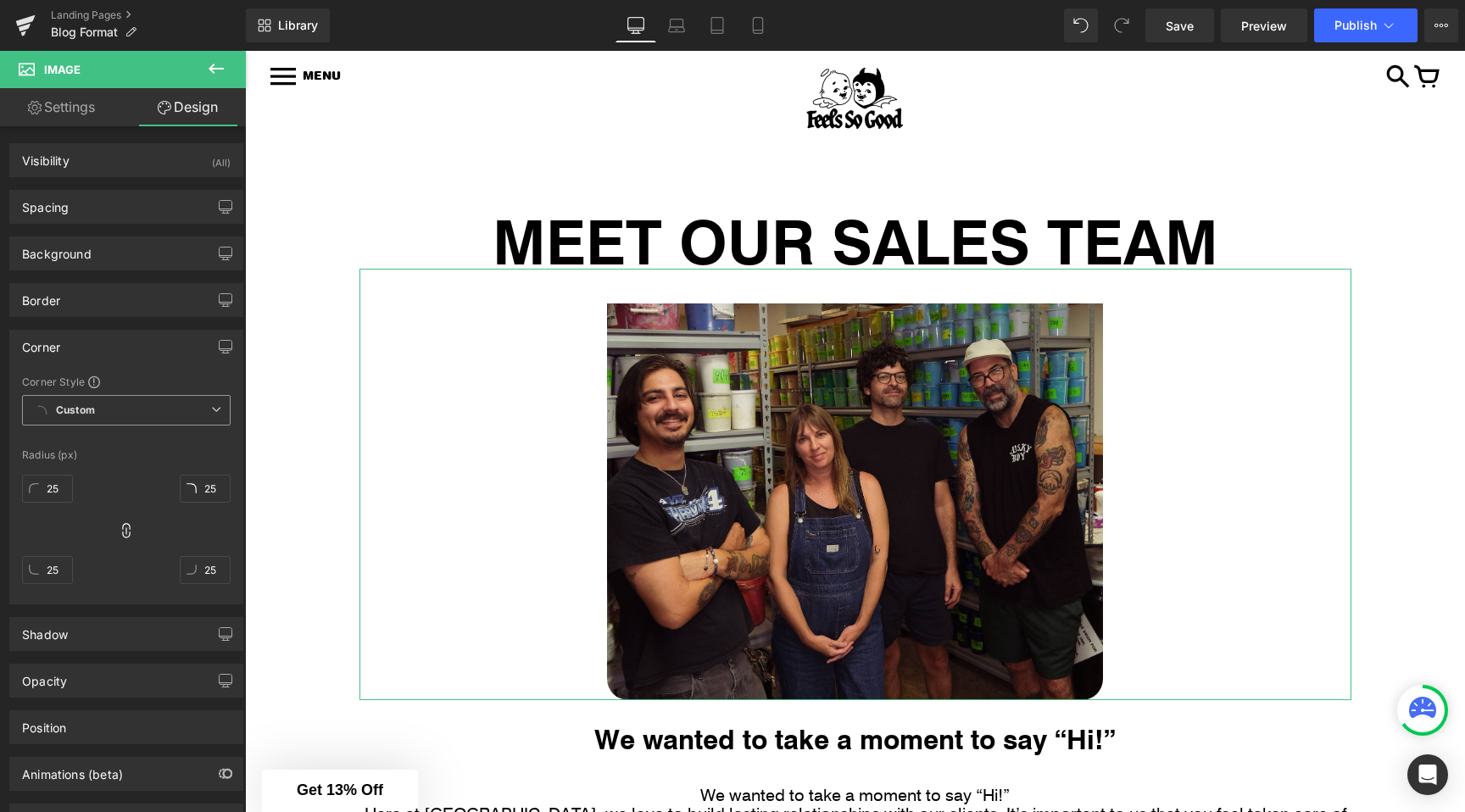
click at [101, 411] on span "Custom Setup Global Style" at bounding box center [126, 410] width 209 height 30
click at [99, 414] on span "Custom Setup Global Style" at bounding box center [126, 410] width 209 height 30
click at [47, 489] on input "25" at bounding box center [47, 489] width 51 height 28
click at [57, 489] on input "25" at bounding box center [47, 489] width 51 height 28
type input "26"
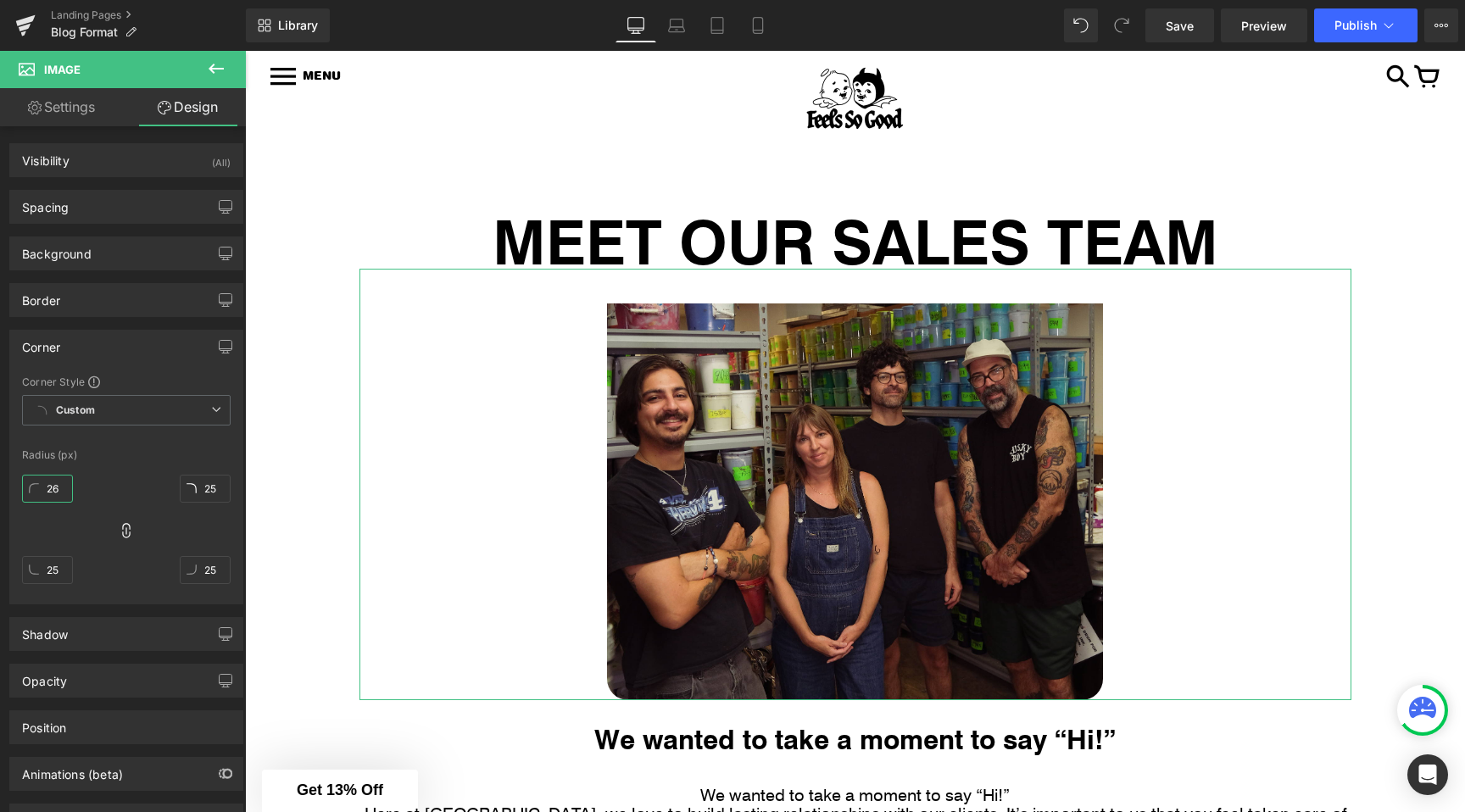
type input "26"
type input "2"
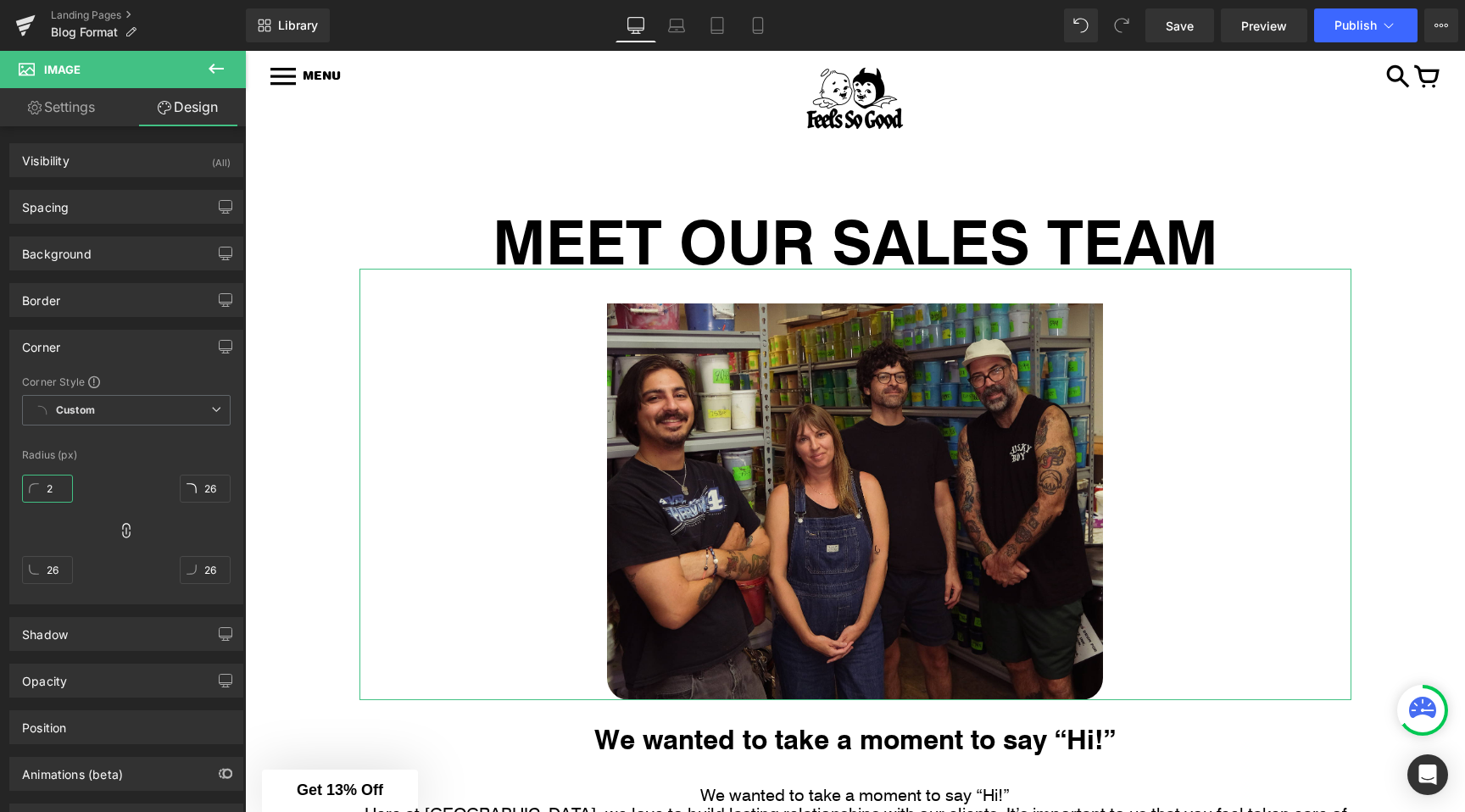
type input "2"
type input "22"
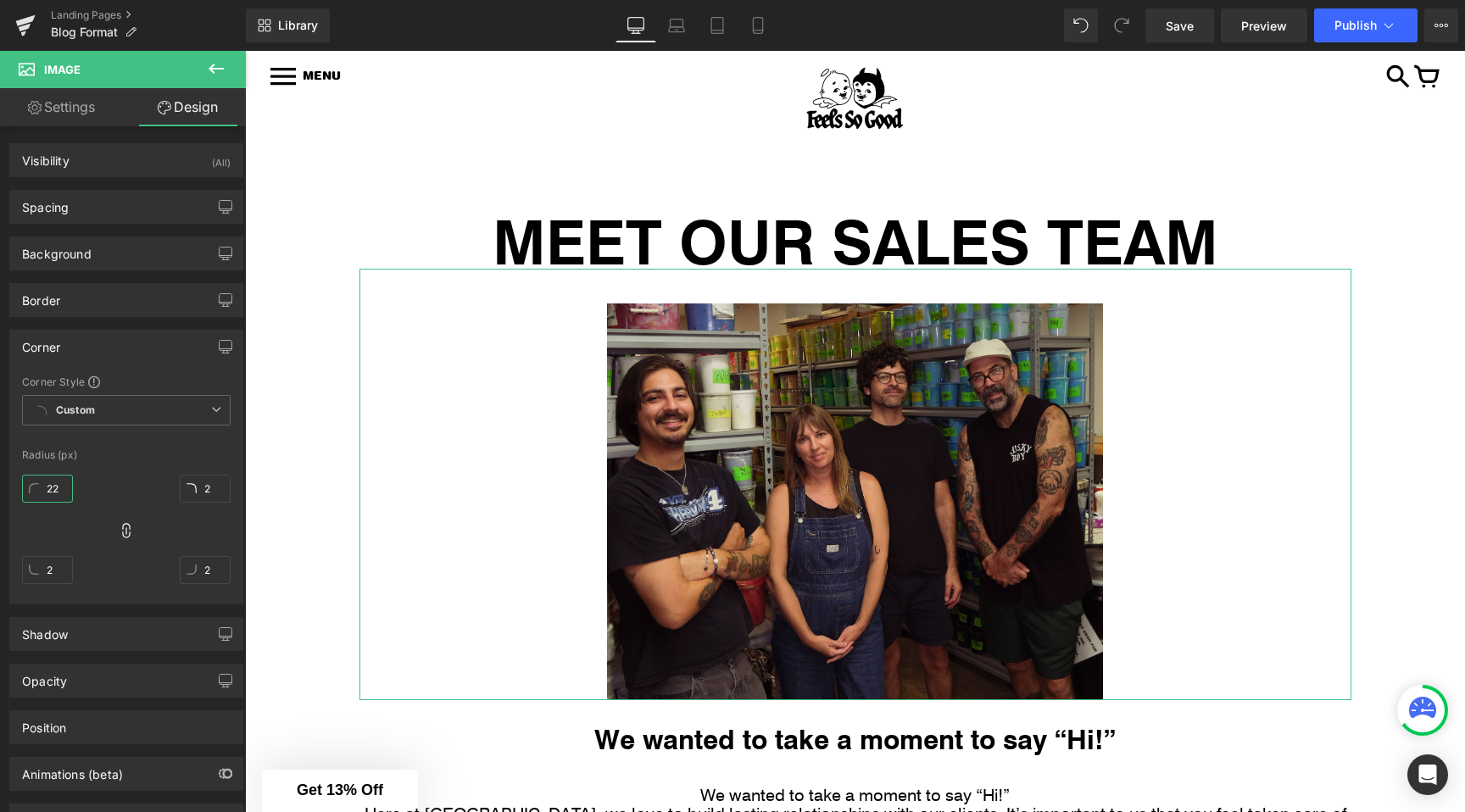
type input "22"
type input "2"
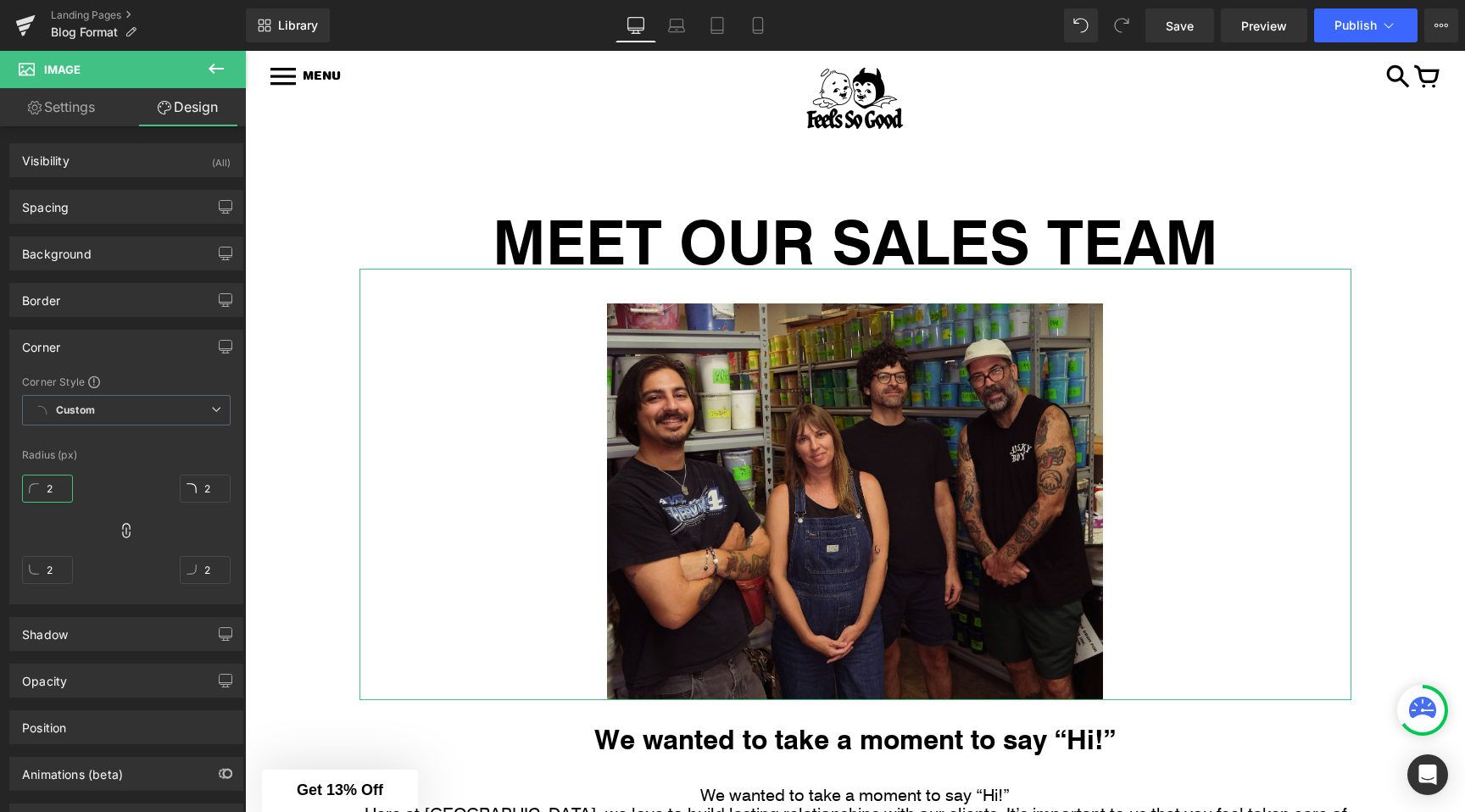
type input "2"
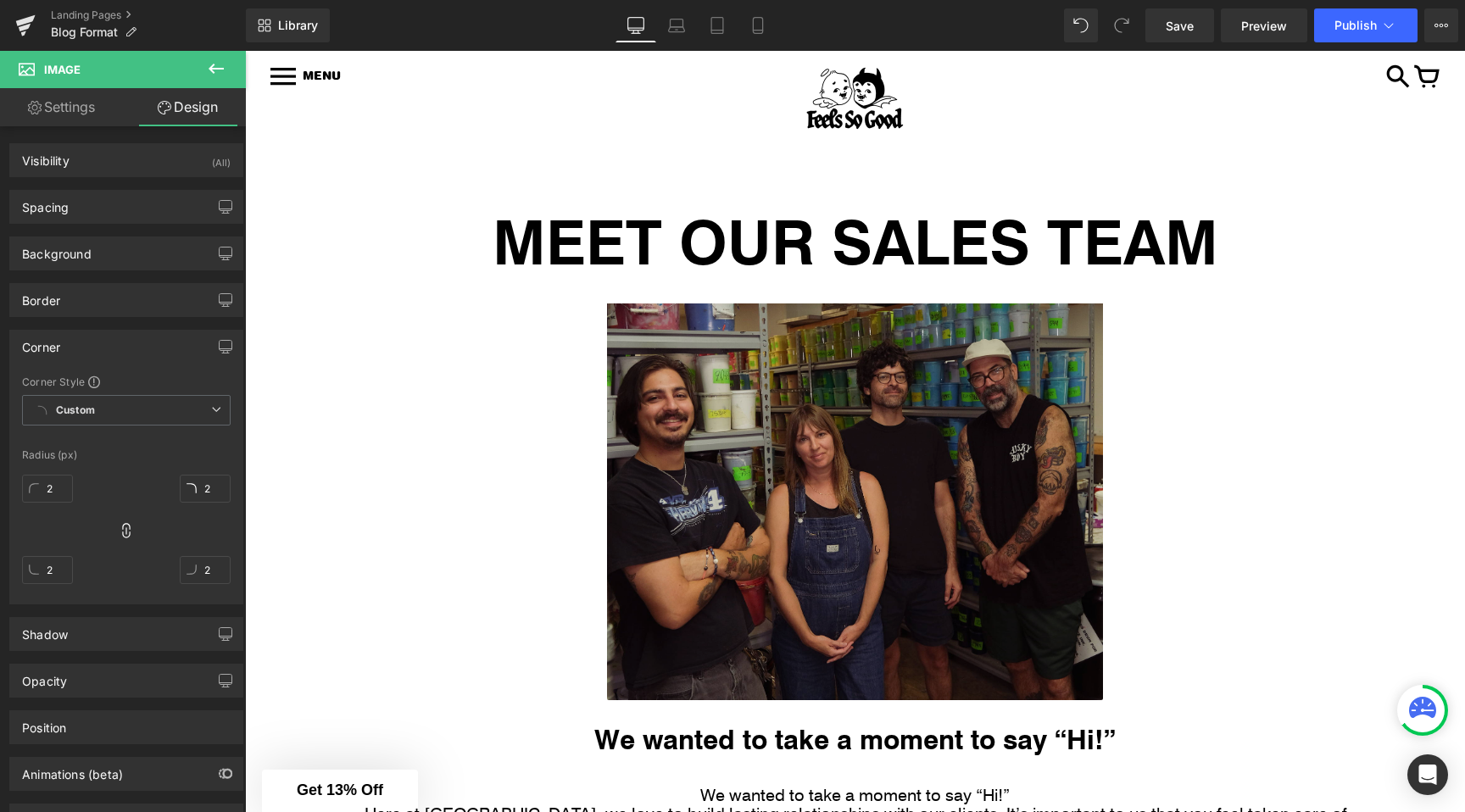
click at [643, 394] on img at bounding box center [855, 484] width 496 height 431
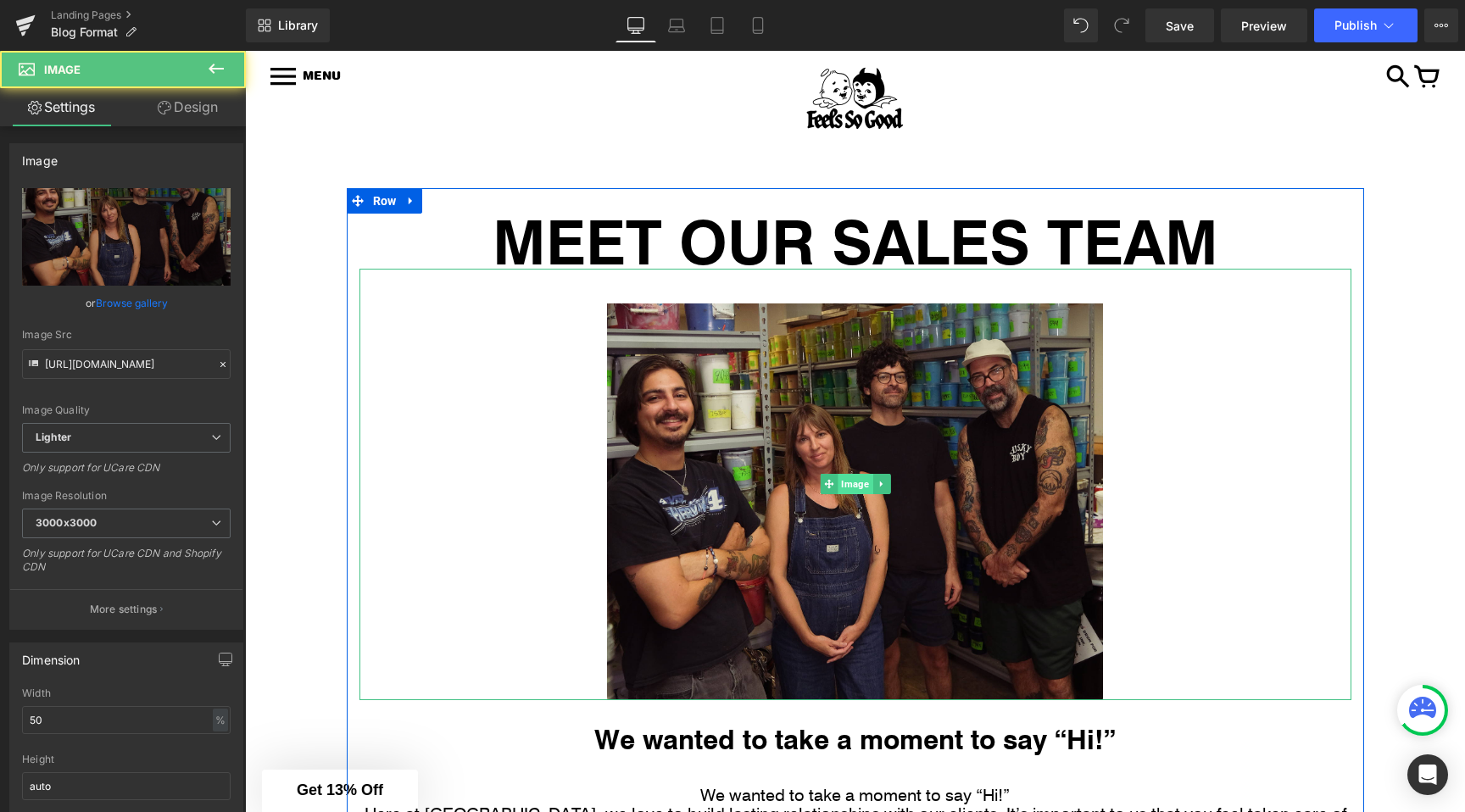
click at [848, 484] on span "Image" at bounding box center [855, 484] width 35 height 21
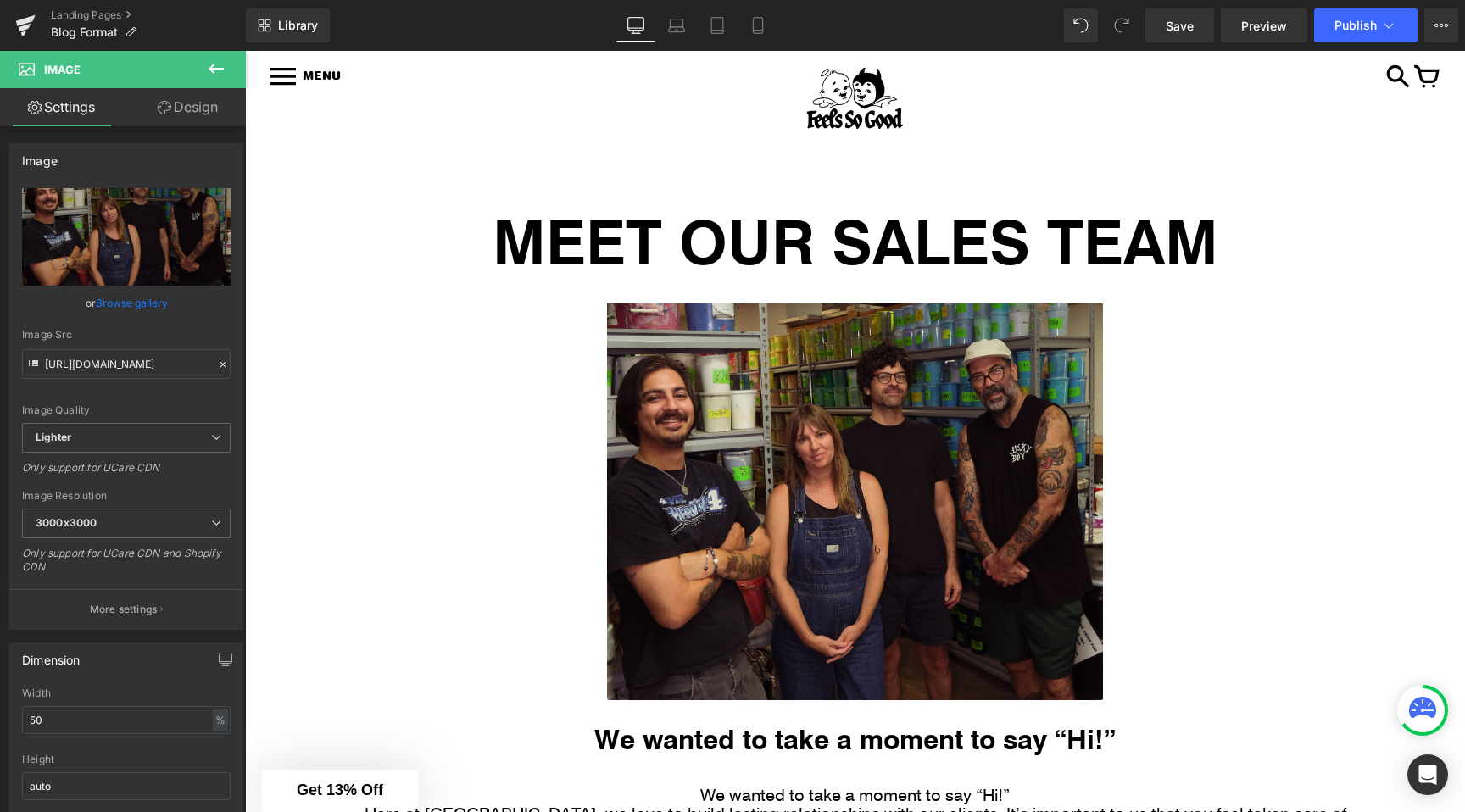
click at [200, 78] on button at bounding box center [216, 69] width 60 height 37
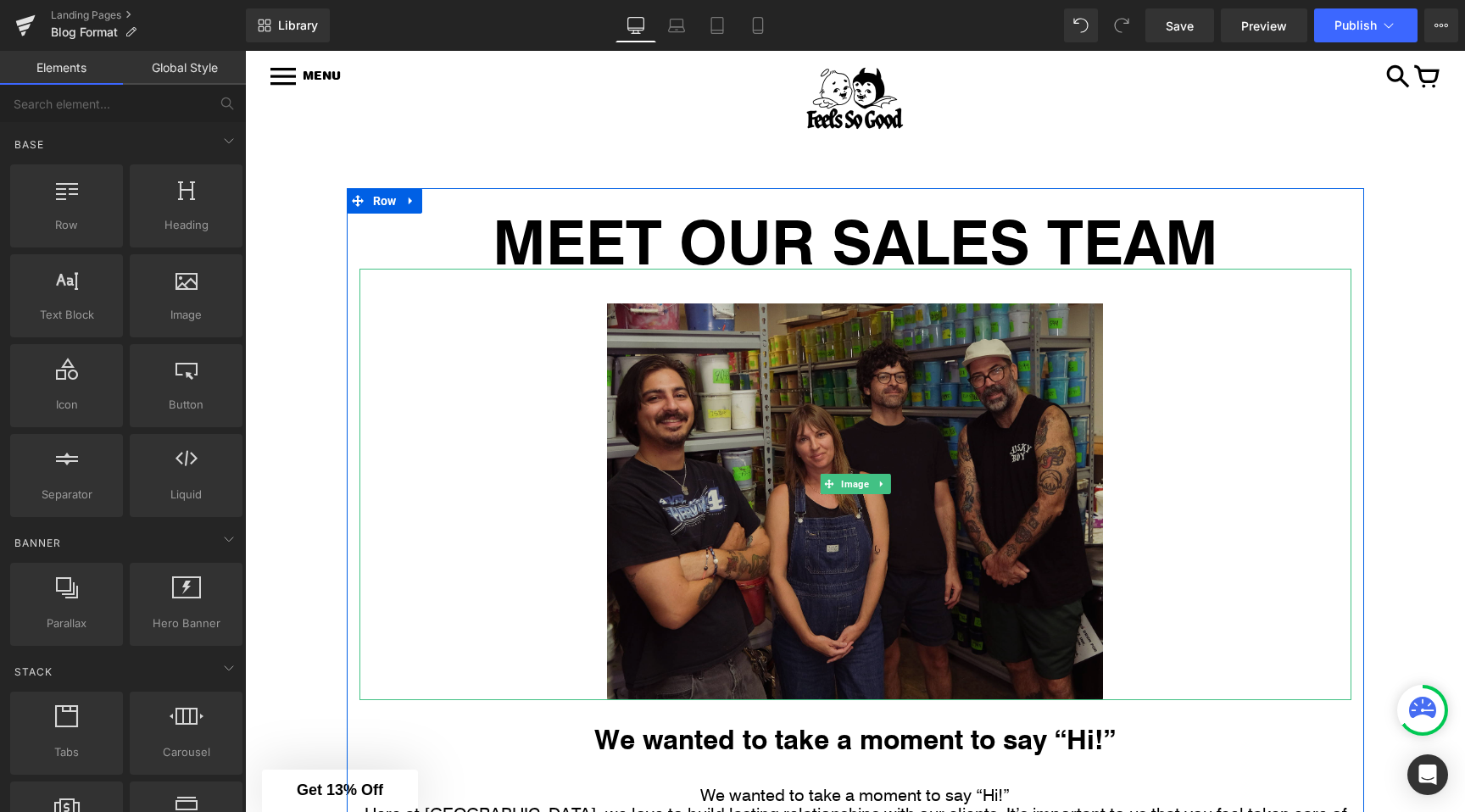
click at [724, 458] on img at bounding box center [855, 484] width 496 height 431
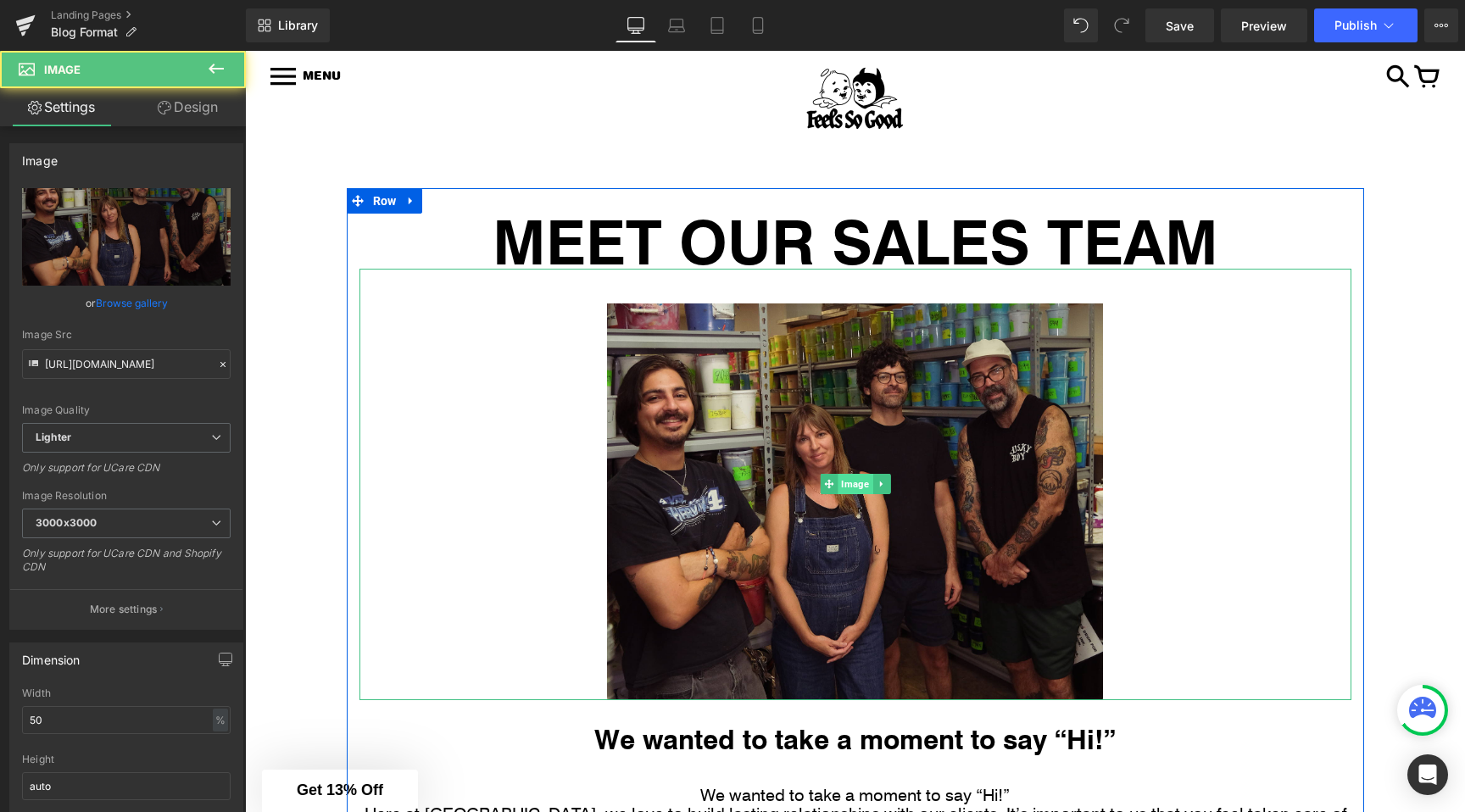
click at [847, 475] on span "Image" at bounding box center [855, 484] width 35 height 21
click at [856, 479] on span "Image" at bounding box center [855, 485] width 35 height 21
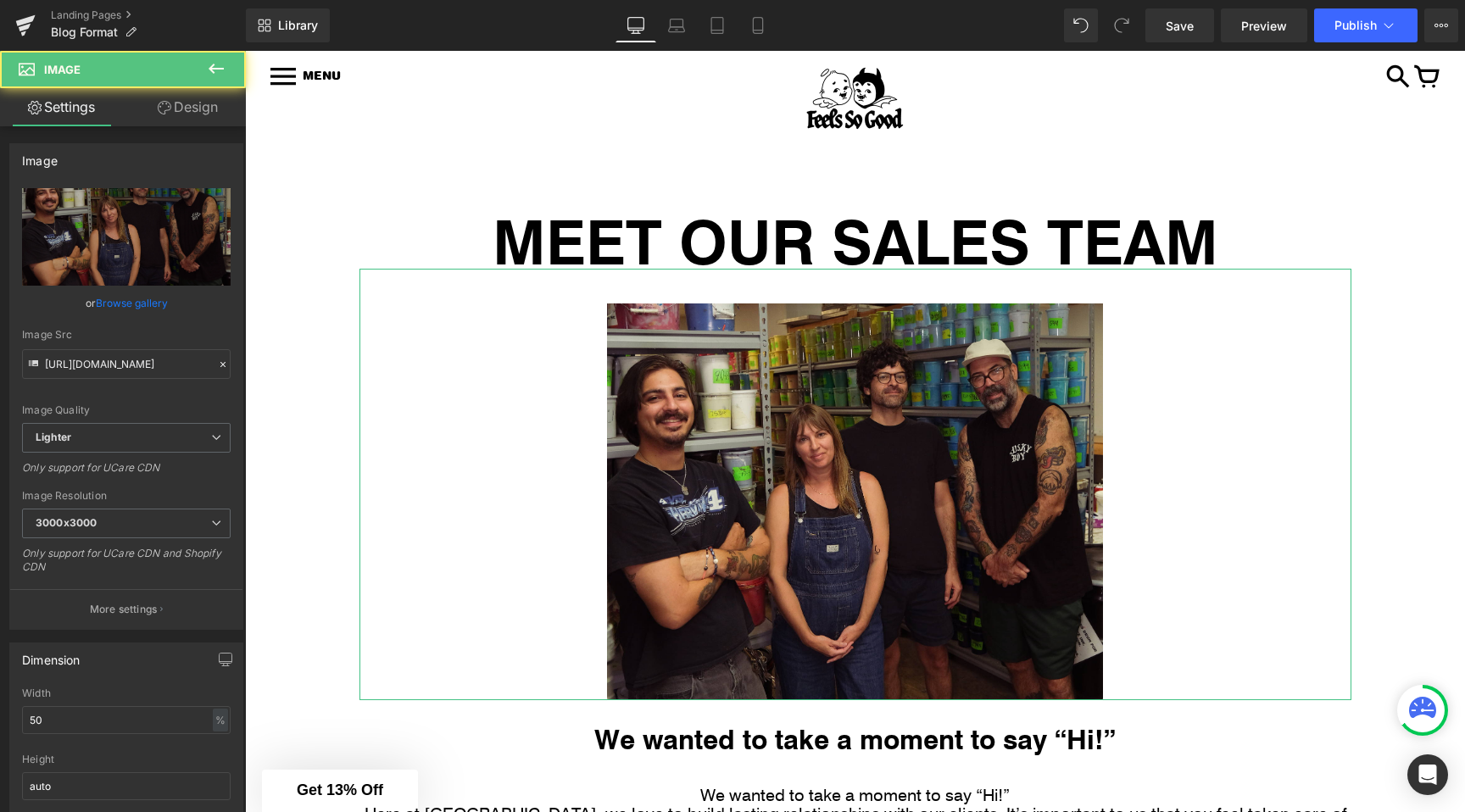
click at [180, 98] on link "Design" at bounding box center [188, 107] width 123 height 38
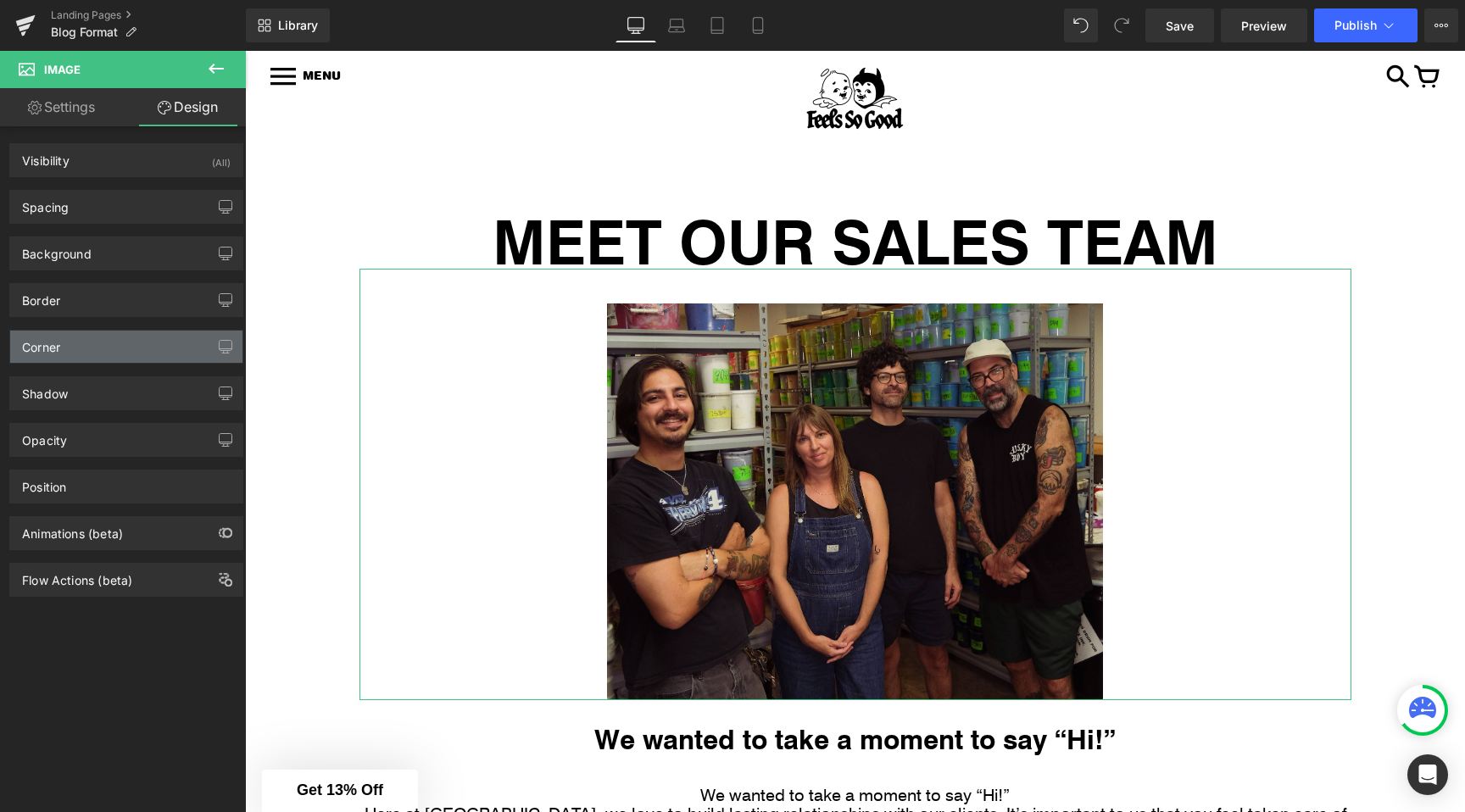
click at [100, 338] on div "Corner" at bounding box center [127, 347] width 233 height 32
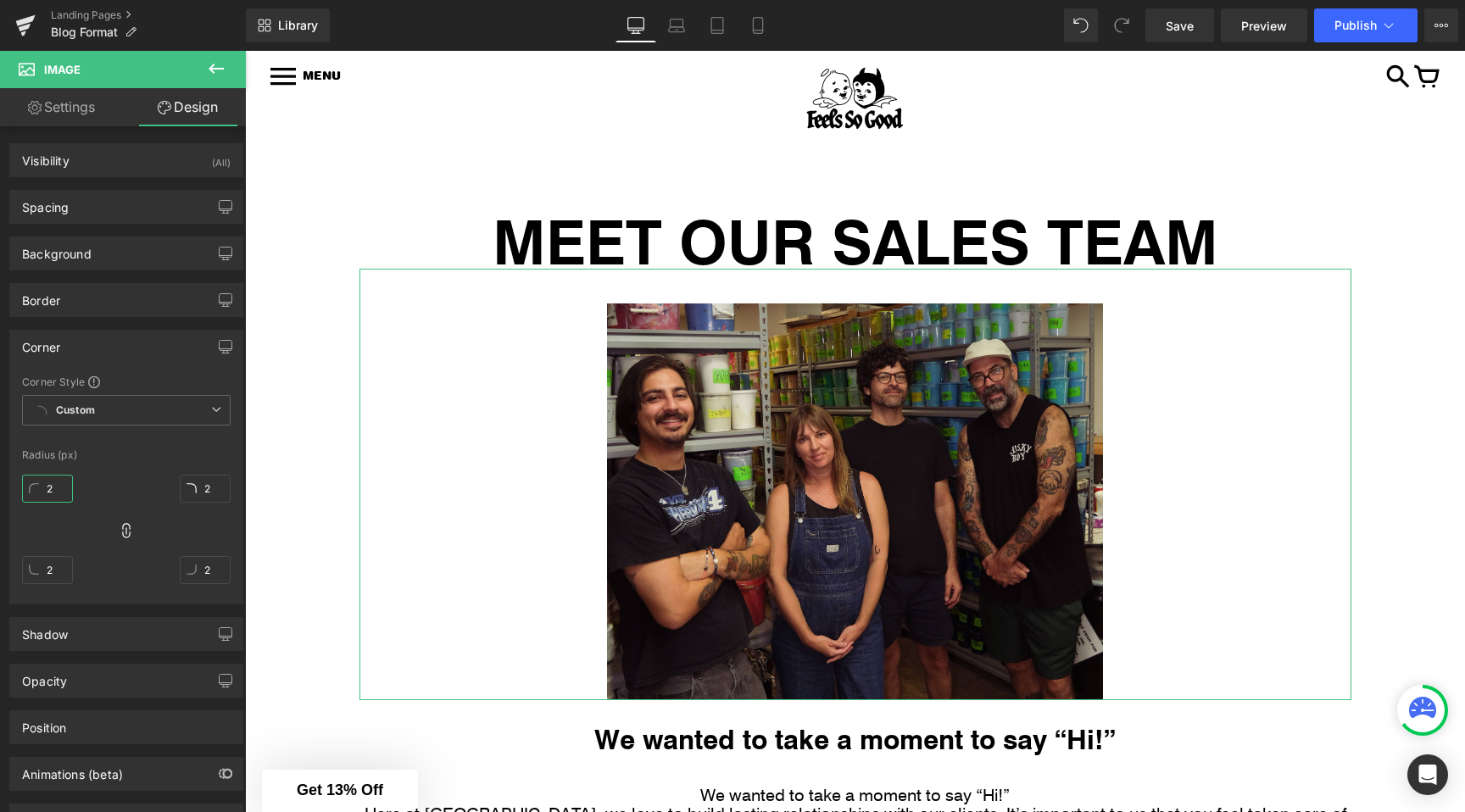
click at [53, 495] on input "2" at bounding box center [47, 489] width 51 height 28
type input "20"
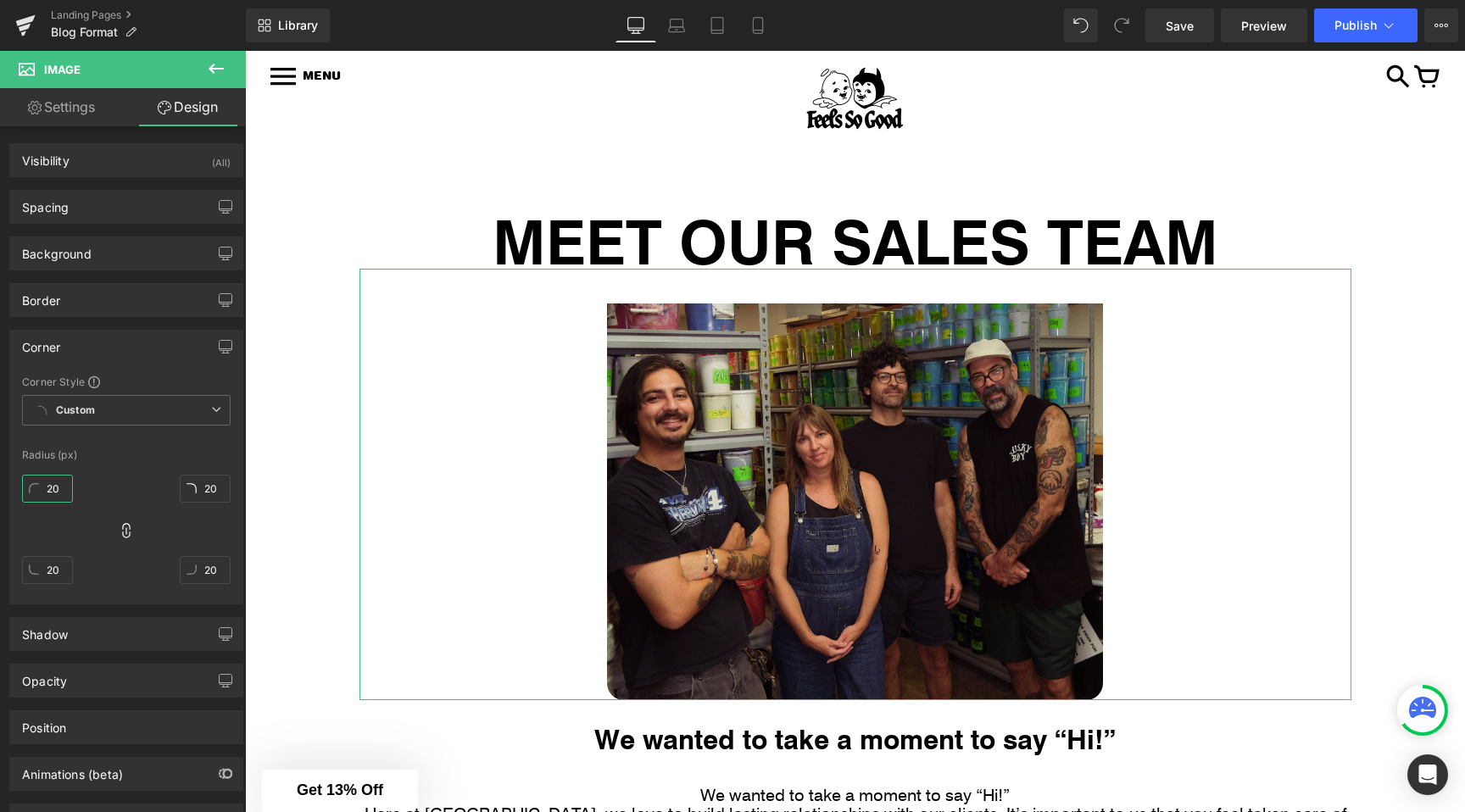
type input "20"
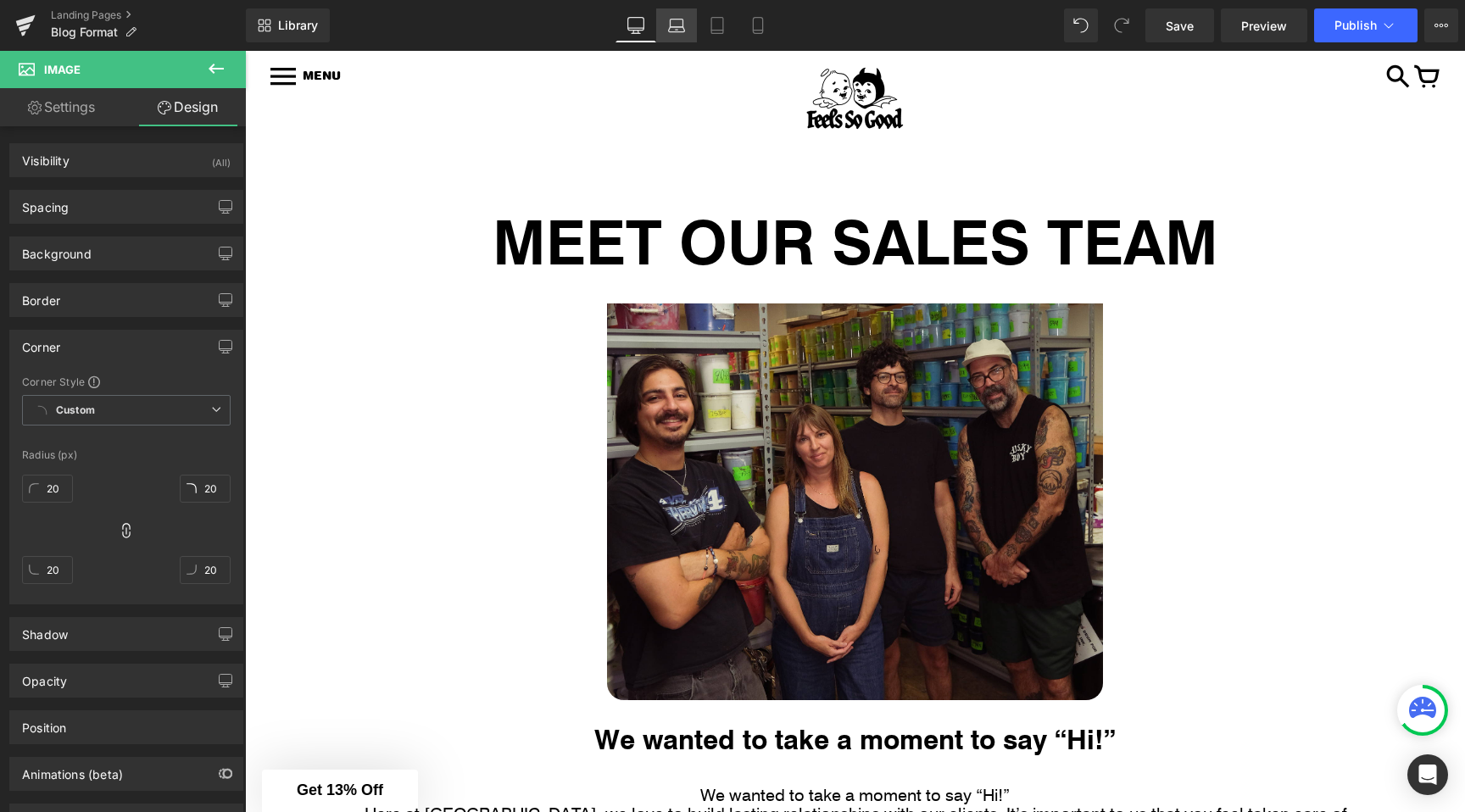
click at [663, 37] on link "Laptop" at bounding box center [676, 26] width 41 height 34
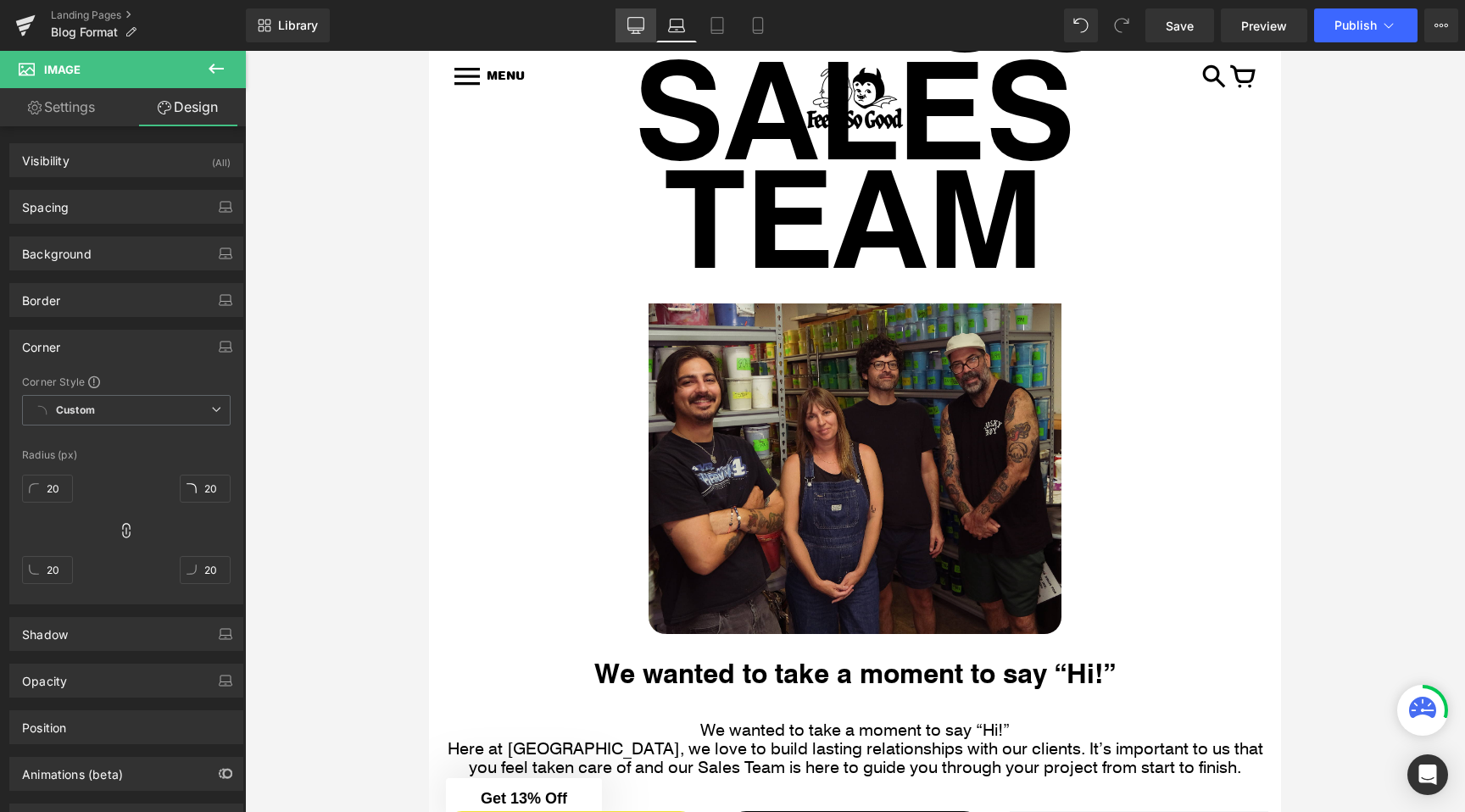
click at [637, 37] on link "Desktop" at bounding box center [636, 26] width 41 height 34
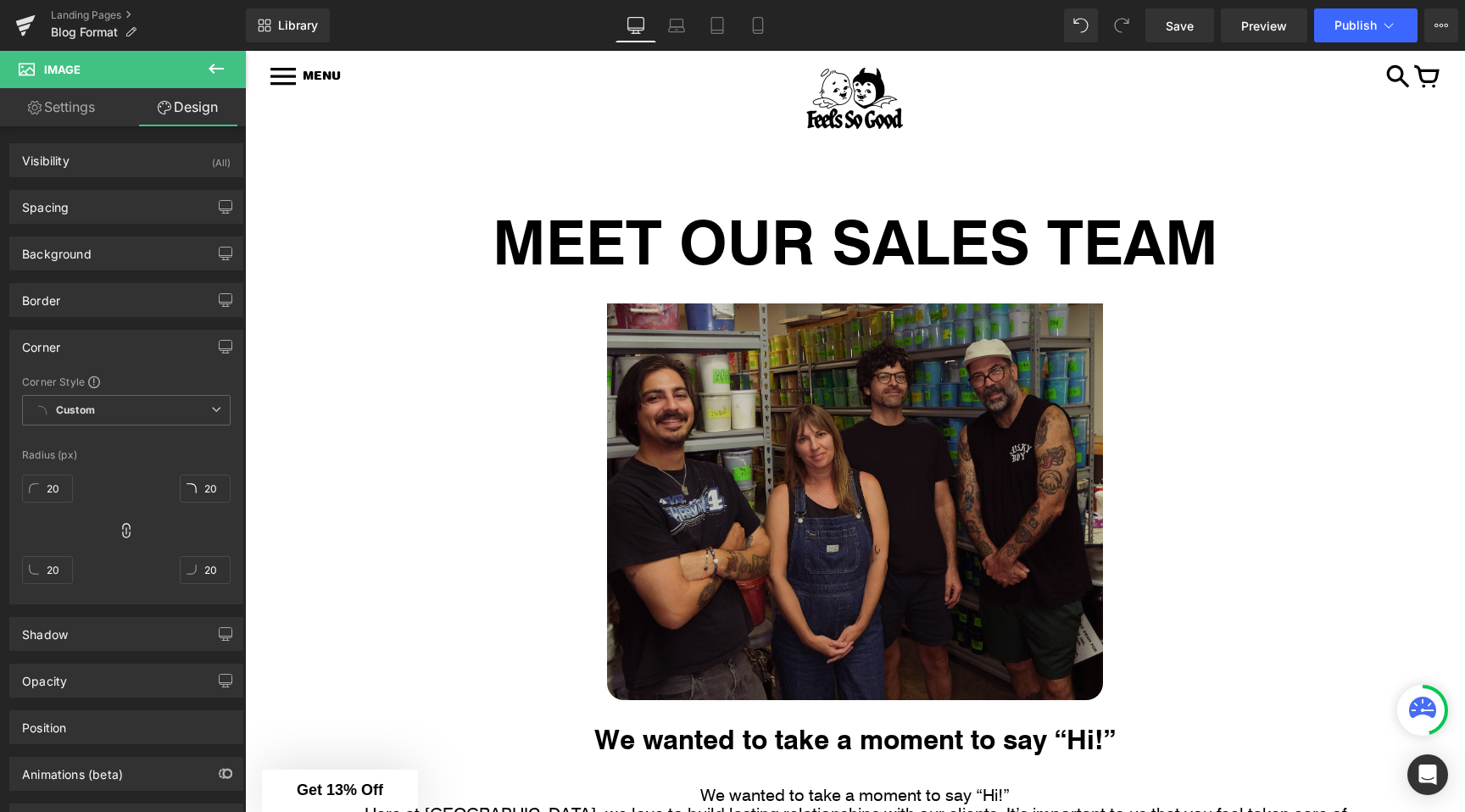
click at [729, 422] on img at bounding box center [855, 484] width 496 height 431
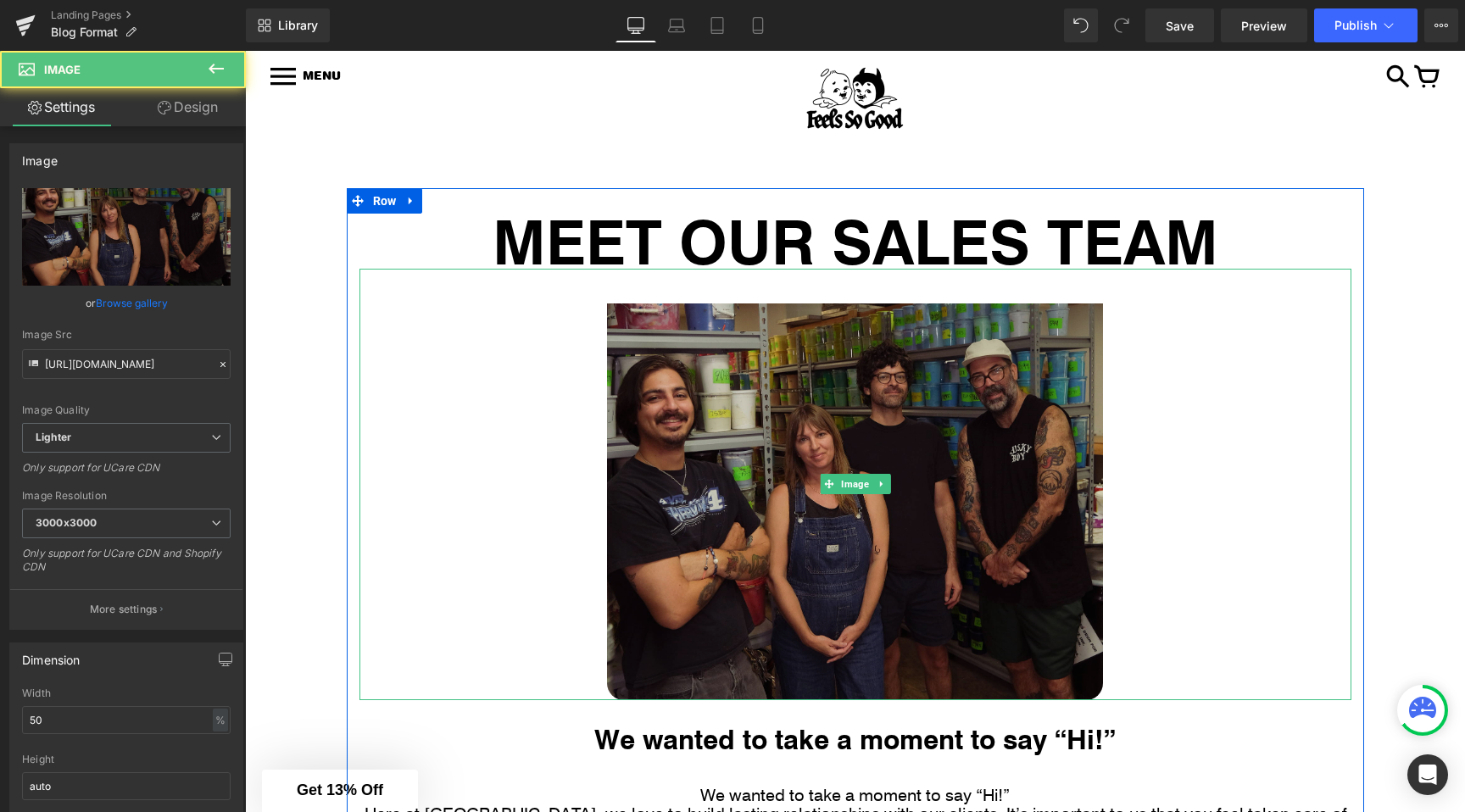
click at [868, 408] on img at bounding box center [855, 484] width 496 height 431
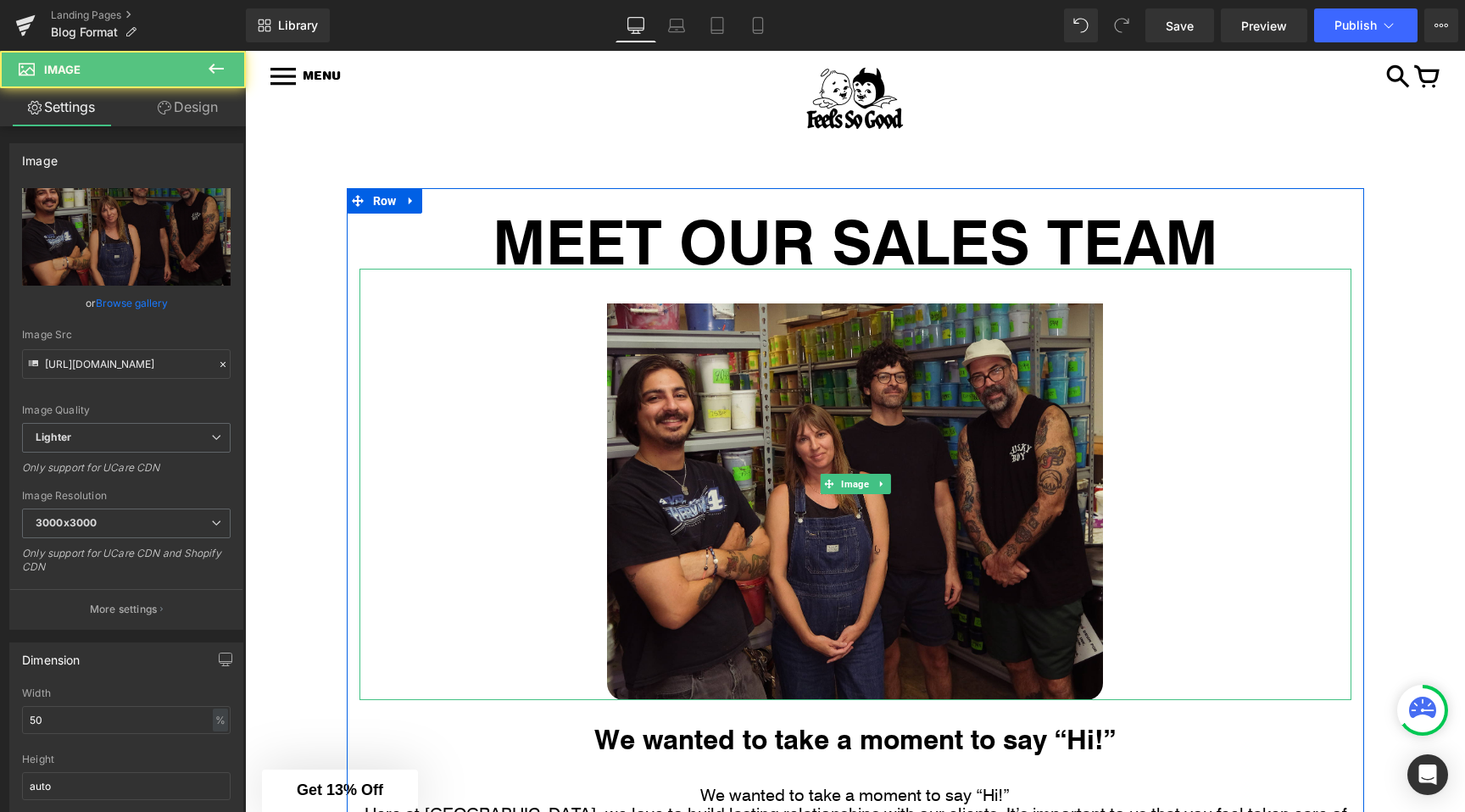
click at [462, 451] on div at bounding box center [855, 484] width 992 height 431
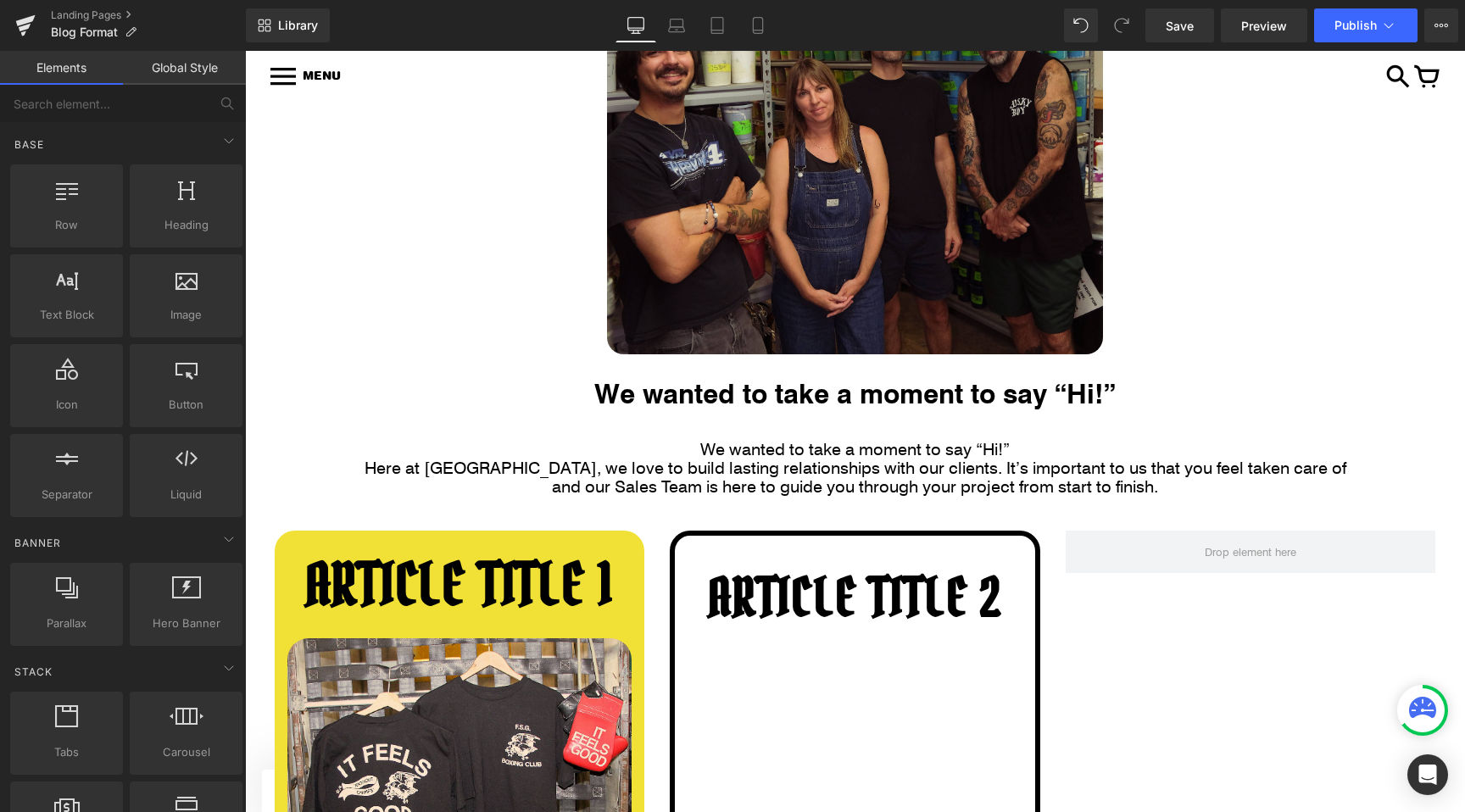
scroll to position [469, 0]
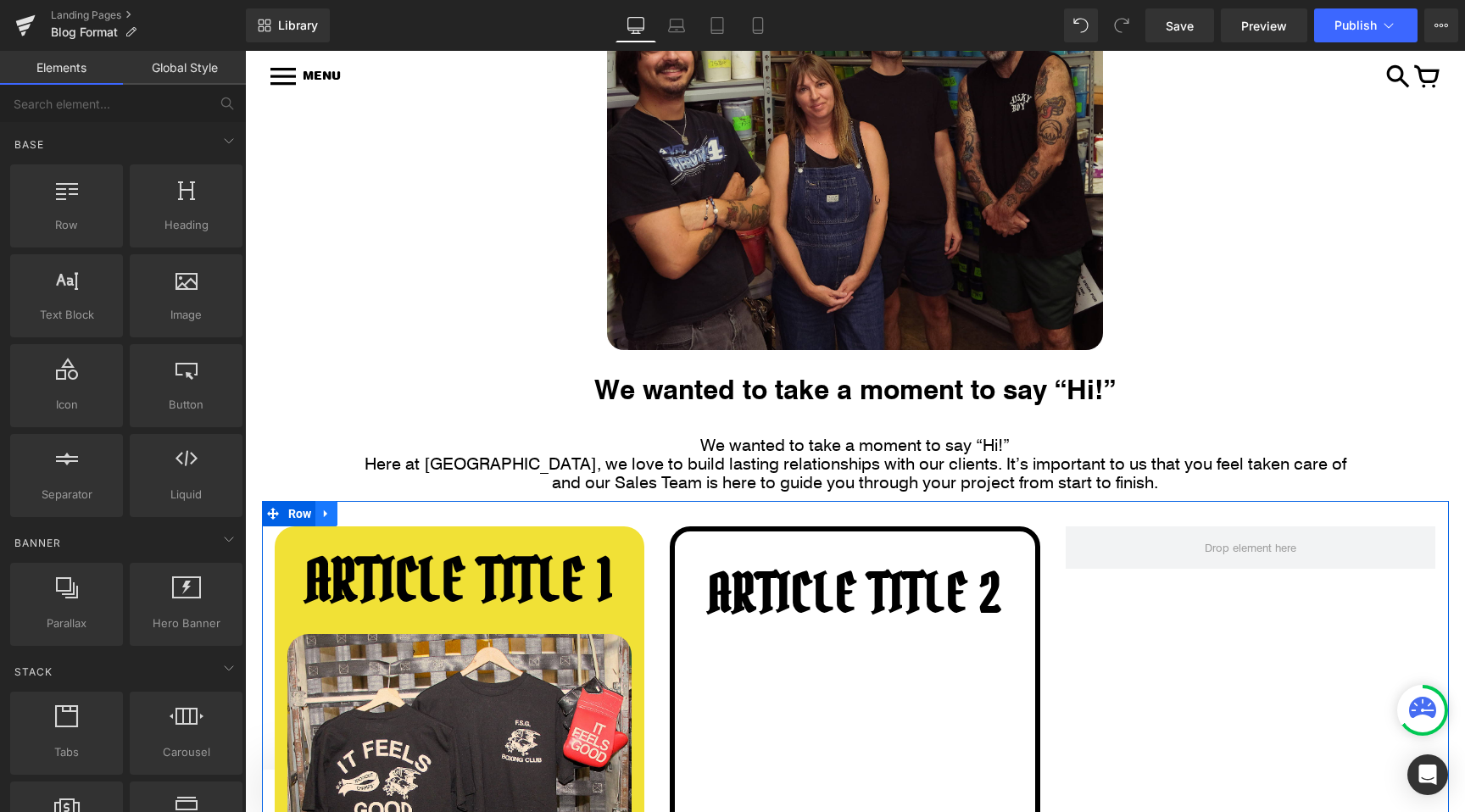
click at [318, 512] on link at bounding box center [326, 513] width 22 height 26
click at [365, 514] on icon at bounding box center [371, 513] width 12 height 12
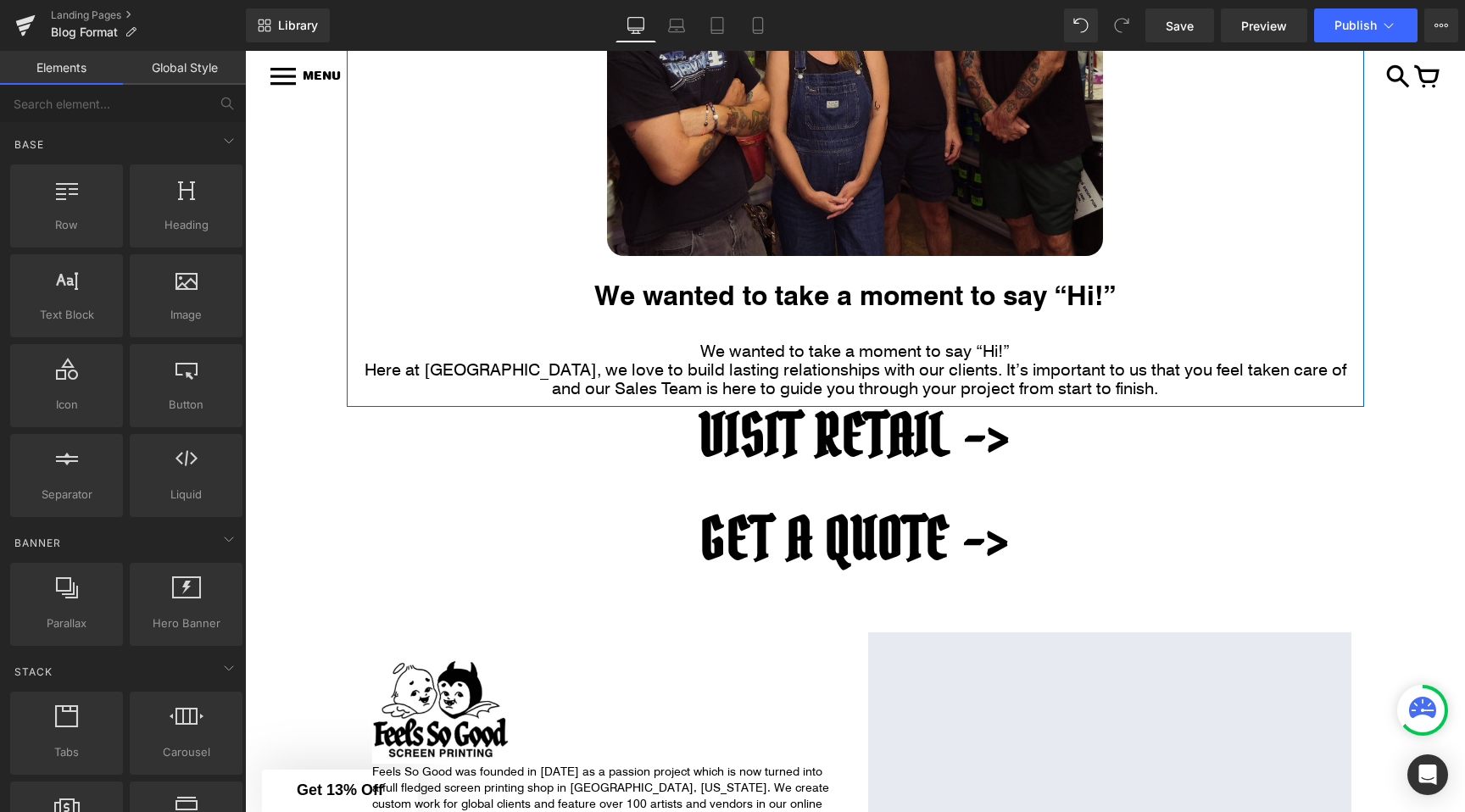
scroll to position [586, 0]
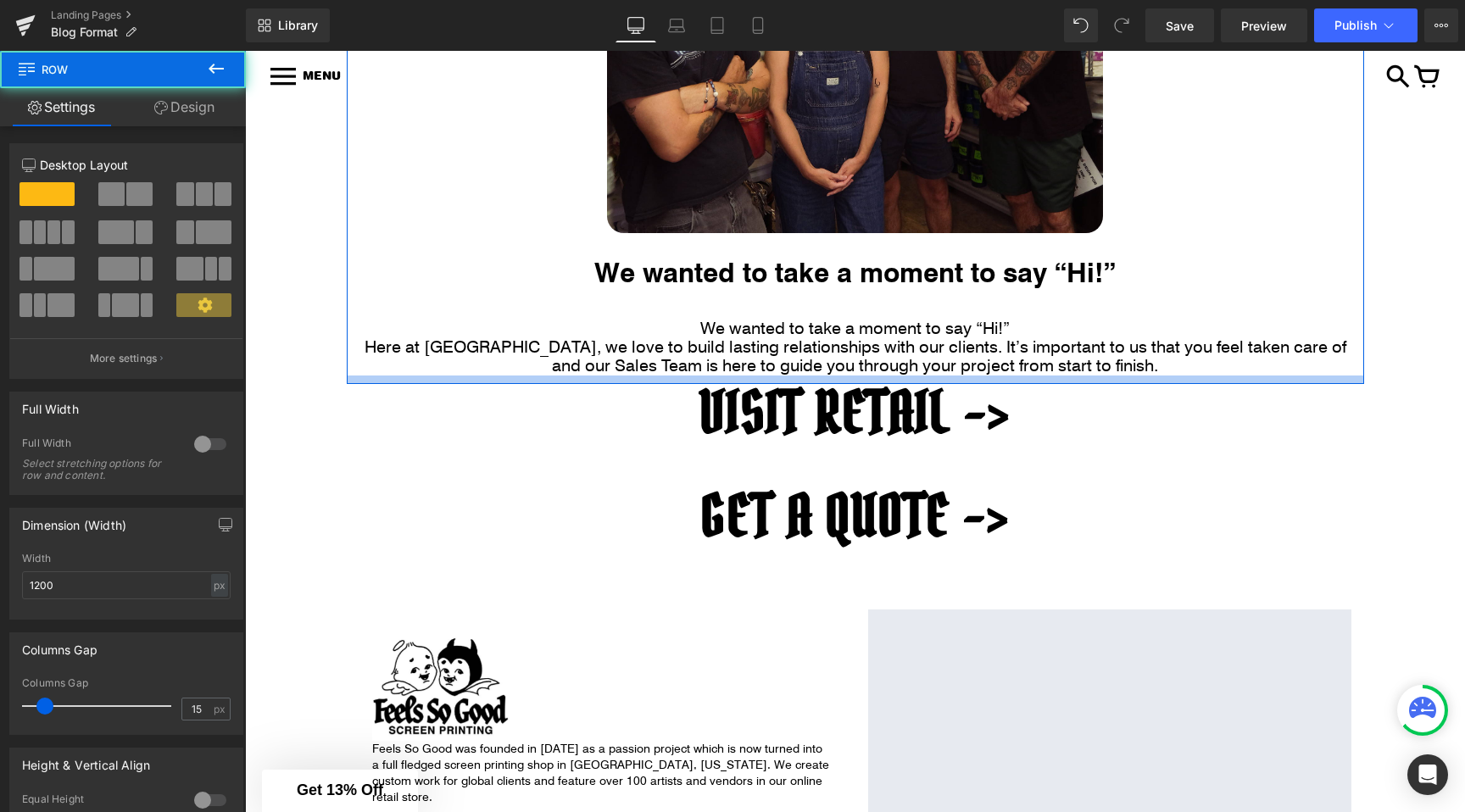
click at [685, 378] on div at bounding box center [856, 379] width 1018 height 9
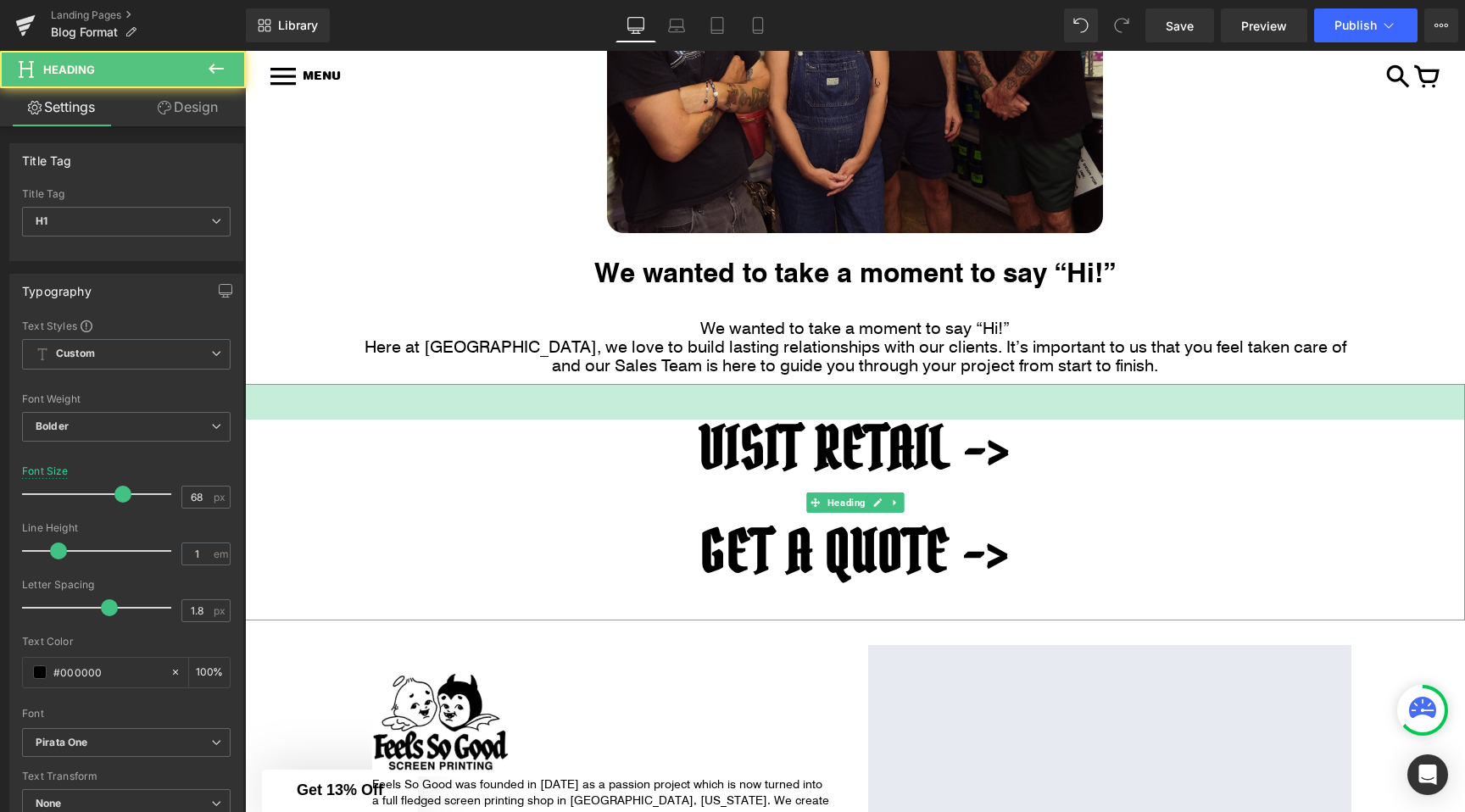
drag, startPoint x: 689, startPoint y: 385, endPoint x: 689, endPoint y: 425, distance: 40.0
click at [689, 425] on div "VISIT RETAIL -> GET A QUOTE -> Heading 42px" at bounding box center [855, 502] width 1220 height 236
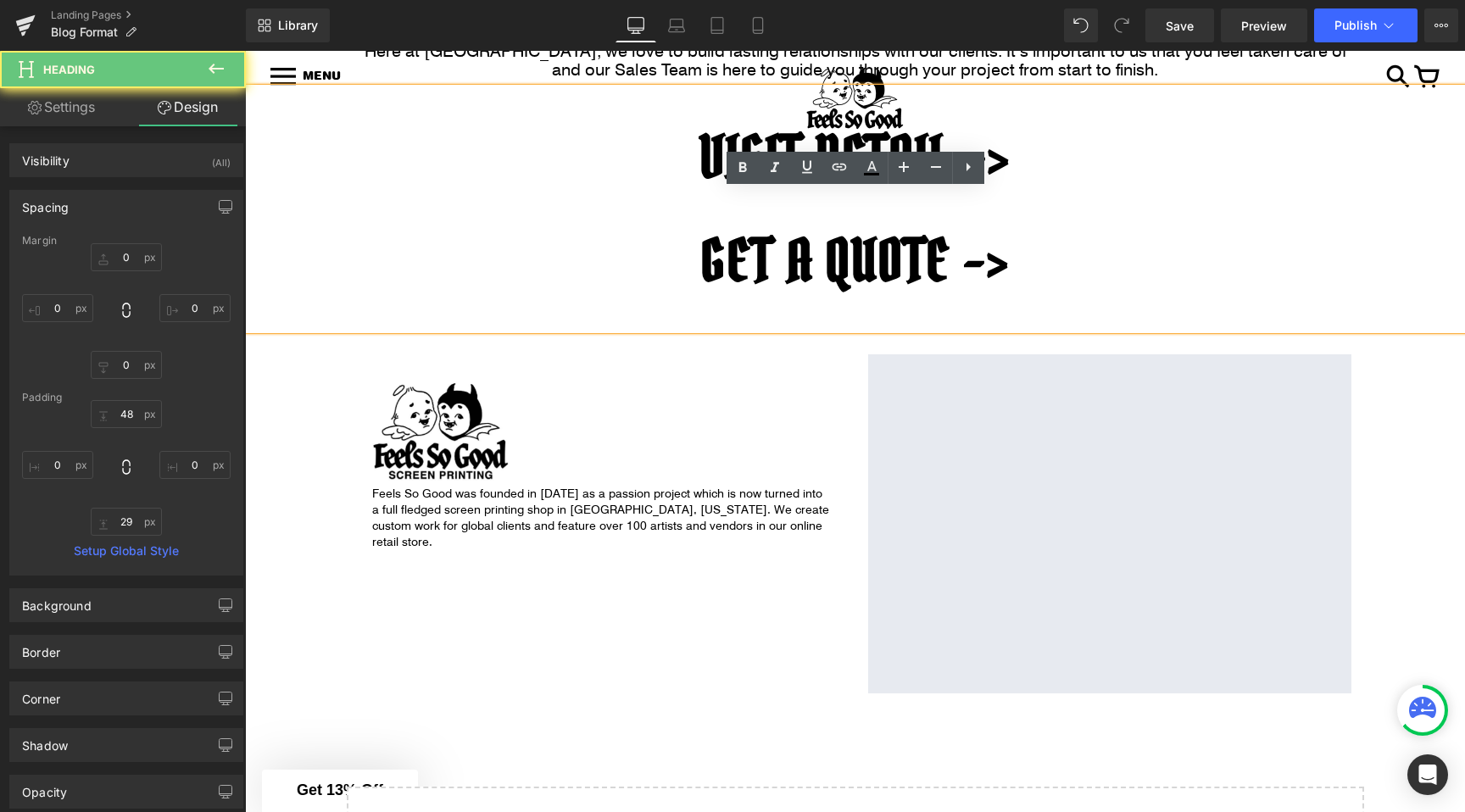
scroll to position [892, 0]
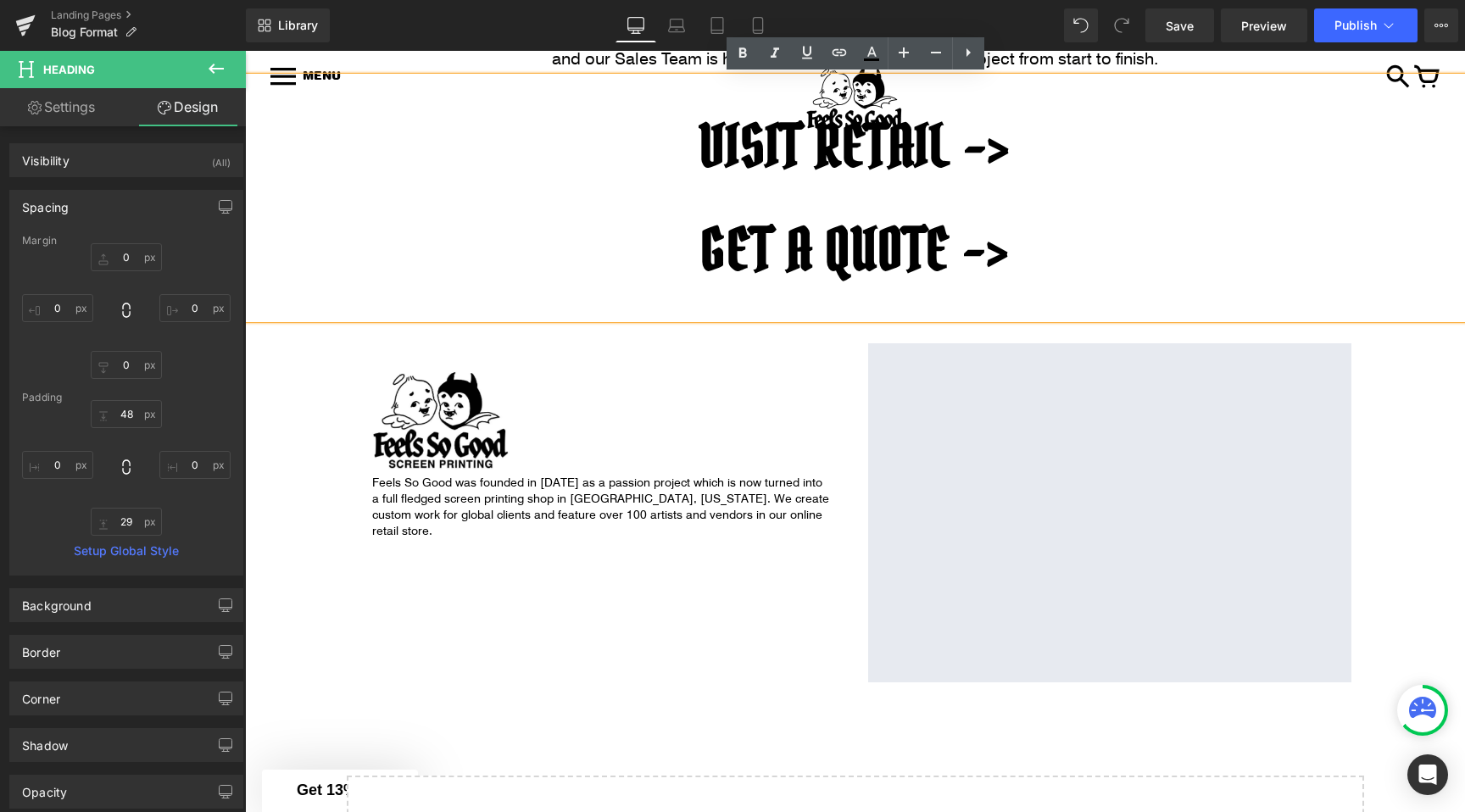
click at [326, 518] on div "MEET OUR SALES TEAM Heading Image 41px We wanted to take a moment to say “Hi!” …" at bounding box center [855, 164] width 1220 height 1500
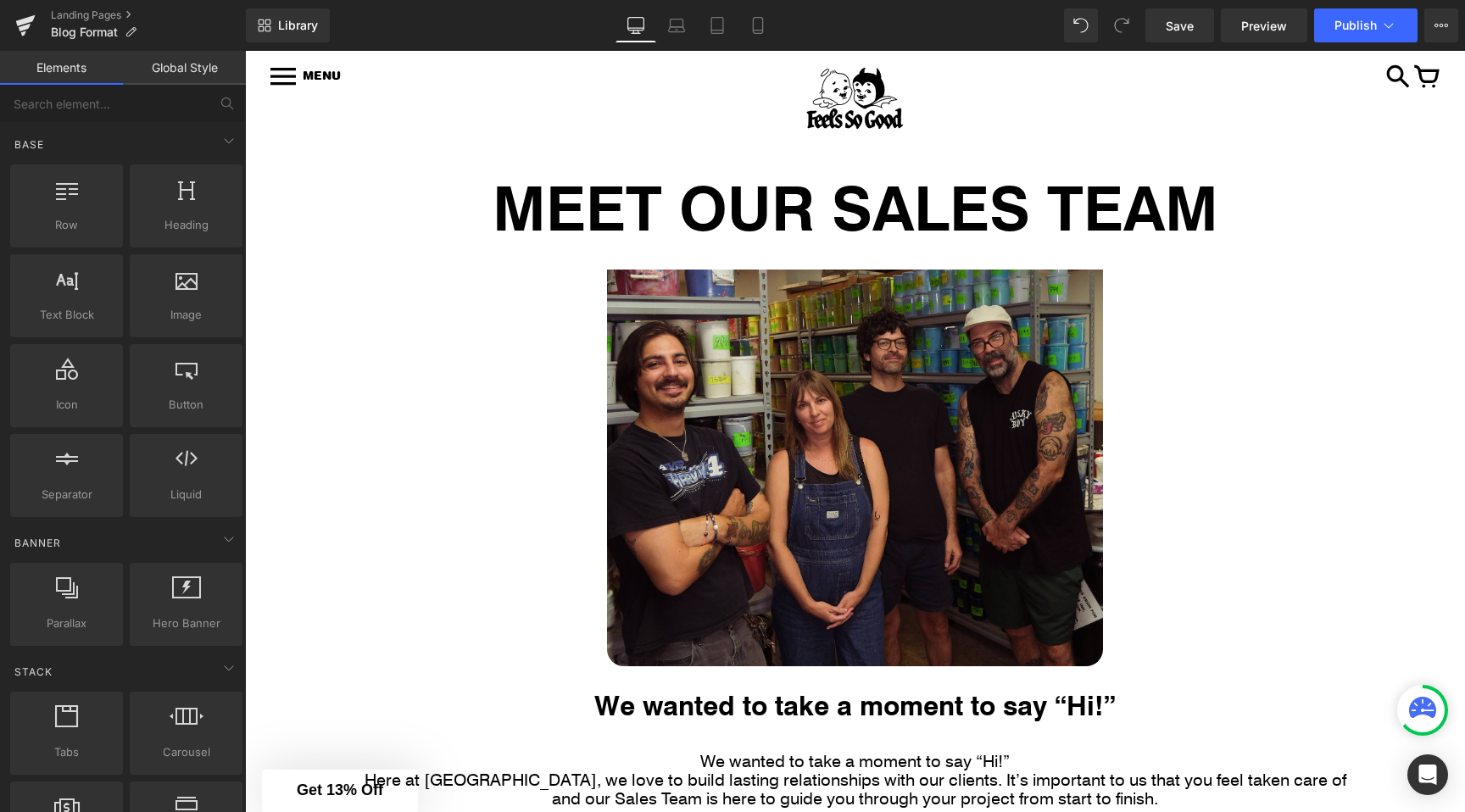
scroll to position [500, 0]
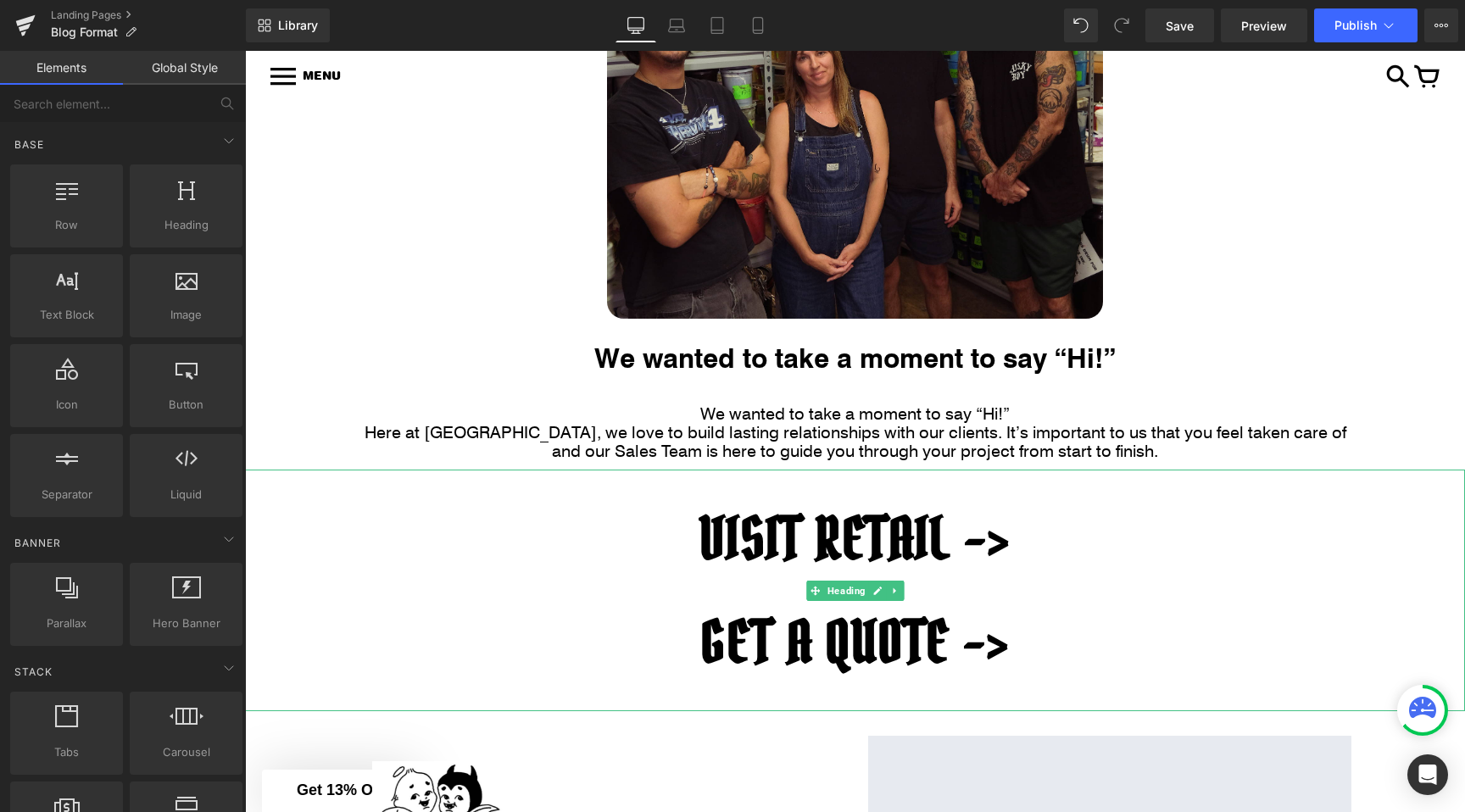
click at [702, 537] on h1 "VISIT RETAIL ->" at bounding box center [855, 539] width 1220 height 58
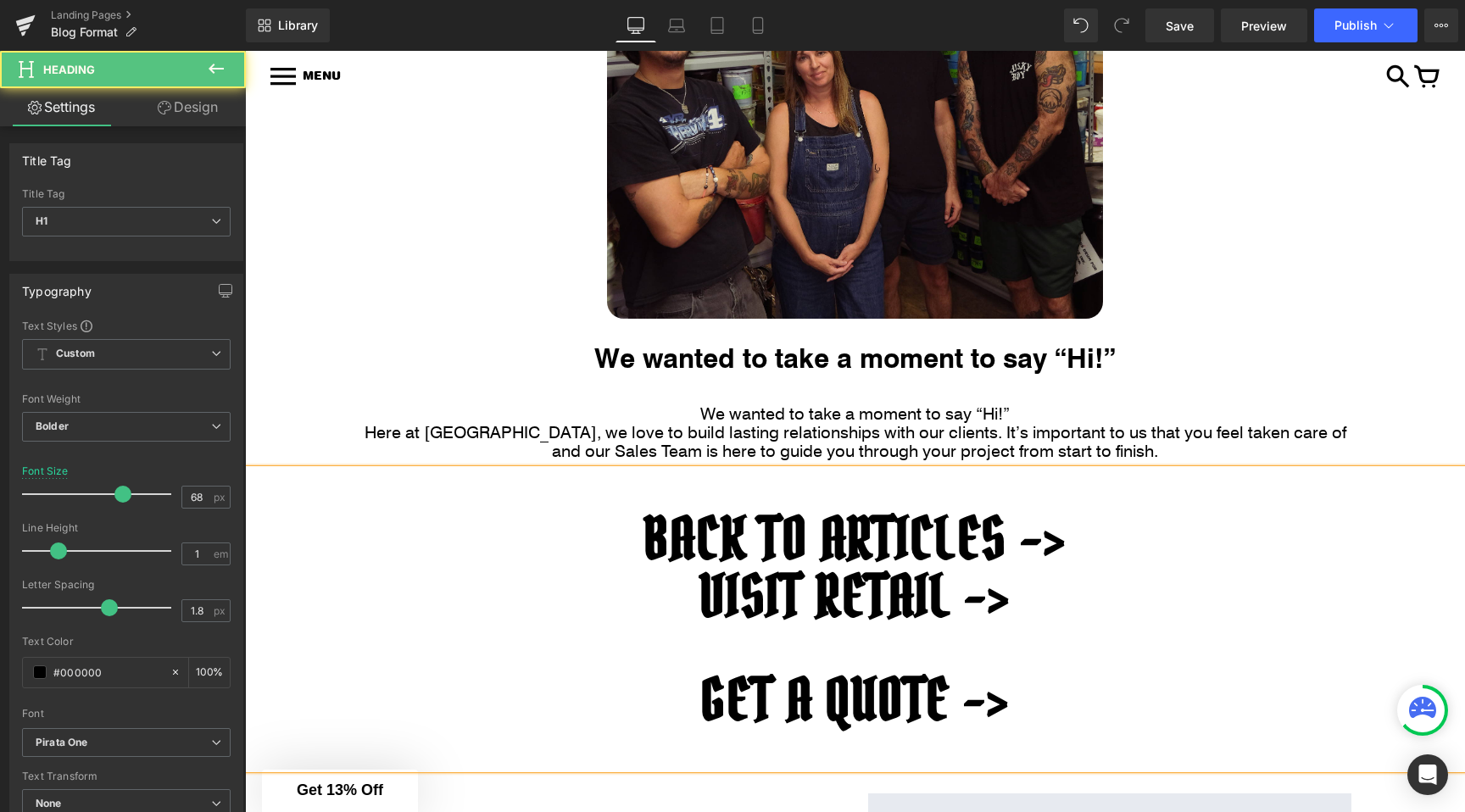
click at [715, 595] on h1 "VISIT RETAIL ->" at bounding box center [855, 596] width 1220 height 58
click at [694, 600] on h1 "VISIT RETAIL ->" at bounding box center [855, 596] width 1220 height 58
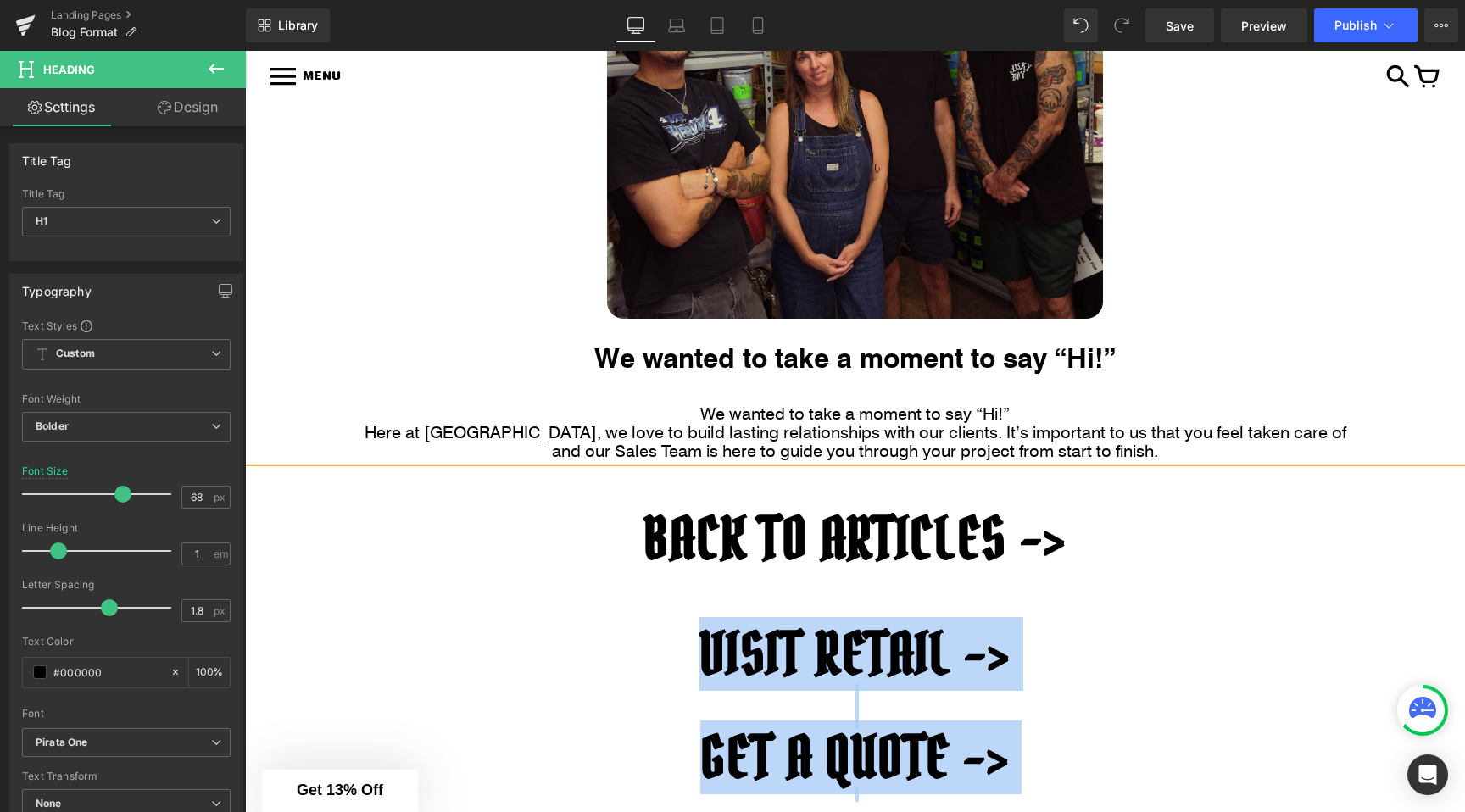
drag, startPoint x: 693, startPoint y: 634, endPoint x: 1103, endPoint y: 803, distance: 443.5
click at [1103, 803] on div "BACK TO ARTICLES -> VISIT RETAIL -> GET A QUOTE ->" at bounding box center [855, 648] width 1220 height 356
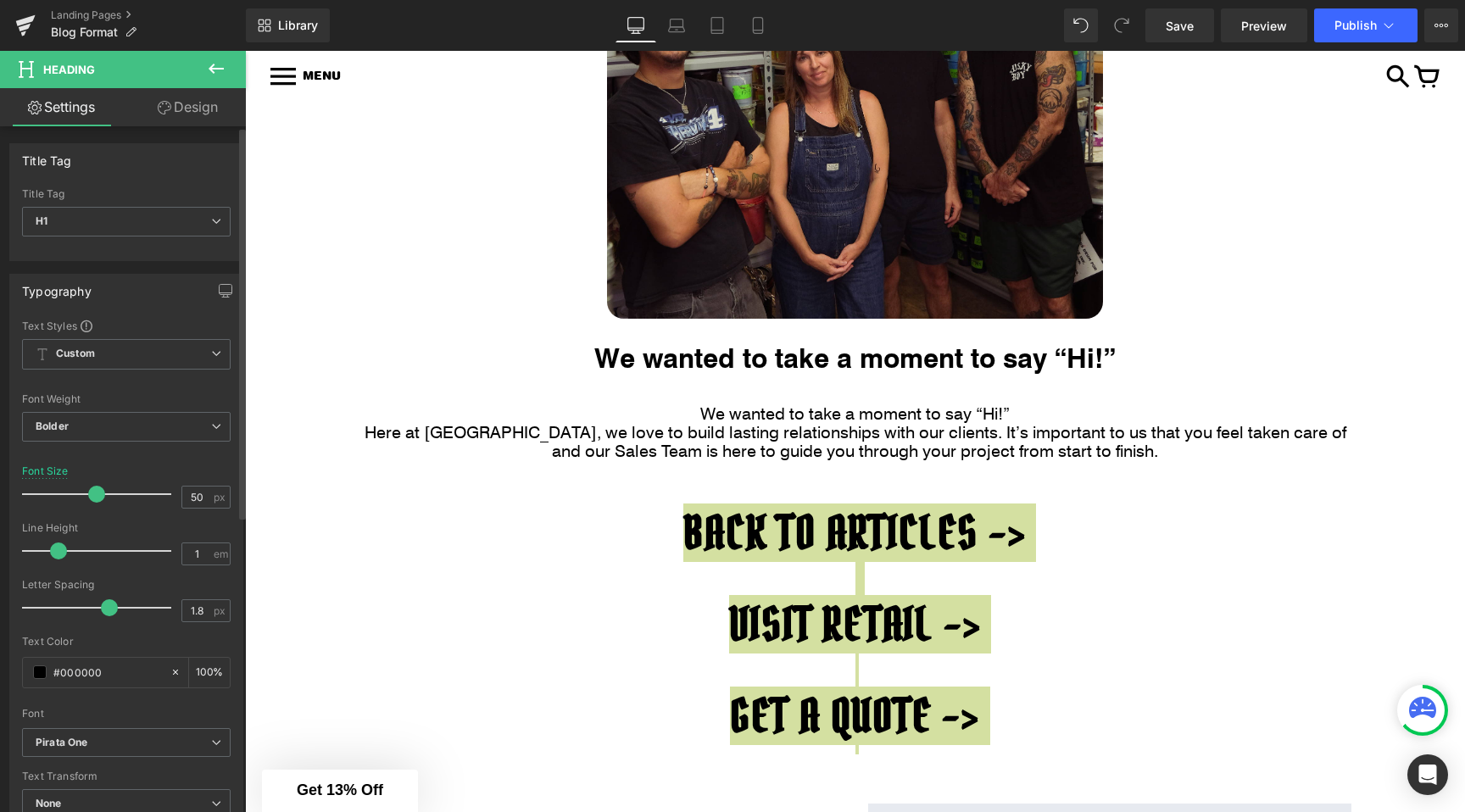
drag, startPoint x: 113, startPoint y: 489, endPoint x: 88, endPoint y: 488, distance: 25.0
click at [88, 488] on span at bounding box center [96, 494] width 17 height 17
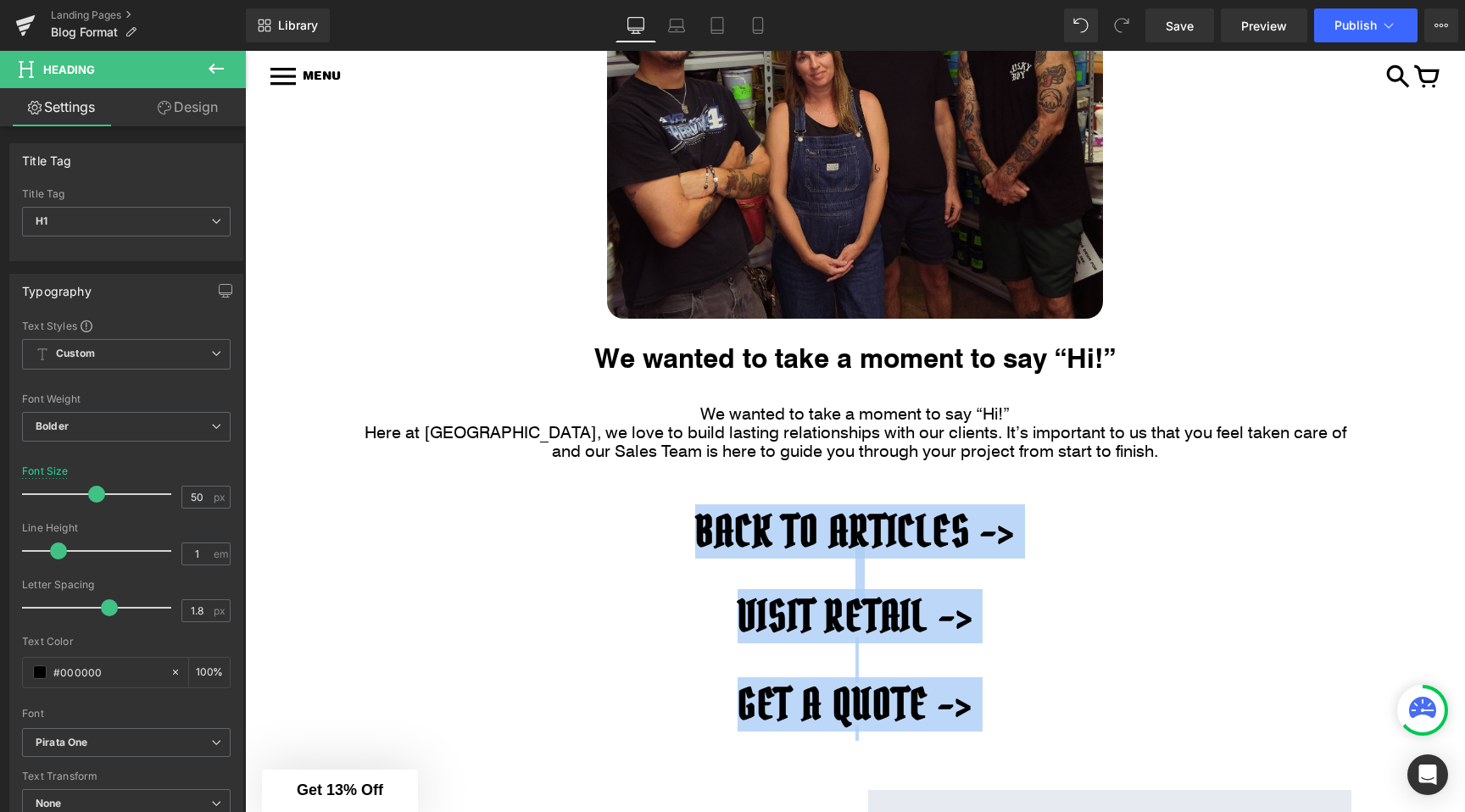
click at [552, 537] on h1 "BACK TO ARTICLES ->" at bounding box center [855, 531] width 1220 height 43
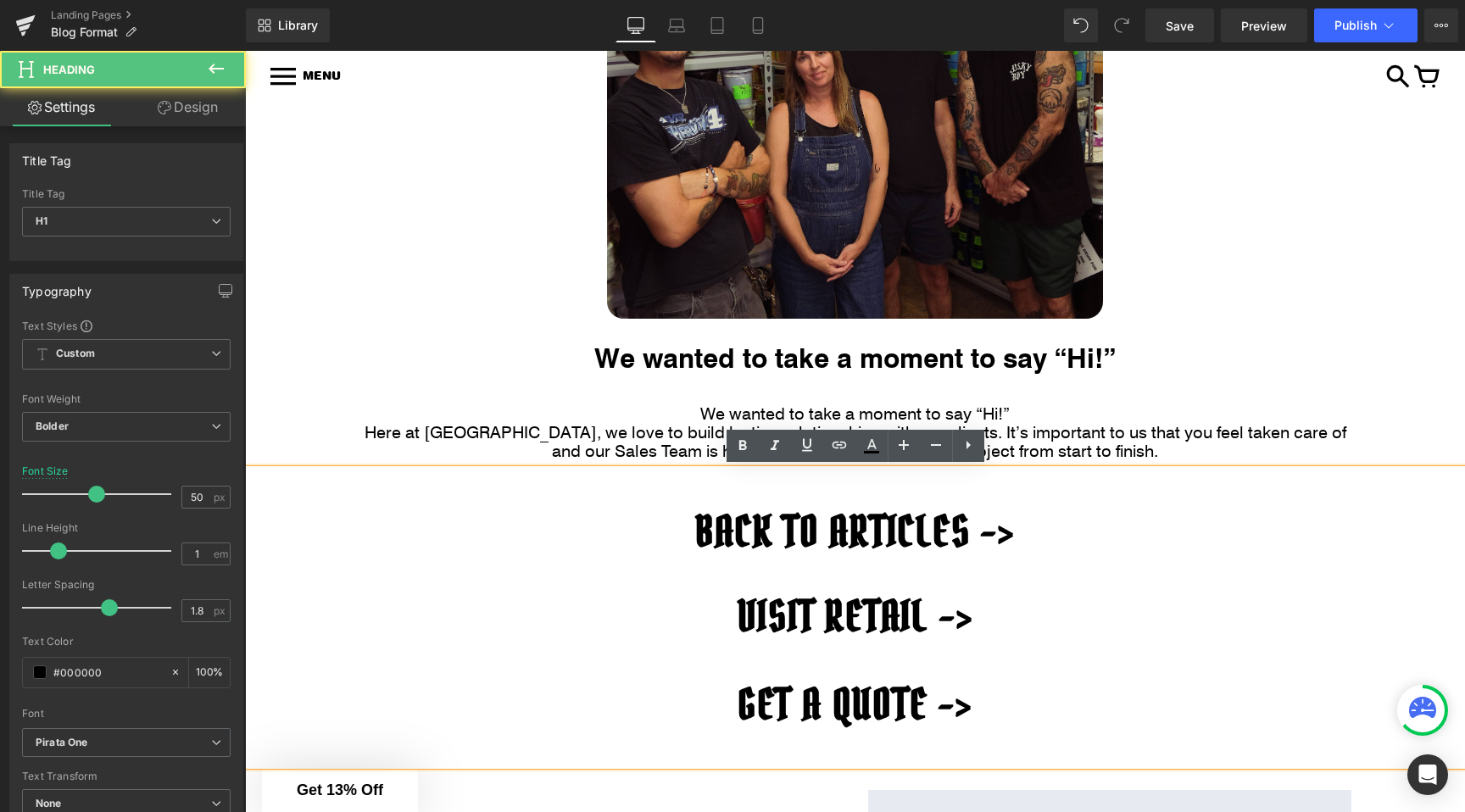
scroll to position [631, 0]
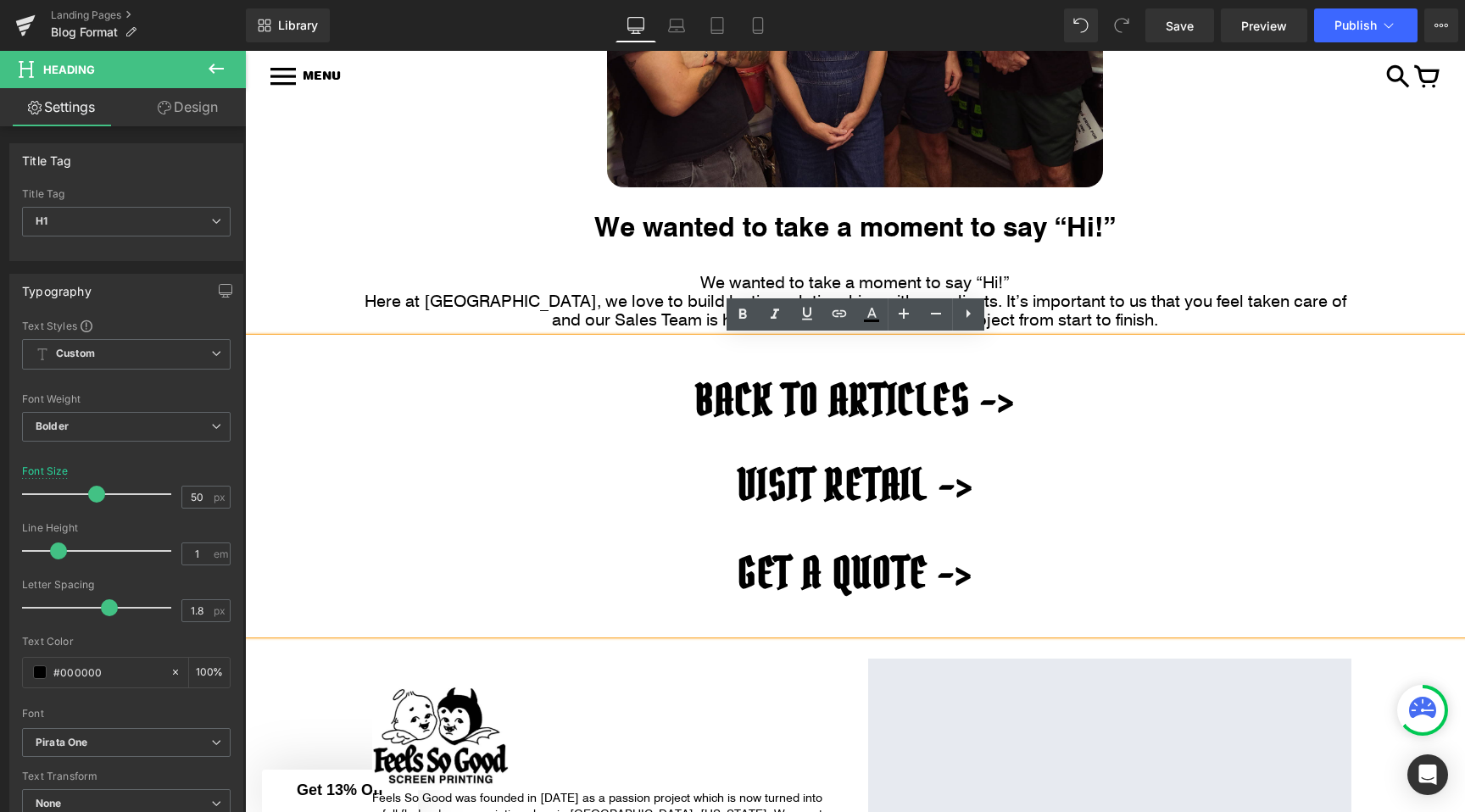
type input "68"
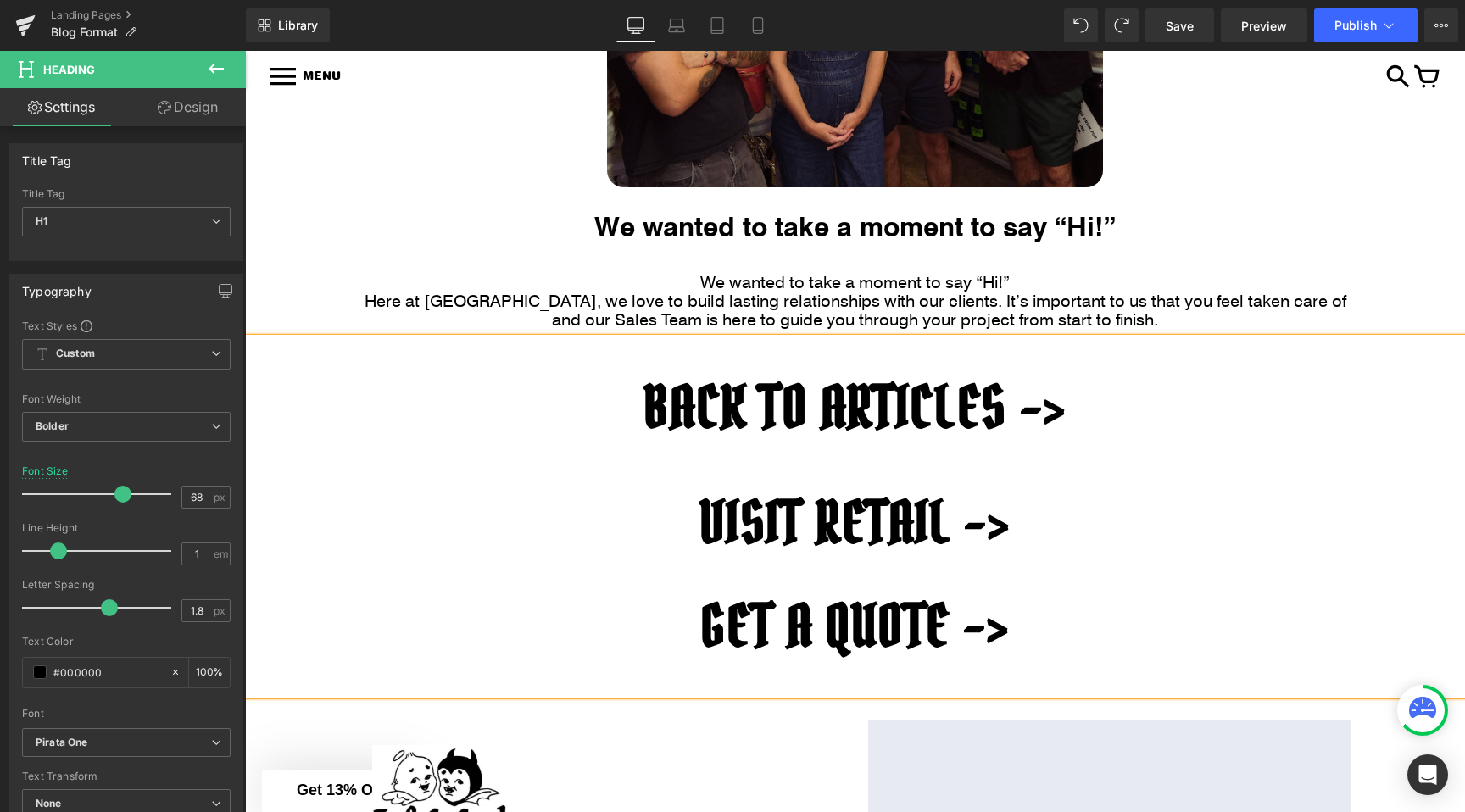
click at [671, 504] on h1 "VISIT RETAIL ->" at bounding box center [855, 523] width 1220 height 58
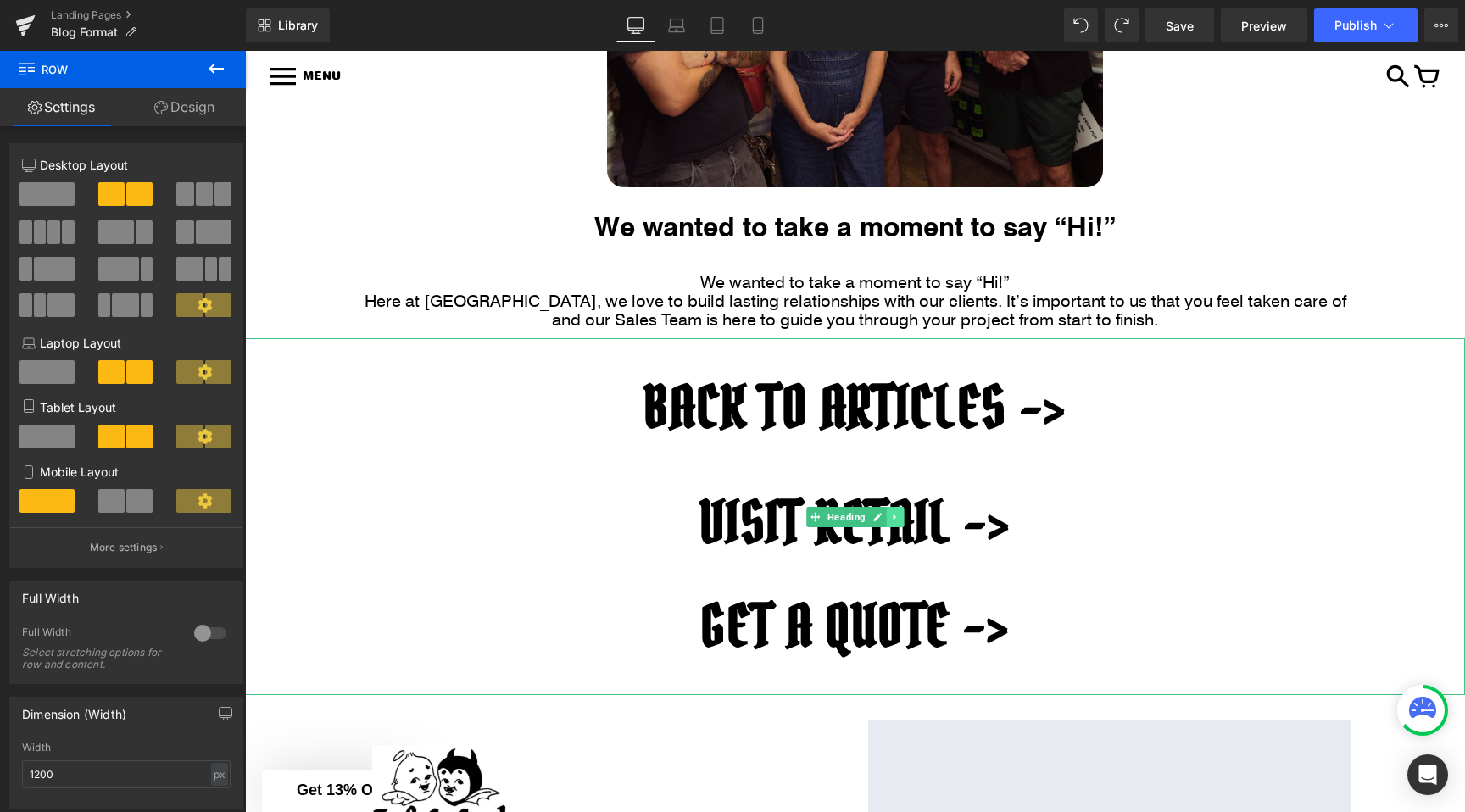
click at [896, 520] on icon at bounding box center [895, 517] width 9 height 10
click at [885, 517] on icon at bounding box center [886, 517] width 9 height 9
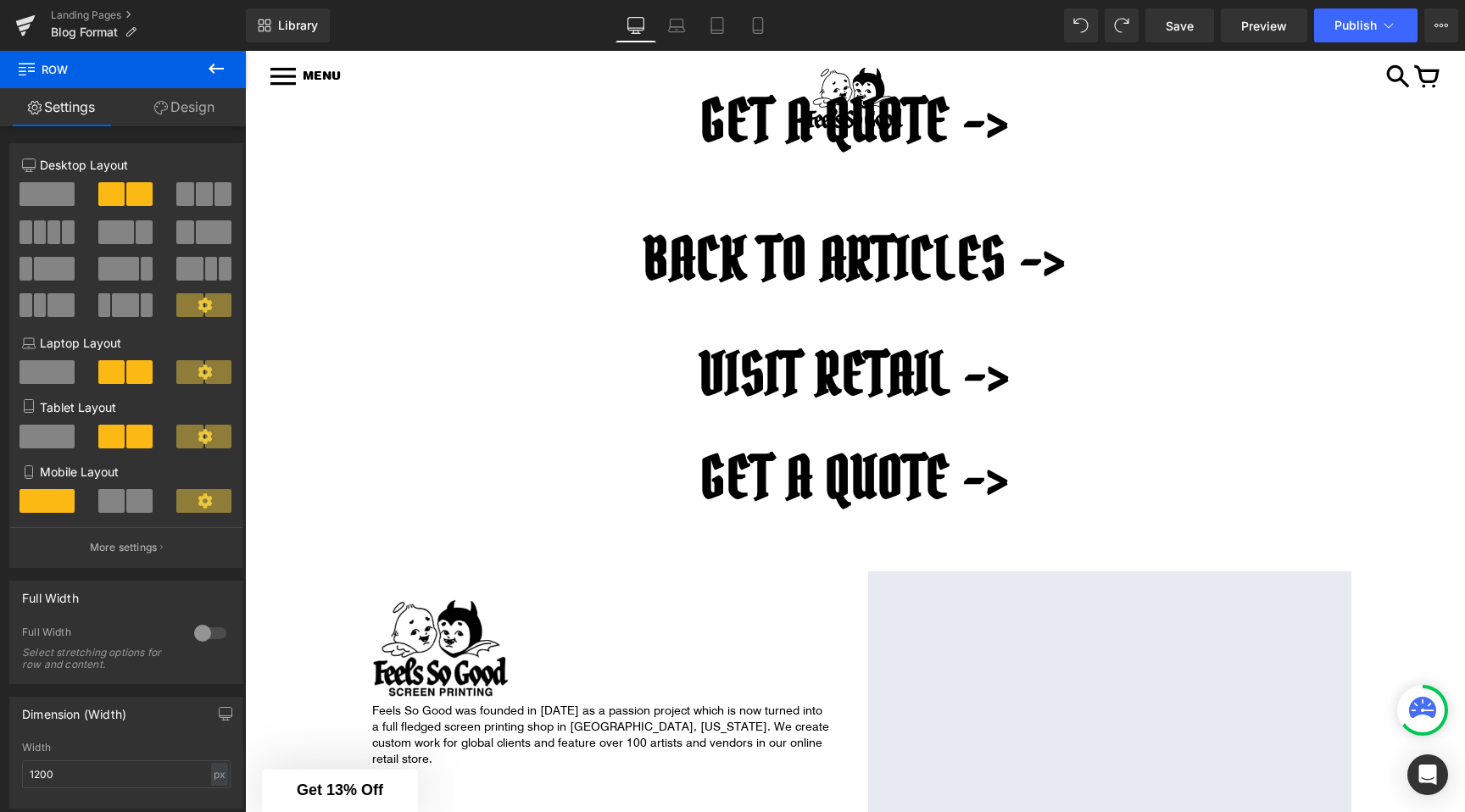
scroll to position [1124, 0]
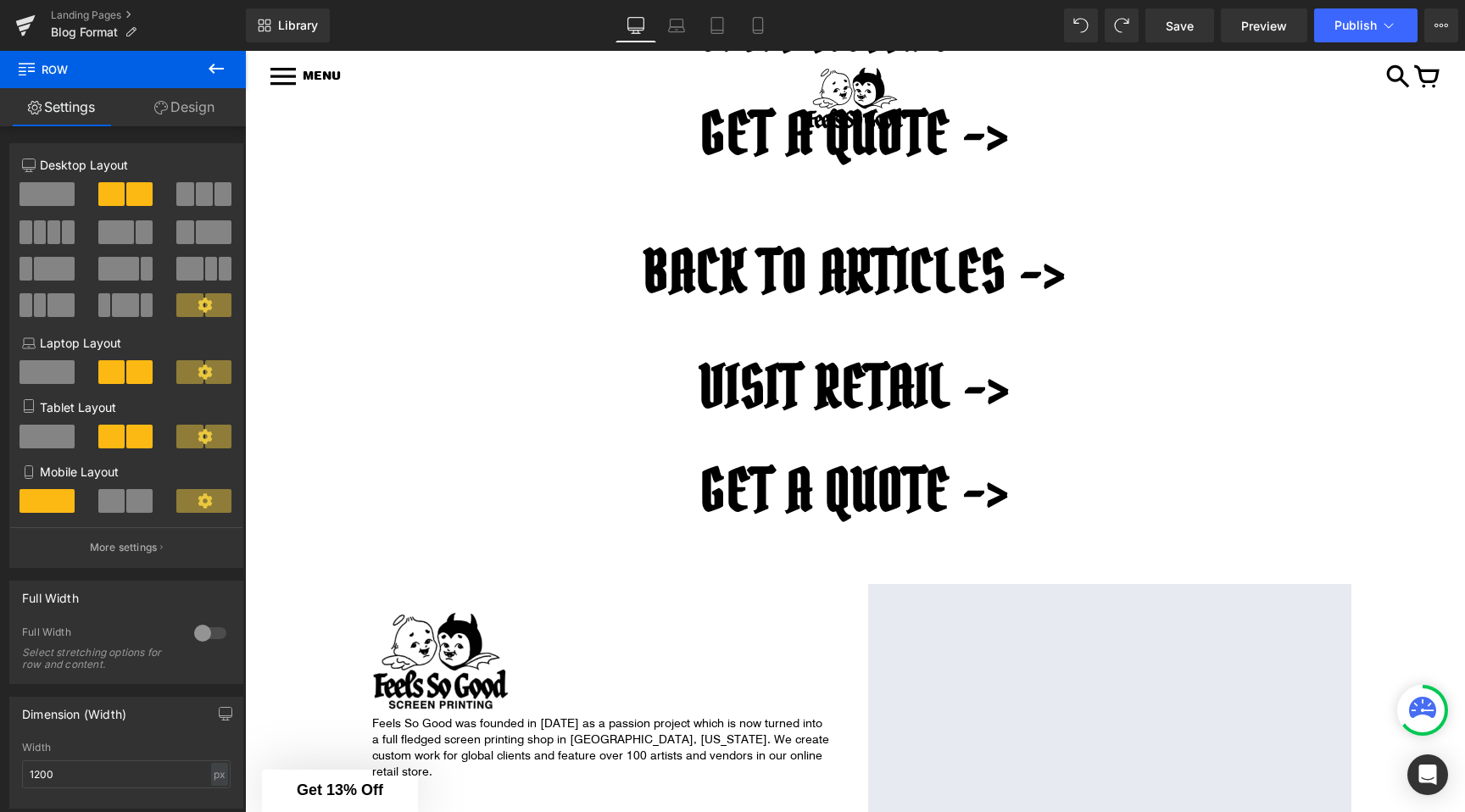
click at [978, 371] on h1 "VISIT RETAIL ->" at bounding box center [855, 387] width 1220 height 58
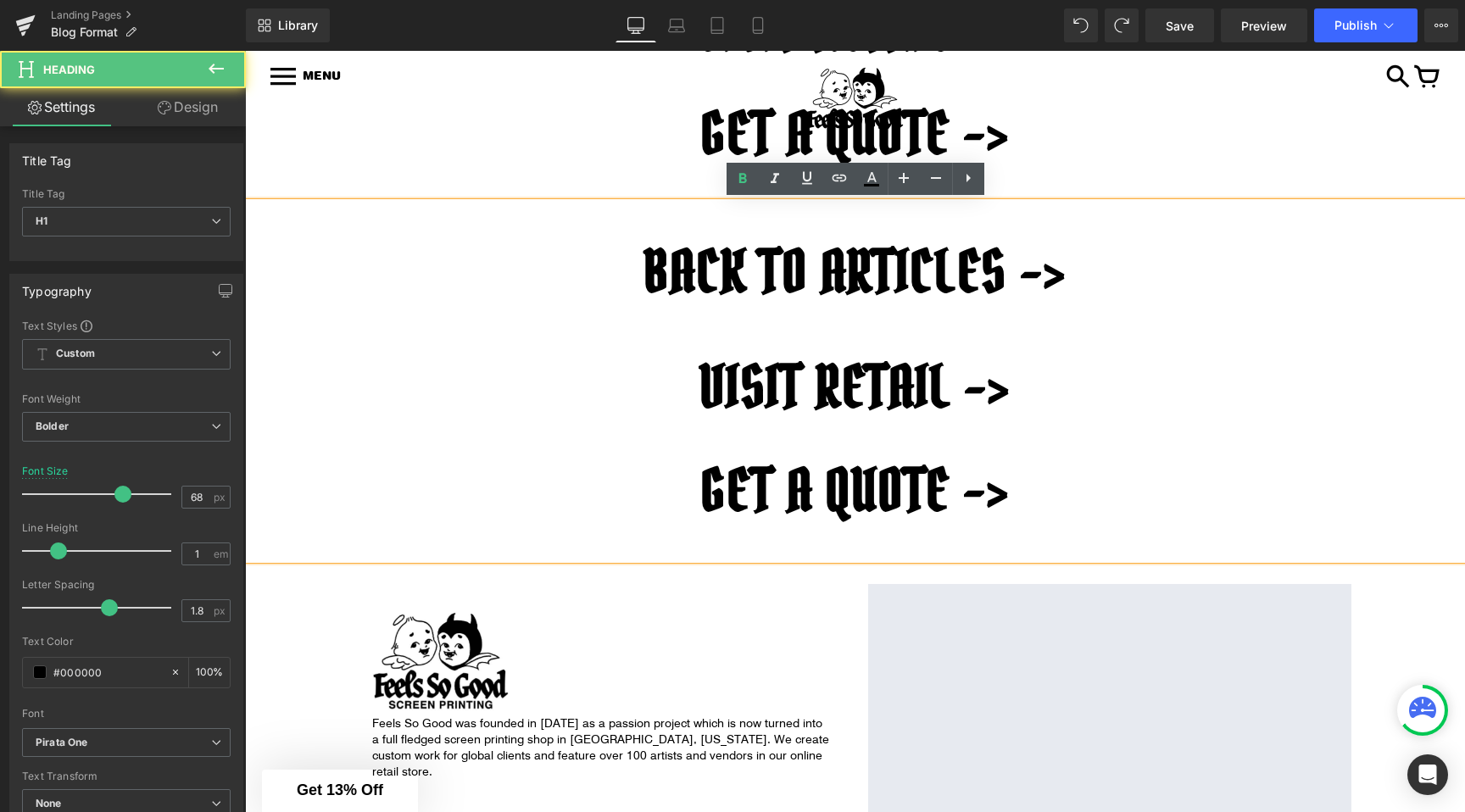
click at [1061, 262] on h1 "BACK TO ARTICLES ->" at bounding box center [855, 271] width 1220 height 58
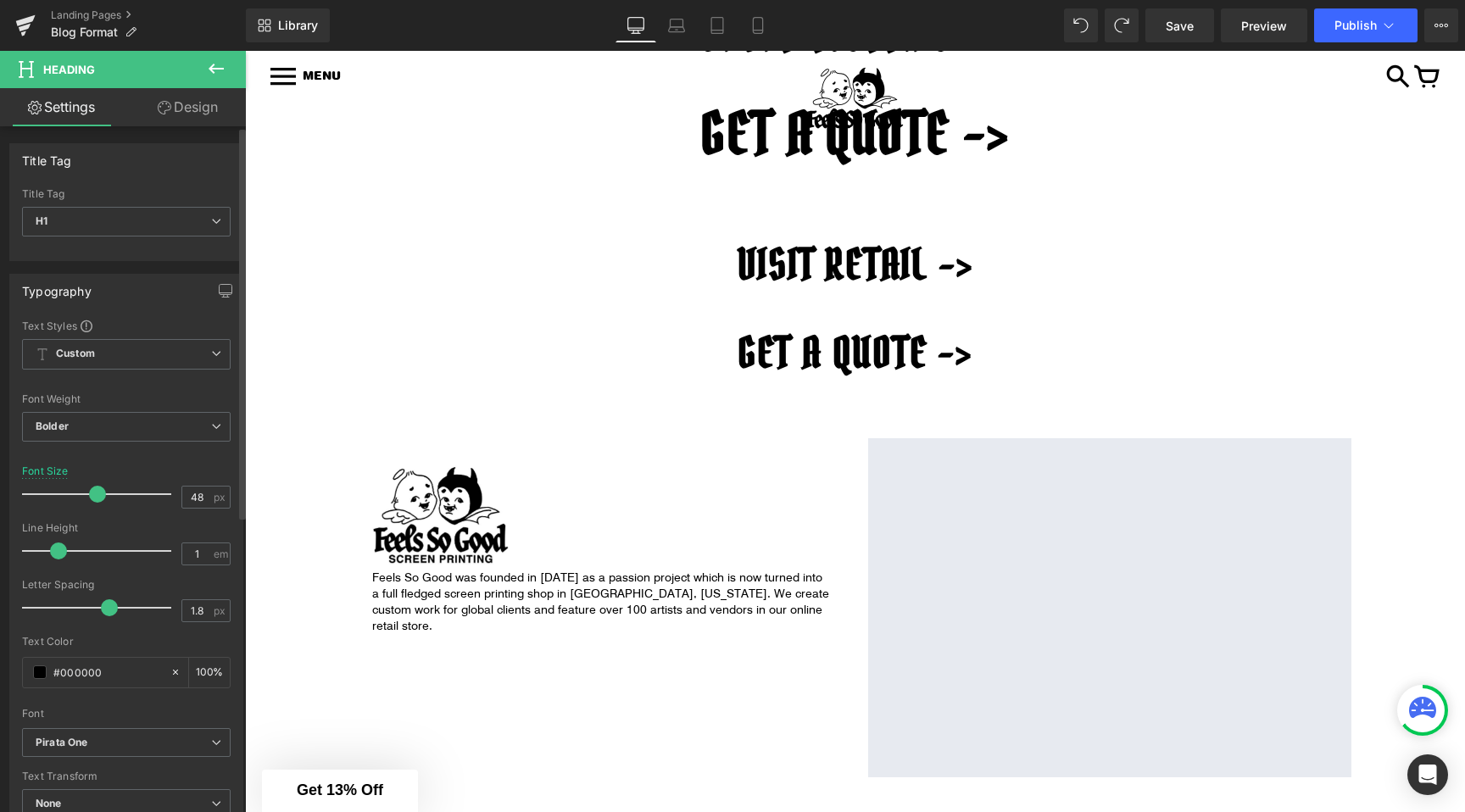
type input "47"
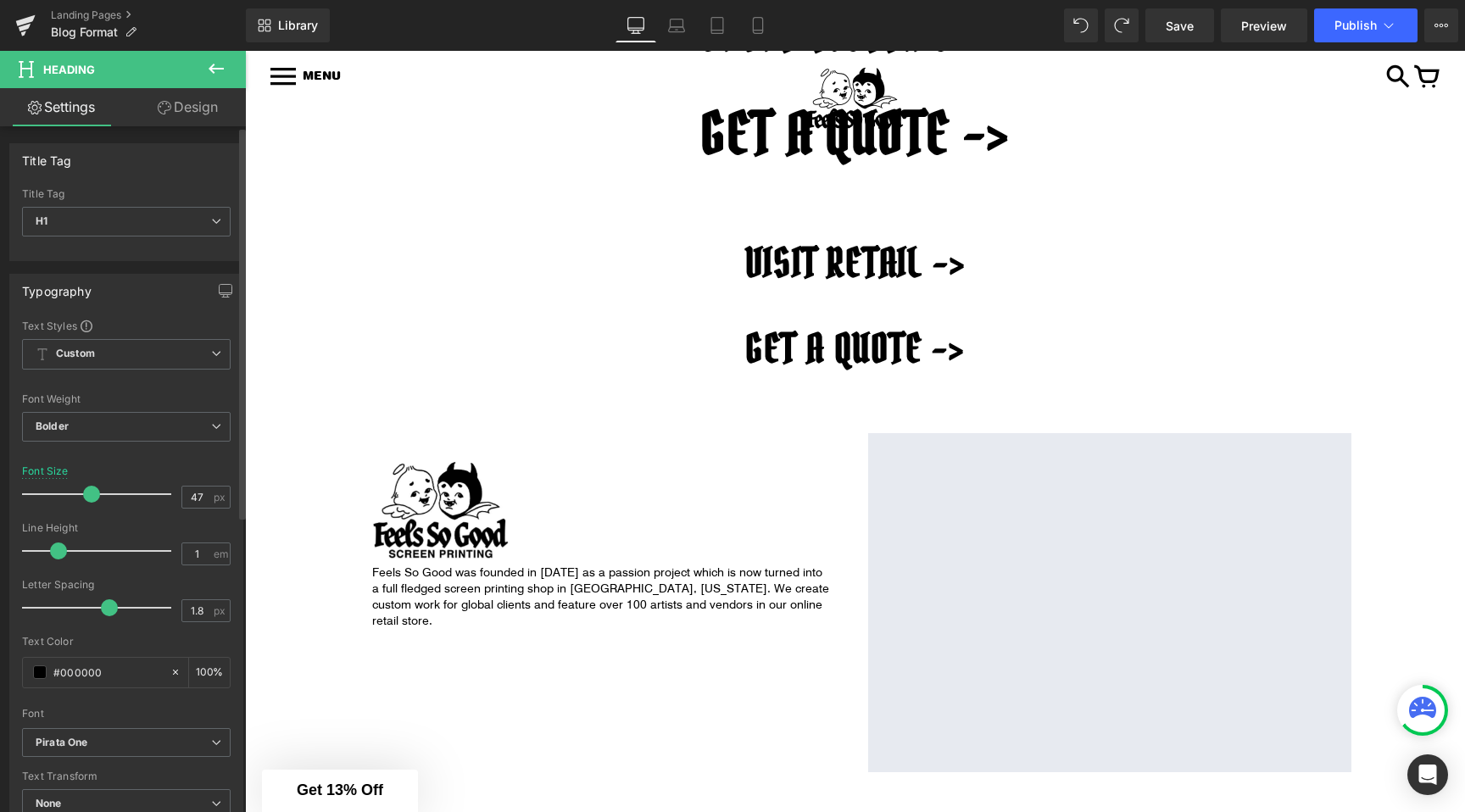
drag, startPoint x: 116, startPoint y: 494, endPoint x: 86, endPoint y: 494, distance: 30.0
click at [86, 494] on span at bounding box center [92, 494] width 17 height 17
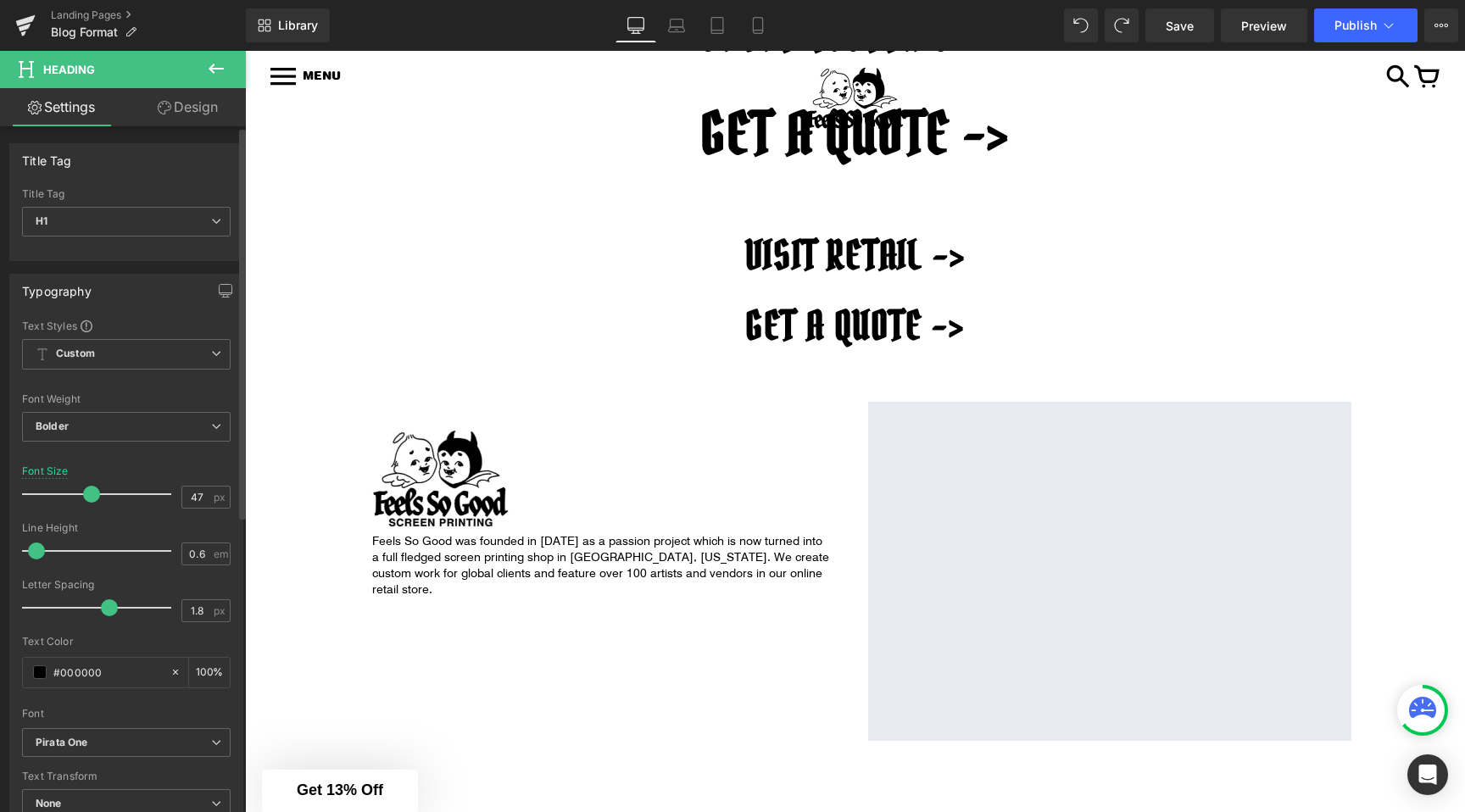
type input "0.5"
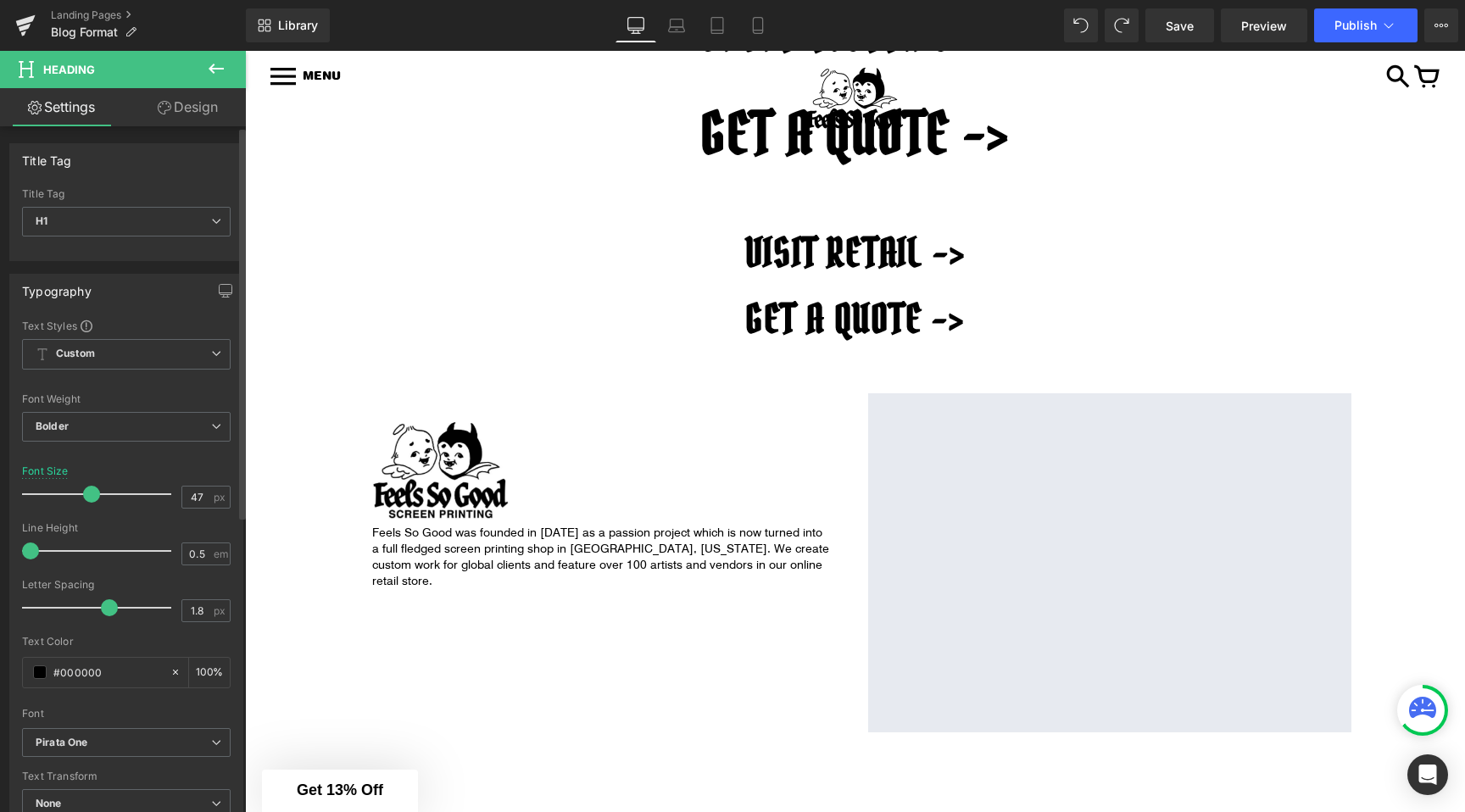
drag, startPoint x: 48, startPoint y: 549, endPoint x: 15, endPoint y: 548, distance: 33.0
click at [15, 548] on div "Text Styles Custom Custom Setup Global Style Custom Setup Global Style Thin 100…" at bounding box center [127, 580] width 233 height 524
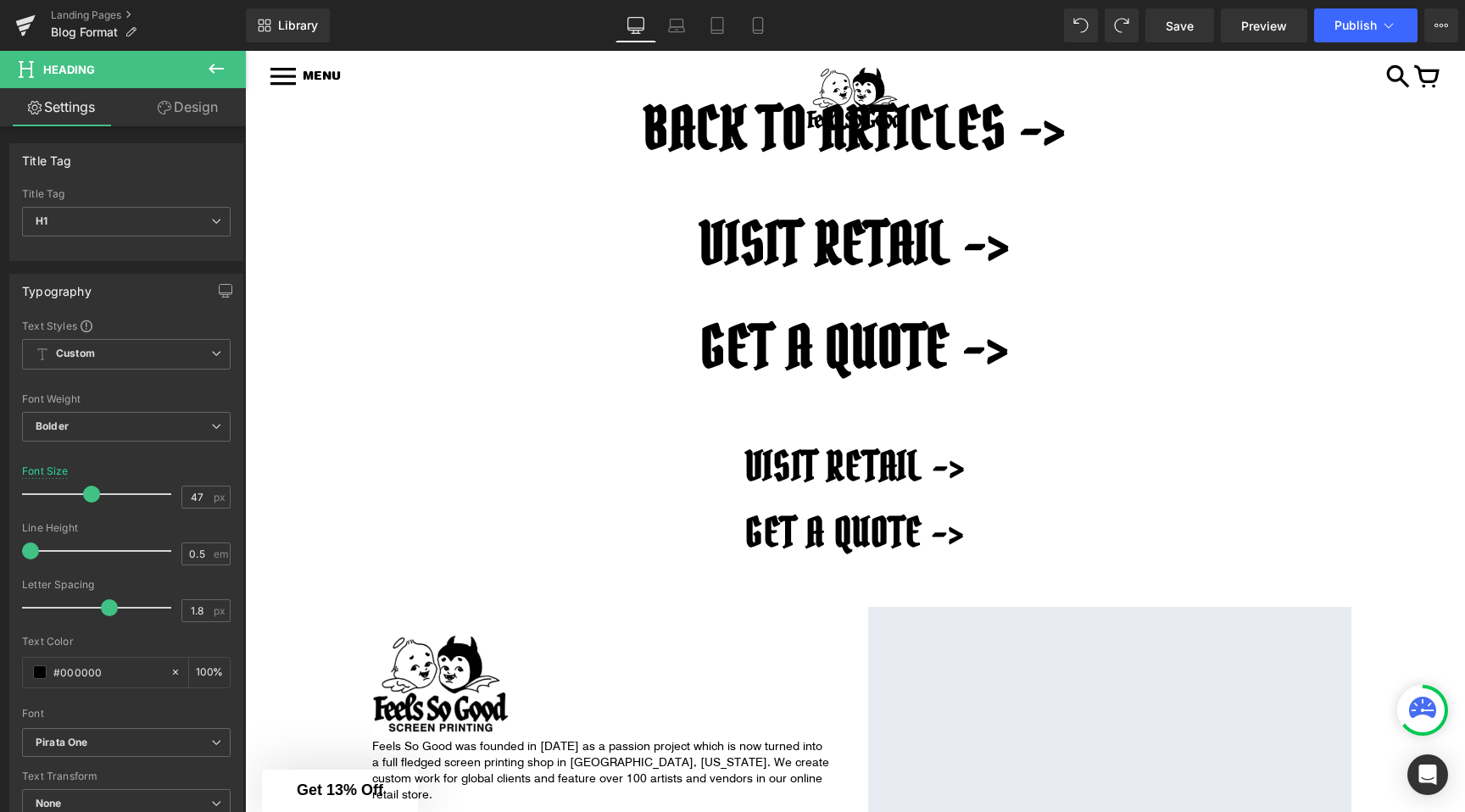
scroll to position [876, 0]
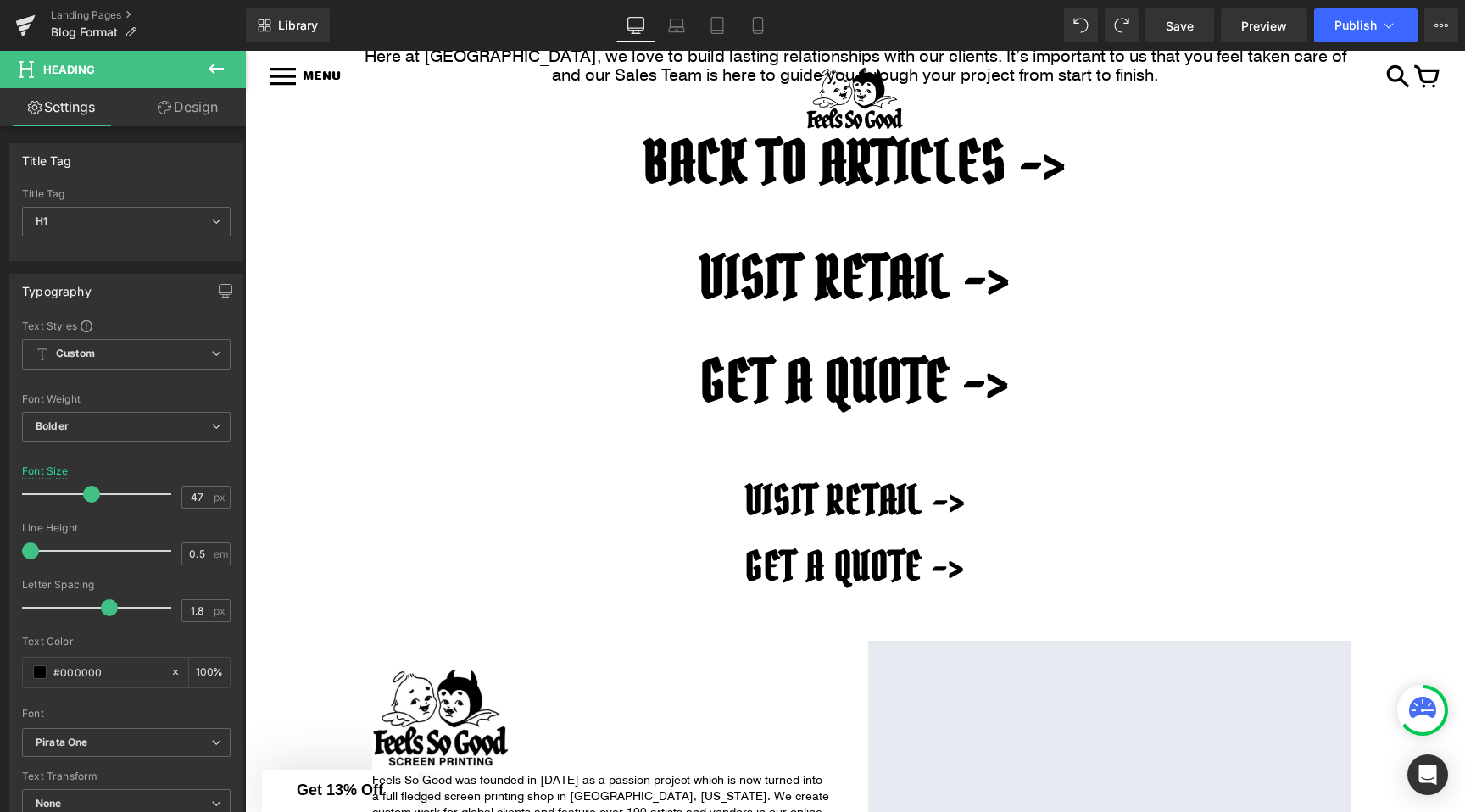
click at [1019, 339] on div at bounding box center [855, 345] width 1220 height 15
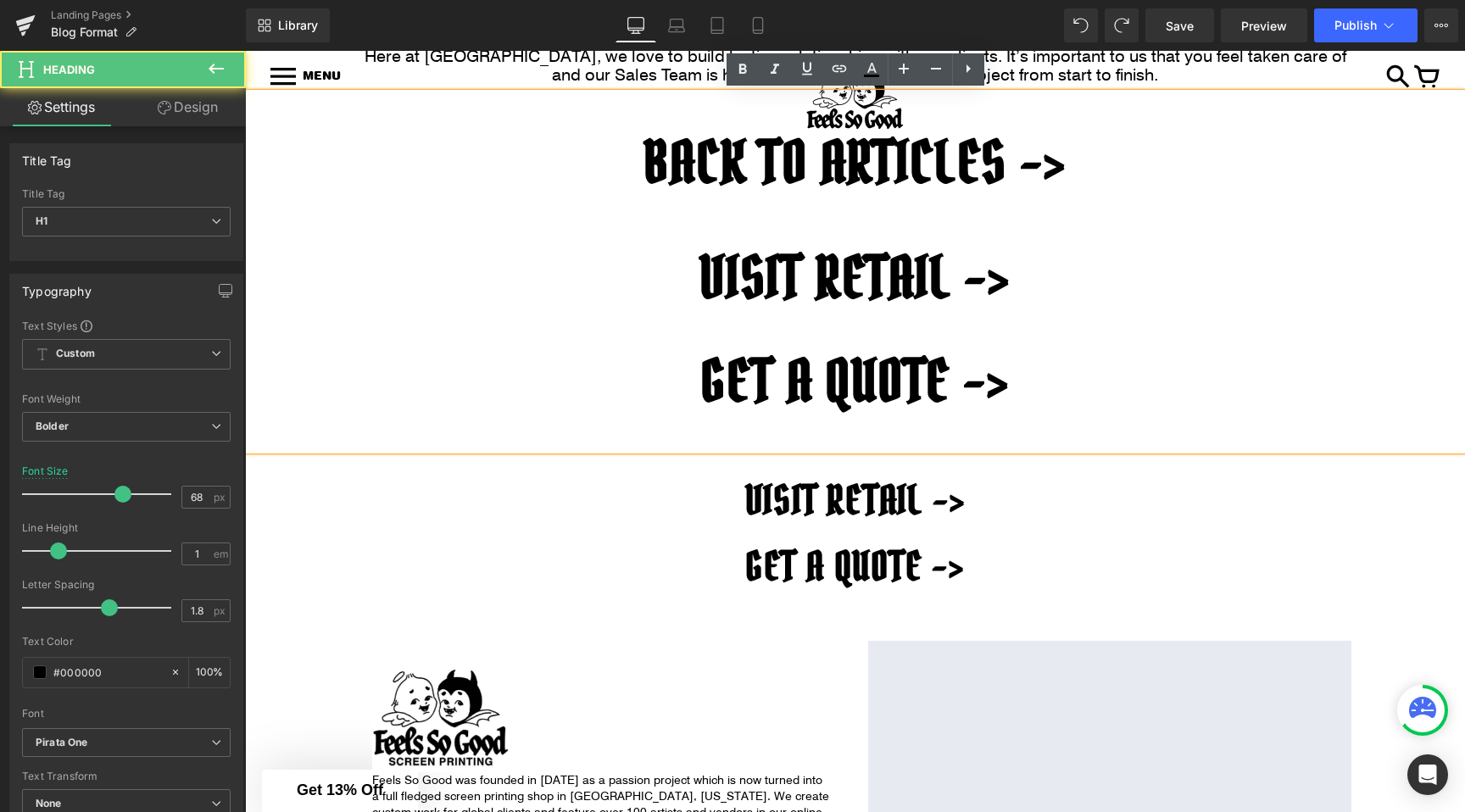
click at [1018, 372] on h1 "GET A QUOTE ->" at bounding box center [855, 381] width 1220 height 58
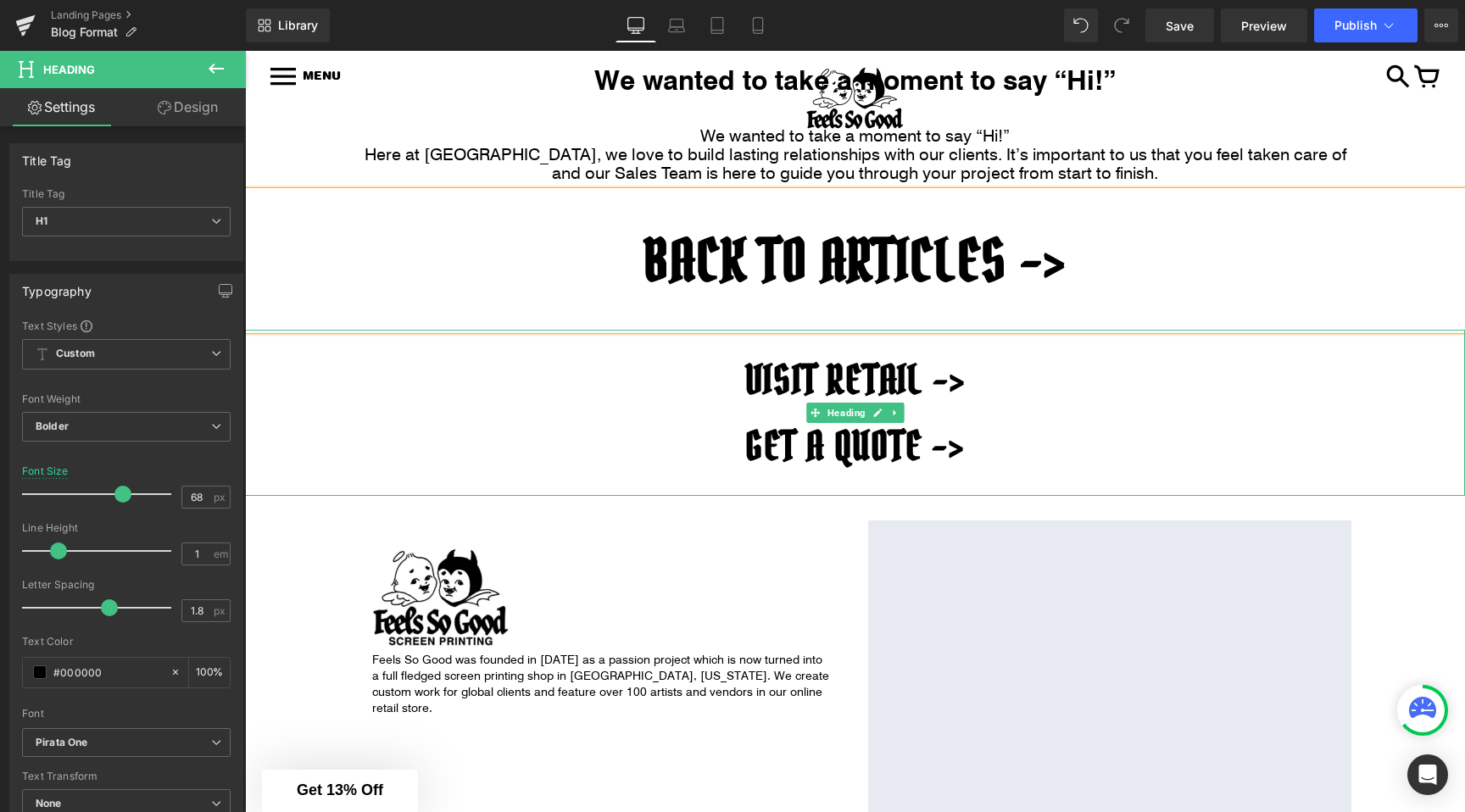
scroll to position [764, 0]
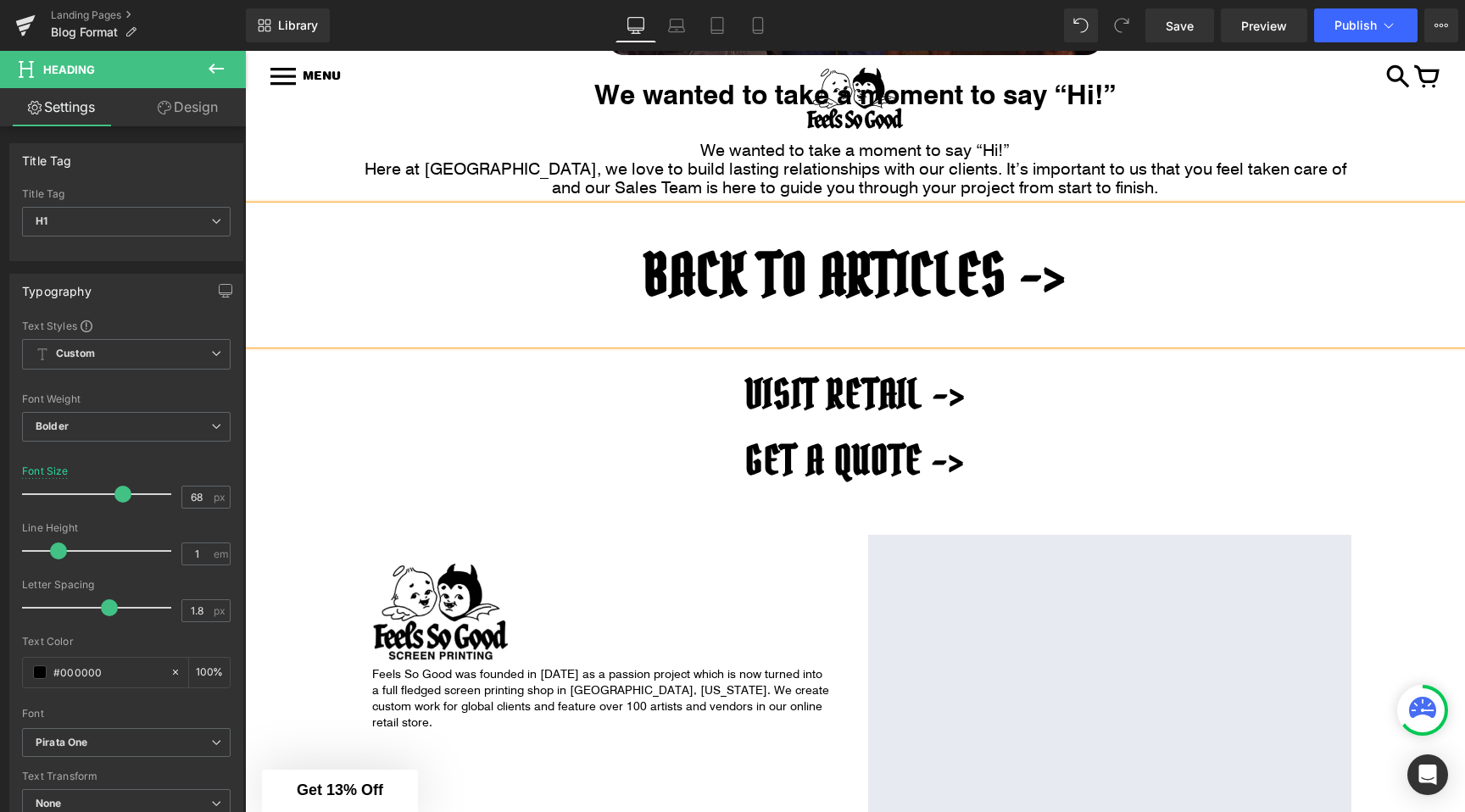
click at [758, 596] on div at bounding box center [602, 613] width 458 height 106
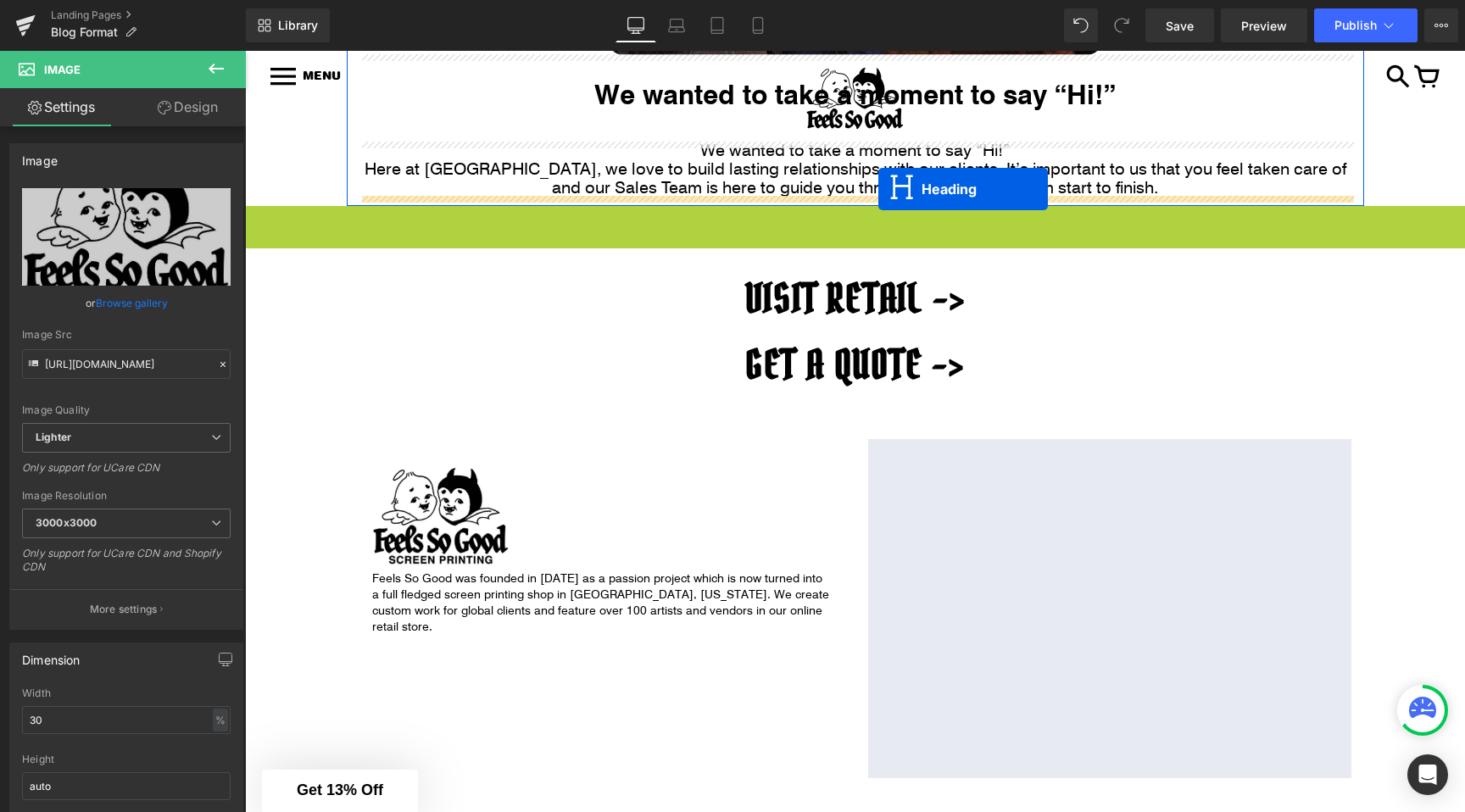
drag, startPoint x: 784, startPoint y: 274, endPoint x: 879, endPoint y: 188, distance: 128.1
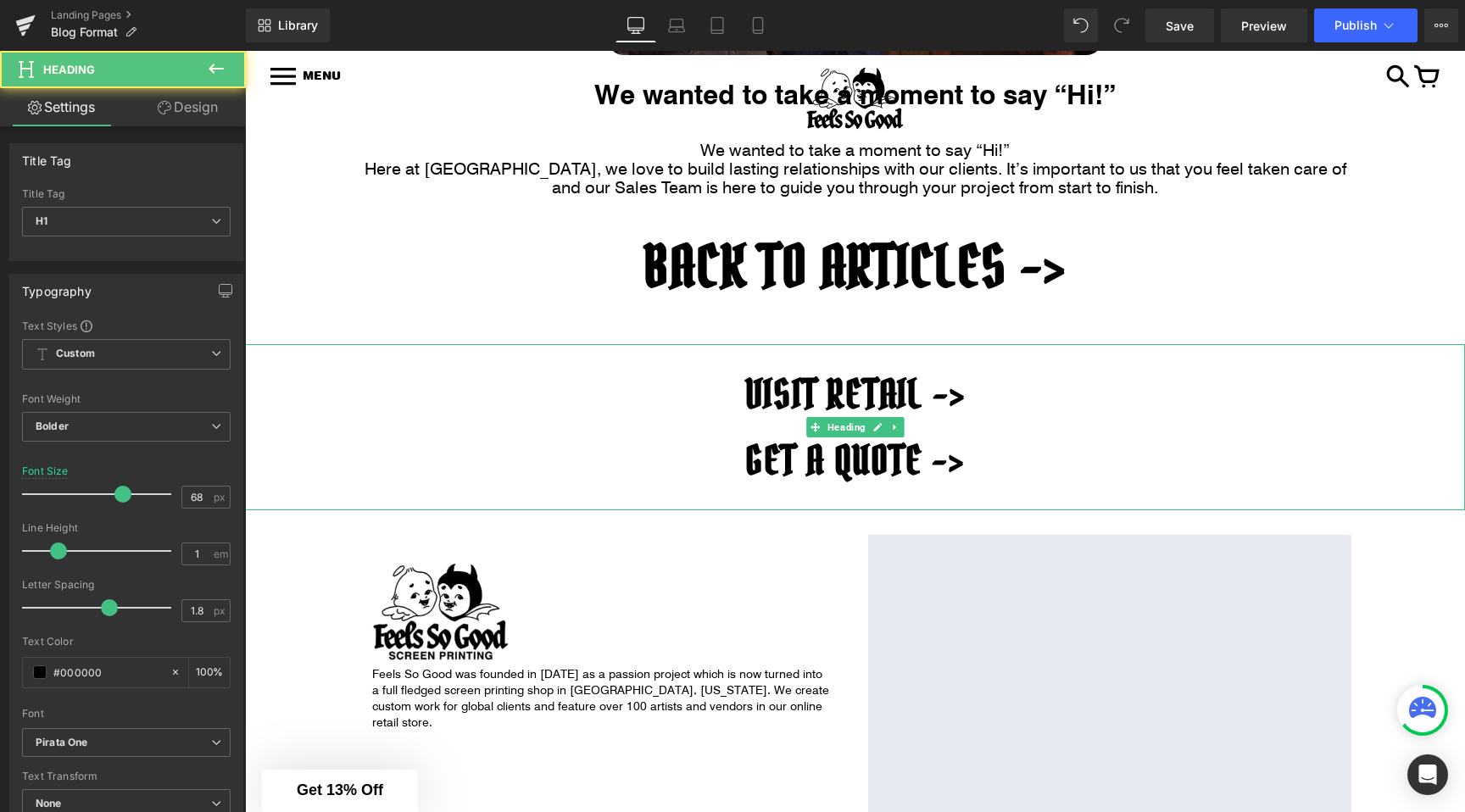
click at [662, 453] on h1 "GET A QUOTE ->" at bounding box center [855, 461] width 1220 height 21
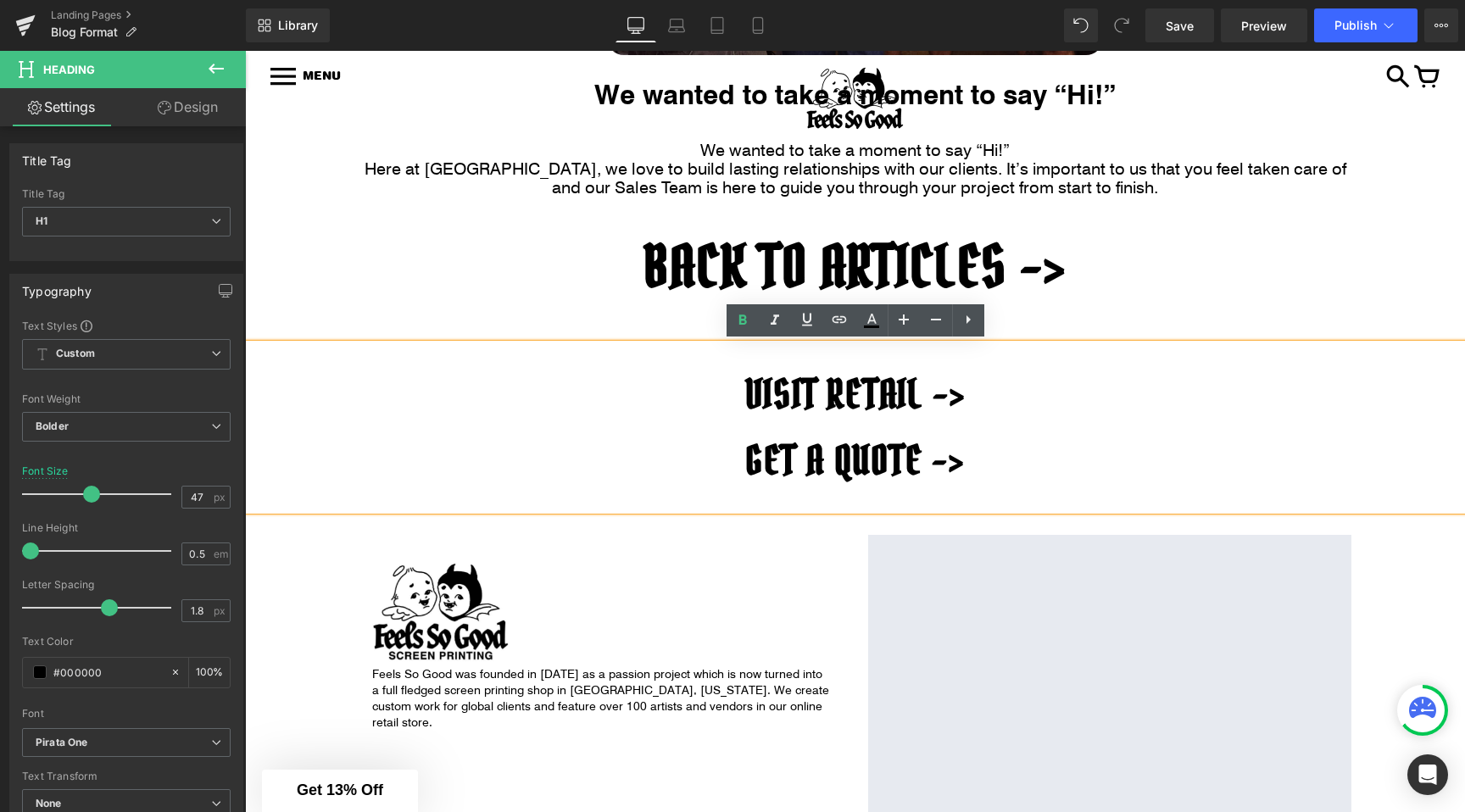
click at [711, 511] on div "Image Feels So Good was founded in 2007 as a passion project which is now turne…" at bounding box center [856, 697] width 1018 height 372
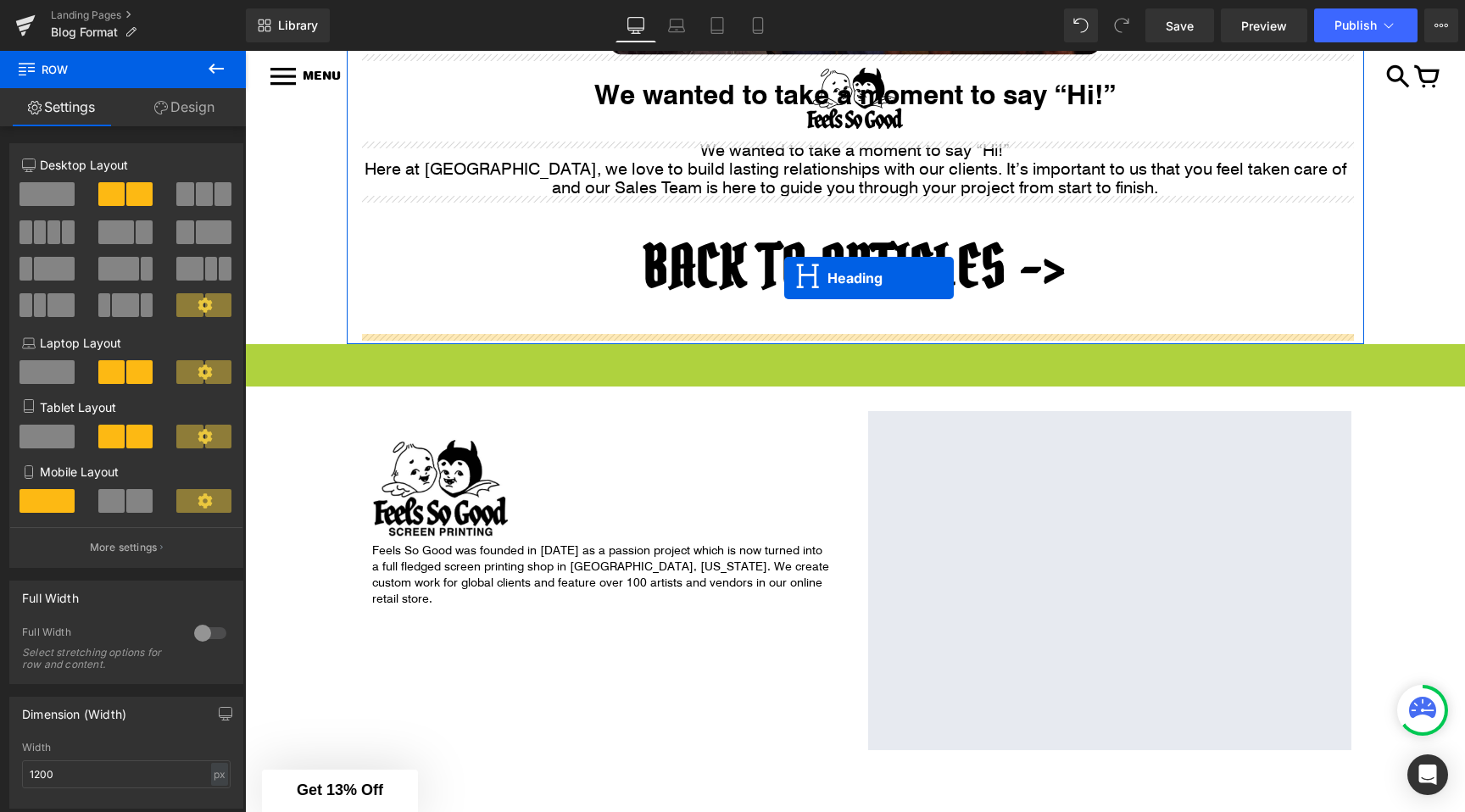
drag, startPoint x: 813, startPoint y: 426, endPoint x: 783, endPoint y: 277, distance: 152.0
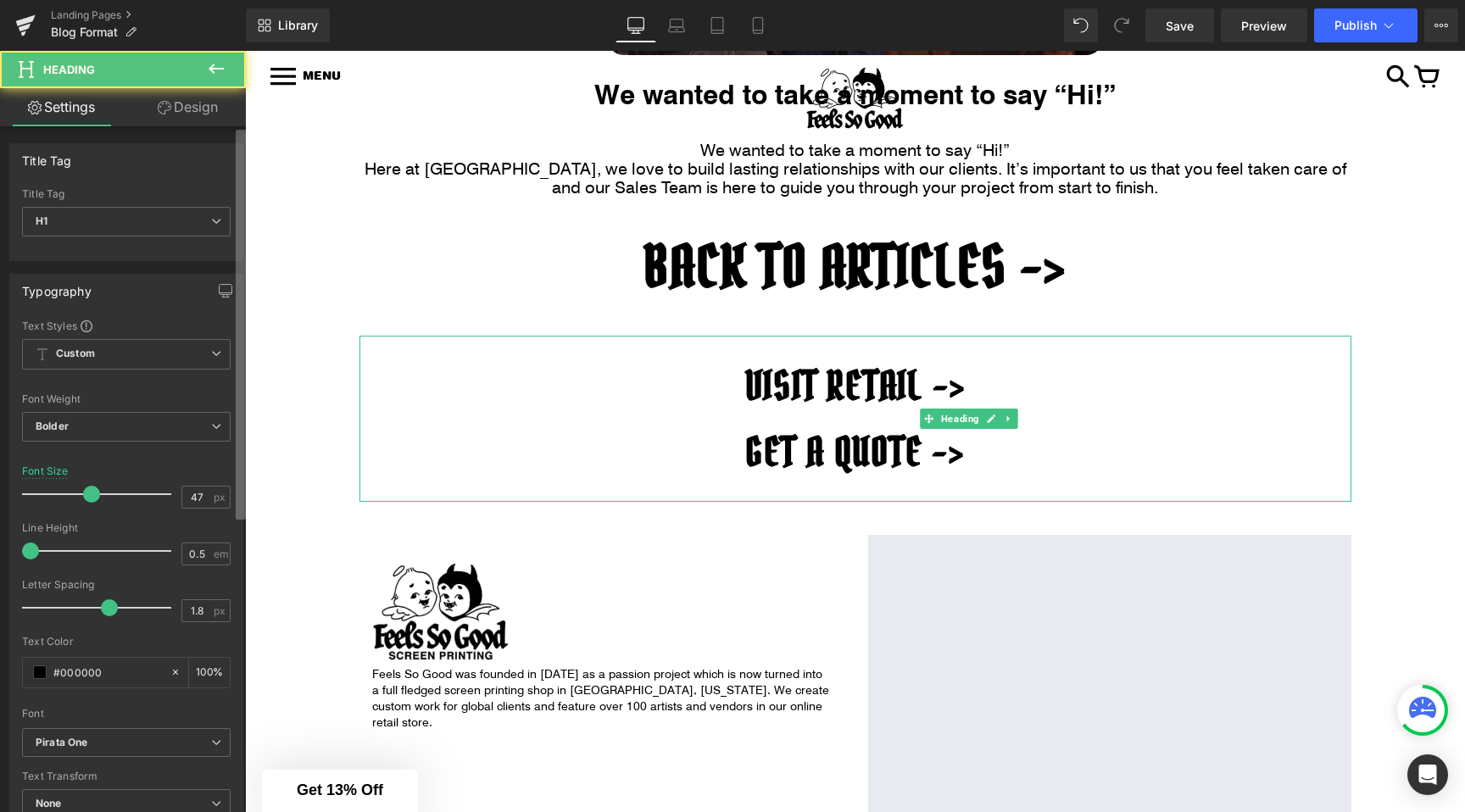
click at [243, 346] on b at bounding box center [240, 324] width 10 height 389
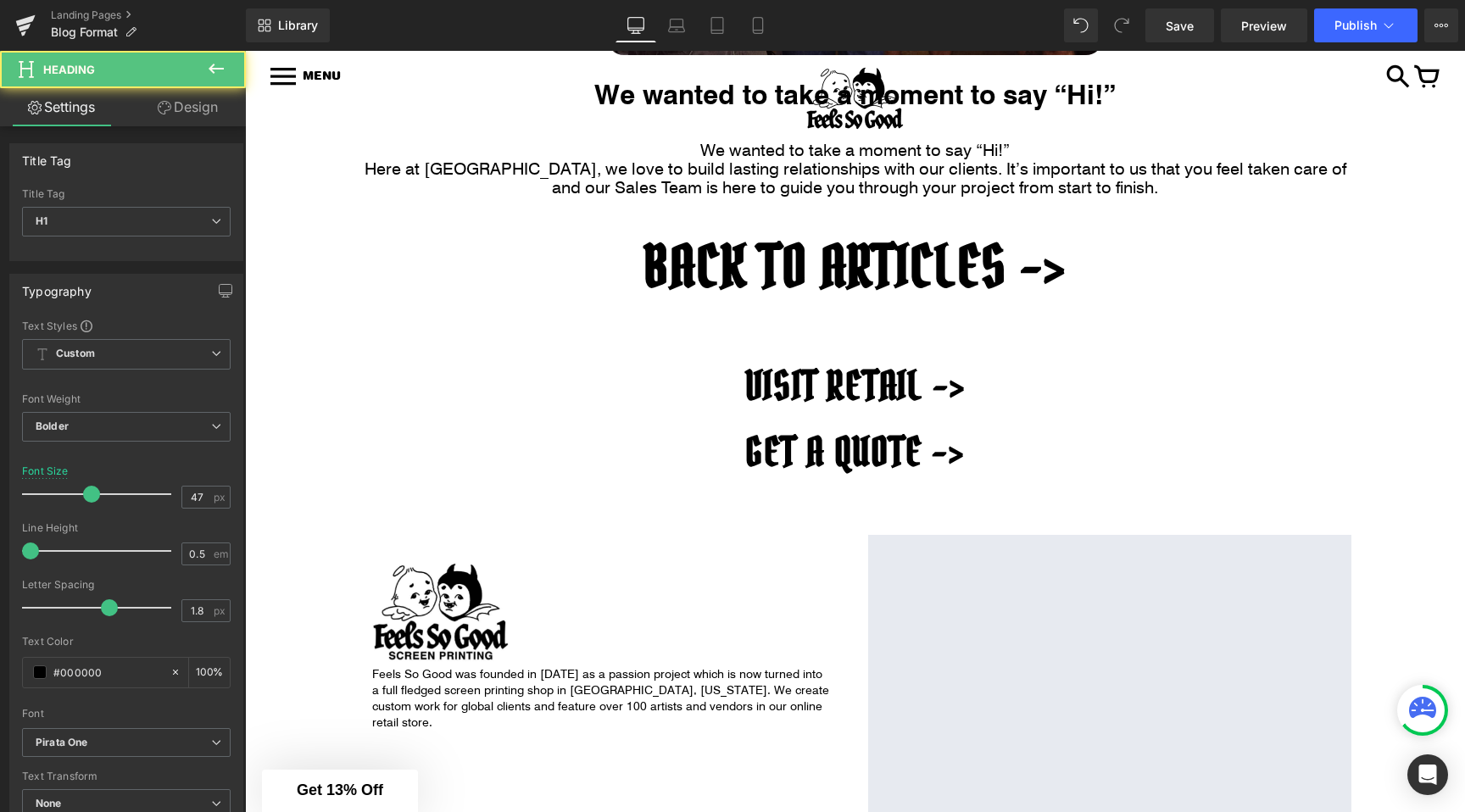
click at [374, 341] on div "VISIT RETAIL -> GET A QUOTE ->" at bounding box center [855, 419] width 992 height 166
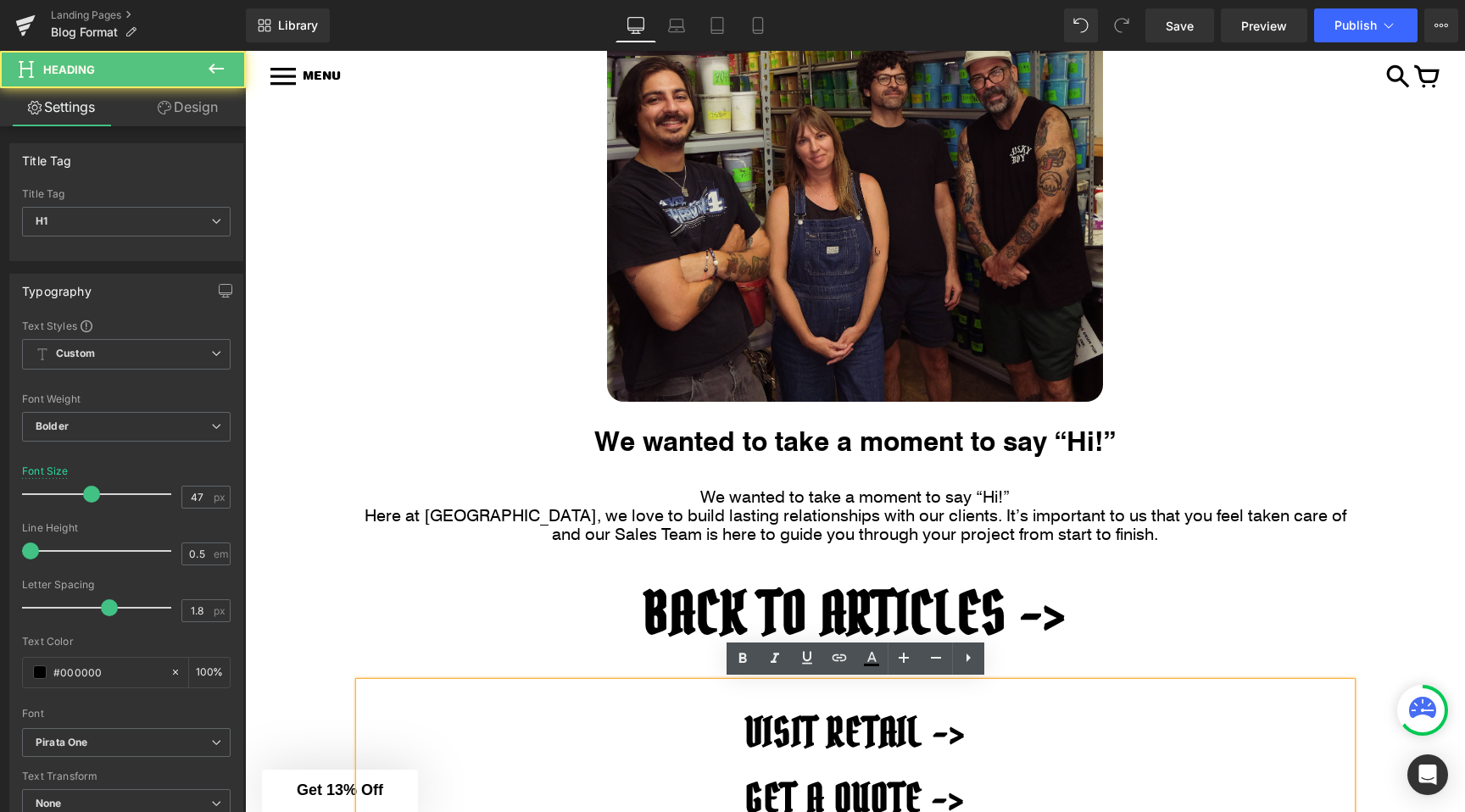
click at [292, 418] on div "MEET OUR SALES TEAM Heading Image 41px We wanted to take a moment to say “Hi!” …" at bounding box center [855, 670] width 1220 height 1563
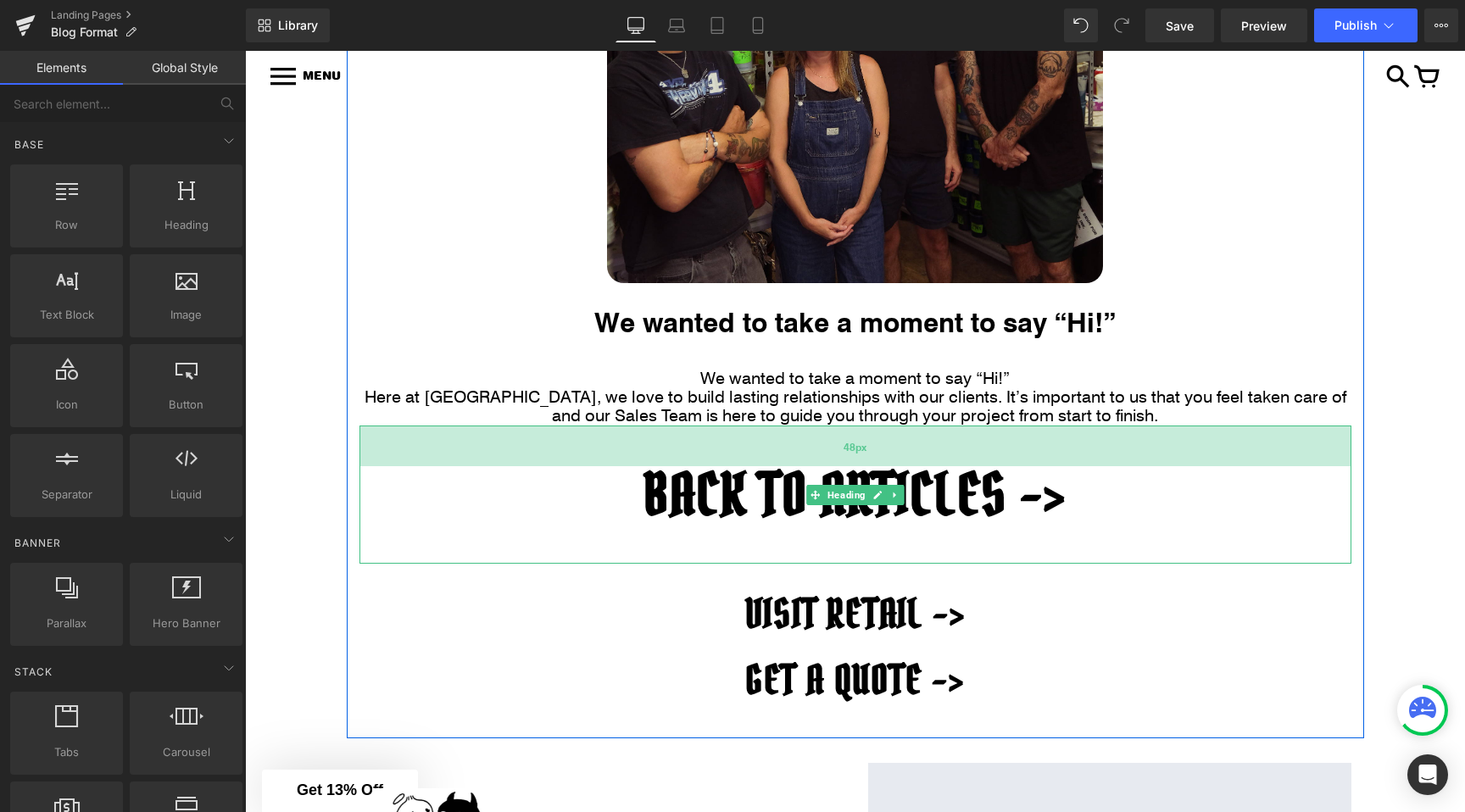
scroll to position [0, 0]
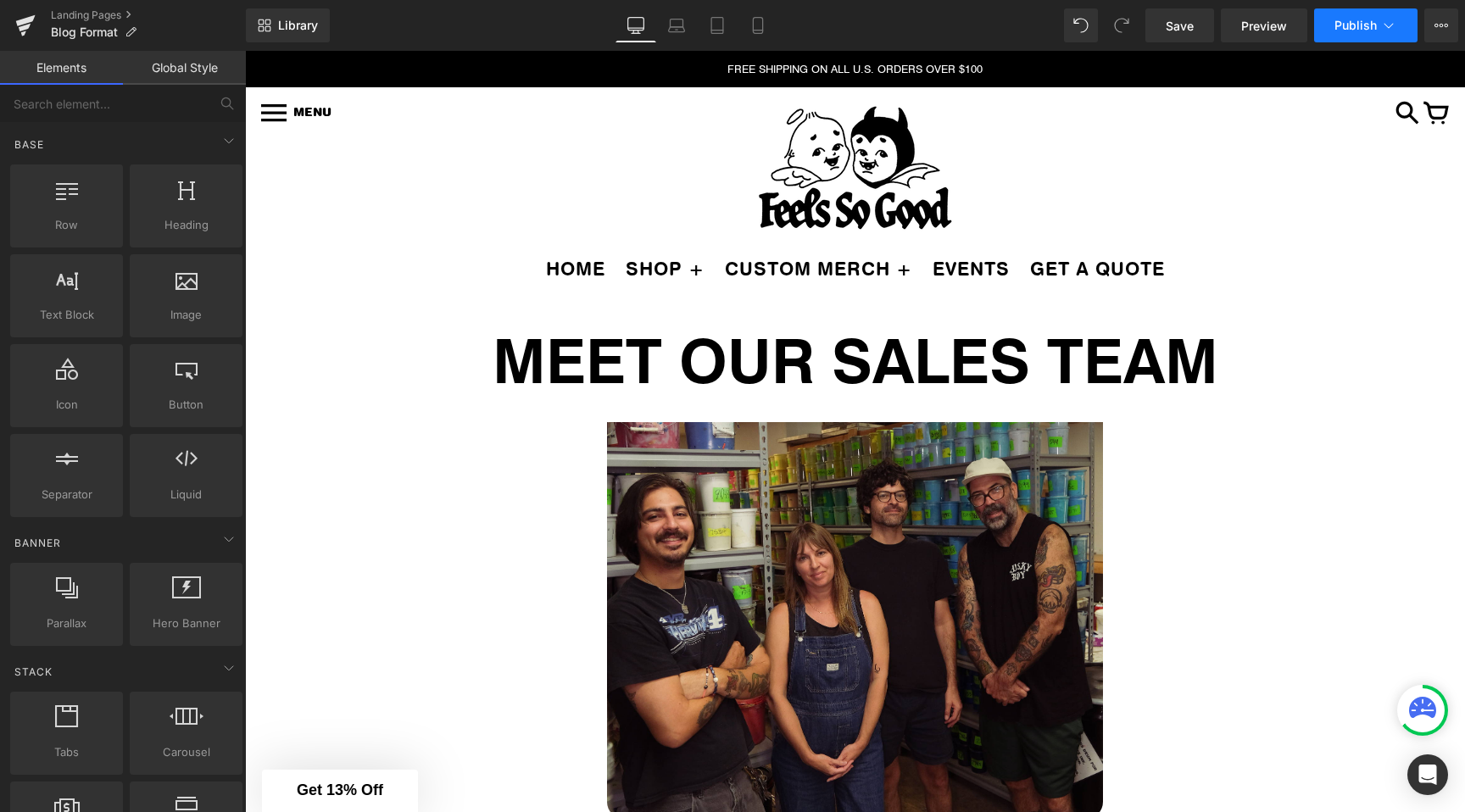
click at [1389, 36] on button "Publish" at bounding box center [1366, 26] width 103 height 34
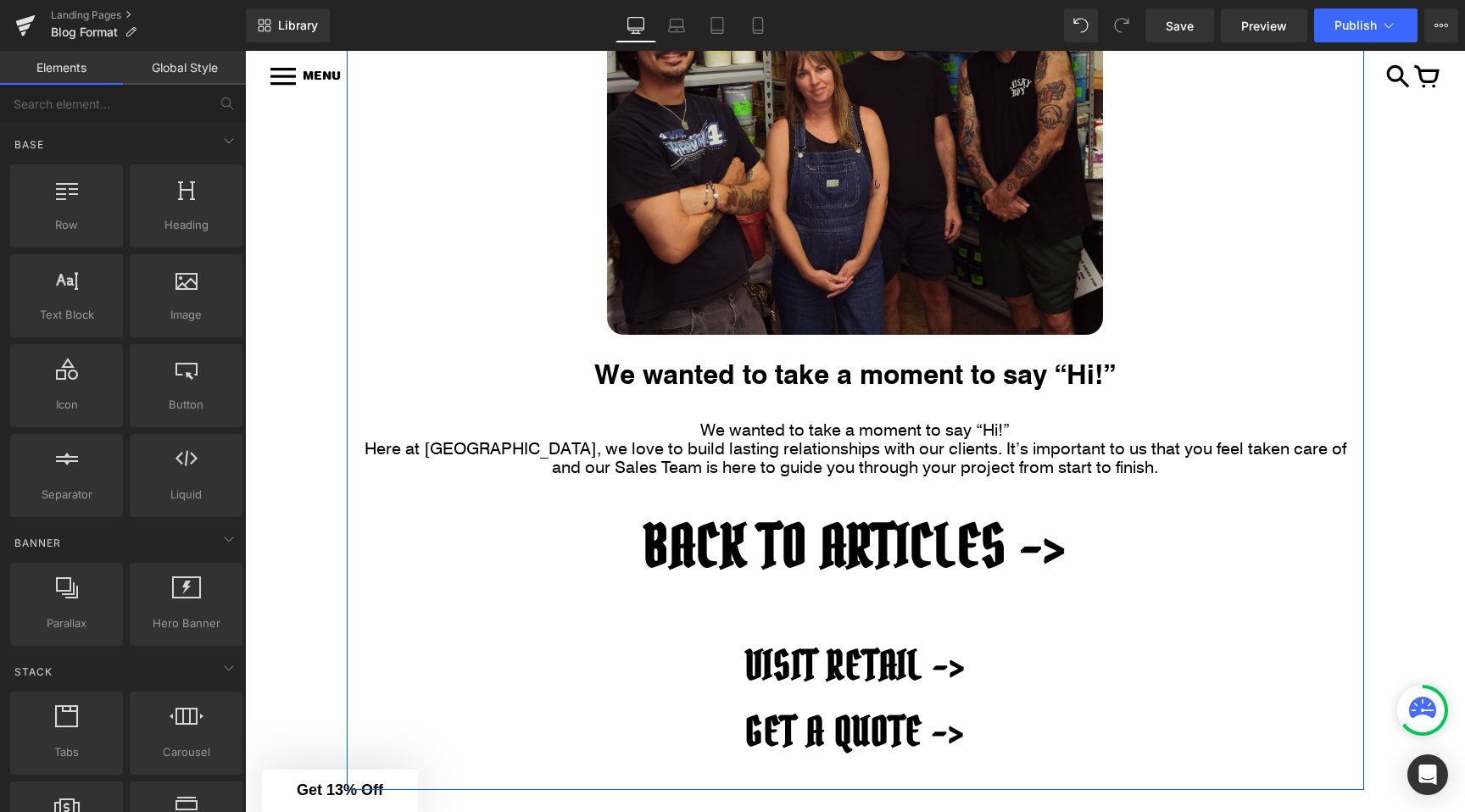
scroll to position [369, 0]
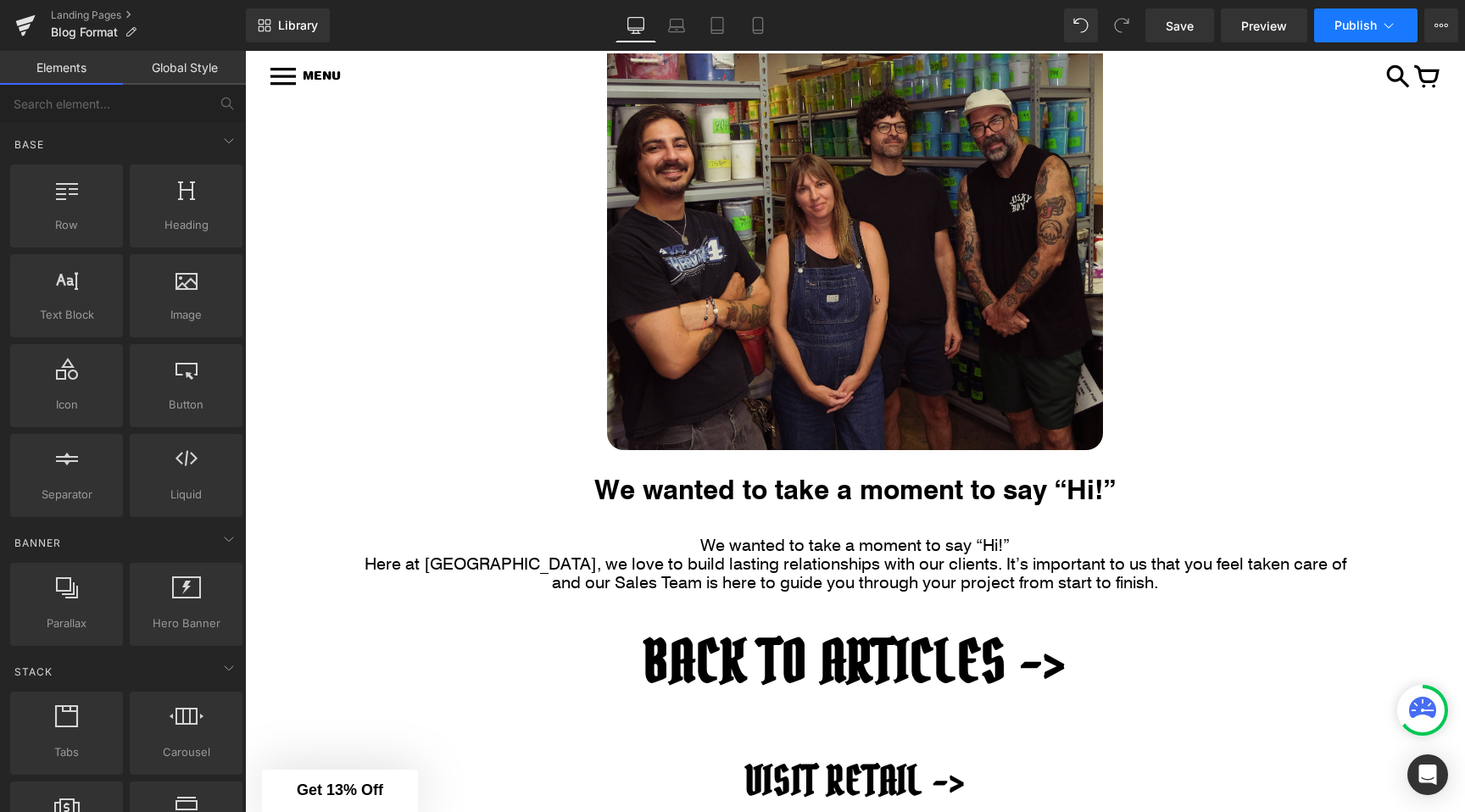
click at [1387, 28] on icon at bounding box center [1389, 26] width 17 height 17
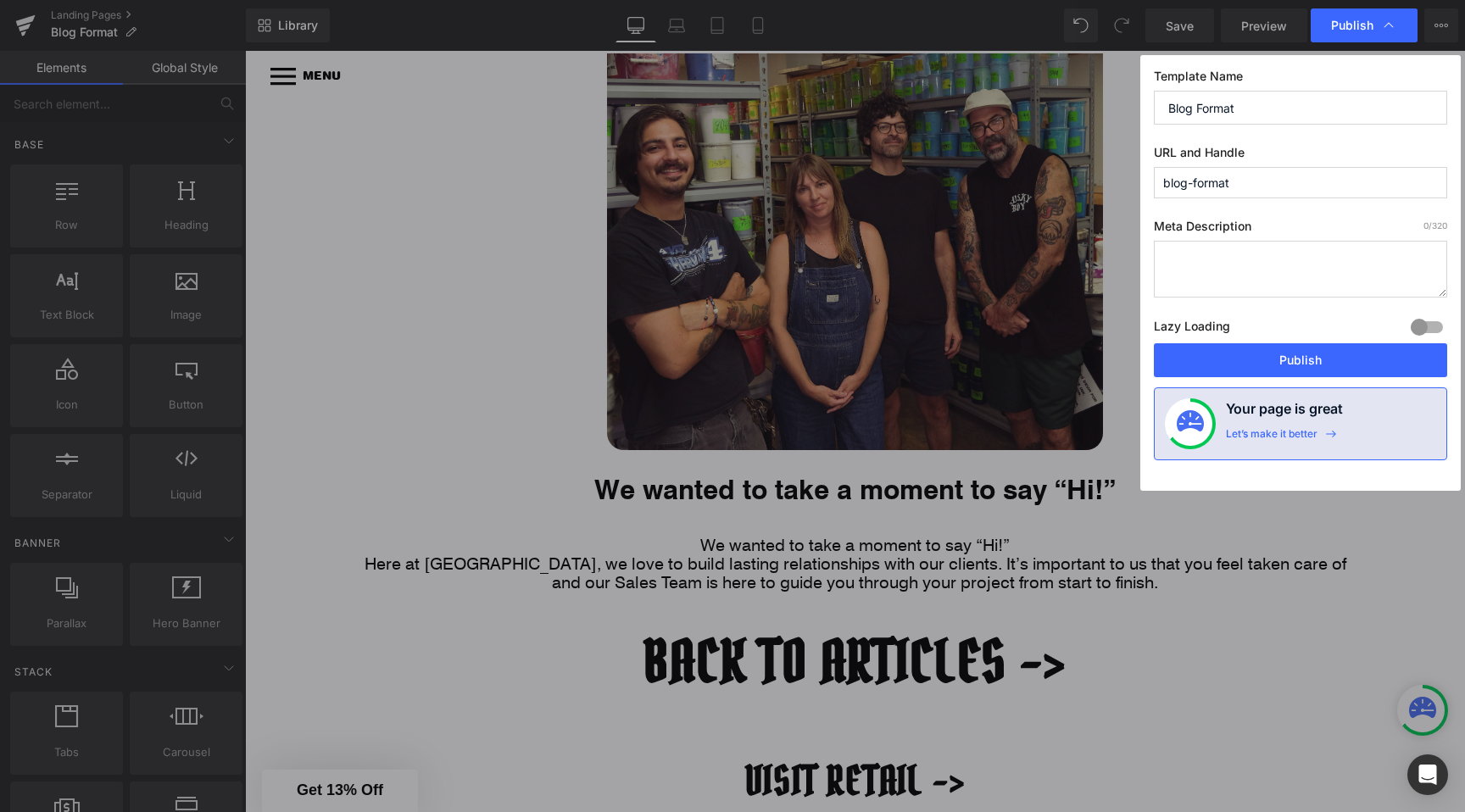
click at [1265, 120] on input "Blog Format" at bounding box center [1300, 108] width 293 height 34
type input "Blog Format Temp"
click at [1257, 177] on input "blog-format" at bounding box center [1300, 182] width 293 height 31
type input "blog-format-temp"
click at [1244, 342] on div "Lazy Loading Build Upgrade plan to unlock" at bounding box center [1300, 330] width 293 height 28
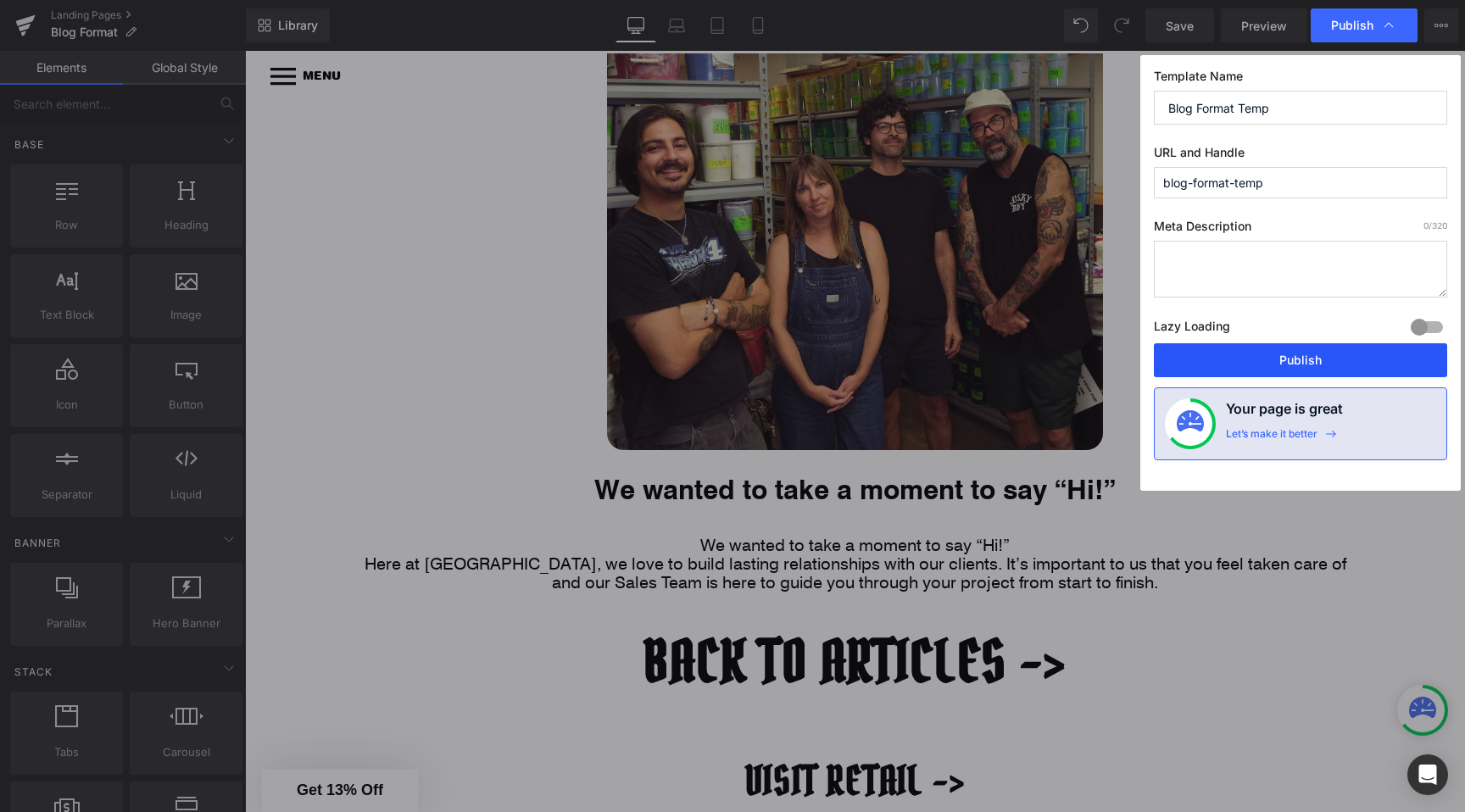
click at [1244, 363] on button "Publish" at bounding box center [1300, 360] width 293 height 34
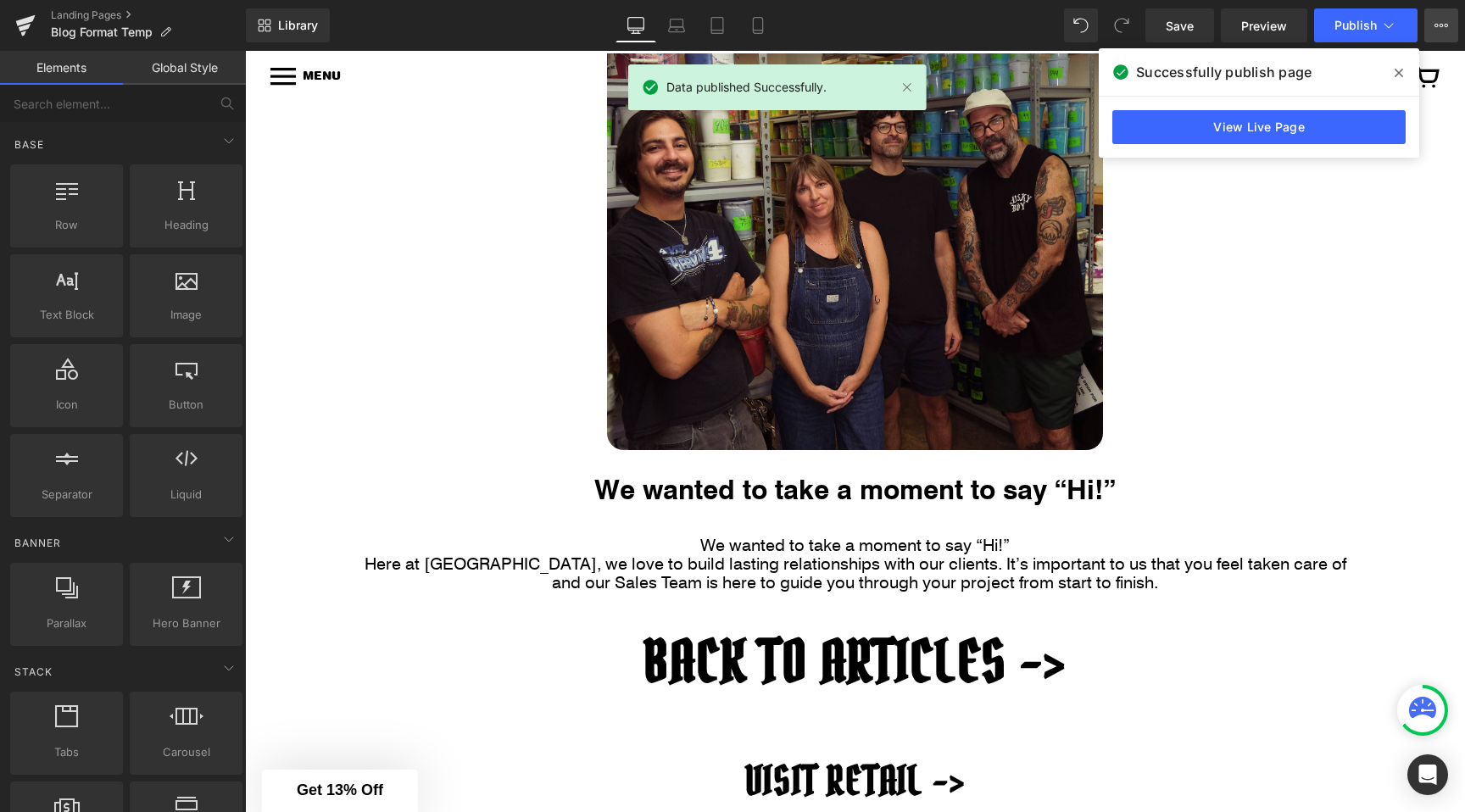
click at [1439, 25] on icon at bounding box center [1437, 26] width 4 height 4
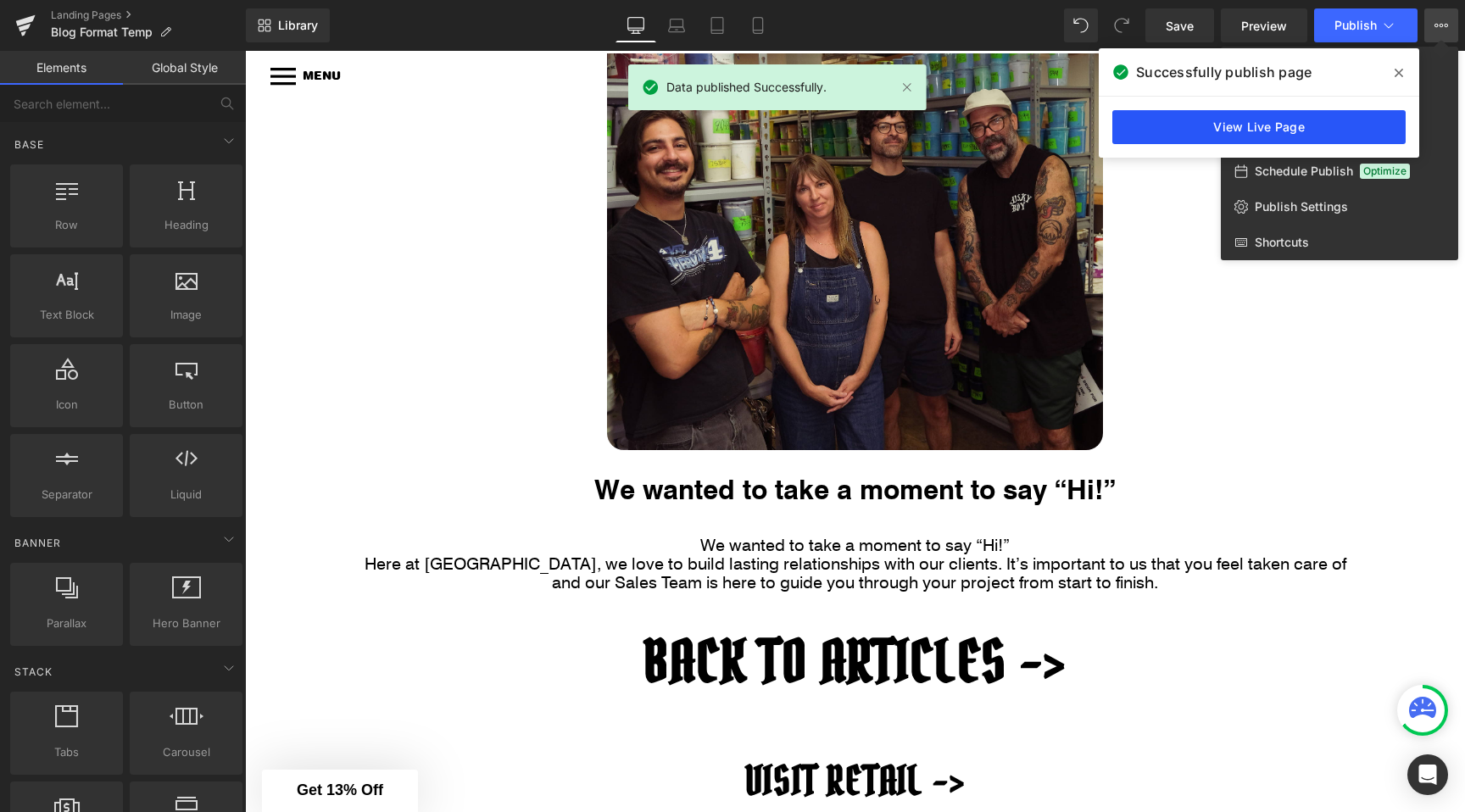
click at [1324, 124] on link "View Live Page" at bounding box center [1259, 128] width 293 height 34
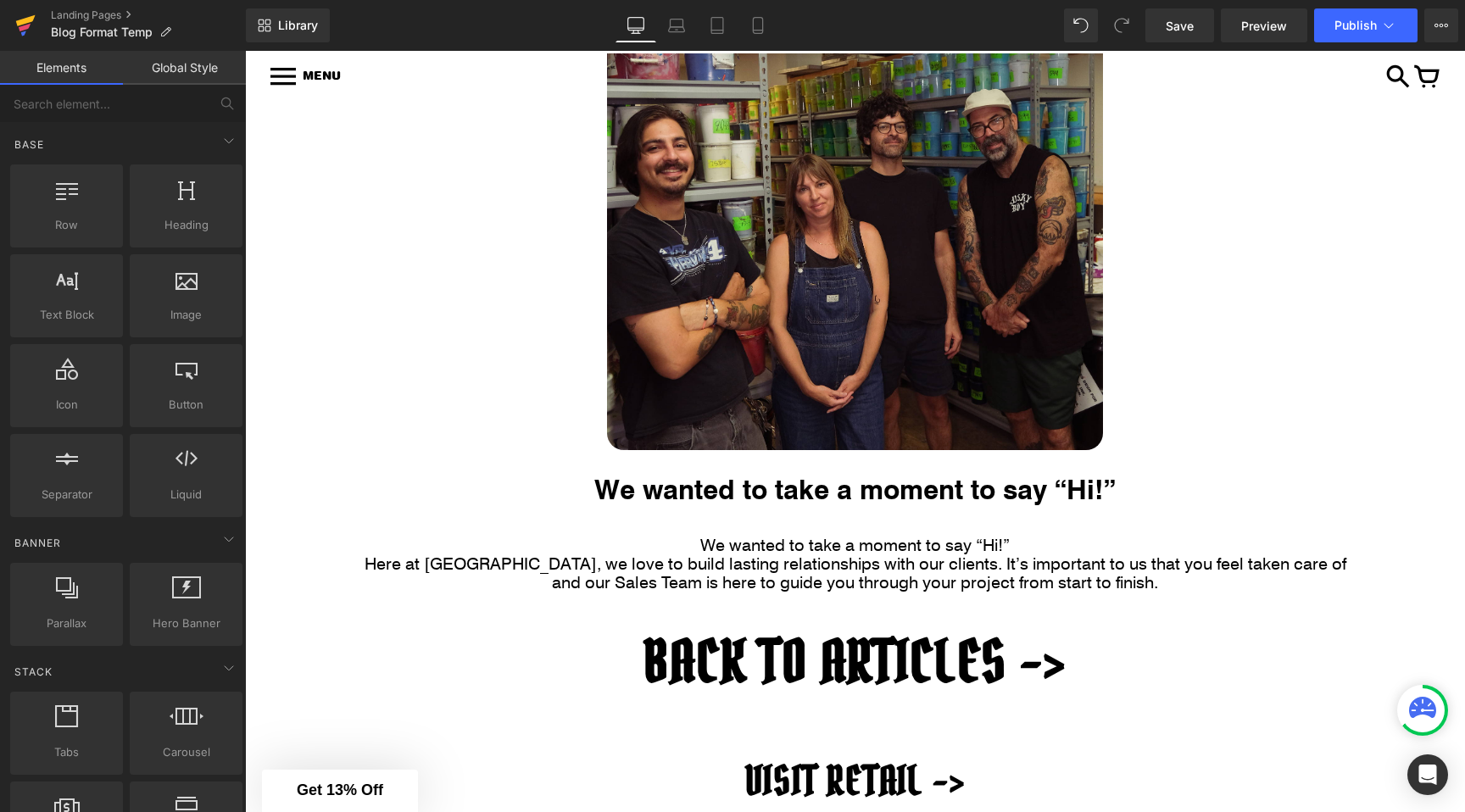
click at [28, 31] on icon at bounding box center [26, 25] width 21 height 43
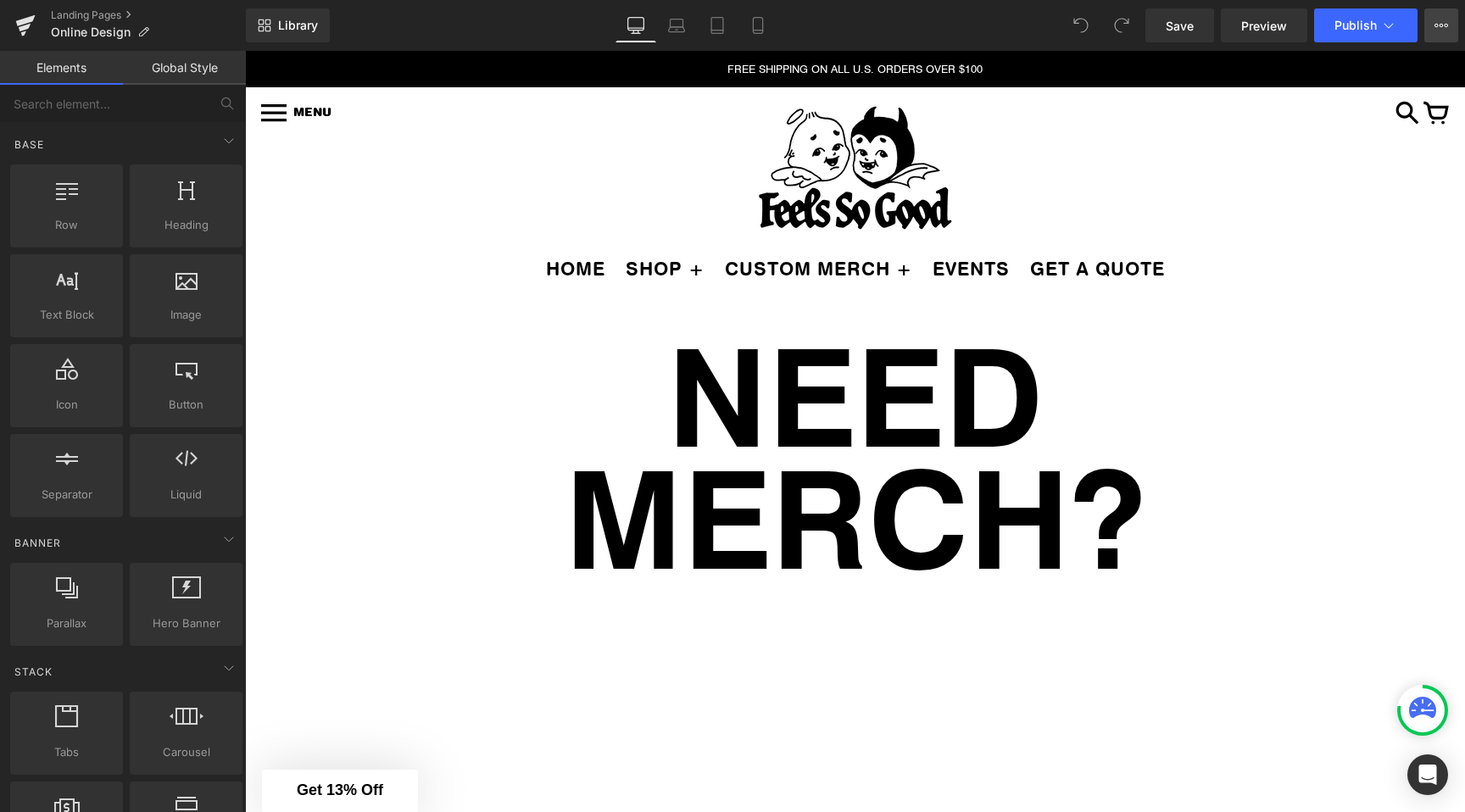
click at [1439, 26] on icon at bounding box center [1441, 26] width 13 height 13
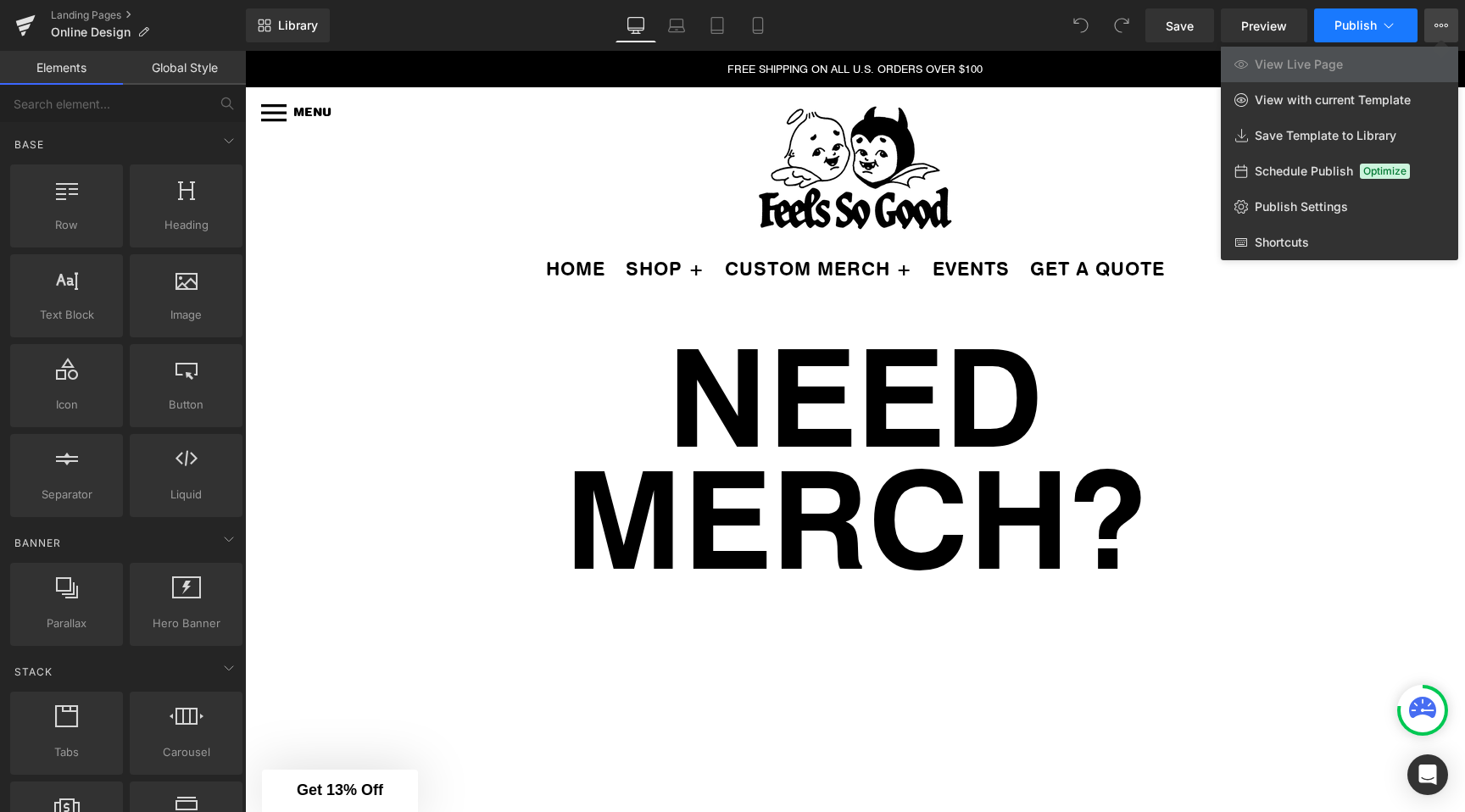
click at [1397, 28] on icon at bounding box center [1389, 26] width 17 height 17
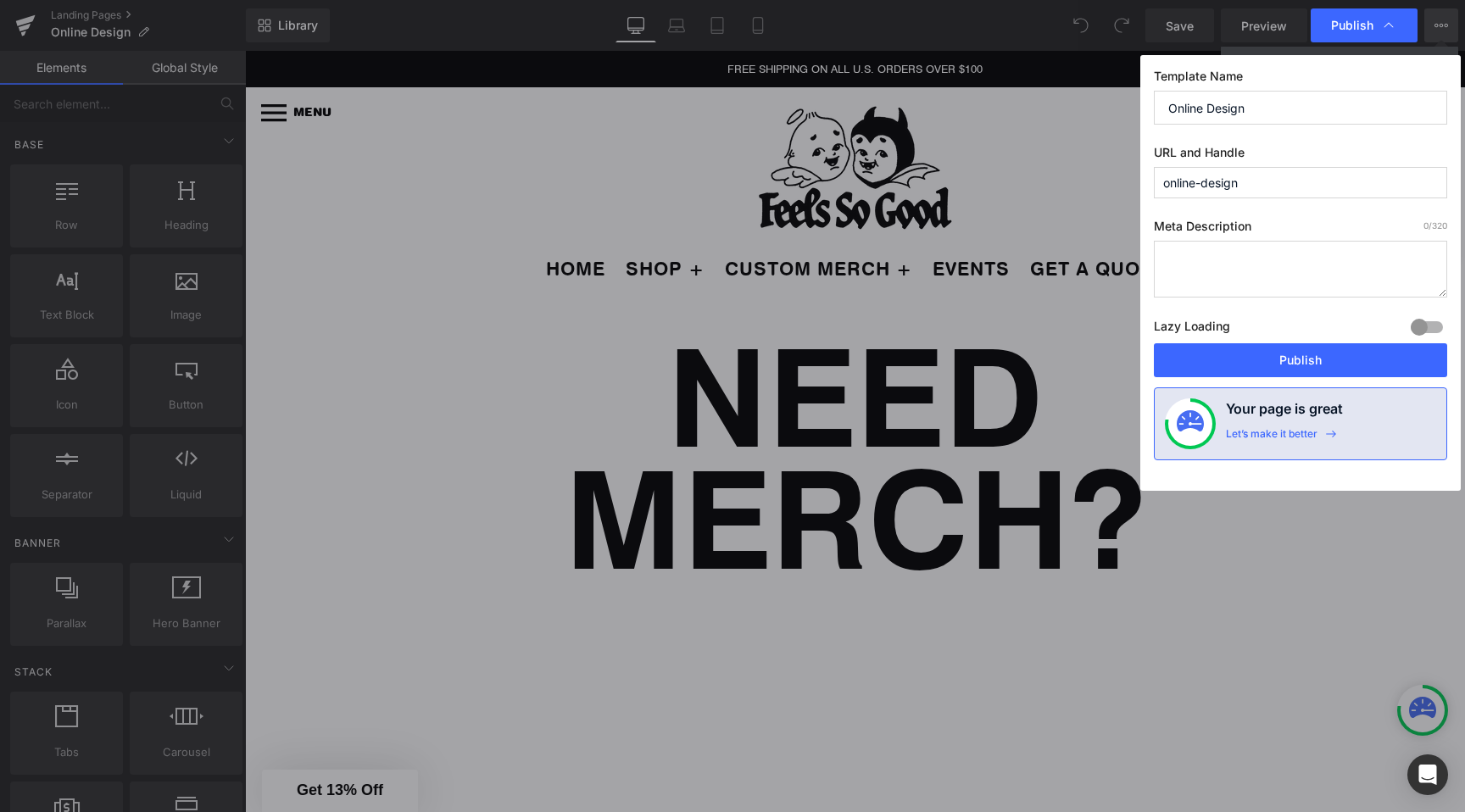
click at [1238, 188] on input "online-design" at bounding box center [1300, 182] width 293 height 31
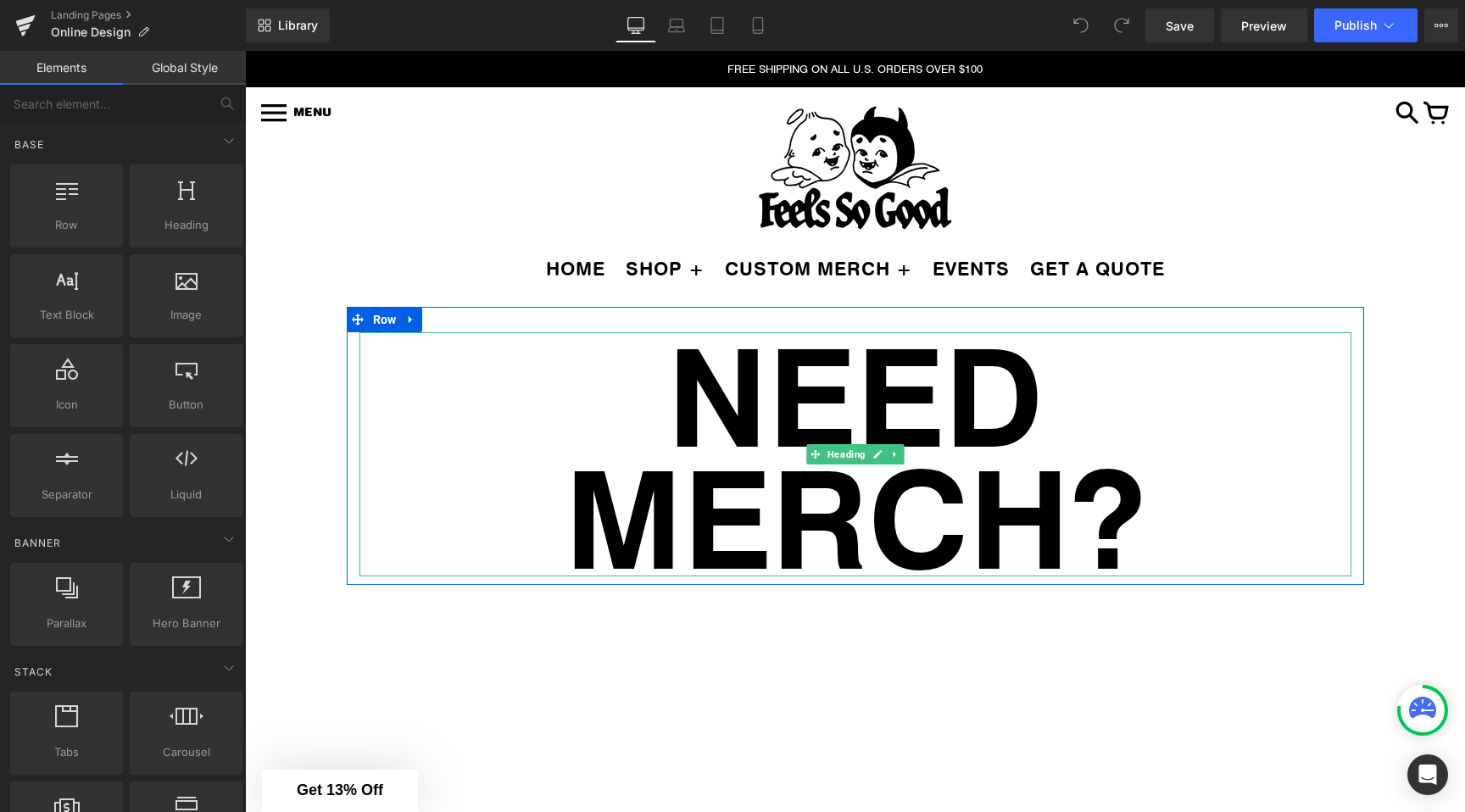
scroll to position [26, 0]
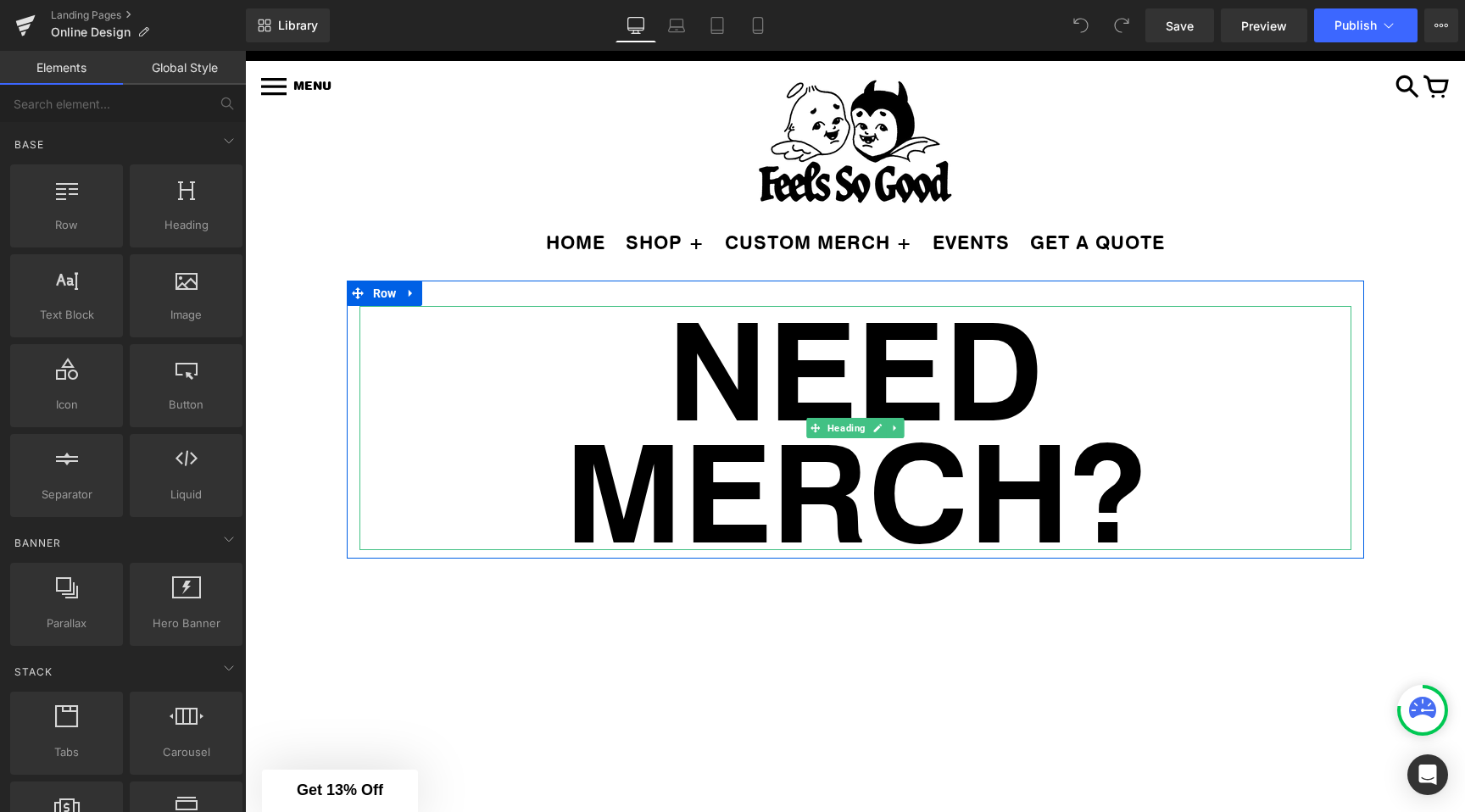
click at [757, 345] on h1 "NEED MERCH?" at bounding box center [855, 428] width 992 height 244
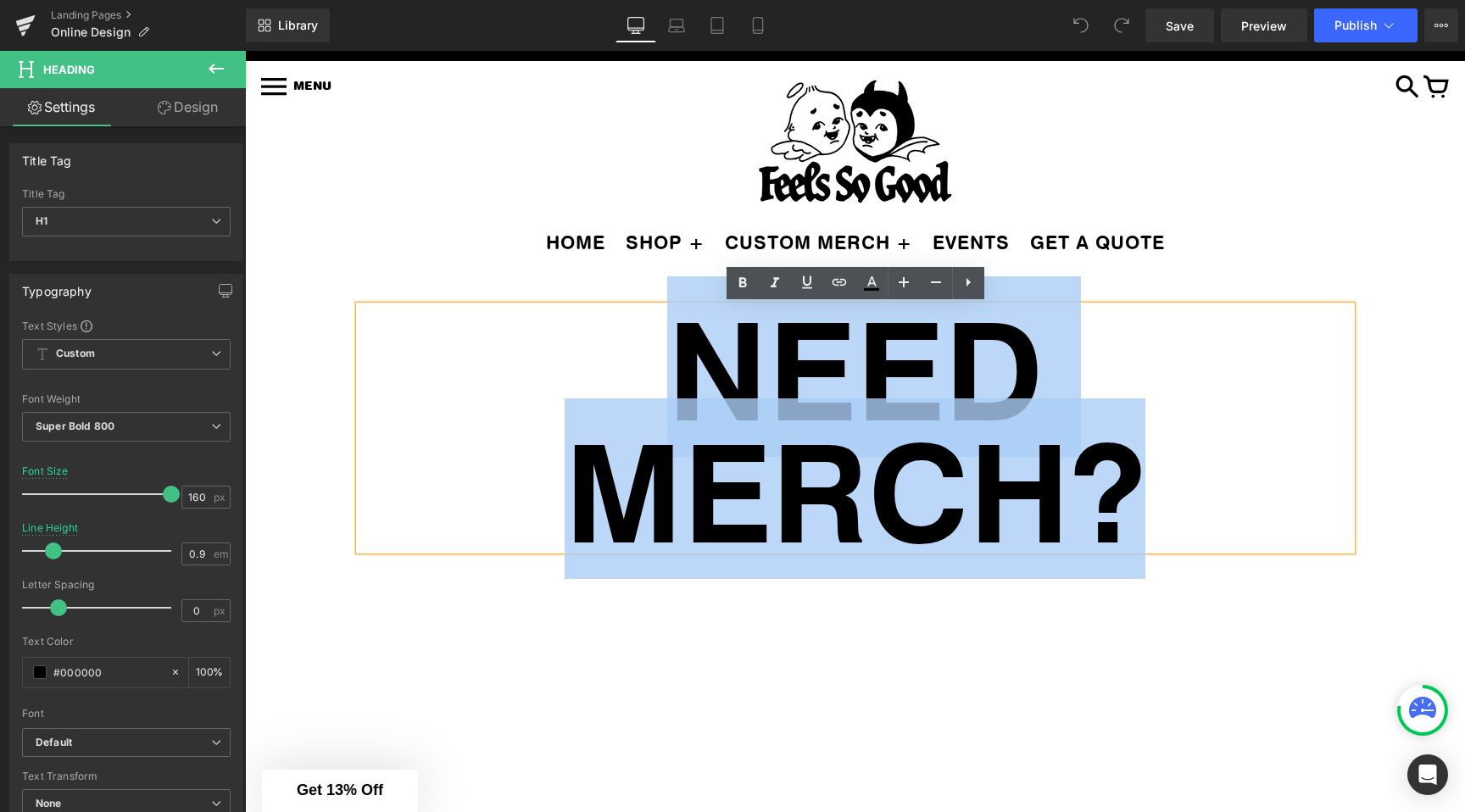
drag, startPoint x: 757, startPoint y: 345, endPoint x: 1119, endPoint y: 480, distance: 386.4
click at [1119, 480] on h1 "NEED MERCH?" at bounding box center [855, 428] width 992 height 244
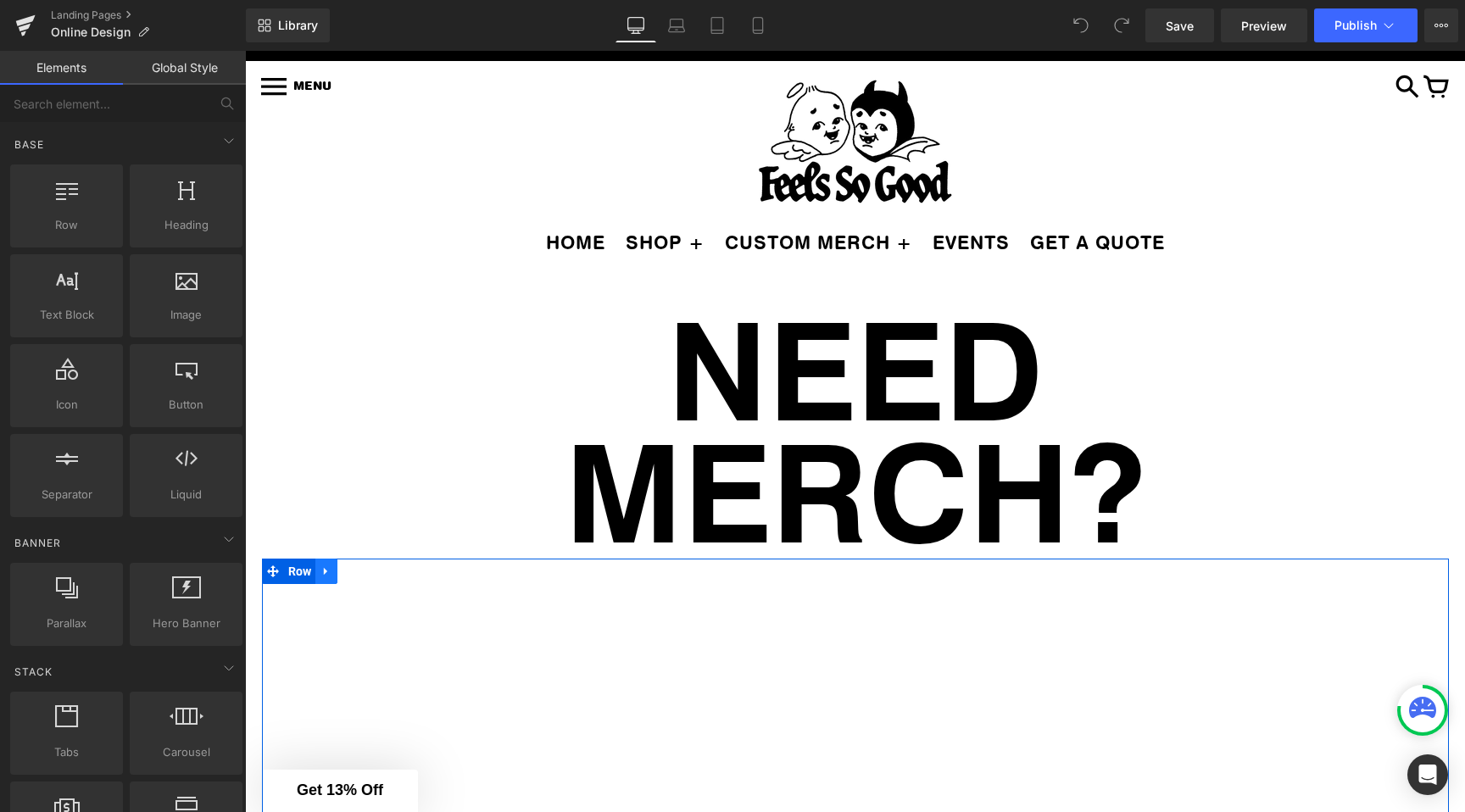
click at [323, 561] on link at bounding box center [326, 571] width 22 height 26
click at [365, 571] on icon at bounding box center [371, 571] width 12 height 12
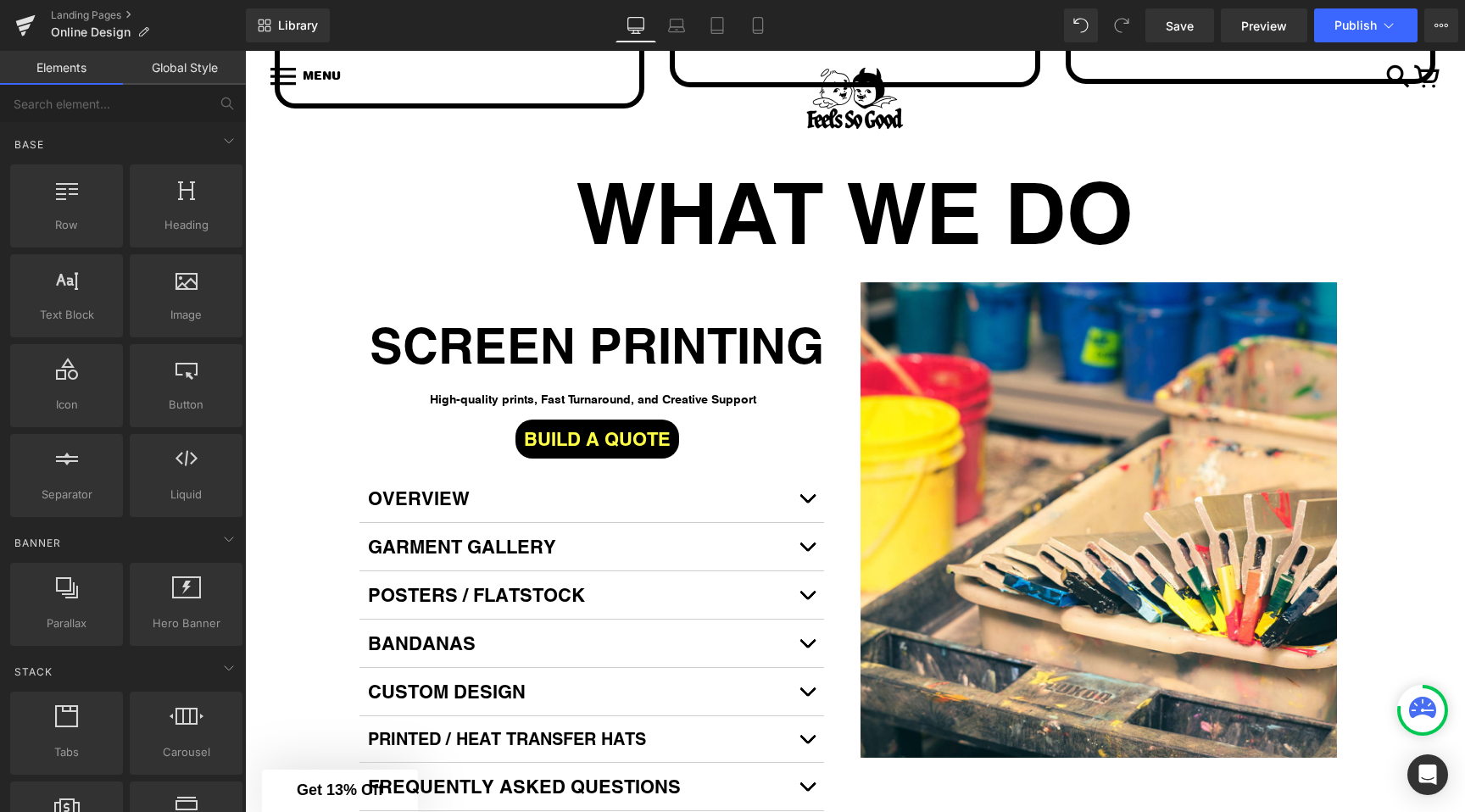
scroll to position [1759, 0]
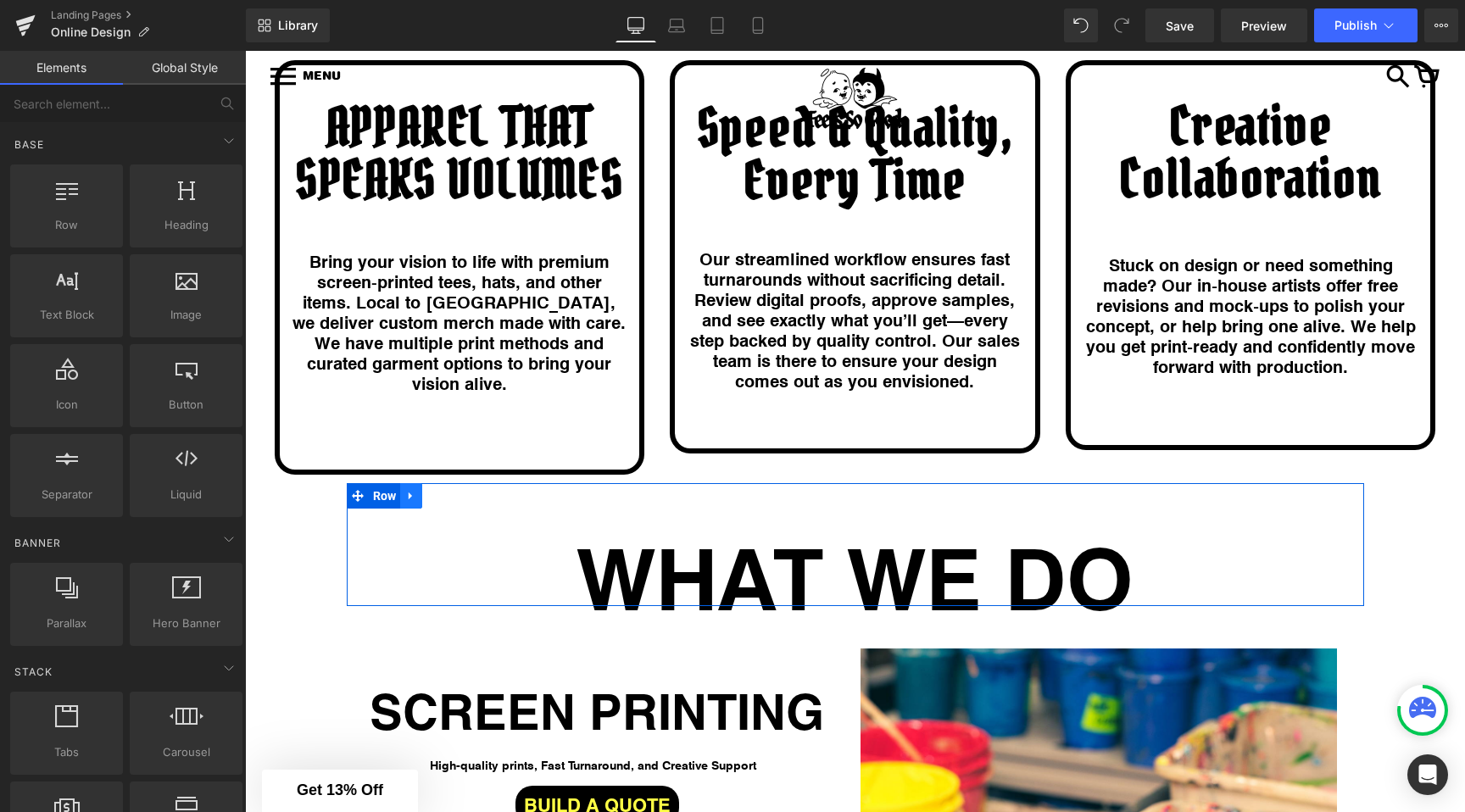
click at [414, 489] on icon at bounding box center [411, 494] width 12 height 12
click at [459, 490] on icon at bounding box center [455, 495] width 12 height 12
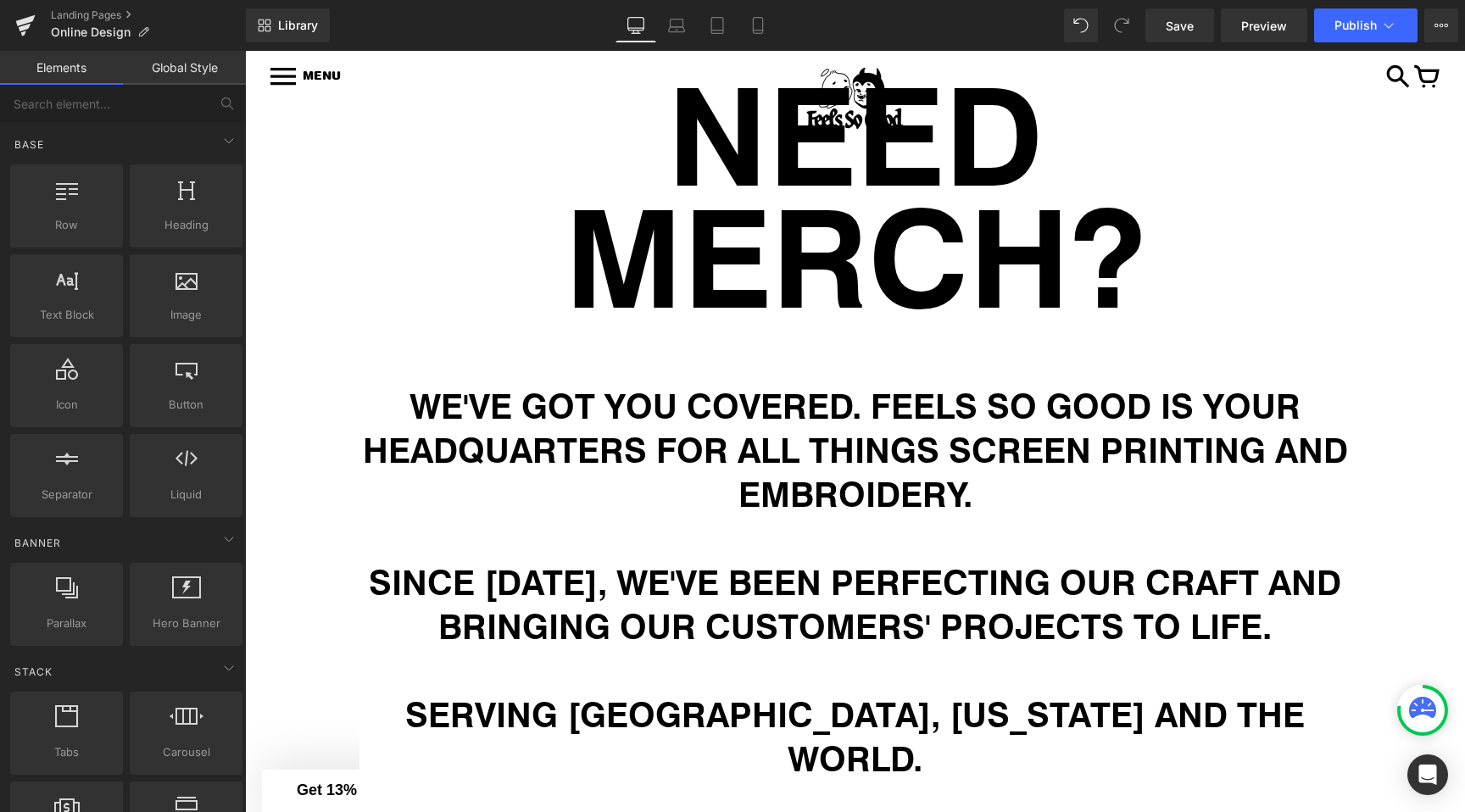
scroll to position [236, 0]
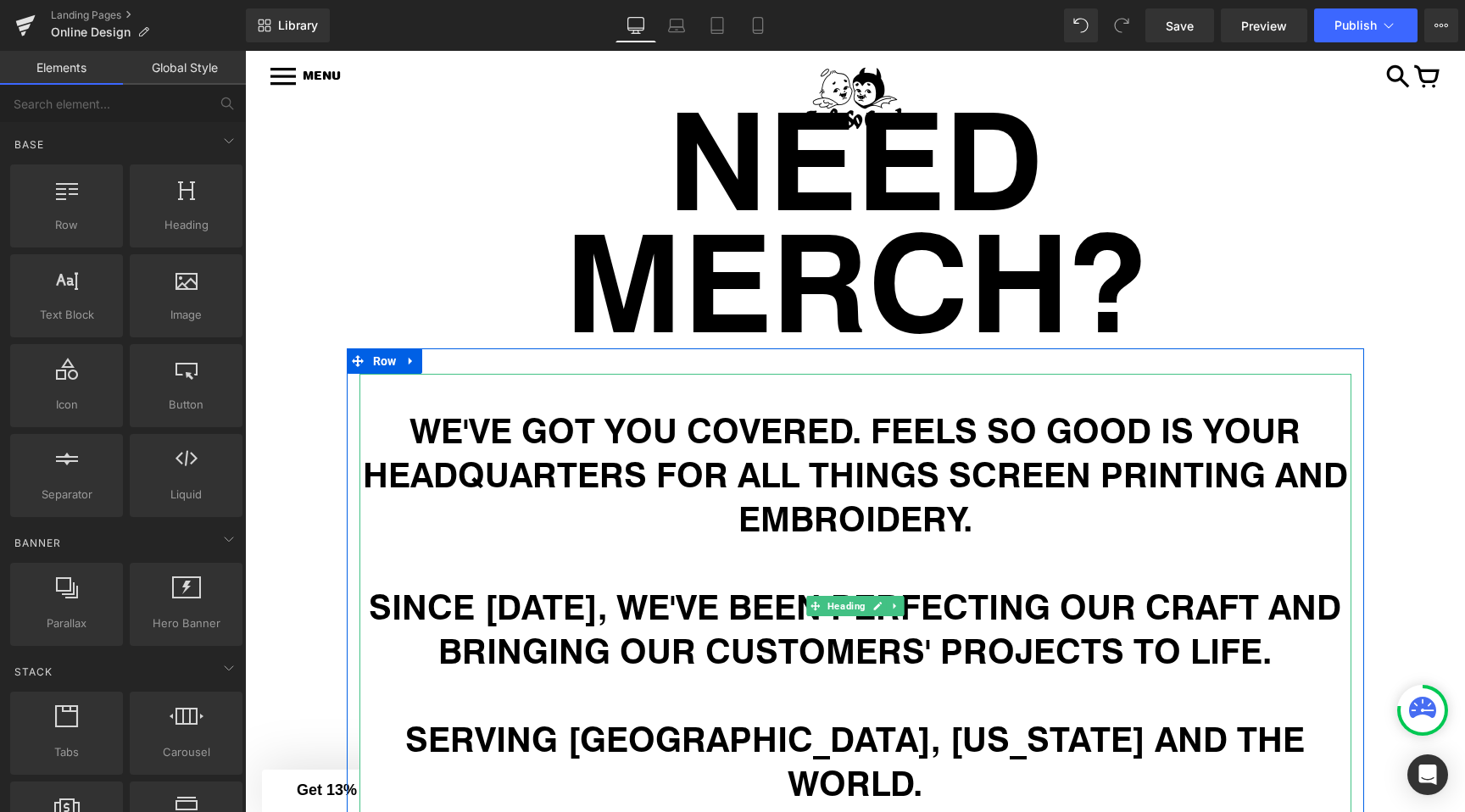
click at [648, 441] on h1 "WE'VE GOT YOU COVERED. FEELS SO GOOD IS YOUR HEADQUARTERS FOR ALL THINGS SCREEN…" at bounding box center [855, 474] width 992 height 132
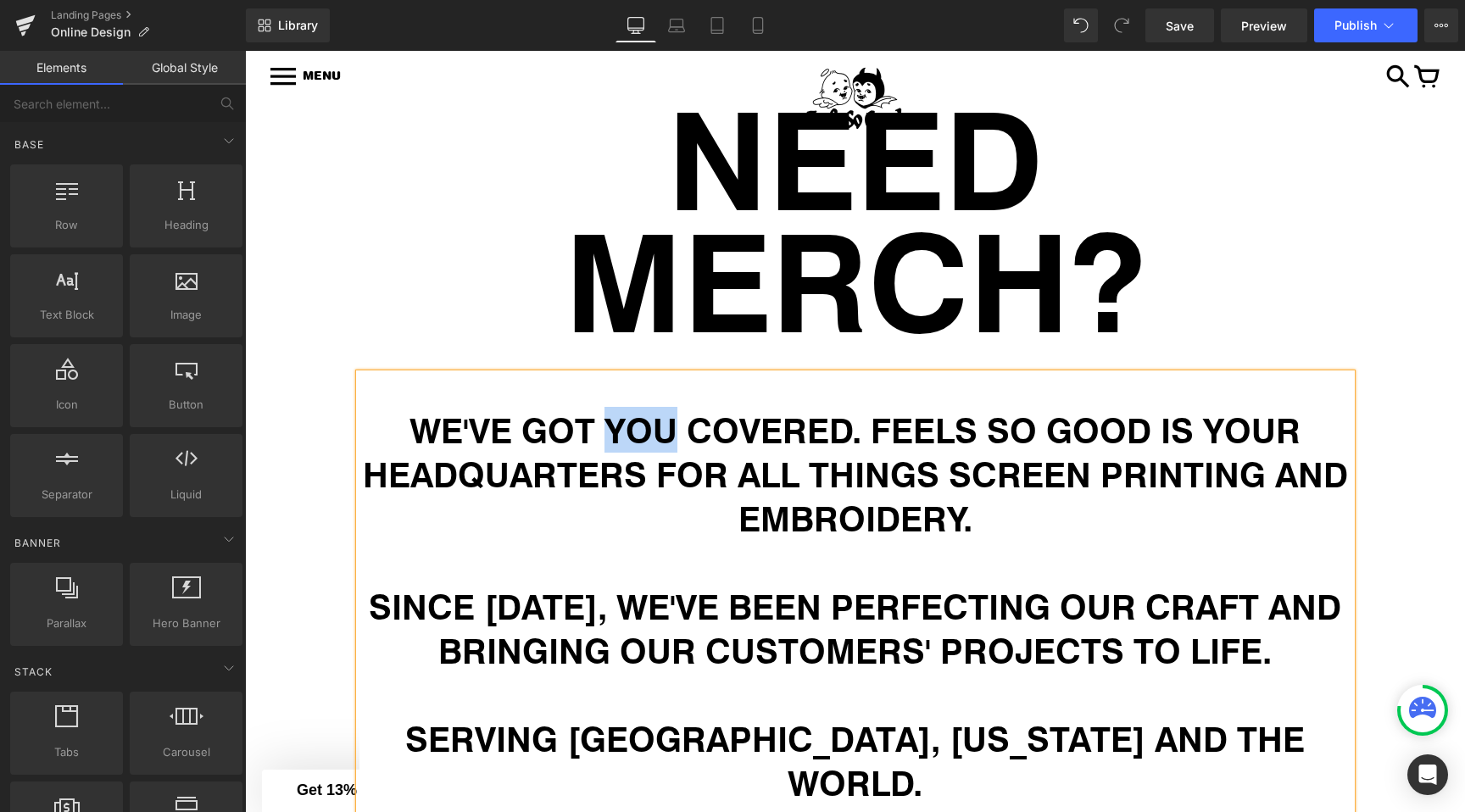
click at [648, 441] on h1 "WE'VE GOT YOU COVERED. FEELS SO GOOD IS YOUR HEADQUARTERS FOR ALL THINGS SCREEN…" at bounding box center [855, 474] width 992 height 132
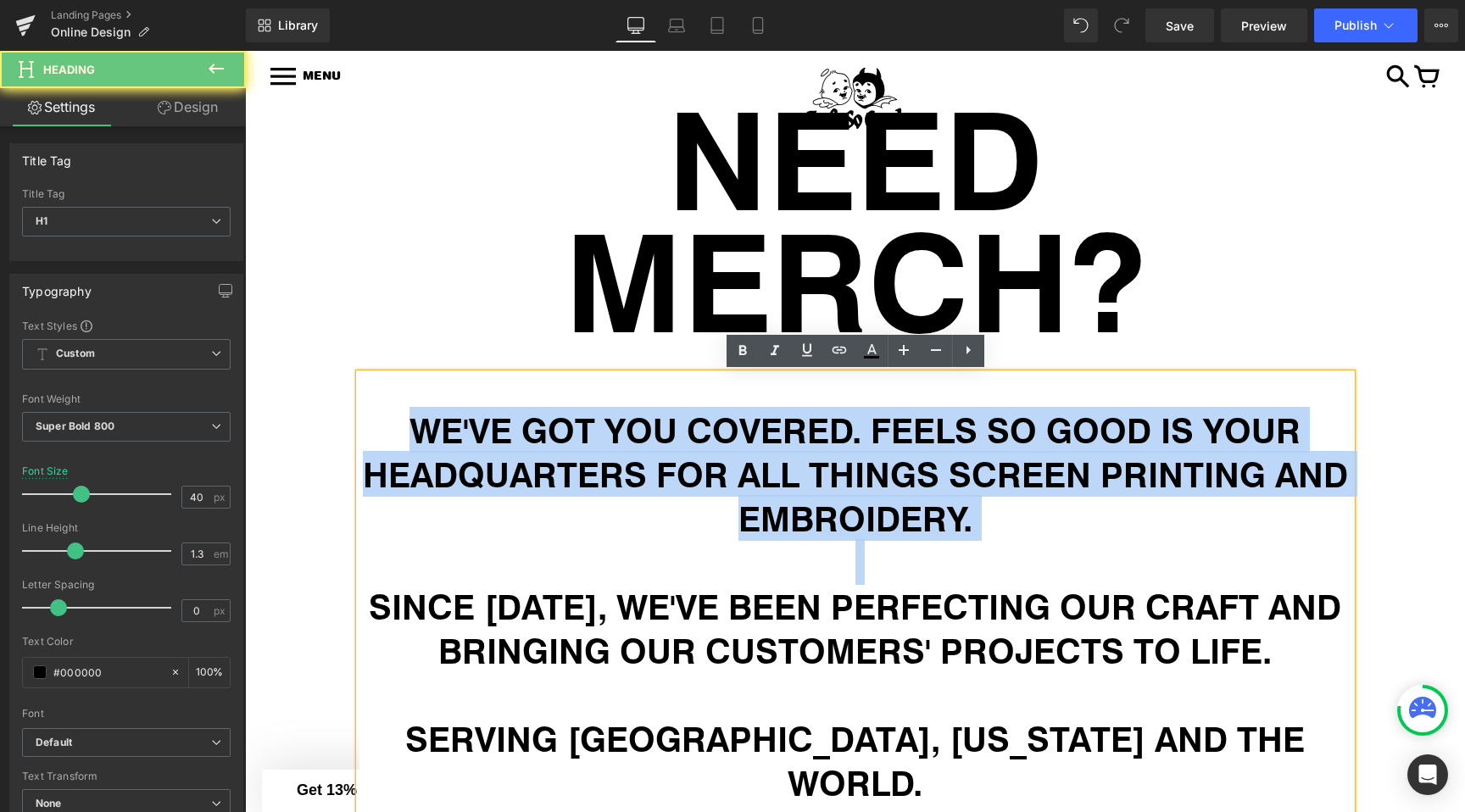
click at [648, 441] on h1 "WE'VE GOT YOU COVERED. FEELS SO GOOD IS YOUR HEADQUARTERS FOR ALL THINGS SCREEN…" at bounding box center [855, 474] width 992 height 132
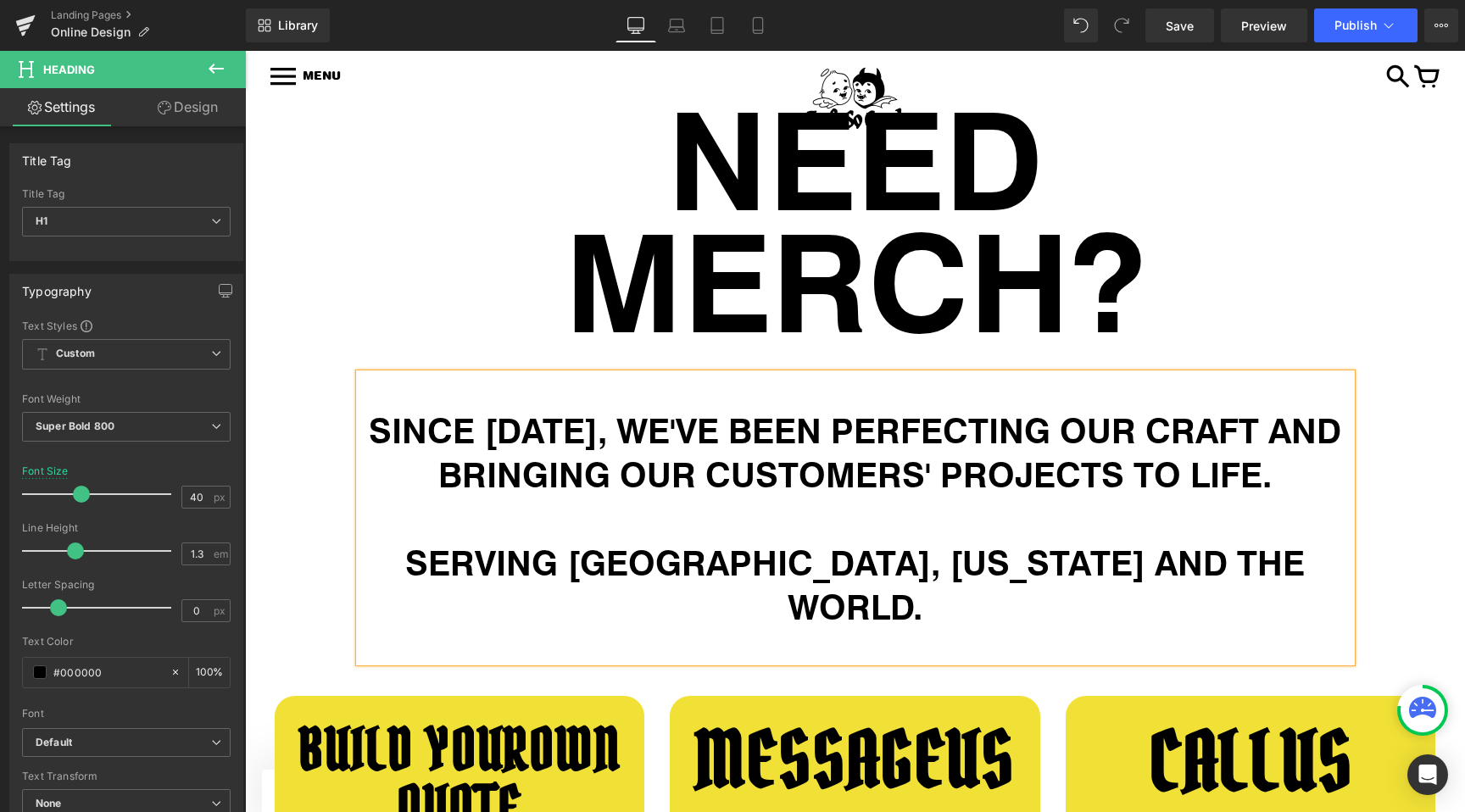
scroll to position [144, 0]
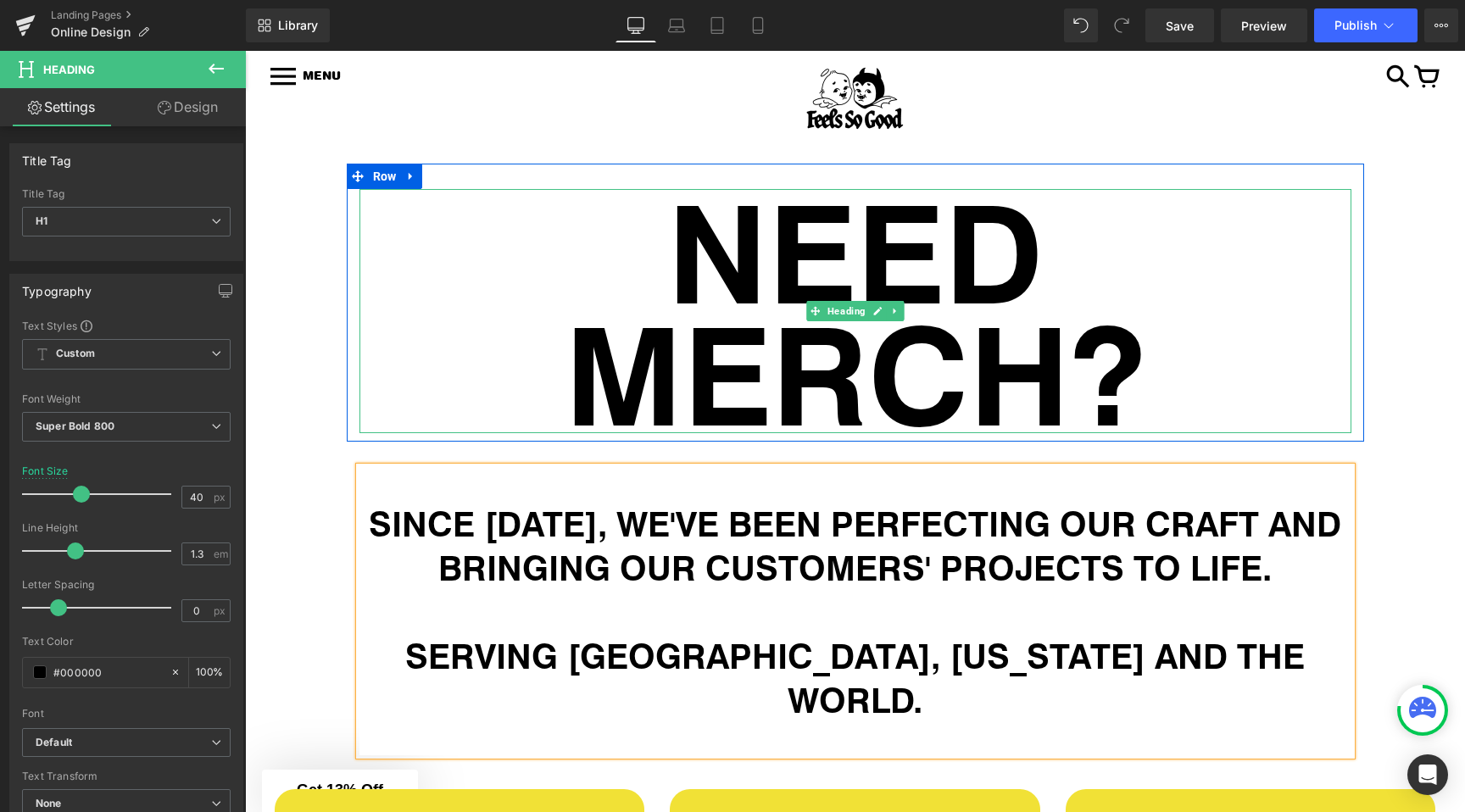
click at [645, 349] on h1 "NEED MERCH?" at bounding box center [855, 311] width 992 height 244
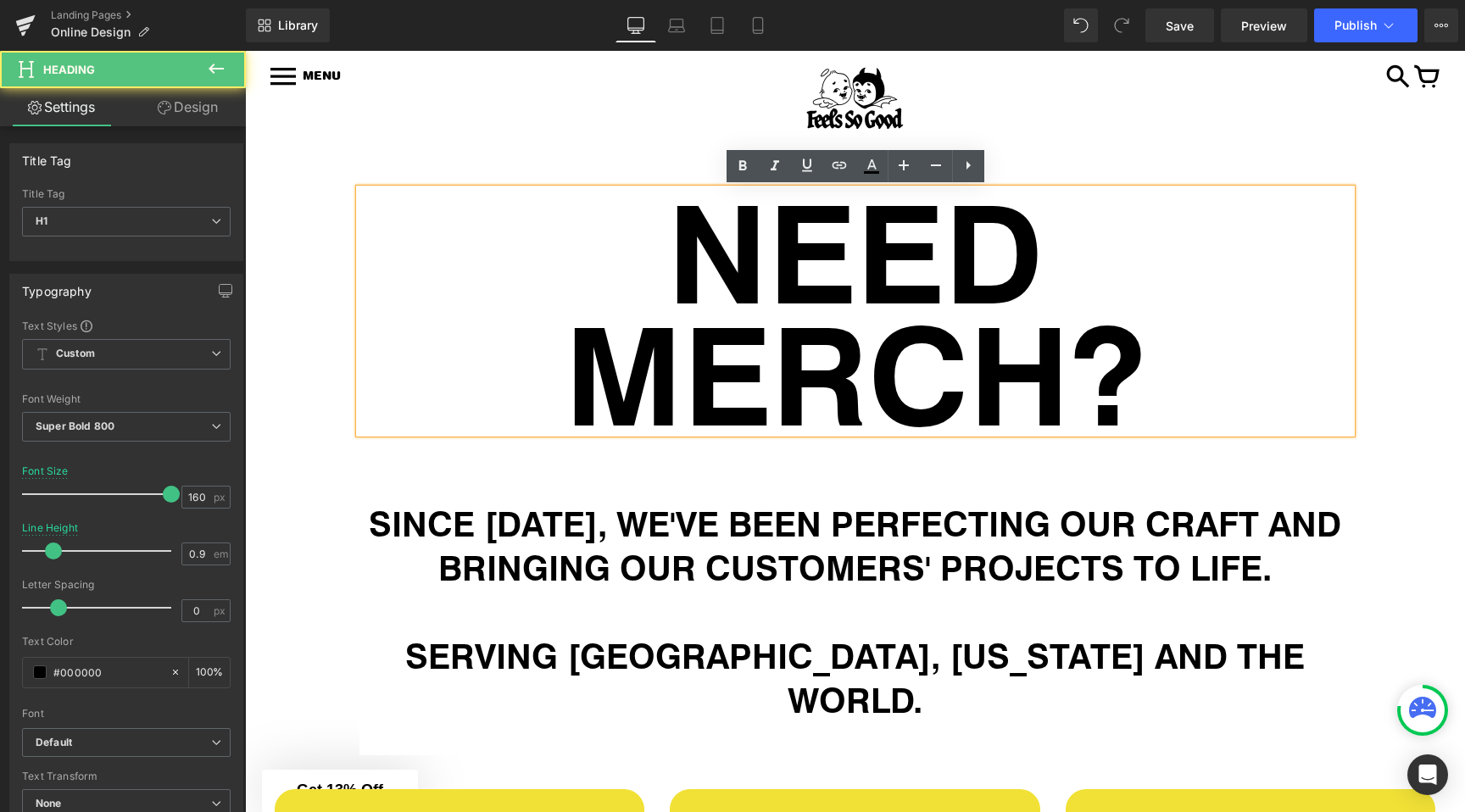
click at [585, 353] on h1 "NEED MERCH?" at bounding box center [855, 311] width 992 height 244
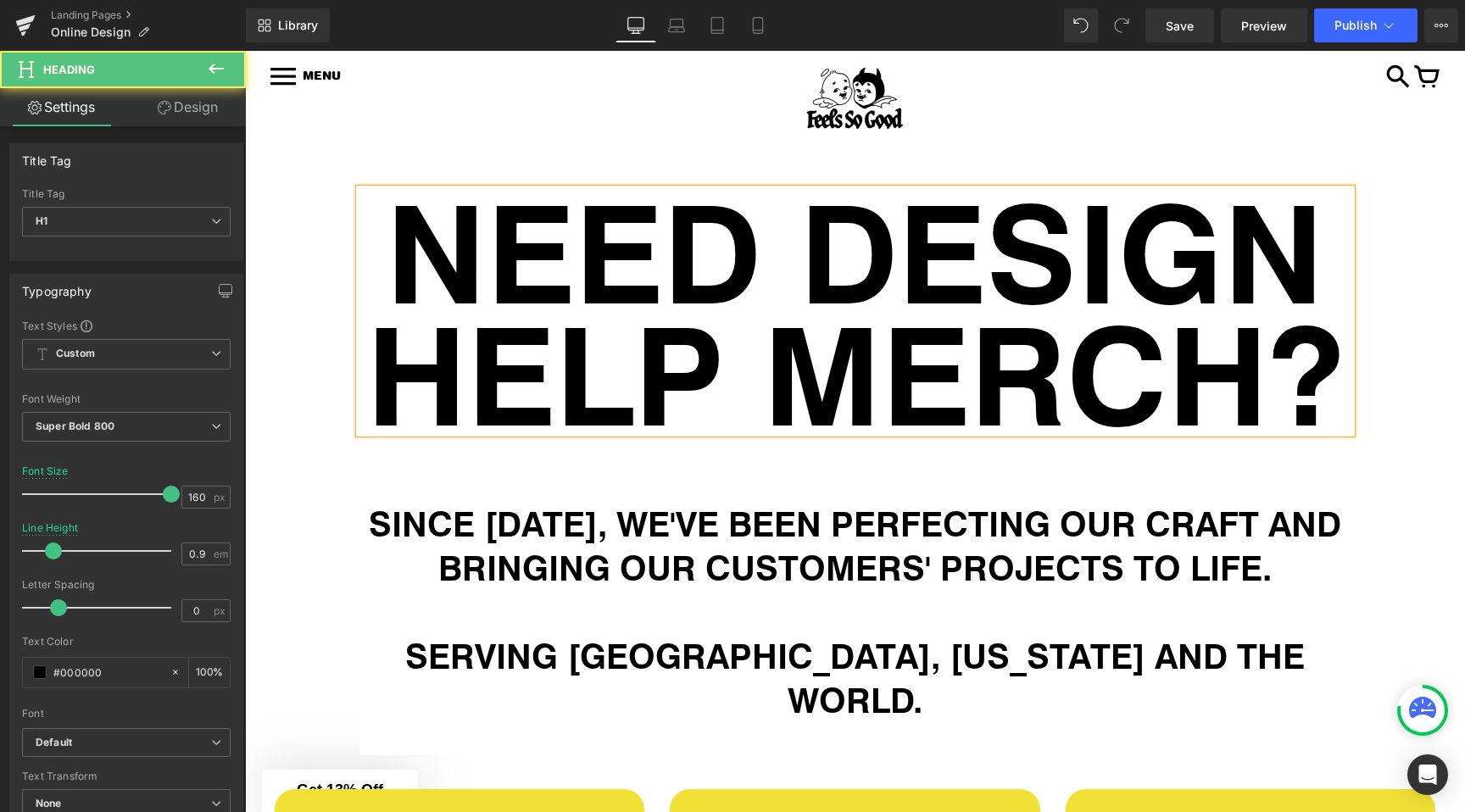
click at [800, 346] on h1 "NEED DESIGN HELP MERCH?" at bounding box center [855, 311] width 992 height 244
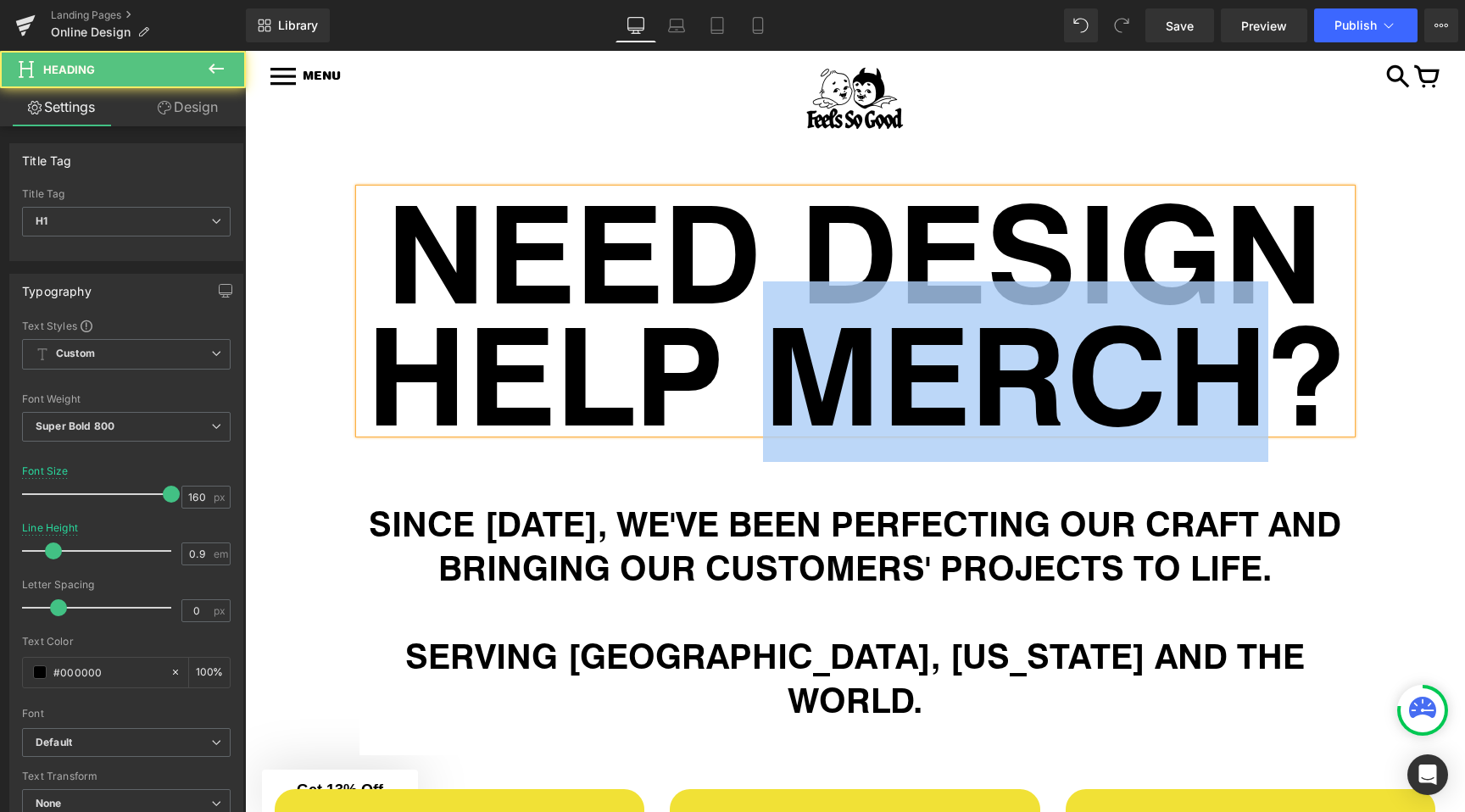
click at [800, 346] on h1 "NEED DESIGN HELP MERCH?" at bounding box center [855, 311] width 992 height 244
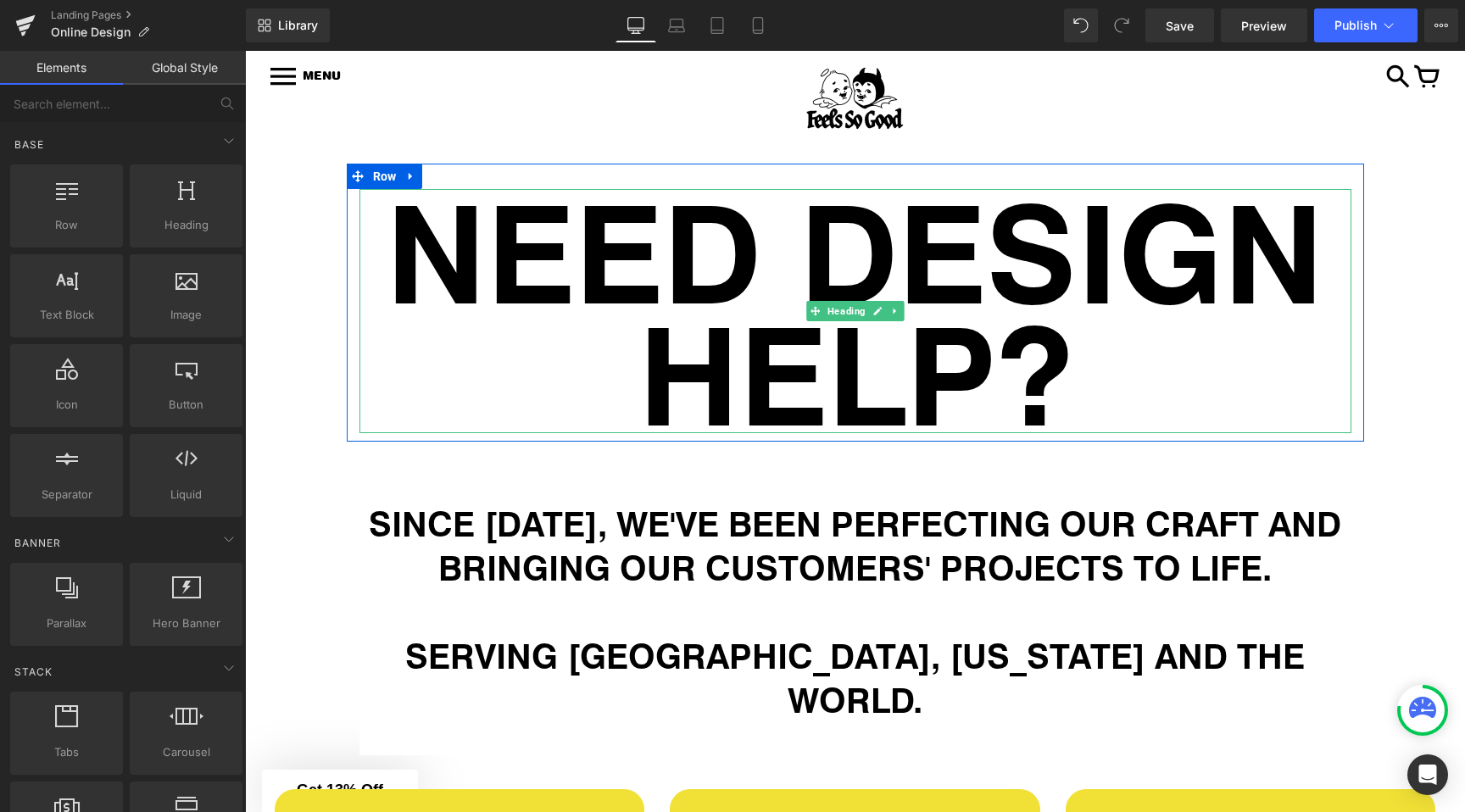
scroll to position [89, 0]
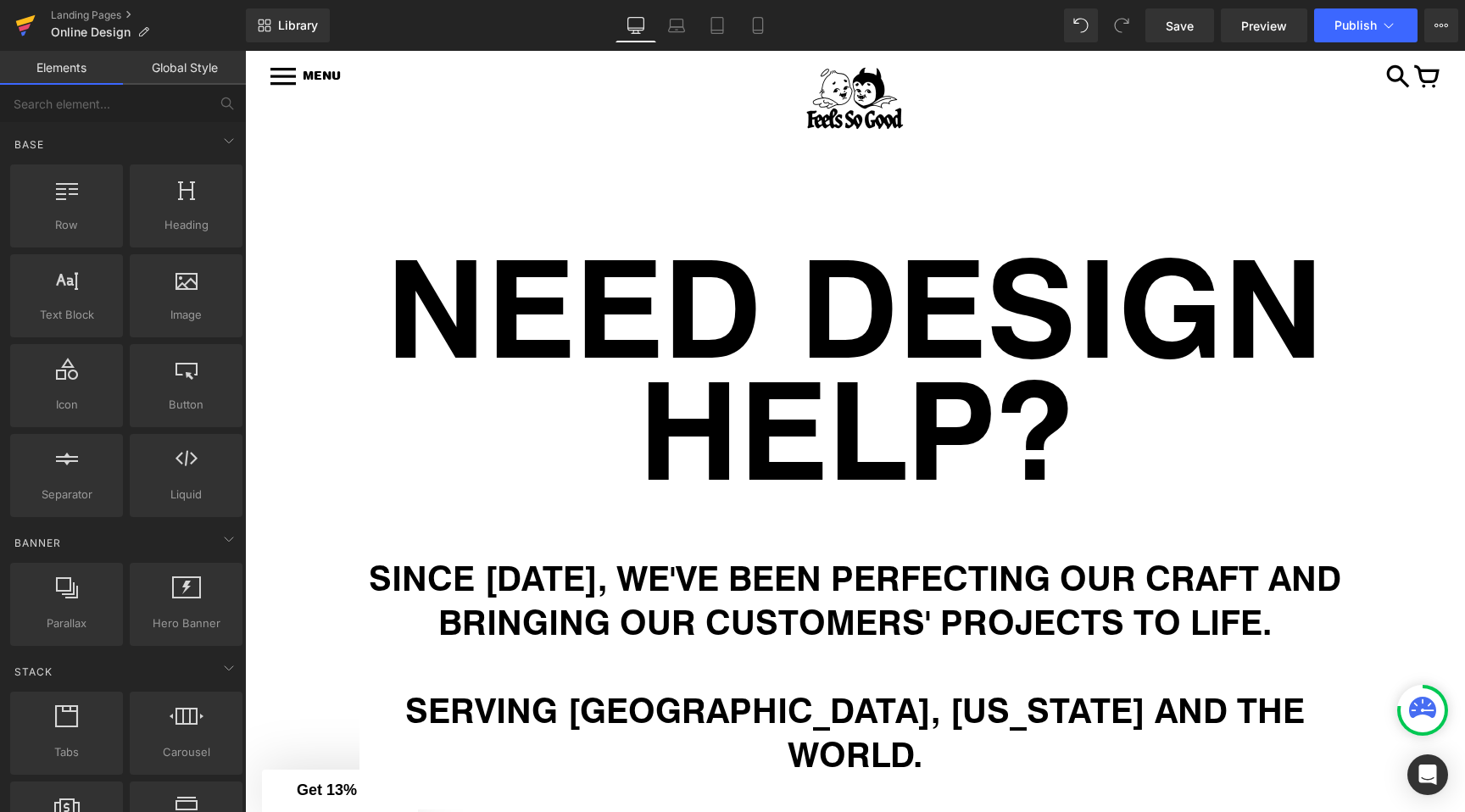
click at [28, 26] on icon at bounding box center [26, 25] width 21 height 43
